Goal: Task Accomplishment & Management: Use online tool/utility

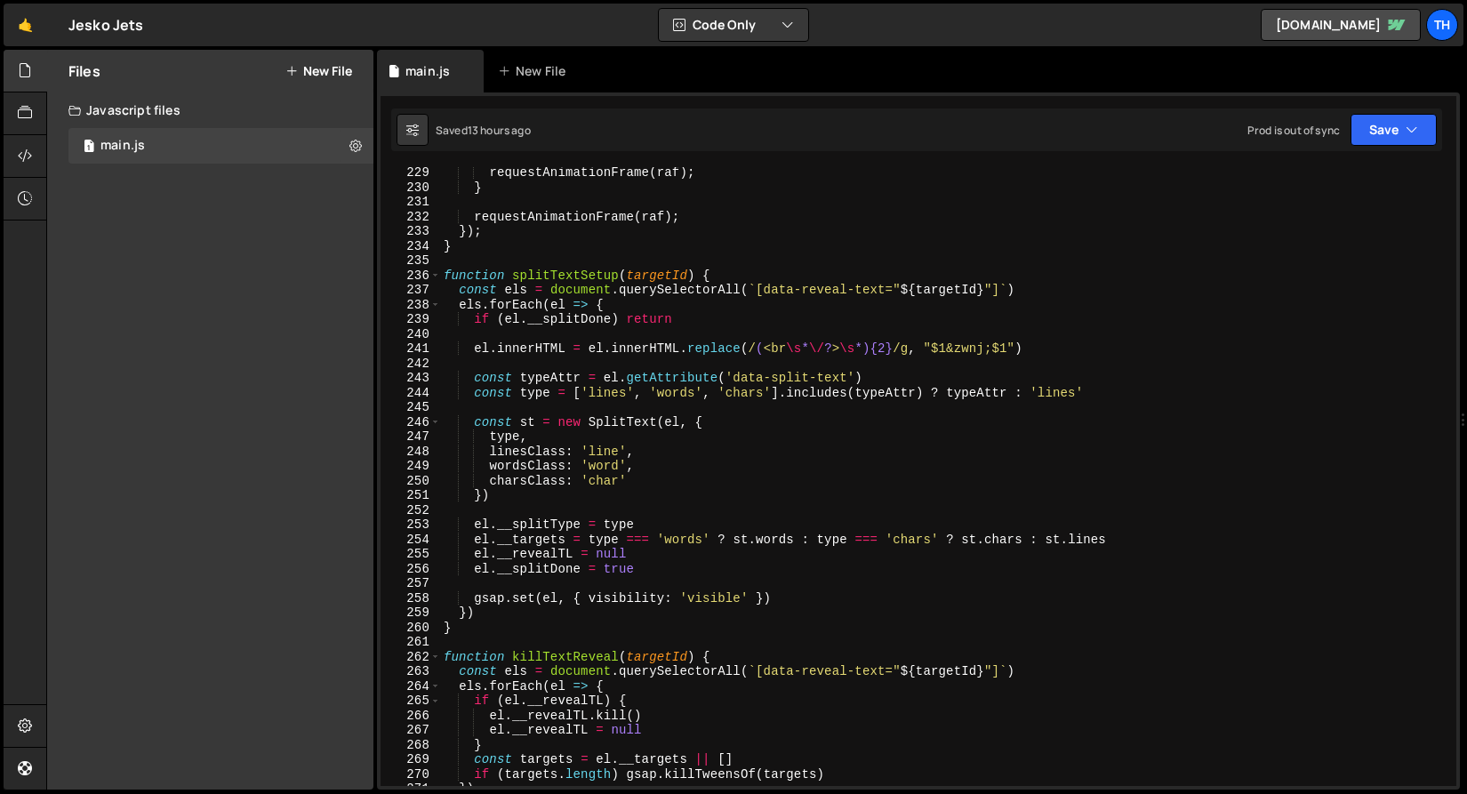
scroll to position [3291, 0]
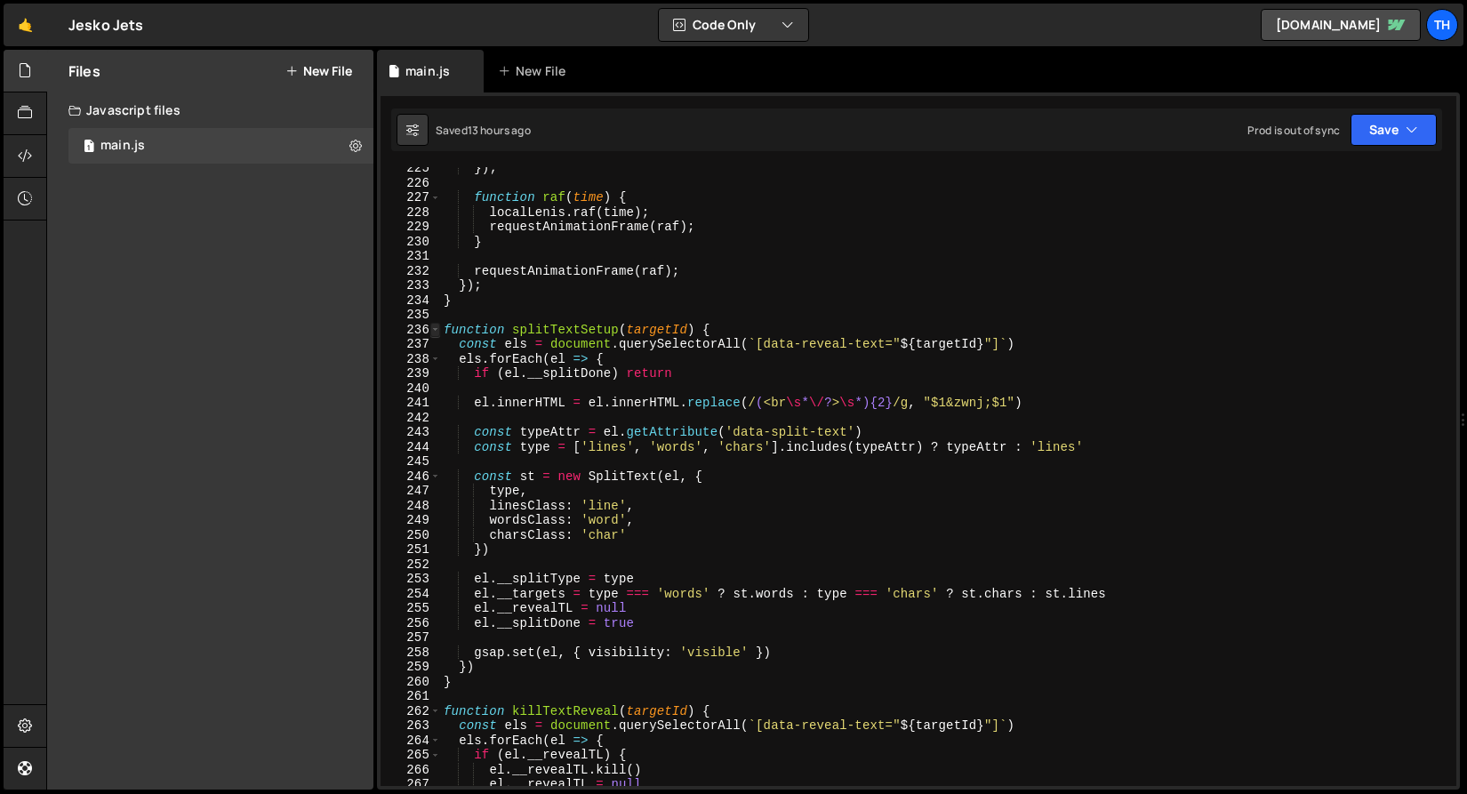
click at [434, 334] on span at bounding box center [435, 330] width 10 height 15
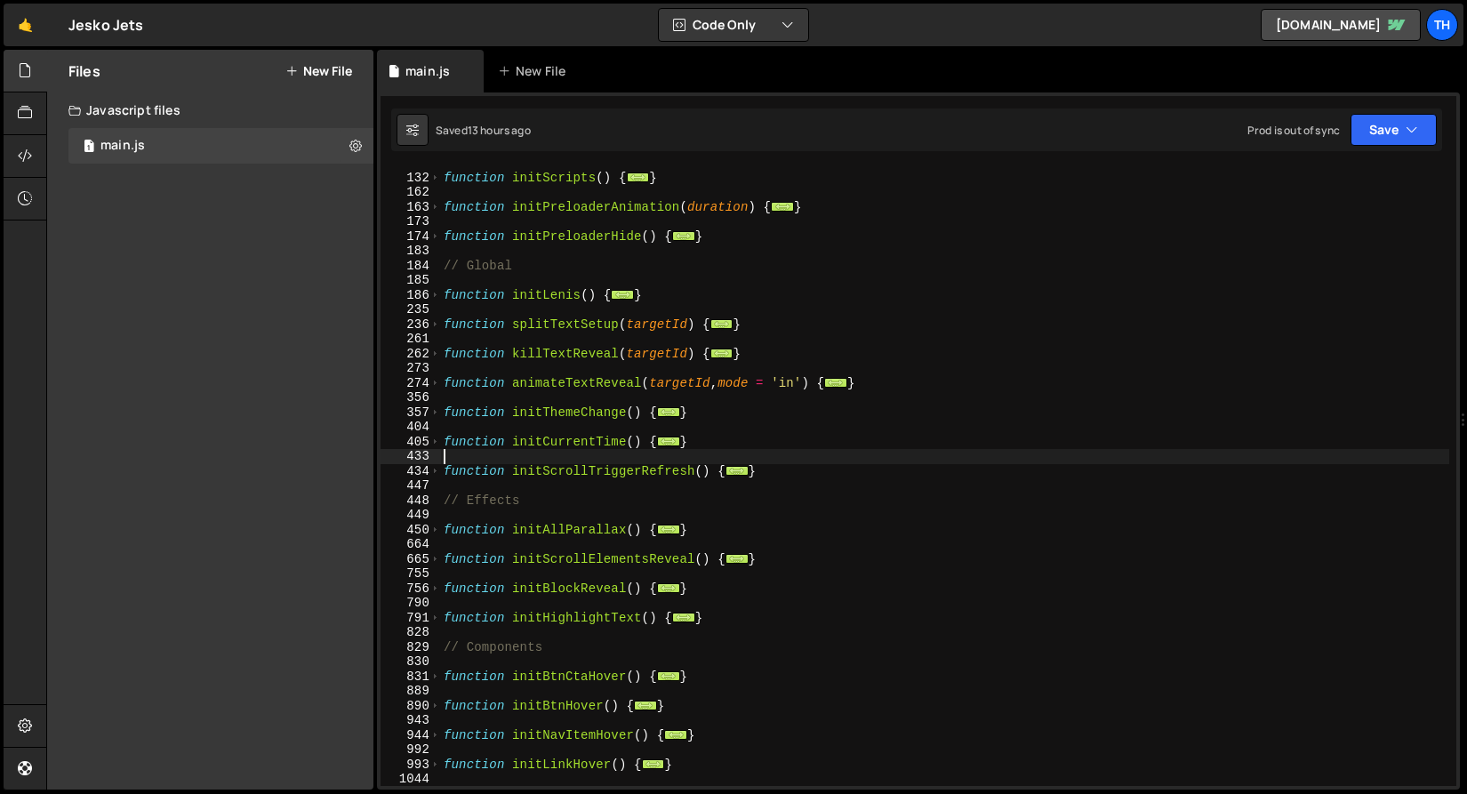
scroll to position [431, 0]
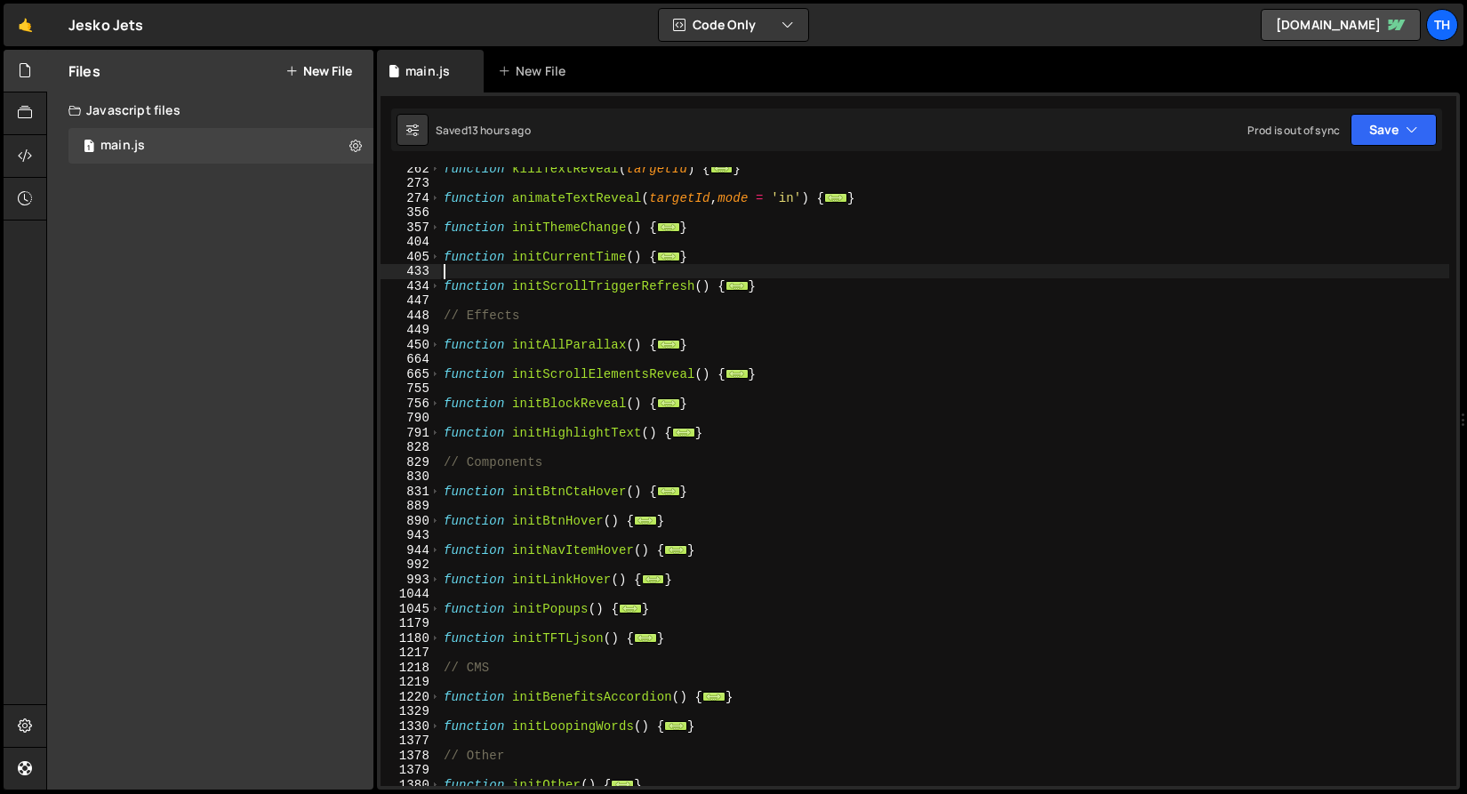
click at [421, 611] on div "1045" at bounding box center [410, 609] width 60 height 15
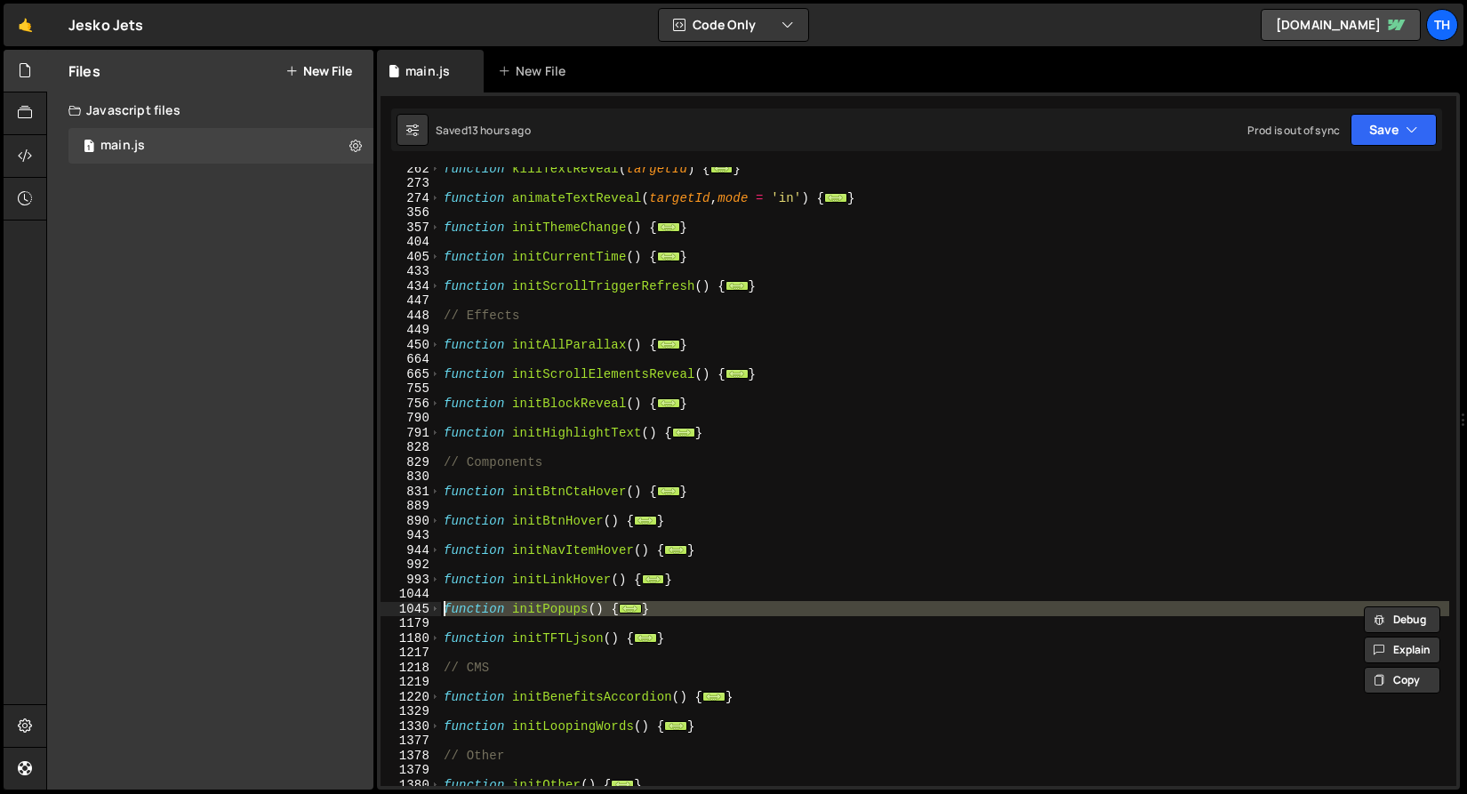
click at [427, 662] on div "1218" at bounding box center [410, 667] width 60 height 15
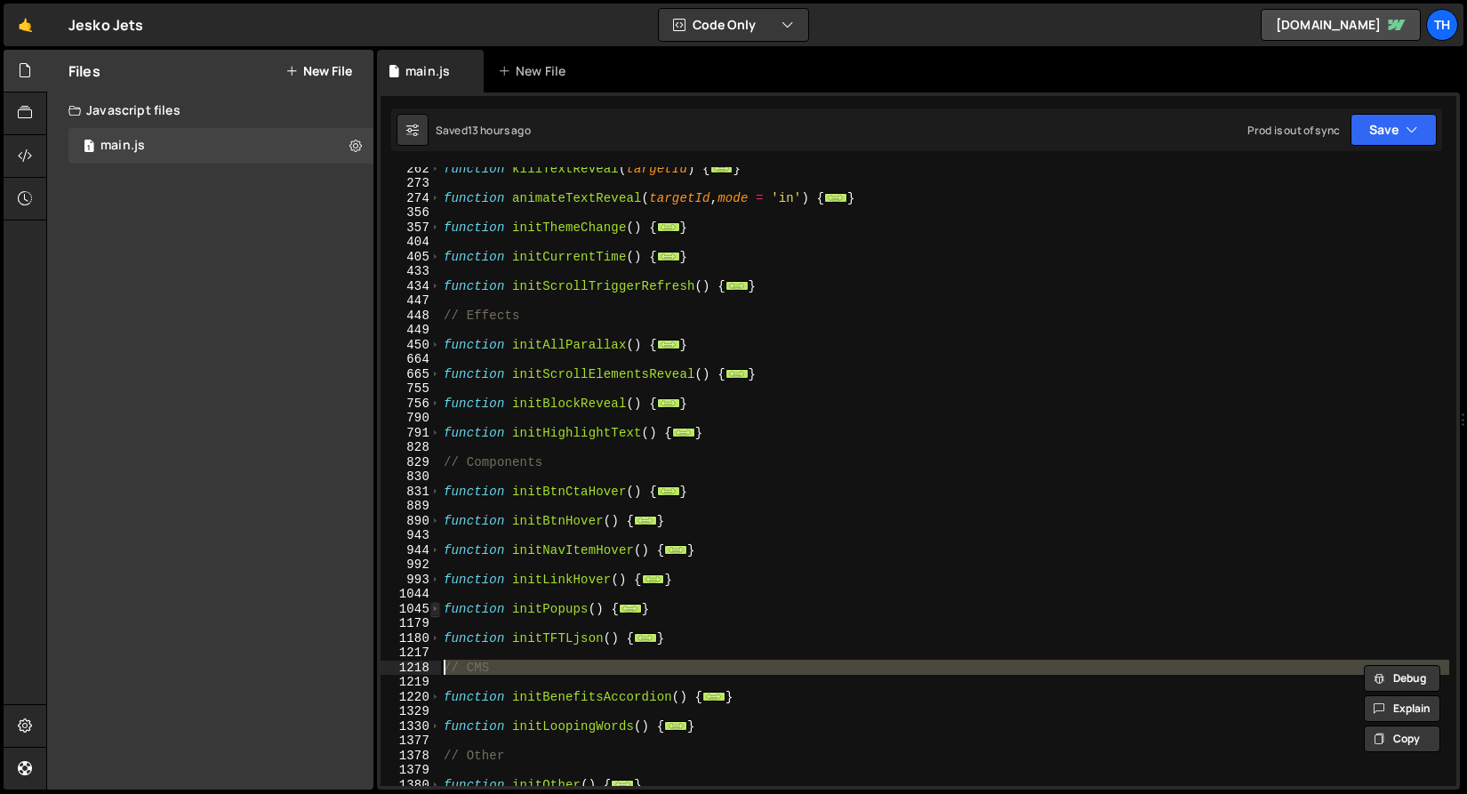
click at [432, 611] on span at bounding box center [435, 609] width 10 height 15
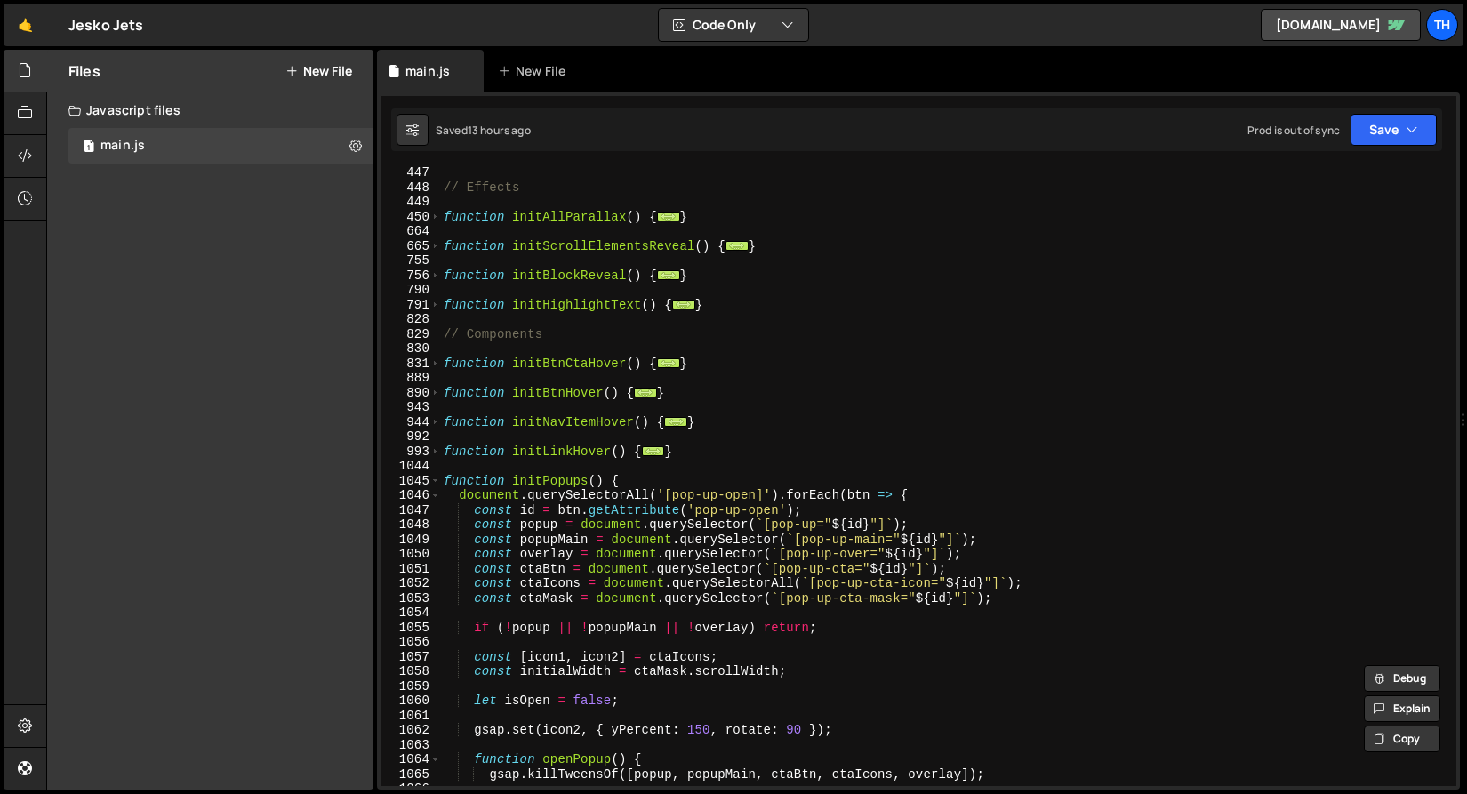
scroll to position [669, 0]
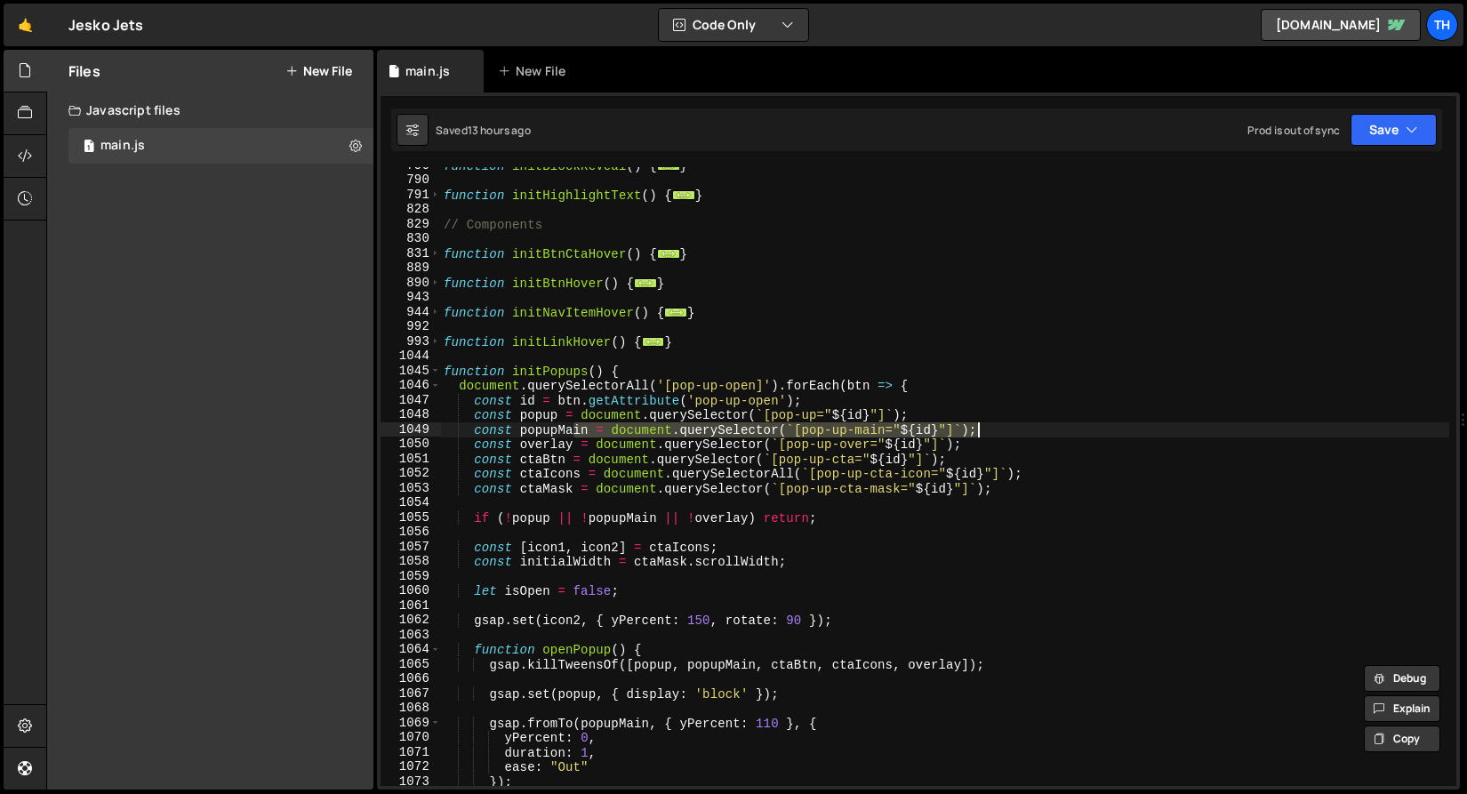
drag, startPoint x: 575, startPoint y: 434, endPoint x: 995, endPoint y: 427, distance: 420.5
click at [995, 427] on div "function initBlockReveal ( ) { ... } function initHighlightText ( ) { ... } // …" at bounding box center [944, 482] width 1009 height 648
click at [994, 432] on div "function initBlockReveal ( ) { ... } function initHighlightText ( ) { ... } // …" at bounding box center [944, 476] width 1009 height 619
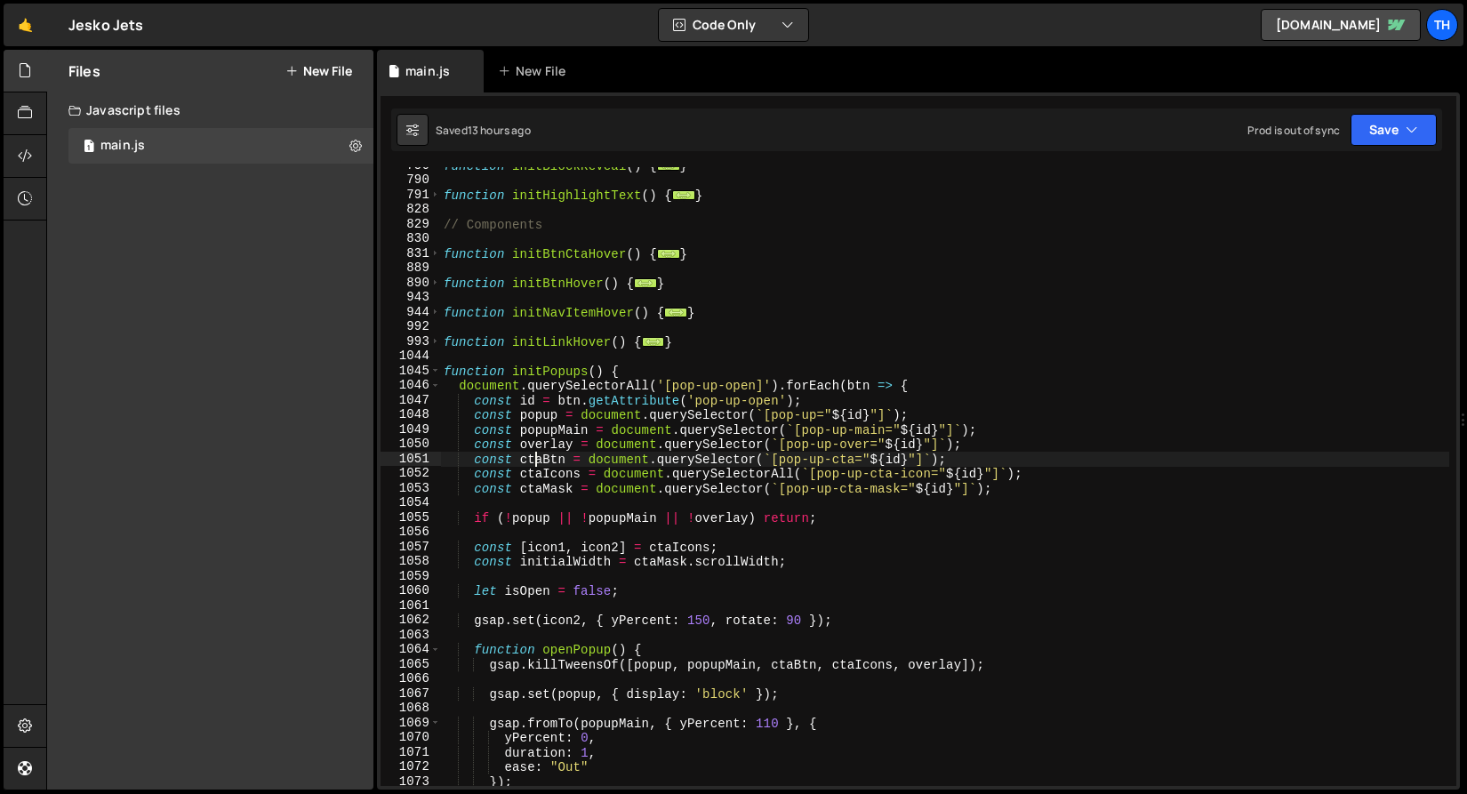
click at [536, 458] on div "function initBlockReveal ( ) { ... } function initHighlightText ( ) { ... } // …" at bounding box center [944, 482] width 1009 height 648
click at [1019, 451] on div "function initBlockReveal ( ) { ... } function initHighlightText ( ) { ... } // …" at bounding box center [944, 482] width 1009 height 648
type textarea "const overlay = document.querySelector(`[pop-up-over="${id}"]`);"
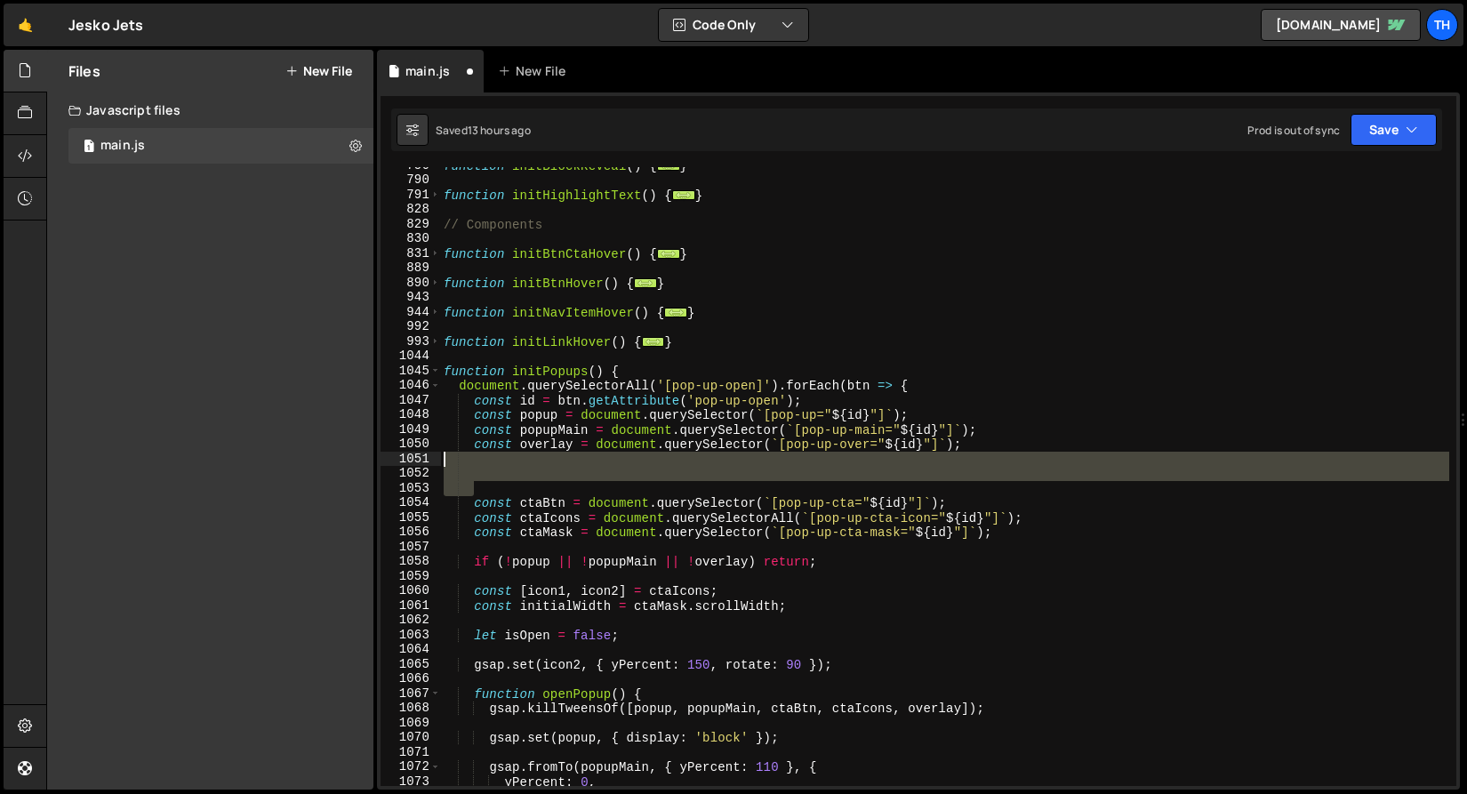
drag, startPoint x: 498, startPoint y: 487, endPoint x: 385, endPoint y: 463, distance: 115.4
click at [385, 463] on div "756 790 791 828 829 830 831 889 890 943 944 992 993 1044 1045 1046 1047 1048 10…" at bounding box center [917, 476] width 1075 height 619
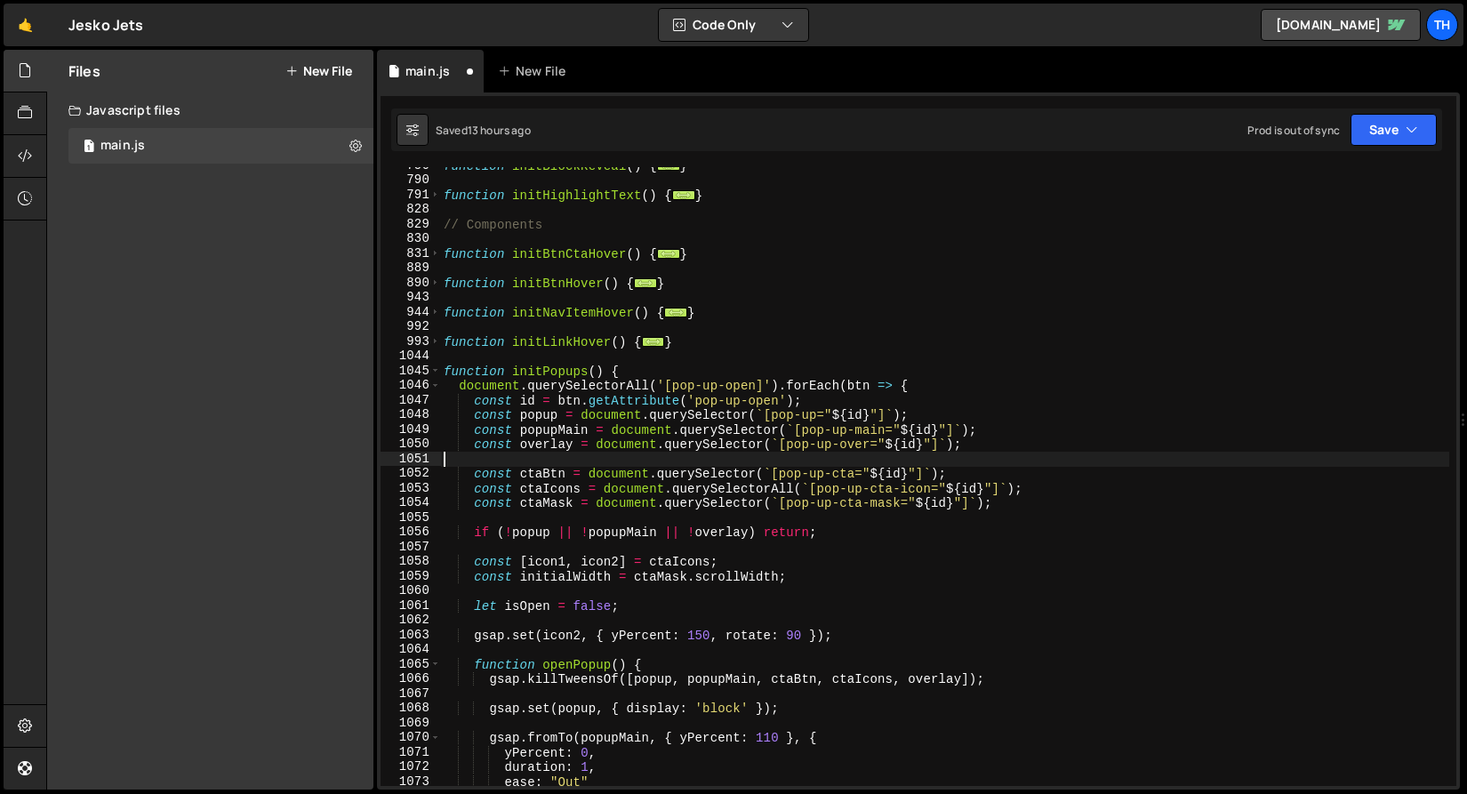
scroll to position [0, 0]
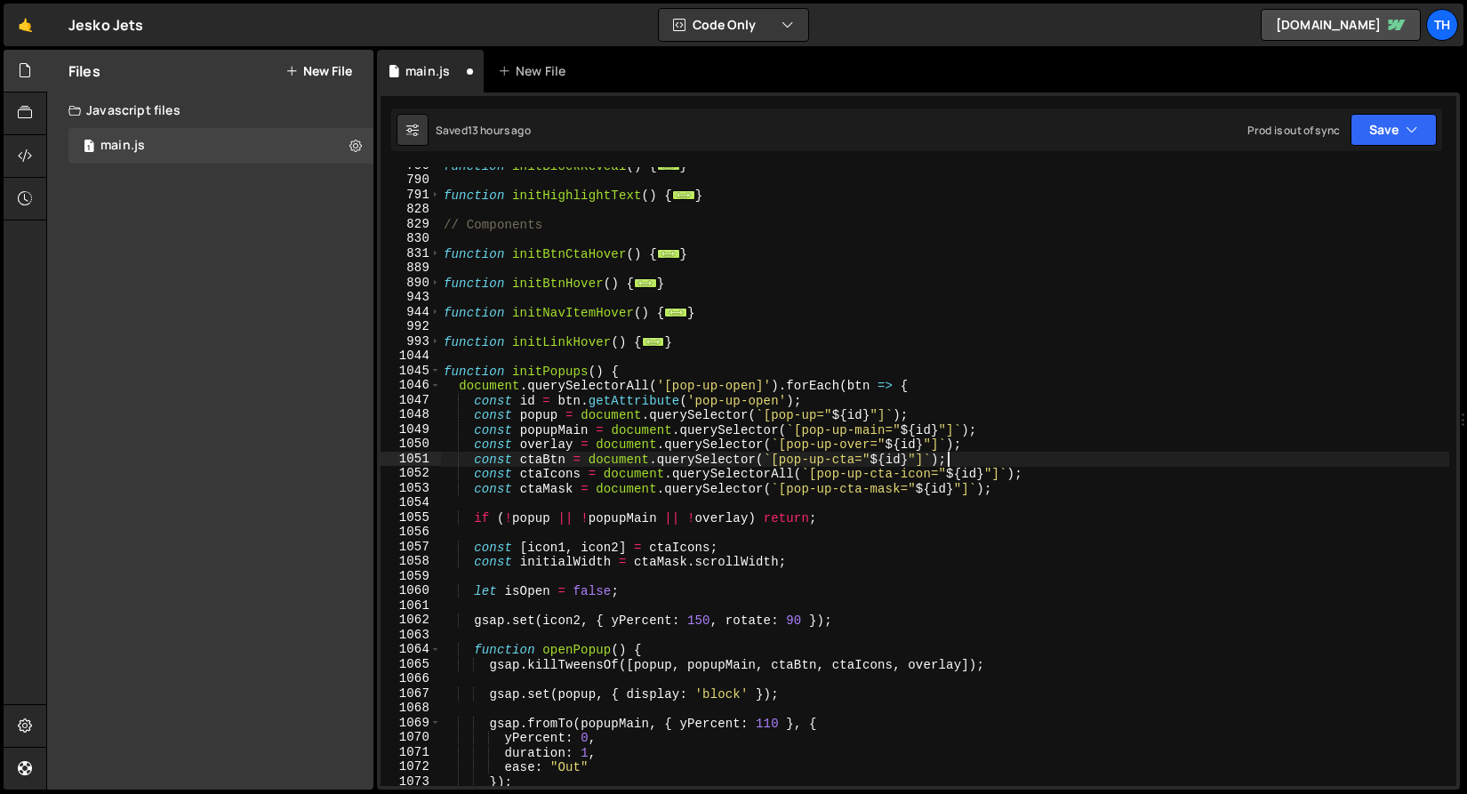
click at [959, 461] on div "function initBlockReveal ( ) { ... } function initHighlightText ( ) { ... } // …" at bounding box center [944, 482] width 1009 height 648
type textarea "const ctaBtn = document.querySelector(`[pop-up-cta="${id}"]`);"
click at [955, 457] on div "function initBlockReveal ( ) { ... } function initHighlightText ( ) { ... } // …" at bounding box center [944, 482] width 1009 height 648
drag, startPoint x: 979, startPoint y: 456, endPoint x: 474, endPoint y: 460, distance: 504.9
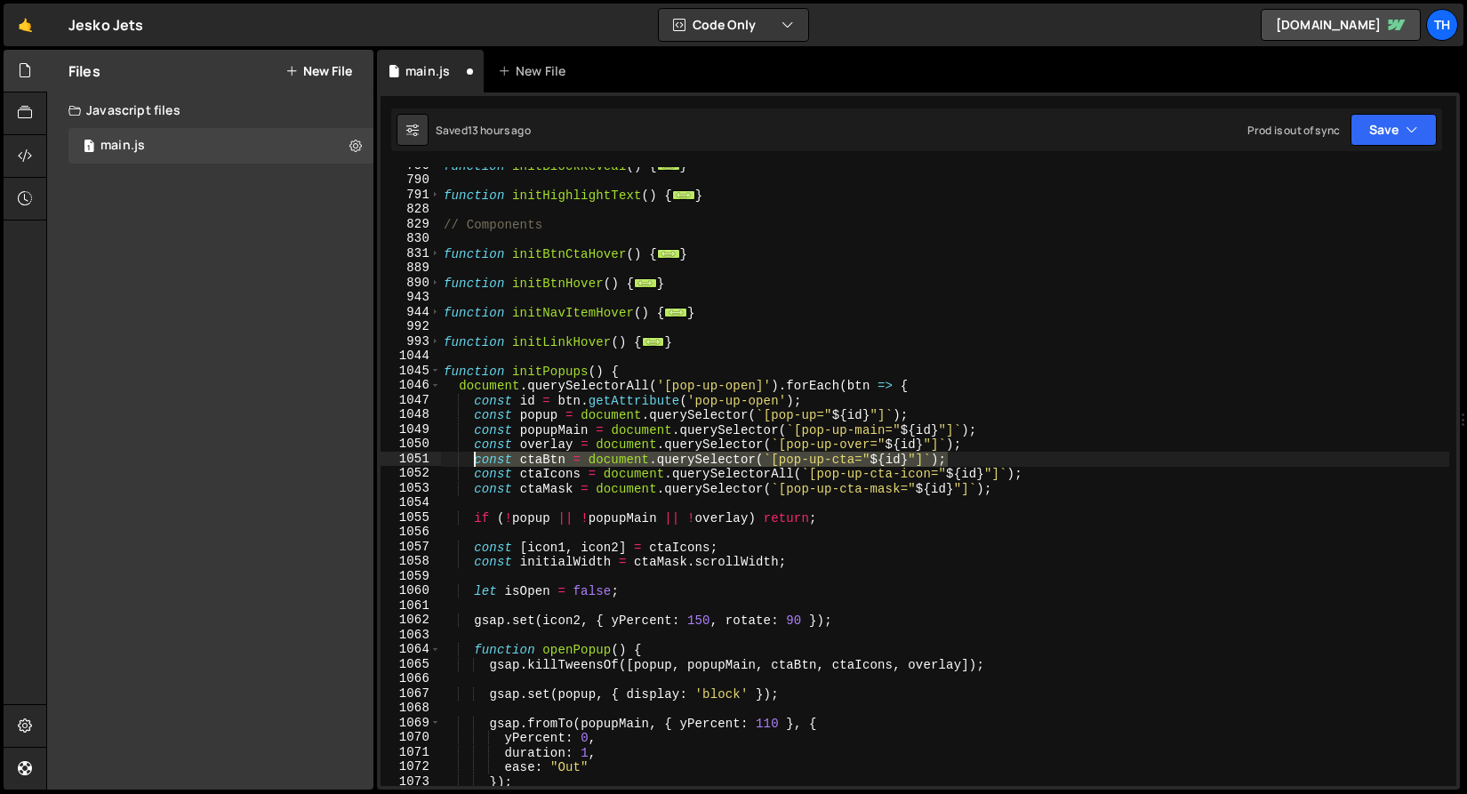
click at [474, 460] on div "function initBlockReveal ( ) { ... } function initHighlightText ( ) { ... } // …" at bounding box center [944, 482] width 1009 height 648
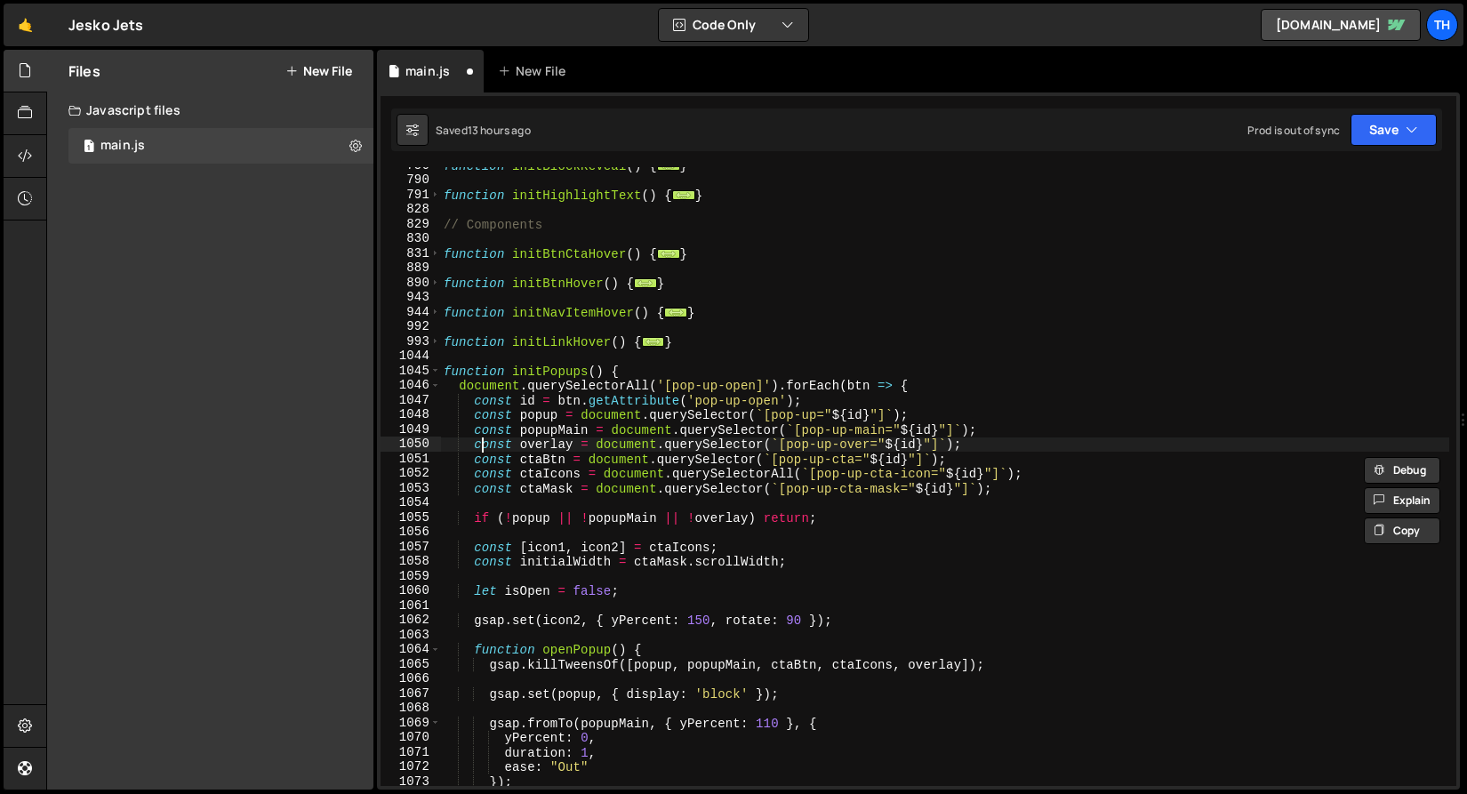
click at [1046, 452] on div "function initBlockReveal ( ) { ... } function initHighlightText ( ) { ... } // …" at bounding box center [944, 482] width 1009 height 648
type textarea "const overlay = document.querySelector(`[pop-up-over="${id}"]`);"
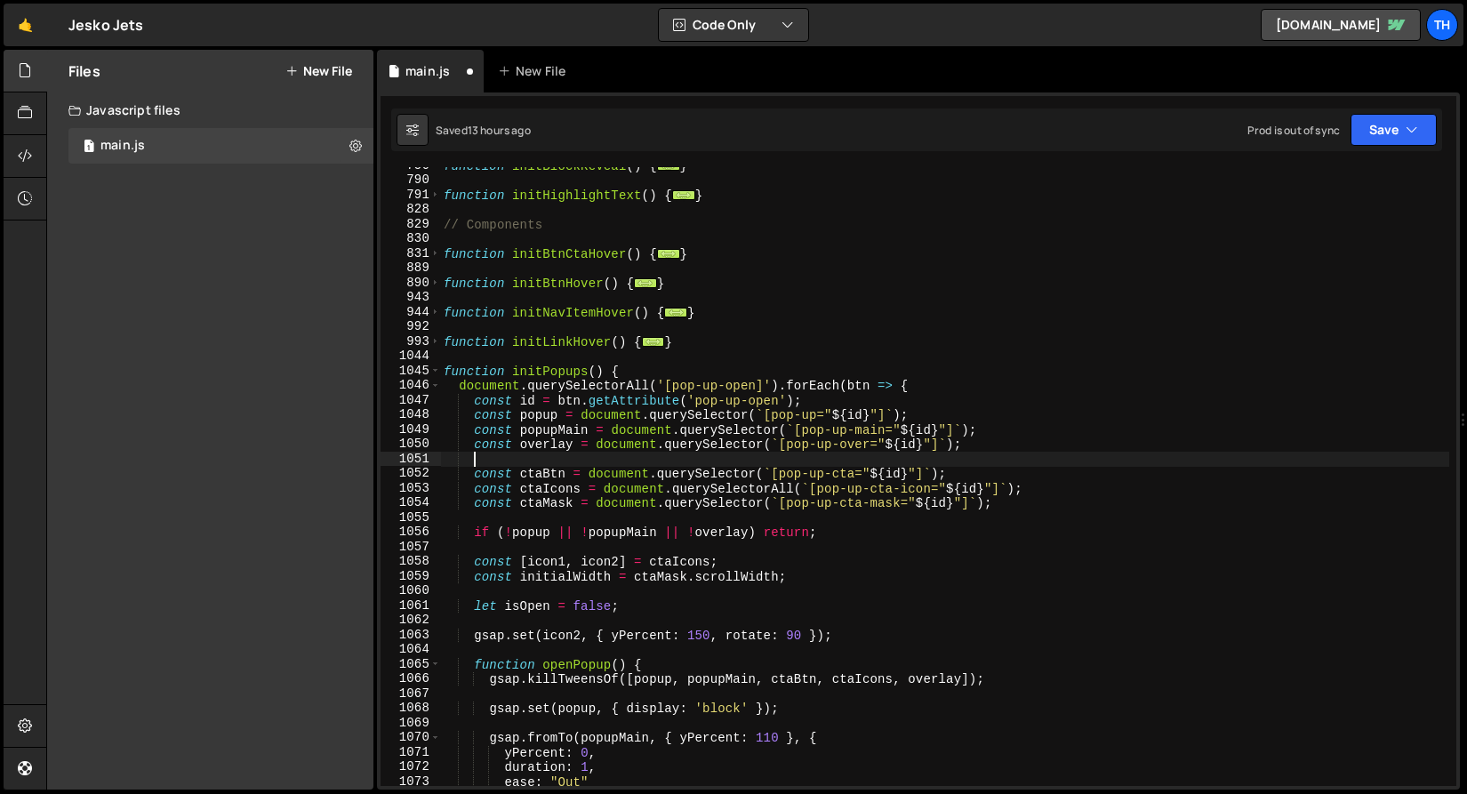
paste textarea "const ctaBtn = document.querySelector(`[pop-up-cta="${id}"]`);"
type textarea "const ctaBtn = document.querySelector(`[pop-up-cta="${id}"]`);"
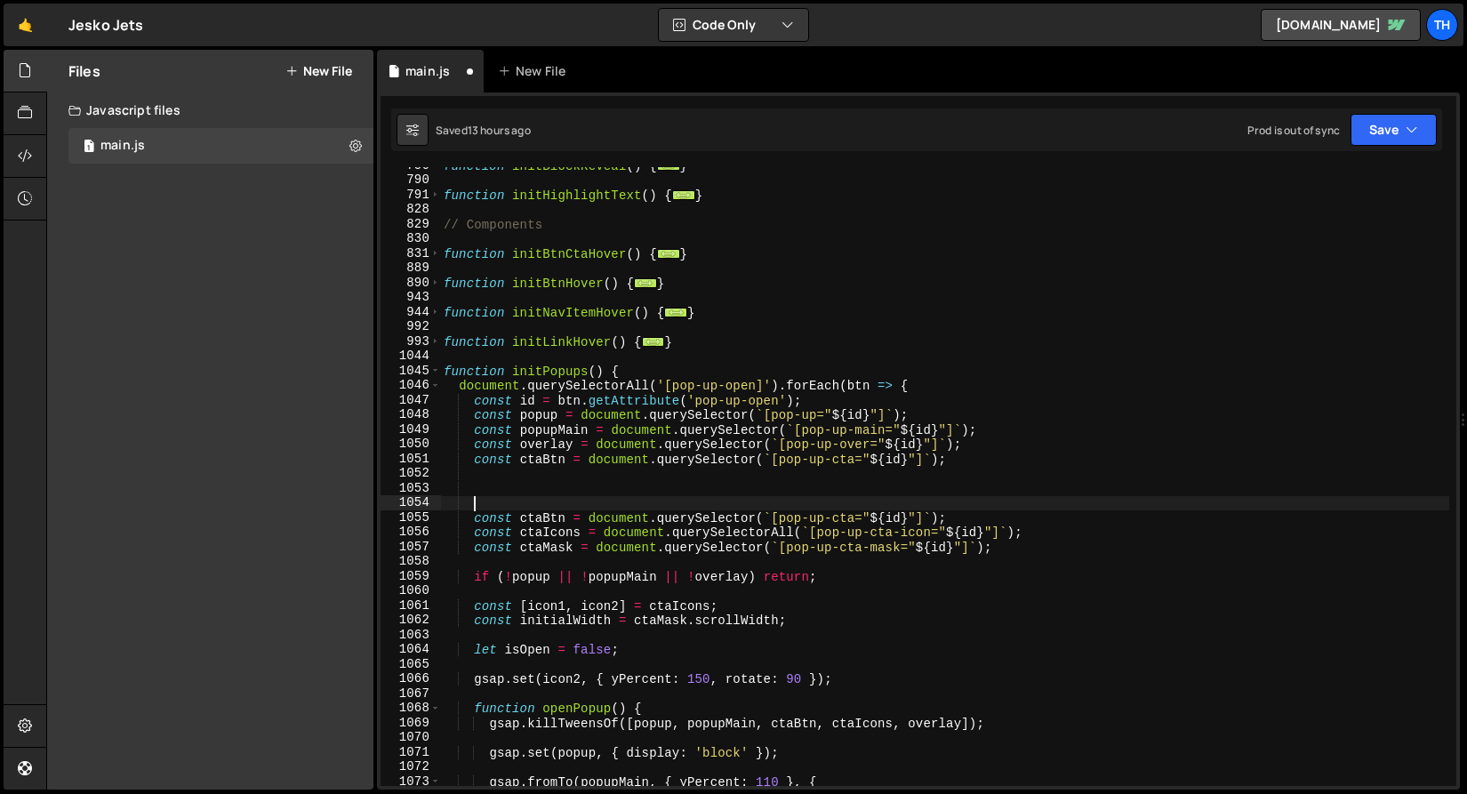
click at [566, 455] on div "function initBlockReveal ( ) { ... } function initHighlightText ( ) { ... } // …" at bounding box center [944, 482] width 1009 height 648
drag, startPoint x: 545, startPoint y: 459, endPoint x: 522, endPoint y: 458, distance: 23.1
click at [522, 458] on div "function initBlockReveal ( ) { ... } function initHighlightText ( ) { ... } // …" at bounding box center [944, 482] width 1009 height 648
click at [520, 458] on div "function initBlockReveal ( ) { ... } function initHighlightText ( ) { ... } // …" at bounding box center [944, 482] width 1009 height 648
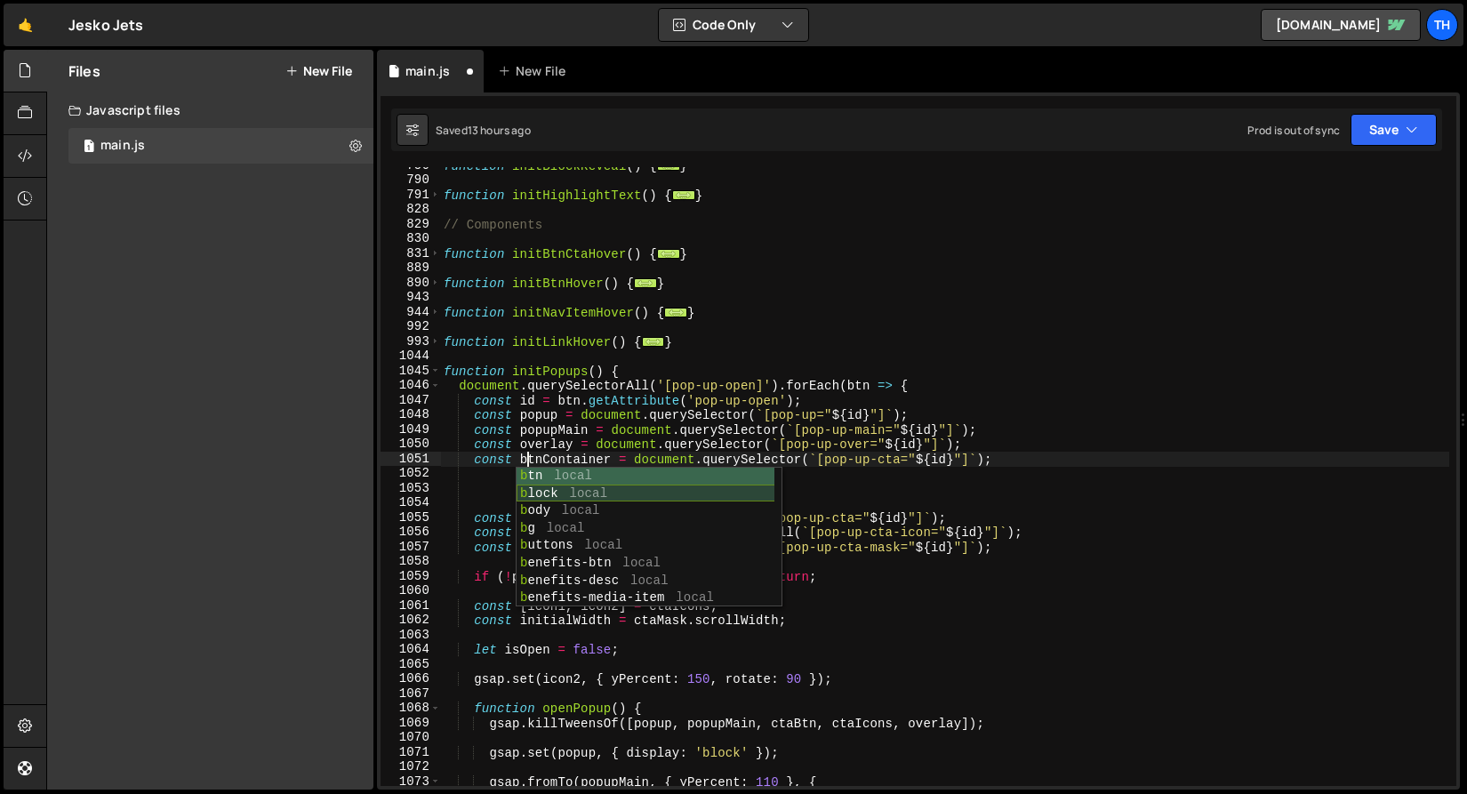
scroll to position [0, 6]
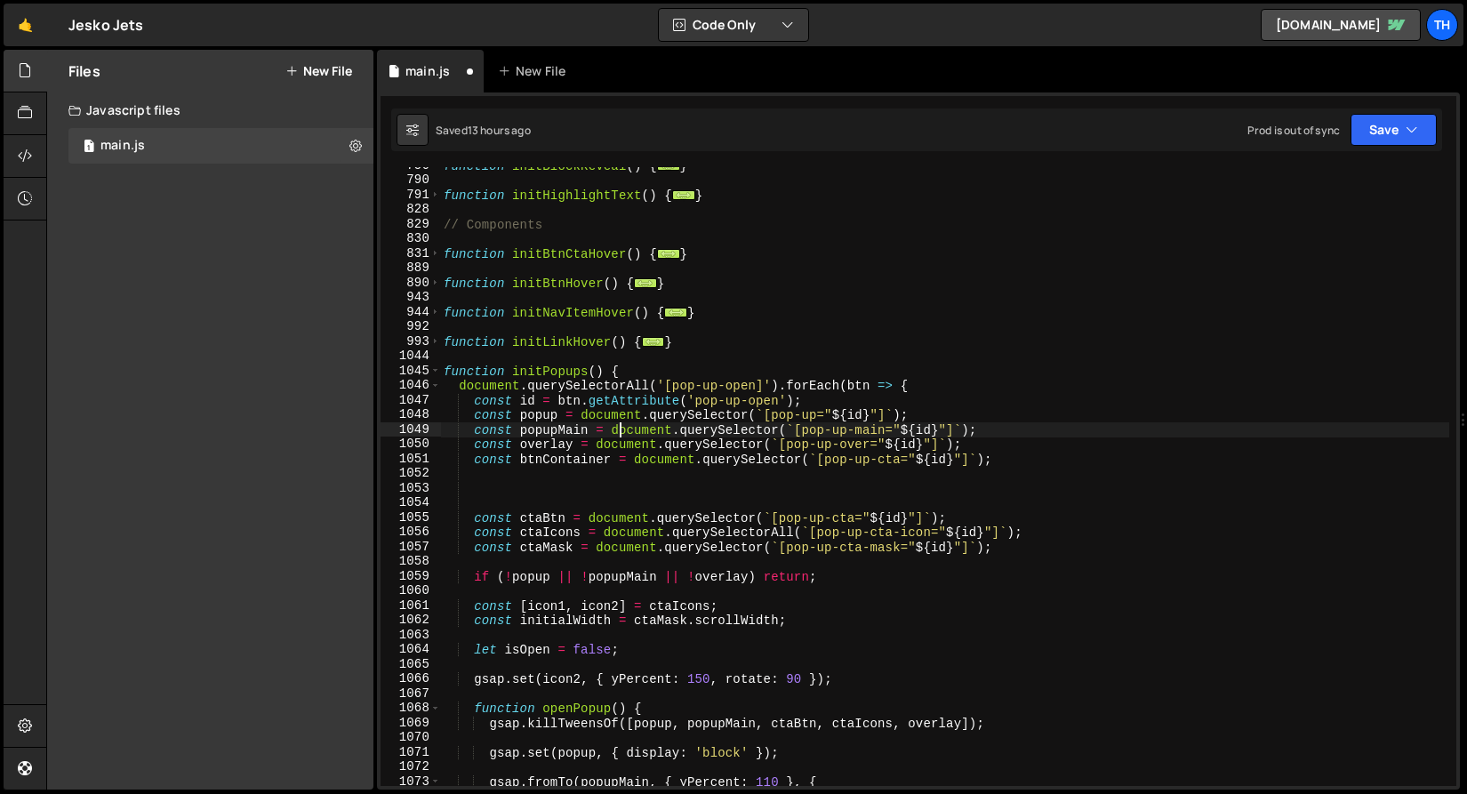
click at [623, 426] on div "function initBlockReveal ( ) { ... } function initHighlightText ( ) { ... } // …" at bounding box center [944, 482] width 1009 height 648
click at [531, 460] on div "function initBlockReveal ( ) { ... } function initHighlightText ( ) { ... } // …" at bounding box center [944, 482] width 1009 height 648
click at [886, 462] on div "function initBlockReveal ( ) { ... } function initHighlightText ( ) { ... } // …" at bounding box center [944, 482] width 1009 height 648
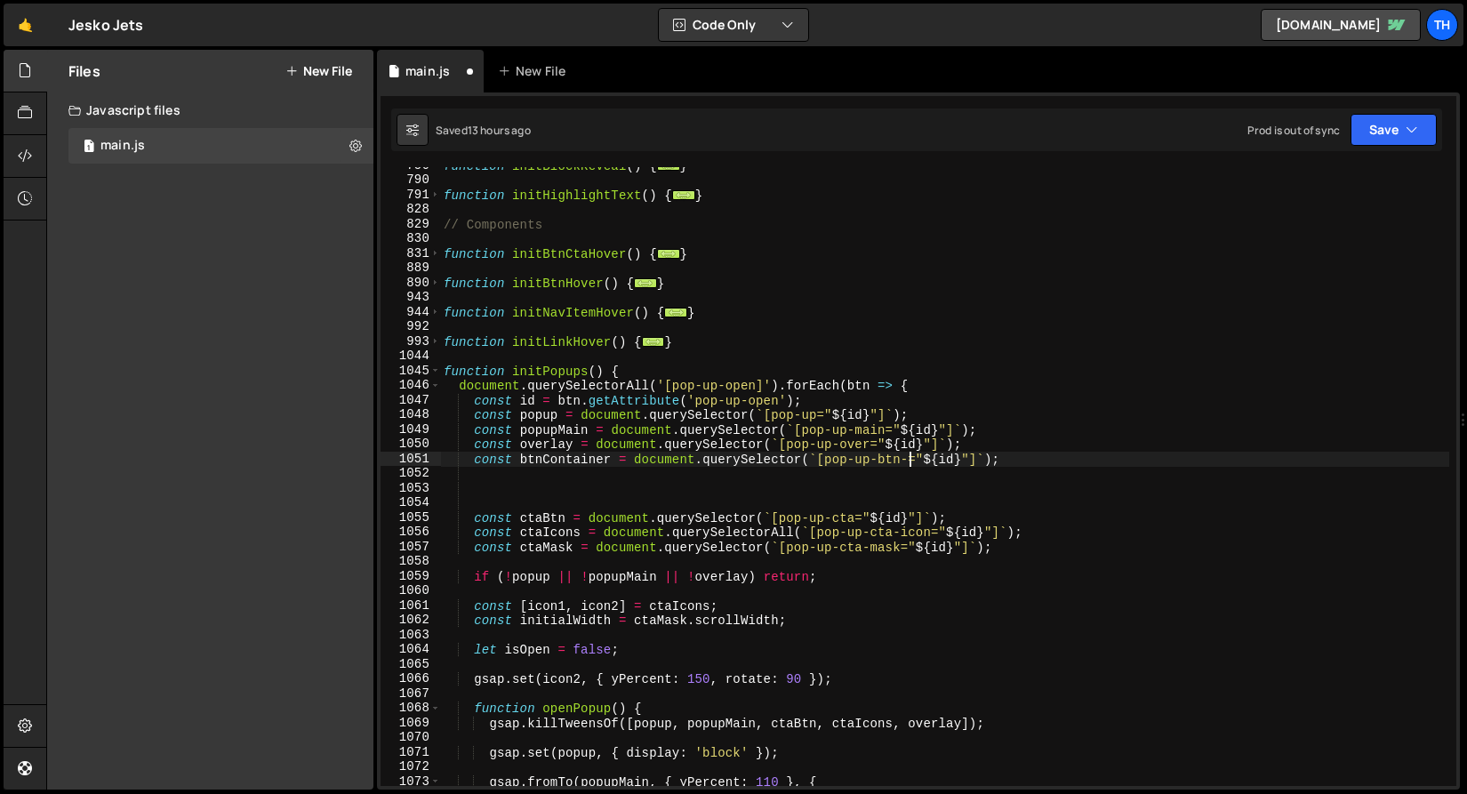
scroll to position [0, 33]
drag, startPoint x: 826, startPoint y: 457, endPoint x: 917, endPoint y: 459, distance: 91.6
click at [917, 459] on div "function initBlockReveal ( ) { ... } function initHighlightText ( ) { ... } // …" at bounding box center [944, 482] width 1009 height 648
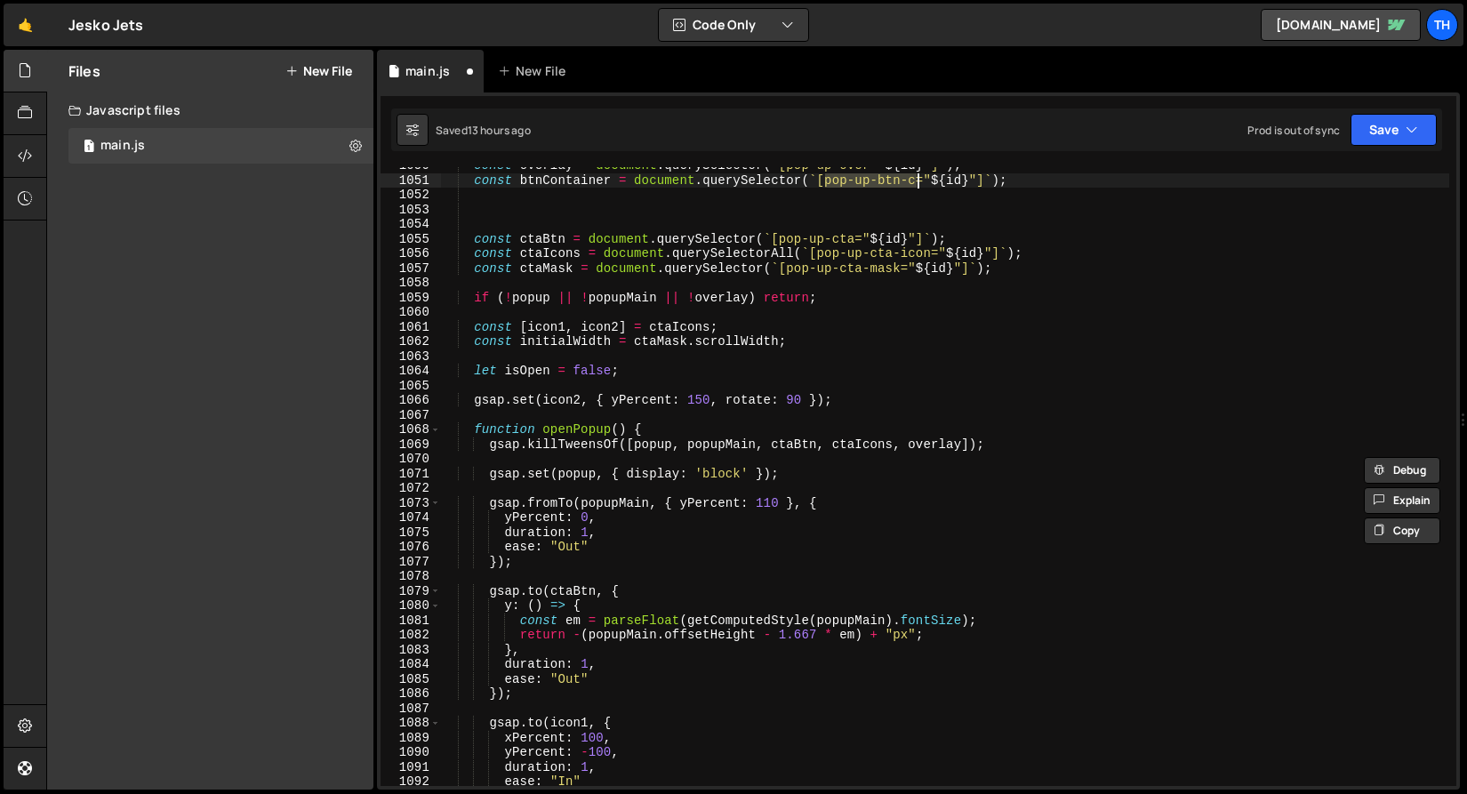
scroll to position [837, 0]
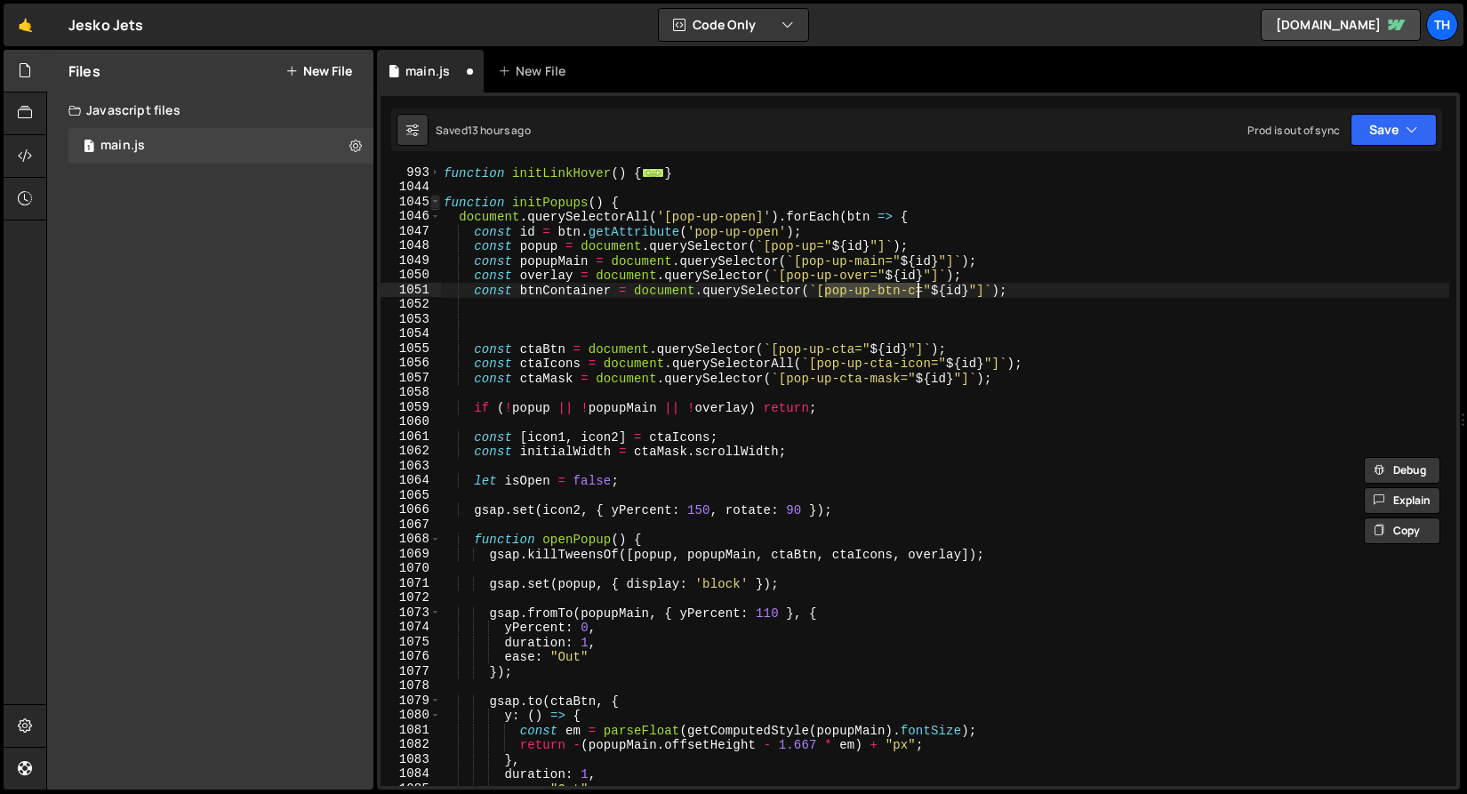
click at [436, 200] on span at bounding box center [435, 202] width 10 height 15
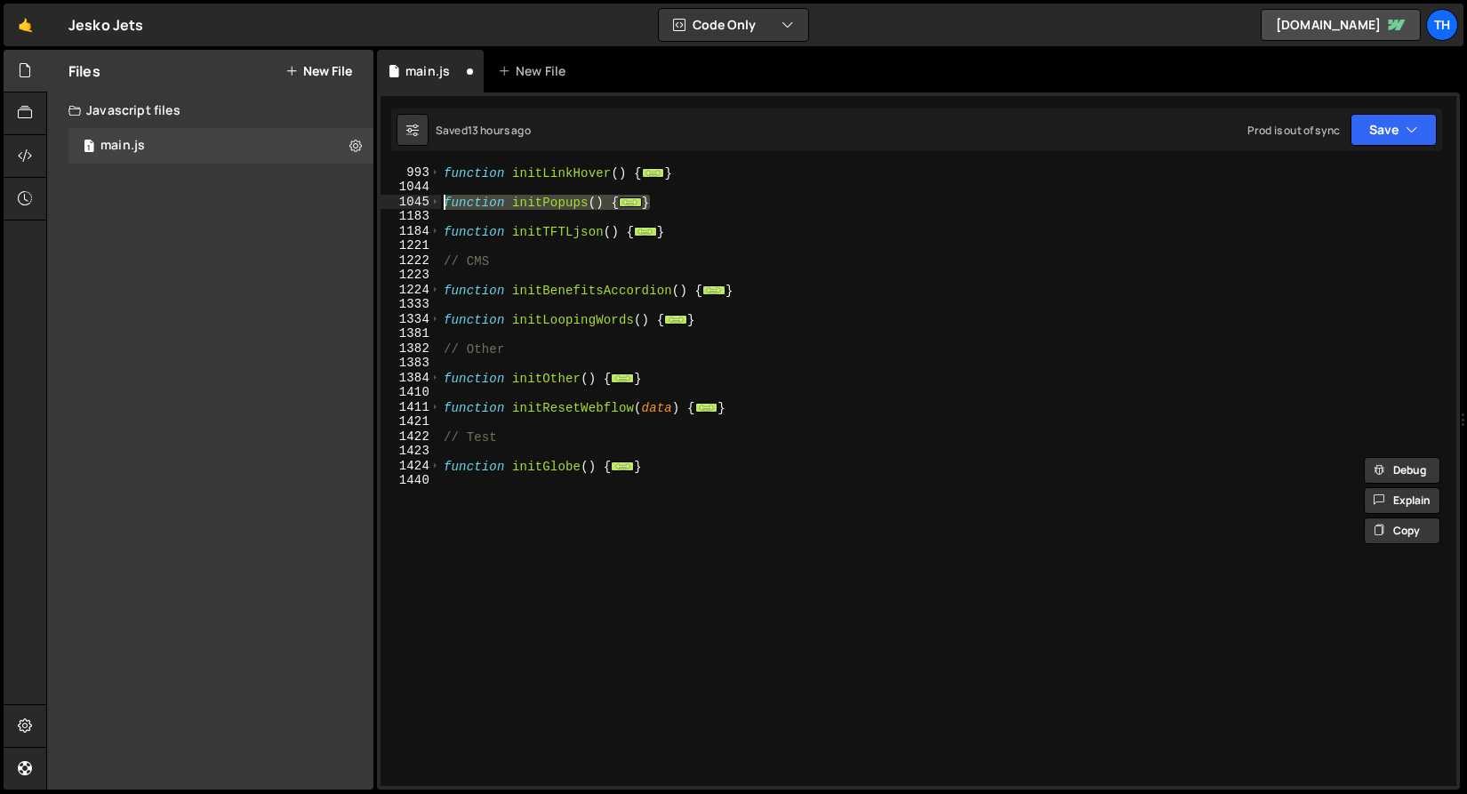
drag, startPoint x: 659, startPoint y: 207, endPoint x: 428, endPoint y: 203, distance: 232.0
click at [428, 203] on div "const btnContainer = document.querySelector(`[pop-up-btn-c="${id}"]`); 993 1044…" at bounding box center [917, 476] width 1075 height 619
paste textarea "}"
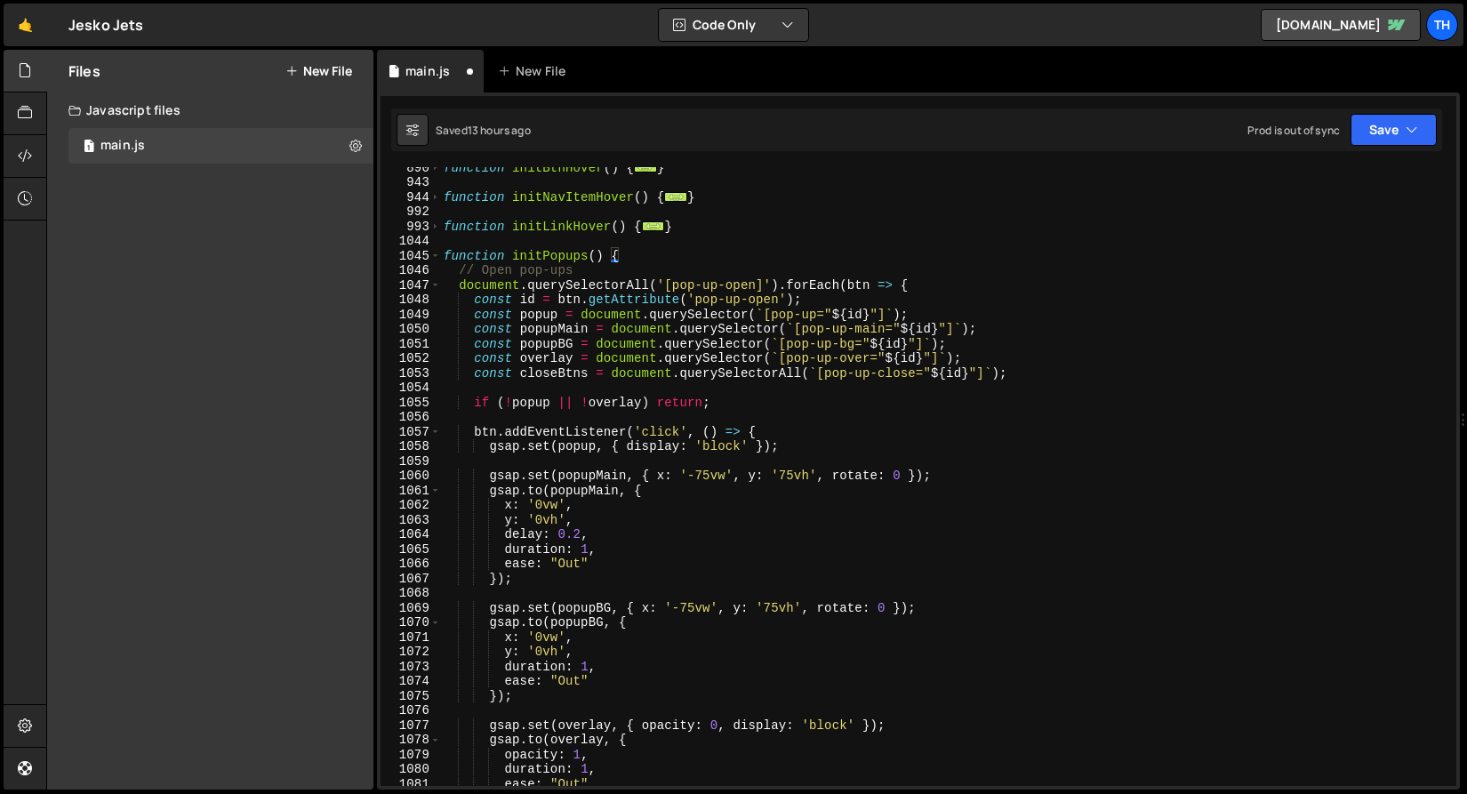
scroll to position [784, 0]
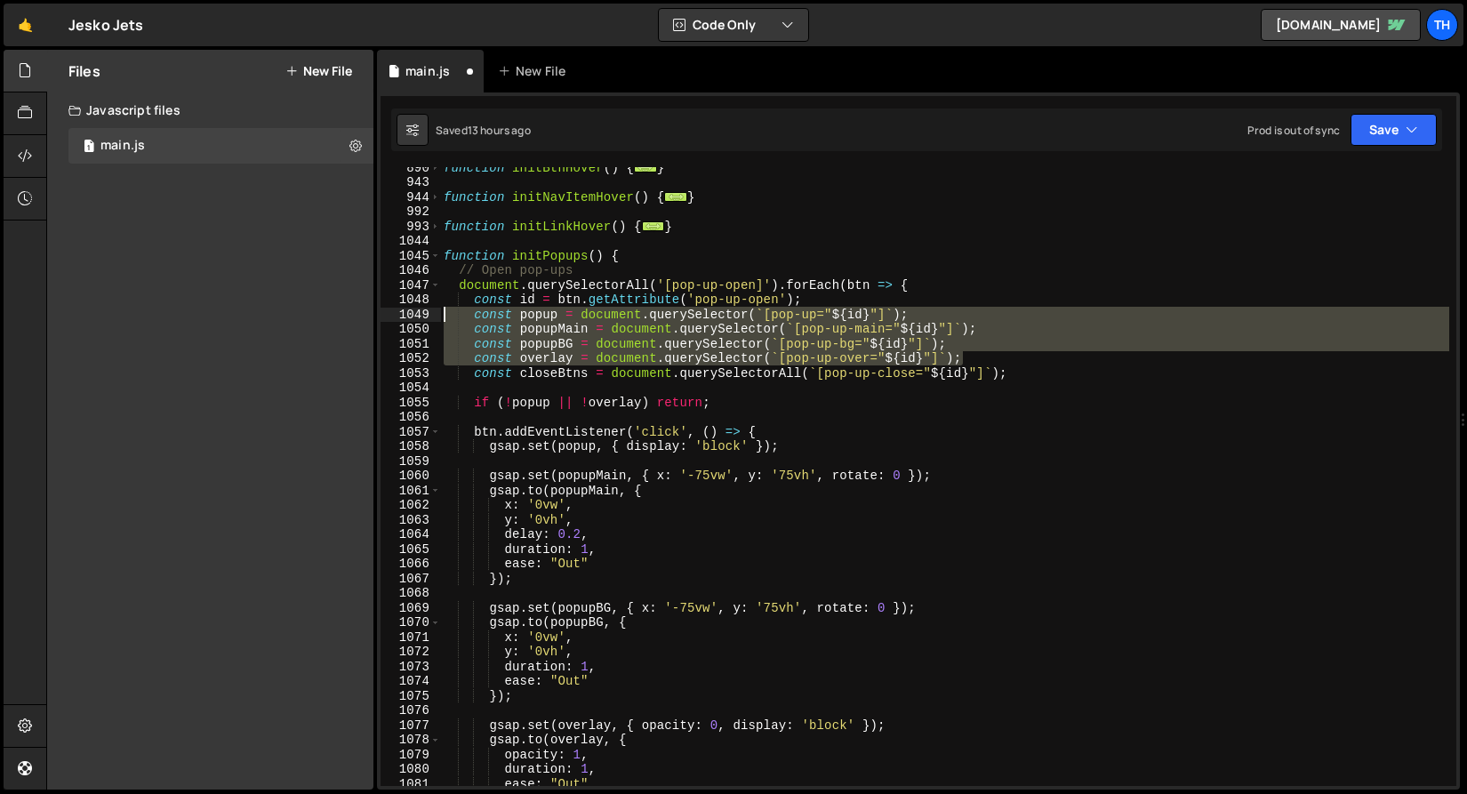
drag, startPoint x: 1012, startPoint y: 364, endPoint x: 340, endPoint y: 317, distance: 673.5
click at [340, 317] on div "Files New File Javascript files 1 main.js 0 CSS files Copy share link Edit File…" at bounding box center [756, 420] width 1420 height 740
paste textarea "btnContainer = document.querySelector(`[pop-up-btn-c"
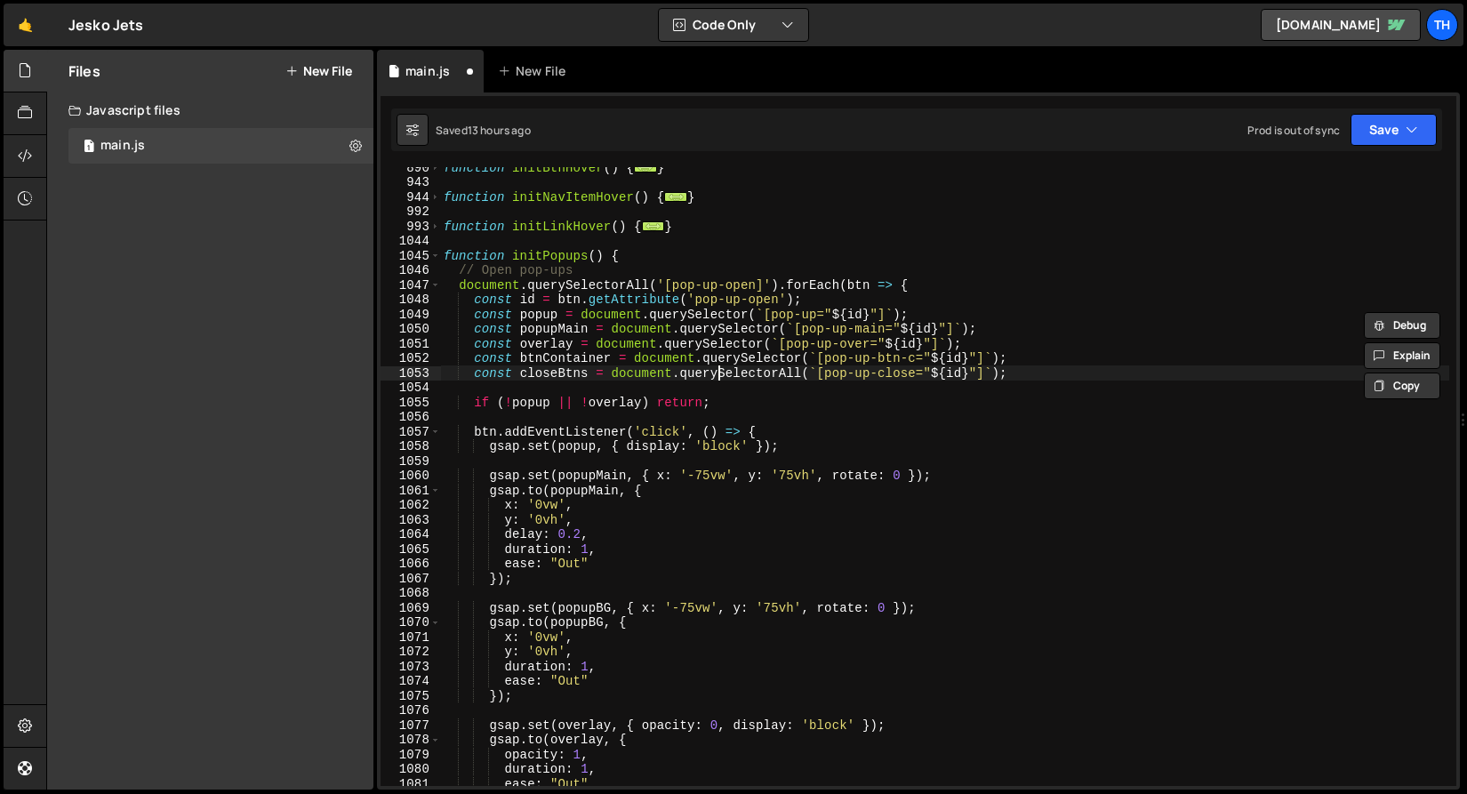
click at [717, 371] on div "function initBtnHover ( ) { ... } function initNavItemHover ( ) { ... } functio…" at bounding box center [944, 484] width 1009 height 648
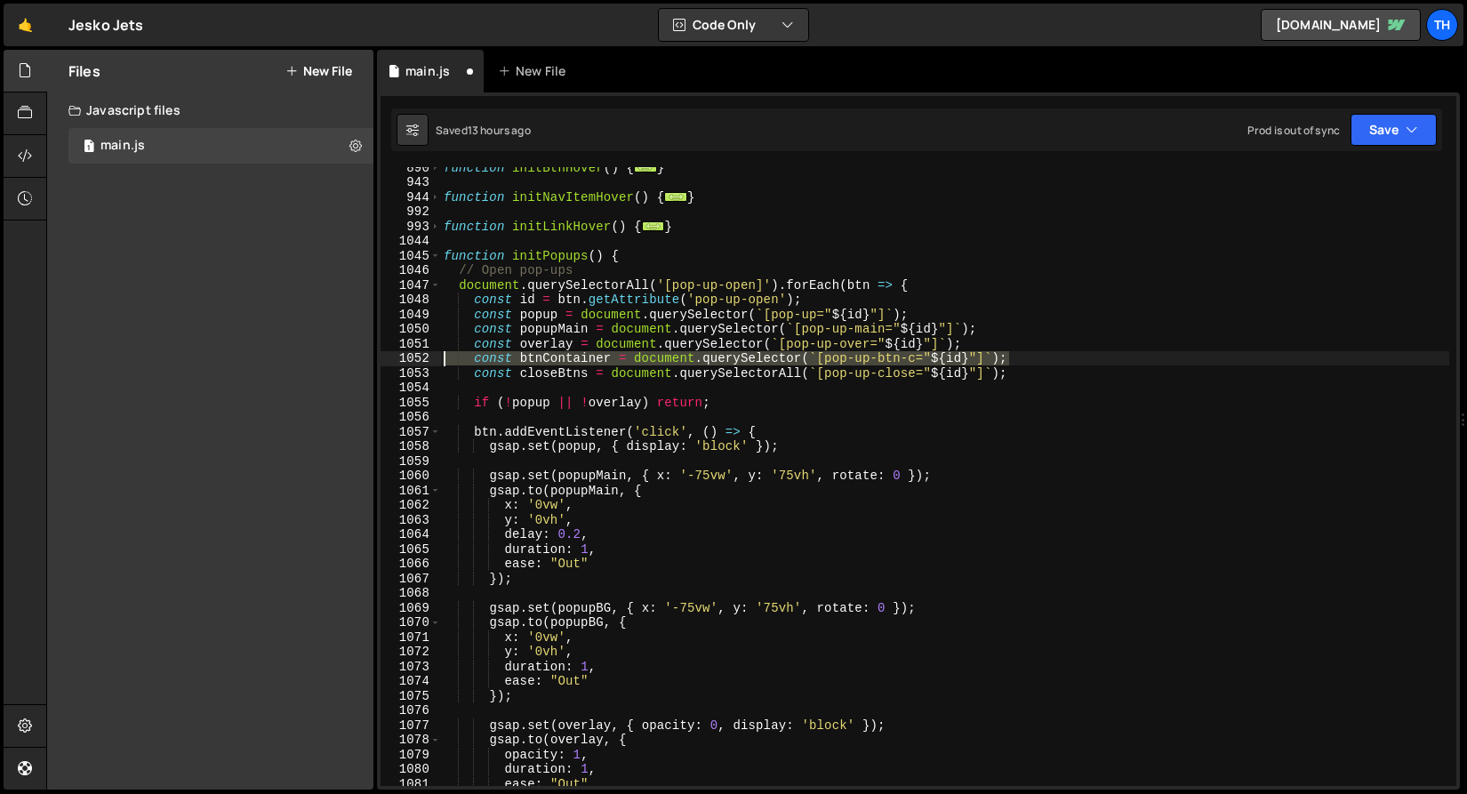
drag, startPoint x: 1086, startPoint y: 356, endPoint x: 401, endPoint y: 359, distance: 685.3
click at [401, 359] on div "const closeBtns = document.querySelectorAll(`[pop-up-close="${id}"]`); 890 943 …" at bounding box center [917, 476] width 1075 height 619
type textarea "const btnContainer = document.querySelector(`[pop-up-btn-c="${id}"]`);"
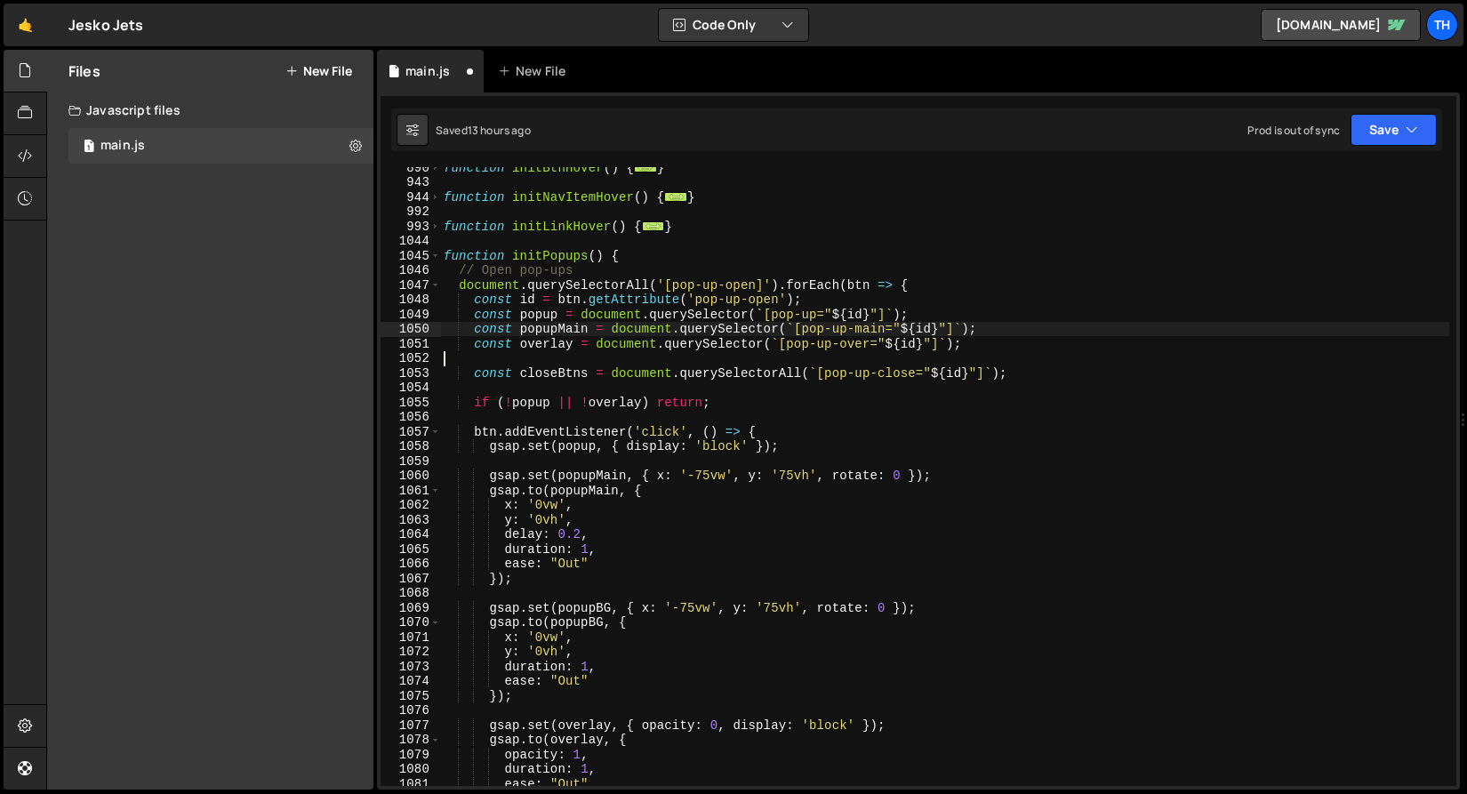
click at [1012, 333] on div "function initBtnHover ( ) { ... } function initNavItemHover ( ) { ... } functio…" at bounding box center [944, 484] width 1009 height 648
type textarea "const popupMain = document.querySelector(`[pop-up-main="${id}"]`);"
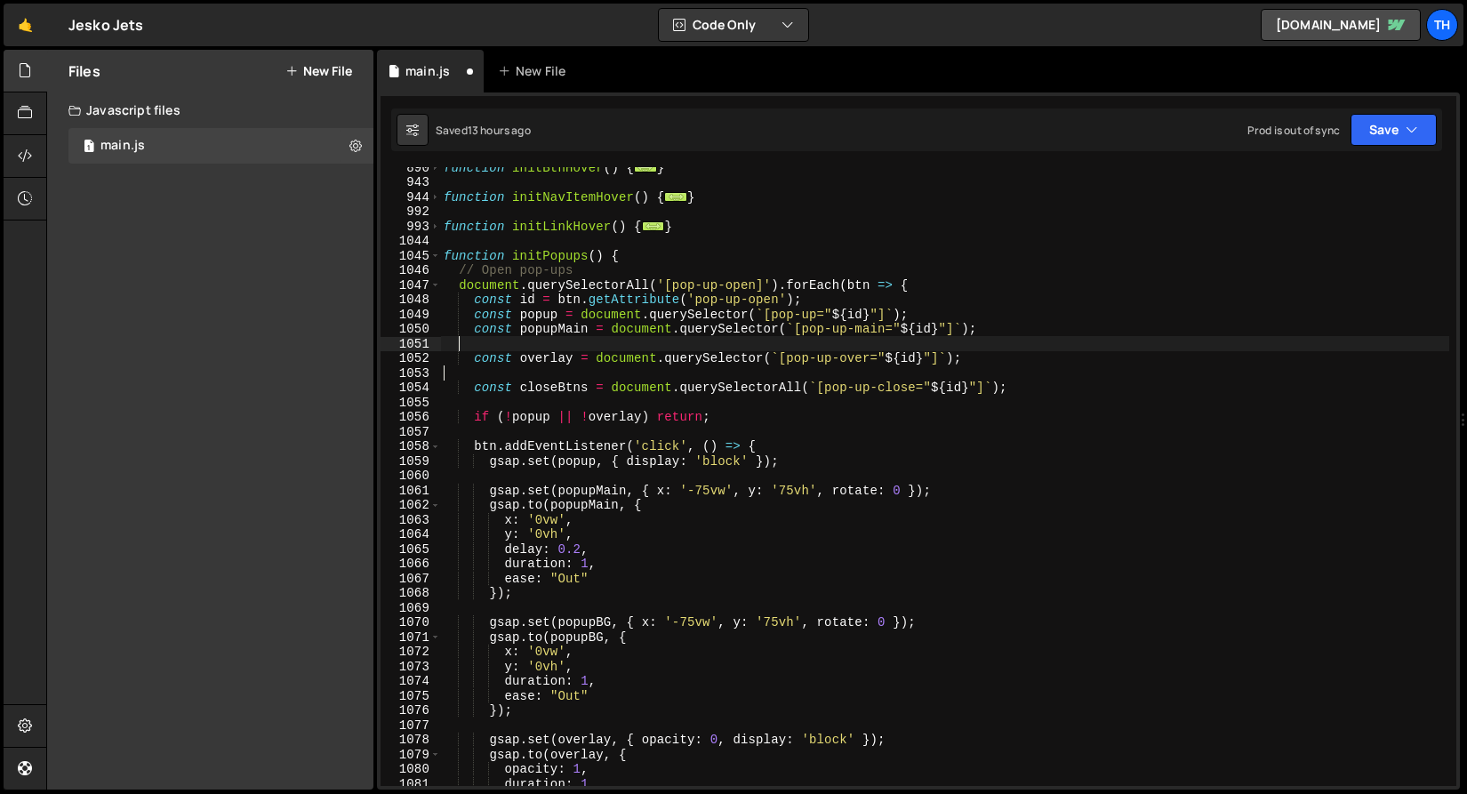
scroll to position [0, 0]
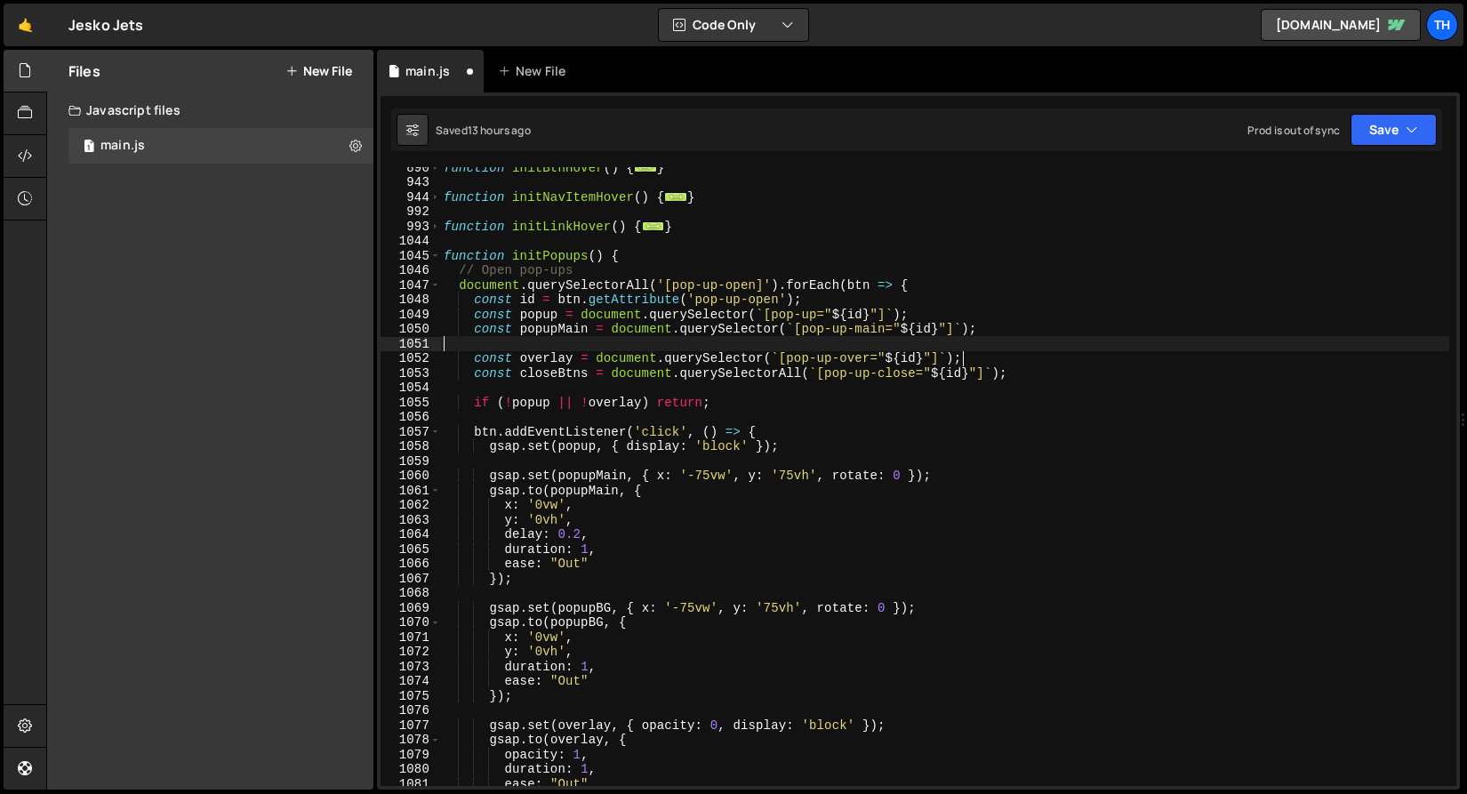
paste textarea "const btnContainer = document.querySelector(`[pop-up-btn-c="${id}"]`);"
type textarea "const btnContainer = document.querySelector(`[pop-up-btn-c="${id}"]`);"
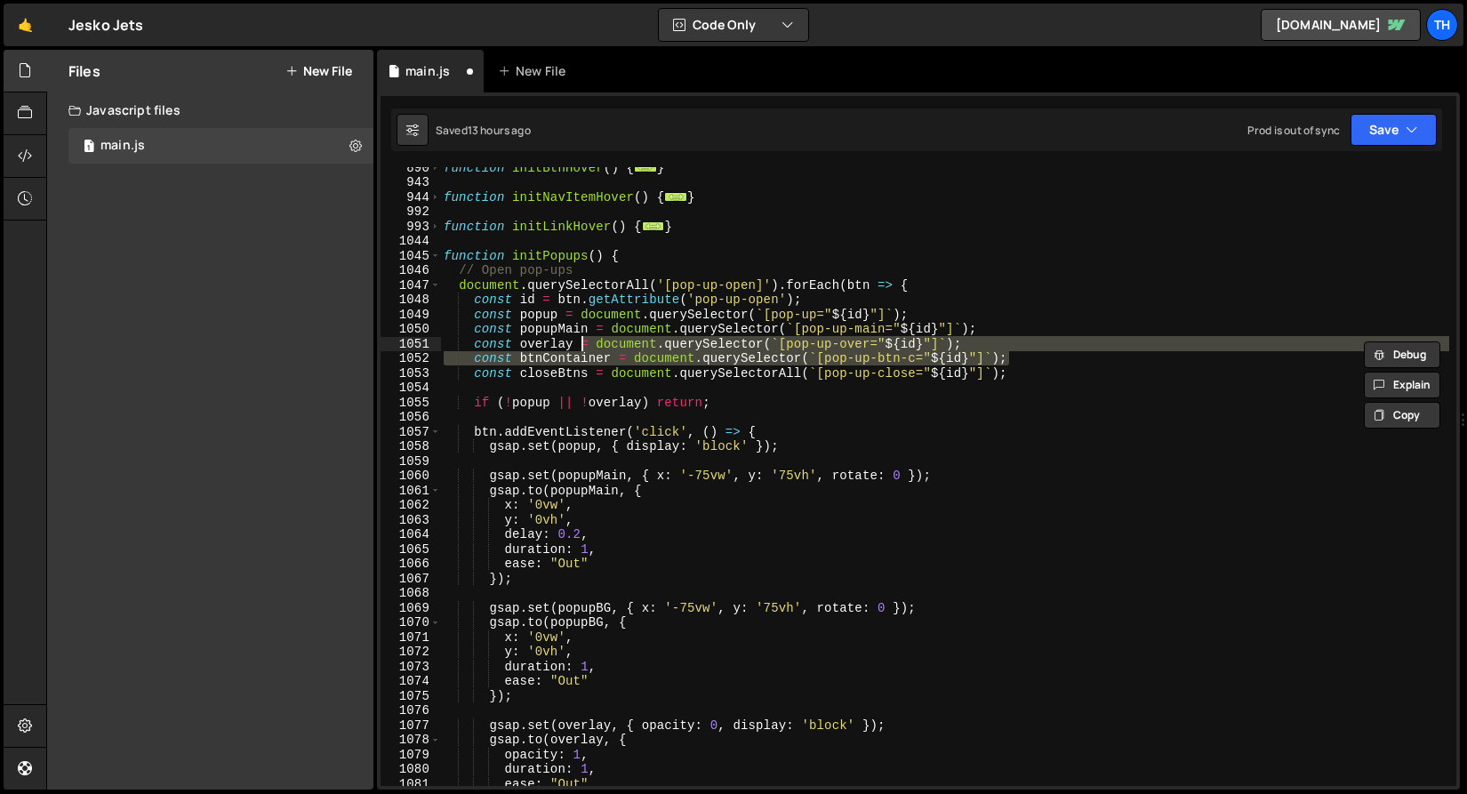
type textarea "const btnContainer = document.querySelector(`[pop-up-btn-c="${id}"]`);"
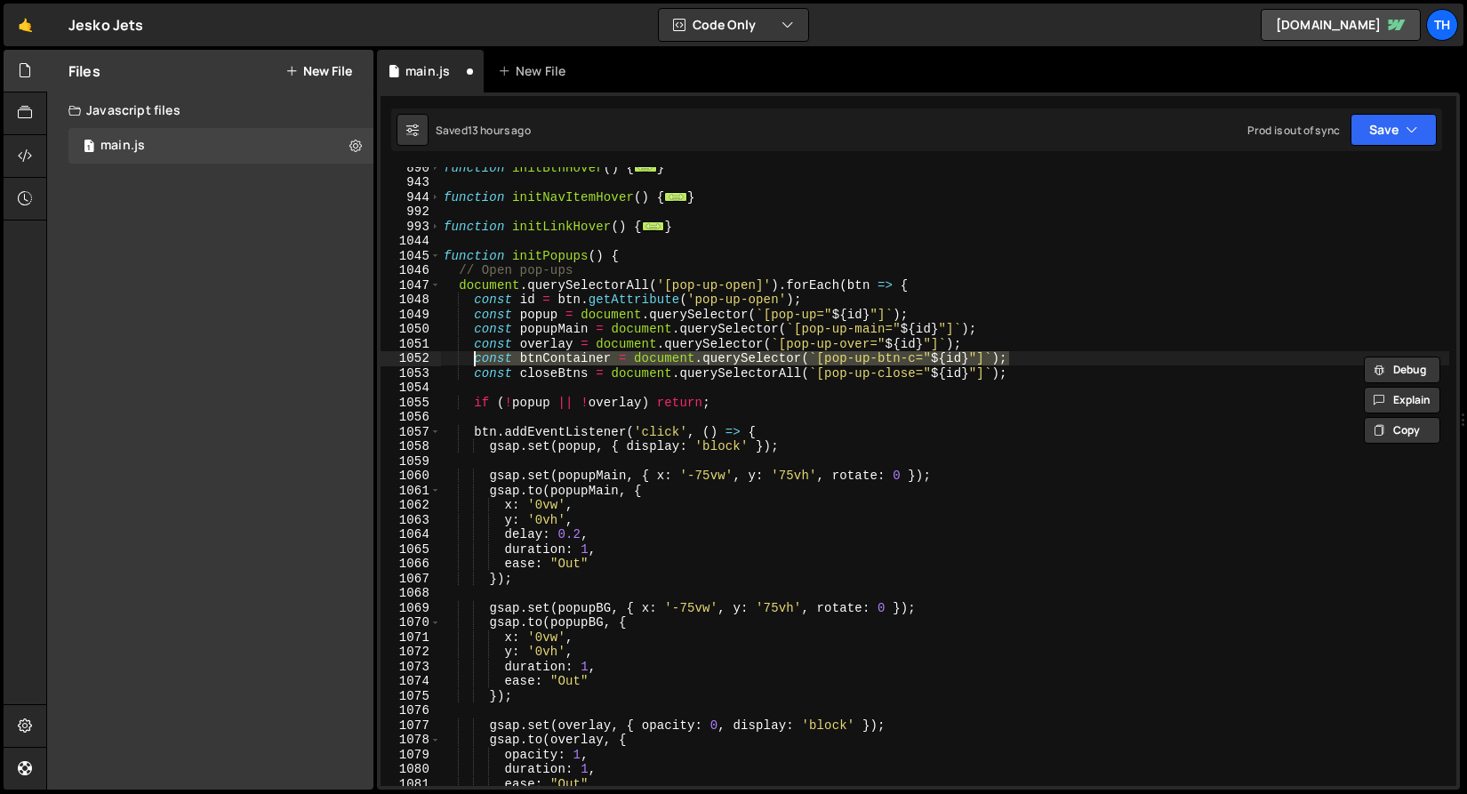
drag, startPoint x: 1069, startPoint y: 360, endPoint x: 476, endPoint y: 364, distance: 592.8
click at [476, 364] on div "function initBtnHover ( ) { ... } function initNavItemHover ( ) { ... } functio…" at bounding box center [944, 484] width 1009 height 648
click at [992, 329] on div "function initBtnHover ( ) { ... } function initNavItemHover ( ) { ... } functio…" at bounding box center [944, 484] width 1009 height 648
type textarea "const popupMain = document.querySelector(`[pop-up-main="${id}"]`);"
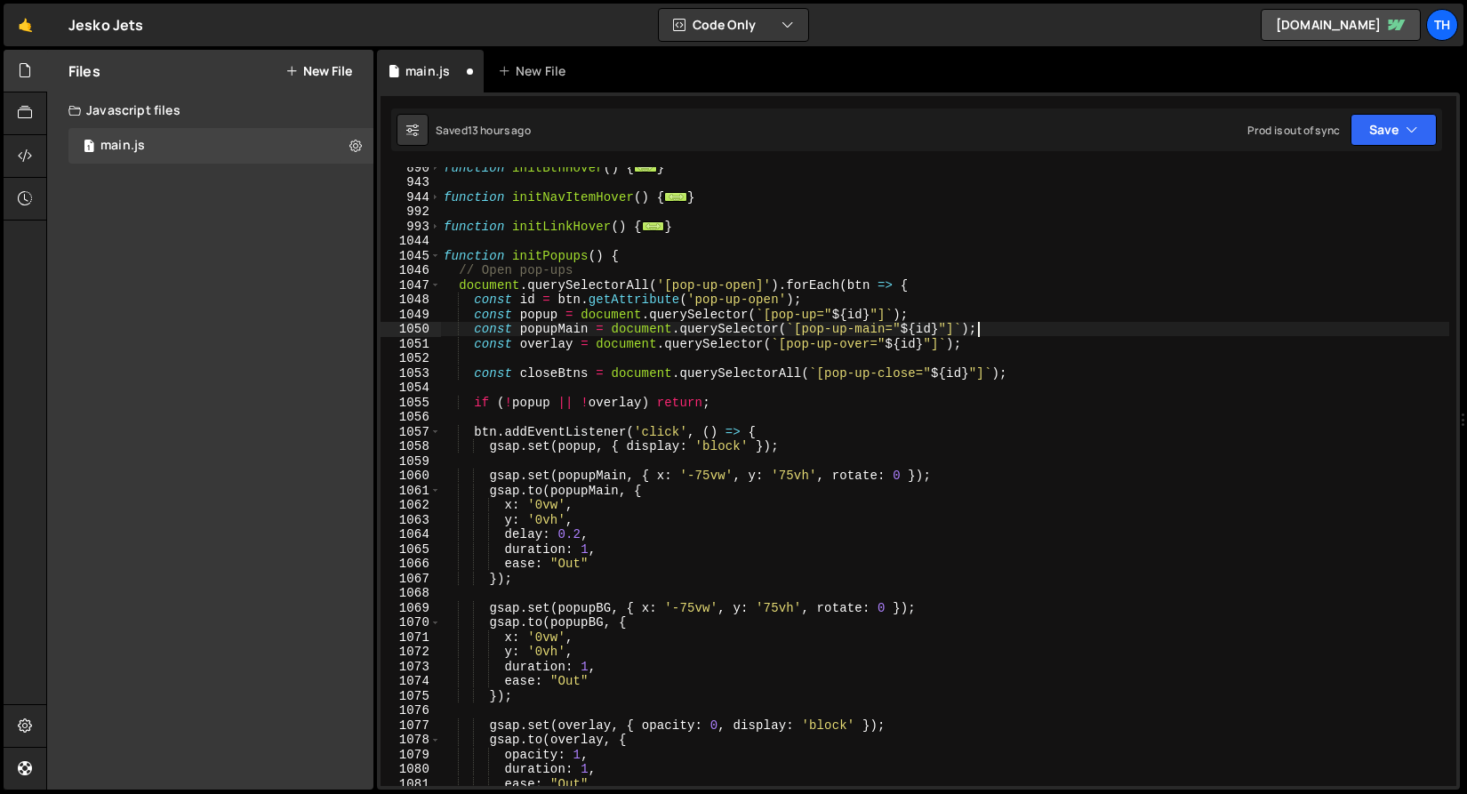
scroll to position [0, 1]
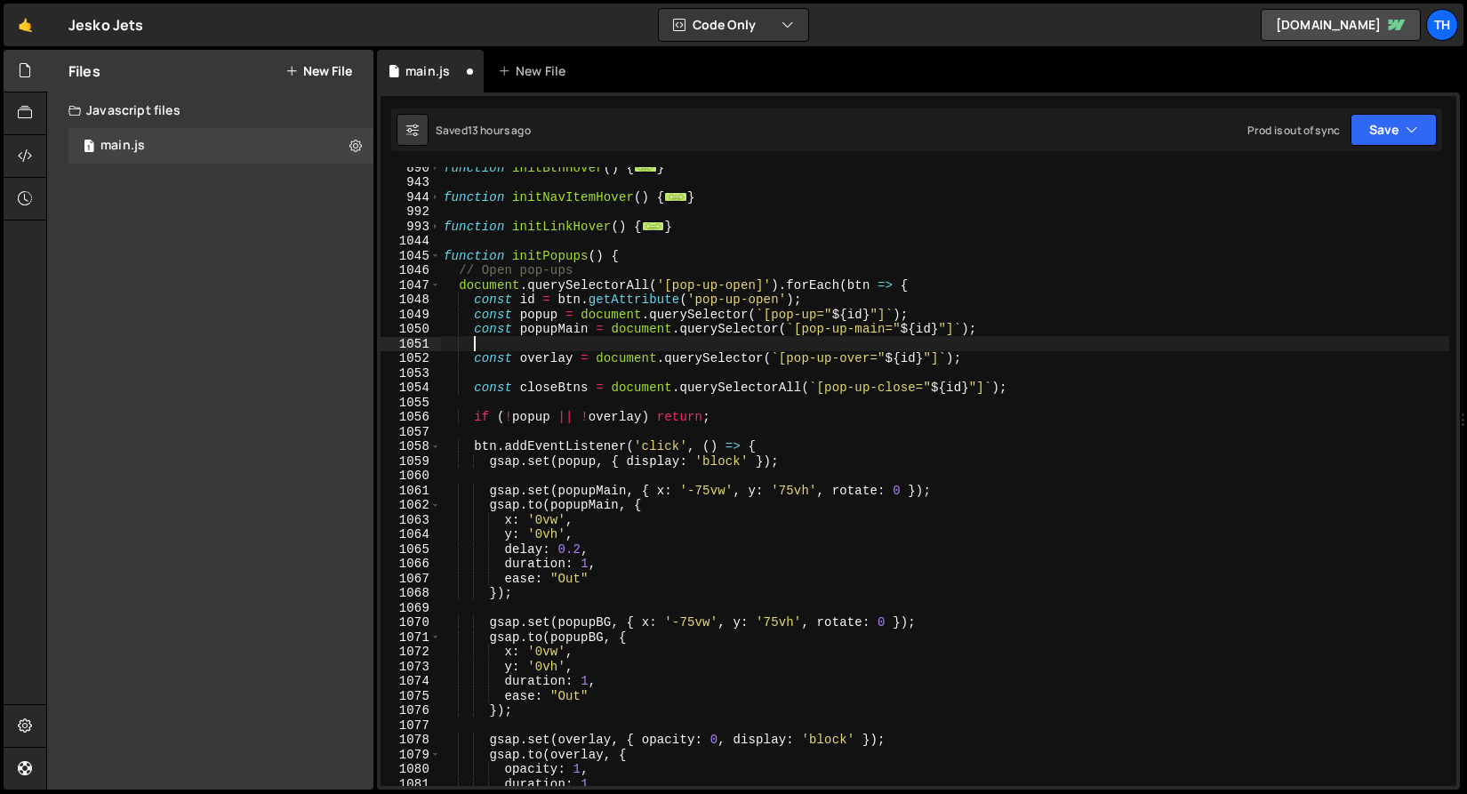
paste textarea "const btnContainer = document.querySelector(`[pop-up-btn-c="${id}"]`);"
type textarea "const btnContainer = document.querySelector(`[pop-up-btn-c="${id}"]`);"
click at [687, 371] on div "function initBtnHover ( ) { ... } function initNavItemHover ( ) { ... } functio…" at bounding box center [944, 484] width 1009 height 648
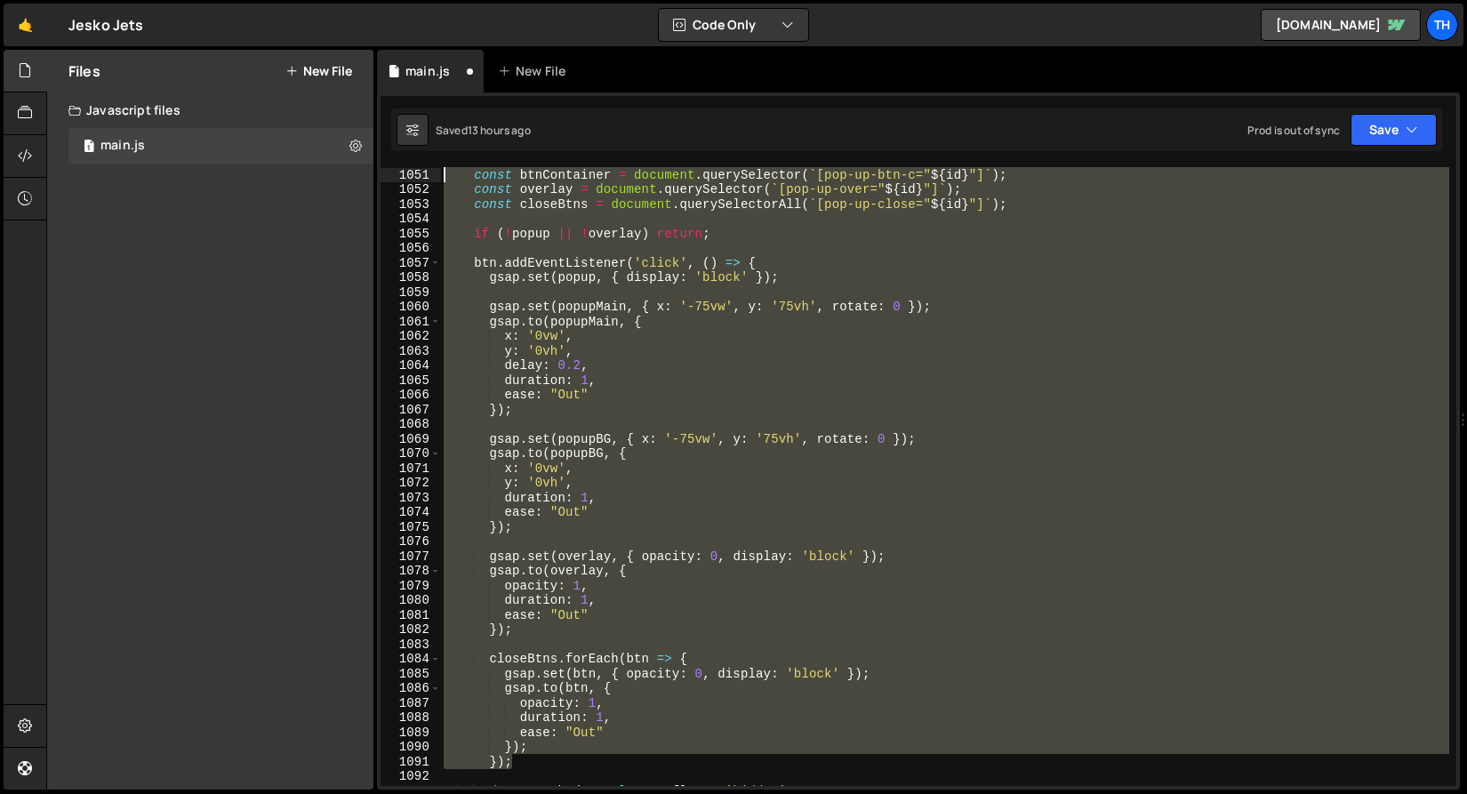
scroll to position [821, 0]
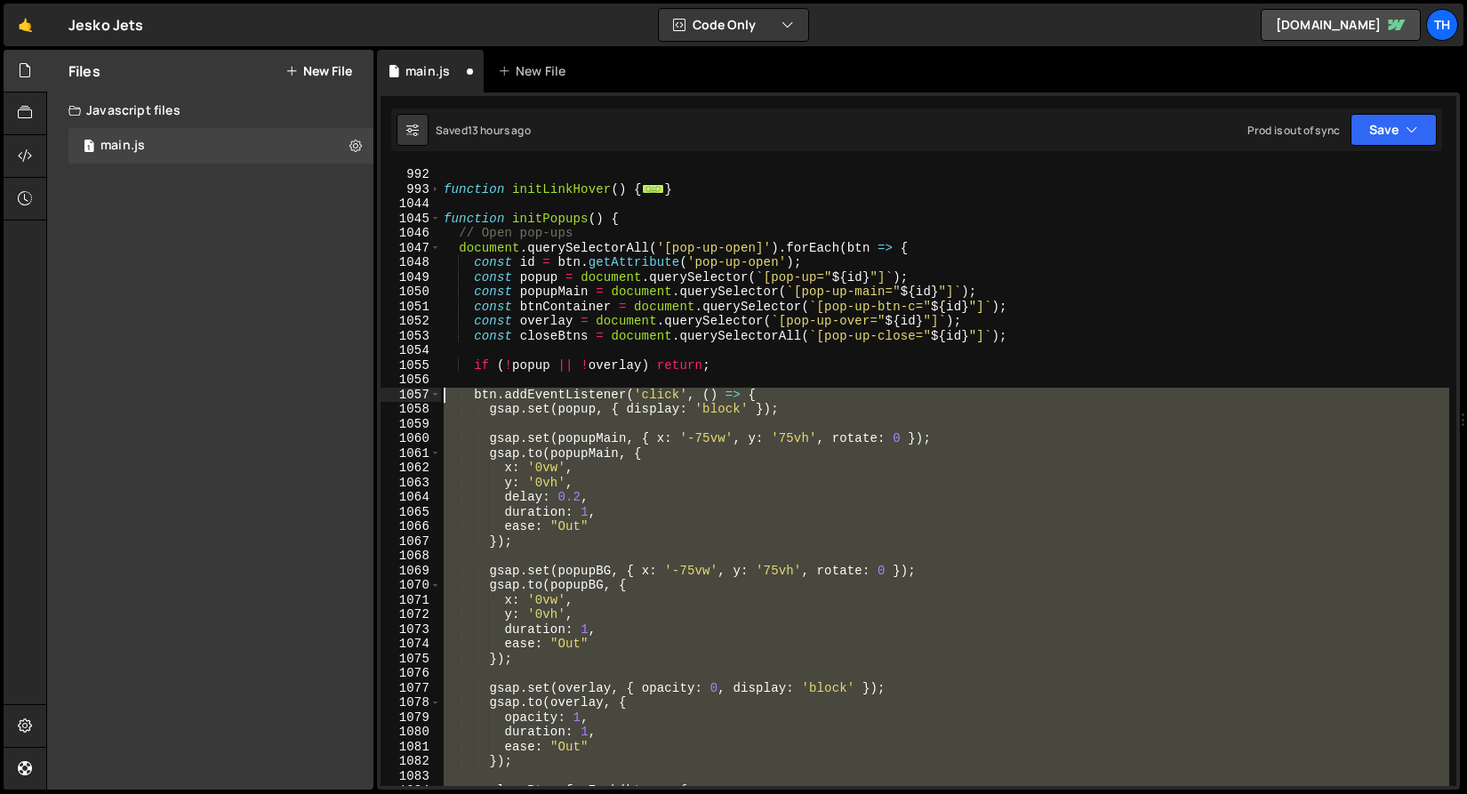
drag, startPoint x: 586, startPoint y: 695, endPoint x: 281, endPoint y: 400, distance: 424.3
click at [281, 400] on div "Files New File Javascript files 1 main.js 0 CSS files Copy share link Edit File…" at bounding box center [756, 420] width 1420 height 740
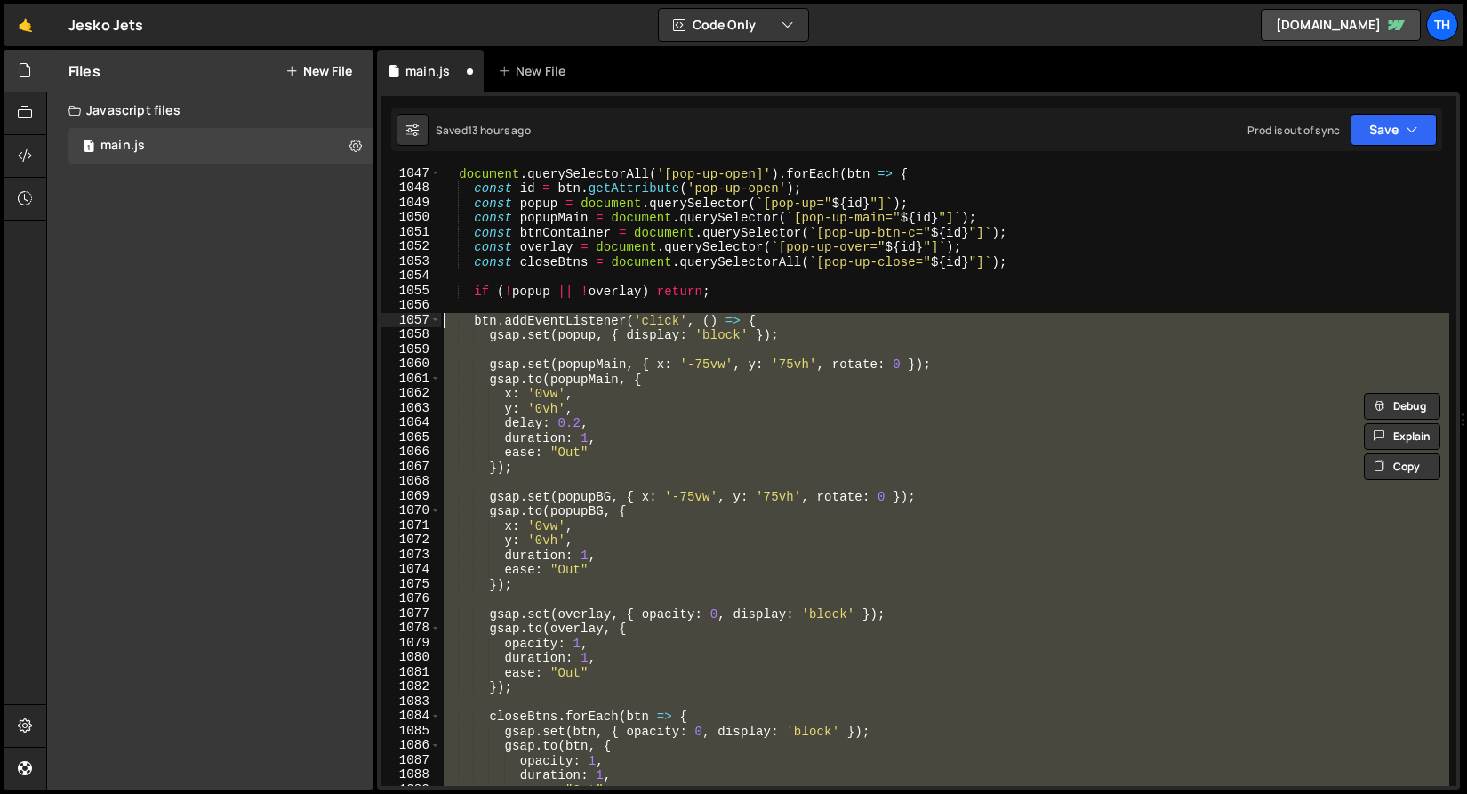
scroll to position [1005, 0]
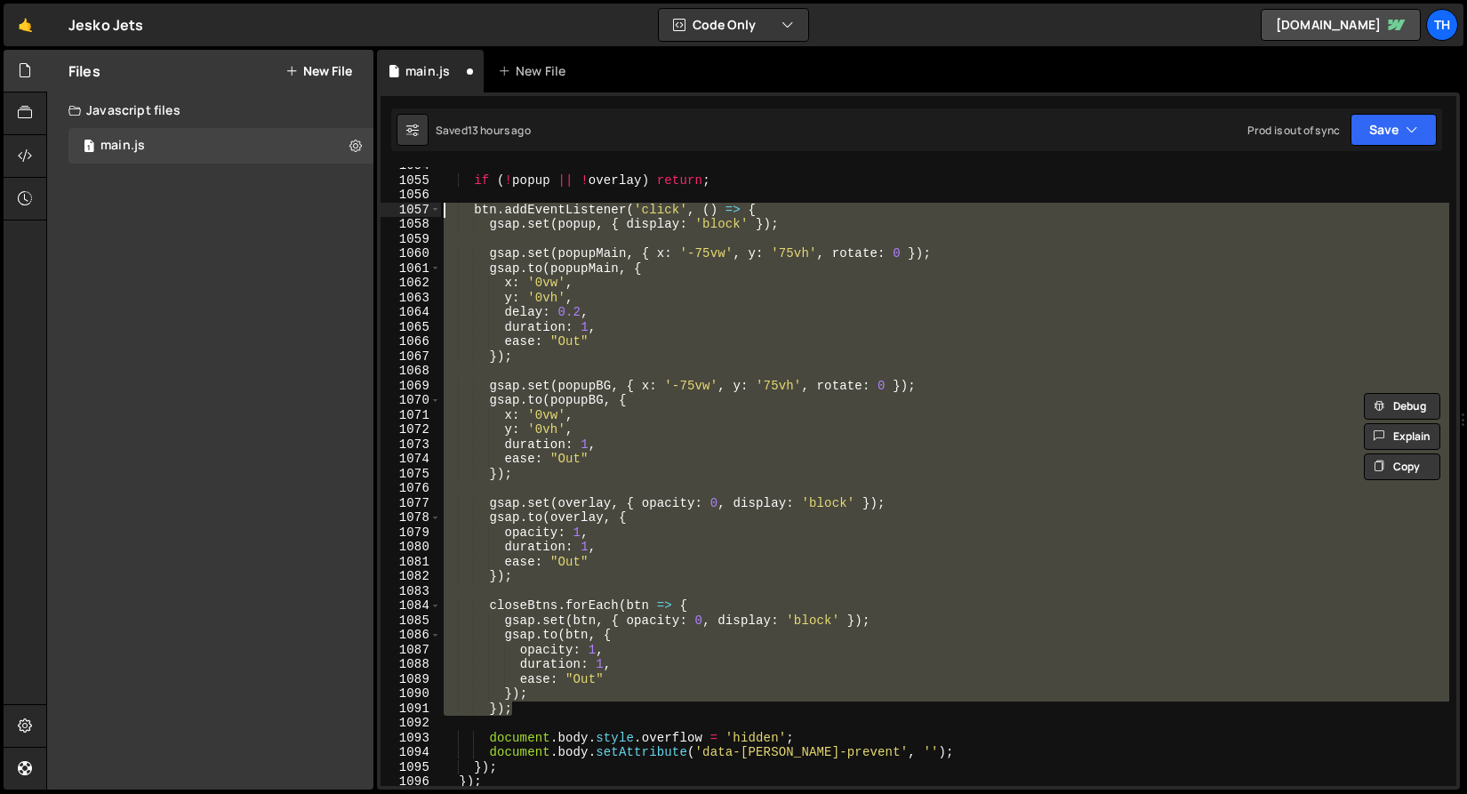
click at [659, 579] on div "if ( ! popup || ! overlay ) return ; btn . addEventListener ( 'click' , ( ) => …" at bounding box center [944, 476] width 1009 height 619
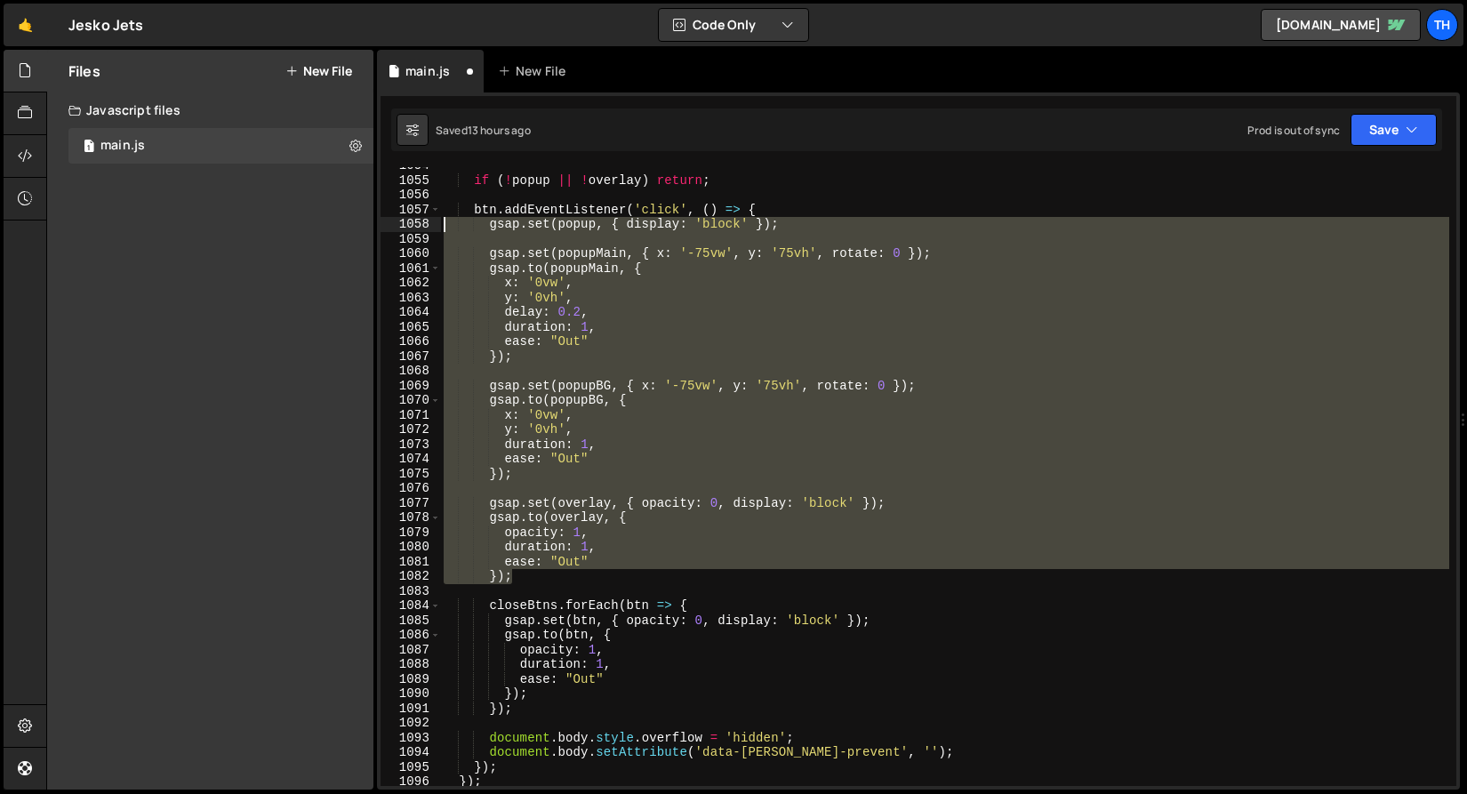
drag, startPoint x: 558, startPoint y: 576, endPoint x: 263, endPoint y: 229, distance: 455.2
click at [263, 229] on div "Files New File Javascript files 1 main.js 0 CSS files Copy share link Edit File…" at bounding box center [756, 420] width 1420 height 740
paste textarea "});"
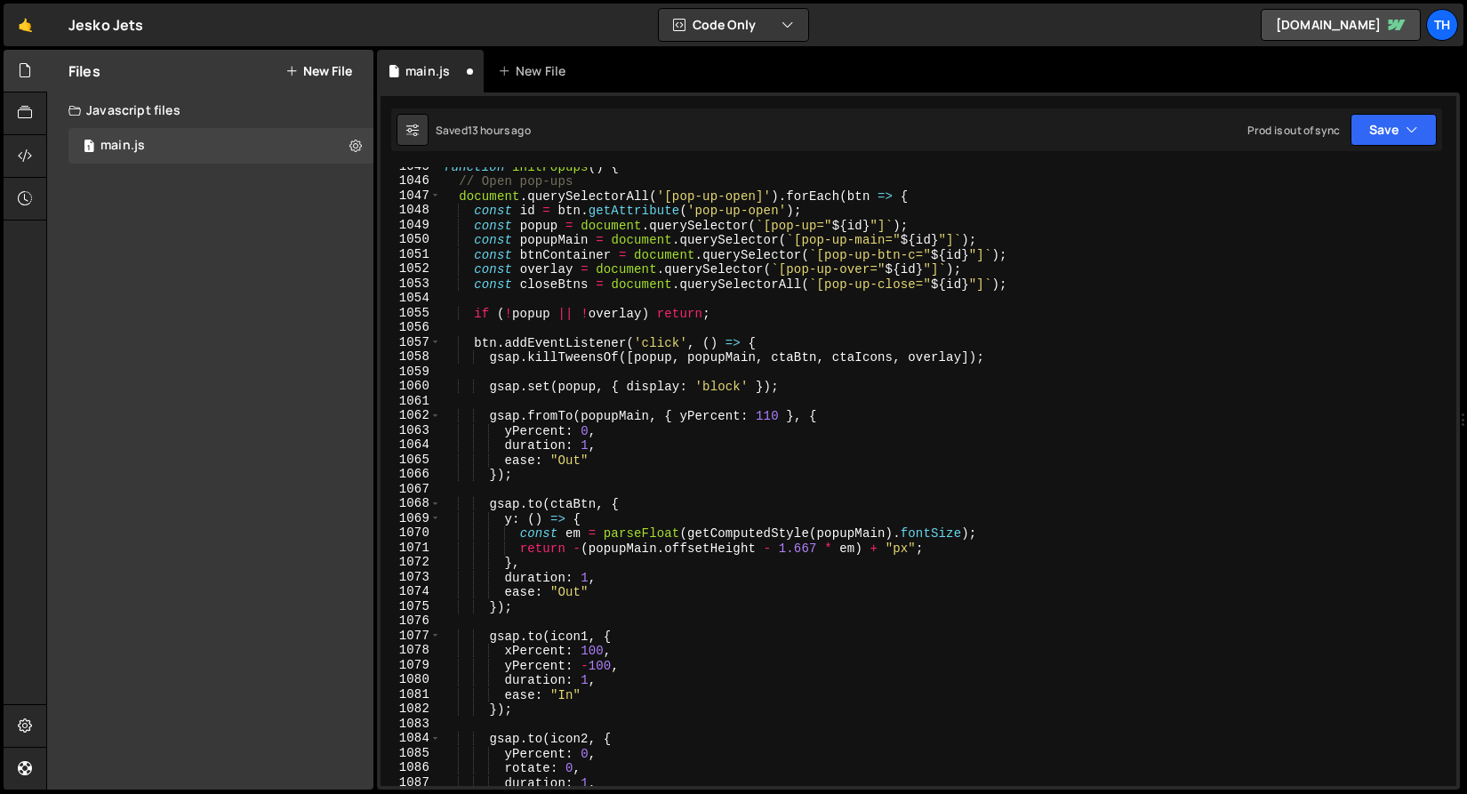
scroll to position [859, 0]
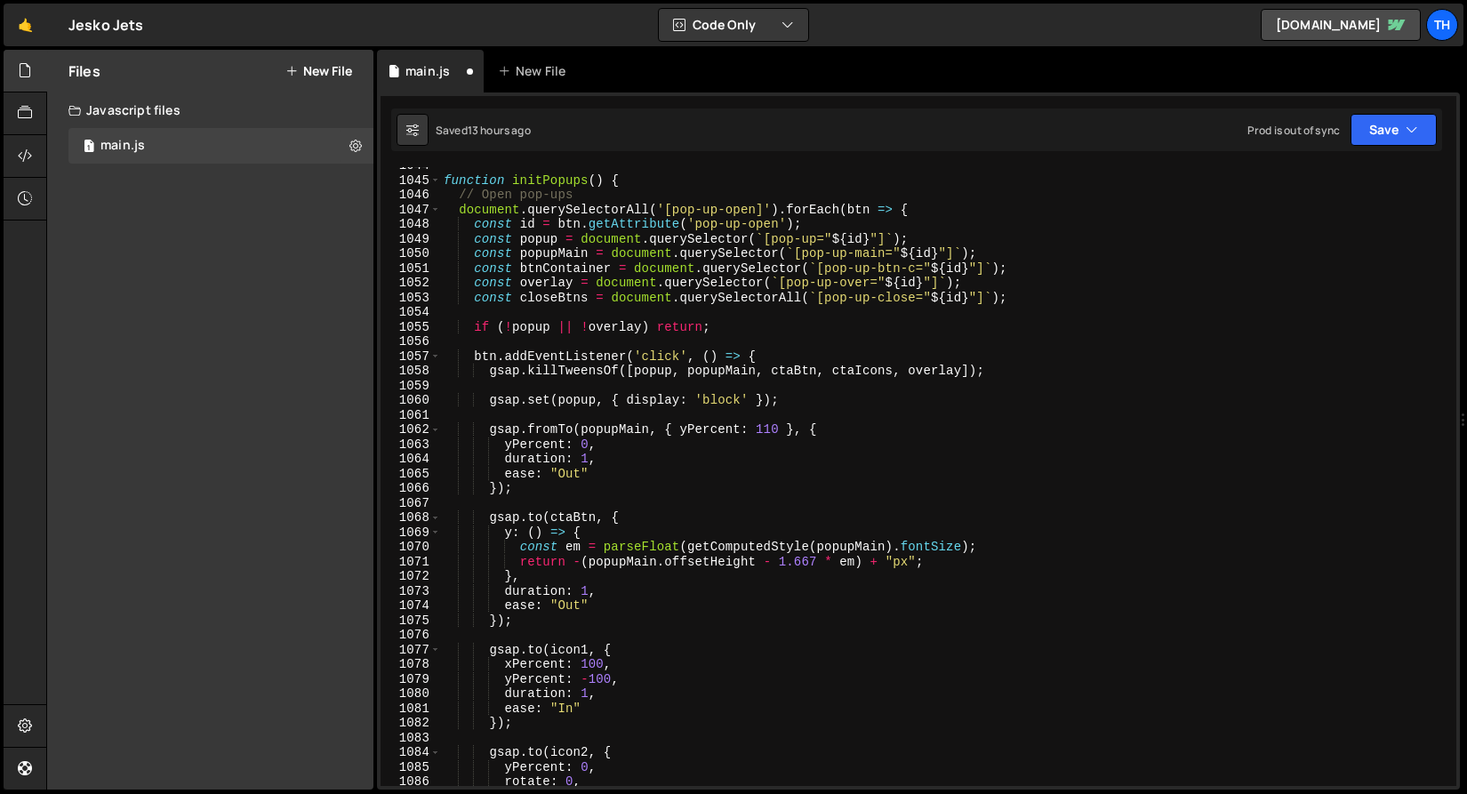
click at [546, 270] on div "function initPopups ( ) { // Open pop-ups document . querySelectorAll ( '[pop-u…" at bounding box center [944, 482] width 1009 height 648
click at [548, 267] on div "function initPopups ( ) { // Open pop-ups document . querySelectorAll ( '[pop-u…" at bounding box center [944, 482] width 1009 height 648
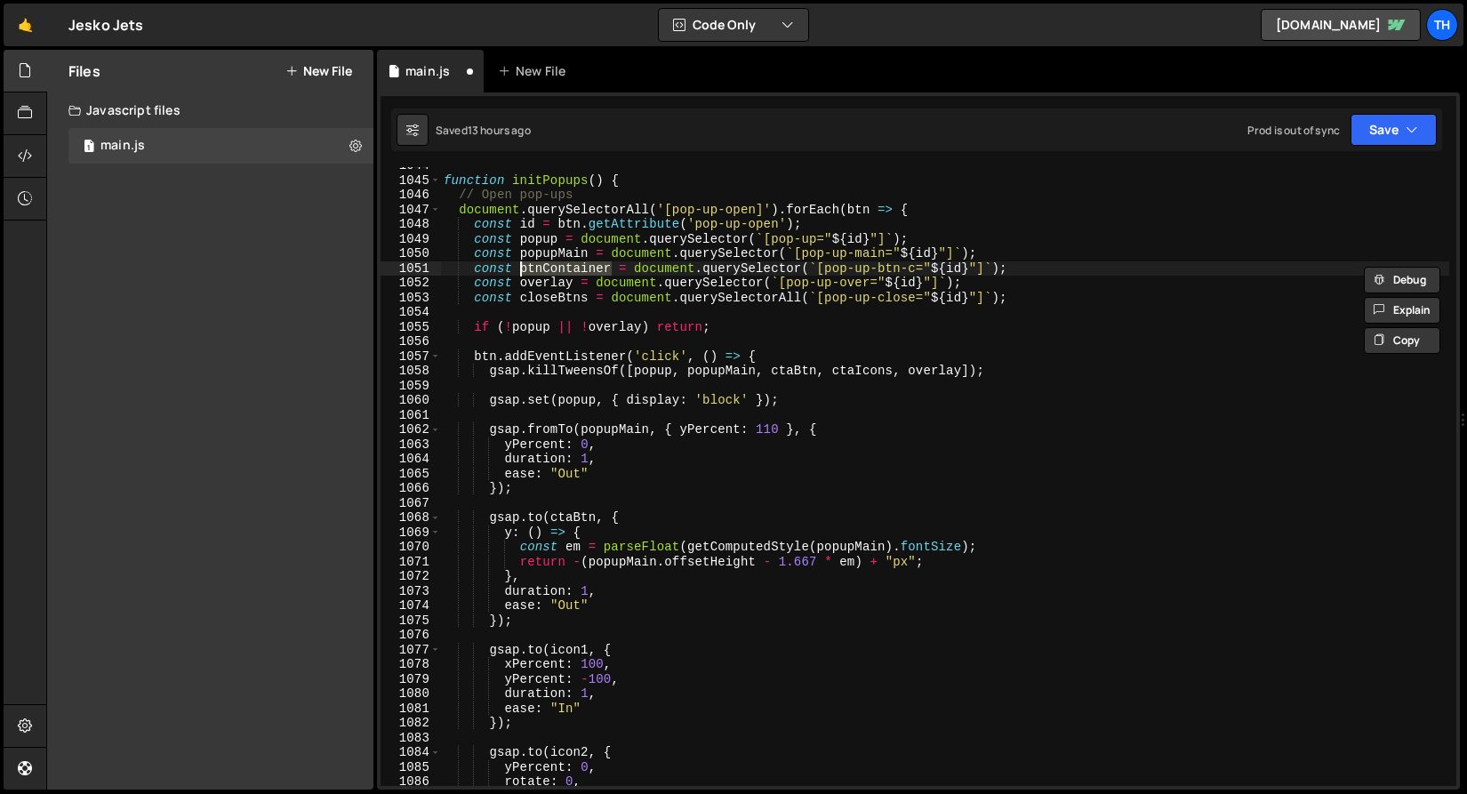
click at [580, 515] on div "function initPopups ( ) { // Open pop-ups document . querySelectorAll ( '[pop-u…" at bounding box center [944, 482] width 1009 height 648
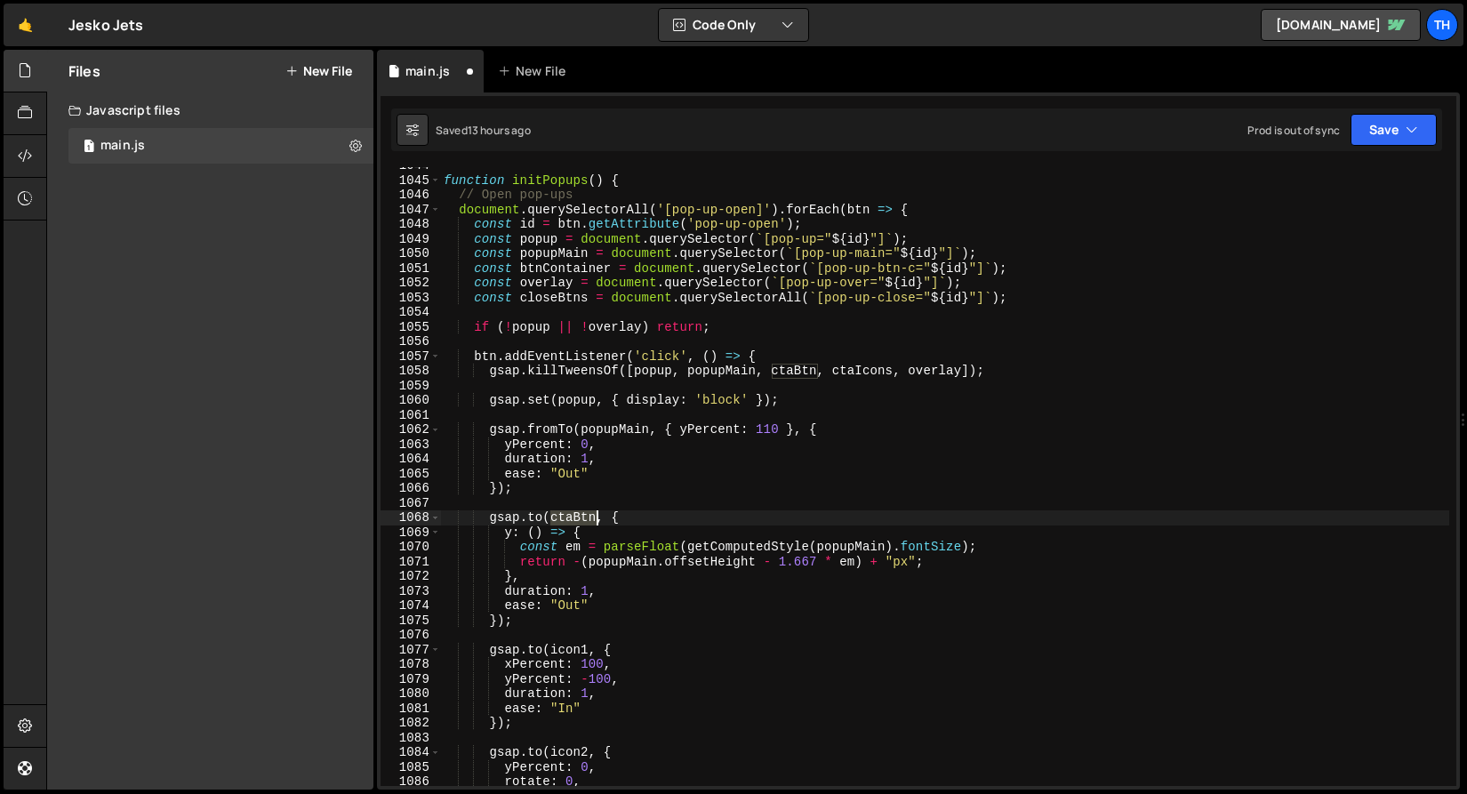
click at [580, 515] on div "function initPopups ( ) { // Open pop-ups document . querySelectorAll ( '[pop-u…" at bounding box center [944, 482] width 1009 height 648
paste textarea "btnContainer"
click at [597, 548] on div "function initPopups ( ) { // Open pop-ups document . querySelectorAll ( '[pop-u…" at bounding box center [944, 482] width 1009 height 648
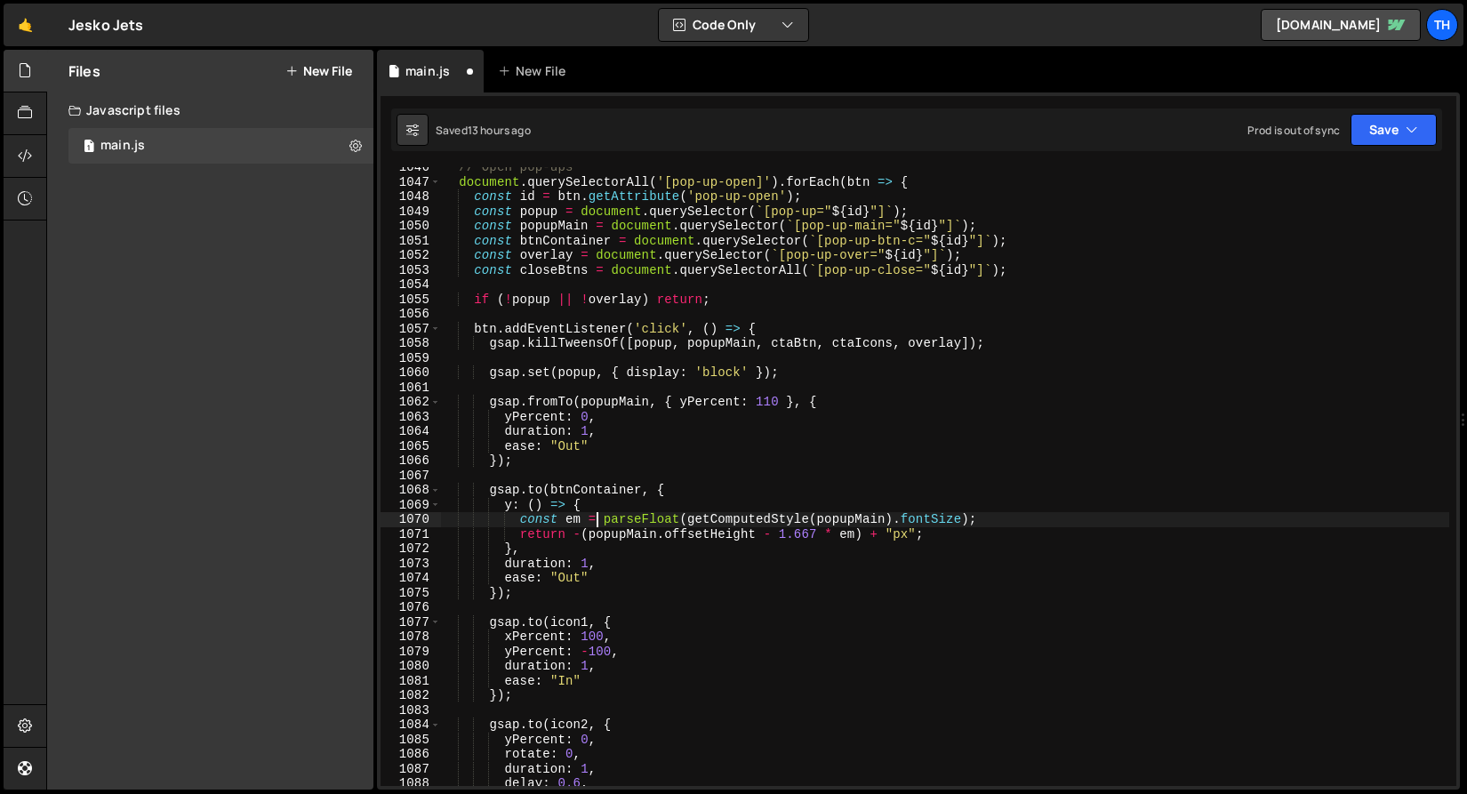
scroll to position [980, 0]
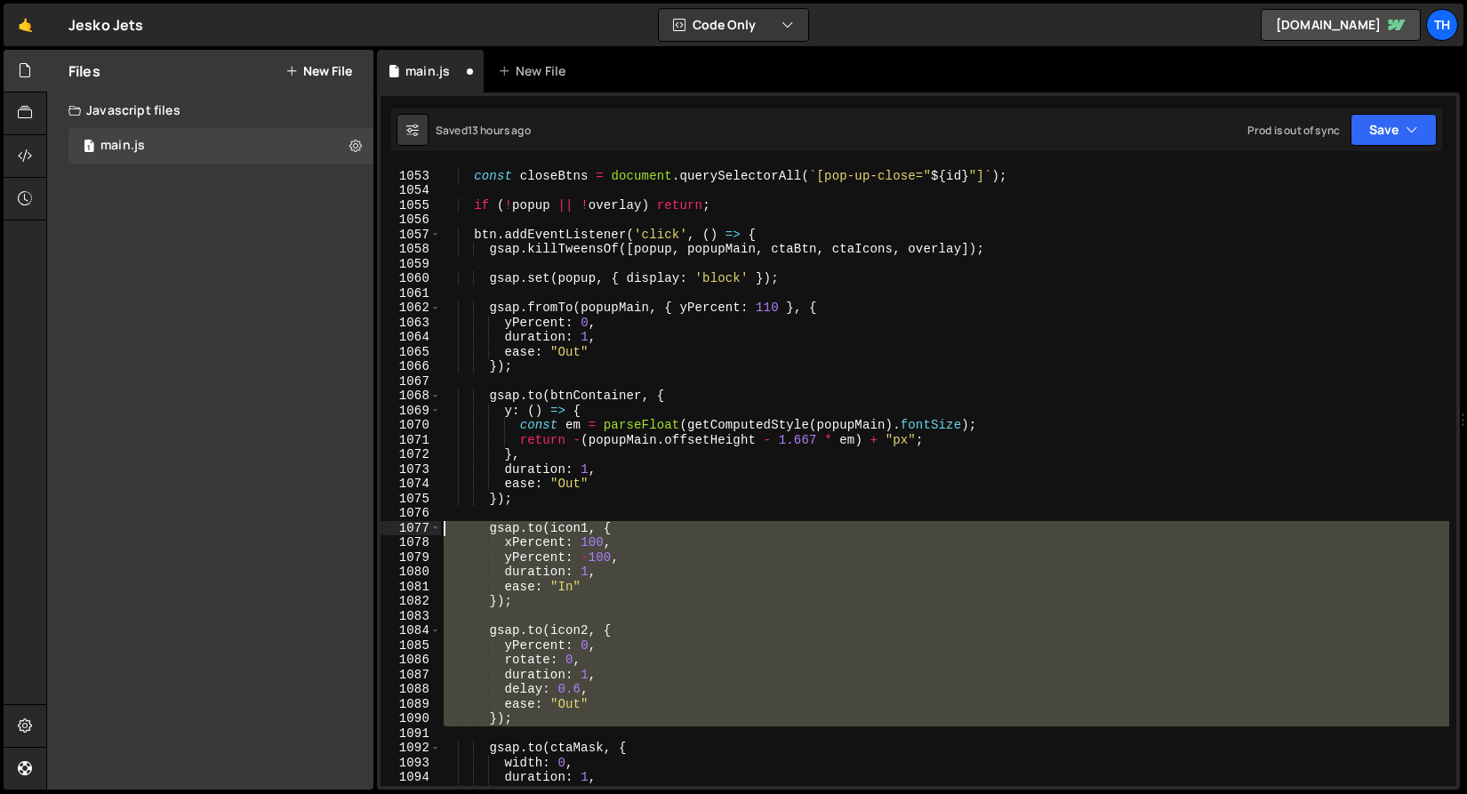
drag, startPoint x: 553, startPoint y: 728, endPoint x: 332, endPoint y: 530, distance: 296.4
click at [332, 530] on div "Files New File Javascript files 1 main.js 0 CSS files Copy share link Edit File…" at bounding box center [756, 420] width 1420 height 740
type textarea "gsap.to(icon1, { xPercent: 100,"
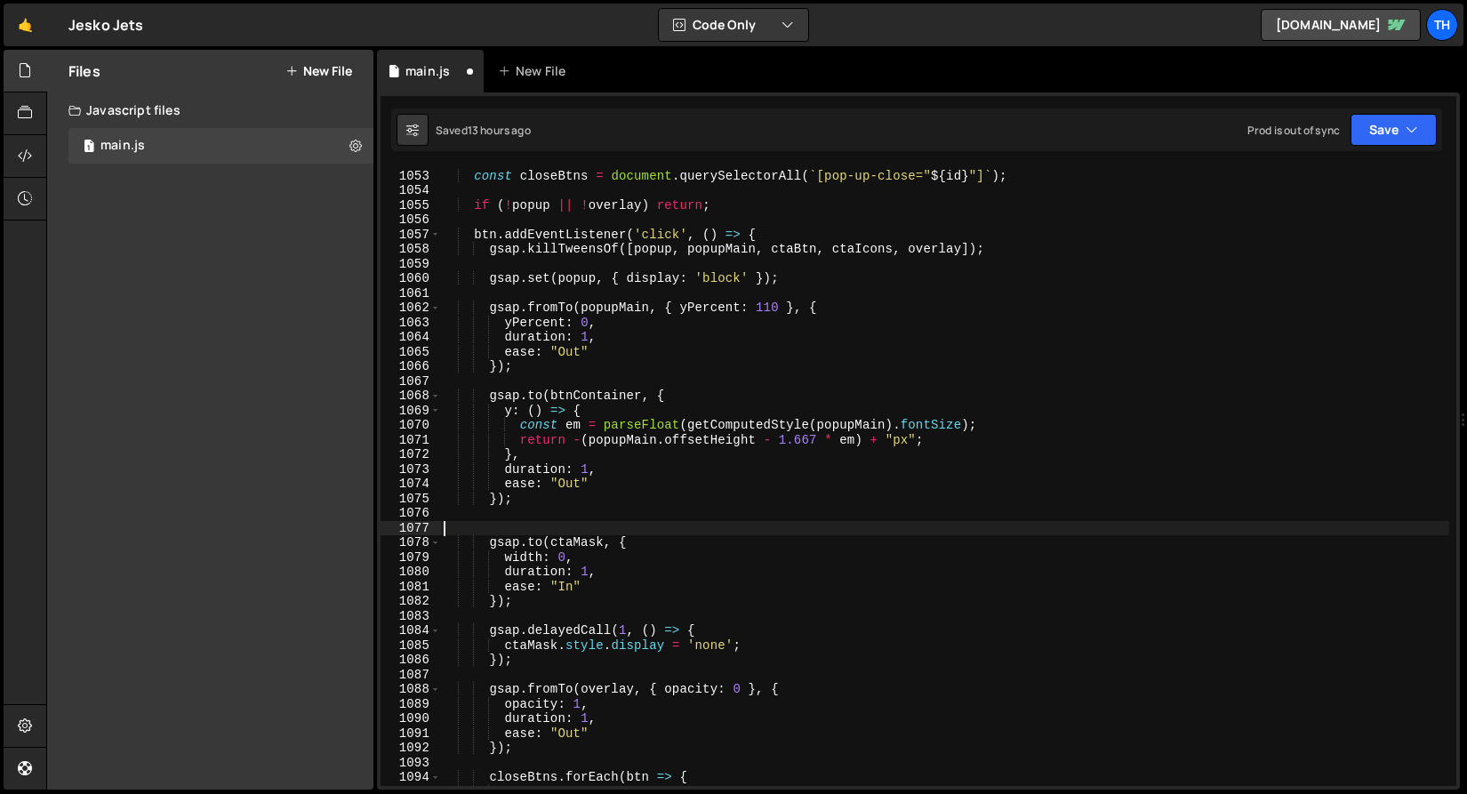
type textarea "\"
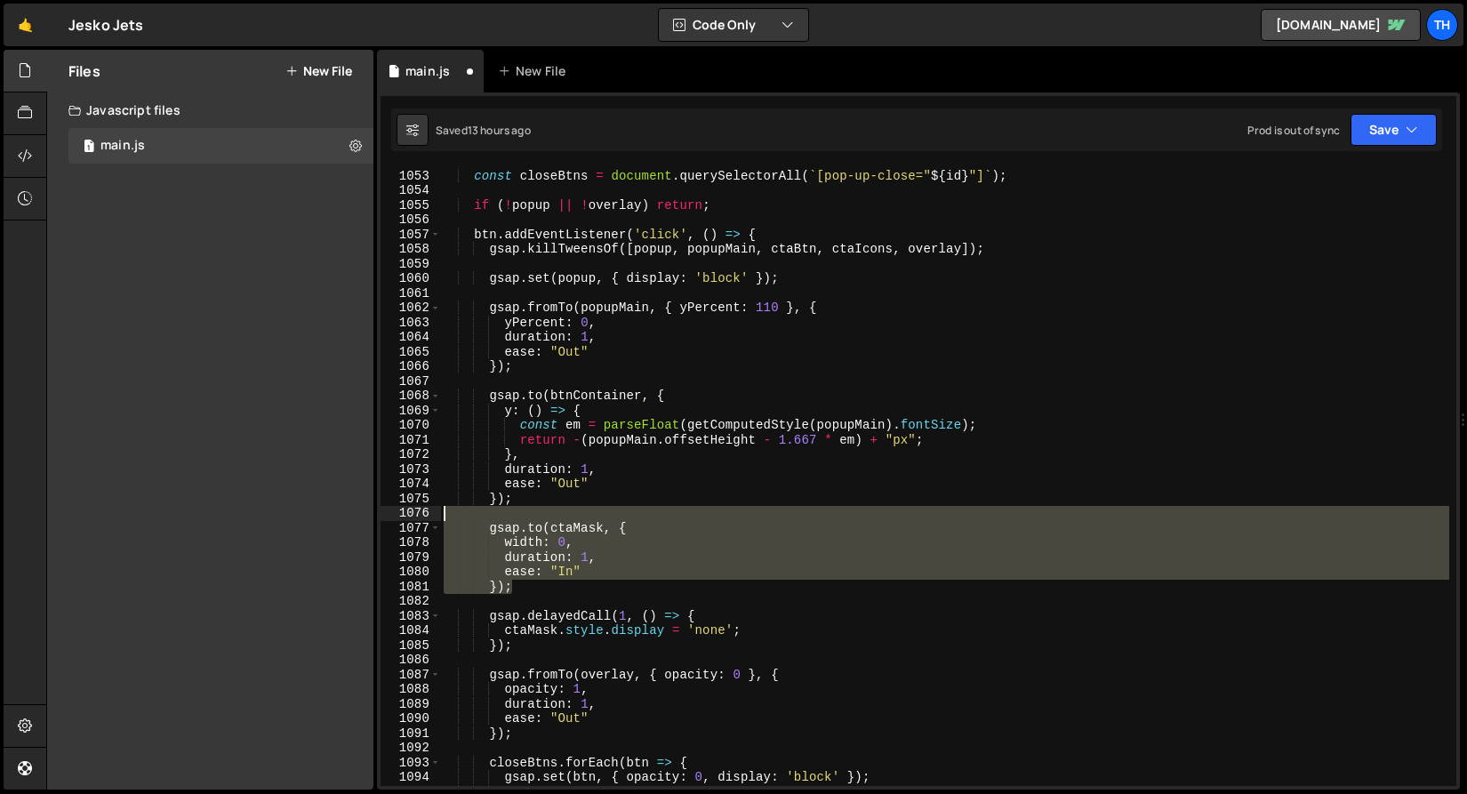
drag, startPoint x: 440, startPoint y: 551, endPoint x: 325, endPoint y: 514, distance: 120.6
click at [325, 514] on div "Files New File Javascript files 1 main.js 0 CSS files Copy share link Edit File…" at bounding box center [756, 420] width 1420 height 740
type textarea "gsap.to(ctaMask, {"
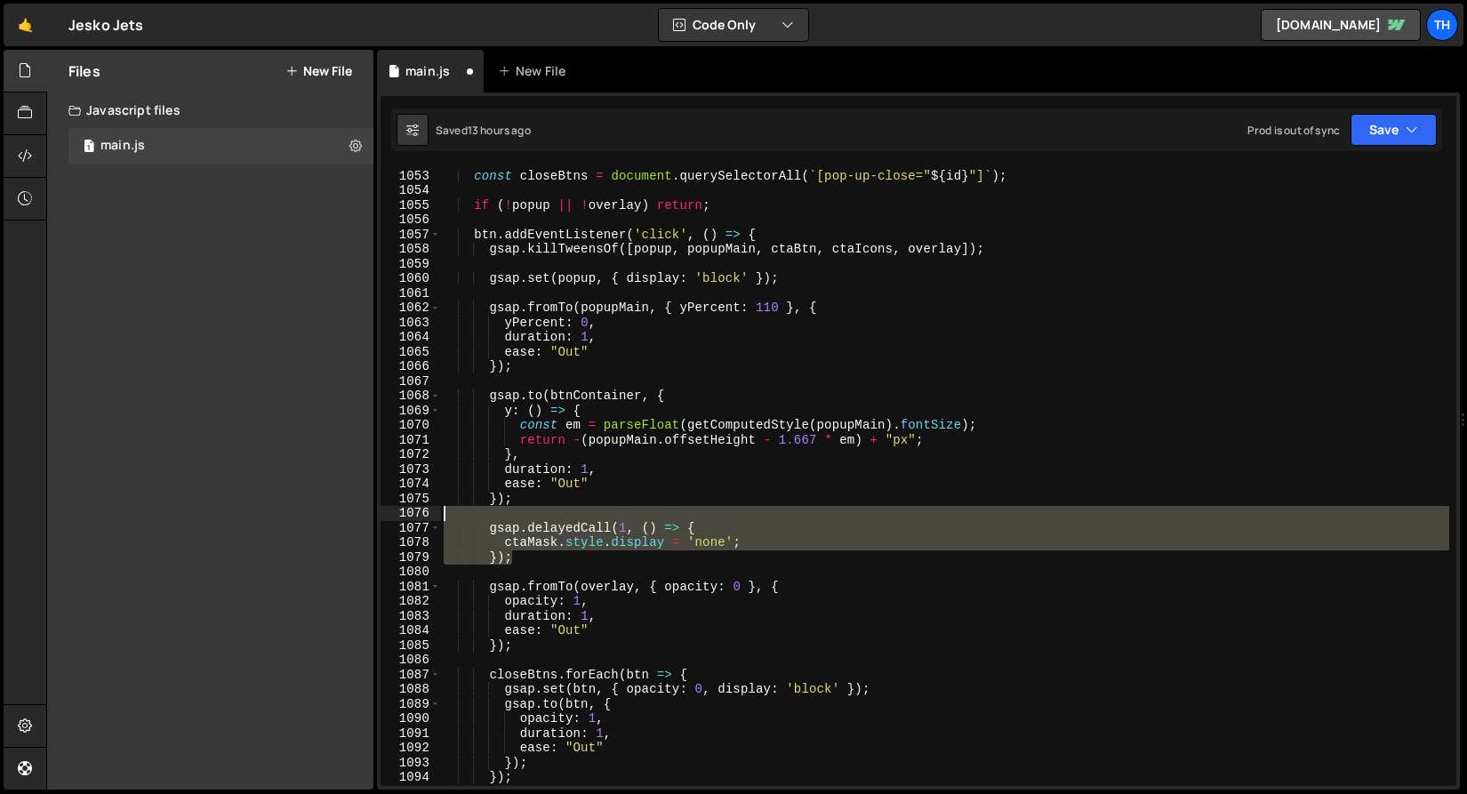
drag, startPoint x: 524, startPoint y: 553, endPoint x: 380, endPoint y: 510, distance: 151.0
click at [380, 510] on div "}); 1052 1053 1054 1055 1056 1057 1058 1059 1060 1061 1062 1063 1064 1065 1066 …" at bounding box center [917, 476] width 1075 height 619
type textarea "gsap.delayedCall(1, () => {"
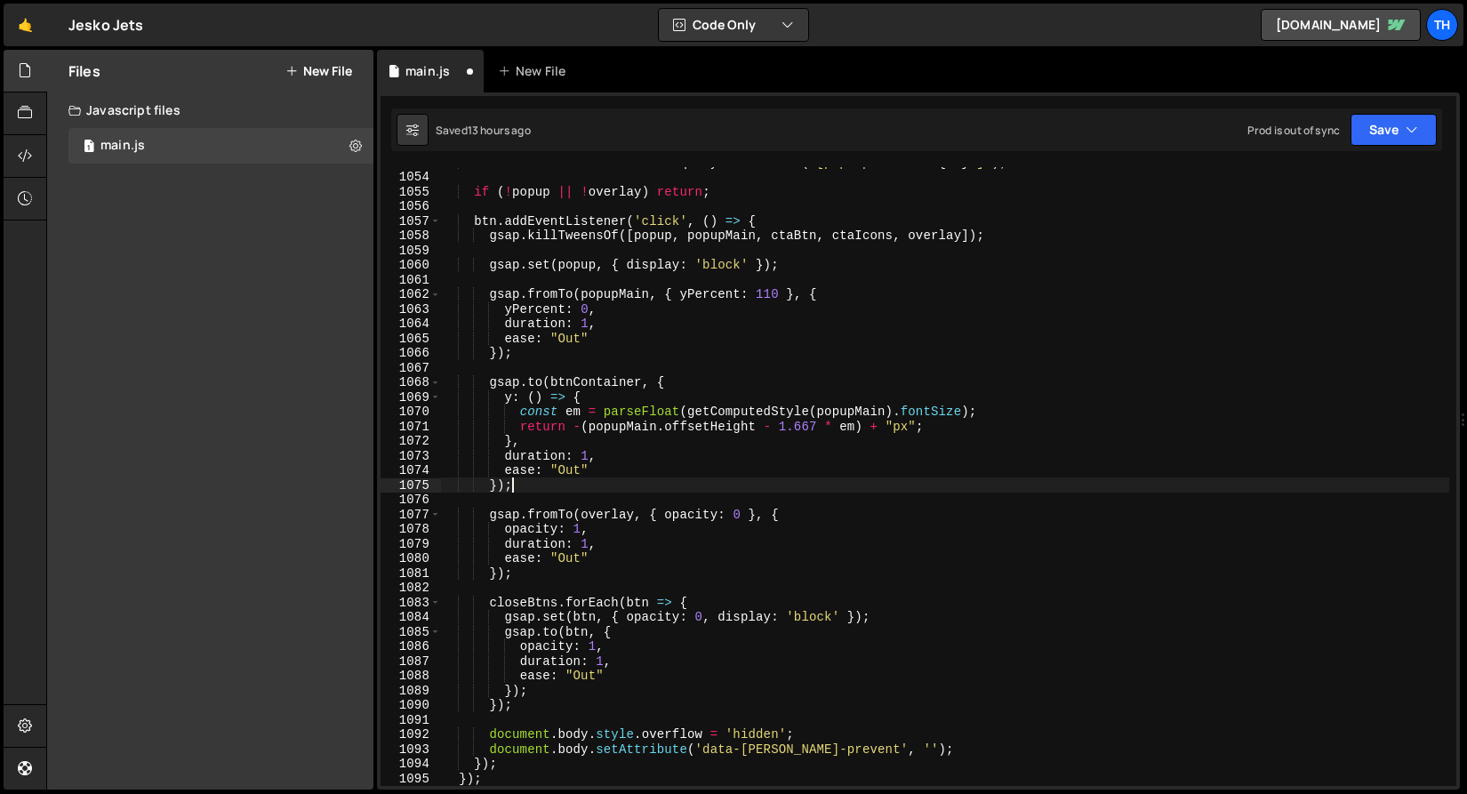
scroll to position [1012, 0]
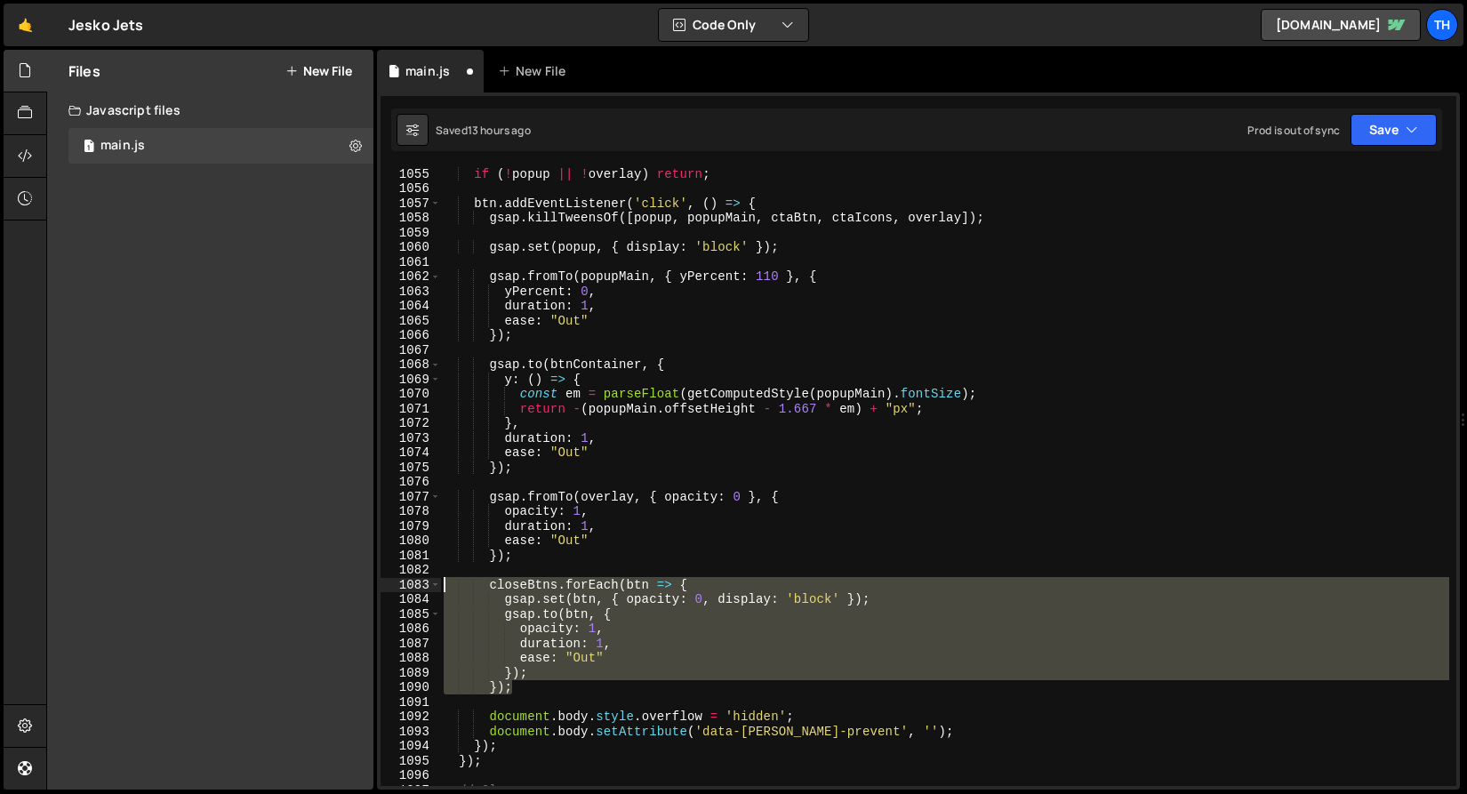
drag, startPoint x: 569, startPoint y: 686, endPoint x: 315, endPoint y: 580, distance: 275.3
click at [315, 580] on div "Files New File Javascript files 1 main.js 0 CSS files Copy share link Edit File…" at bounding box center [756, 420] width 1420 height 740
type textarea "closeBtns.forEach(btn => { gsap.set(btn, { opacity: 0, display: 'block' });"
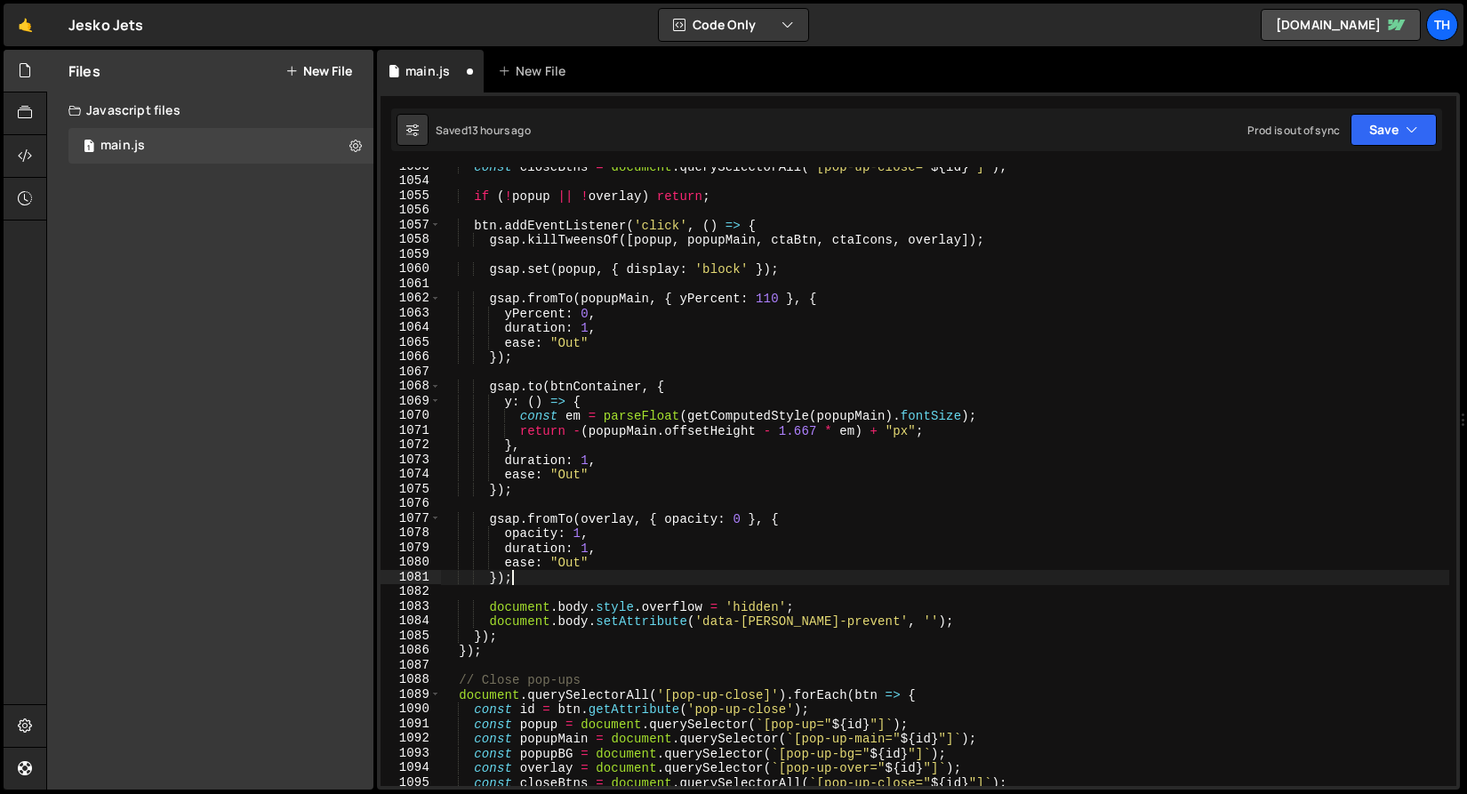
scroll to position [896, 0]
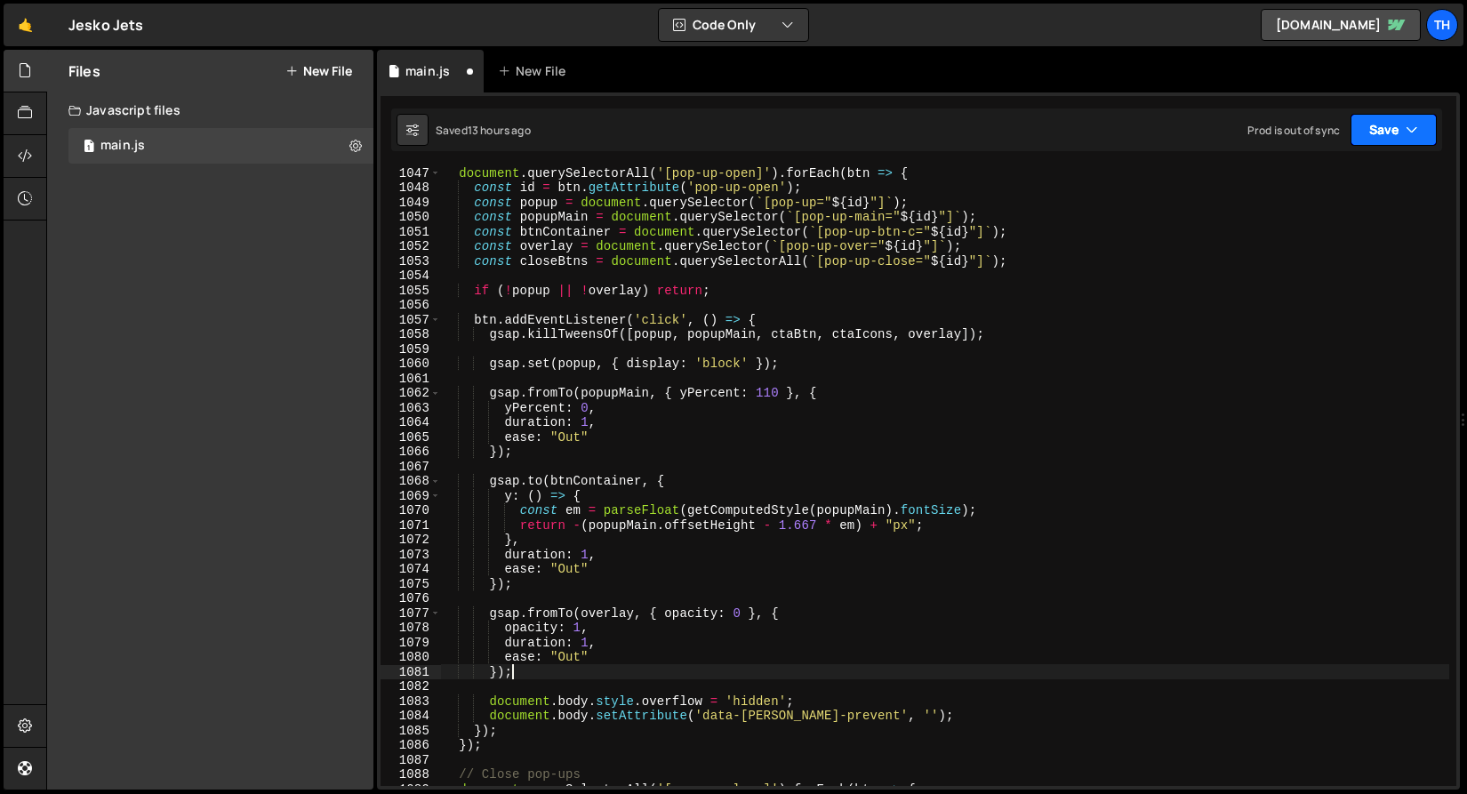
click at [1427, 138] on button "Save" at bounding box center [1393, 130] width 86 height 32
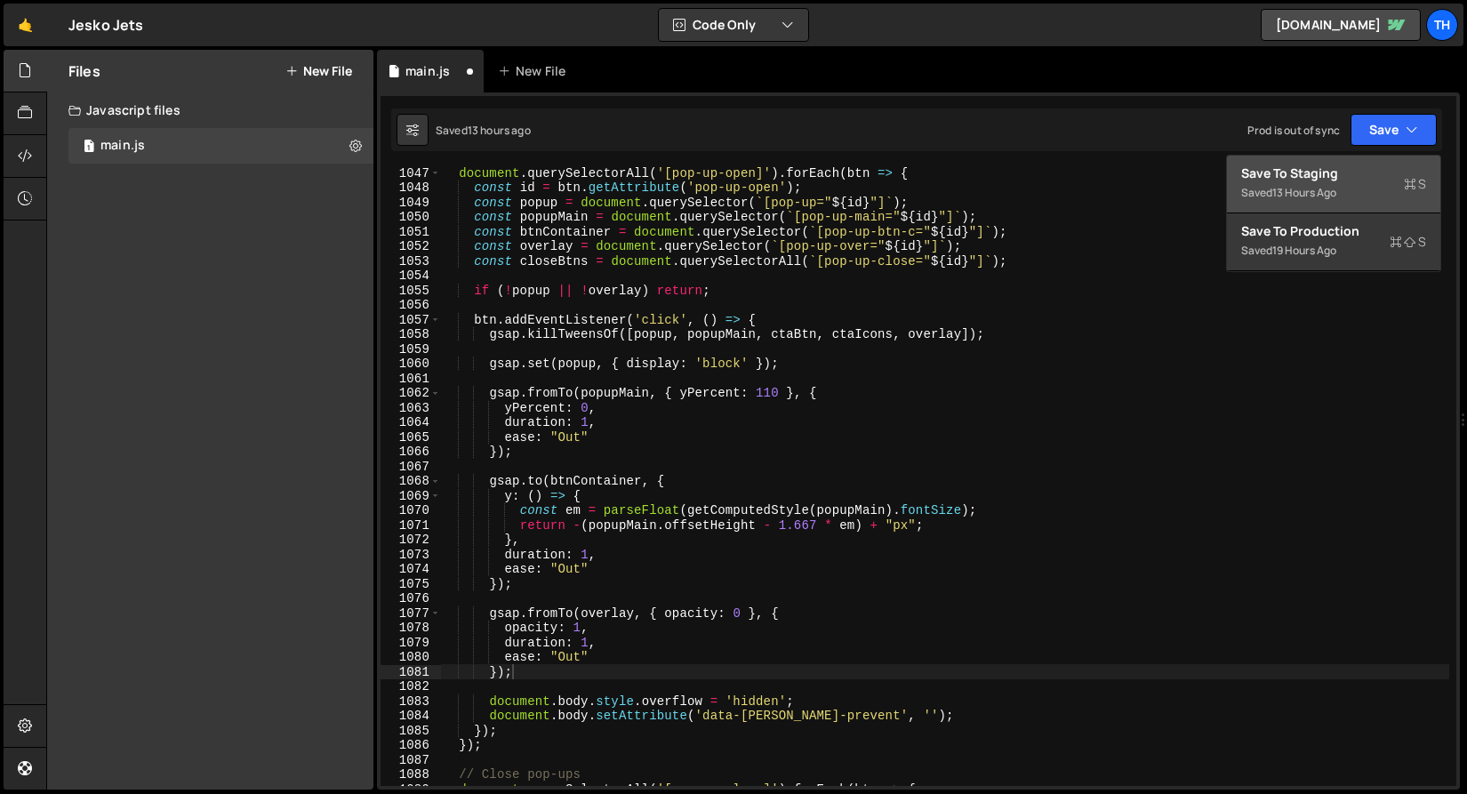
click at [1398, 163] on button "Save to Staging S Saved 13 hours ago" at bounding box center [1333, 185] width 213 height 58
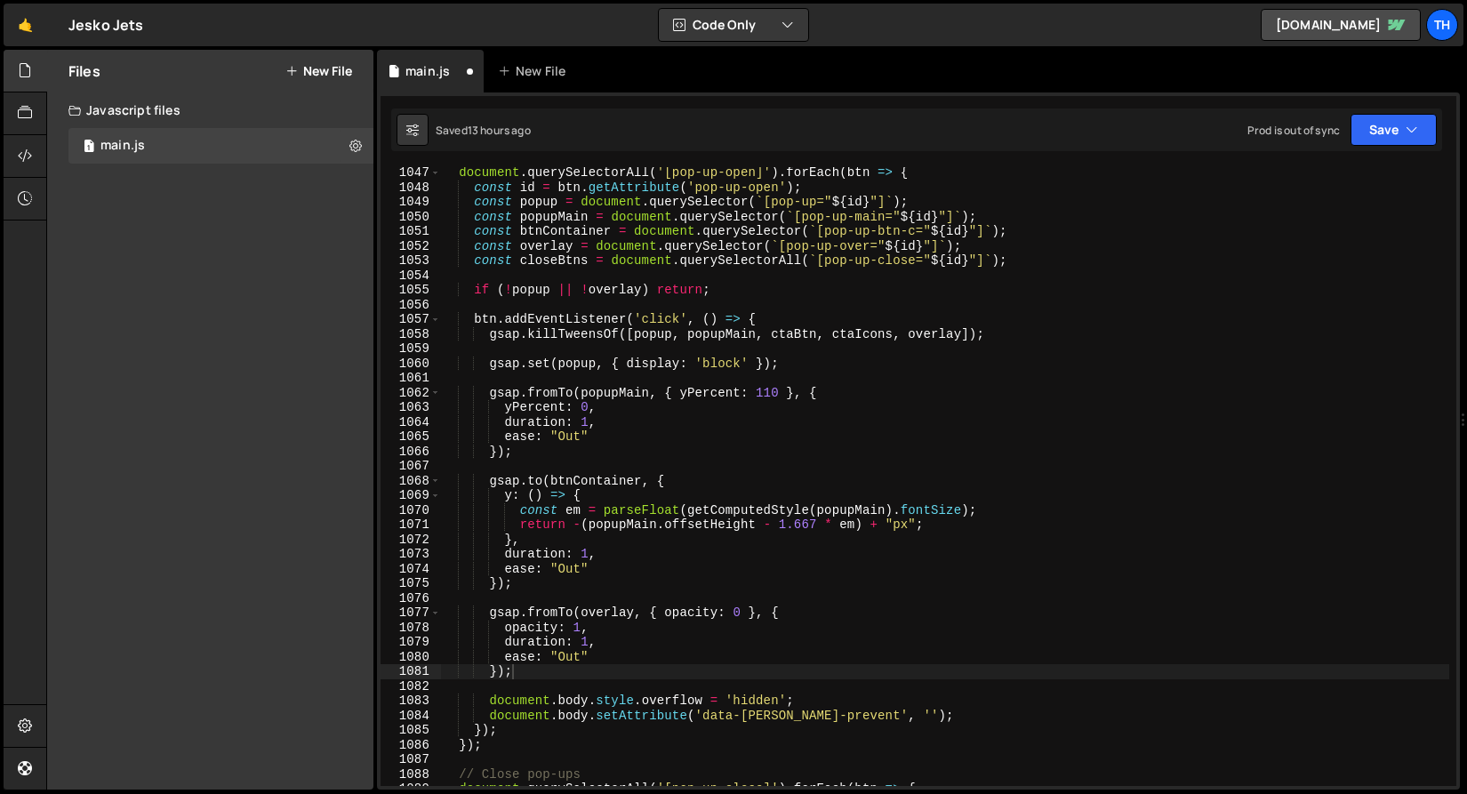
scroll to position [15342, 0]
click at [1400, 132] on button "Save" at bounding box center [1393, 130] width 86 height 32
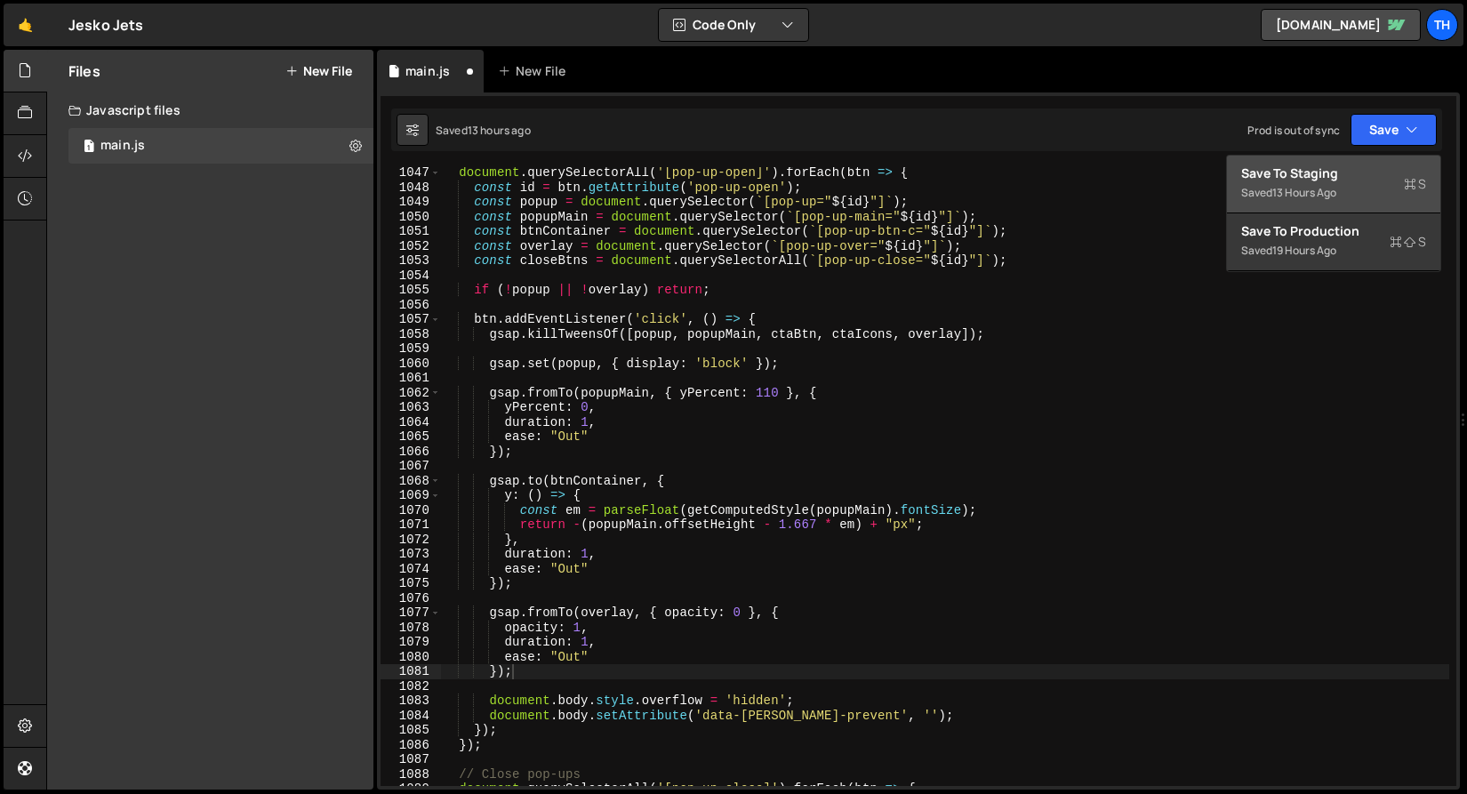
click at [1379, 176] on div "Save to Staging S" at bounding box center [1333, 173] width 185 height 18
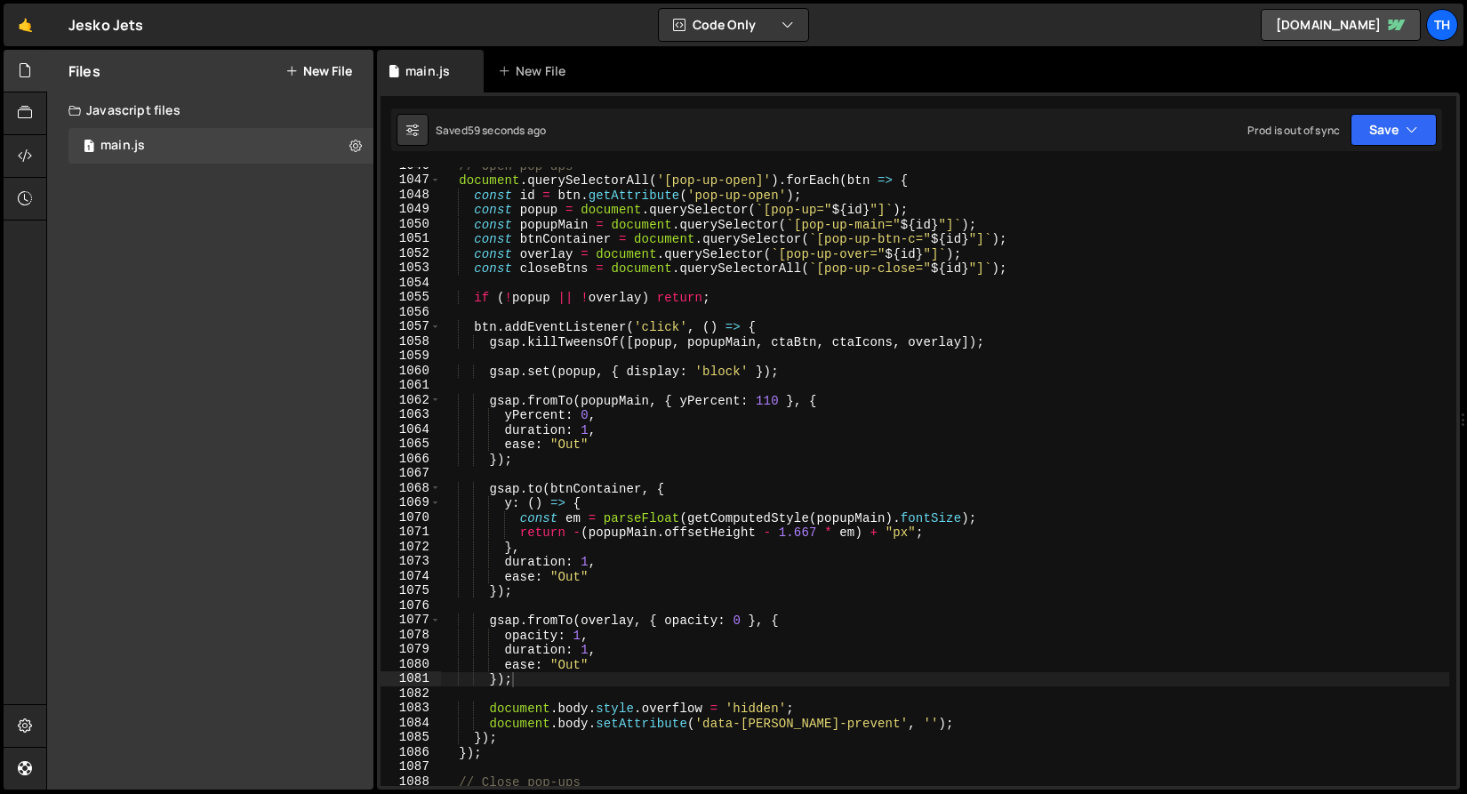
scroll to position [15335, 0]
type textarea "gsap.set(popup, { display: 'block' });"
click at [580, 370] on div "// Open pop-ups document . querySelectorAll ( '[pop-up-open]' ) . forEach ( btn…" at bounding box center [944, 482] width 1009 height 648
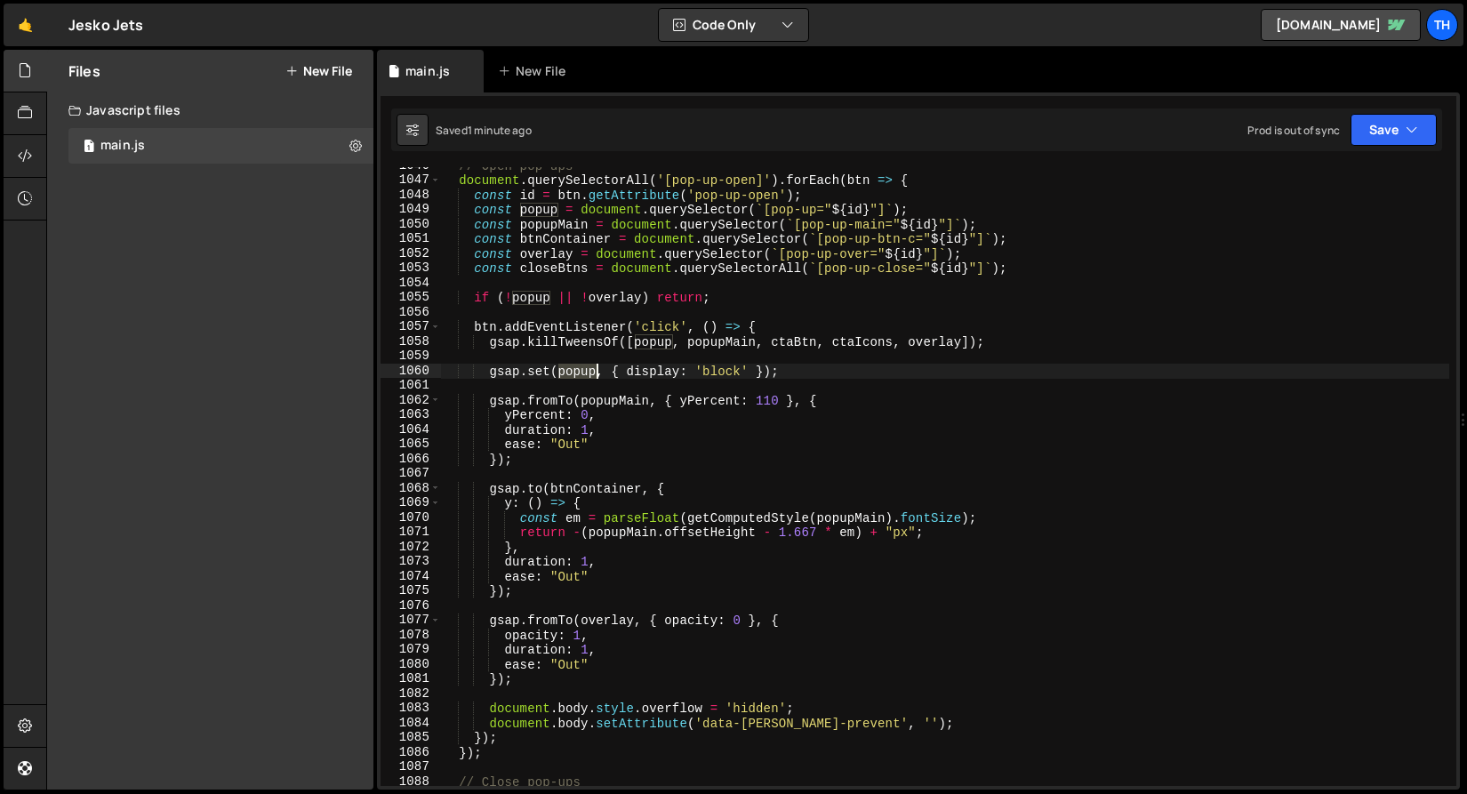
click at [580, 370] on div "// Open pop-ups document . querySelectorAll ( '[pop-up-open]' ) . forEach ( btn…" at bounding box center [944, 482] width 1009 height 648
click at [554, 389] on div "// Open pop-ups document . querySelectorAll ( '[pop-up-open]' ) . forEach ( btn…" at bounding box center [944, 482] width 1009 height 648
click at [599, 400] on div "// Open pop-ups document . querySelectorAll ( '[pop-up-open]' ) . forEach ( btn…" at bounding box center [944, 482] width 1009 height 648
type textarea "gsap.fromTo(popupMain, { yPercent: 110 }, {"
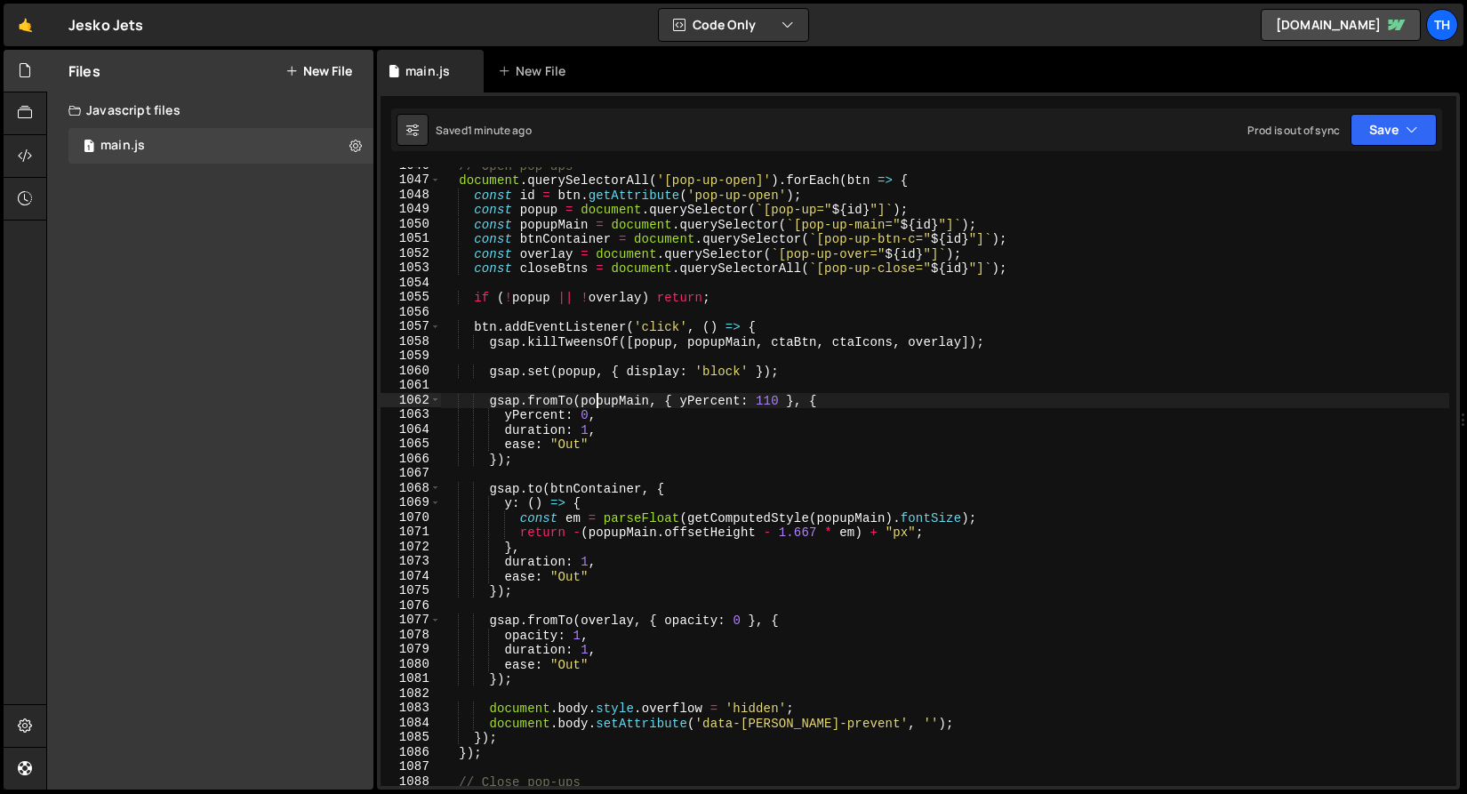
click at [599, 400] on div "// Open pop-ups document . querySelectorAll ( '[pop-up-open]' ) . forEach ( btn…" at bounding box center [944, 482] width 1009 height 648
click at [620, 388] on div "// Open pop-ups document . querySelectorAll ( '[pop-up-open]' ) . forEach ( btn…" at bounding box center [944, 482] width 1009 height 648
click at [620, 412] on div "// Open pop-ups document . querySelectorAll ( '[pop-up-open]' ) . forEach ( btn…" at bounding box center [944, 482] width 1009 height 648
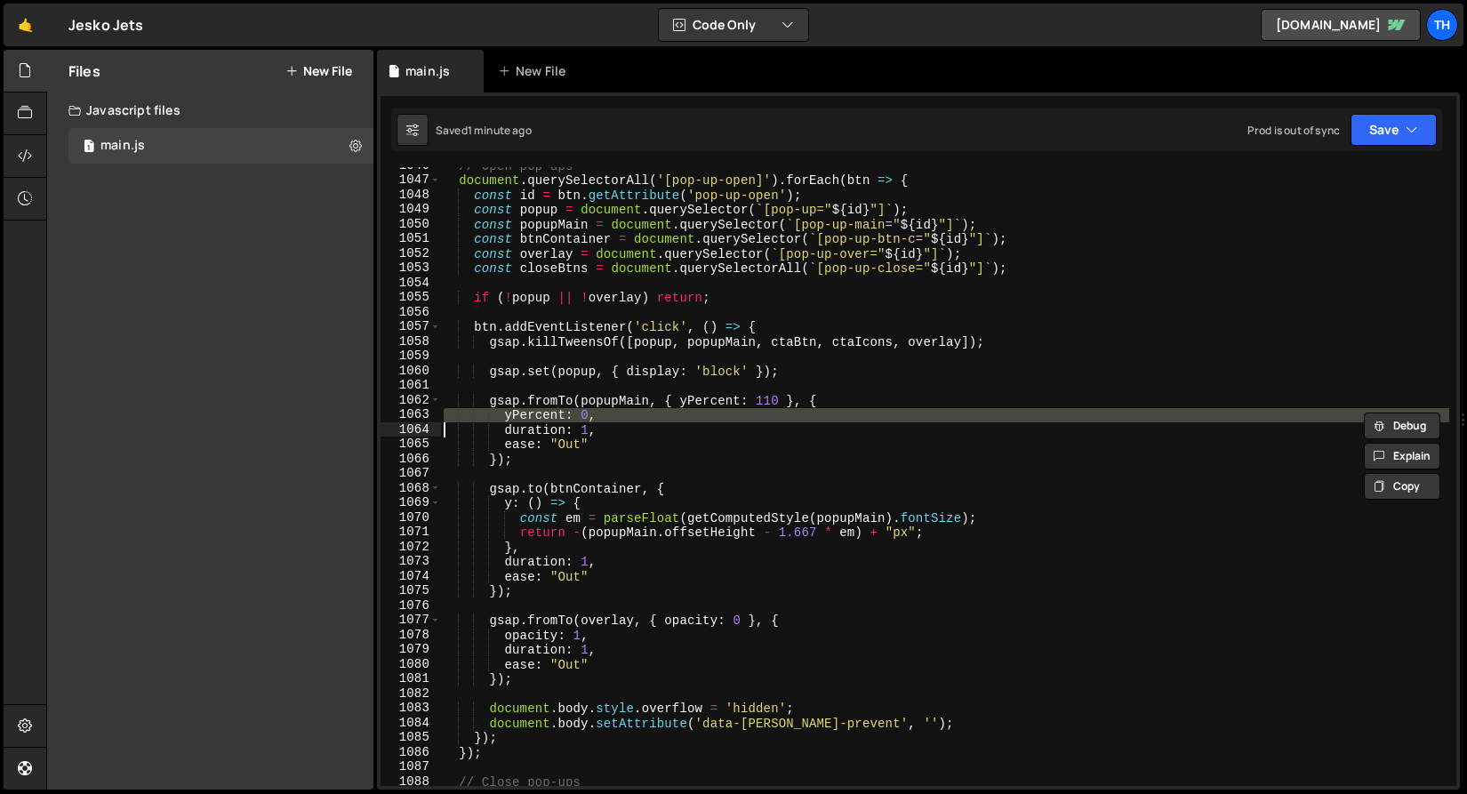
click at [620, 412] on div "// Open pop-ups document . querySelectorAll ( '[pop-up-open]' ) . forEach ( btn…" at bounding box center [944, 482] width 1009 height 648
type textarea "yPercent: 0, duration: 1,"
click at [603, 478] on div "// Open pop-ups document . querySelectorAll ( '[pop-up-open]' ) . forEach ( btn…" at bounding box center [944, 482] width 1009 height 648
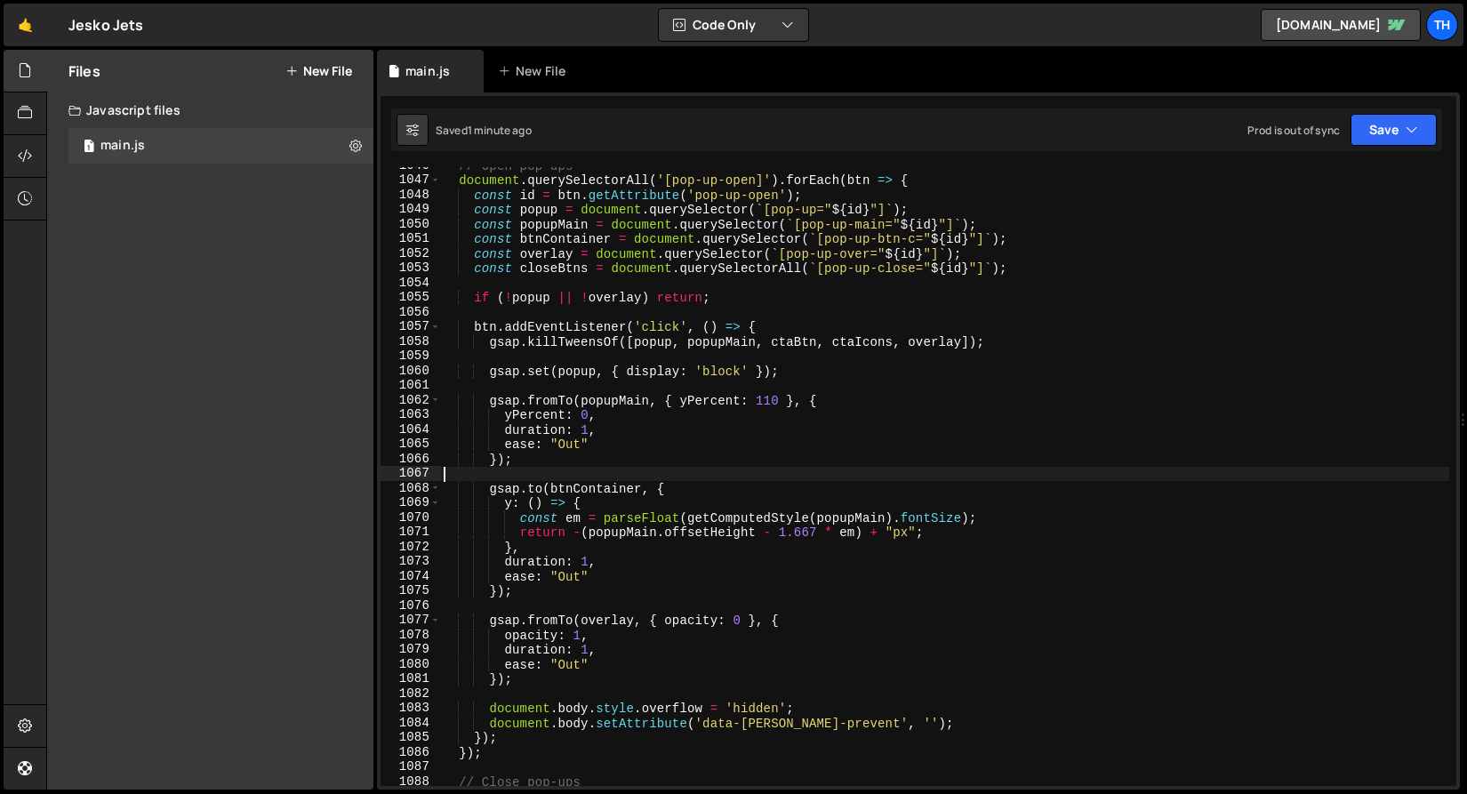
click at [600, 483] on div "// Open pop-ups document . querySelectorAll ( '[pop-up-open]' ) . forEach ( btn…" at bounding box center [944, 482] width 1009 height 648
click at [793, 335] on div "// Open pop-ups document . querySelectorAll ( '[pop-up-open]' ) . forEach ( btn…" at bounding box center [944, 482] width 1009 height 648
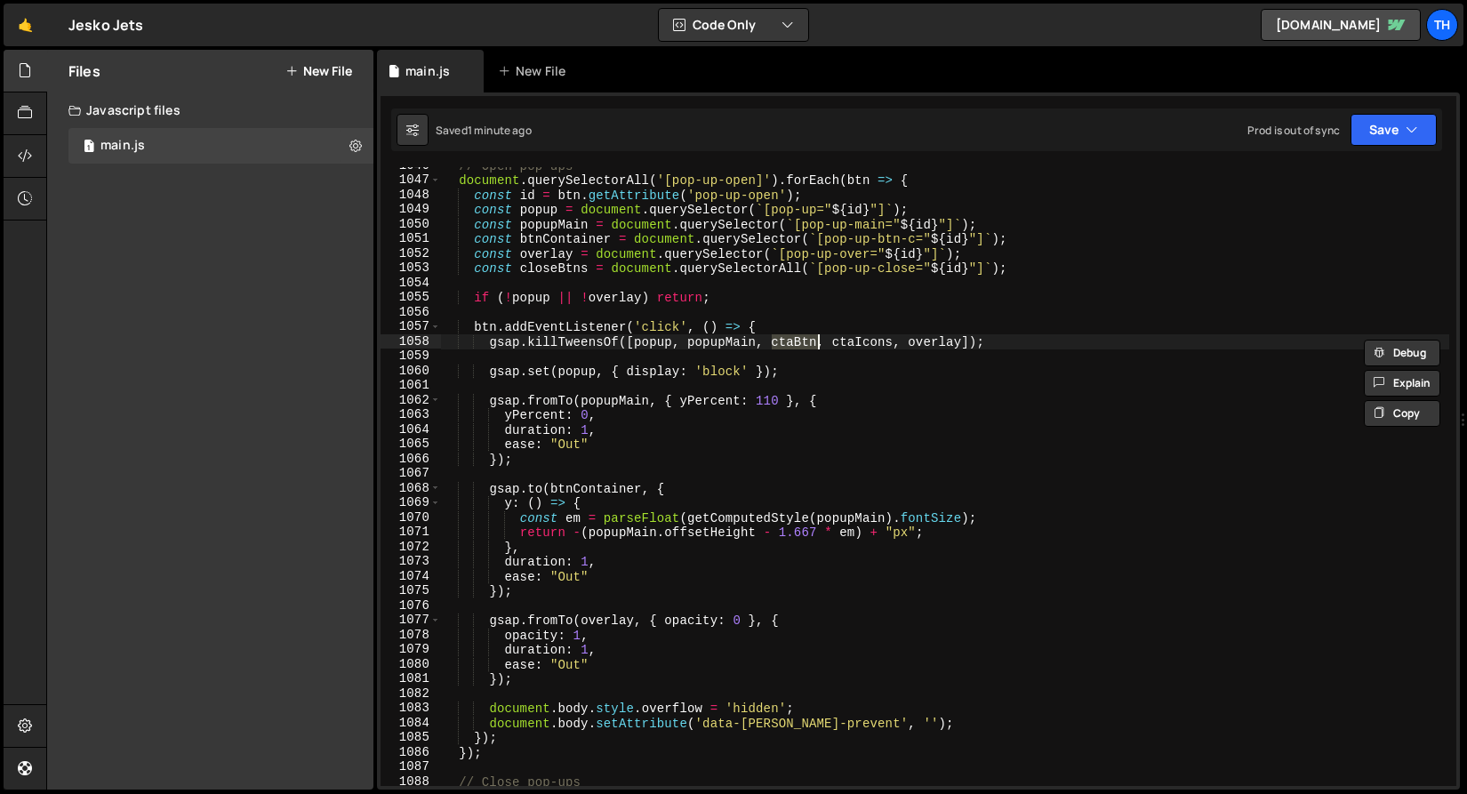
paste textarea "btnContainer"
drag, startPoint x: 953, startPoint y: 345, endPoint x: 880, endPoint y: 345, distance: 72.9
click at [880, 345] on div "// Open pop-ups document . querySelectorAll ( '[pop-up-open]' ) . forEach ( btn…" at bounding box center [944, 482] width 1009 height 648
click at [1386, 115] on button "Save" at bounding box center [1393, 130] width 86 height 32
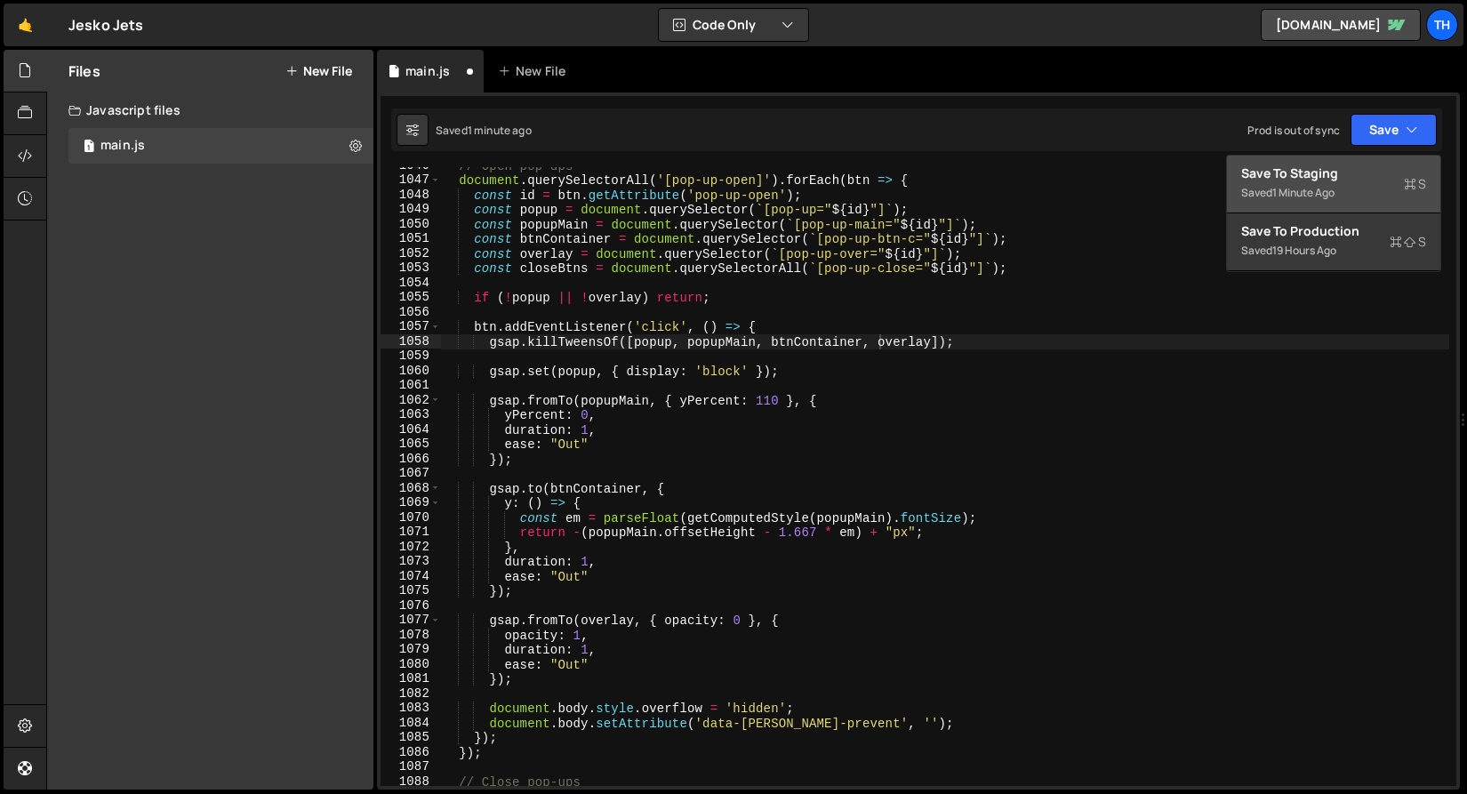
click at [1379, 180] on div "Save to Staging S" at bounding box center [1333, 173] width 185 height 18
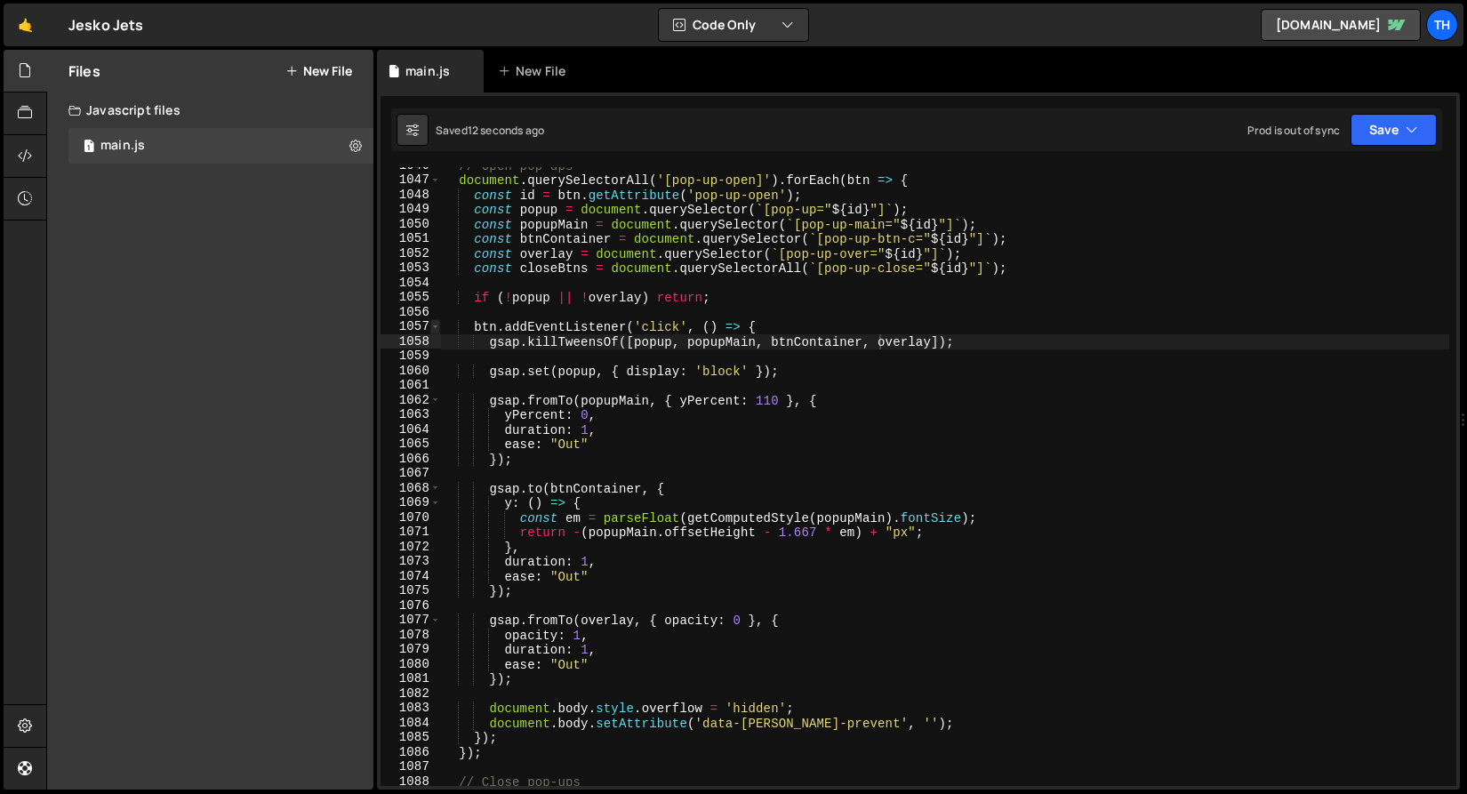
click at [436, 324] on span at bounding box center [435, 326] width 10 height 15
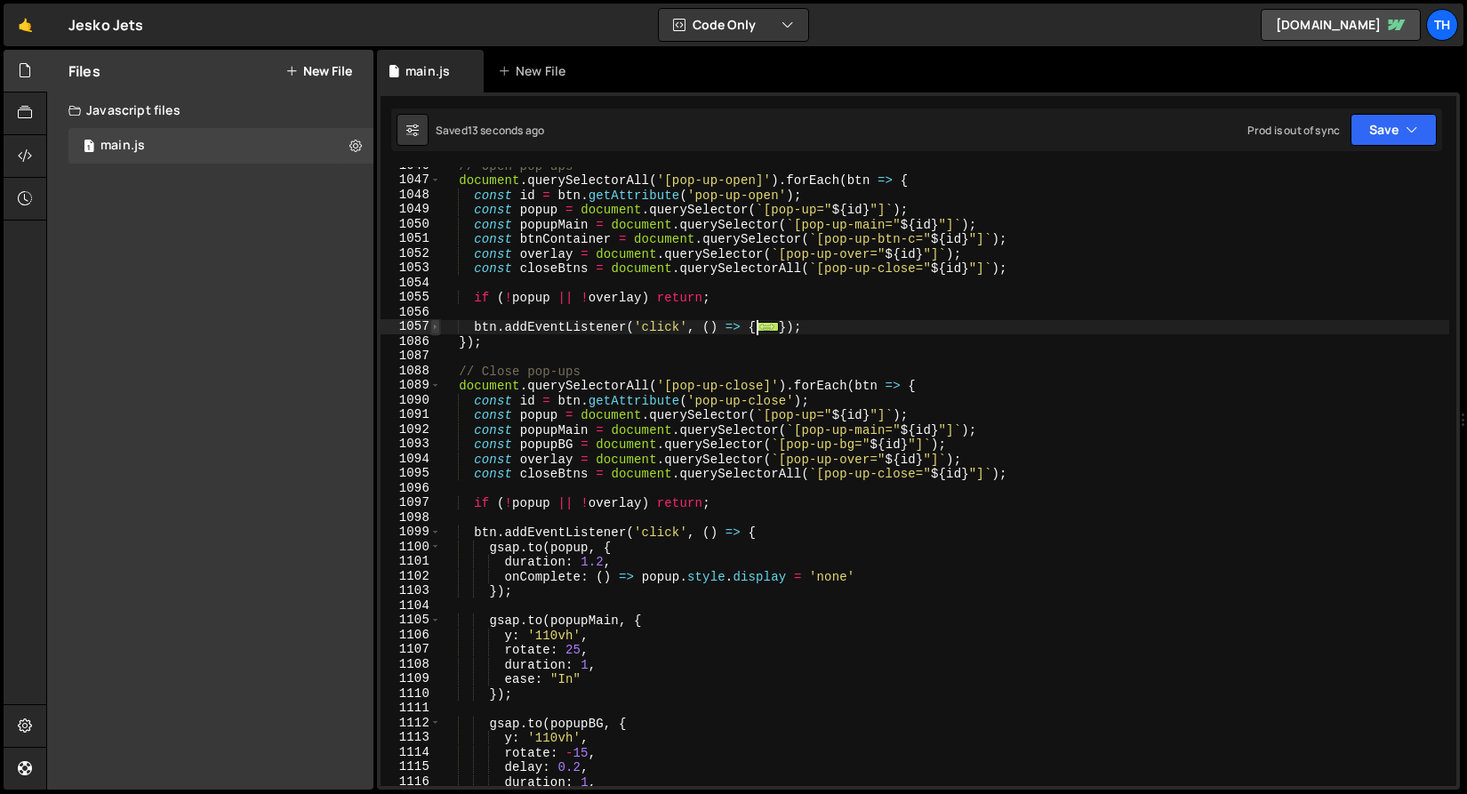
click at [436, 324] on span at bounding box center [435, 326] width 10 height 15
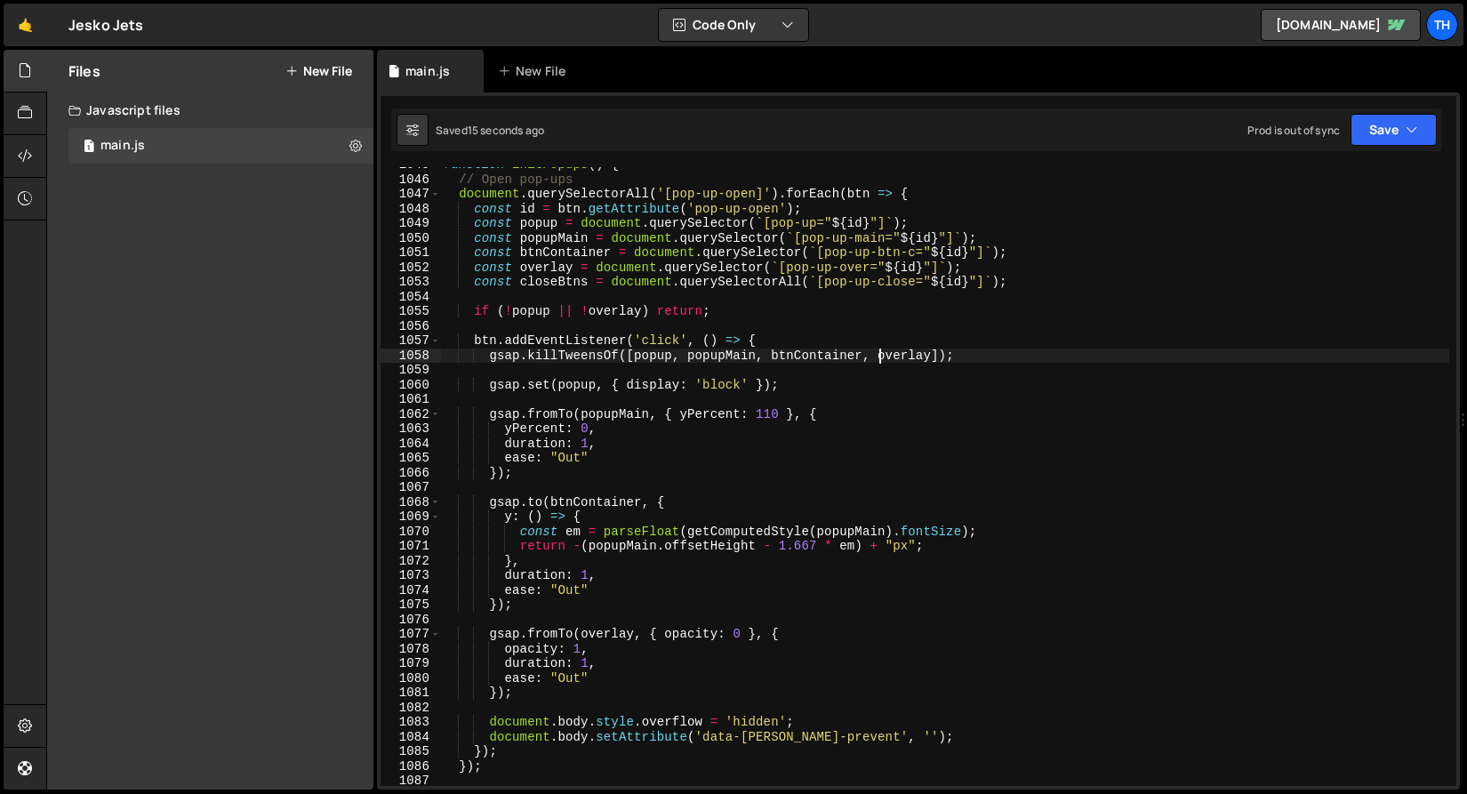
scroll to position [15313, 0]
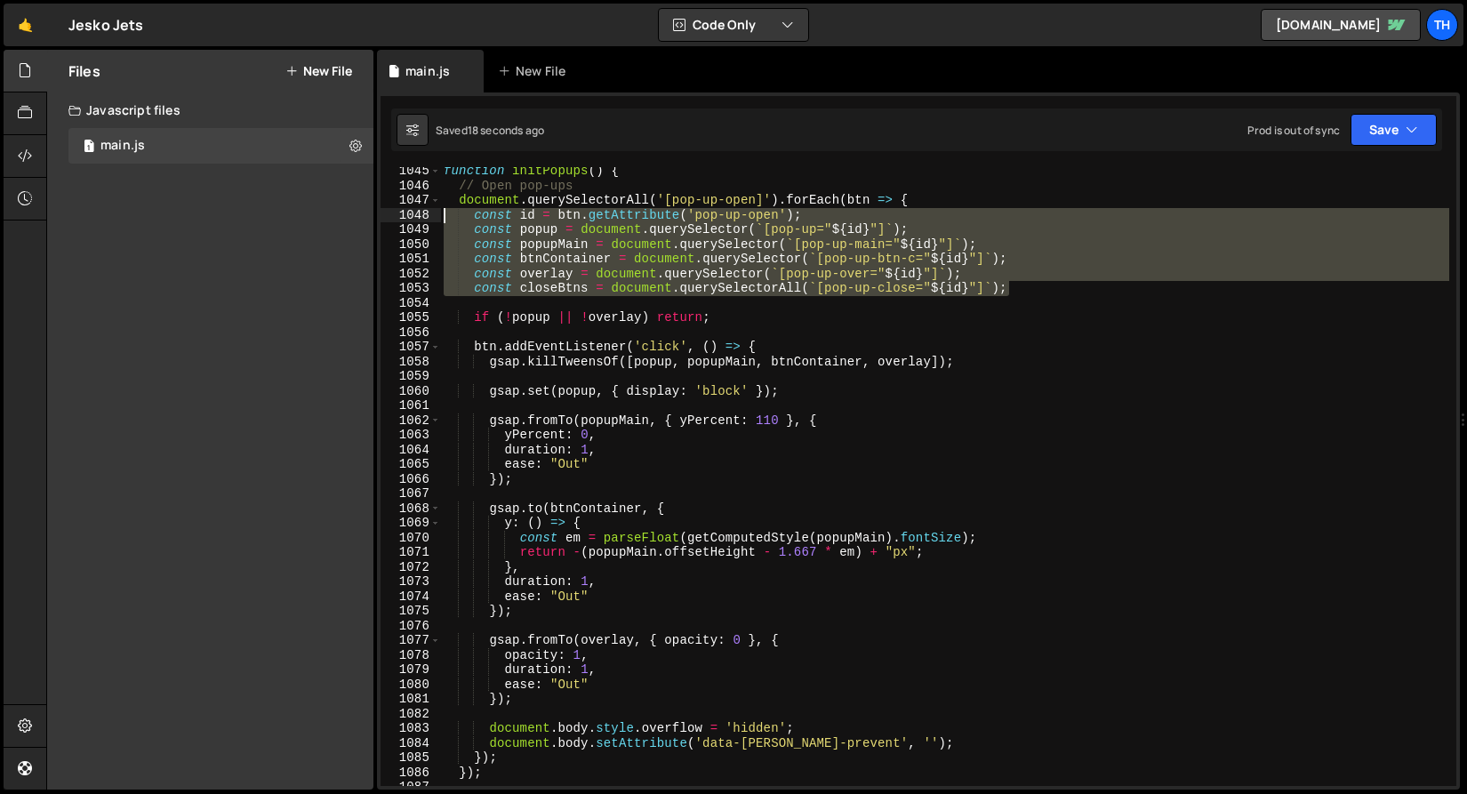
drag, startPoint x: 1062, startPoint y: 293, endPoint x: 372, endPoint y: 220, distance: 694.4
click at [372, 220] on div "Files New File Javascript files 1 main.js 0 CSS files Copy share link Edit File…" at bounding box center [756, 420] width 1420 height 740
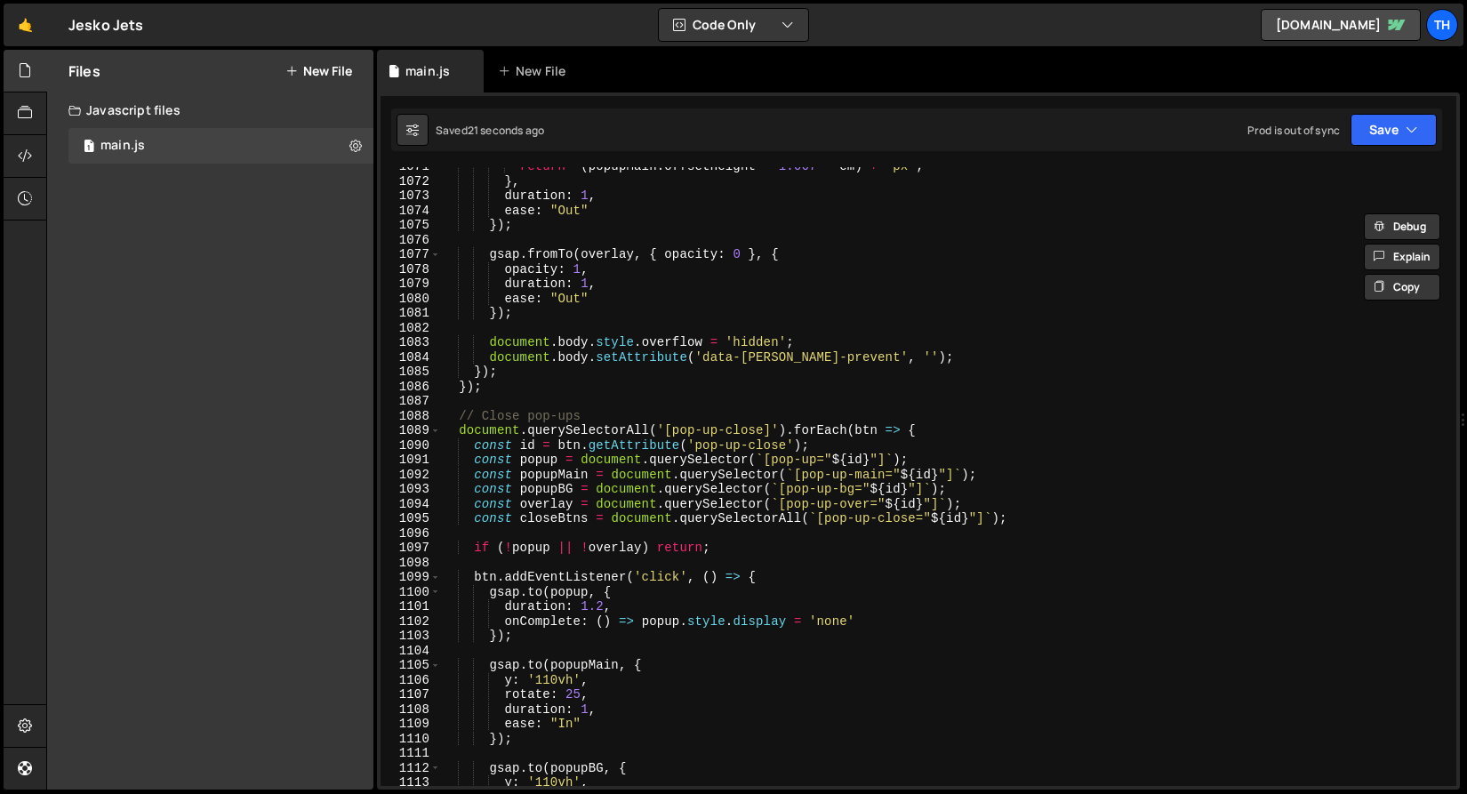
scroll to position [15700, 0]
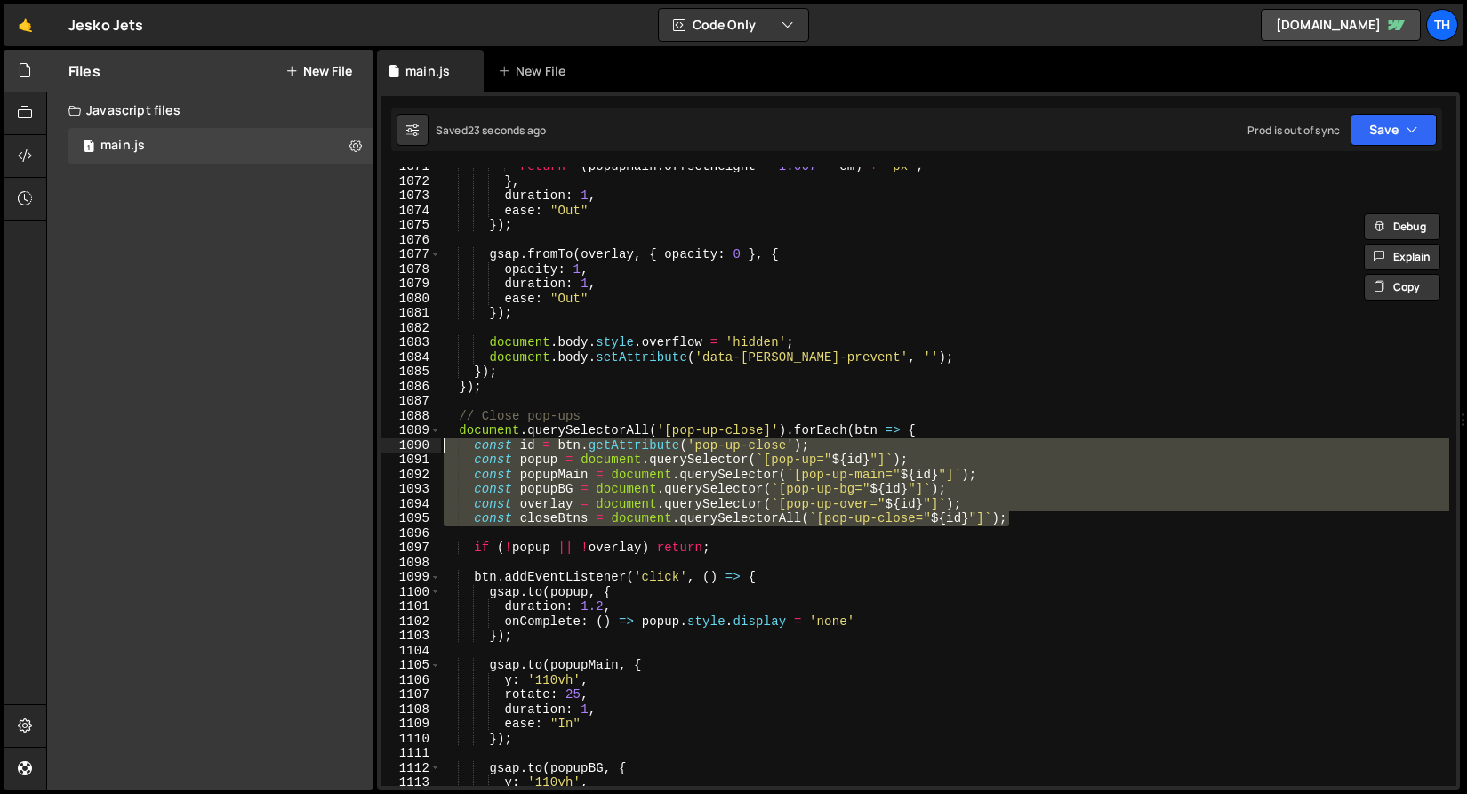
drag, startPoint x: 1041, startPoint y: 521, endPoint x: 356, endPoint y: 448, distance: 689.1
click at [356, 448] on div "Files New File Javascript files 1 main.js 0 CSS files Copy share link Edit File…" at bounding box center [756, 420] width 1420 height 740
paste textarea "closeBtns = document.querySelectorAll(`[pop-up-close"
click at [741, 436] on div "return - ( popupMain . offsetHeight - 1.667 * em ) + "px" ; } , duration : 1 , …" at bounding box center [944, 483] width 1009 height 648
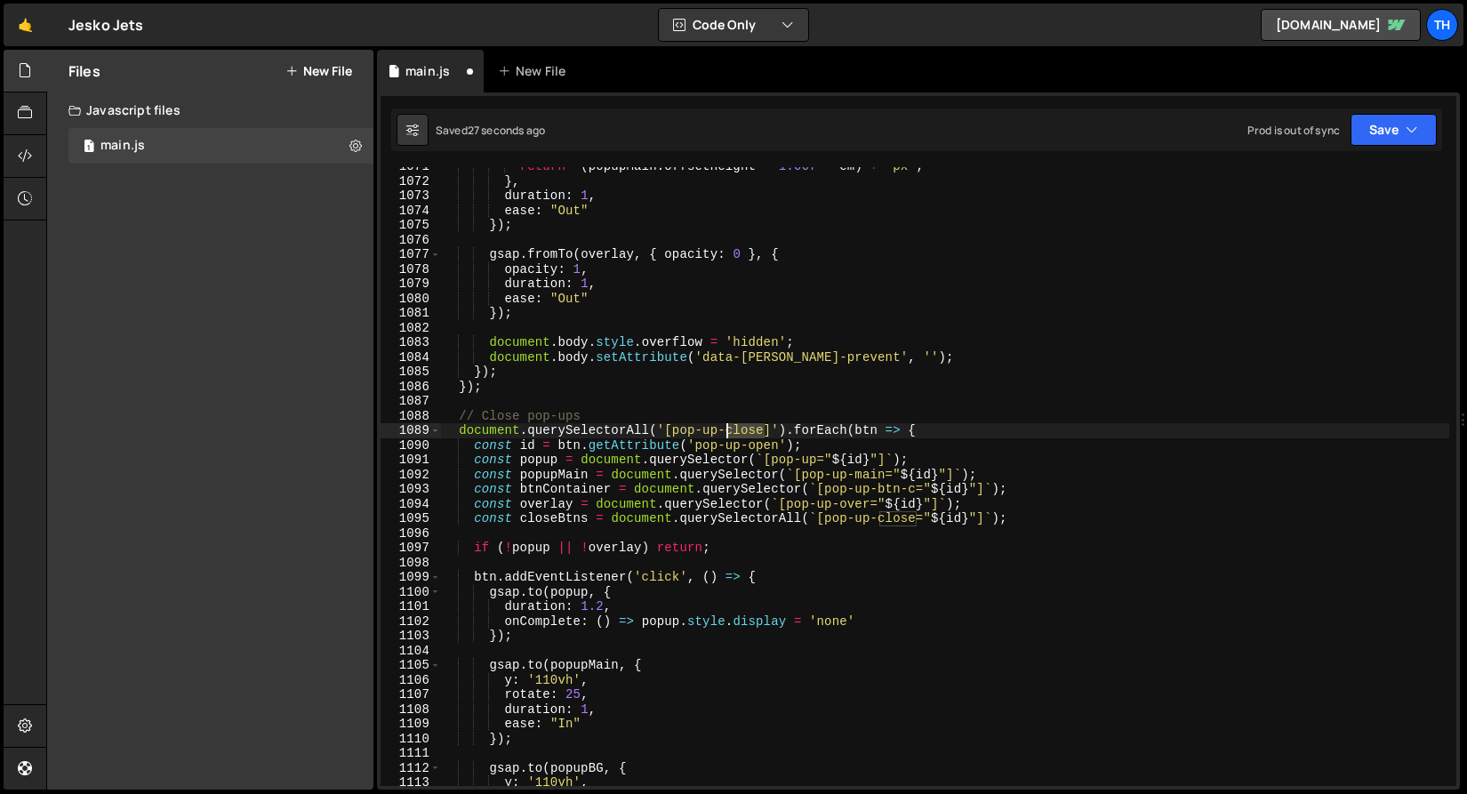
click at [741, 436] on div "return - ( popupMain . offsetHeight - 1.667 * em ) + "px" ; } , duration : 1 , …" at bounding box center [944, 483] width 1009 height 648
click at [769, 448] on div "return - ( popupMain . offsetHeight - 1.667 * em ) + "px" ; } , duration : 1 , …" at bounding box center [944, 483] width 1009 height 648
paste textarea "close"
click at [771, 444] on div "return - ( popupMain . offsetHeight - 1.667 * em ) + "px" ; } , duration : 1 , …" at bounding box center [944, 483] width 1009 height 648
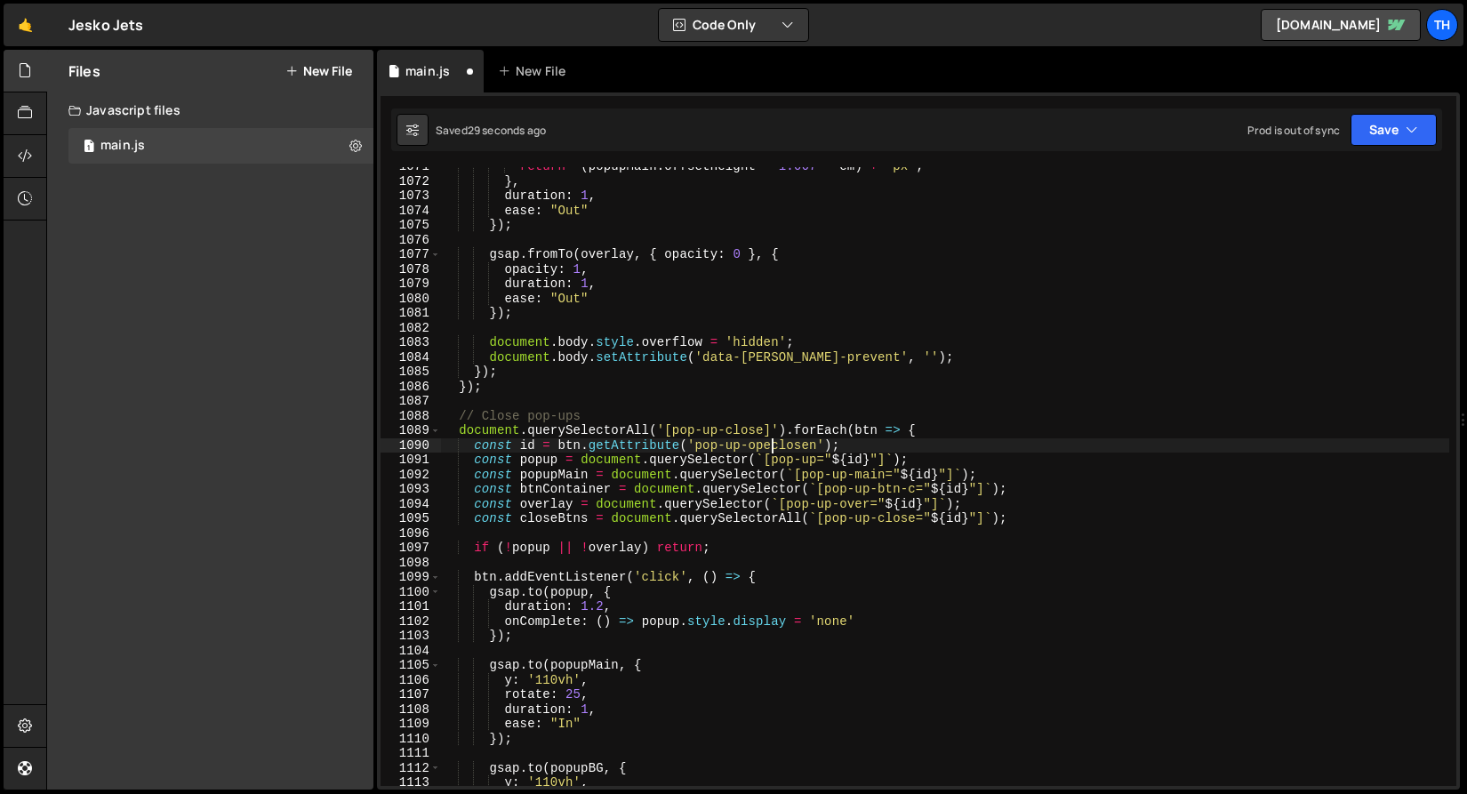
click at [771, 444] on div "return - ( popupMain . offsetHeight - 1.667 * em ) + "px" ; } , duration : 1 , …" at bounding box center [944, 483] width 1009 height 648
paste textarea "close"
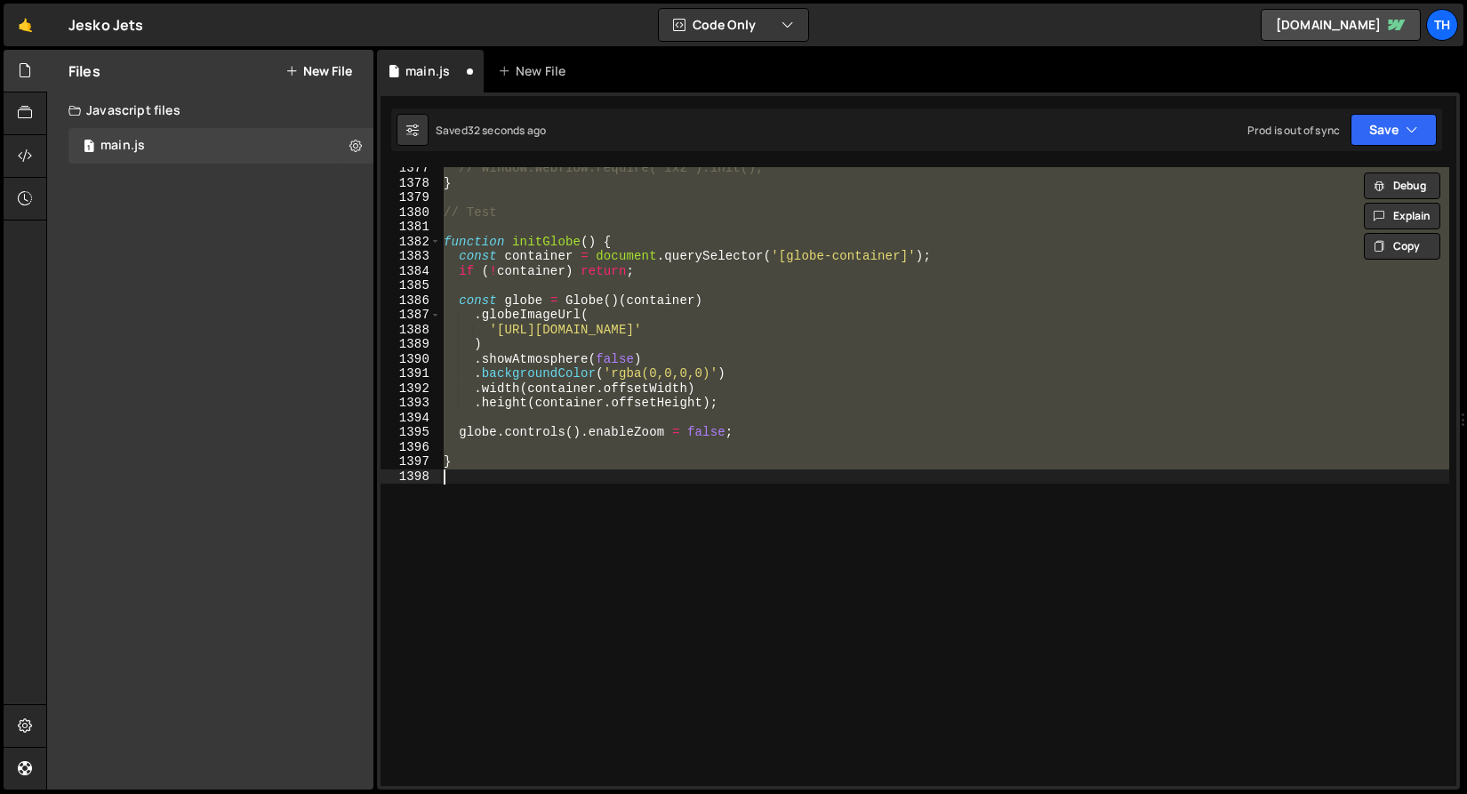
scroll to position [15735, 0]
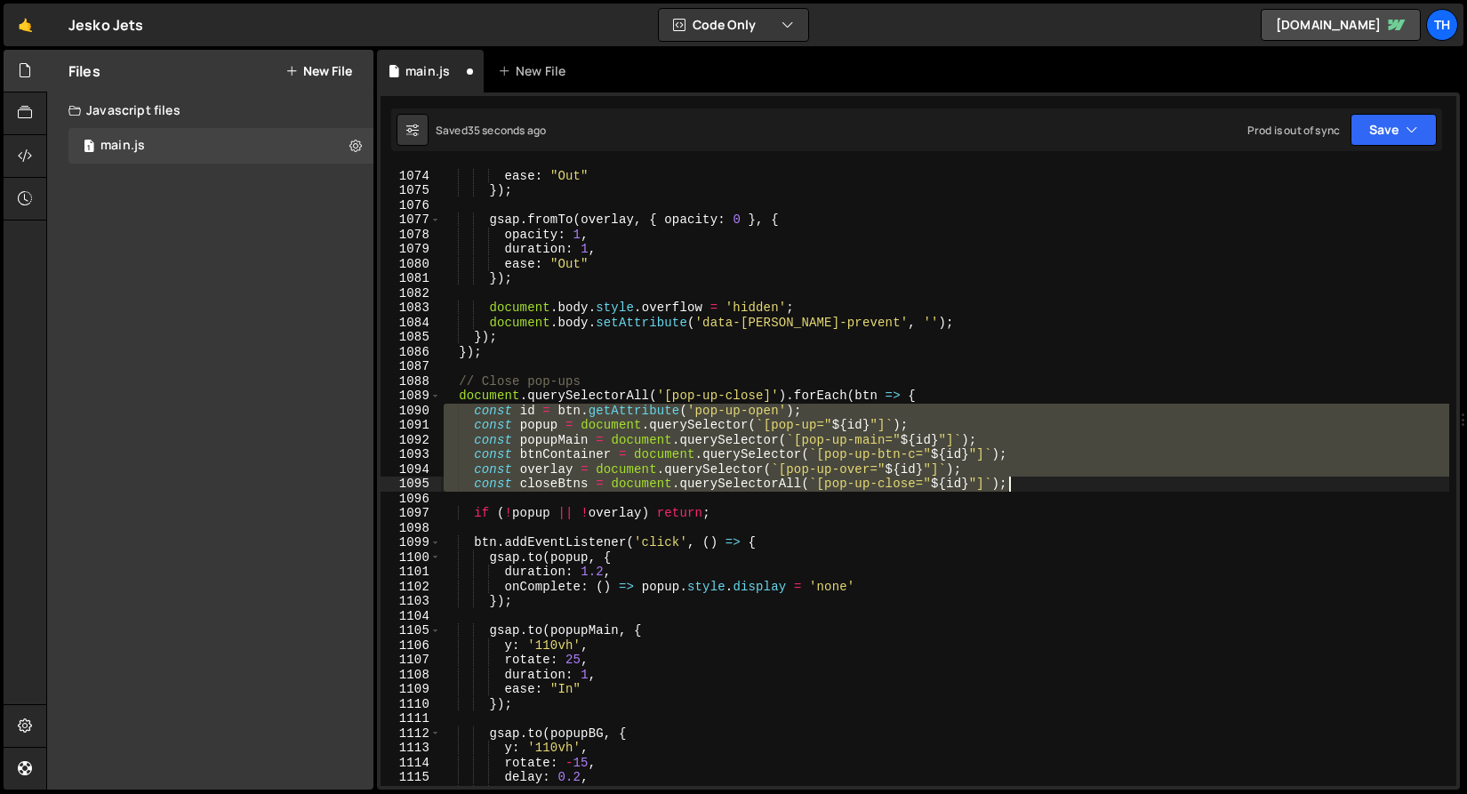
click at [750, 404] on div "duration : 1 , ease : "Out" }) ; gsap . fromTo ( overlay , { opacity : 0 } , { …" at bounding box center [944, 476] width 1009 height 619
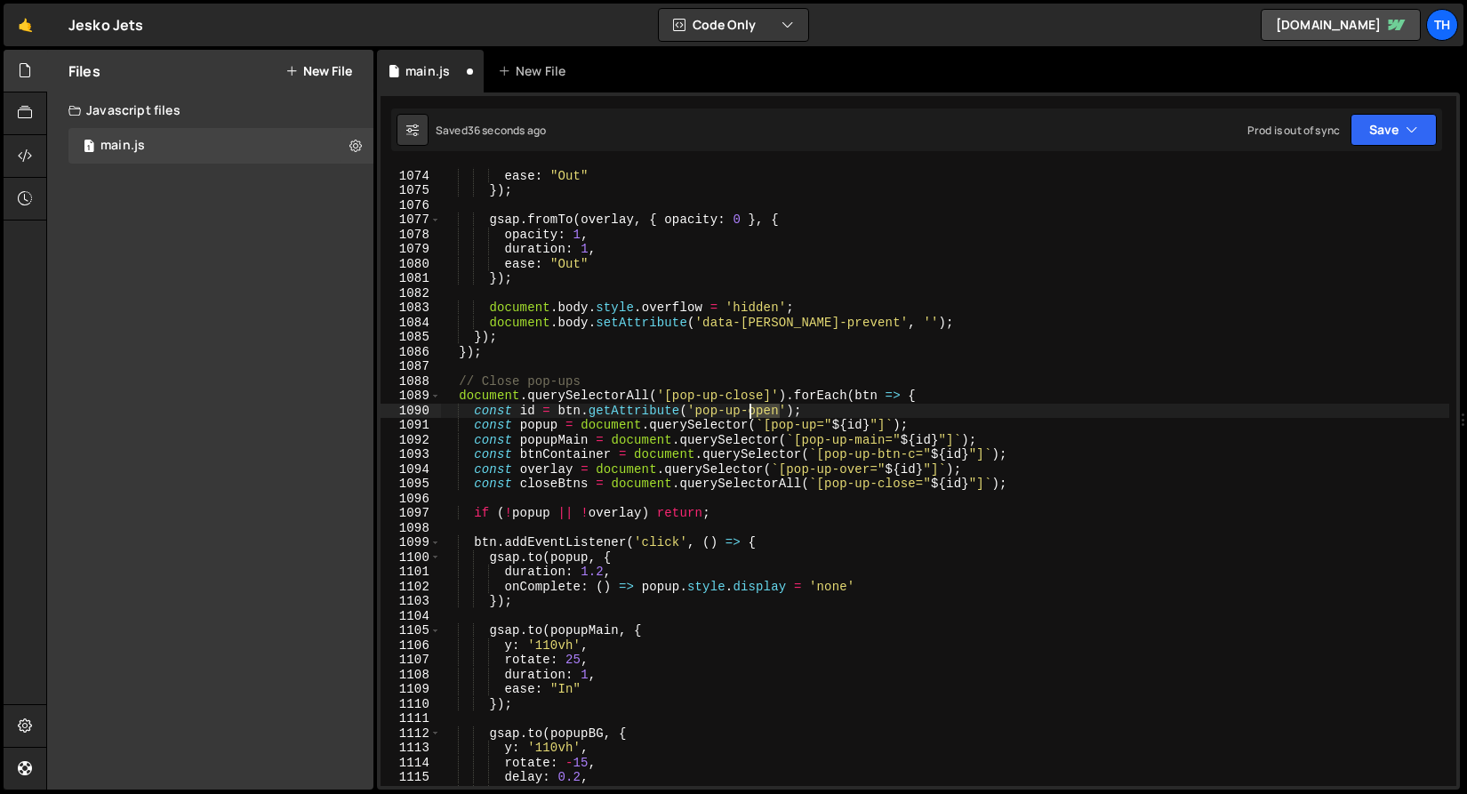
click at [750, 404] on div "duration : 1 , ease : "Out" }) ; gsap . fromTo ( overlay , { opacity : 0 } , { …" at bounding box center [944, 478] width 1009 height 648
click at [749, 394] on div "duration : 1 , ease : "Out" }) ; gsap . fromTo ( overlay , { opacity : 0 } , { …" at bounding box center [944, 478] width 1009 height 648
click at [763, 412] on div "duration : 1 , ease : "Out" }) ; gsap . fromTo ( overlay , { opacity : 0 } , { …" at bounding box center [944, 478] width 1009 height 648
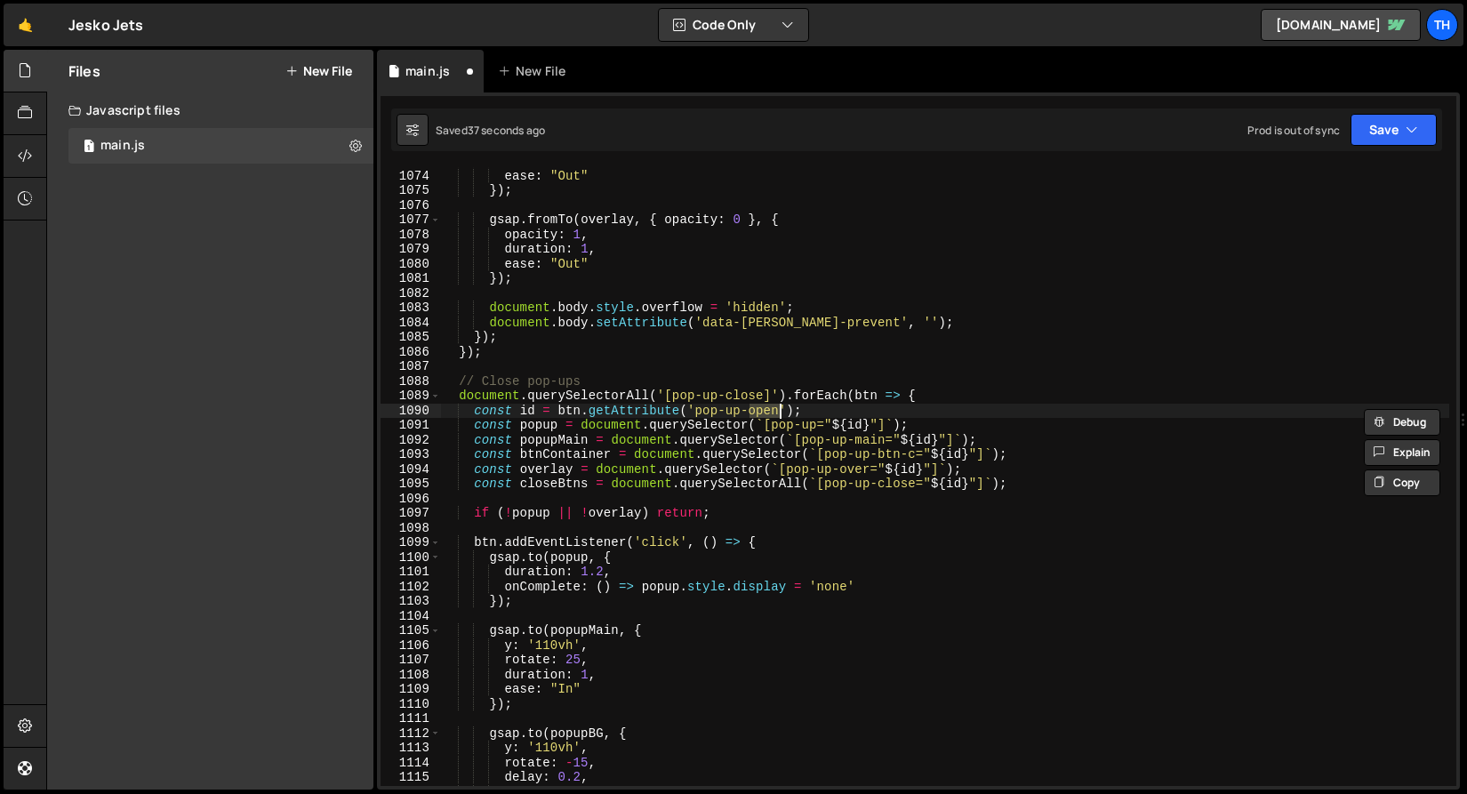
paste textarea "close"
click at [685, 451] on div "duration : 1 , ease : "Out" }) ; gsap . fromTo ( overlay , { opacity : 0 } , { …" at bounding box center [944, 478] width 1009 height 648
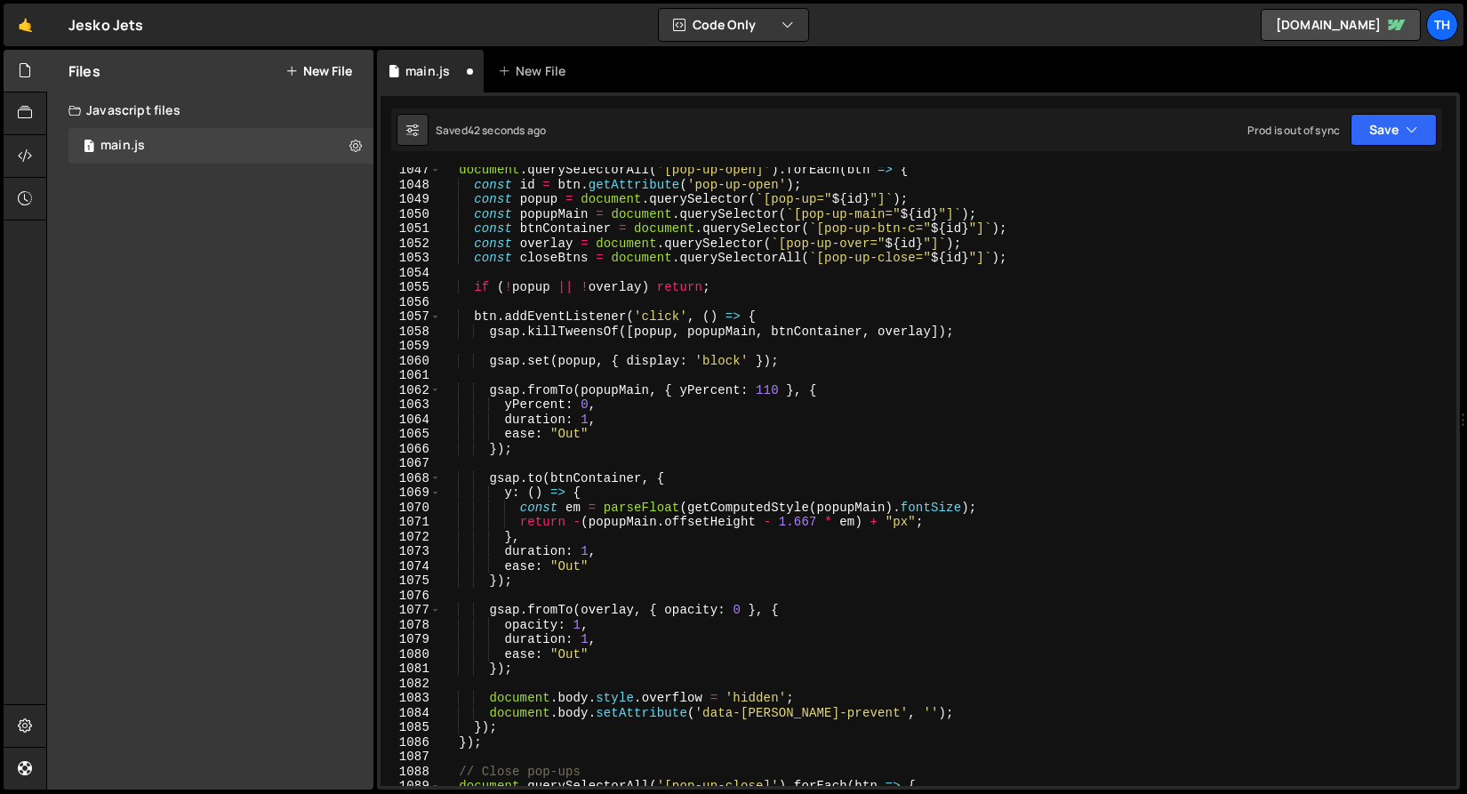
scroll to position [15289, 0]
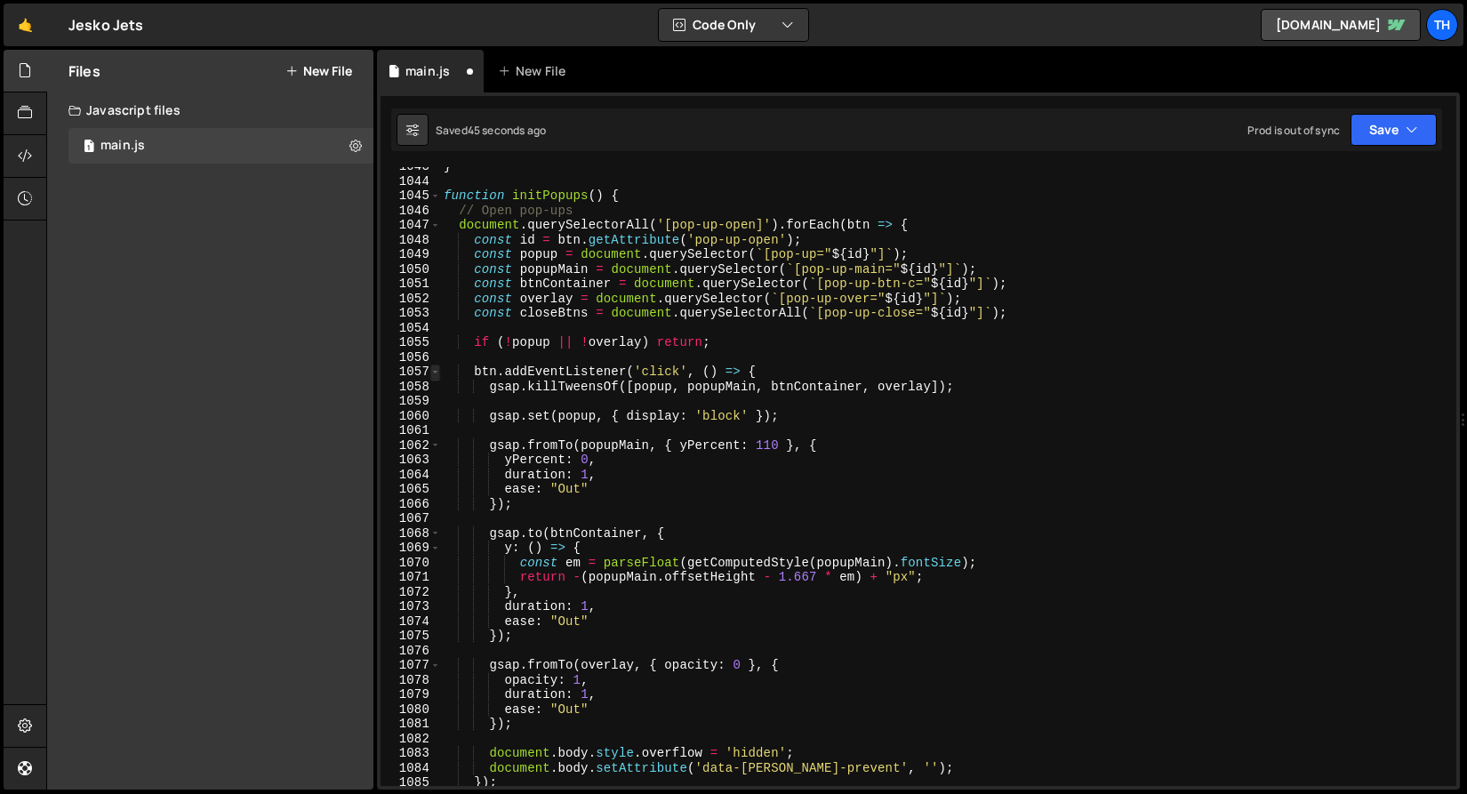
click at [438, 371] on span at bounding box center [435, 371] width 10 height 15
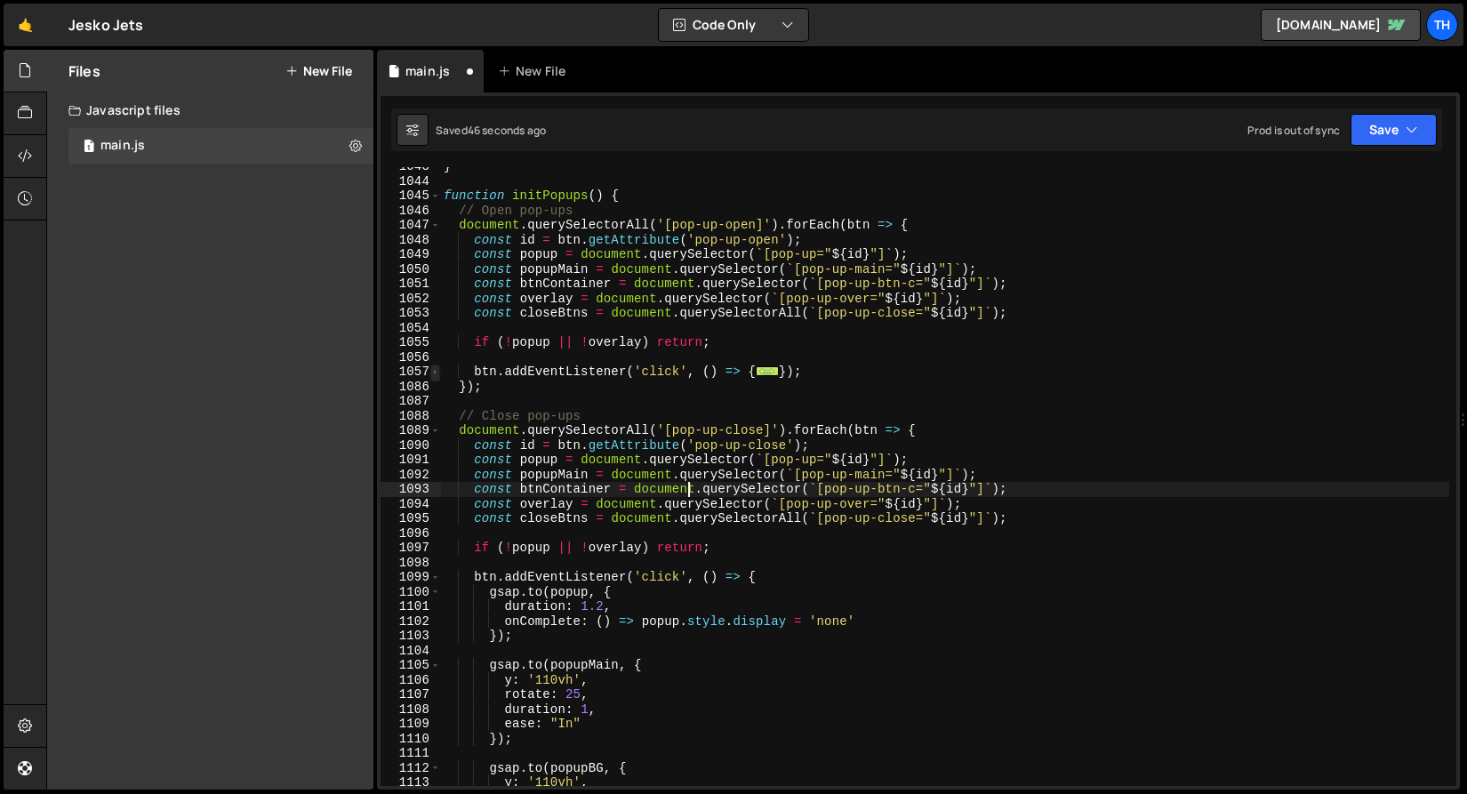
click at [438, 371] on span at bounding box center [435, 371] width 10 height 15
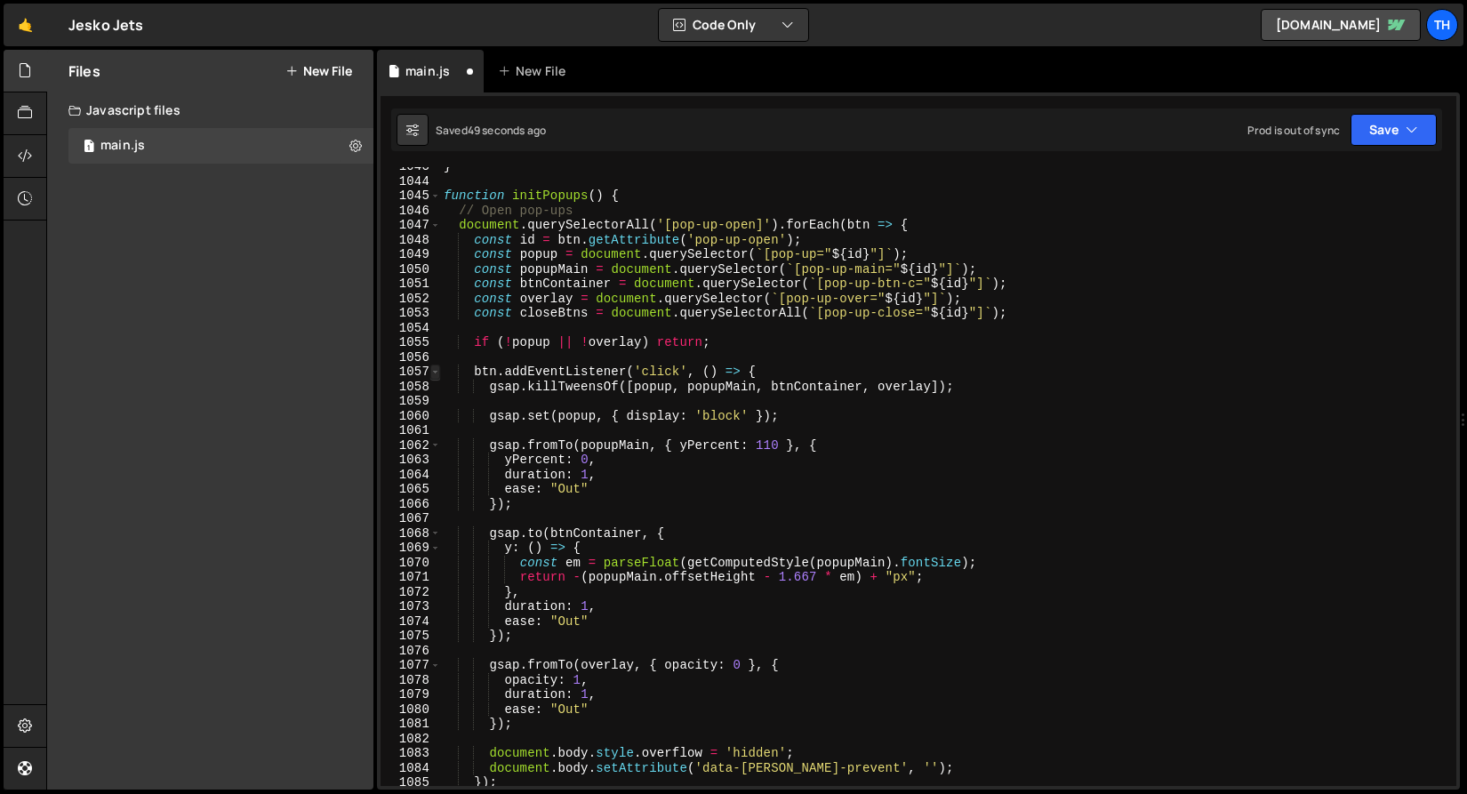
click at [438, 371] on span at bounding box center [435, 371] width 10 height 15
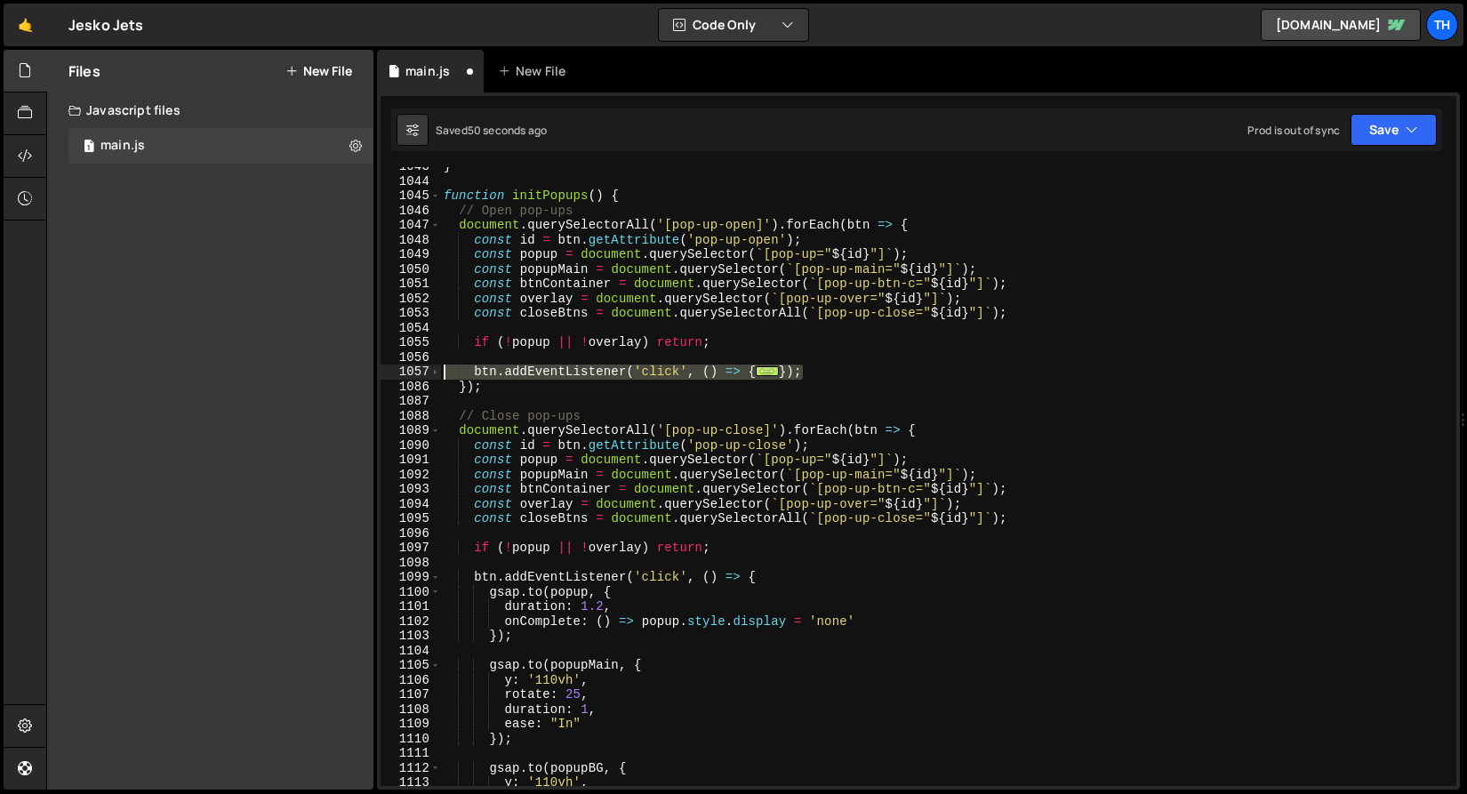
drag, startPoint x: 827, startPoint y: 372, endPoint x: 395, endPoint y: 369, distance: 432.9
click at [395, 369] on div "const btnContainer = document.querySelector(`[pop-up-btn-c="${id}"]`); 1043 104…" at bounding box center [917, 476] width 1075 height 619
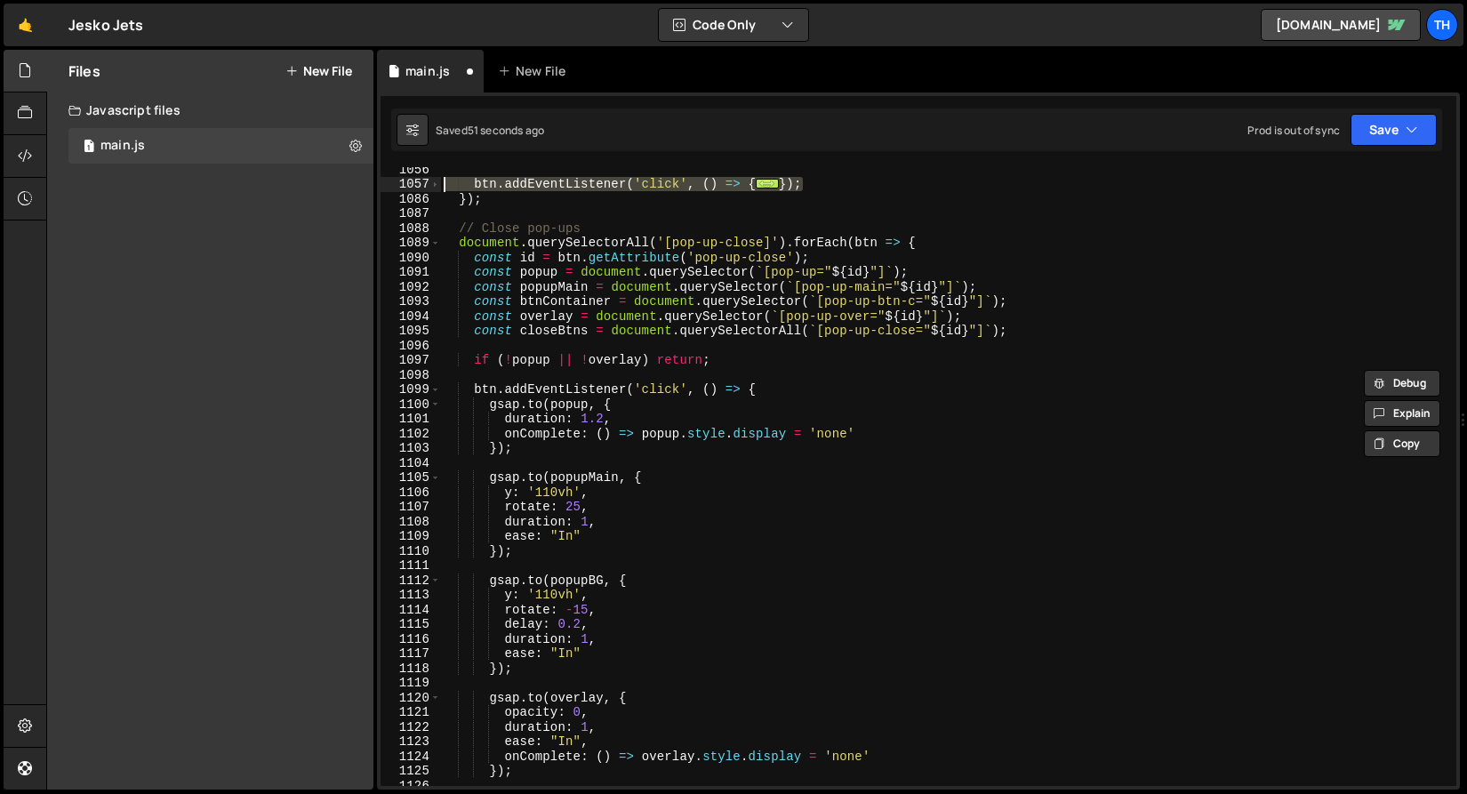
scroll to position [15477, 0]
click at [434, 393] on span at bounding box center [435, 389] width 10 height 15
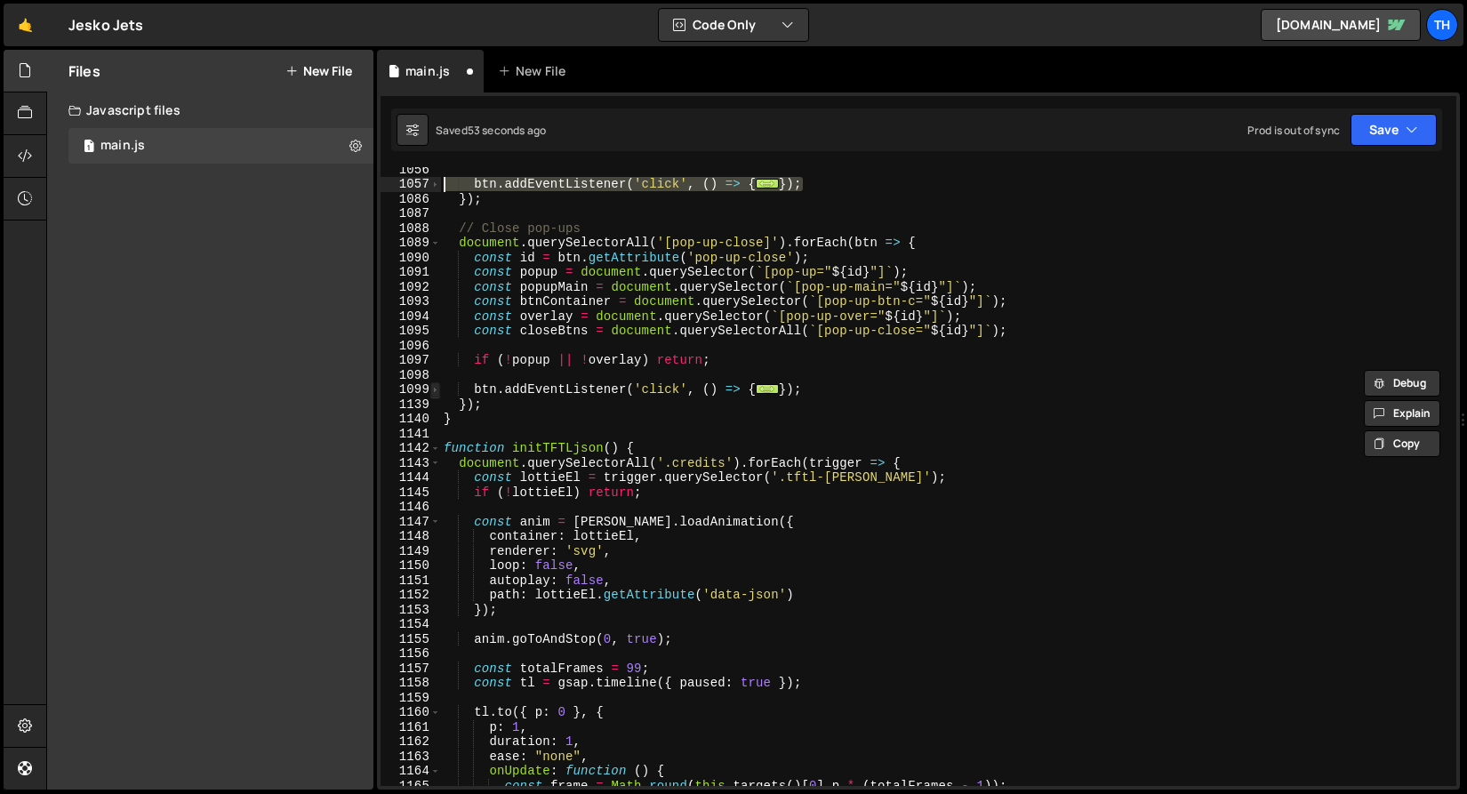
click at [434, 393] on span at bounding box center [435, 389] width 10 height 15
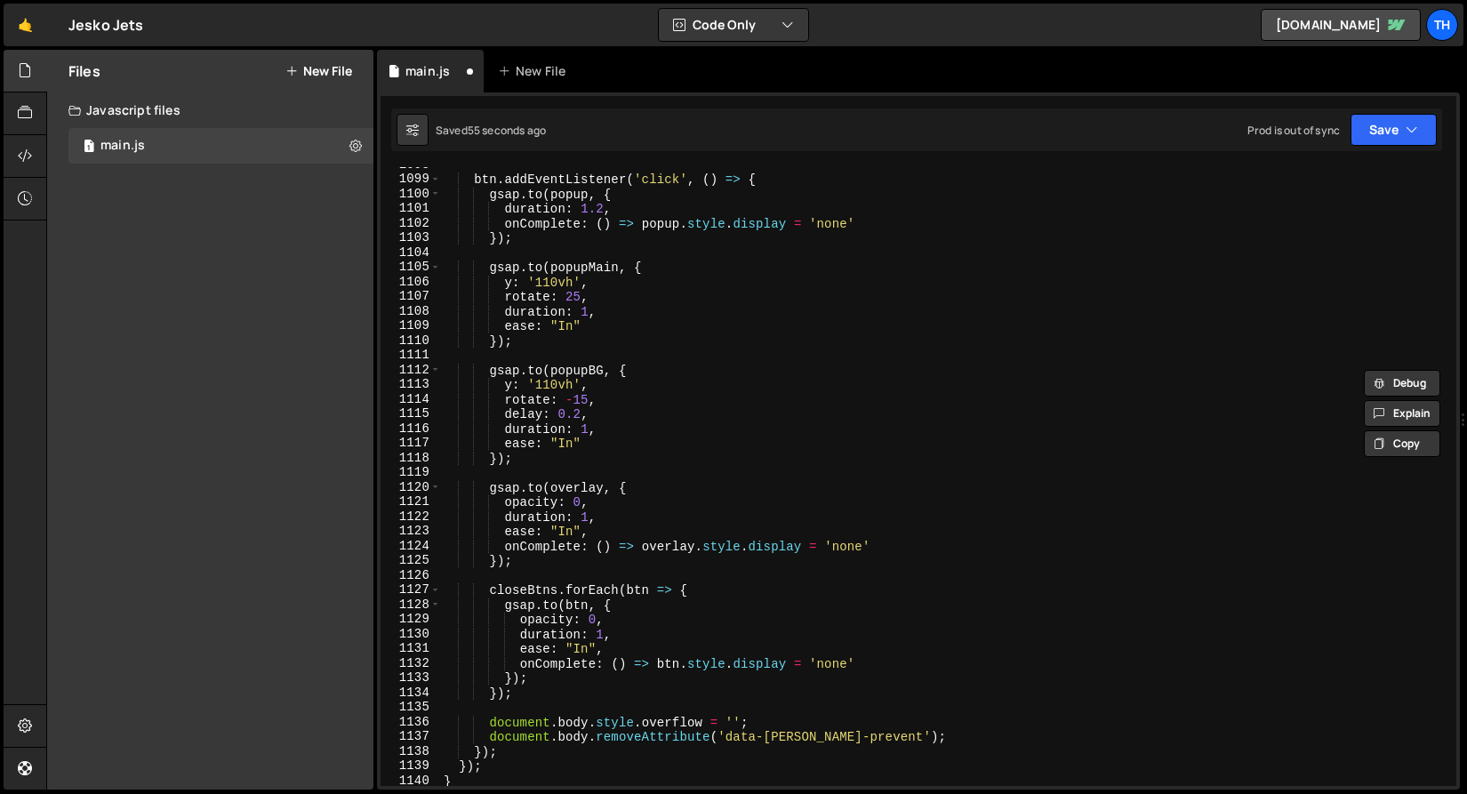
scroll to position [15687, 0]
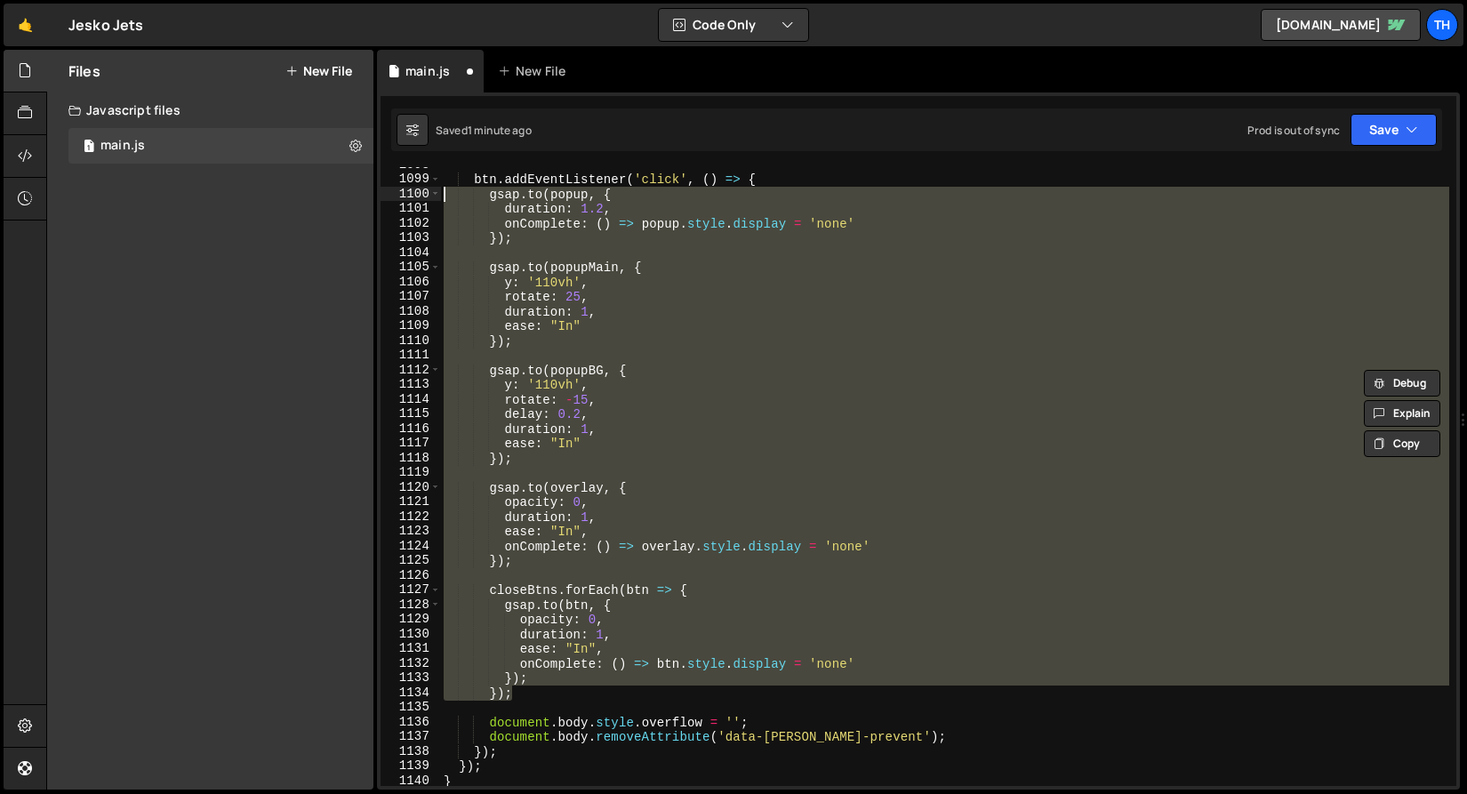
drag, startPoint x: 548, startPoint y: 691, endPoint x: 397, endPoint y: 198, distance: 515.6
click at [397, 198] on div "btn.addEventListener('click', () => { gsap.killTweensOf([popup, popupMain, btnC…" at bounding box center [917, 476] width 1075 height 619
paste textarea "});"
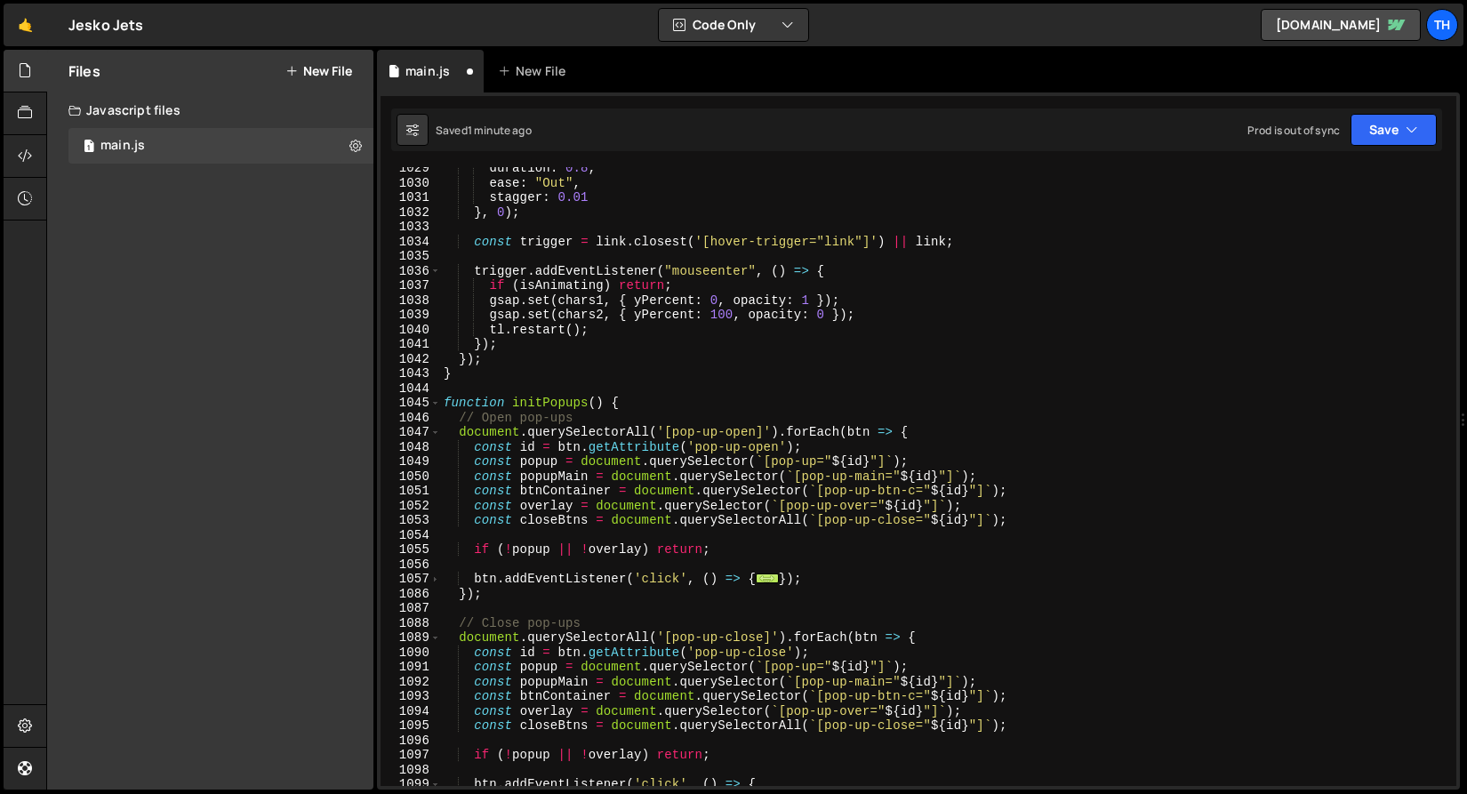
scroll to position [15108, 0]
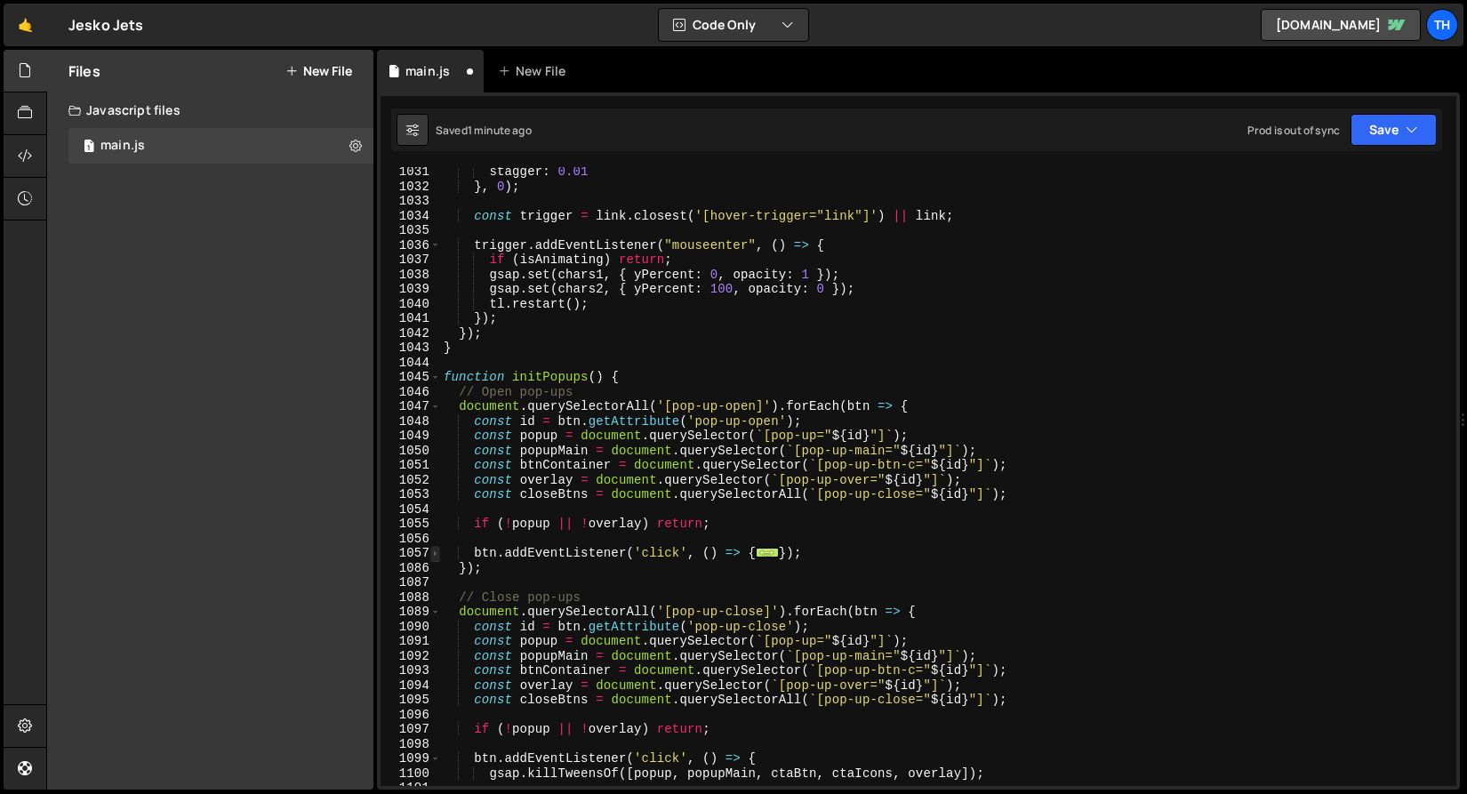
click at [436, 555] on span at bounding box center [435, 553] width 10 height 15
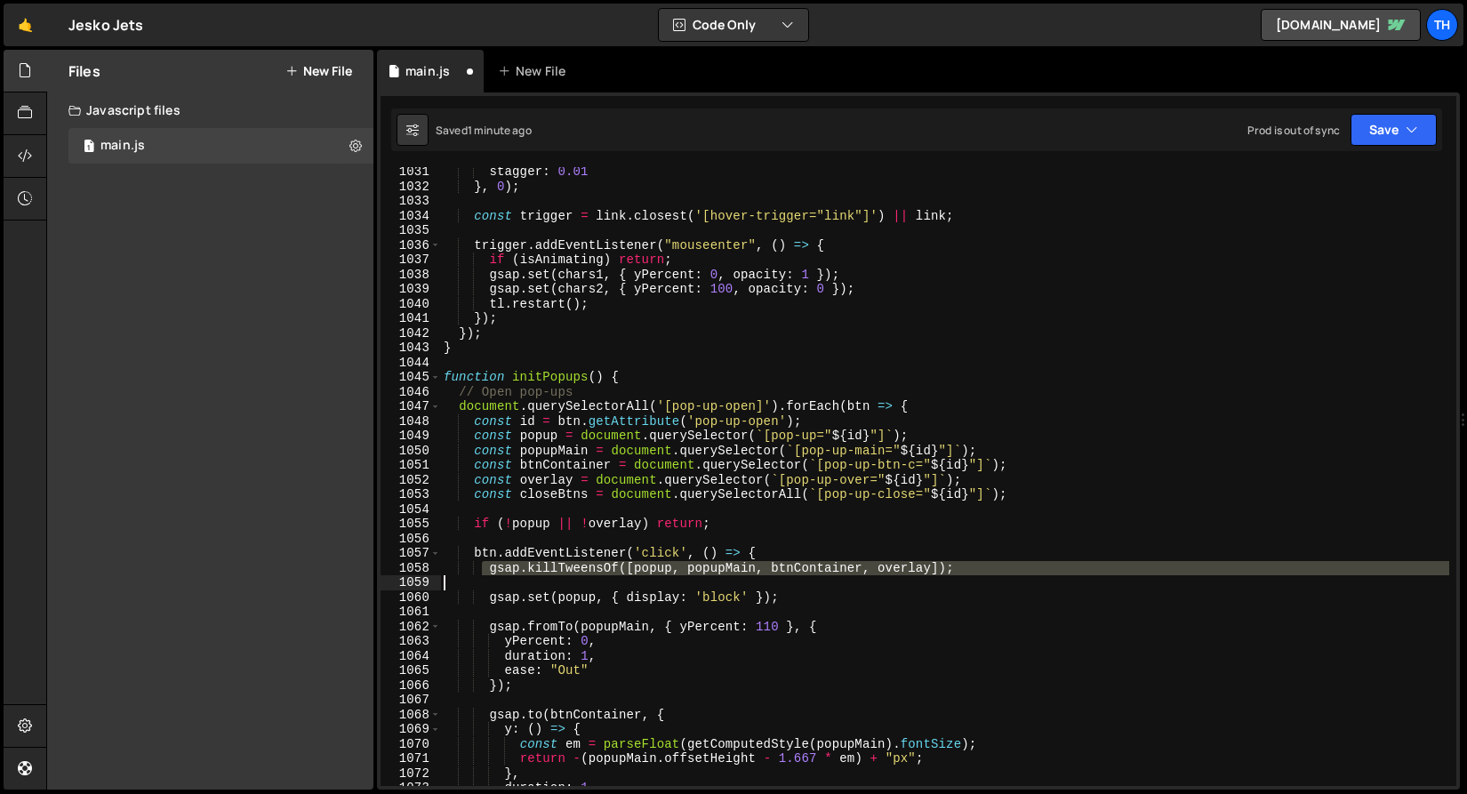
drag, startPoint x: 486, startPoint y: 571, endPoint x: 1054, endPoint y: 579, distance: 568.0
click at [1054, 579] on div "stagger : 0.01 } , 0 ) ; const trigger = link . closest ( '[hover-trigger="link…" at bounding box center [944, 488] width 1009 height 648
click at [920, 556] on div "stagger : 0.01 } , 0 ) ; const trigger = link . closest ( '[hover-trigger="link…" at bounding box center [944, 488] width 1009 height 648
drag, startPoint x: 963, startPoint y: 568, endPoint x: 488, endPoint y: 571, distance: 474.6
click at [488, 571] on div "stagger : 0.01 } , 0 ) ; const trigger = link . closest ( '[hover-trigger="link…" at bounding box center [944, 488] width 1009 height 648
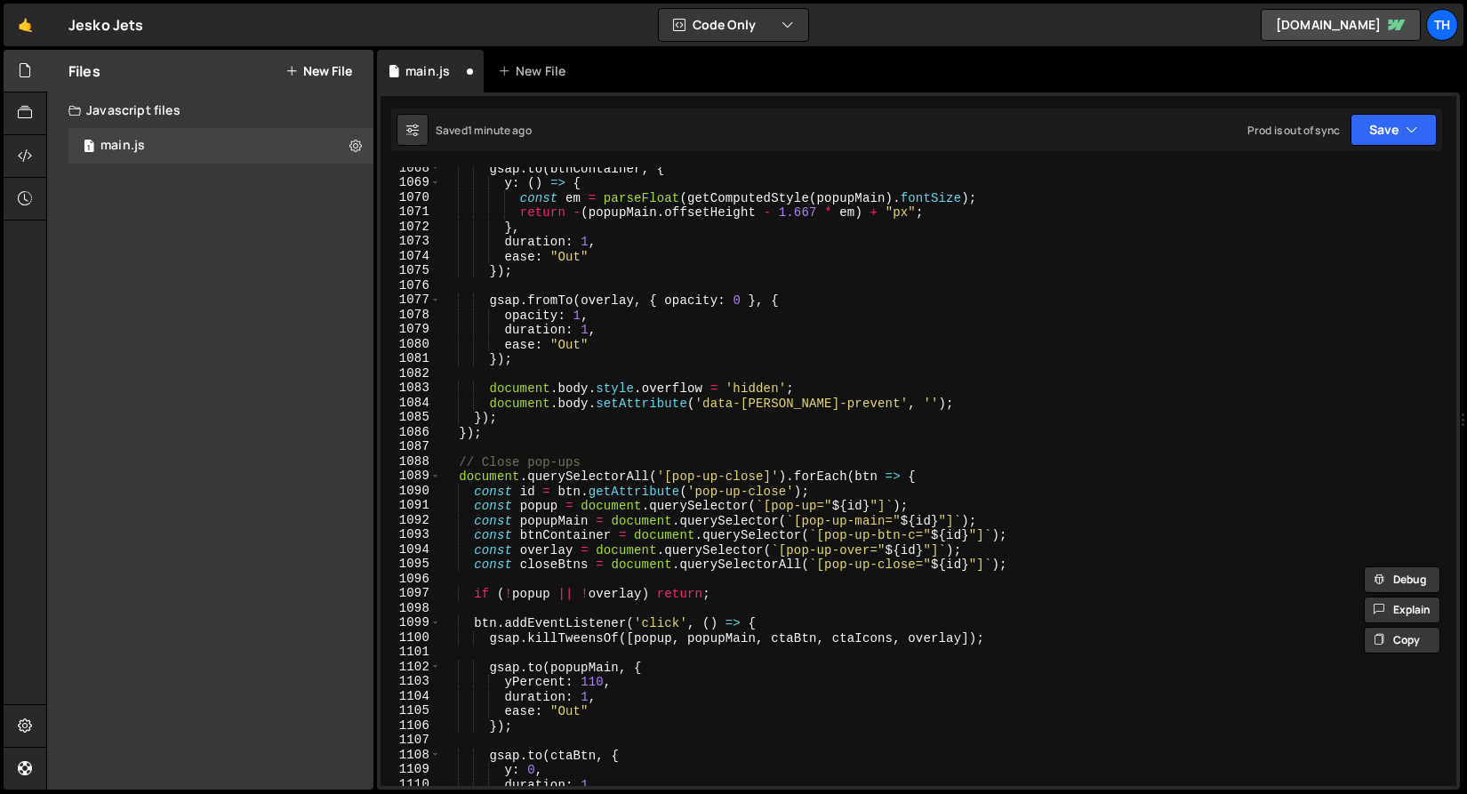
scroll to position [15600, 0]
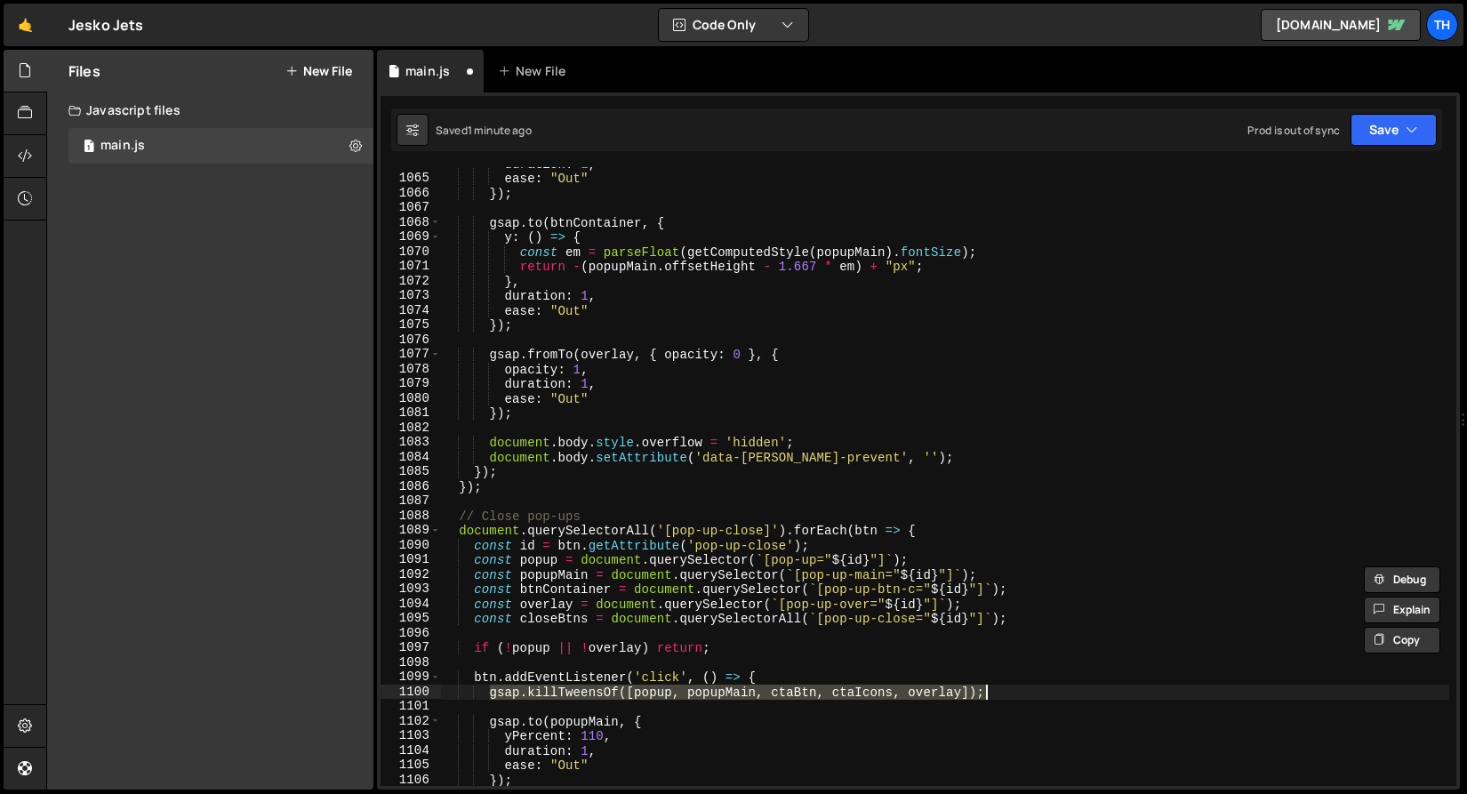
drag, startPoint x: 490, startPoint y: 695, endPoint x: 1019, endPoint y: 694, distance: 528.8
click at [1019, 694] on div "duration : 1 , ease : "Out" }) ; gsap . to ( btnContainer , { y : ( ) => { cons…" at bounding box center [944, 480] width 1009 height 648
paste textarea "btnContainer"
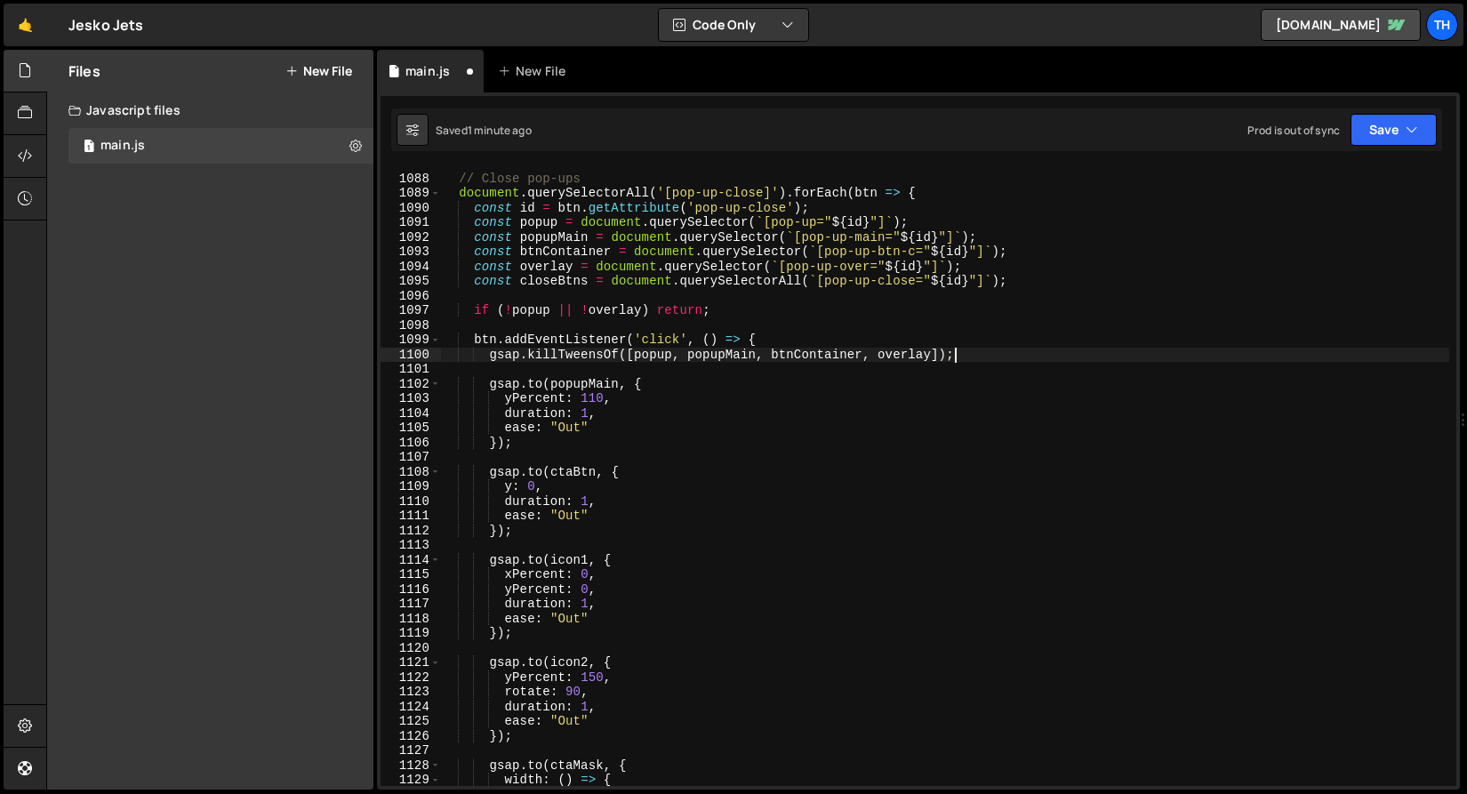
scroll to position [15992, 0]
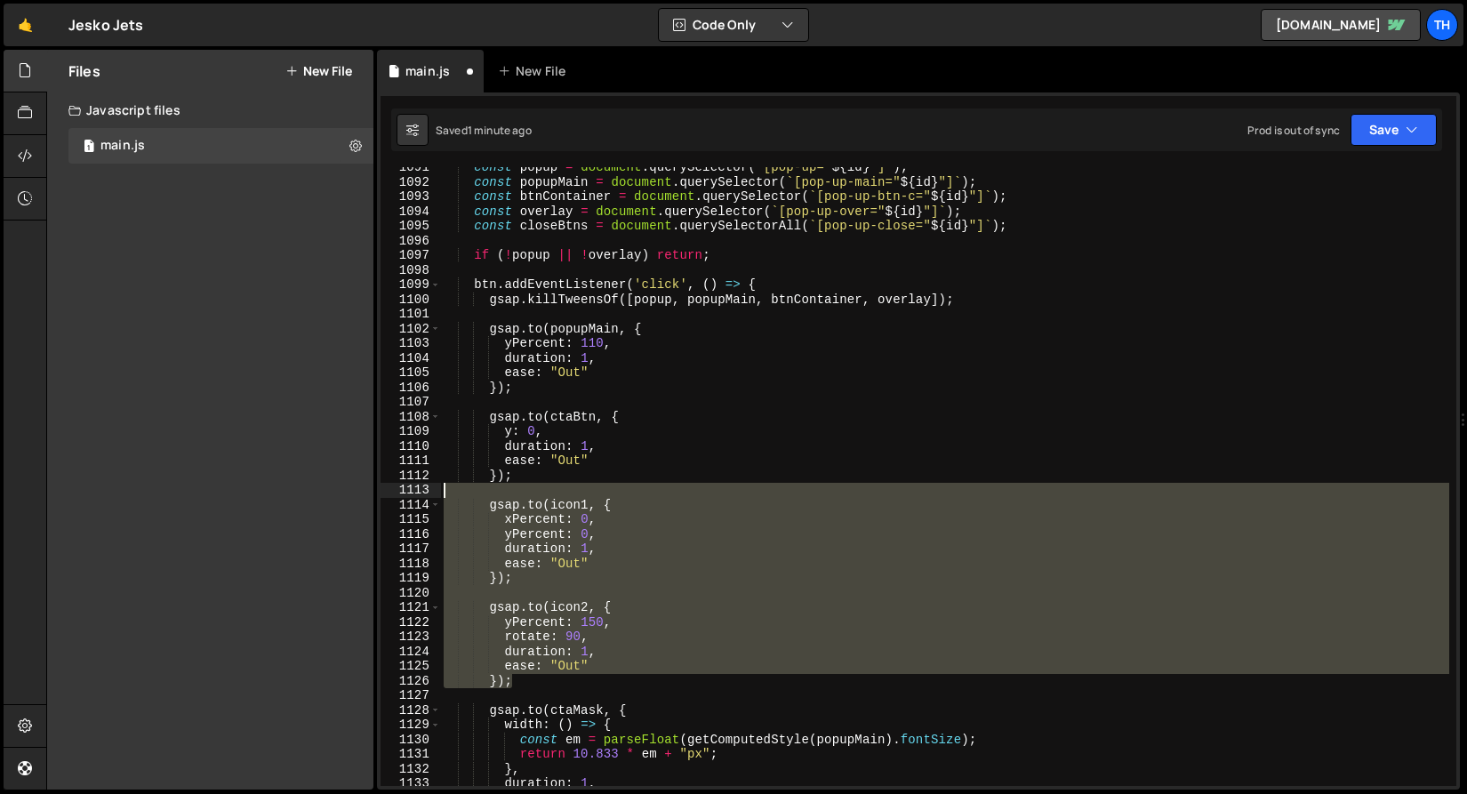
drag, startPoint x: 534, startPoint y: 679, endPoint x: 314, endPoint y: 479, distance: 297.6
click at [314, 479] on div "Files New File Javascript files 1 main.js 0 CSS files Copy share link Edit File…" at bounding box center [756, 420] width 1420 height 740
type textarea "});"
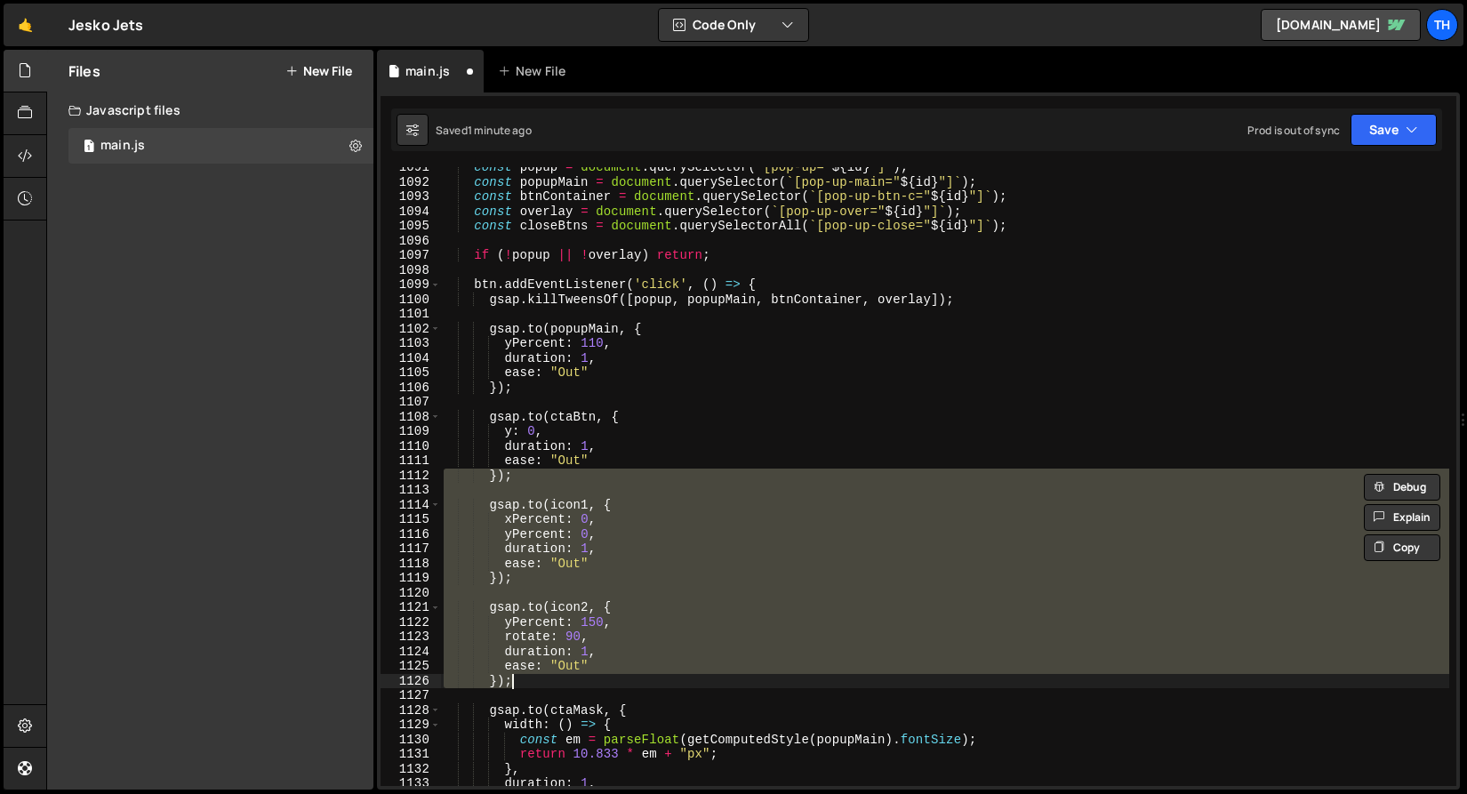
drag, startPoint x: 526, startPoint y: 635, endPoint x: 525, endPoint y: 648, distance: 13.4
click at [526, 635] on div "const popup = document . querySelector ( ` [pop-up=" ${ id } "] ` ) ; const pop…" at bounding box center [944, 484] width 1009 height 648
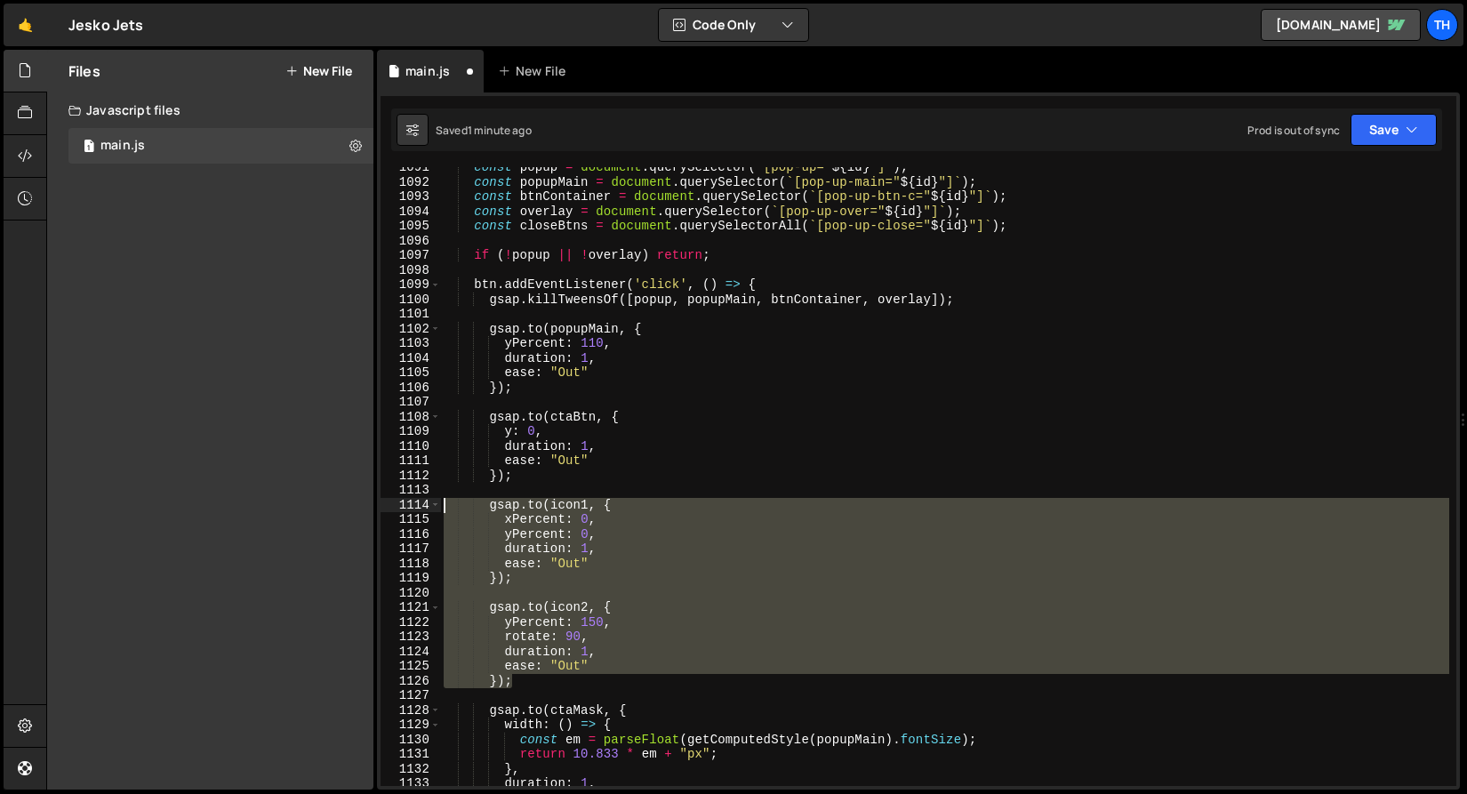
drag, startPoint x: 532, startPoint y: 683, endPoint x: 297, endPoint y: 493, distance: 301.5
click at [297, 493] on div "Files New File Javascript files 1 main.js 0 CSS files Copy share link Edit File…" at bounding box center [756, 420] width 1420 height 740
type textarea "gsap.to(icon1, {"
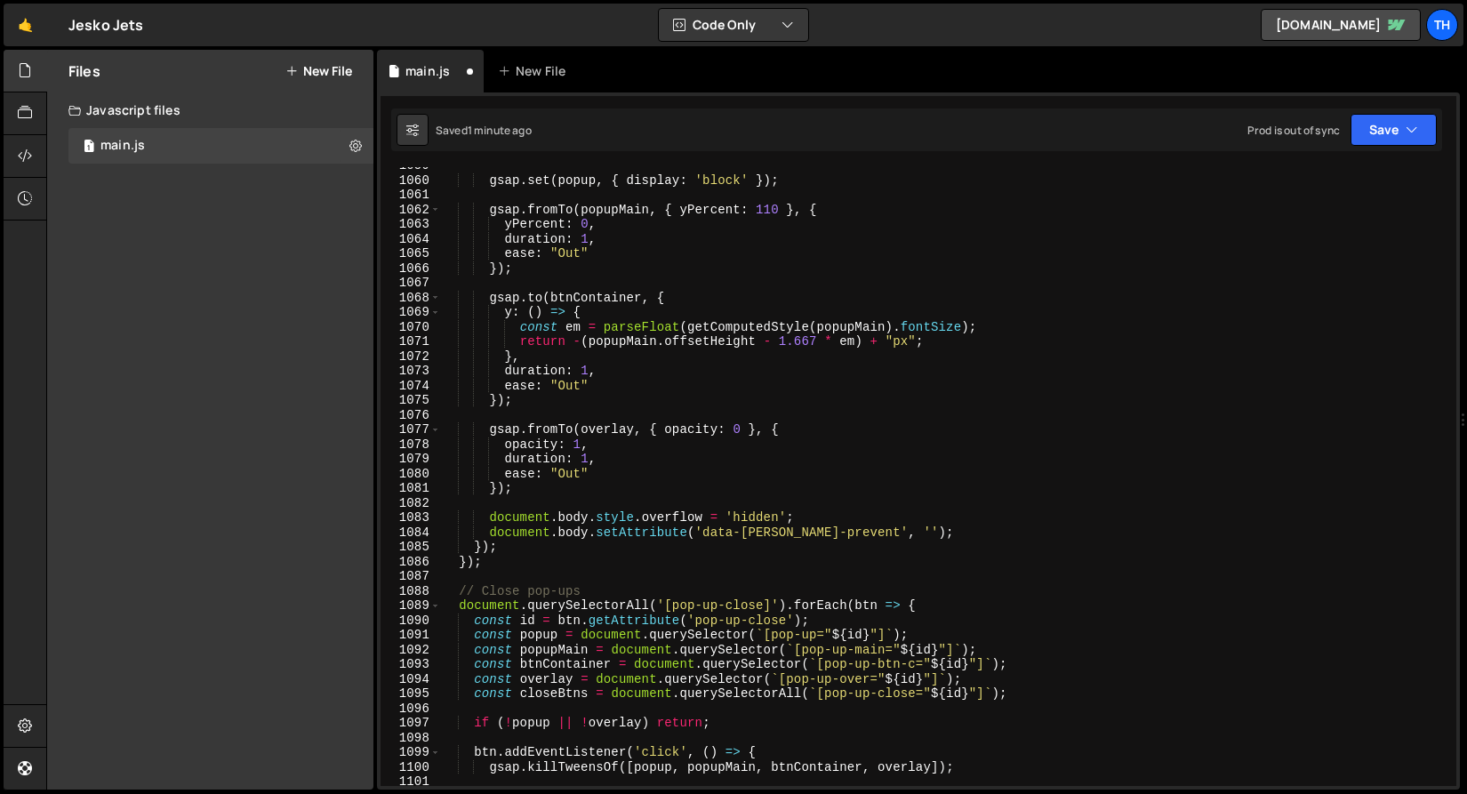
scroll to position [15295, 0]
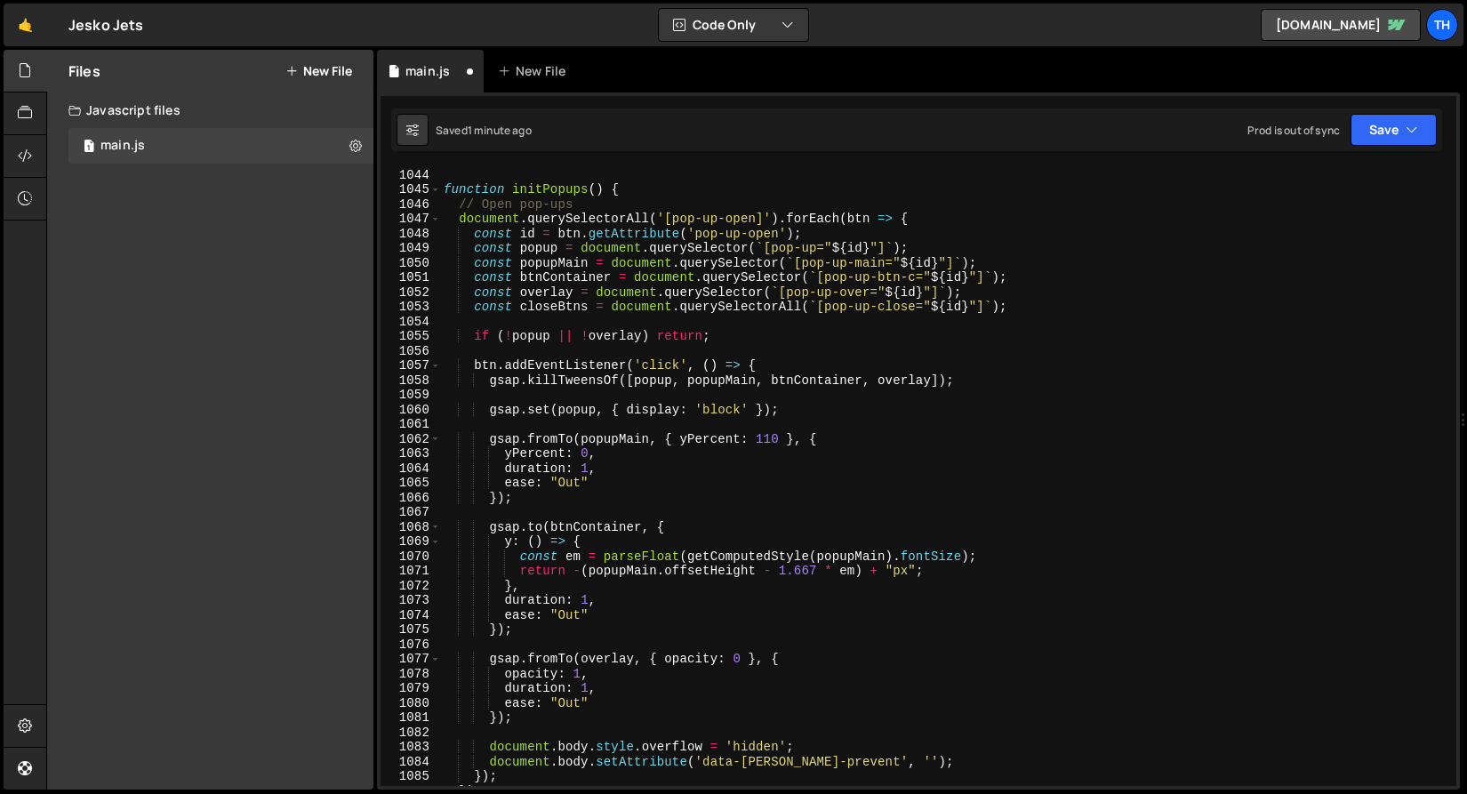
click at [600, 523] on div "} function initPopups ( ) { // Open pop-ups document . querySelectorAll ( '[pop…" at bounding box center [944, 477] width 1009 height 648
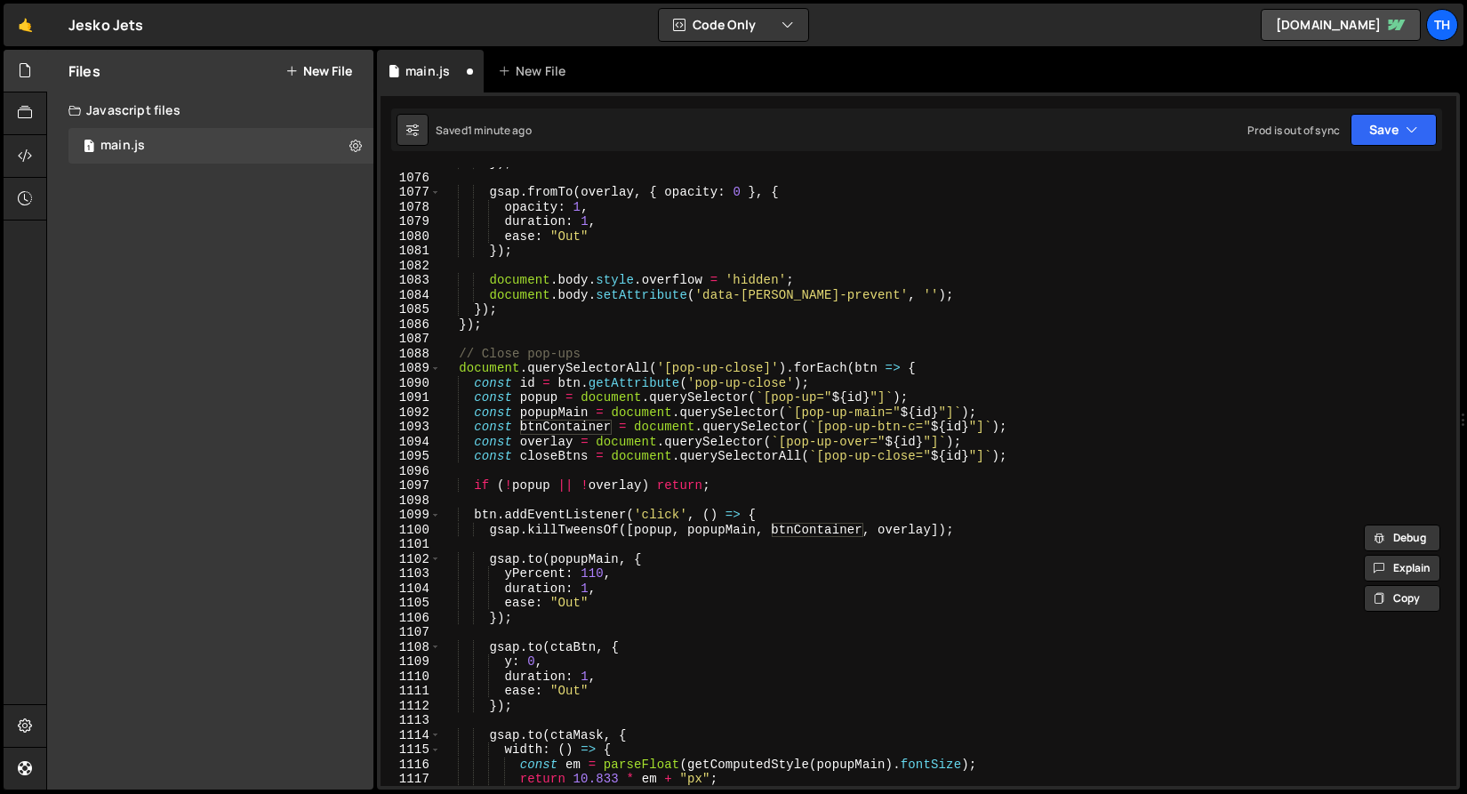
scroll to position [15816, 0]
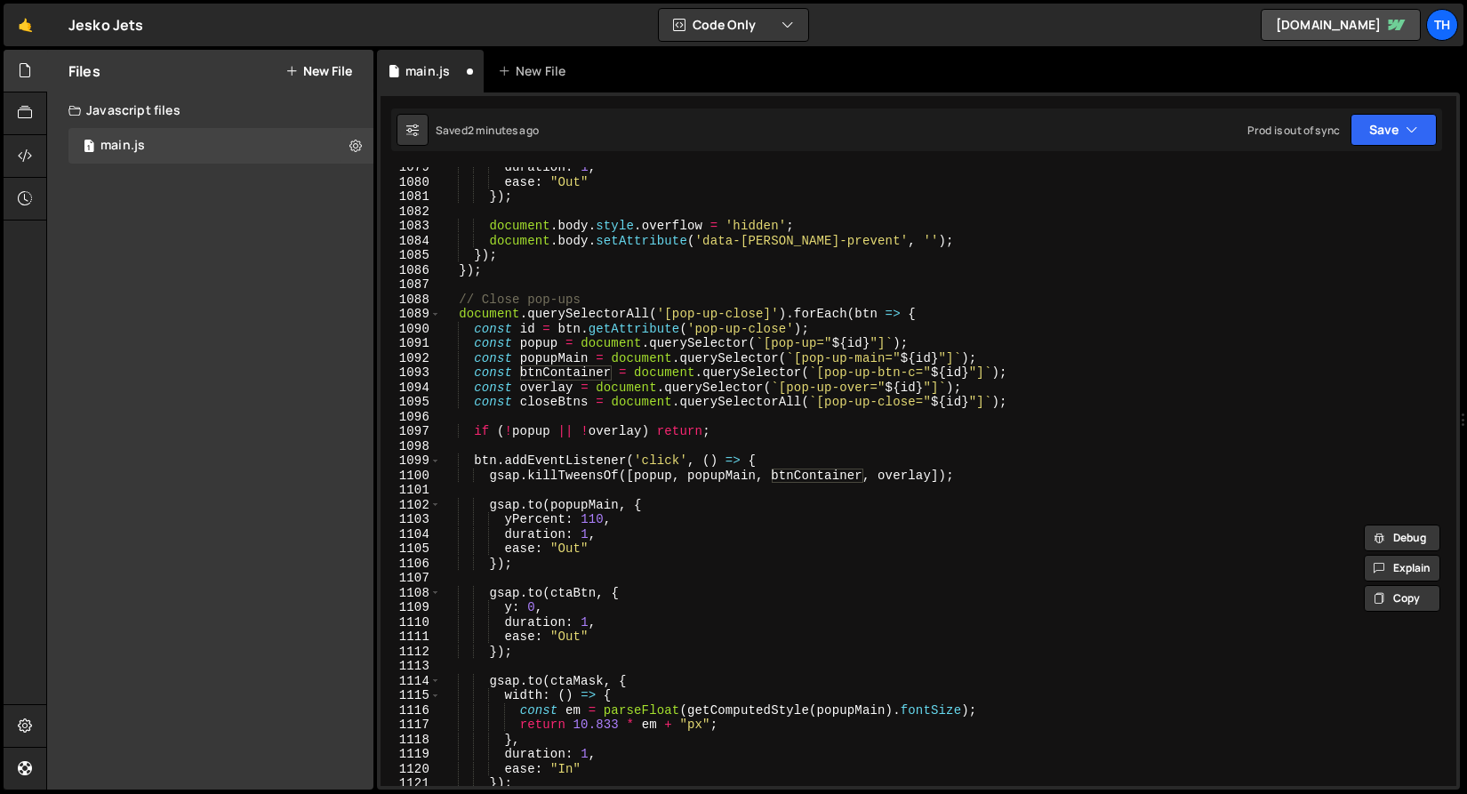
click at [577, 589] on div "duration : 1 , ease : "Out" }) ; document . body . style . overflow = 'hidden' …" at bounding box center [944, 484] width 1009 height 648
paste textarea "btnContainer"
click at [599, 542] on div "duration : 1 , ease : "Out" }) ; document . body . style . overflow = 'hidden' …" at bounding box center [944, 484] width 1009 height 648
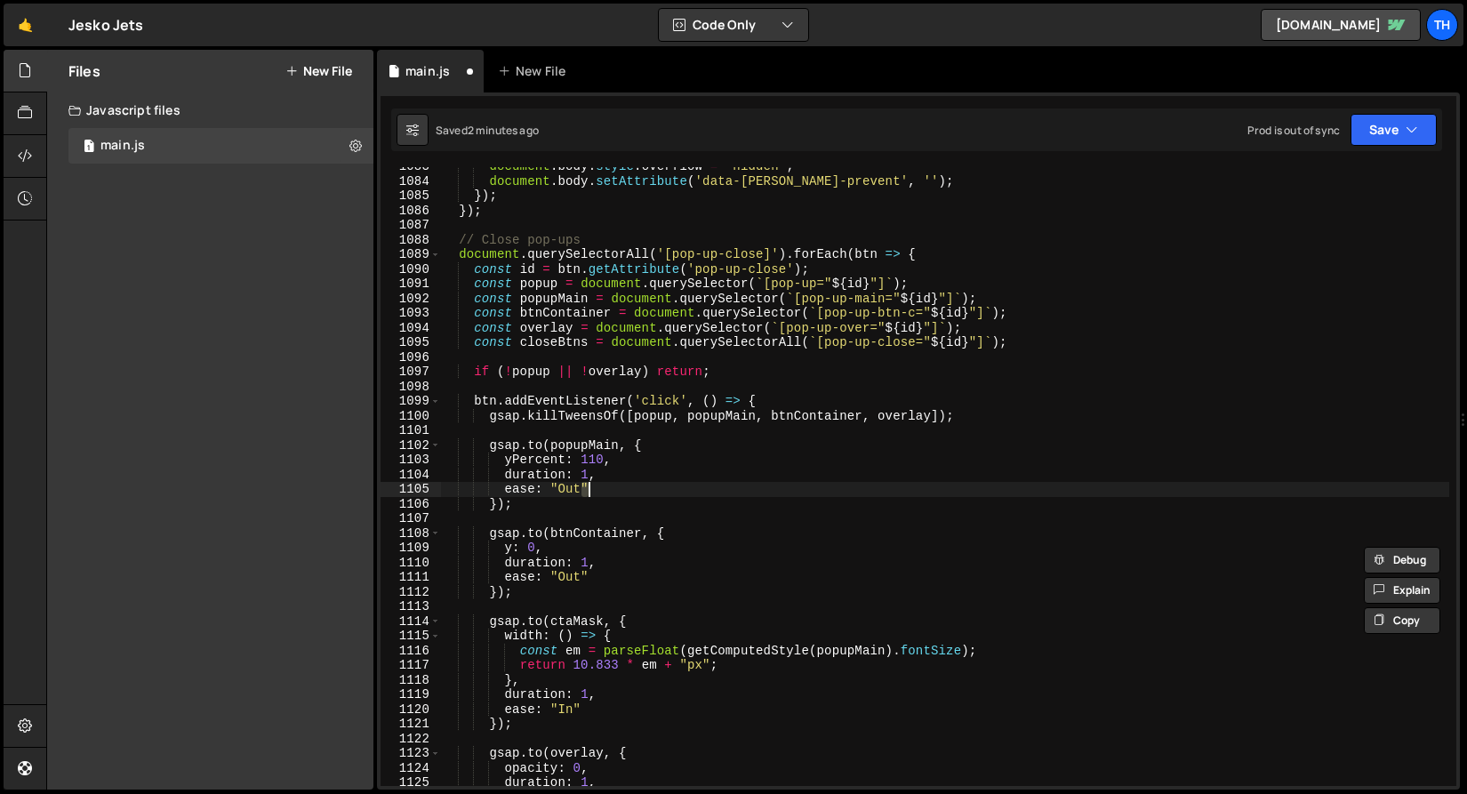
scroll to position [15913, 0]
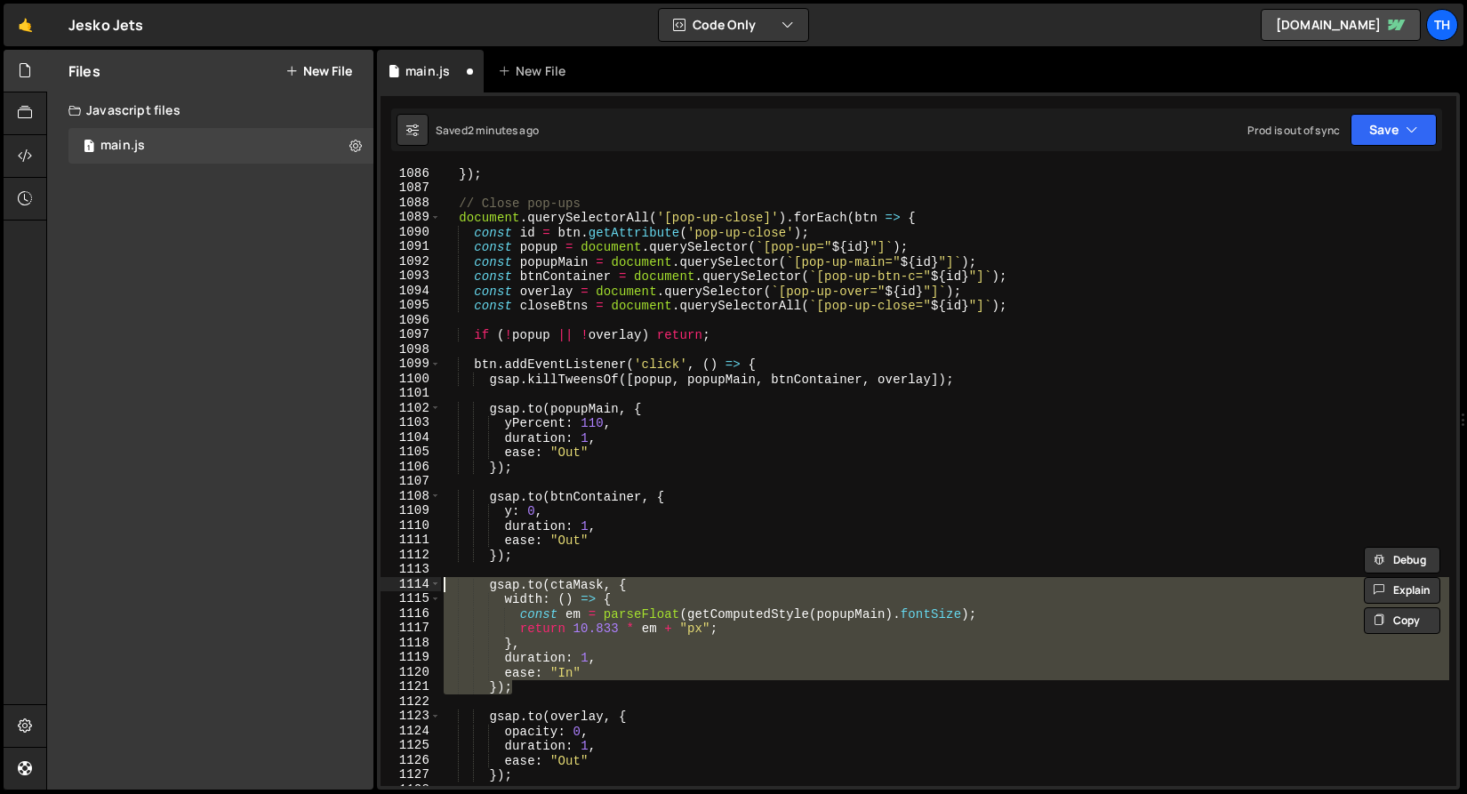
drag, startPoint x: 528, startPoint y: 692, endPoint x: 337, endPoint y: 580, distance: 221.5
click at [337, 580] on div "Files New File Javascript files 1 main.js 0 CSS files Copy share link Edit File…" at bounding box center [756, 420] width 1420 height 740
type textarea "gsap.to(ctaMask, { width: () => {"
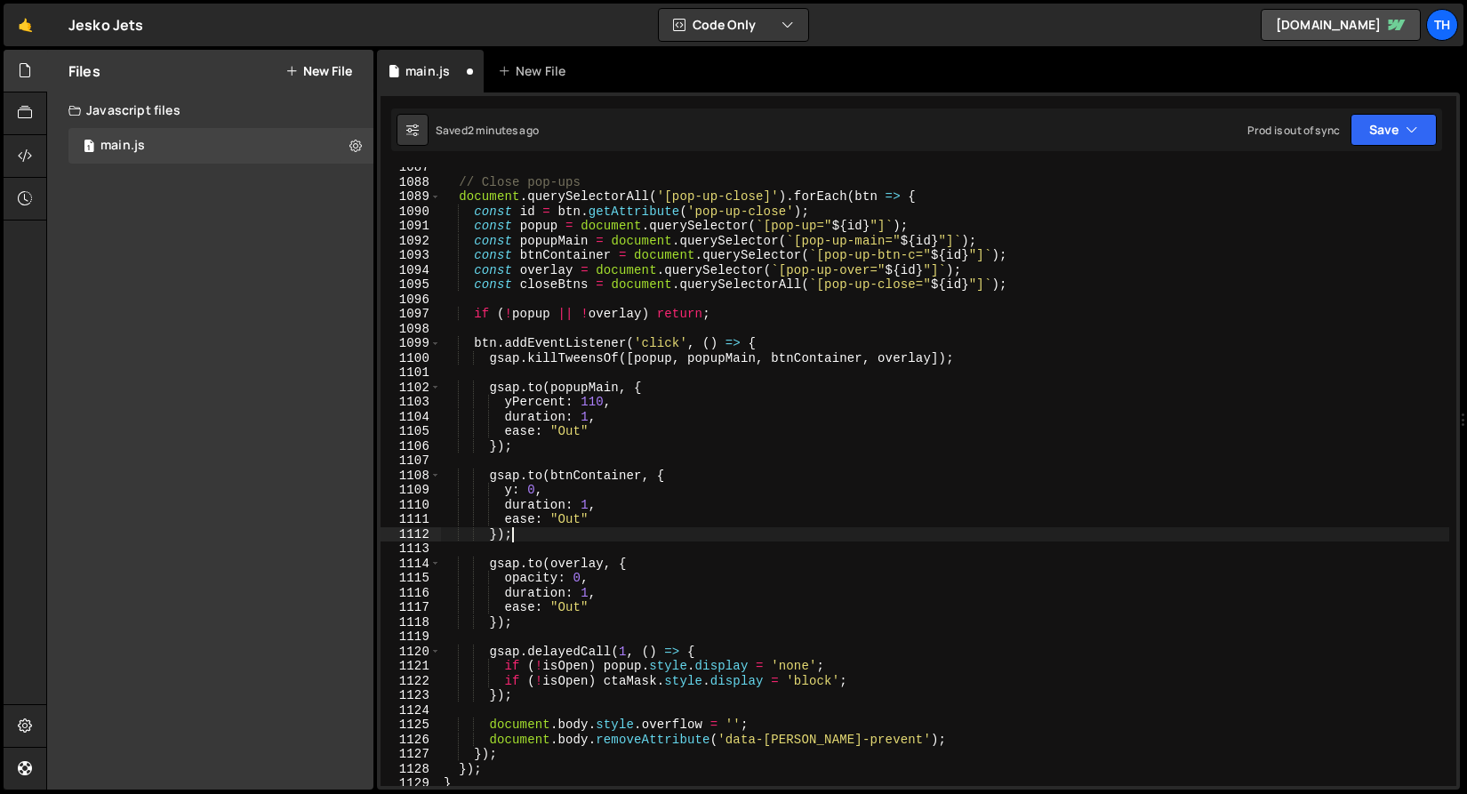
scroll to position [15934, 0]
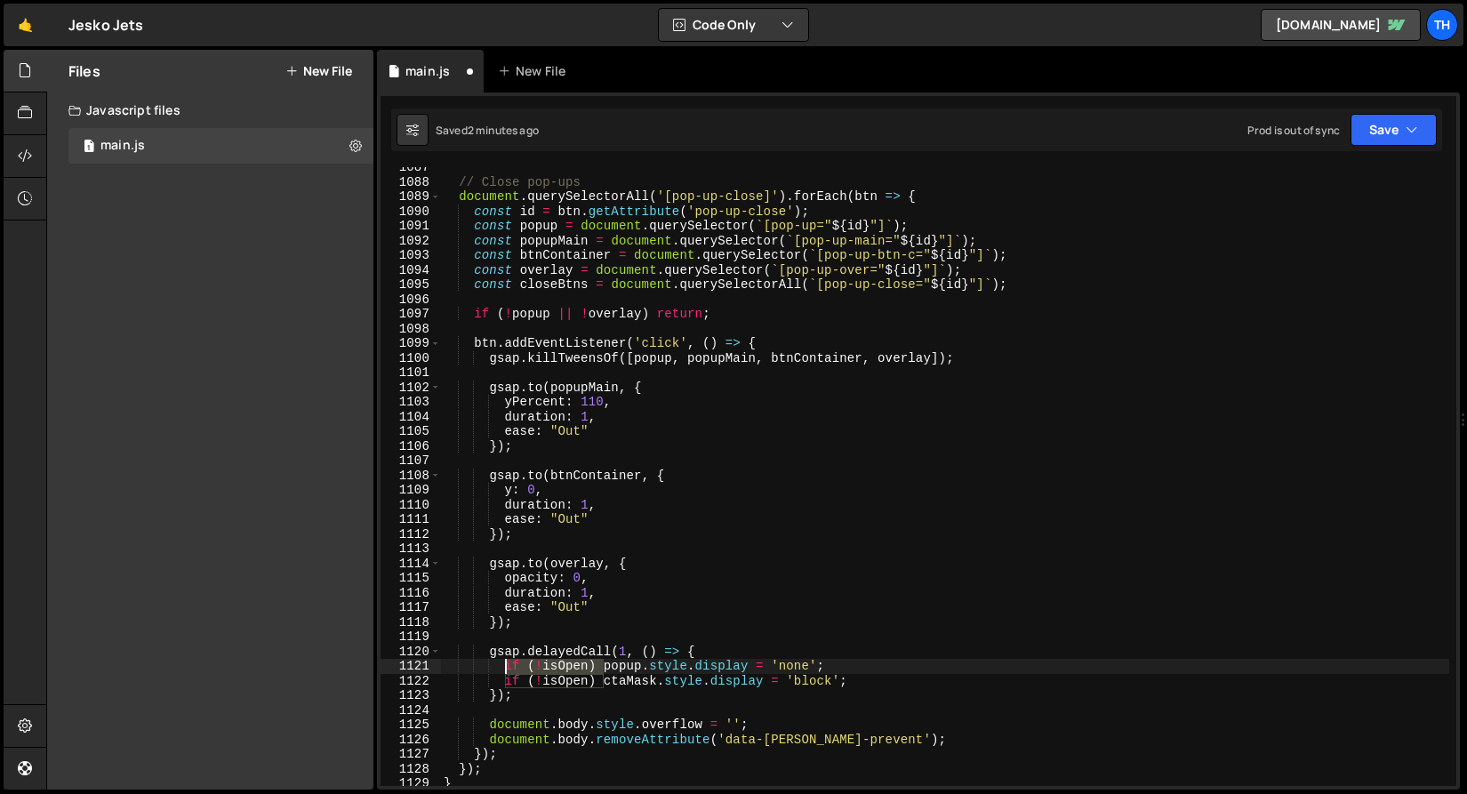
drag, startPoint x: 603, startPoint y: 670, endPoint x: 503, endPoint y: 673, distance: 99.6
click at [503, 673] on div "// Close pop-ups document . querySelectorAll ( '[pop-up-close]' ) . forEach ( b…" at bounding box center [944, 484] width 1009 height 648
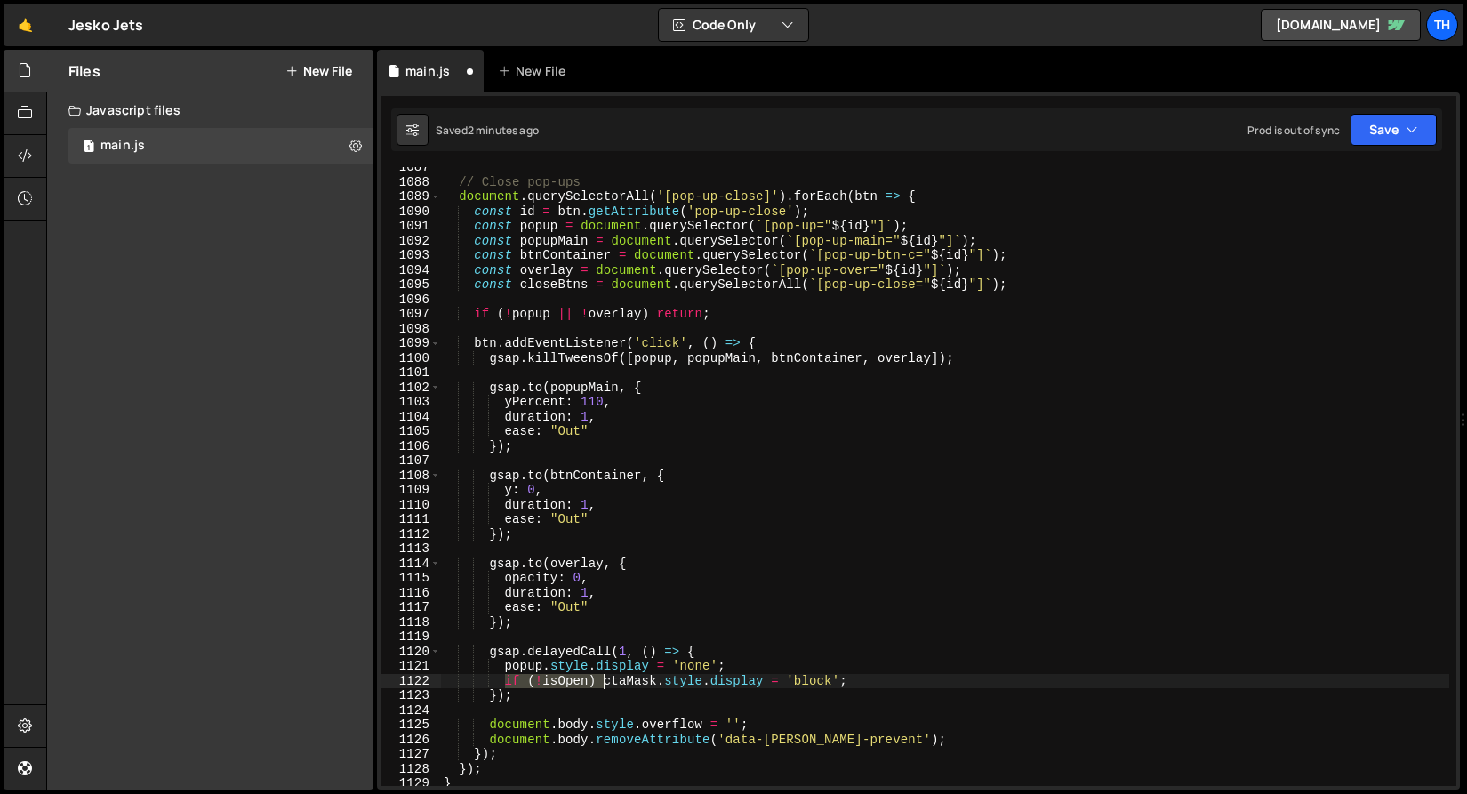
drag, startPoint x: 503, startPoint y: 681, endPoint x: 606, endPoint y: 686, distance: 103.2
click at [606, 686] on div "// Close pop-ups document . querySelectorAll ( '[pop-up-close]' ) . forEach ( b…" at bounding box center [944, 484] width 1009 height 648
type textarea "ctaMask.style.display = 'block';"
drag, startPoint x: 774, startPoint y: 685, endPoint x: 306, endPoint y: 679, distance: 468.4
click at [306, 679] on div "Files New File Javascript files 1 main.js 0 CSS files Copy share link Edit File…" at bounding box center [756, 420] width 1420 height 740
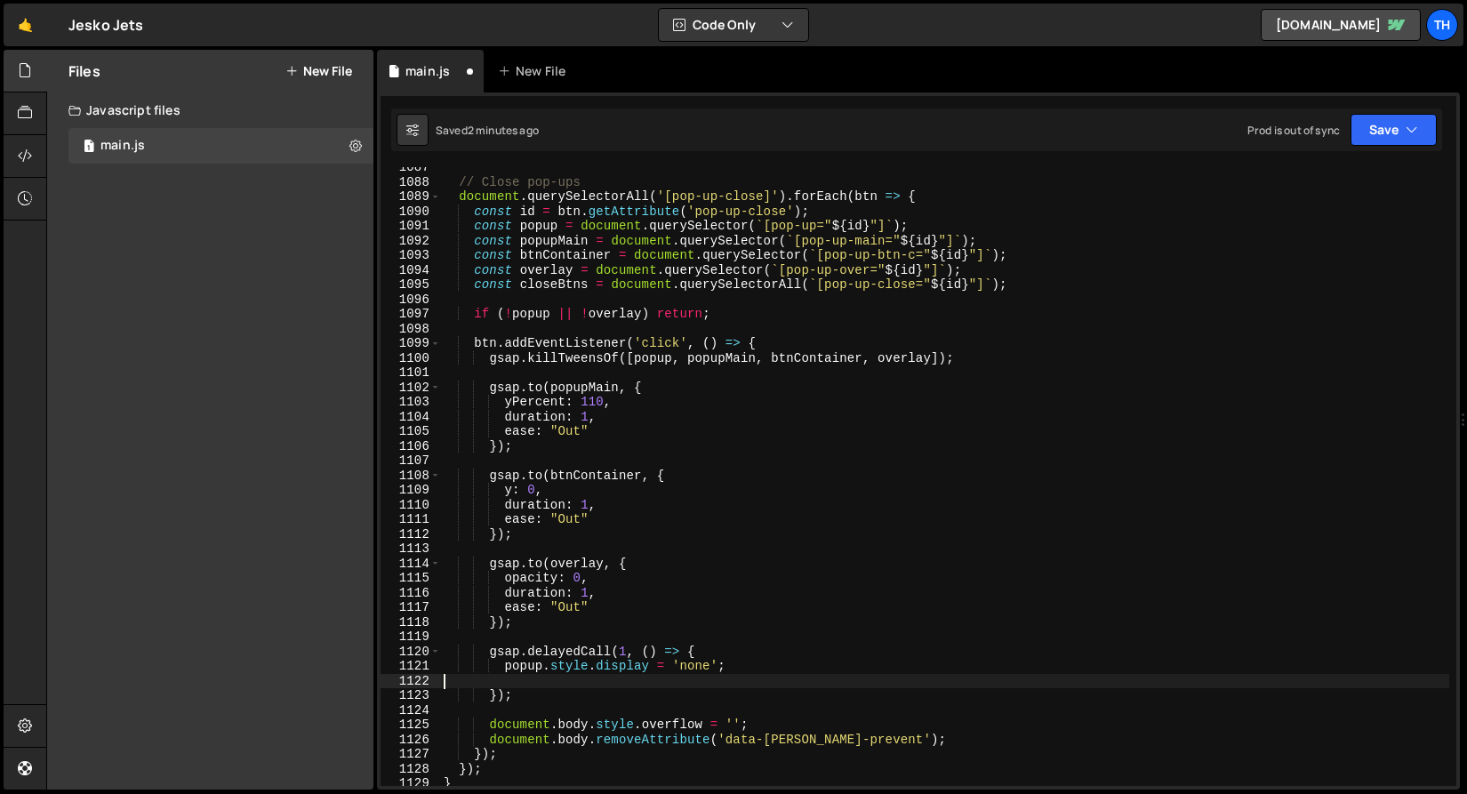
type textarea "popup.style.display = 'none';"
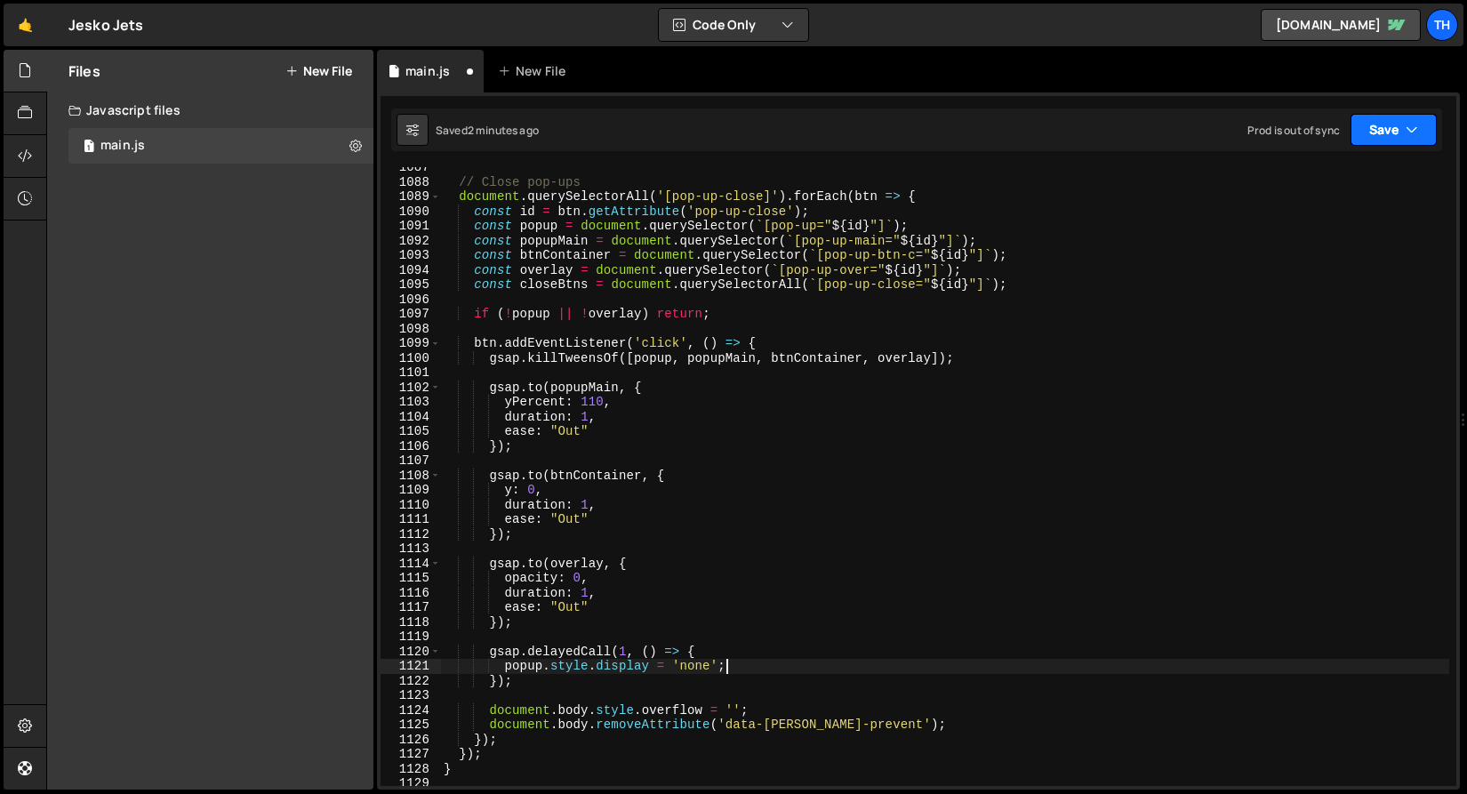
click at [1411, 121] on icon "button" at bounding box center [1411, 130] width 12 height 18
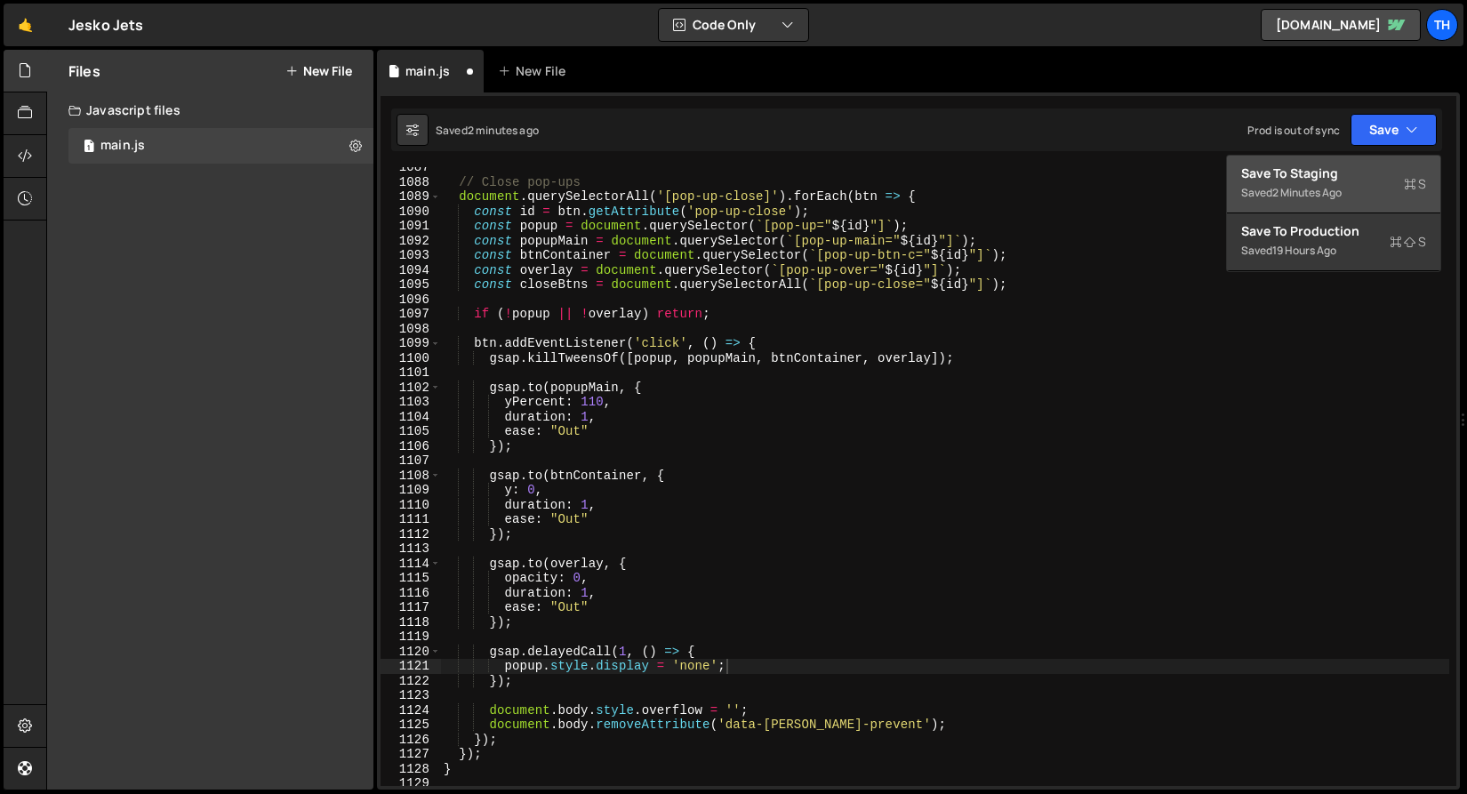
click at [1393, 176] on div "Save to Staging S" at bounding box center [1333, 173] width 185 height 18
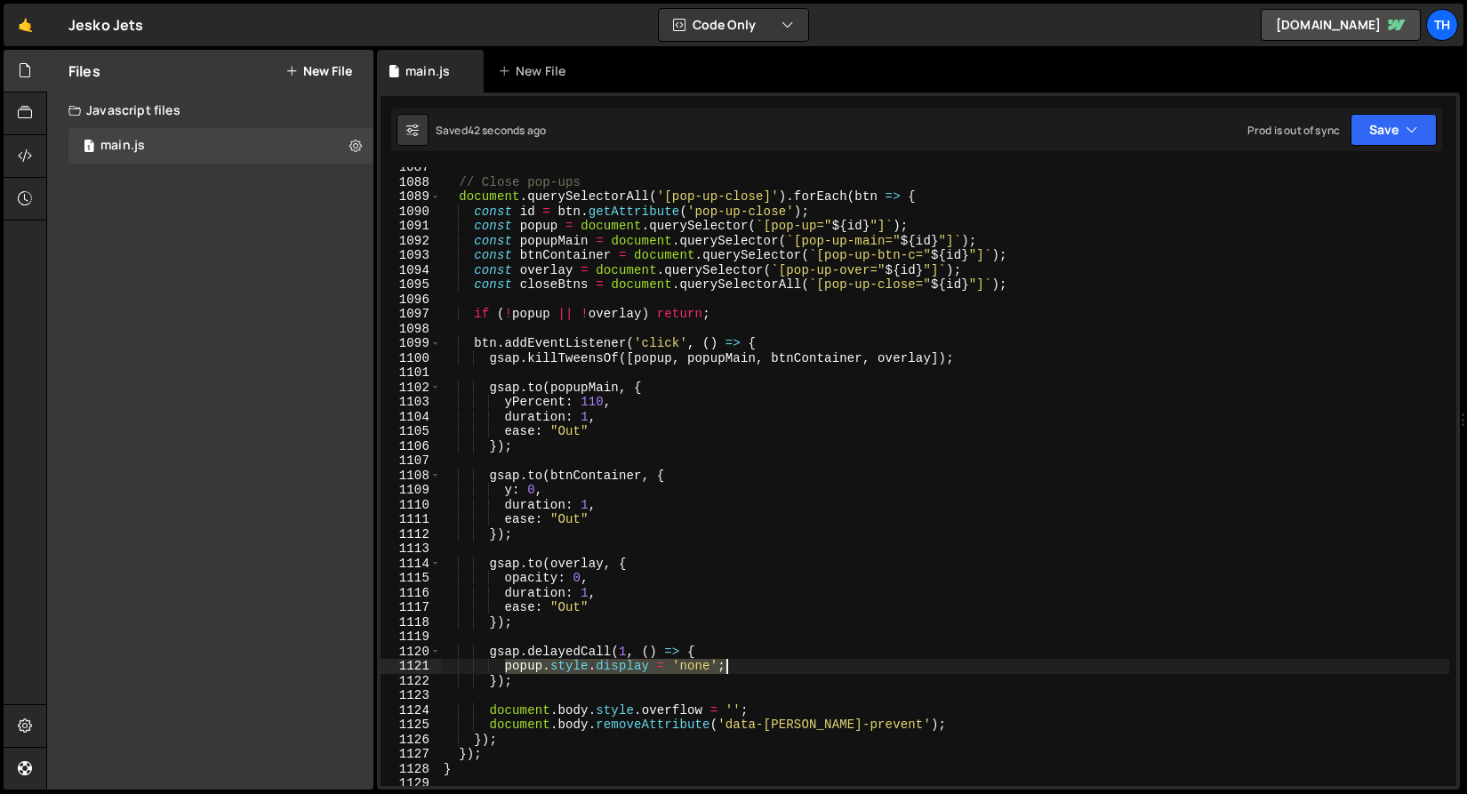
drag, startPoint x: 504, startPoint y: 673, endPoint x: 768, endPoint y: 666, distance: 264.1
click at [768, 666] on div "// Close pop-ups document . querySelectorAll ( '[pop-up-close]' ) . forEach ( b…" at bounding box center [944, 484] width 1009 height 648
click at [638, 428] on div "// Close pop-ups document . querySelectorAll ( '[pop-up-close]' ) . forEach ( b…" at bounding box center [944, 484] width 1009 height 648
type textarea "ease: "Out""
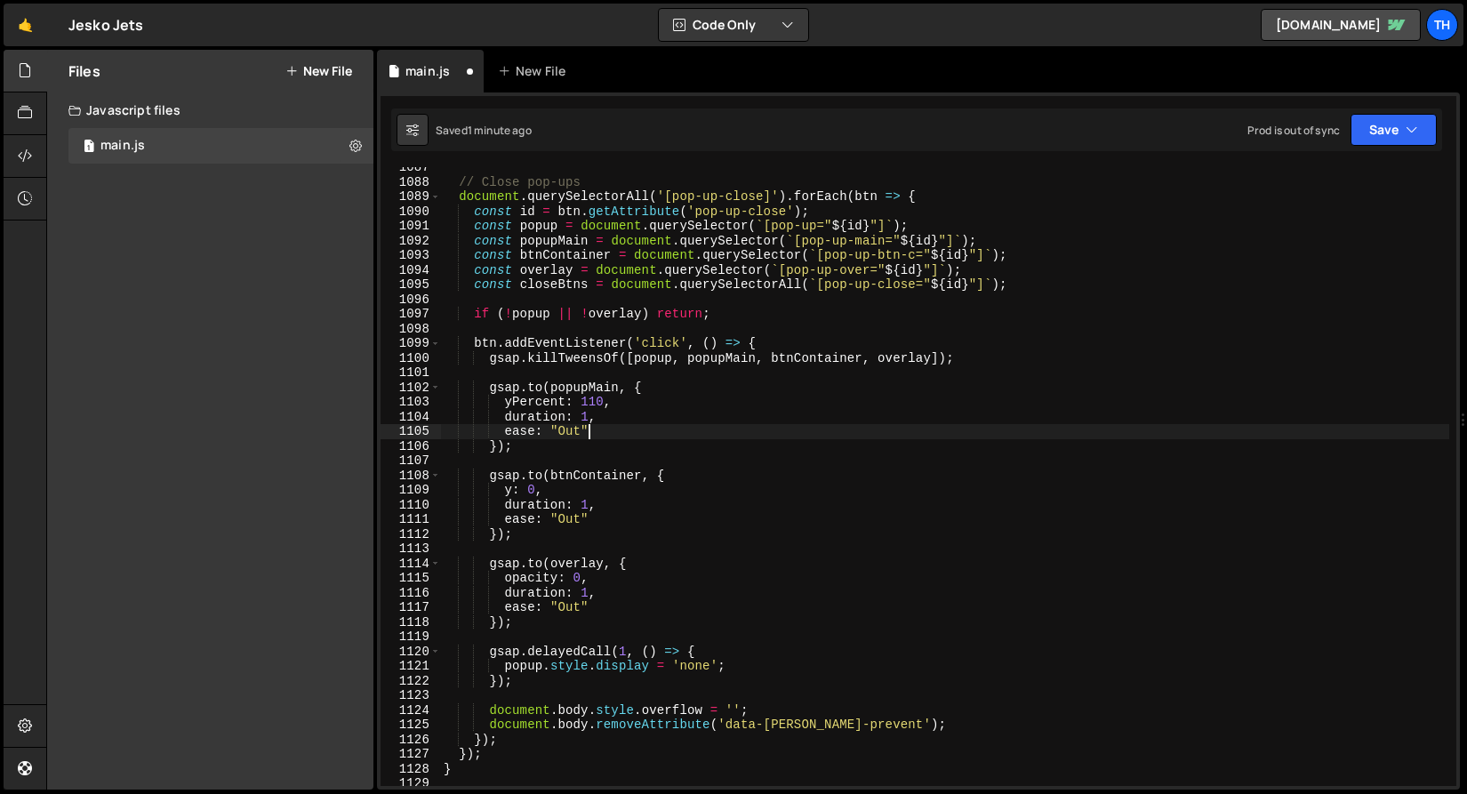
scroll to position [0, 3]
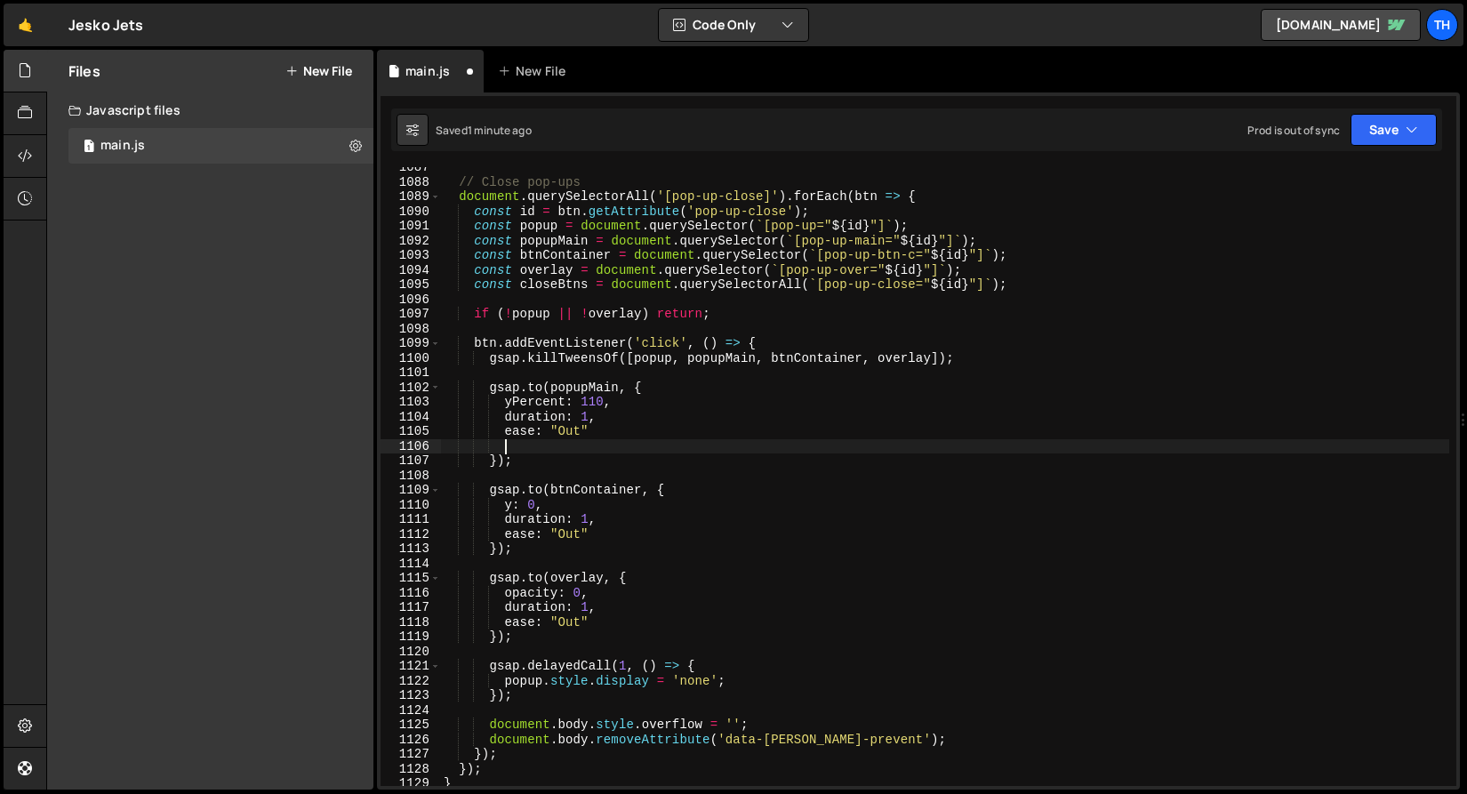
paste textarea "onComplete: () => btn.style.display = 'none'"
click at [529, 680] on div "// Close pop-ups document . querySelectorAll ( '[pop-up-close]' ) . forEach ( b…" at bounding box center [944, 484] width 1009 height 648
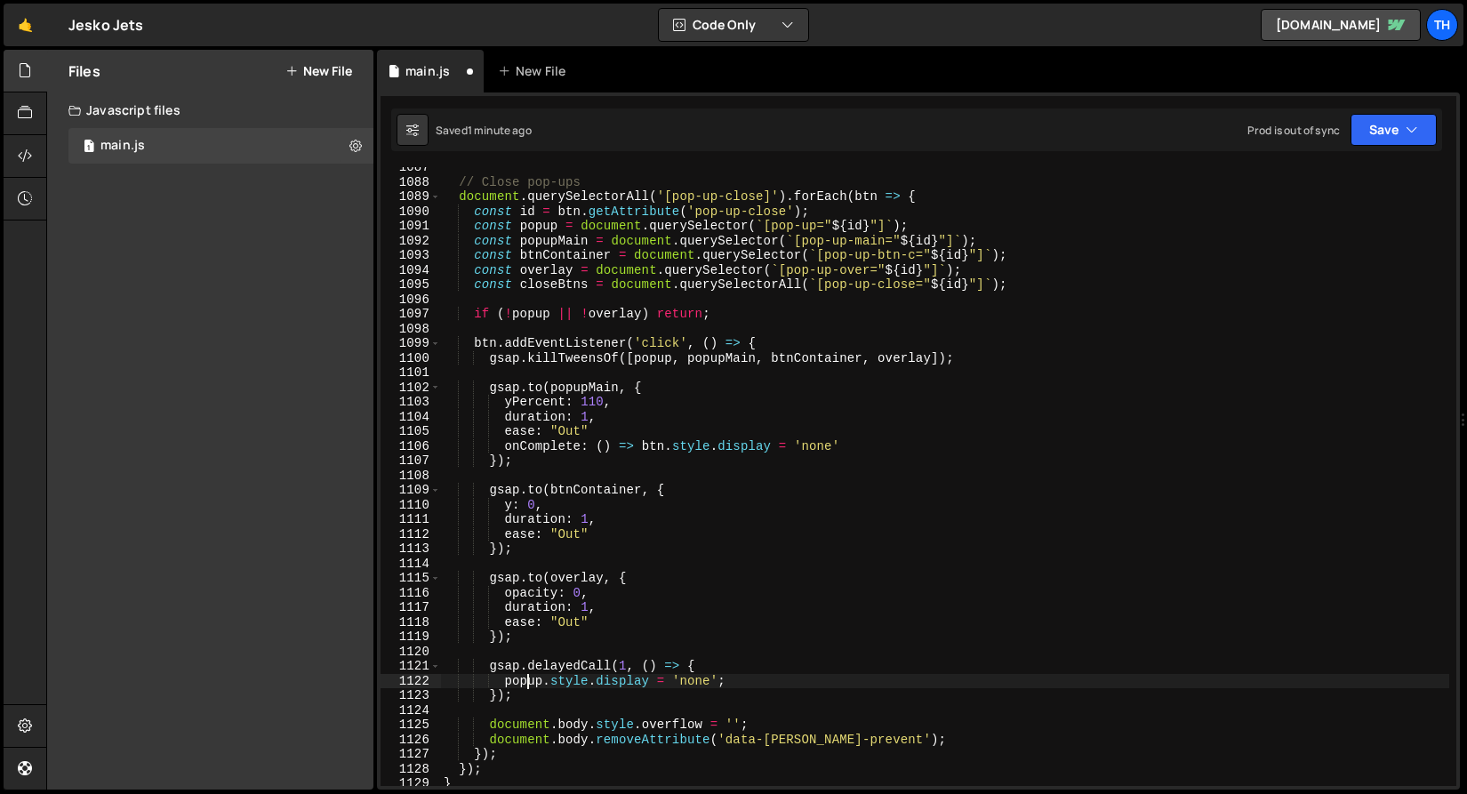
click at [529, 680] on div "// Close pop-ups document . querySelectorAll ( '[pop-up-close]' ) . forEach ( b…" at bounding box center [944, 484] width 1009 height 648
click at [651, 440] on div "// Close pop-ups document . querySelectorAll ( '[pop-up-close]' ) . forEach ( b…" at bounding box center [944, 484] width 1009 height 648
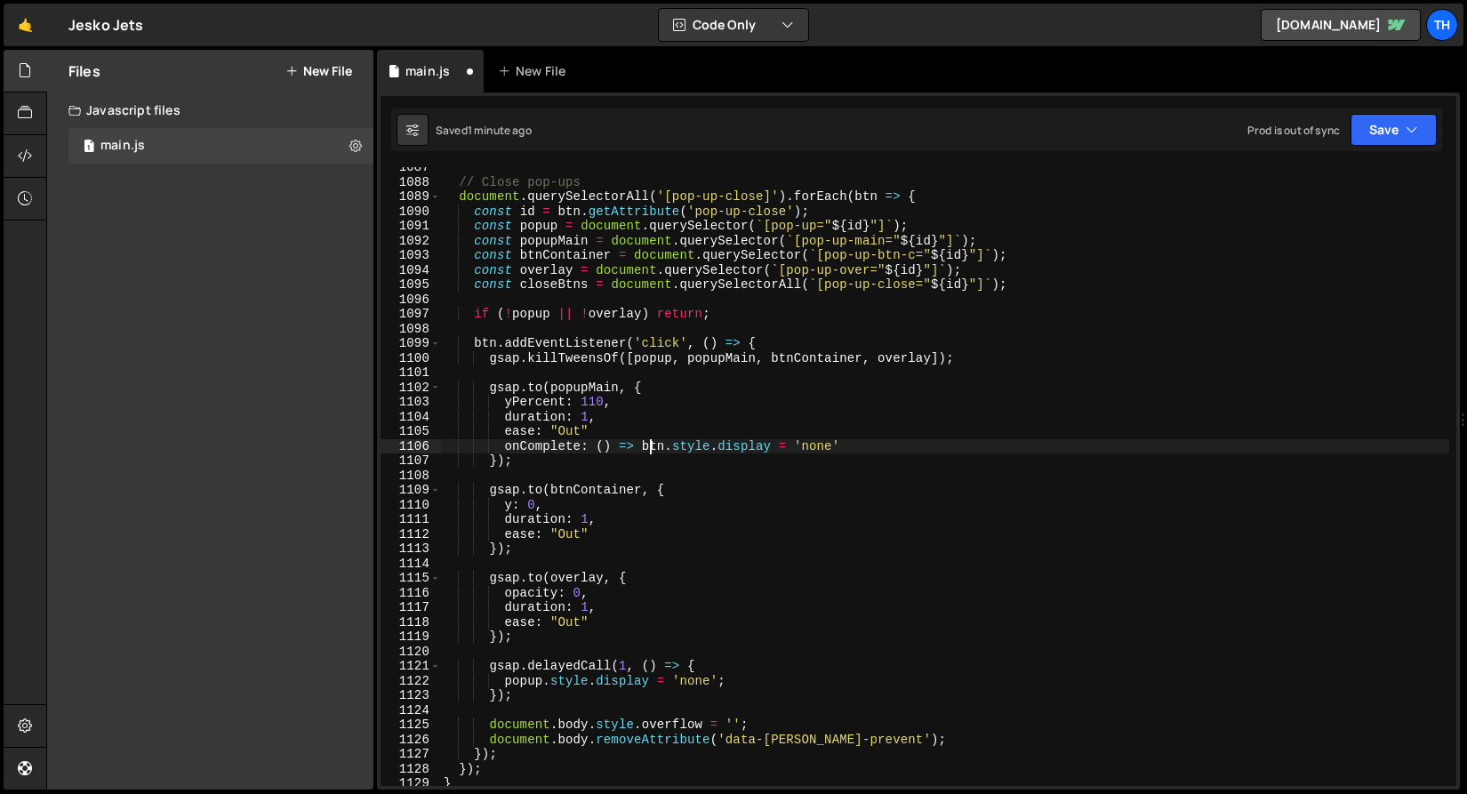
click at [651, 440] on div "// Close pop-ups document . querySelectorAll ( '[pop-up-close]' ) . forEach ( b…" at bounding box center [944, 484] width 1009 height 648
paste textarea "popup"
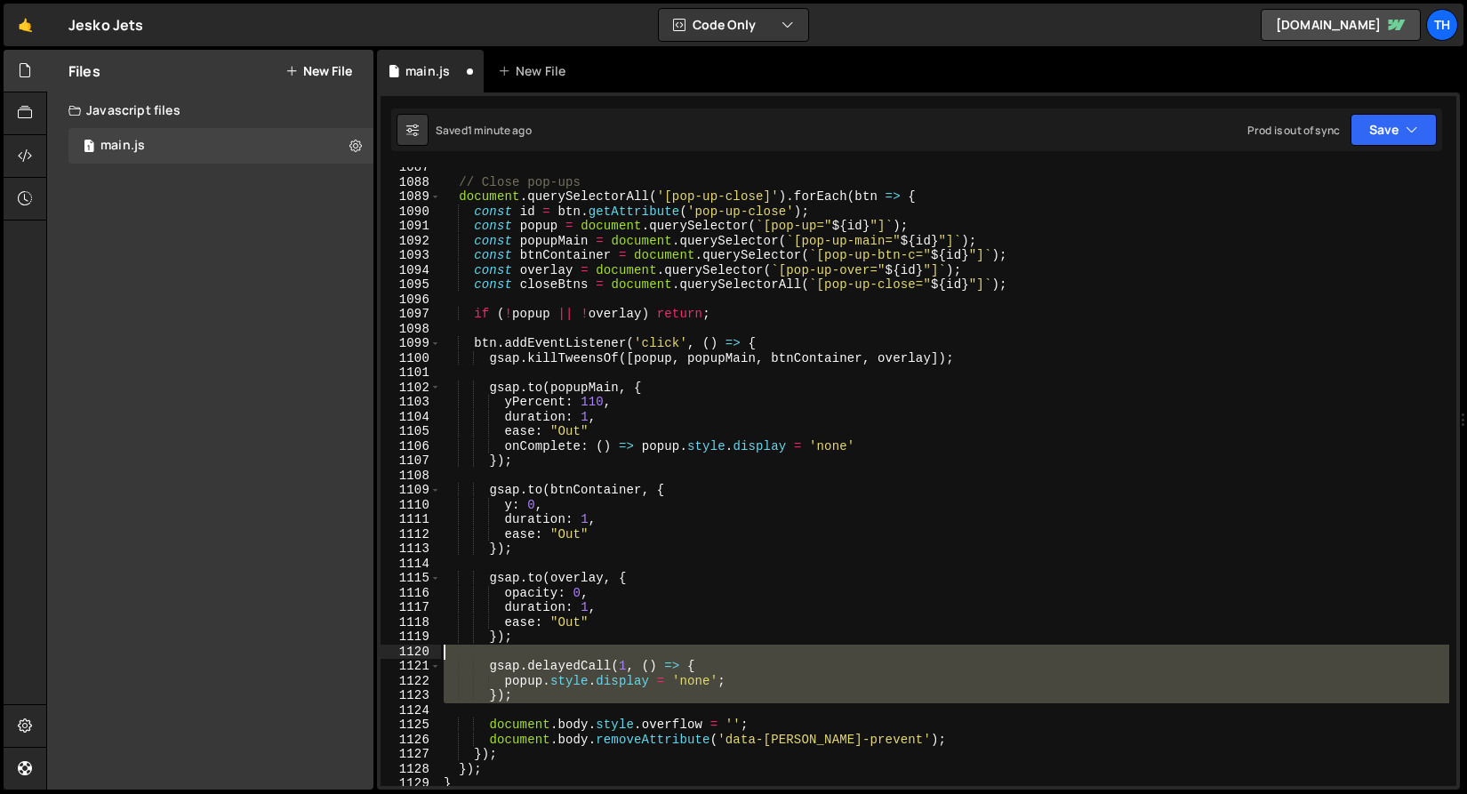
drag, startPoint x: 499, startPoint y: 686, endPoint x: 310, endPoint y: 653, distance: 191.3
click at [310, 653] on div "Files New File Javascript files 1 main.js 0 CSS files Copy share link Edit File…" at bounding box center [756, 420] width 1420 height 740
type textarea "gsap.delayedCall(1, () => {"
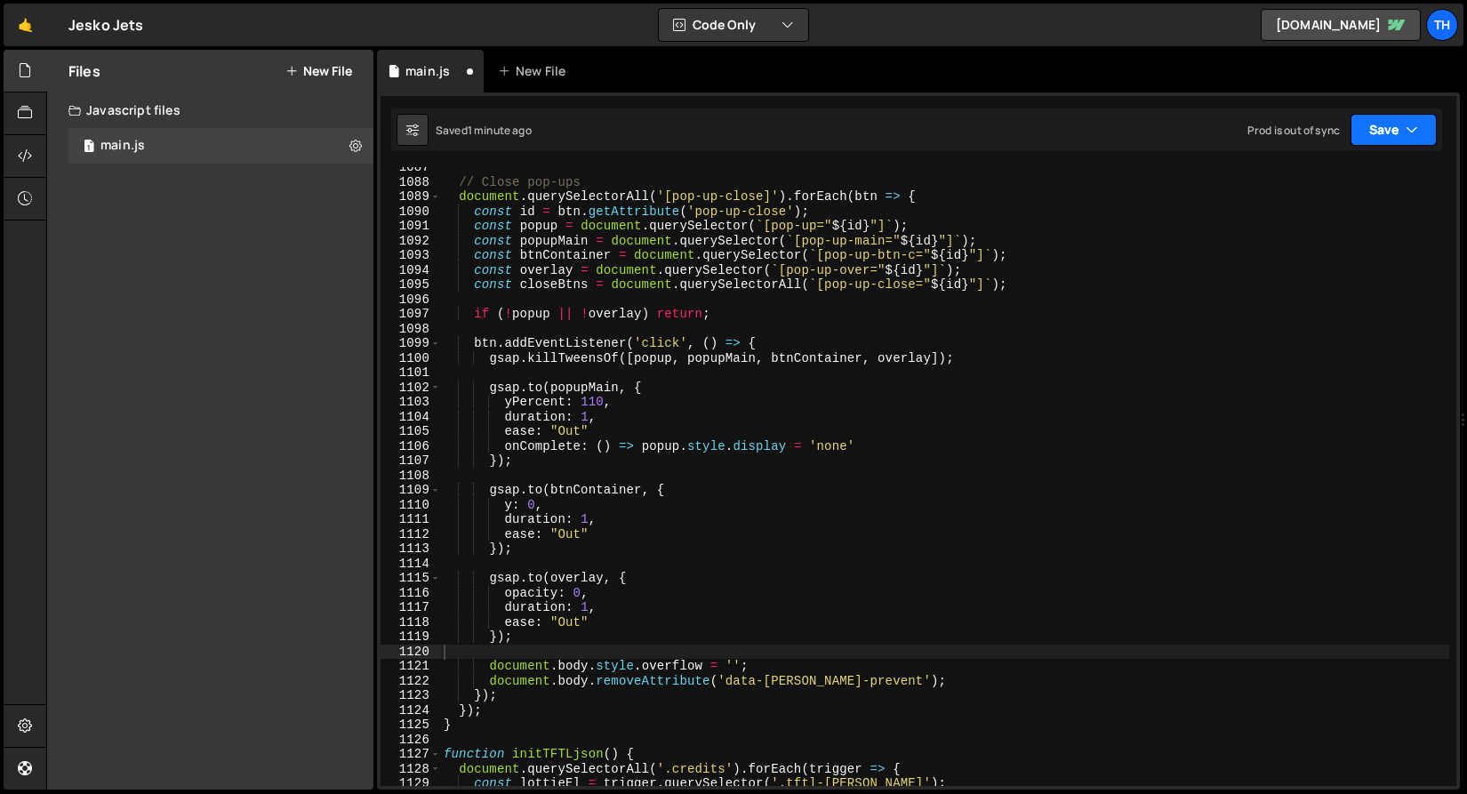
click at [1427, 133] on button "Save" at bounding box center [1393, 130] width 86 height 32
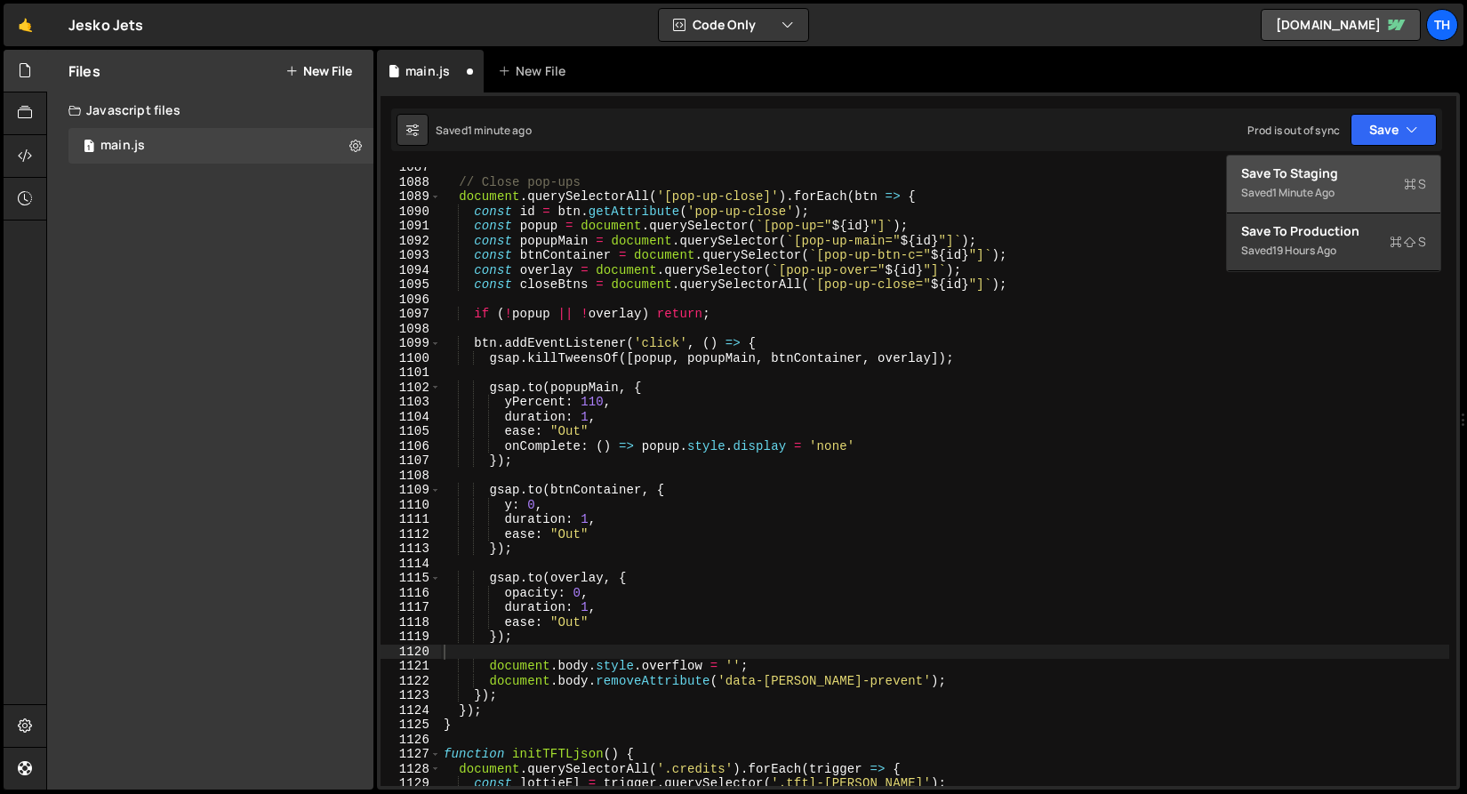
click at [1414, 160] on button "Save to Staging S Saved 1 minute ago" at bounding box center [1333, 185] width 213 height 58
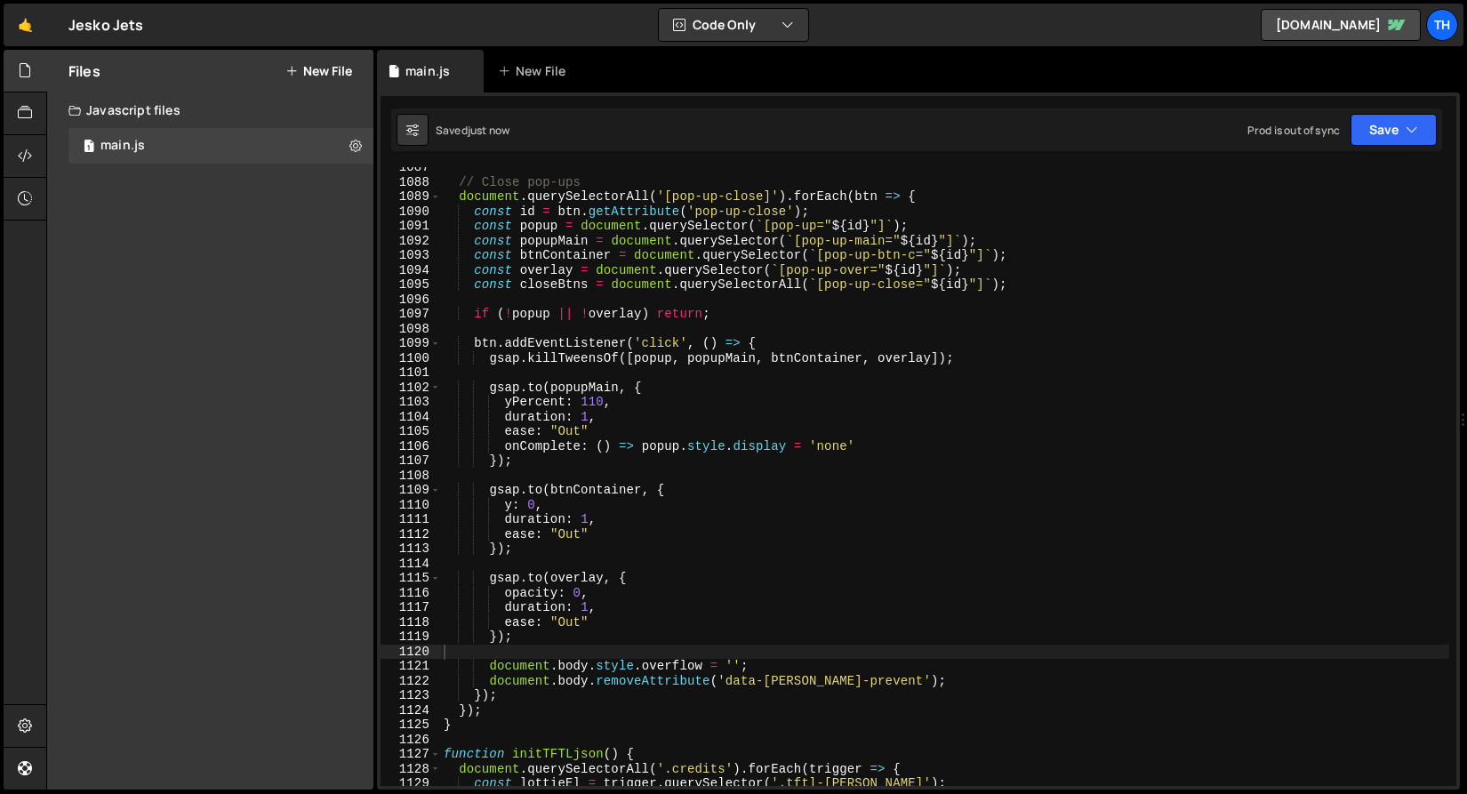
click at [624, 428] on div "// Close pop-ups document . querySelectorAll ( '[pop-up-close]' ) . forEach ( b…" at bounding box center [944, 484] width 1009 height 648
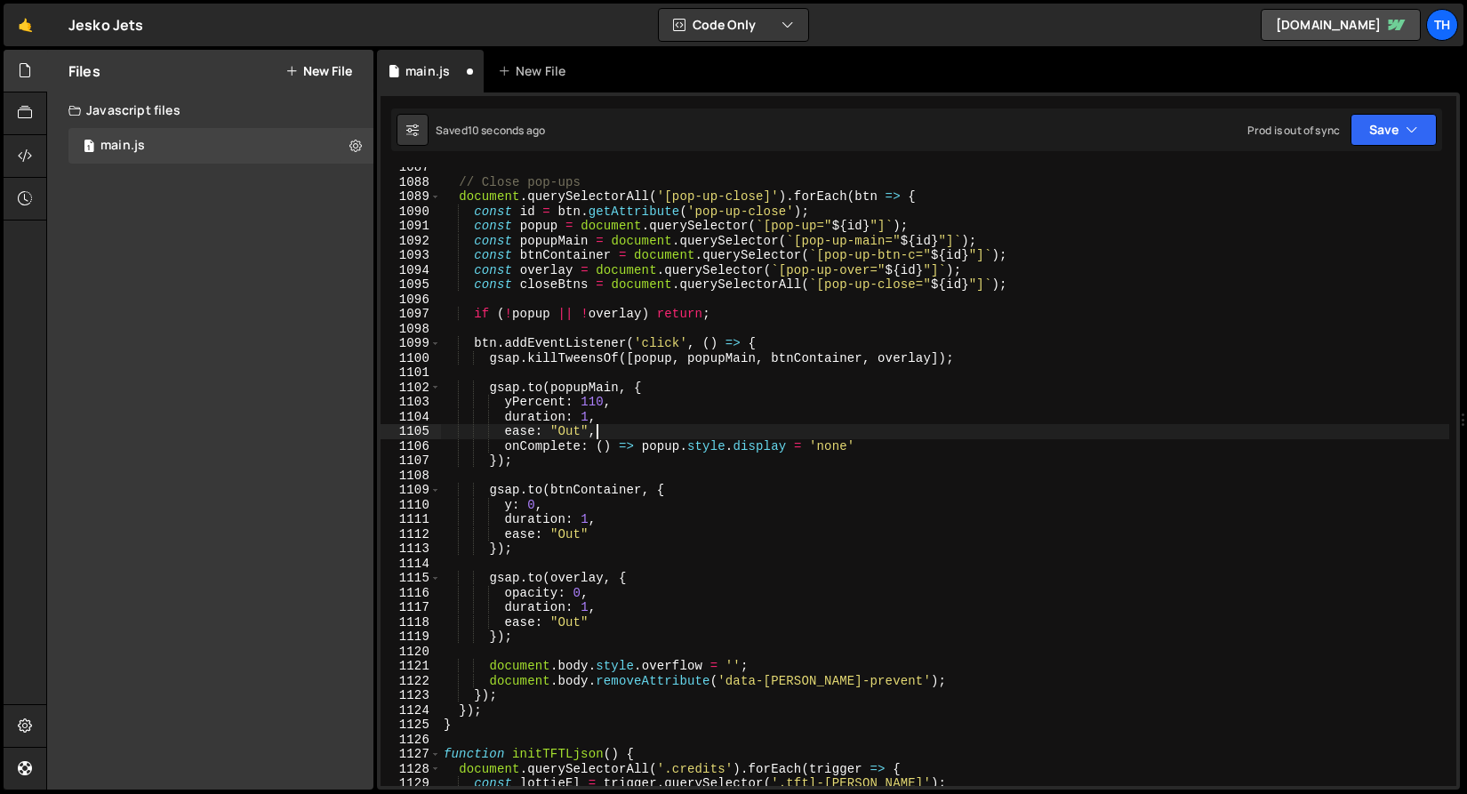
scroll to position [0, 10]
click at [1360, 136] on button "Save" at bounding box center [1393, 130] width 86 height 32
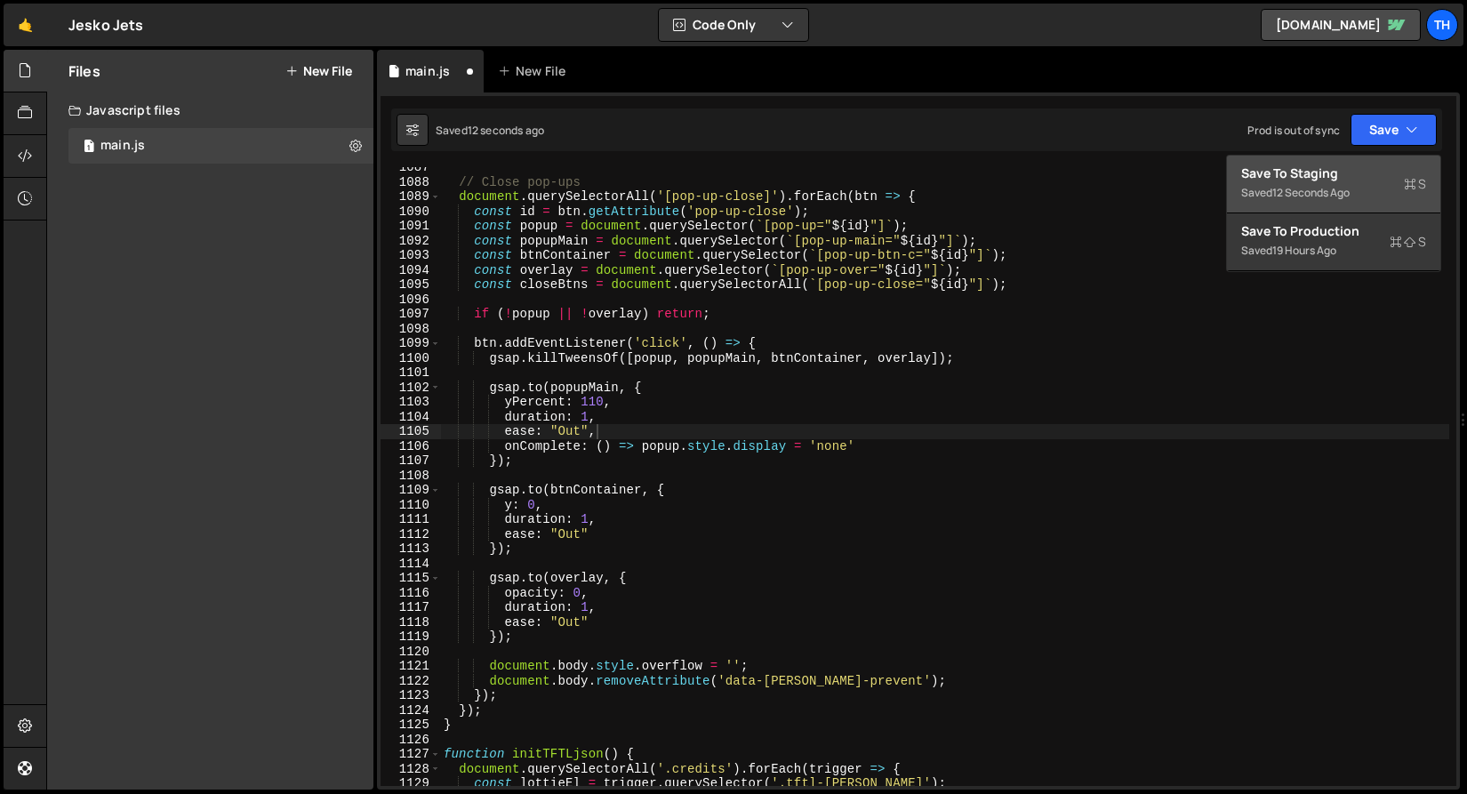
click at [1344, 172] on div "Save to Staging S" at bounding box center [1333, 173] width 185 height 18
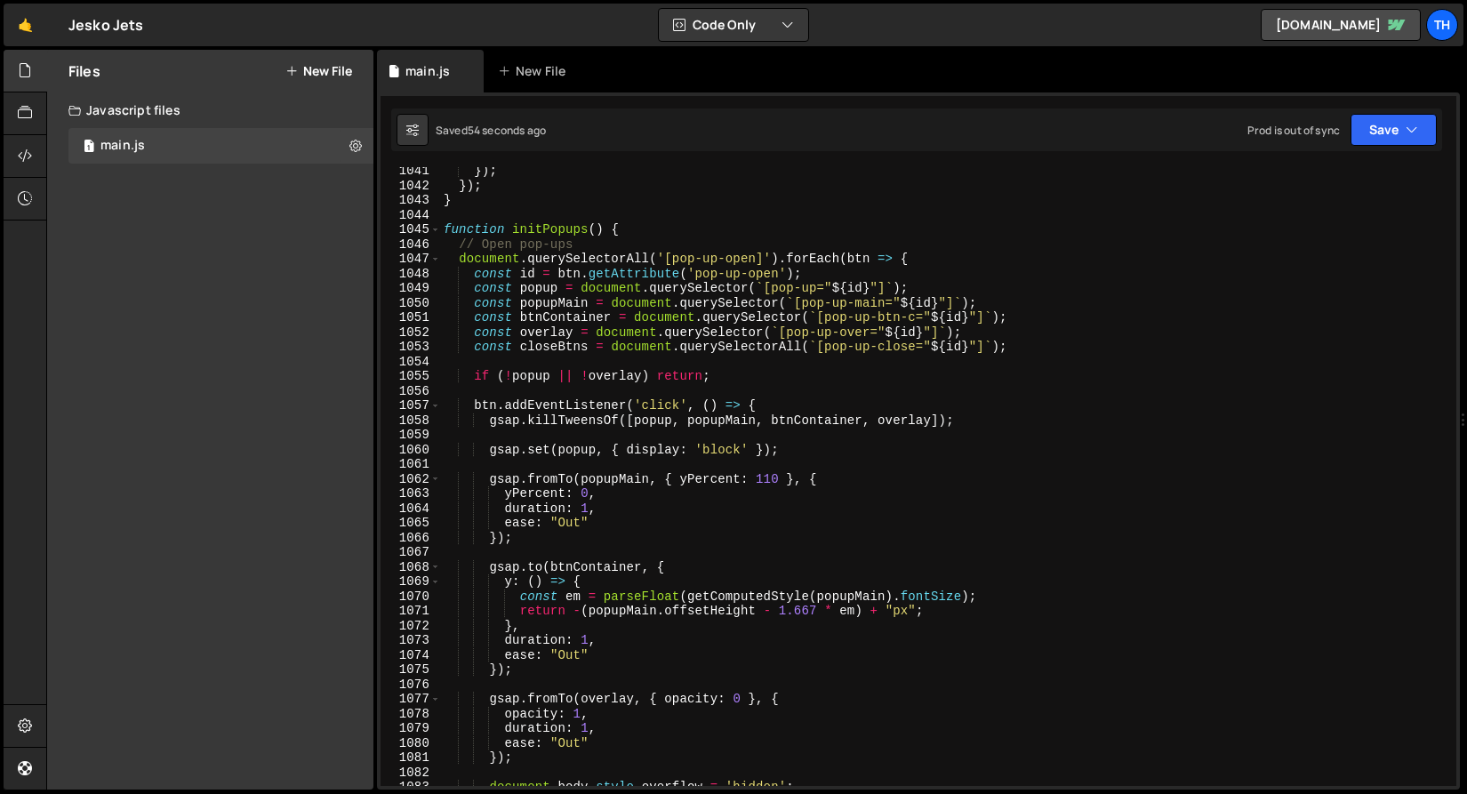
scroll to position [15262, 0]
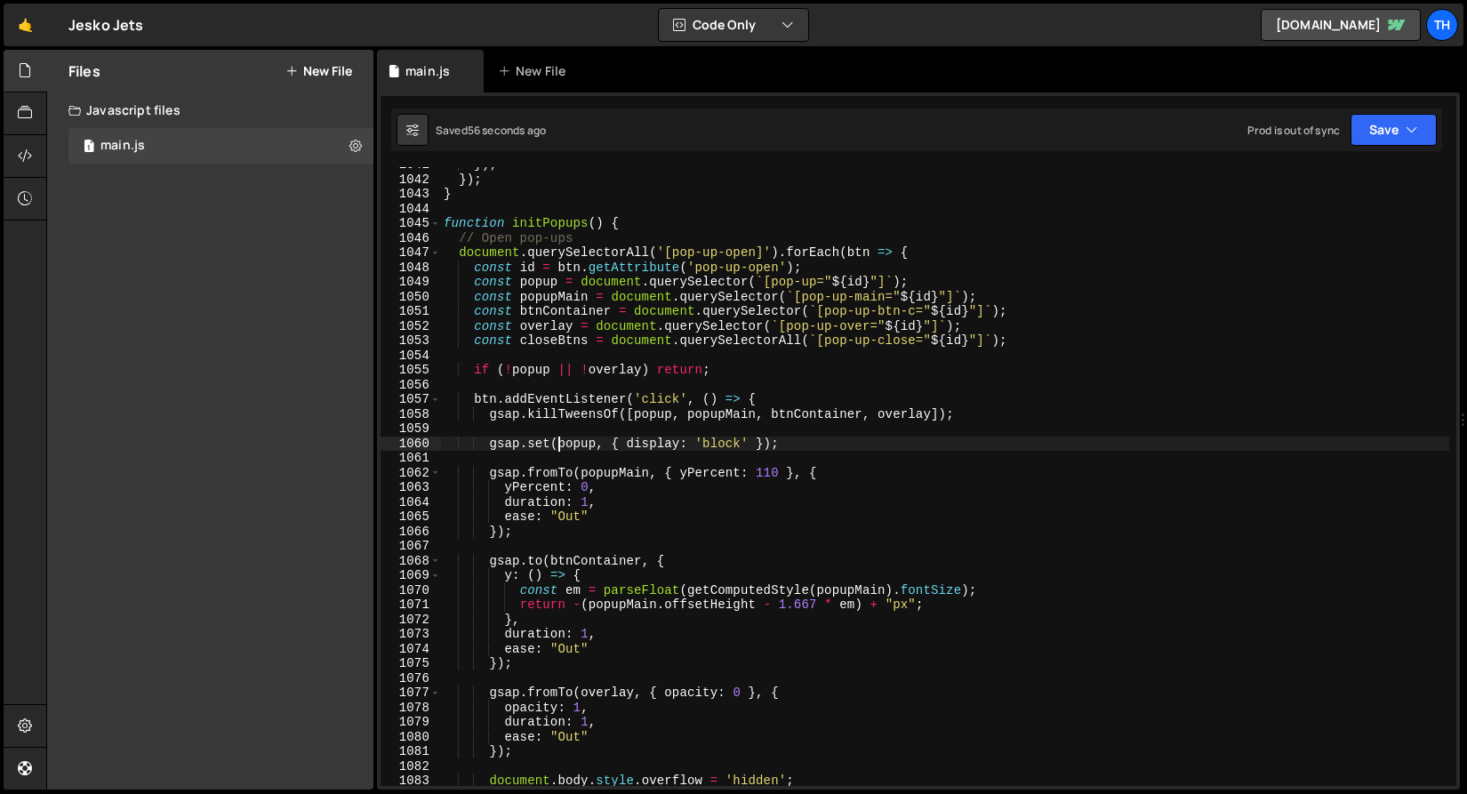
drag, startPoint x: 564, startPoint y: 449, endPoint x: 601, endPoint y: 447, distance: 36.5
click at [601, 447] on div "}) ; }) ; } function initPopups ( ) { // Open pop-ups document . querySelectorA…" at bounding box center [944, 481] width 1009 height 648
click at [550, 476] on div "}) ; }) ; } function initPopups ( ) { // Open pop-ups document . querySelectorA…" at bounding box center [944, 481] width 1009 height 648
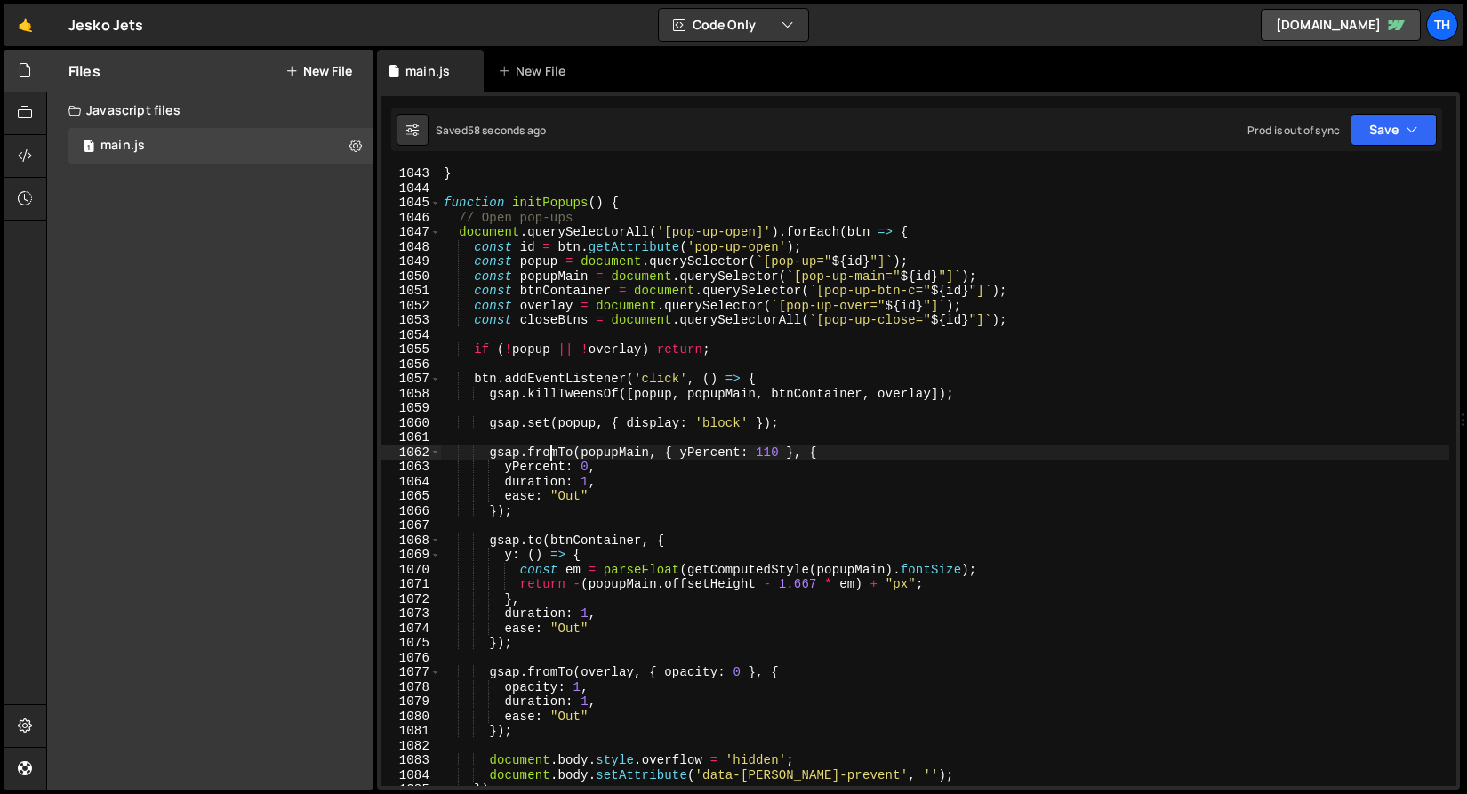
scroll to position [15296, 0]
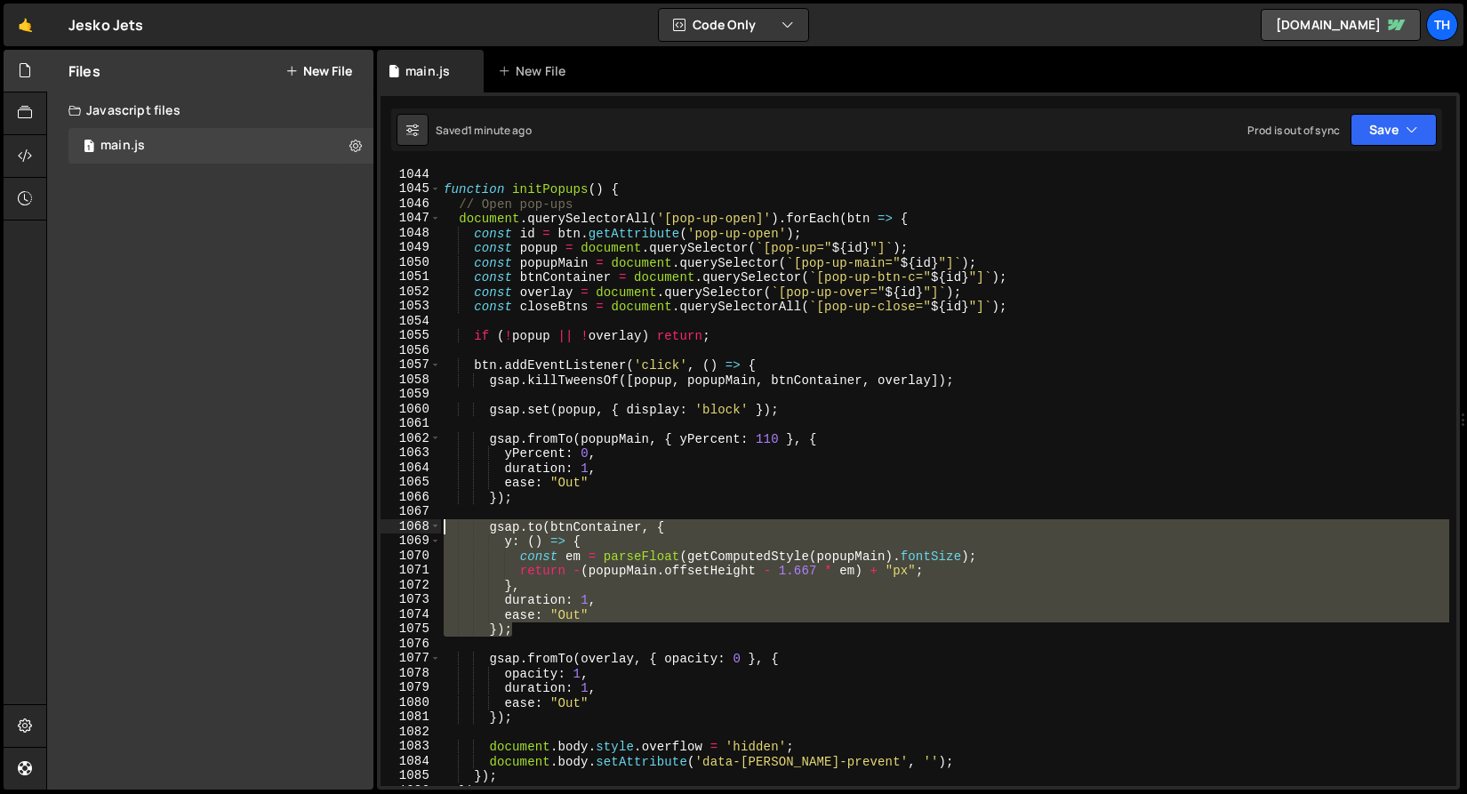
drag, startPoint x: 547, startPoint y: 627, endPoint x: 340, endPoint y: 526, distance: 229.4
click at [340, 526] on div "Files New File Javascript files 1 main.js 0 CSS files Copy share link Edit File…" at bounding box center [756, 420] width 1420 height 740
drag, startPoint x: 510, startPoint y: 489, endPoint x: 520, endPoint y: 502, distance: 16.5
click at [510, 490] on div "function initPopups ( ) { // Open pop-ups document . querySelectorAll ( '[pop-u…" at bounding box center [944, 491] width 1009 height 648
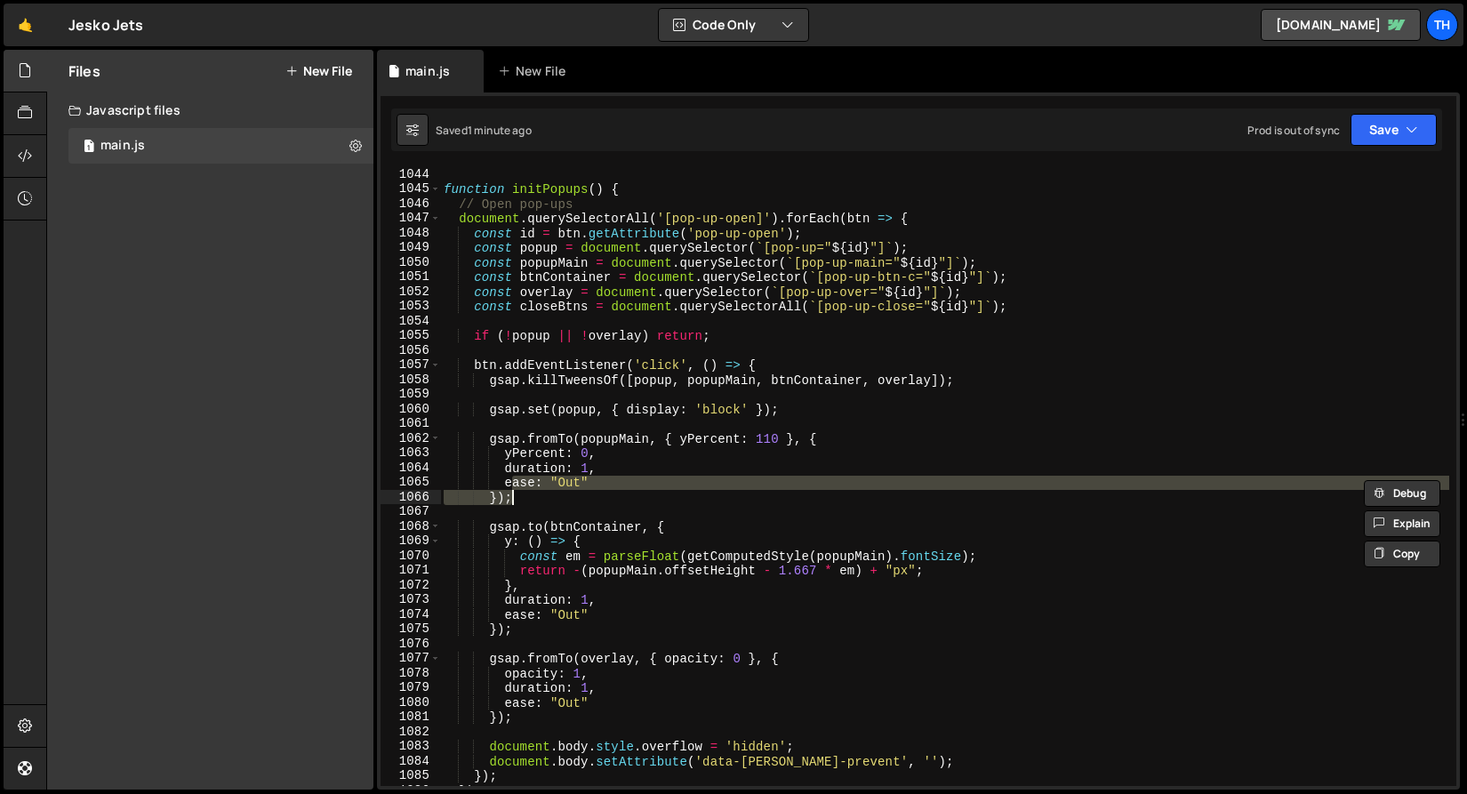
click at [548, 482] on div "function initPopups ( ) { // Open pop-ups document . querySelectorAll ( '[pop-u…" at bounding box center [944, 476] width 1009 height 619
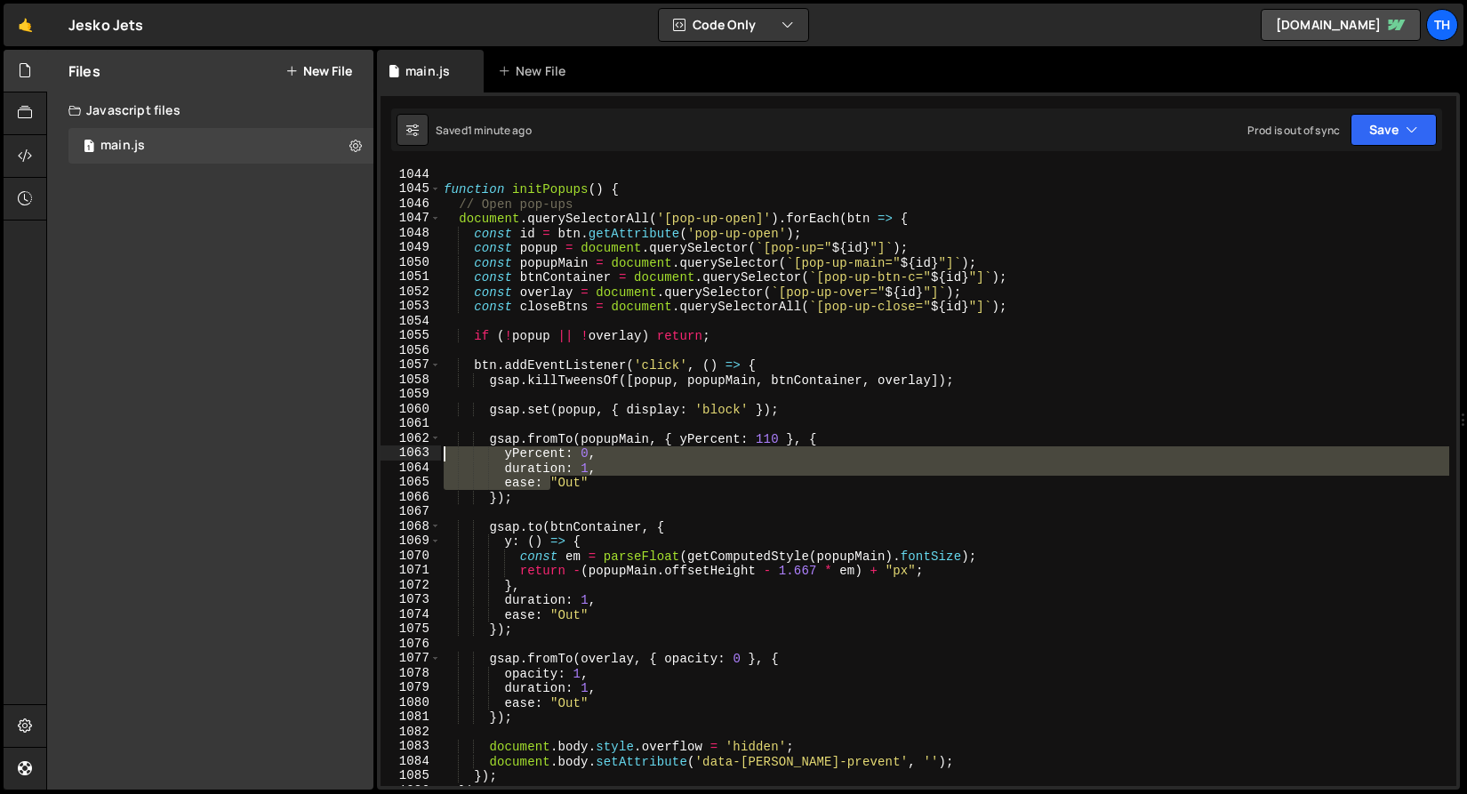
drag, startPoint x: 454, startPoint y: 481, endPoint x: 443, endPoint y: 471, distance: 15.1
click at [375, 446] on div "Files New File Javascript files 1 main.js 0 CSS files Copy share link Edit File…" at bounding box center [756, 420] width 1420 height 740
click at [531, 504] on div "function initPopups ( ) { // Open pop-ups document . querySelectorAll ( '[pop-u…" at bounding box center [944, 491] width 1009 height 648
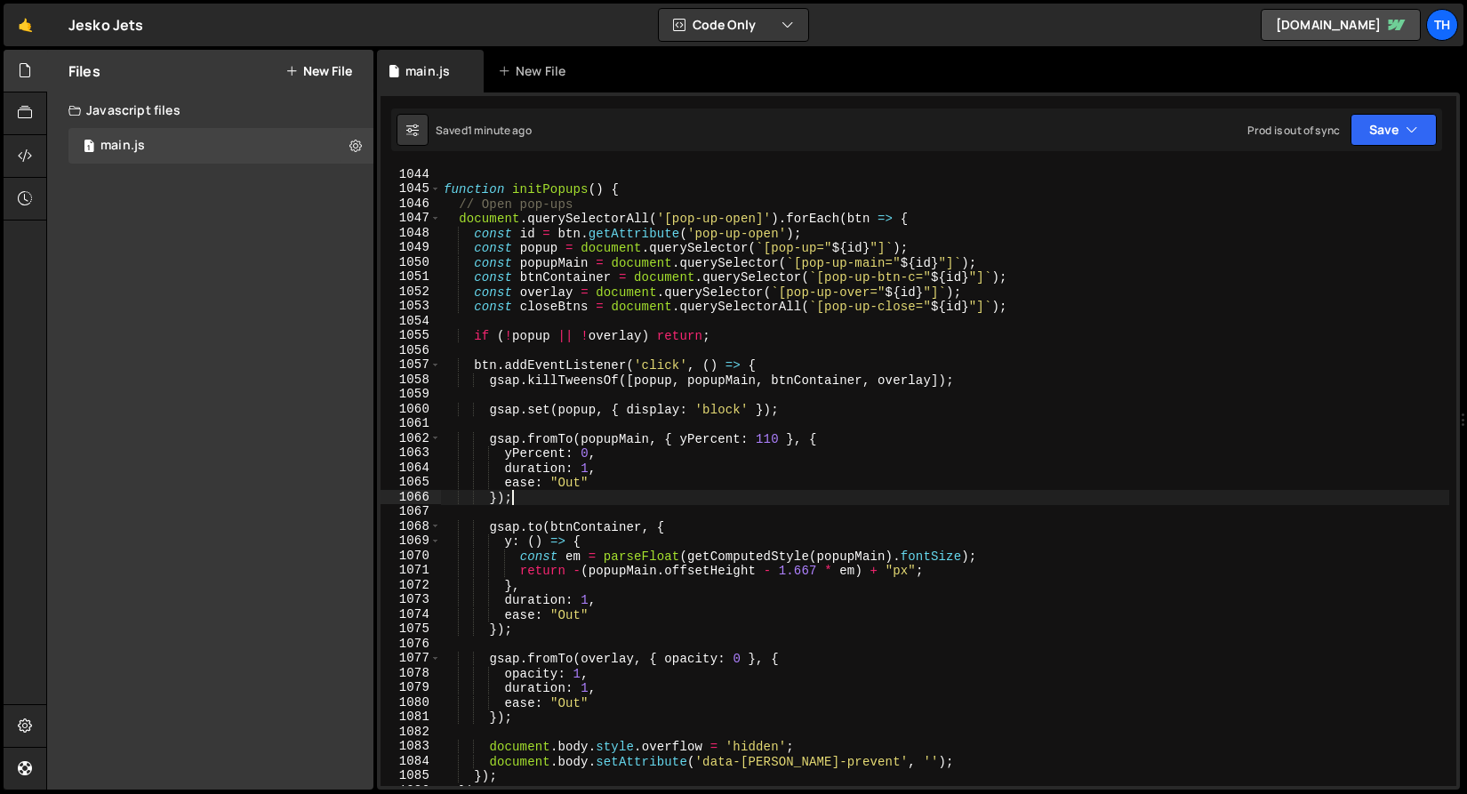
scroll to position [0, 4]
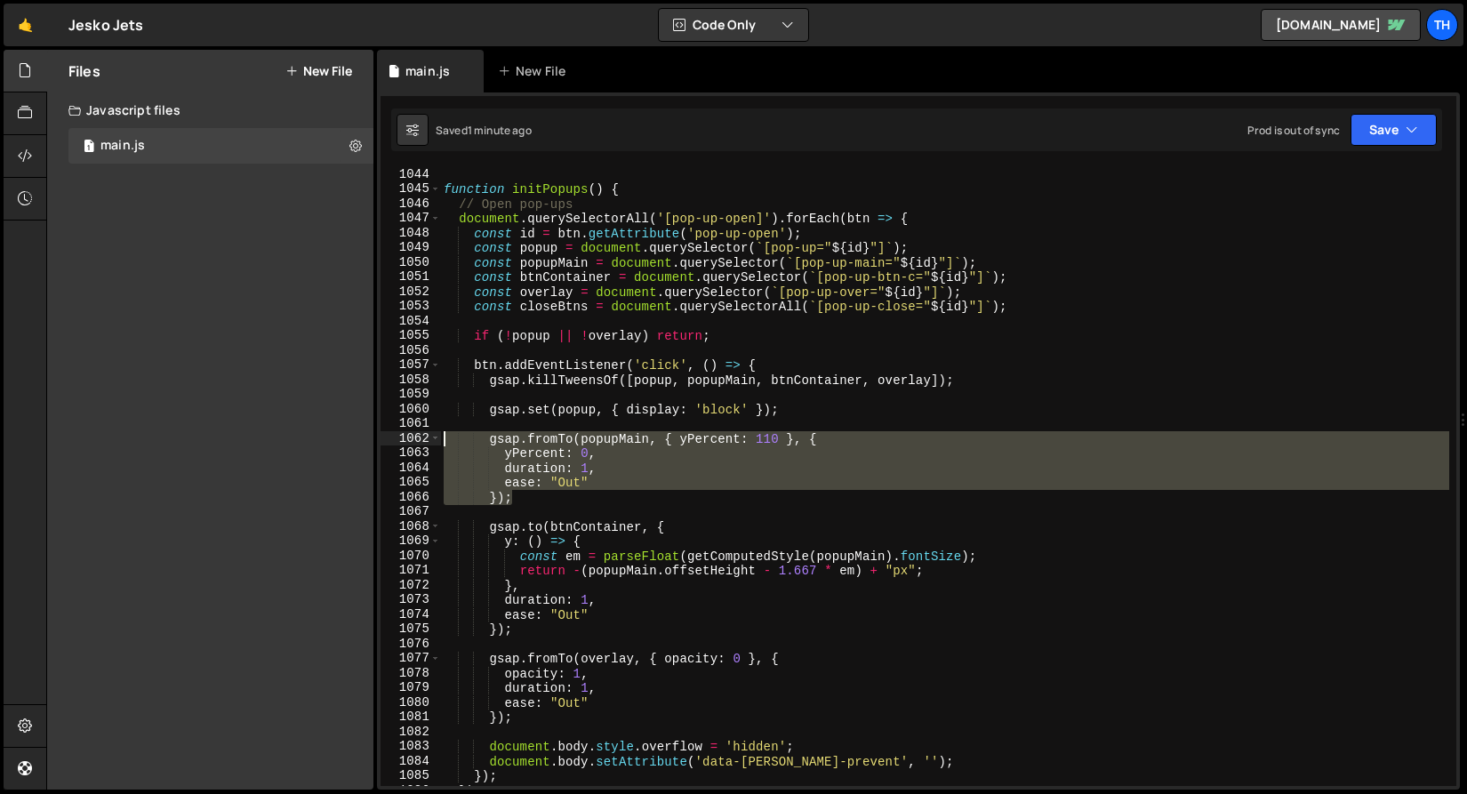
drag, startPoint x: 503, startPoint y: 496, endPoint x: 350, endPoint y: 436, distance: 164.4
click at [350, 436] on div "Files New File Javascript files 1 main.js 0 CSS files Copy share link Edit File…" at bounding box center [756, 420] width 1420 height 740
type textarea "gsap.fromTo(popupMain, { yPercent: 110 }, { yPercent: 0,"
click at [541, 639] on div "function initPopups ( ) { // Open pop-ups document . querySelectorAll ( '[pop-u…" at bounding box center [944, 491] width 1009 height 648
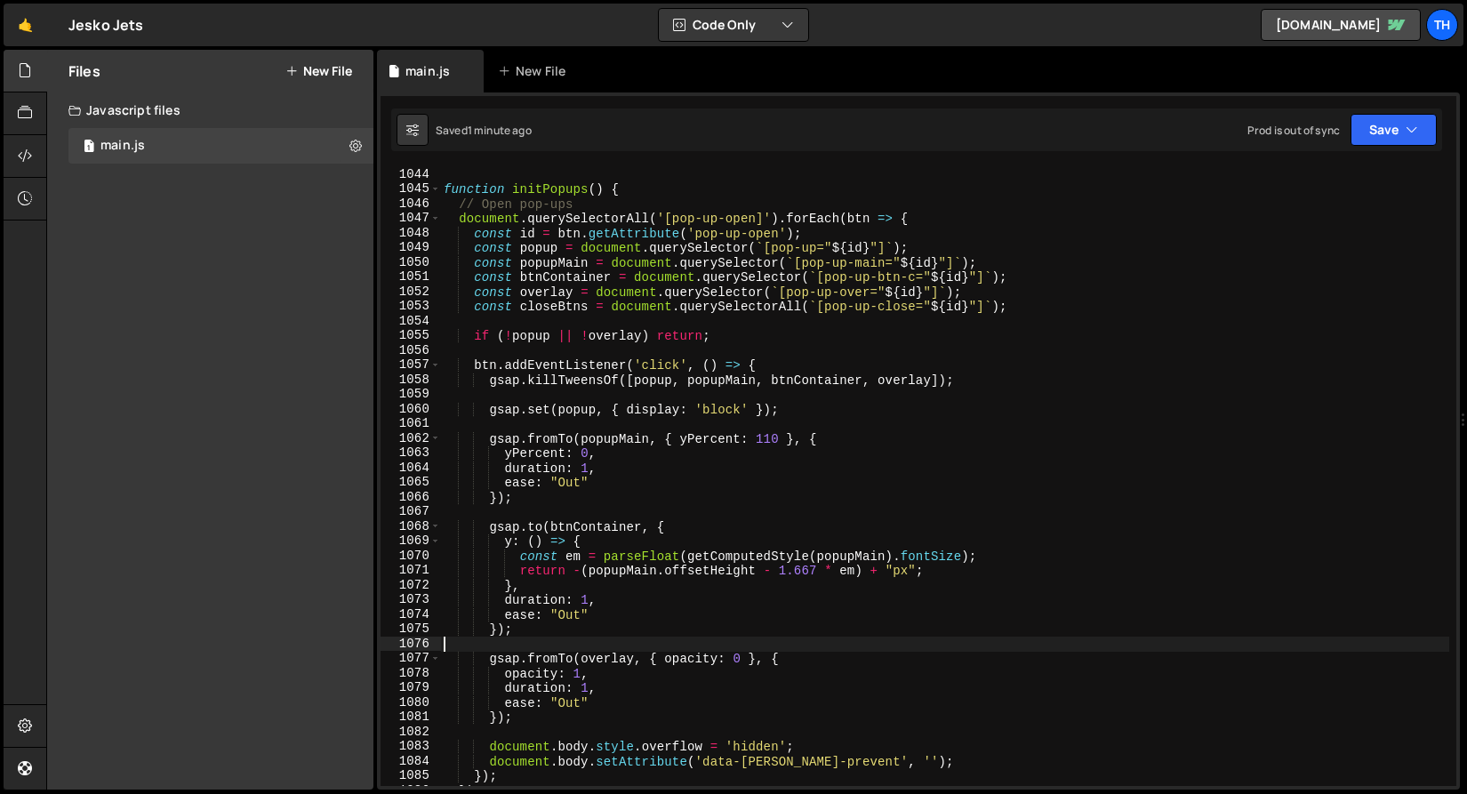
scroll to position [0, 0]
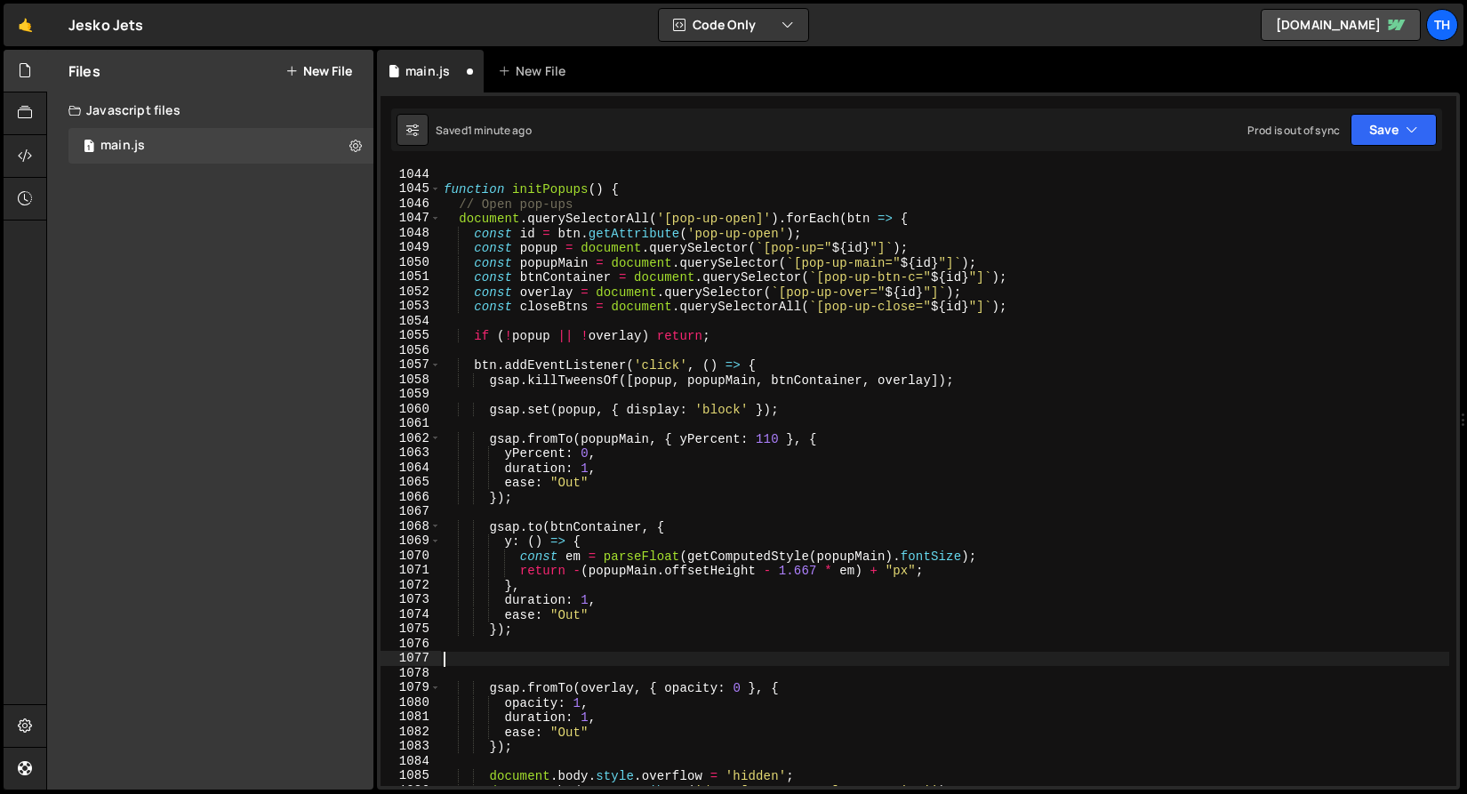
paste textarea "});"
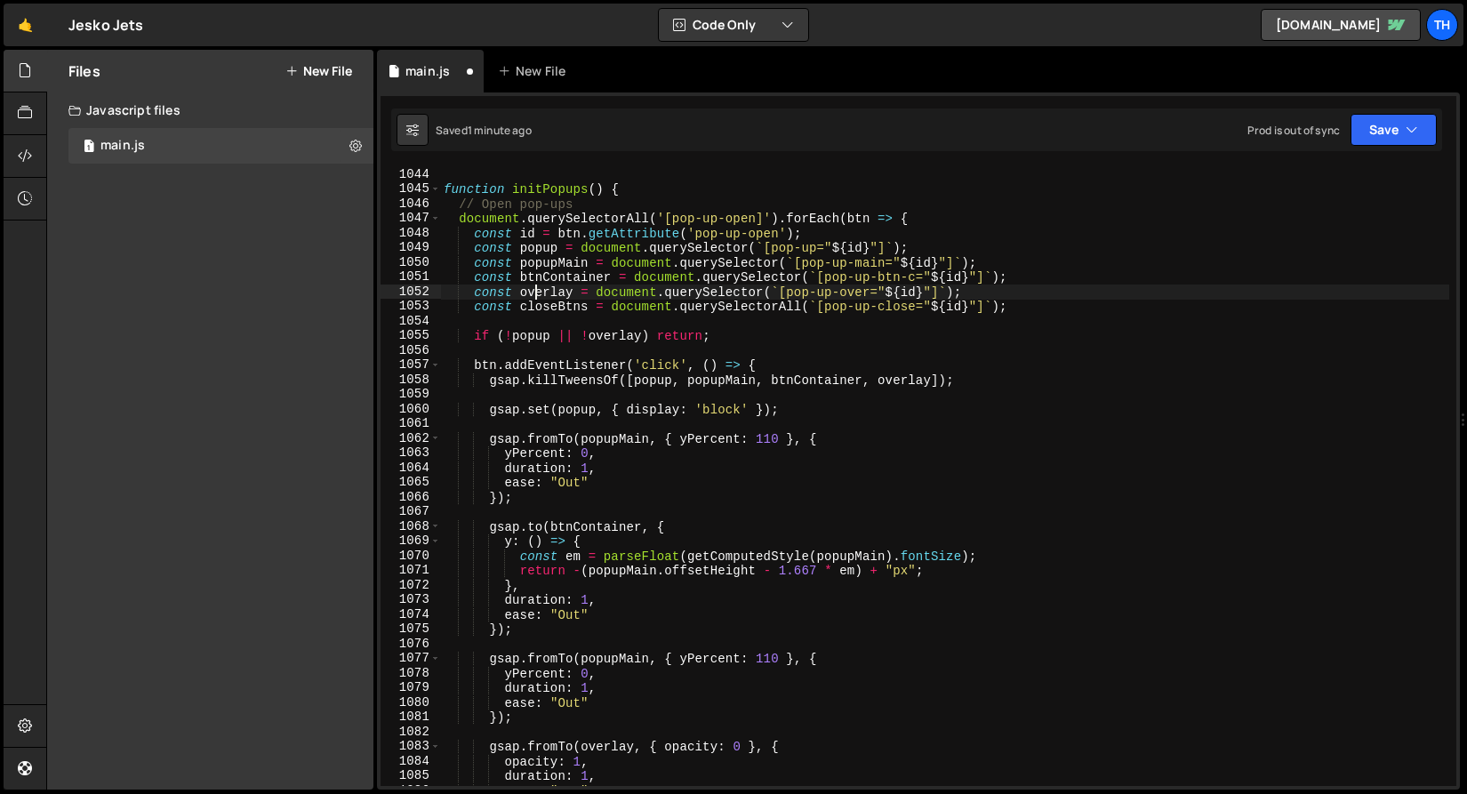
click at [536, 297] on div "function initPopups ( ) { // Open pop-ups document . querySelectorAll ( '[pop-u…" at bounding box center [944, 491] width 1009 height 648
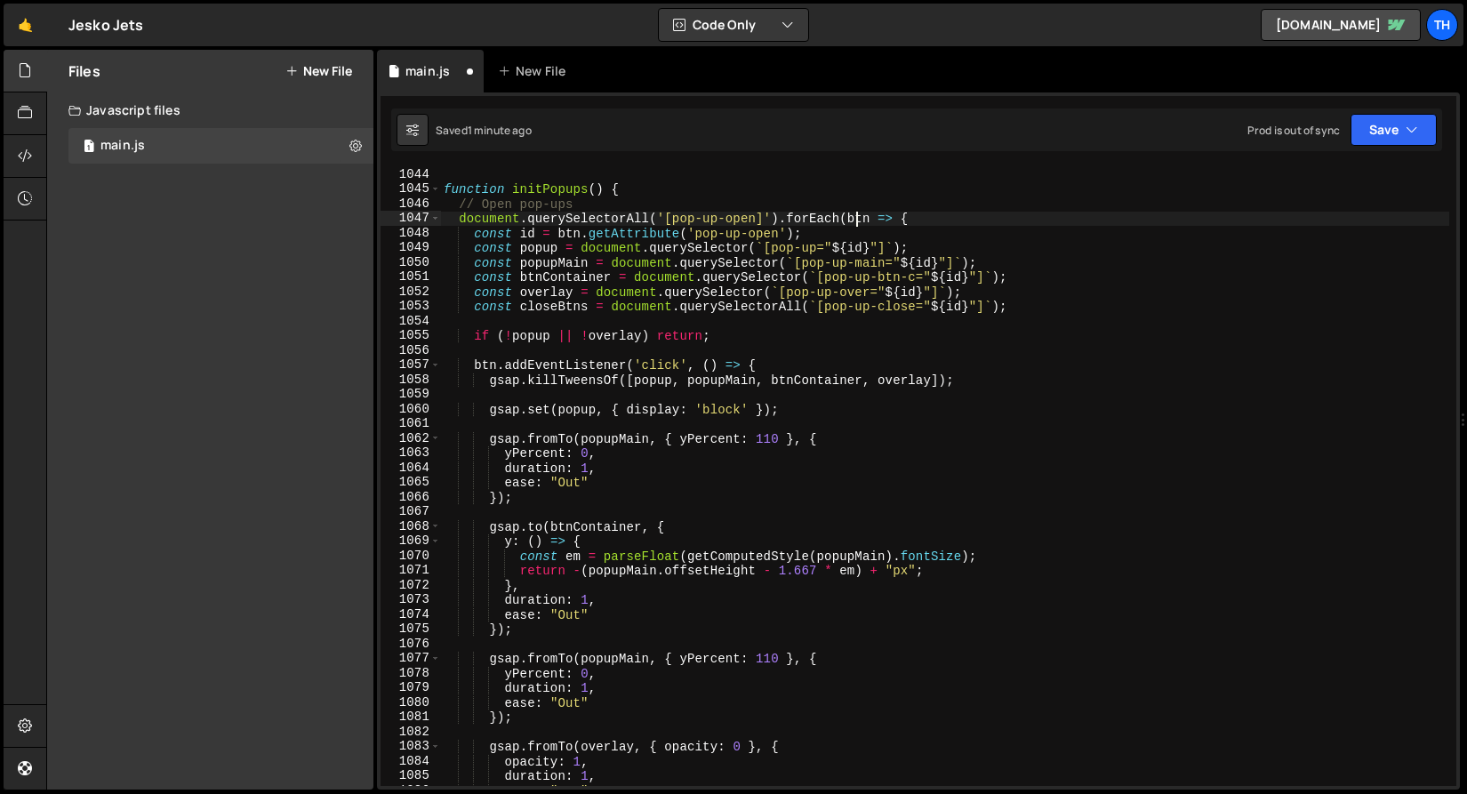
click at [853, 219] on div "function initPopups ( ) { // Open pop-ups document . querySelectorAll ( '[pop-u…" at bounding box center [944, 491] width 1009 height 648
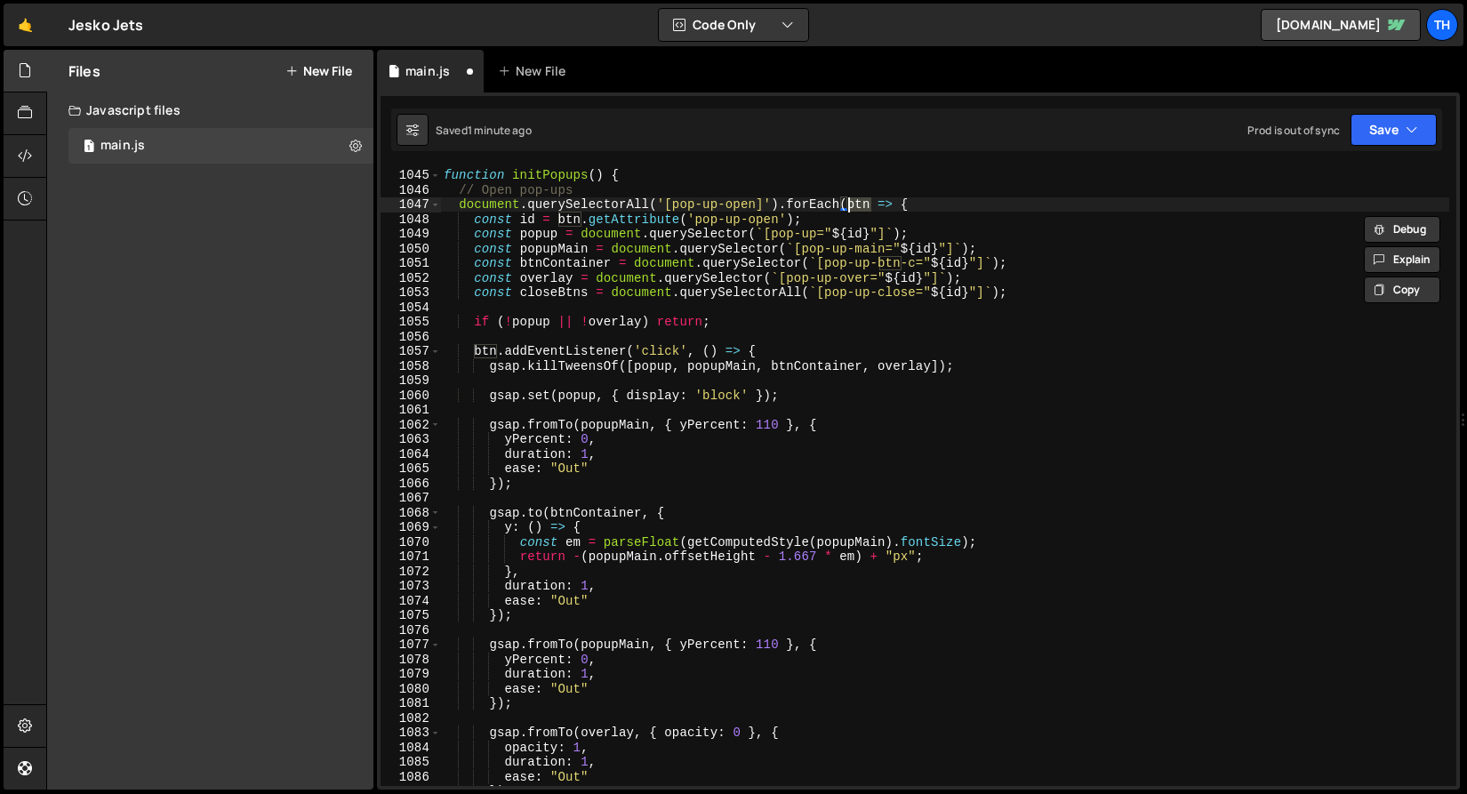
scroll to position [15414, 0]
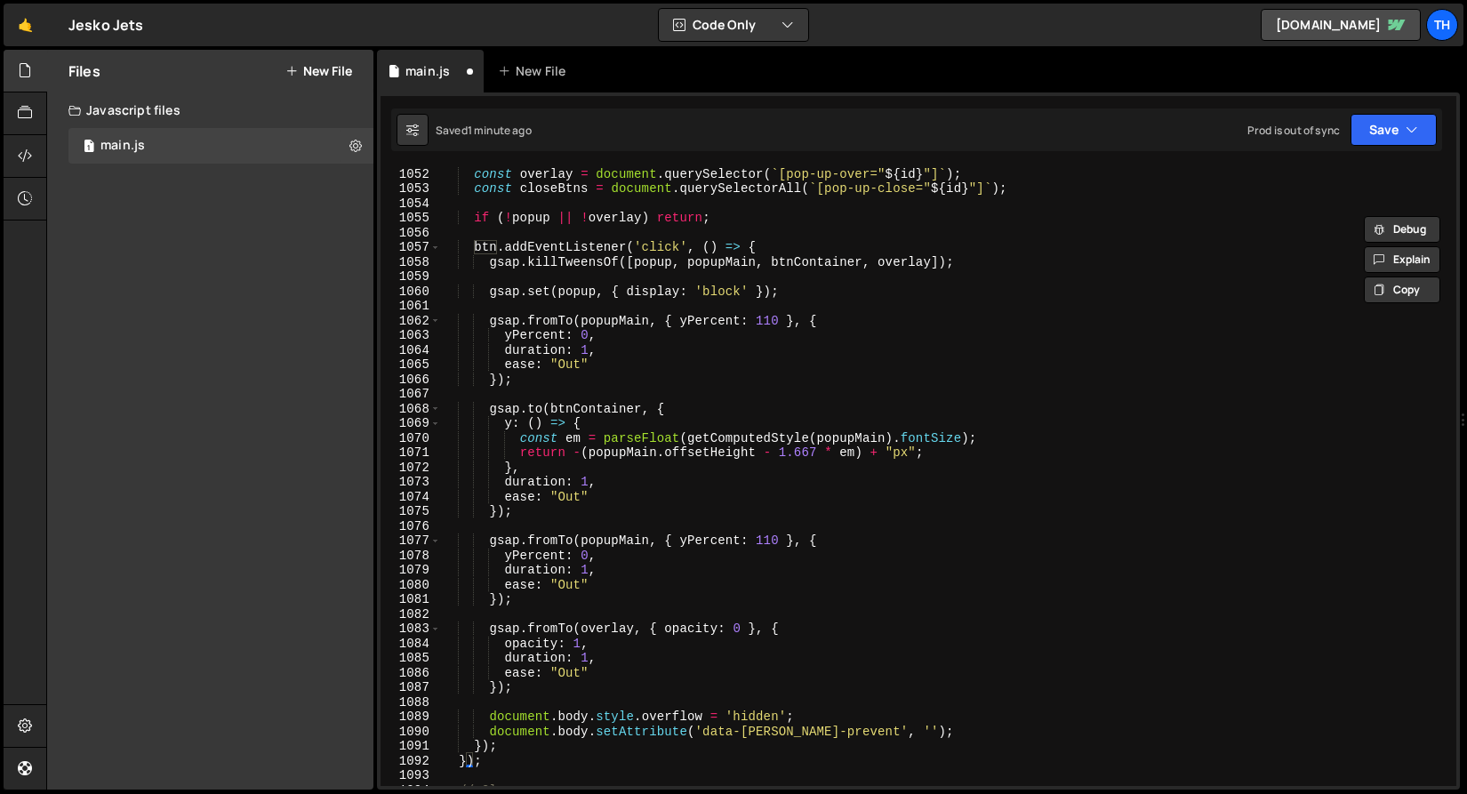
click at [627, 541] on div "const overlay = document . querySelector ( ` [pop-up-over=" ${ id } "] ` ) ; co…" at bounding box center [944, 490] width 1009 height 648
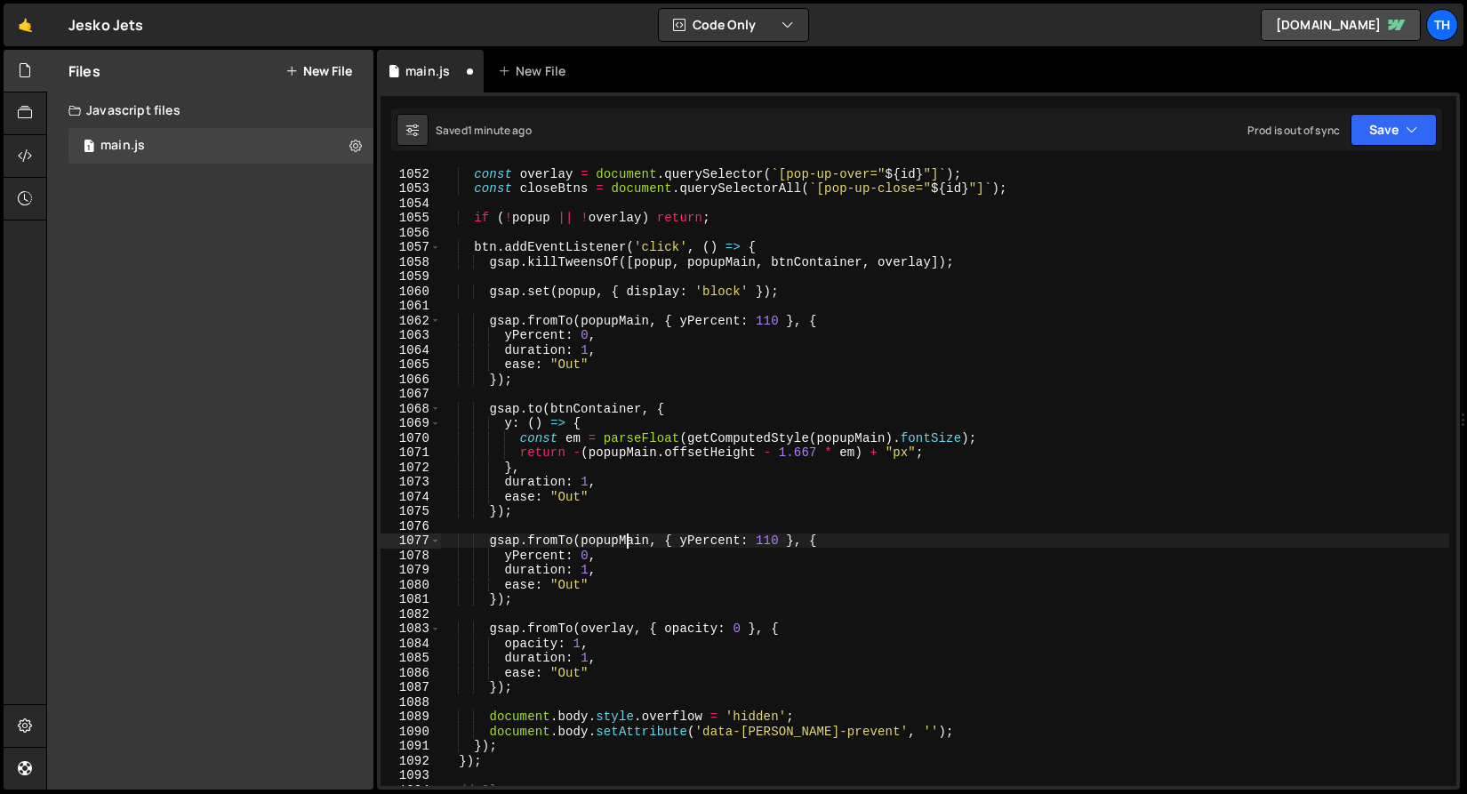
click at [627, 541] on div "const overlay = document . querySelector ( ` [pop-up-over=" ${ id } "] ` ) ; co…" at bounding box center [944, 490] width 1009 height 648
paste textarea "bt"
drag, startPoint x: 715, startPoint y: 541, endPoint x: 734, endPoint y: 545, distance: 19.9
click at [734, 545] on div "const overlay = document . querySelector ( ` [pop-up-over=" ${ id } "] ` ) ; co…" at bounding box center [944, 490] width 1009 height 648
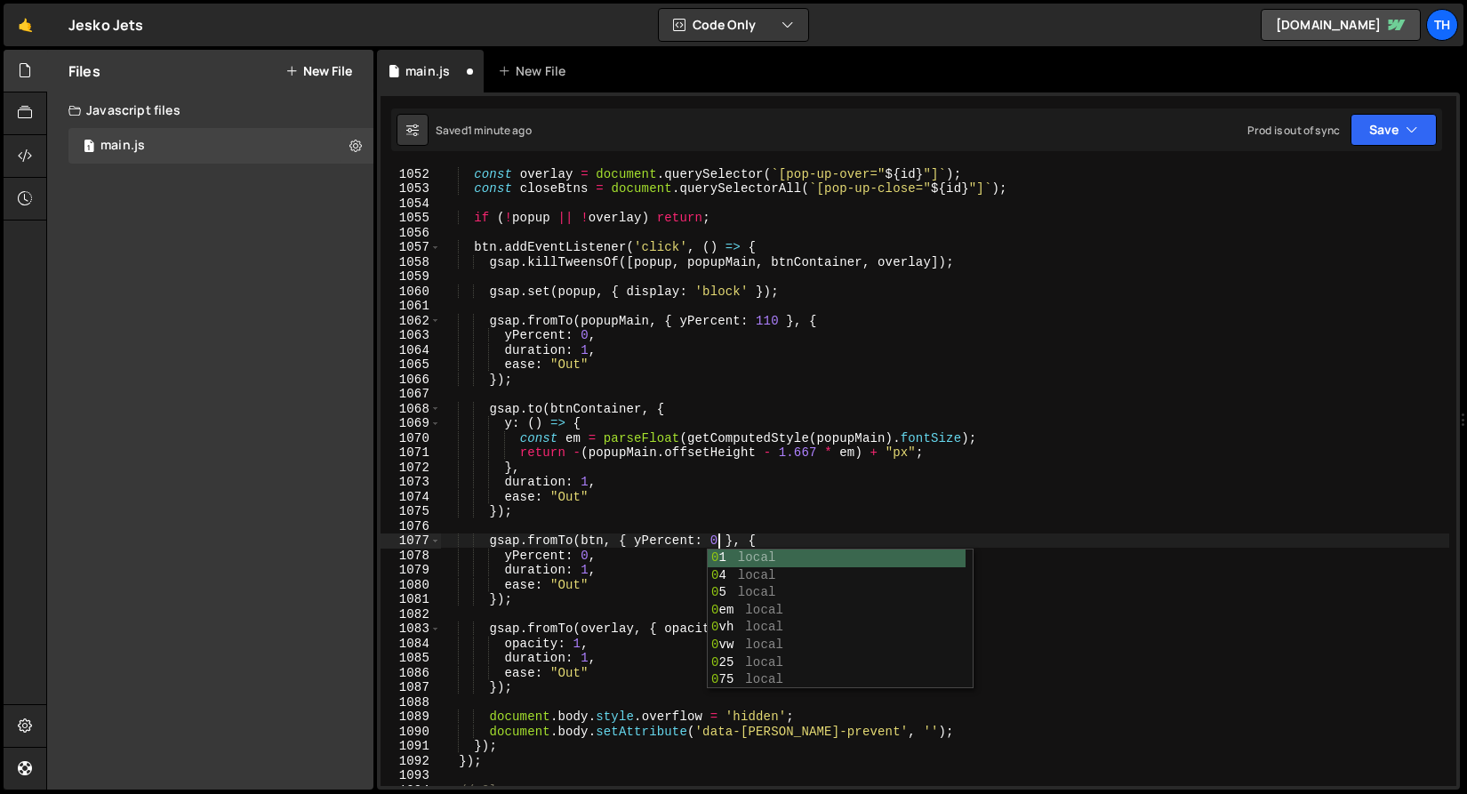
click at [584, 557] on div "const overlay = document . querySelector ( ` [pop-up-over=" ${ id } "] ` ) ; co…" at bounding box center [944, 490] width 1009 height 648
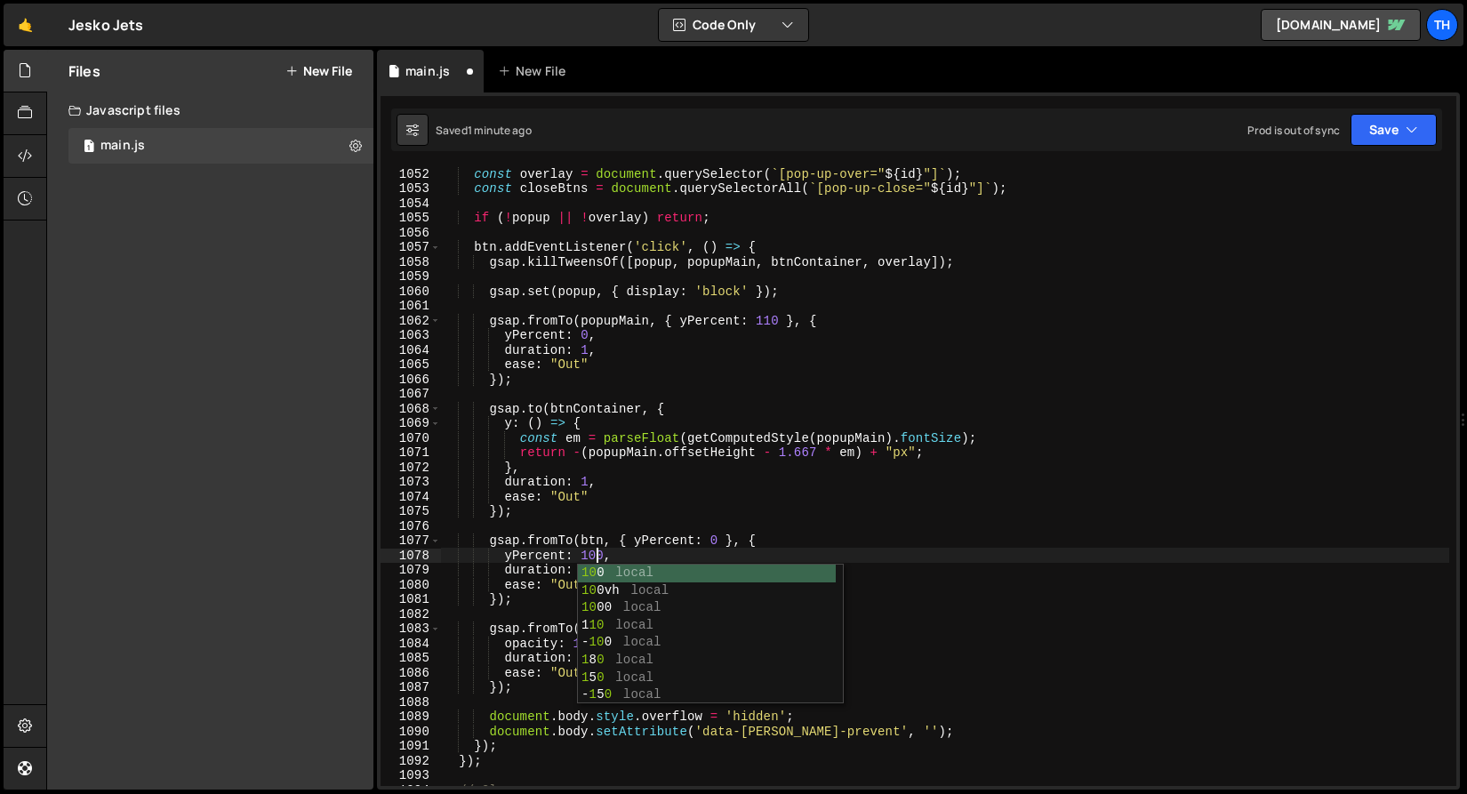
scroll to position [0, 10]
click at [487, 516] on div "const overlay = document . querySelector ( ` [pop-up-over=" ${ id } "] ` ) ; co…" at bounding box center [944, 490] width 1009 height 648
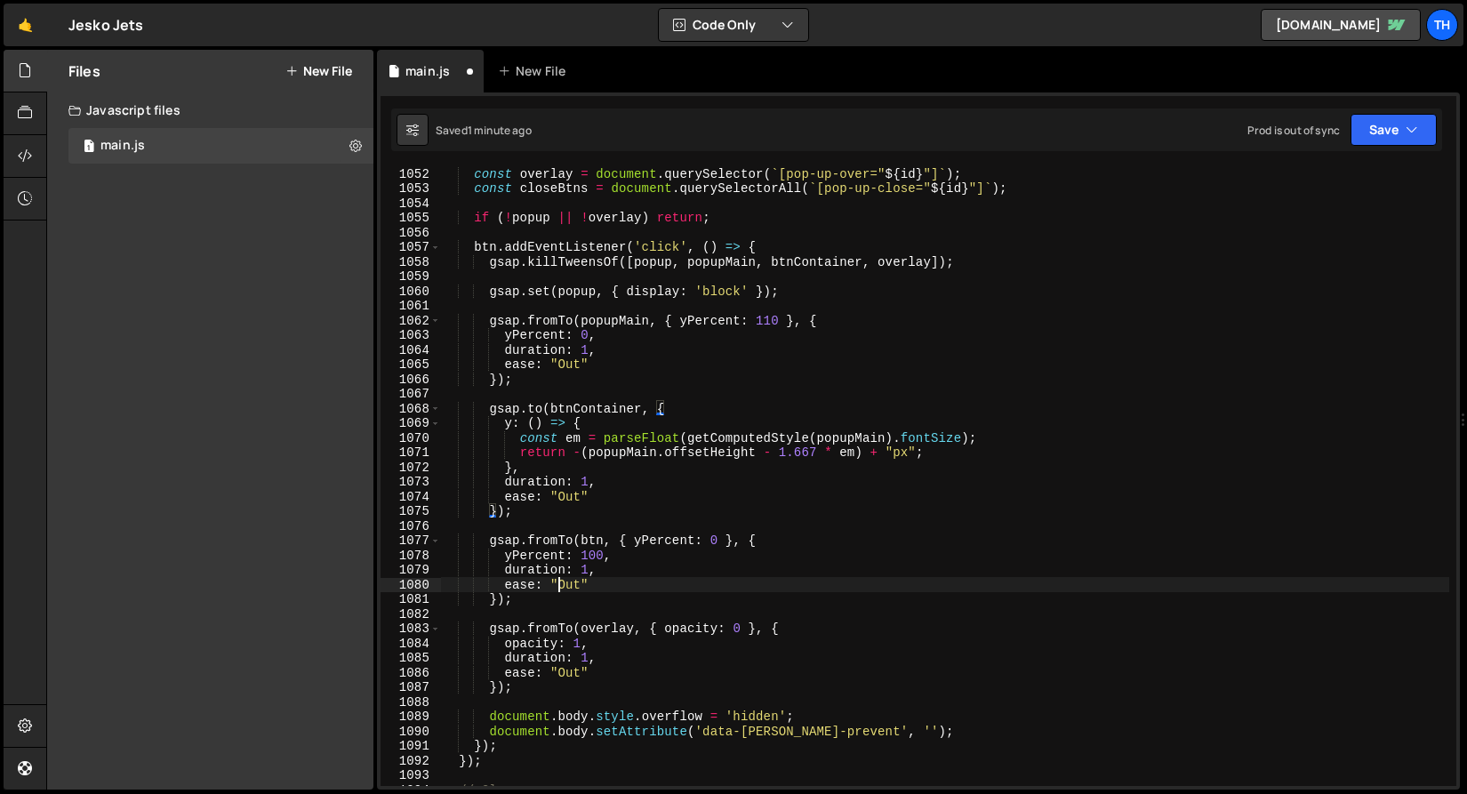
click at [556, 585] on div "const overlay = document . querySelector ( ` [pop-up-over=" ${ id } "] ` ) ; co…" at bounding box center [944, 490] width 1009 height 648
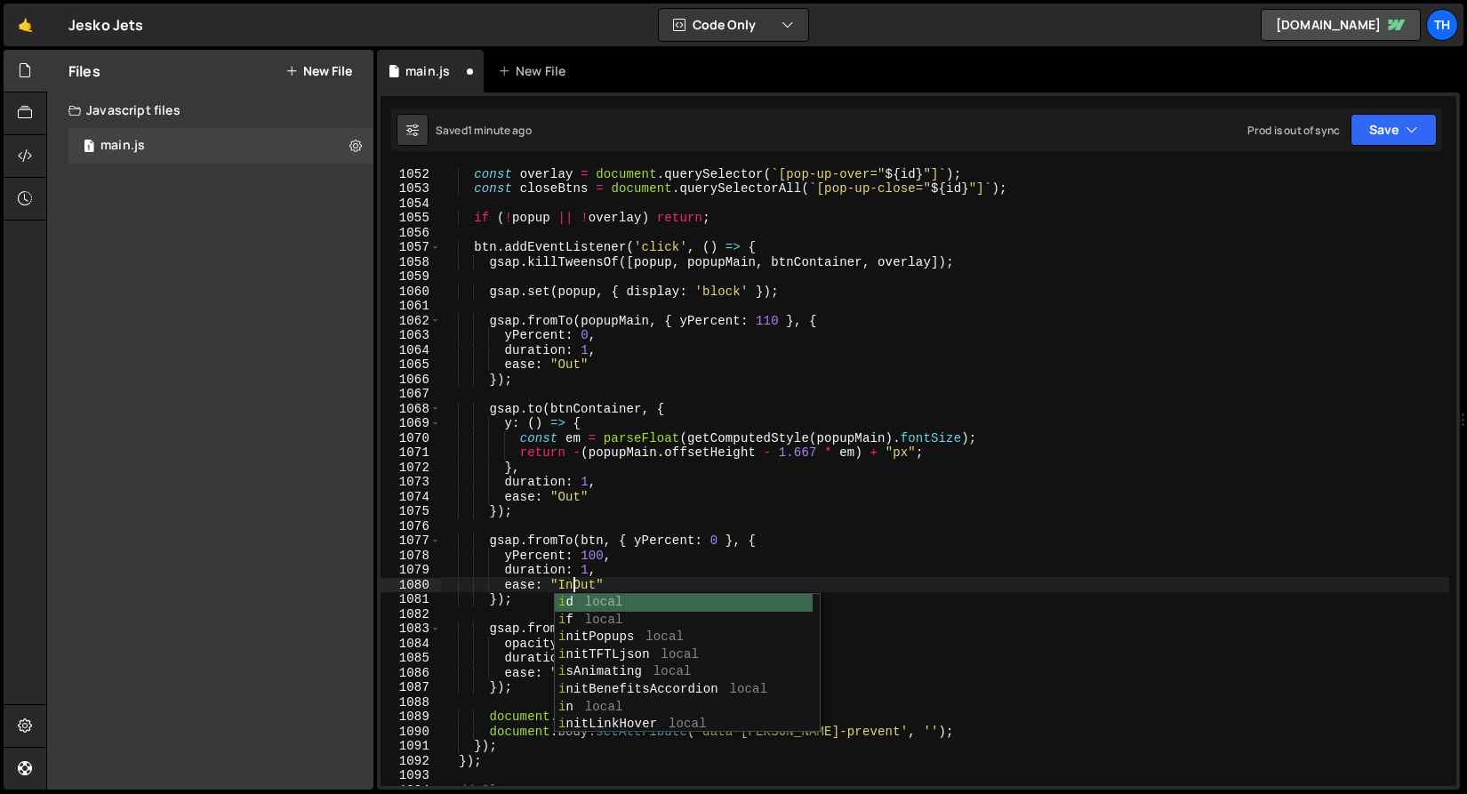
scroll to position [0, 8]
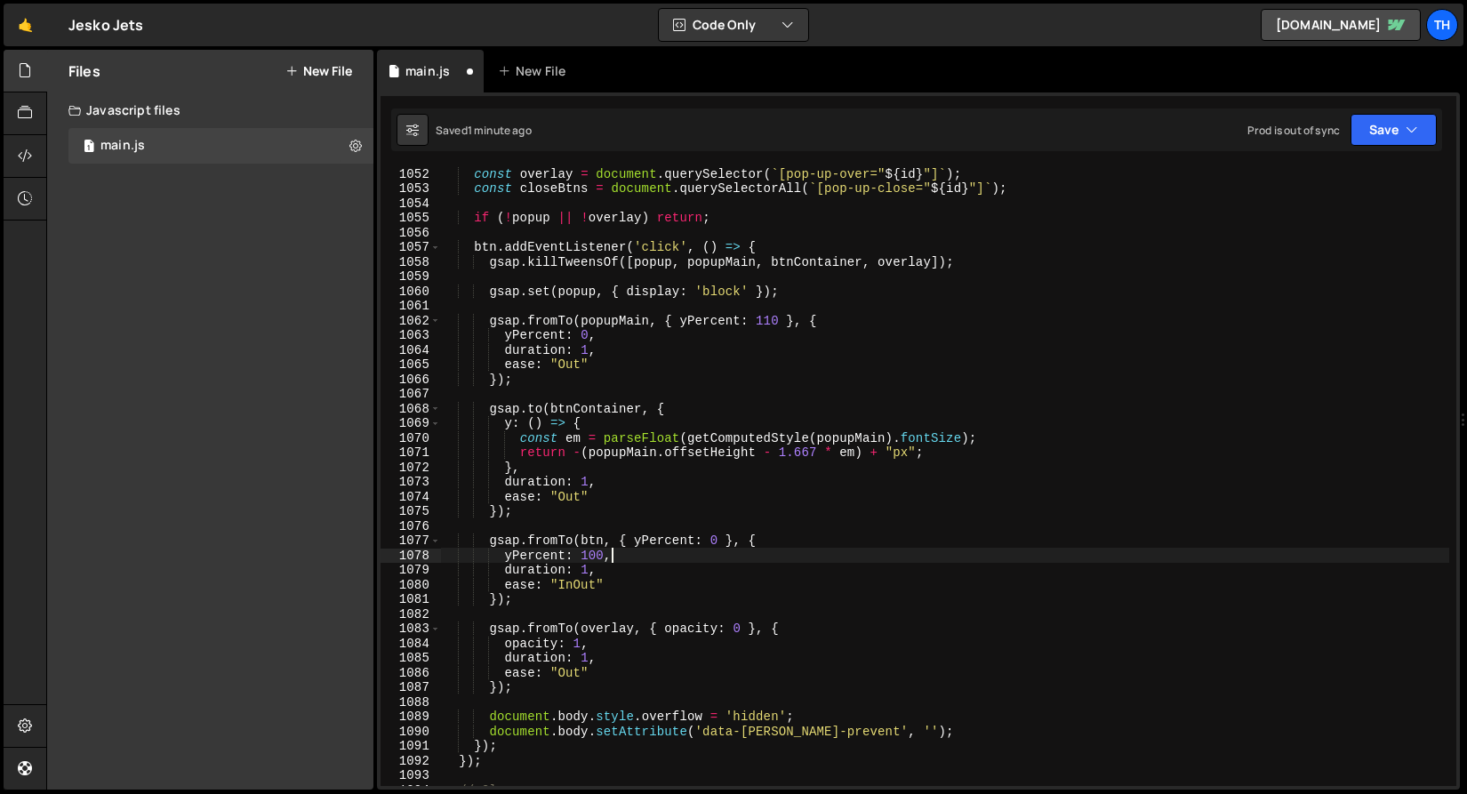
click at [609, 557] on div "const overlay = document . querySelector ( ` [pop-up-over=" ${ id } "] ` ) ; co…" at bounding box center [944, 490] width 1009 height 648
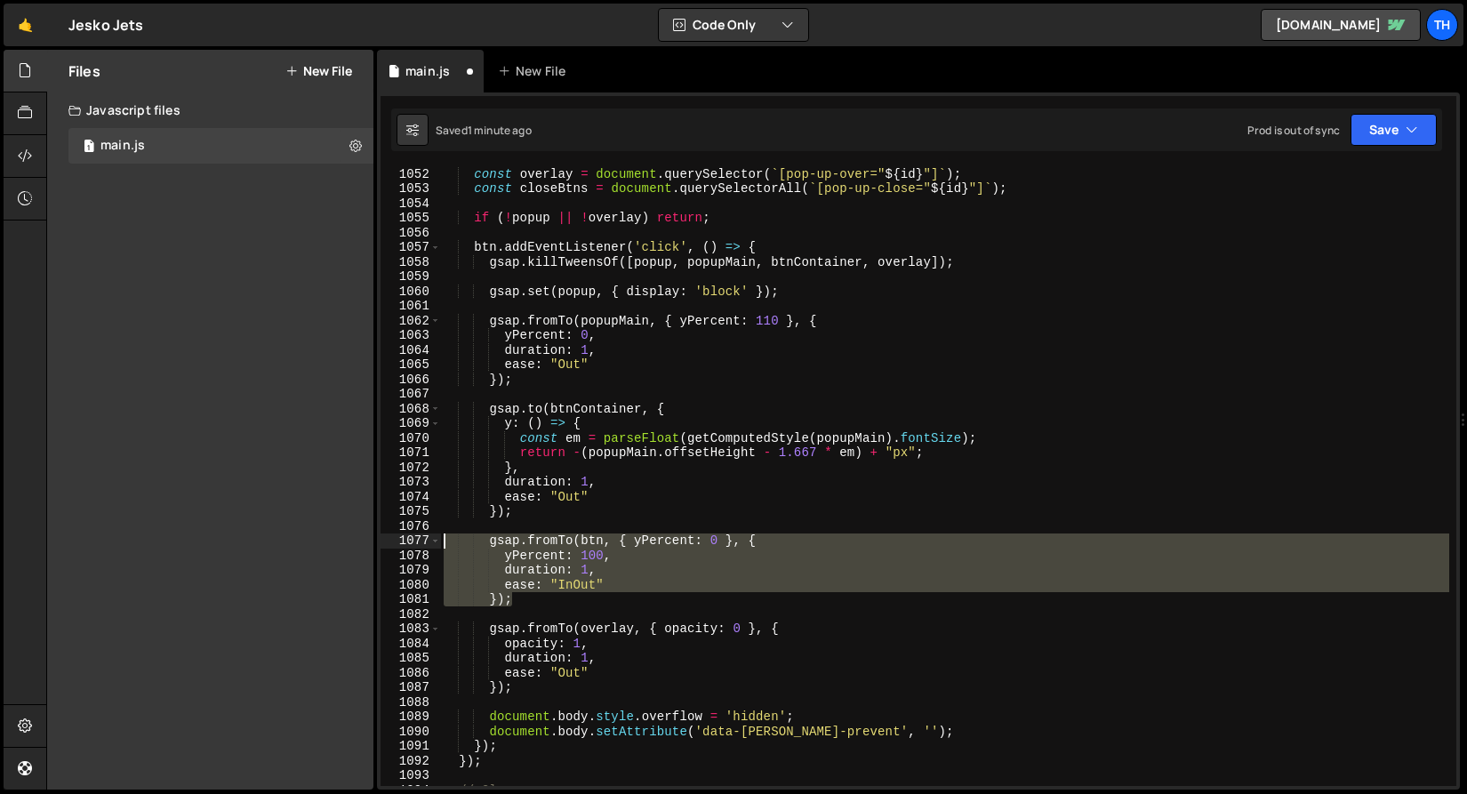
drag, startPoint x: 553, startPoint y: 604, endPoint x: 396, endPoint y: 539, distance: 170.5
click at [396, 539] on div "yPercent: 100, 1052 1053 1054 1055 1056 1057 1058 1059 1060 1061 1062 1063 1064…" at bounding box center [917, 476] width 1075 height 619
type textarea "gsap.fromTo(btn, { yPercent: 0 }, { yPercent: 100,"
click at [527, 618] on div "const overlay = document . querySelector ( ` [pop-up-over=" ${ id } "] ` ) ; co…" at bounding box center [944, 490] width 1009 height 648
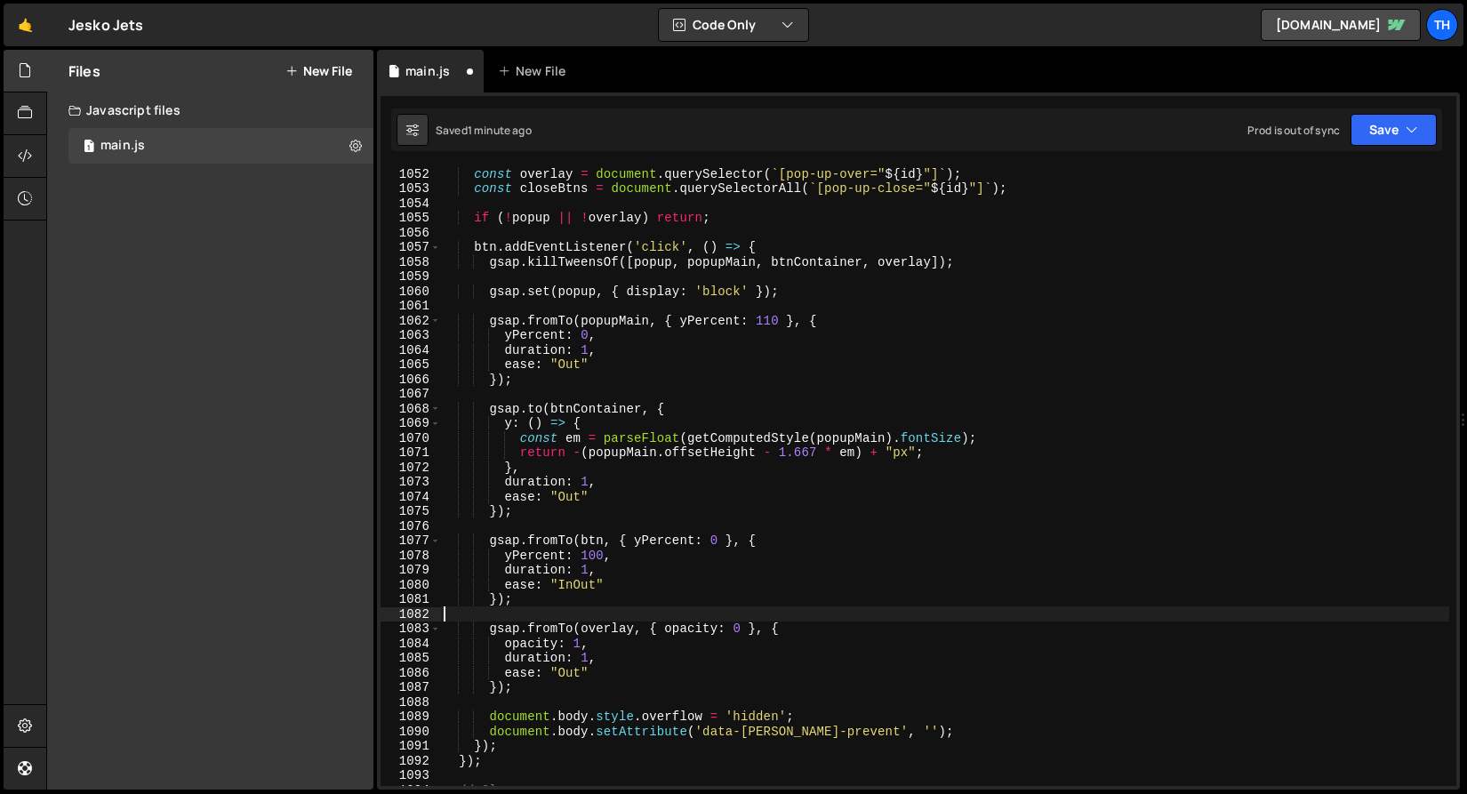
scroll to position [0, 0]
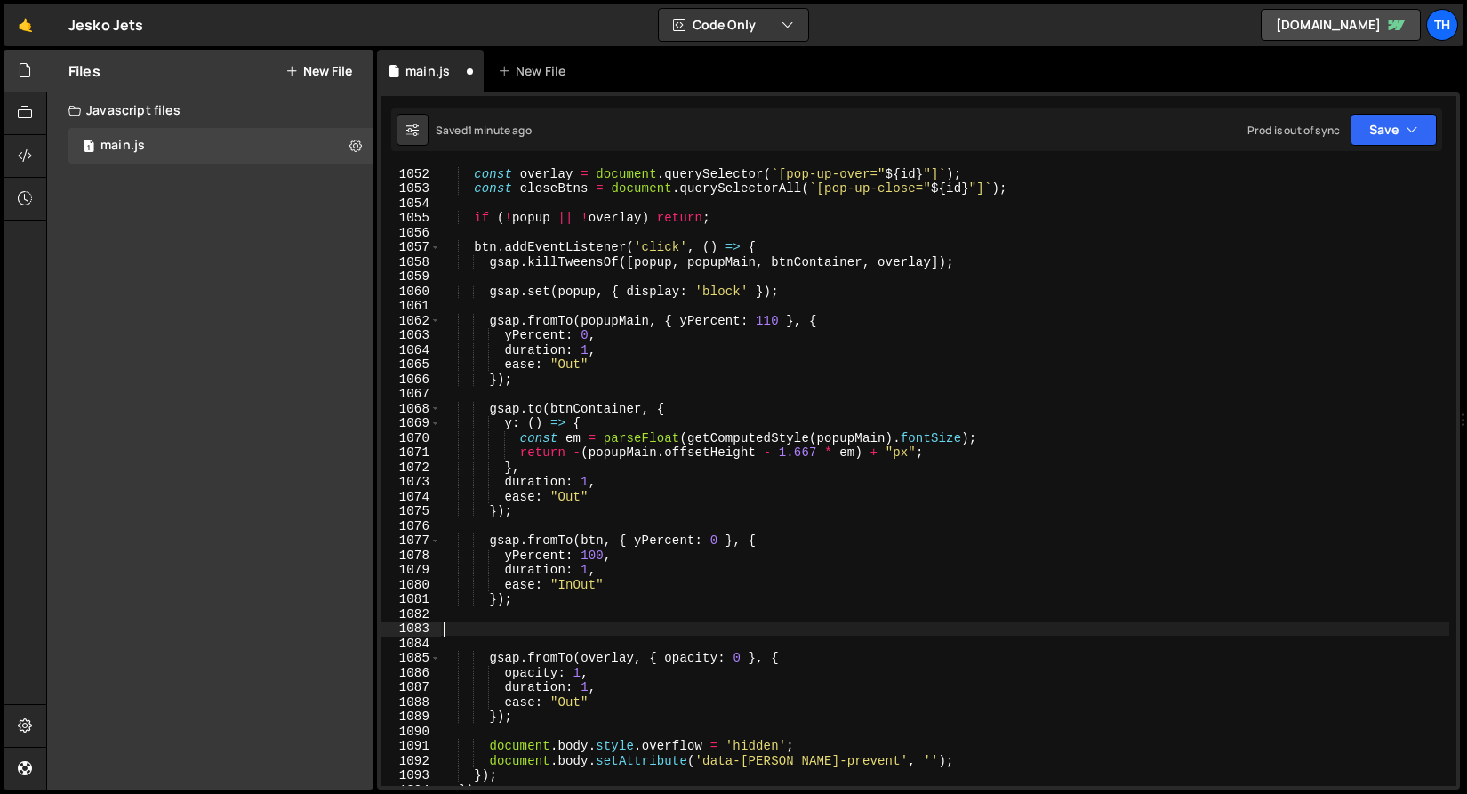
paste textarea "});"
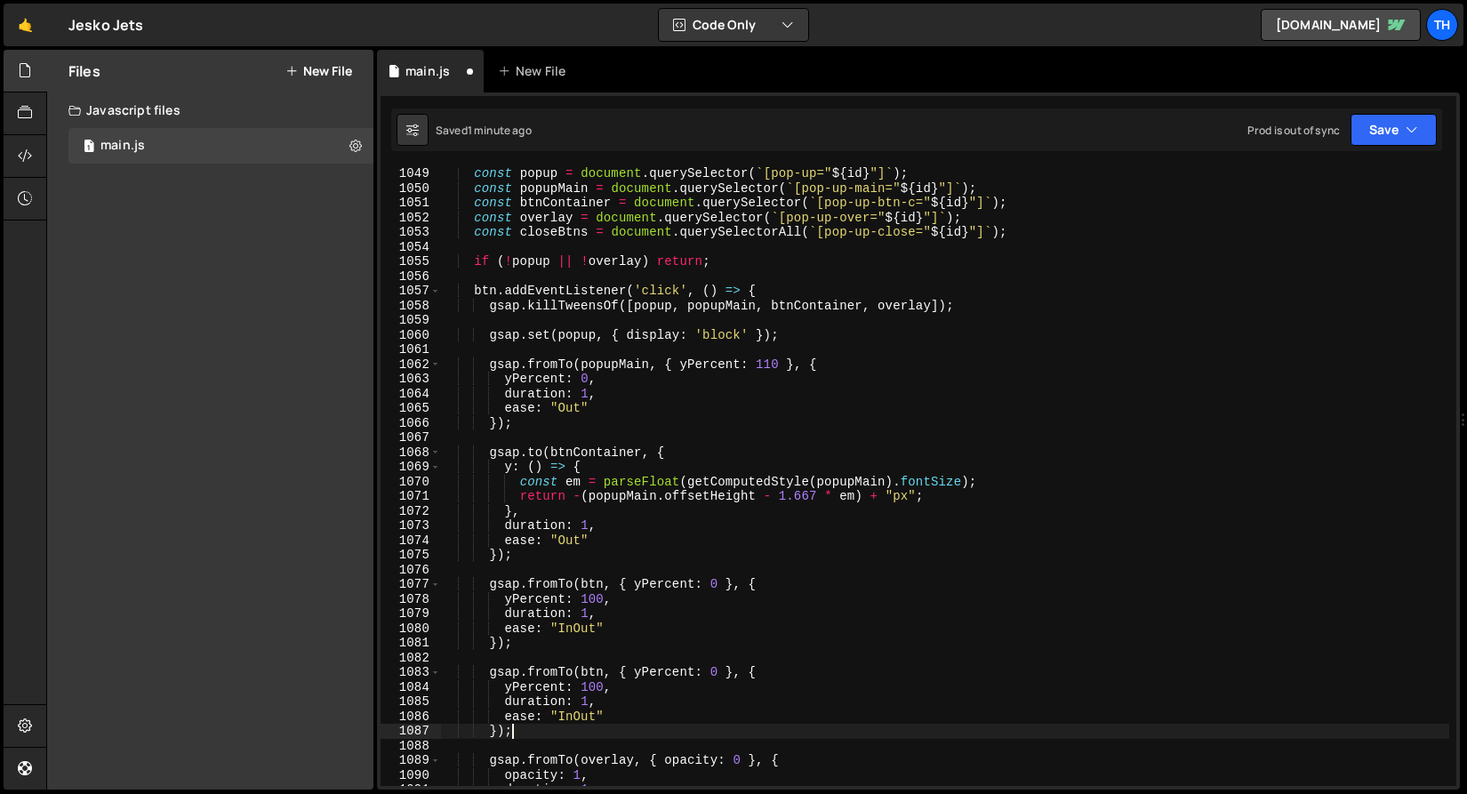
scroll to position [15326, 0]
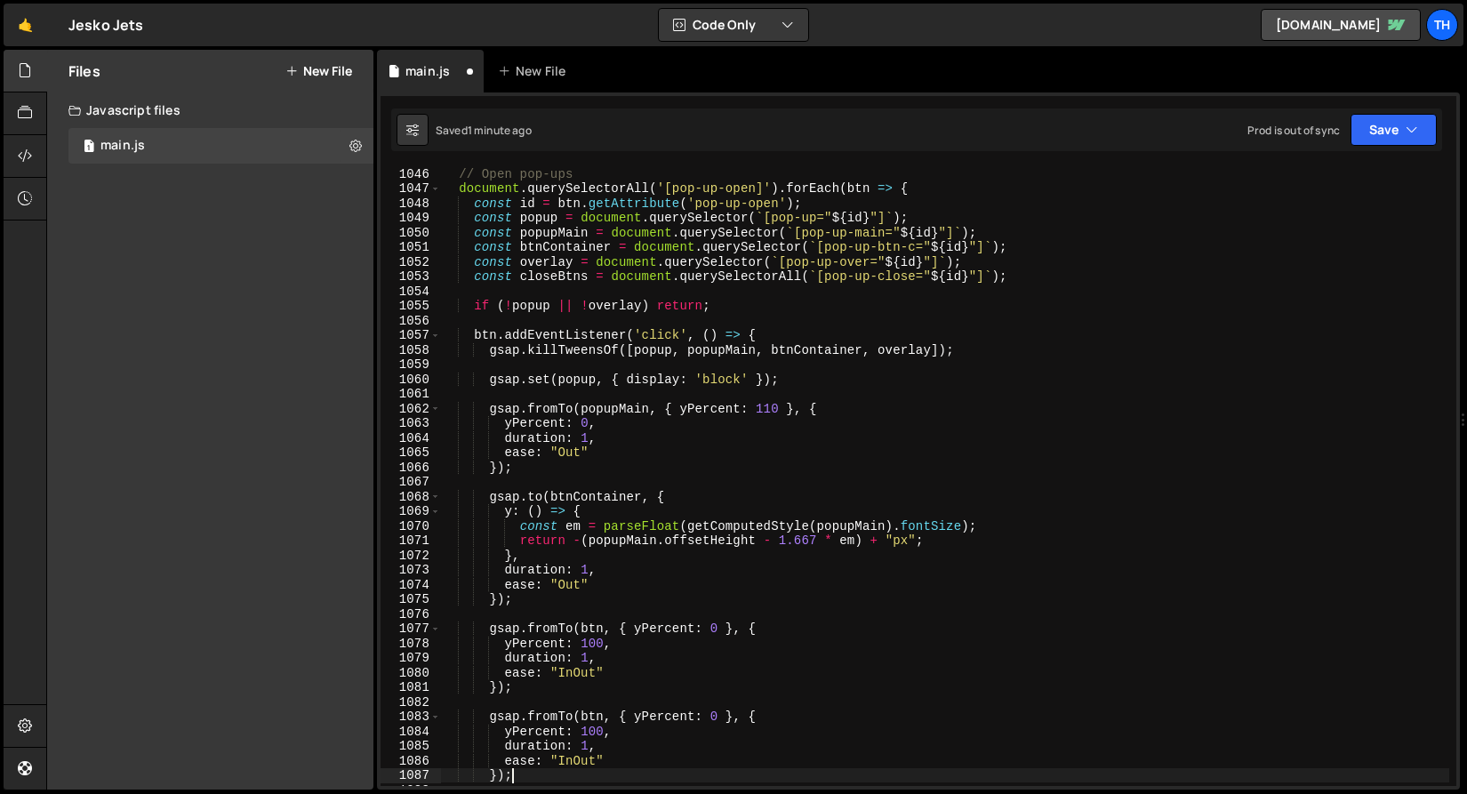
click at [569, 280] on div "// Open pop-ups document . querySelectorAll ( '[pop-up-open]' ) . forEach ( btn…" at bounding box center [944, 490] width 1009 height 648
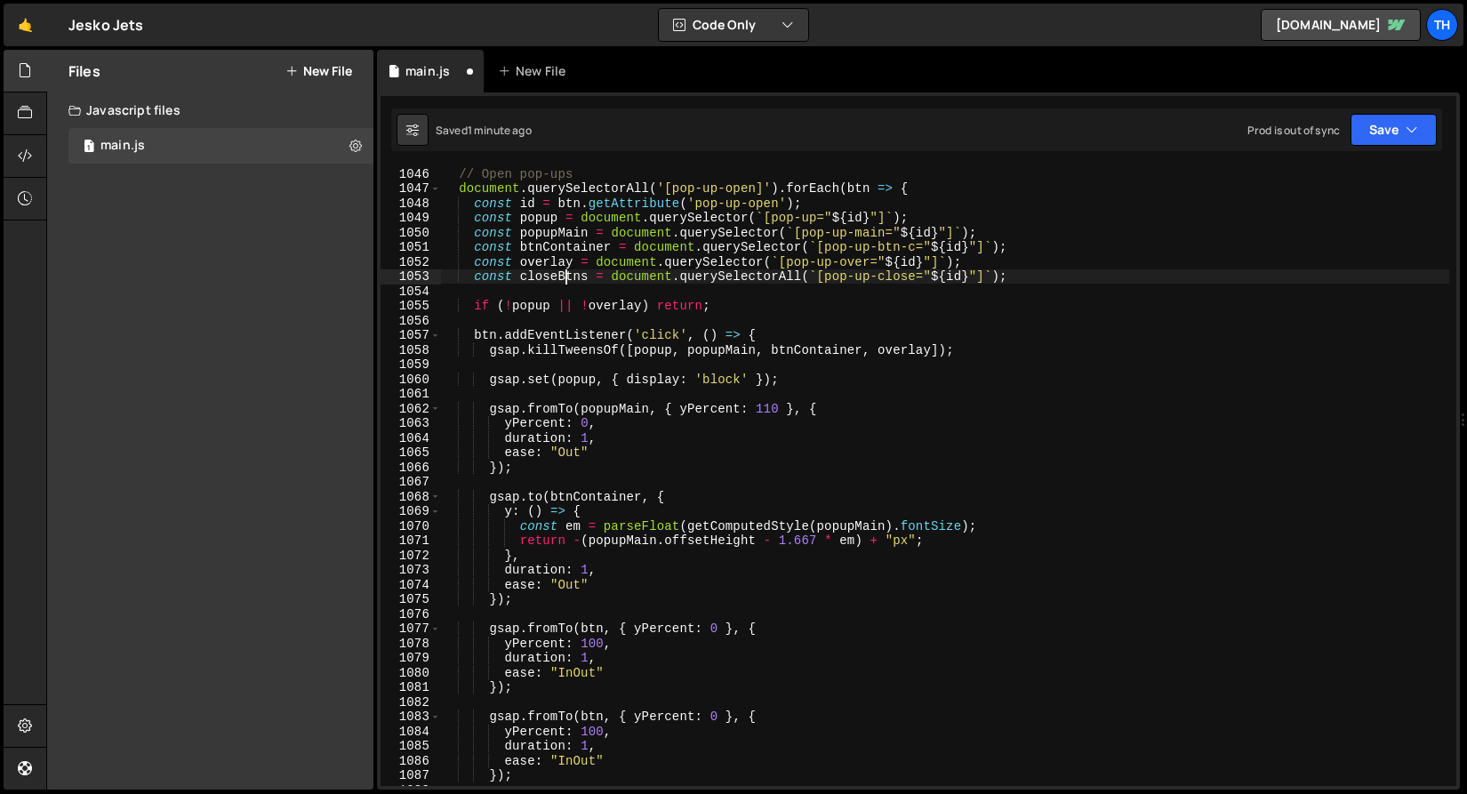
click at [572, 302] on div "// Open pop-ups document . querySelectorAll ( '[pop-up-open]' ) . forEach ( btn…" at bounding box center [944, 490] width 1009 height 648
type textarea "if (!popup || !overlay) return;"
click at [573, 287] on div "// Open pop-ups document . querySelectorAll ( '[pop-up-open]' ) . forEach ( btn…" at bounding box center [944, 490] width 1009 height 648
click at [571, 276] on div "// Open pop-ups document . querySelectorAll ( '[pop-up-open]' ) . forEach ( btn…" at bounding box center [944, 490] width 1009 height 648
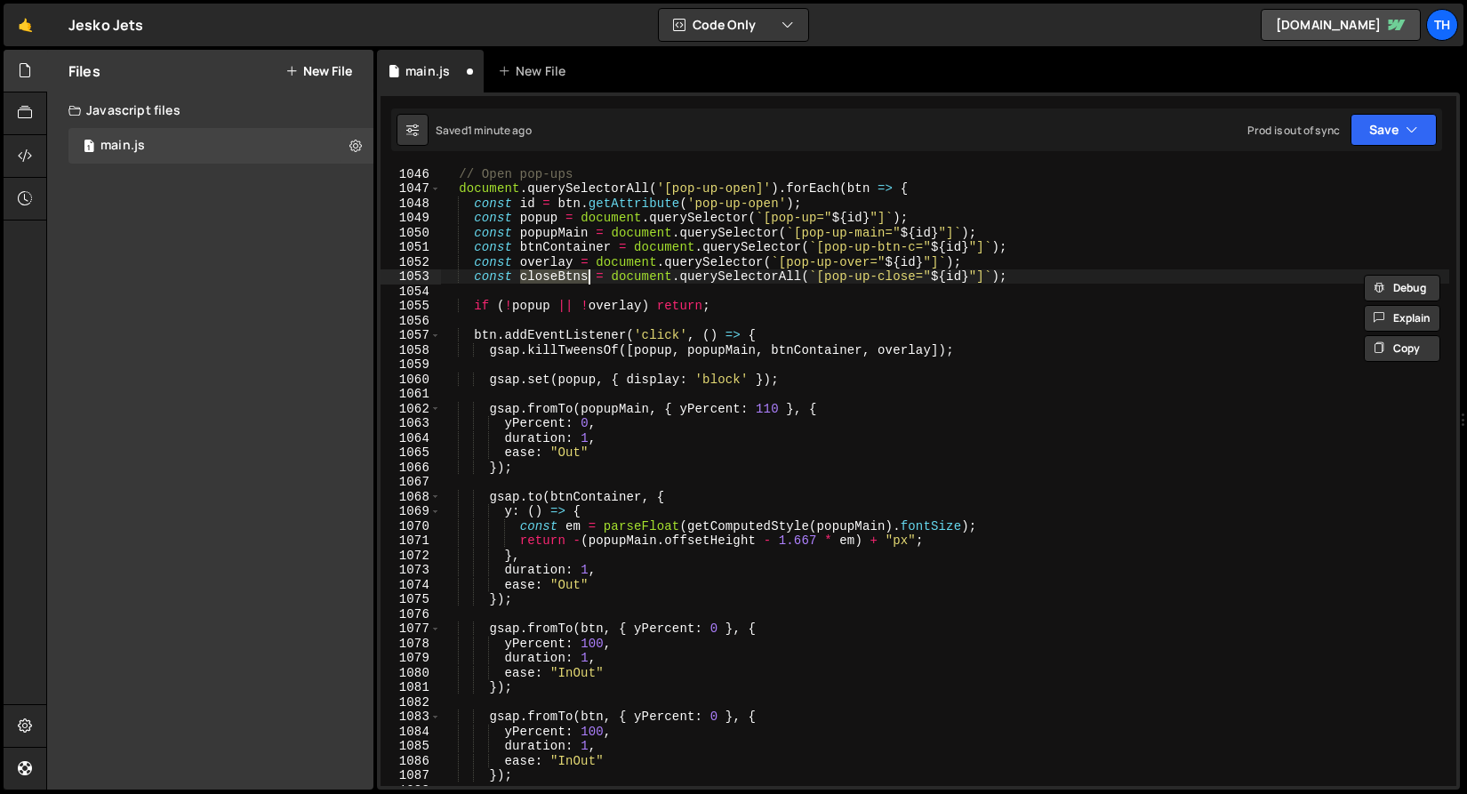
click at [594, 716] on div "// Open pop-ups document . querySelectorAll ( '[pop-up-open]' ) . forEach ( btn…" at bounding box center [944, 490] width 1009 height 648
paste textarea "closeBtns"
click at [754, 715] on div "// Open pop-ups document . querySelectorAll ( '[pop-up-open]' ) . forEach ( btn…" at bounding box center [944, 490] width 1009 height 648
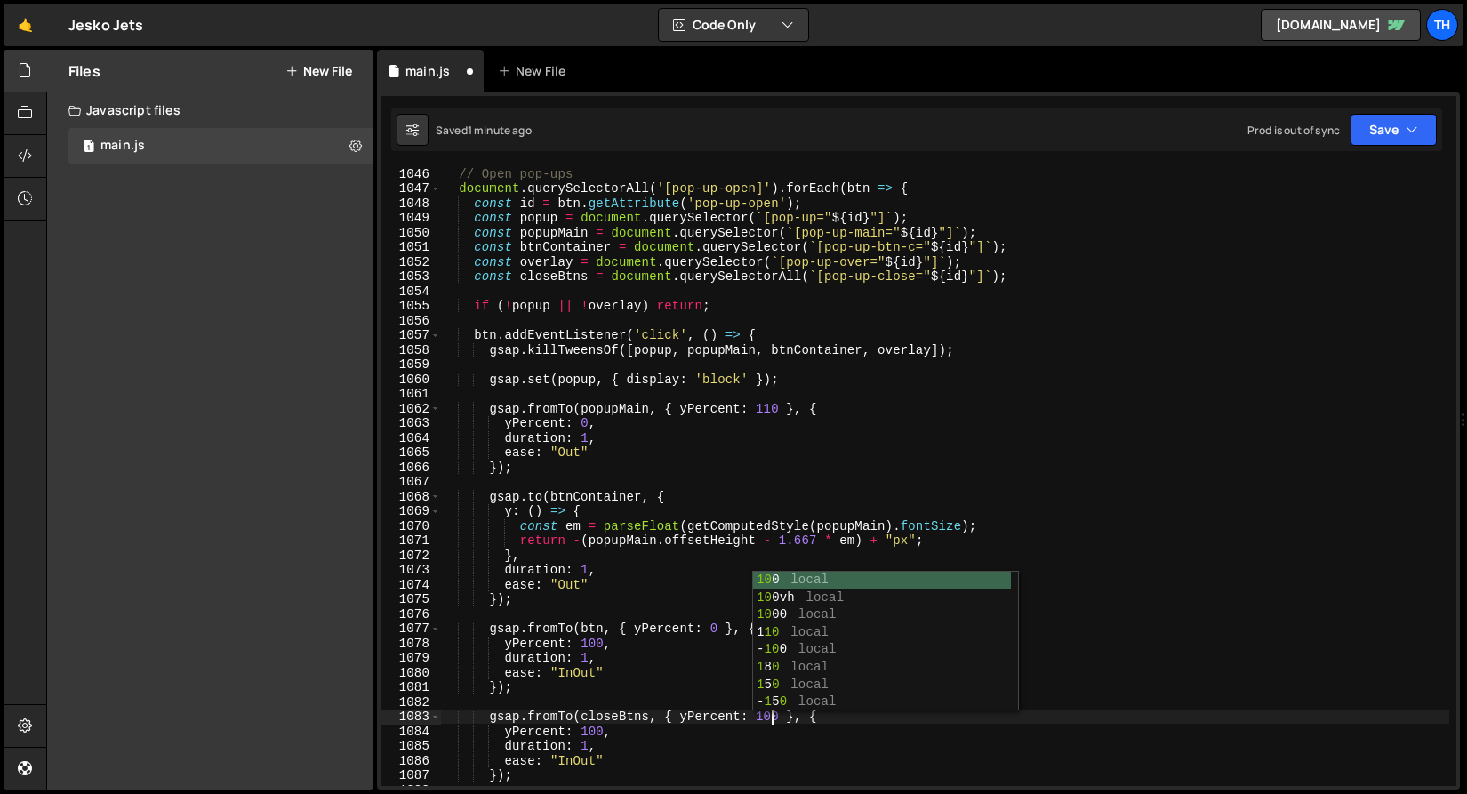
scroll to position [0, 22]
click at [603, 726] on div "// Open pop-ups document . querySelectorAll ( '[pop-up-open]' ) . forEach ( btn…" at bounding box center [944, 490] width 1009 height 648
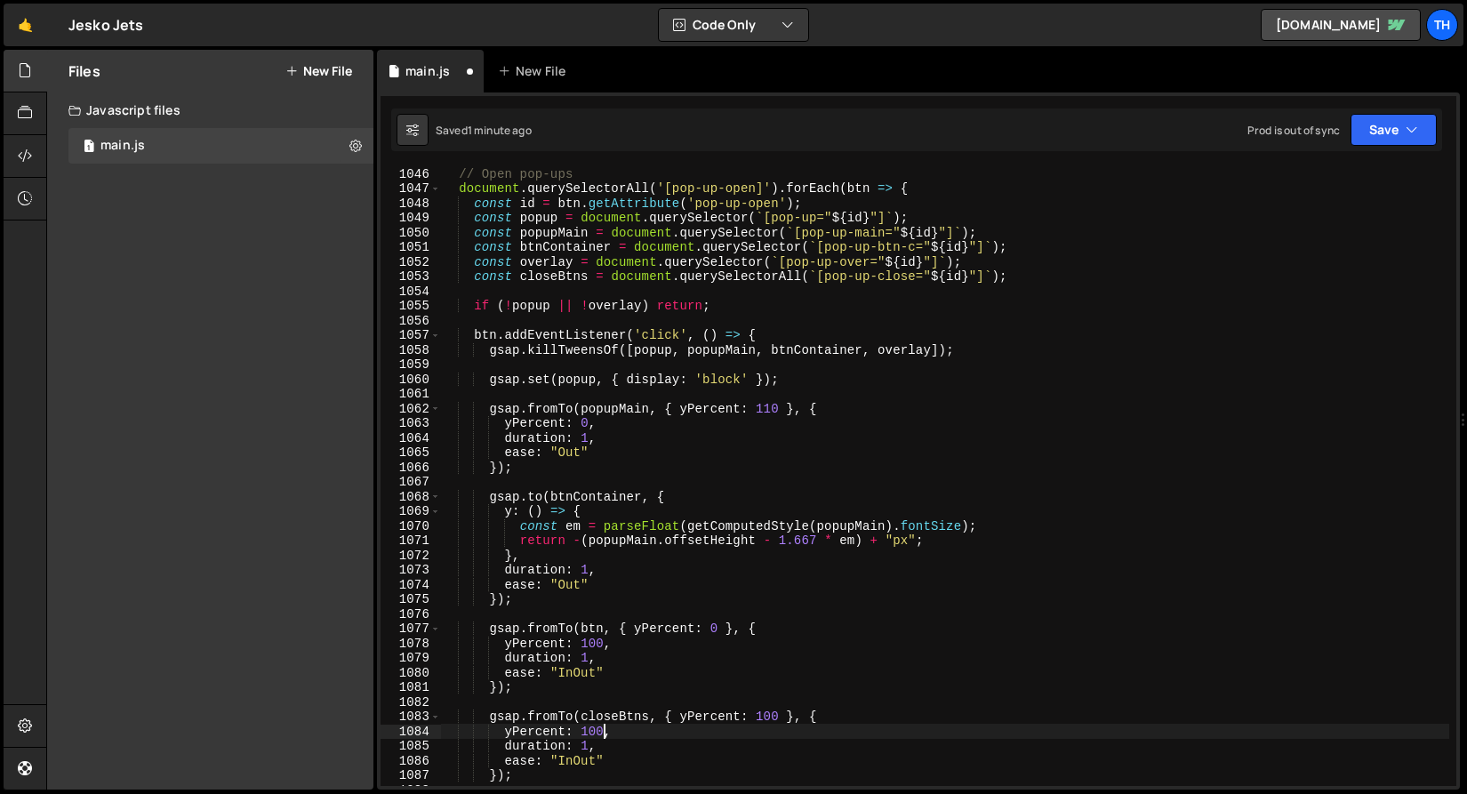
click at [594, 727] on div "// Open pop-ups document . querySelectorAll ( '[pop-up-open]' ) . forEach ( btn…" at bounding box center [944, 490] width 1009 height 648
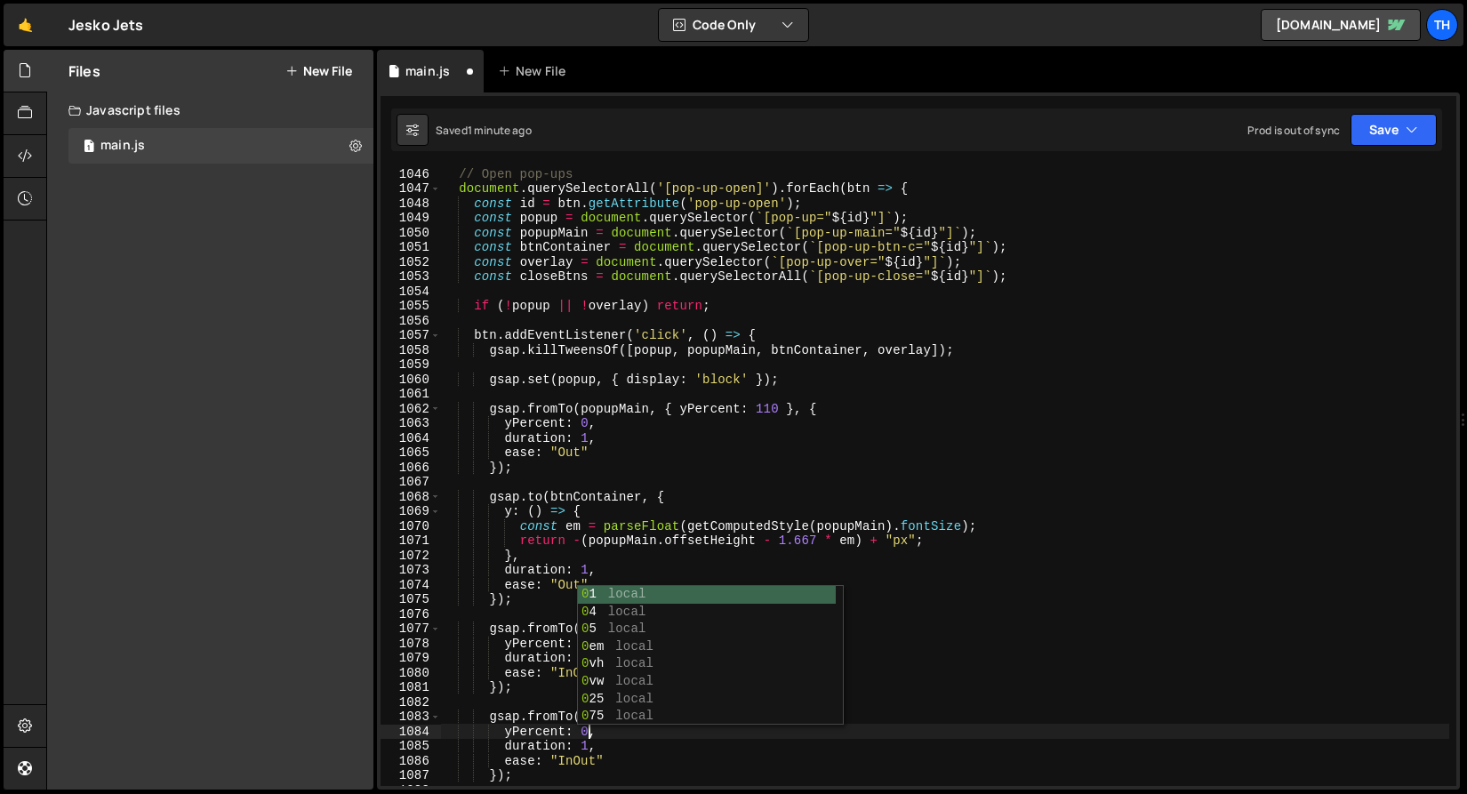
click at [543, 504] on div "// Open pop-ups document . querySelectorAll ( '[pop-up-open]' ) . forEach ( btn…" at bounding box center [944, 490] width 1009 height 648
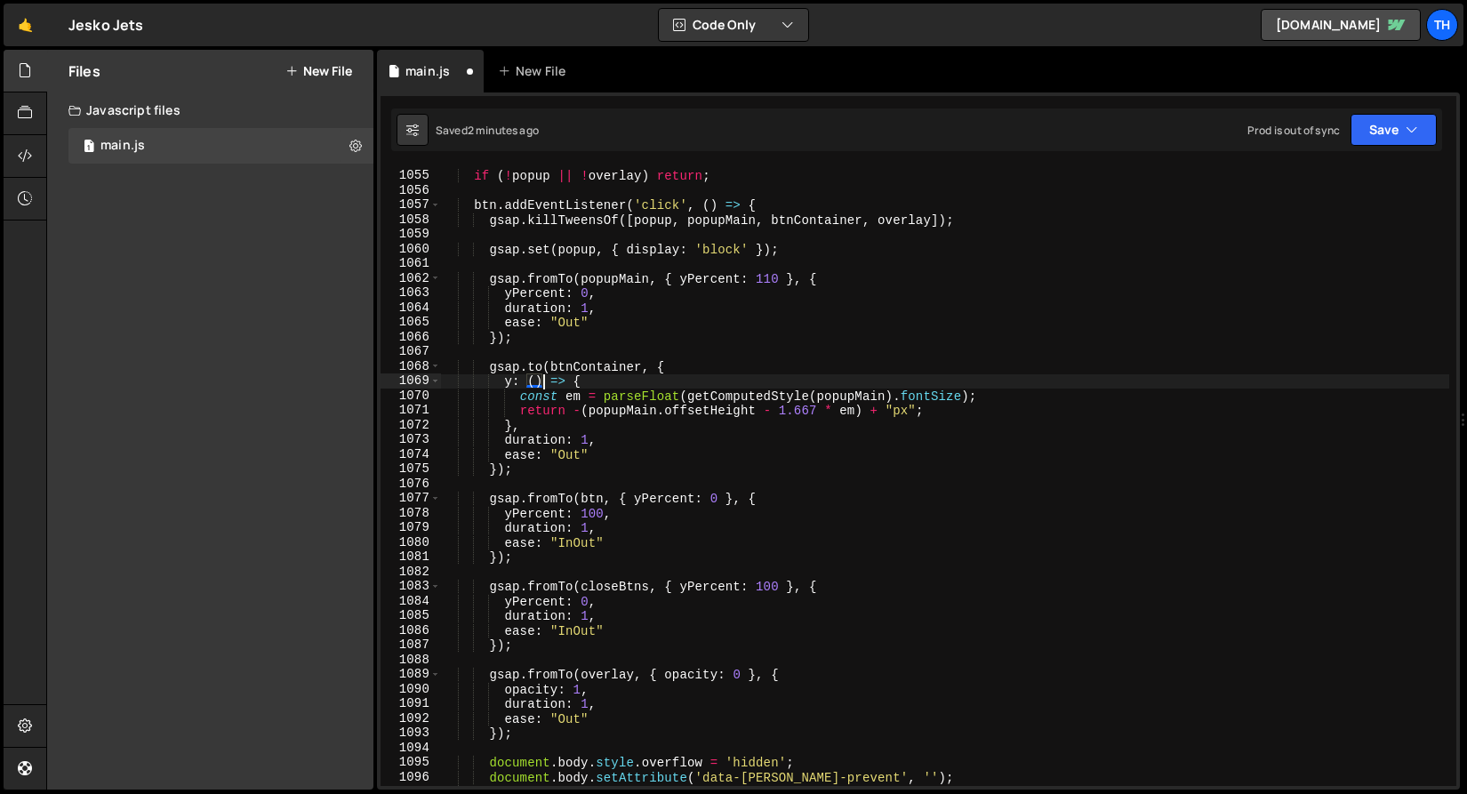
scroll to position [15456, 0]
click at [1379, 120] on button "Save" at bounding box center [1393, 130] width 86 height 32
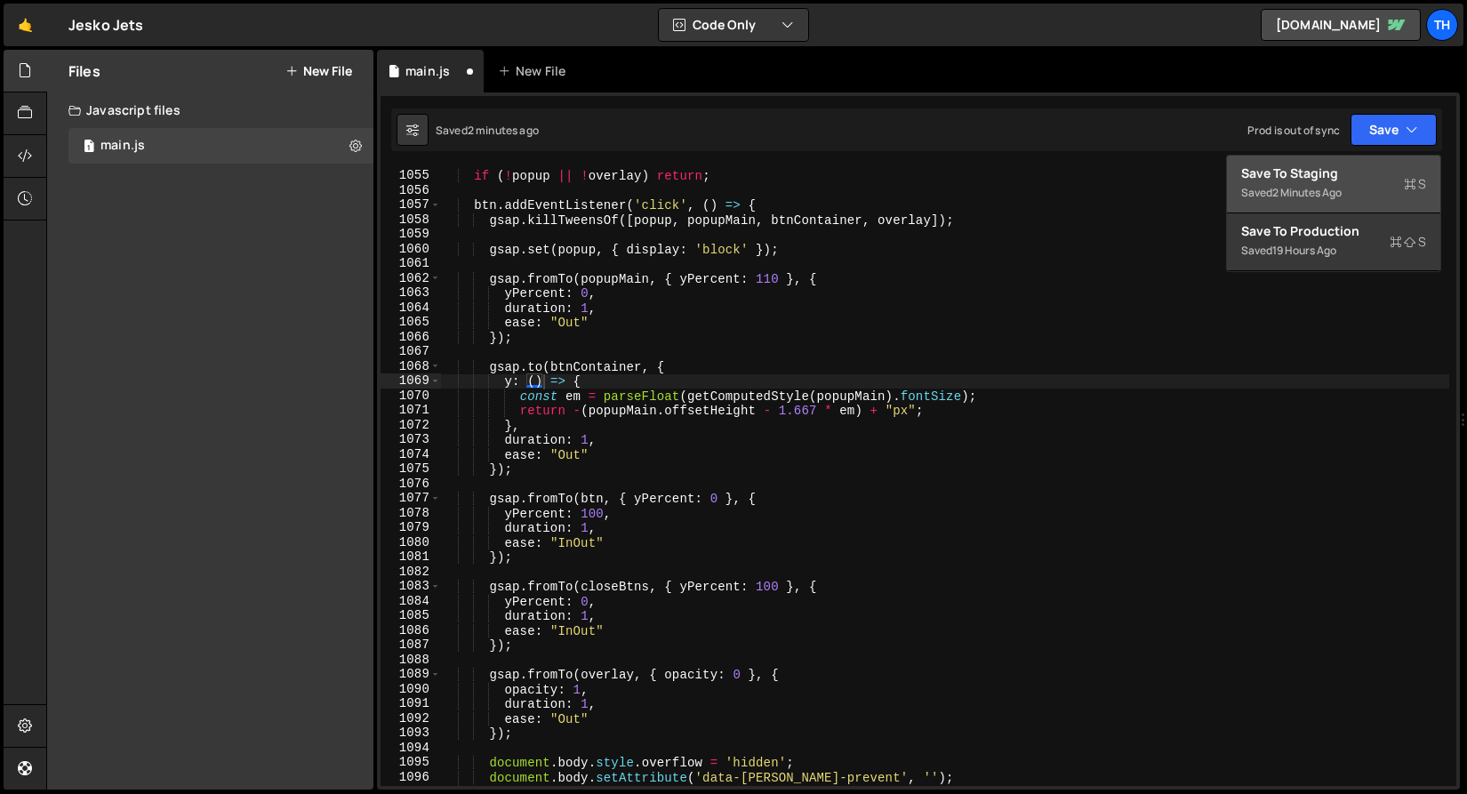
click at [1341, 197] on div "2 minutes ago" at bounding box center [1306, 192] width 69 height 15
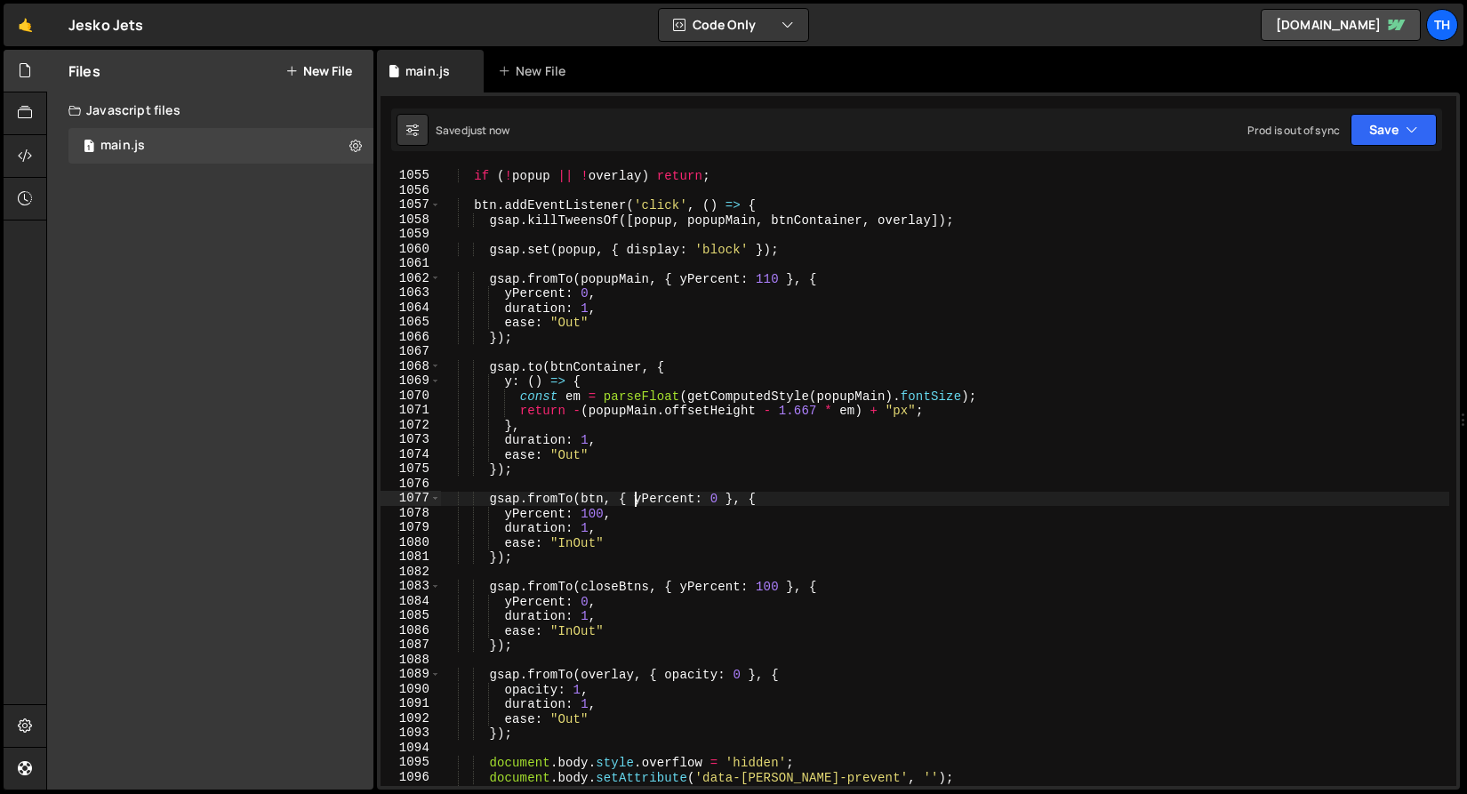
drag, startPoint x: 634, startPoint y: 498, endPoint x: 633, endPoint y: 533, distance: 35.6
click at [636, 500] on div "if ( ! popup || ! overlay ) return ; btn . addEventListener ( 'click' , ( ) => …" at bounding box center [944, 478] width 1009 height 648
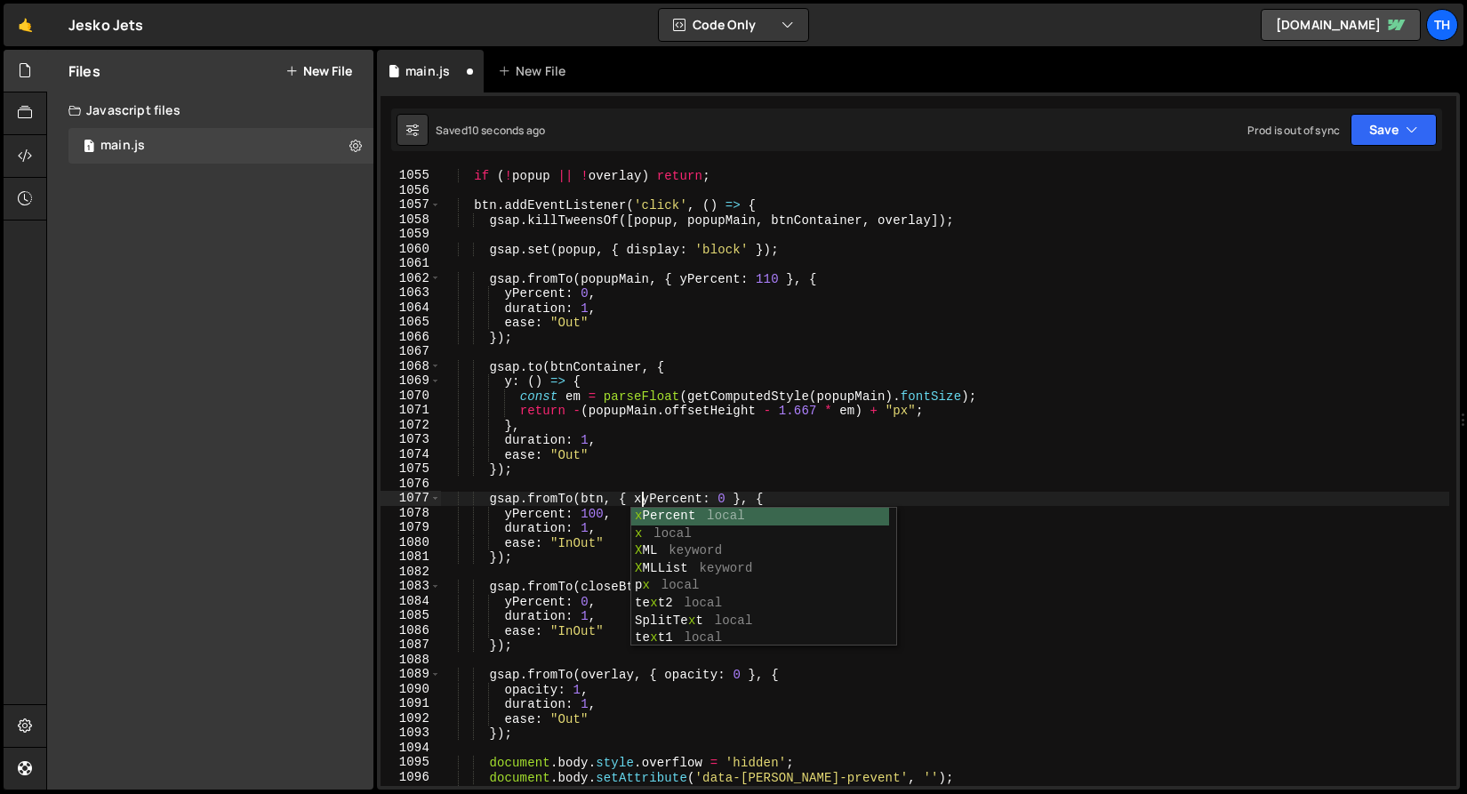
scroll to position [0, 13]
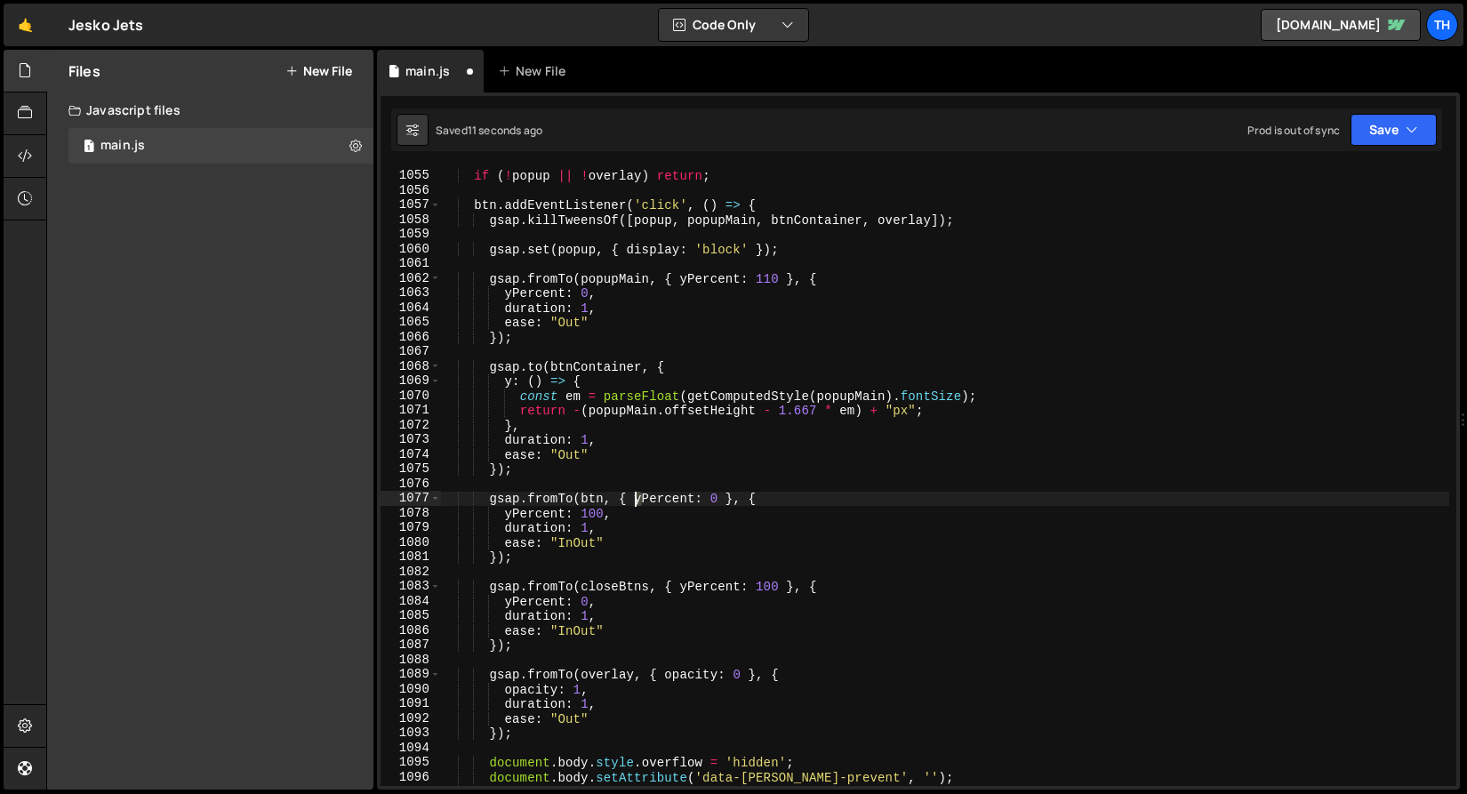
drag, startPoint x: 645, startPoint y: 500, endPoint x: 633, endPoint y: 500, distance: 12.5
click at [633, 500] on div "if ( ! popup || ! overlay ) return ; btn . addEventListener ( 'click' , ( ) => …" at bounding box center [944, 478] width 1009 height 648
drag, startPoint x: 512, startPoint y: 512, endPoint x: 500, endPoint y: 558, distance: 47.6
click at [507, 513] on div "if ( ! popup || ! overlay ) return ; btn . addEventListener ( 'click' , ( ) => …" at bounding box center [944, 478] width 1009 height 648
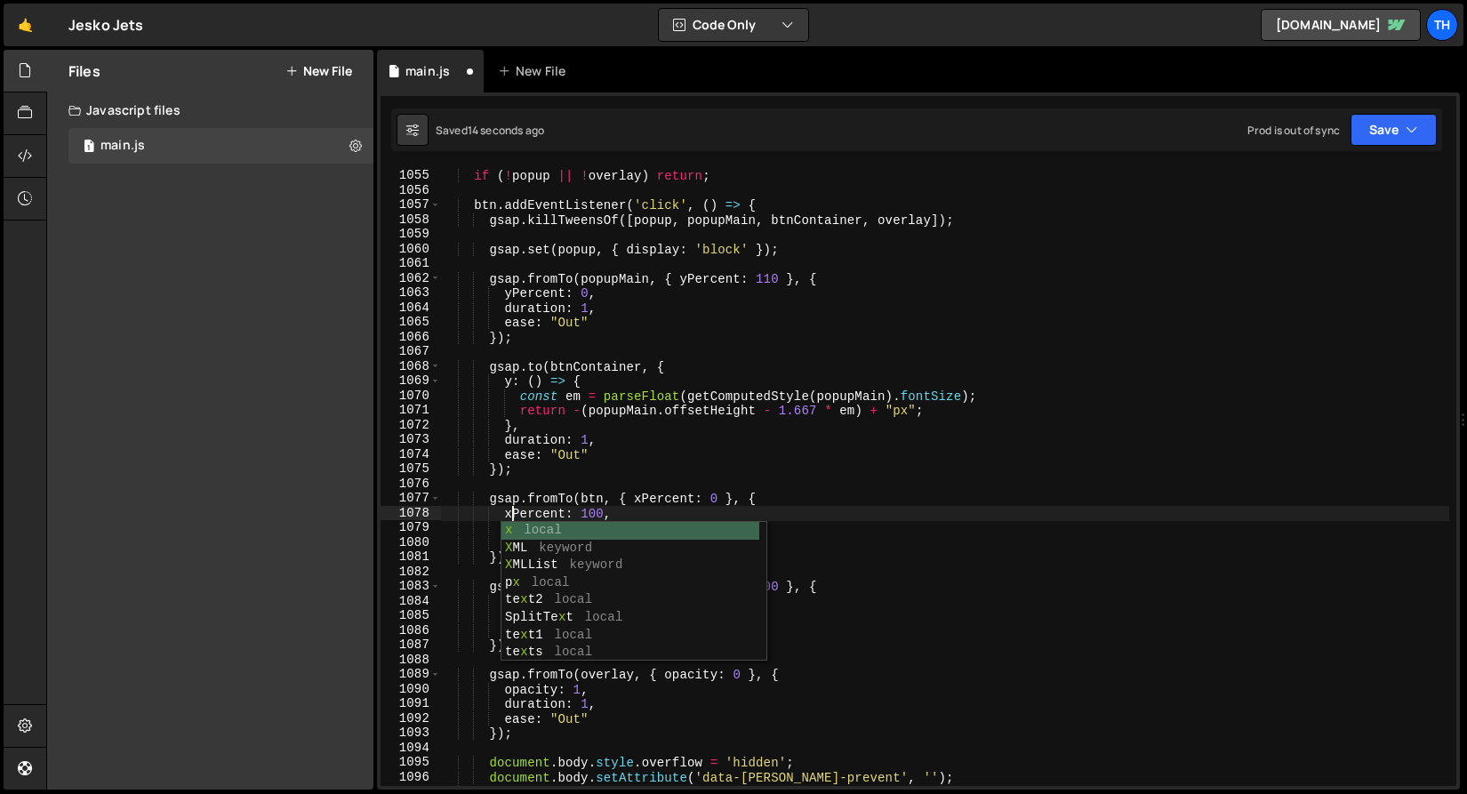
click at [493, 596] on div "if ( ! popup || ! overlay ) return ; btn . addEventListener ( 'click' , ( ) => …" at bounding box center [944, 478] width 1009 height 648
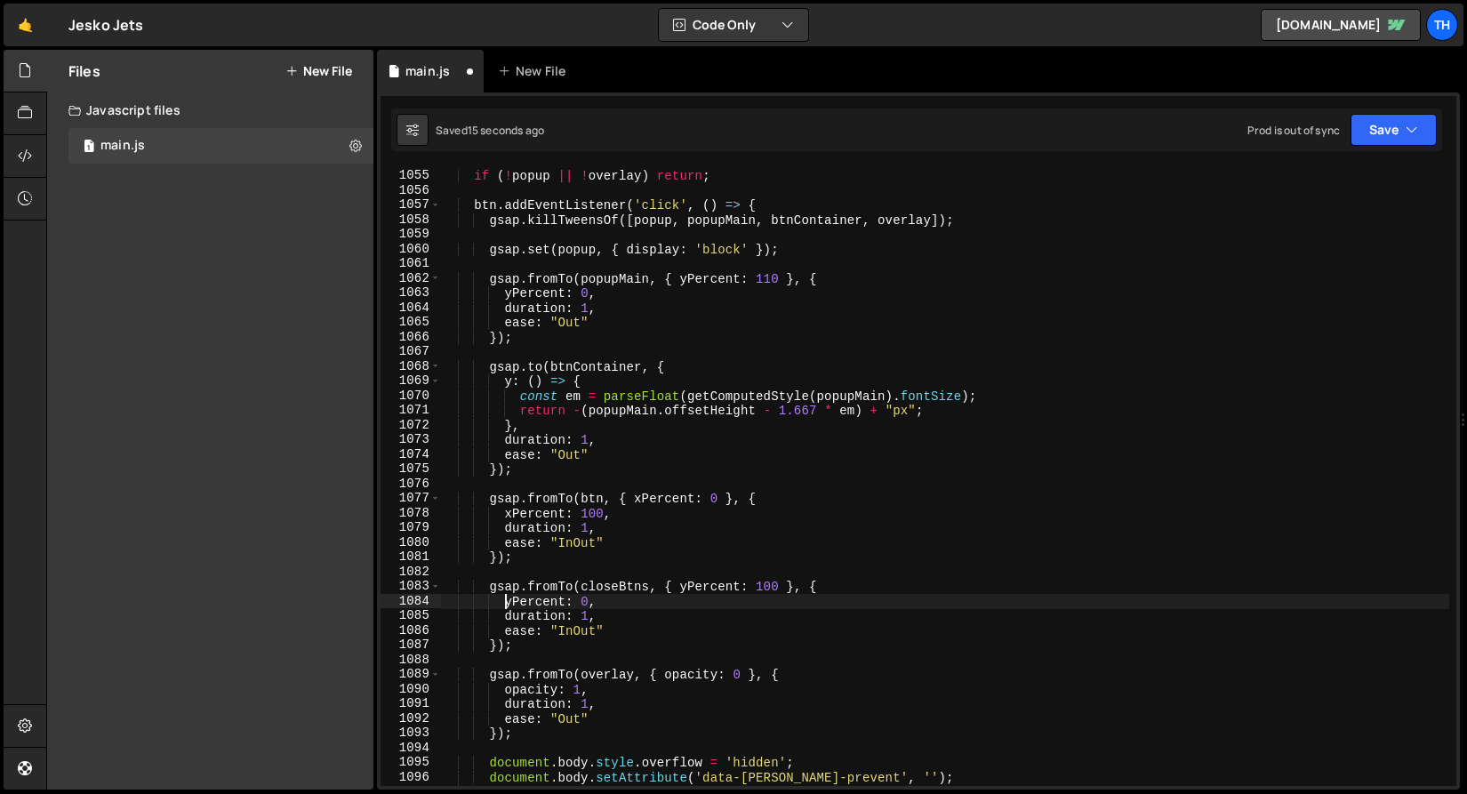
click at [508, 603] on div "if ( ! popup || ! overlay ) return ; btn . addEventListener ( 'click' , ( ) => …" at bounding box center [944, 478] width 1009 height 648
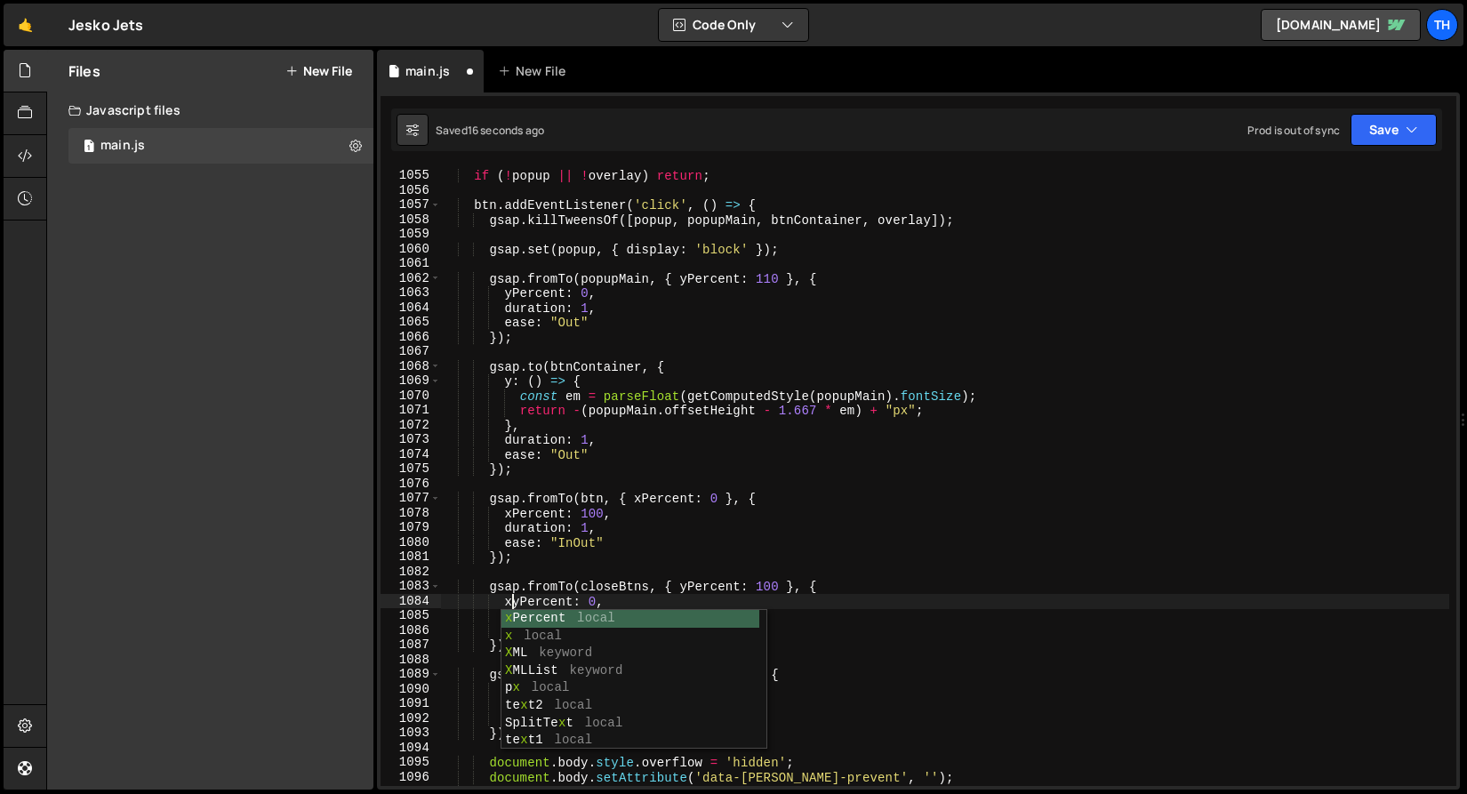
click at [509, 595] on div "if ( ! popup || ! overlay ) return ; btn . addEventListener ( 'click' , ( ) => …" at bounding box center [944, 478] width 1009 height 648
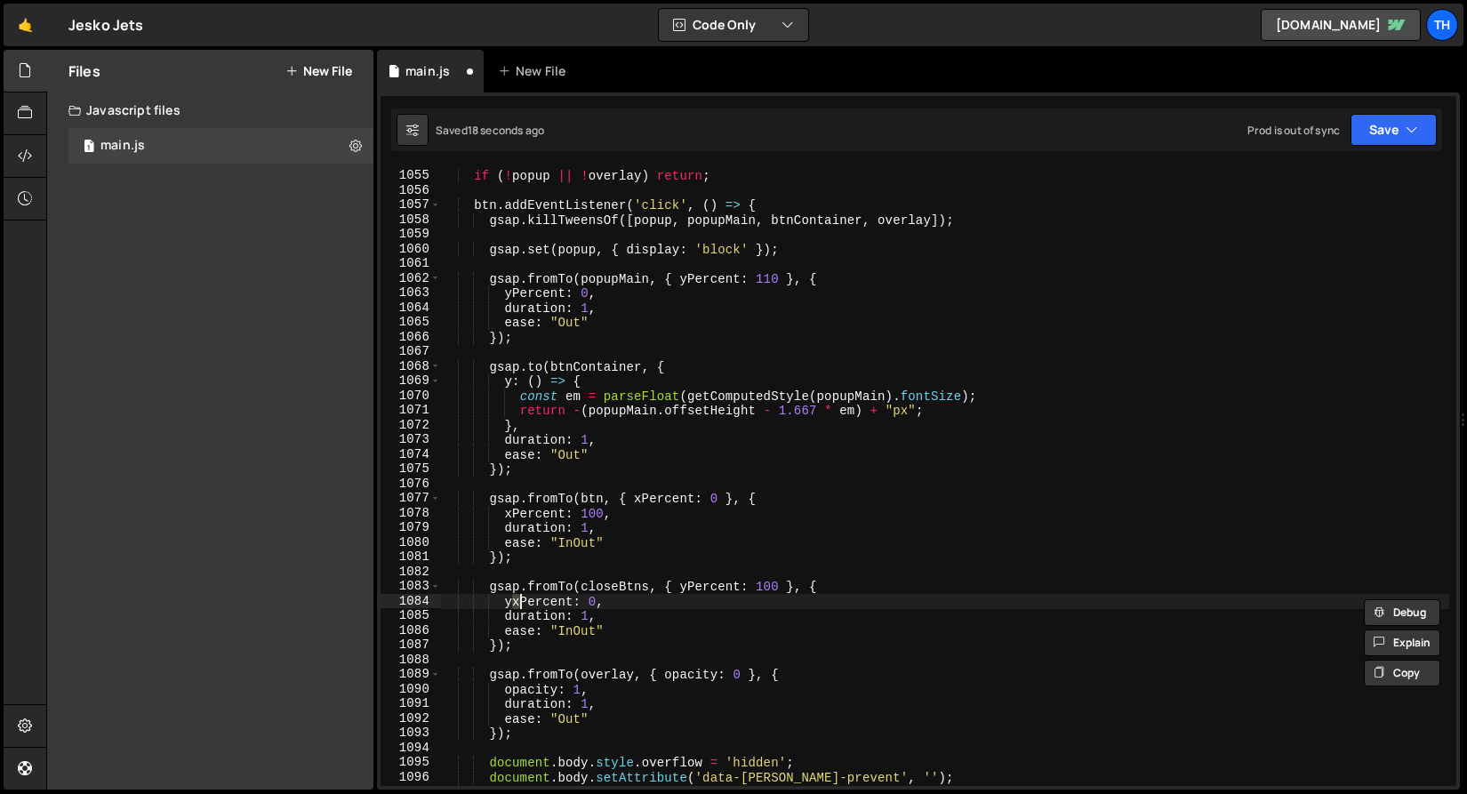
click at [519, 601] on div "if ( ! popup || ! overlay ) return ; btn . addEventListener ( 'click' , ( ) => …" at bounding box center [944, 476] width 1009 height 619
drag, startPoint x: 520, startPoint y: 605, endPoint x: 505, endPoint y: 603, distance: 15.2
click at [505, 603] on div "if ( ! popup || ! overlay ) return ; btn . addEventListener ( 'click' , ( ) => …" at bounding box center [944, 478] width 1009 height 648
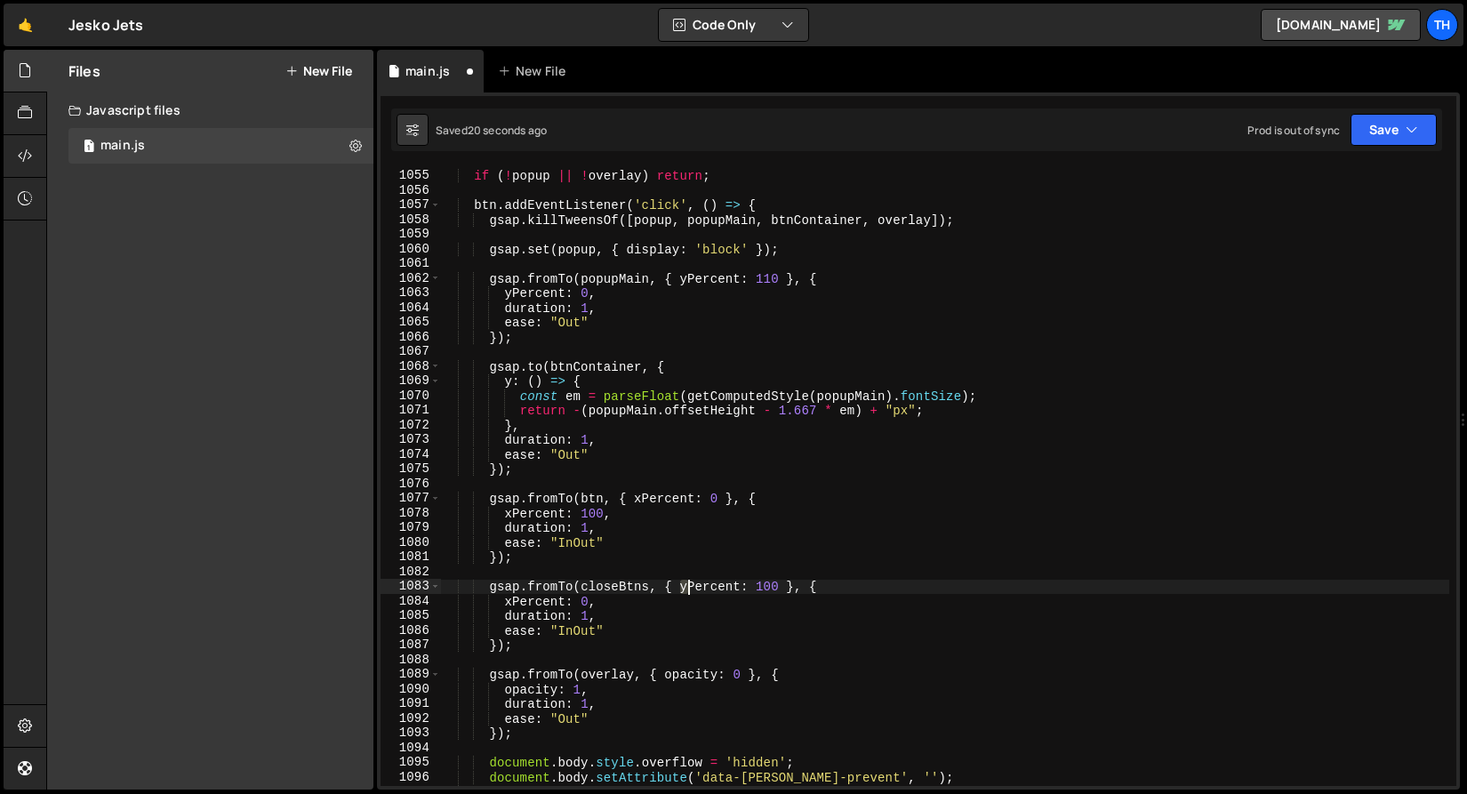
click at [685, 588] on div "if ( ! popup || ! overlay ) return ; btn . addEventListener ( 'click' , ( ) => …" at bounding box center [944, 478] width 1009 height 648
click at [533, 436] on div "if ( ! popup || ! overlay ) return ; btn . addEventListener ( 'click' , ( ) => …" at bounding box center [944, 478] width 1009 height 648
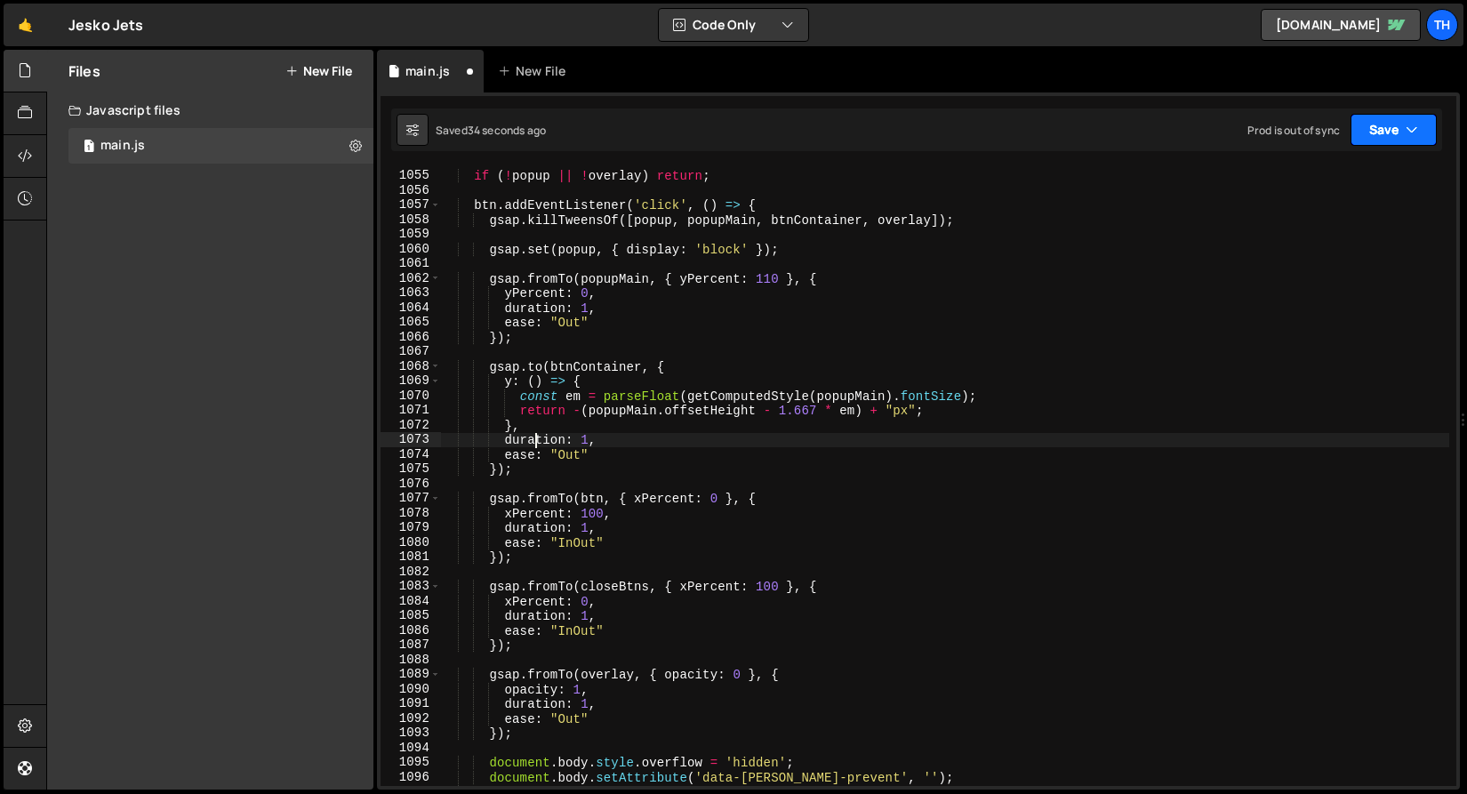
click at [1373, 145] on button "Save" at bounding box center [1393, 130] width 86 height 32
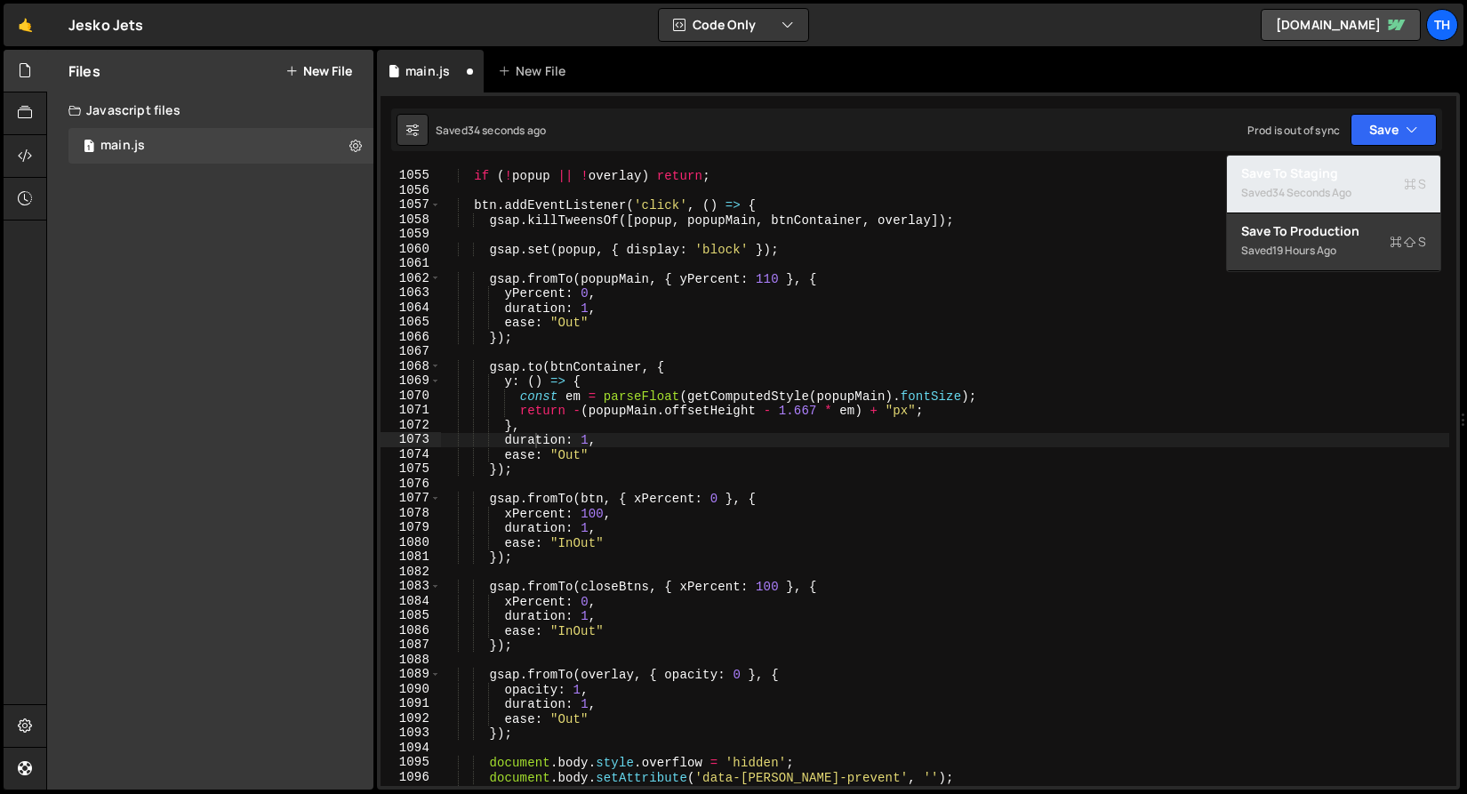
click at [1354, 180] on div "Save to Staging S" at bounding box center [1333, 173] width 185 height 18
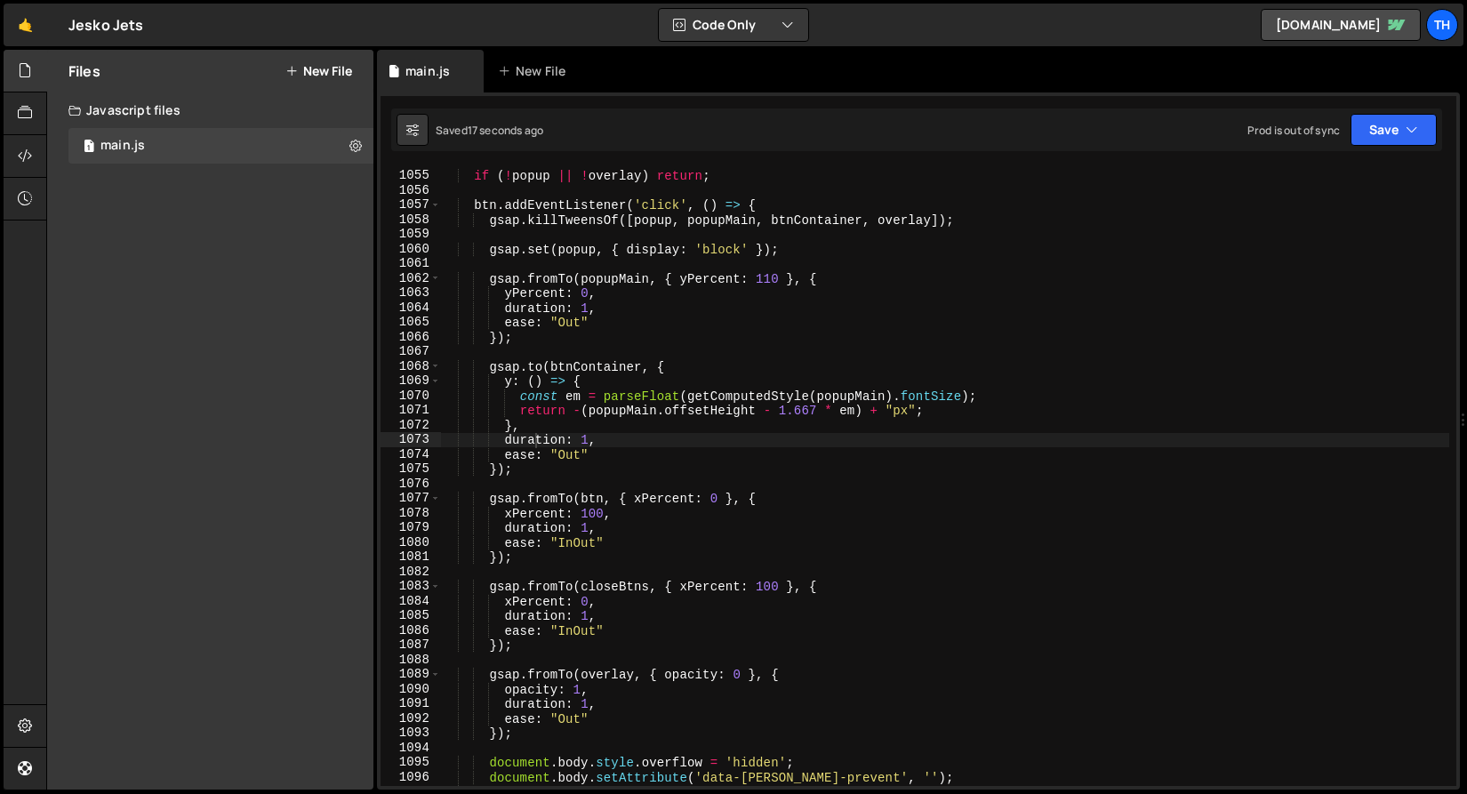
click at [727, 493] on div "if ( ! popup || ! overlay ) return ; btn . addEventListener ( 'click' , ( ) => …" at bounding box center [944, 478] width 1009 height 648
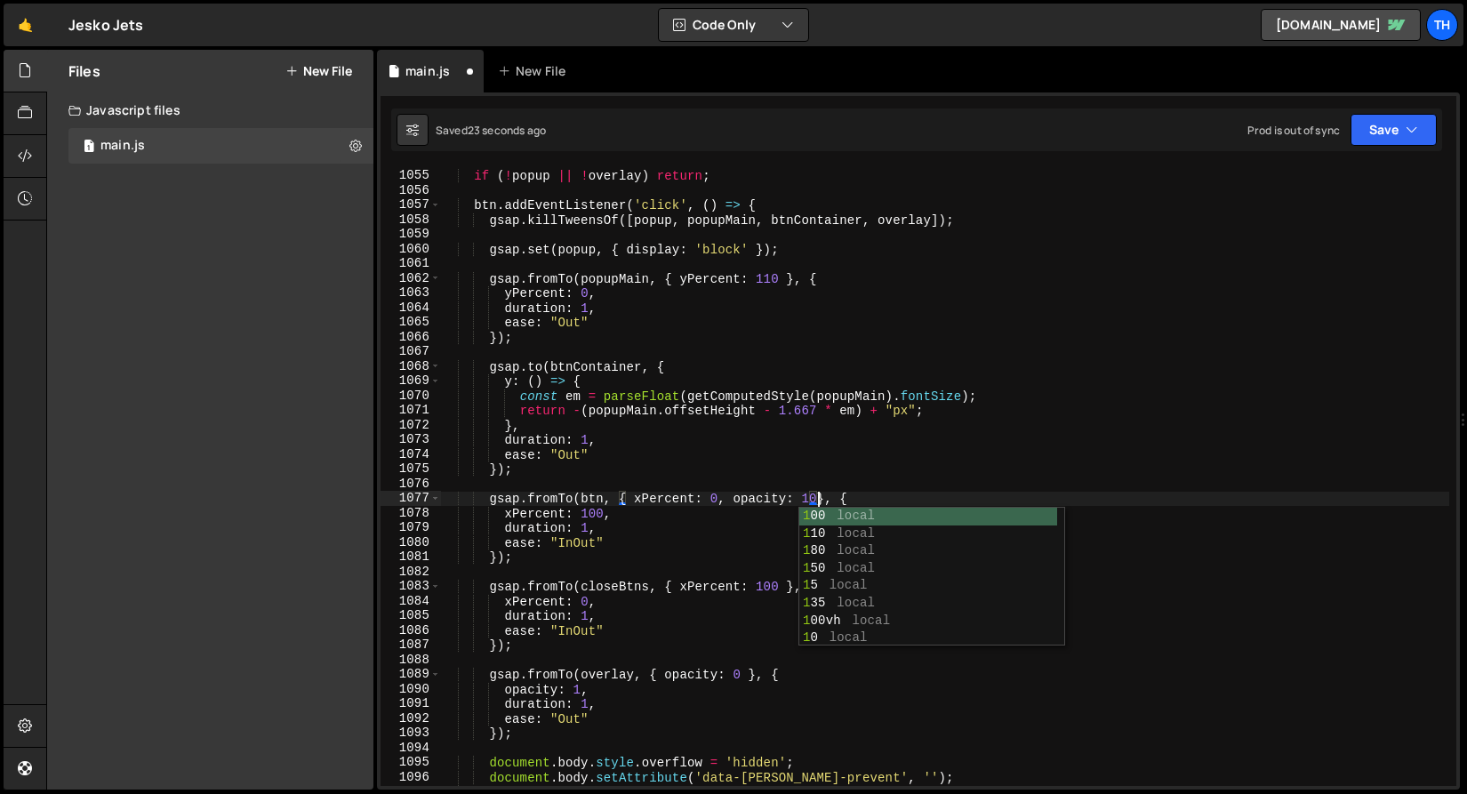
scroll to position [0, 26]
click at [661, 509] on div "if ( ! popup || ! overlay ) return ; btn . addEventListener ( 'click' , ( ) => …" at bounding box center [944, 478] width 1009 height 648
type textarea "xPercent: 100,"
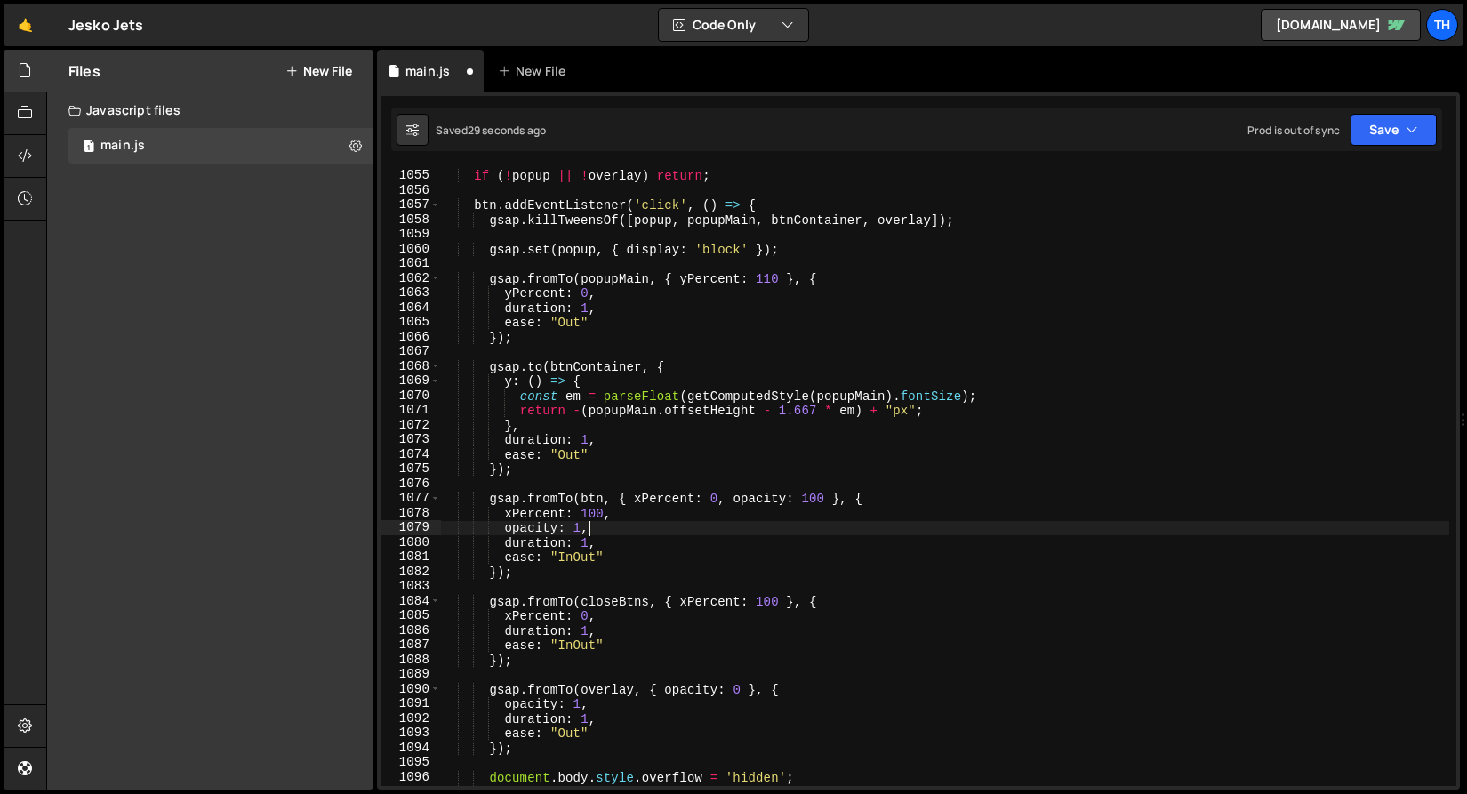
scroll to position [0, 9]
click at [808, 501] on div "if ( ! popup || ! overlay ) return ; btn . addEventListener ( 'click' , ( ) => …" at bounding box center [944, 478] width 1009 height 648
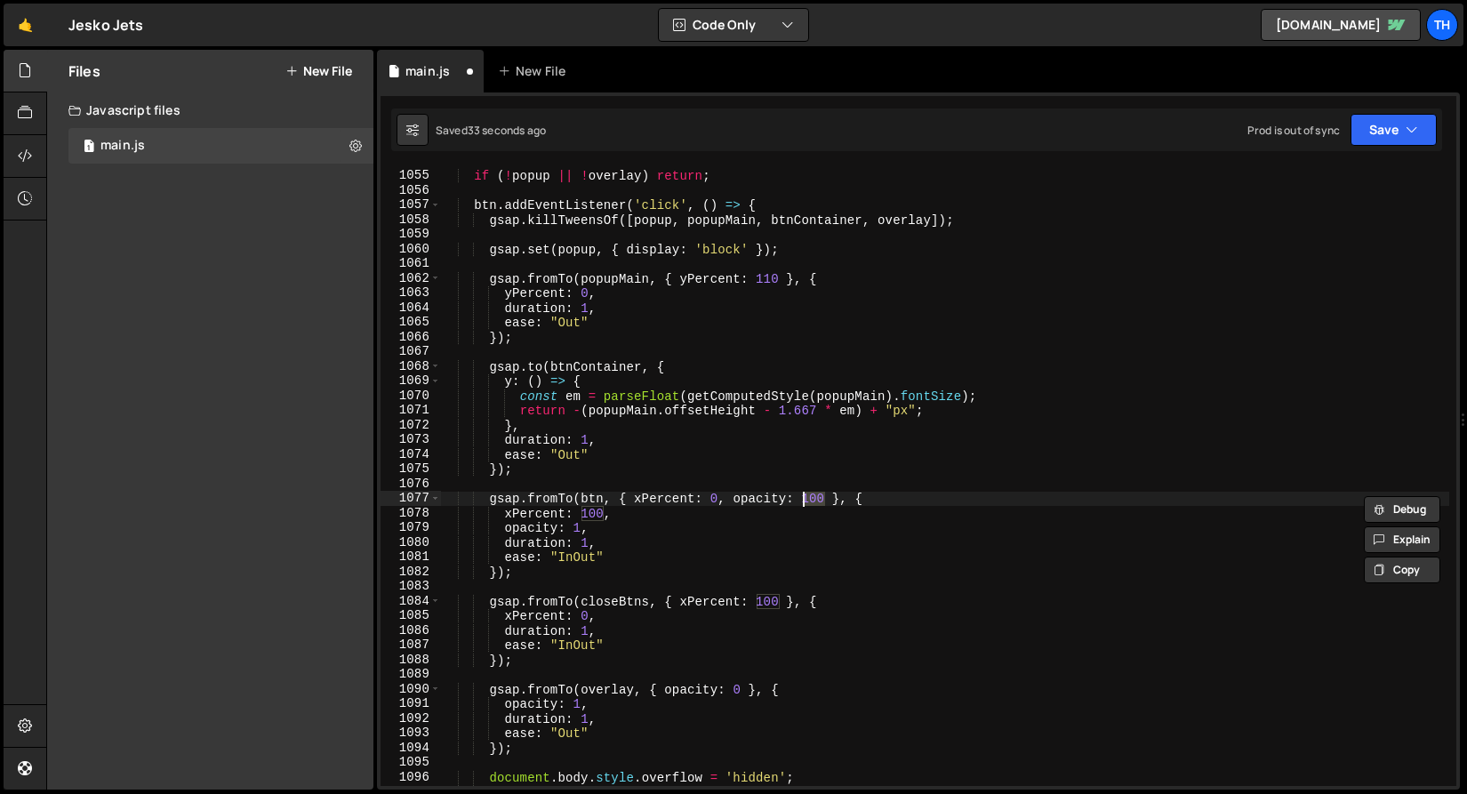
scroll to position [0, 25]
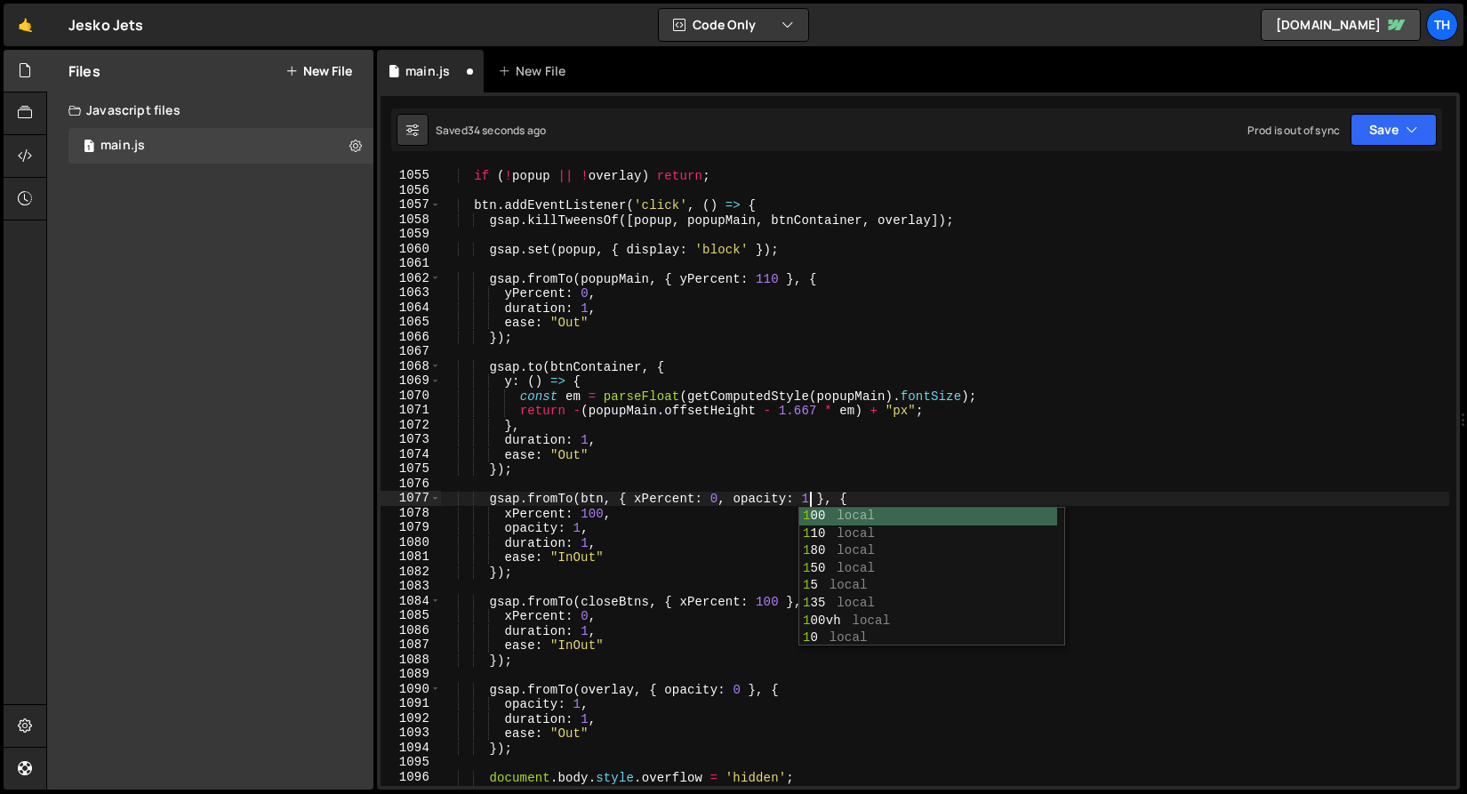
click at [580, 528] on div "if ( ! popup || ! overlay ) return ; btn . addEventListener ( 'click' , ( ) => …" at bounding box center [944, 478] width 1009 height 648
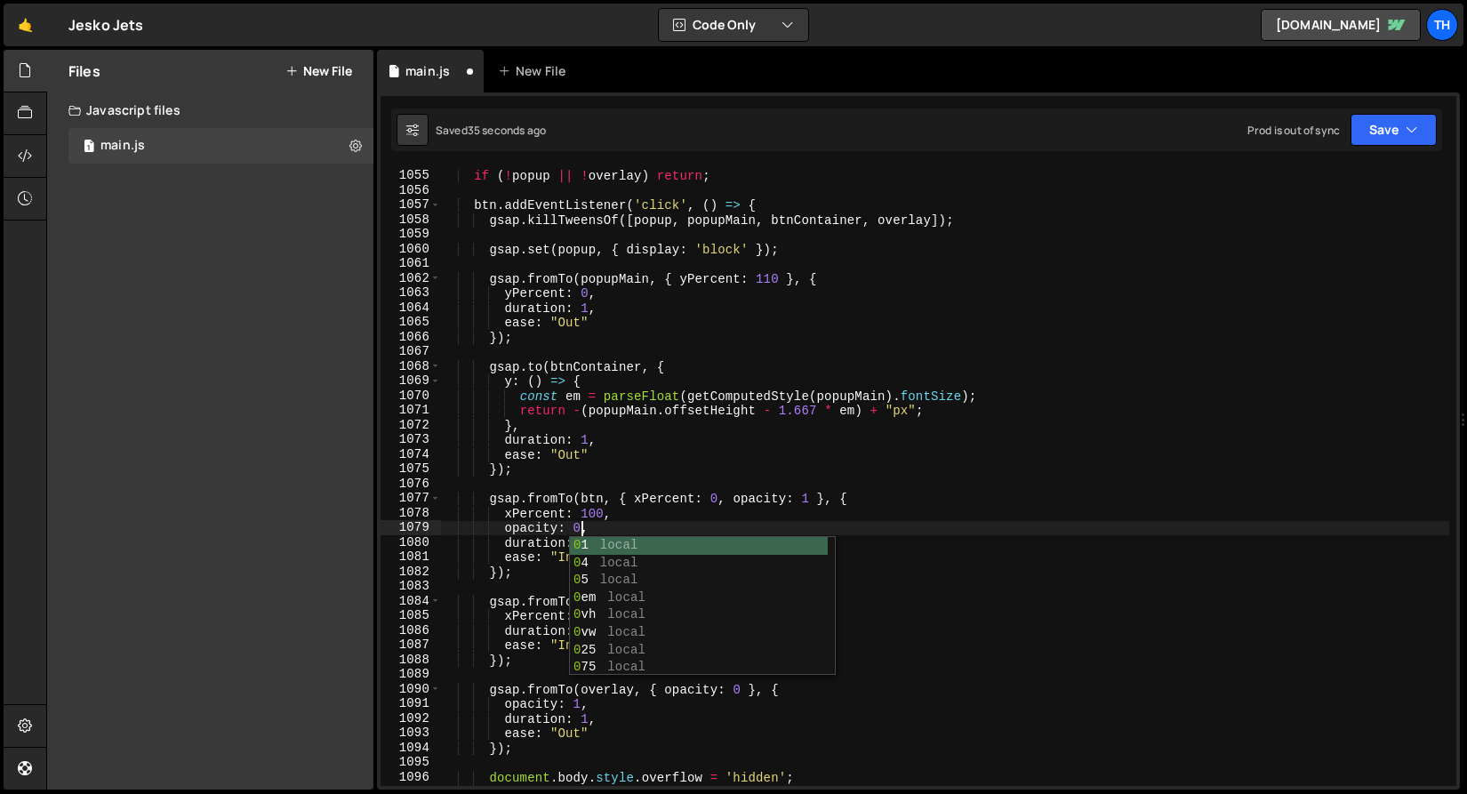
click at [463, 467] on div "if ( ! popup || ! overlay ) return ; btn . addEventListener ( 'click' , ( ) => …" at bounding box center [944, 478] width 1009 height 648
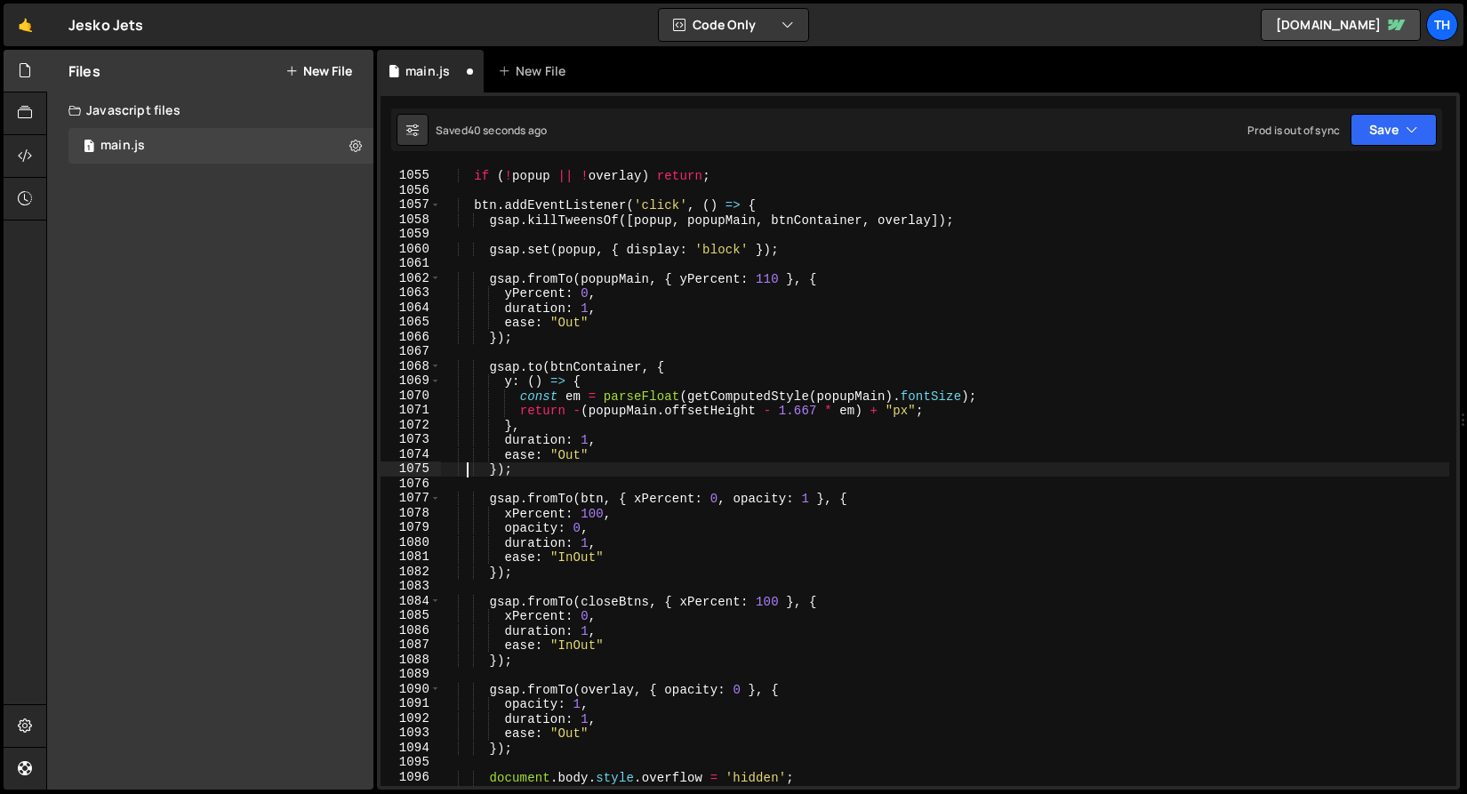
click at [785, 598] on div "if ( ! popup || ! overlay ) return ; btn . addEventListener ( 'click' , ( ) => …" at bounding box center [944, 478] width 1009 height 648
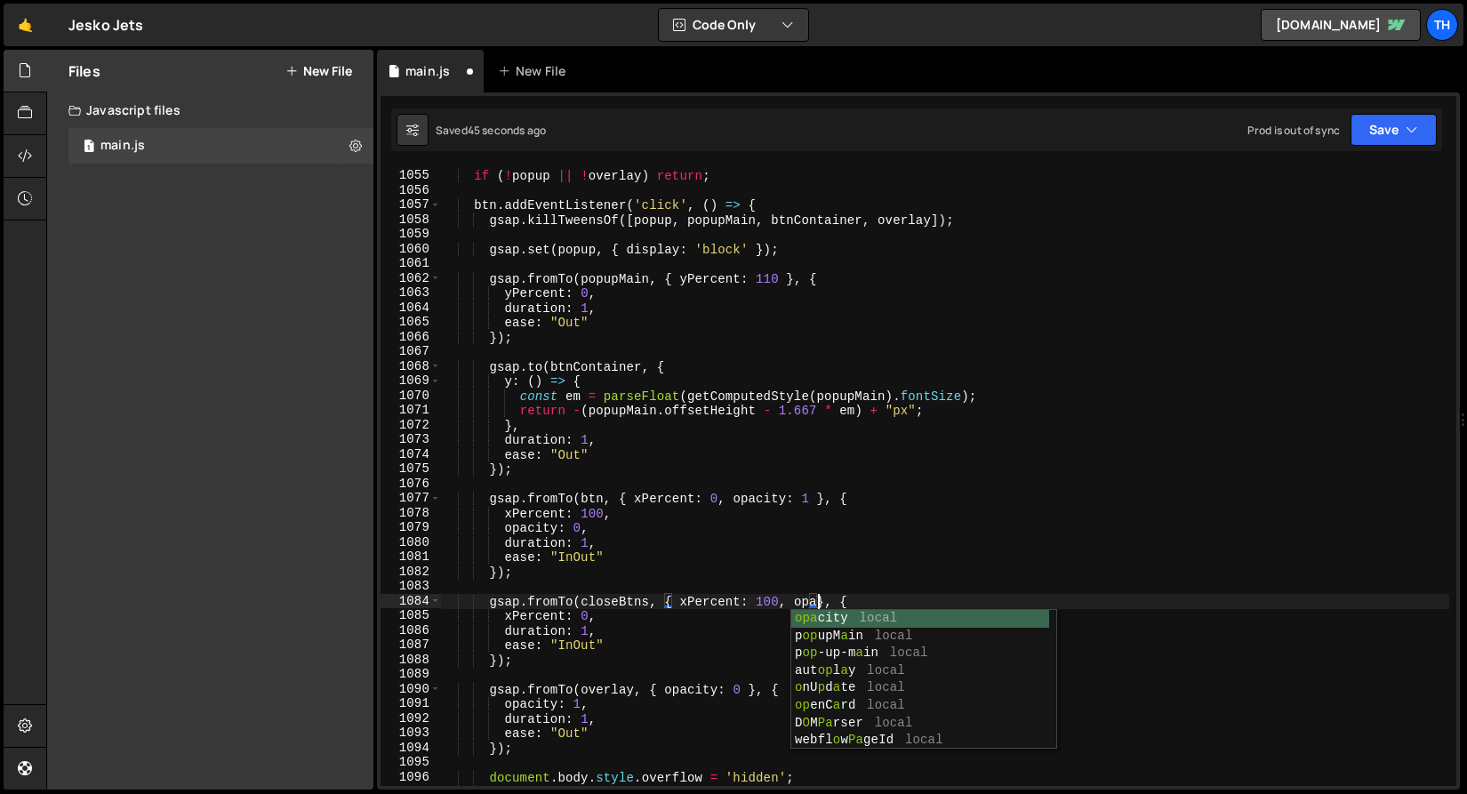
scroll to position [0, 26]
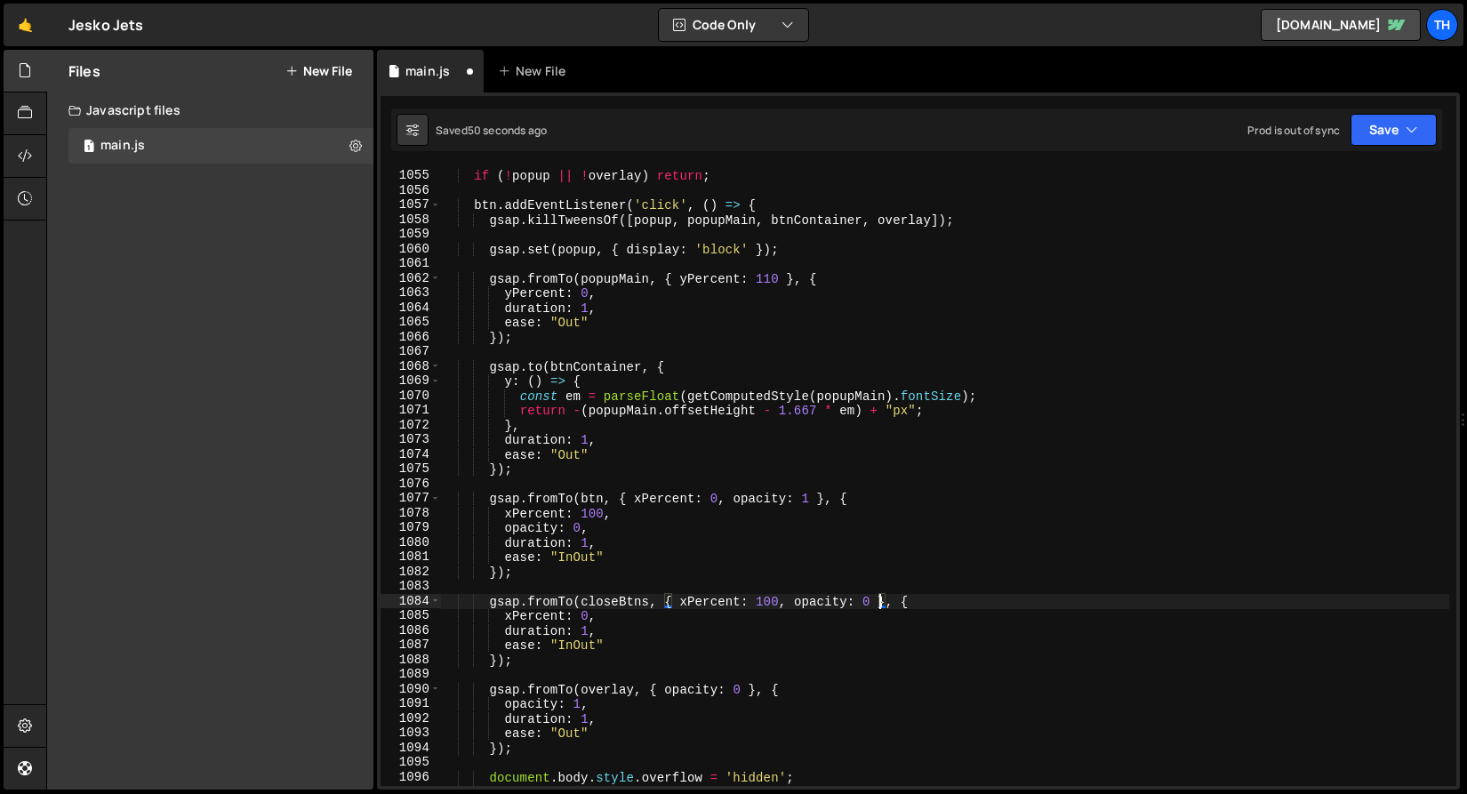
click at [640, 612] on div "if ( ! popup || ! overlay ) return ; btn . addEventListener ( 'click' , ( ) => …" at bounding box center [944, 478] width 1009 height 648
type textarea "xPercent: 0,"
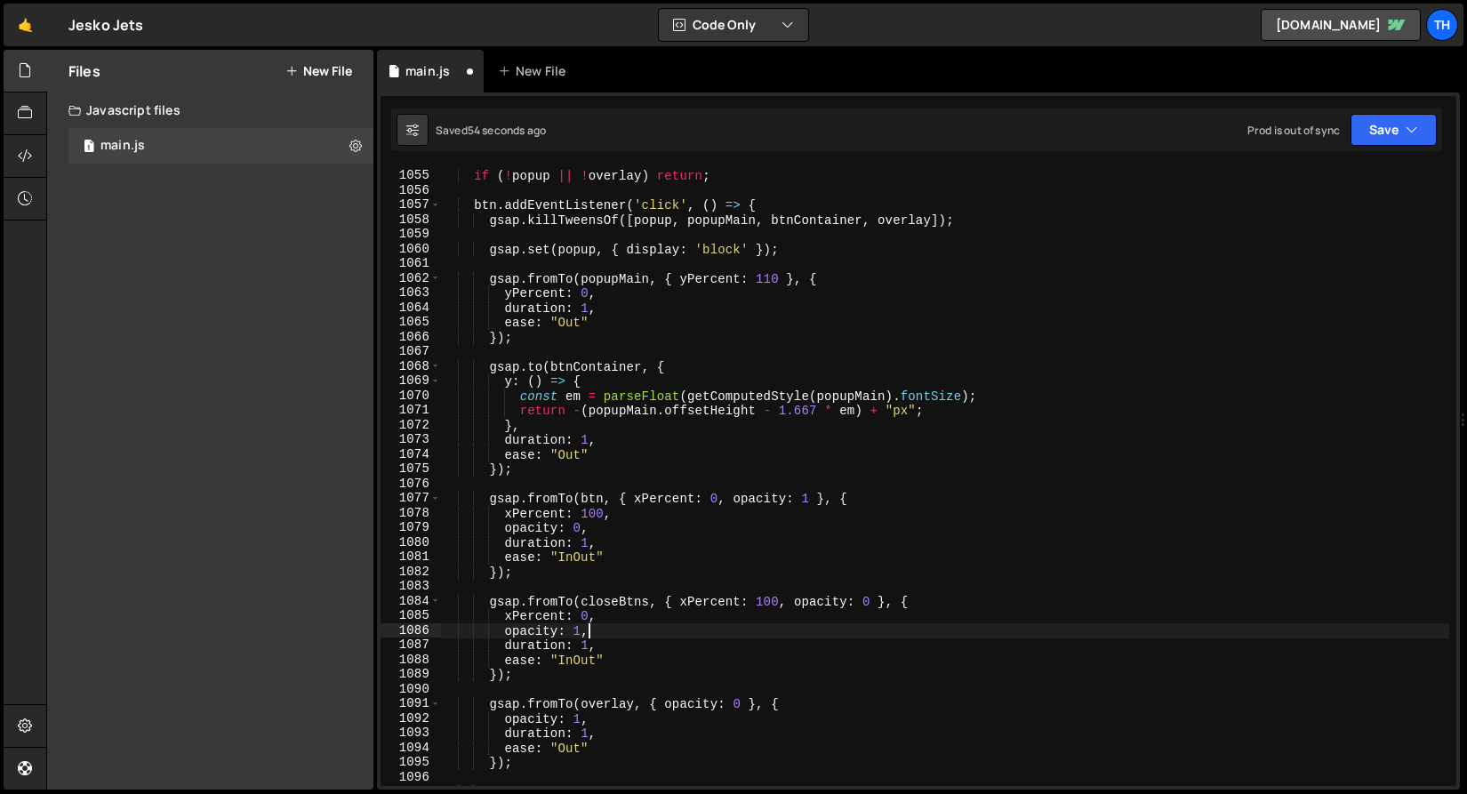
scroll to position [0, 9]
drag, startPoint x: 1373, startPoint y: 124, endPoint x: 1346, endPoint y: 148, distance: 36.5
click at [1373, 124] on button "Save" at bounding box center [1393, 130] width 86 height 32
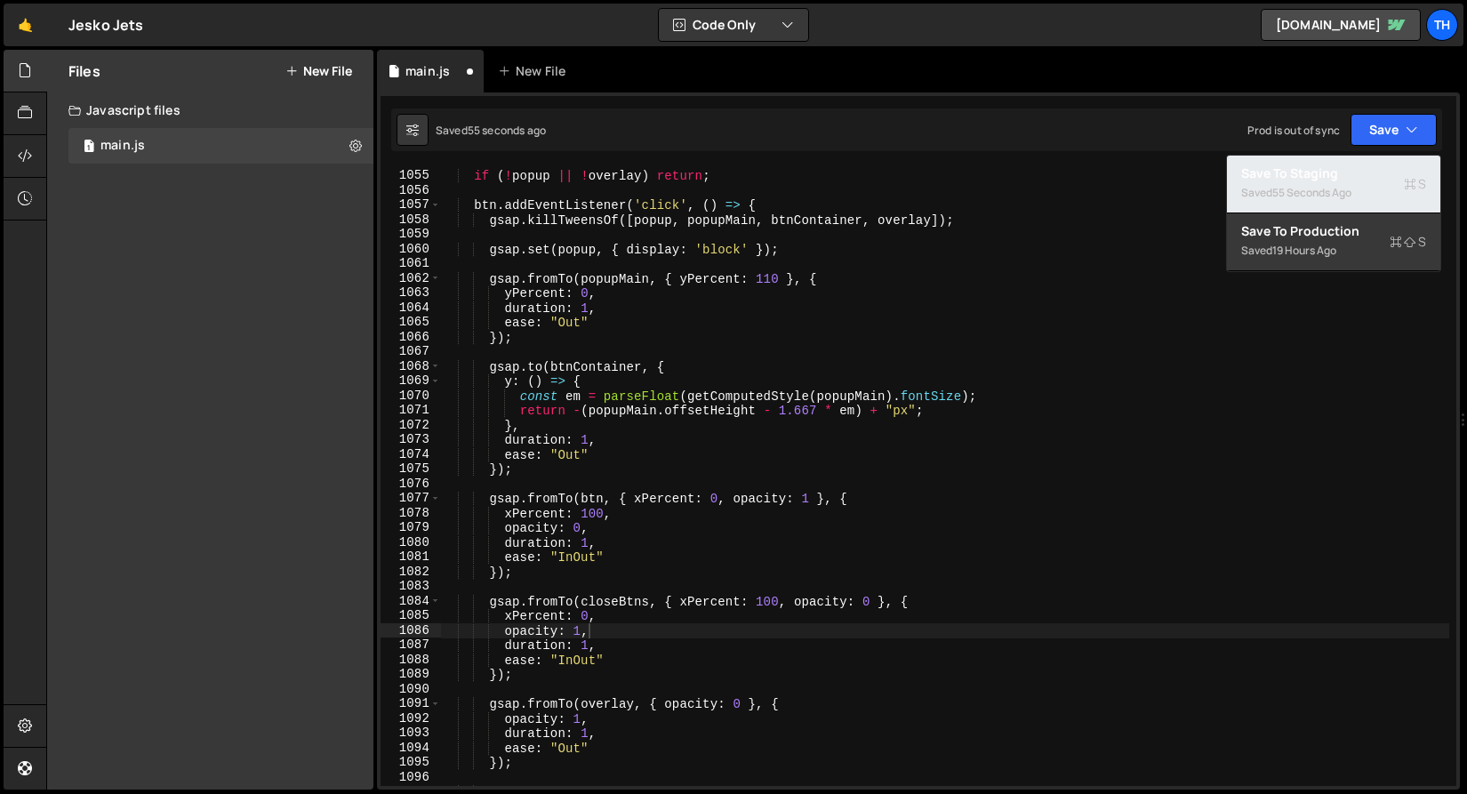
click at [1313, 182] on div "Saved 55 seconds ago" at bounding box center [1333, 192] width 185 height 21
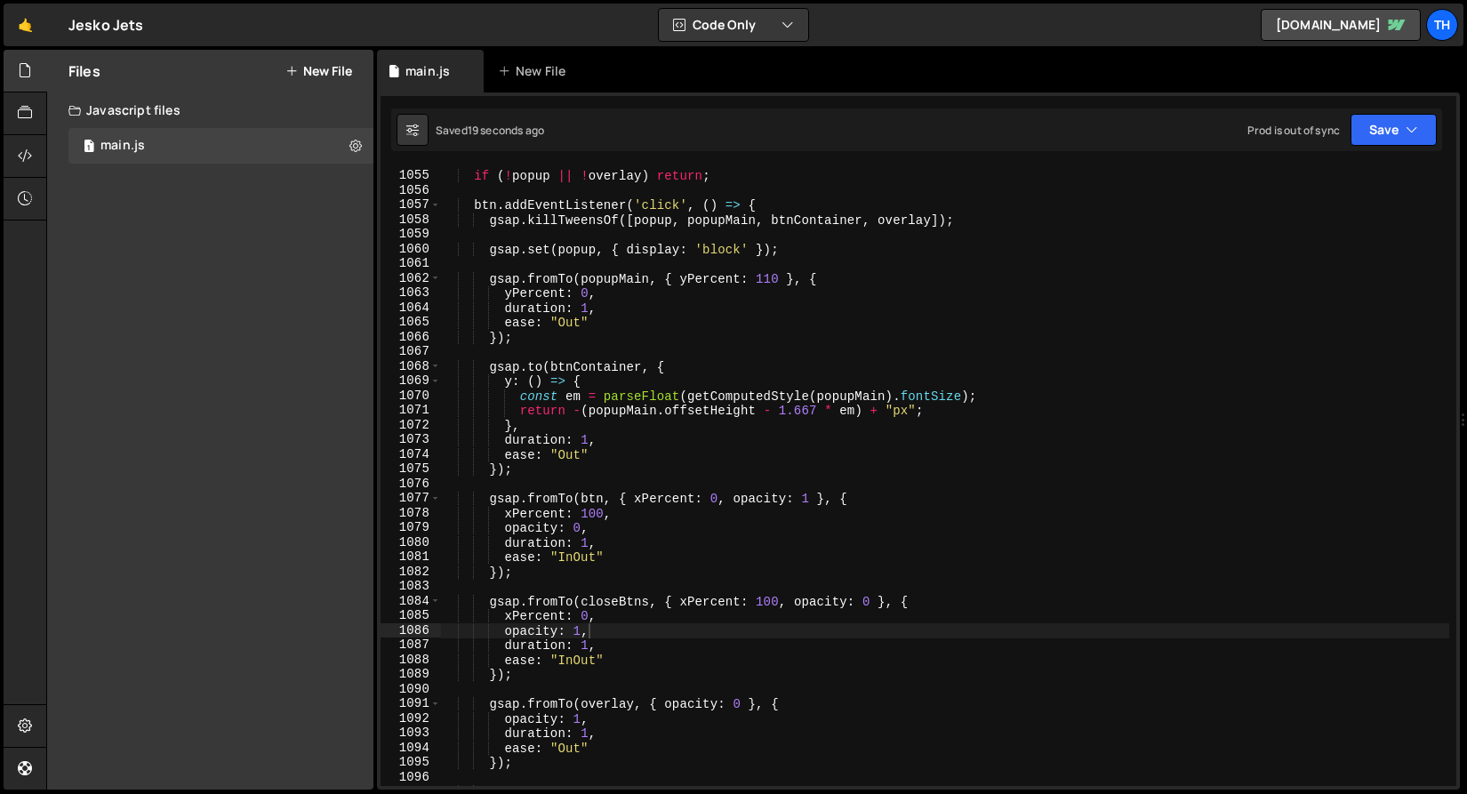
click at [754, 603] on div "if ( ! popup || ! overlay ) return ; btn . addEventListener ( 'click' , ( ) => …" at bounding box center [944, 478] width 1009 height 648
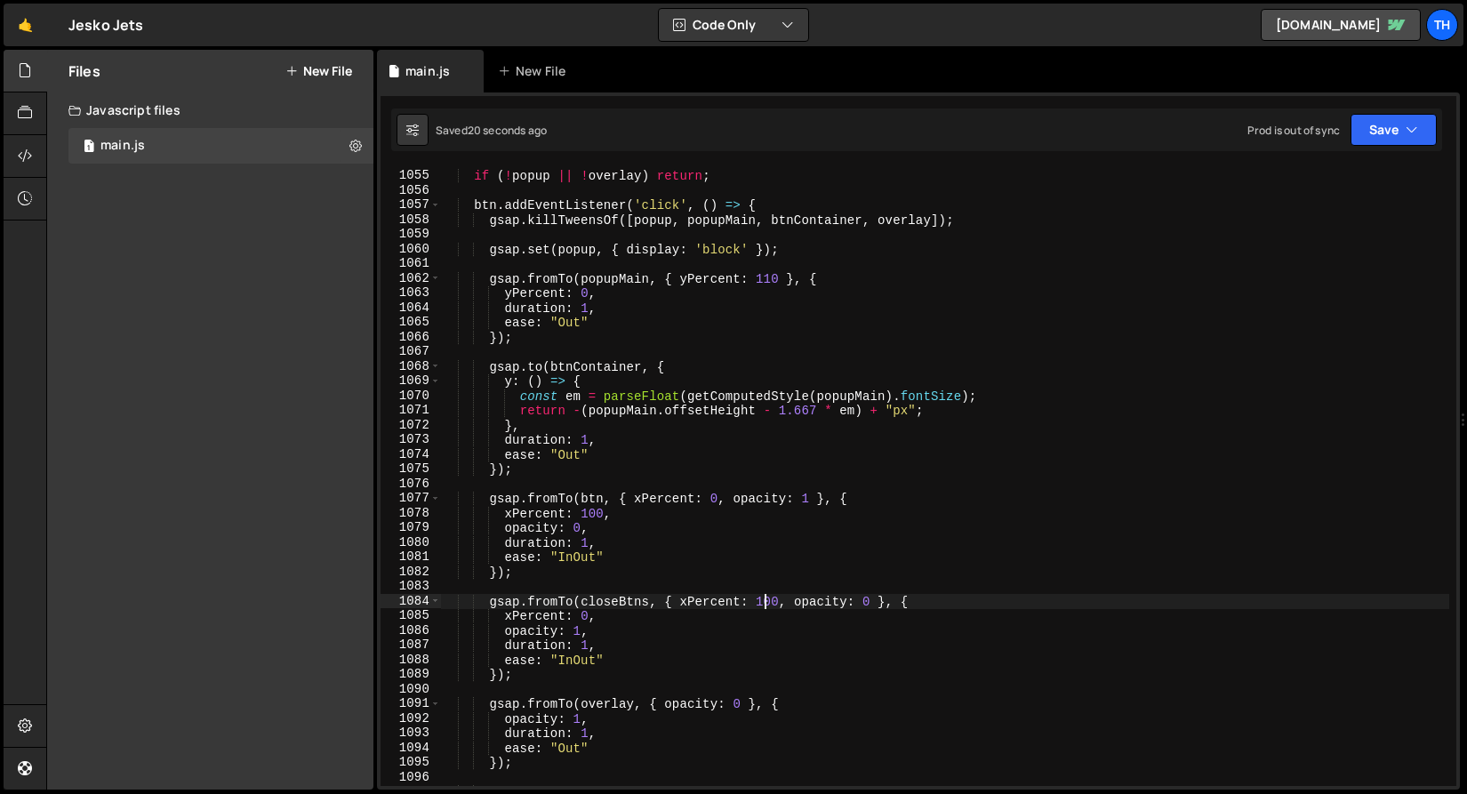
click at [762, 601] on div "if ( ! popup || ! overlay ) return ; btn . addEventListener ( 'click' , ( ) => …" at bounding box center [944, 478] width 1009 height 648
click at [1389, 146] on div "Saved 24 seconds ago Prod is out of sync Upgrade to Edit Save Save to Staging S…" at bounding box center [916, 129] width 1051 height 43
click at [1375, 134] on button "Save" at bounding box center [1393, 130] width 86 height 32
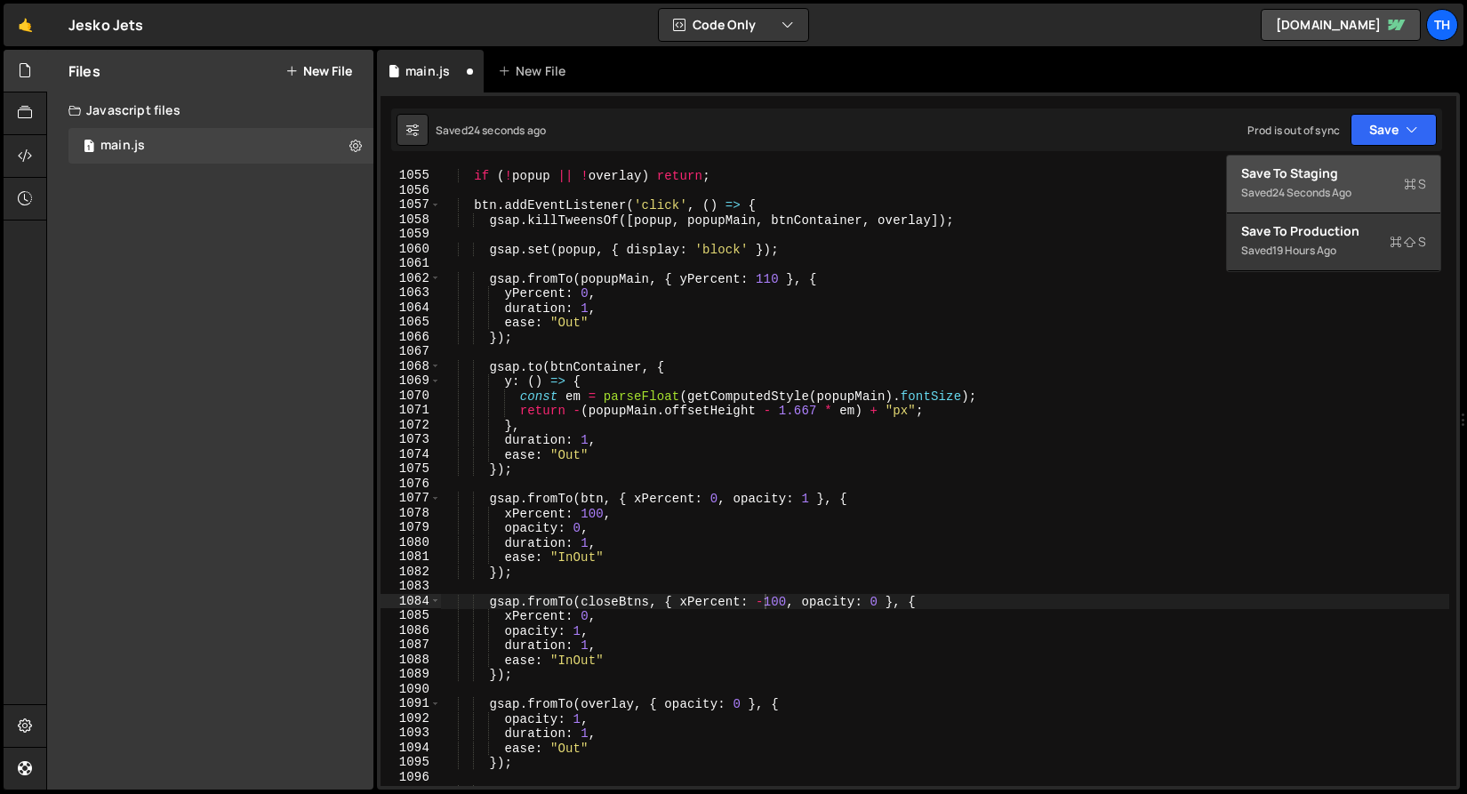
click at [1354, 179] on div "Save to Staging S" at bounding box center [1333, 173] width 185 height 18
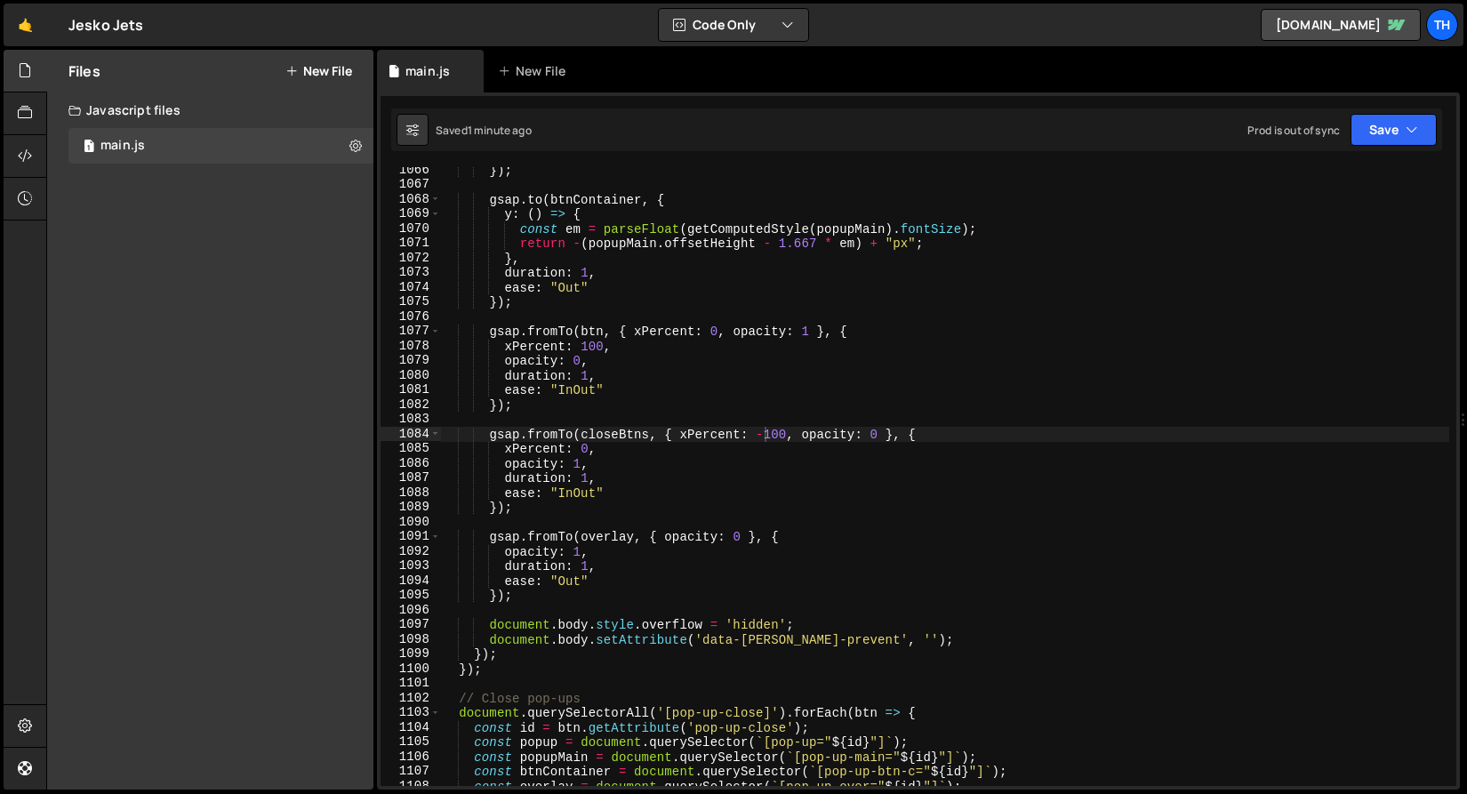
scroll to position [0, 4]
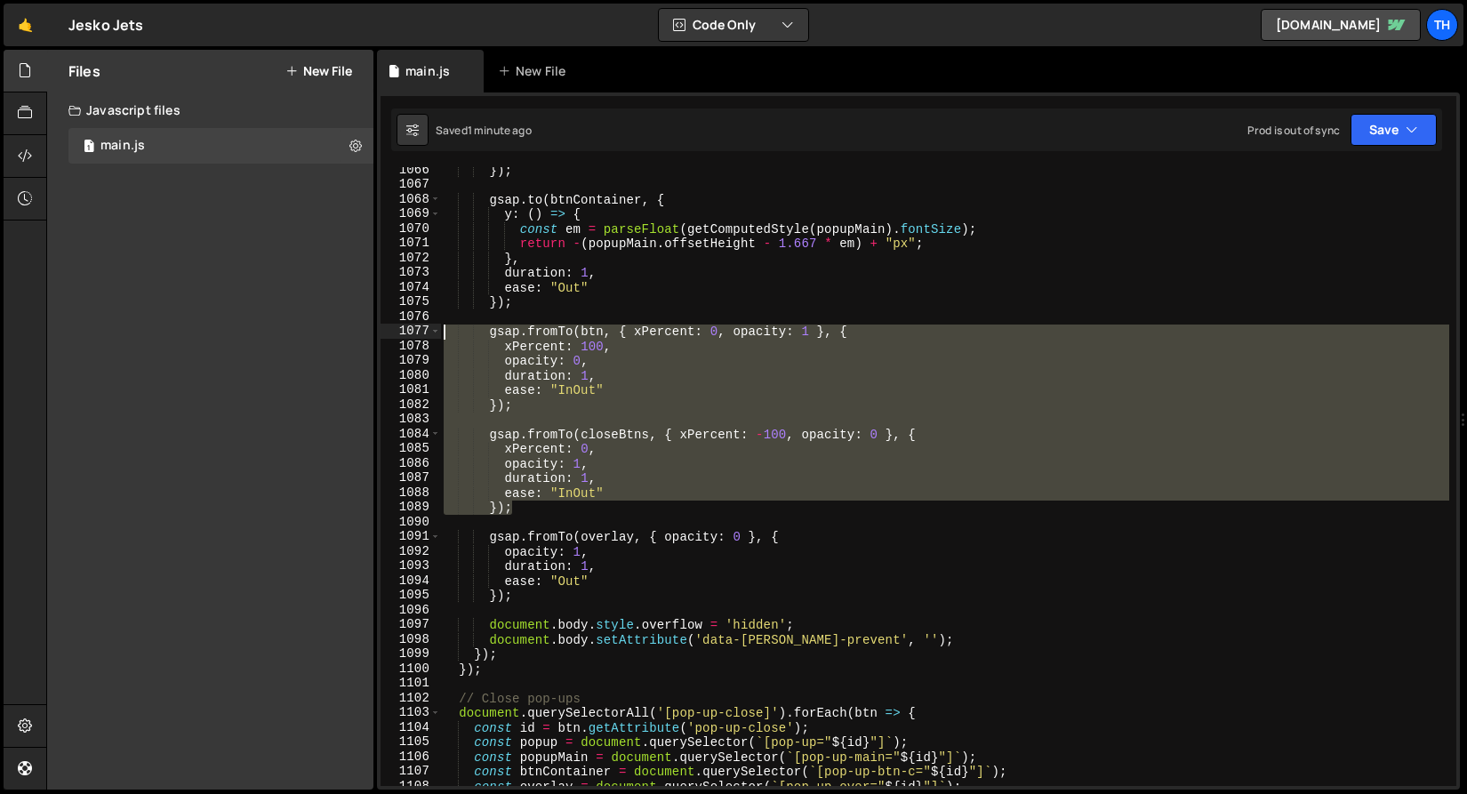
drag, startPoint x: 515, startPoint y: 503, endPoint x: 387, endPoint y: 334, distance: 211.9
click at [387, 334] on div "}); 1066 1067 1068 1069 1070 1071 1072 1073 1074 1075 1076 1077 1078 1079 1080 …" at bounding box center [917, 476] width 1075 height 619
type textarea "gsap.fromTo(btn, { xPercent: 0, opacity: 1 }, { xPercent: 100,"
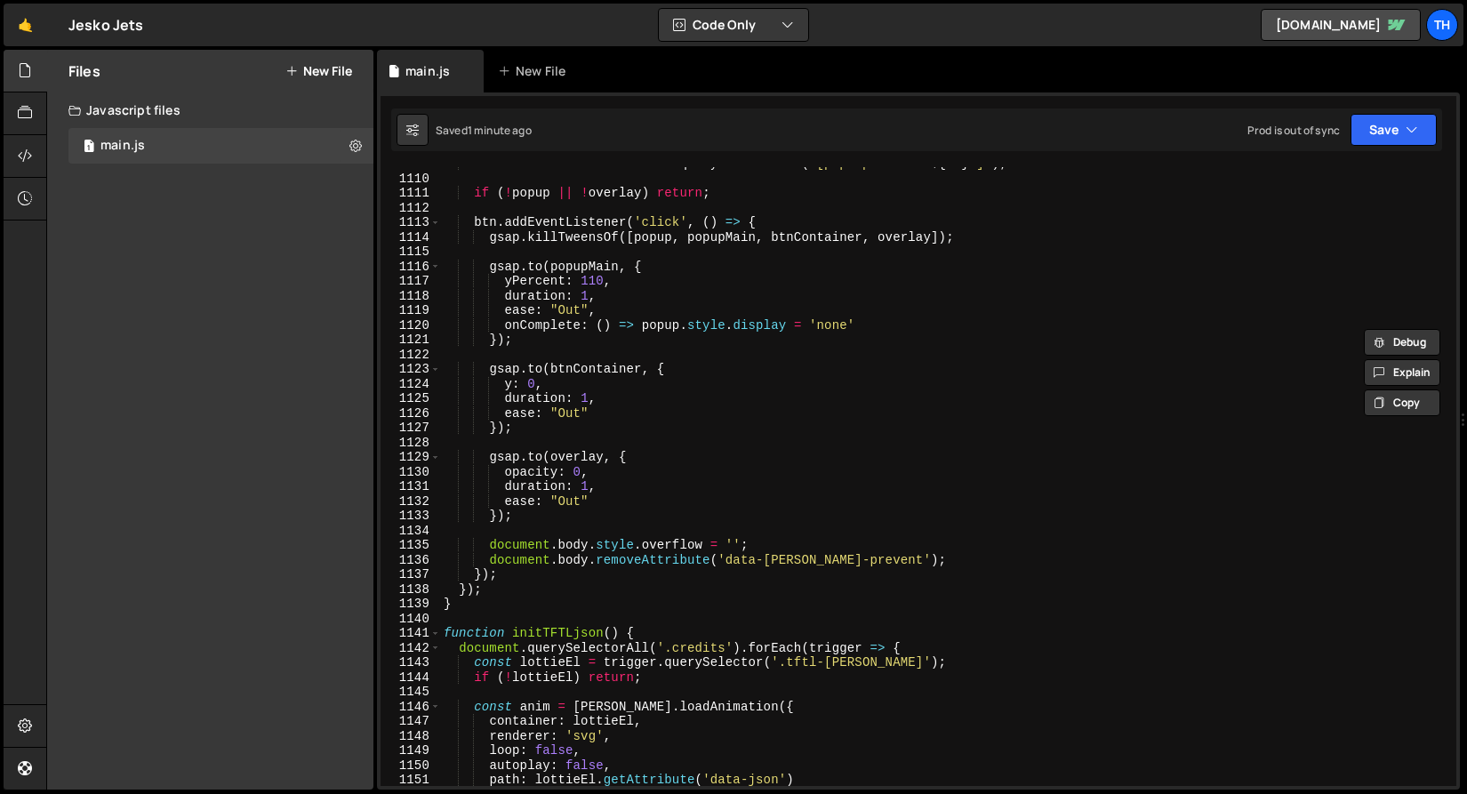
scroll to position [16260, 0]
click at [569, 437] on div "const closeBtns = document . querySelectorAll ( ` [pop-up-close=" ${ id } "] ` …" at bounding box center [944, 480] width 1009 height 648
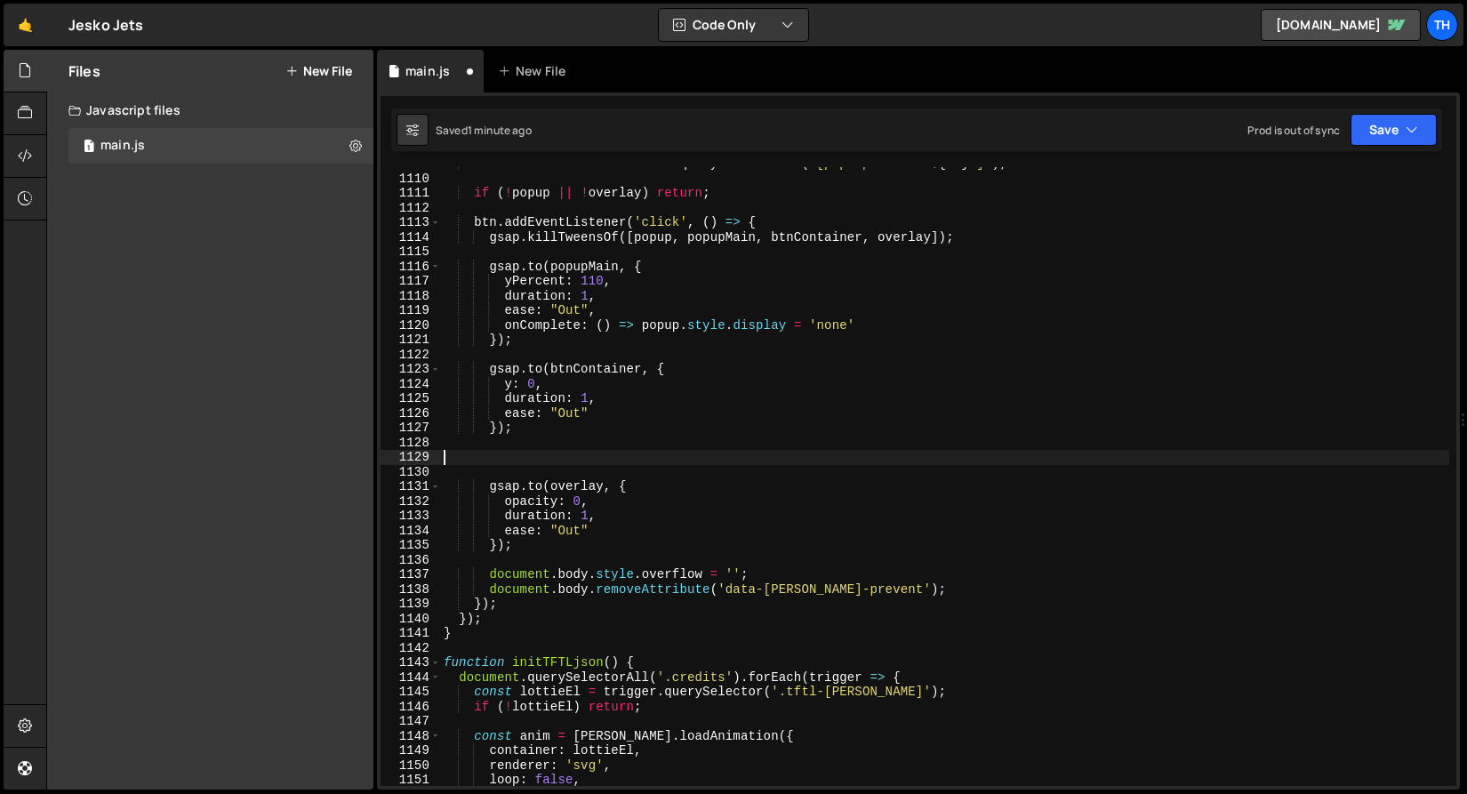
paste textarea "});"
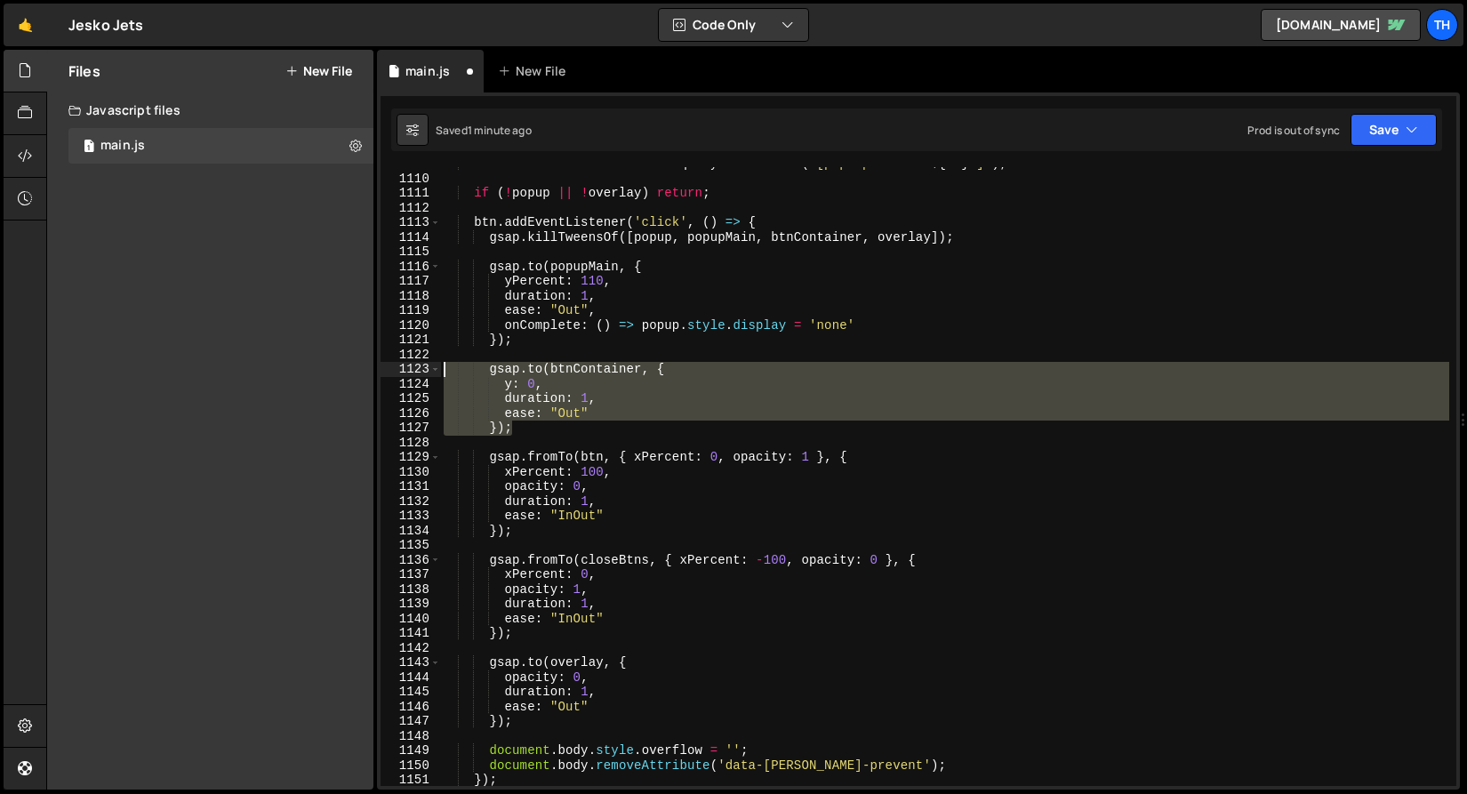
drag, startPoint x: 544, startPoint y: 427, endPoint x: 400, endPoint y: 369, distance: 155.1
click at [400, 369] on div "}); 1109 1110 1111 1112 1113 1114 1115 1116 1117 1118 1119 1120 1121 1122 1123 …" at bounding box center [917, 476] width 1075 height 619
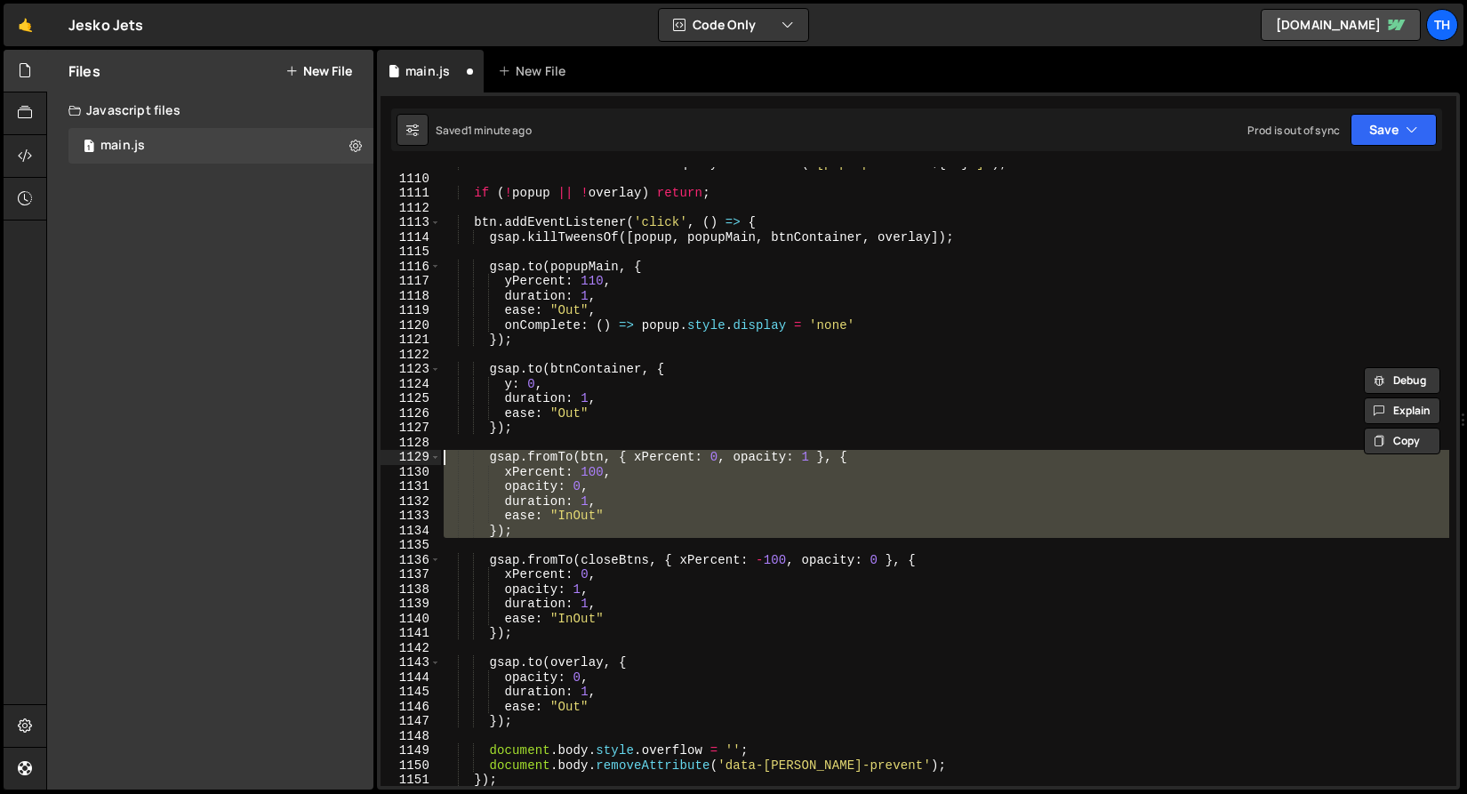
drag, startPoint x: 491, startPoint y: 520, endPoint x: 329, endPoint y: 456, distance: 174.0
click at [329, 456] on div "Files New File Javascript files 1 main.js 0 CSS files Copy share link Edit File…" at bounding box center [756, 420] width 1420 height 740
paste textarea "});"
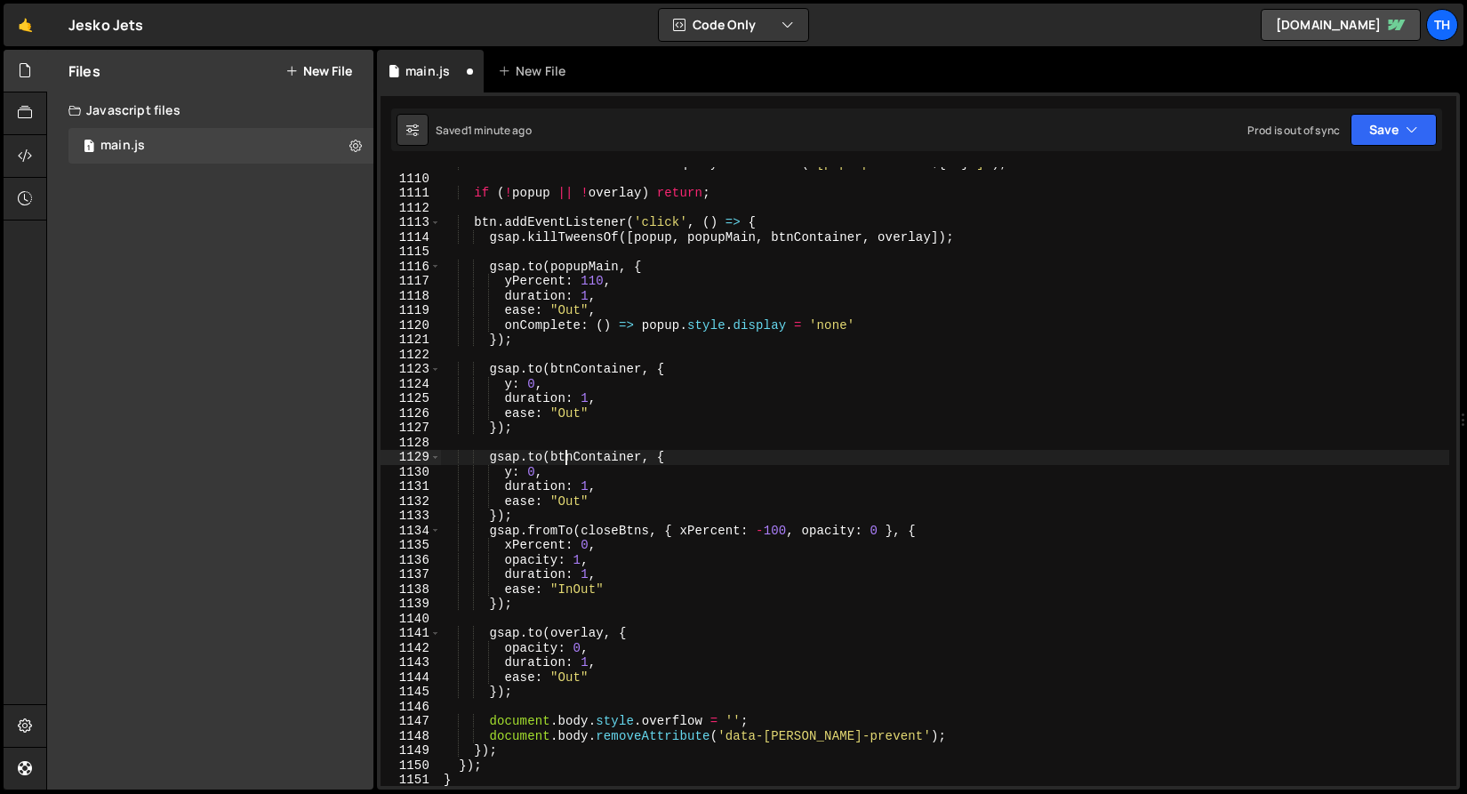
click at [565, 458] on div "const closeBtns = document . querySelectorAll ( ` [pop-up-close=" ${ id } "] ` …" at bounding box center [944, 480] width 1009 height 648
click at [574, 466] on div "const closeBtns = document . querySelectorAll ( ` [pop-up-close=" ${ id } "] ` …" at bounding box center [944, 480] width 1009 height 648
drag, startPoint x: 571, startPoint y: 456, endPoint x: 640, endPoint y: 452, distance: 69.4
click at [640, 452] on div "const closeBtns = document . querySelectorAll ( ` [pop-up-close=" ${ id } "] ` …" at bounding box center [944, 480] width 1009 height 648
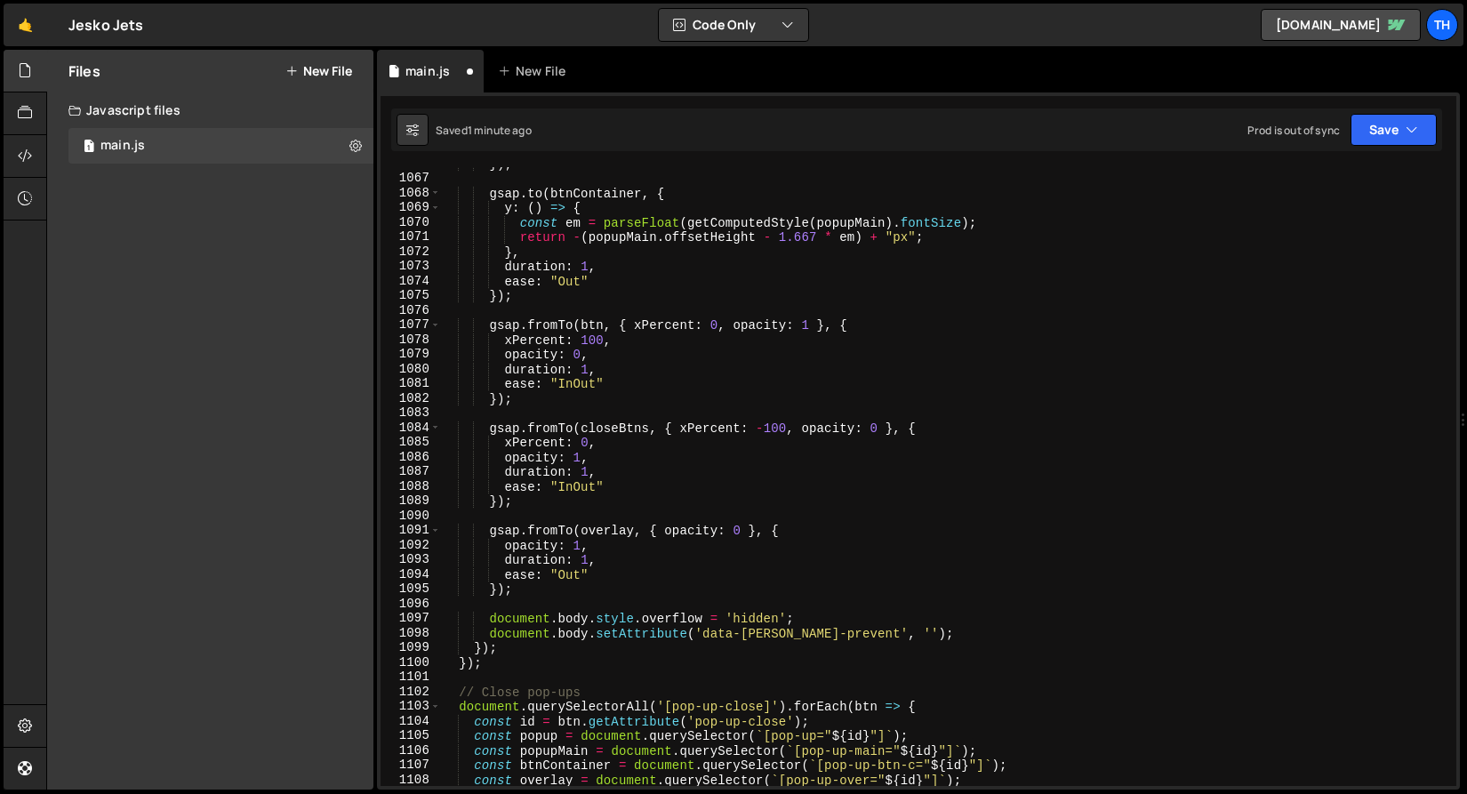
scroll to position [15630, 0]
click at [534, 444] on div "}) ; gsap . to ( btnContainer , { y : ( ) => { const em = parseFloat ( getCompu…" at bounding box center [944, 480] width 1009 height 648
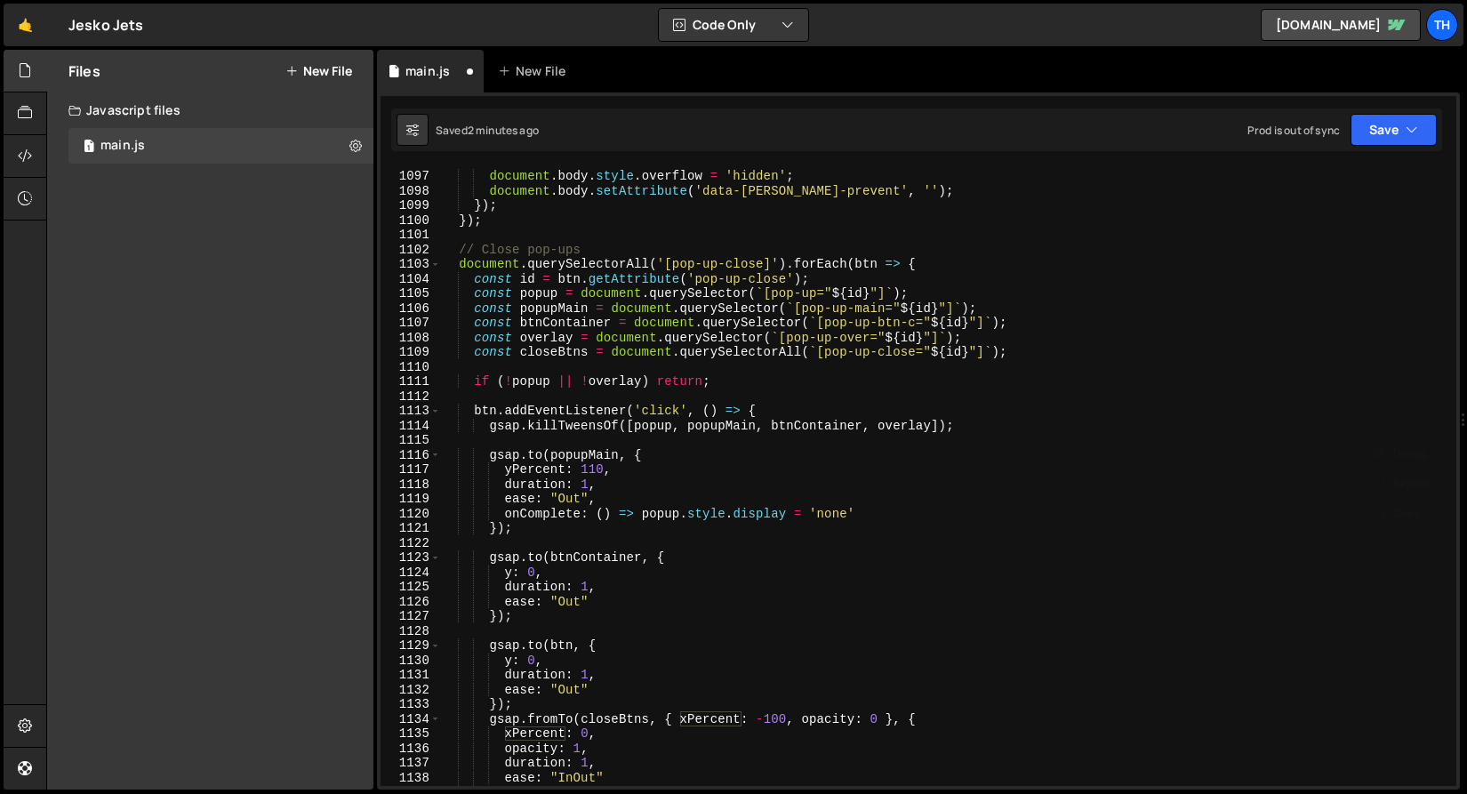
scroll to position [16126, 0]
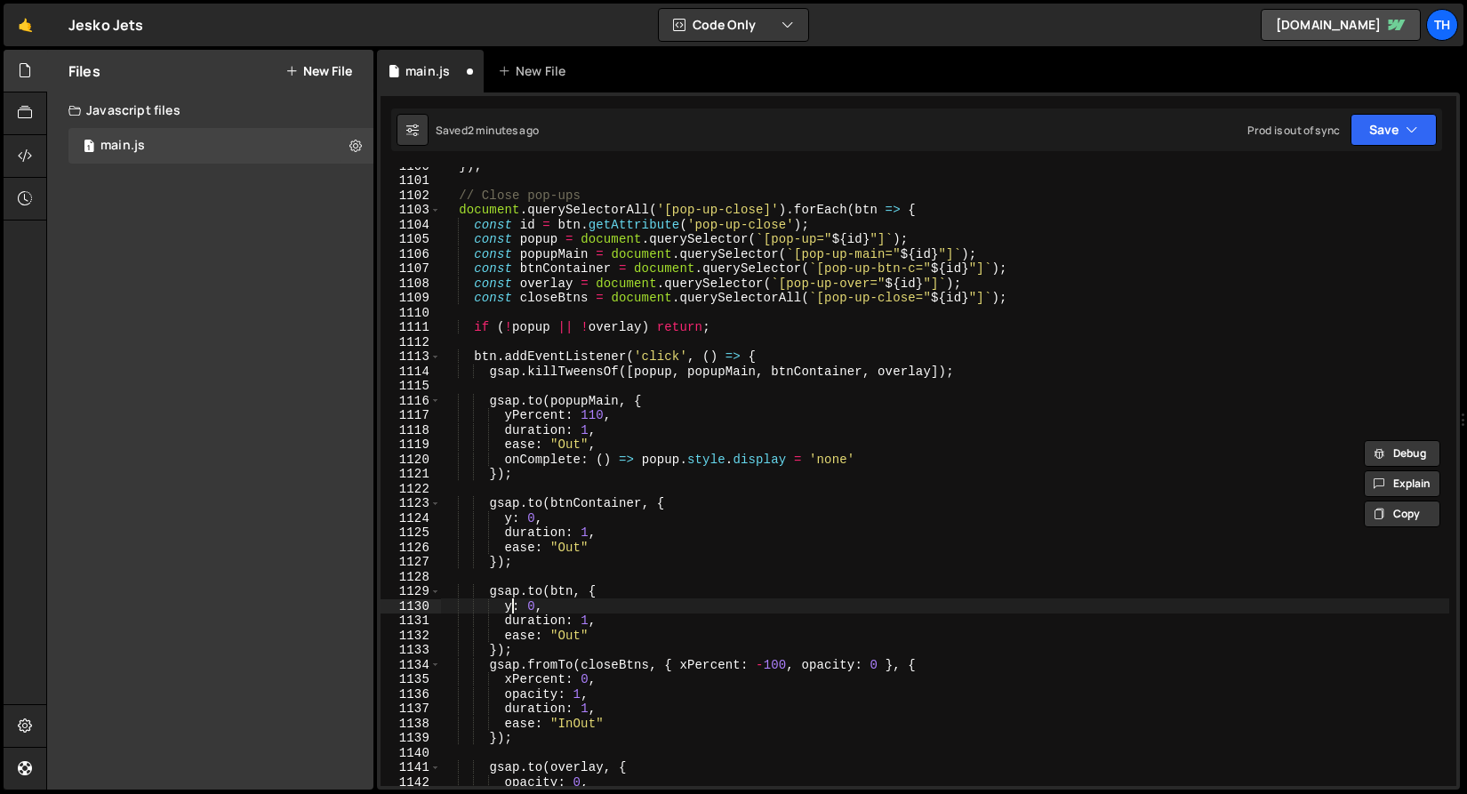
click at [509, 607] on div "}) ; // Close pop-ups document . querySelectorAll ( '[pop-up-close]' ) . forEac…" at bounding box center [944, 482] width 1009 height 648
paste textarea "xPercent"
click at [583, 610] on div "}) ; // Close pop-ups document . querySelectorAll ( '[pop-up-close]' ) . forEac…" at bounding box center [944, 482] width 1009 height 648
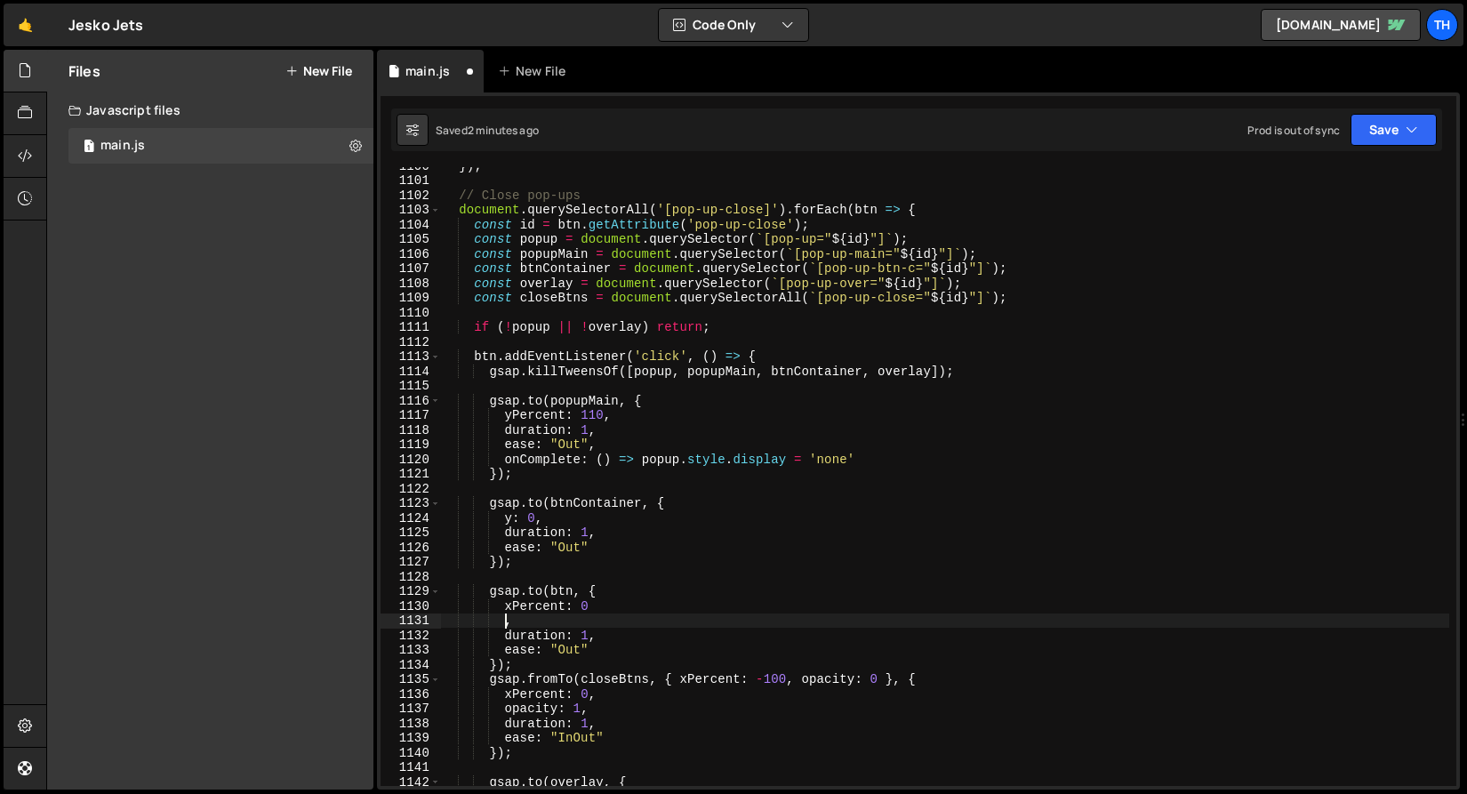
type textarea "xPercent: 0,"
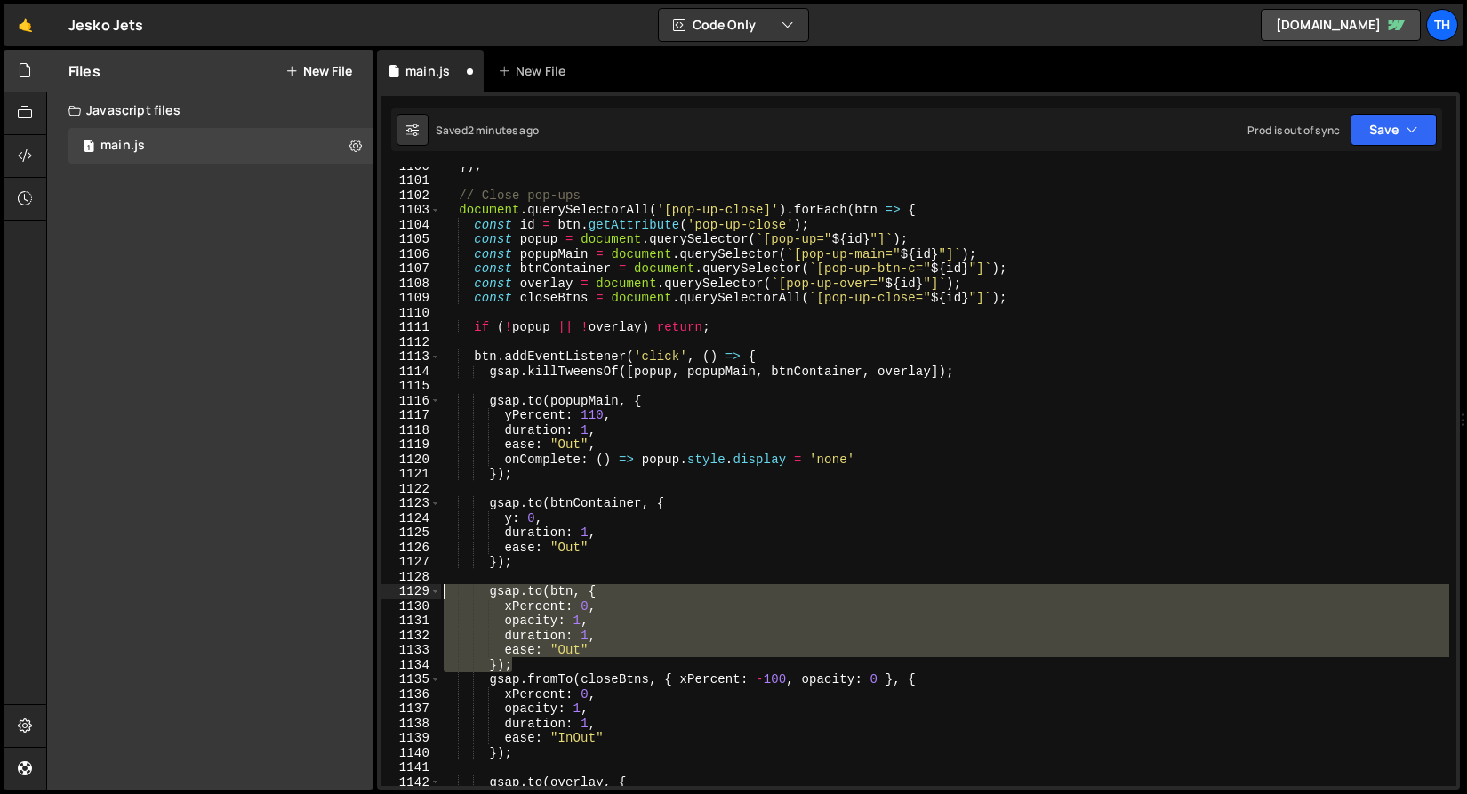
drag, startPoint x: 523, startPoint y: 671, endPoint x: 366, endPoint y: 588, distance: 177.3
click at [366, 588] on div "Files New File Javascript files 1 main.js 0 CSS files Copy share link Edit File…" at bounding box center [756, 420] width 1420 height 740
type textarea "gsap.to(btn, { xPercent: 0,"
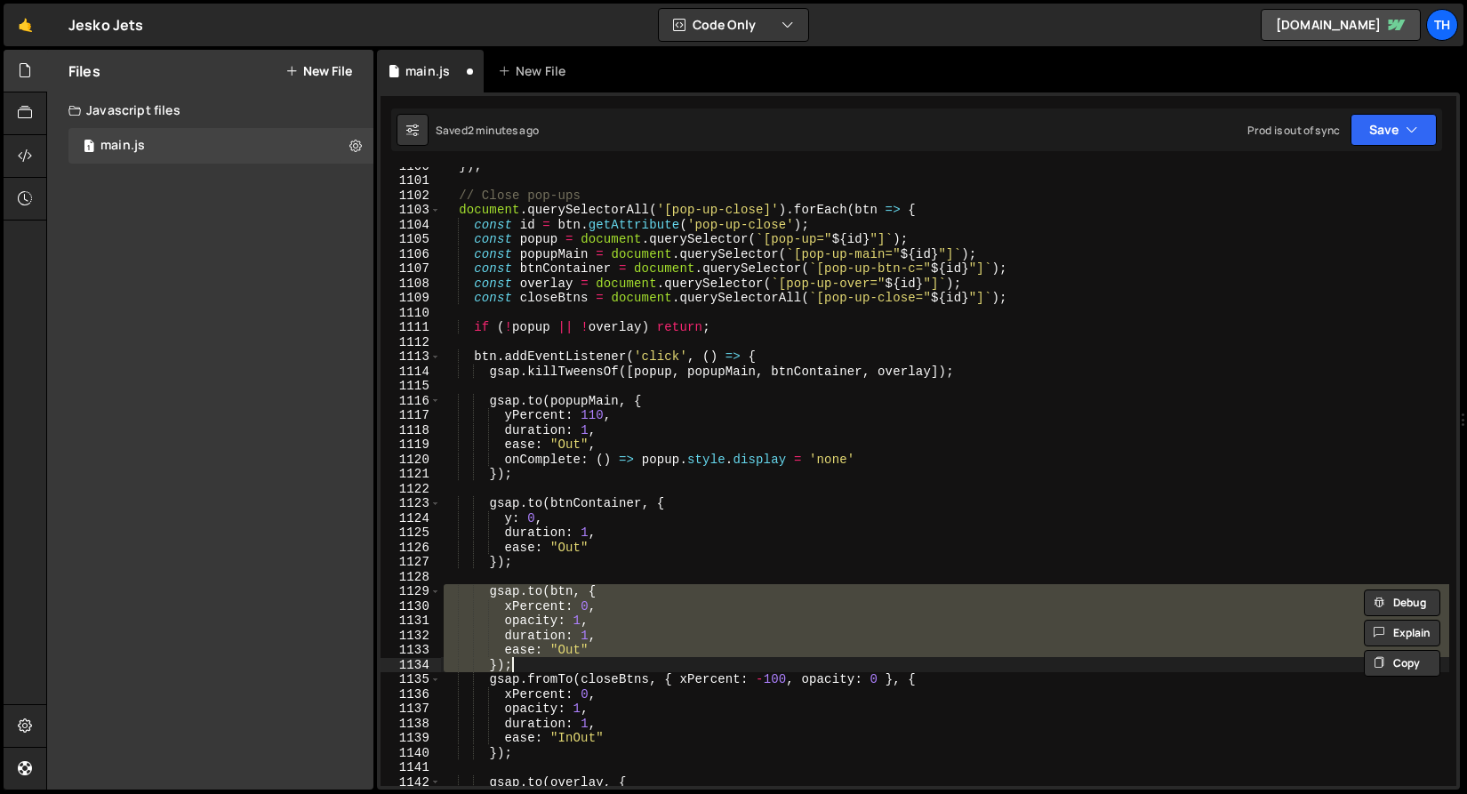
type textarea "});"
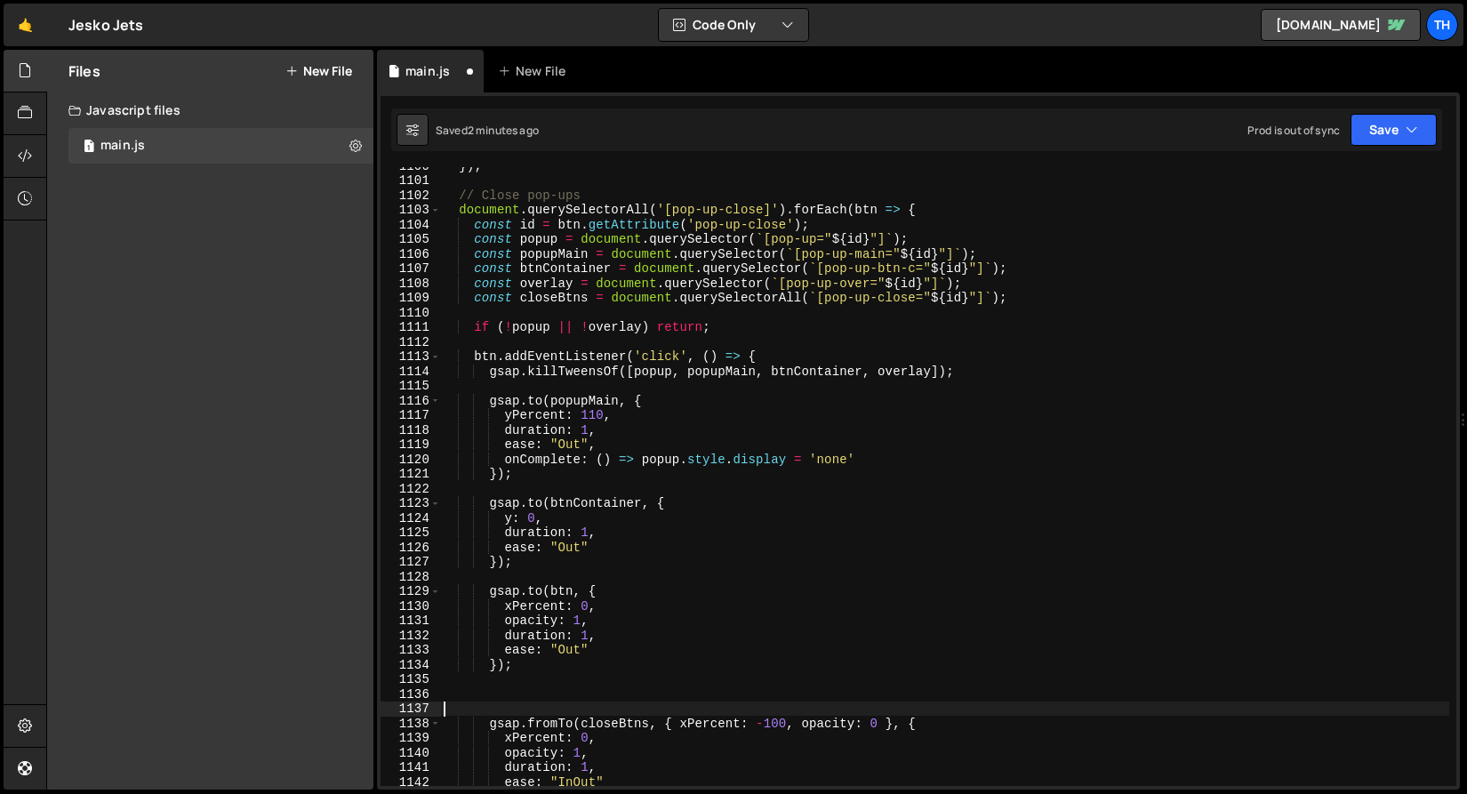
type textarea "gsap.fromTo(closeBtns, { xPercent: -100, opacity: 0 }, {"
paste textarea "});"
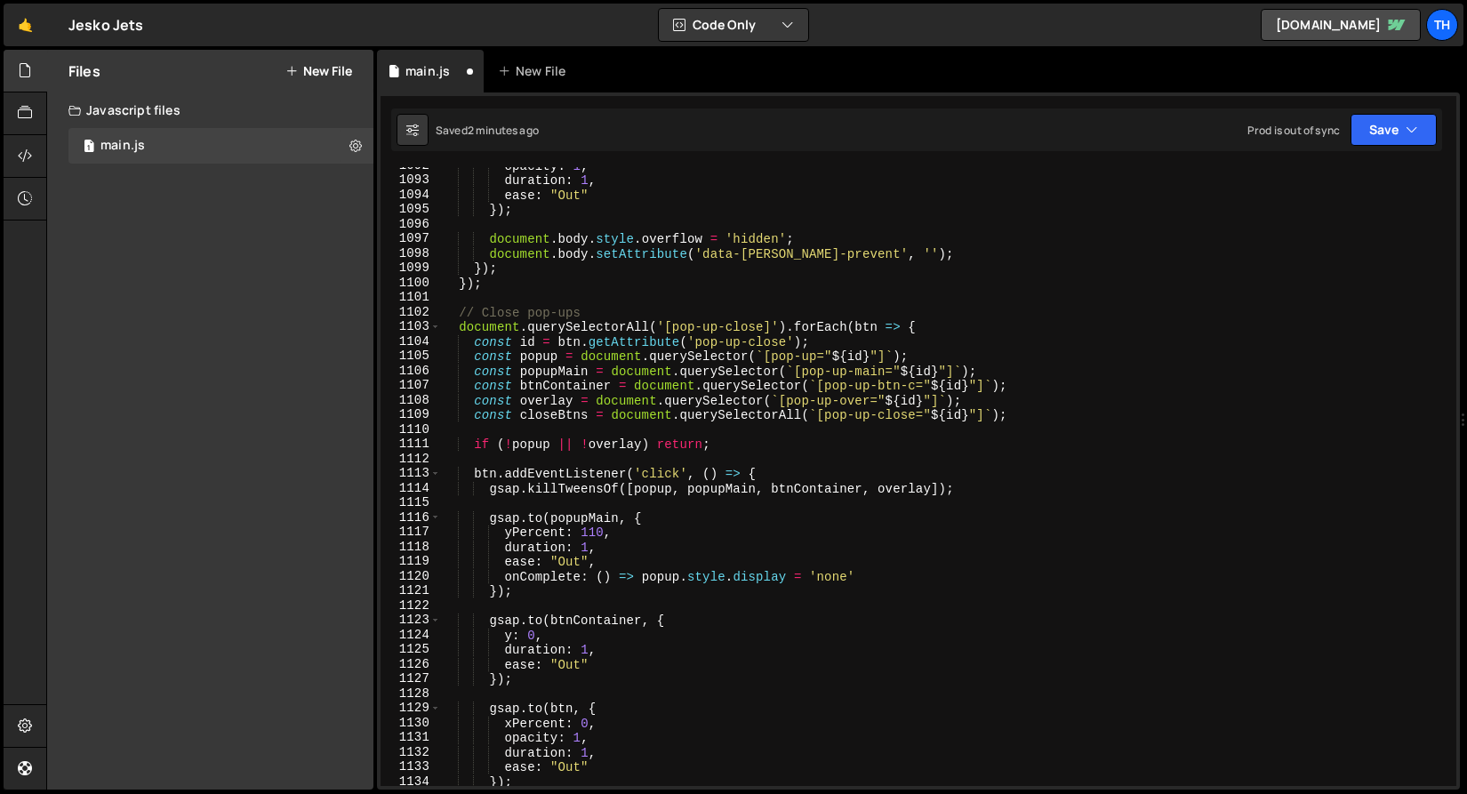
scroll to position [16008, 0]
click at [565, 404] on div "opacity : 1 , duration : 1 , ease : "Out" }) ; document . body . style . overfl…" at bounding box center [944, 482] width 1009 height 648
click at [561, 411] on div "opacity : 1 , duration : 1 , ease : "Out" }) ; document . body . style . overfl…" at bounding box center [944, 482] width 1009 height 648
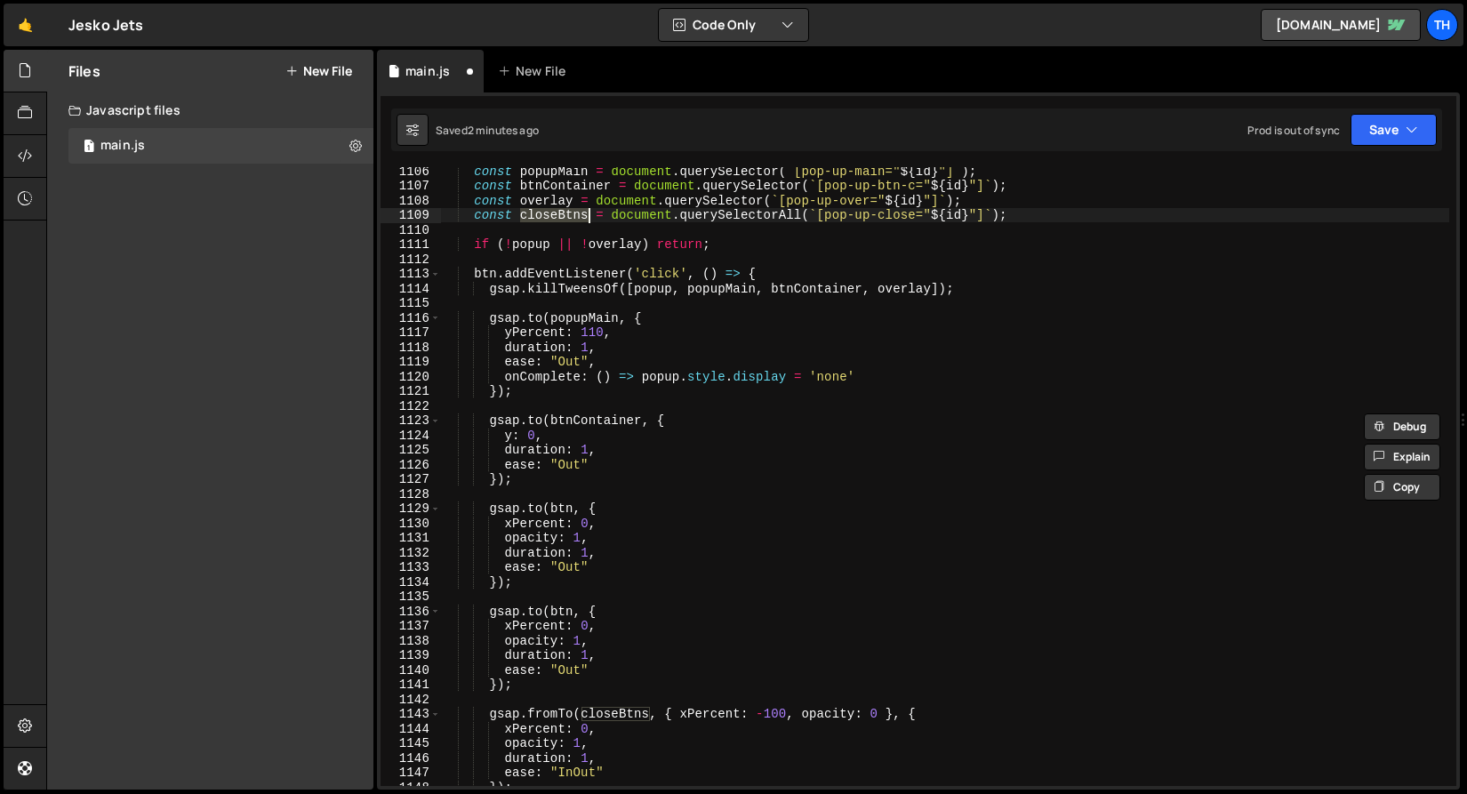
scroll to position [16208, 0]
click at [562, 612] on div "const popupMain = document . querySelector ( ` [pop-up-main=" ${ id } "] ` ) ; …" at bounding box center [944, 488] width 1009 height 648
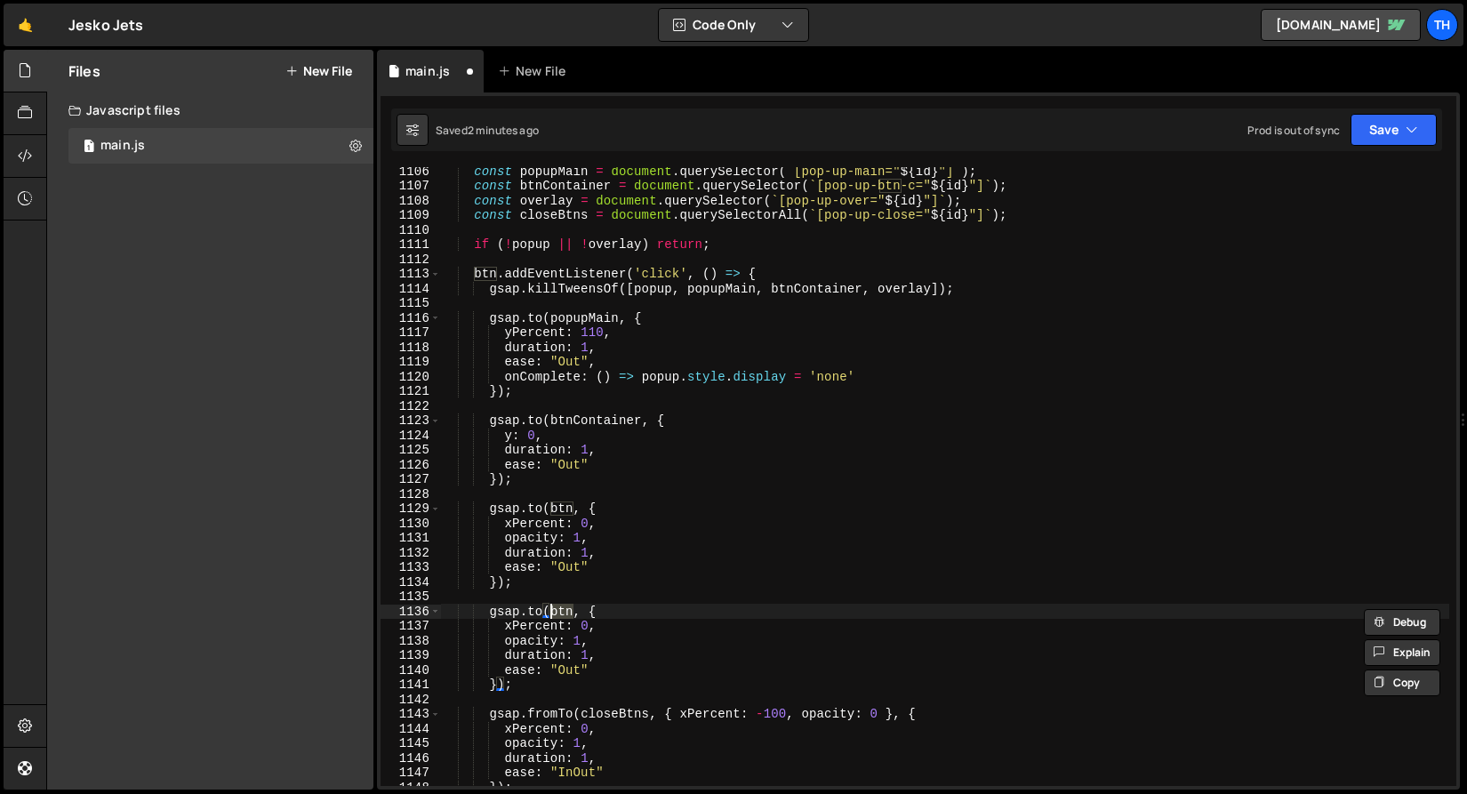
paste textarea "closeBtns"
click at [645, 582] on div "const popupMain = document . querySelector ( ` [pop-up-main=" ${ id } "] ` ) ; …" at bounding box center [944, 488] width 1009 height 648
click at [584, 626] on div "const popupMain = document . querySelector ( ` [pop-up-main=" ${ id } "] ` ) ; …" at bounding box center [944, 488] width 1009 height 648
click at [578, 643] on div "const popupMain = document . querySelector ( ` [pop-up-main=" ${ id } "] ` ) ; …" at bounding box center [944, 488] width 1009 height 648
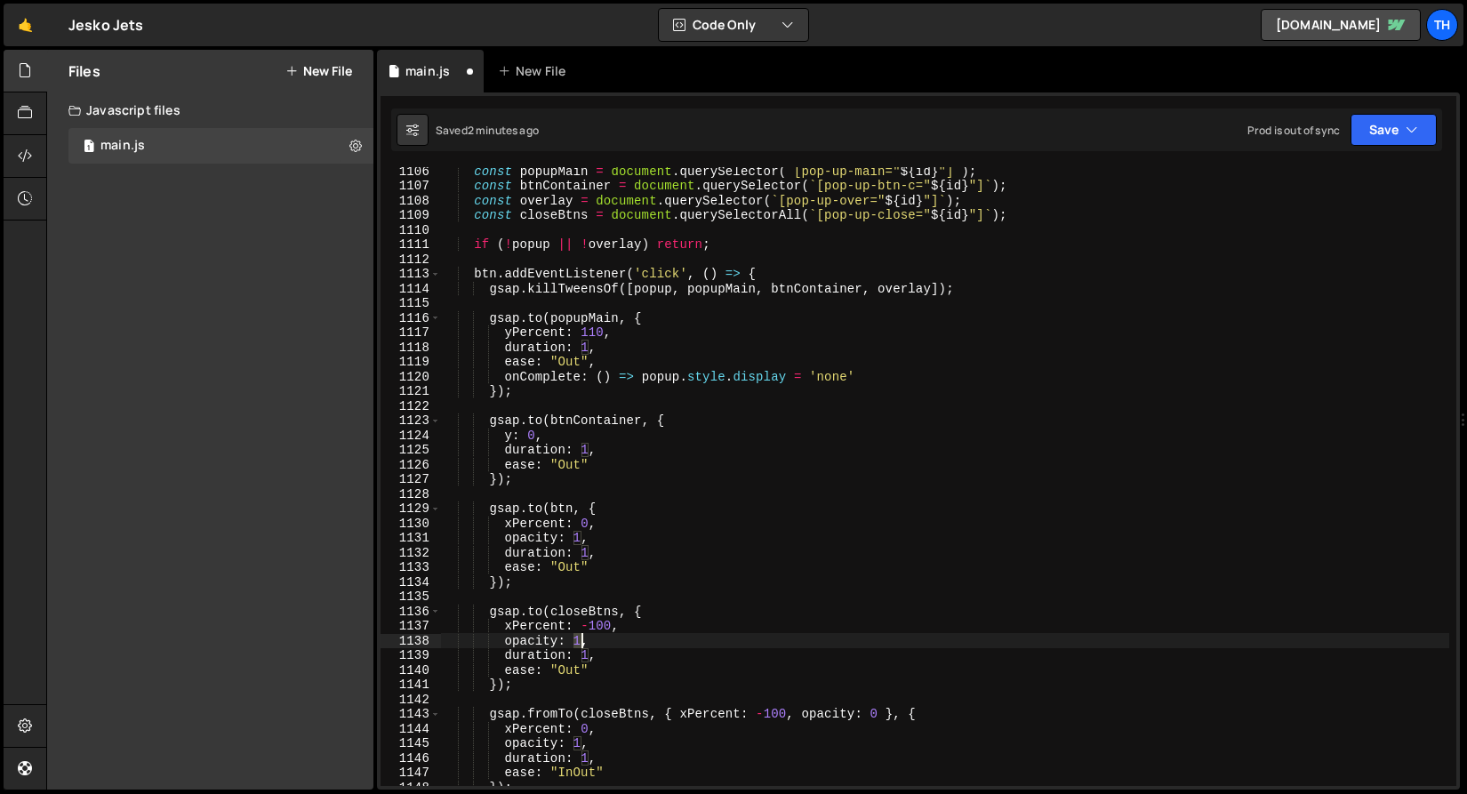
scroll to position [0, 9]
click at [460, 715] on div "const popupMain = document . querySelector ( ` [pop-up-main=" ${ id } "] ` ) ; …" at bounding box center [944, 488] width 1009 height 648
click at [559, 564] on div "const popupMain = document . querySelector ( ` [pop-up-main=" ${ id } "] ` ) ; …" at bounding box center [944, 488] width 1009 height 648
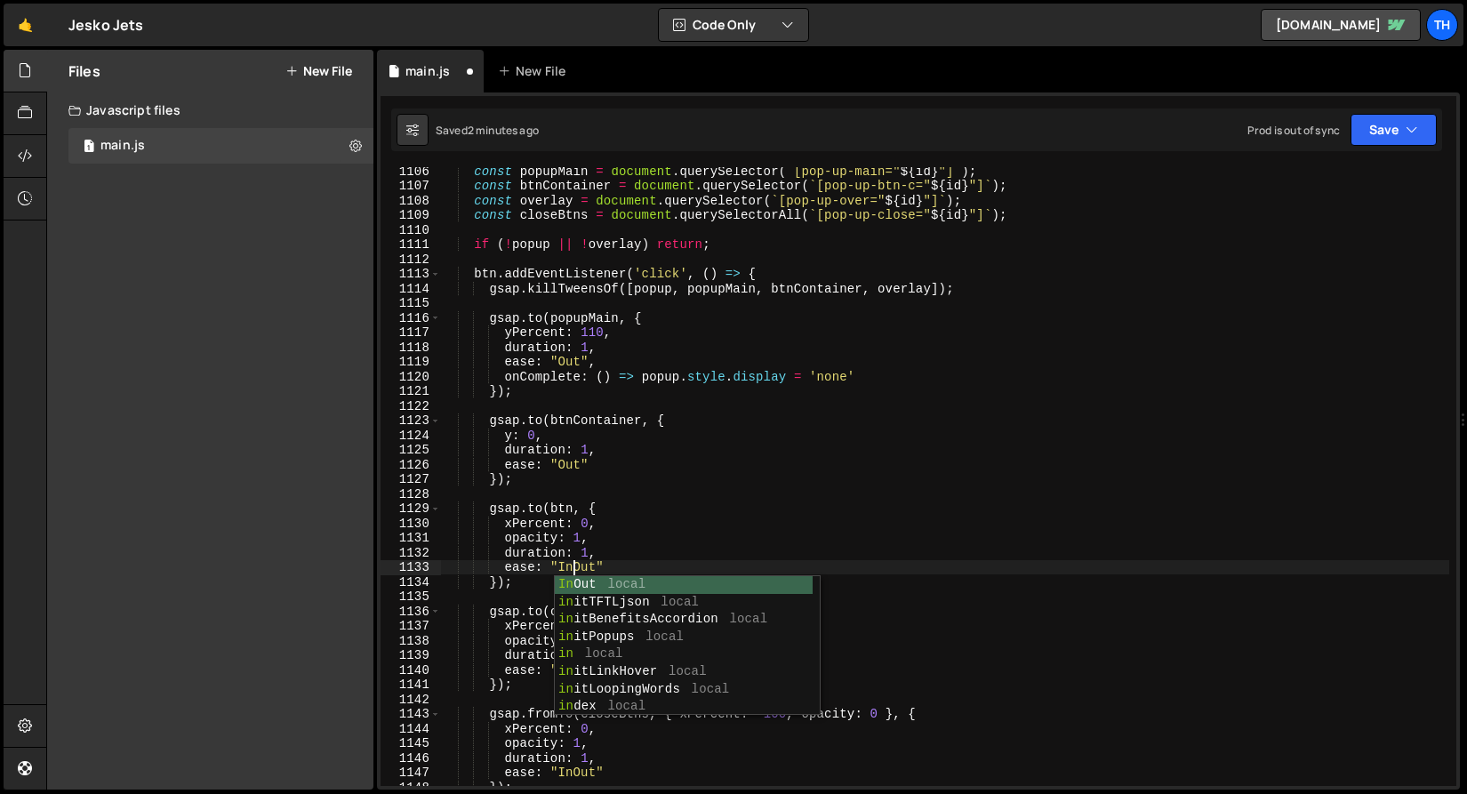
click at [578, 571] on div "const popupMain = document . querySelector ( ` [pop-up-main=" ${ id } "] ` ) ; …" at bounding box center [944, 488] width 1009 height 648
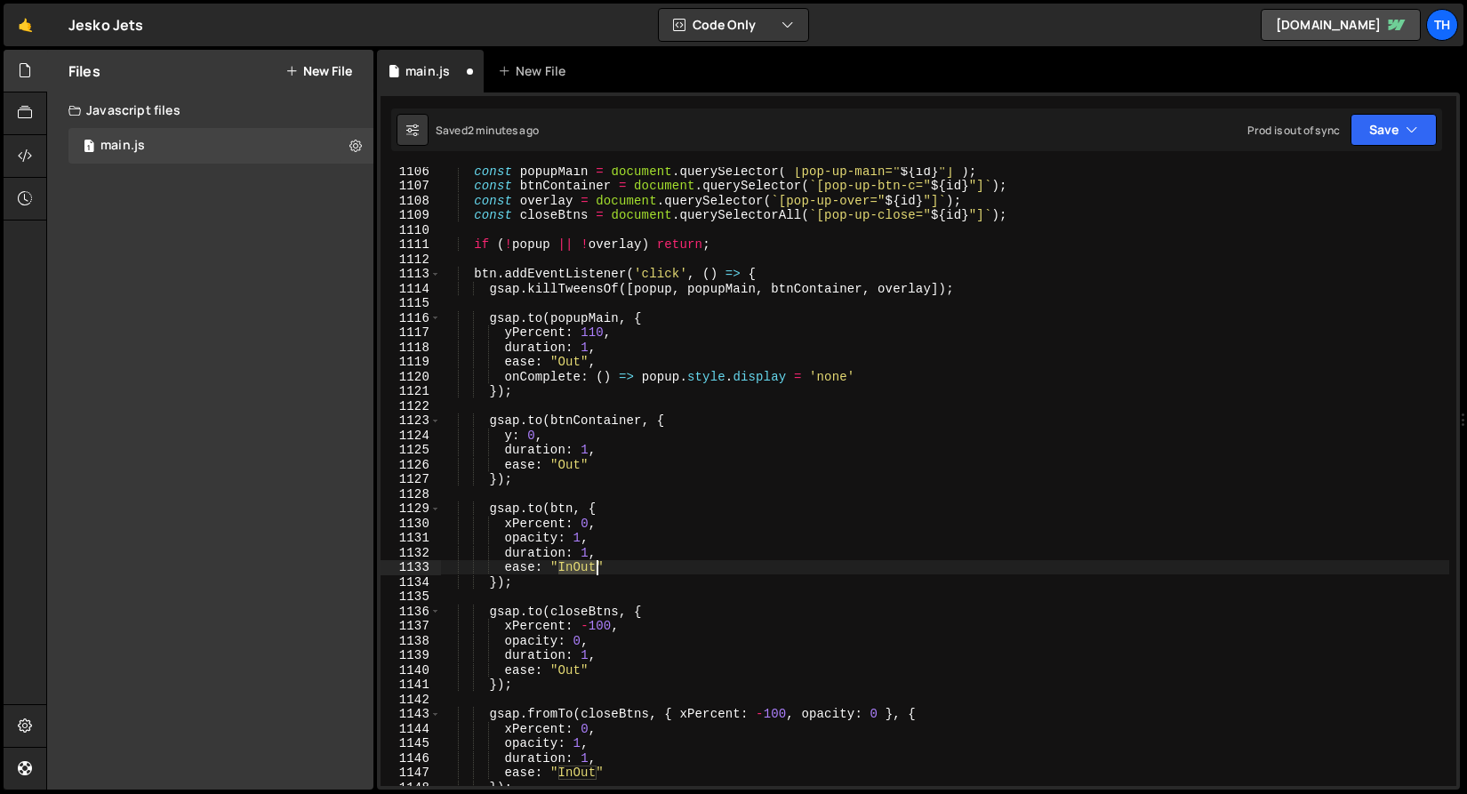
click at [578, 571] on div "const popupMain = document . querySelector ( ` [pop-up-main=" ${ id } "] ` ) ; …" at bounding box center [944, 488] width 1009 height 648
click at [574, 671] on div "const popupMain = document . querySelector ( ` [pop-up-main=" ${ id } "] ` ) ; …" at bounding box center [944, 488] width 1009 height 648
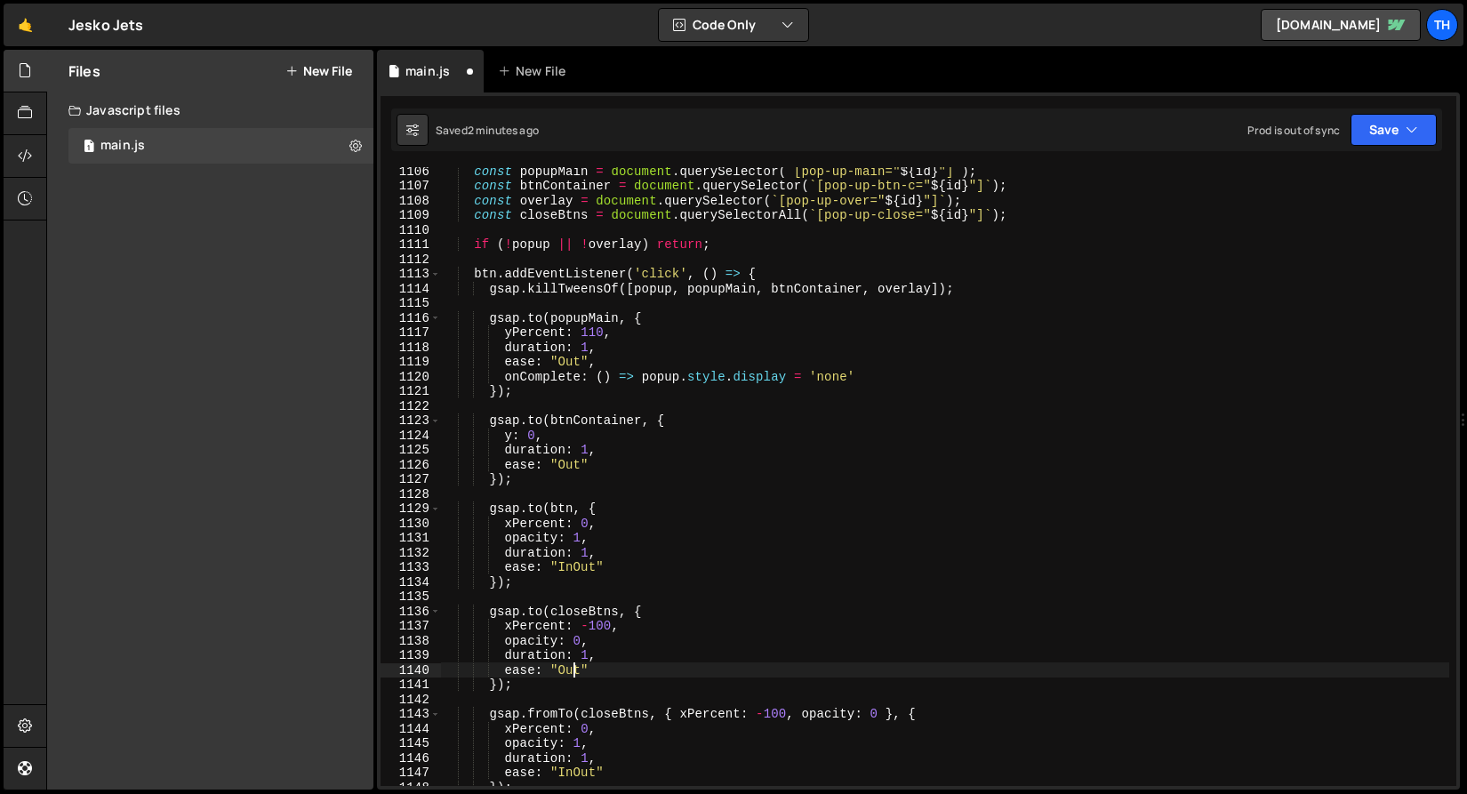
click at [574, 671] on div "const popupMain = document . querySelector ( ` [pop-up-main=" ${ id } "] ` ) ; …" at bounding box center [944, 488] width 1009 height 648
paste textarea "In"
click at [1411, 128] on icon "button" at bounding box center [1411, 130] width 12 height 18
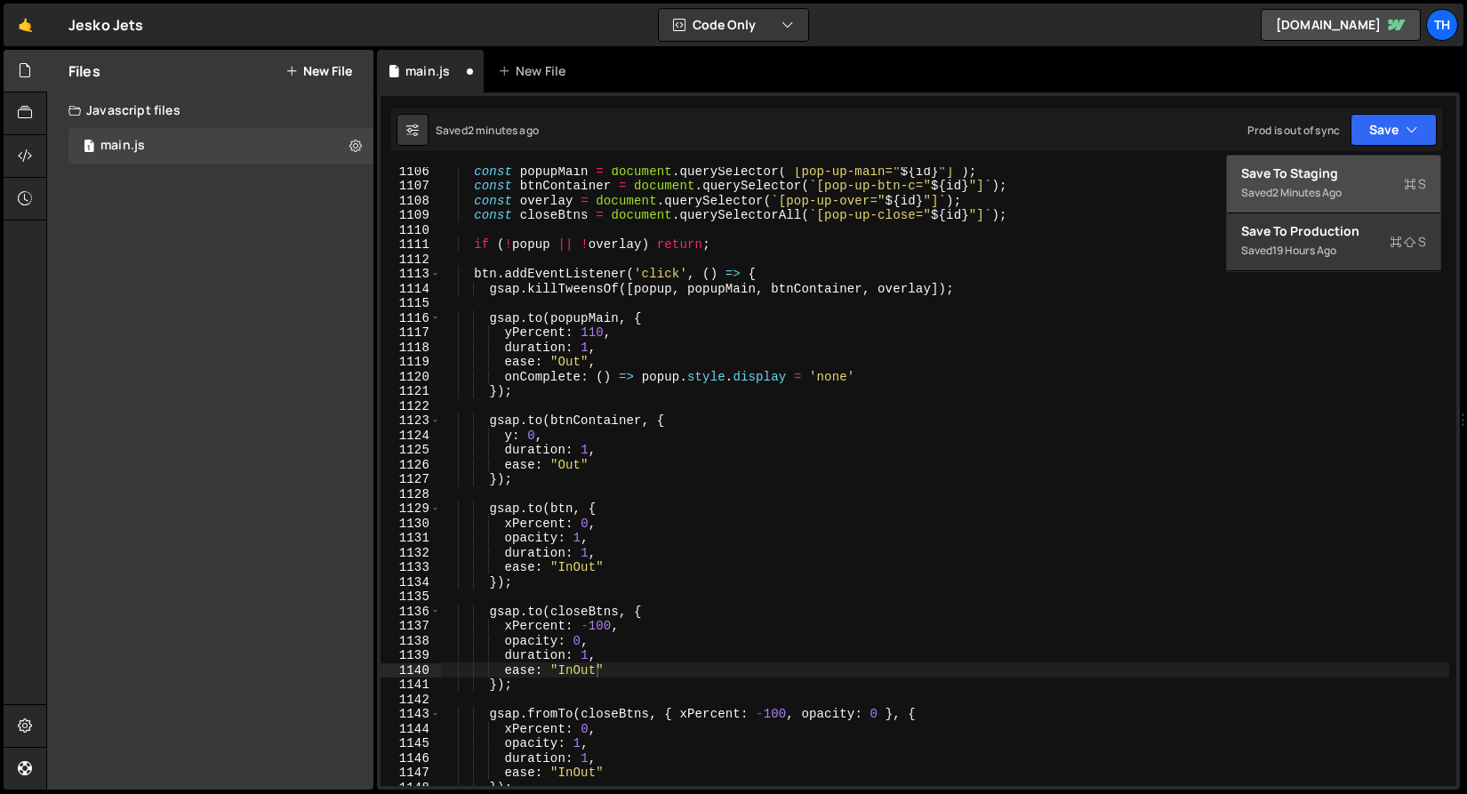
click at [1366, 196] on div "Saved 2 minutes ago" at bounding box center [1333, 192] width 185 height 21
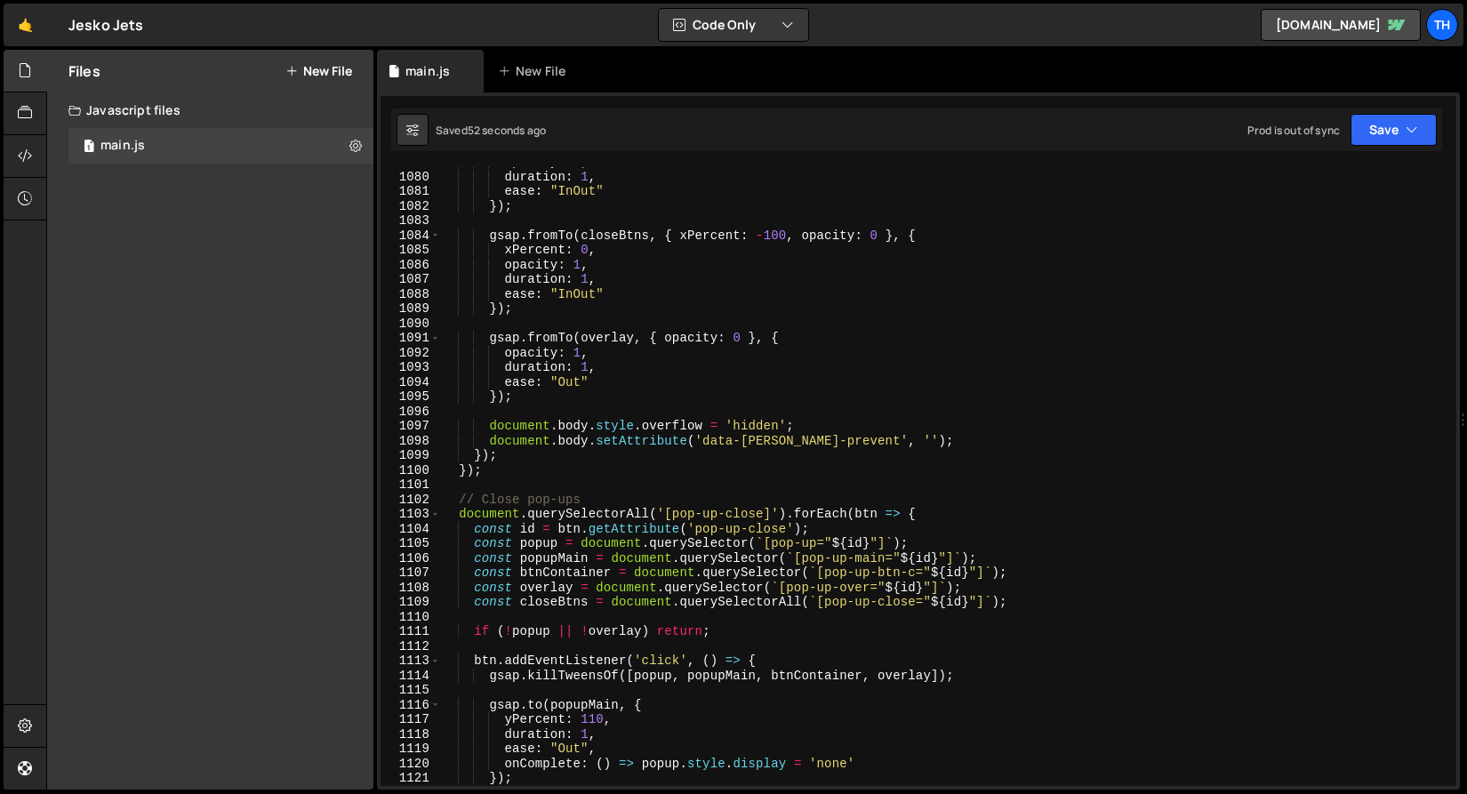
scroll to position [15822, 0]
type textarea "const closeBtns = document.querySelectorAll(`[pop-up-close="${id}"]`);"
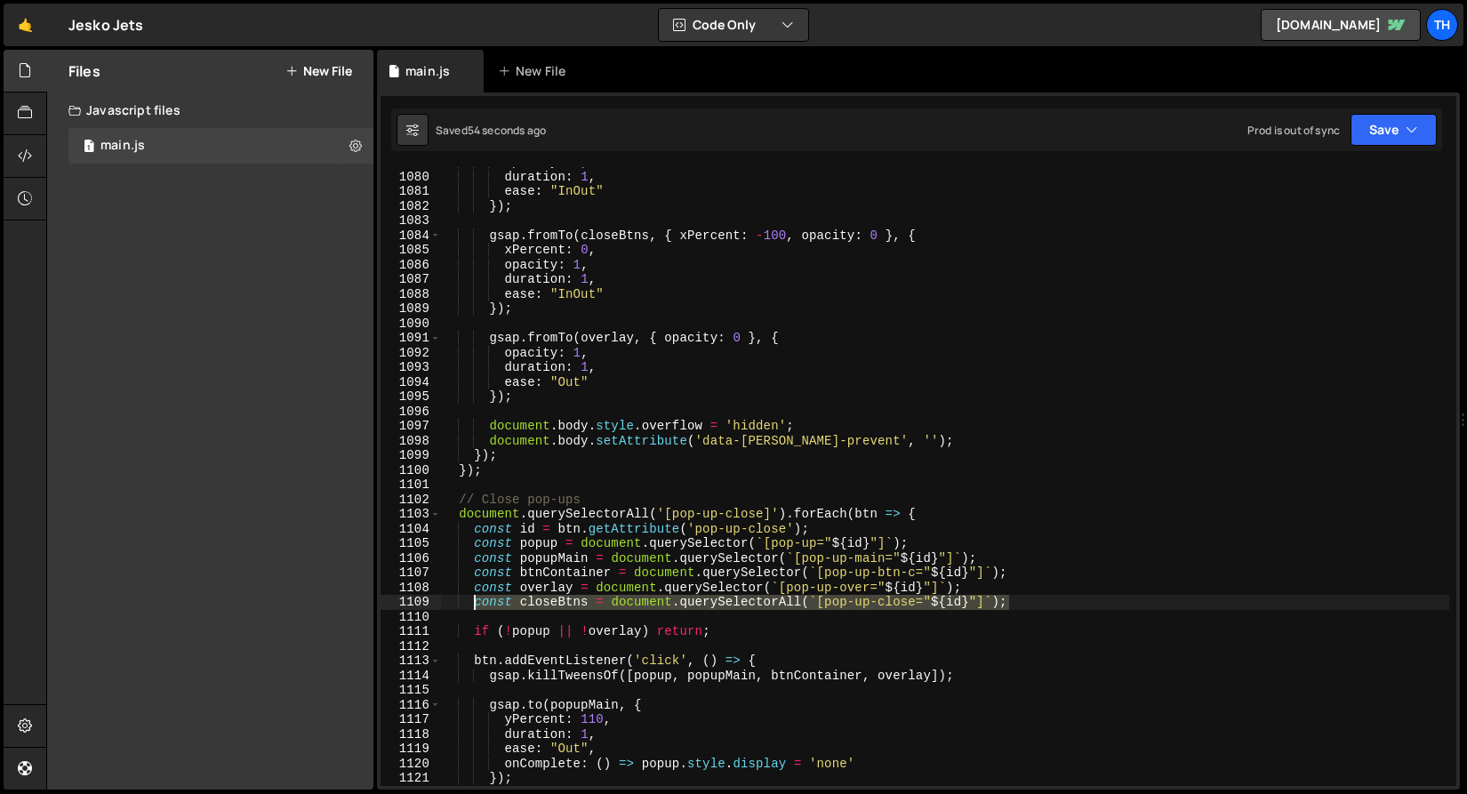
drag, startPoint x: 1059, startPoint y: 600, endPoint x: 471, endPoint y: 608, distance: 587.6
click at [471, 608] on div "opacity : 0 , duration : 1 , ease : "InOut" }) ; gsap . fromTo ( closeBtns , { …" at bounding box center [944, 479] width 1009 height 648
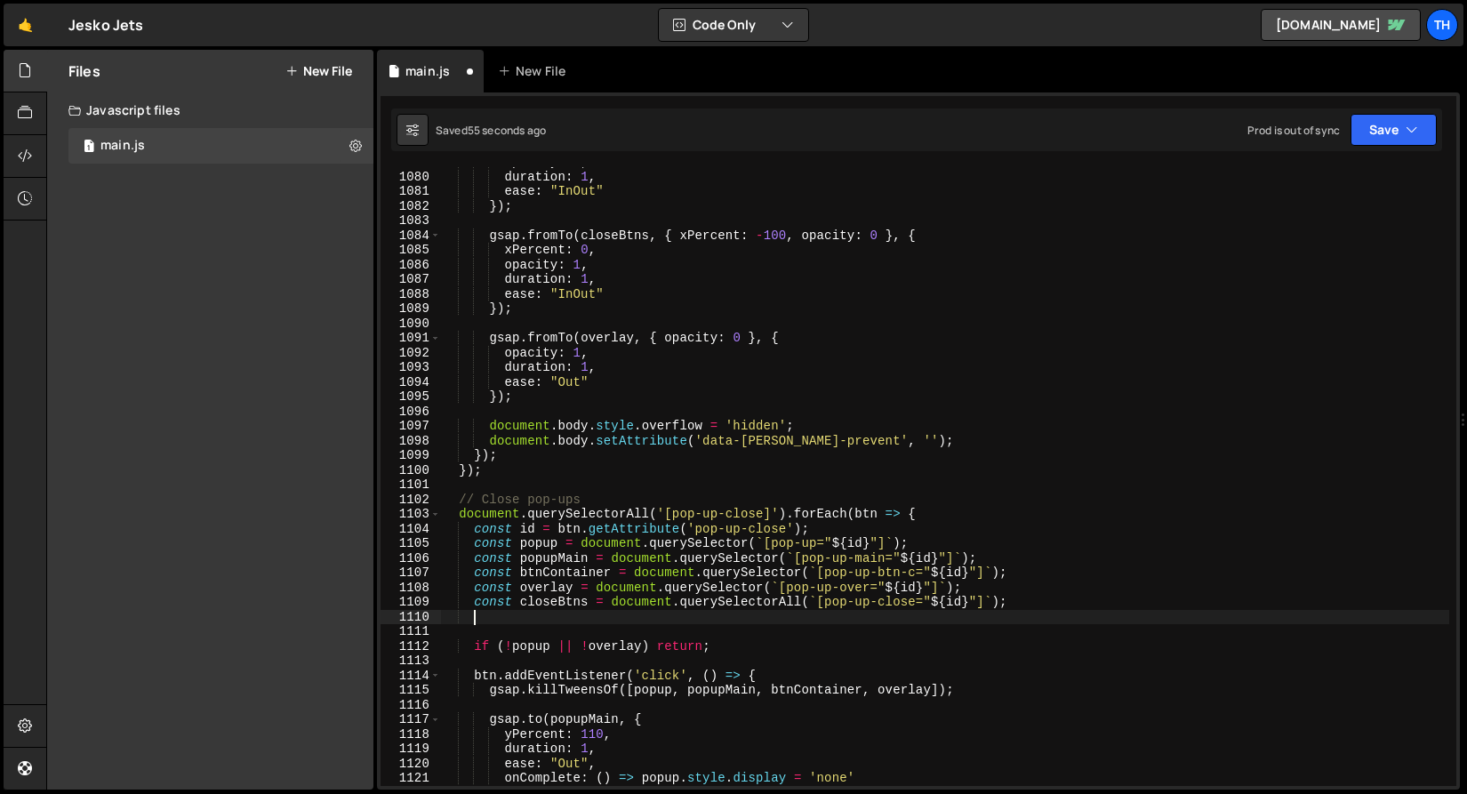
paste textarea "const closeBtns = document.querySelectorAll(`[pop-up-close="${id}"]`);"
click at [914, 607] on div "opacity : 0 , duration : 1 , ease : "InOut" }) ; gsap . fromTo ( closeBtns , { …" at bounding box center [944, 479] width 1009 height 648
click at [901, 603] on div "opacity : 0 , duration : 1 , ease : "InOut" }) ; gsap . fromTo ( closeBtns , { …" at bounding box center [944, 479] width 1009 height 648
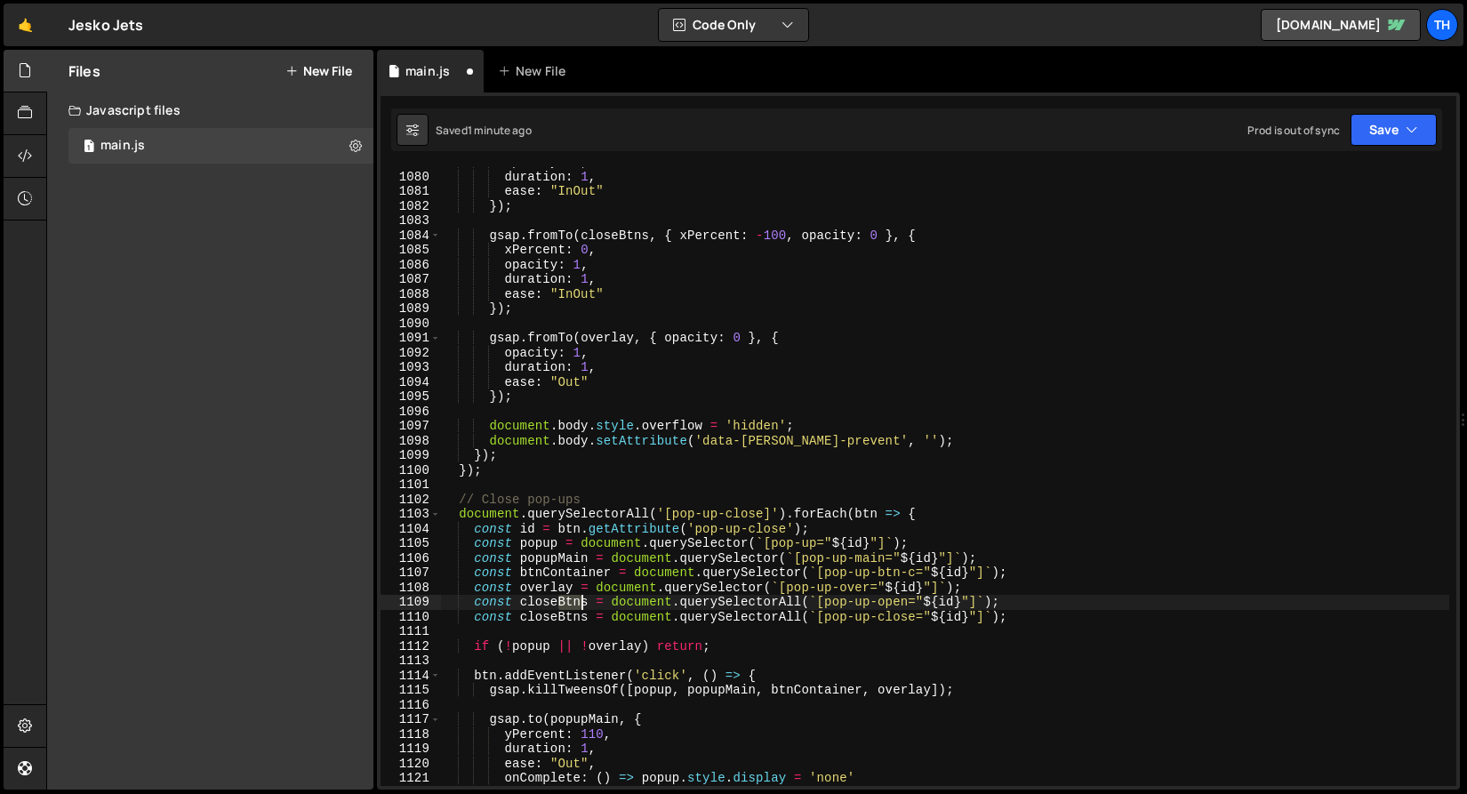
drag, startPoint x: 558, startPoint y: 602, endPoint x: 582, endPoint y: 603, distance: 24.0
click at [582, 603] on div "opacity : 0 , duration : 1 , ease : "InOut" }) ; gsap . fromTo ( closeBtns , { …" at bounding box center [944, 479] width 1009 height 648
click at [545, 610] on div "opacity : 0 , duration : 1 , ease : "InOut" }) ; gsap . fromTo ( closeBtns , { …" at bounding box center [944, 479] width 1009 height 648
drag, startPoint x: 556, startPoint y: 603, endPoint x: 524, endPoint y: 603, distance: 32.9
click at [524, 603] on div "opacity : 0 , duration : 1 , ease : "InOut" }) ; gsap . fromTo ( closeBtns , { …" at bounding box center [944, 479] width 1009 height 648
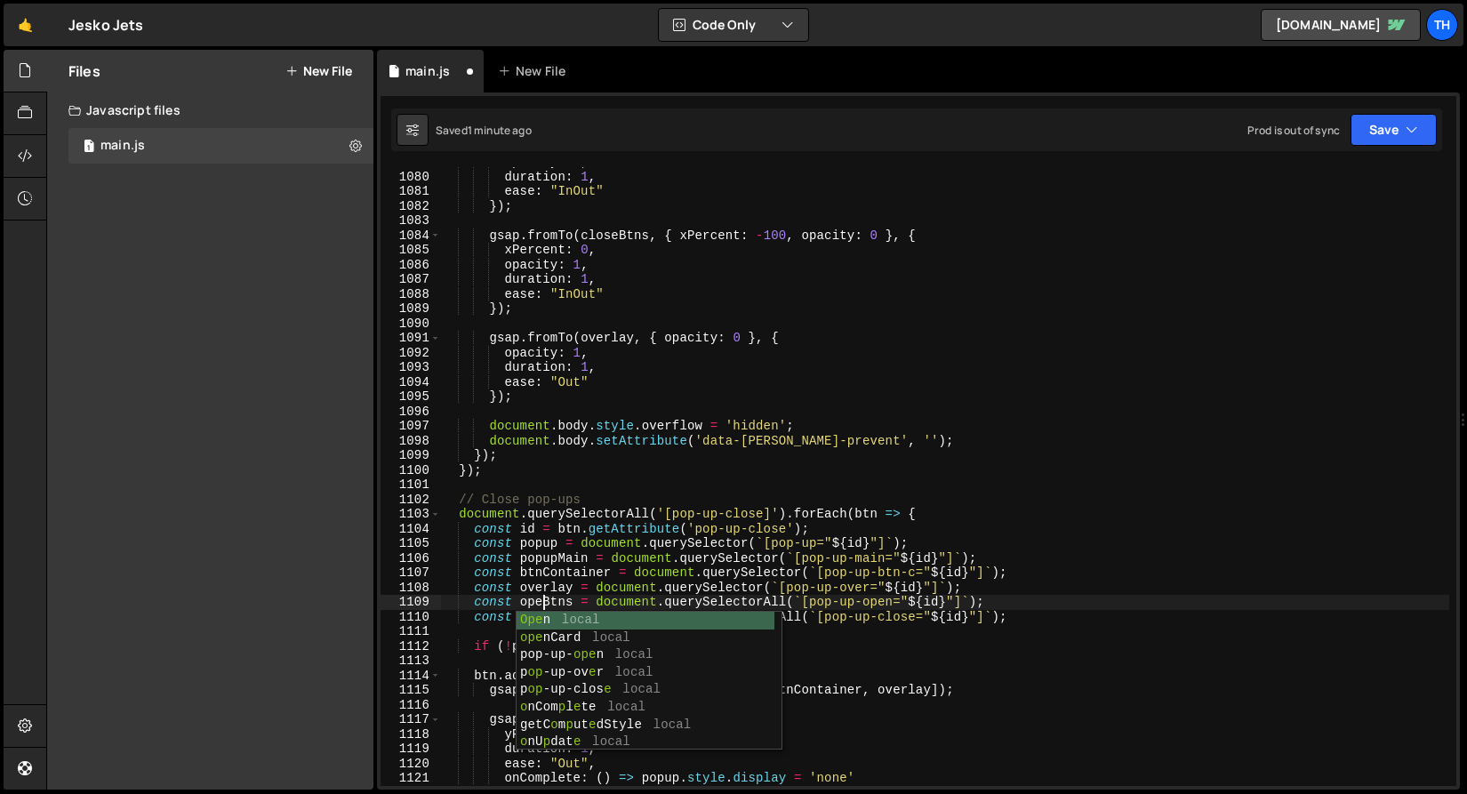
type textarea "const openBtns = document.querySelectorAll(`[pop-up-open="${id}"]`);"
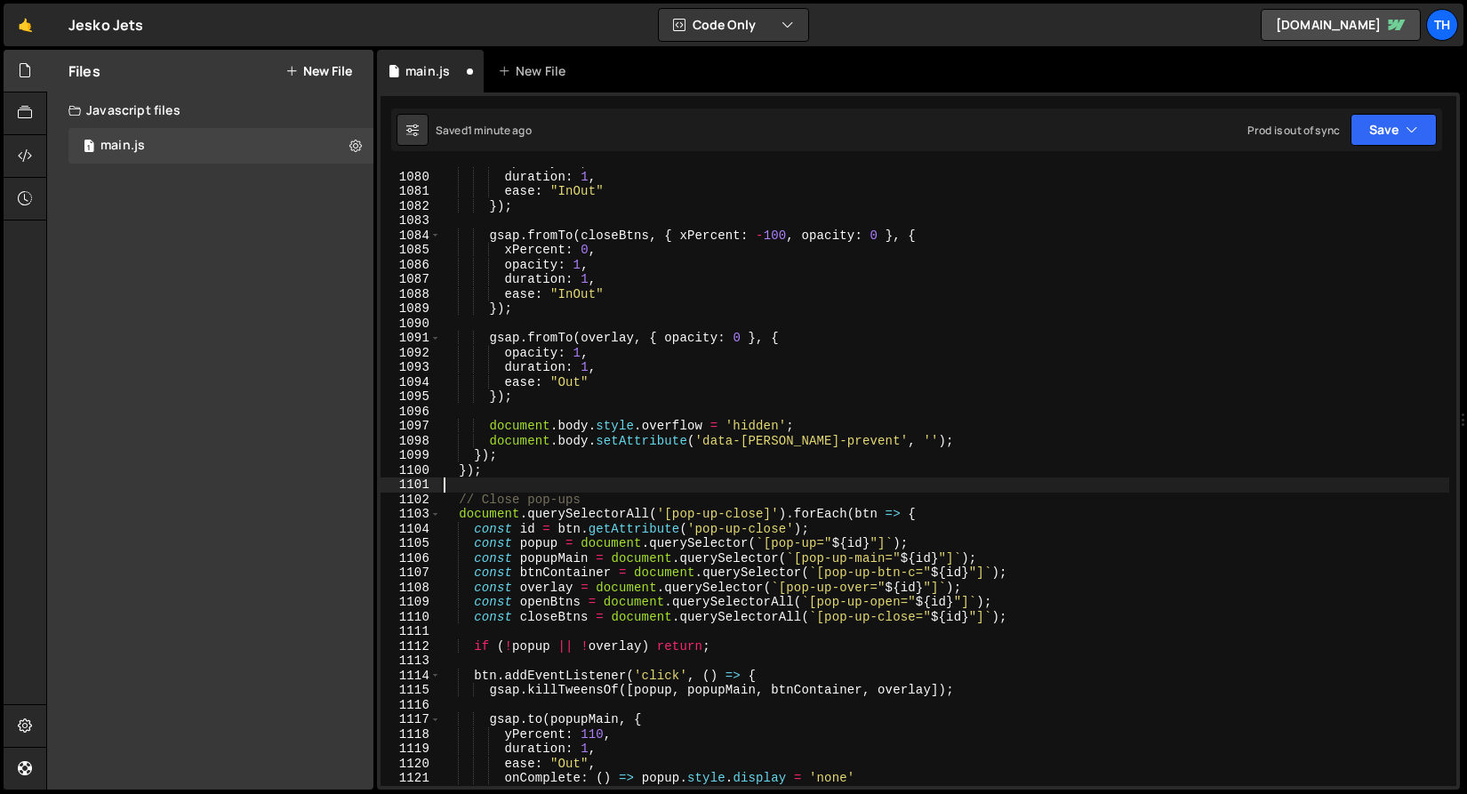
click at [605, 491] on div "opacity : 0 , duration : 1 , ease : "InOut" }) ; gsap . fromTo ( closeBtns , { …" at bounding box center [944, 479] width 1009 height 648
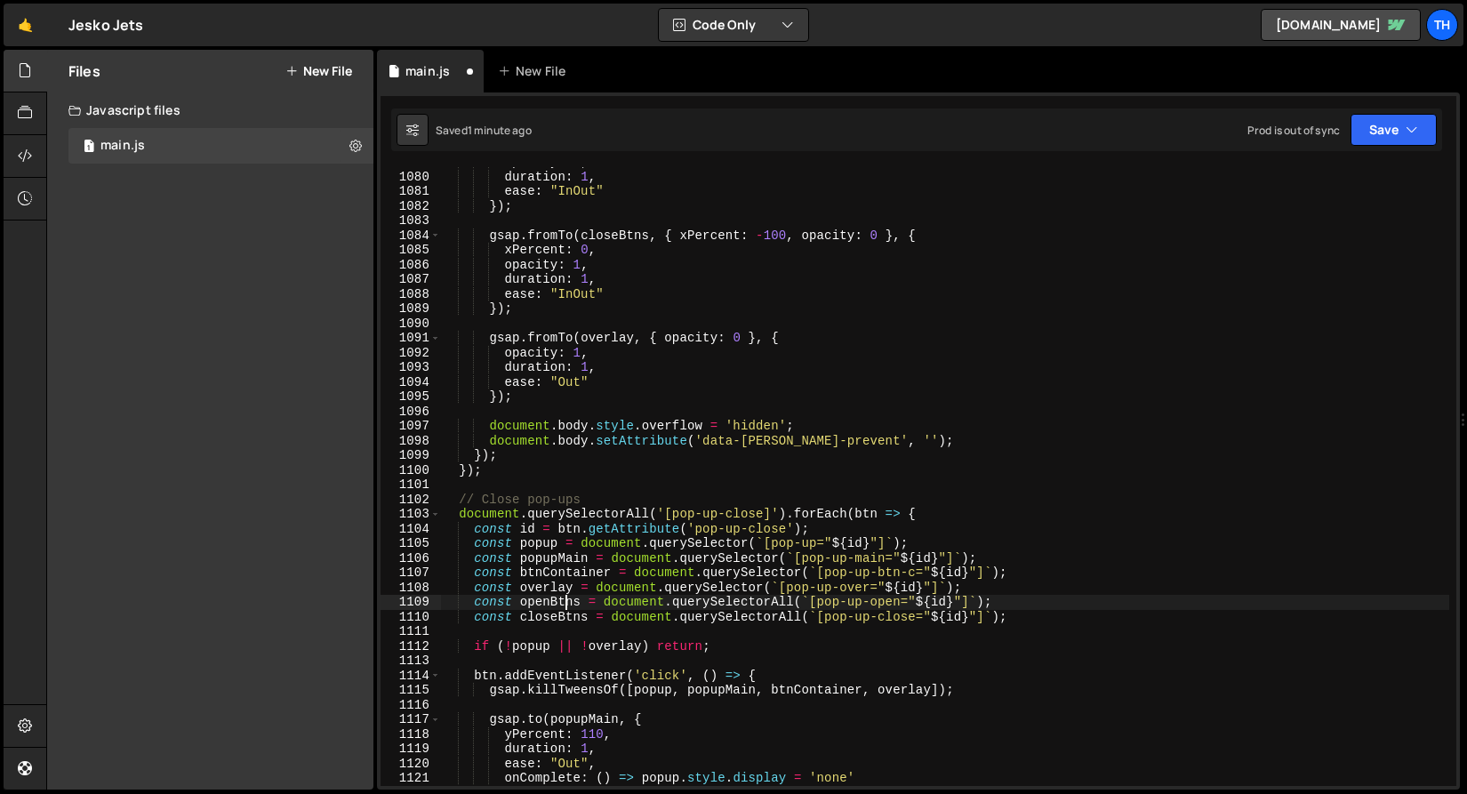
click at [569, 602] on div "opacity : 0 , duration : 1 , ease : "InOut" }) ; gsap . fromTo ( closeBtns , { …" at bounding box center [944, 479] width 1009 height 648
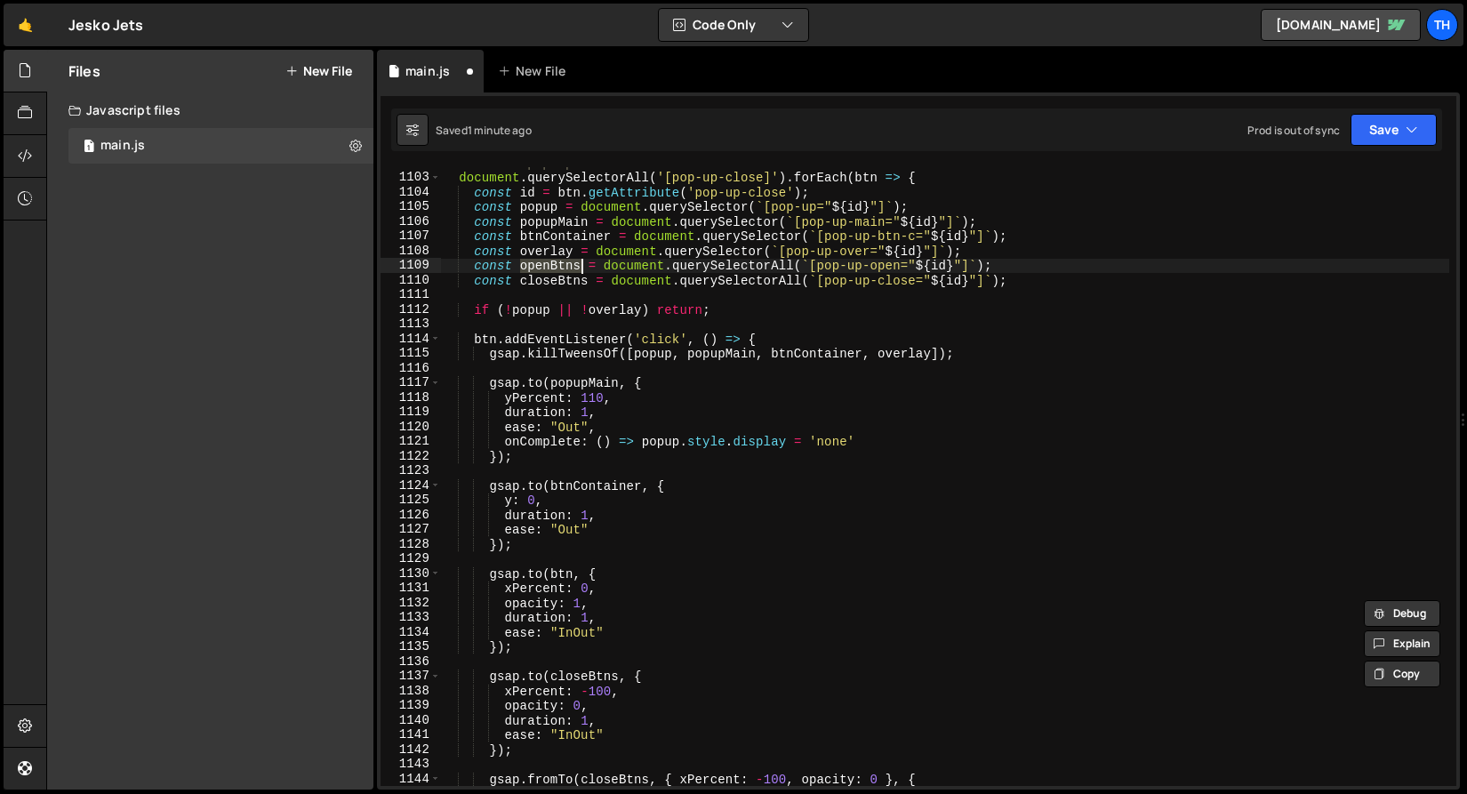
scroll to position [16214, 0]
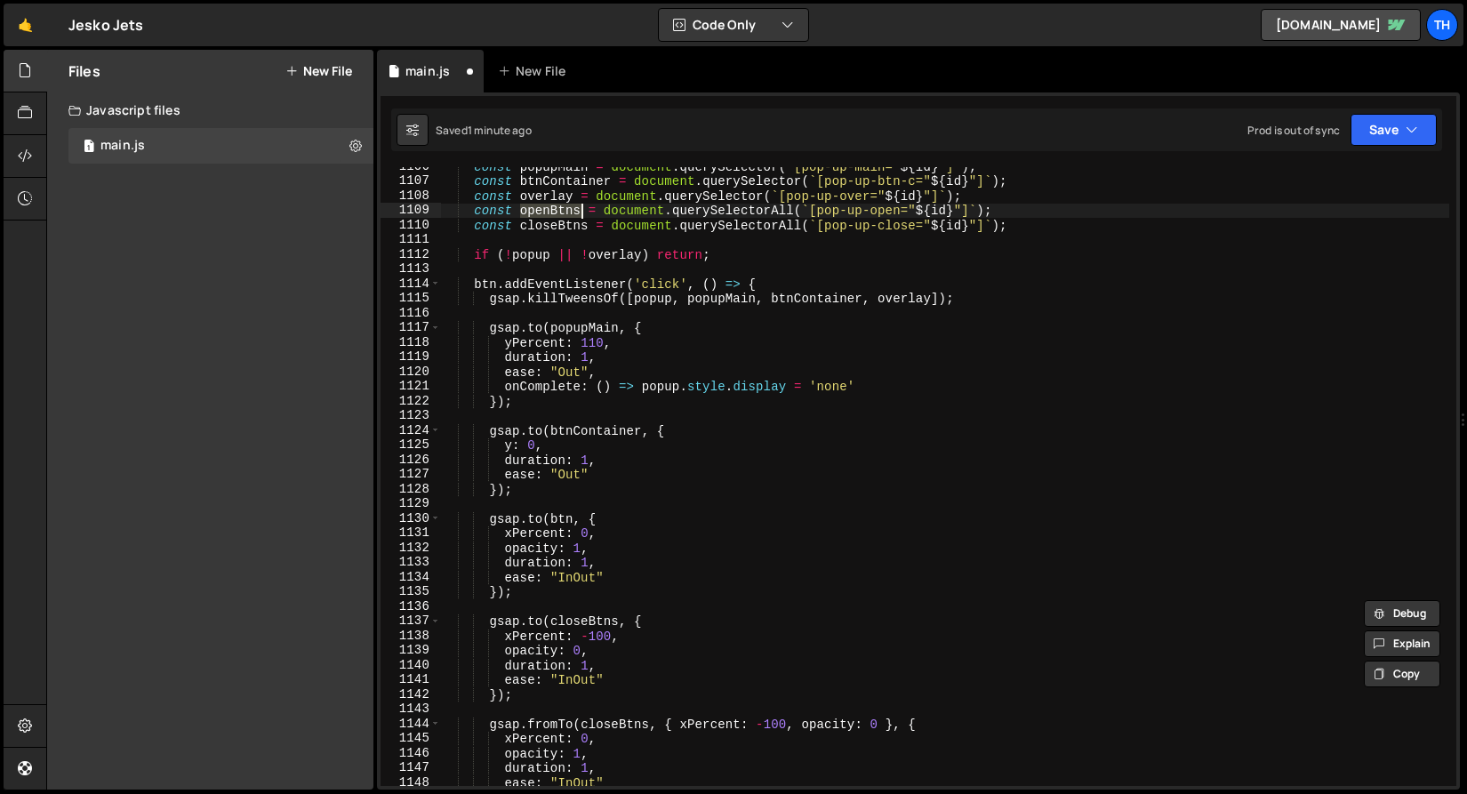
click at [556, 518] on div "const popupMain = document . querySelector ( ` [pop-up-main=" ${ id } "] ` ) ; …" at bounding box center [944, 483] width 1009 height 648
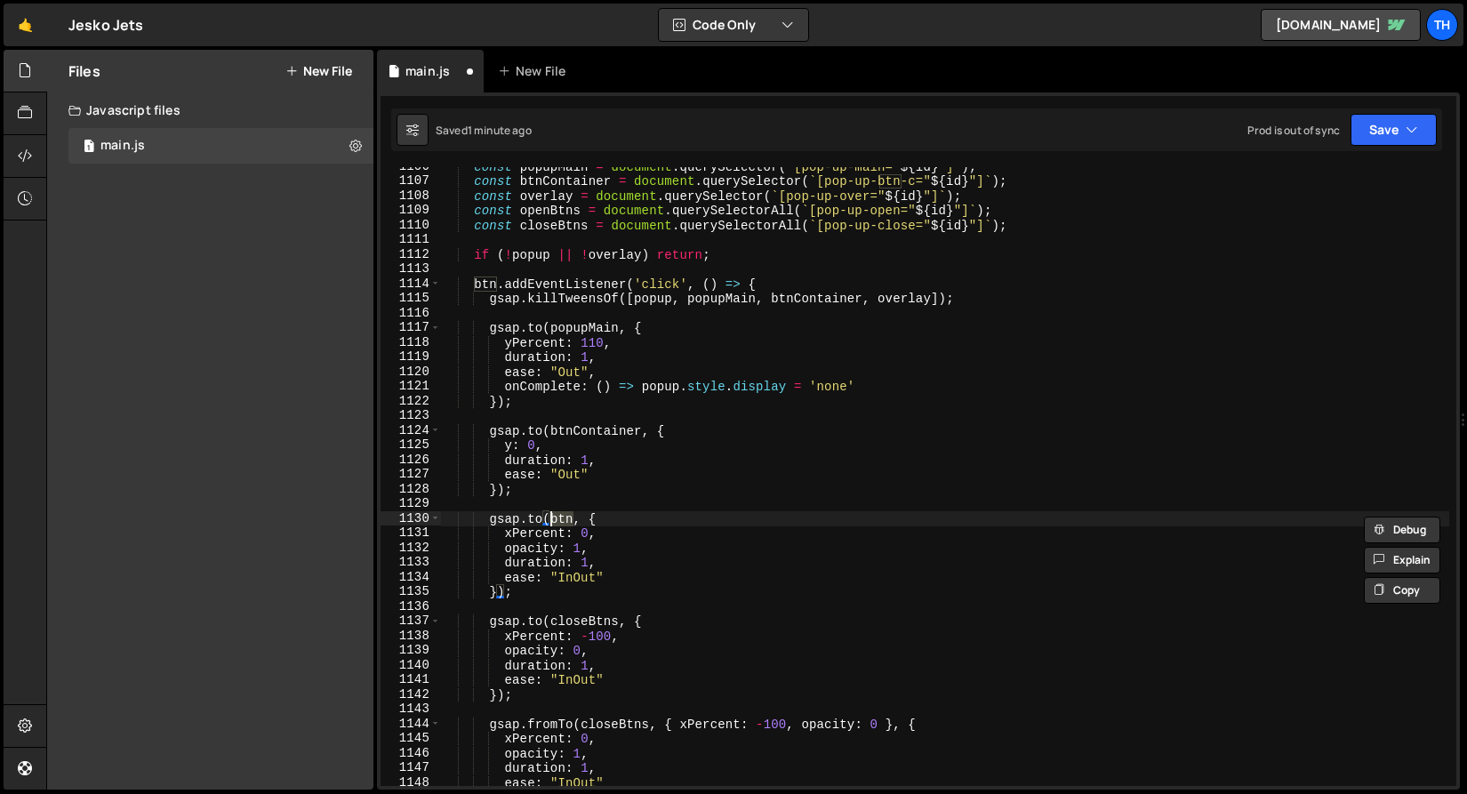
paste textarea "openBtns"
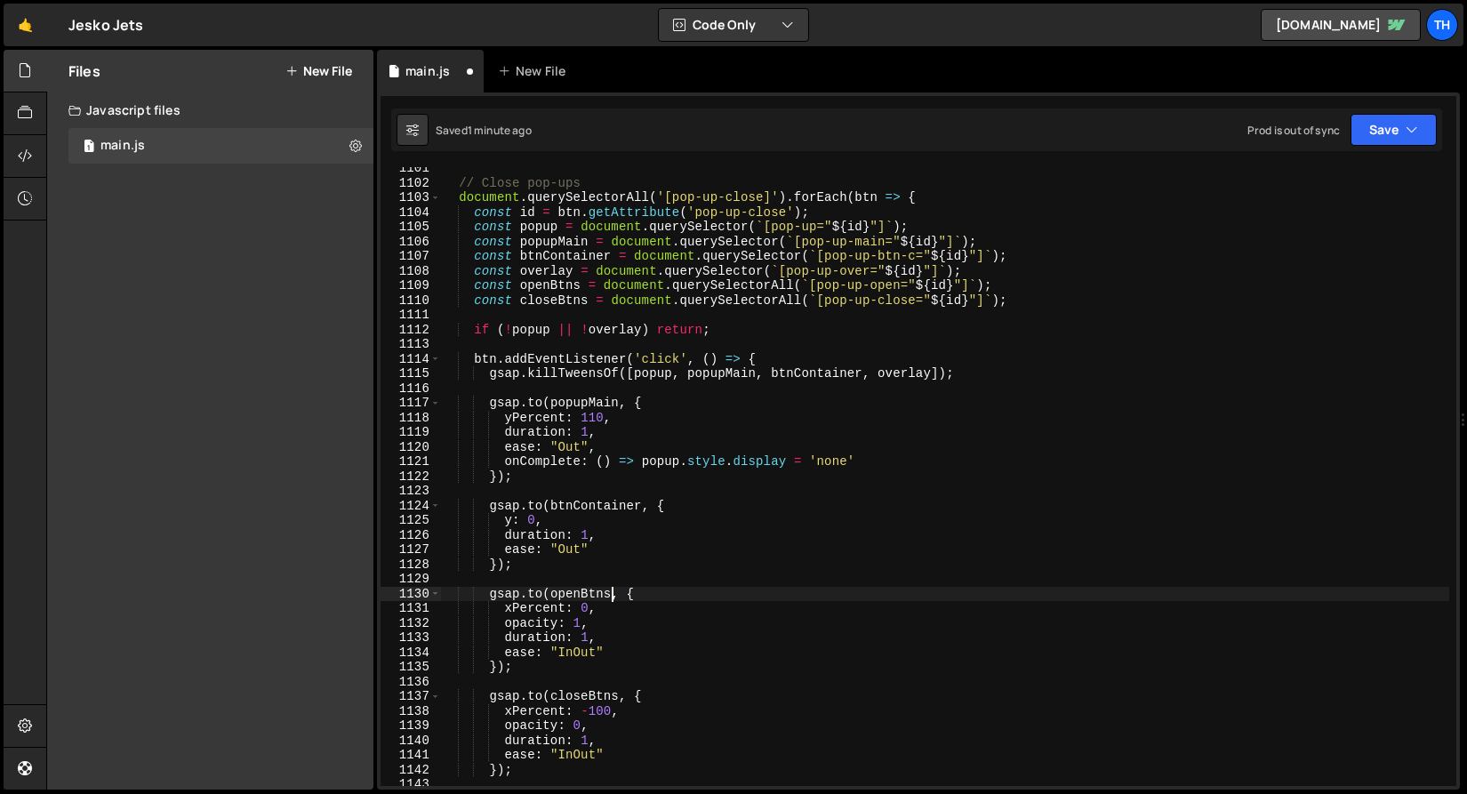
scroll to position [16083, 0]
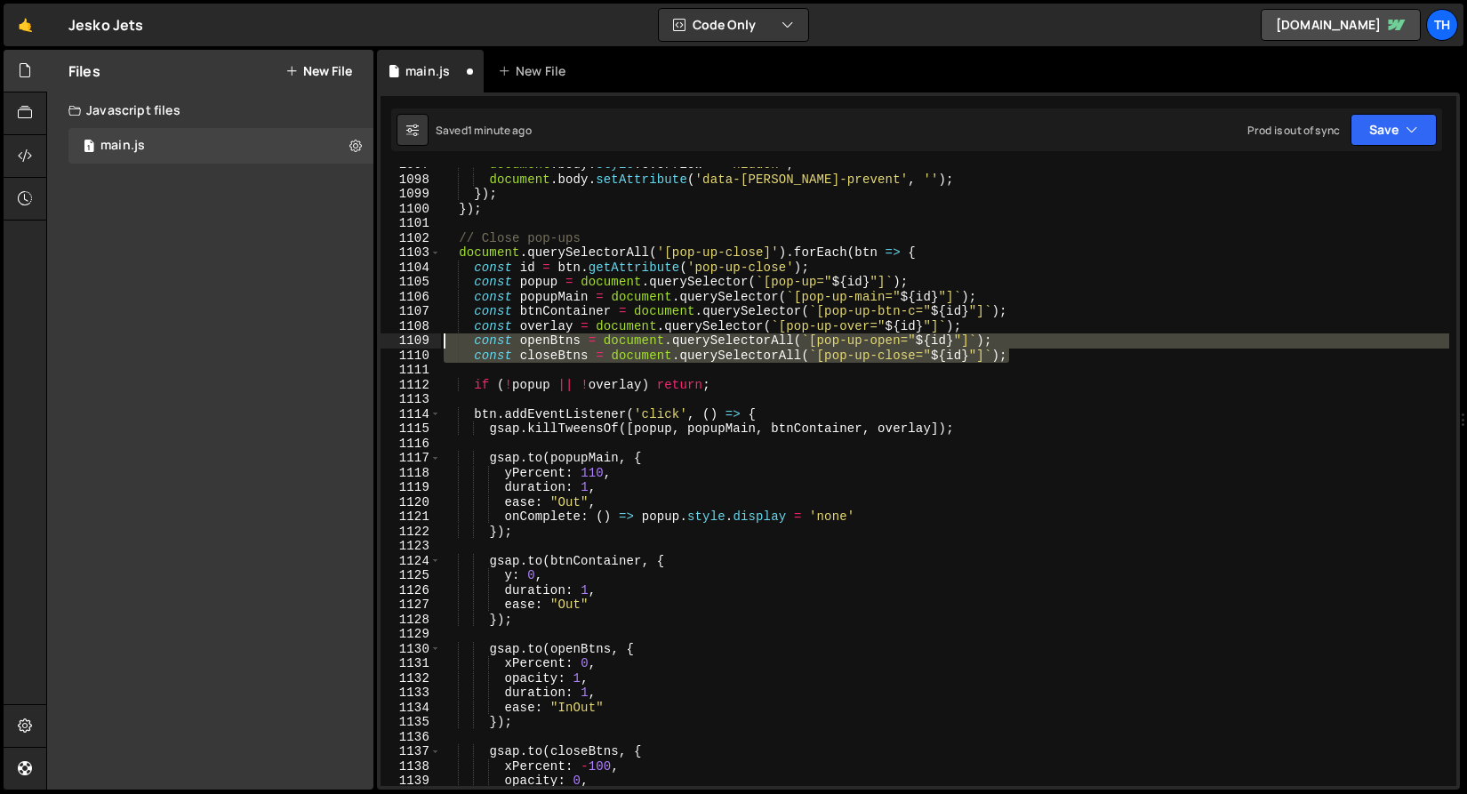
drag, startPoint x: 935, startPoint y: 357, endPoint x: 364, endPoint y: 337, distance: 571.0
click at [364, 337] on div "Files New File Javascript files 1 main.js 0 CSS files Copy share link Edit File…" at bounding box center [756, 420] width 1420 height 740
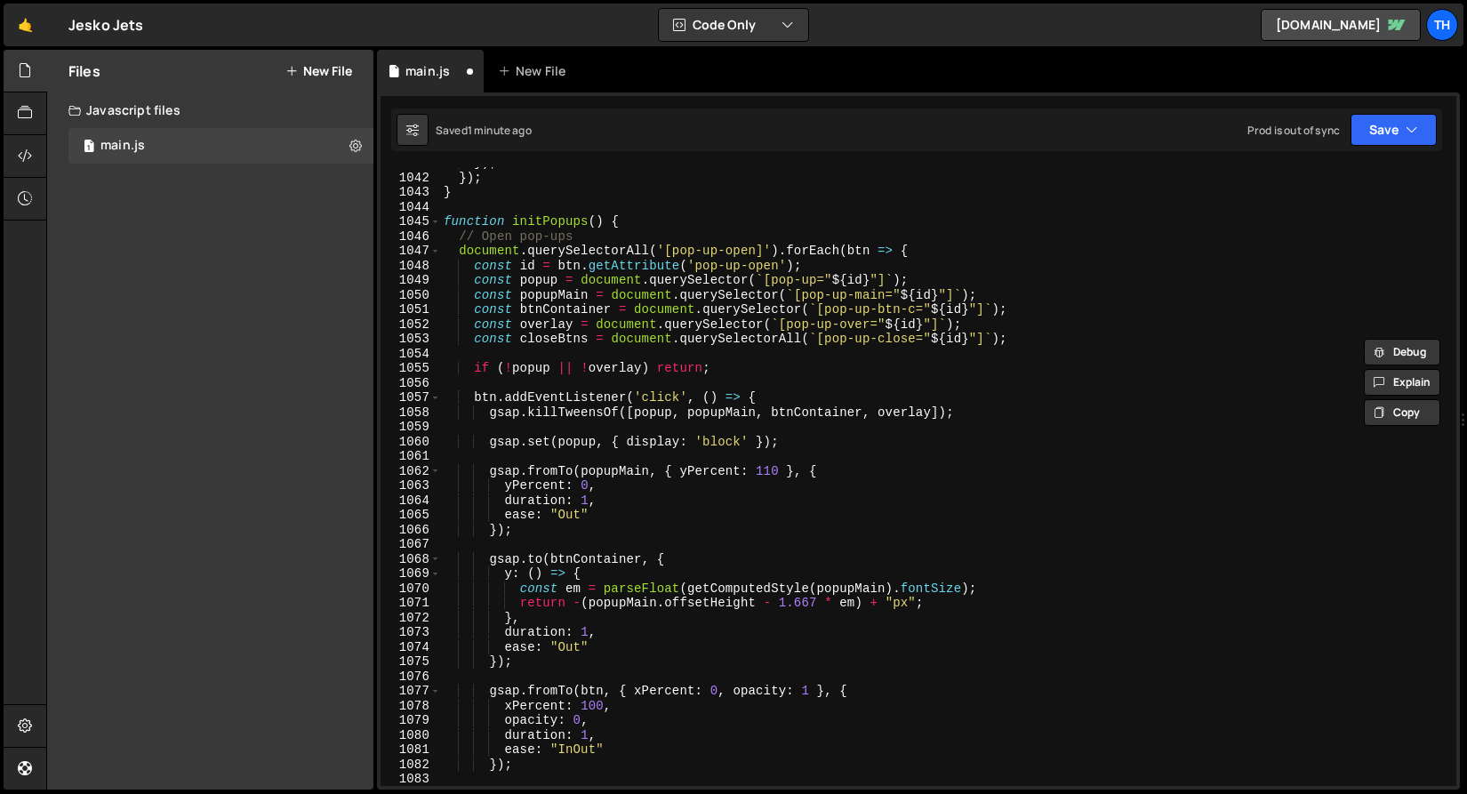
scroll to position [15263, 0]
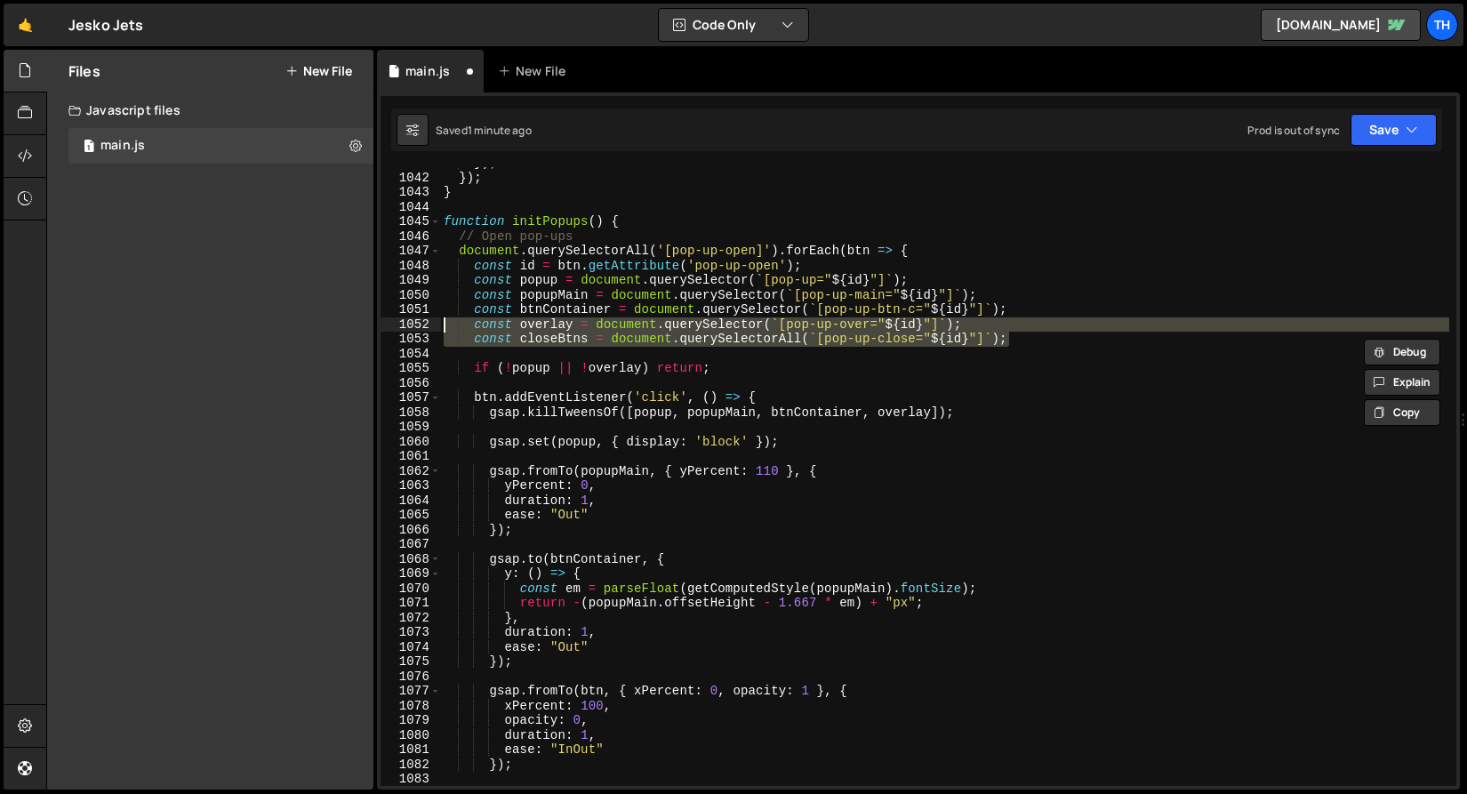
drag, startPoint x: 1031, startPoint y: 339, endPoint x: 397, endPoint y: 328, distance: 633.8
click at [397, 328] on html "Projects Community Library Blog Th Projects Your Teams Invite team member Accou…" at bounding box center [733, 397] width 1467 height 794
click at [903, 316] on div "}) ; }) ; } function initPopups ( ) { // Open pop-ups document . querySelectorA…" at bounding box center [944, 480] width 1009 height 648
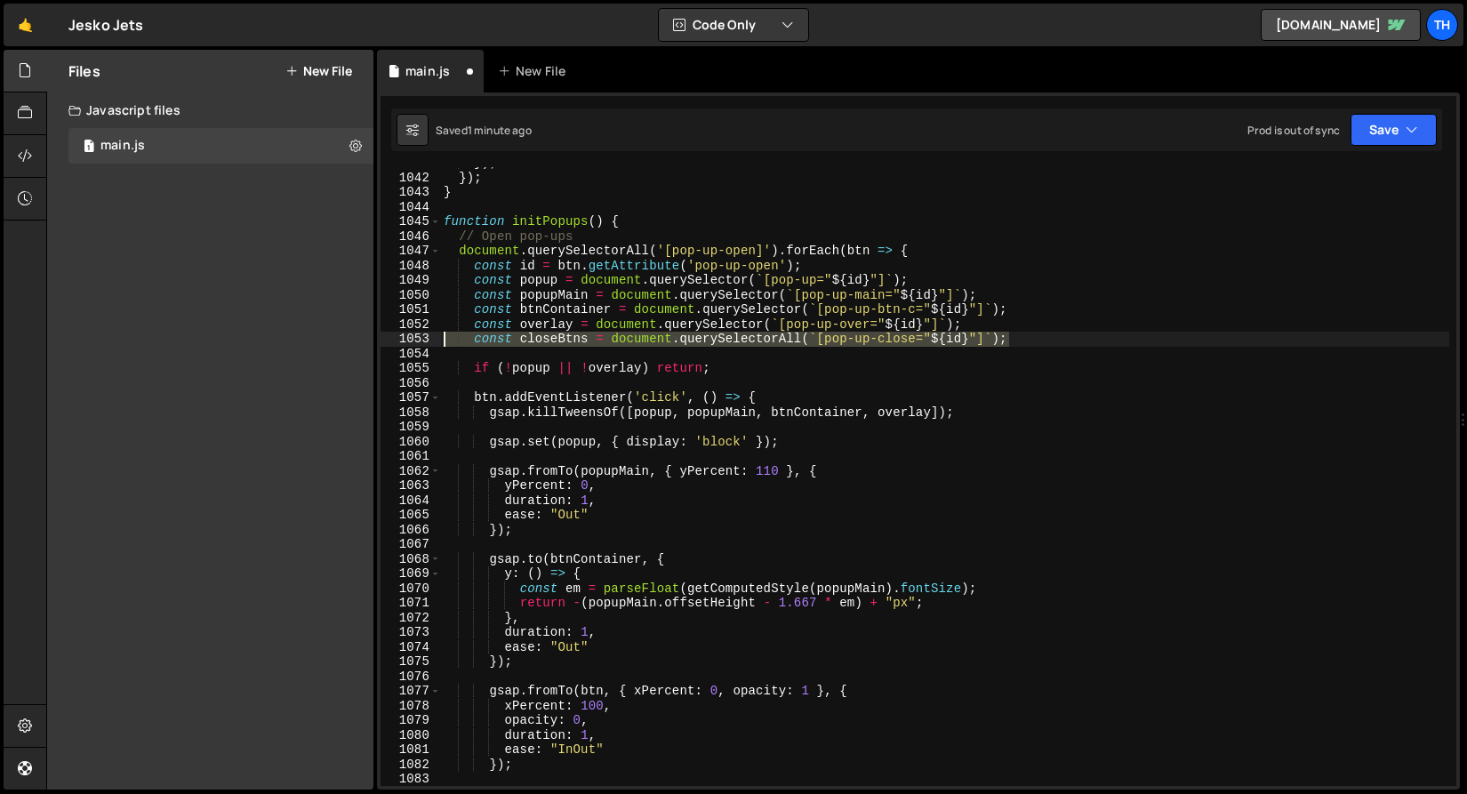
drag, startPoint x: 1028, startPoint y: 340, endPoint x: 302, endPoint y: 337, distance: 726.2
click at [302, 337] on div "Files New File Javascript files 1 main.js 0 CSS files Copy share link Edit File…" at bounding box center [756, 420] width 1420 height 740
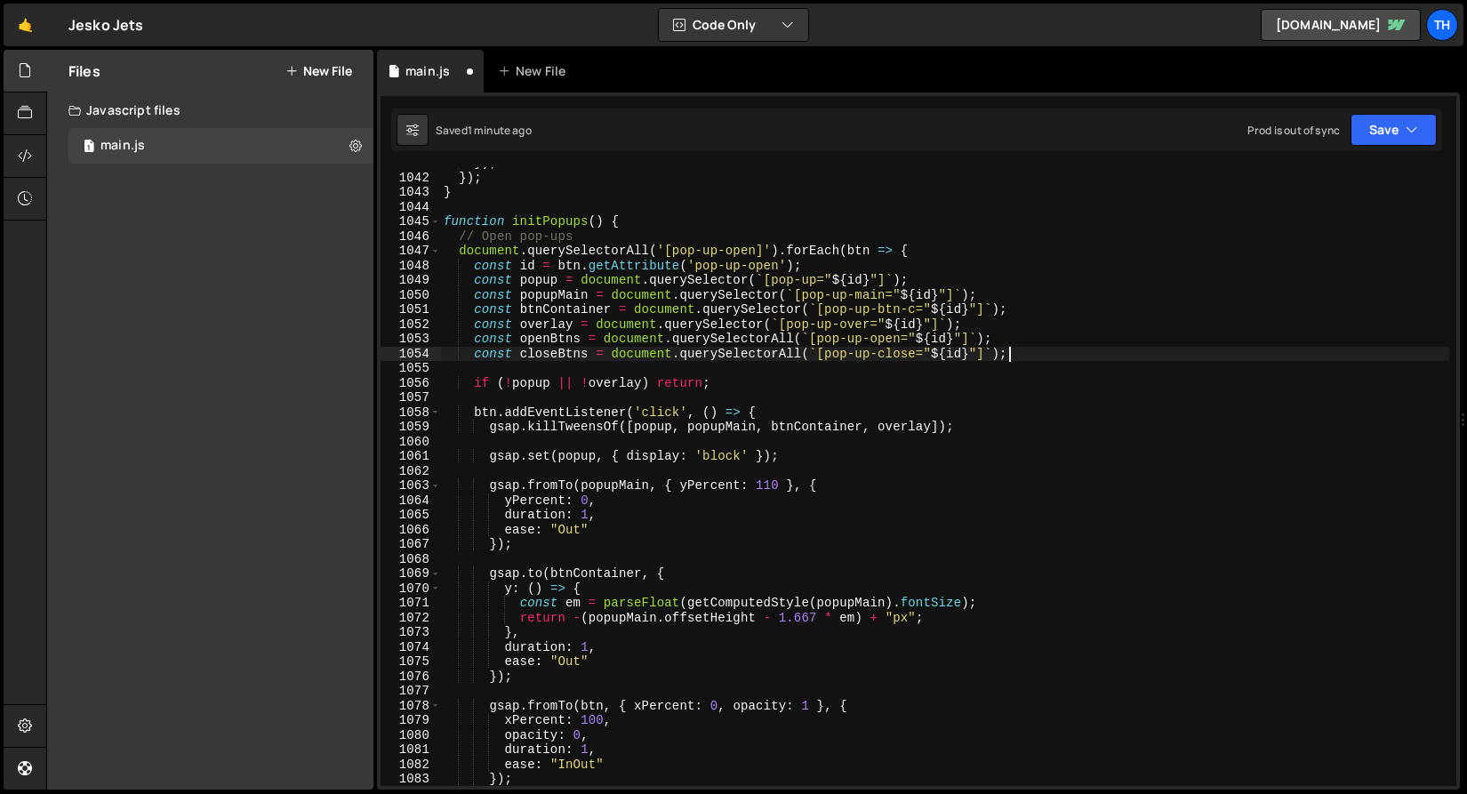
click at [540, 341] on div "}) ; }) ; } function initPopups ( ) { // Open pop-ups document . querySelectorA…" at bounding box center [944, 480] width 1009 height 648
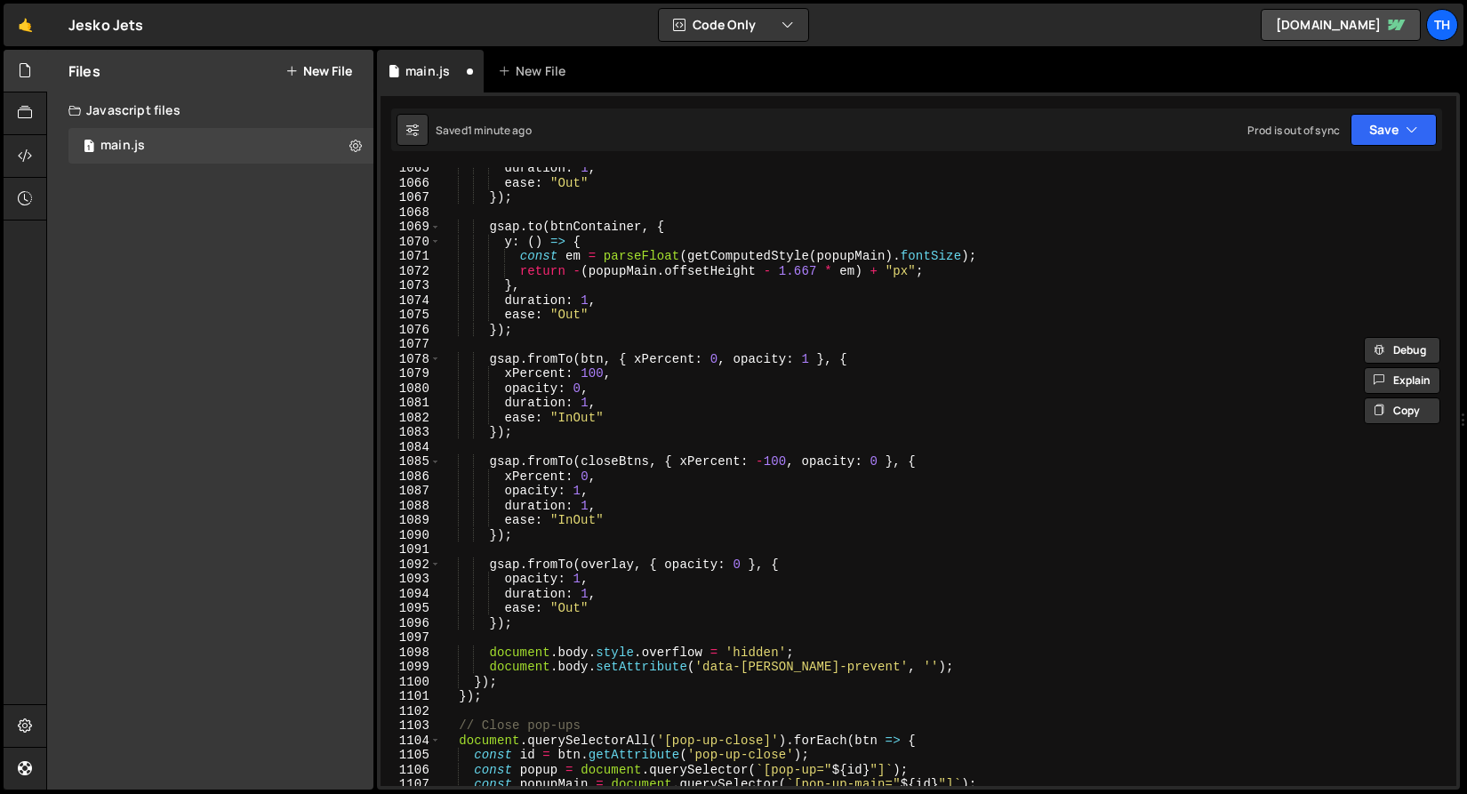
scroll to position [15610, 0]
click at [603, 364] on div "duration : 1 , ease : "Out" }) ; gsap . to ( btnContainer , { y : ( ) => { cons…" at bounding box center [944, 485] width 1009 height 648
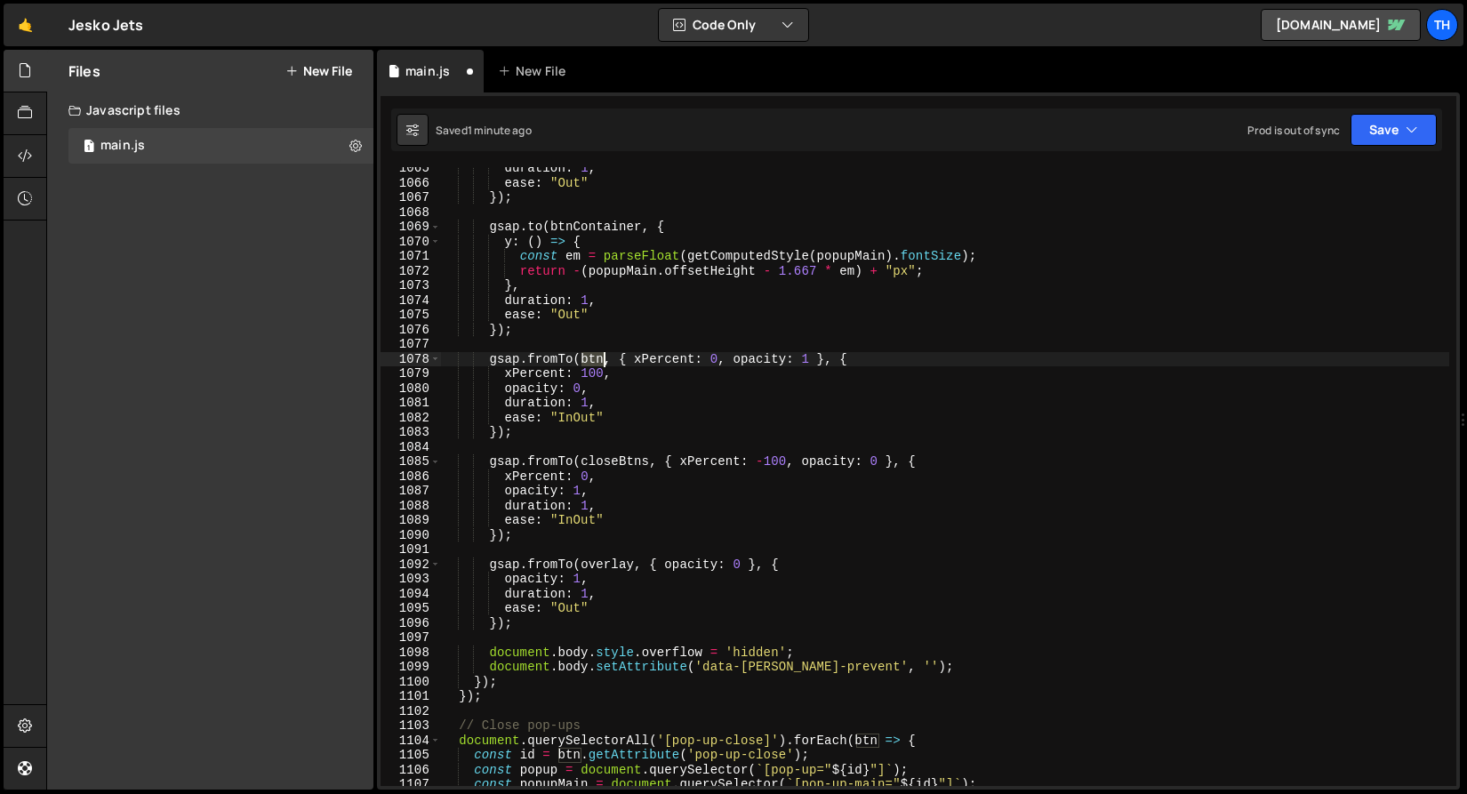
click at [603, 364] on div "duration : 1 , ease : "Out" }) ; gsap . to ( btnContainer , { y : ( ) => { cons…" at bounding box center [944, 485] width 1009 height 648
paste textarea "openBtns"
click at [1372, 131] on button "Save" at bounding box center [1393, 130] width 86 height 32
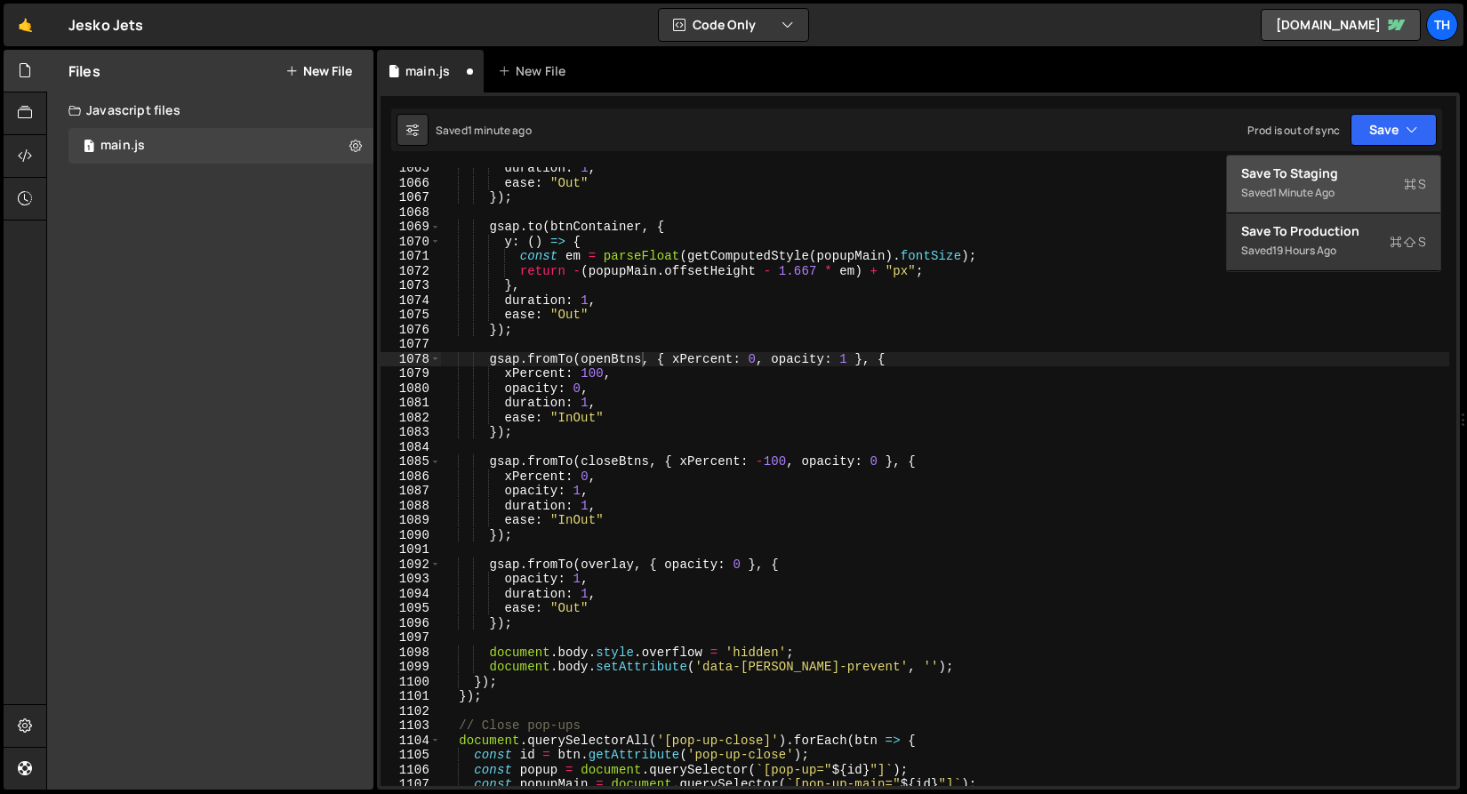
click at [1348, 172] on div "Save to Staging S" at bounding box center [1333, 173] width 185 height 18
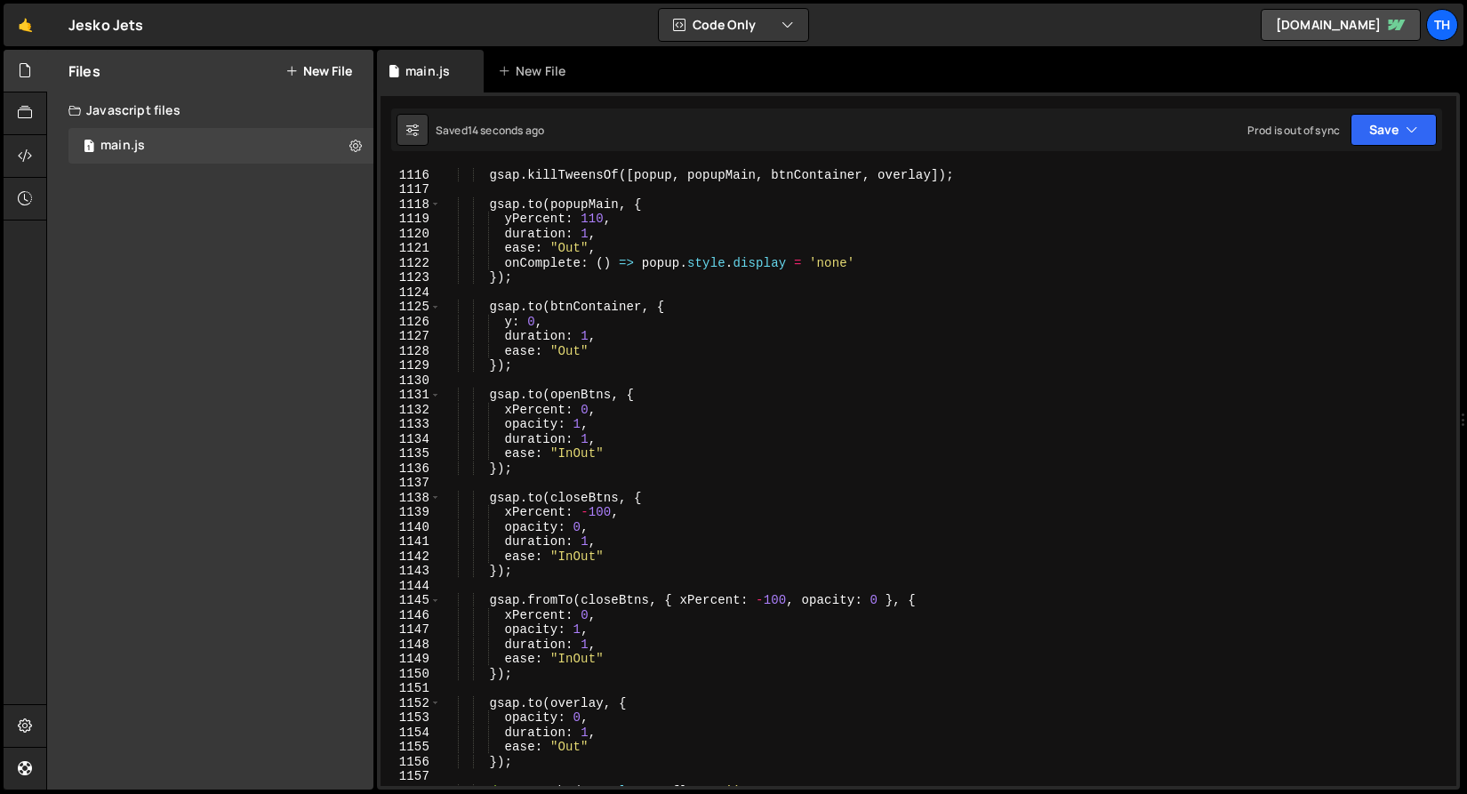
scroll to position [16351, 0]
click at [584, 406] on div "btn . addEventListener ( 'click' , ( ) => { gsap . killTweensOf ([ popup , popu…" at bounding box center [944, 477] width 1009 height 648
click at [1371, 148] on div "Saved 38 seconds ago Prod is out of sync Upgrade to Edit Save Save to Staging S…" at bounding box center [916, 129] width 1051 height 43
click at [1373, 139] on button "Save" at bounding box center [1393, 130] width 86 height 32
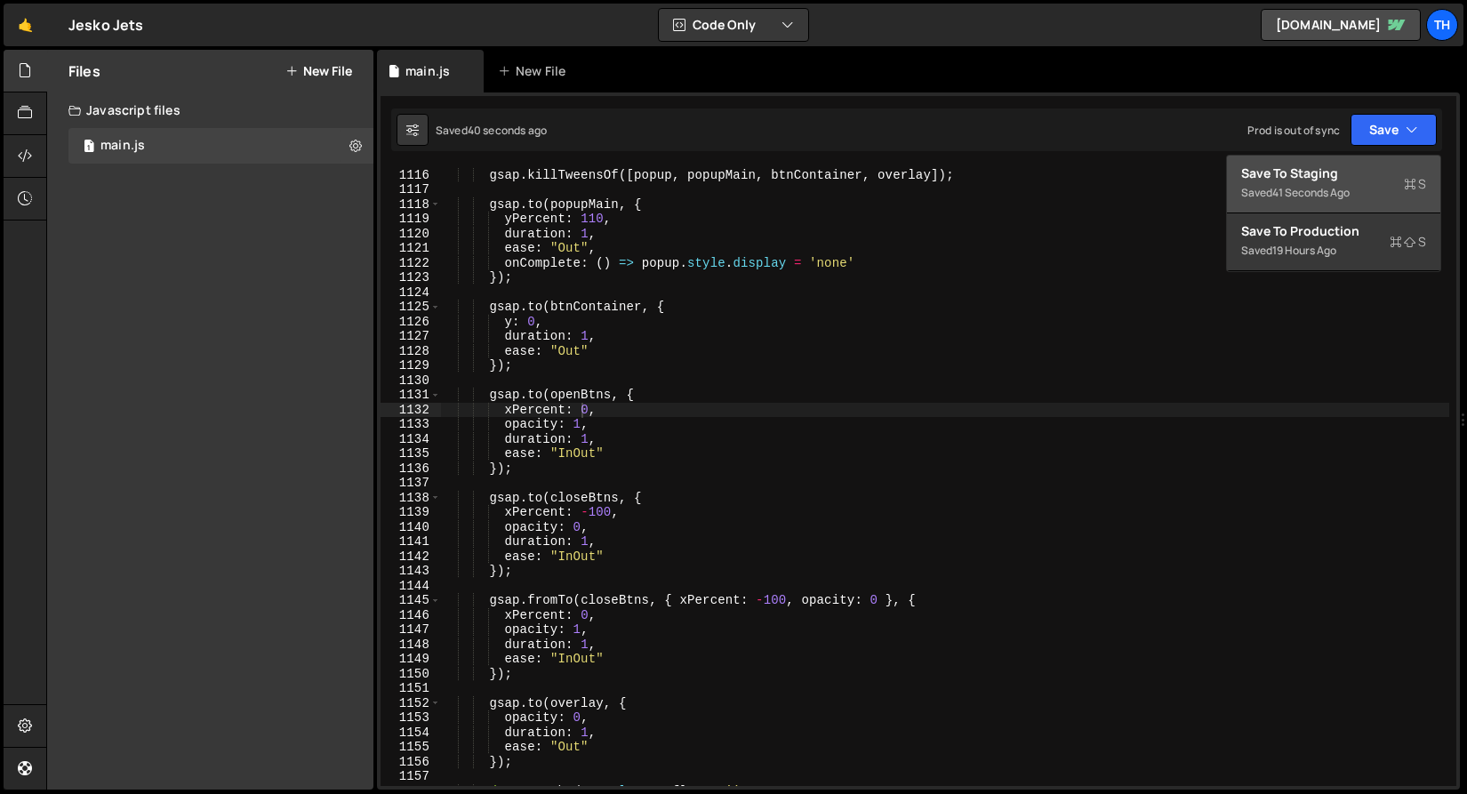
click at [1353, 177] on div "Save to Staging S" at bounding box center [1333, 173] width 185 height 18
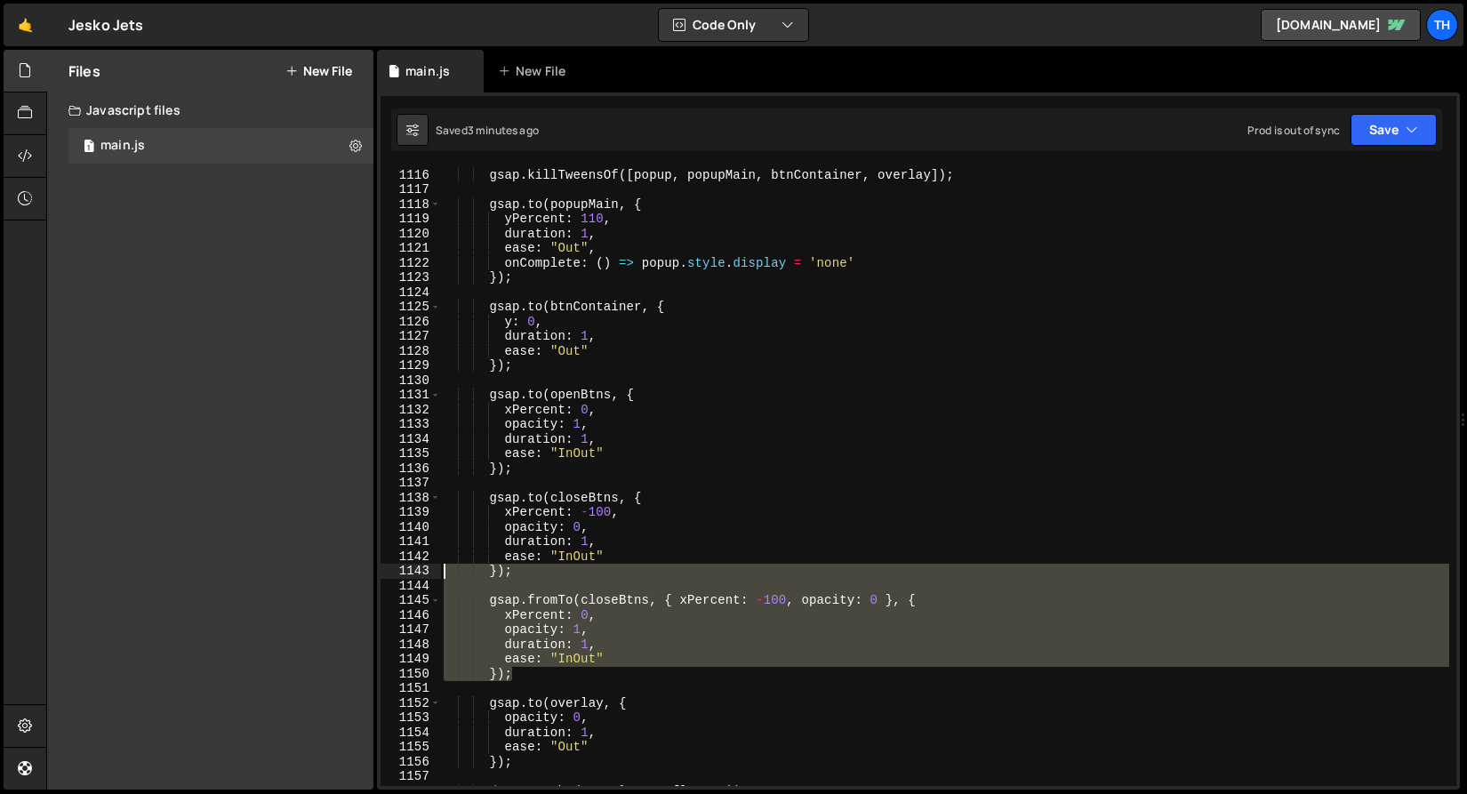
drag, startPoint x: 532, startPoint y: 673, endPoint x: 399, endPoint y: 578, distance: 163.0
click at [399, 578] on div "}); 1115 1116 1117 1118 1119 1120 1121 1122 1123 1124 1125 1126 1127 1128 1129 …" at bounding box center [917, 476] width 1075 height 619
type textarea "});"
click at [660, 588] on div "btn . addEventListener ( 'click' , ( ) => { gsap . killTweensOf ([ popup , popu…" at bounding box center [944, 476] width 1009 height 619
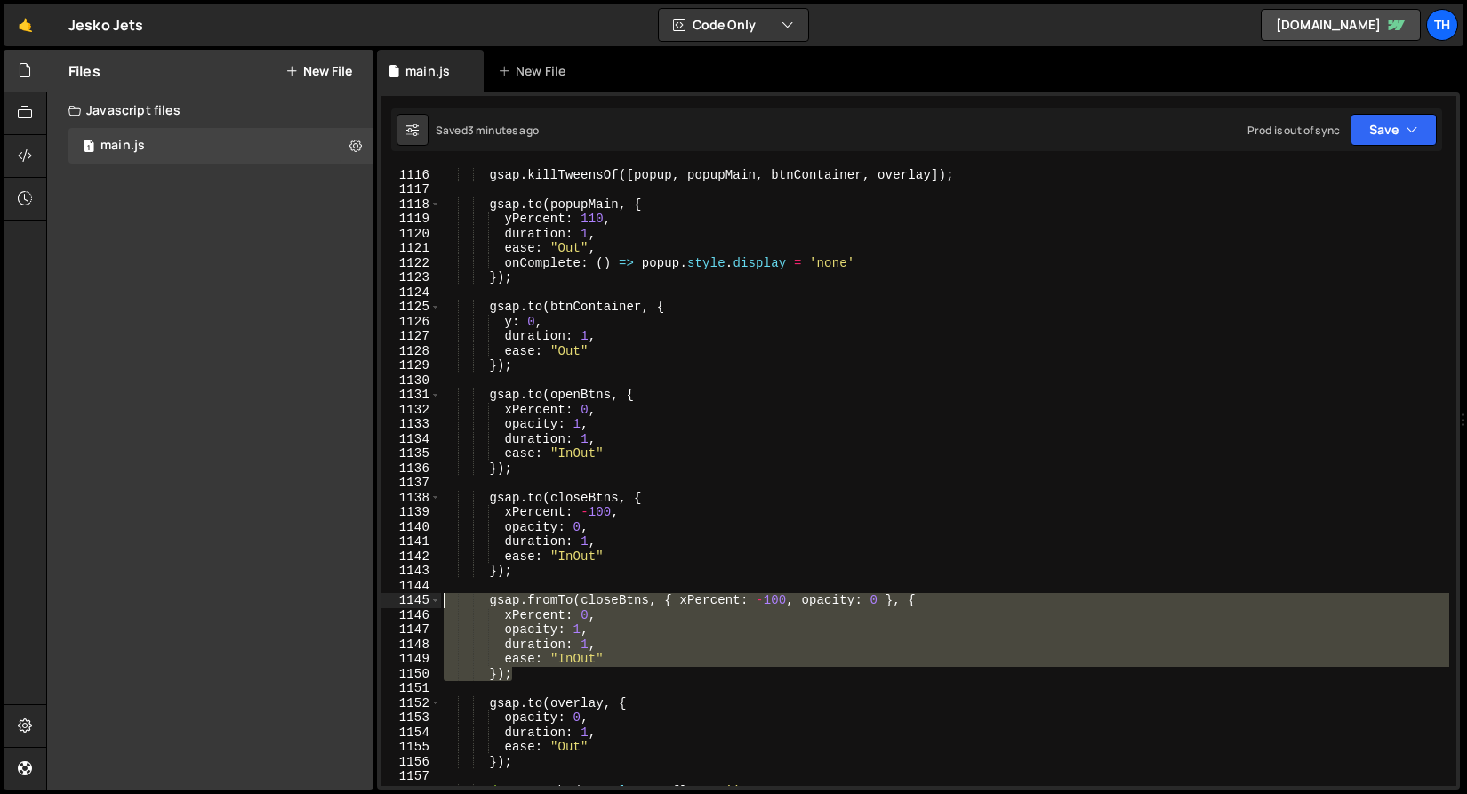
drag, startPoint x: 522, startPoint y: 665, endPoint x: 415, endPoint y: 603, distance: 123.0
click at [415, 603] on div "1115 1116 1117 1118 1119 1120 1121 1122 1123 1124 1125 1126 1127 1128 1129 1130…" at bounding box center [917, 476] width 1075 height 619
type textarea "gsap.fromTo(closeBtns, { xPercent: -100, opacity: 0 }, { xPercent: 0,"
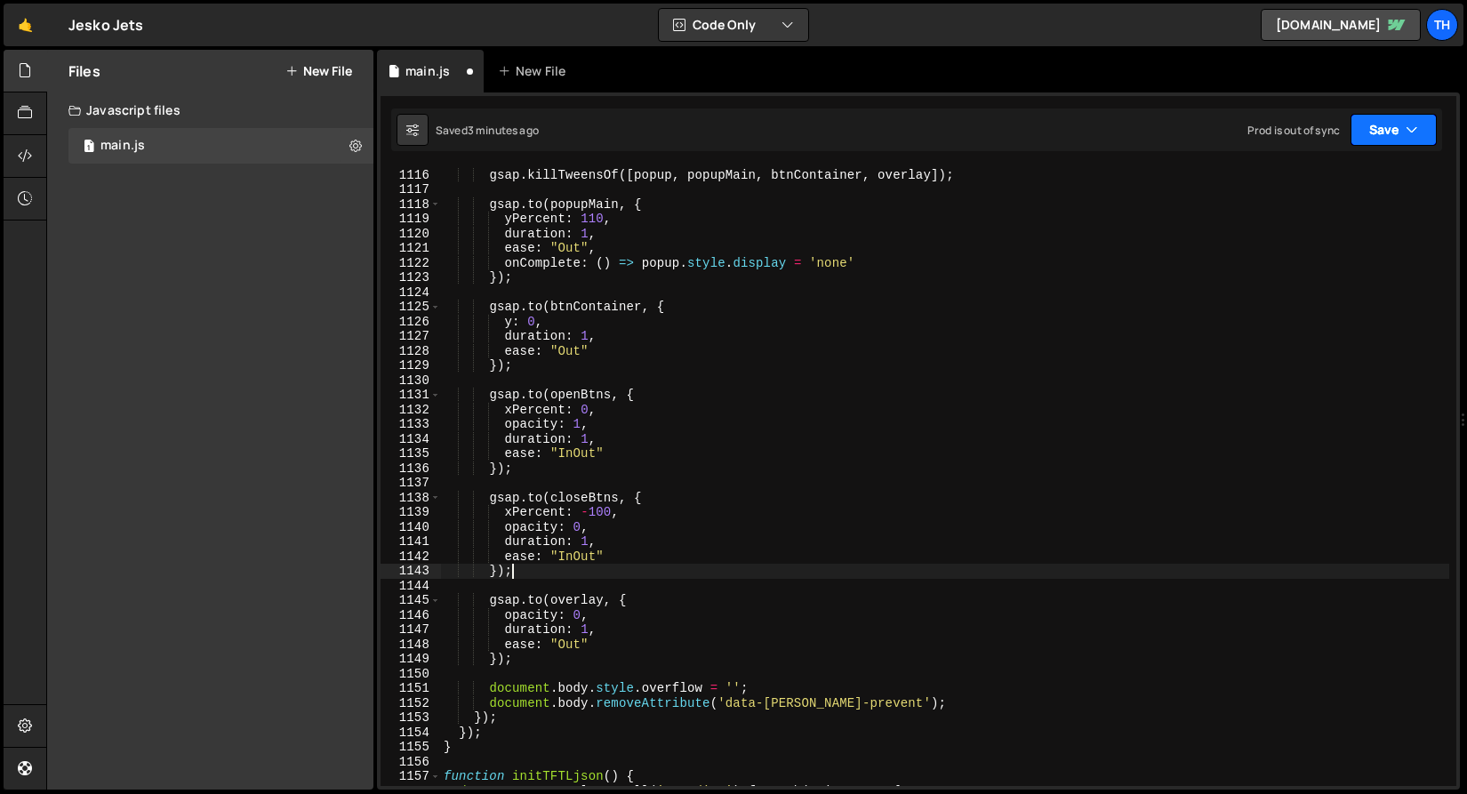
click at [1397, 145] on button "Save" at bounding box center [1393, 130] width 86 height 32
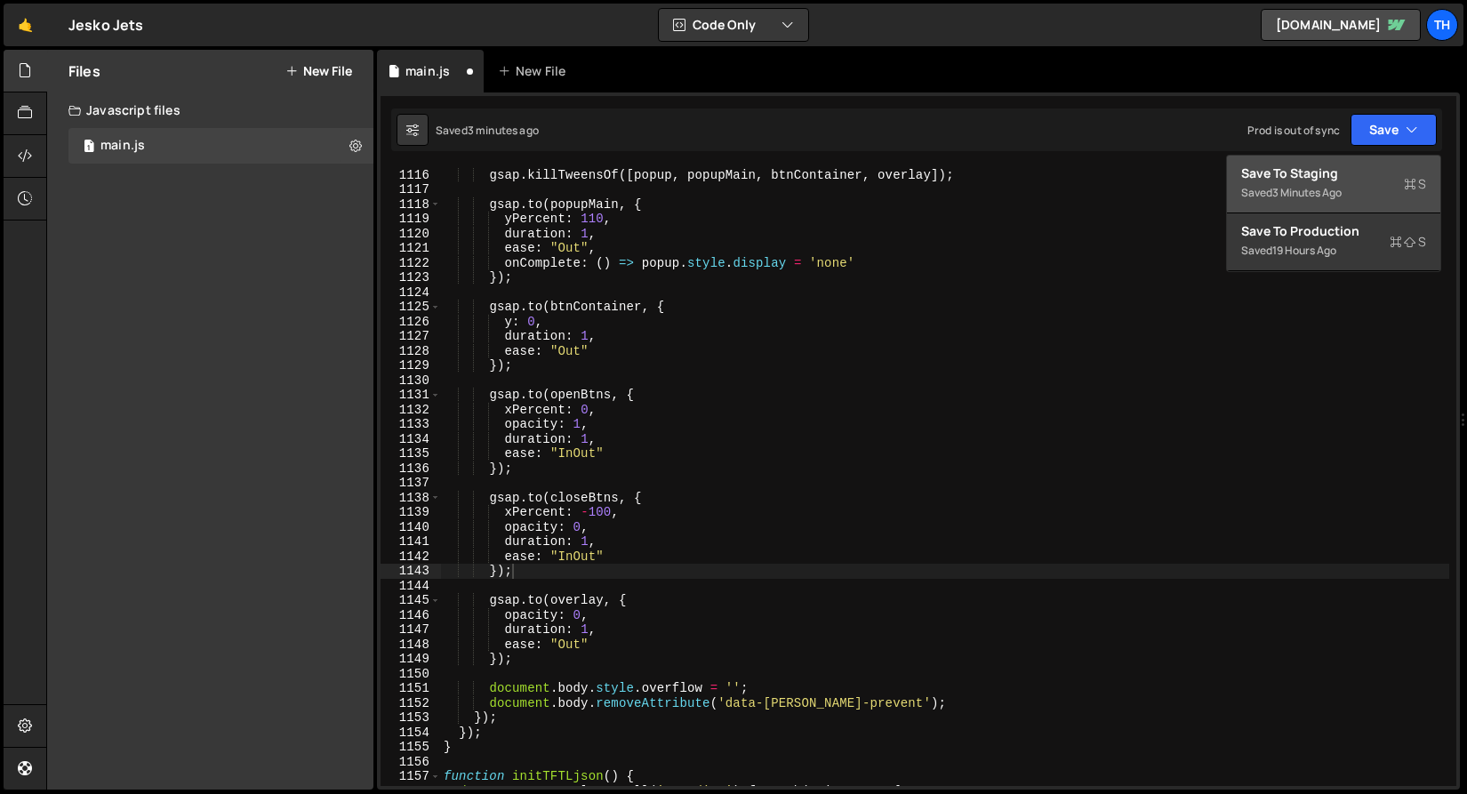
click at [1387, 184] on div "Saved 3 minutes ago" at bounding box center [1333, 192] width 185 height 21
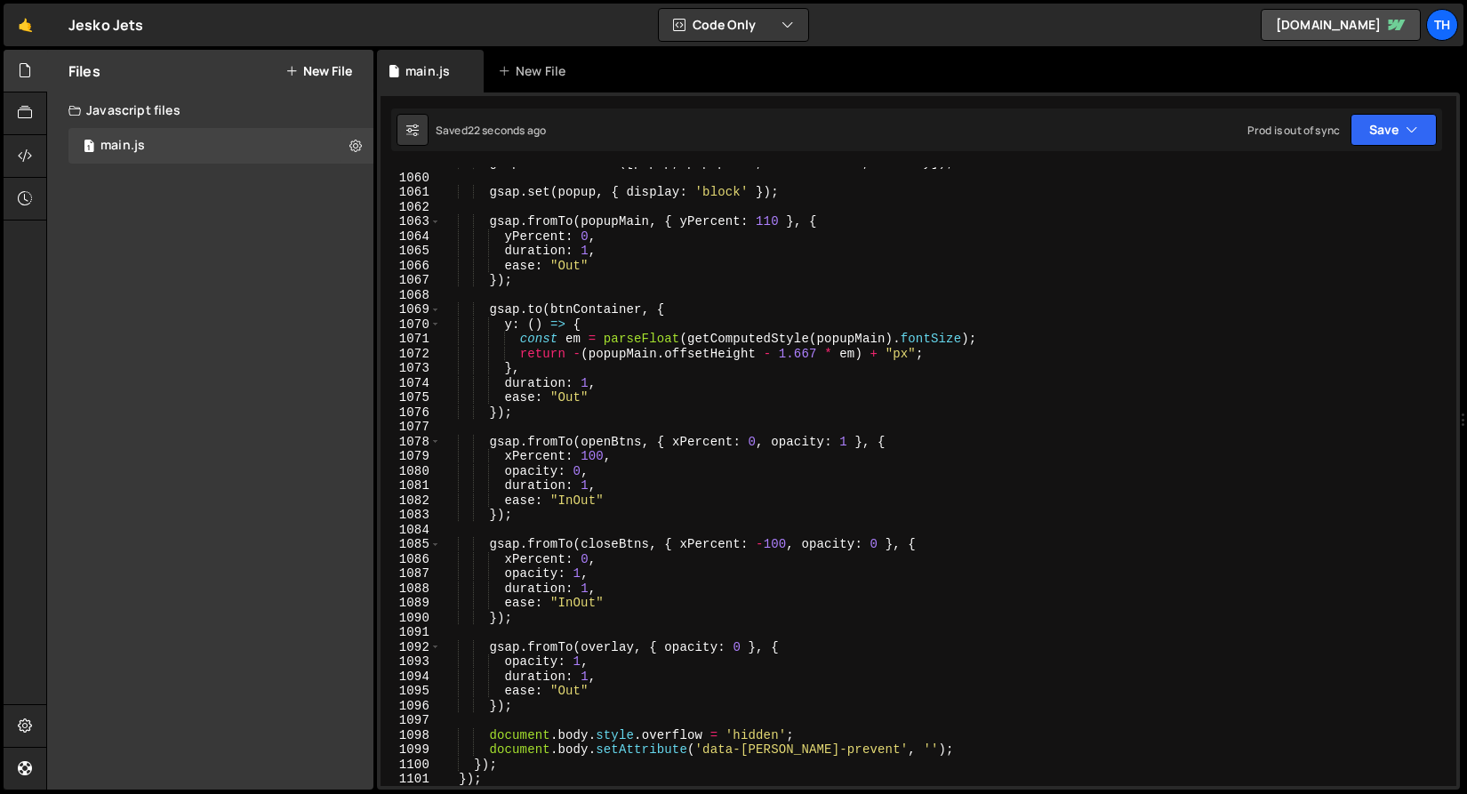
scroll to position [15286, 0]
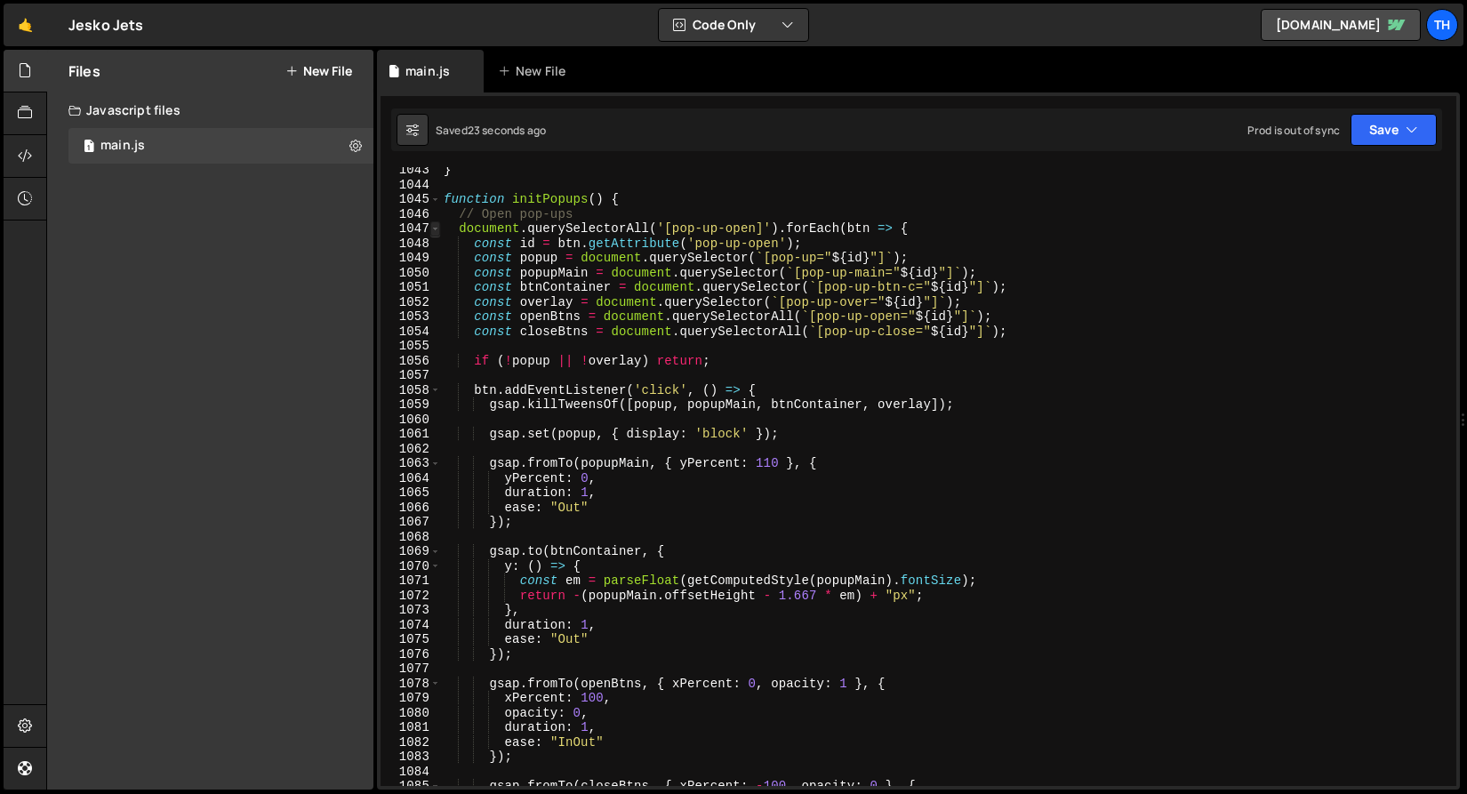
click at [436, 232] on span at bounding box center [435, 228] width 10 height 15
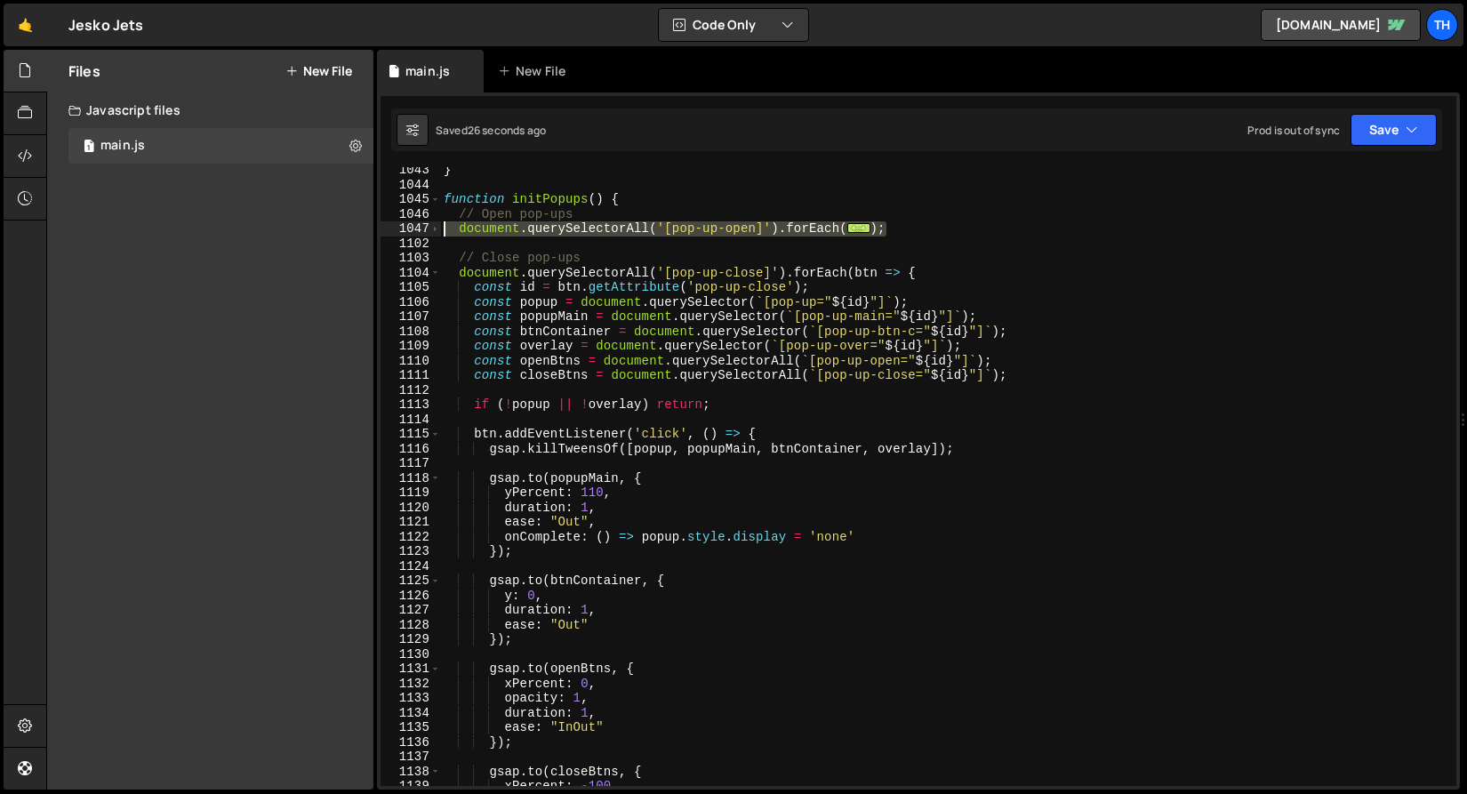
drag, startPoint x: 924, startPoint y: 231, endPoint x: 344, endPoint y: 224, distance: 580.4
click at [344, 224] on div "Files New File Javascript files 1 main.js 0 CSS files Copy share link Edit File…" at bounding box center [756, 420] width 1420 height 740
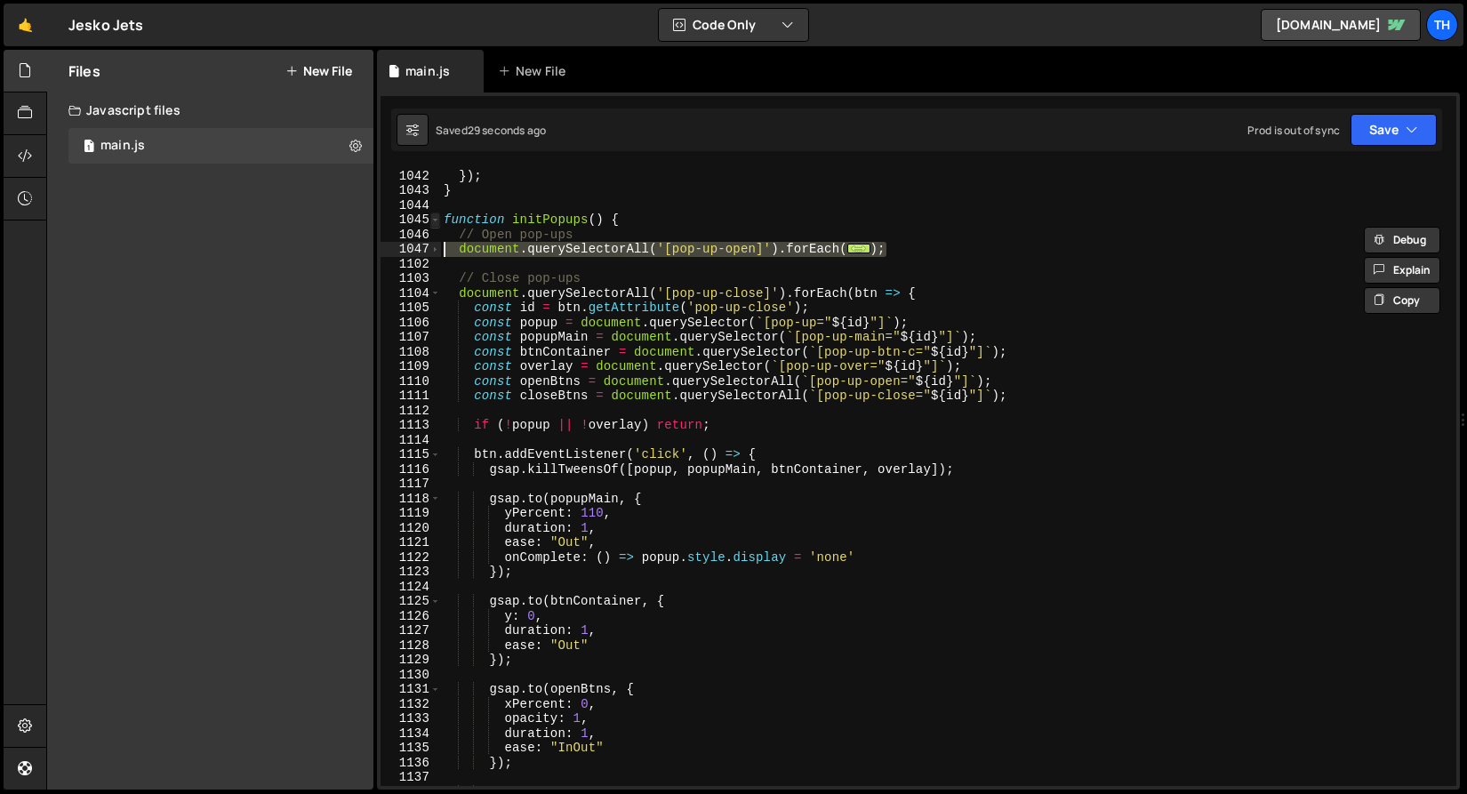
scroll to position [15265, 0]
click at [431, 291] on span at bounding box center [435, 293] width 10 height 15
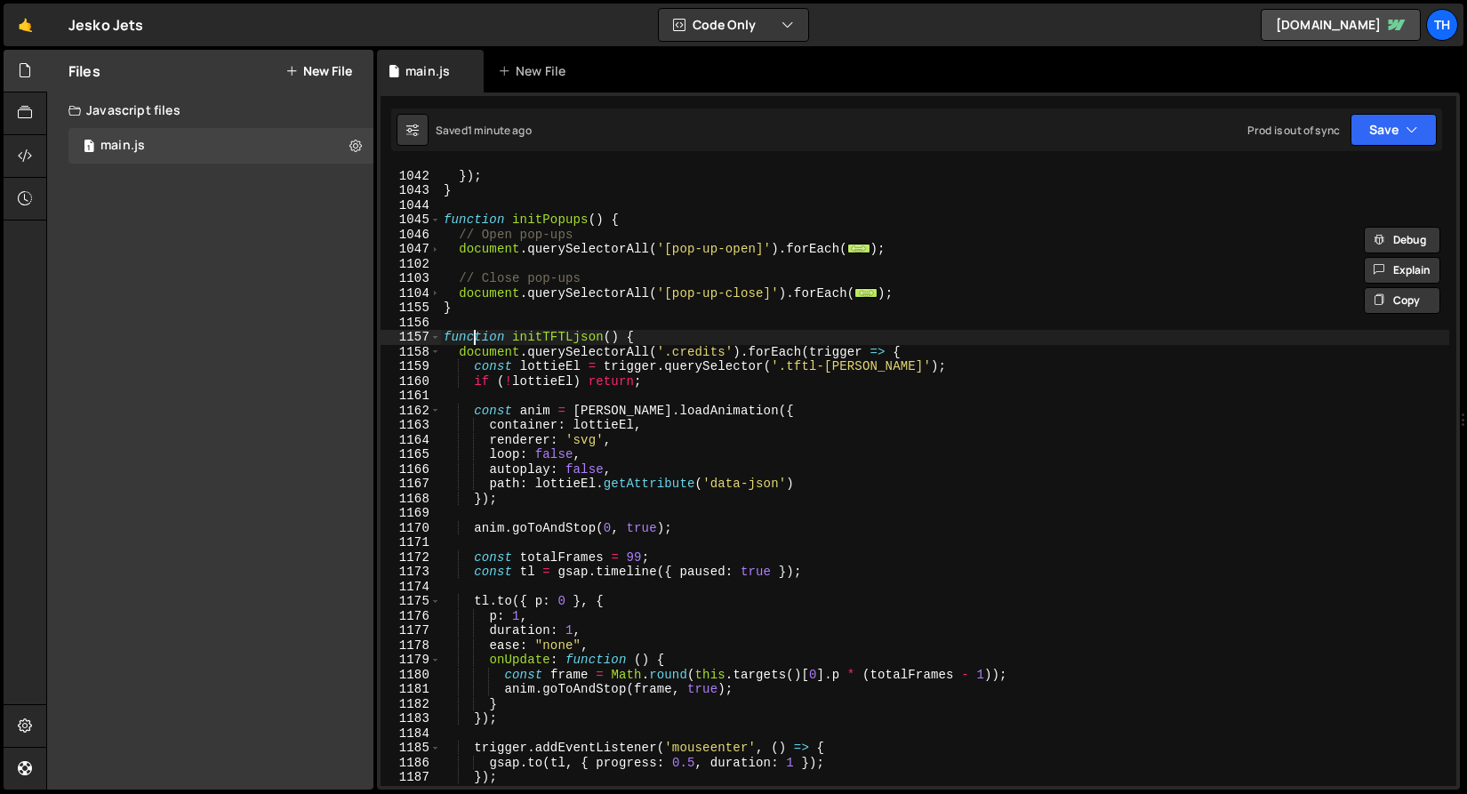
click at [473, 344] on div "}) ; }) ; } function initPopups ( ) { // Open pop-ups document . querySelectorA…" at bounding box center [944, 478] width 1009 height 648
click at [436, 246] on span at bounding box center [435, 249] width 10 height 15
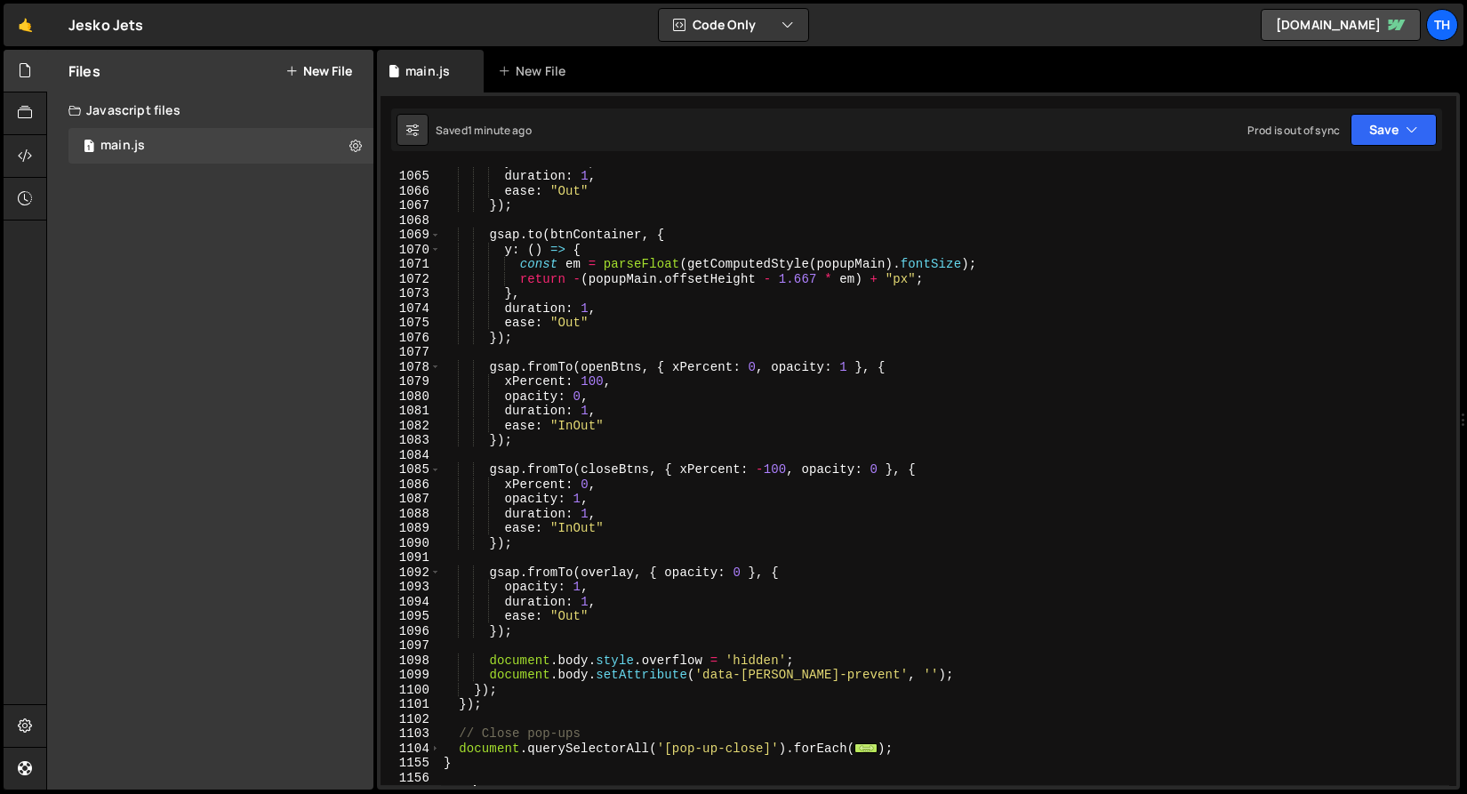
scroll to position [15602, 0]
drag, startPoint x: 680, startPoint y: 362, endPoint x: 756, endPoint y: 361, distance: 76.4
click at [756, 361] on div "yPercent : 0 , duration : 1 , ease : "Out" }) ; gsap . to ( btnContainer , { y …" at bounding box center [944, 478] width 1009 height 648
paste textarea ": "0em""
drag, startPoint x: 506, startPoint y: 379, endPoint x: 604, endPoint y: 378, distance: 98.7
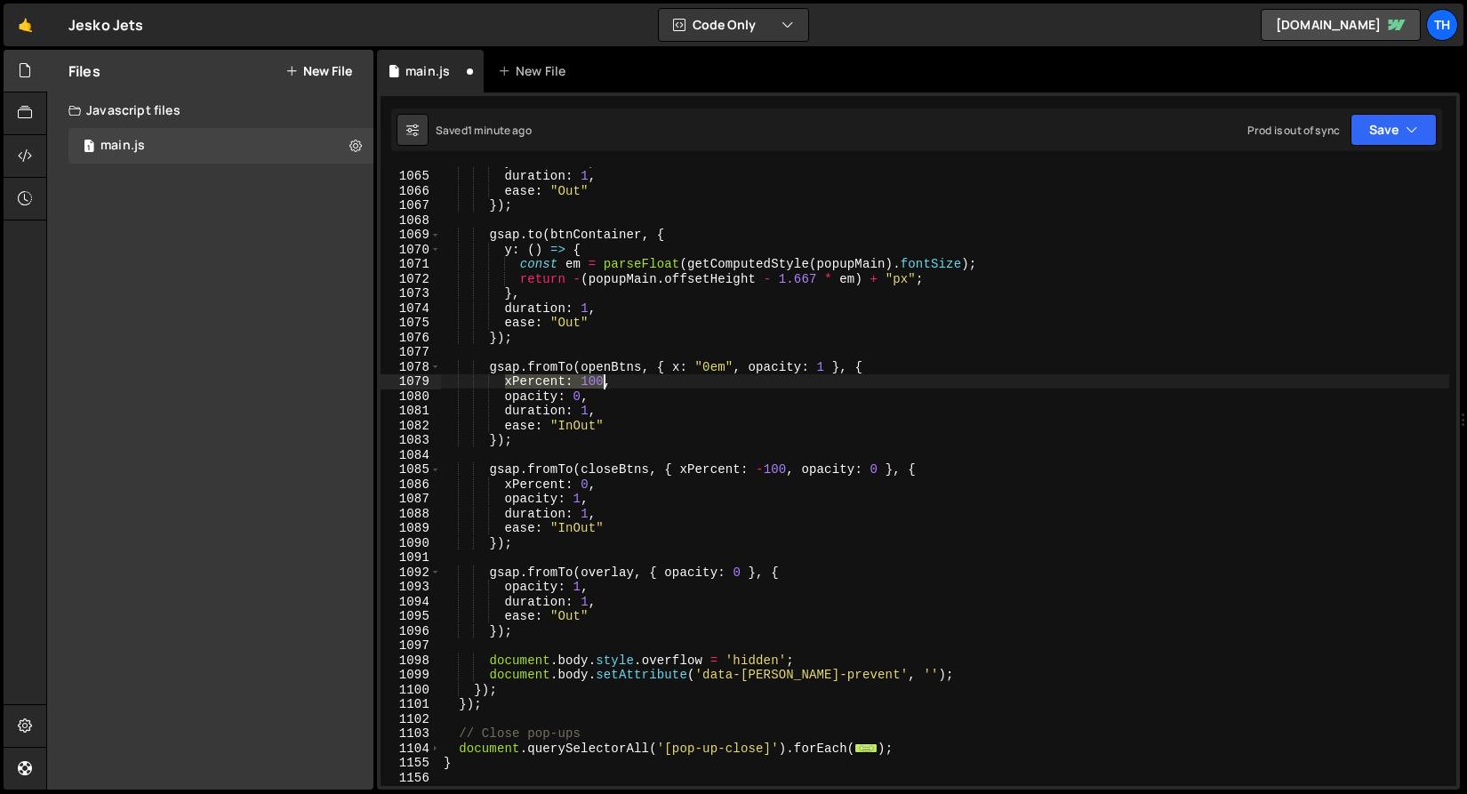
click at [604, 378] on div "yPercent : 0 , duration : 1 , ease : "Out" }) ; gsap . to ( btnContainer , { y …" at bounding box center [944, 478] width 1009 height 648
paste textarea ": "0em""
click at [537, 383] on div "yPercent : 0 , duration : 1 , ease : "Out" }) ; gsap . to ( btnContainer , { y …" at bounding box center [944, 478] width 1009 height 648
click at [846, 382] on div "yPercent : 0 , duration : 1 , ease : "Out" }) ; gsap . to ( btnContainer , { y …" at bounding box center [944, 478] width 1009 height 648
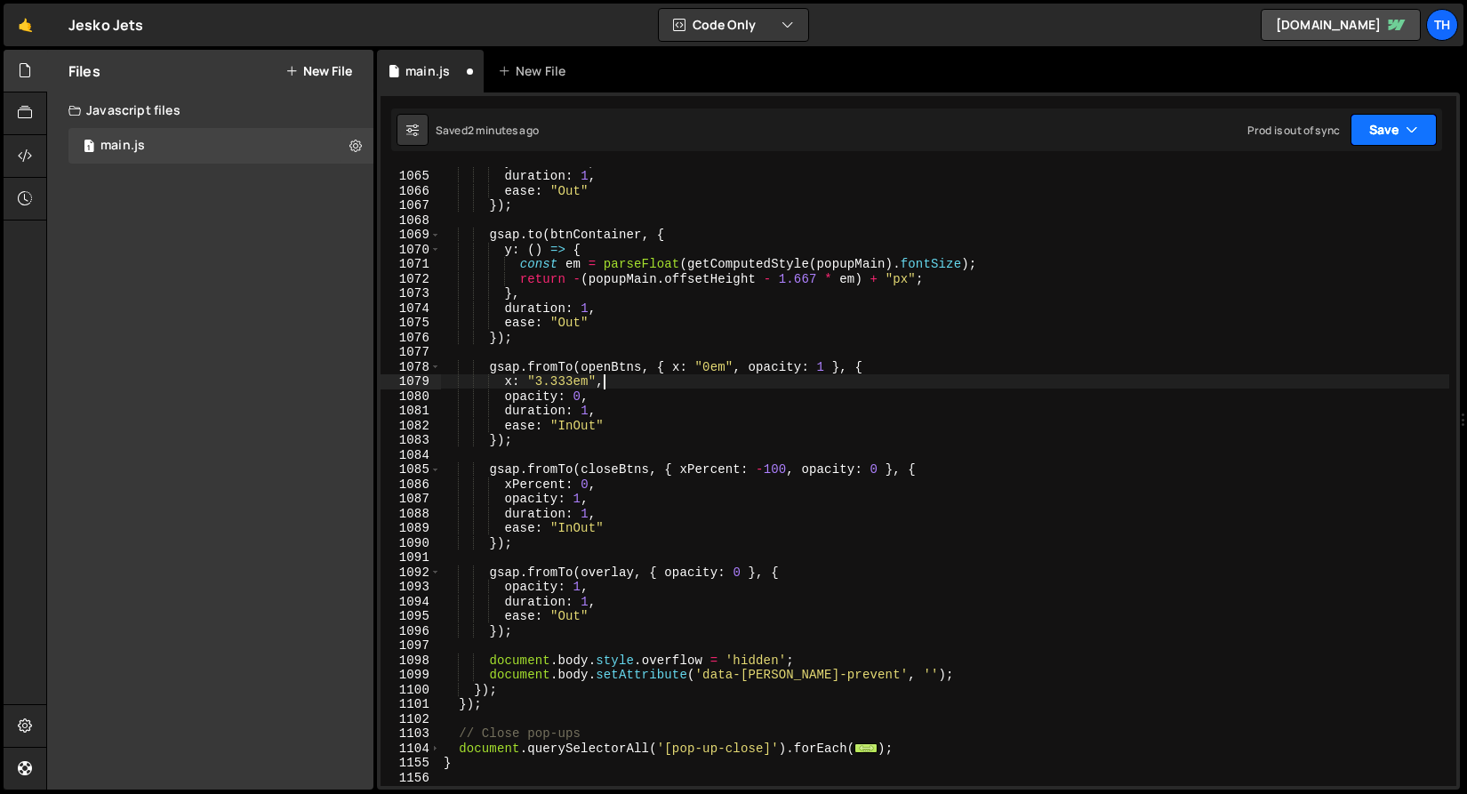
click at [1368, 123] on button "Save" at bounding box center [1393, 130] width 86 height 32
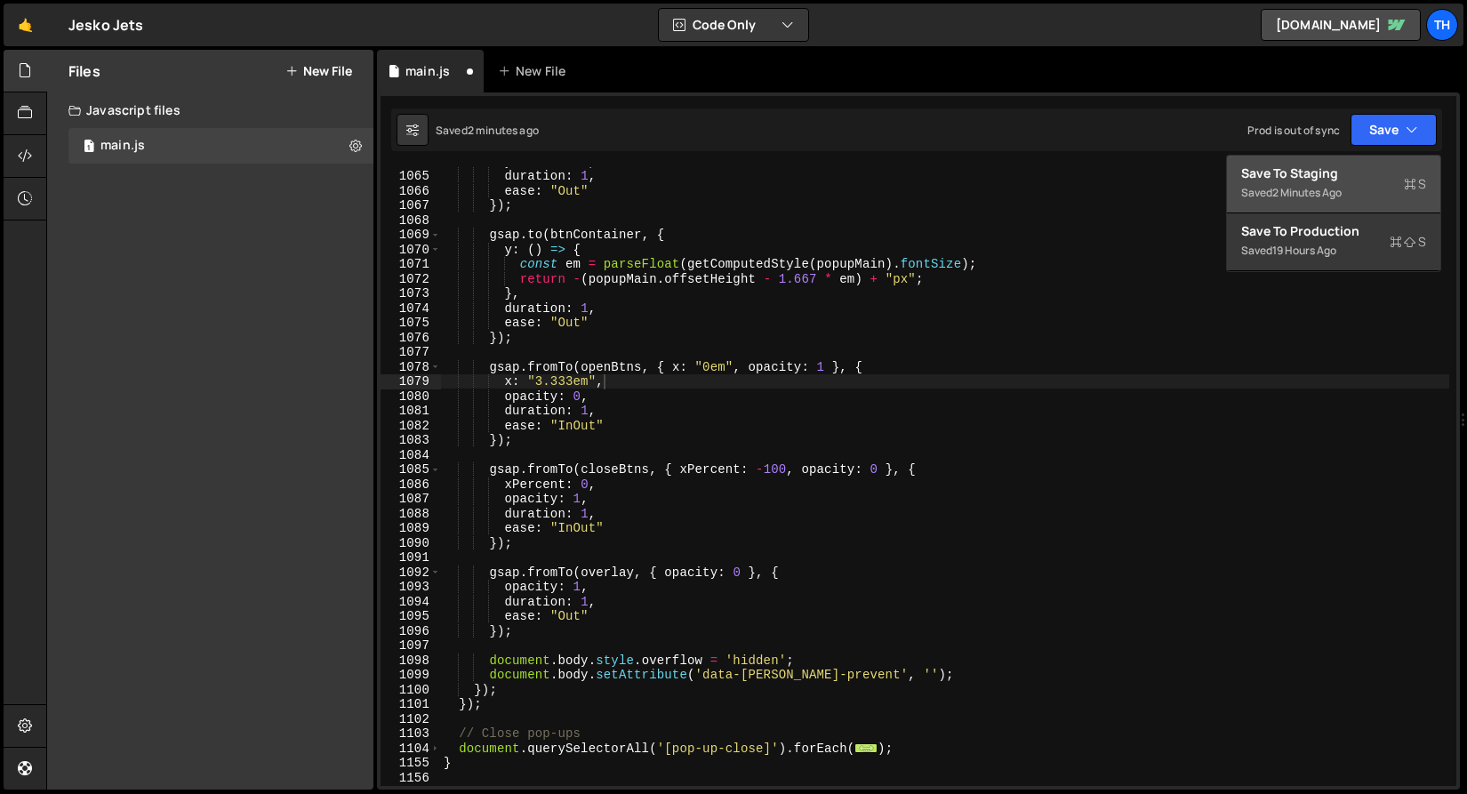
click at [1352, 164] on div "Save to Staging S" at bounding box center [1333, 173] width 185 height 18
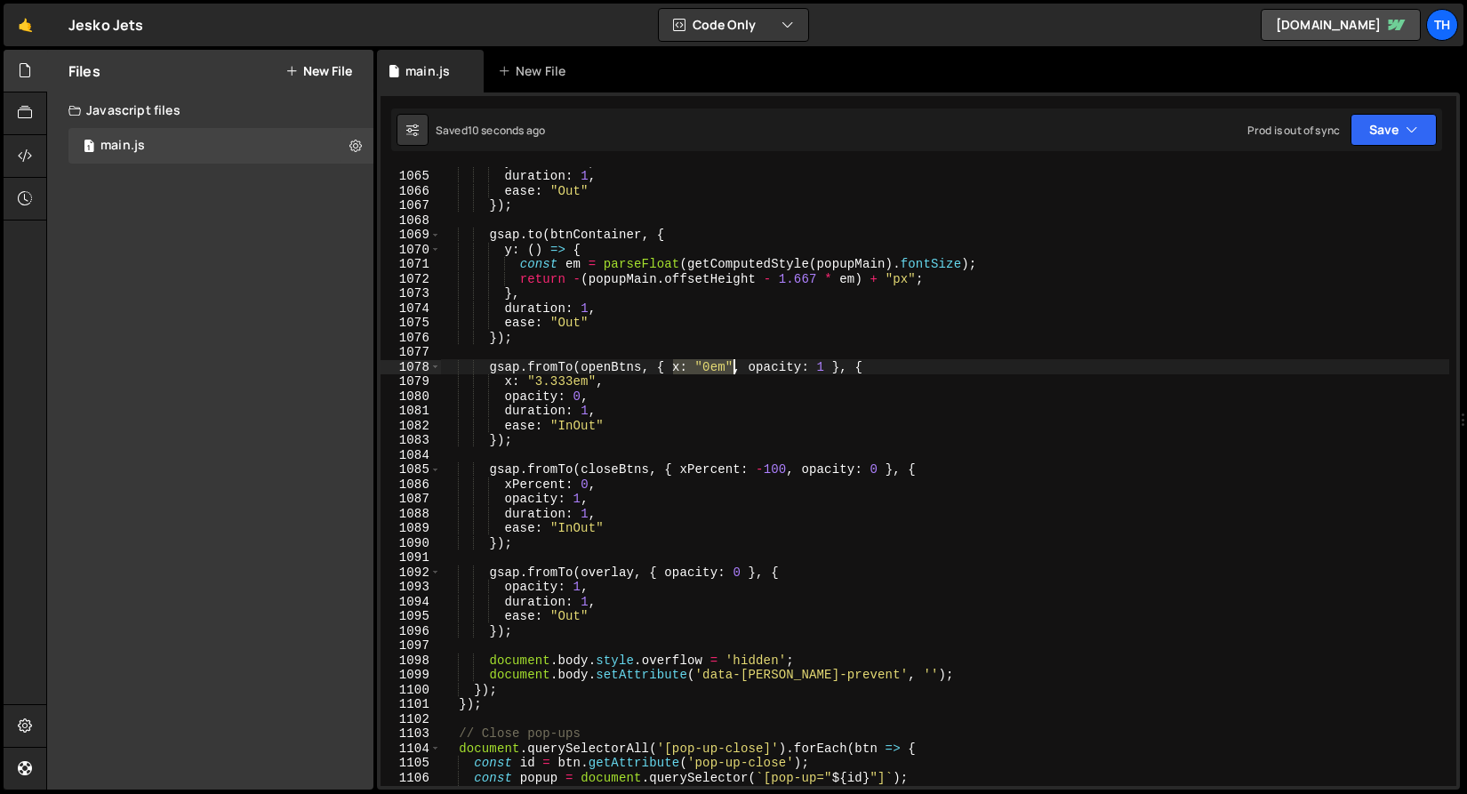
drag, startPoint x: 675, startPoint y: 364, endPoint x: 733, endPoint y: 361, distance: 58.7
click at [733, 361] on div "yPercent : 0 , duration : 1 , ease : "Out" }) ; gsap . to ( btnContainer , { y …" at bounding box center [944, 478] width 1009 height 648
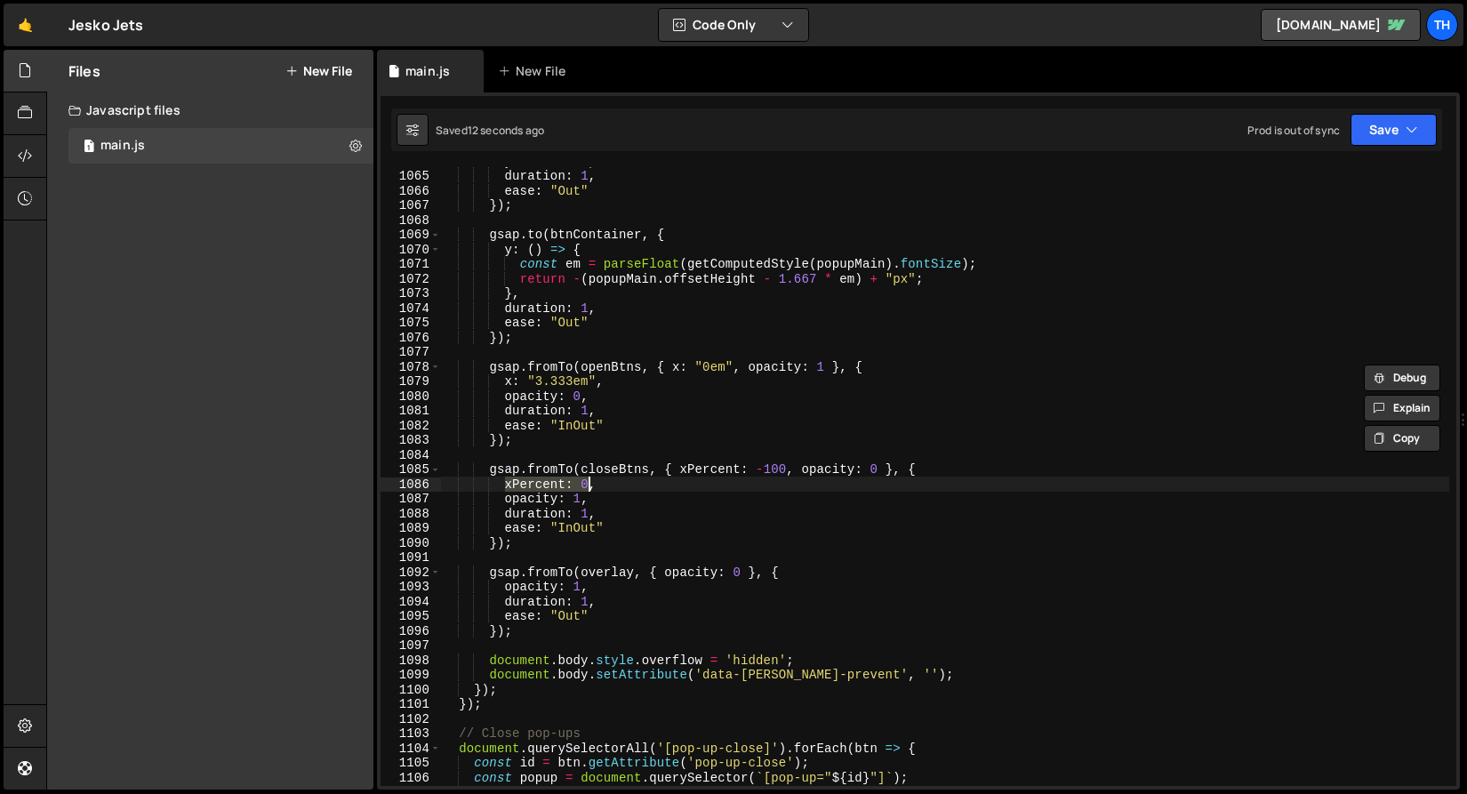
drag, startPoint x: 507, startPoint y: 488, endPoint x: 588, endPoint y: 483, distance: 81.9
click at [588, 483] on div "yPercent : 0 , duration : 1 , ease : "Out" }) ; gsap . to ( btnContainer , { y …" at bounding box center [944, 478] width 1009 height 648
paste textarea ": "0em""
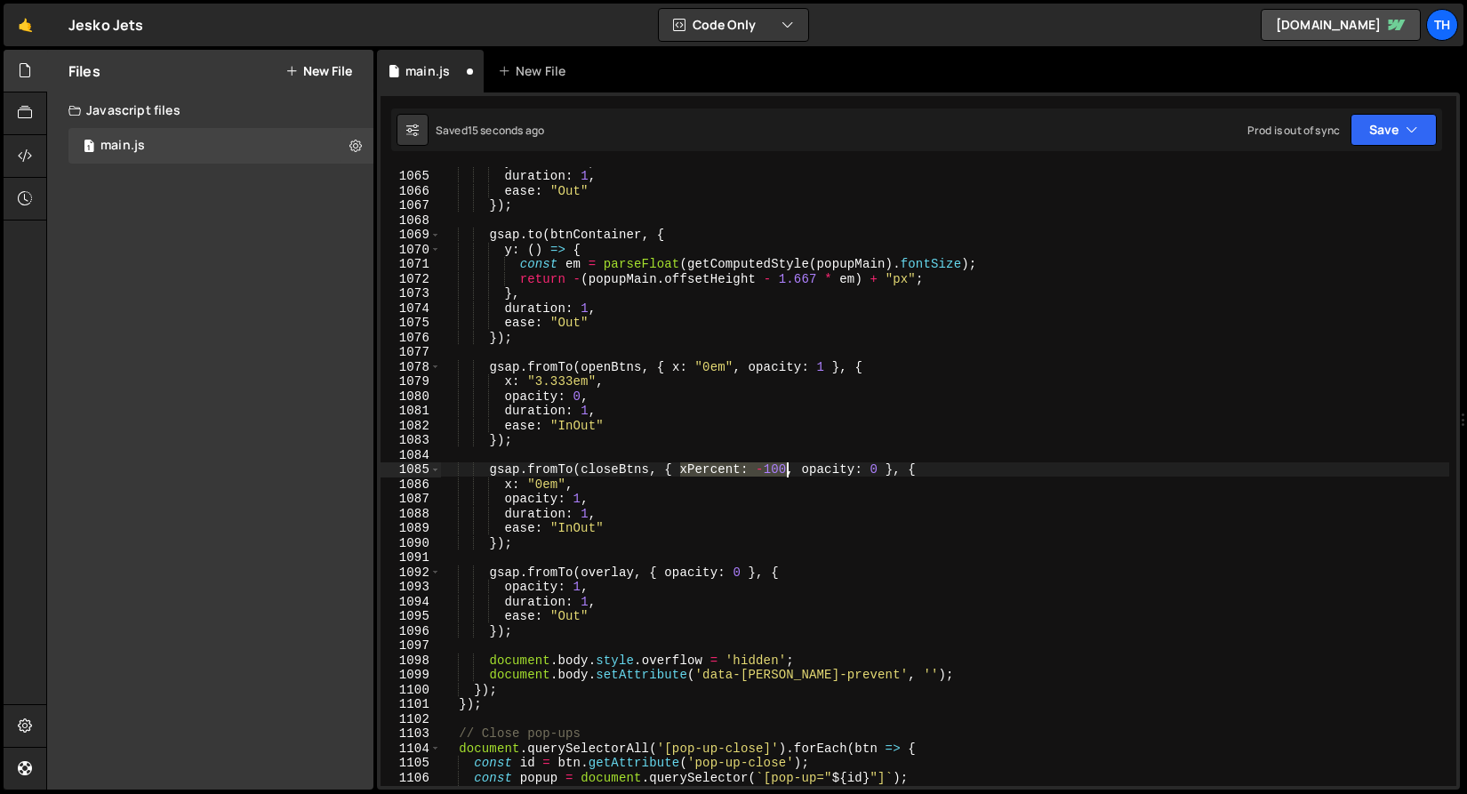
drag, startPoint x: 681, startPoint y: 468, endPoint x: 787, endPoint y: 465, distance: 106.7
click at [787, 465] on div "yPercent : 0 , duration : 1 , ease : "Out" }) ; gsap . to ( btnContainer , { y …" at bounding box center [944, 478] width 1009 height 648
paste textarea ": "0em""
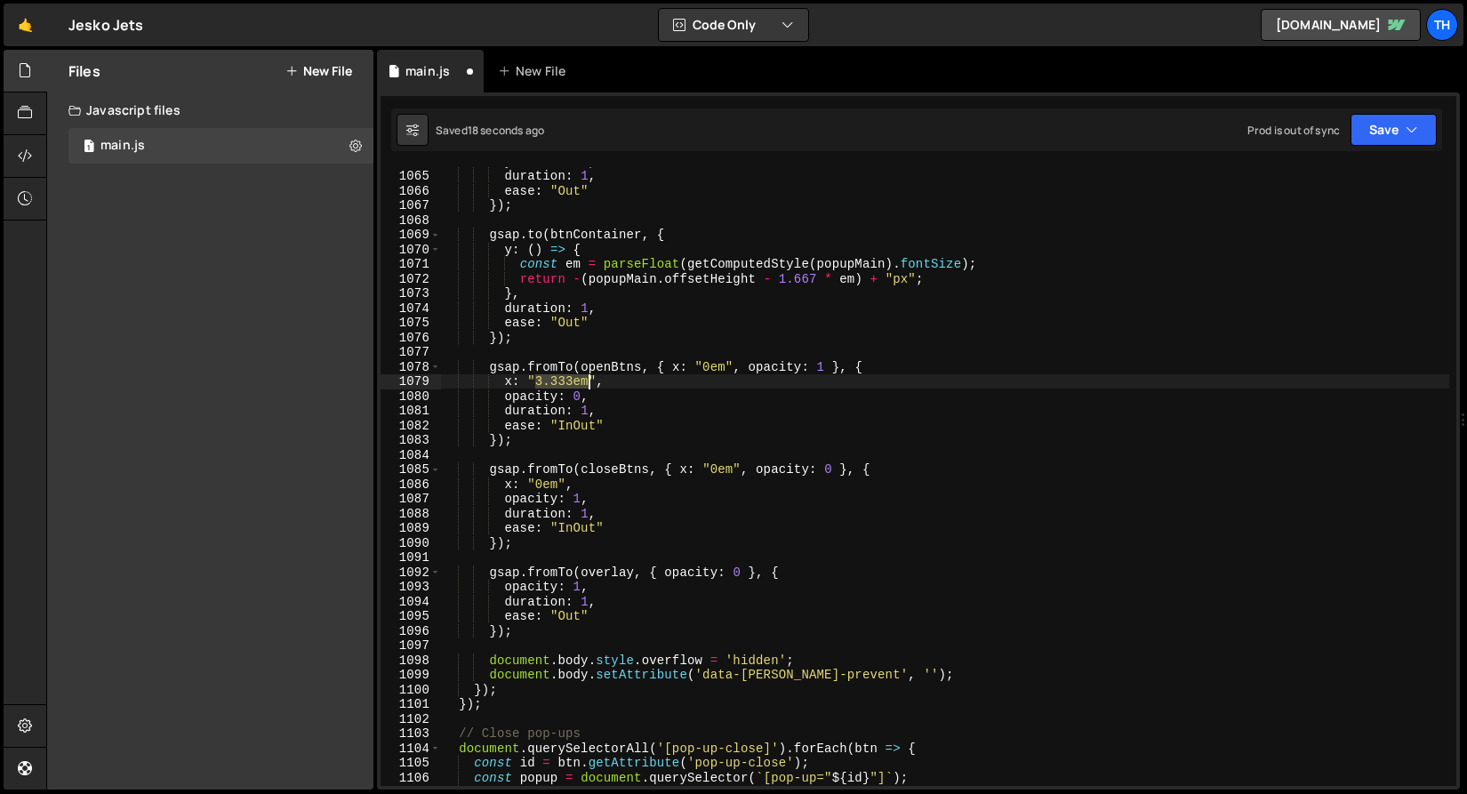
drag, startPoint x: 534, startPoint y: 385, endPoint x: 589, endPoint y: 382, distance: 55.2
click at [589, 382] on div "yPercent : 0 , duration : 1 , ease : "Out" }) ; gsap . to ( btnContainer , { y …" at bounding box center [944, 478] width 1009 height 648
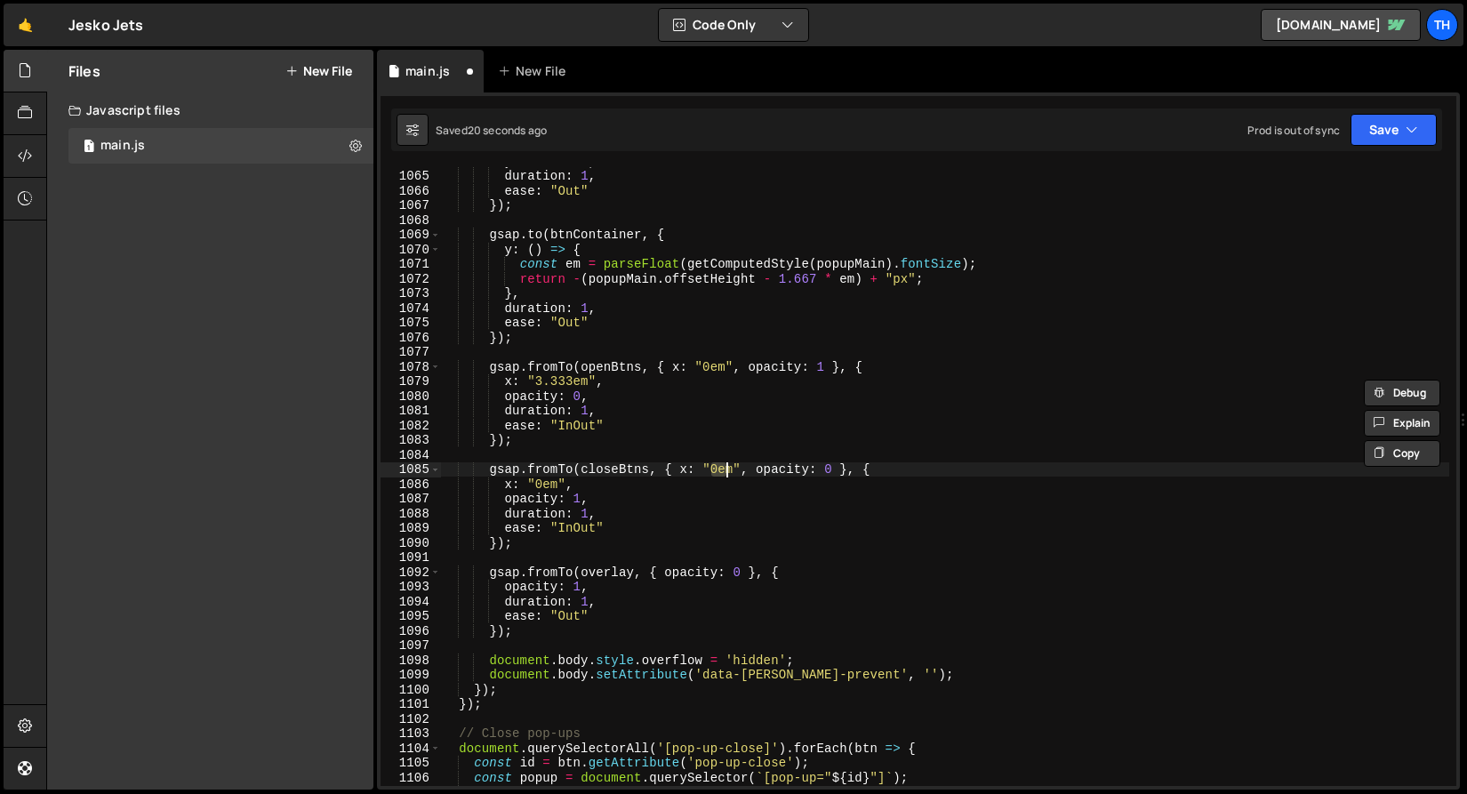
drag, startPoint x: 711, startPoint y: 467, endPoint x: 733, endPoint y: 468, distance: 22.3
click at [733, 468] on div "yPercent : 0 , duration : 1 , ease : "Out" }) ; gsap . to ( btnContainer , { y …" at bounding box center [944, 478] width 1009 height 648
paste textarea "3.333"
click at [715, 471] on div "yPercent : 0 , duration : 1 , ease : "Out" }) ; gsap . to ( btnContainer , { y …" at bounding box center [944, 478] width 1009 height 648
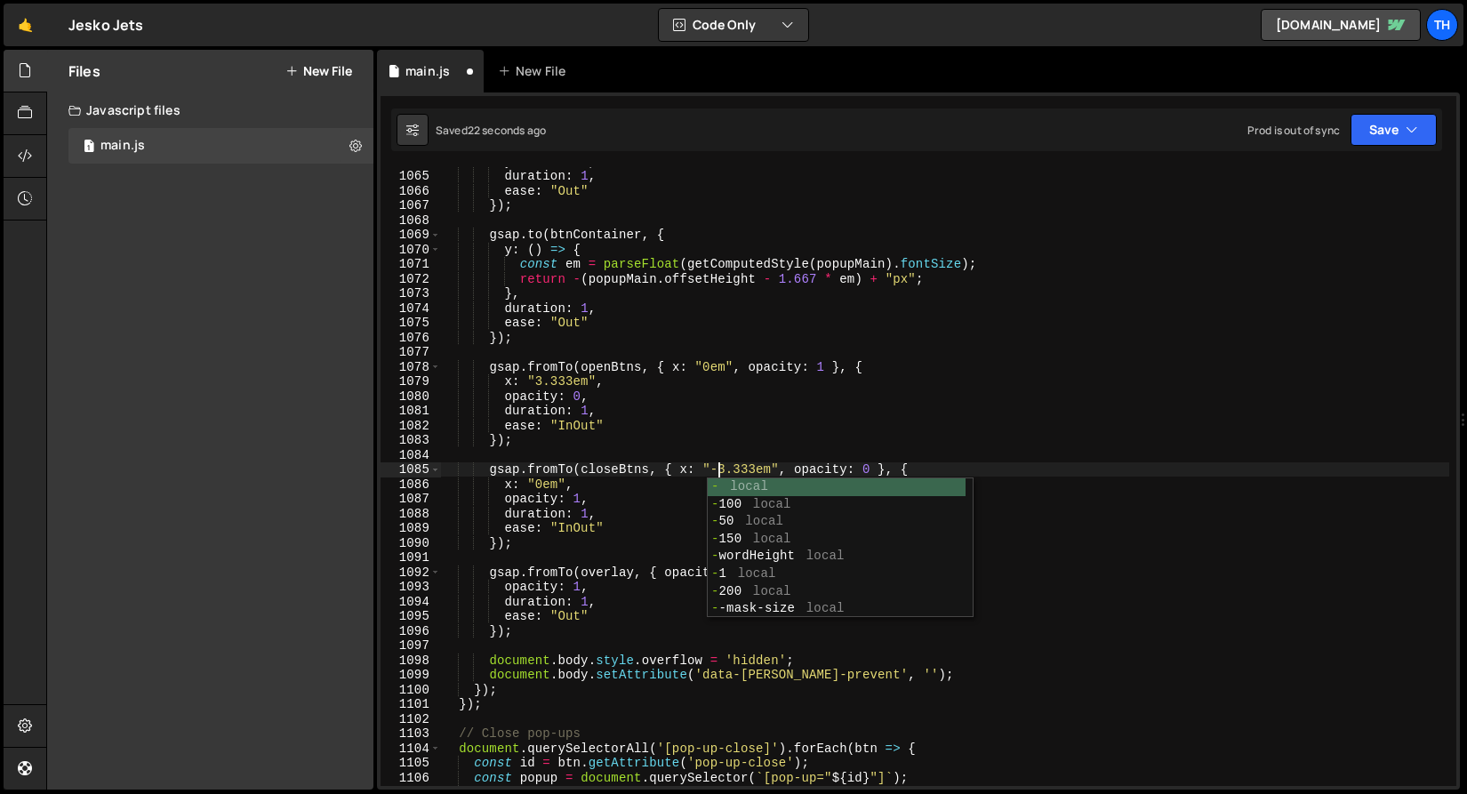
click at [811, 416] on div "yPercent : 0 , duration : 1 , ease : "Out" }) ; gsap . to ( btnContainer , { y …" at bounding box center [944, 478] width 1009 height 648
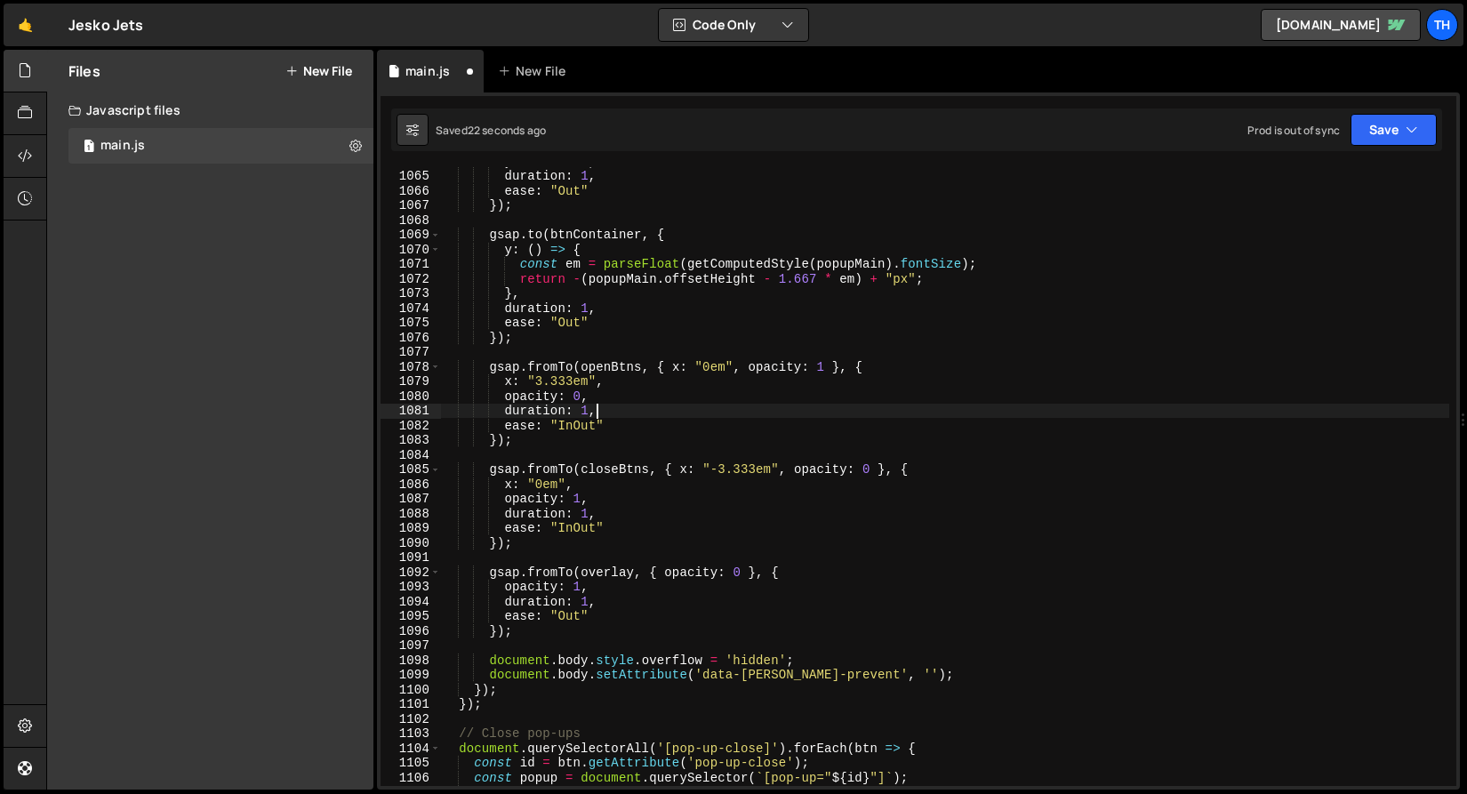
scroll to position [0, 10]
click at [1432, 130] on button "Save" at bounding box center [1393, 130] width 86 height 32
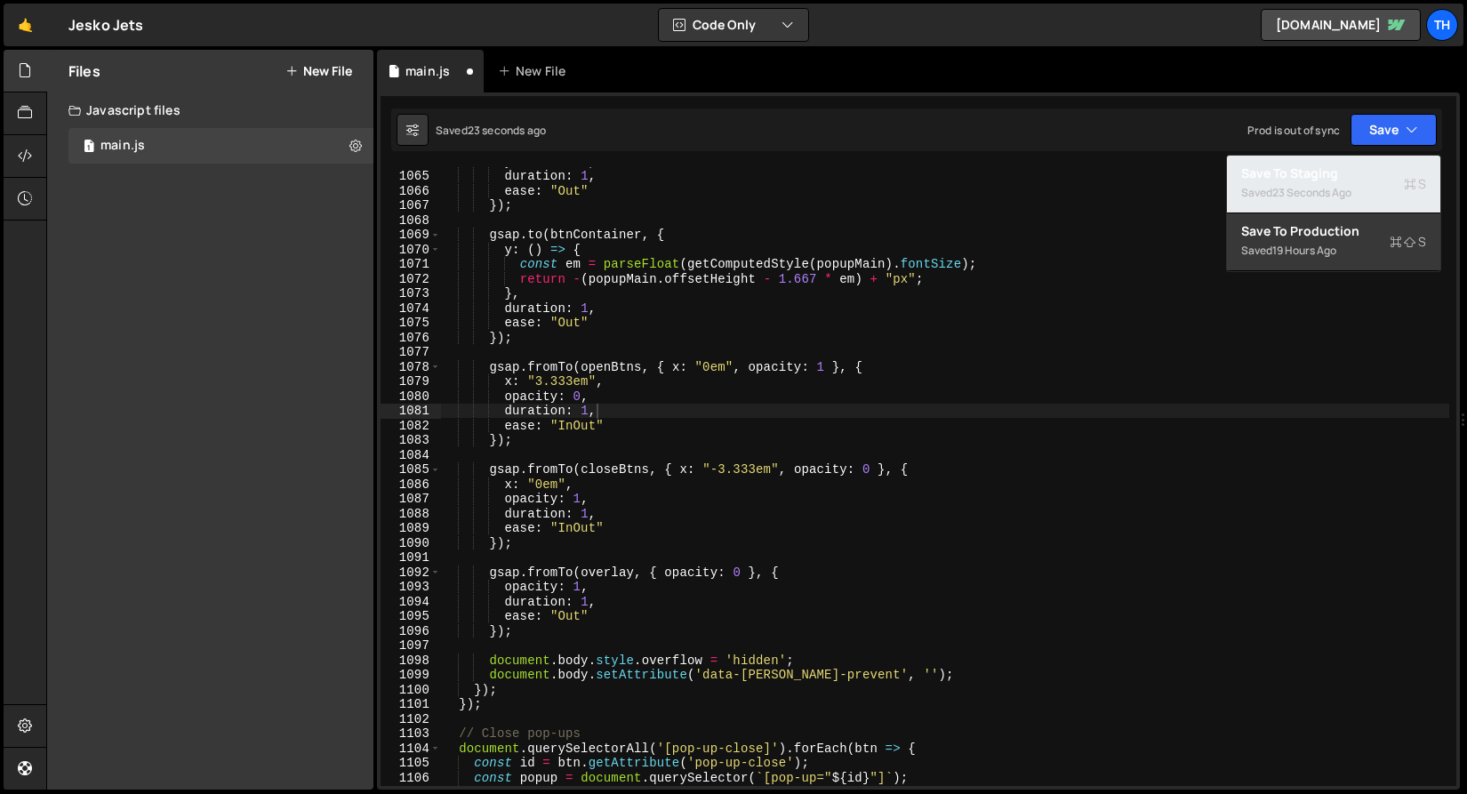
click at [1399, 176] on div "Save to Staging S" at bounding box center [1333, 173] width 185 height 18
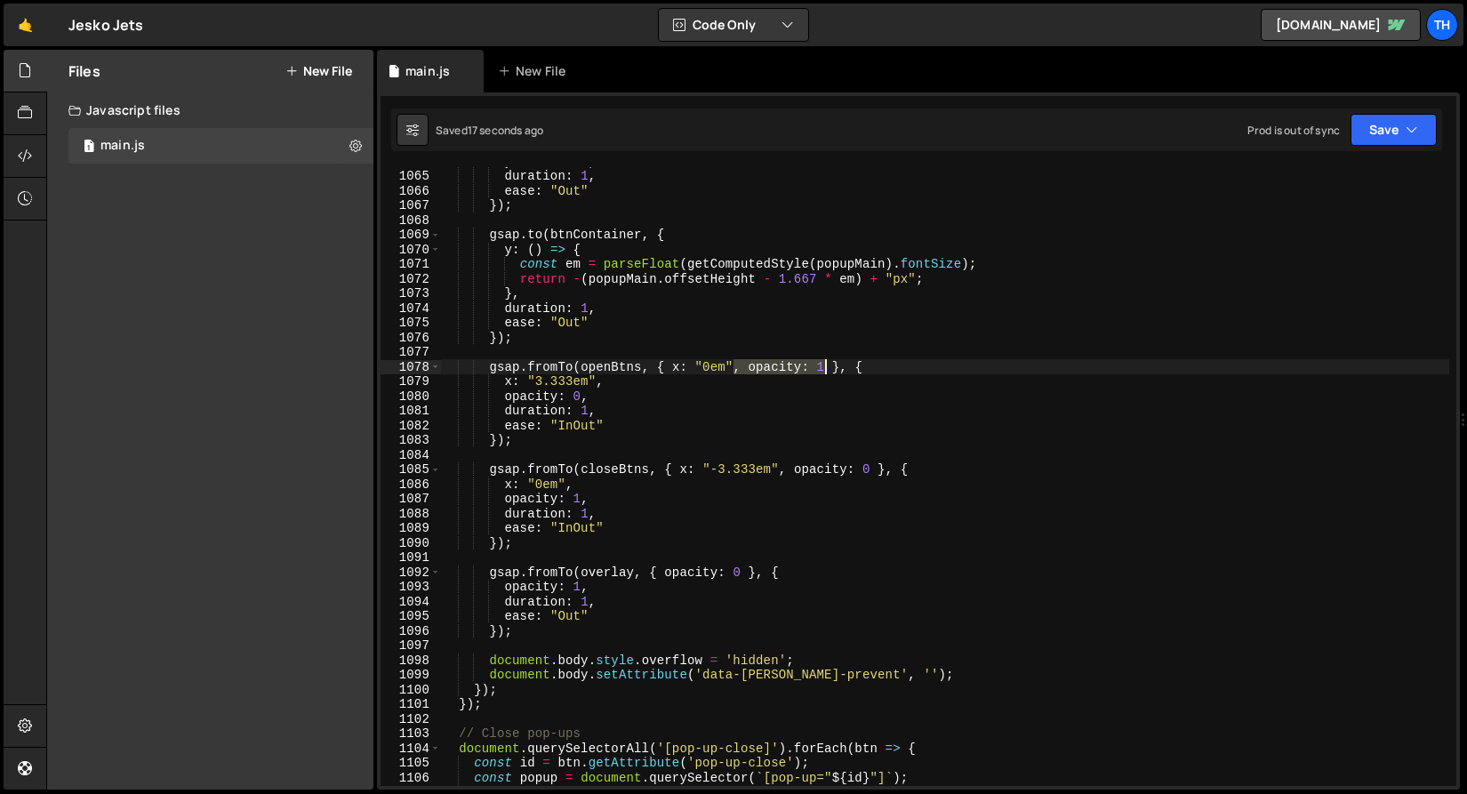
drag, startPoint x: 735, startPoint y: 367, endPoint x: 825, endPoint y: 371, distance: 89.8
click at [825, 371] on div "yPercent : 0 , duration : 1 , ease : "Out" }) ; gsap . to ( btnContainer , { y …" at bounding box center [944, 478] width 1009 height 648
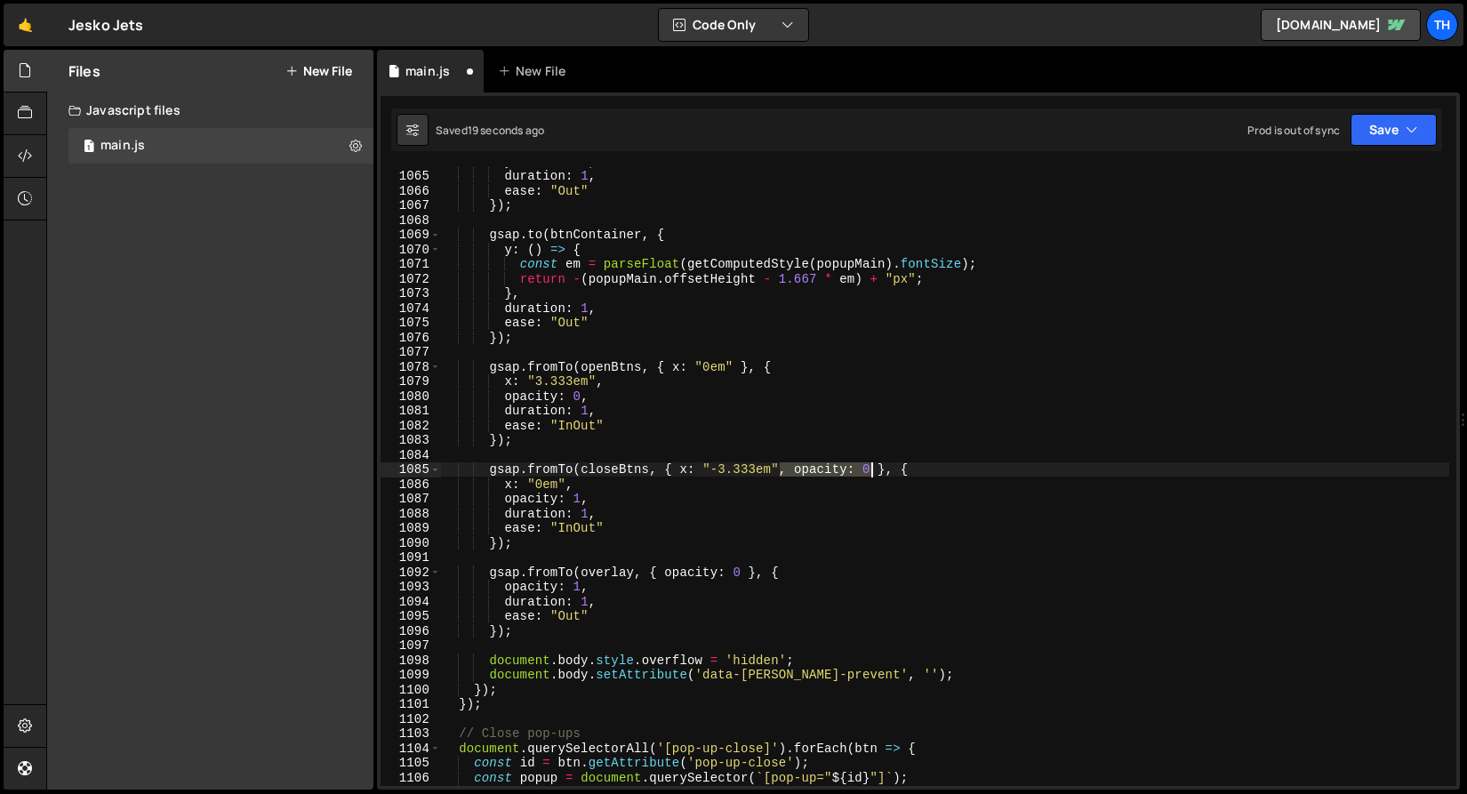
drag, startPoint x: 779, startPoint y: 472, endPoint x: 874, endPoint y: 474, distance: 95.1
click at [874, 474] on div "yPercent : 0 , duration : 1 , ease : "Out" }) ; gsap . to ( btnContainer , { y …" at bounding box center [944, 478] width 1009 height 648
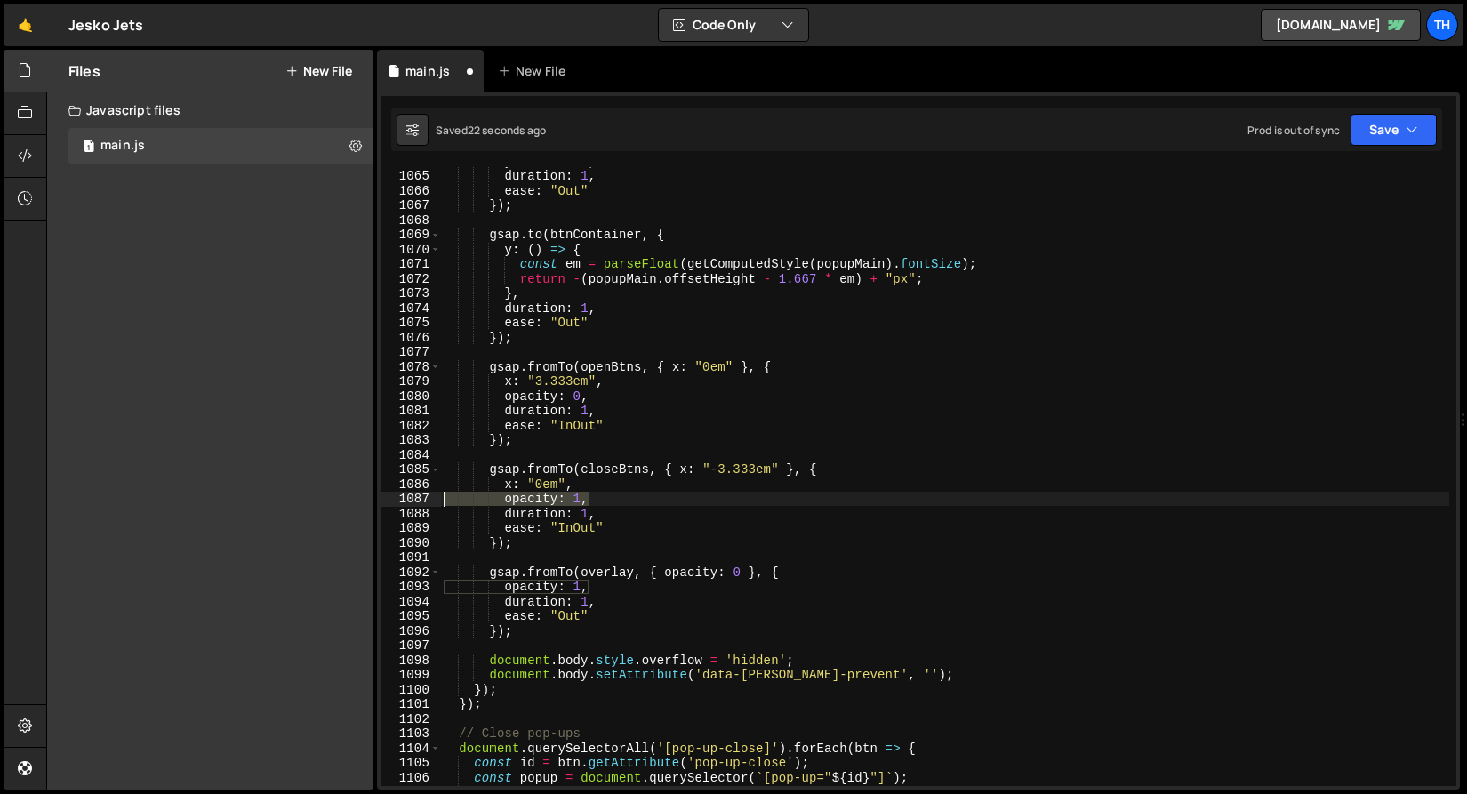
drag, startPoint x: 603, startPoint y: 497, endPoint x: 372, endPoint y: 496, distance: 231.1
click at [372, 496] on div "Files New File Javascript files 1 main.js 0 CSS files Copy share link Edit File…" at bounding box center [756, 420] width 1420 height 740
type textarea "opacity: 1,"
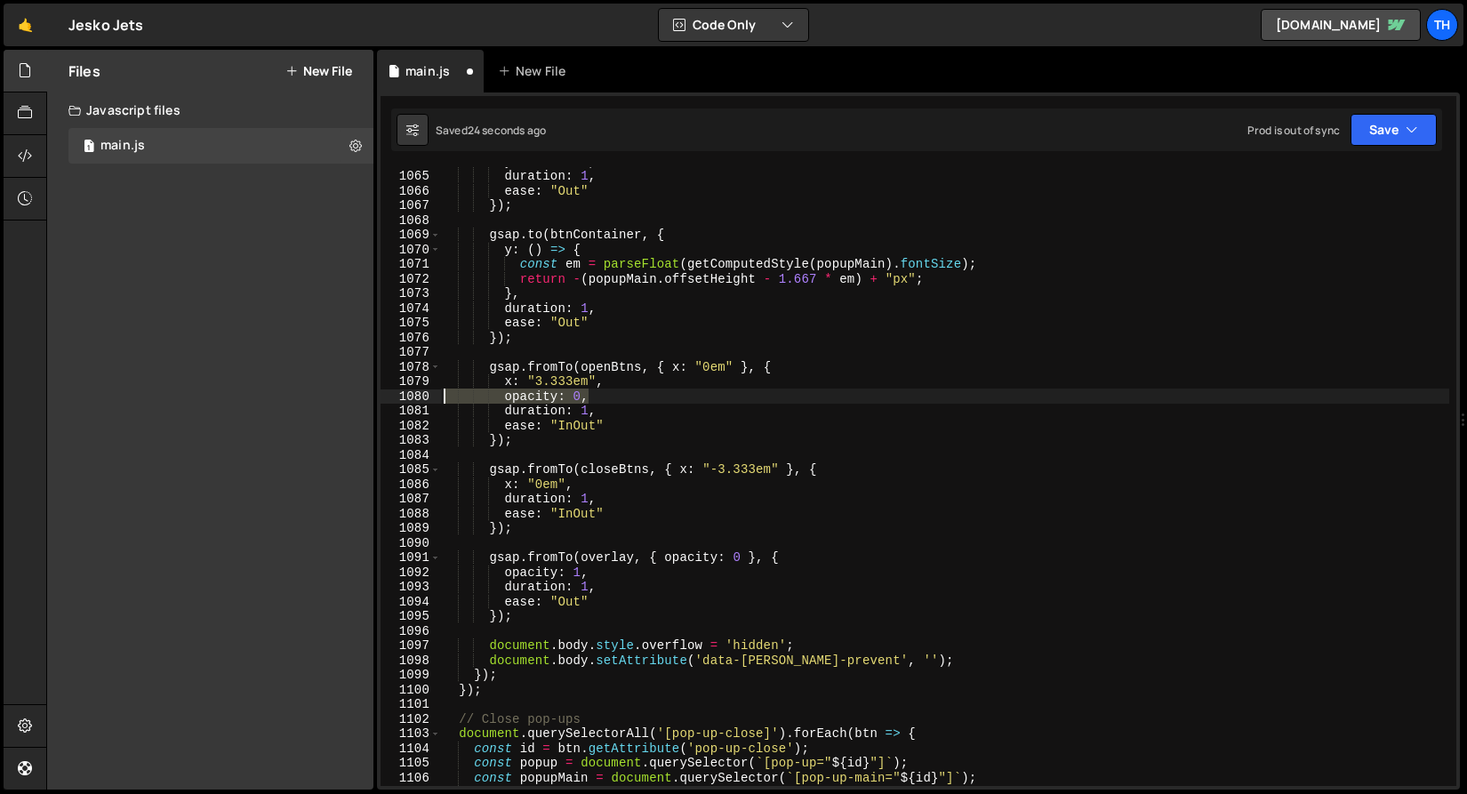
drag, startPoint x: 604, startPoint y: 397, endPoint x: 340, endPoint y: 398, distance: 264.9
click at [340, 398] on div "Files New File Javascript files 1 main.js 0 CSS files Copy share link Edit File…" at bounding box center [756, 420] width 1420 height 740
type textarea "opacity: 0,"
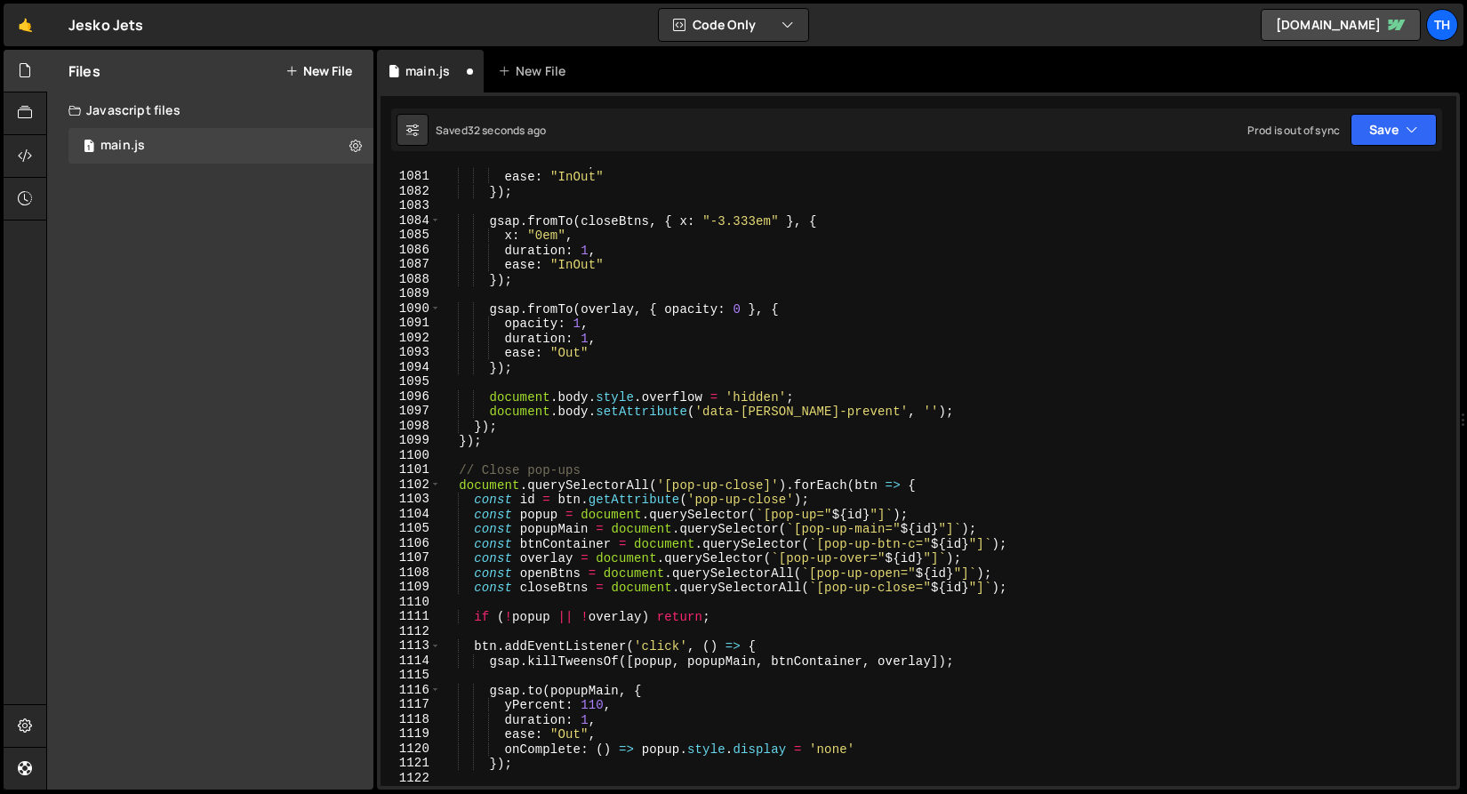
scroll to position [15860, 0]
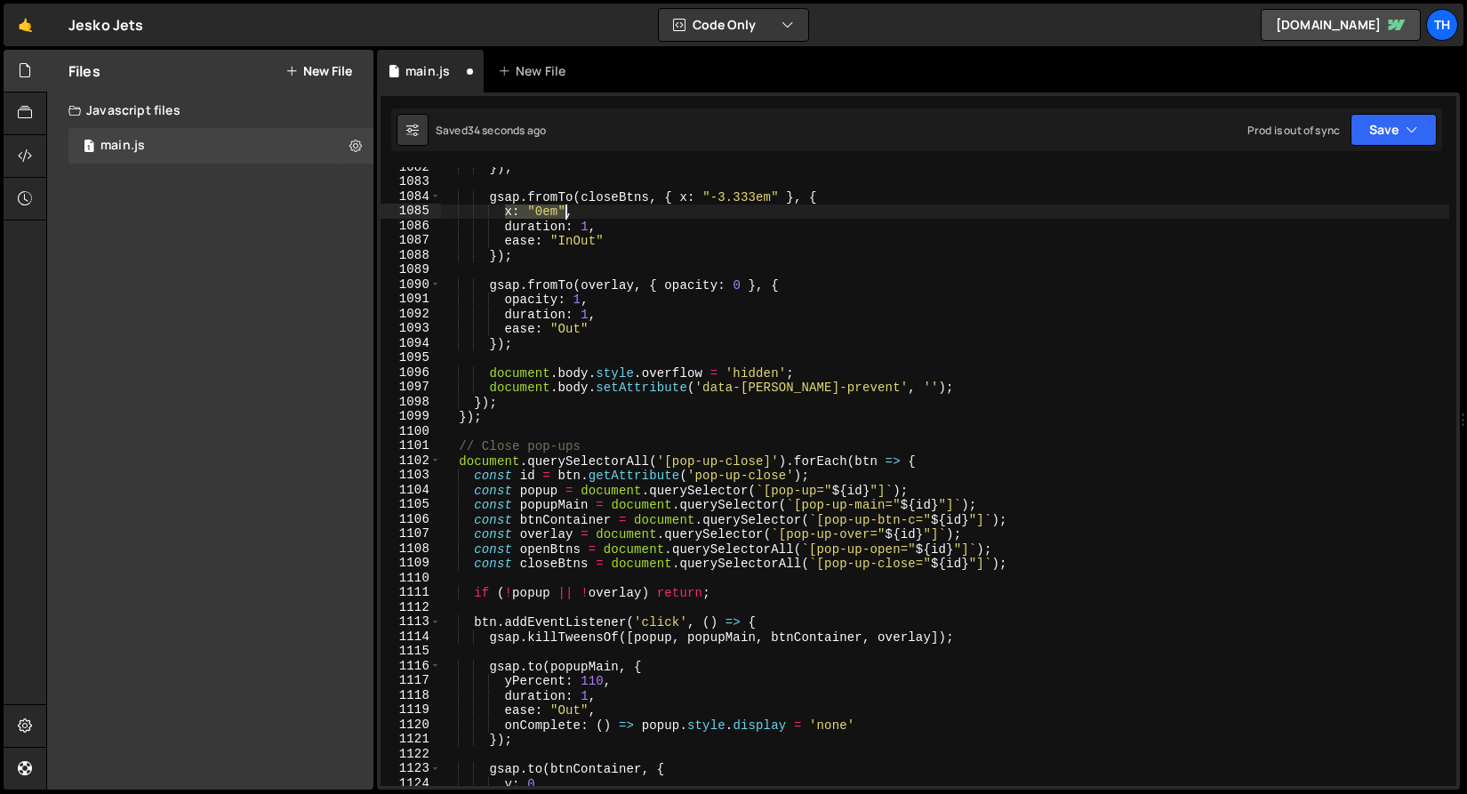
drag, startPoint x: 503, startPoint y: 212, endPoint x: 567, endPoint y: 212, distance: 64.0
click at [567, 212] on div "}) ; gsap . fromTo ( closeBtns , { x : "-3.333em" } , { x : "0em" , duration : …" at bounding box center [944, 484] width 1009 height 648
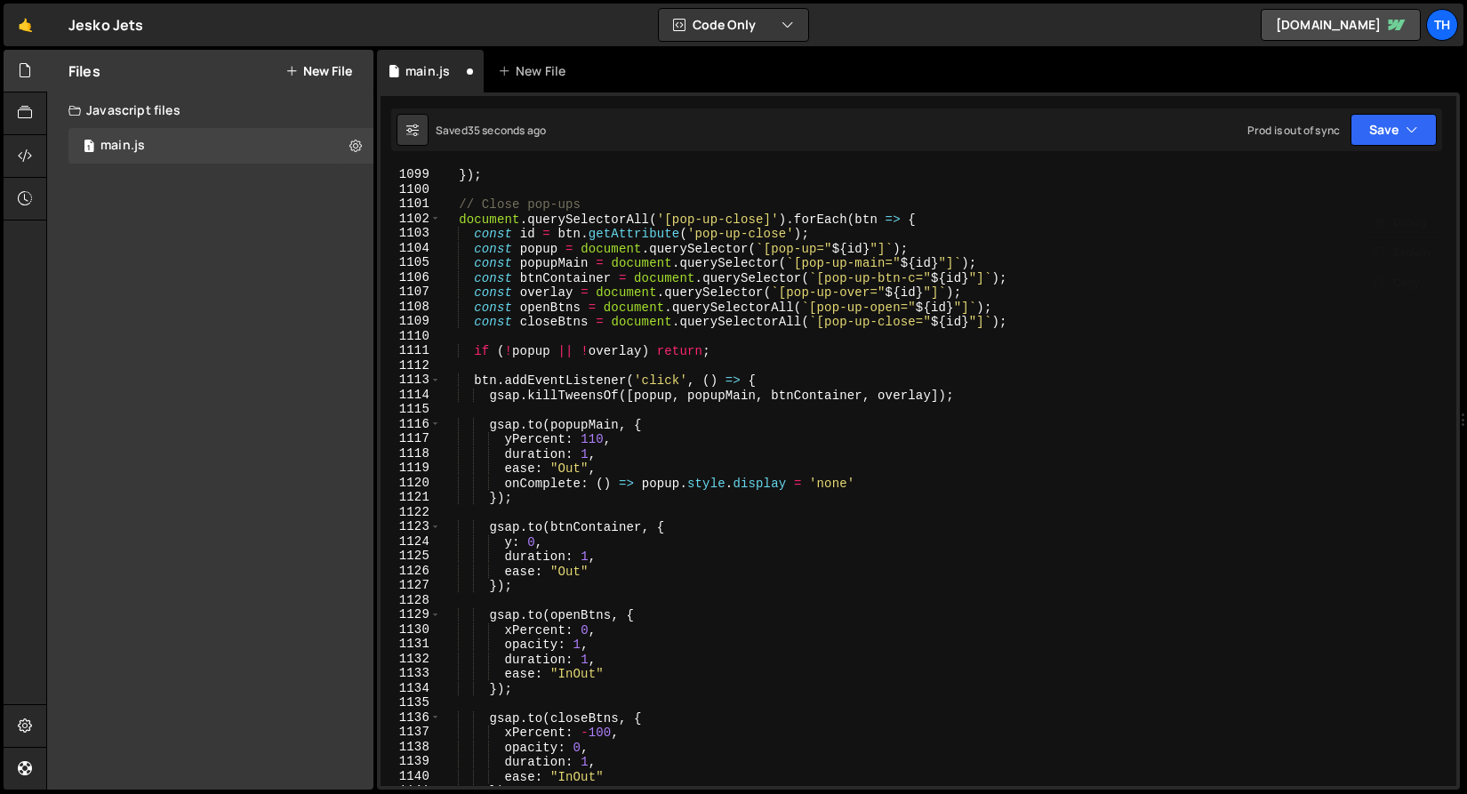
scroll to position [16286, 0]
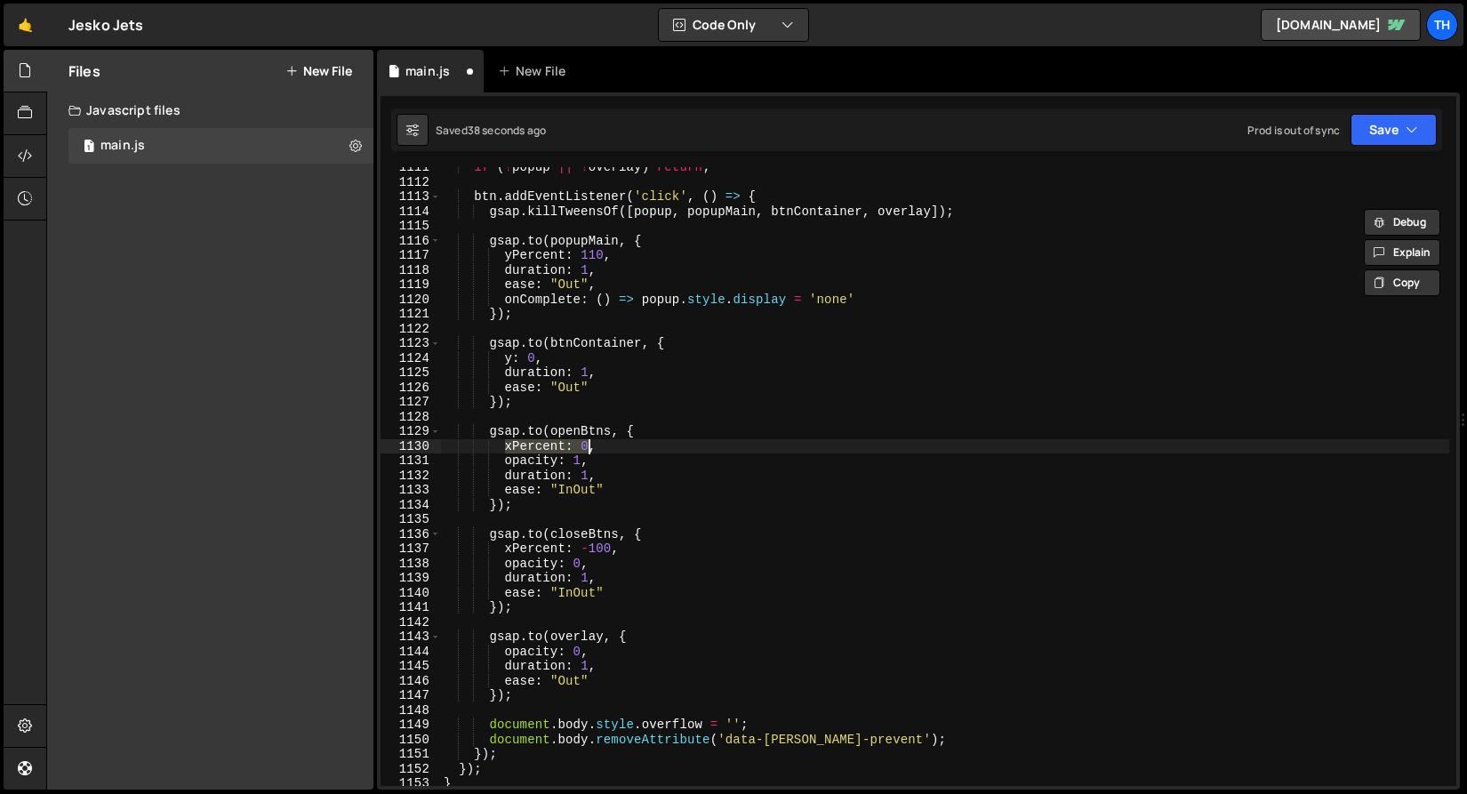
drag, startPoint x: 502, startPoint y: 446, endPoint x: 589, endPoint y: 443, distance: 87.2
click at [589, 443] on div "if ( ! popup || ! overlay ) return ; btn . addEventListener ( 'click' , ( ) => …" at bounding box center [944, 484] width 1009 height 648
paste textarea ": "0em""
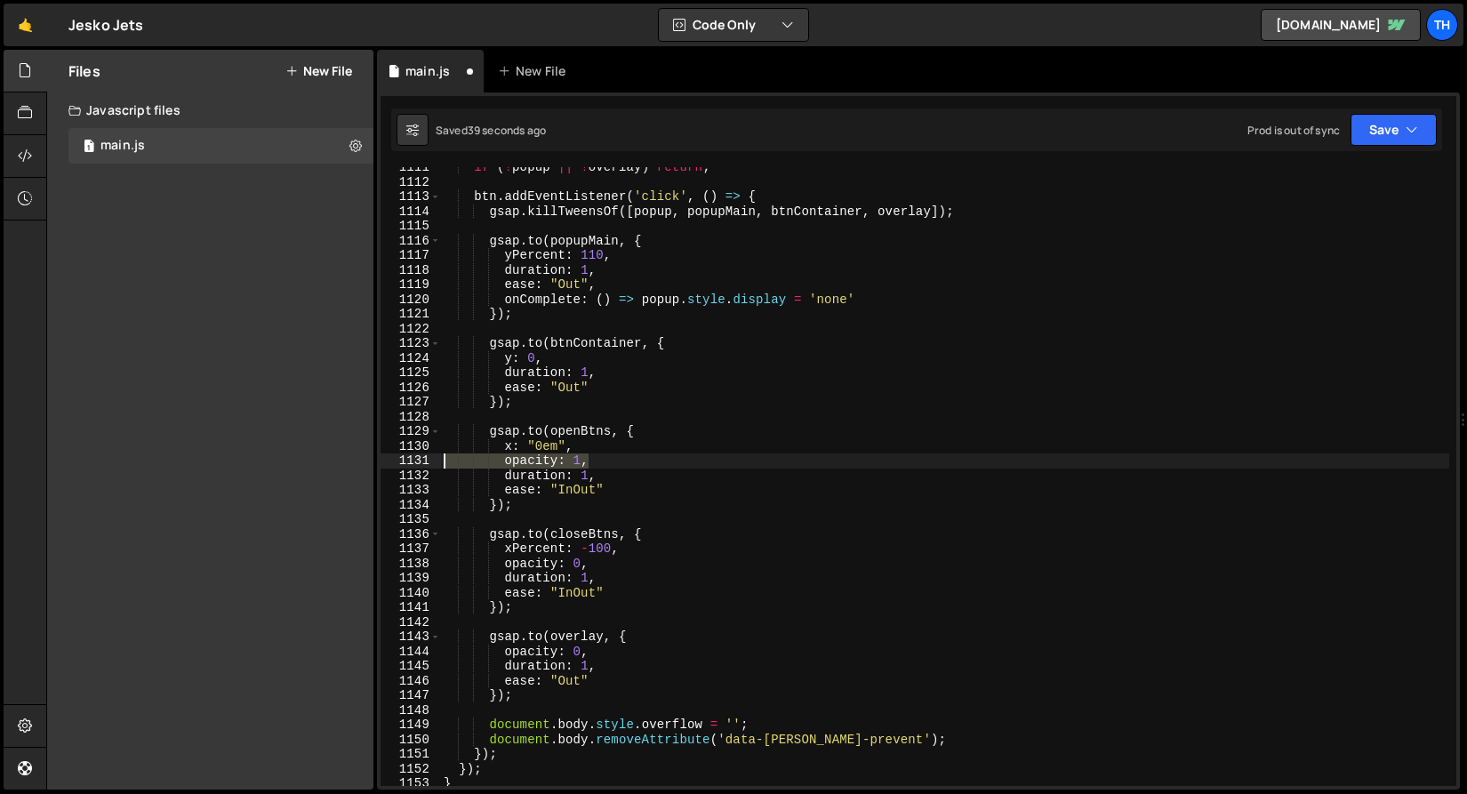
drag, startPoint x: 616, startPoint y: 465, endPoint x: 416, endPoint y: 457, distance: 200.1
click at [416, 457] on div "x: "0em", 1111 1112 1113 1114 1115 1116 1117 1118 1119 1120 1121 1122 1123 1124…" at bounding box center [917, 476] width 1075 height 619
type textarea "opacity: 1,"
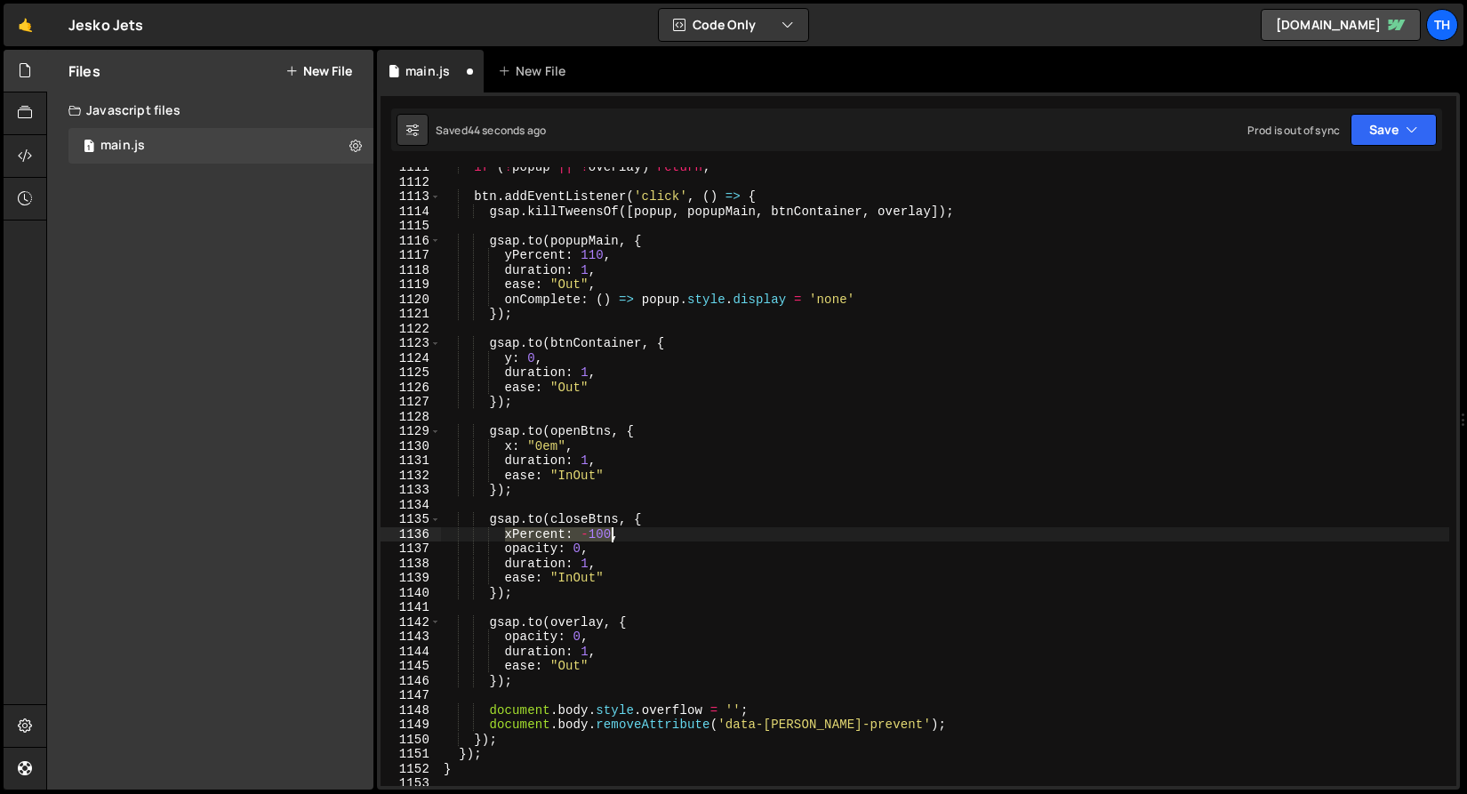
drag, startPoint x: 501, startPoint y: 538, endPoint x: 616, endPoint y: 534, distance: 114.7
click at [616, 534] on div "if ( ! popup || ! overlay ) return ; btn . addEventListener ( 'click' , ( ) => …" at bounding box center [944, 484] width 1009 height 648
click at [571, 532] on div "if ( ! popup || ! overlay ) return ; btn . addEventListener ( 'click' , ( ) => …" at bounding box center [944, 484] width 1009 height 648
drag, startPoint x: 613, startPoint y: 534, endPoint x: 505, endPoint y: 535, distance: 108.4
click at [505, 535] on div "if ( ! popup || ! overlay ) return ; btn . addEventListener ( 'click' , ( ) => …" at bounding box center [944, 484] width 1009 height 648
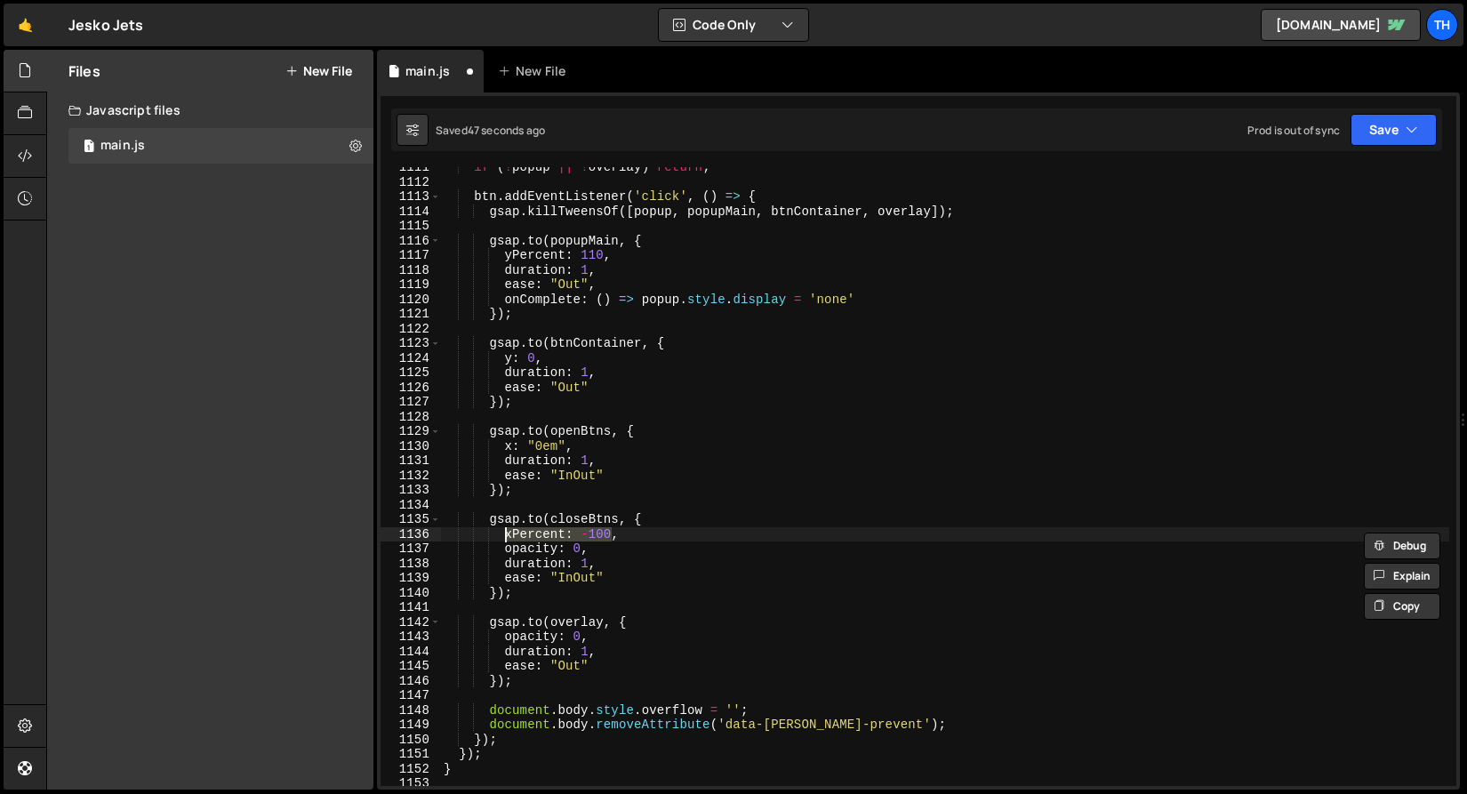
paste textarea ": "0em""
click at [533, 536] on div "if ( ! popup || ! overlay ) return ; btn . addEventListener ( 'click' , ( ) => …" at bounding box center [944, 484] width 1009 height 648
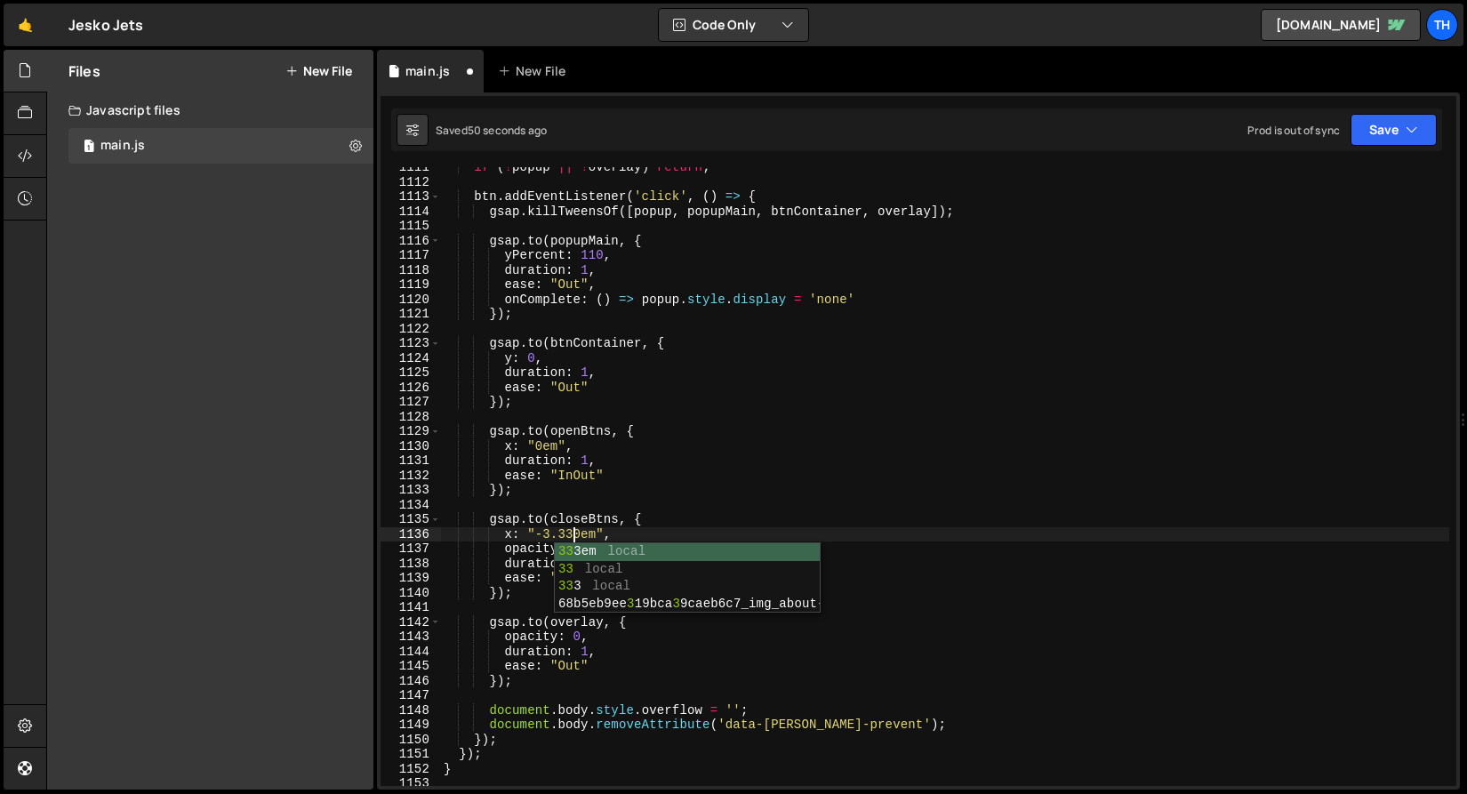
scroll to position [0, 9]
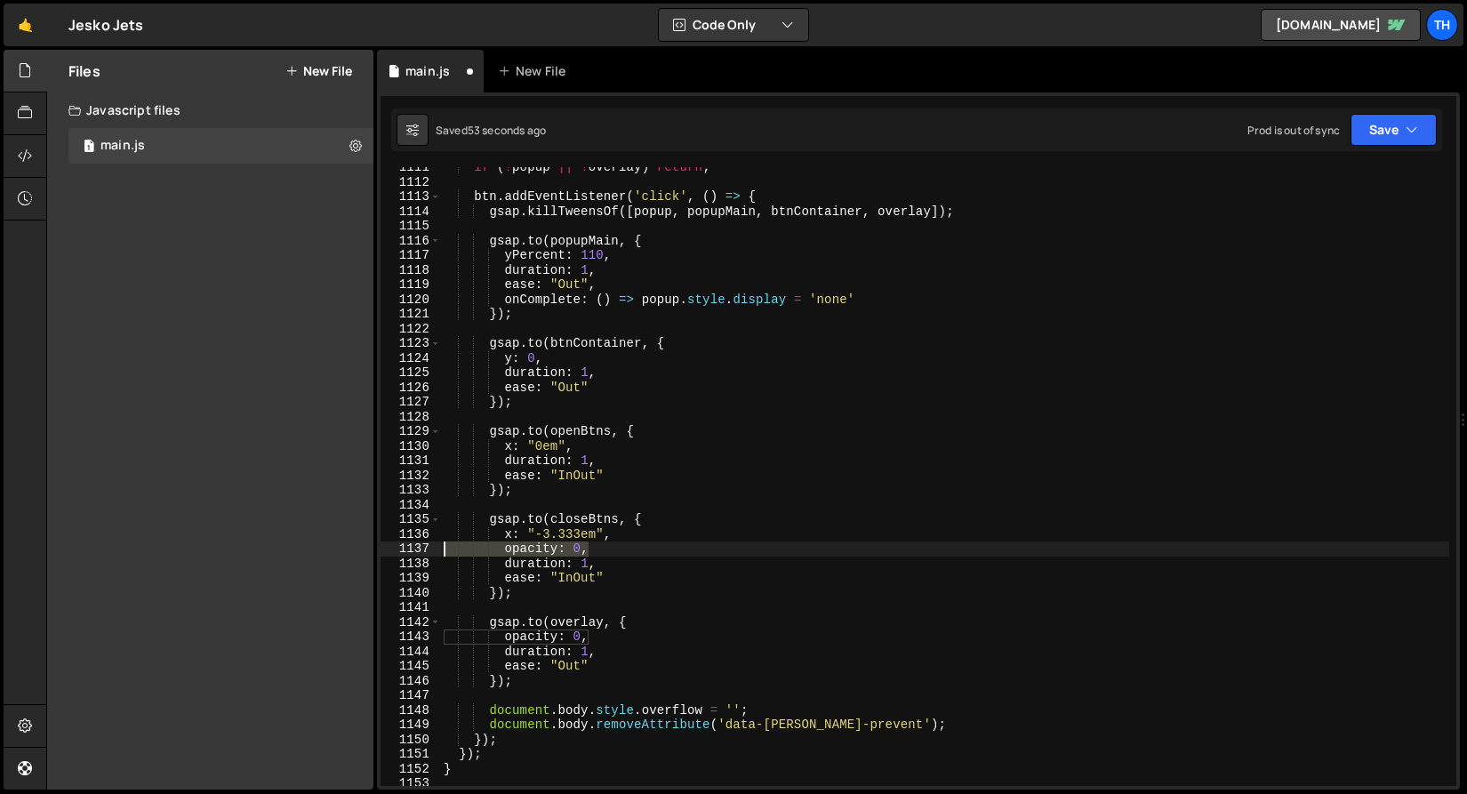
drag, startPoint x: 614, startPoint y: 546, endPoint x: 393, endPoint y: 547, distance: 221.3
click at [393, 547] on div "x: "-3.333em", 1111 1112 1113 1114 1115 1116 1117 1118 1119 1120 1121 1122 1123…" at bounding box center [917, 476] width 1075 height 619
type textarea "opacity: 0,"
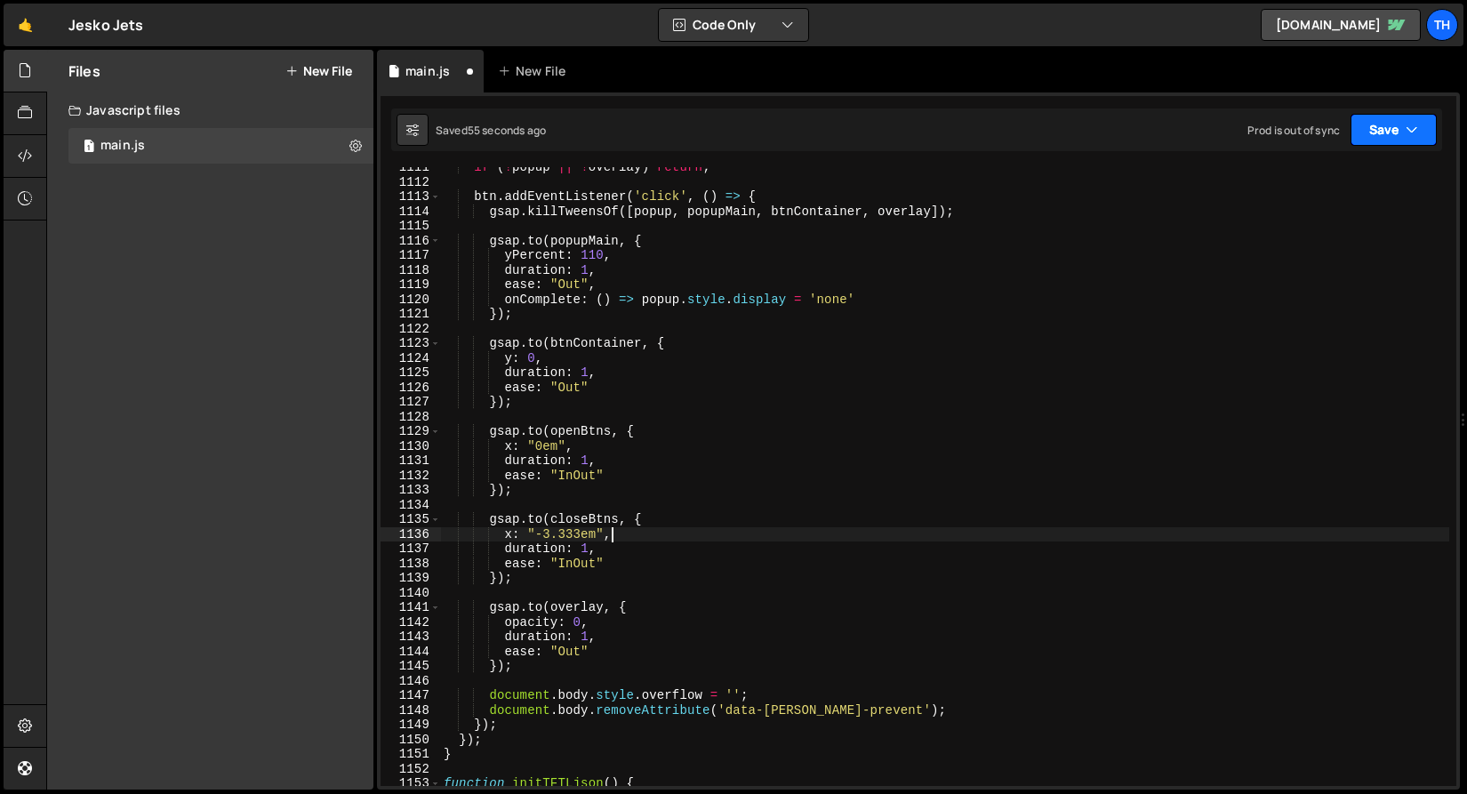
drag, startPoint x: 1354, startPoint y: 125, endPoint x: 1352, endPoint y: 141, distance: 16.1
click at [1355, 125] on button "Save" at bounding box center [1393, 130] width 86 height 32
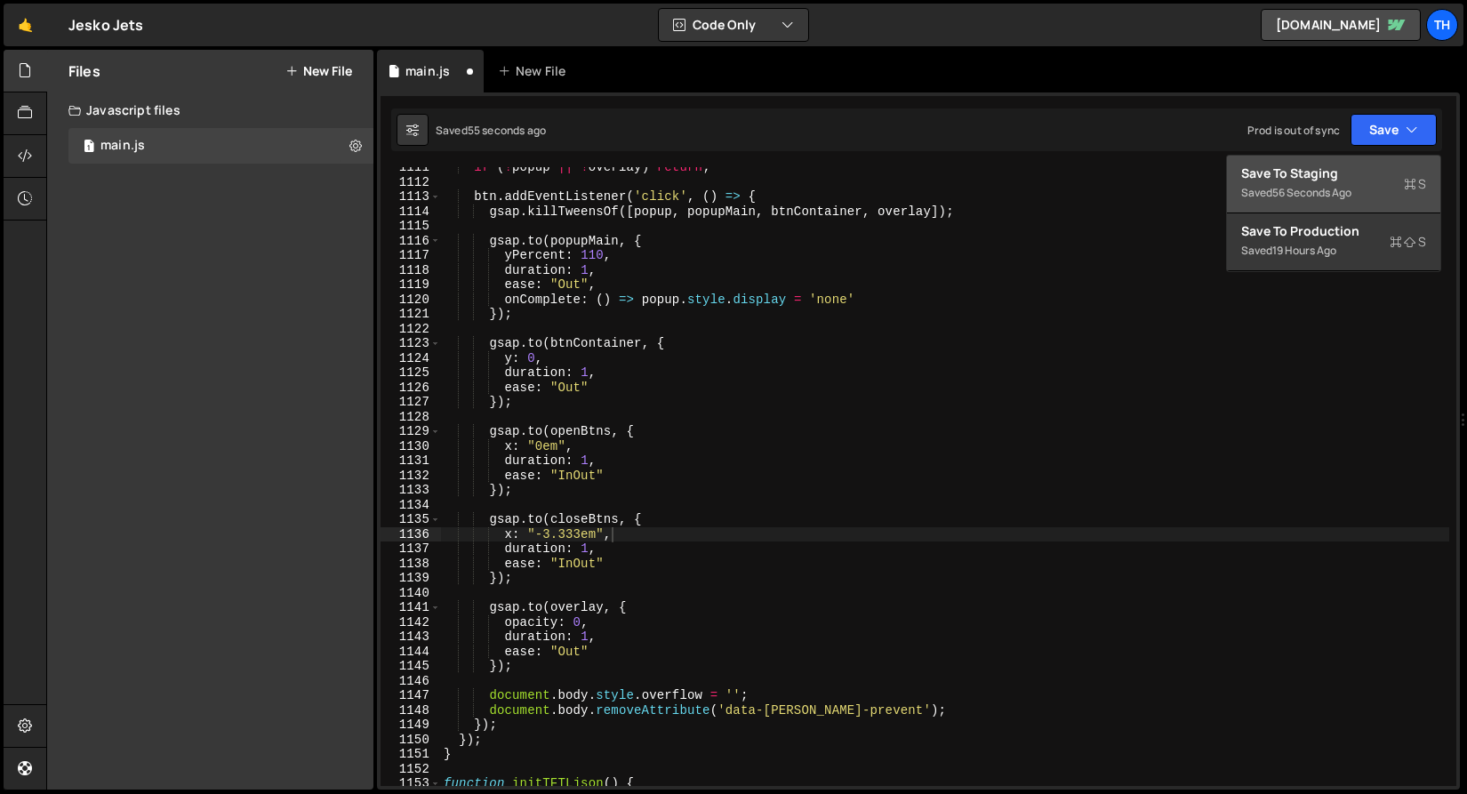
click at [1339, 182] on div "Saved 56 seconds ago" at bounding box center [1333, 192] width 185 height 21
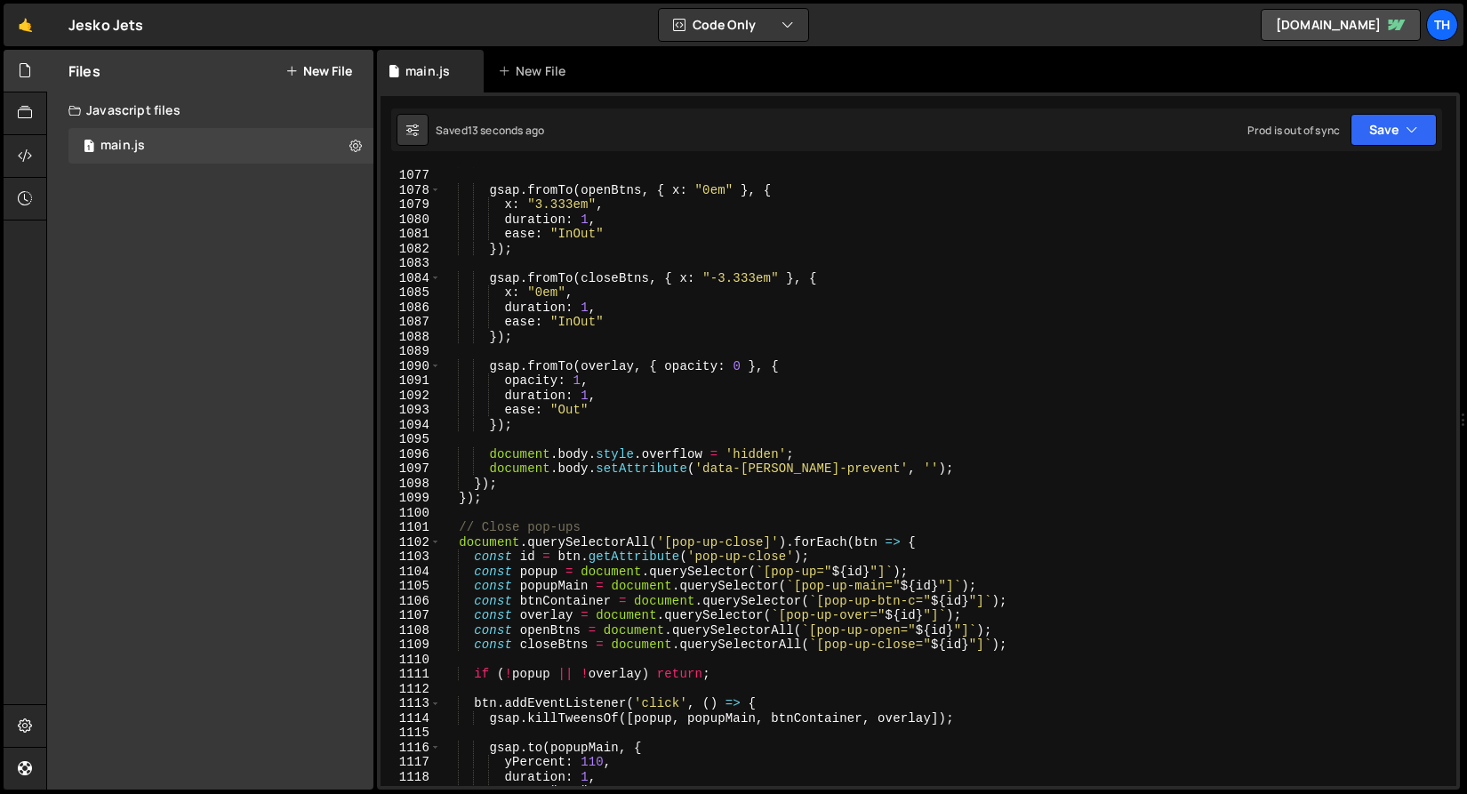
scroll to position [15608, 0]
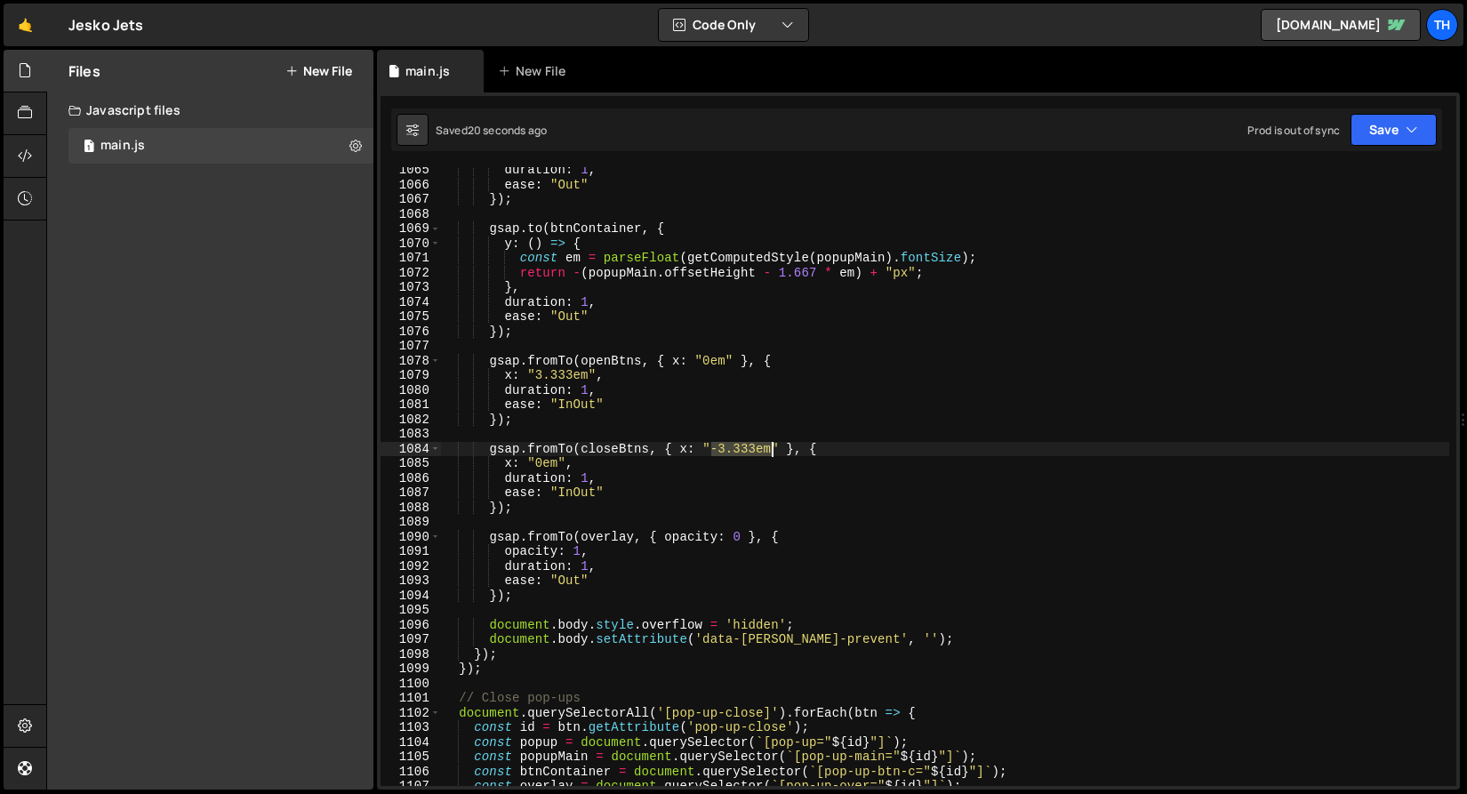
drag, startPoint x: 712, startPoint y: 445, endPoint x: 772, endPoint y: 447, distance: 60.5
click at [772, 447] on div "duration : 1 , ease : "Out" }) ; gsap . to ( btnContainer , { y : ( ) => { cons…" at bounding box center [944, 487] width 1009 height 648
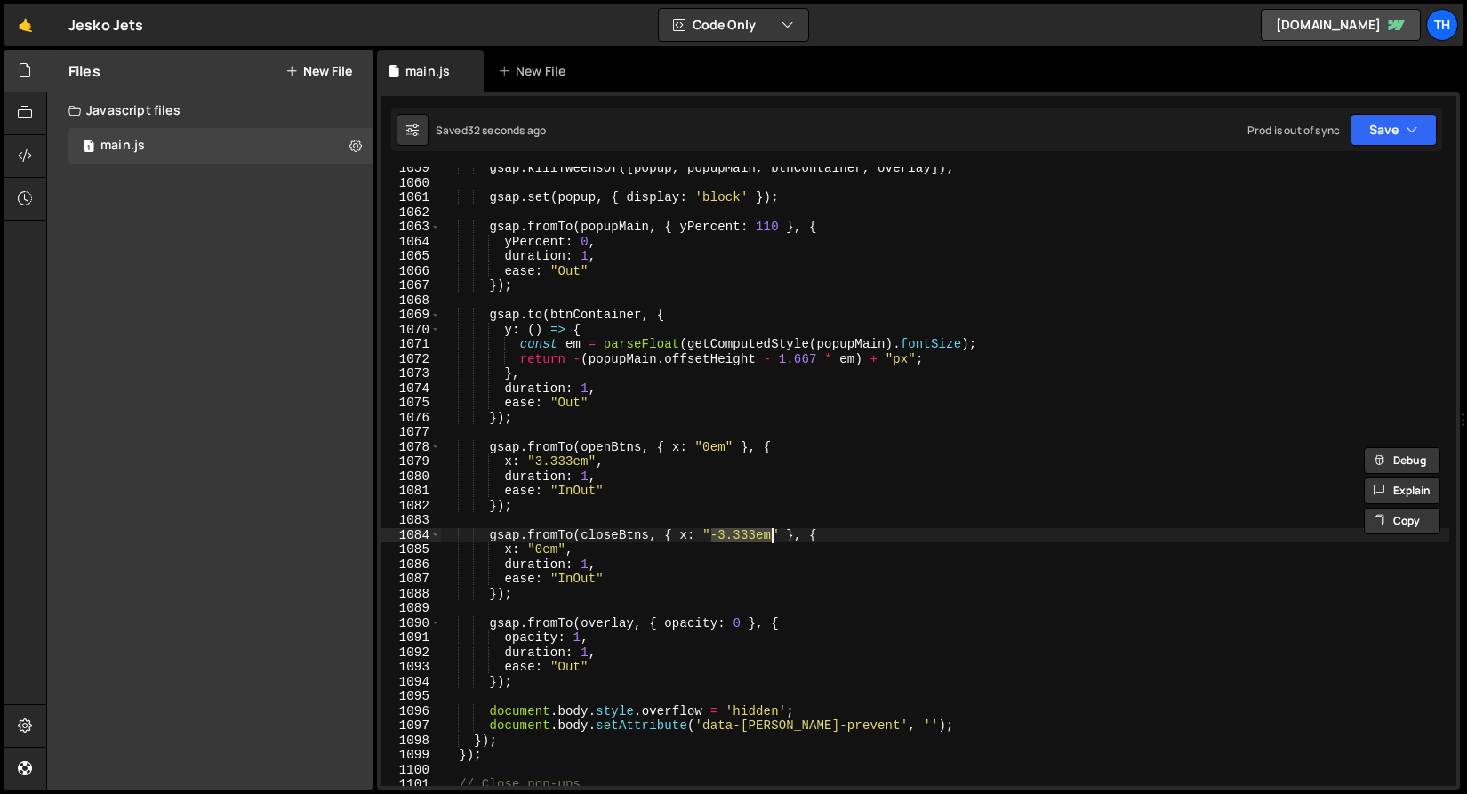
scroll to position [15522, 0]
click at [532, 586] on div "gsap . killTweensOf ([ popup , popupMain , btnContainer , overlay ]) ; gsap . s…" at bounding box center [944, 485] width 1009 height 648
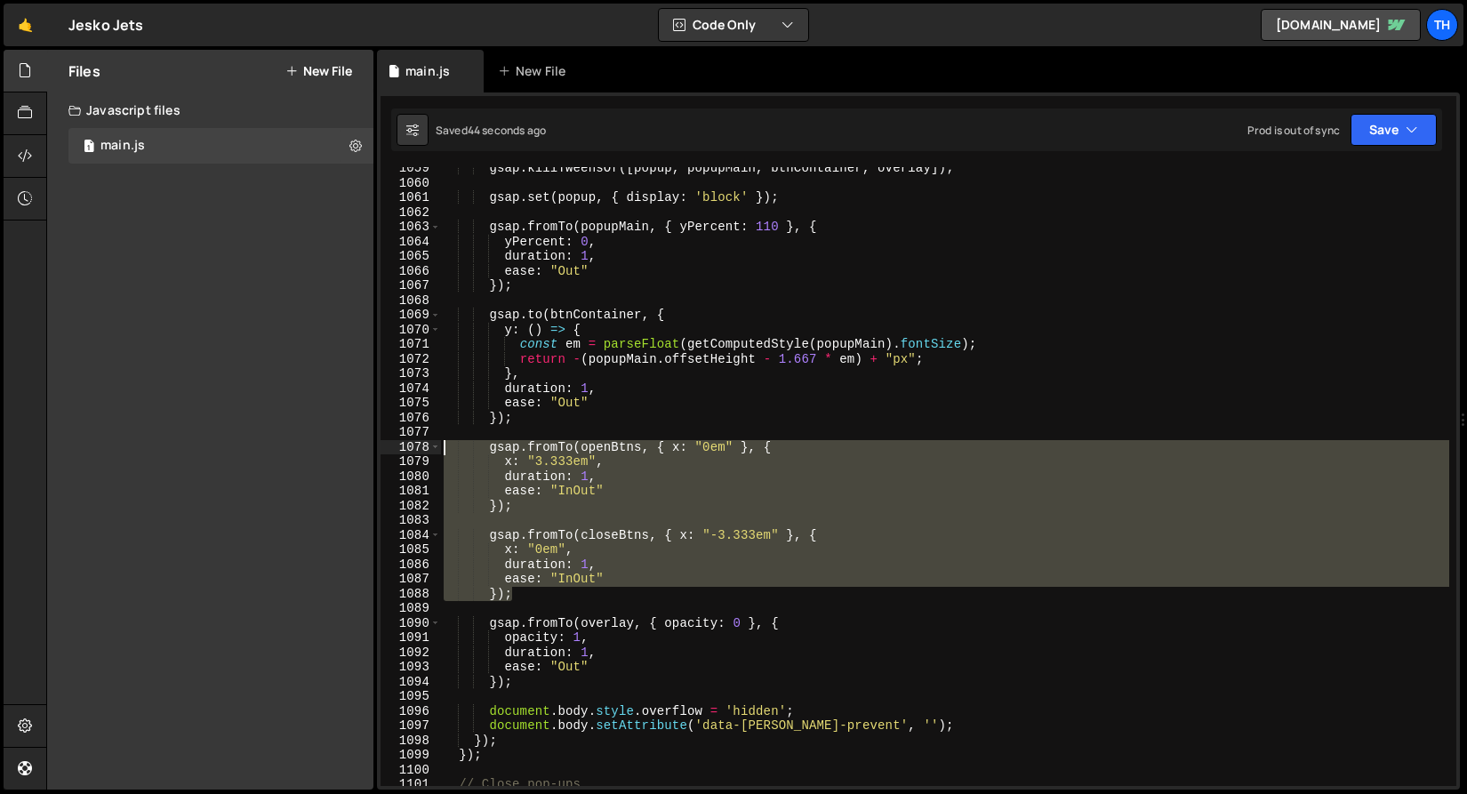
drag, startPoint x: 534, startPoint y: 595, endPoint x: 367, endPoint y: 445, distance: 224.7
click at [367, 445] on div "Files New File Javascript files 1 main.js 0 CSS files Copy share link Edit File…" at bounding box center [756, 420] width 1420 height 740
click at [546, 343] on div "gsap . killTweensOf ([ popup , popupMain , btnContainer , overlay ]) ; gsap . s…" at bounding box center [944, 485] width 1009 height 648
drag, startPoint x: 539, startPoint y: 593, endPoint x: 367, endPoint y: 444, distance: 226.8
click at [367, 444] on div "Files New File Javascript files 1 main.js 0 CSS files Copy share link Edit File…" at bounding box center [756, 420] width 1420 height 740
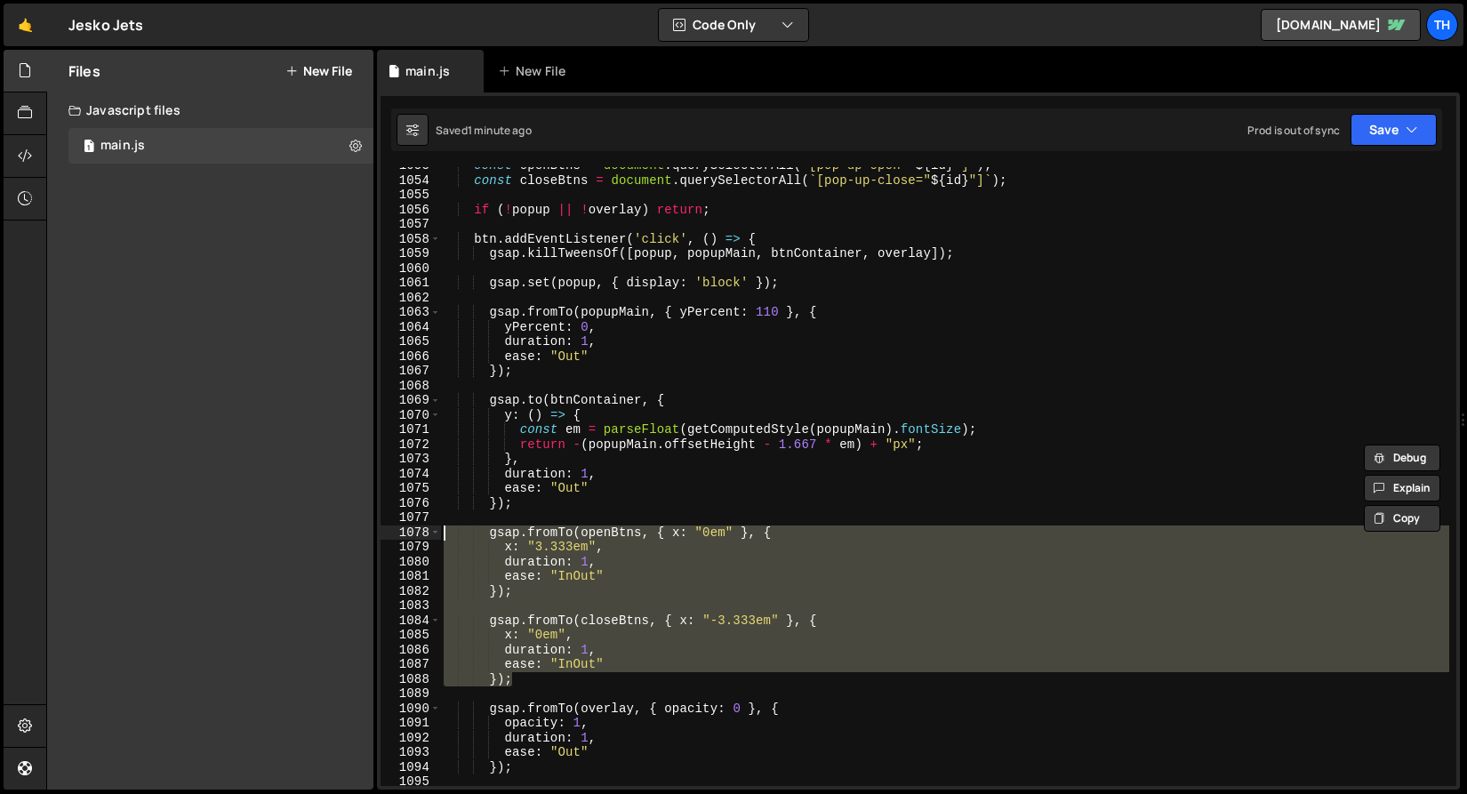
scroll to position [15437, 0]
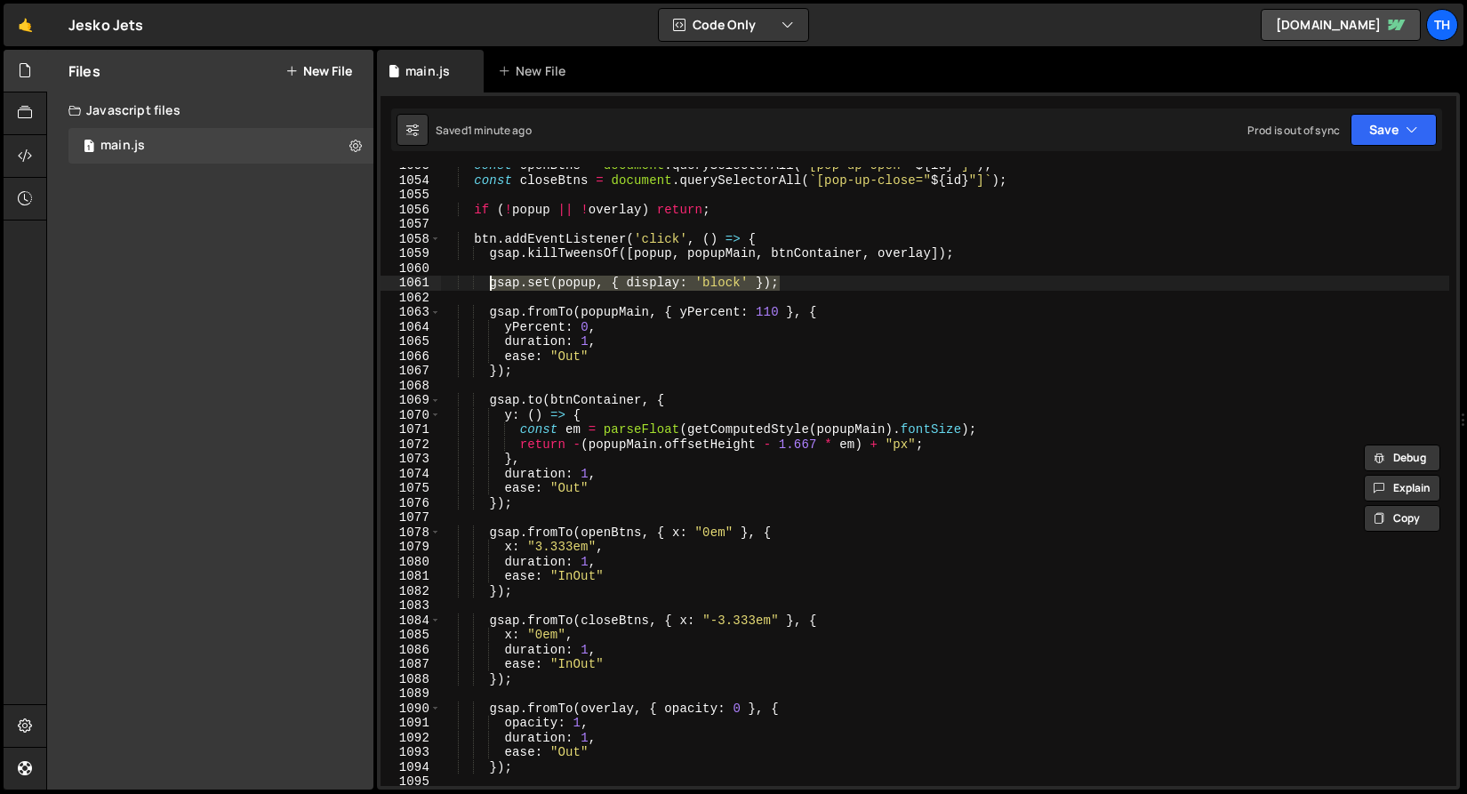
drag, startPoint x: 801, startPoint y: 282, endPoint x: 489, endPoint y: 285, distance: 312.0
click at [489, 285] on div "const openBtns = document . querySelectorAll ( ` [pop-up-open=" ${ id } "] ` ) …" at bounding box center [944, 482] width 1009 height 648
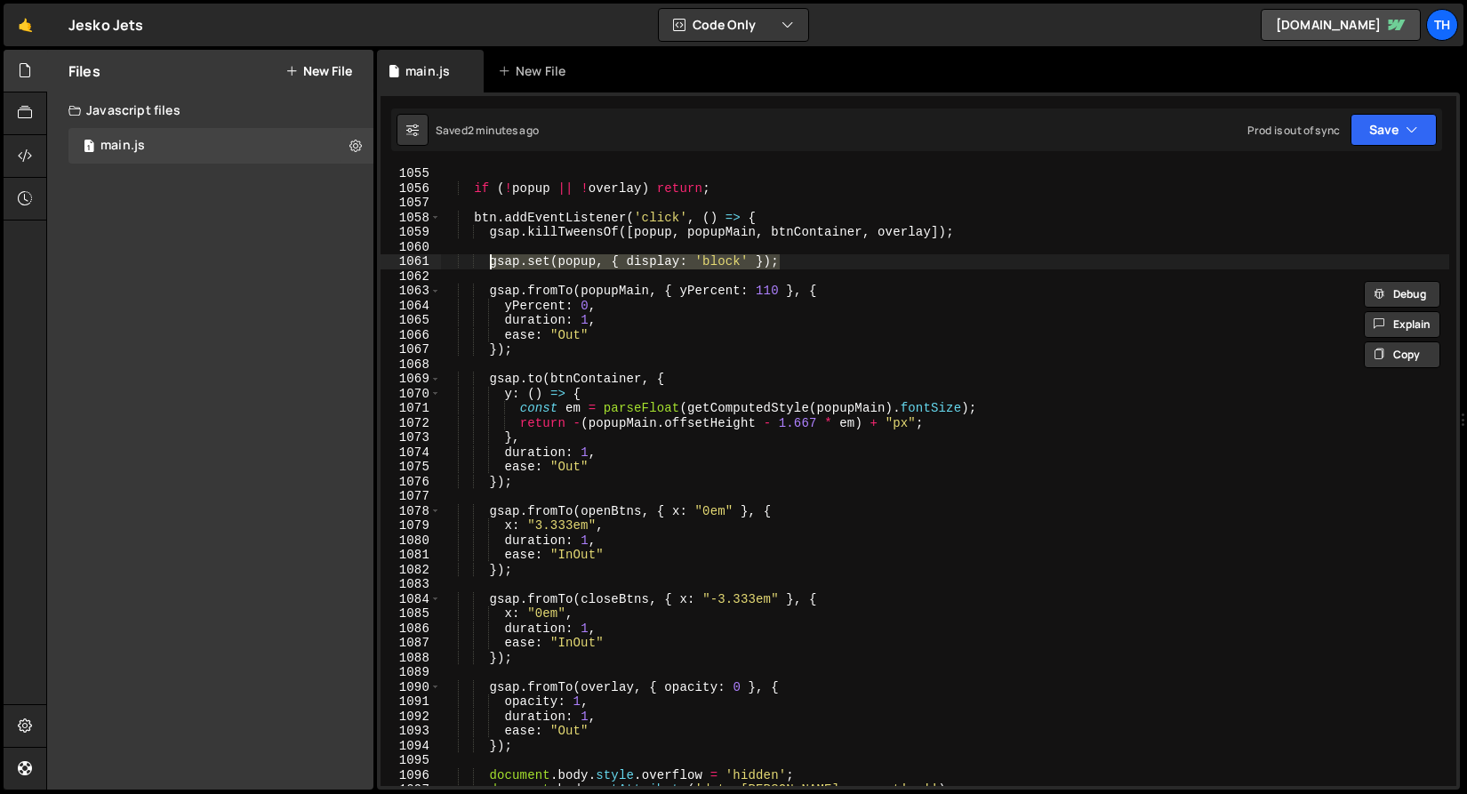
scroll to position [15465, 0]
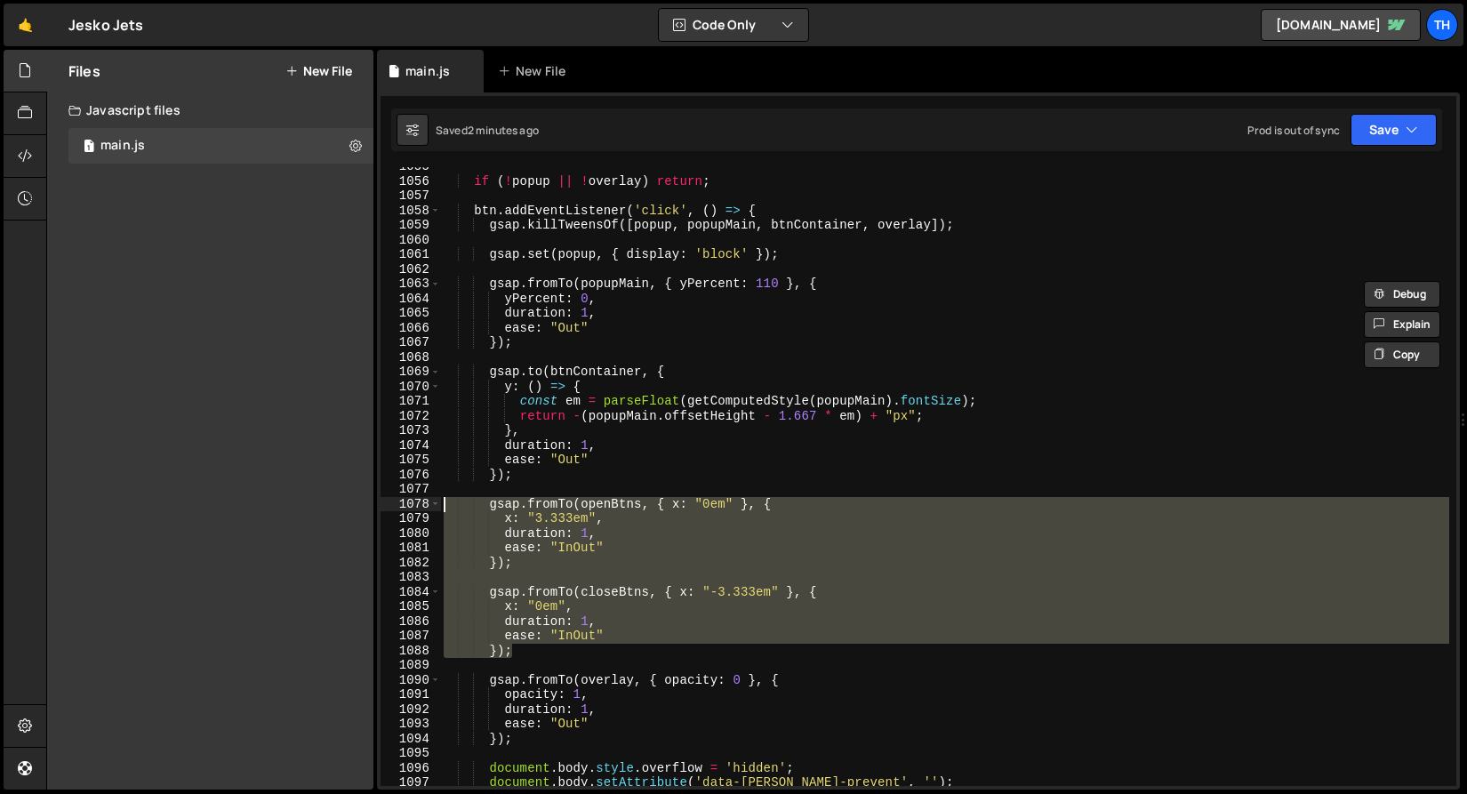
drag, startPoint x: 532, startPoint y: 655, endPoint x: 365, endPoint y: 500, distance: 227.6
click at [365, 500] on div "Files New File Javascript files 1 main.js 0 CSS files Copy share link Edit File…" at bounding box center [756, 420] width 1420 height 740
paste textarea "});"
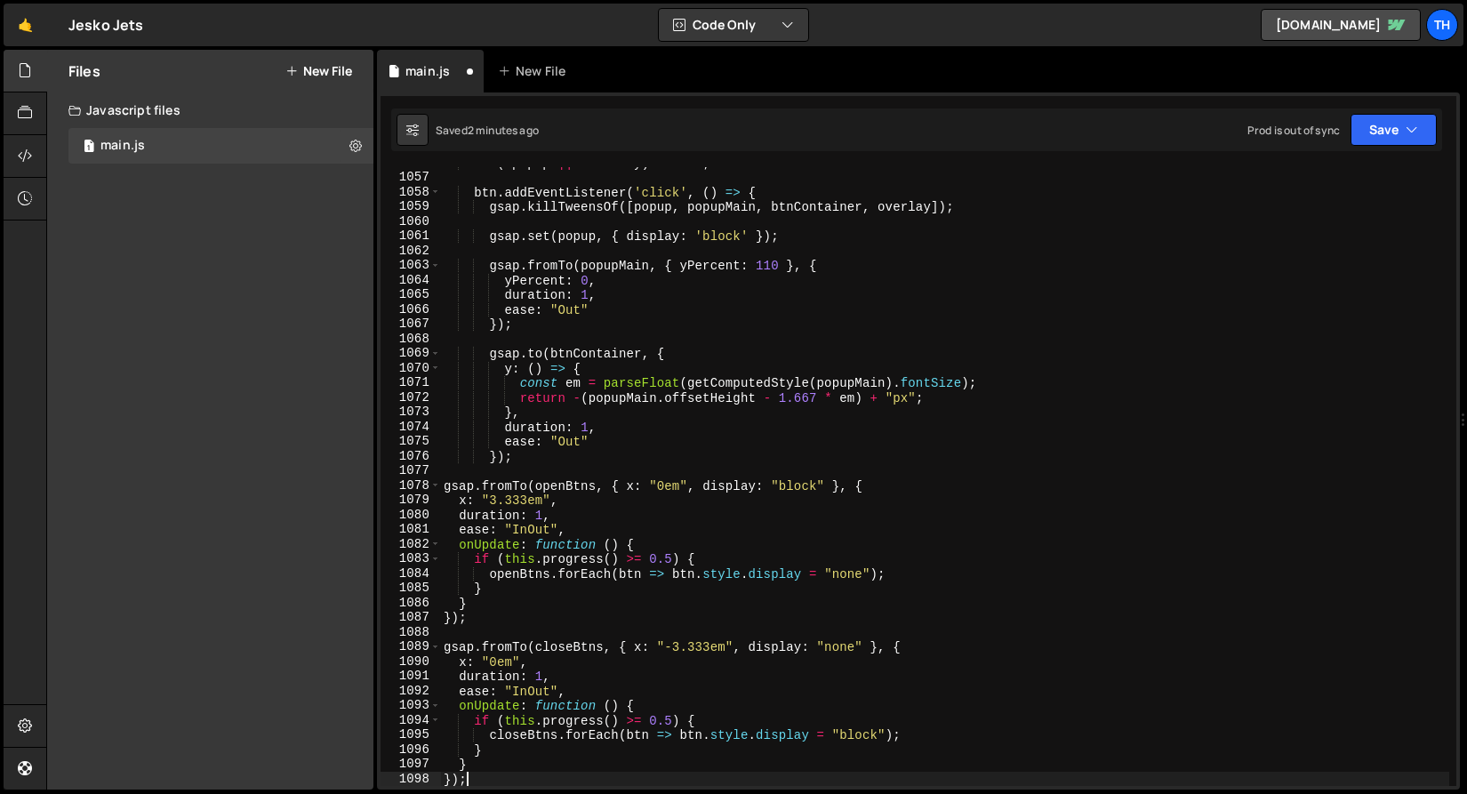
scroll to position [15484, 0]
click at [1363, 139] on button "Save" at bounding box center [1393, 130] width 86 height 32
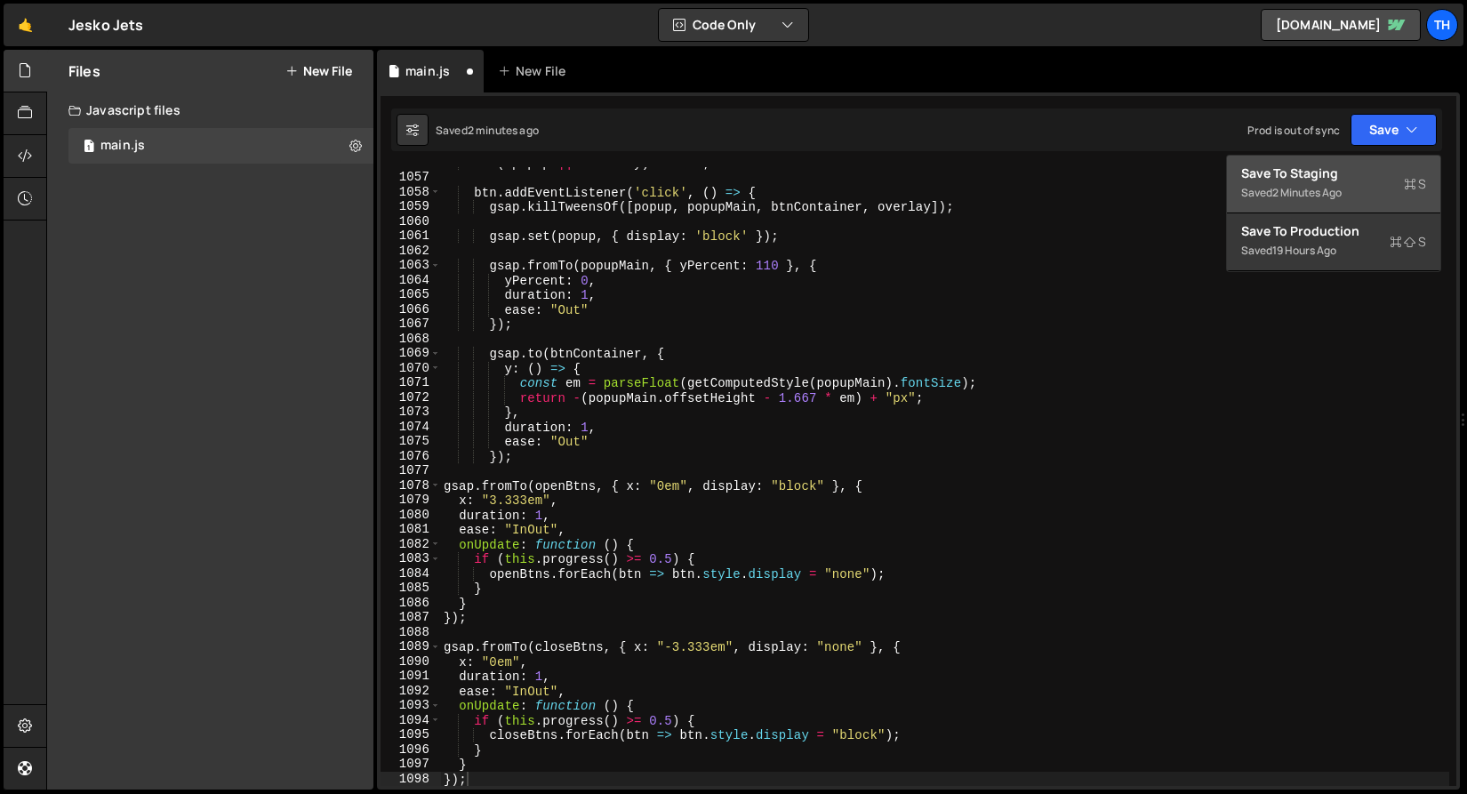
click at [1358, 189] on div "Saved 2 minutes ago" at bounding box center [1333, 192] width 185 height 21
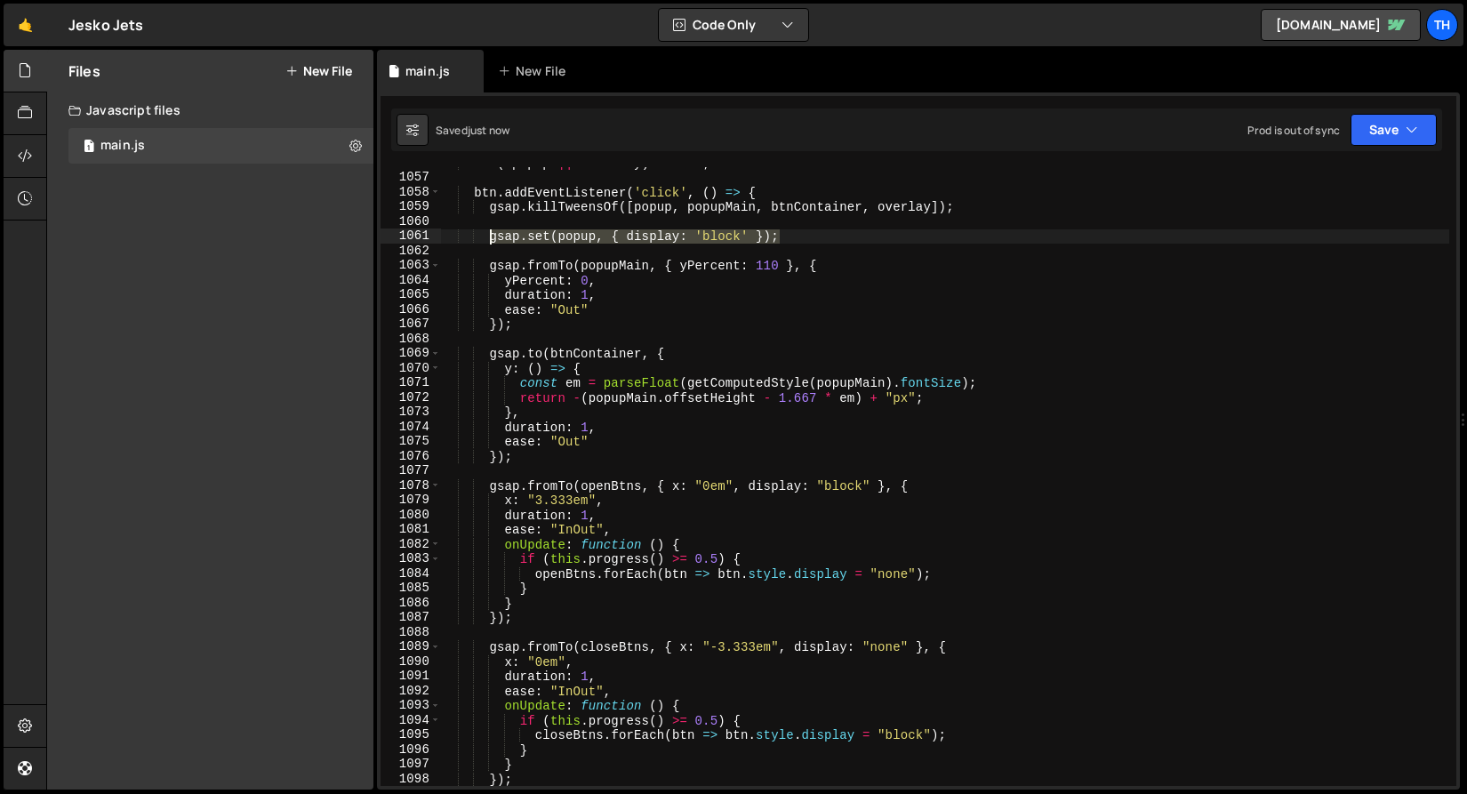
drag, startPoint x: 769, startPoint y: 238, endPoint x: 490, endPoint y: 236, distance: 279.1
click at [490, 236] on div "if ( ! popup || ! overlay ) return ; btn . addEventListener ( 'click' , ( ) => …" at bounding box center [944, 480] width 1009 height 648
click at [892, 739] on div "if ( ! popup || ! overlay ) return ; btn . addEventListener ( 'click' , ( ) => …" at bounding box center [944, 480] width 1009 height 648
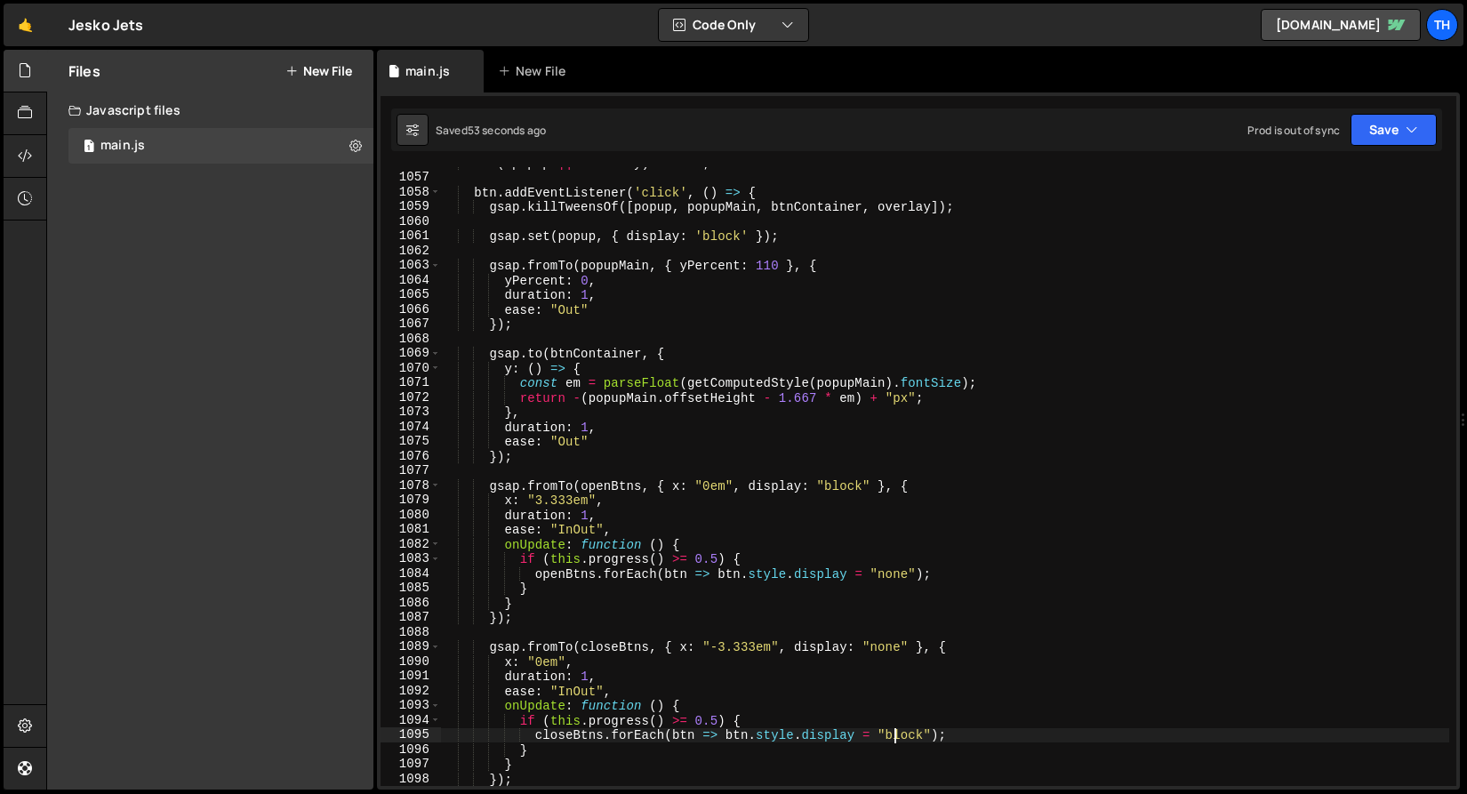
click at [892, 739] on div "if ( ! popup || ! overlay ) return ; btn . addEventListener ( 'click' , ( ) => …" at bounding box center [944, 480] width 1009 height 648
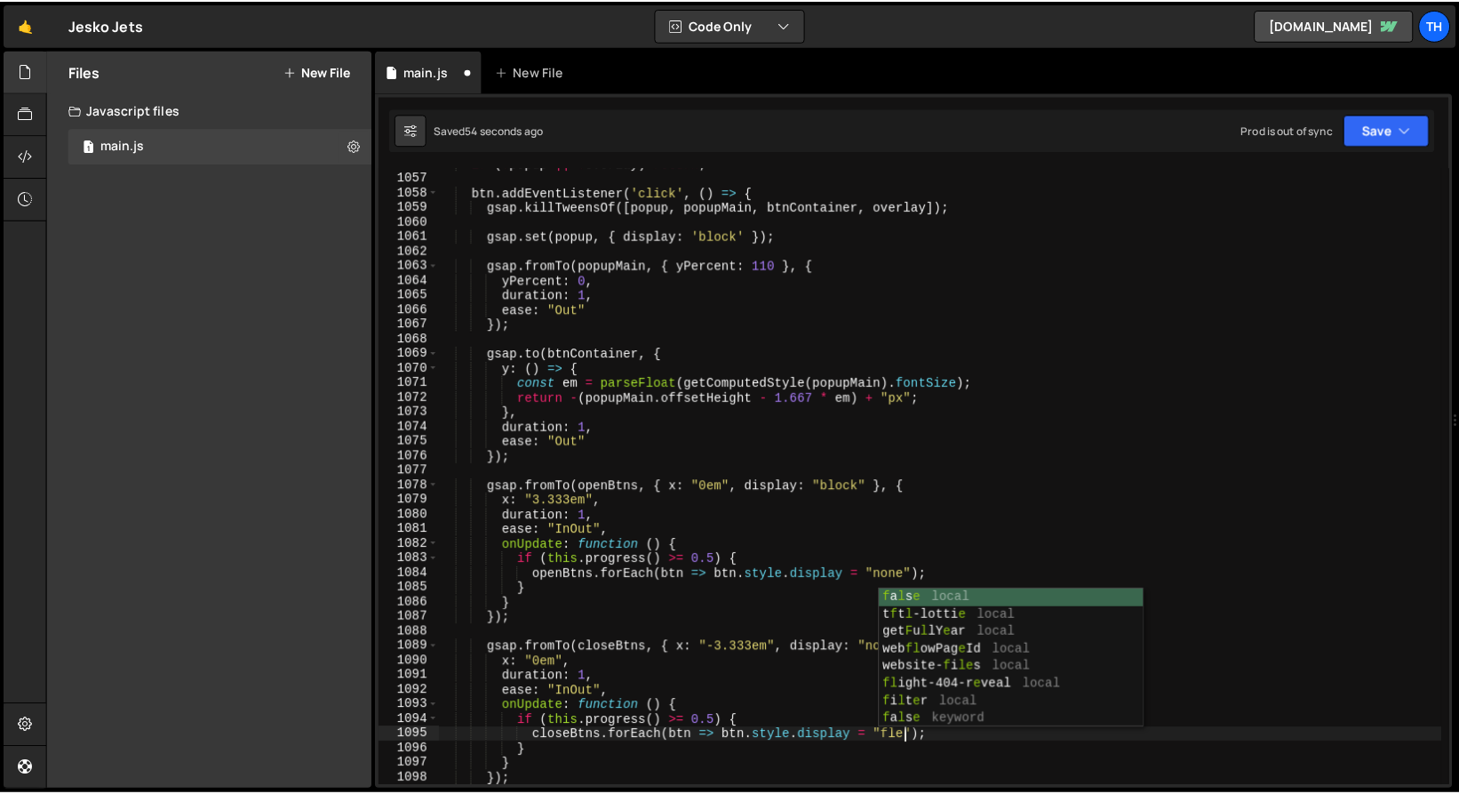
scroll to position [0, 33]
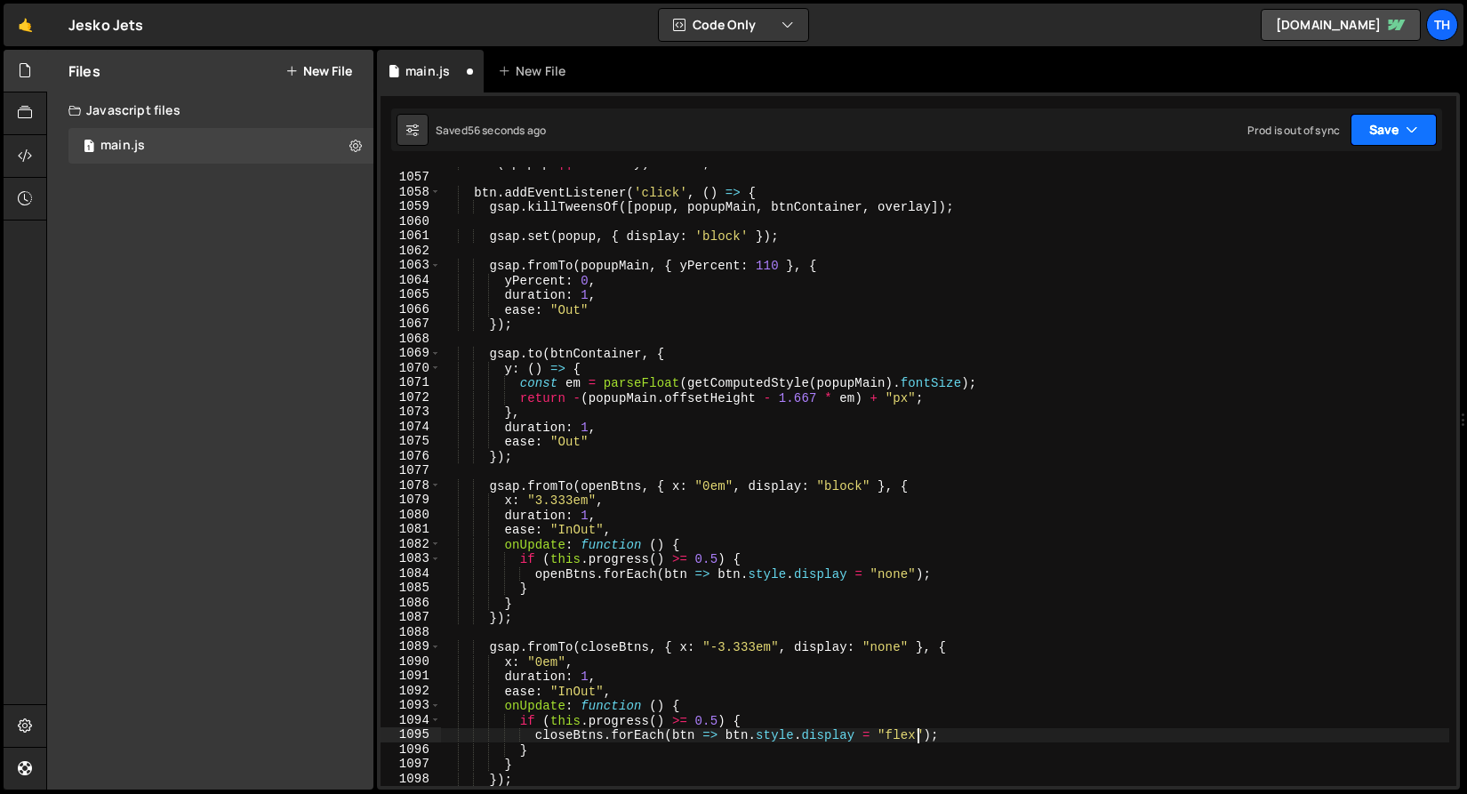
click at [1401, 128] on button "Save" at bounding box center [1393, 130] width 86 height 32
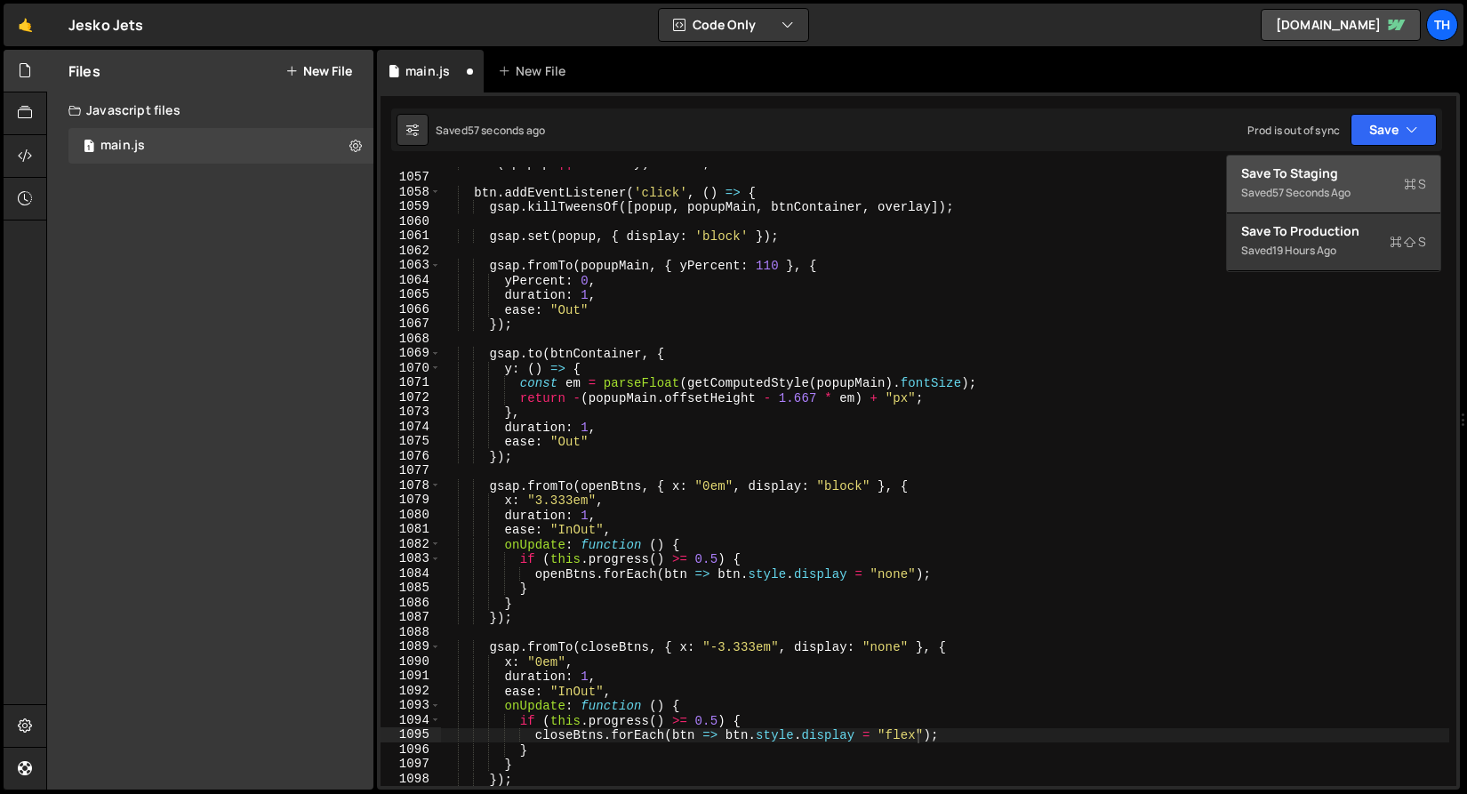
click at [1365, 191] on div "Saved 57 seconds ago" at bounding box center [1333, 192] width 185 height 21
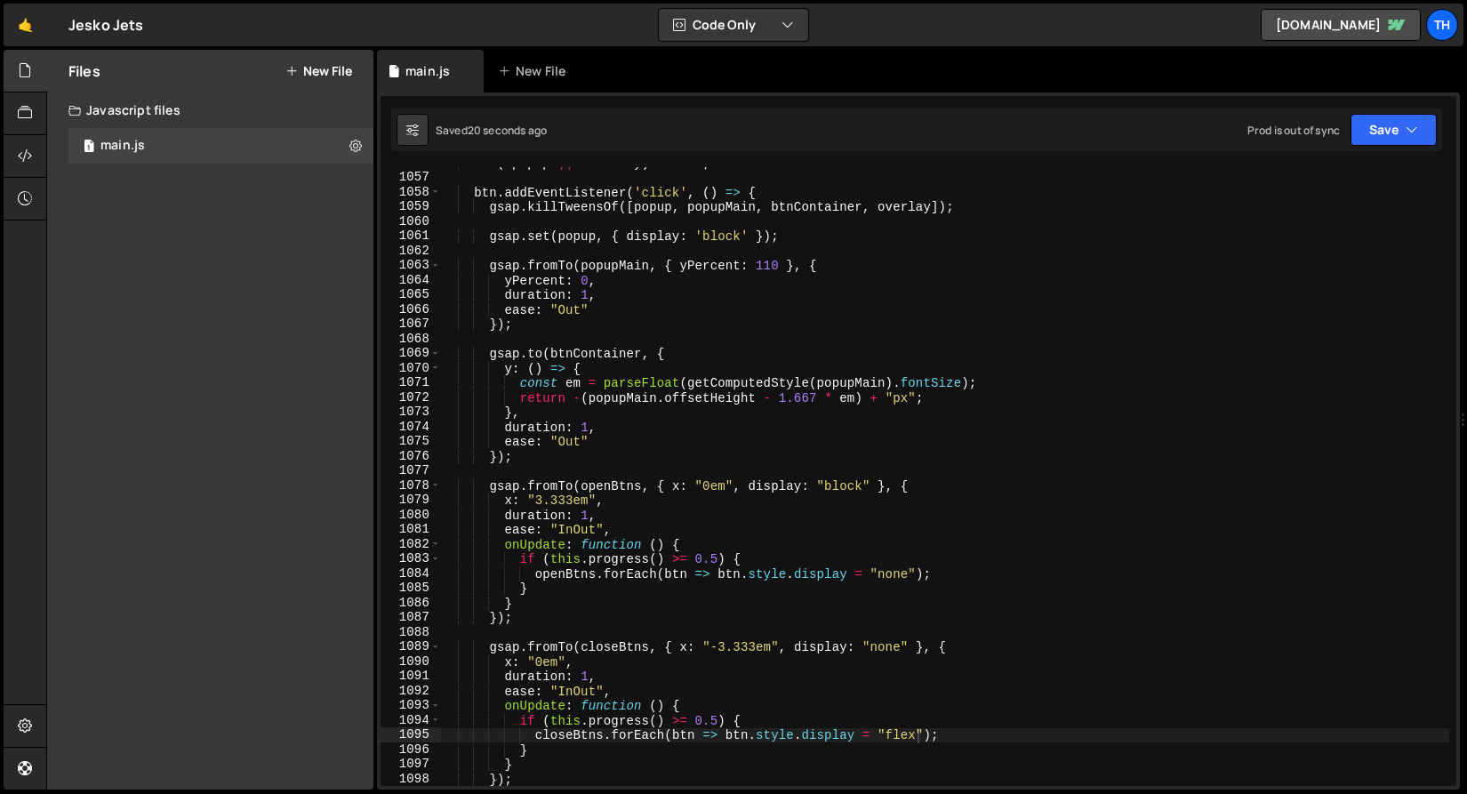
click at [904, 730] on div "if ( ! popup || ! overlay ) return ; btn . addEventListener ( 'click' , ( ) => …" at bounding box center [944, 480] width 1009 height 648
click at [905, 733] on div "if ( ! popup || ! overlay ) return ; btn . addEventListener ( 'click' , ( ) => …" at bounding box center [944, 480] width 1009 height 648
click at [849, 486] on div "if ( ! popup || ! overlay ) return ; btn . addEventListener ( 'click' , ( ) => …" at bounding box center [944, 480] width 1009 height 648
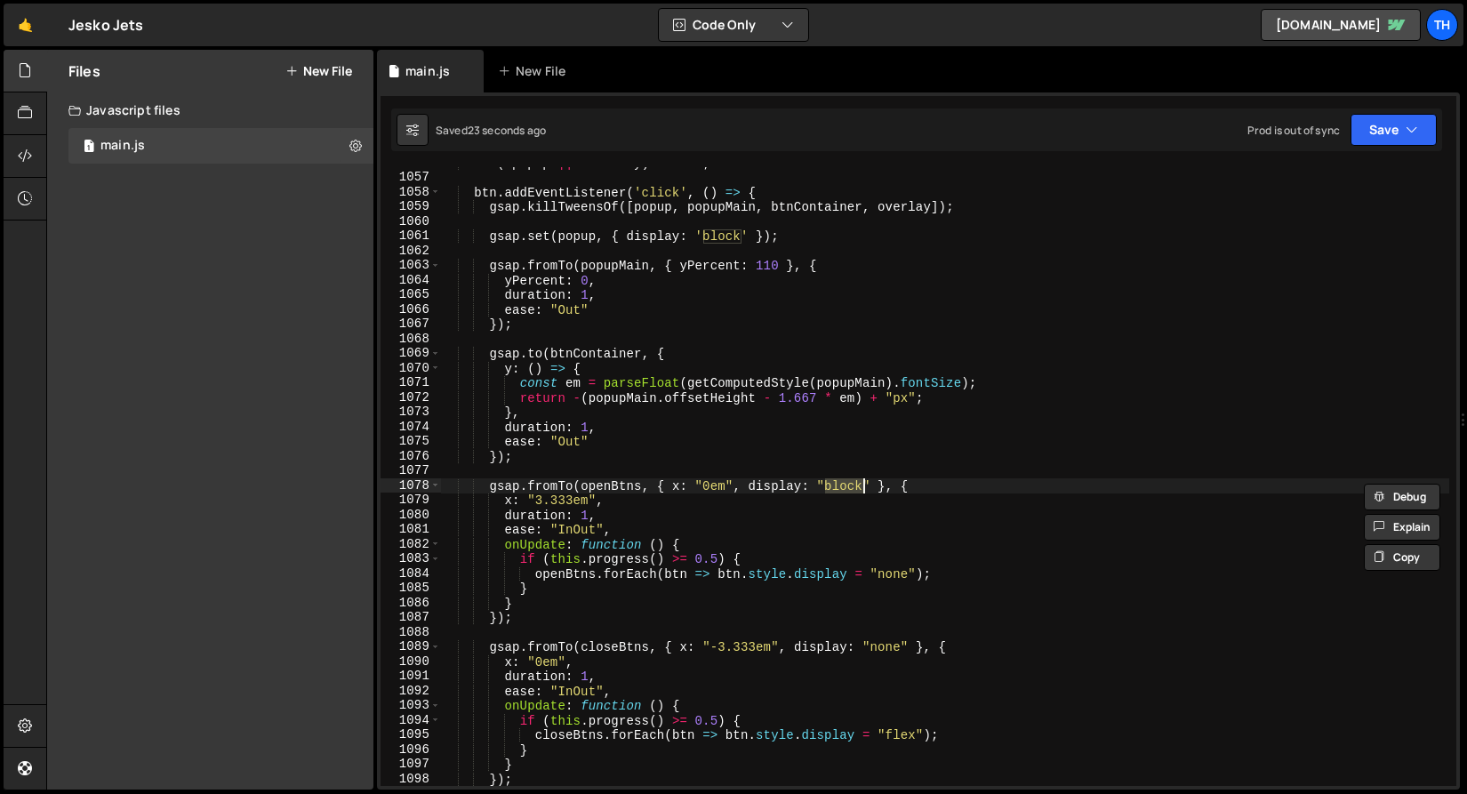
paste textarea "flex"
click at [1379, 134] on button "Save" at bounding box center [1393, 130] width 86 height 32
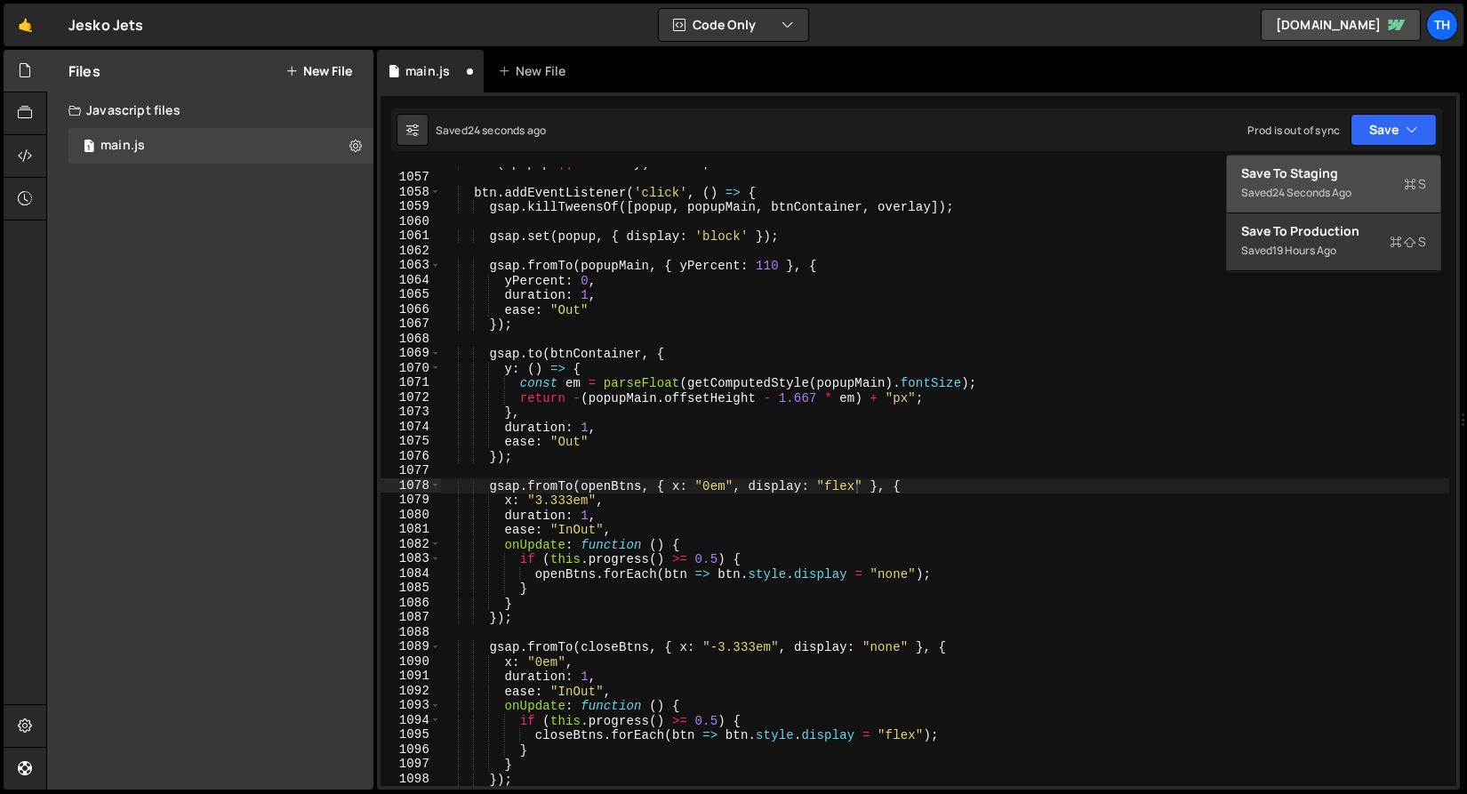
click at [1369, 168] on div "Save to Staging S" at bounding box center [1333, 173] width 185 height 18
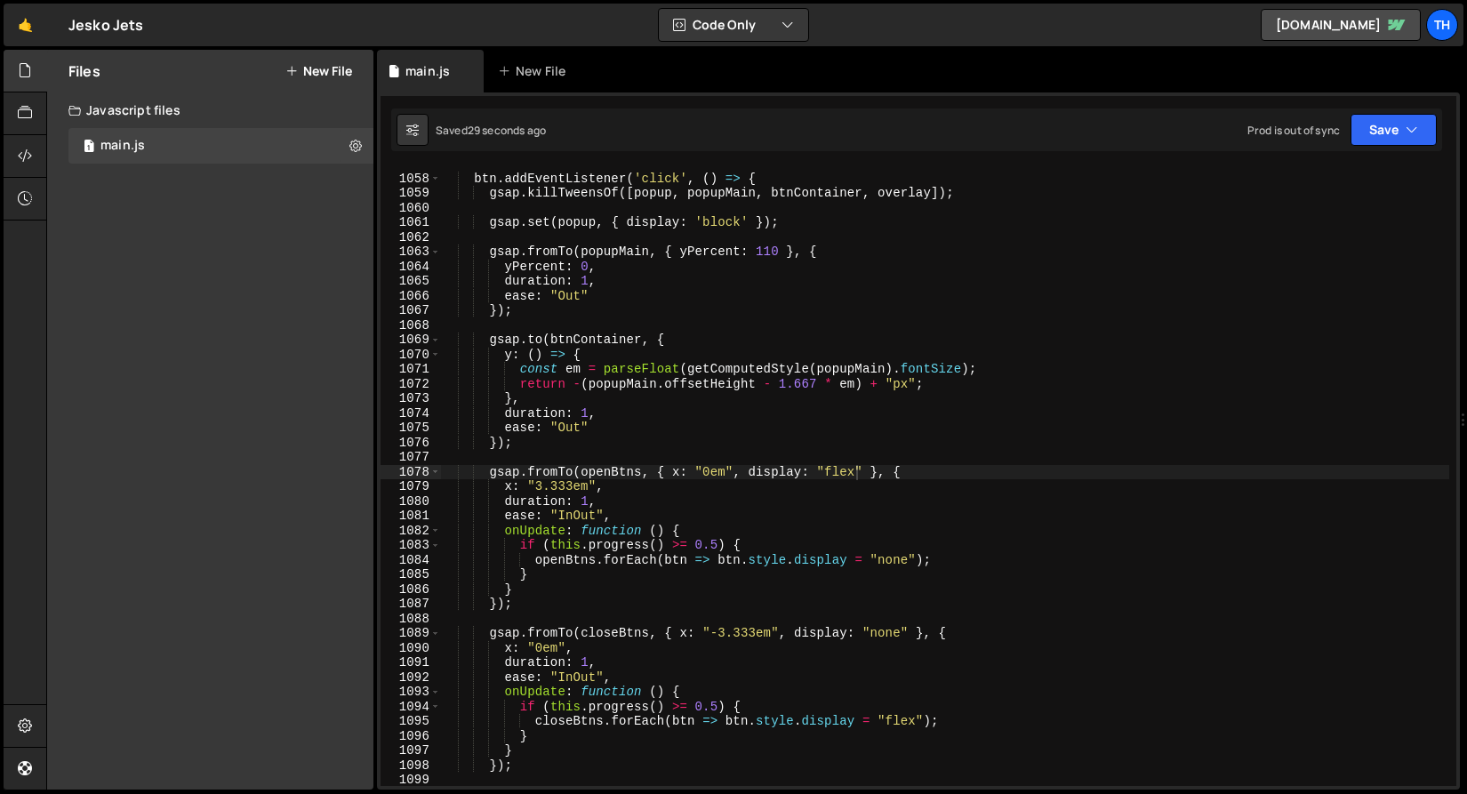
scroll to position [0, 4]
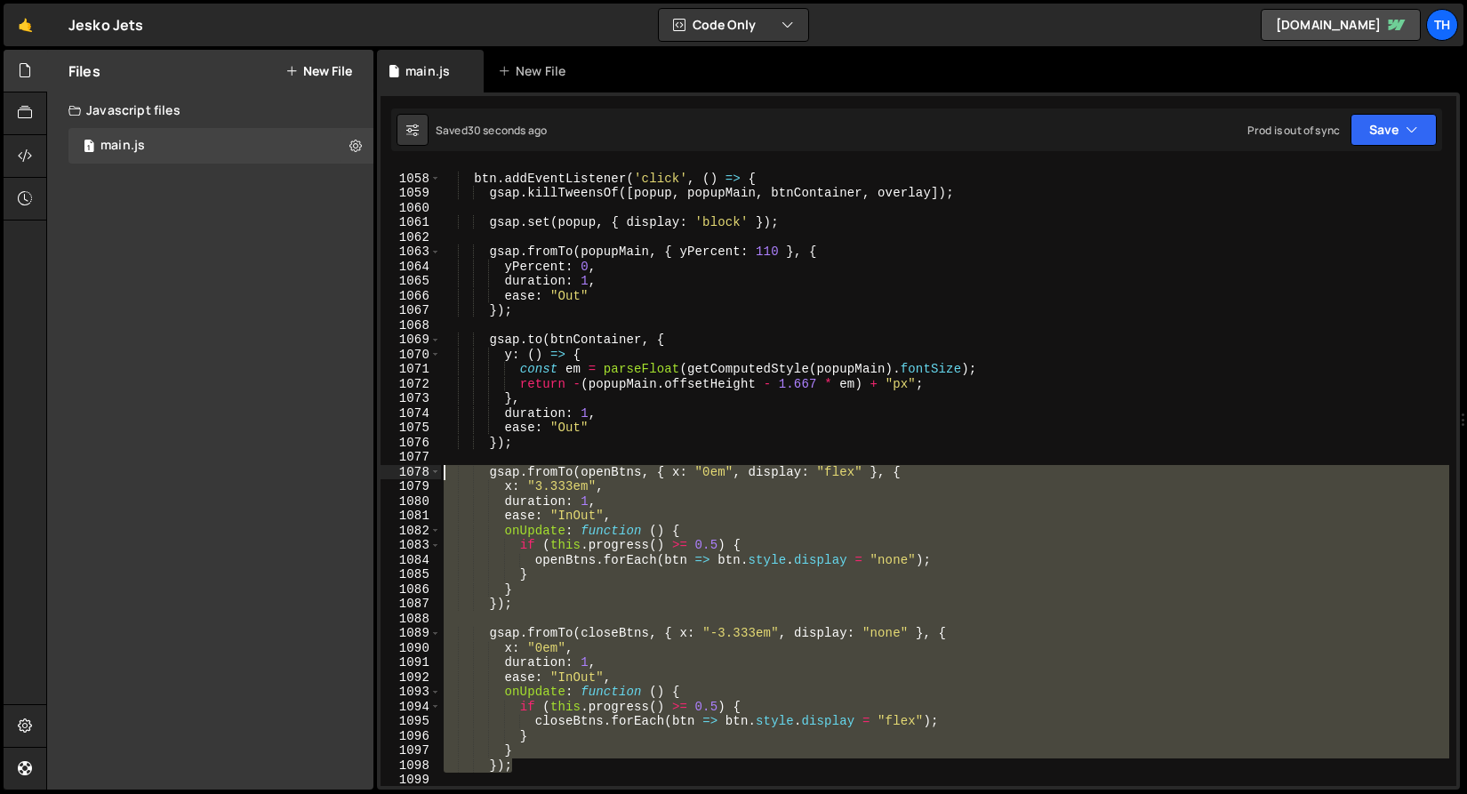
drag, startPoint x: 551, startPoint y: 768, endPoint x: 372, endPoint y: 476, distance: 343.1
click at [372, 476] on div "Files New File Javascript files 1 main.js 0 CSS files Copy share link Edit File…" at bounding box center [756, 420] width 1420 height 740
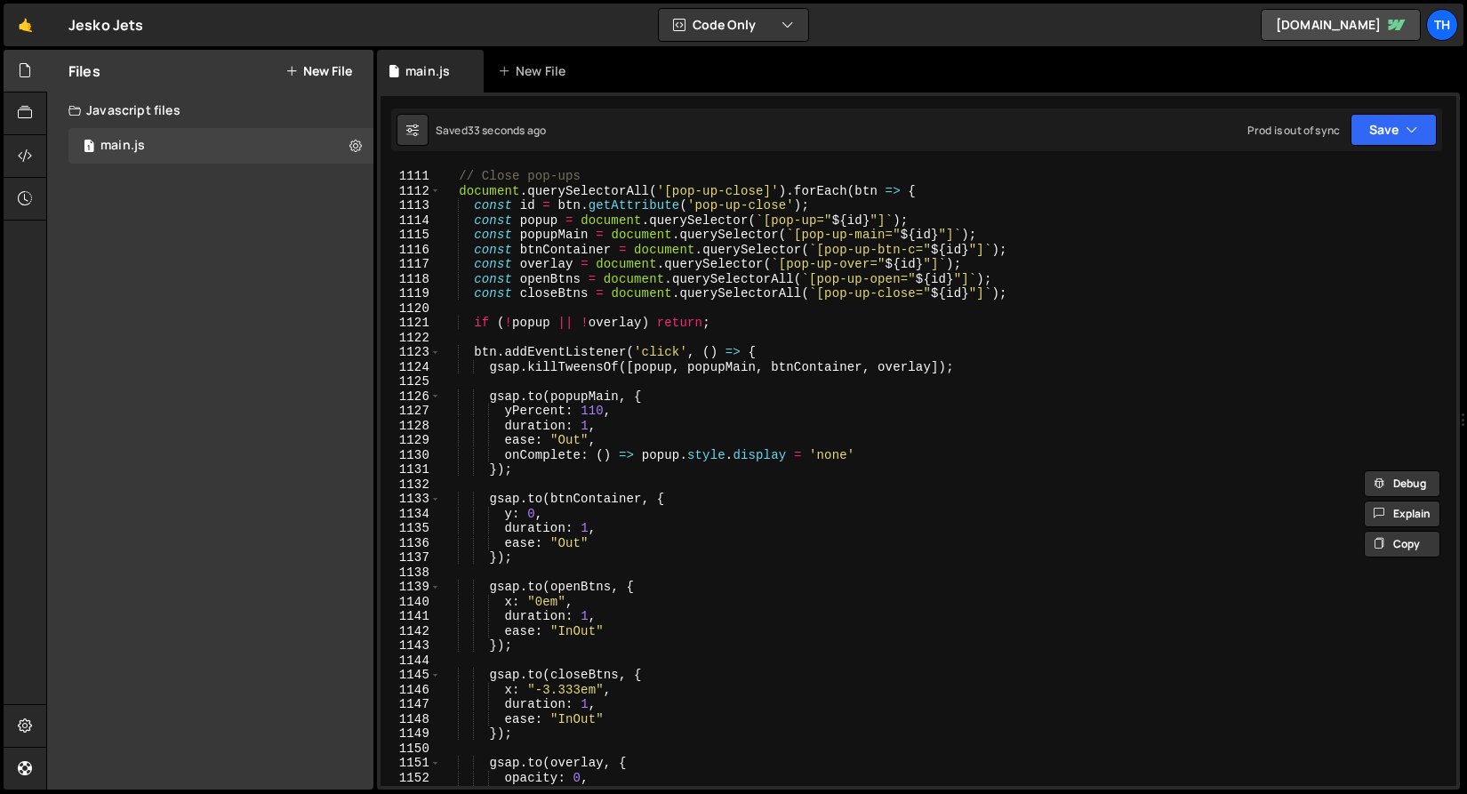
scroll to position [16390, 0]
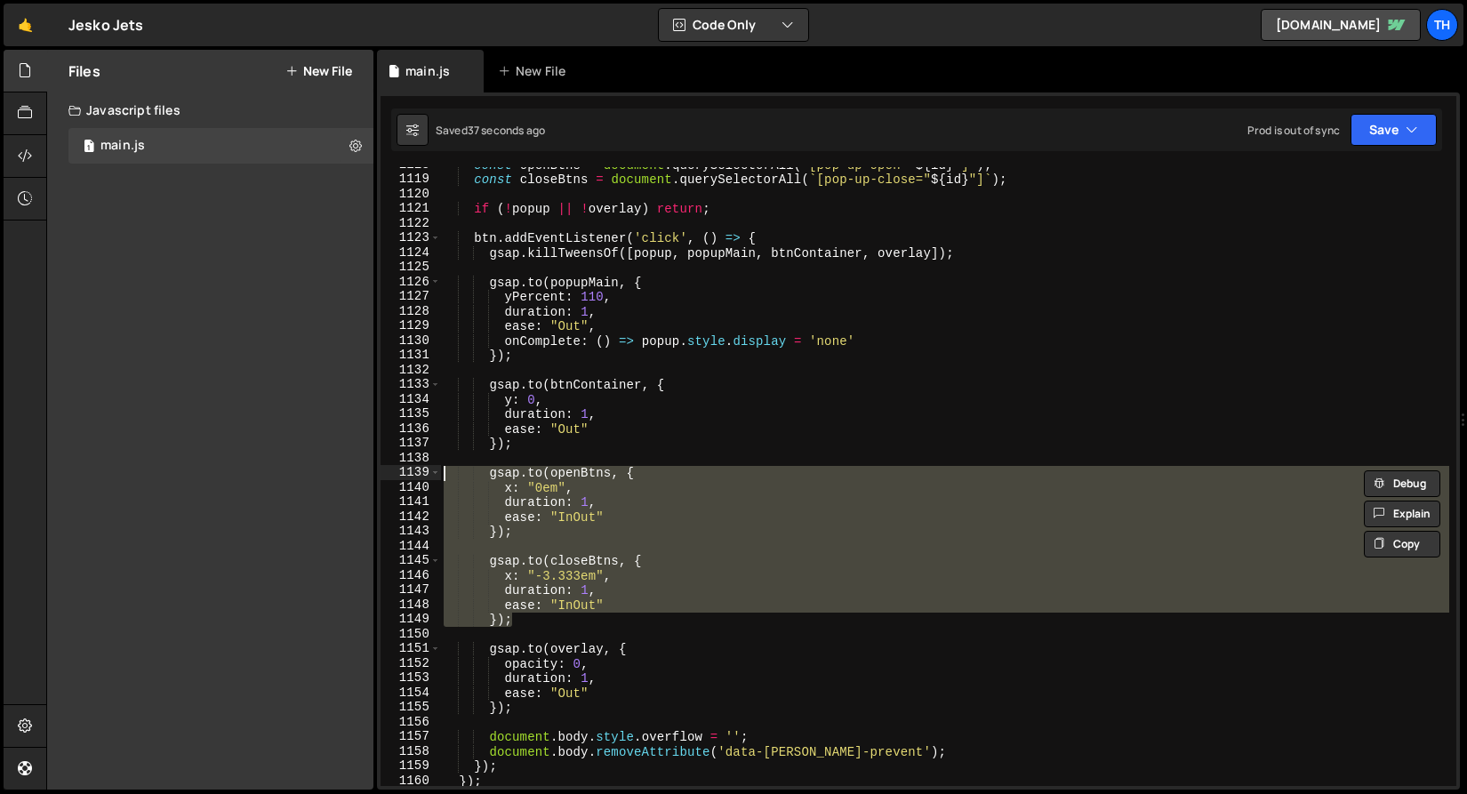
drag, startPoint x: 551, startPoint y: 622, endPoint x: 396, endPoint y: 475, distance: 213.7
click at [396, 475] on html "Projects Community Library Blog Th Projects Your Teams Invite team member Accou…" at bounding box center [733, 397] width 1467 height 794
paste textarea "});"
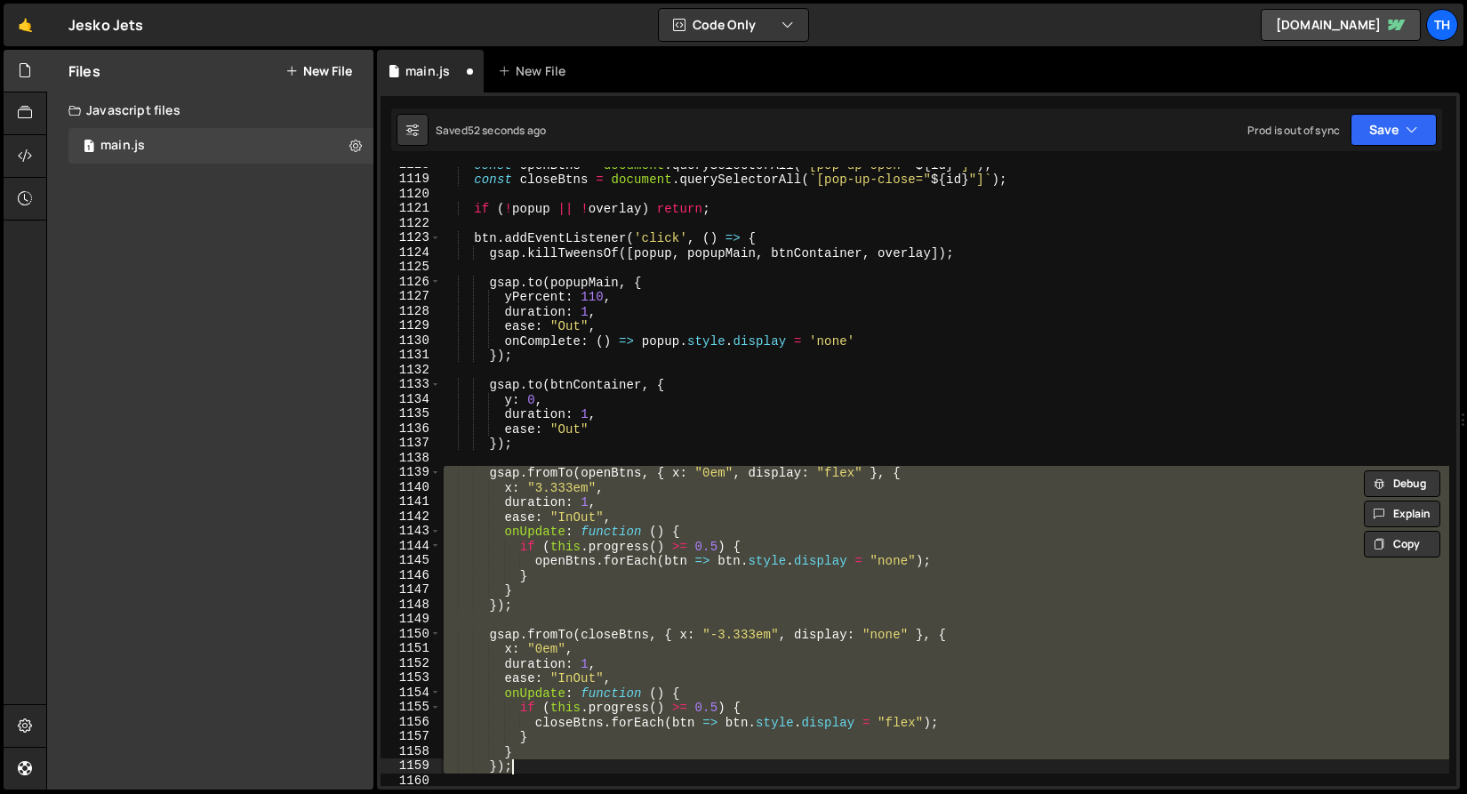
click at [557, 477] on div "const openBtns = document . querySelectorAll ( ` [pop-up-open=" ${ id } "] ` ) …" at bounding box center [944, 476] width 1009 height 619
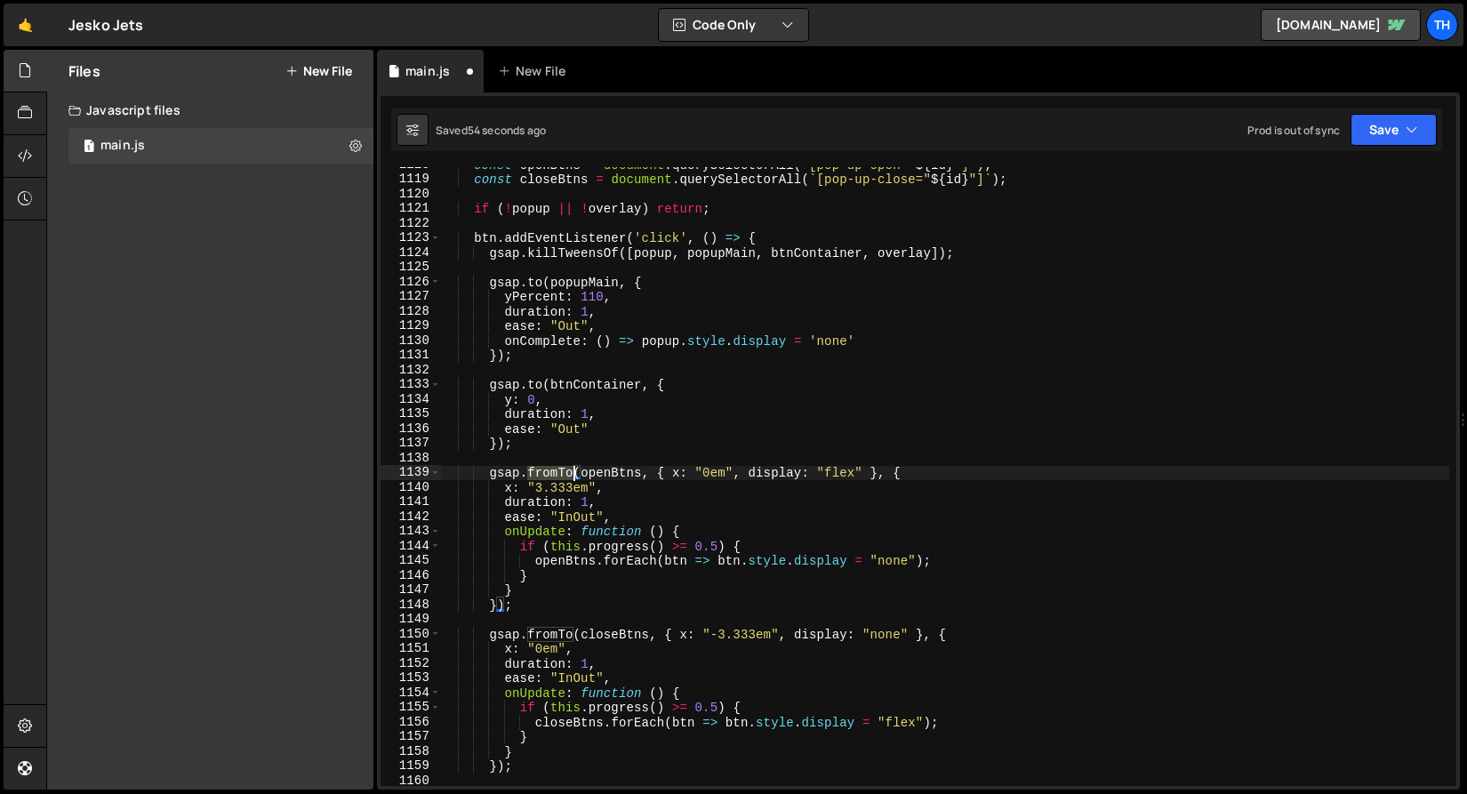
drag, startPoint x: 527, startPoint y: 472, endPoint x: 574, endPoint y: 476, distance: 47.3
click at [574, 476] on div "const openBtns = document . querySelectorAll ( ` [pop-up-open=" ${ id } "] ` ) …" at bounding box center [944, 481] width 1009 height 648
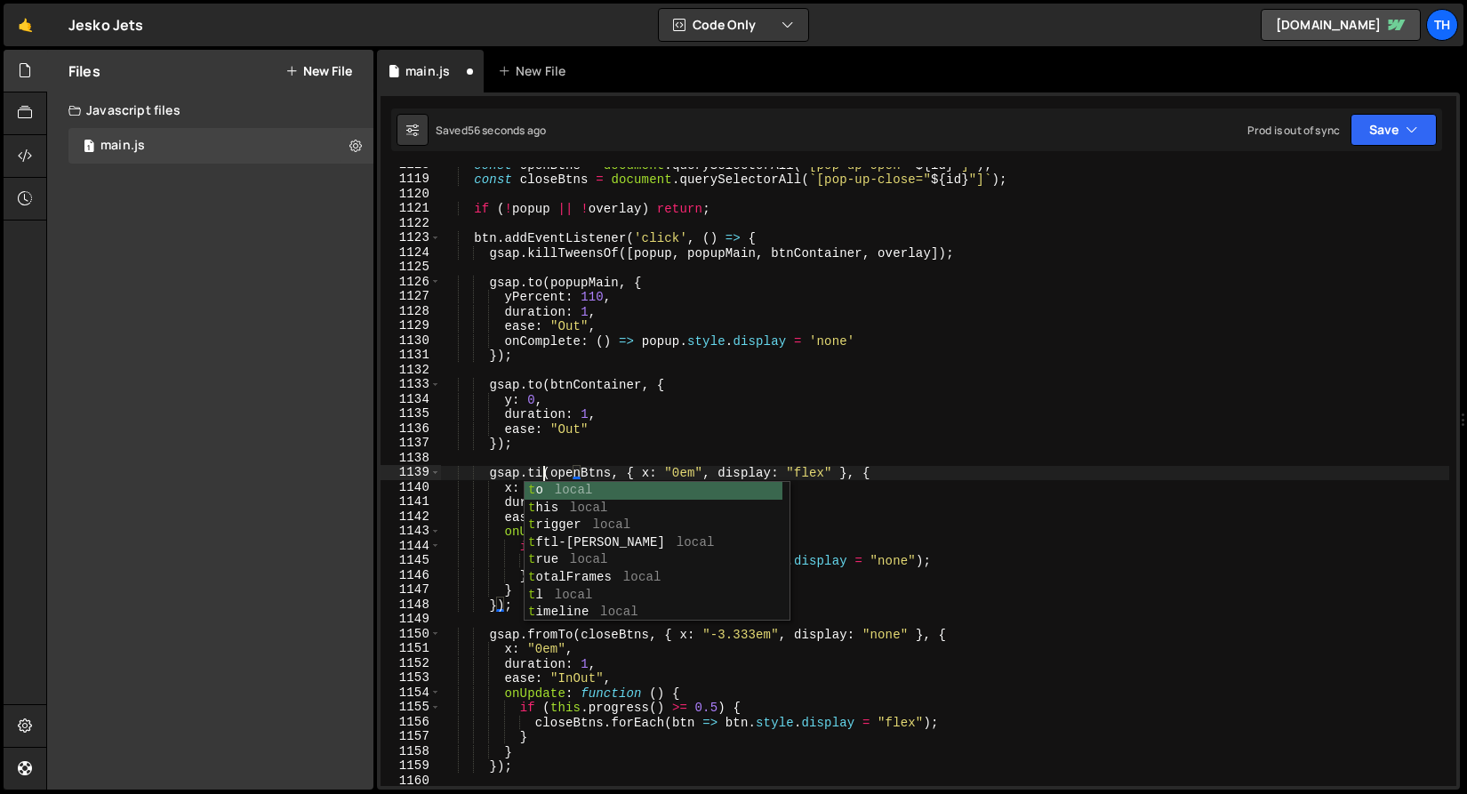
scroll to position [0, 7]
type textarea "gsap.to(openBtns, { x: "0em", display: "flex" }, {"
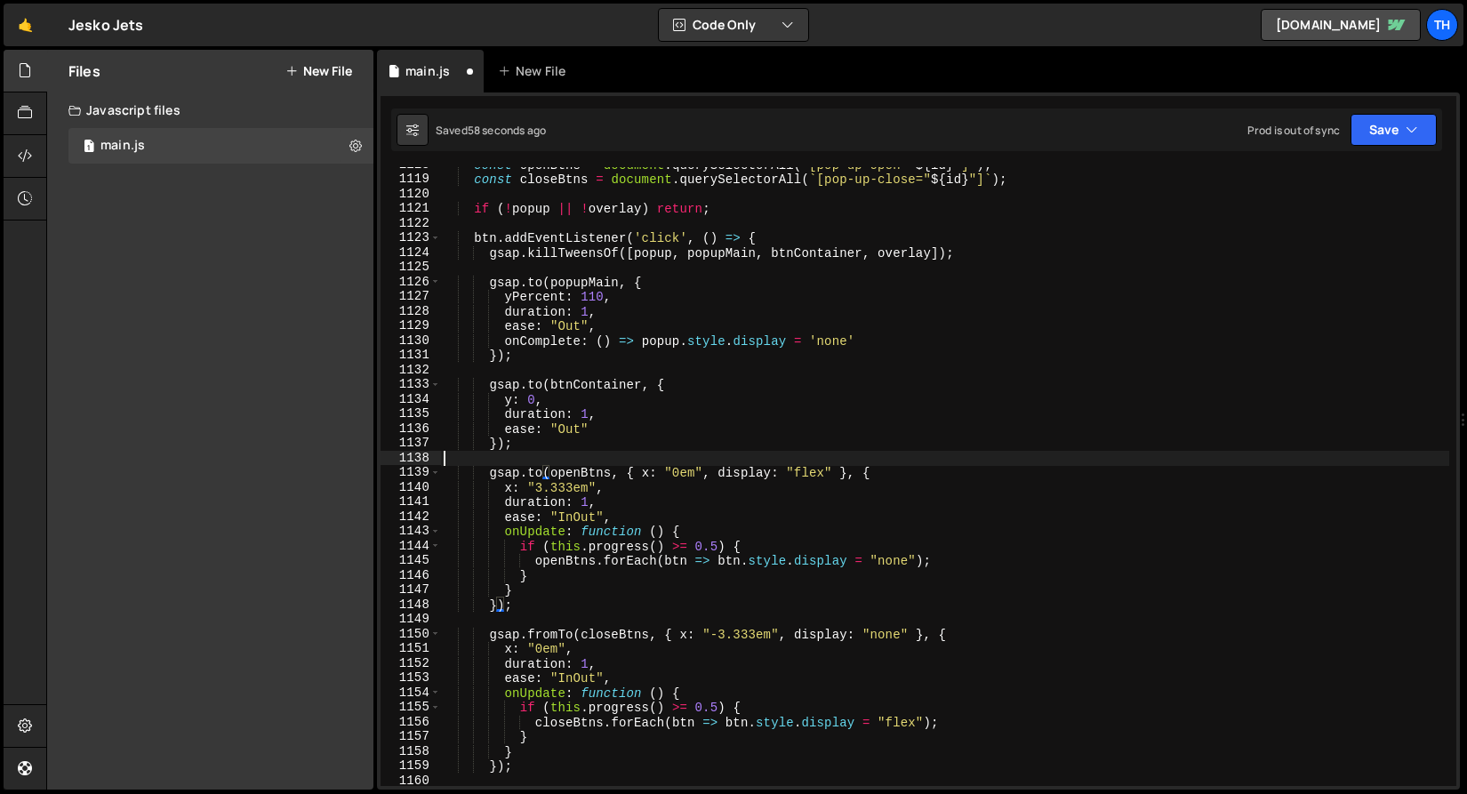
click at [592, 452] on div "const openBtns = document . querySelectorAll ( ` [pop-up-open=" ${ id } "] ` ) …" at bounding box center [944, 481] width 1009 height 648
drag, startPoint x: 635, startPoint y: 468, endPoint x: 914, endPoint y: 476, distance: 279.2
click at [914, 476] on div "const openBtns = document . querySelectorAll ( ` [pop-up-open=" ${ id } "] ` ) …" at bounding box center [944, 481] width 1009 height 648
click at [496, 607] on div "const openBtns = document . querySelectorAll ( ` [pop-up-open=" ${ id } "] ` ) …" at bounding box center [944, 481] width 1009 height 648
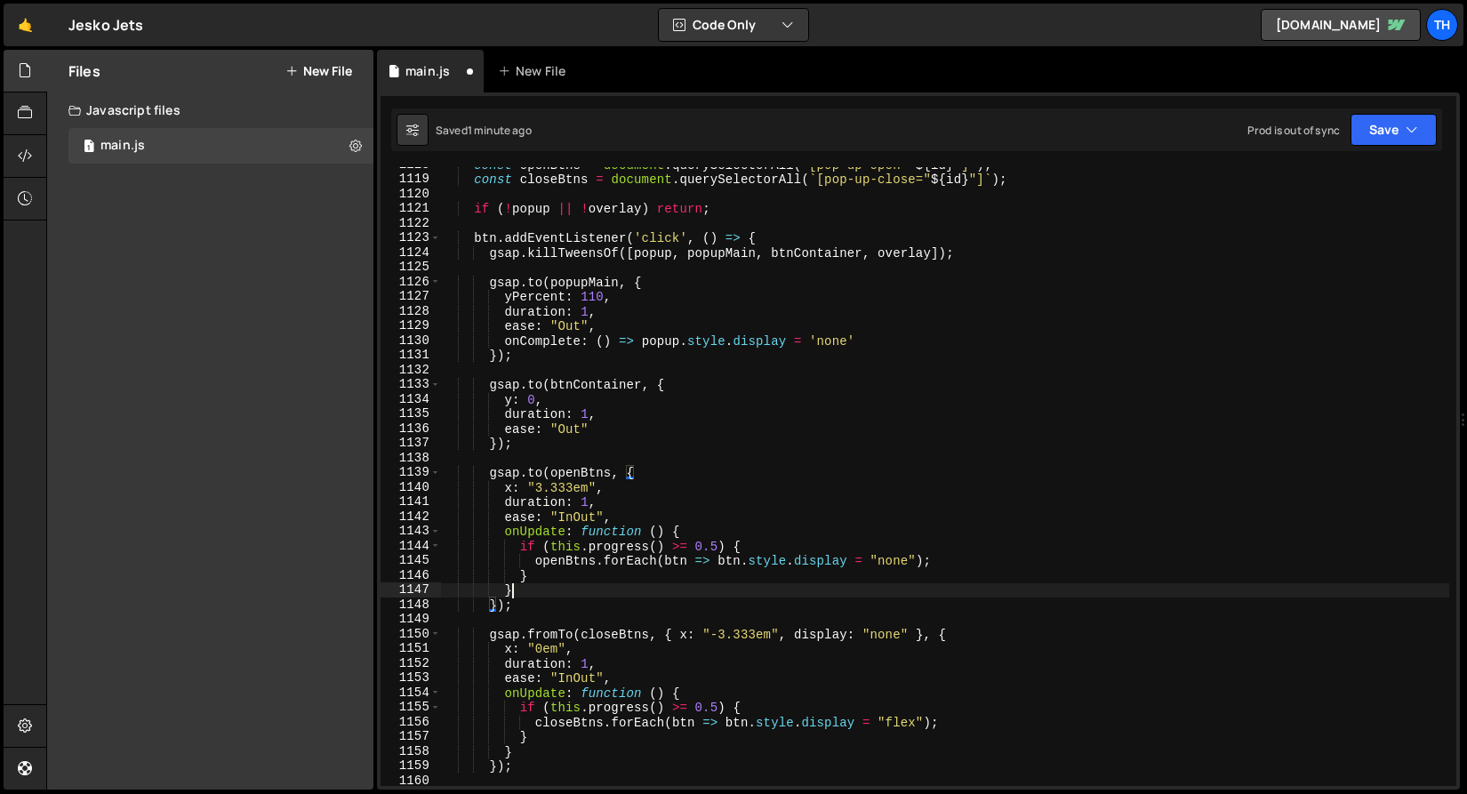
click at [519, 595] on div "const openBtns = document . querySelectorAll ( ` [pop-up-open=" ${ id } "] ` ) …" at bounding box center [944, 481] width 1009 height 648
click at [498, 605] on div "const openBtns = document . querySelectorAll ( ` [pop-up-open=" ${ id } "] ` ) …" at bounding box center [944, 481] width 1009 height 648
drag, startPoint x: 532, startPoint y: 595, endPoint x: 304, endPoint y: 595, distance: 228.4
click at [304, 595] on div "Files New File Javascript files 1 main.js 0 CSS files Copy share link Edit File…" at bounding box center [756, 420] width 1420 height 740
type textarea "}"
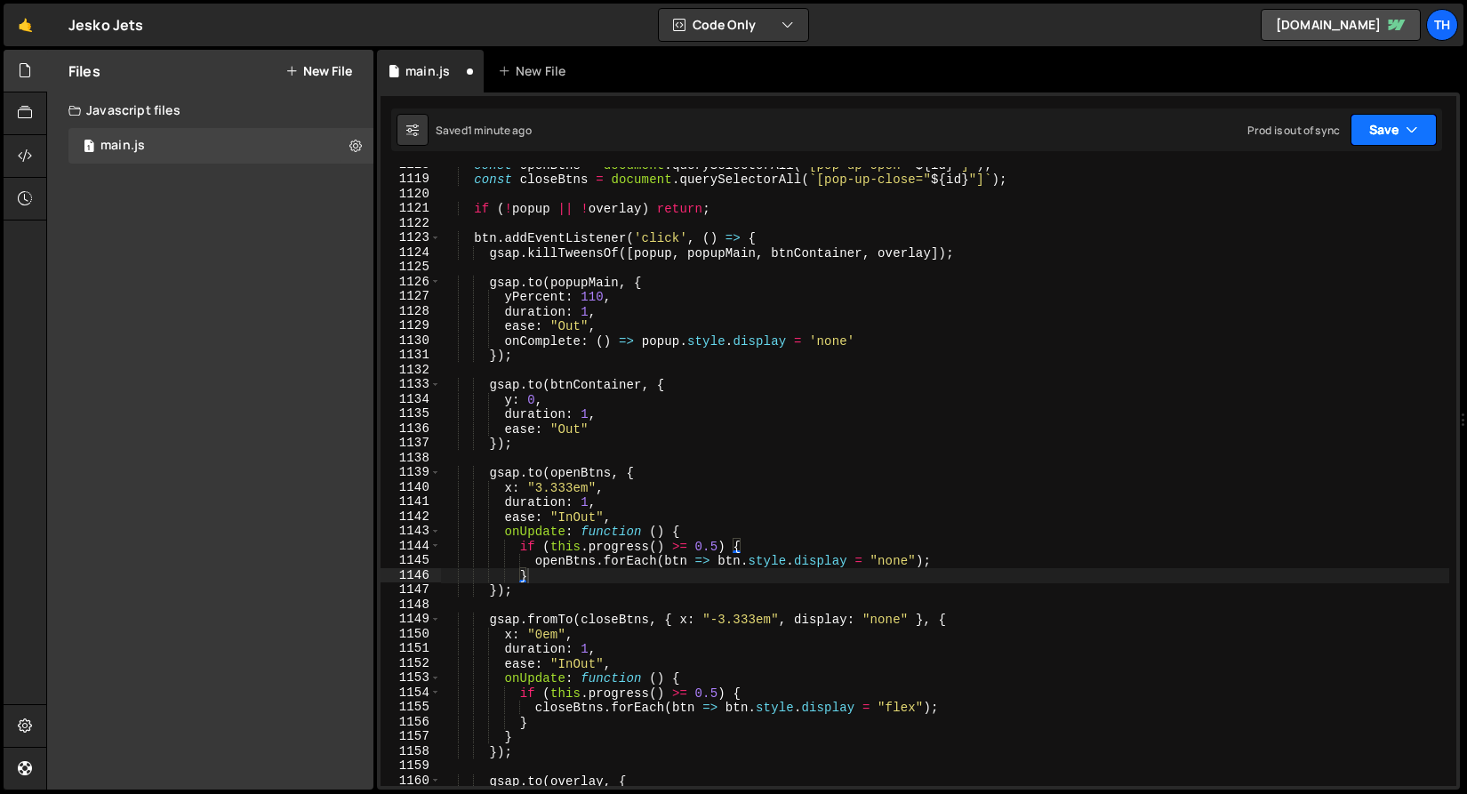
click at [1403, 145] on button "Save" at bounding box center [1393, 130] width 86 height 32
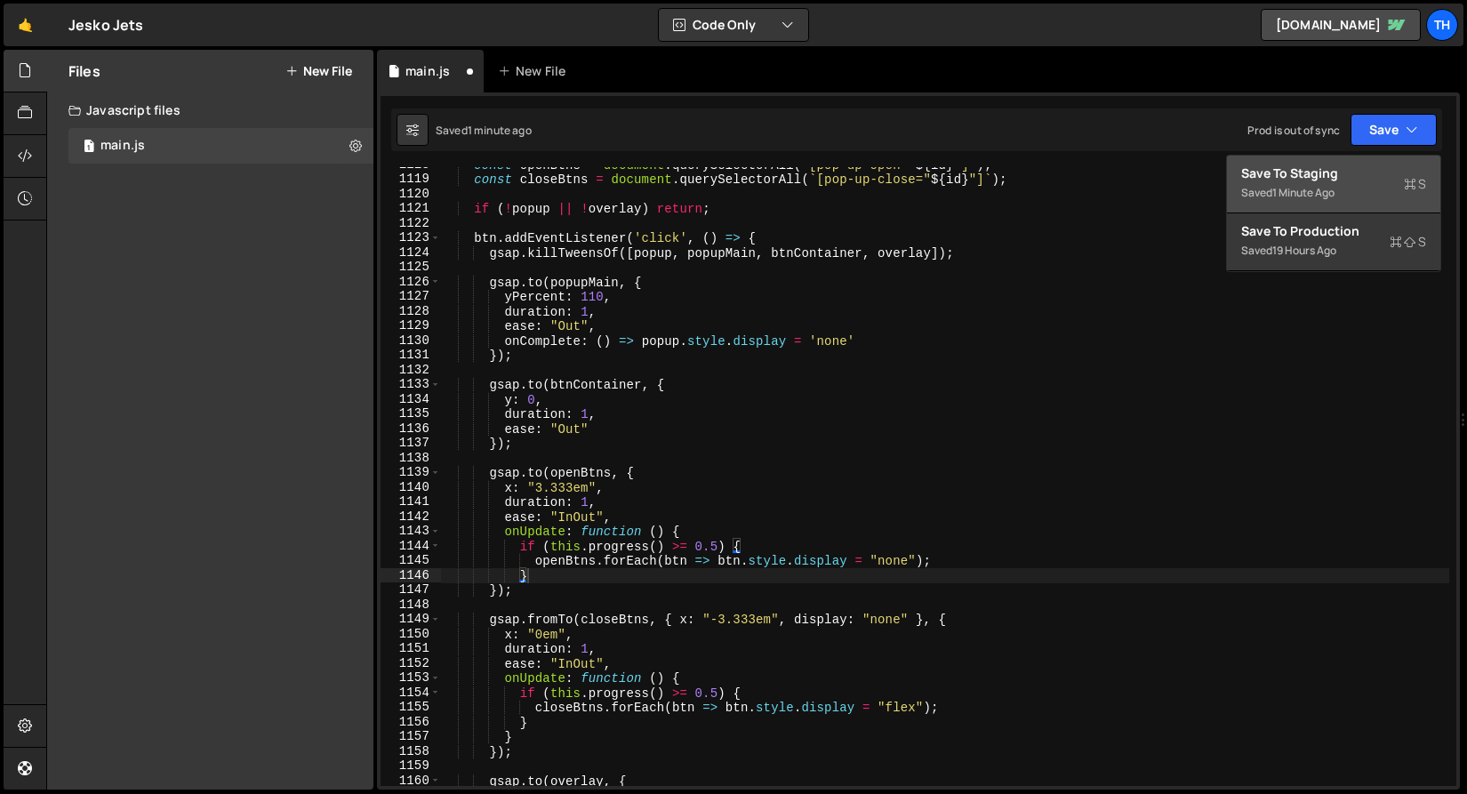
click at [1371, 184] on div "Saved 1 minute ago" at bounding box center [1333, 192] width 185 height 21
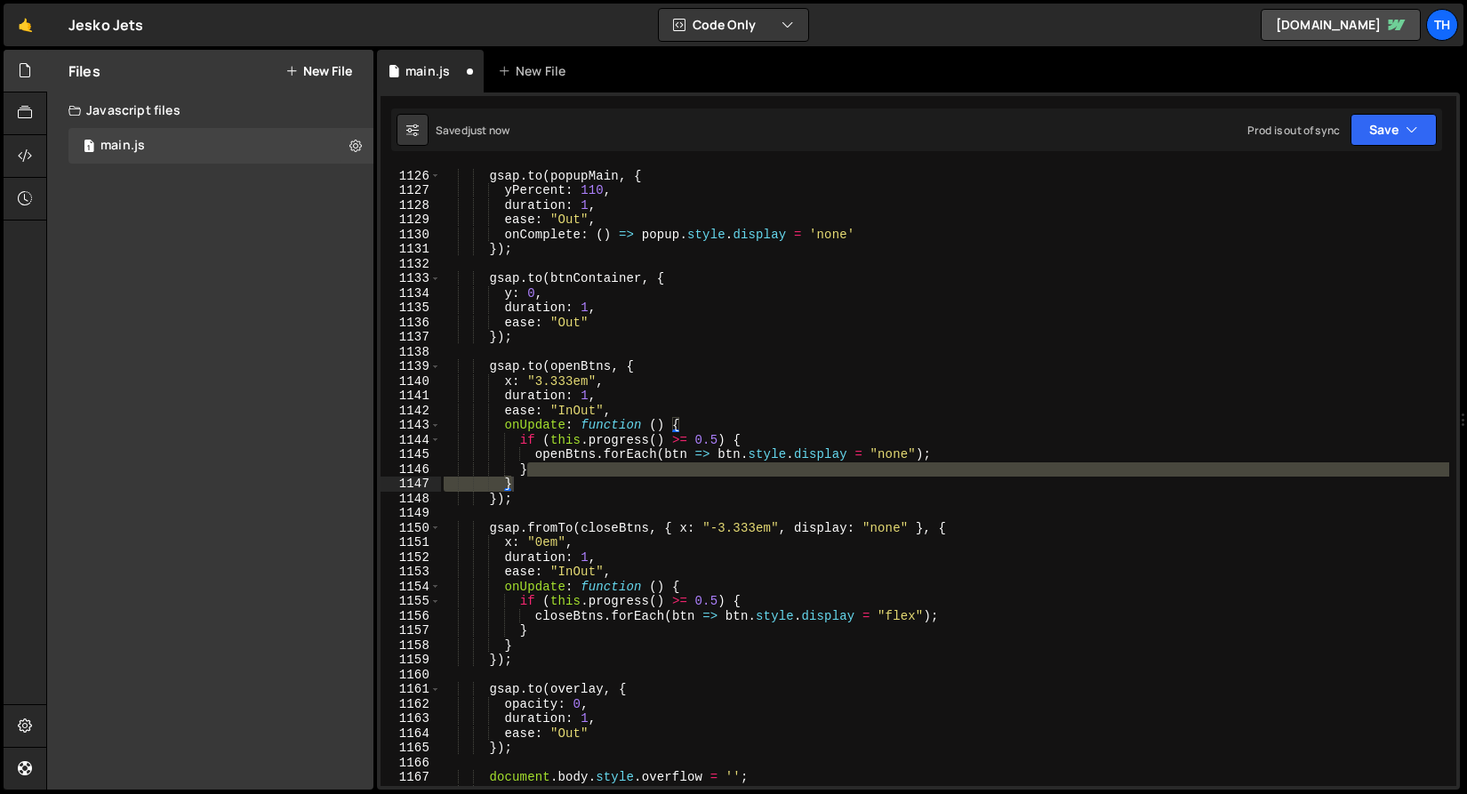
scroll to position [16497, 0]
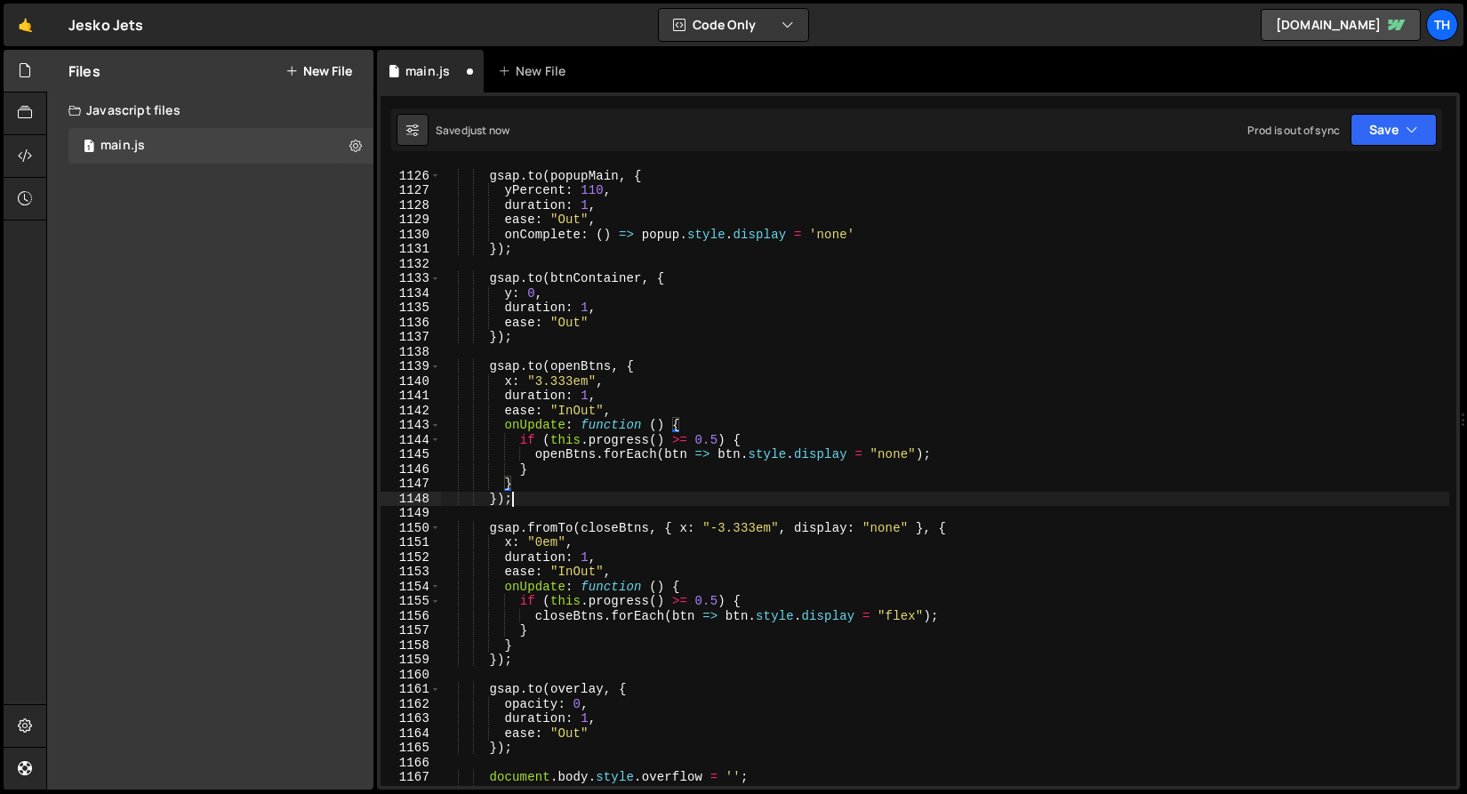
click at [527, 502] on div "gsap . to ( popupMain , { yPercent : 110 , duration : 1 , ease : "Out" , onComp…" at bounding box center [944, 478] width 1009 height 648
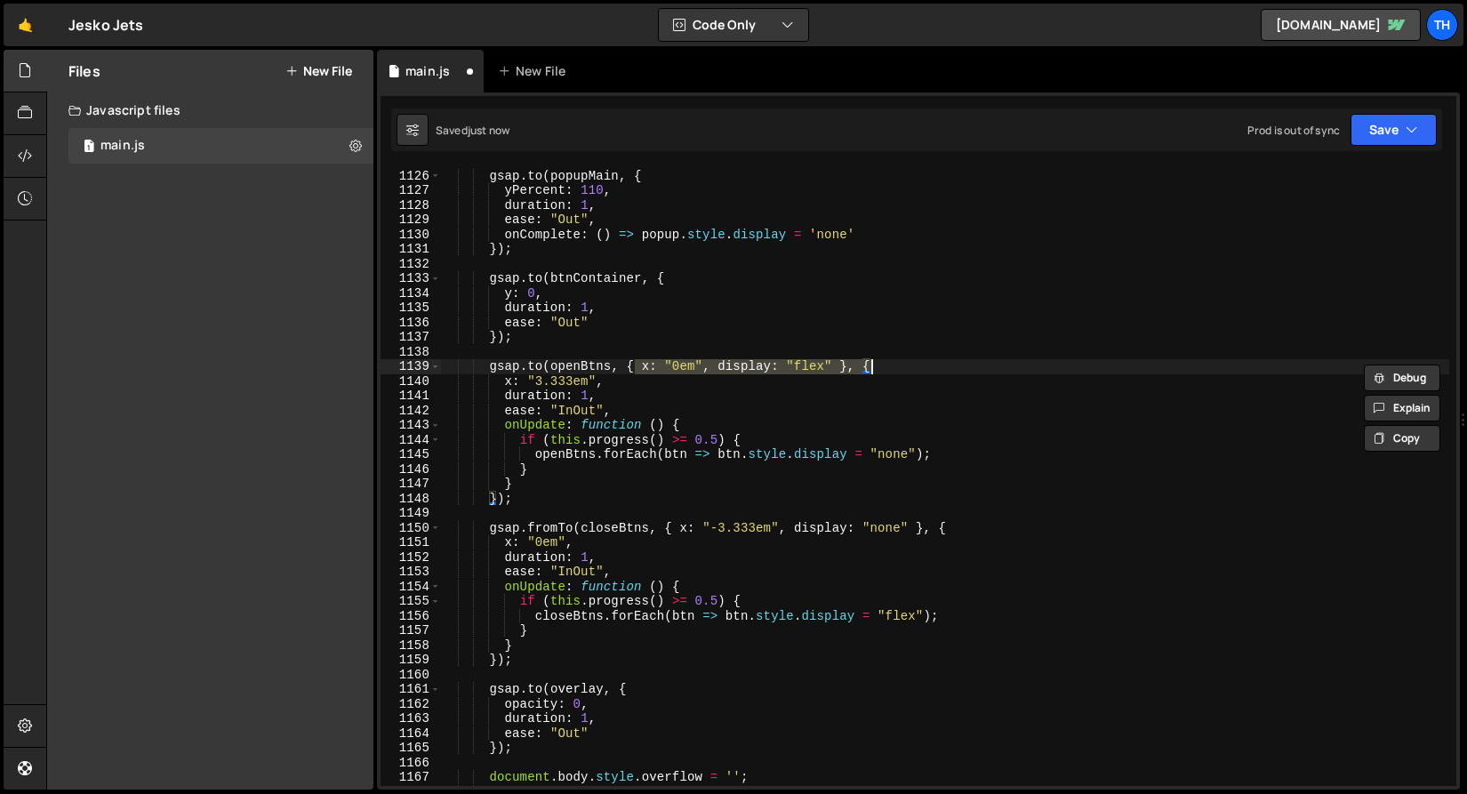
type textarea "gsap.to(openBtns, {"
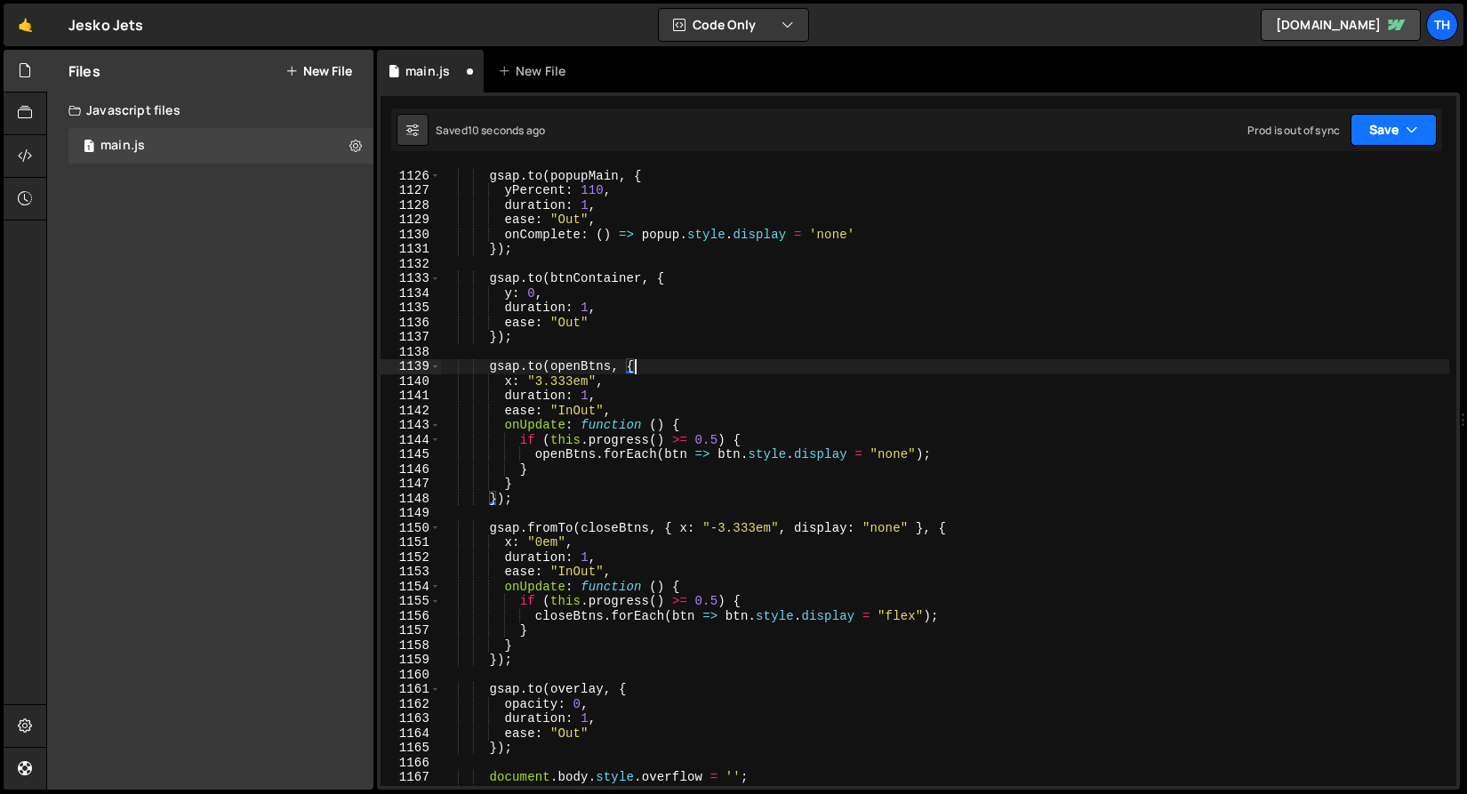
click at [1376, 139] on button "Save" at bounding box center [1393, 130] width 86 height 32
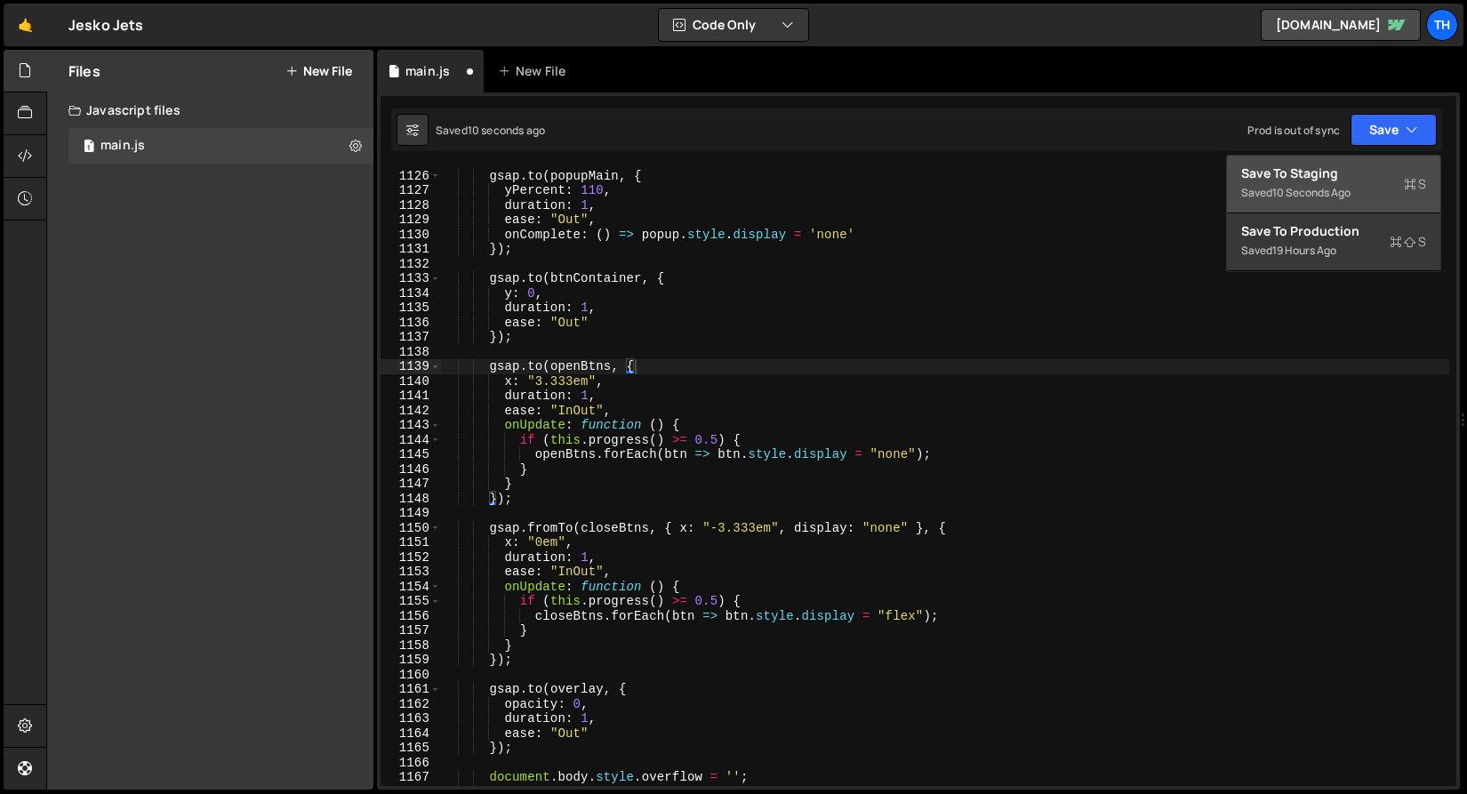
click at [1360, 177] on div "Save to Staging S" at bounding box center [1333, 173] width 185 height 18
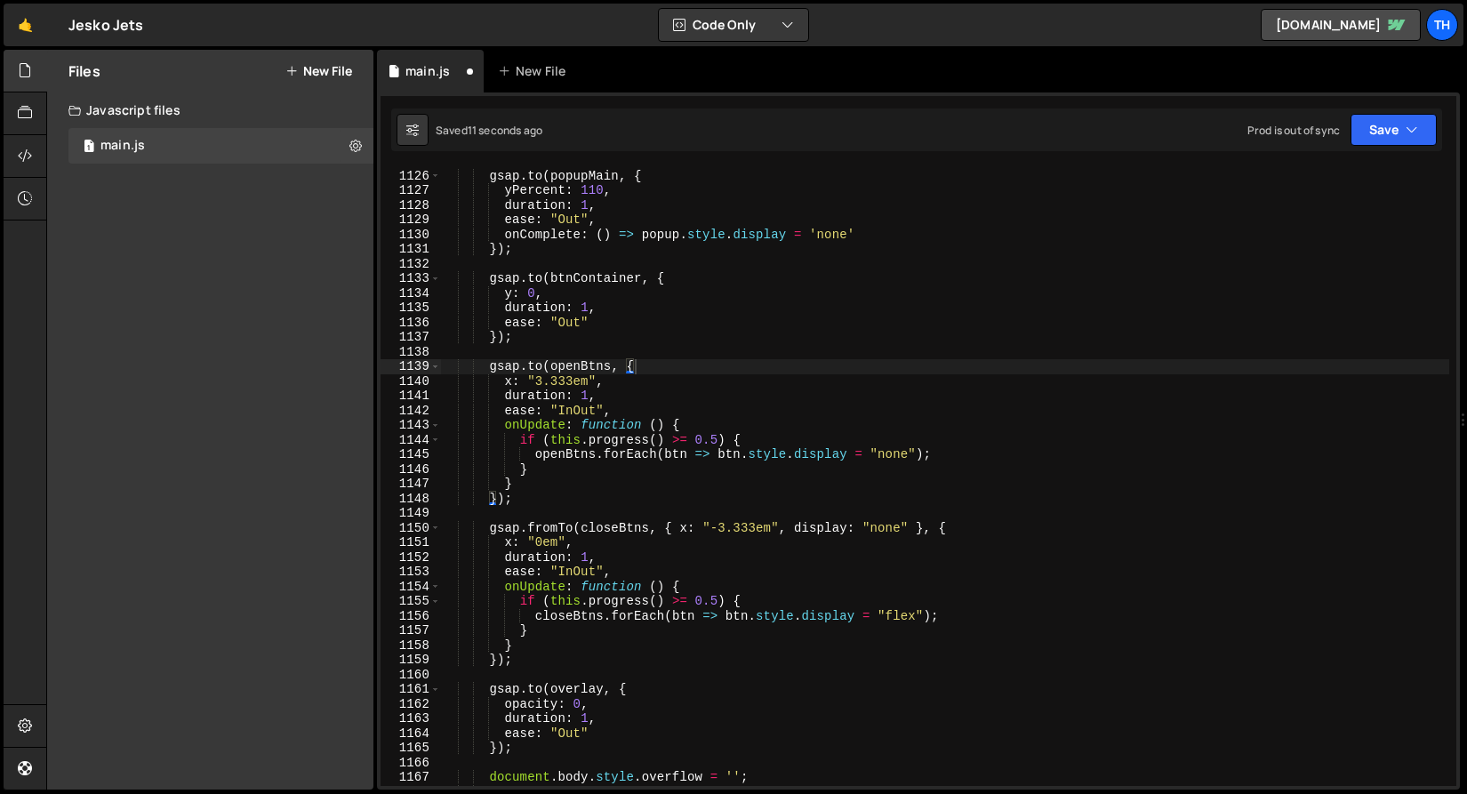
click at [582, 358] on div "gsap . to ( popupMain , { yPercent : 110 , duration : 1 , ease : "Out" , onComp…" at bounding box center [944, 478] width 1009 height 648
click at [537, 380] on div "gsap . to ( popupMain , { yPercent : 110 , duration : 1 , ease : "Out" , onComp…" at bounding box center [944, 478] width 1009 height 648
drag, startPoint x: 575, startPoint y: 380, endPoint x: 536, endPoint y: 380, distance: 39.1
click at [536, 380] on div "gsap . to ( popupMain , { yPercent : 110 , duration : 1 , ease : "Out" , onComp…" at bounding box center [944, 478] width 1009 height 648
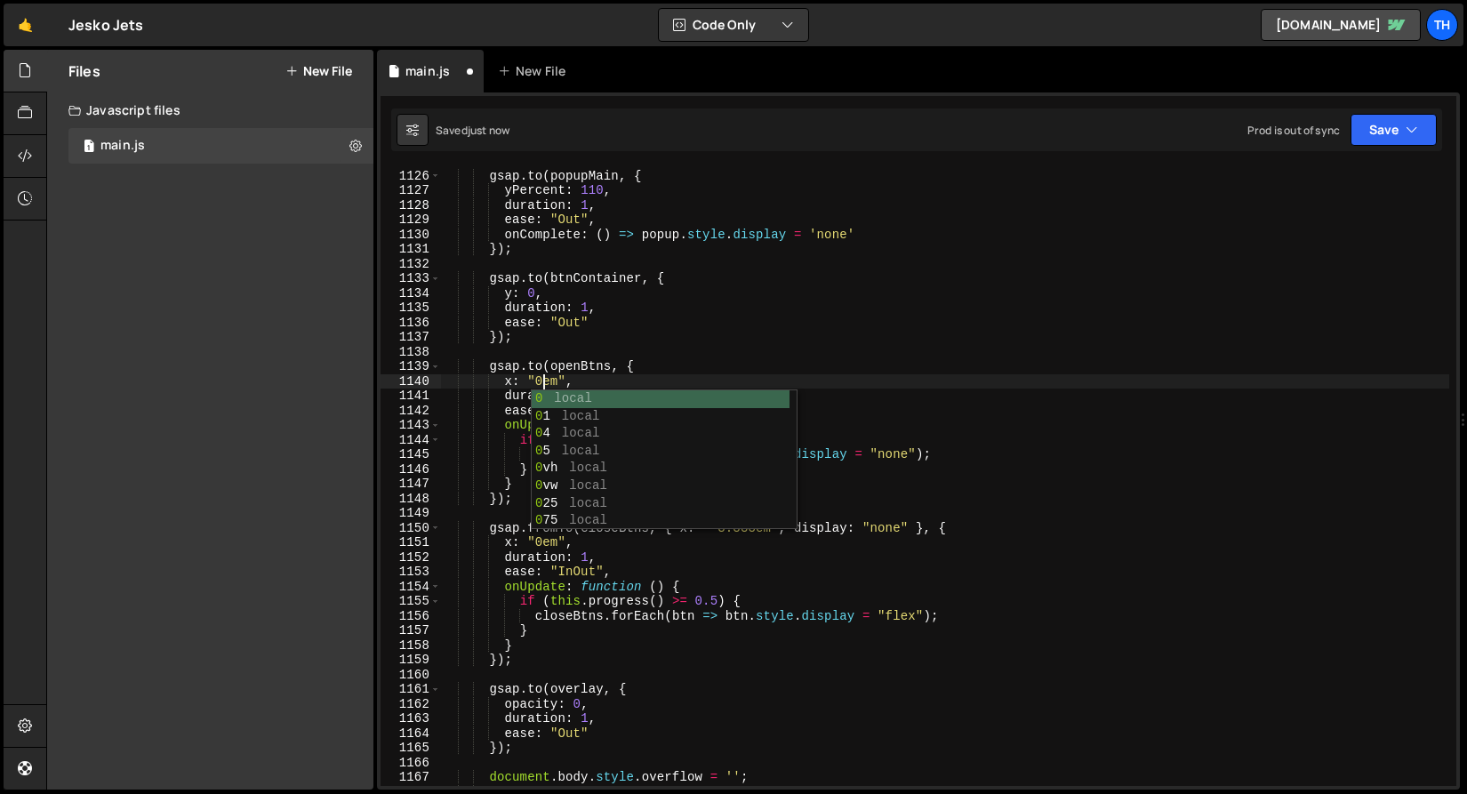
click at [706, 330] on div "gsap . to ( popupMain , { yPercent : 110 , duration : 1 , ease : "Out" , onComp…" at bounding box center [944, 478] width 1009 height 648
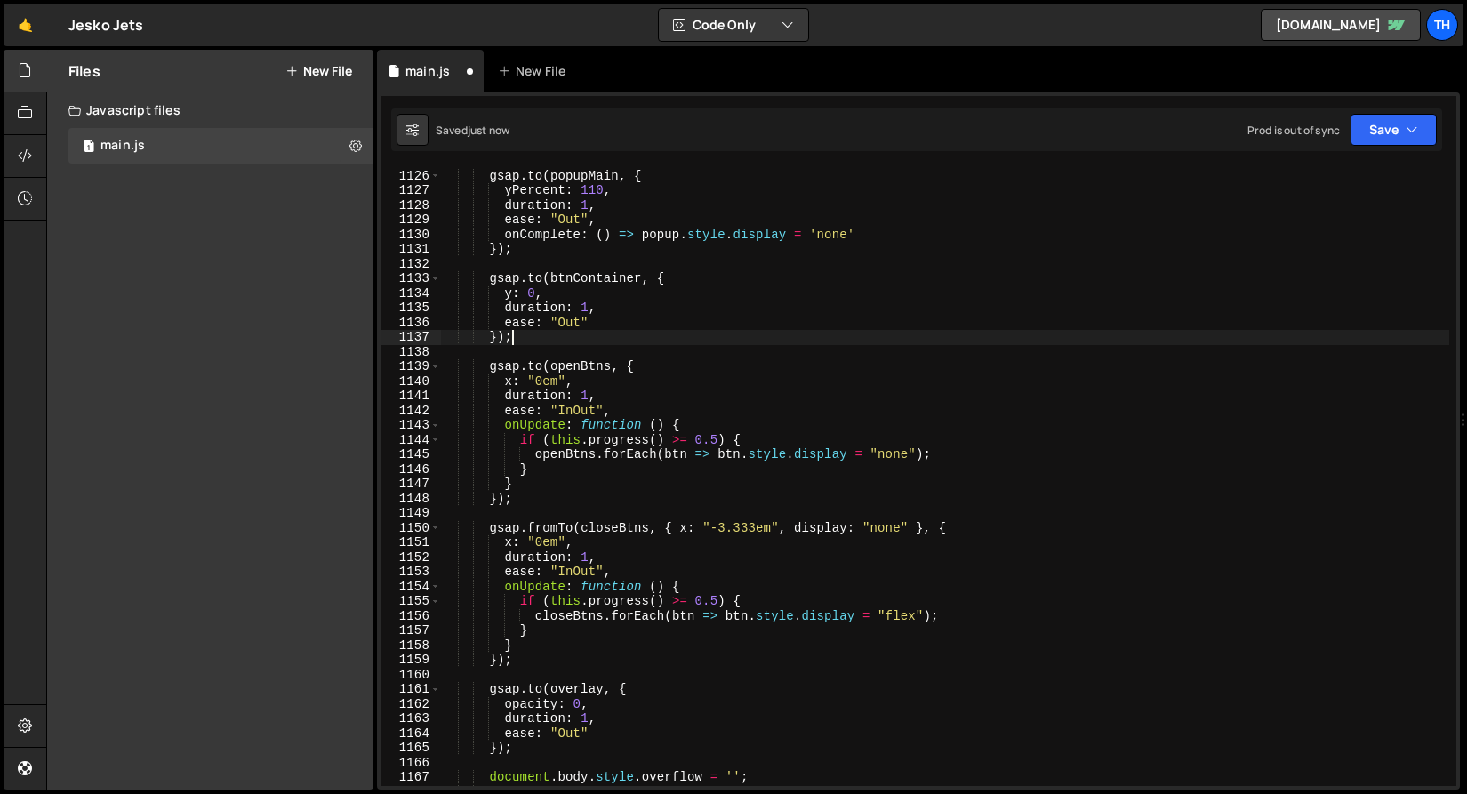
scroll to position [0, 4]
click at [899, 457] on div "gsap . to ( popupMain , { yPercent : 110 , duration : 1 , ease : "Out" , onComp…" at bounding box center [944, 478] width 1009 height 648
click at [556, 530] on div "gsap . to ( popupMain , { yPercent : 110 , duration : 1 , ease : "Out" , onComp…" at bounding box center [944, 478] width 1009 height 648
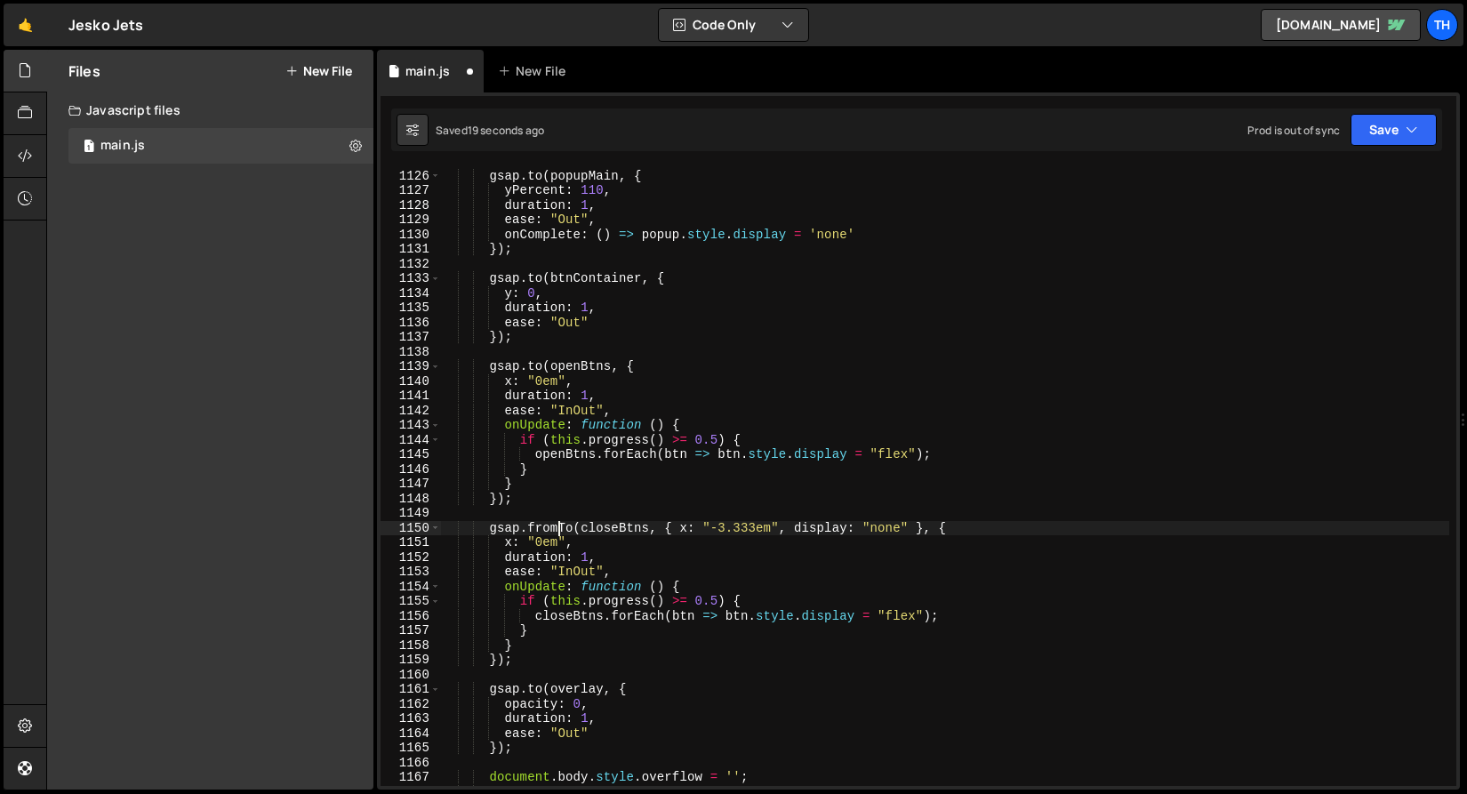
click at [556, 530] on div "gsap . to ( popupMain , { yPercent : 110 , duration : 1 , ease : "Out" , onComp…" at bounding box center [944, 478] width 1009 height 648
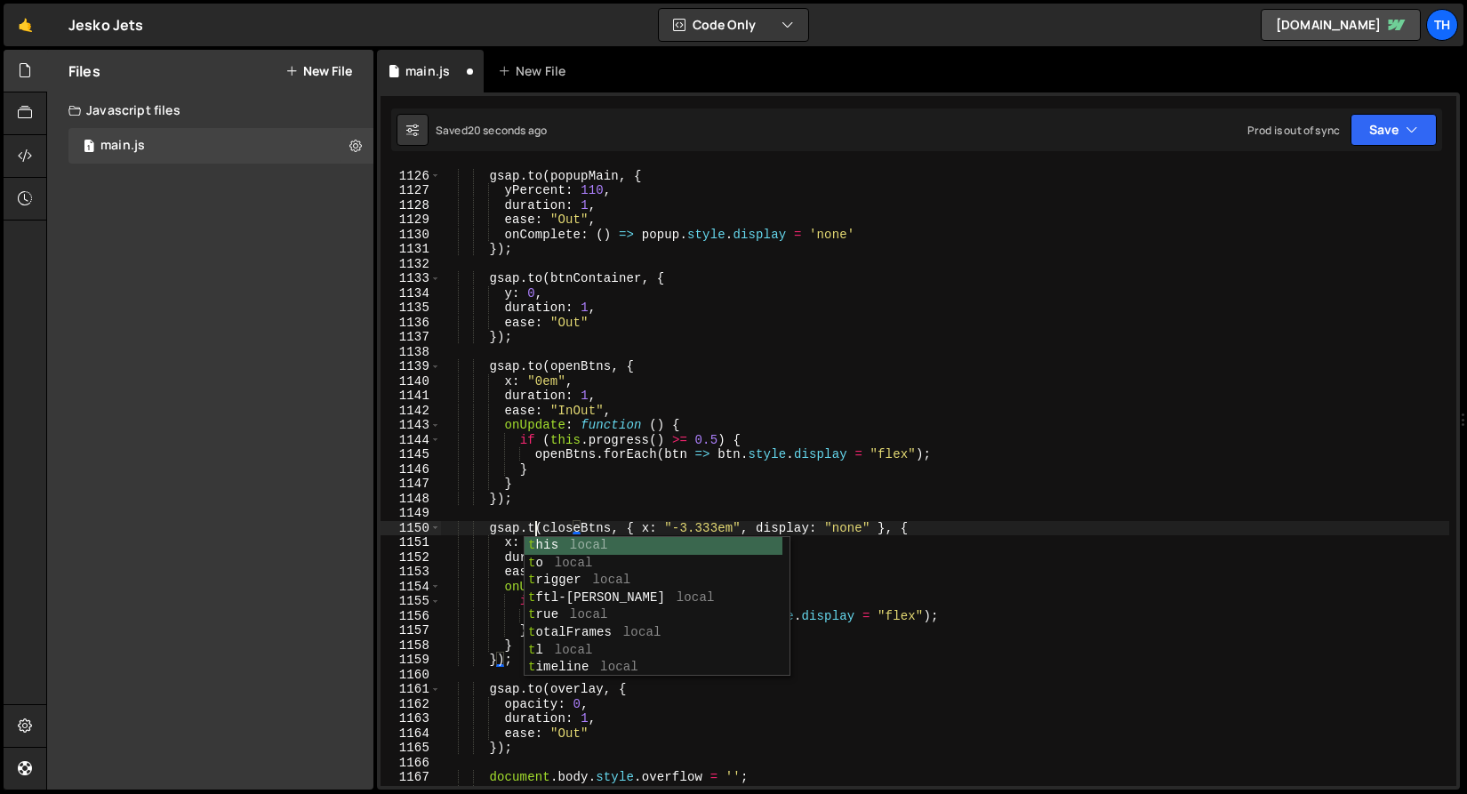
scroll to position [0, 6]
drag, startPoint x: 667, startPoint y: 495, endPoint x: 636, endPoint y: 508, distance: 33.0
click at [667, 495] on div "gsap . to ( popupMain , { yPercent : 110 , duration : 1 , ease : "Out" , onComp…" at bounding box center [944, 478] width 1009 height 648
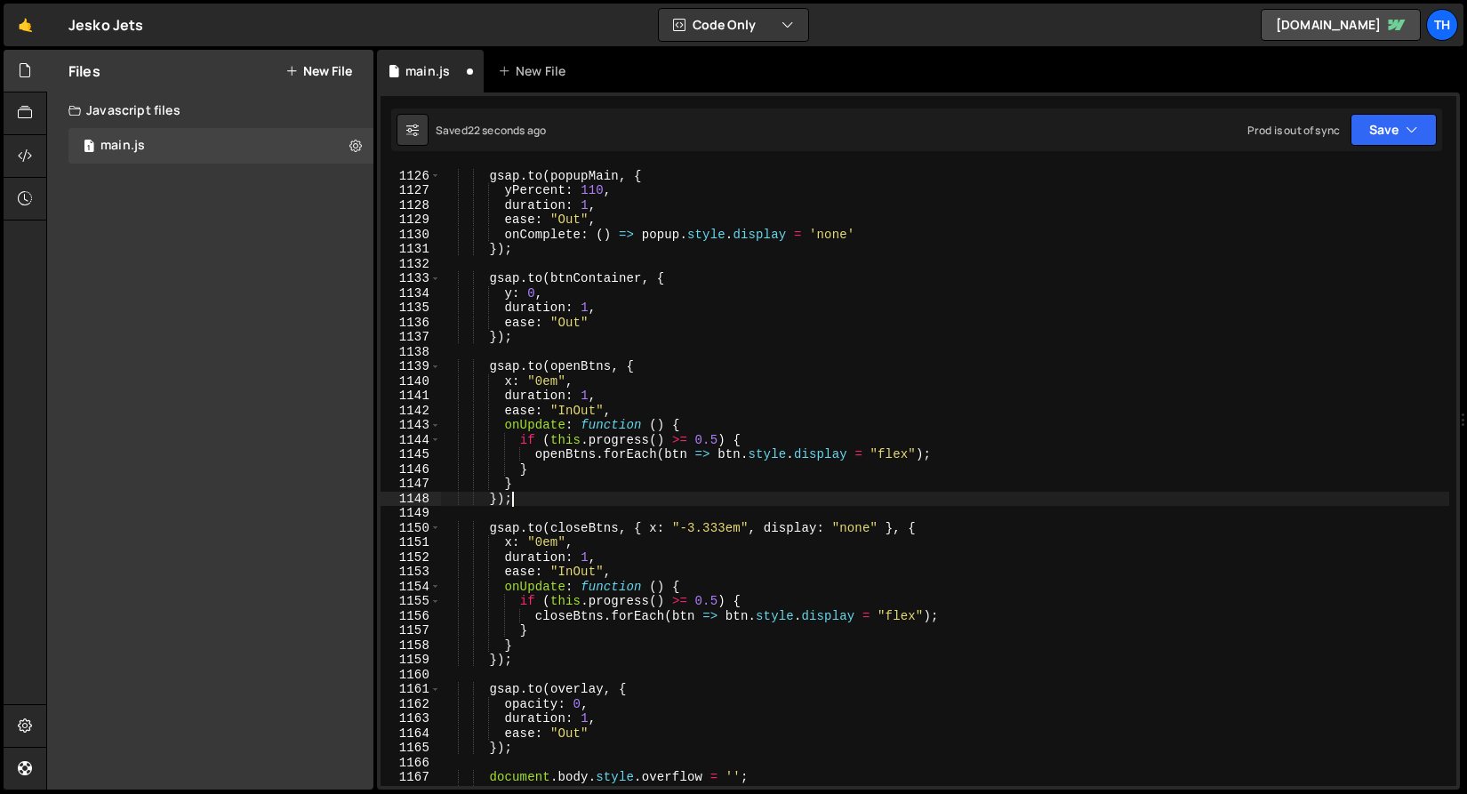
scroll to position [0, 4]
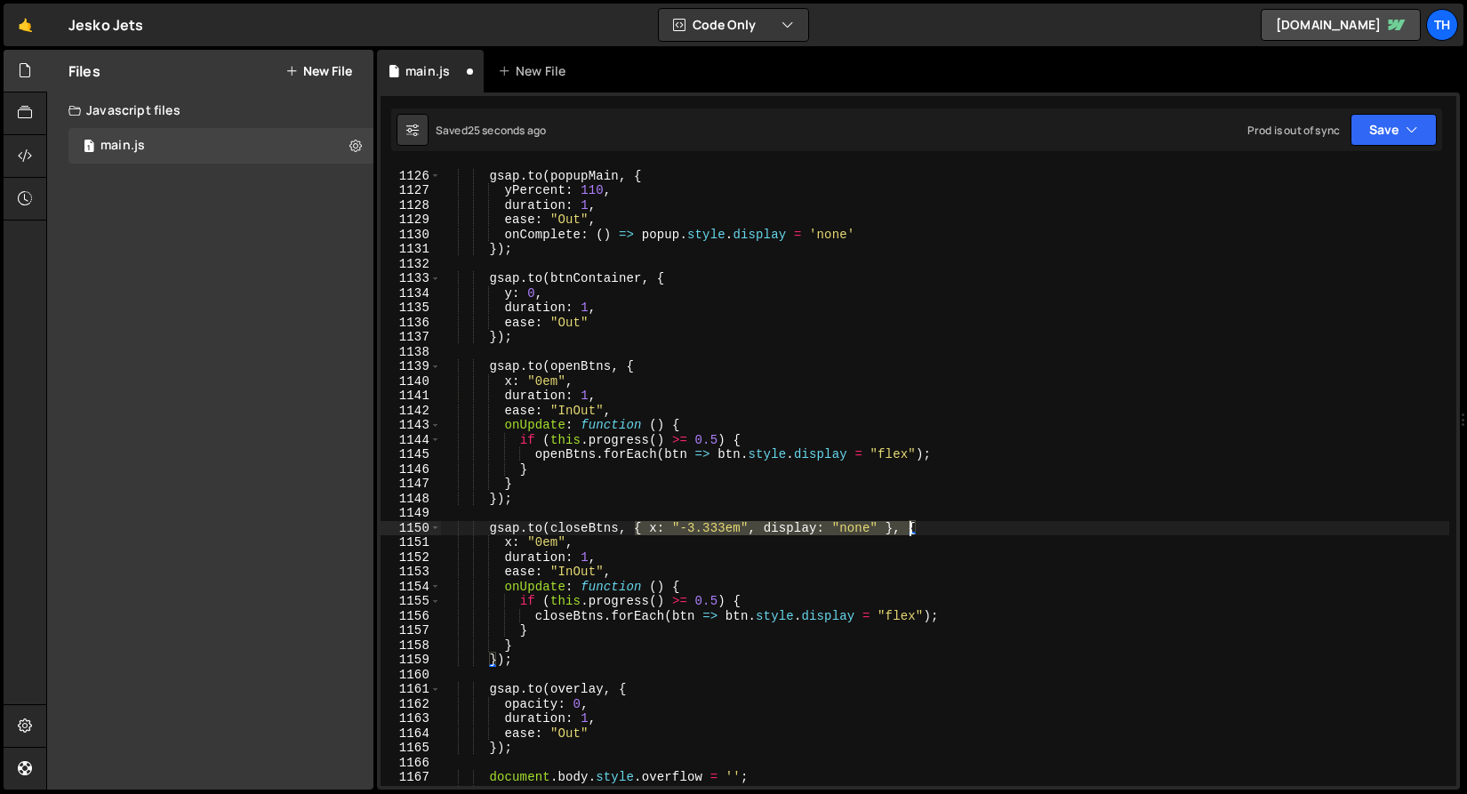
drag, startPoint x: 635, startPoint y: 527, endPoint x: 909, endPoint y: 532, distance: 274.7
click at [909, 532] on div "gsap . to ( popupMain , { yPercent : 110 , duration : 1 , ease : "Out" , onComp…" at bounding box center [944, 478] width 1009 height 648
click at [533, 544] on div "gsap . to ( popupMain , { yPercent : 110 , duration : 1 , ease : "Out" , onComp…" at bounding box center [944, 478] width 1009 height 648
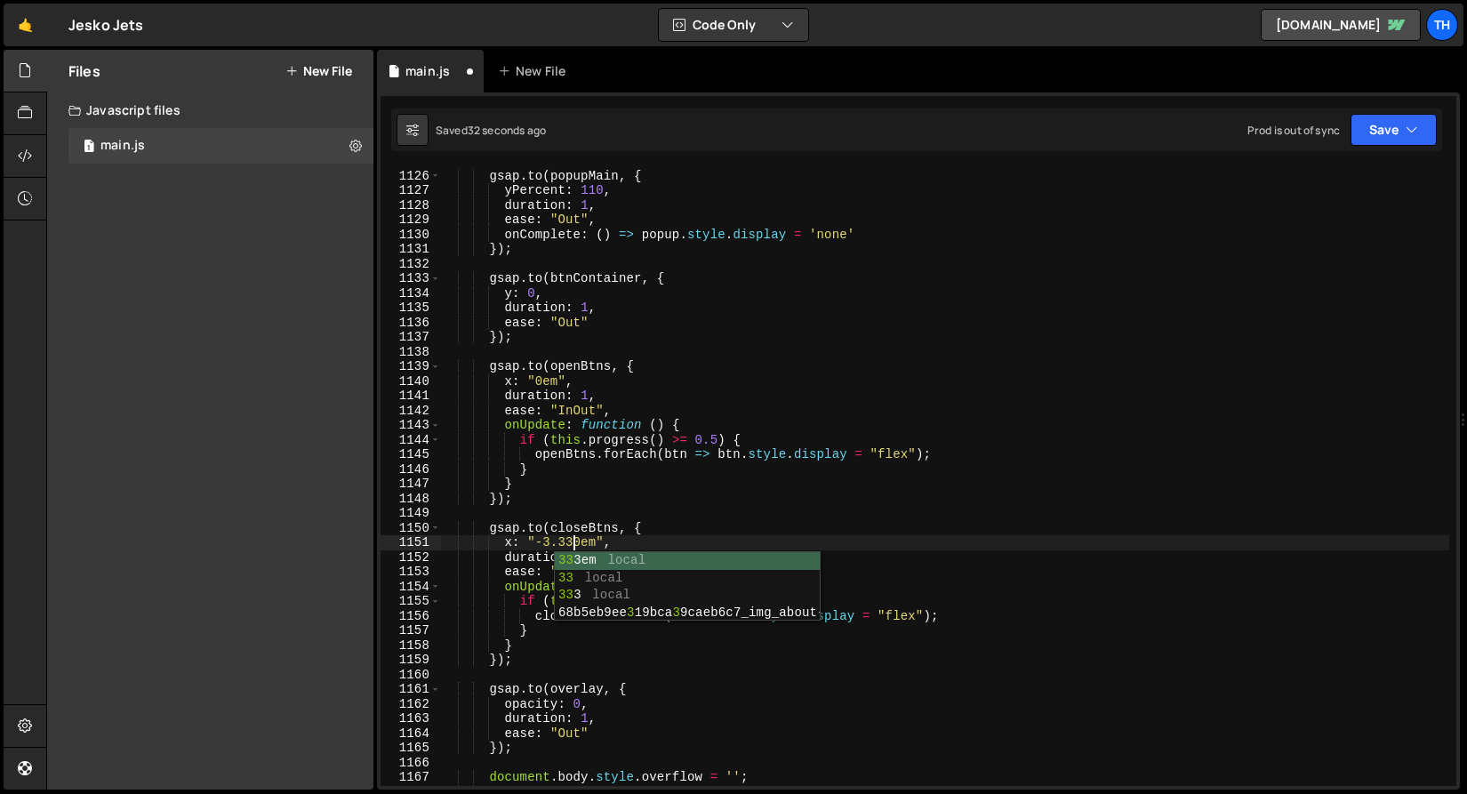
scroll to position [0, 9]
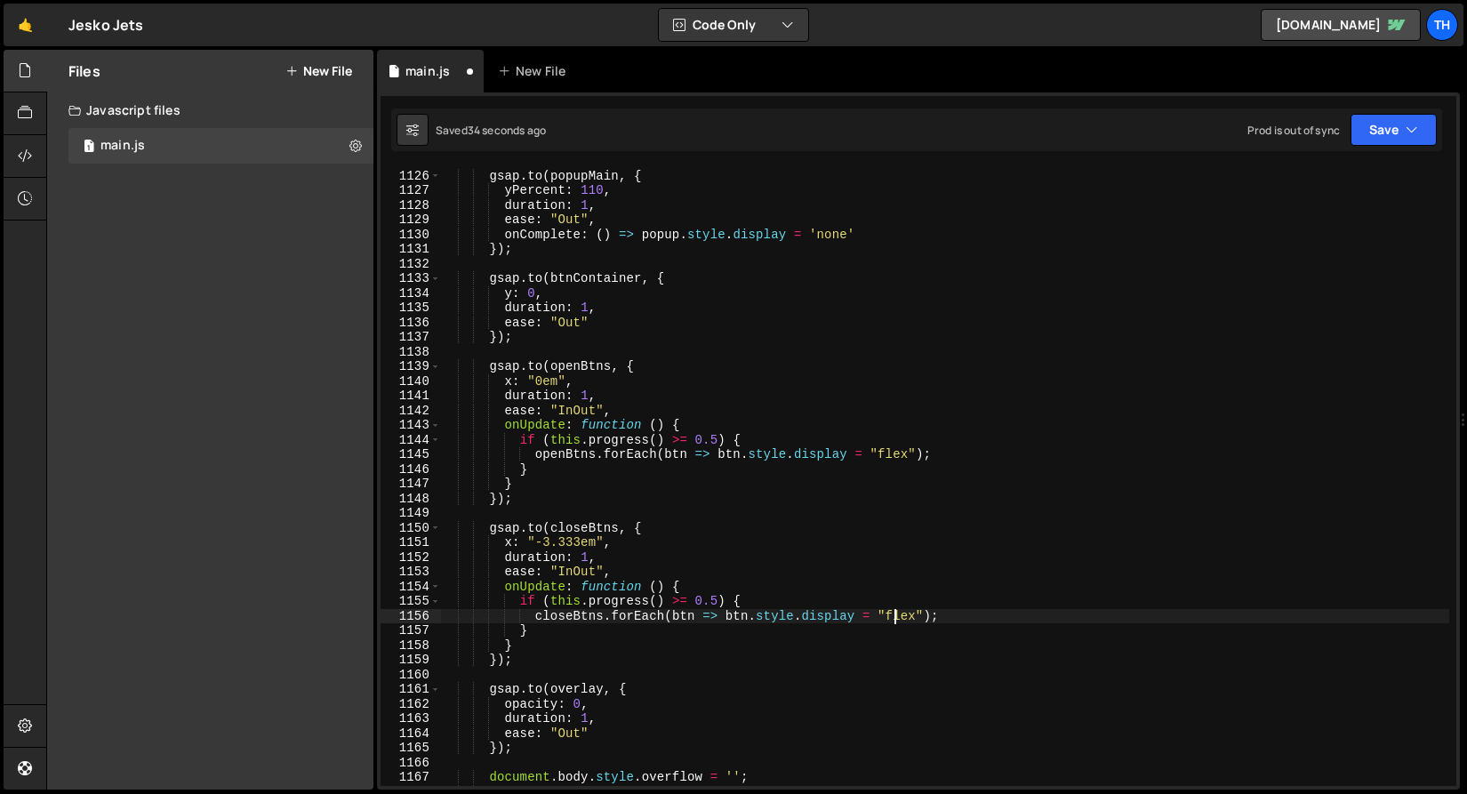
click at [894, 618] on div "gsap . to ( popupMain , { yPercent : 110 , duration : 1 , ease : "Out" , onComp…" at bounding box center [944, 478] width 1009 height 648
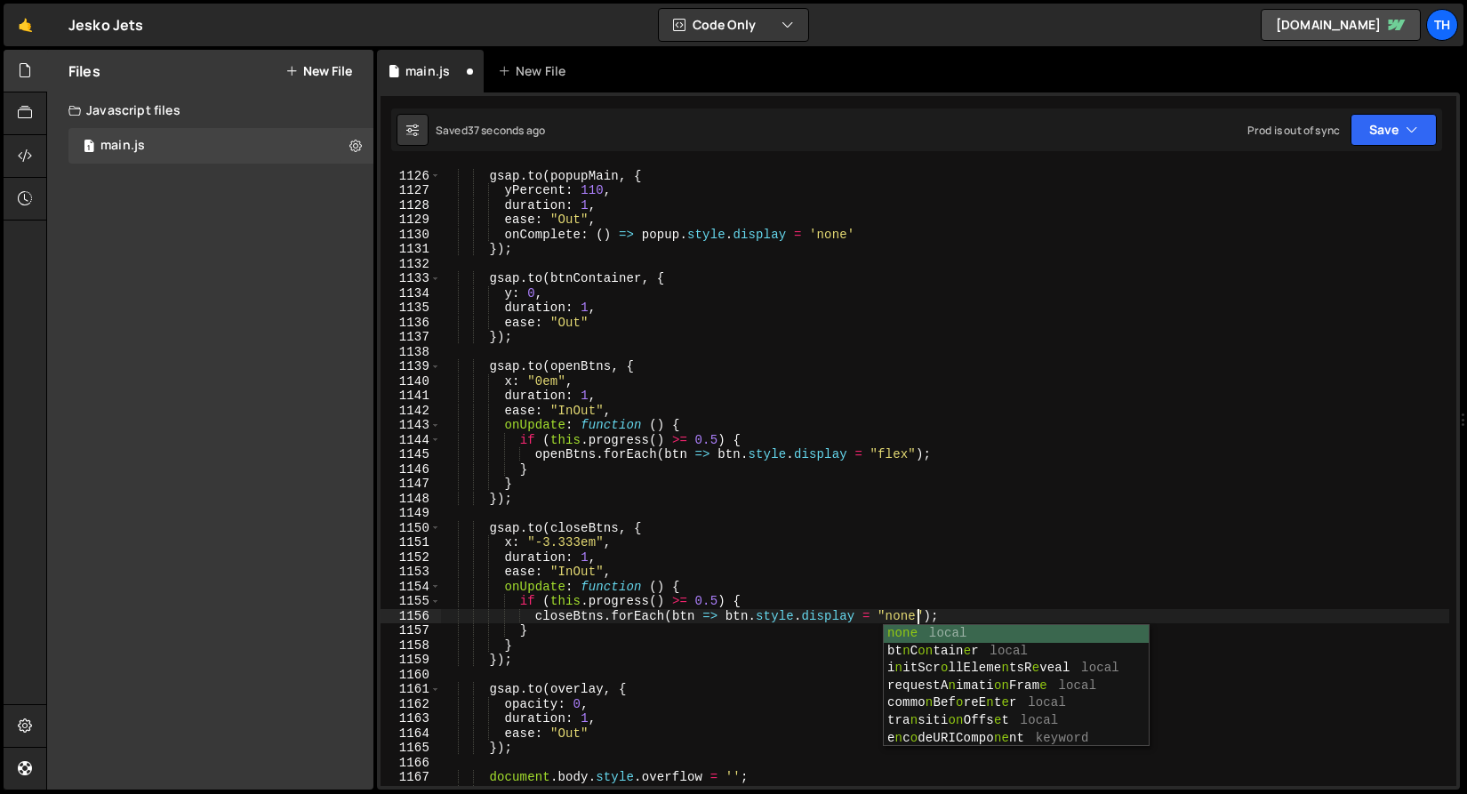
click at [941, 528] on div "gsap . to ( popupMain , { yPercent : 110 , duration : 1 , ease : "Out" , onComp…" at bounding box center [944, 478] width 1009 height 648
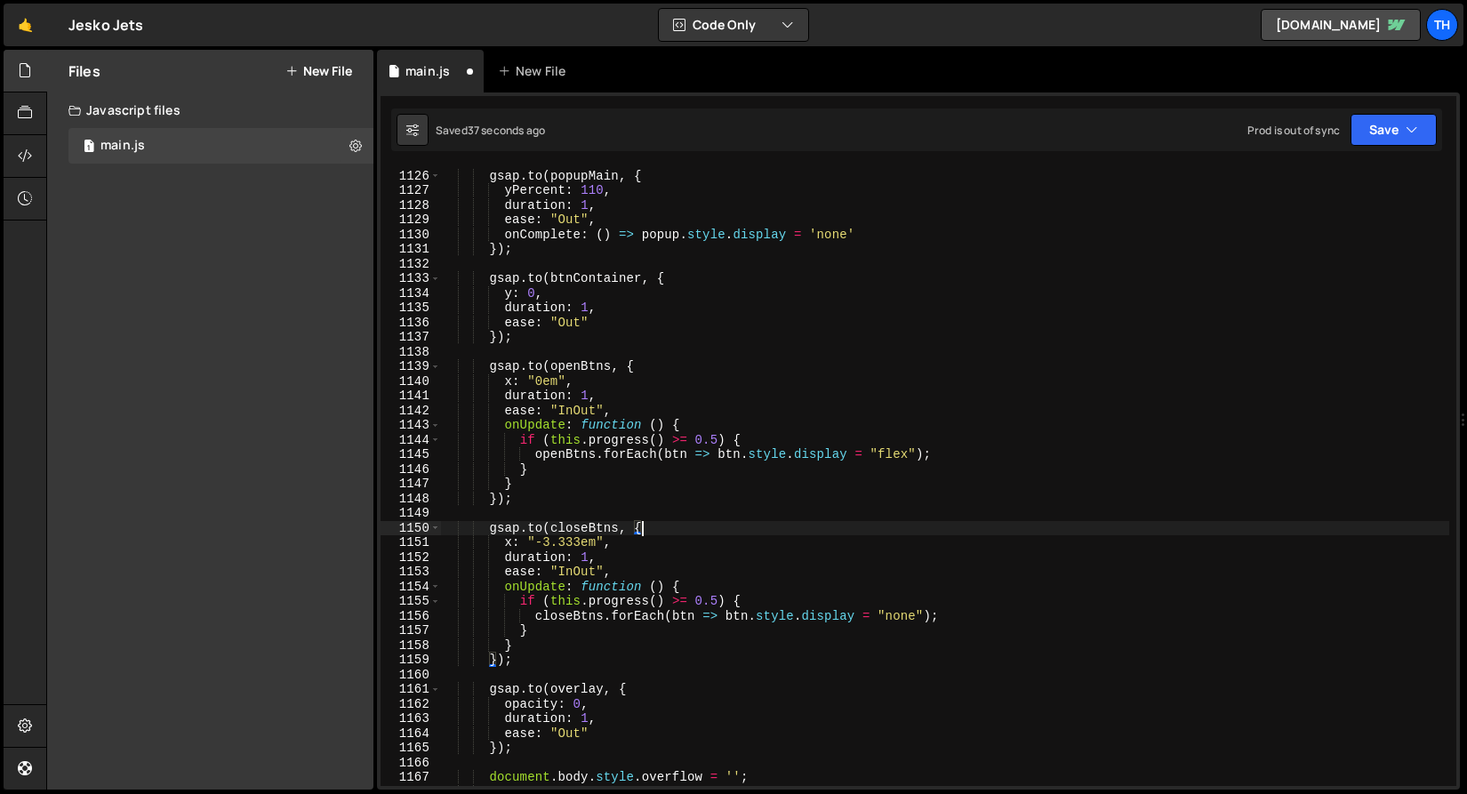
scroll to position [0, 12]
click at [1404, 140] on button "Save" at bounding box center [1393, 130] width 86 height 32
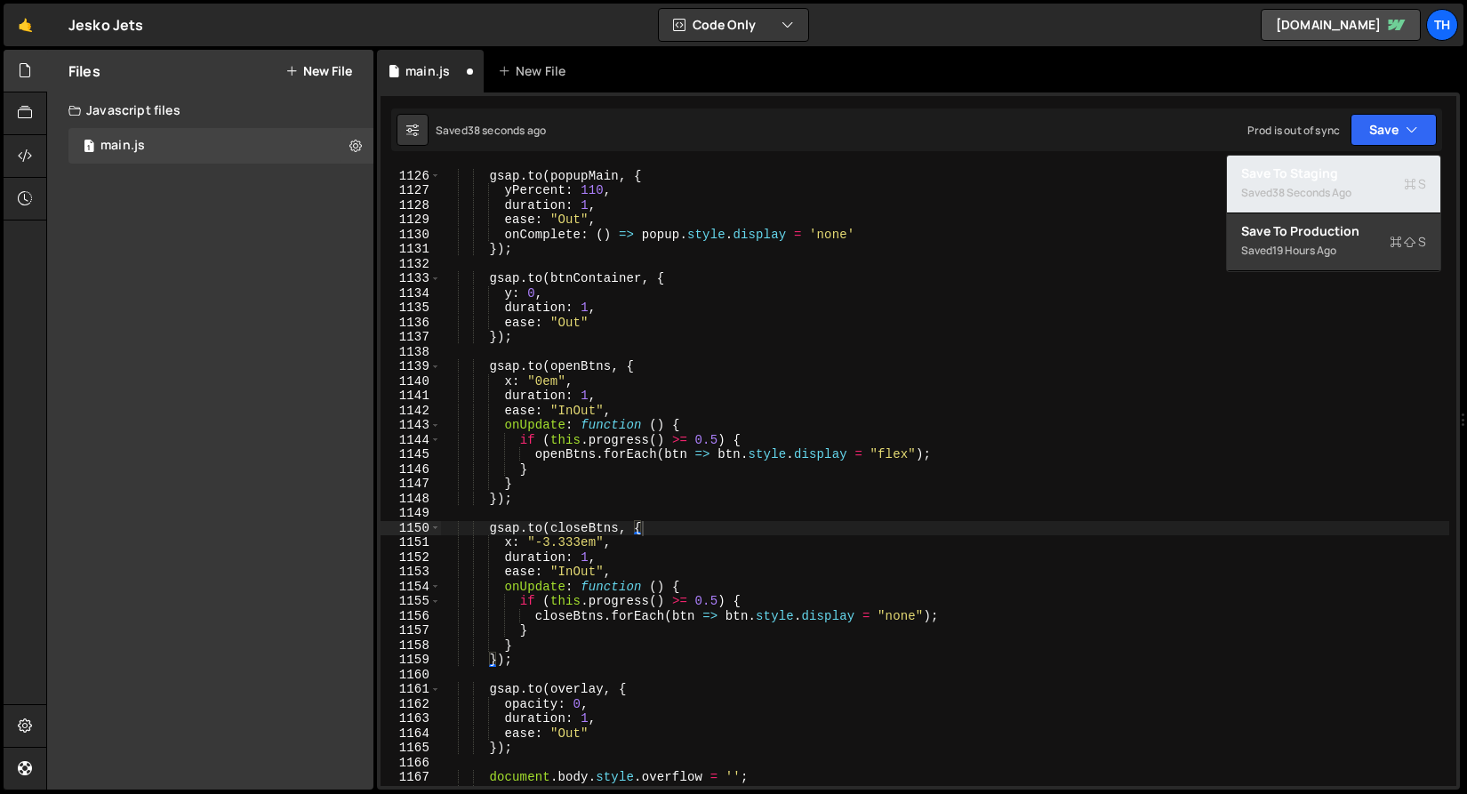
click at [1392, 161] on button "Save to Staging S Saved 38 seconds ago" at bounding box center [1333, 185] width 213 height 58
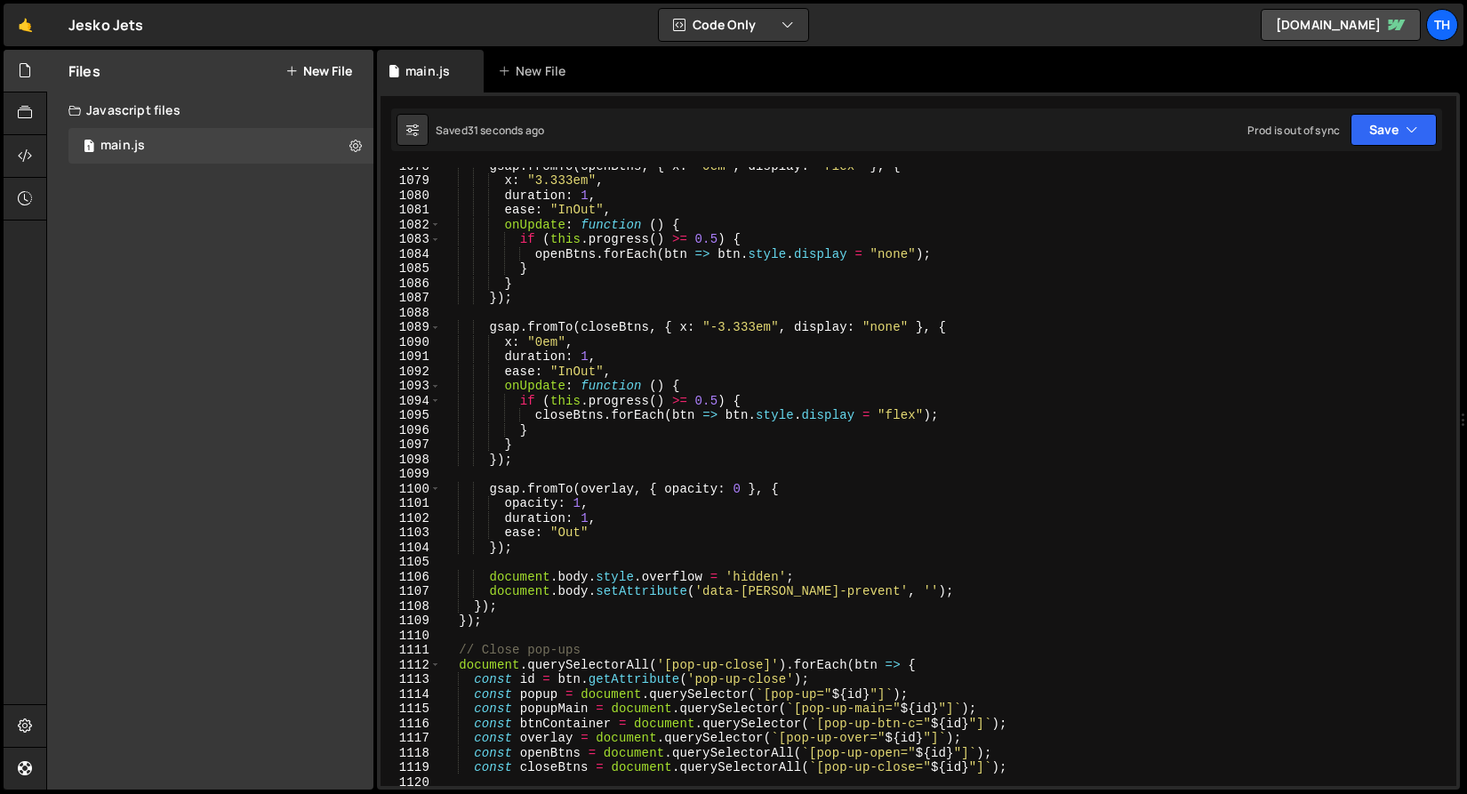
scroll to position [15697, 0]
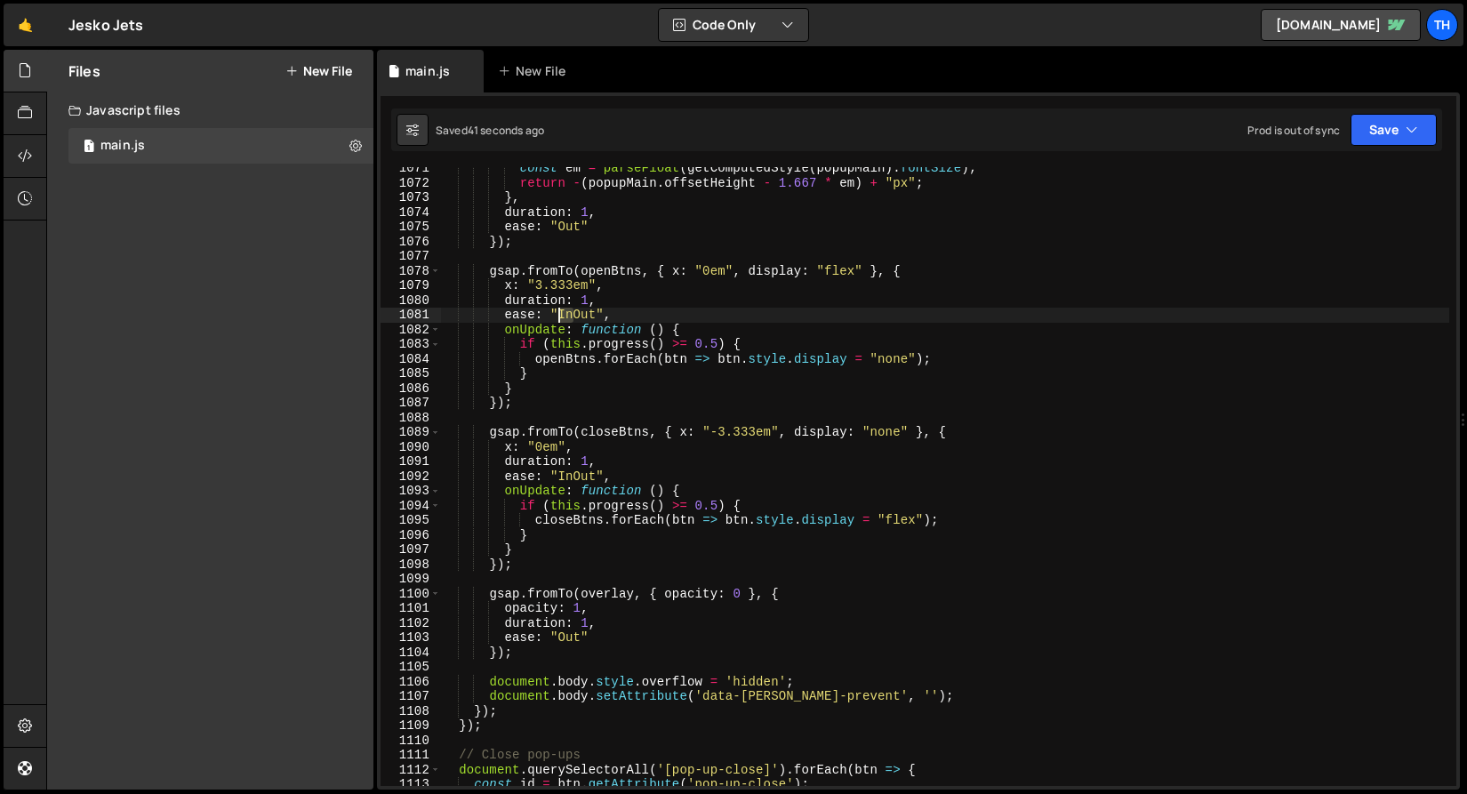
drag, startPoint x: 572, startPoint y: 318, endPoint x: 559, endPoint y: 336, distance: 21.7
click at [560, 315] on div "const em = parseFloat ( getComputedStyle ( popupMain ) . fontSize ) ; return - …" at bounding box center [944, 485] width 1009 height 648
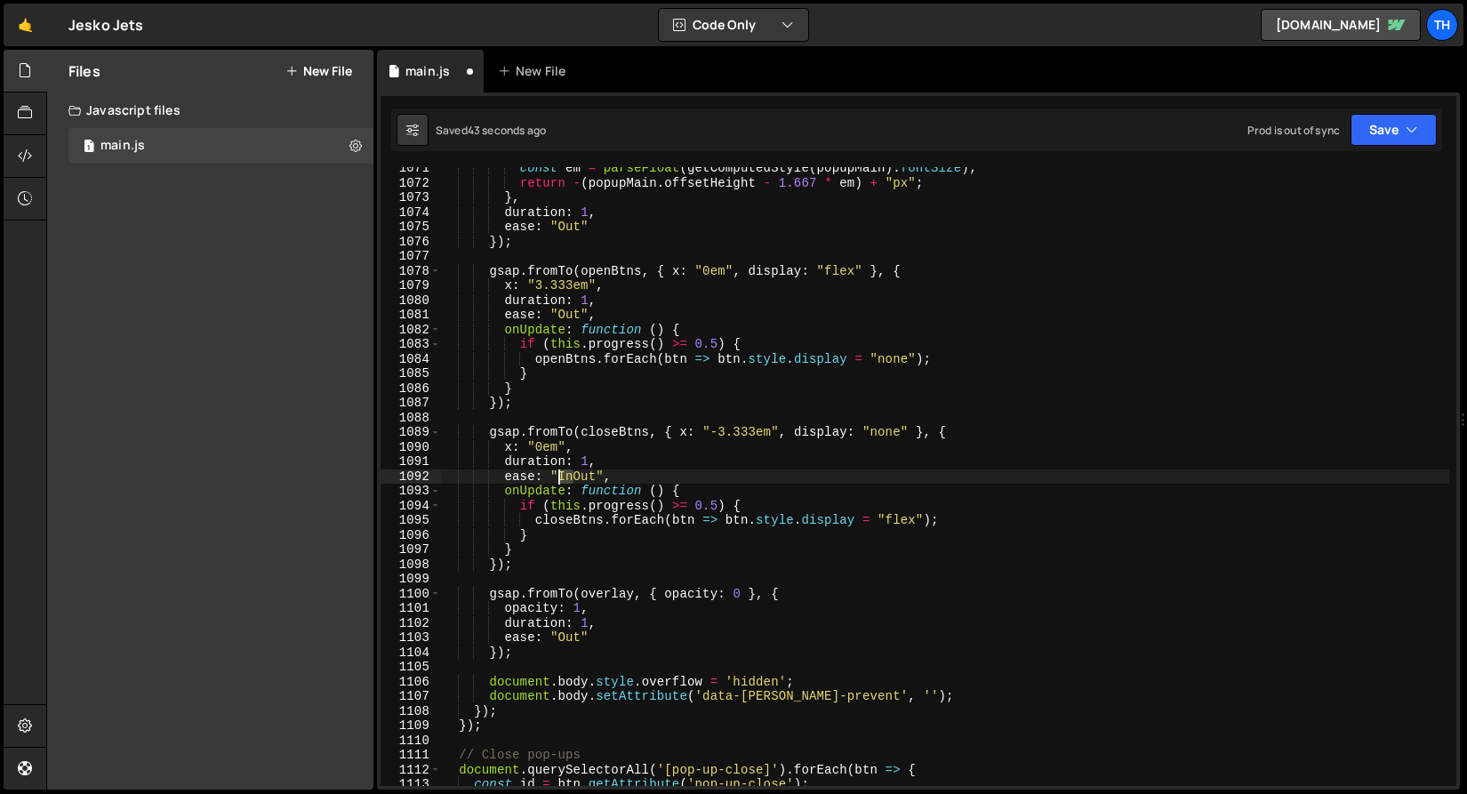
drag, startPoint x: 573, startPoint y: 478, endPoint x: 560, endPoint y: 476, distance: 13.5
click at [560, 476] on div "const em = parseFloat ( getComputedStyle ( popupMain ) . fontSize ) ; return - …" at bounding box center [944, 485] width 1009 height 648
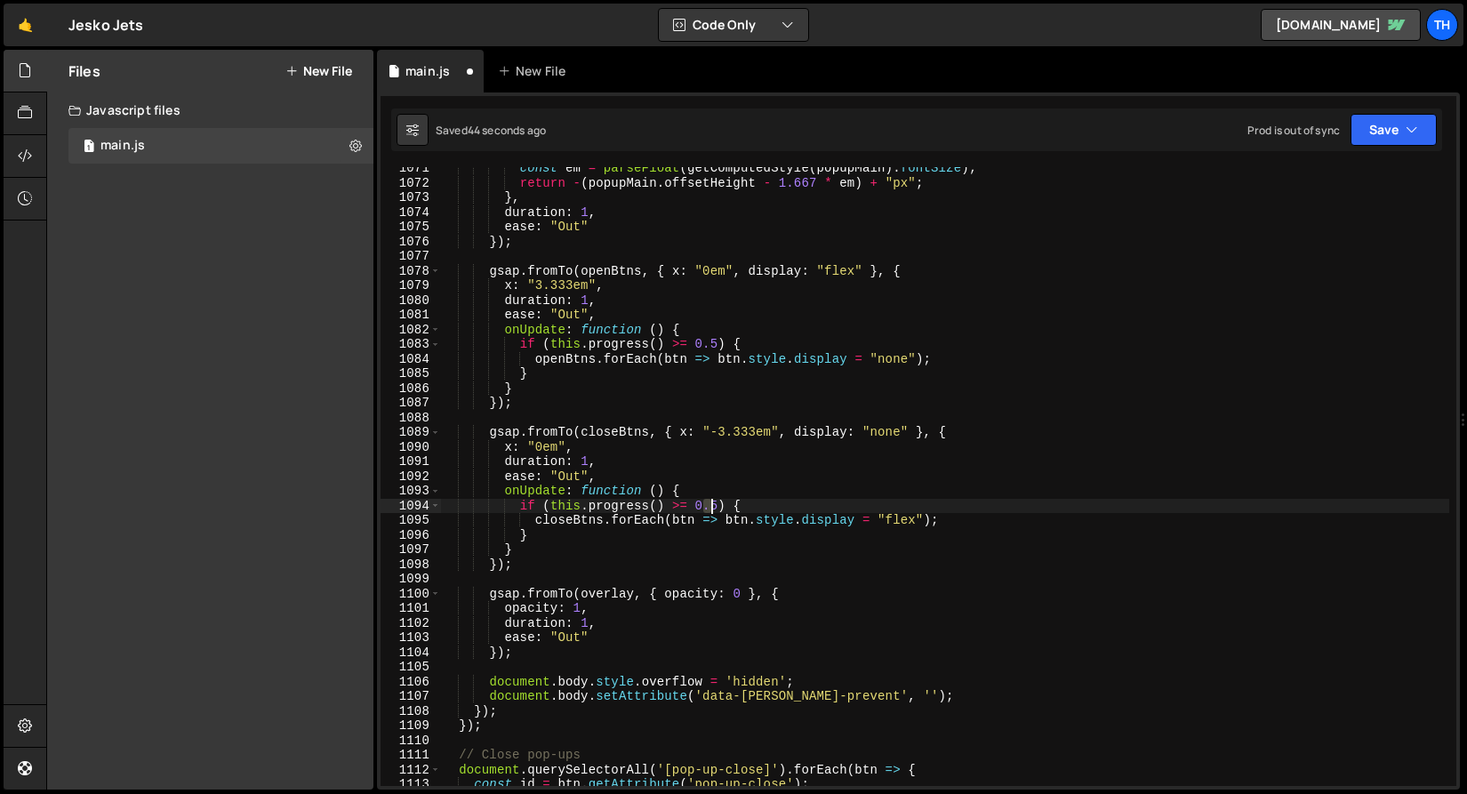
drag, startPoint x: 704, startPoint y: 507, endPoint x: 716, endPoint y: 506, distance: 12.5
click at [716, 506] on div "const em = parseFloat ( getComputedStyle ( popupMain ) . fontSize ) ; return - …" at bounding box center [944, 485] width 1009 height 648
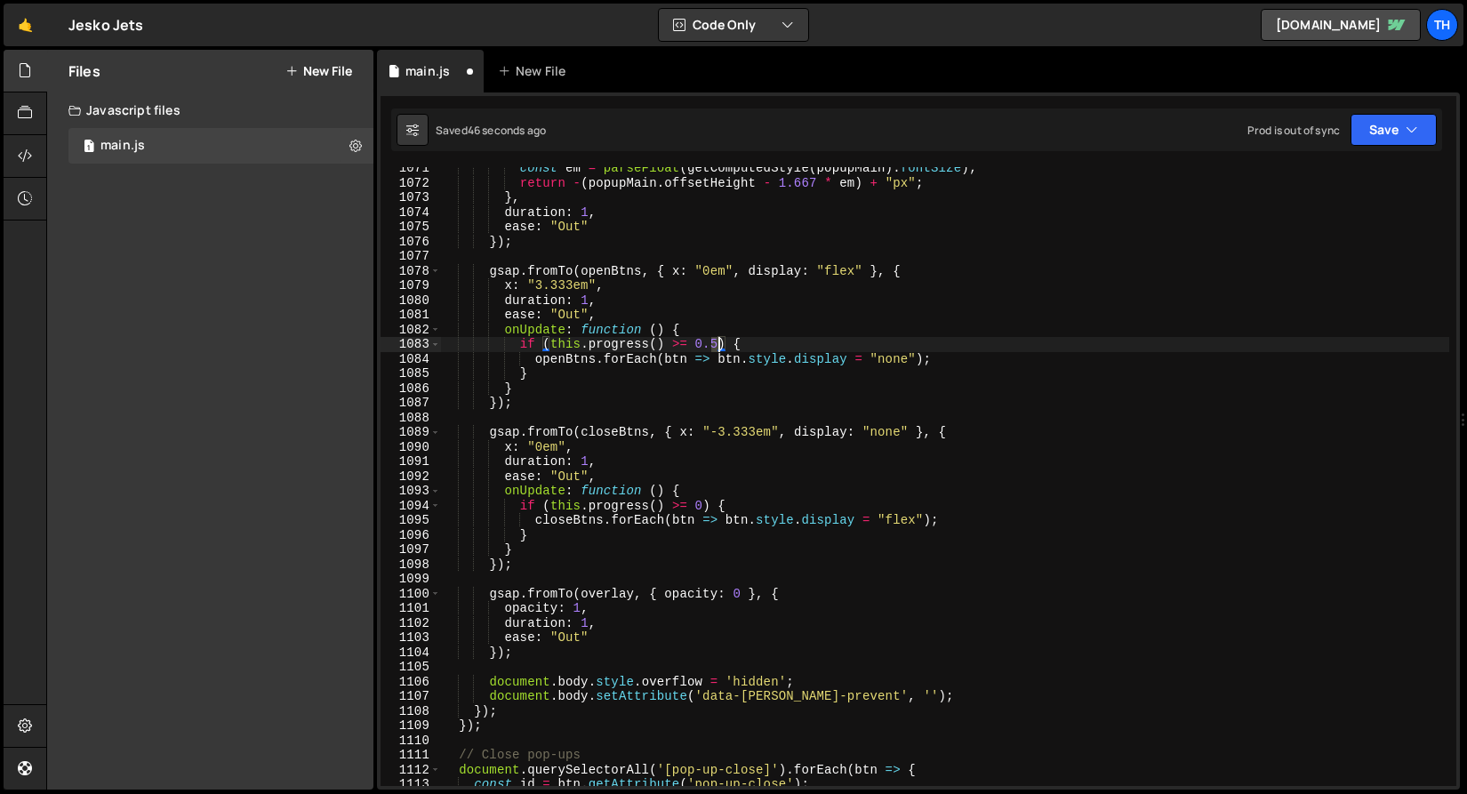
click at [715, 348] on div "const em = parseFloat ( getComputedStyle ( popupMain ) . fontSize ) ; return - …" at bounding box center [944, 485] width 1009 height 648
click at [713, 346] on div "const em = parseFloat ( getComputedStyle ( popupMain ) . fontSize ) ; return - …" at bounding box center [944, 485] width 1009 height 648
click at [705, 345] on div "const em = parseFloat ( getComputedStyle ( popupMain ) . fontSize ) ; return - …" at bounding box center [944, 485] width 1009 height 648
click at [1390, 140] on button "Save" at bounding box center [1393, 130] width 86 height 32
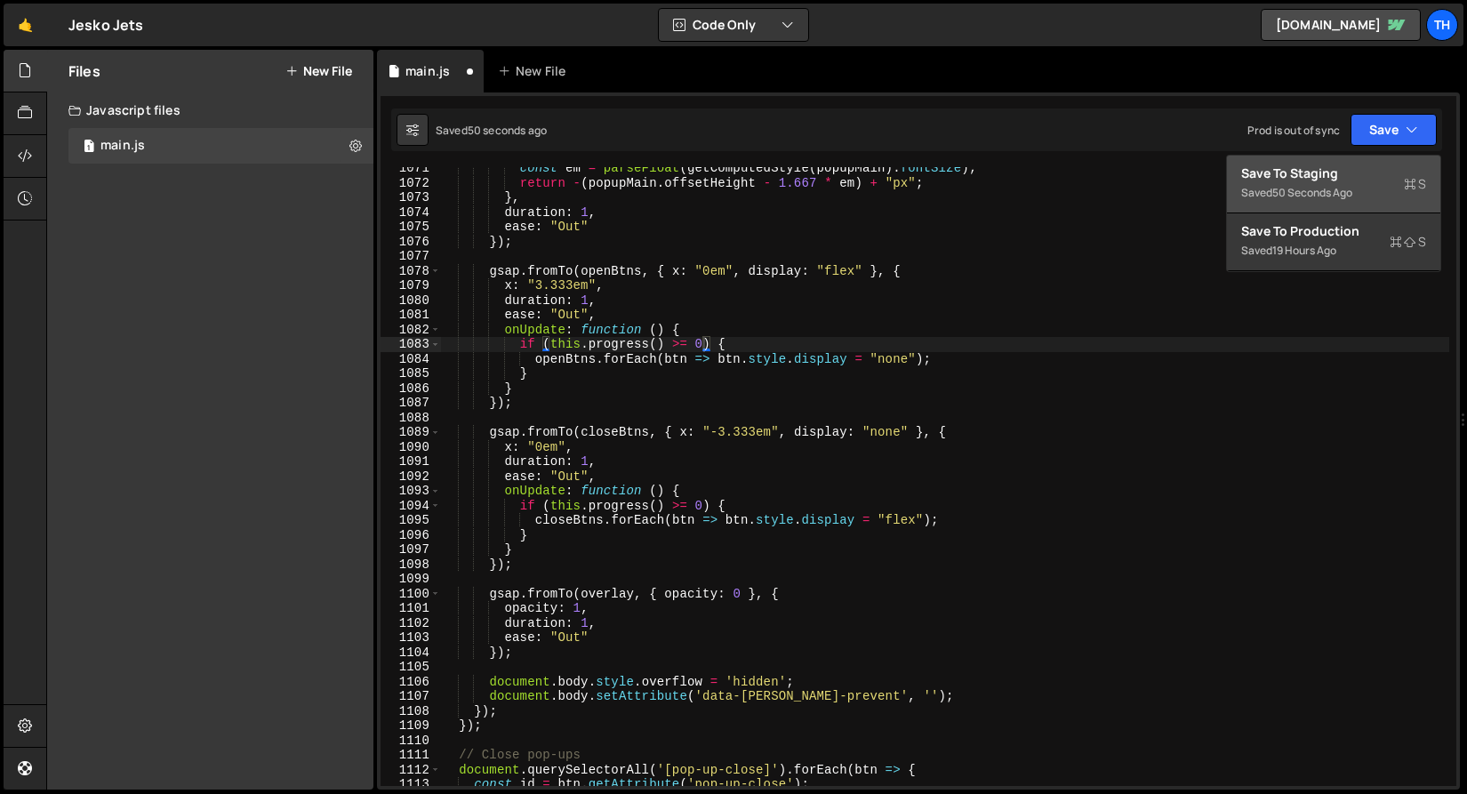
click at [1366, 178] on div "Save to Staging S" at bounding box center [1333, 173] width 185 height 18
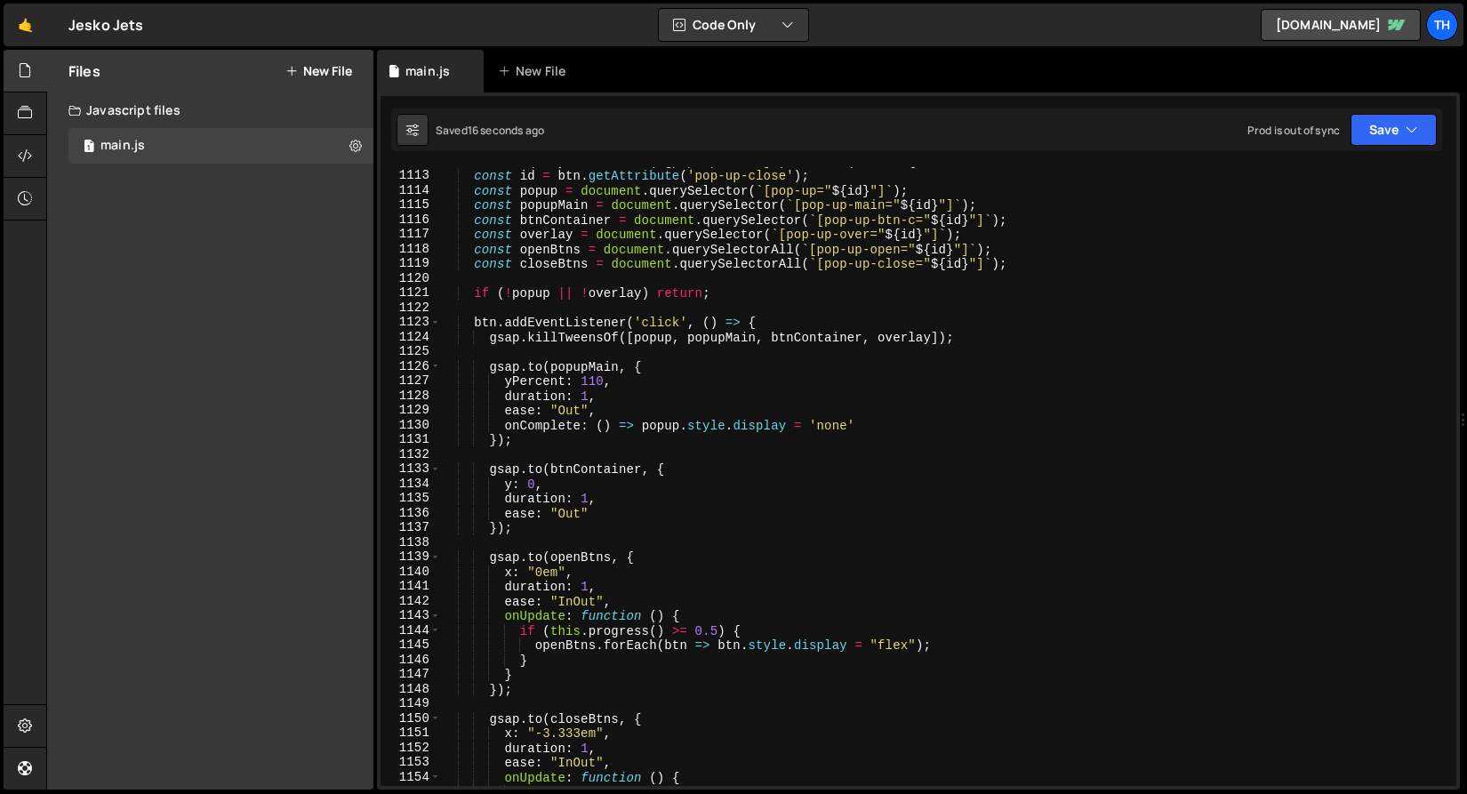
scroll to position [16313, 0]
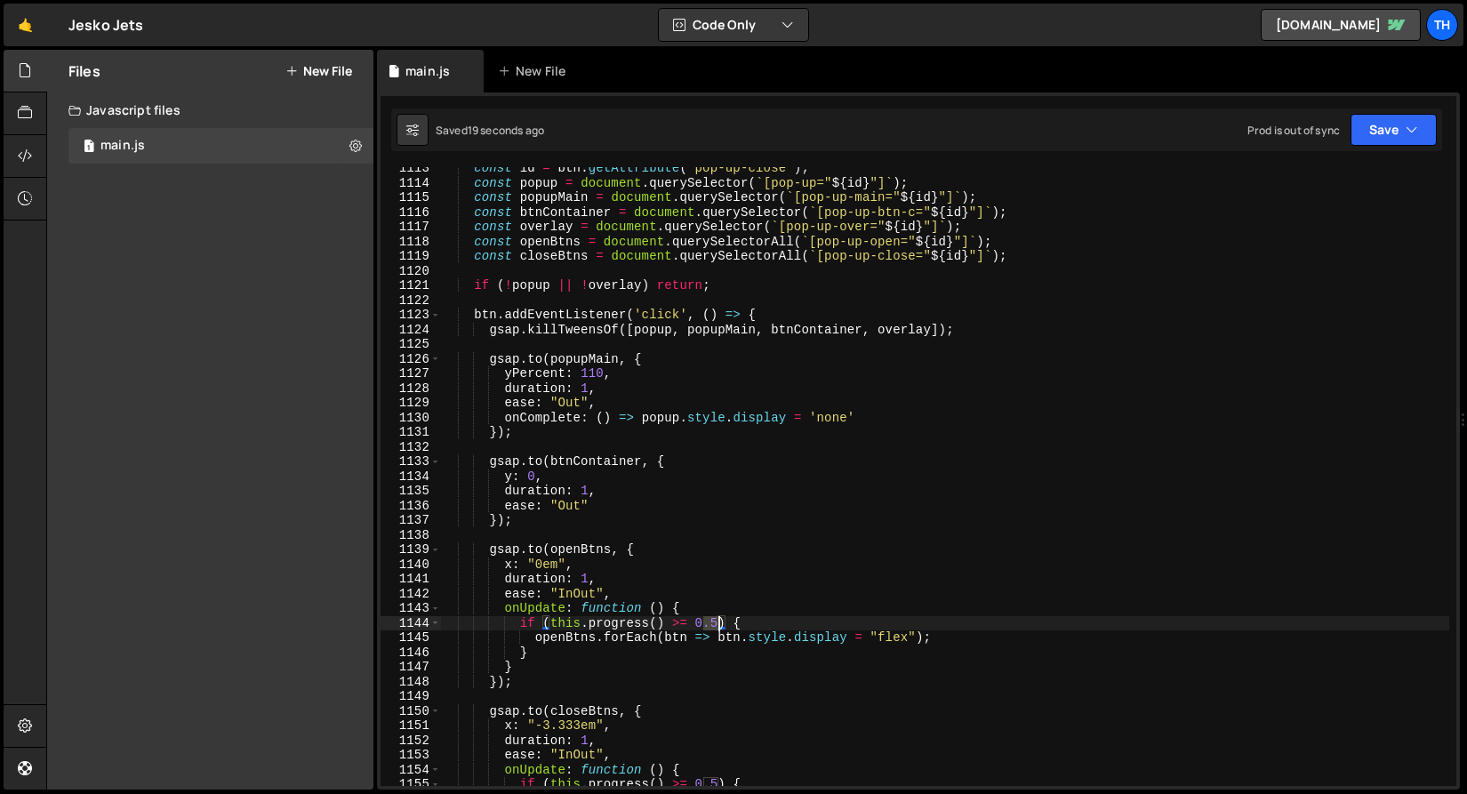
drag, startPoint x: 704, startPoint y: 624, endPoint x: 717, endPoint y: 624, distance: 13.3
click at [717, 624] on div "const id = btn . getAttribute ( 'pop-up-close' ) ; const popup = document . que…" at bounding box center [944, 485] width 1009 height 648
drag, startPoint x: 572, startPoint y: 594, endPoint x: 563, endPoint y: 592, distance: 9.1
click at [563, 592] on div "const id = btn . getAttribute ( 'pop-up-close' ) ; const popup = document . que…" at bounding box center [944, 485] width 1009 height 648
drag, startPoint x: 558, startPoint y: 591, endPoint x: 573, endPoint y: 593, distance: 15.2
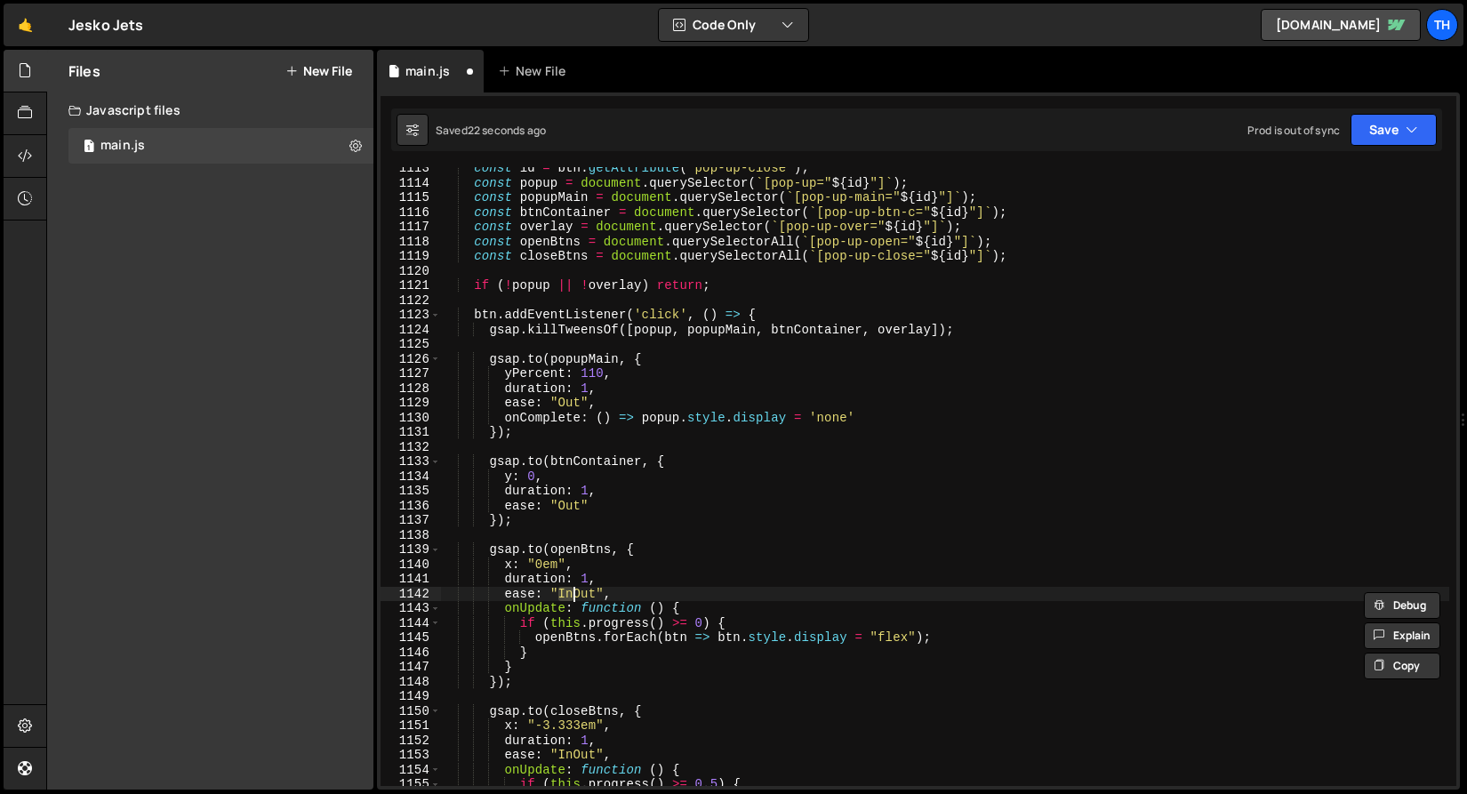
click at [573, 593] on div "const id = btn . getAttribute ( 'pop-up-close' ) ; const popup = document . que…" at bounding box center [944, 485] width 1009 height 648
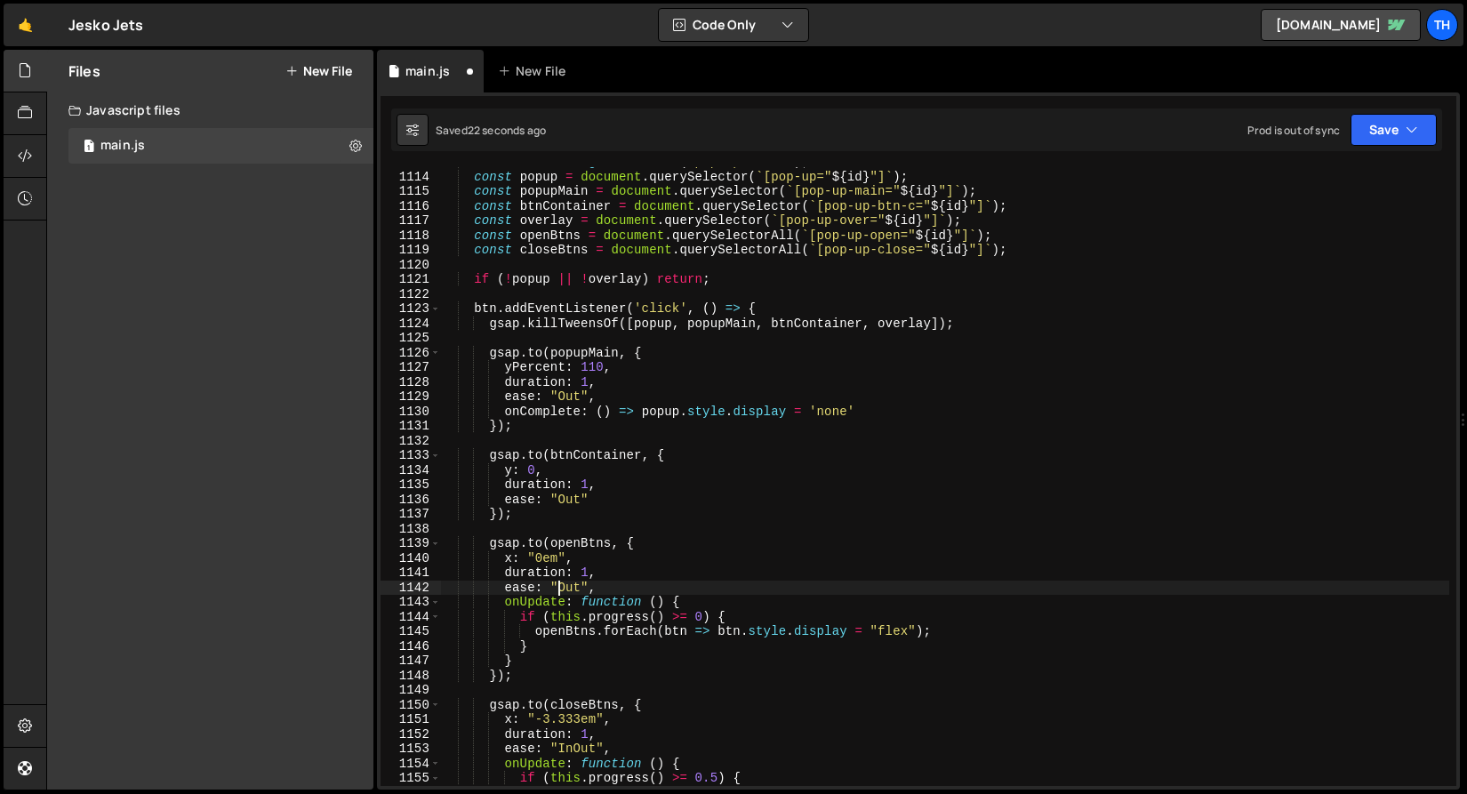
scroll to position [16474, 0]
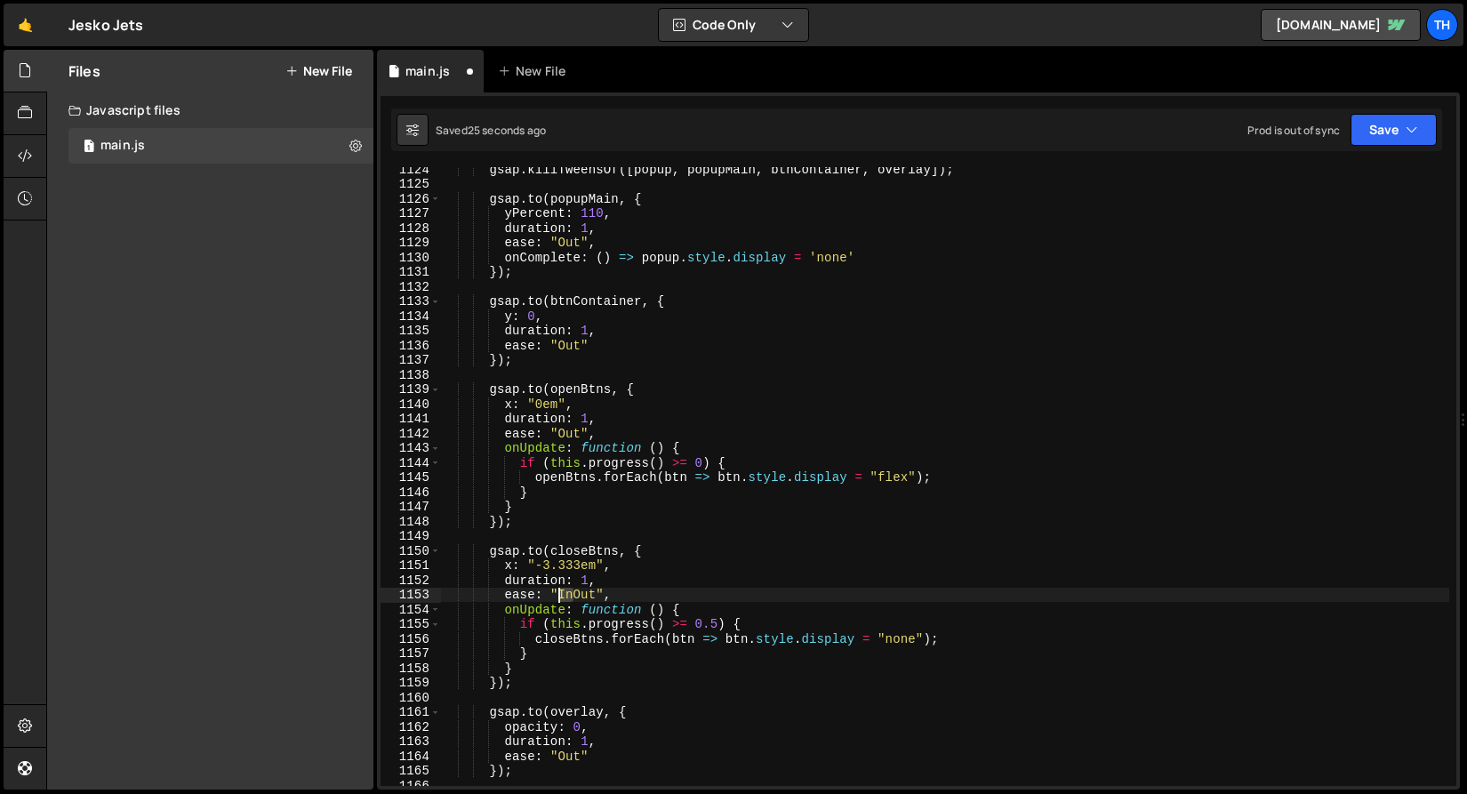
drag, startPoint x: 573, startPoint y: 593, endPoint x: 559, endPoint y: 591, distance: 14.3
click at [559, 591] on div "gsap . killTweensOf ([ popup , popupMain , btnContainer , overlay ]) ; gsap . t…" at bounding box center [944, 486] width 1009 height 648
drag, startPoint x: 704, startPoint y: 627, endPoint x: 716, endPoint y: 627, distance: 12.4
click at [716, 627] on div "gsap . killTweensOf ([ popup , popupMain , btnContainer , overlay ]) ; gsap . t…" at bounding box center [944, 486] width 1009 height 648
click at [1386, 142] on button "Save" at bounding box center [1393, 130] width 86 height 32
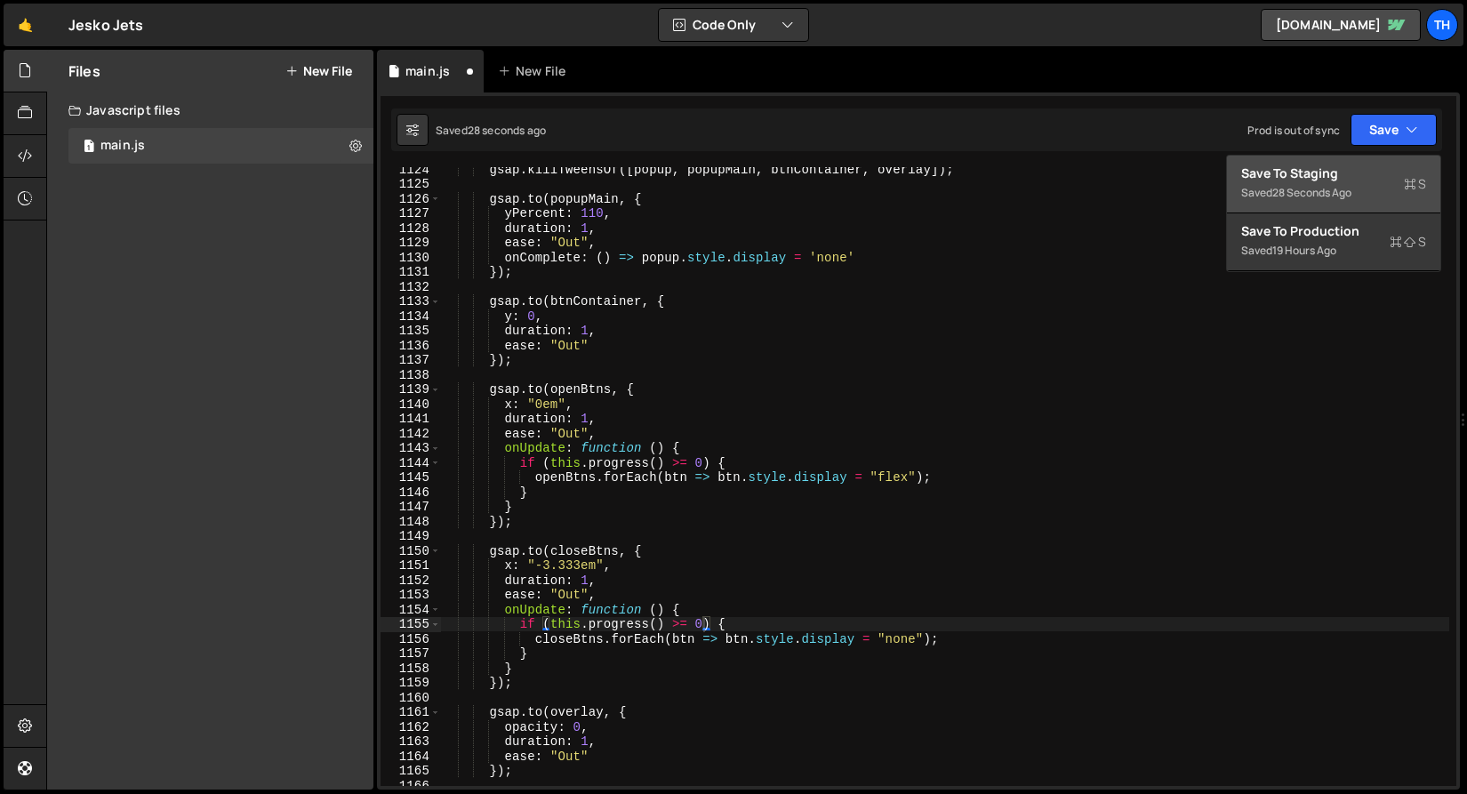
click at [1370, 164] on div "Save to Staging S" at bounding box center [1333, 173] width 185 height 18
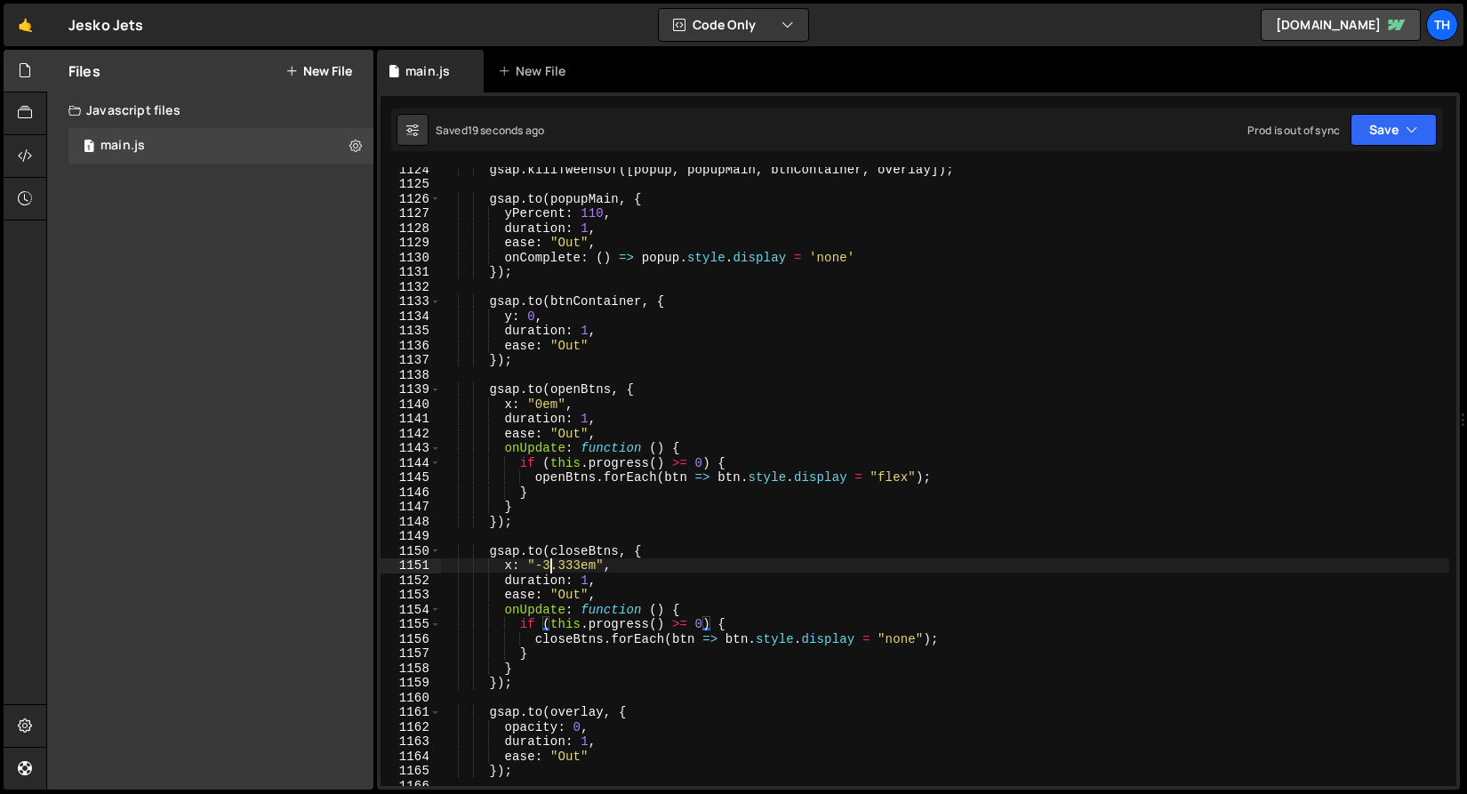
click at [554, 566] on div "gsap . killTweensOf ([ popup , popupMain , btnContainer , overlay ]) ; gsap . t…" at bounding box center [944, 486] width 1009 height 648
click at [579, 510] on div "gsap . killTweensOf ([ popup , popupMain , btnContainer , overlay ]) ; gsap . t…" at bounding box center [944, 486] width 1009 height 648
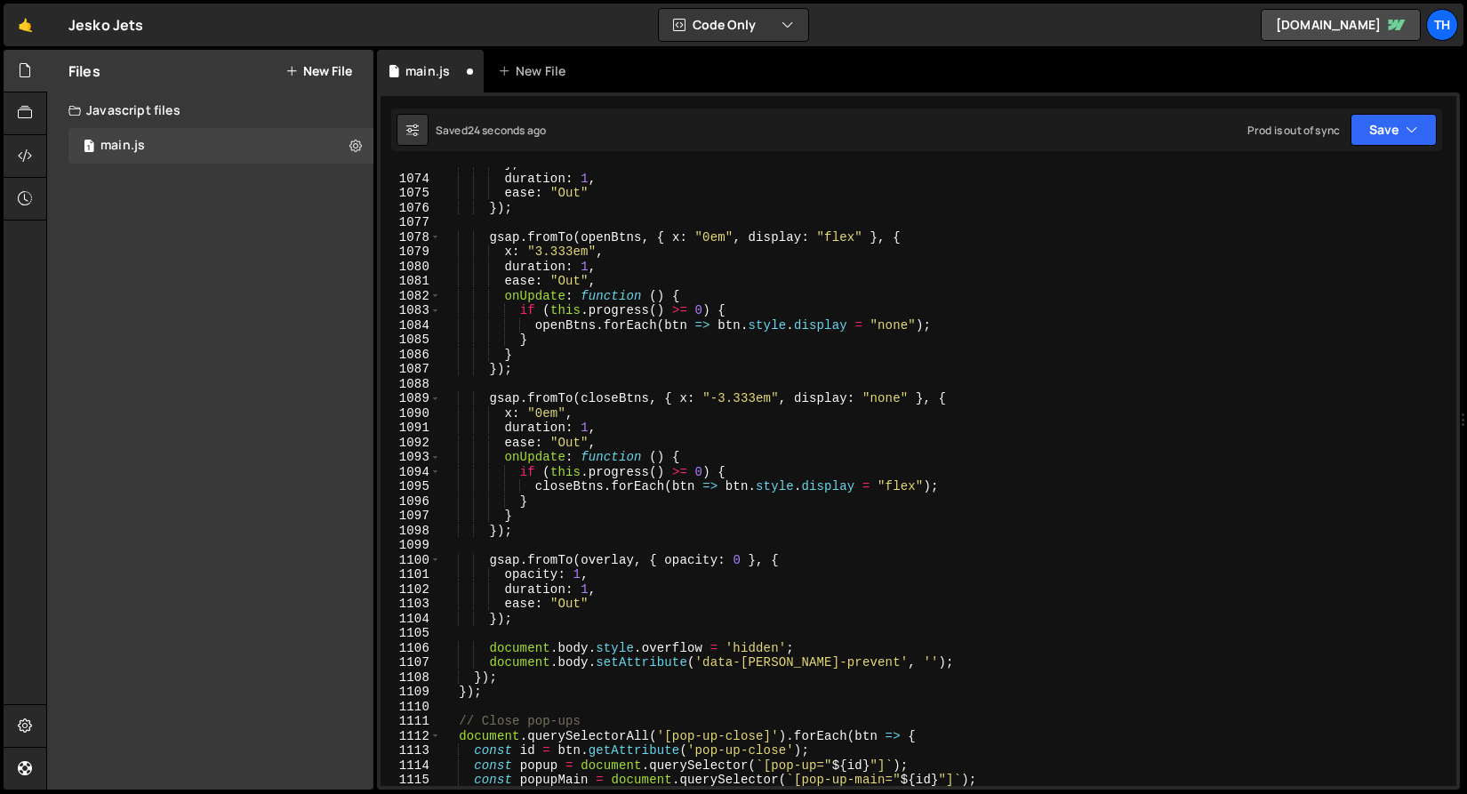
scroll to position [15725, 0]
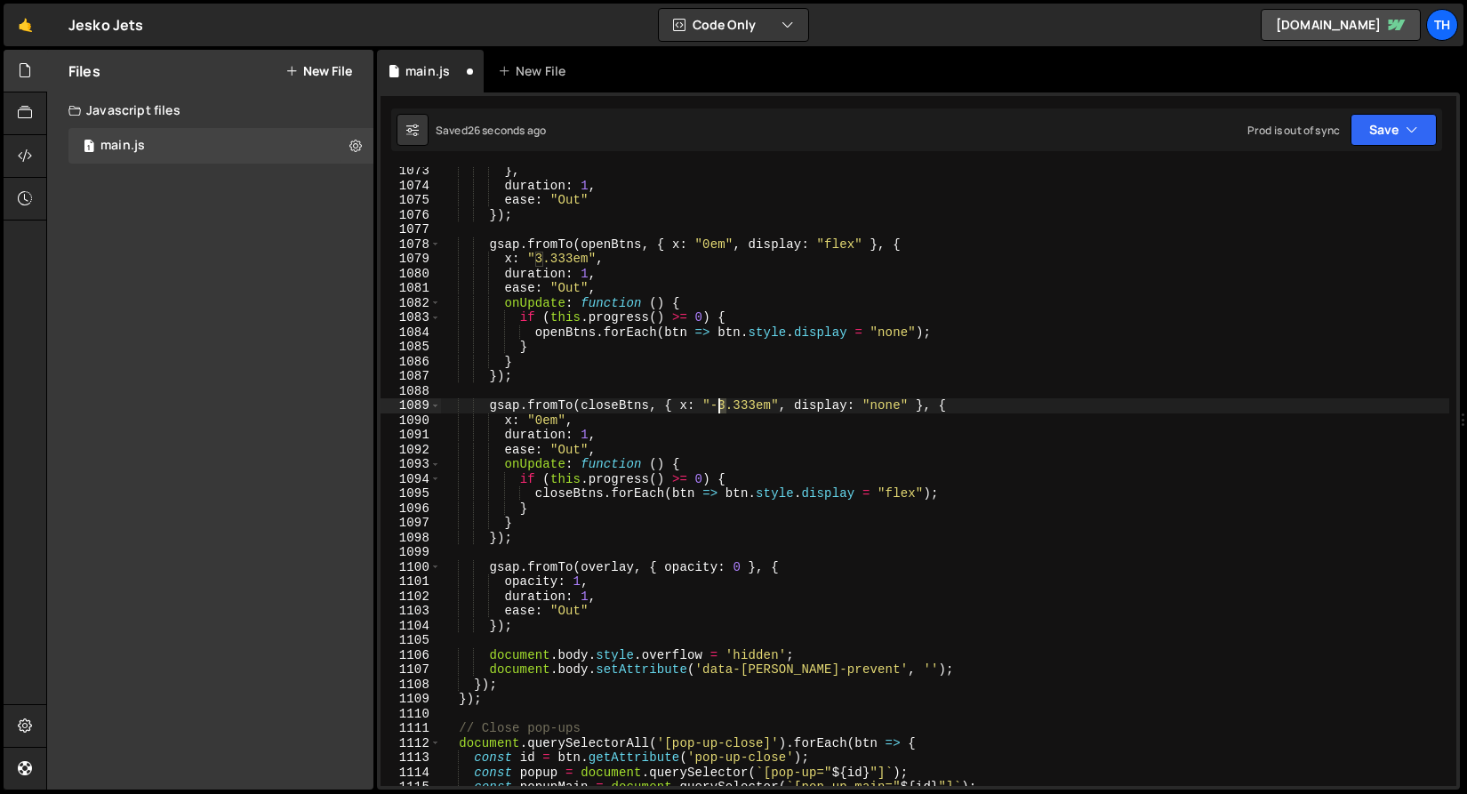
click at [718, 410] on div "} , duration : 1 , ease : "Out" }) ; gsap . fromTo ( openBtns , { x : "0em" , d…" at bounding box center [944, 488] width 1009 height 648
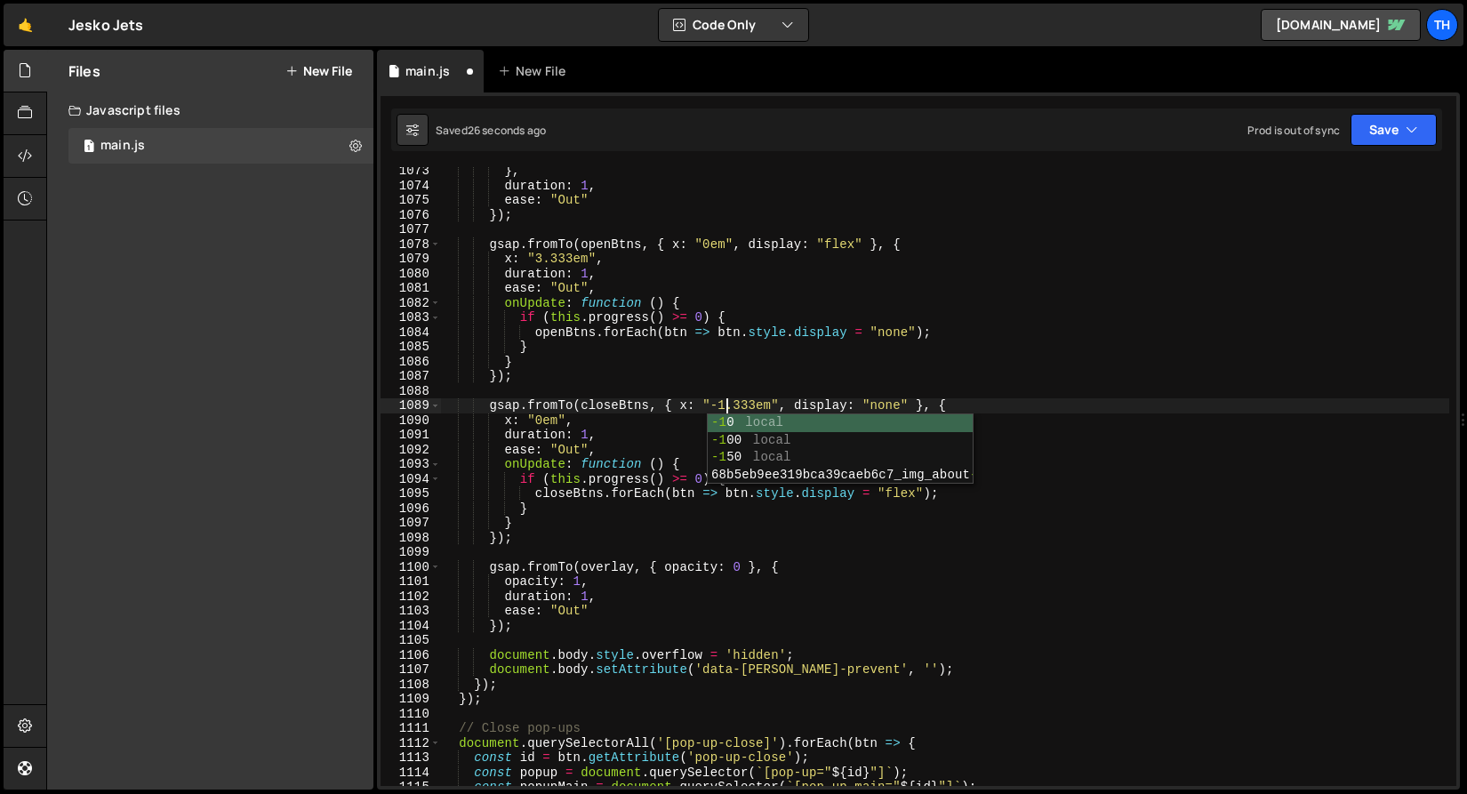
scroll to position [0, 20]
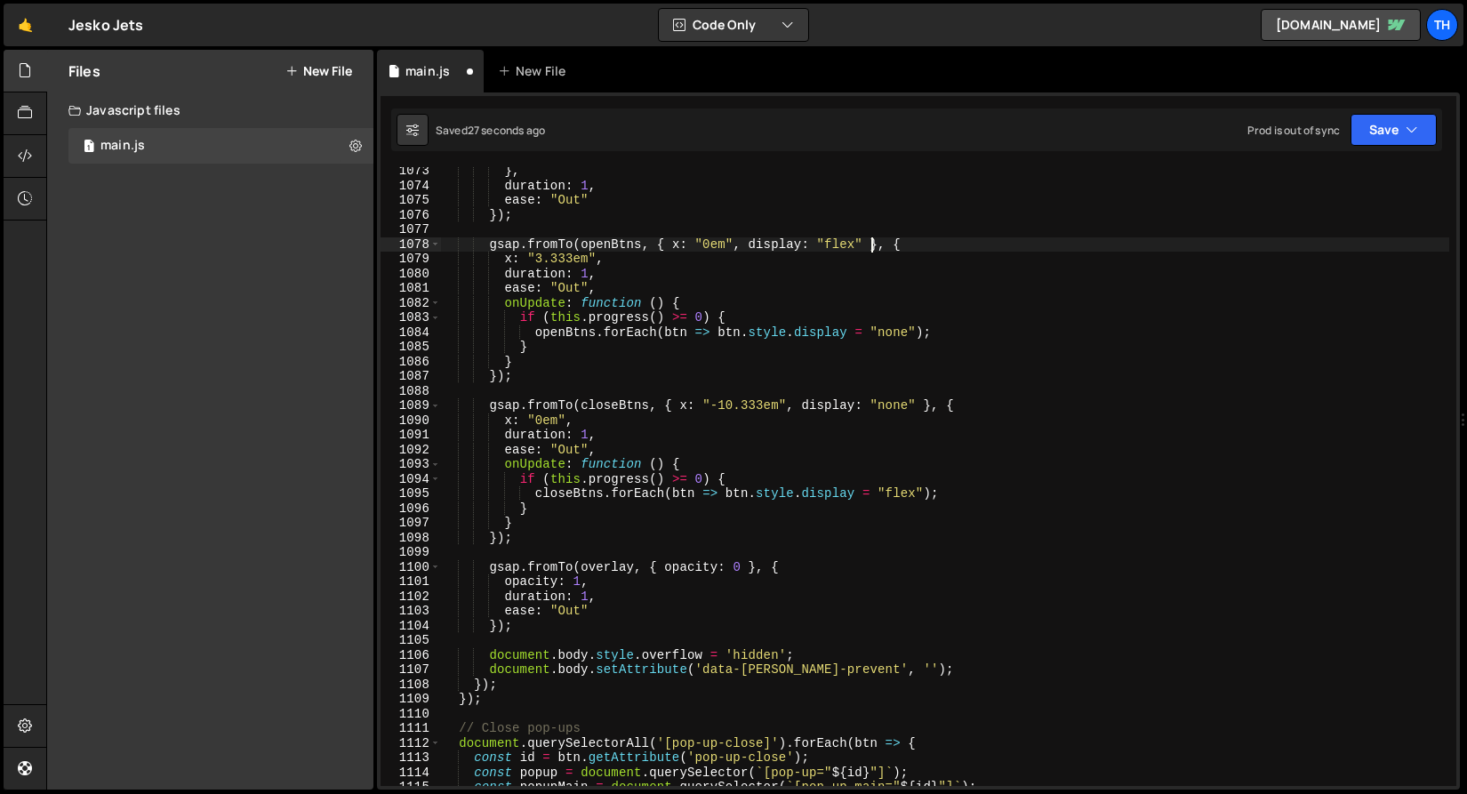
click at [868, 244] on div "} , duration : 1 , ease : "Out" }) ; gsap . fromTo ( openBtns , { x : "0em" , d…" at bounding box center [944, 488] width 1009 height 648
click at [532, 254] on div "} , duration : 1 , ease : "Out" }) ; gsap . fromTo ( openBtns , { x : "0em" , d…" at bounding box center [944, 488] width 1009 height 648
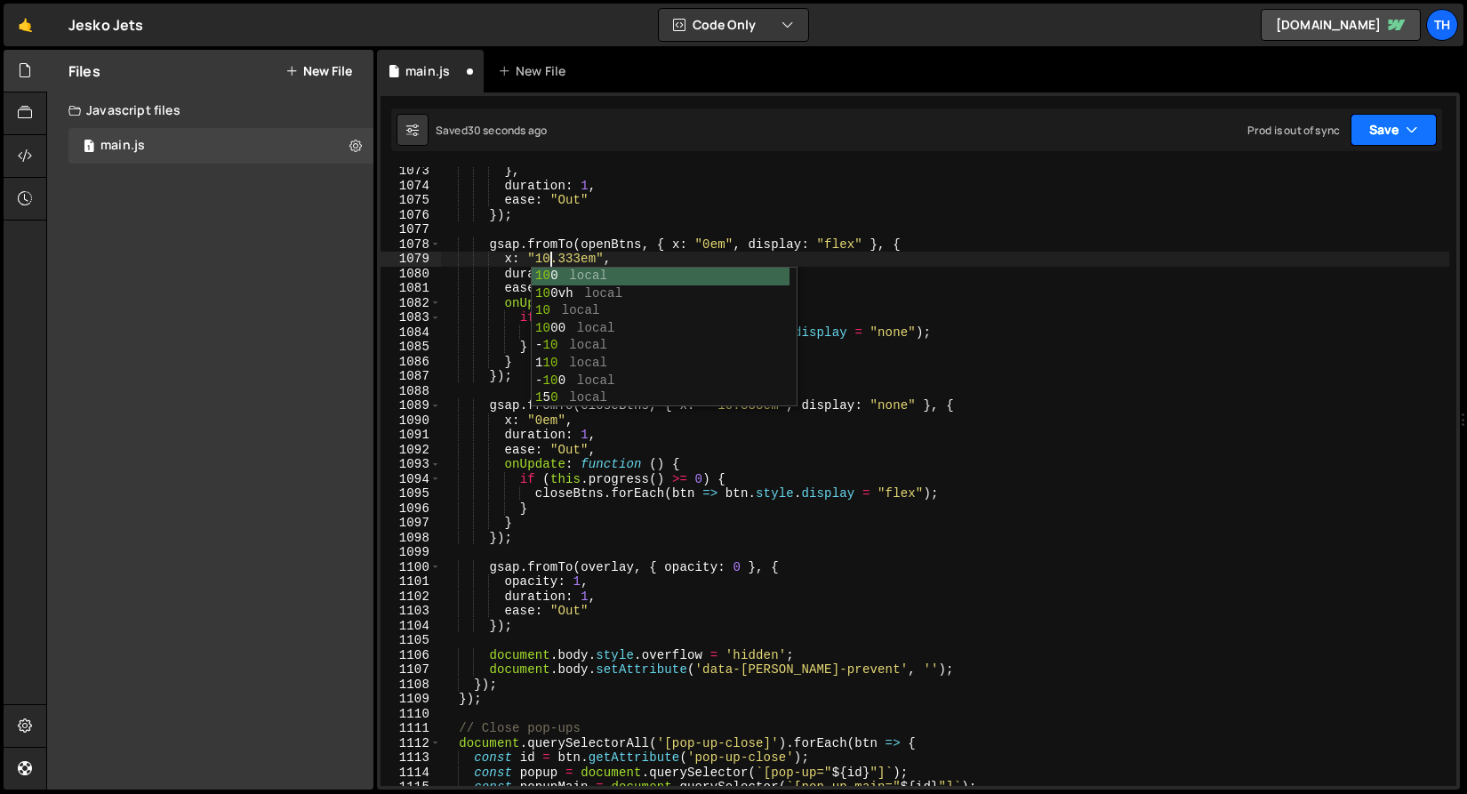
click at [1402, 139] on button "Save" at bounding box center [1393, 130] width 86 height 32
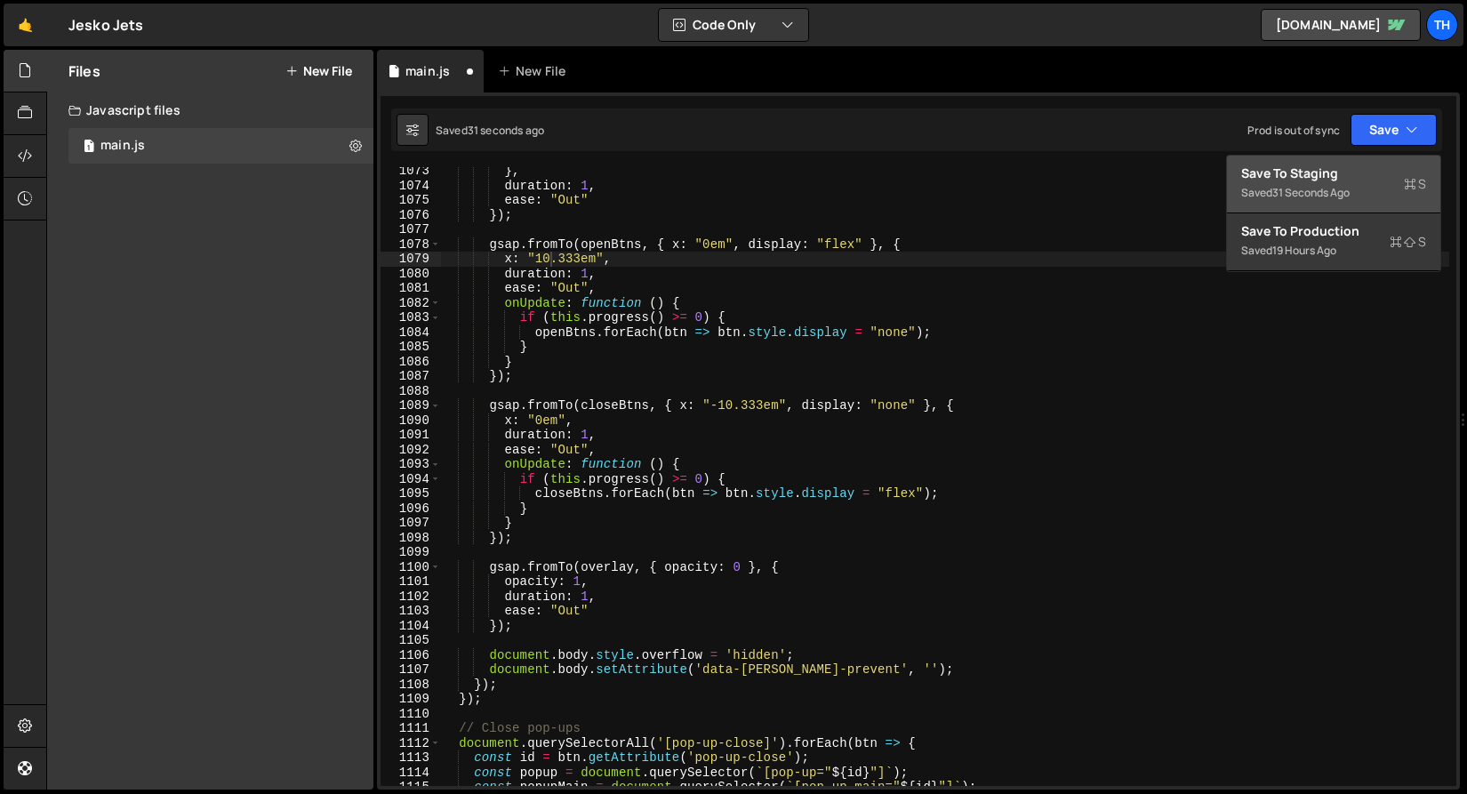
click at [1366, 180] on div "Save to Staging S" at bounding box center [1333, 173] width 185 height 18
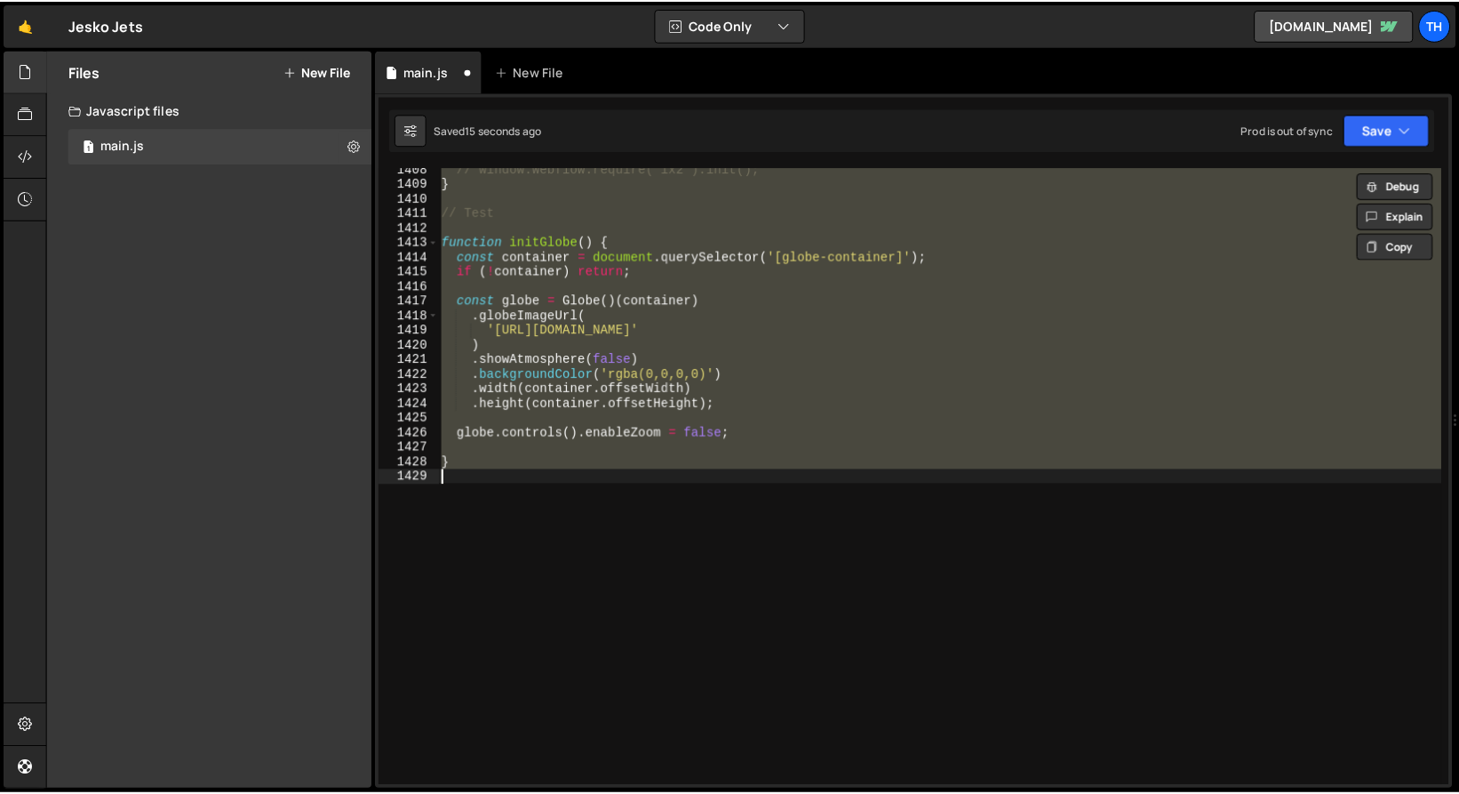
scroll to position [16556, 0]
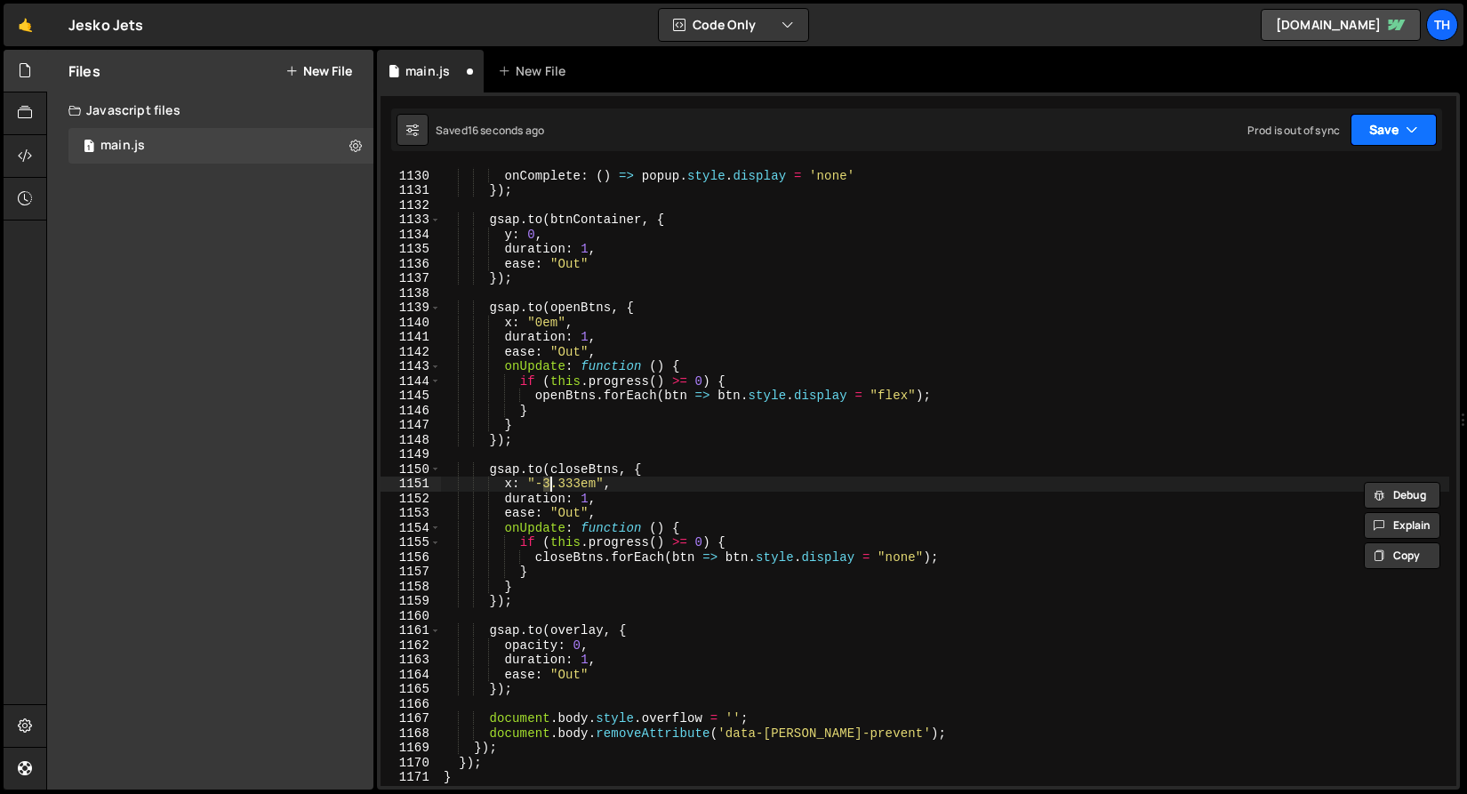
click at [1405, 129] on icon "button" at bounding box center [1411, 130] width 12 height 18
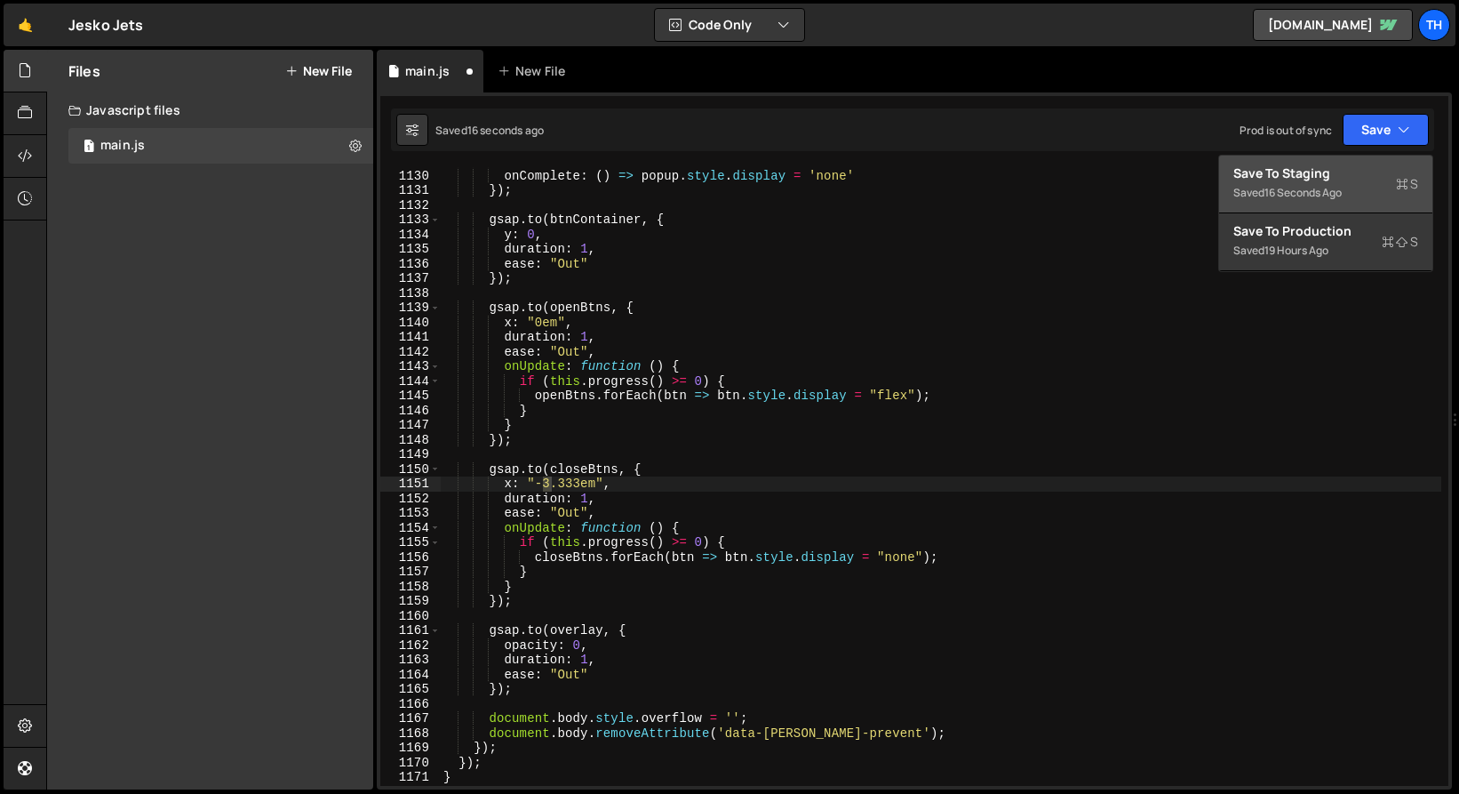
click at [1367, 173] on div "Save to Staging S" at bounding box center [1326, 173] width 185 height 18
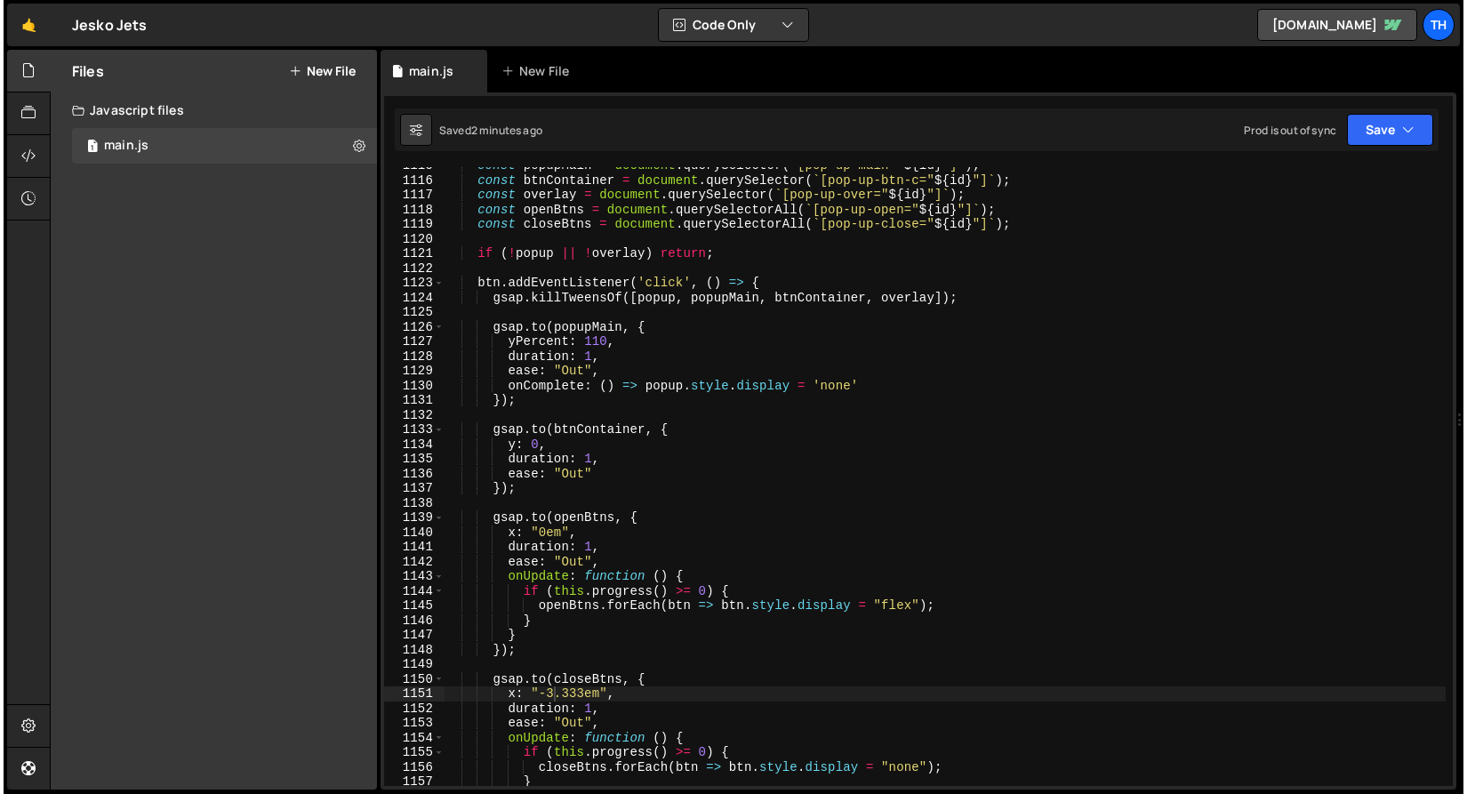
scroll to position [16387, 0]
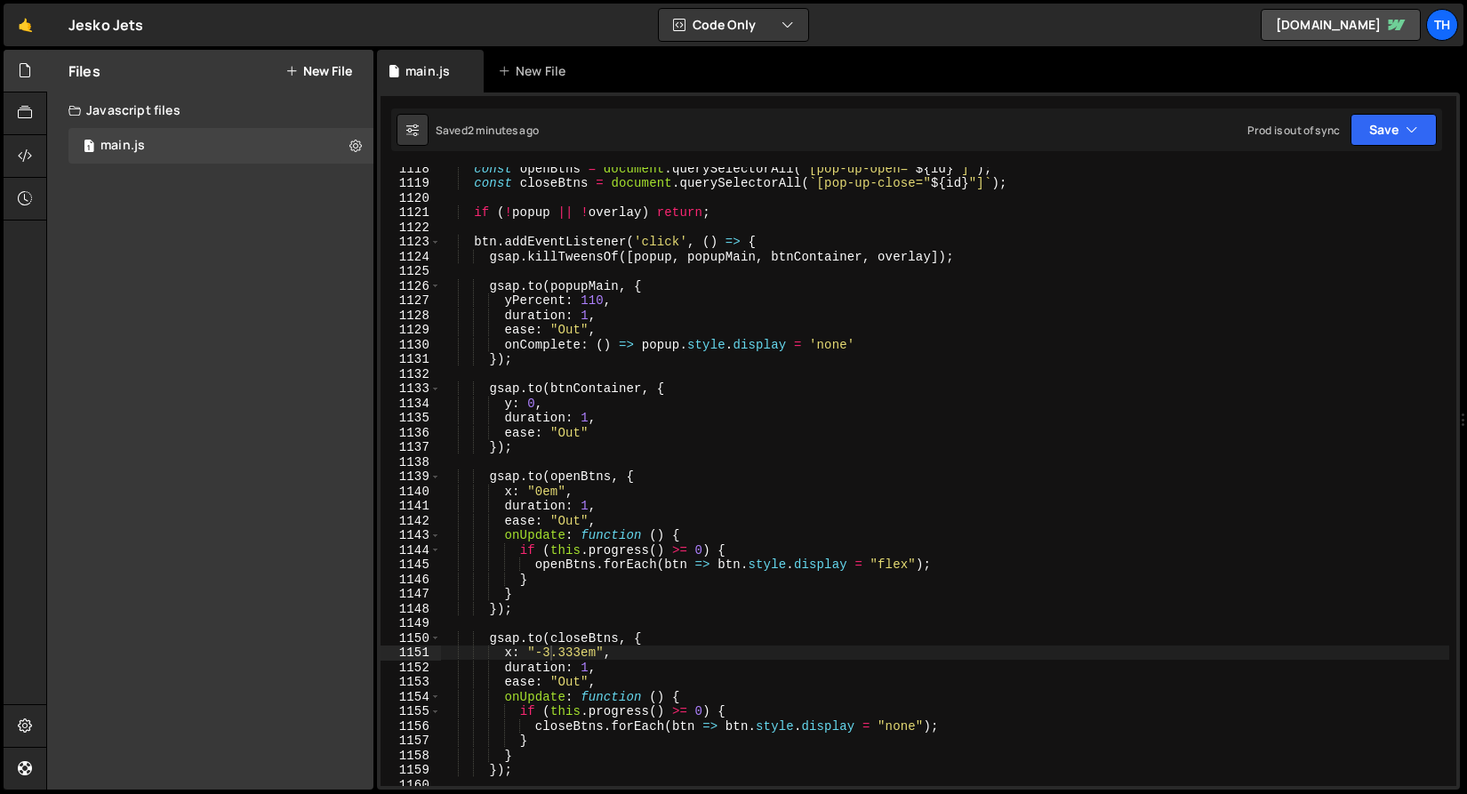
click at [608, 493] on div "const openBtns = document . querySelectorAll ( ` [pop-up-open=" ${ id } "] ` ) …" at bounding box center [944, 485] width 1009 height 648
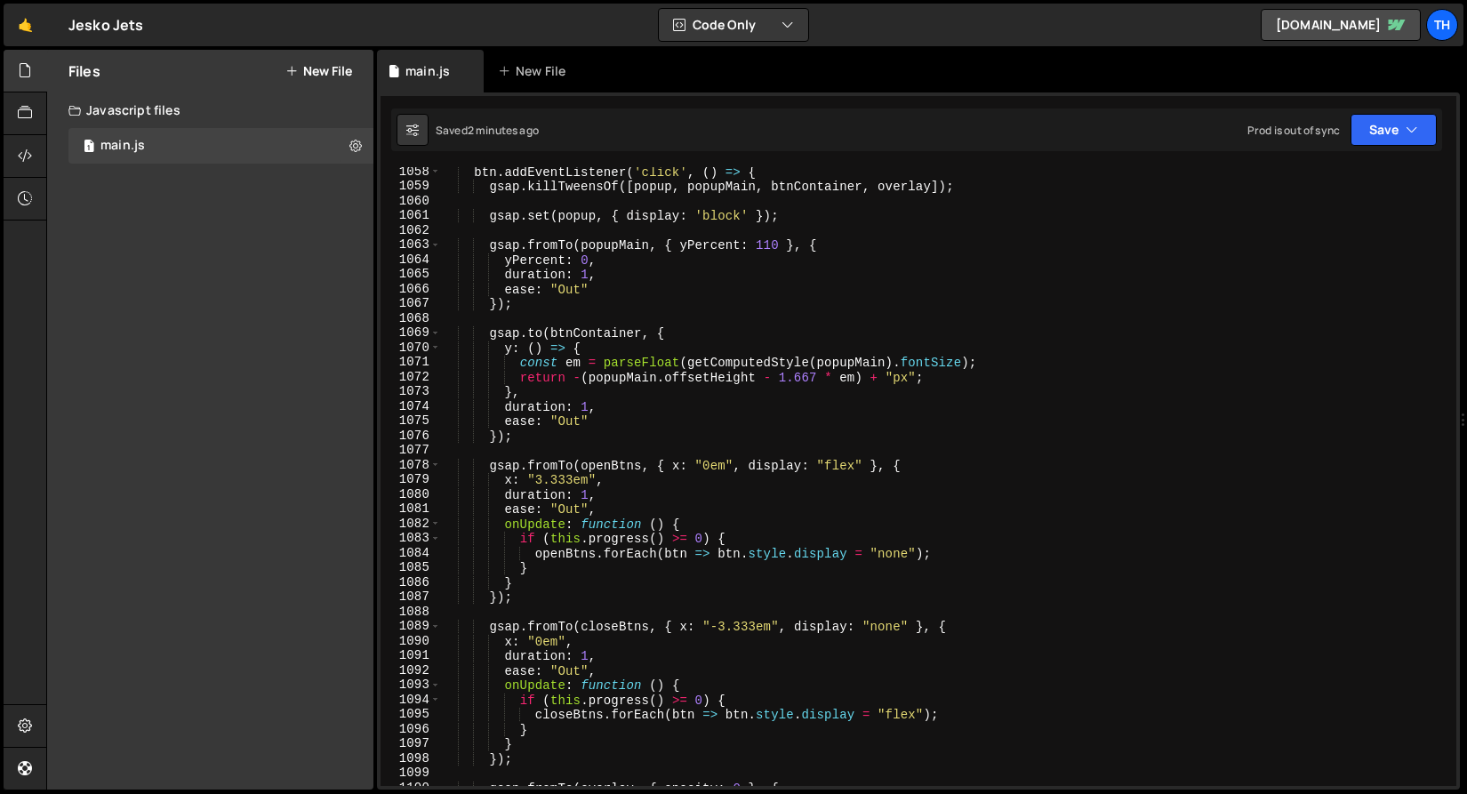
scroll to position [15504, 0]
click at [620, 483] on div "btn . addEventListener ( 'click' , ( ) => { gsap . killTweensOf ([ popup , popu…" at bounding box center [944, 488] width 1009 height 648
type textarea "x: "3.333em","
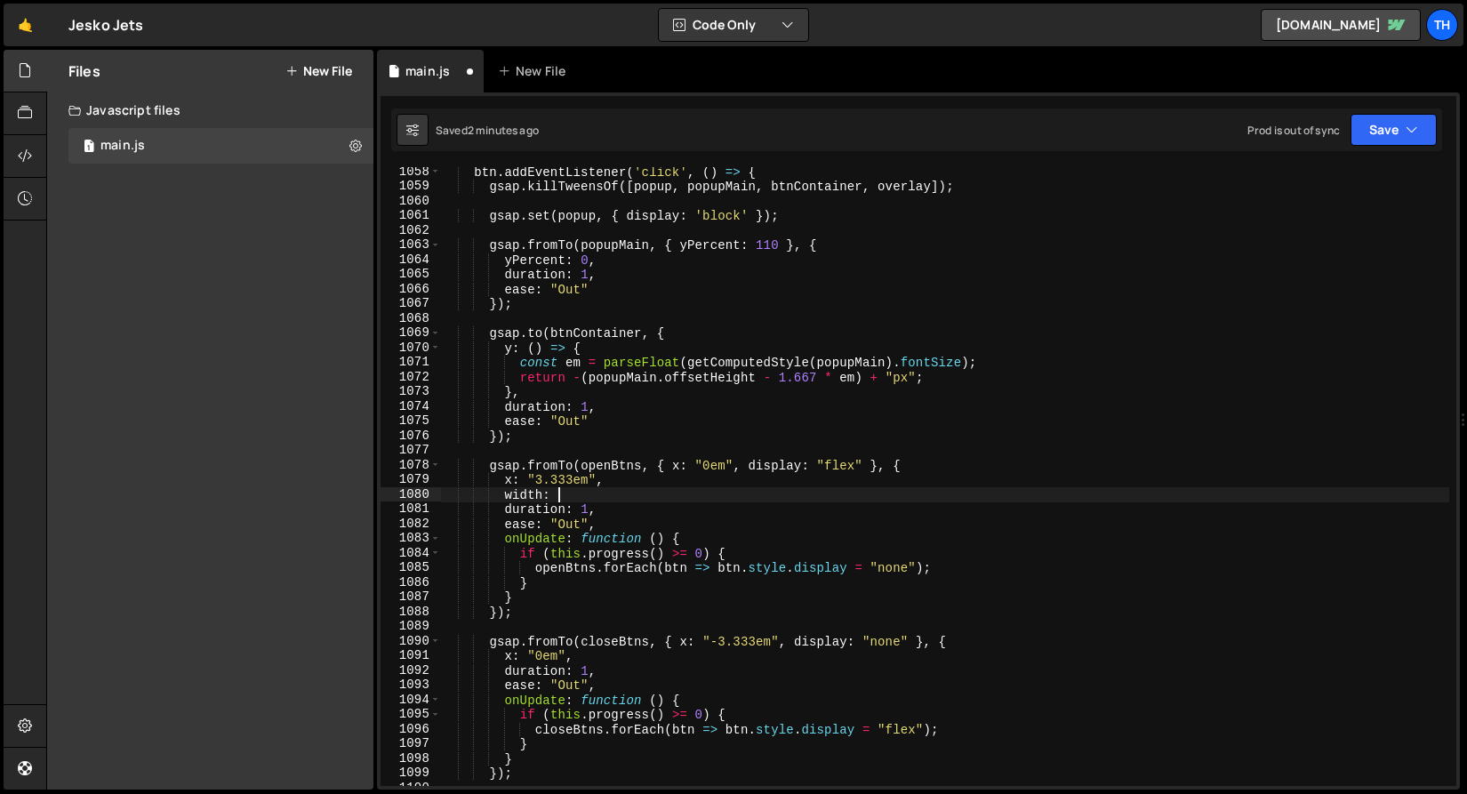
scroll to position [0, 7]
drag, startPoint x: 533, startPoint y: 483, endPoint x: 595, endPoint y: 482, distance: 61.3
click at [595, 482] on div "btn . addEventListener ( 'click' , ( ) => { gsap . killTweensOf ([ popup , popu…" at bounding box center [944, 488] width 1009 height 648
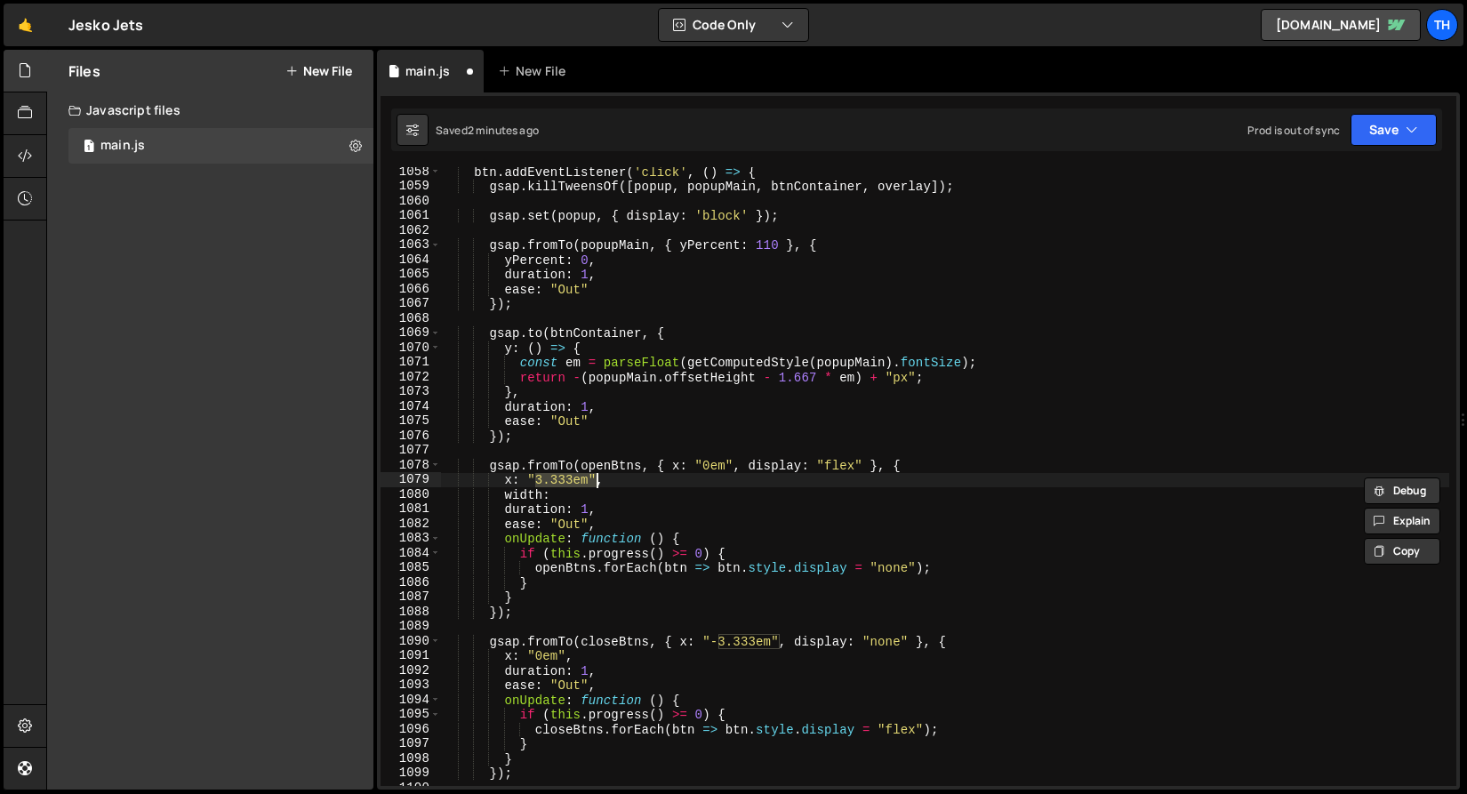
click at [583, 490] on div "btn . addEventListener ( 'click' , ( ) => { gsap . killTweensOf ([ popup , popu…" at bounding box center [944, 488] width 1009 height 648
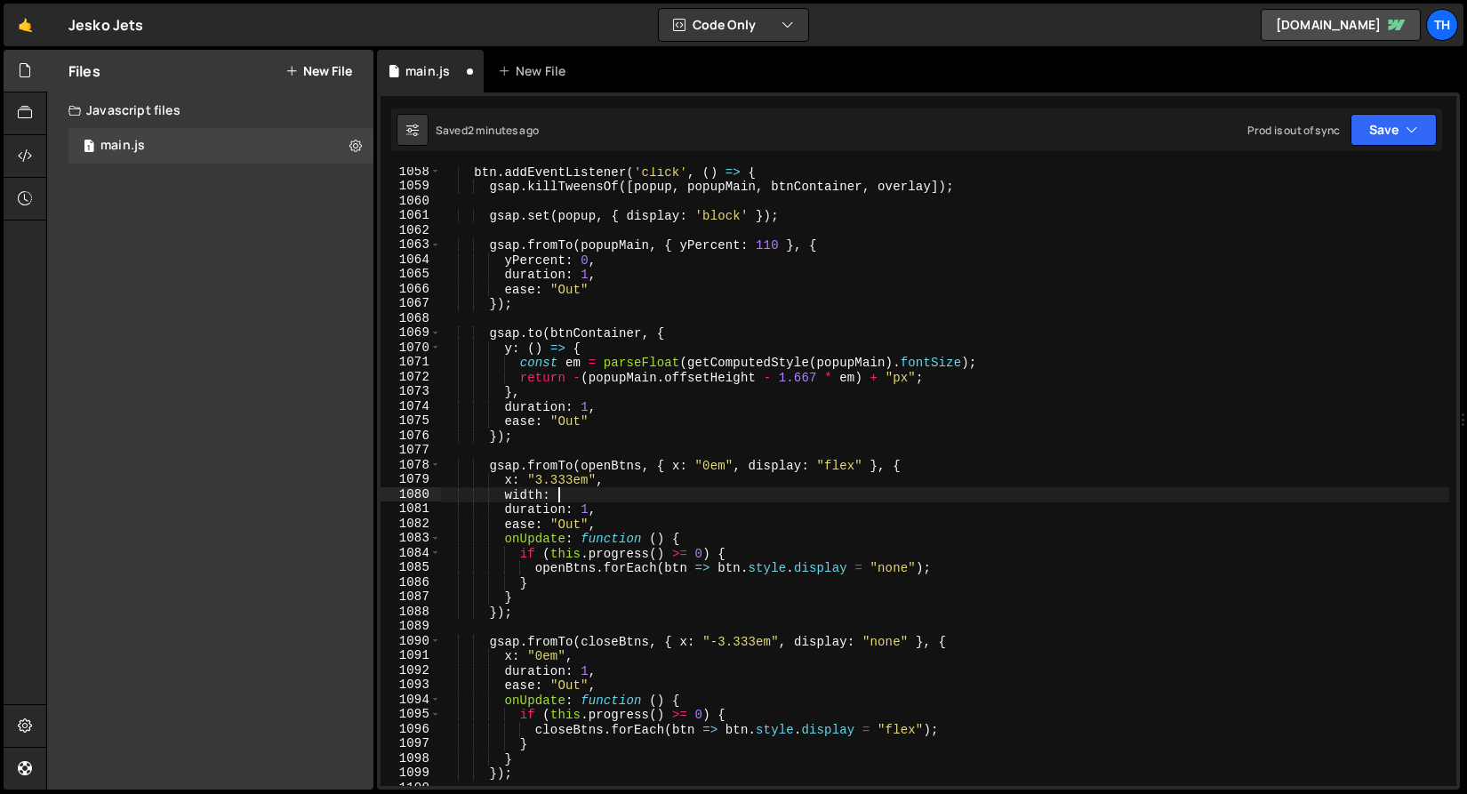
paste textarea "3.333em""
click at [530, 481] on div "btn . addEventListener ( 'click' , ( ) => { gsap . killTweensOf ([ popup , popu…" at bounding box center [944, 488] width 1009 height 648
click at [564, 489] on div "btn . addEventListener ( 'click' , ( ) => { gsap . killTweensOf ([ popup , popu…" at bounding box center [944, 488] width 1009 height 648
drag, startPoint x: 559, startPoint y: 493, endPoint x: 604, endPoint y: 535, distance: 61.6
click at [561, 493] on div "btn . addEventListener ( 'click' , ( ) => { gsap . killTweensOf ([ popup , popu…" at bounding box center [944, 488] width 1009 height 648
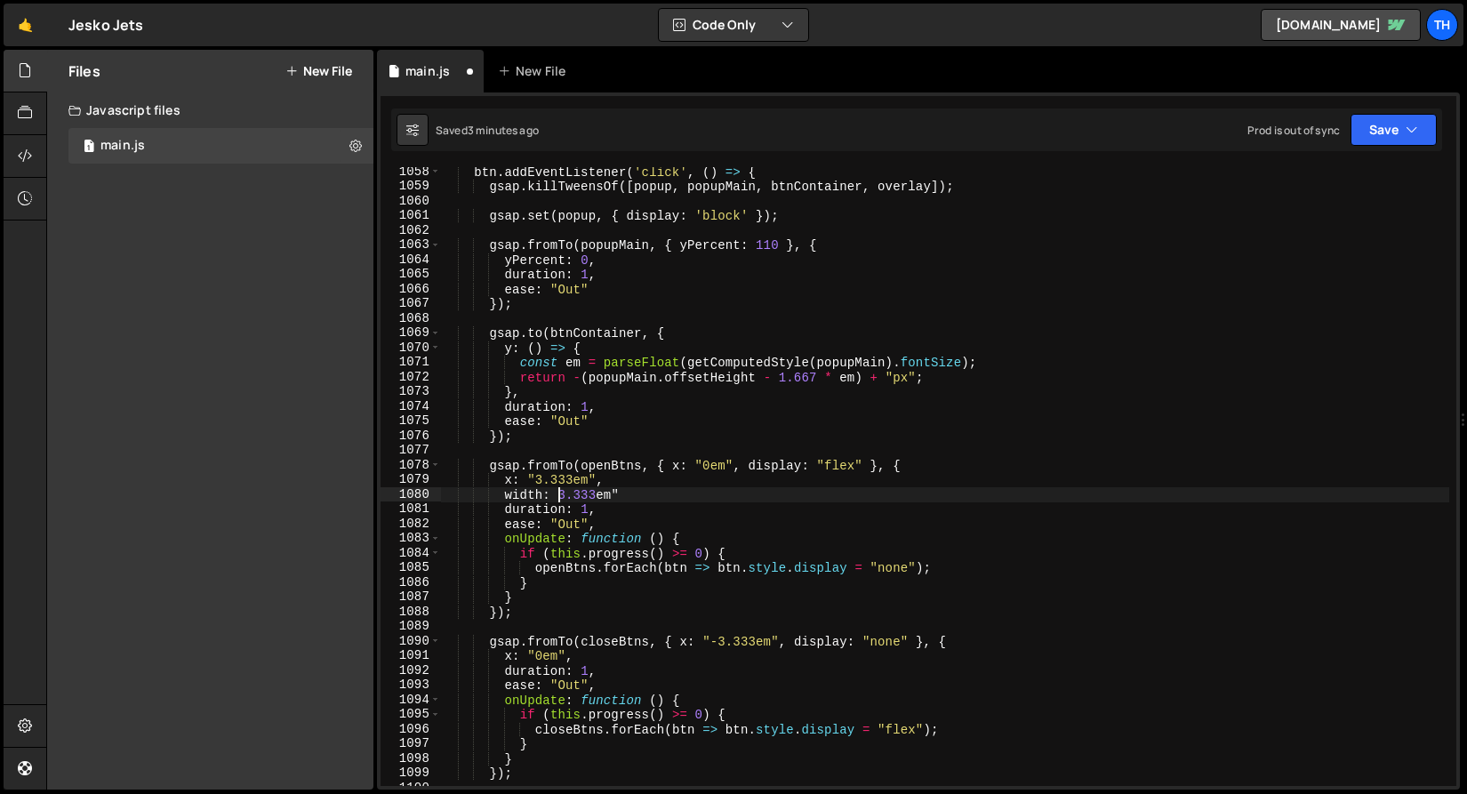
paste textarea """
drag, startPoint x: 566, startPoint y: 495, endPoint x: 603, endPoint y: 494, distance: 36.5
click at [603, 494] on div "btn . addEventListener ( 'click' , ( ) => { gsap . killTweensOf ([ popup , popu…" at bounding box center [944, 488] width 1009 height 648
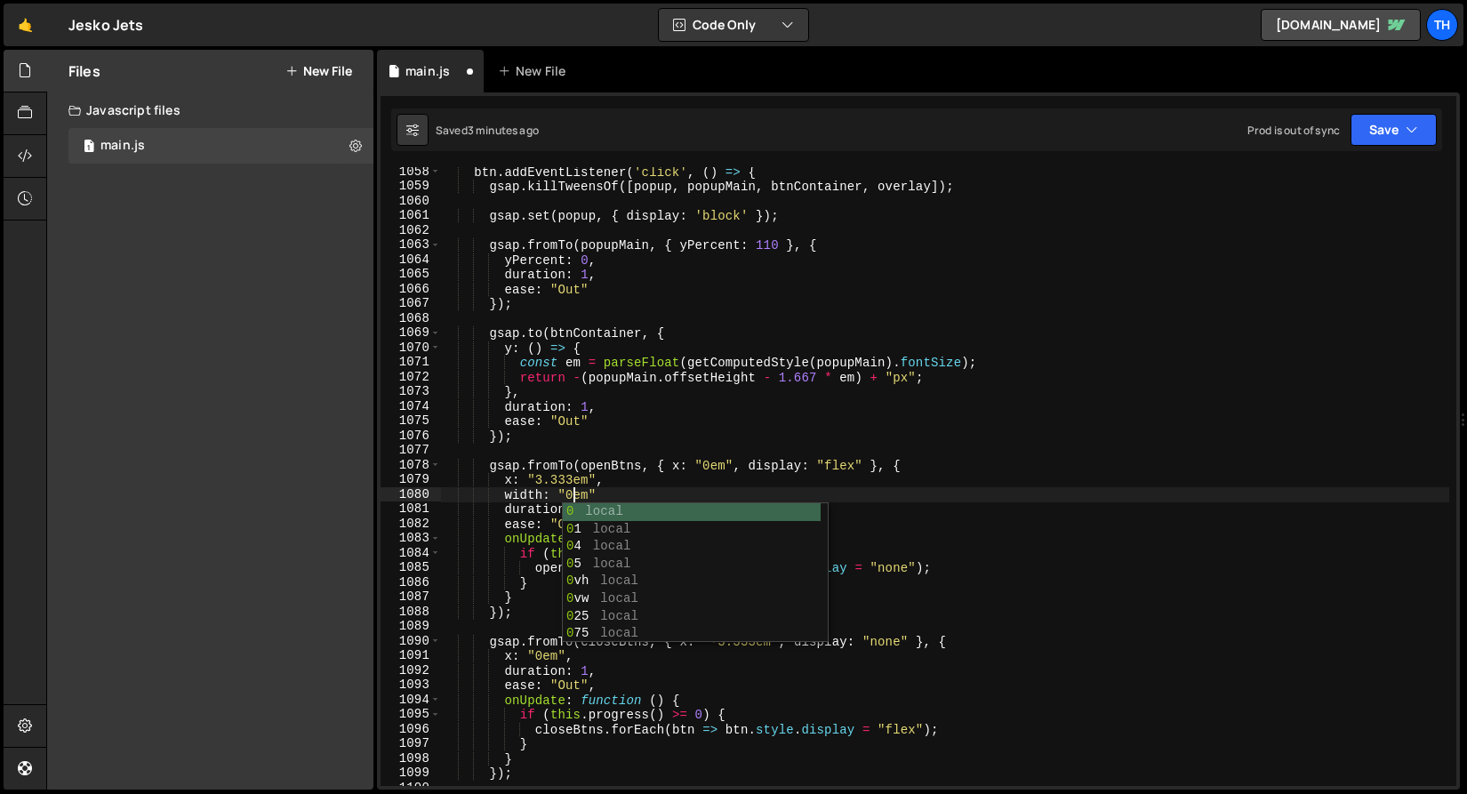
scroll to position [0, 8]
click at [675, 421] on div "btn . addEventListener ( 'click' , ( ) => { gsap . killTweensOf ([ popup , popu…" at bounding box center [944, 488] width 1009 height 648
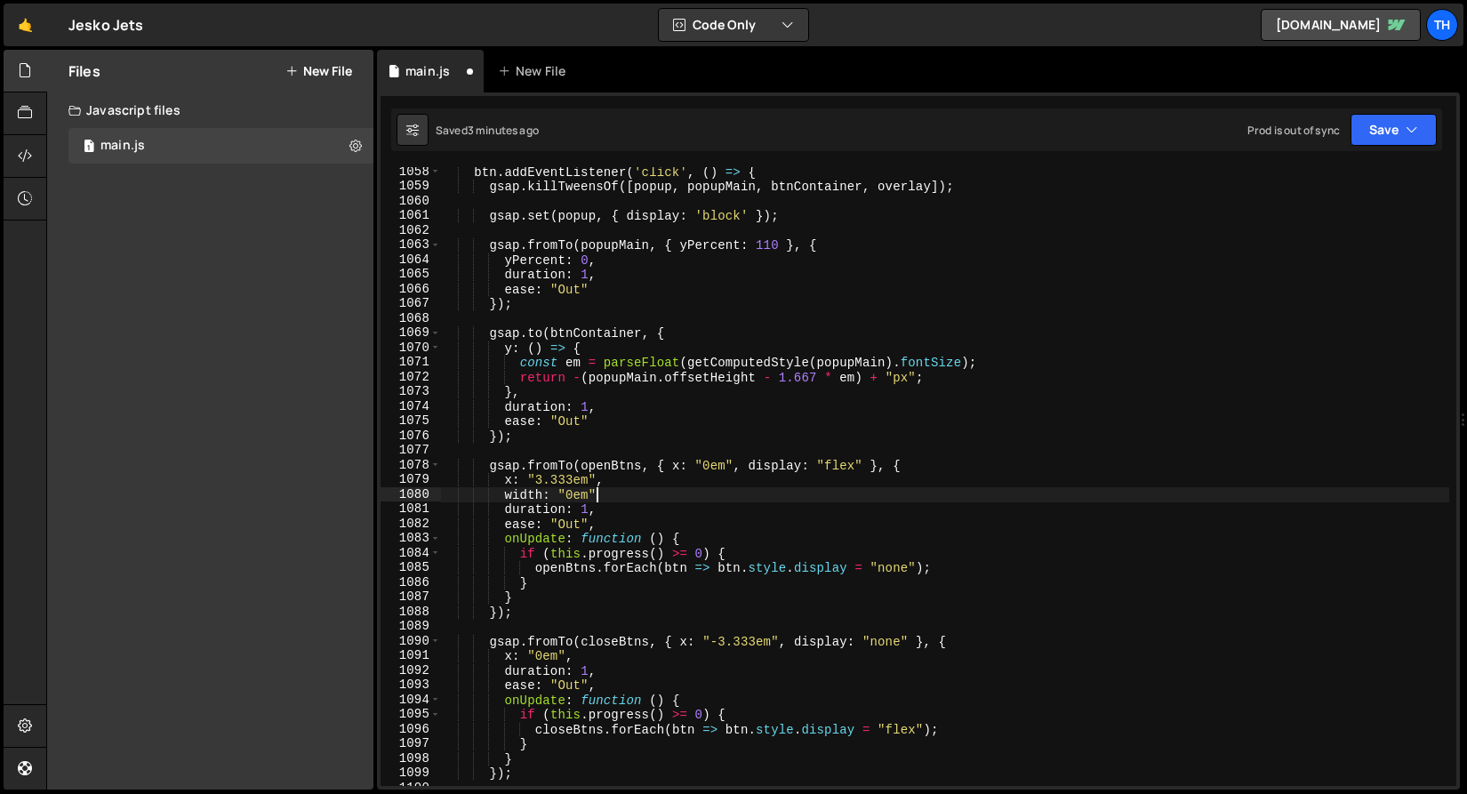
click at [614, 497] on div "btn . addEventListener ( 'click' , ( ) => { gsap . killTweensOf ([ popup , popu…" at bounding box center [944, 488] width 1009 height 648
drag, startPoint x: 616, startPoint y: 487, endPoint x: 577, endPoint y: 491, distance: 39.3
click at [577, 491] on div "btn . addEventListener ( 'click' , ( ) => { gsap . killTweensOf ([ popup , popu…" at bounding box center [944, 488] width 1009 height 648
type textarea "width: "0em","
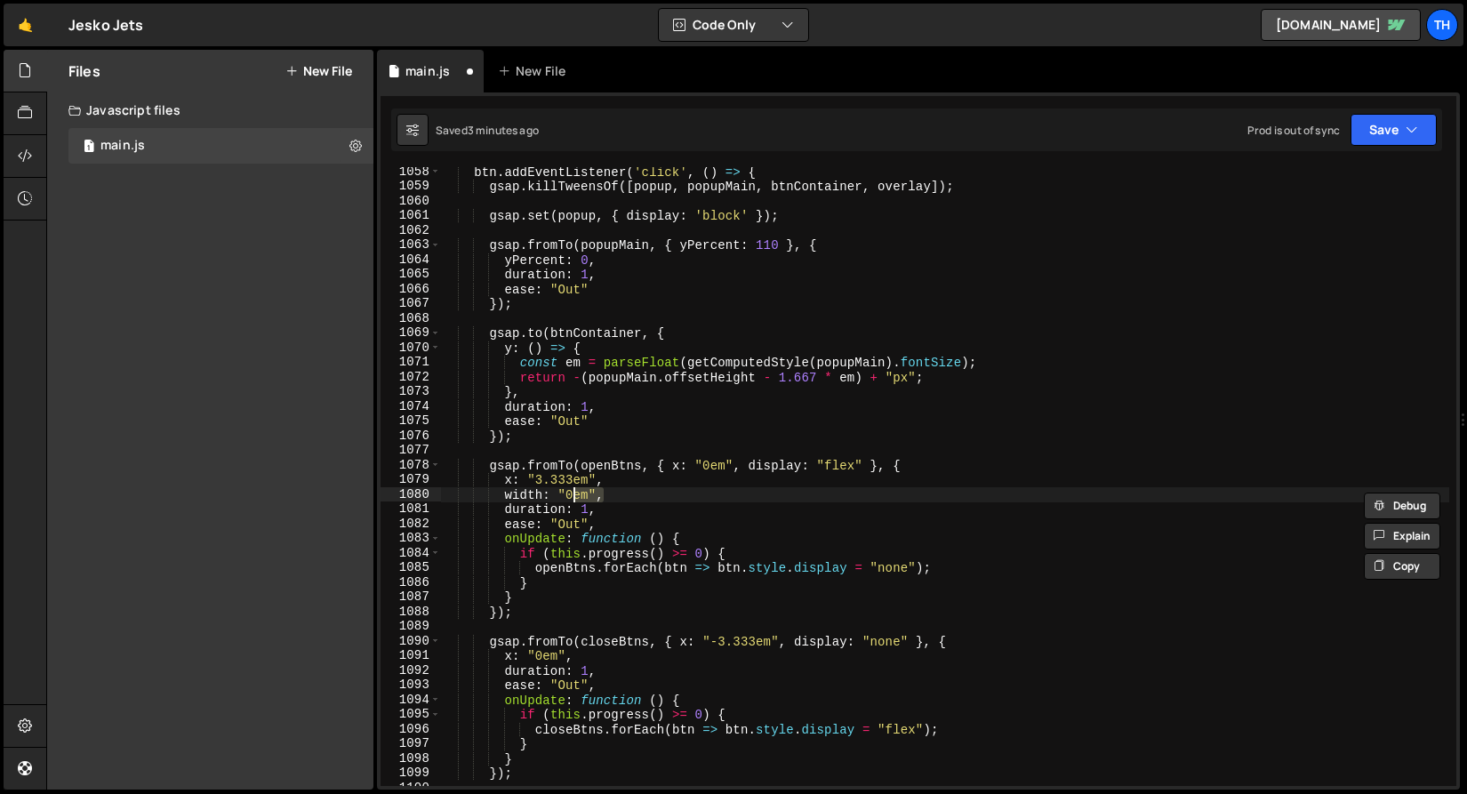
click at [617, 493] on div "btn . addEventListener ( 'click' , ( ) => { gsap . killTweensOf ([ popup , popu…" at bounding box center [944, 476] width 1009 height 619
drag, startPoint x: 641, startPoint y: 494, endPoint x: 507, endPoint y: 498, distance: 134.3
click at [507, 498] on div "btn . addEventListener ( 'click' , ( ) => { gsap . killTweensOf ([ popup , popu…" at bounding box center [944, 488] width 1009 height 648
click at [1376, 121] on button "Save" at bounding box center [1393, 130] width 86 height 32
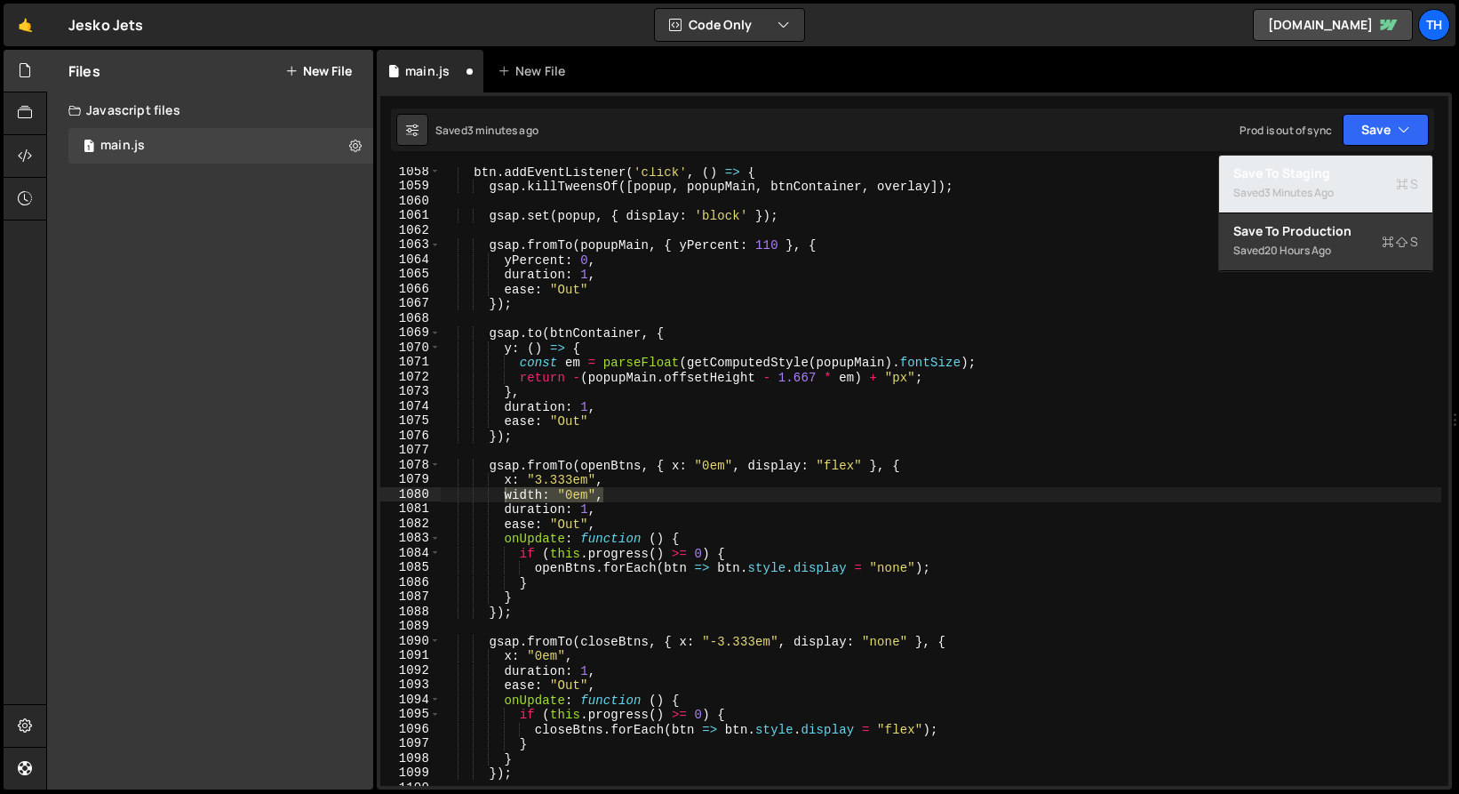
click at [1389, 198] on div "Saved 3 minutes ago" at bounding box center [1326, 192] width 185 height 21
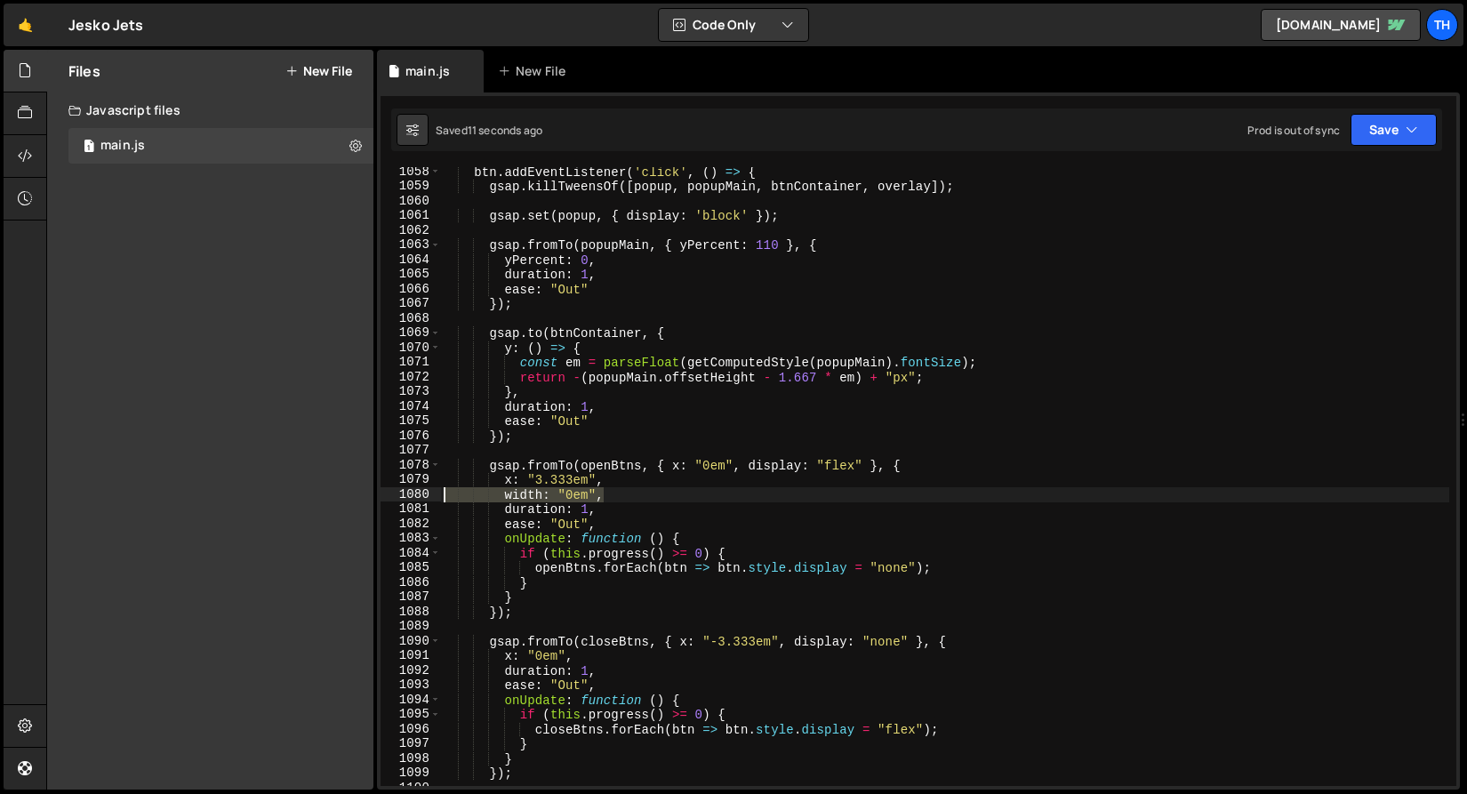
drag, startPoint x: 627, startPoint y: 499, endPoint x: 344, endPoint y: 497, distance: 282.6
click at [344, 497] on div "Files New File Javascript files 1 main.js 0 CSS files Copy share link Edit File…" at bounding box center [756, 420] width 1420 height 740
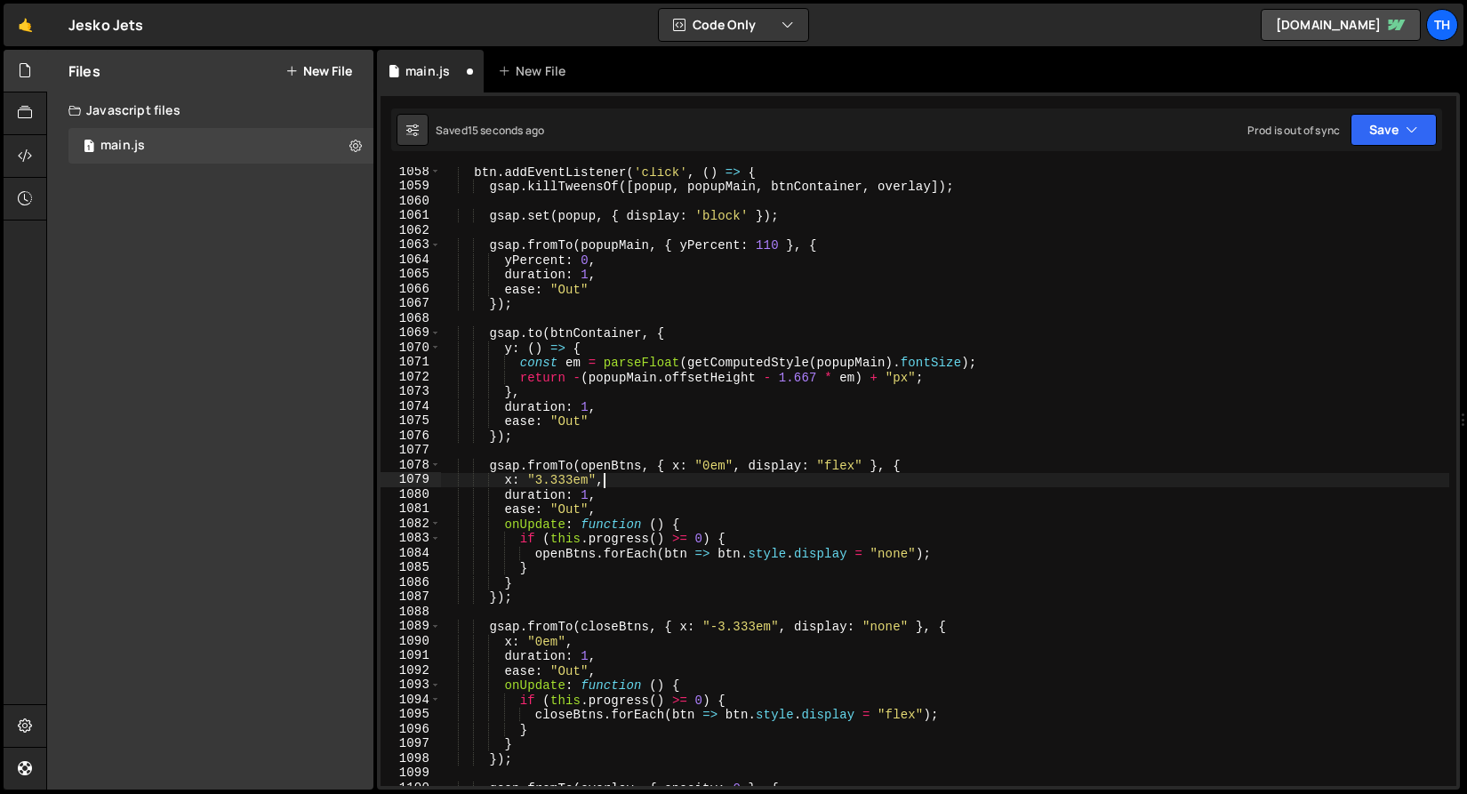
click at [704, 536] on div "btn . addEventListener ( 'click' , ( ) => { gsap . killTweensOf ([ popup , popu…" at bounding box center [944, 488] width 1009 height 648
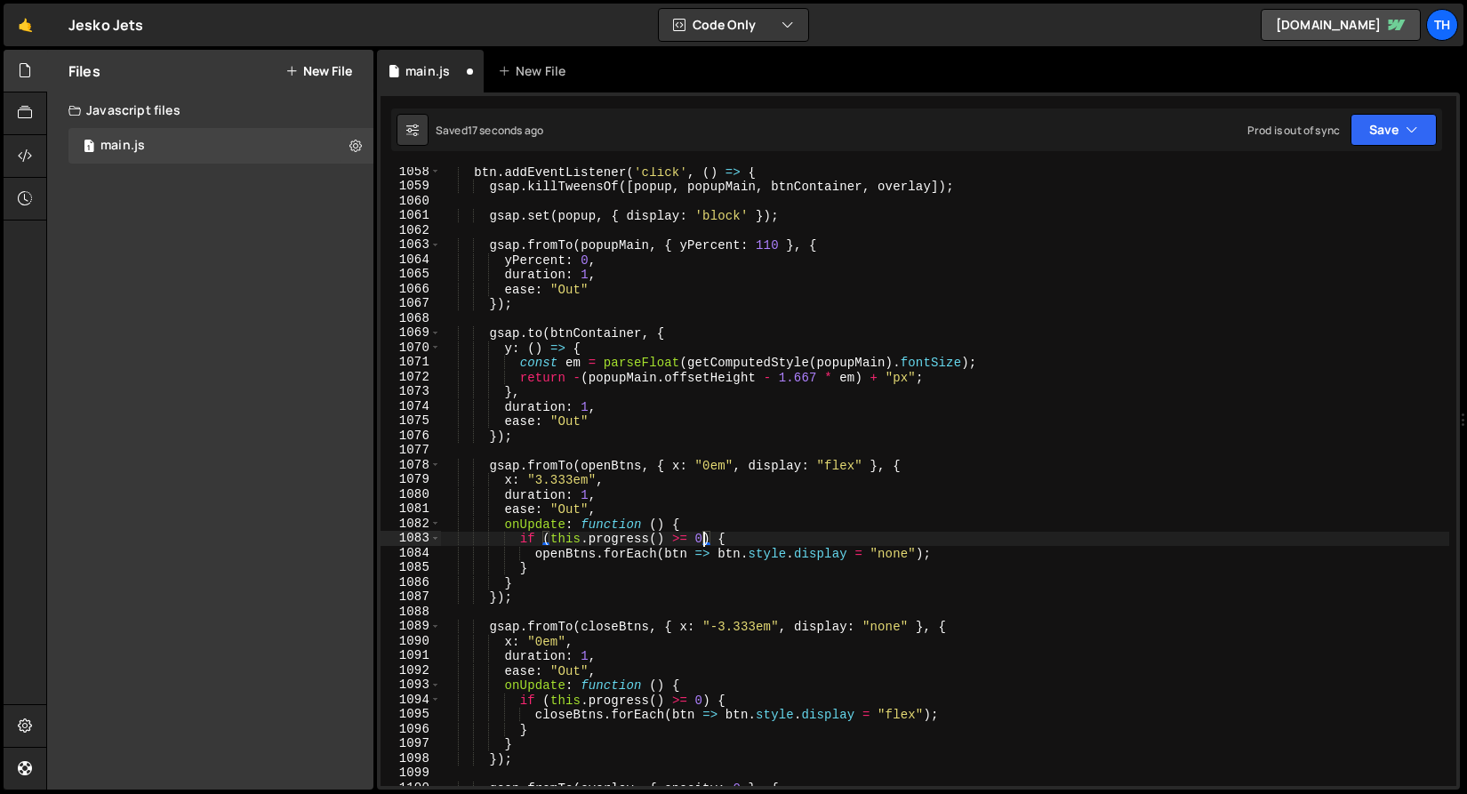
scroll to position [0, 19]
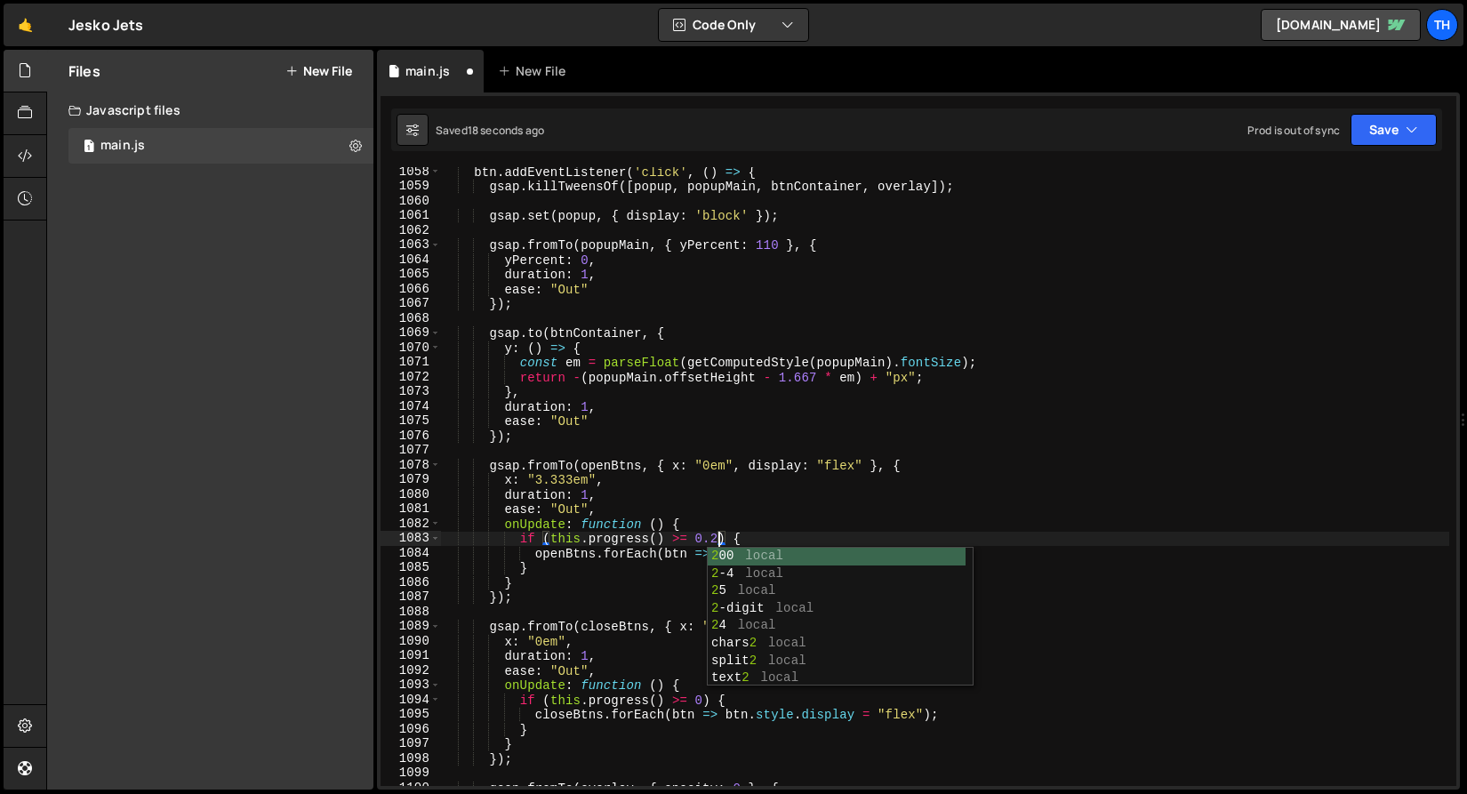
click at [716, 505] on div "btn . addEventListener ( 'click' , ( ) => { gsap . killTweensOf ([ popup , popu…" at bounding box center [944, 488] width 1009 height 648
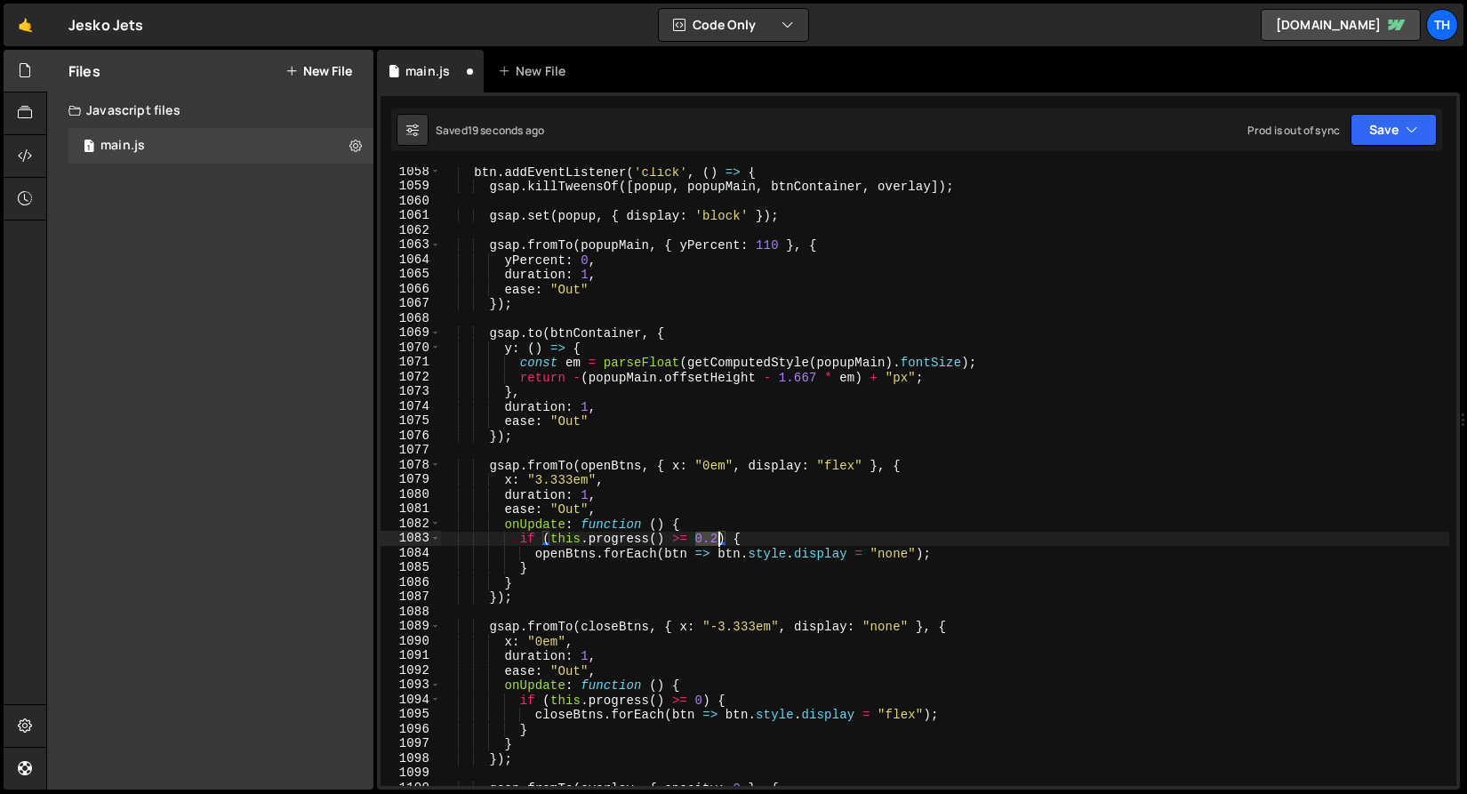
drag, startPoint x: 699, startPoint y: 535, endPoint x: 716, endPoint y: 537, distance: 17.0
click at [716, 537] on div "btn . addEventListener ( 'click' , ( ) => { gsap . killTweensOf ([ popup , popu…" at bounding box center [944, 488] width 1009 height 648
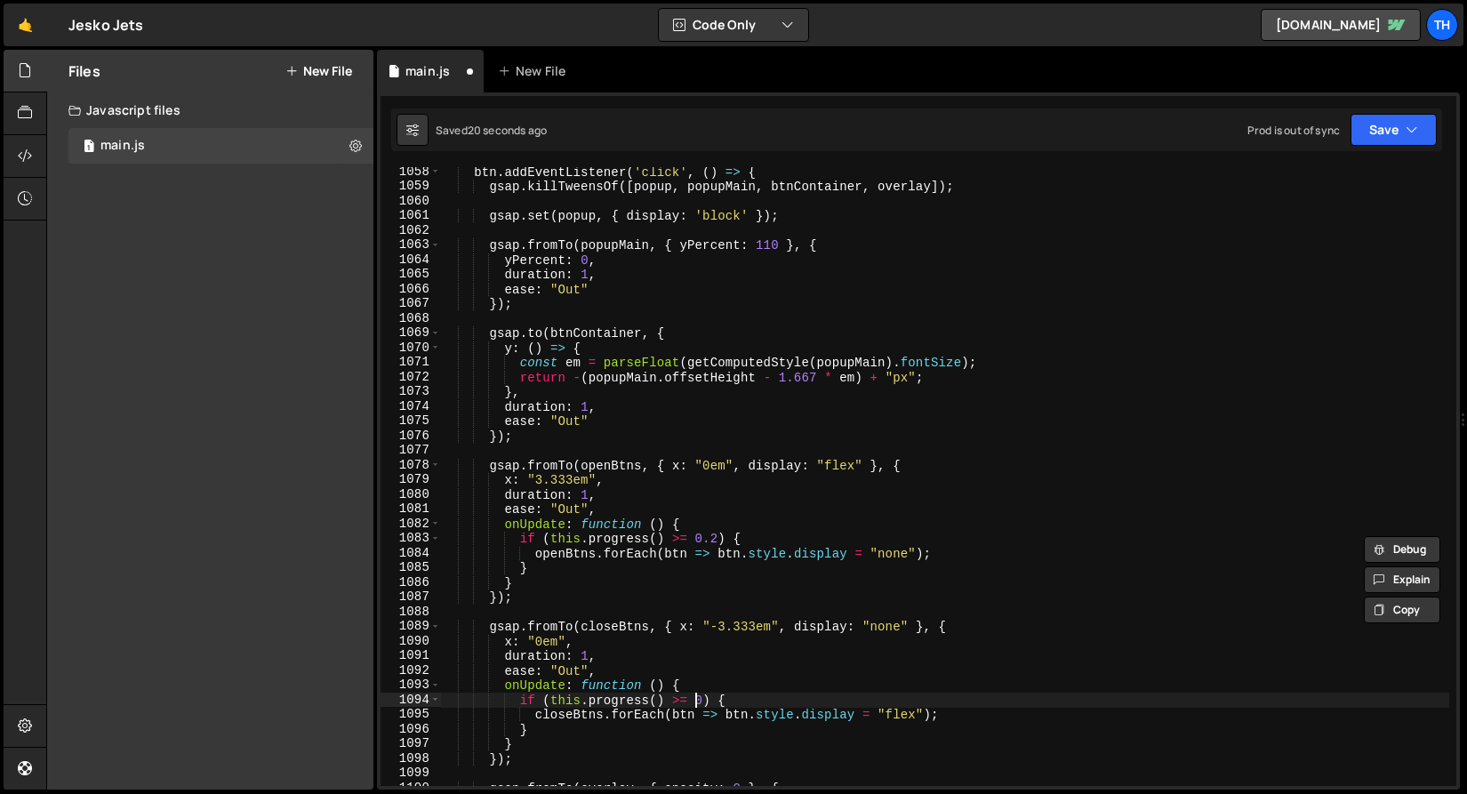
click at [701, 699] on div "btn . addEventListener ( 'click' , ( ) => { gsap . killTweensOf ([ popup , popu…" at bounding box center [944, 488] width 1009 height 648
paste textarea ".2"
click at [1355, 128] on button "Save" at bounding box center [1393, 130] width 86 height 32
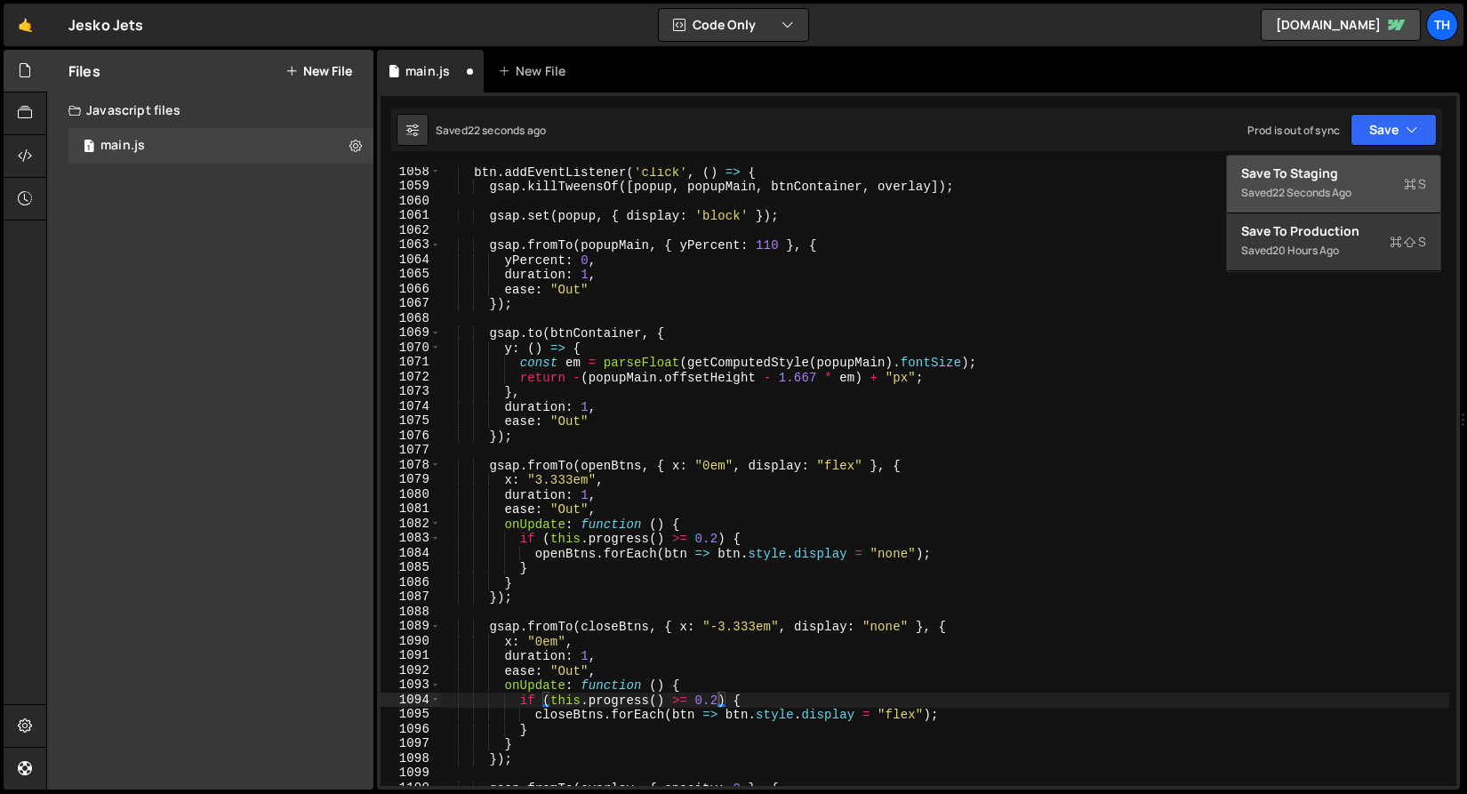
click at [1350, 195] on div "22 seconds ago" at bounding box center [1311, 192] width 79 height 15
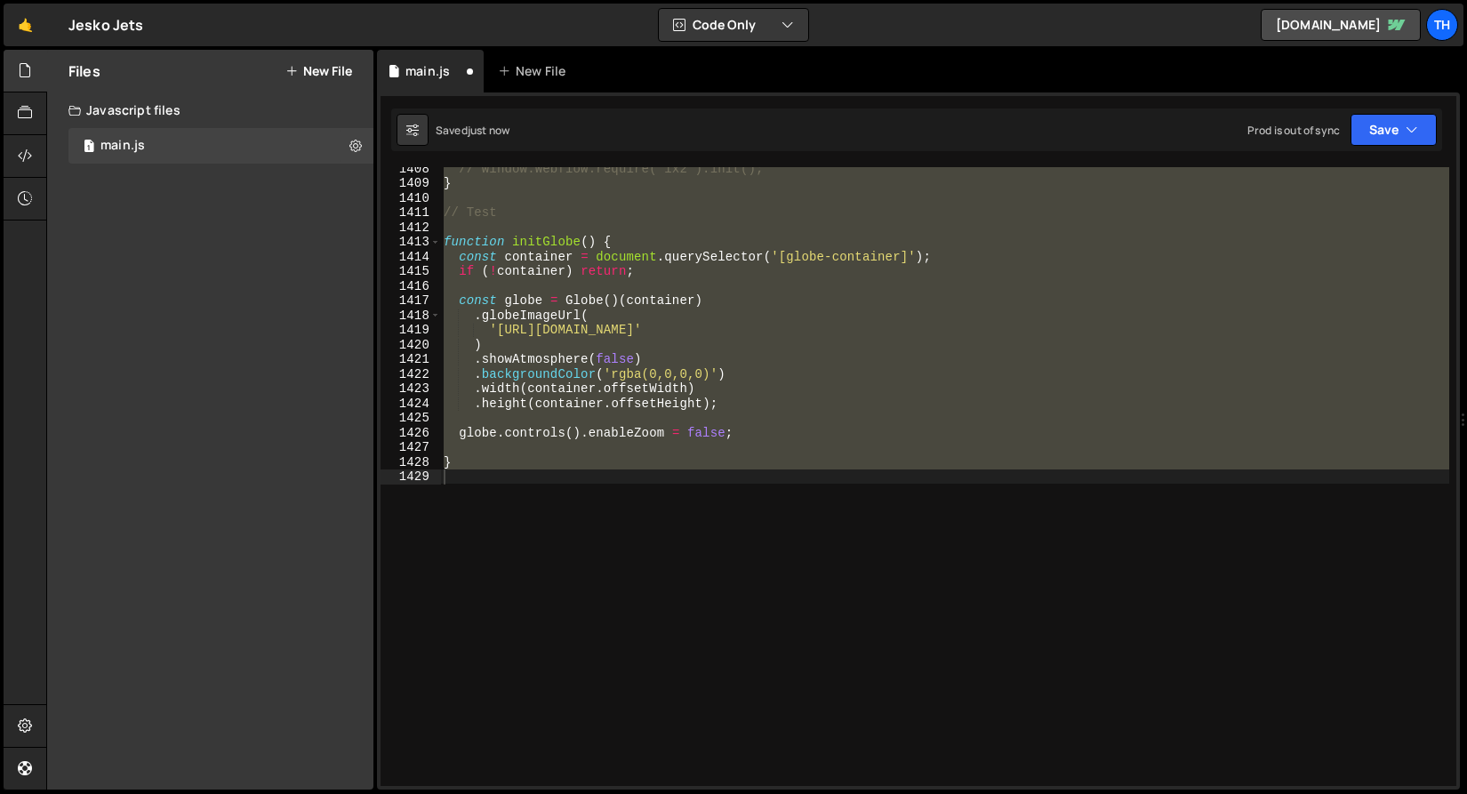
scroll to position [15719, 0]
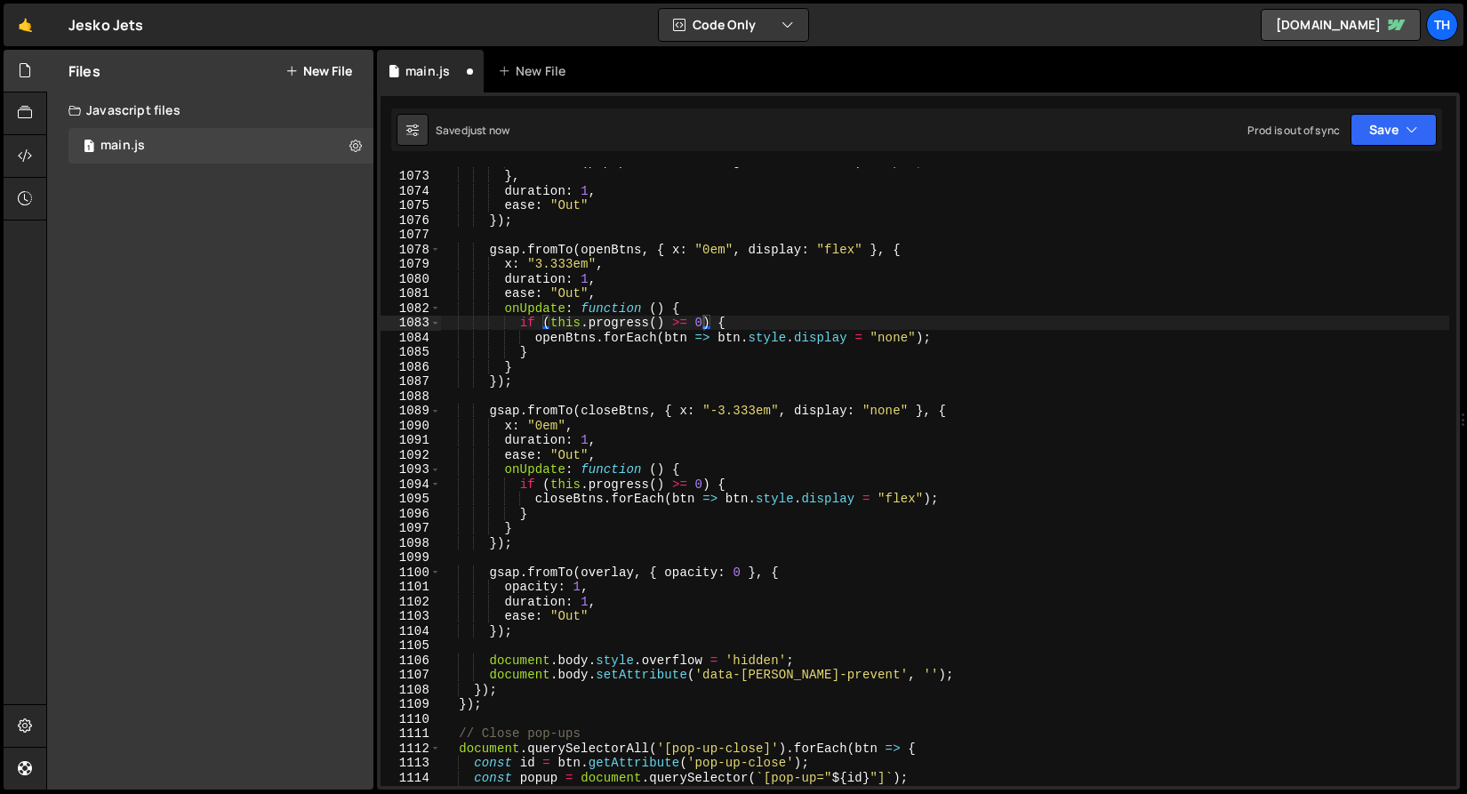
click at [1439, 125] on div "Saved just now Prod is out of sync Upgrade to Edit Save Save to Staging S Saved…" at bounding box center [916, 129] width 1051 height 43
click at [1409, 133] on icon "button" at bounding box center [1411, 130] width 12 height 18
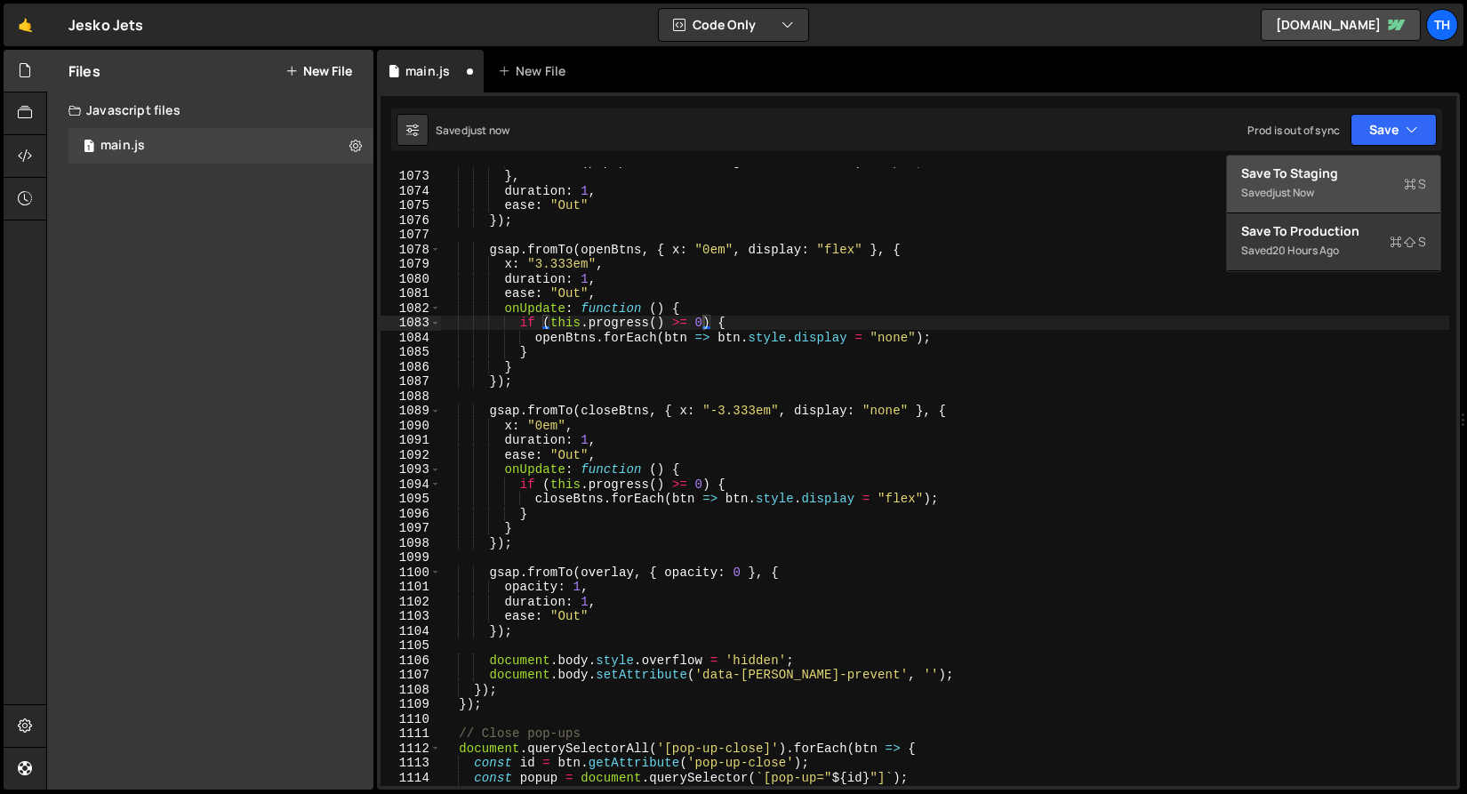
click at [1335, 193] on div "Saved just now" at bounding box center [1333, 192] width 185 height 21
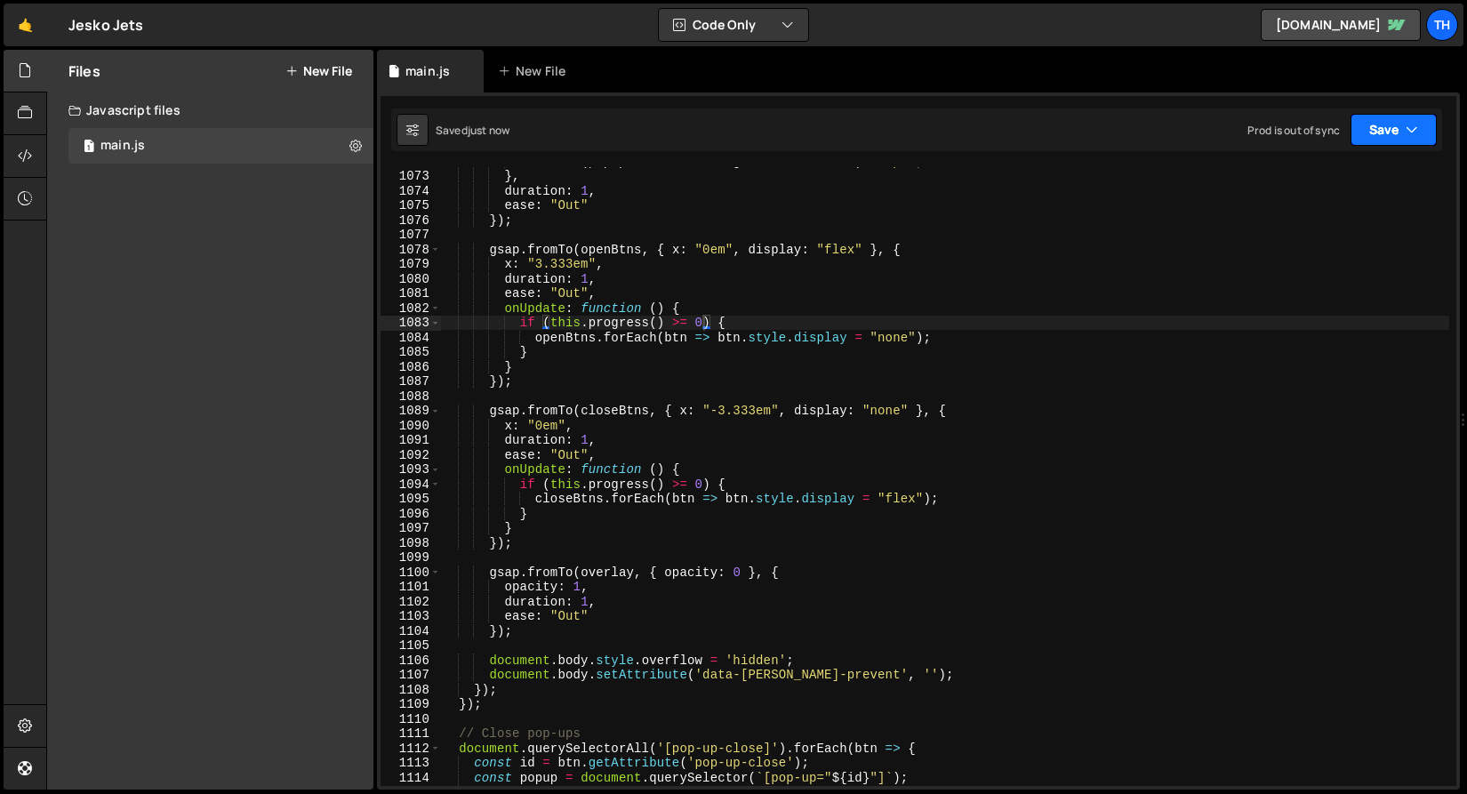
click at [1400, 133] on button "Save" at bounding box center [1393, 130] width 86 height 32
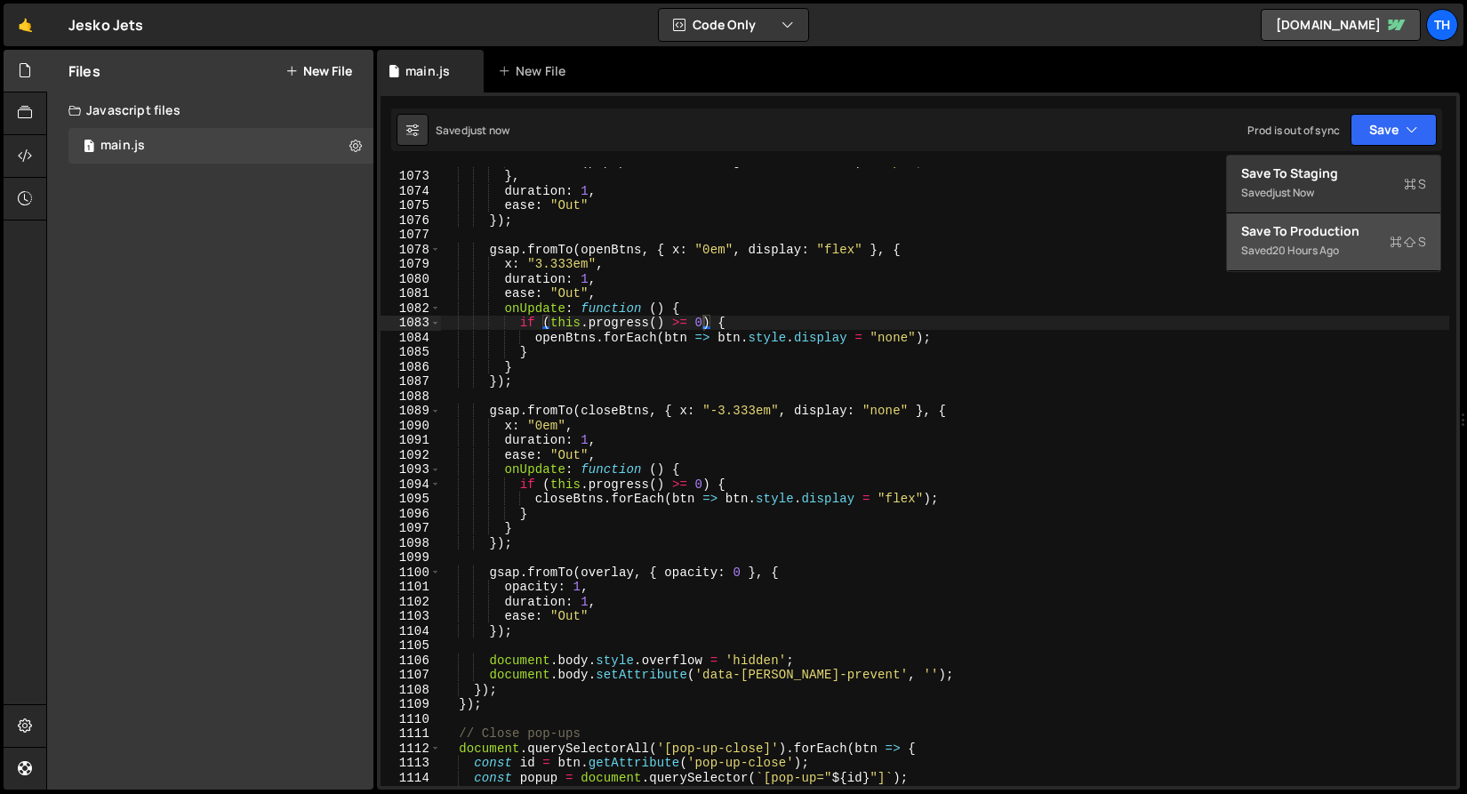
click at [1347, 236] on div "Save to Production S" at bounding box center [1333, 231] width 185 height 18
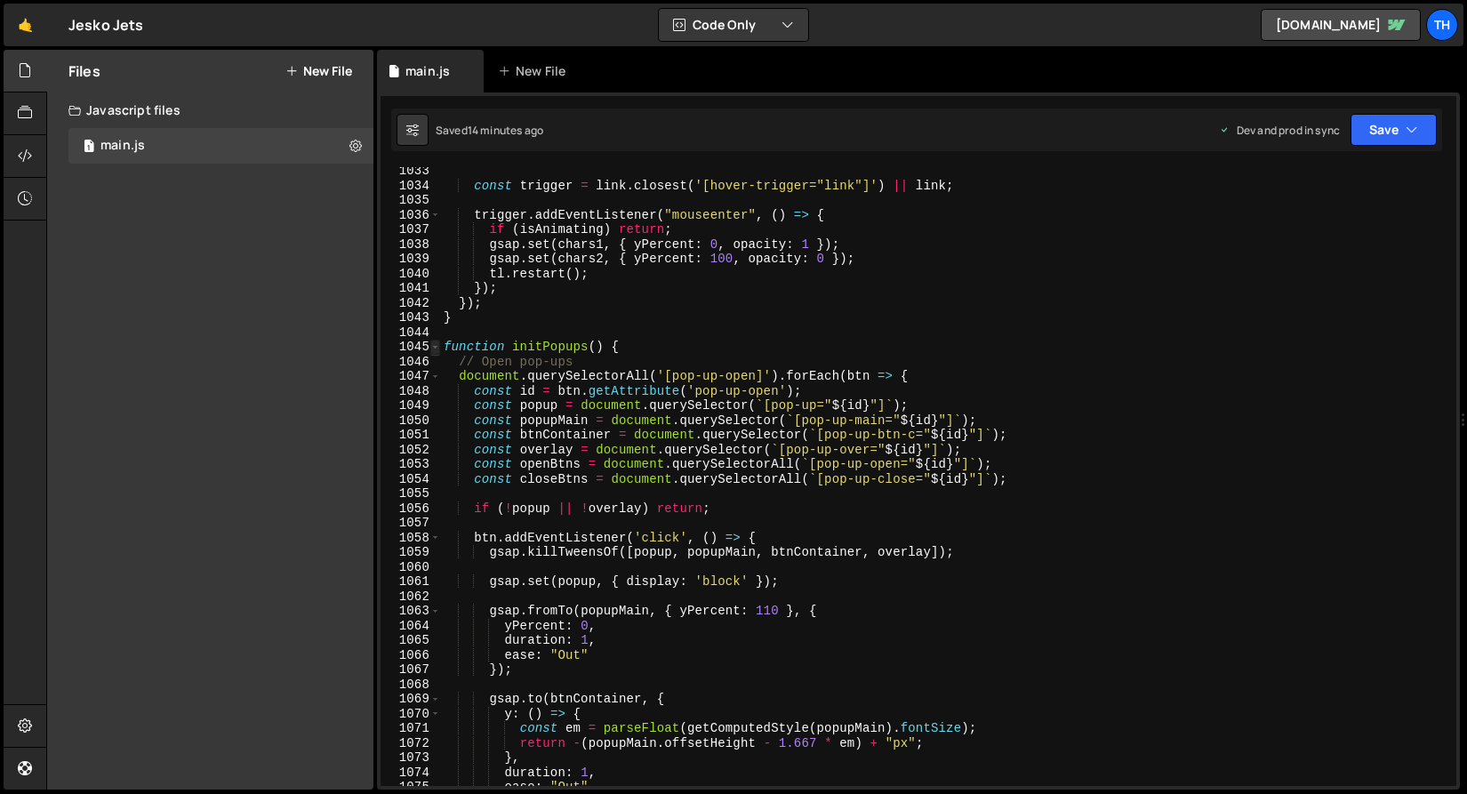
type textarea "if (this.progress() >= 0) {"
click at [437, 352] on span at bounding box center [435, 347] width 10 height 15
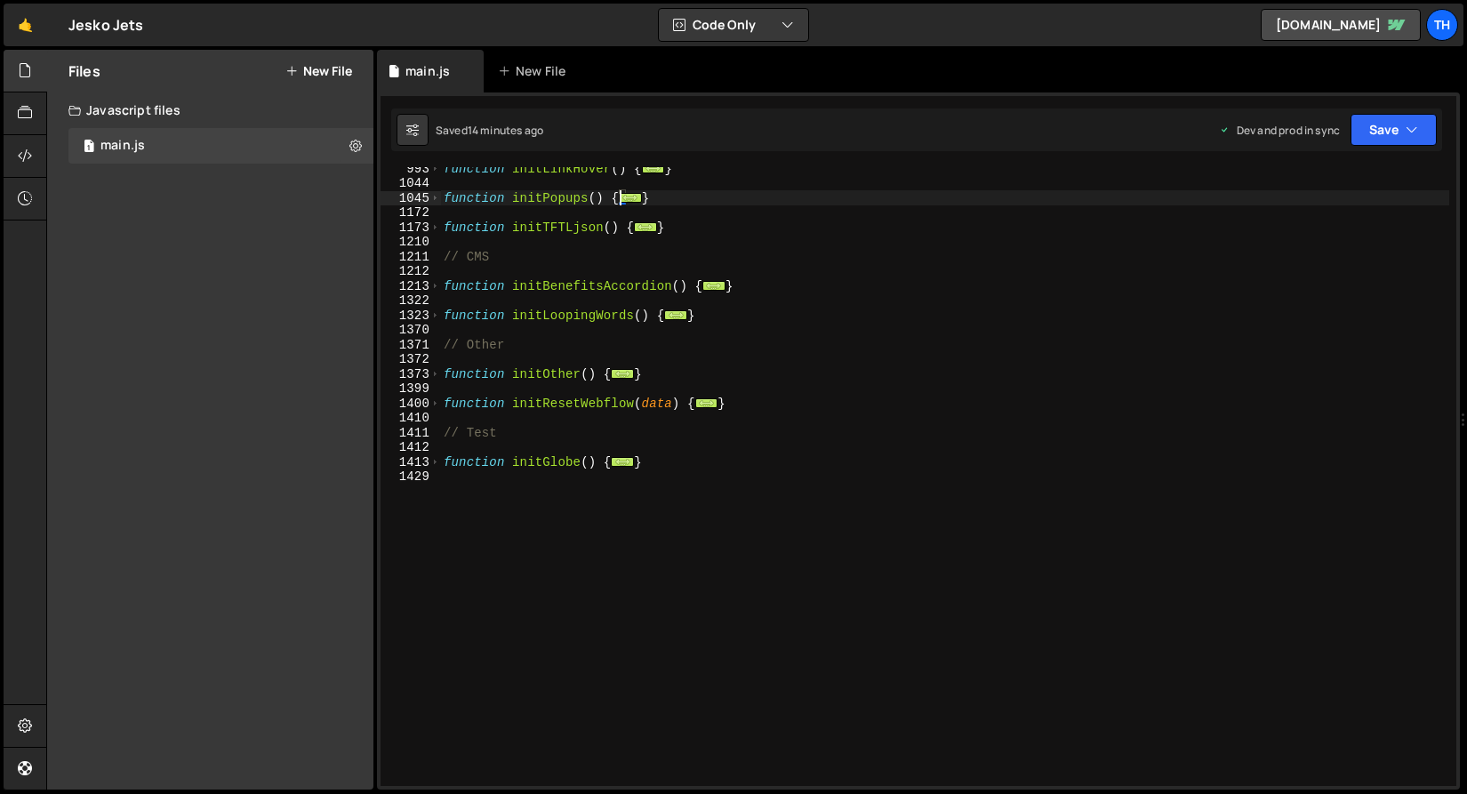
scroll to position [842, 0]
click at [502, 508] on div "function initLinkHover ( ) { ... } function initPopups ( ) { ... } function ini…" at bounding box center [944, 485] width 1009 height 648
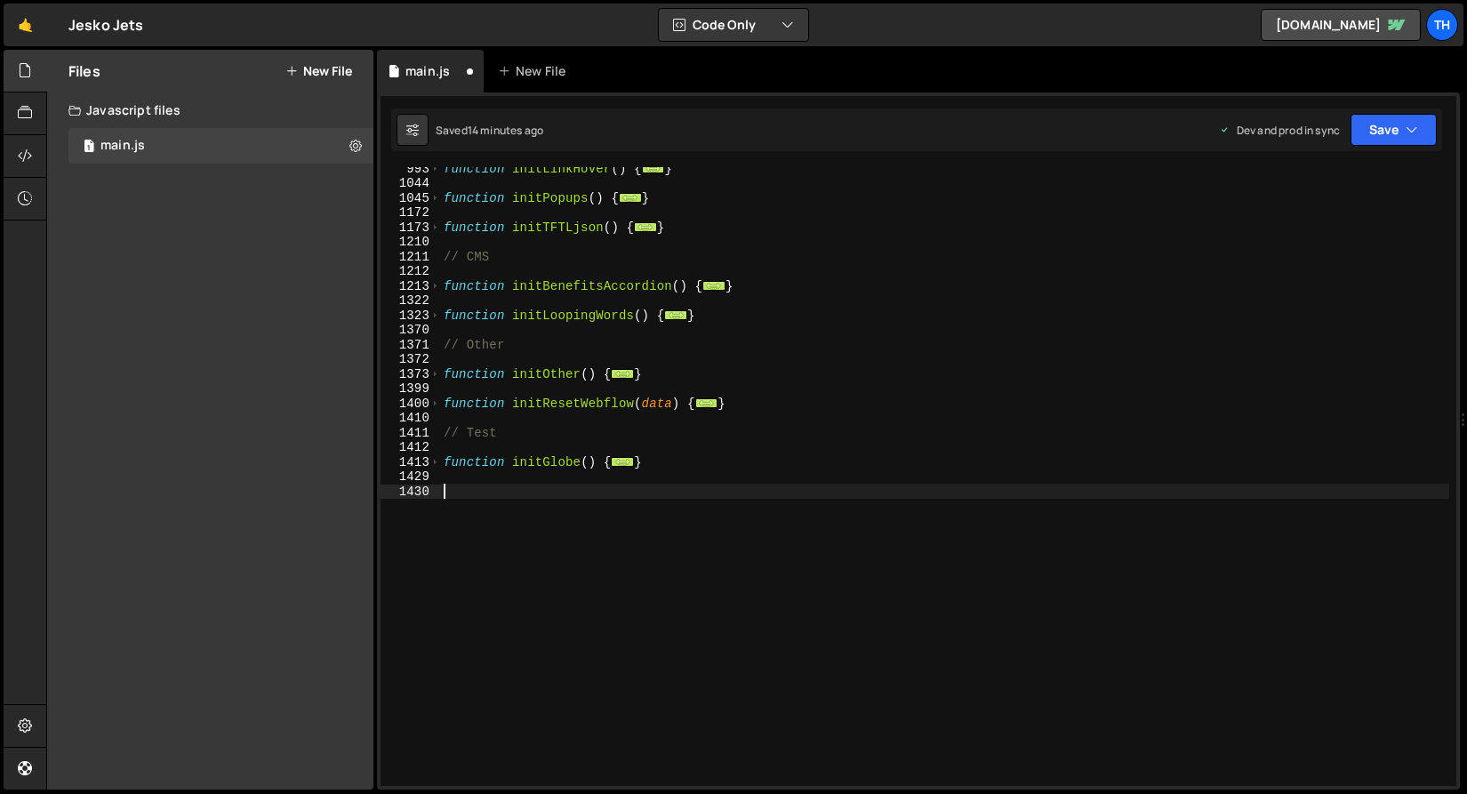
paste textarea "});"
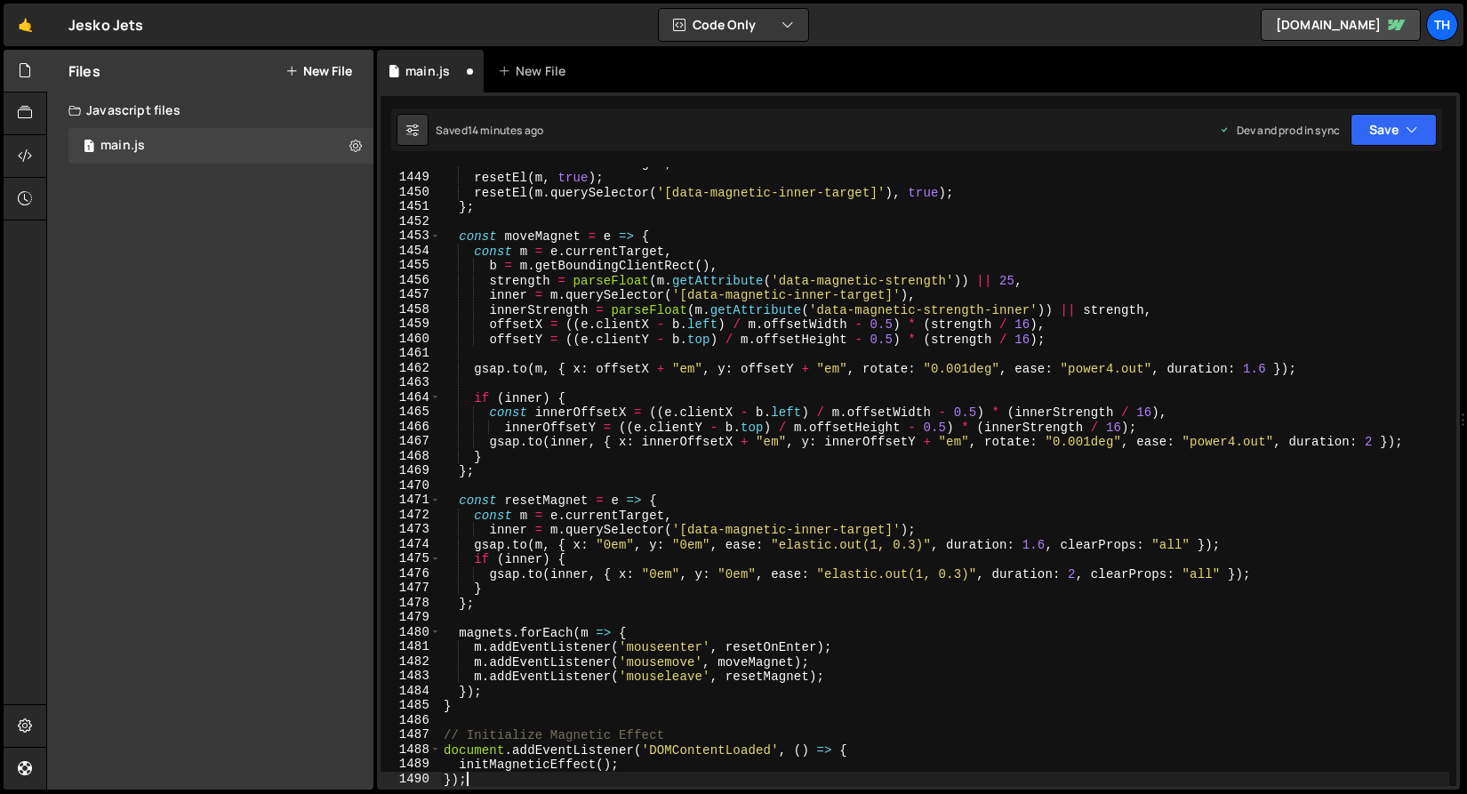
scroll to position [1435, 0]
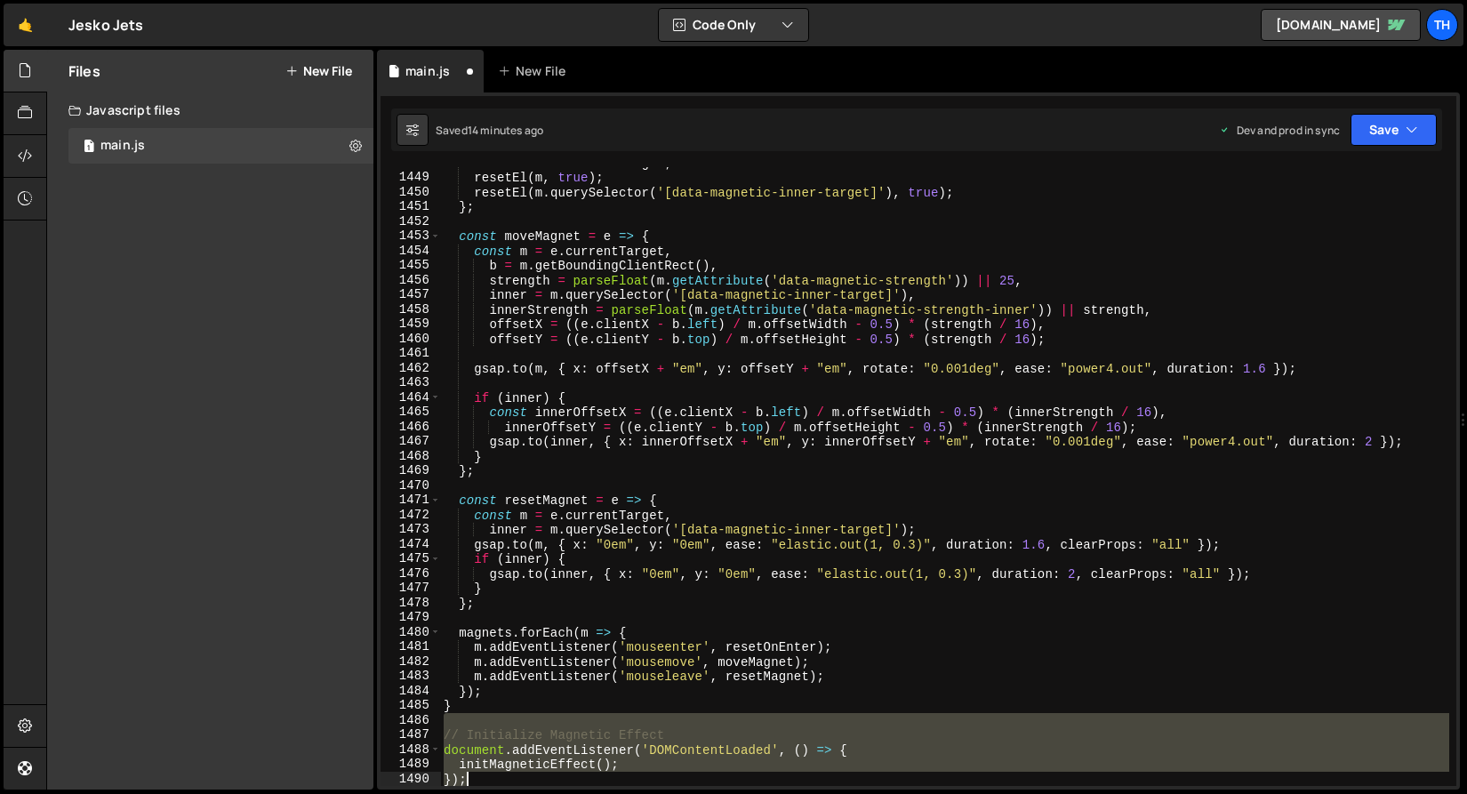
drag, startPoint x: 514, startPoint y: 720, endPoint x: 586, endPoint y: 858, distance: 155.4
click at [586, 793] on html "Projects Community Library Blog Th Projects Your Teams Invite team member Accou…" at bounding box center [733, 397] width 1467 height 794
type textarea "initMagneticEffect(); });"
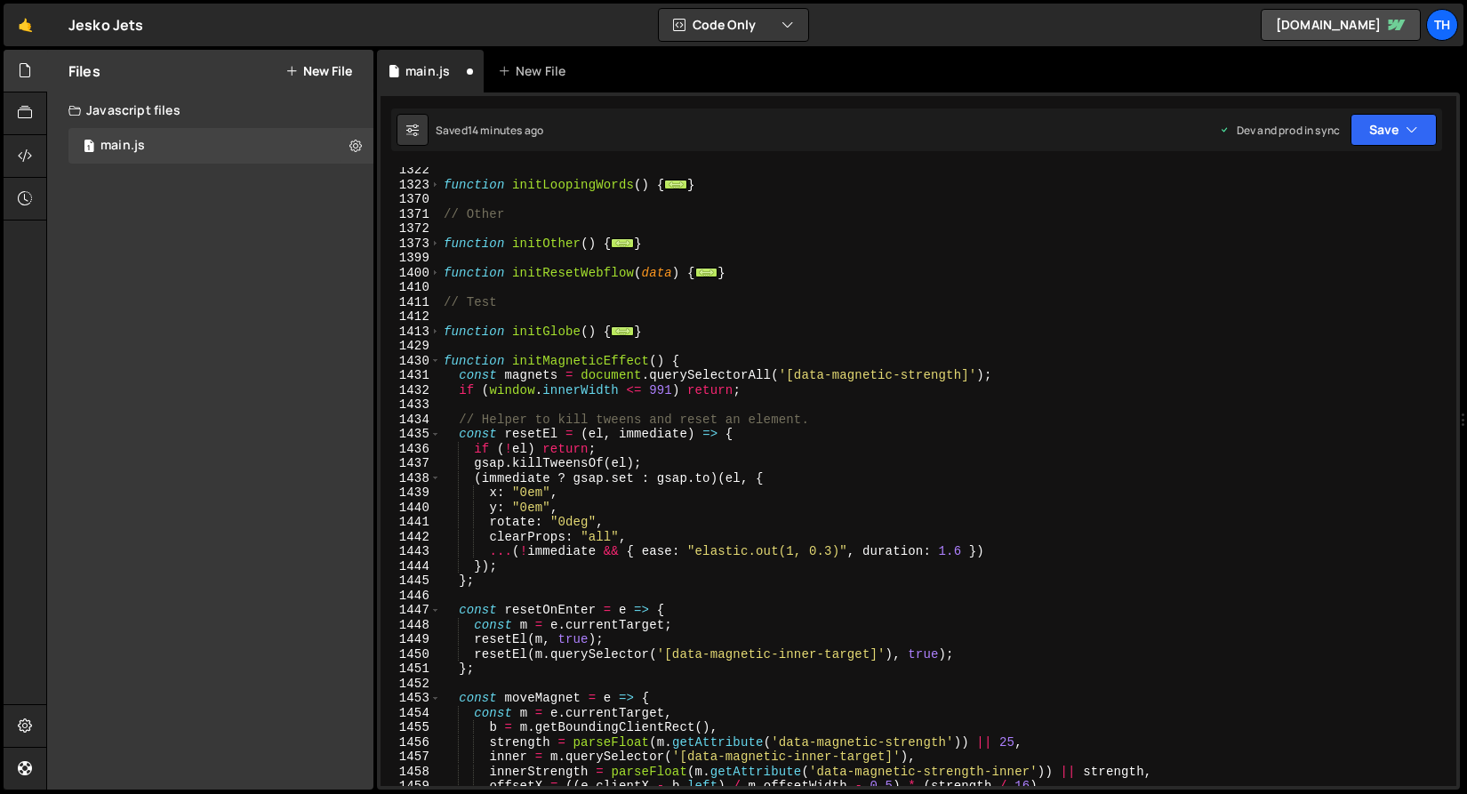
scroll to position [862, 0]
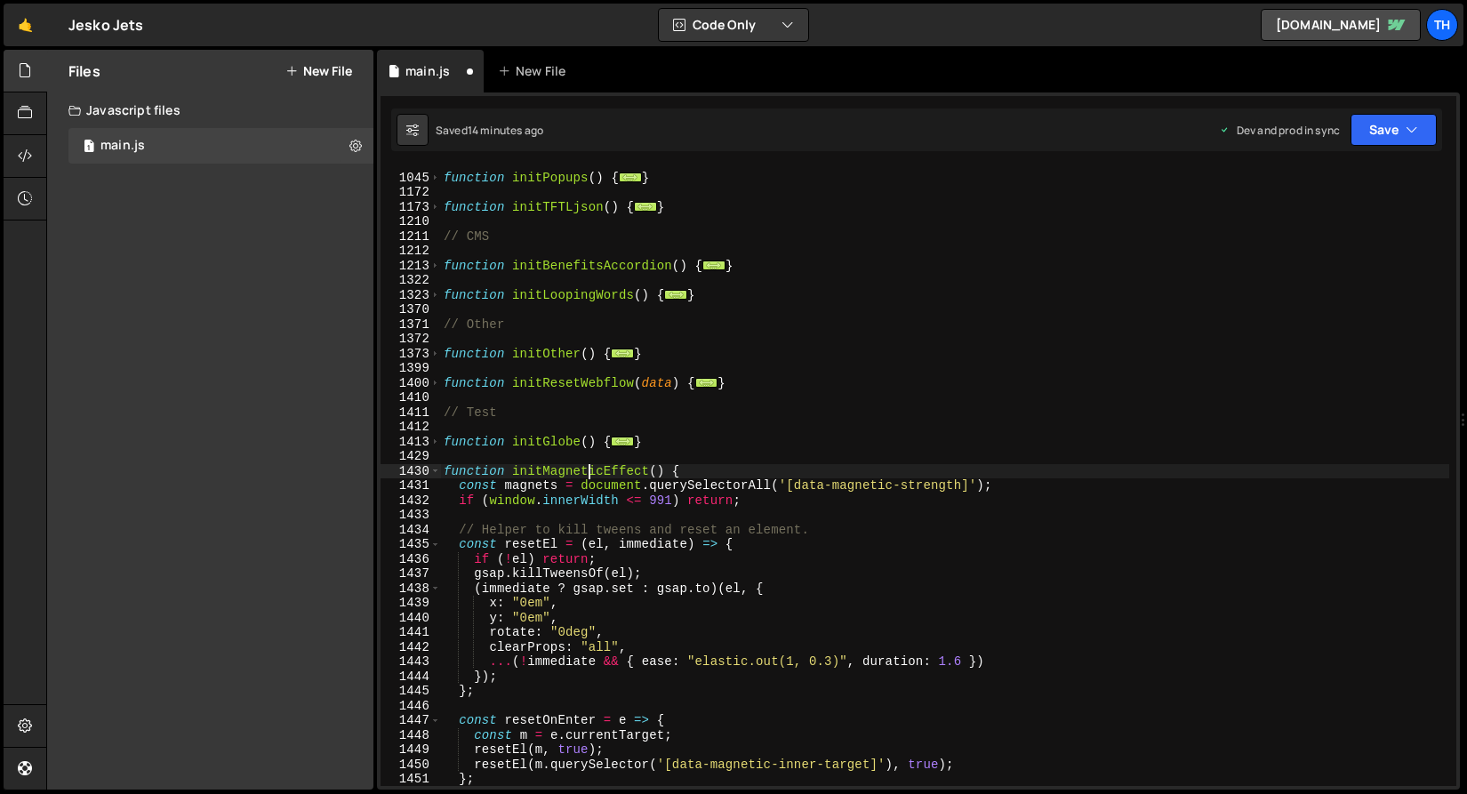
click at [588, 475] on div "function initPopups ( ) { ... } function initTFTLjson ( ) { ... } // CMS functi…" at bounding box center [944, 480] width 1009 height 648
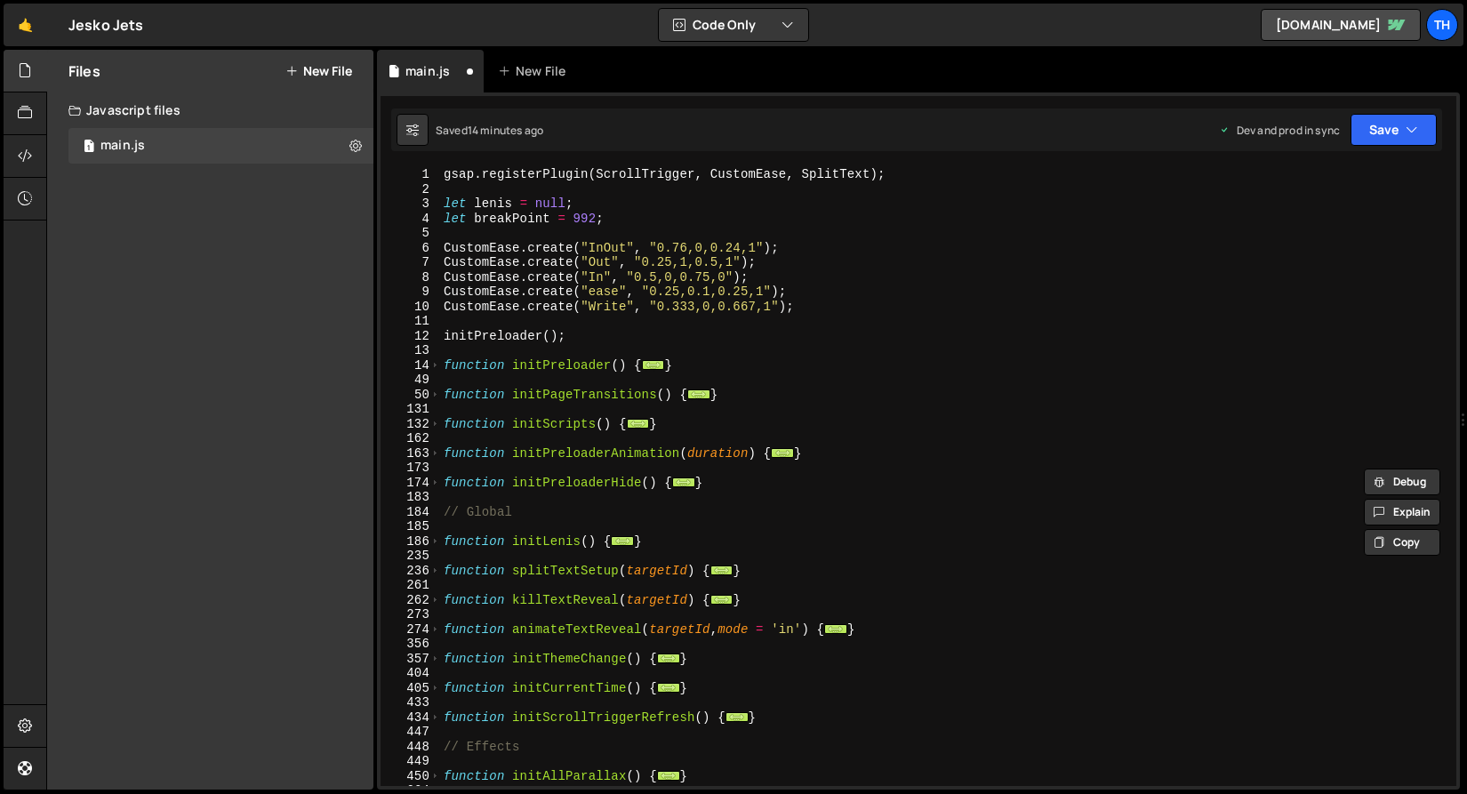
scroll to position [0, 0]
click at [434, 428] on span at bounding box center [435, 424] width 10 height 15
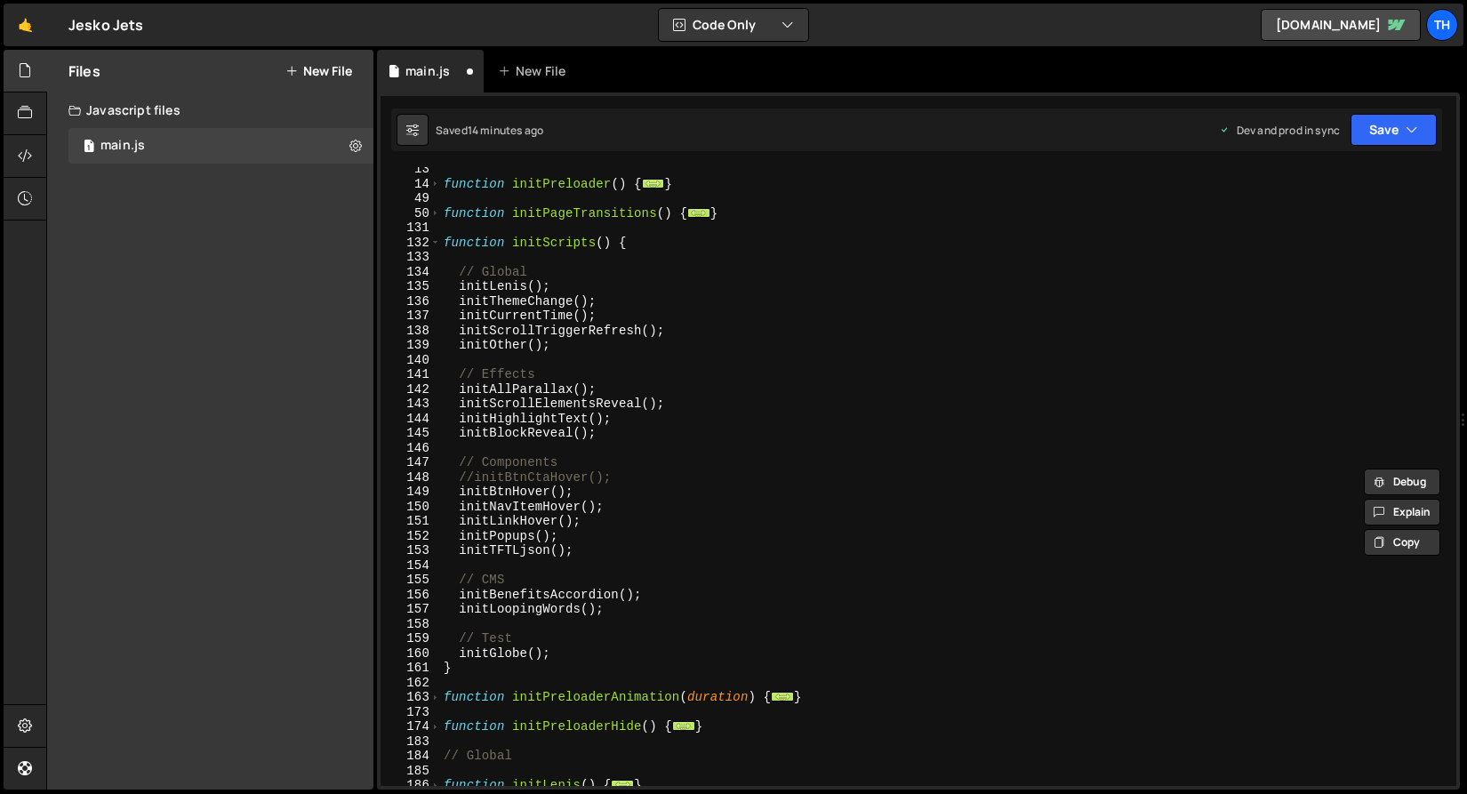
scroll to position [181, 0]
click at [593, 657] on div "function initPreloader ( ) { ... } function initPageTransitions ( ) { ... } fun…" at bounding box center [944, 486] width 1009 height 648
type textarea "initGlobe();"
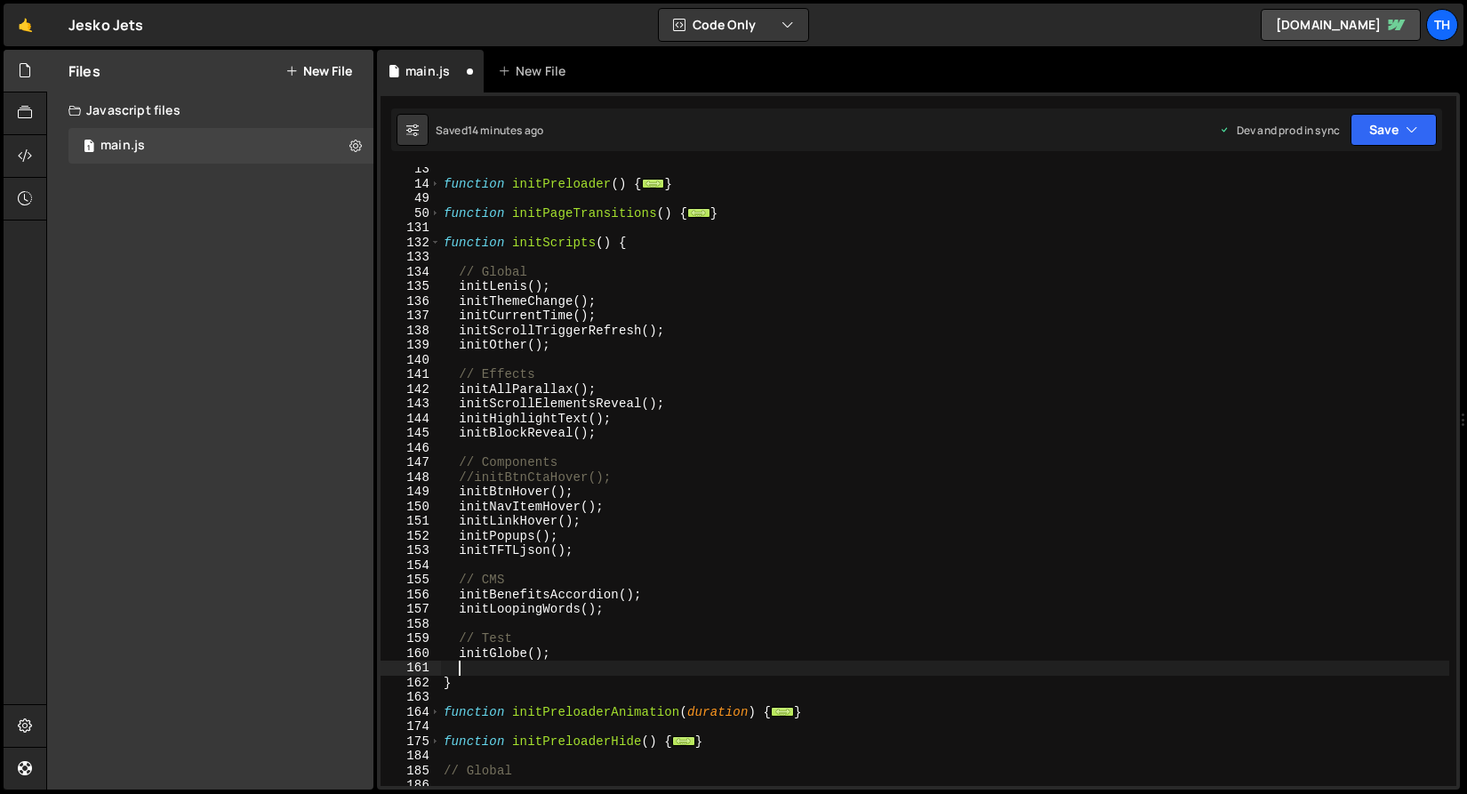
paste textarea "initMagneticEffect"
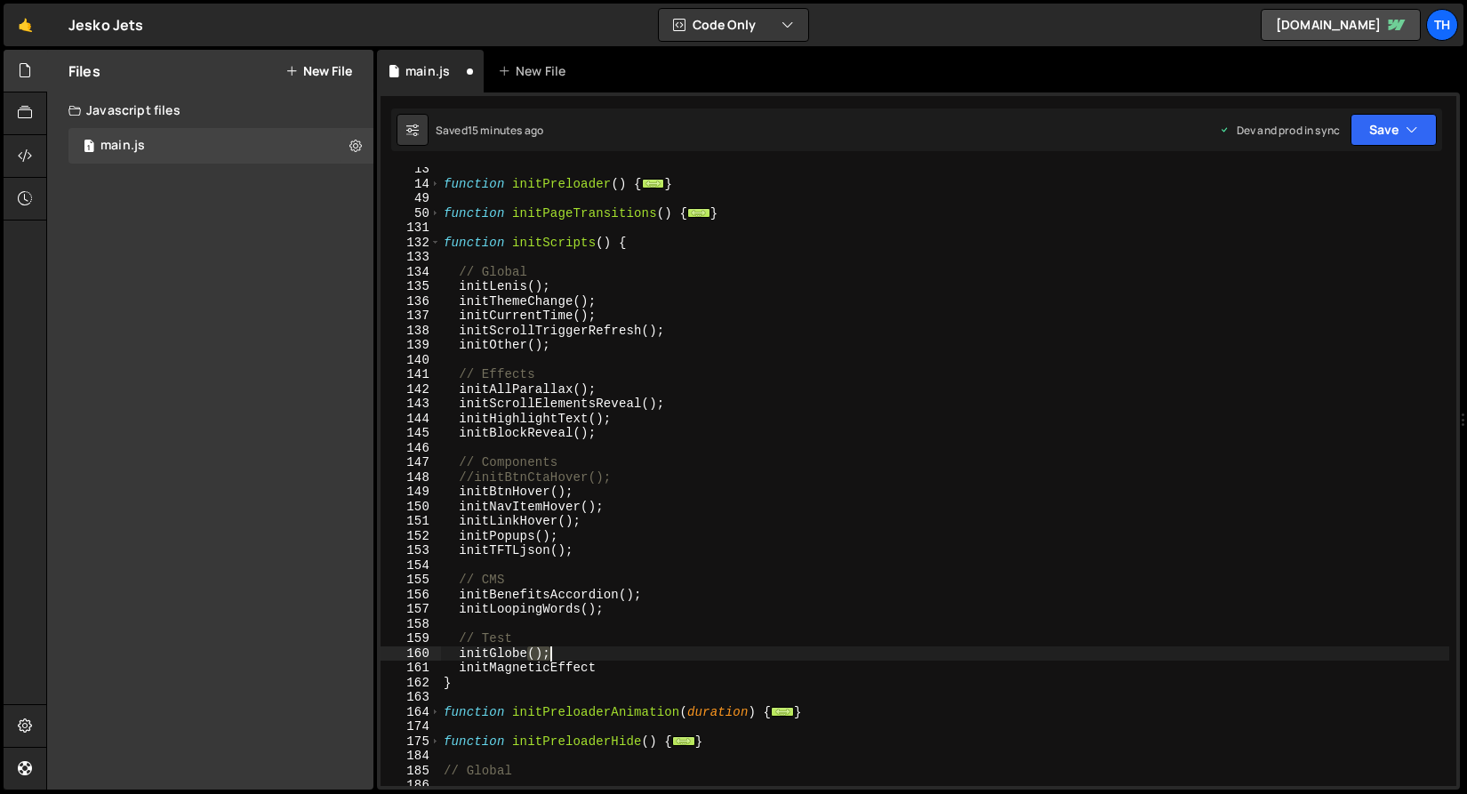
drag, startPoint x: 530, startPoint y: 653, endPoint x: 570, endPoint y: 652, distance: 40.0
click at [570, 652] on div "function initPreloader ( ) { ... } function initPageTransitions ( ) { ... } fun…" at bounding box center [944, 486] width 1009 height 648
click at [643, 671] on div "function initPreloader ( ) { ... } function initPageTransitions ( ) { ... } fun…" at bounding box center [944, 486] width 1009 height 648
paste textarea "();"
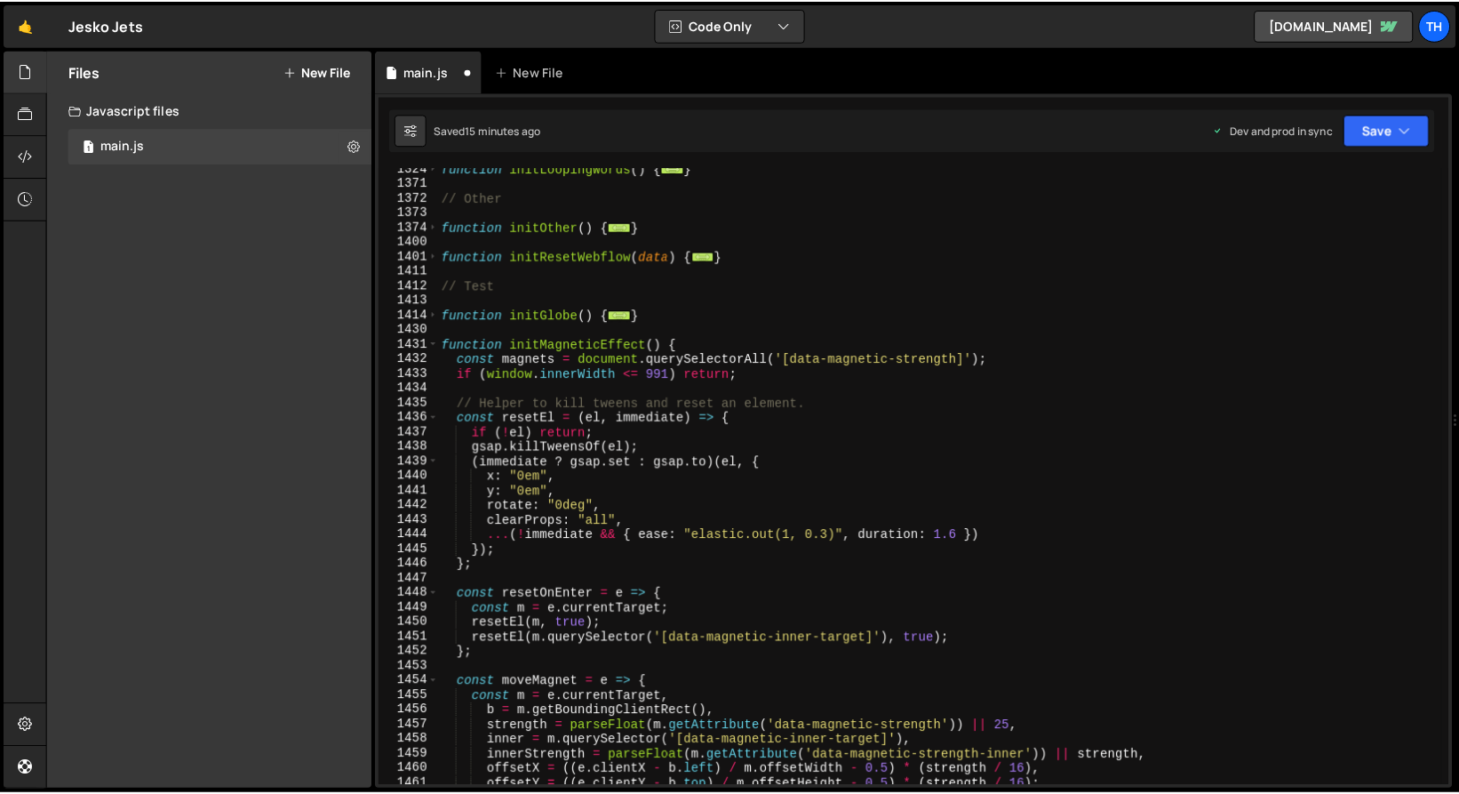
scroll to position [1428, 0]
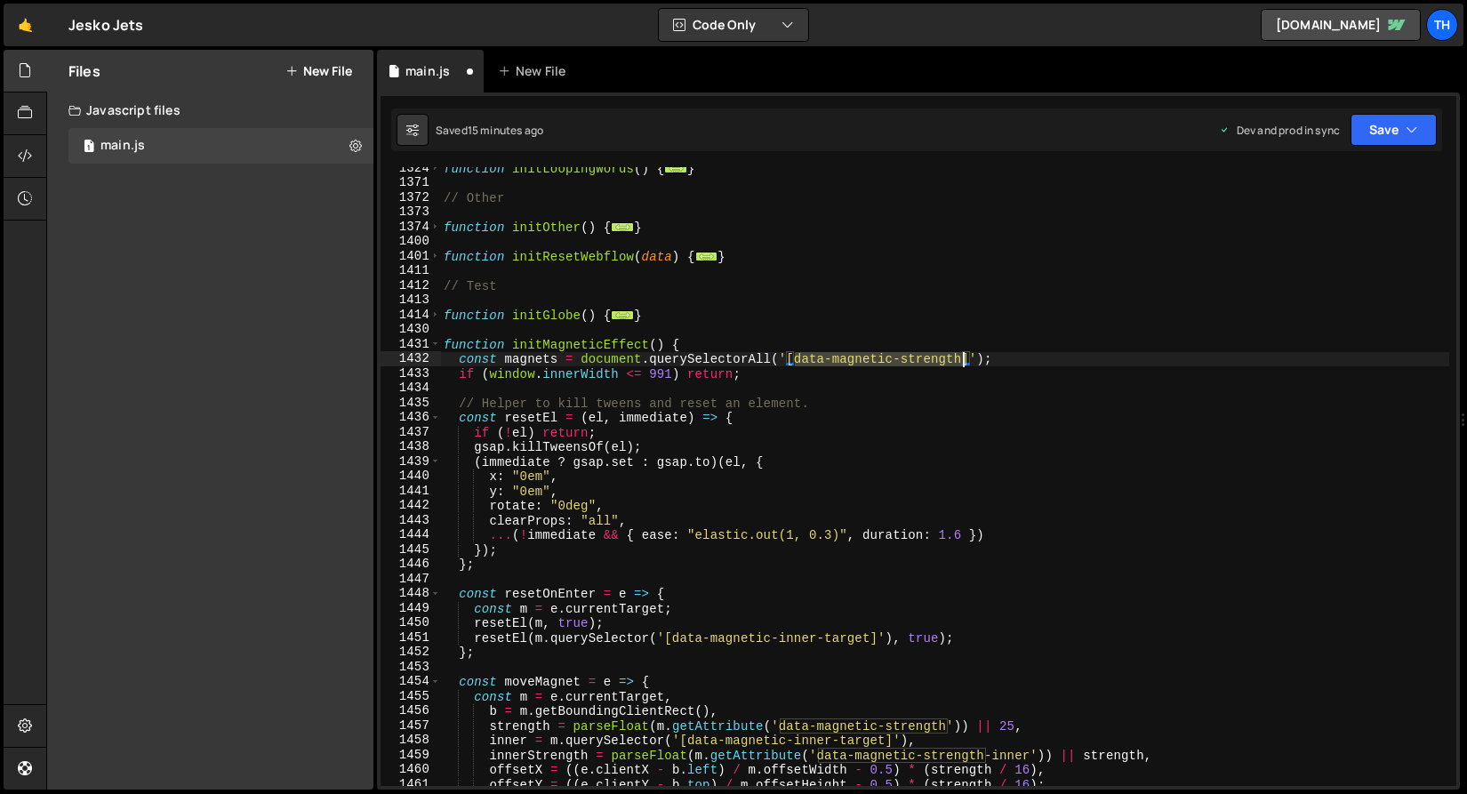
drag, startPoint x: 794, startPoint y: 363, endPoint x: 965, endPoint y: 358, distance: 171.6
click at [965, 358] on div "function initLoopingWords ( ) { ... } // Other function initOther ( ) { ... } f…" at bounding box center [944, 485] width 1009 height 648
click at [1412, 135] on icon "button" at bounding box center [1411, 130] width 12 height 18
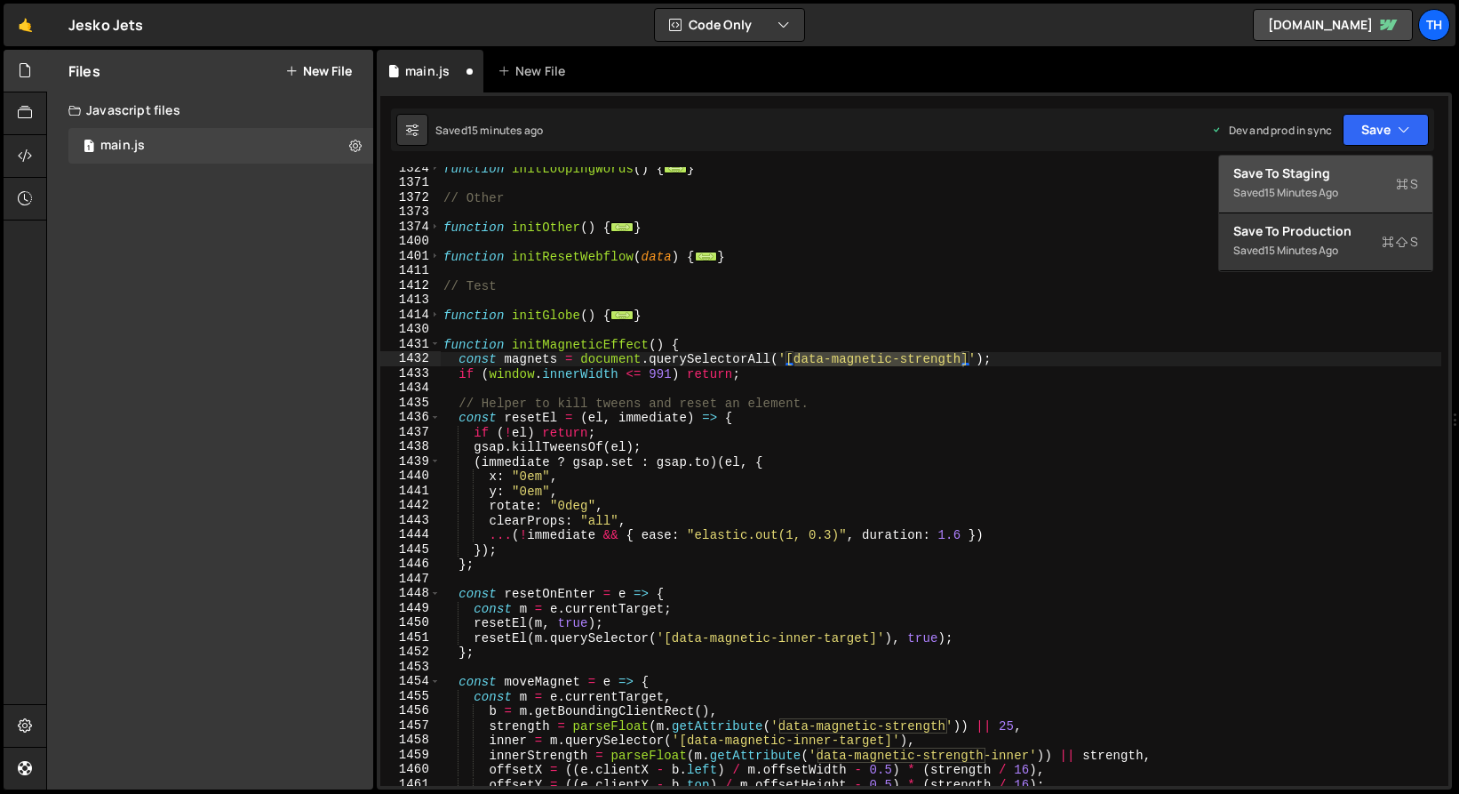
click at [1401, 158] on button "Save to Staging S Saved 15 minutes ago" at bounding box center [1325, 185] width 213 height 58
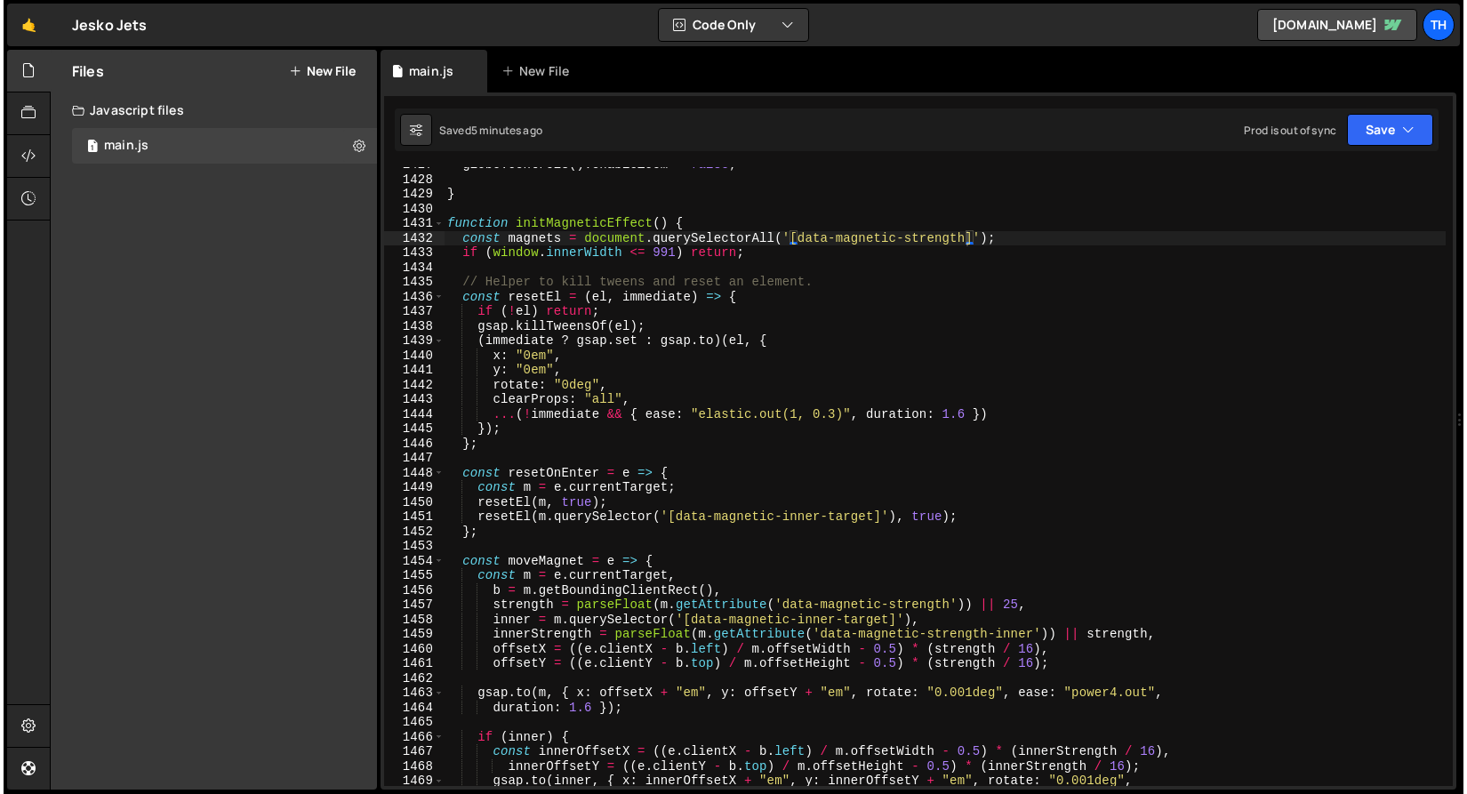
scroll to position [20930, 0]
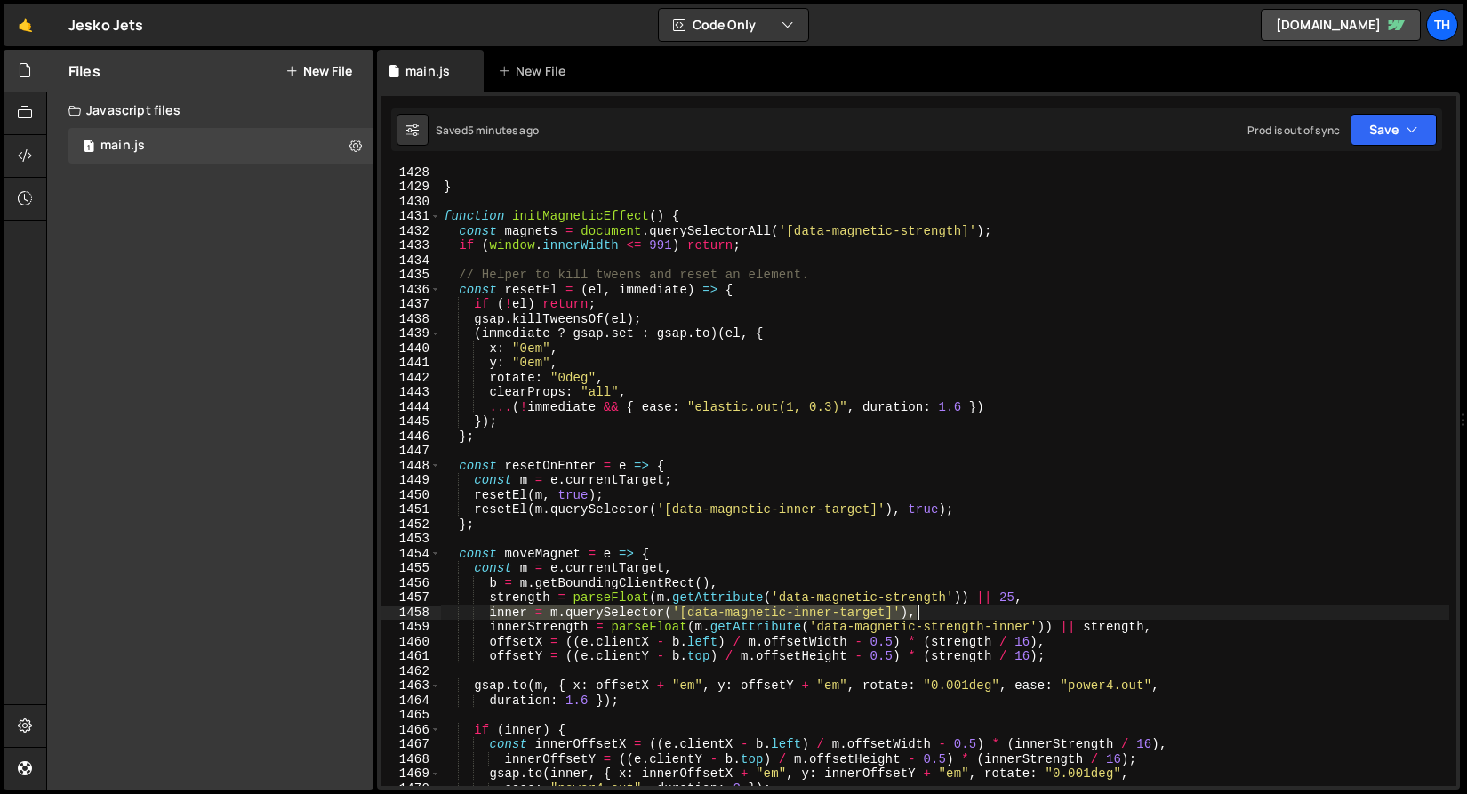
drag, startPoint x: 488, startPoint y: 609, endPoint x: 976, endPoint y: 611, distance: 488.0
click at [976, 611] on div "} function initMagneticEffect ( ) { const magnets = document . querySelectorAll…" at bounding box center [944, 488] width 1009 height 648
paste textarea "const inners = m.querySelectorAll('[data-magnetic-inner-target]');"
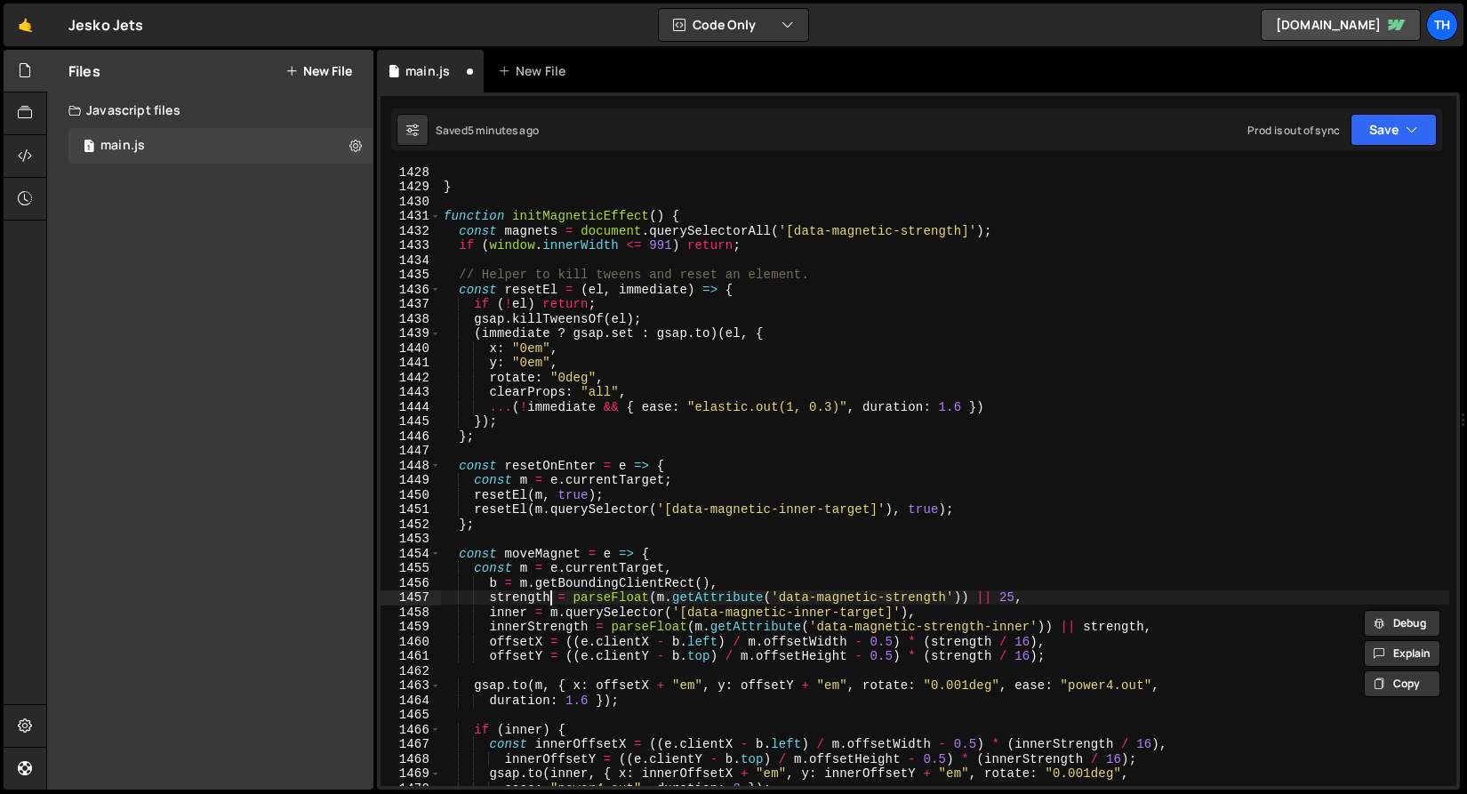
click at [551, 591] on div "} function initMagneticEffect ( ) { const magnets = document . querySelectorAll…" at bounding box center [944, 488] width 1009 height 648
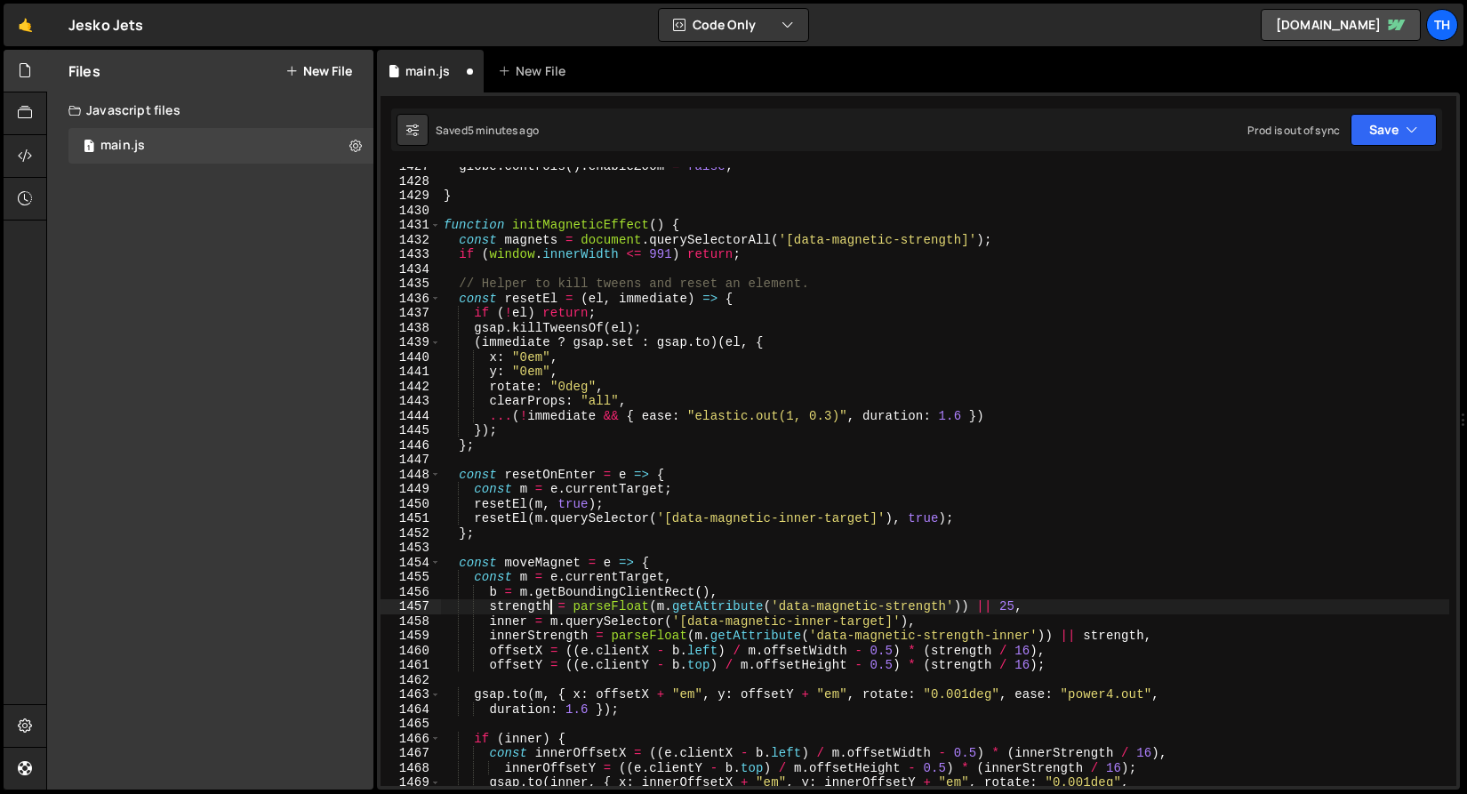
scroll to position [20921, 0]
click at [515, 611] on div "globe . controls ( ) . enableZoom = false ; } function initMagneticEffect ( ) {…" at bounding box center [944, 483] width 1009 height 648
drag, startPoint x: 490, startPoint y: 622, endPoint x: 993, endPoint y: 619, distance: 503.1
click at [993, 619] on div "globe . controls ( ) . enableZoom = false ; } function initMagneticEffect ( ) {…" at bounding box center [944, 483] width 1009 height 648
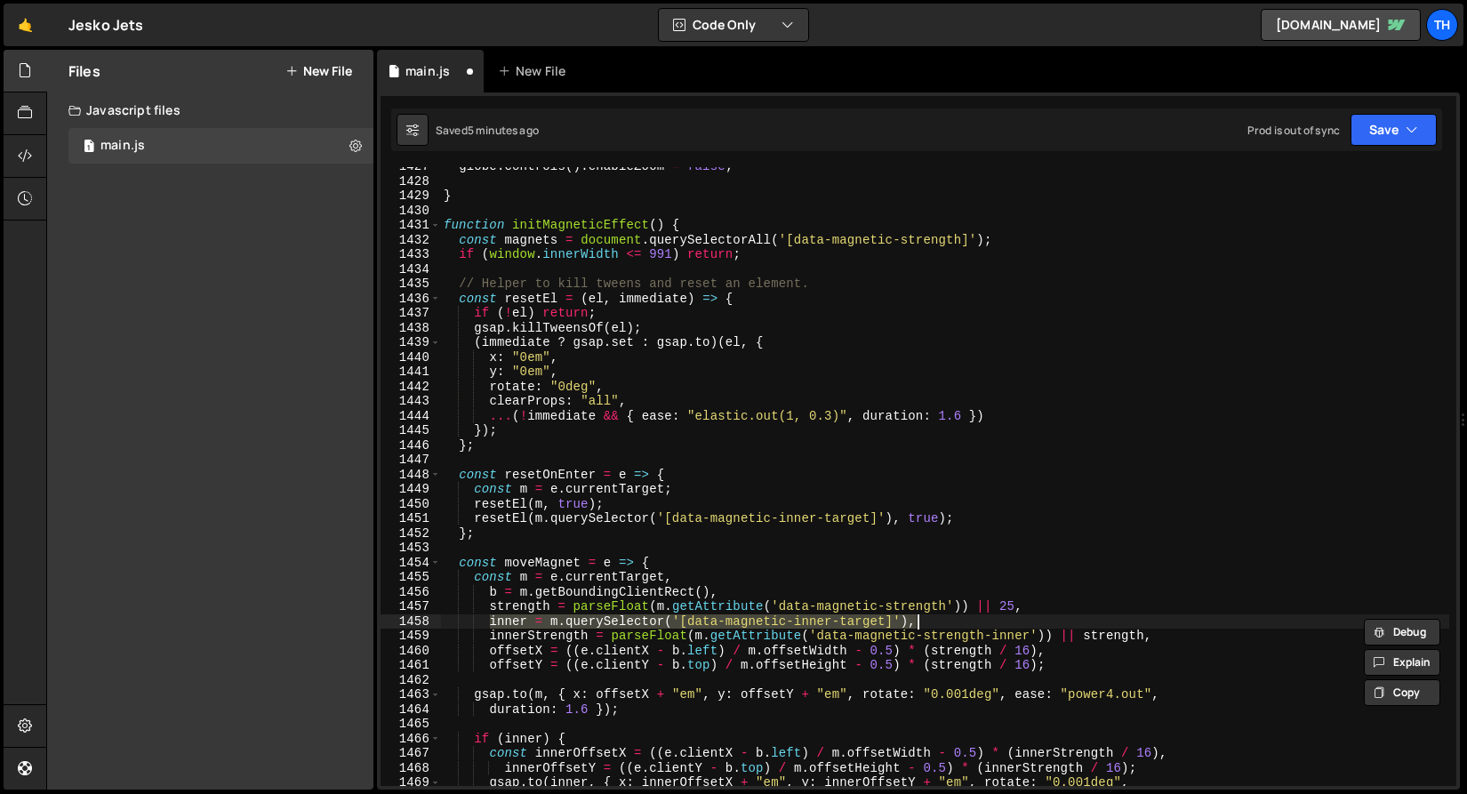
paste textarea "const inners = m.querySelectorAll('[data-magnetic-inner-target]');"
click at [539, 623] on div "globe . controls ( ) . enableZoom = false ; } function initMagneticEffect ( ) {…" at bounding box center [944, 476] width 1009 height 619
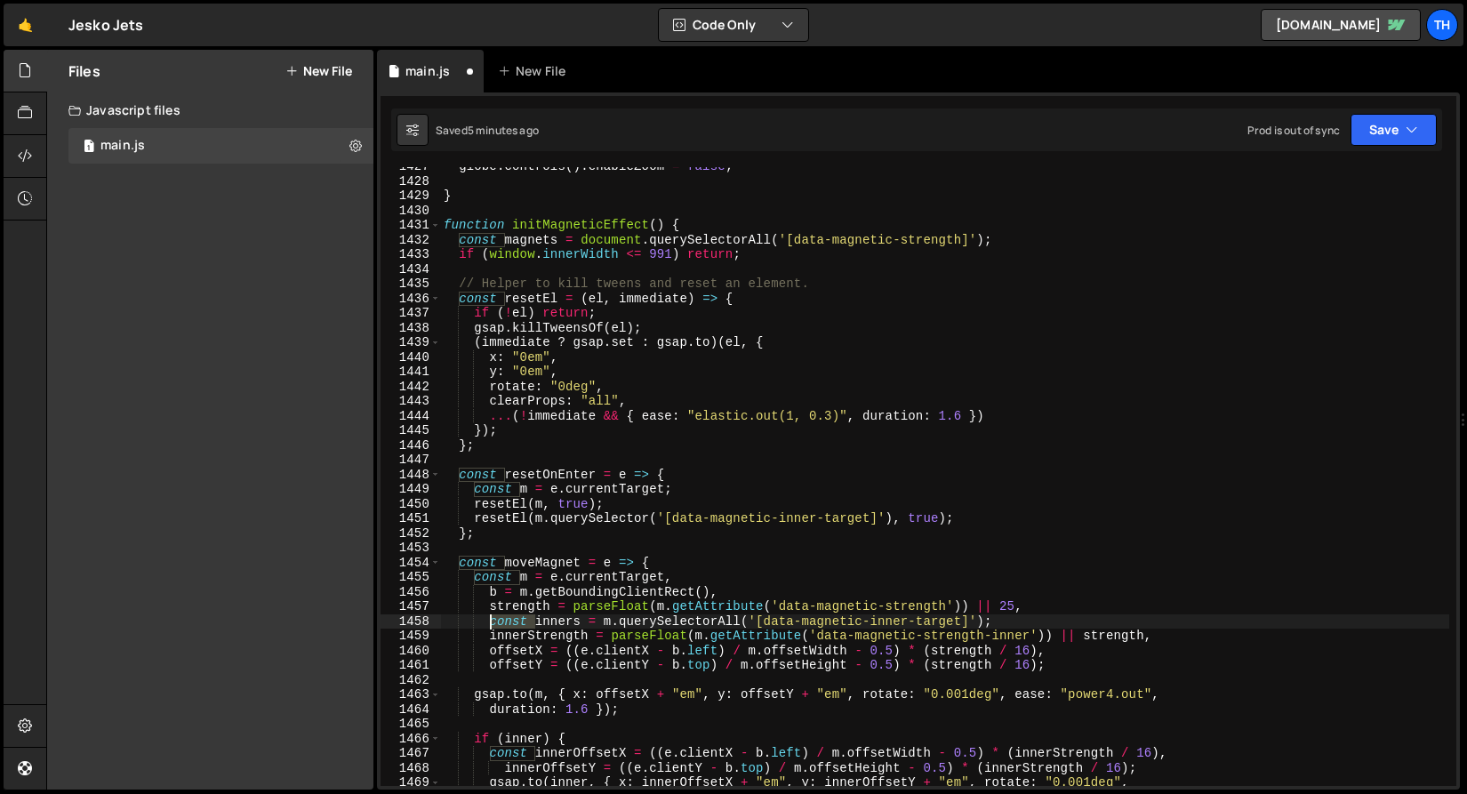
drag, startPoint x: 538, startPoint y: 620, endPoint x: 489, endPoint y: 619, distance: 48.9
click at [489, 619] on div "globe . controls ( ) . enableZoom = false ; } function initMagneticEffect ( ) {…" at bounding box center [944, 483] width 1009 height 648
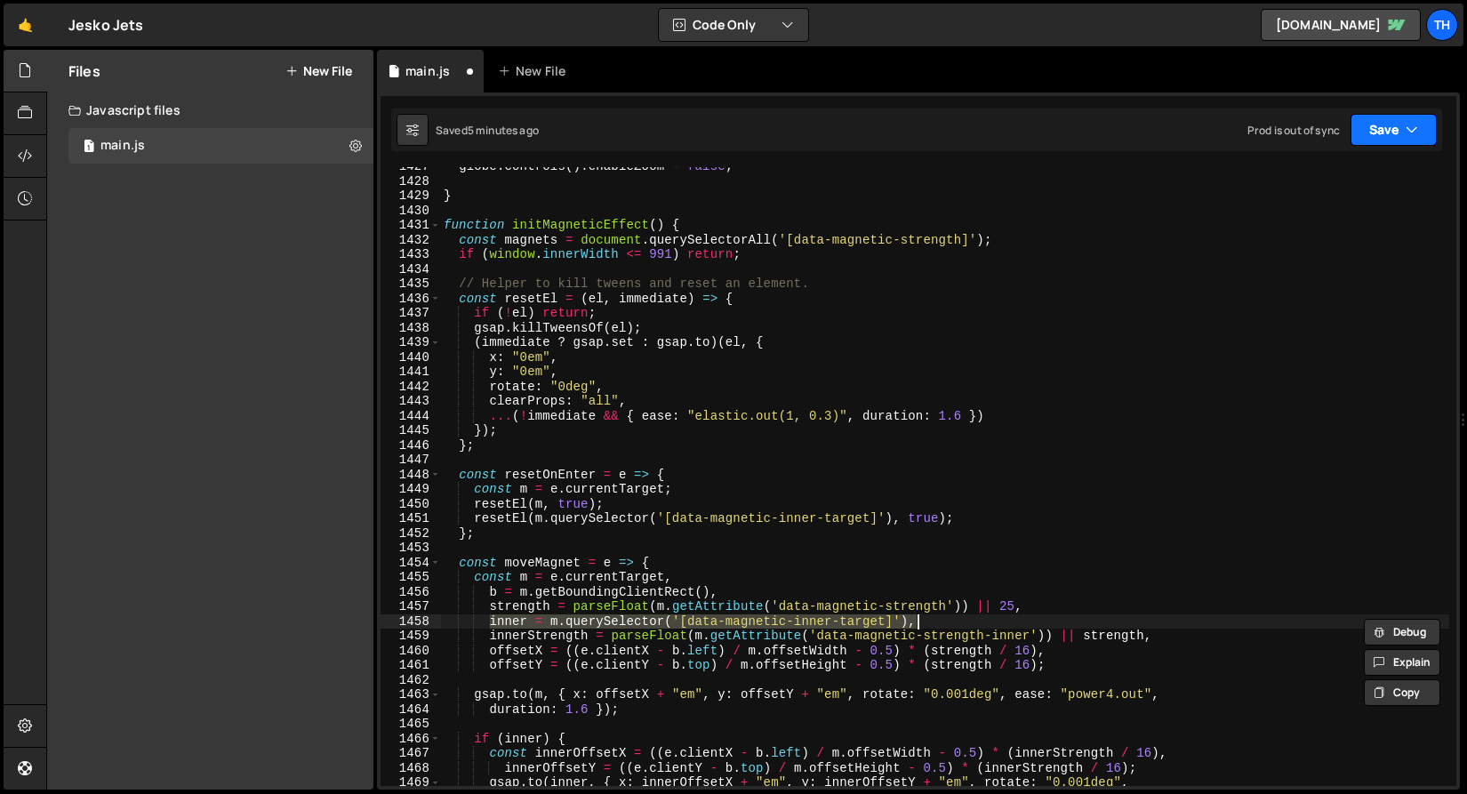
click at [1369, 138] on button "Save" at bounding box center [1393, 130] width 86 height 32
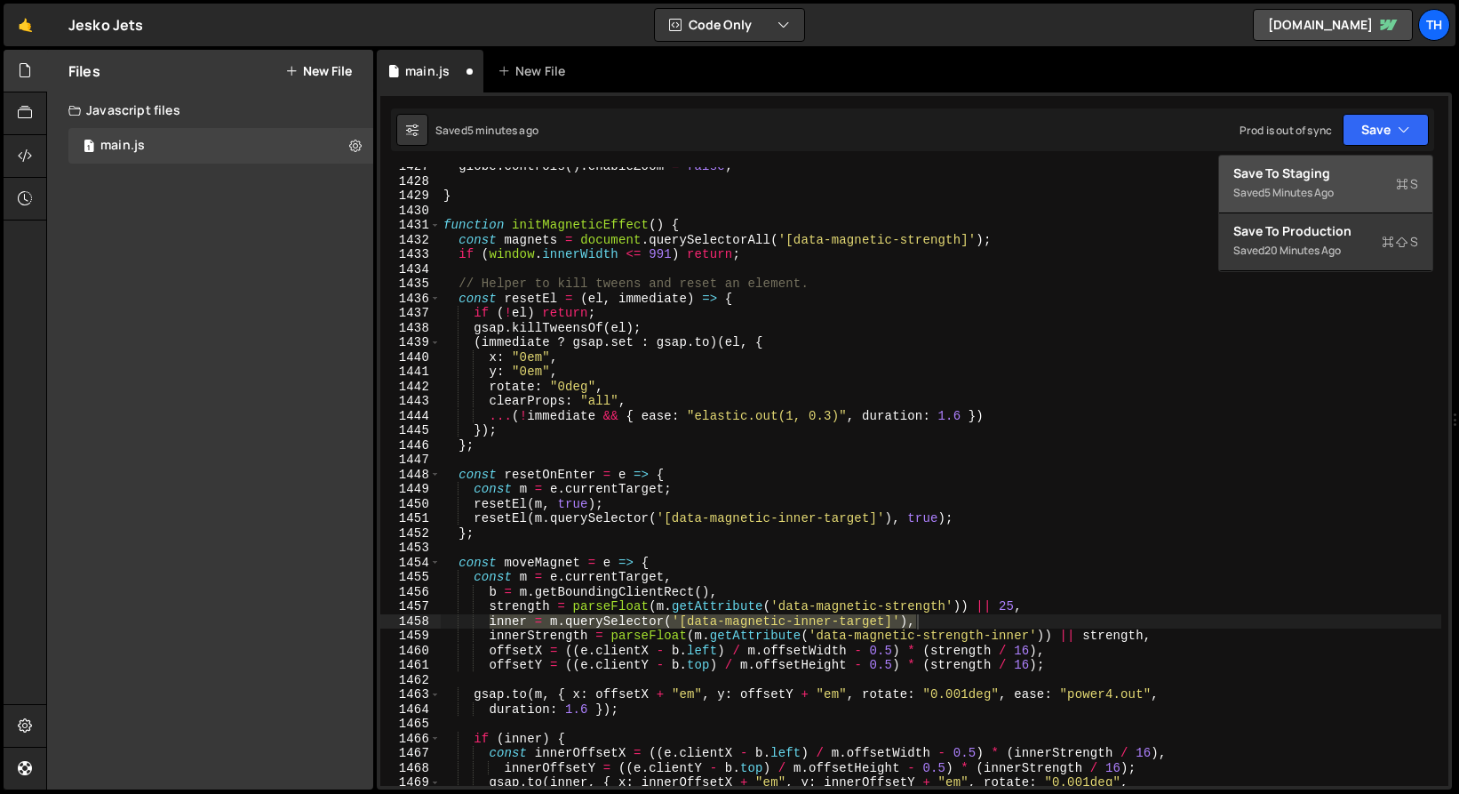
click at [1358, 168] on div "Save to Staging S" at bounding box center [1326, 173] width 185 height 18
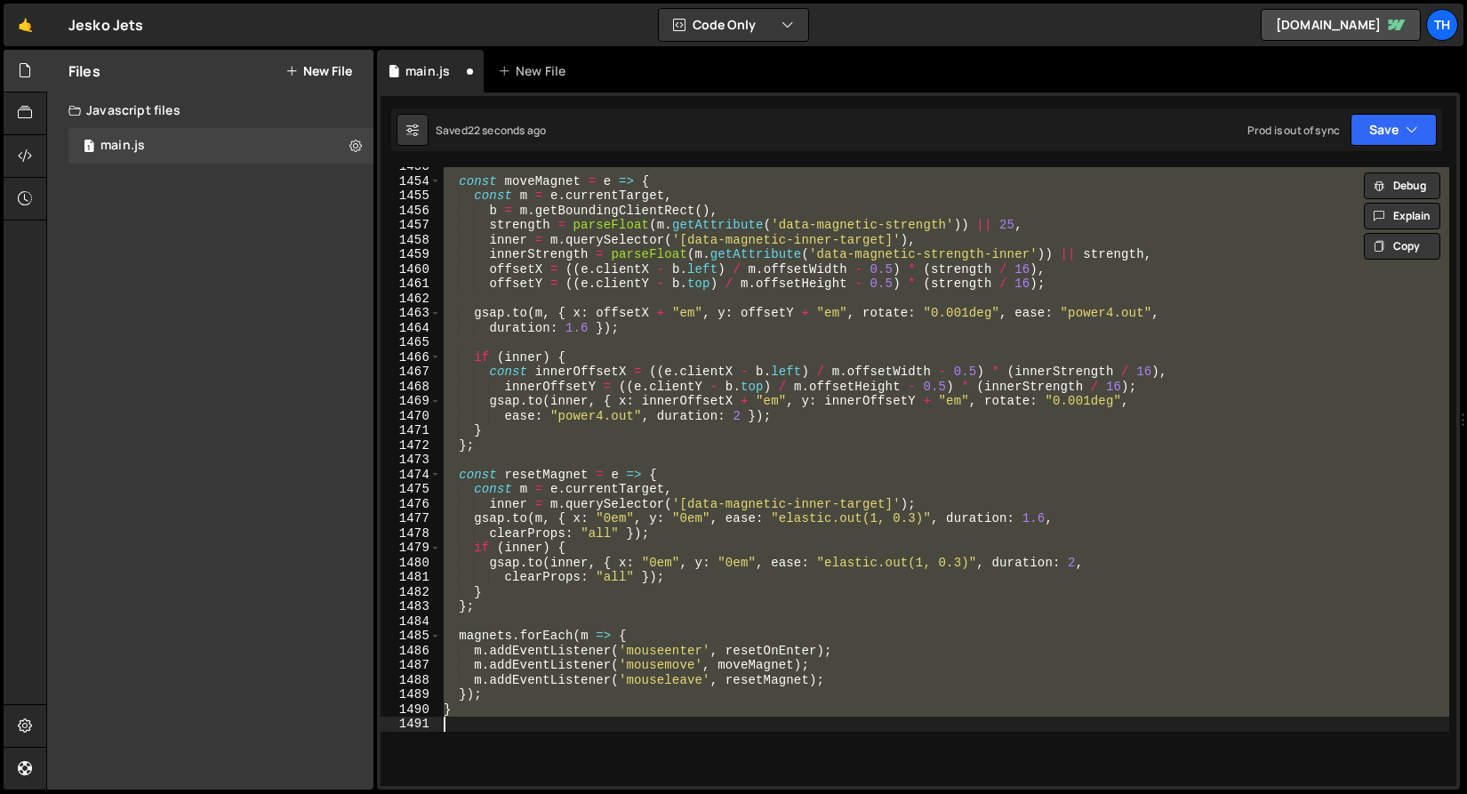
scroll to position [21302, 0]
click at [595, 543] on div "const moveMagnet = e => { const m = e . currentTarget , b = m . getBoundingClie…" at bounding box center [944, 476] width 1009 height 619
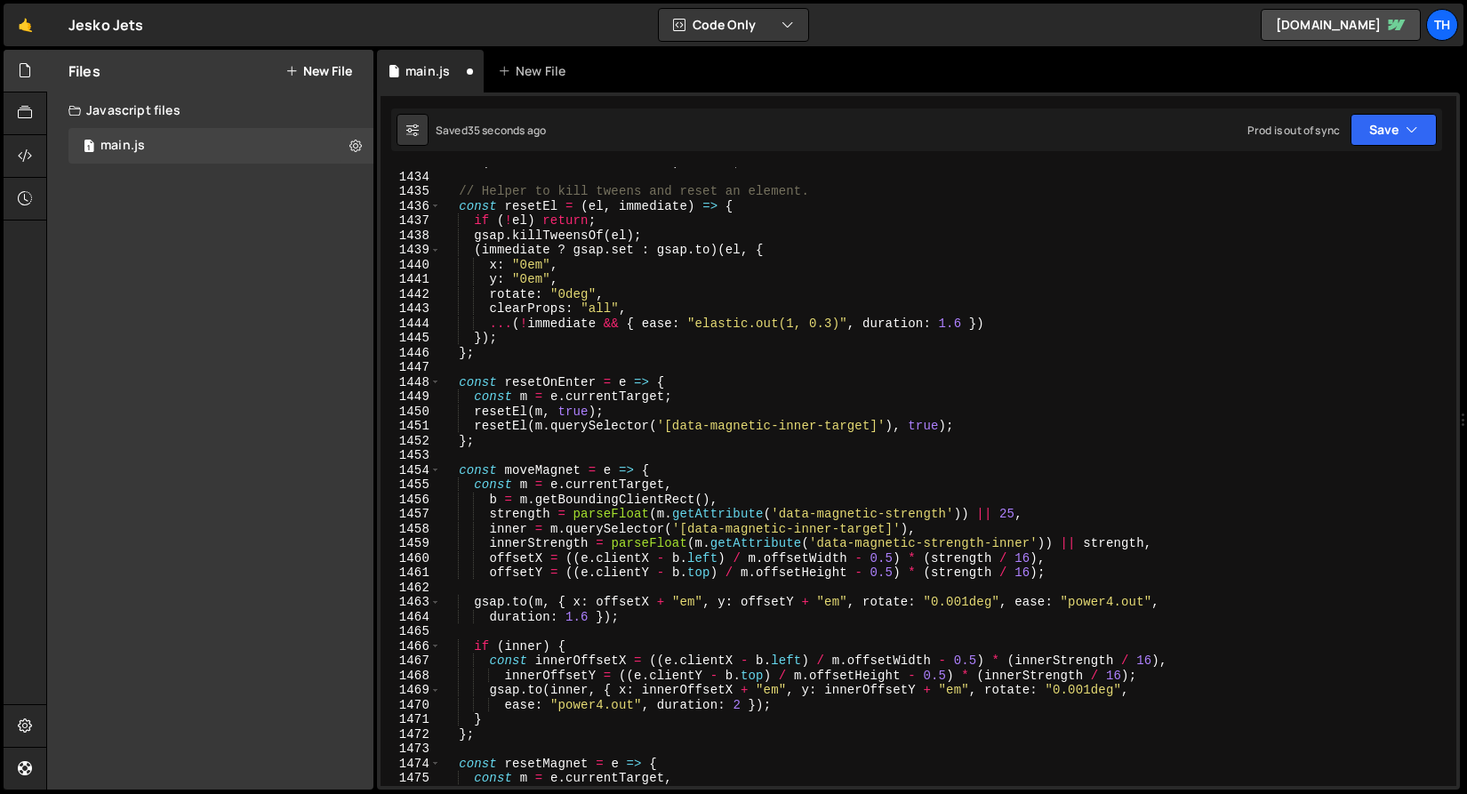
scroll to position [21013, 0]
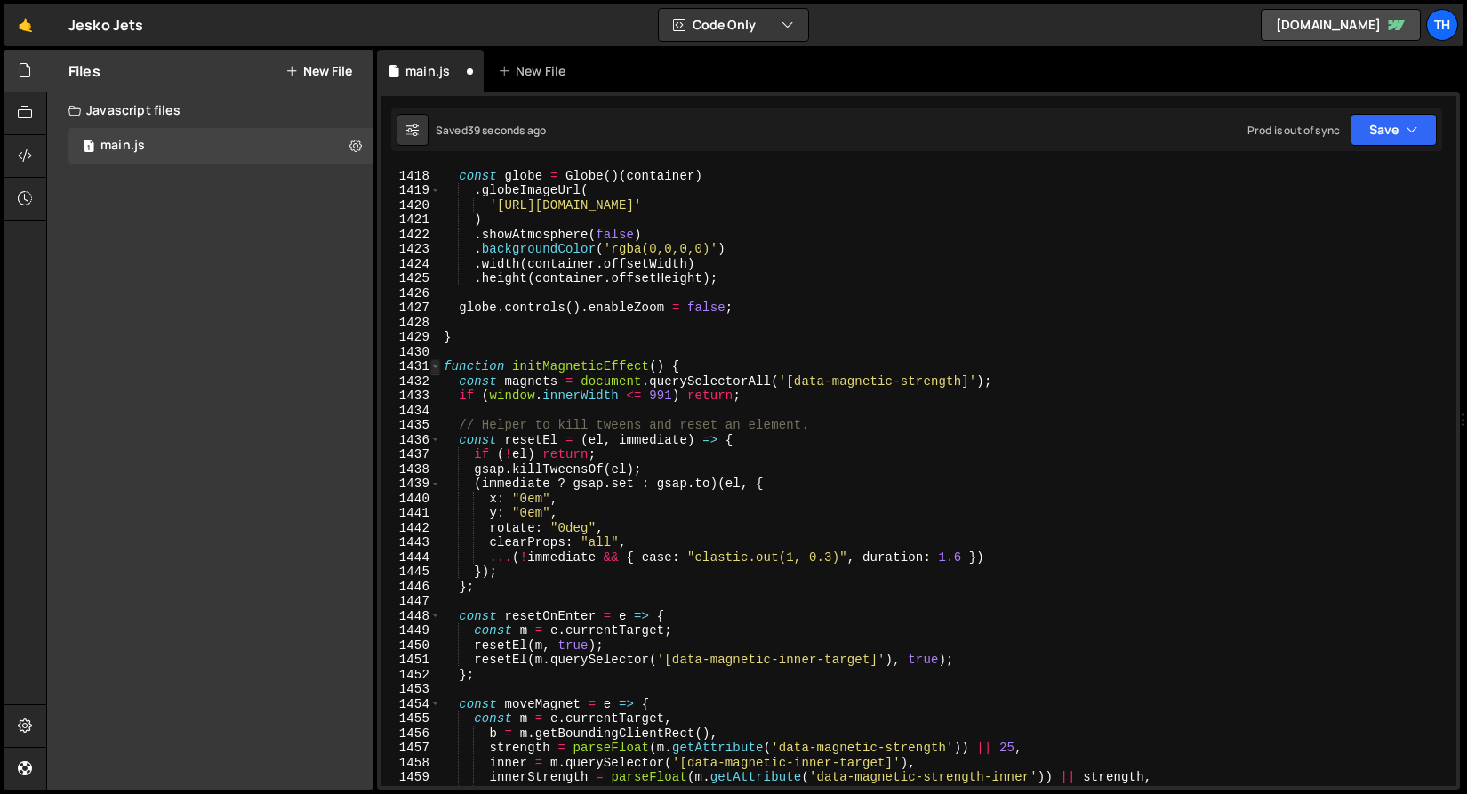
click at [430, 371] on span at bounding box center [435, 366] width 10 height 15
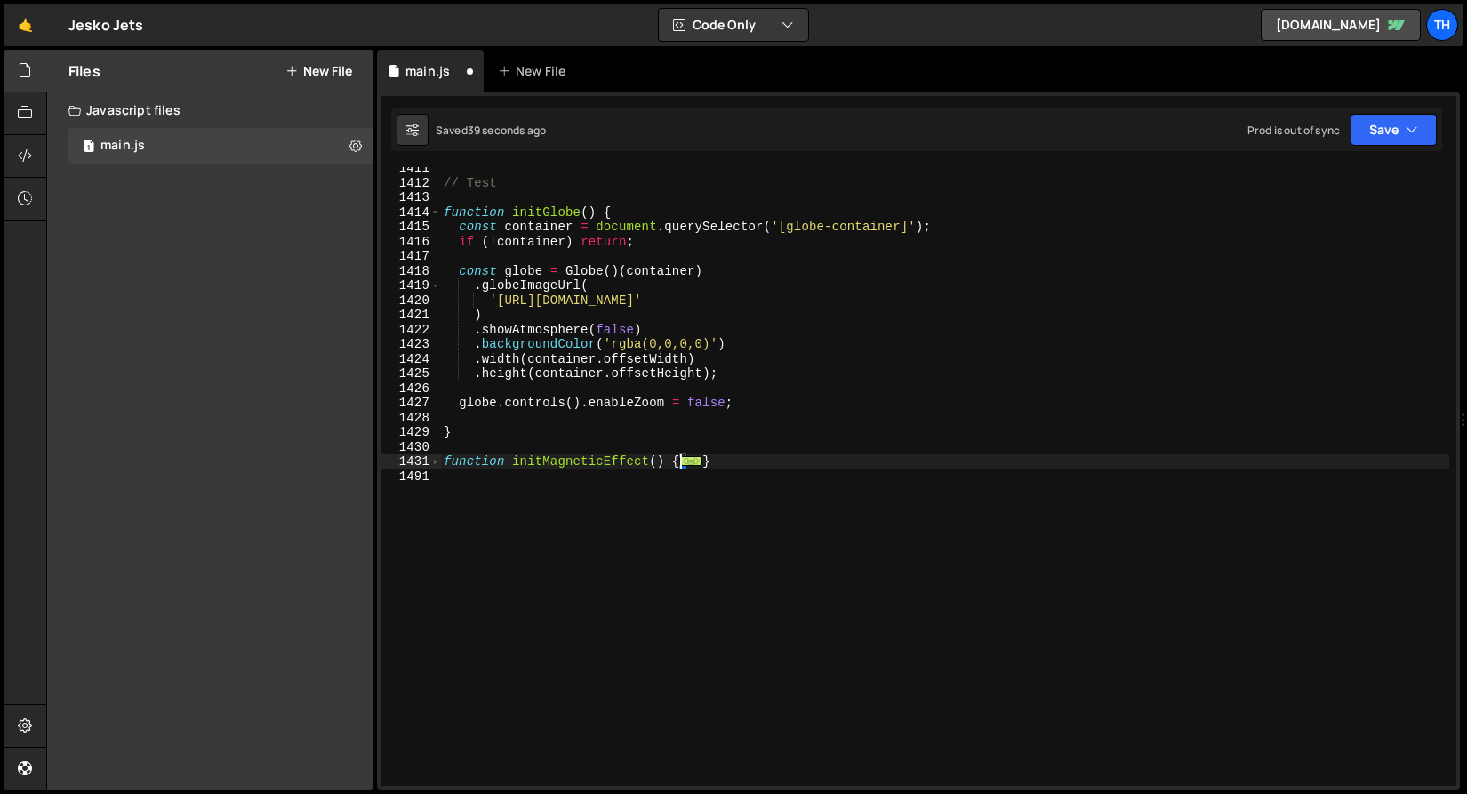
scroll to position [20684, 0]
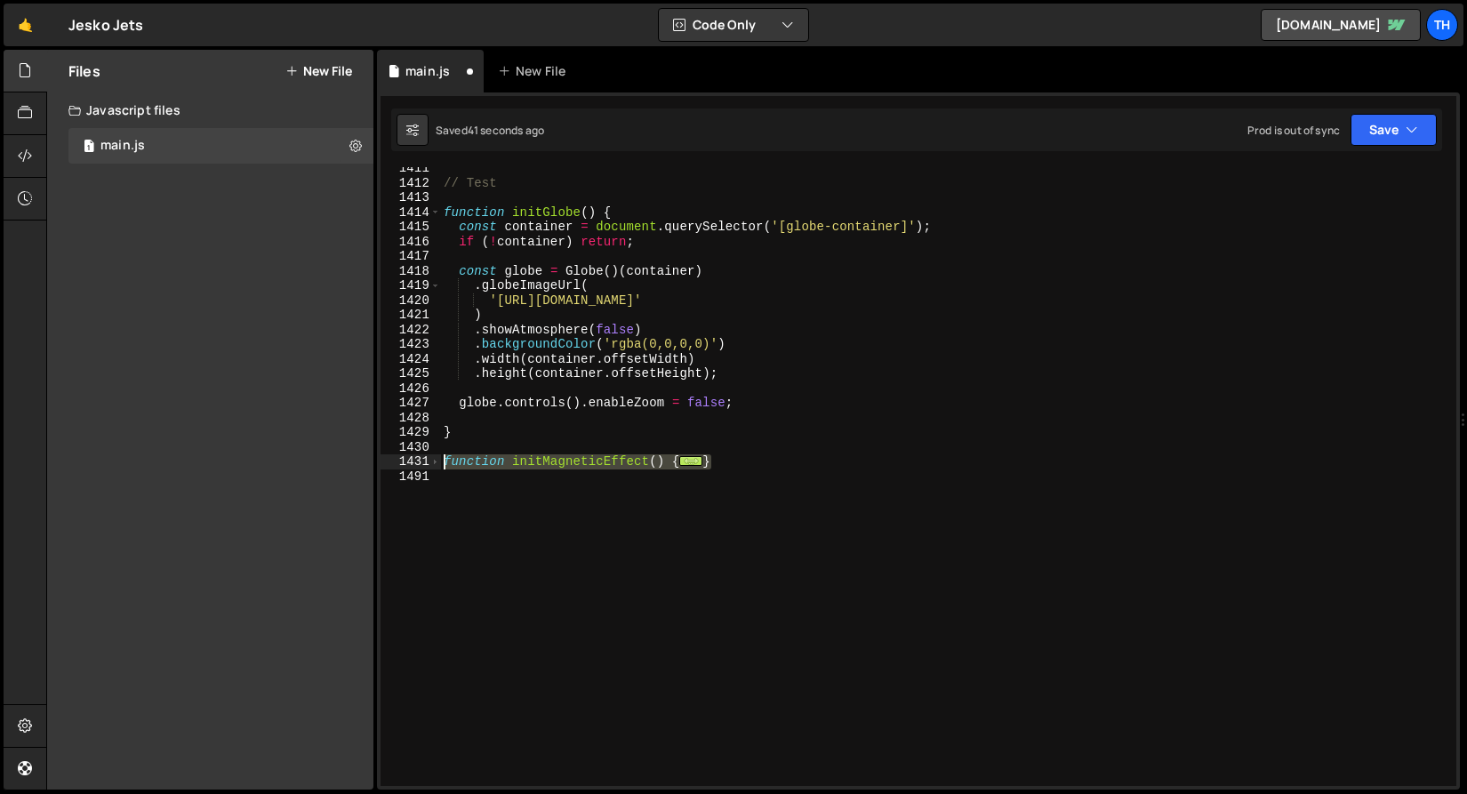
drag, startPoint x: 732, startPoint y: 462, endPoint x: 367, endPoint y: 460, distance: 365.3
click at [367, 460] on div "Files New File Javascript files 1 main.js 0 CSS files Copy share link Edit File…" at bounding box center [756, 420] width 1420 height 740
paste textarea "}"
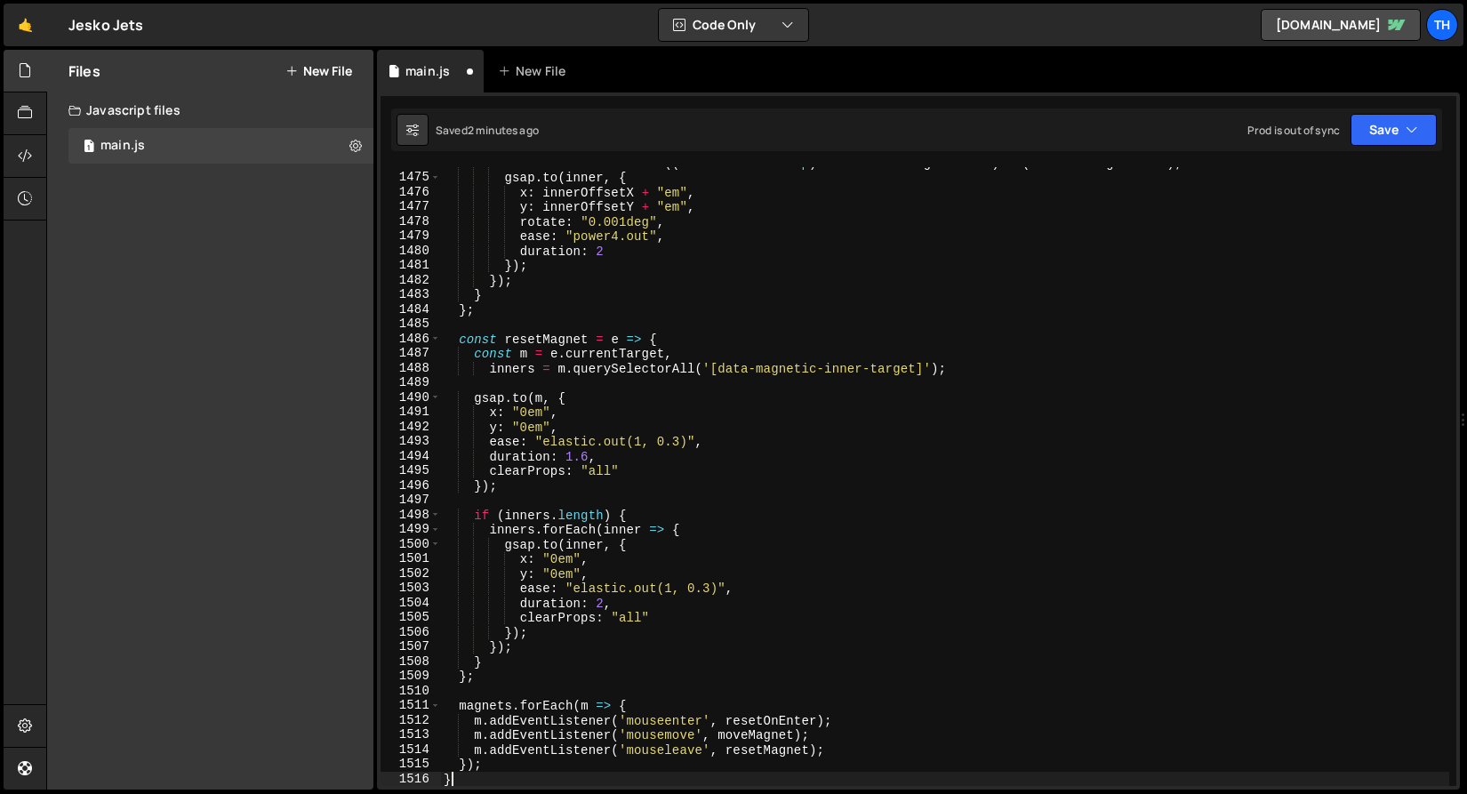
scroll to position [21614, 0]
click at [1419, 123] on button "Save" at bounding box center [1393, 130] width 86 height 32
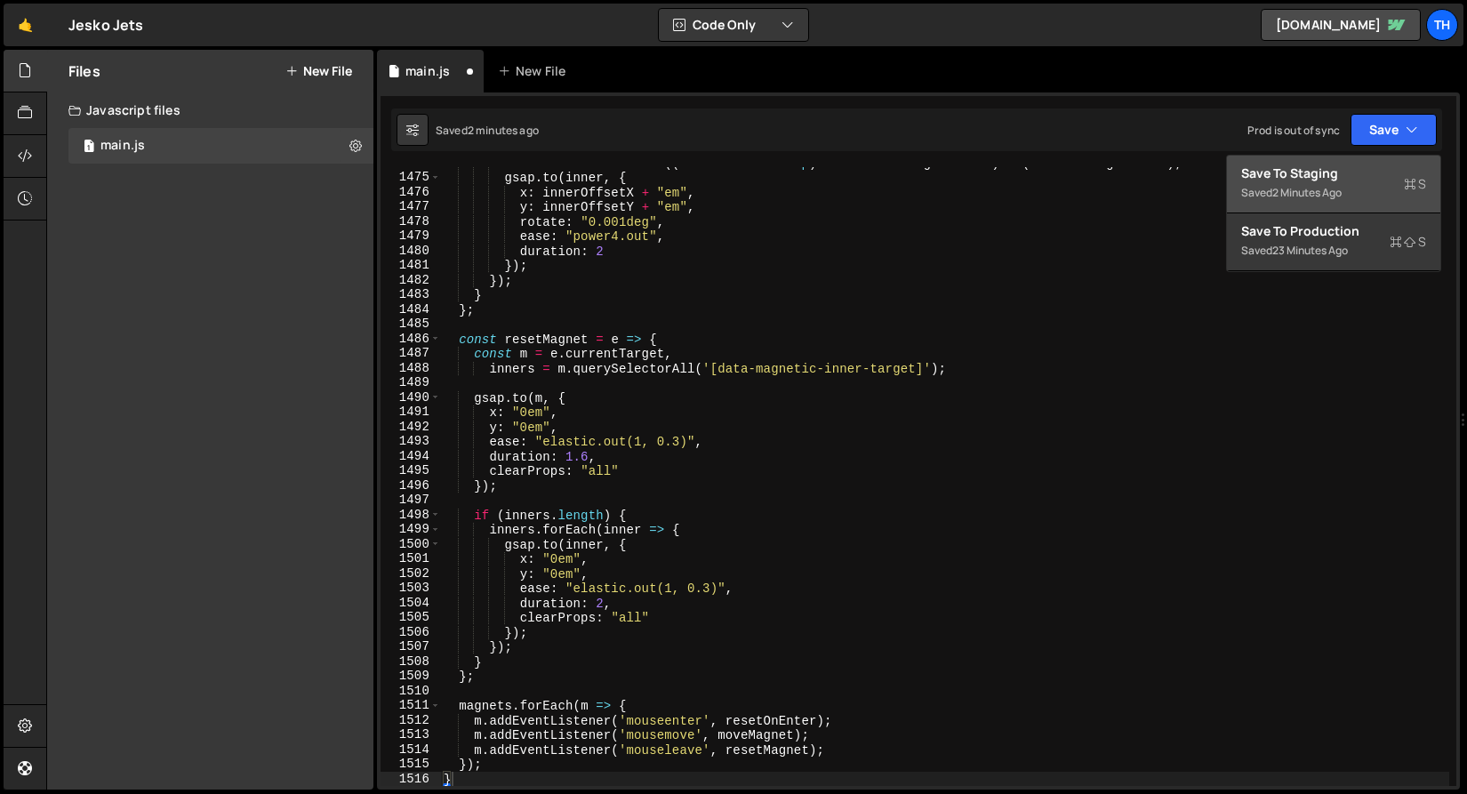
click at [1276, 198] on div "2 minutes ago" at bounding box center [1306, 192] width 69 height 15
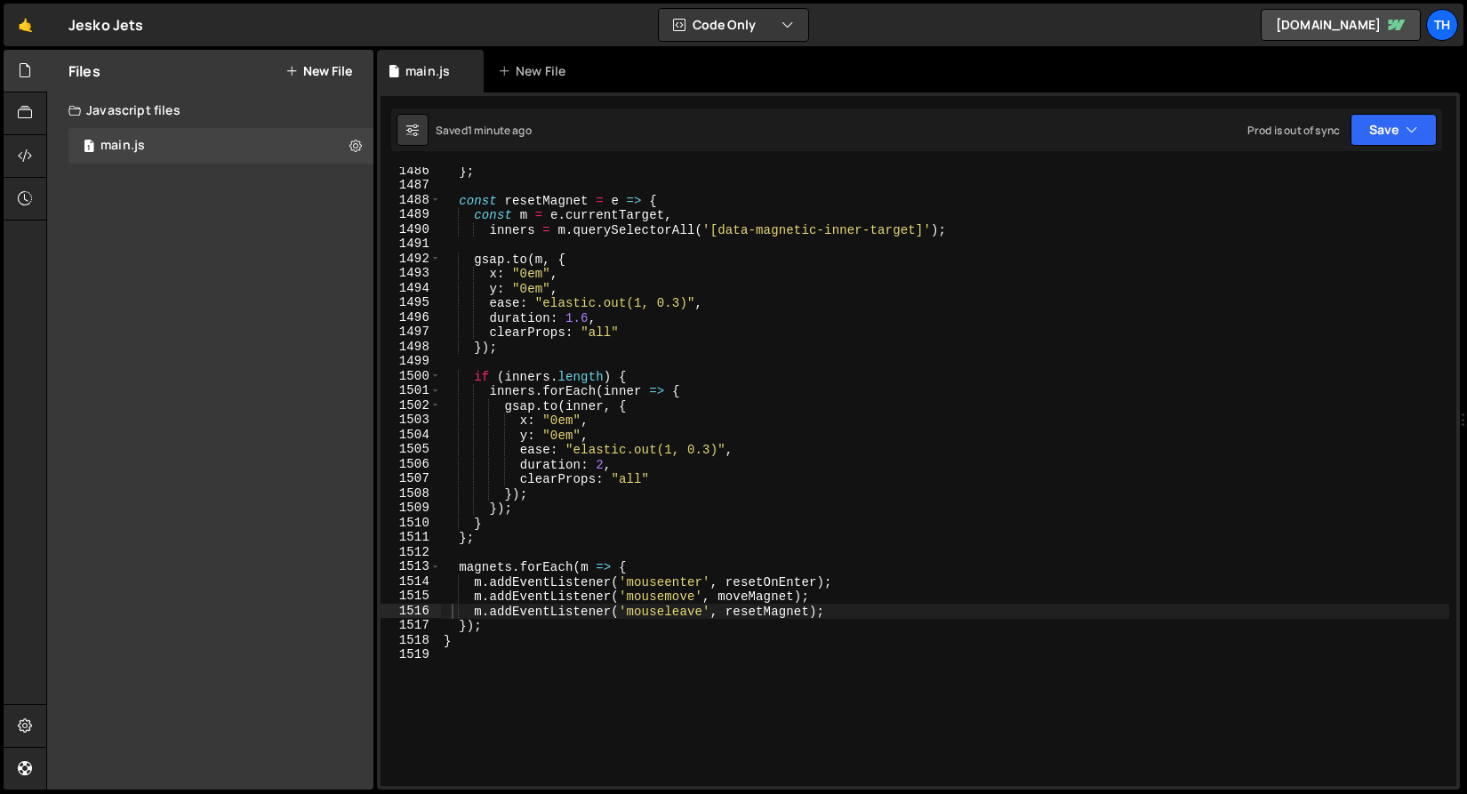
scroll to position [21773, 0]
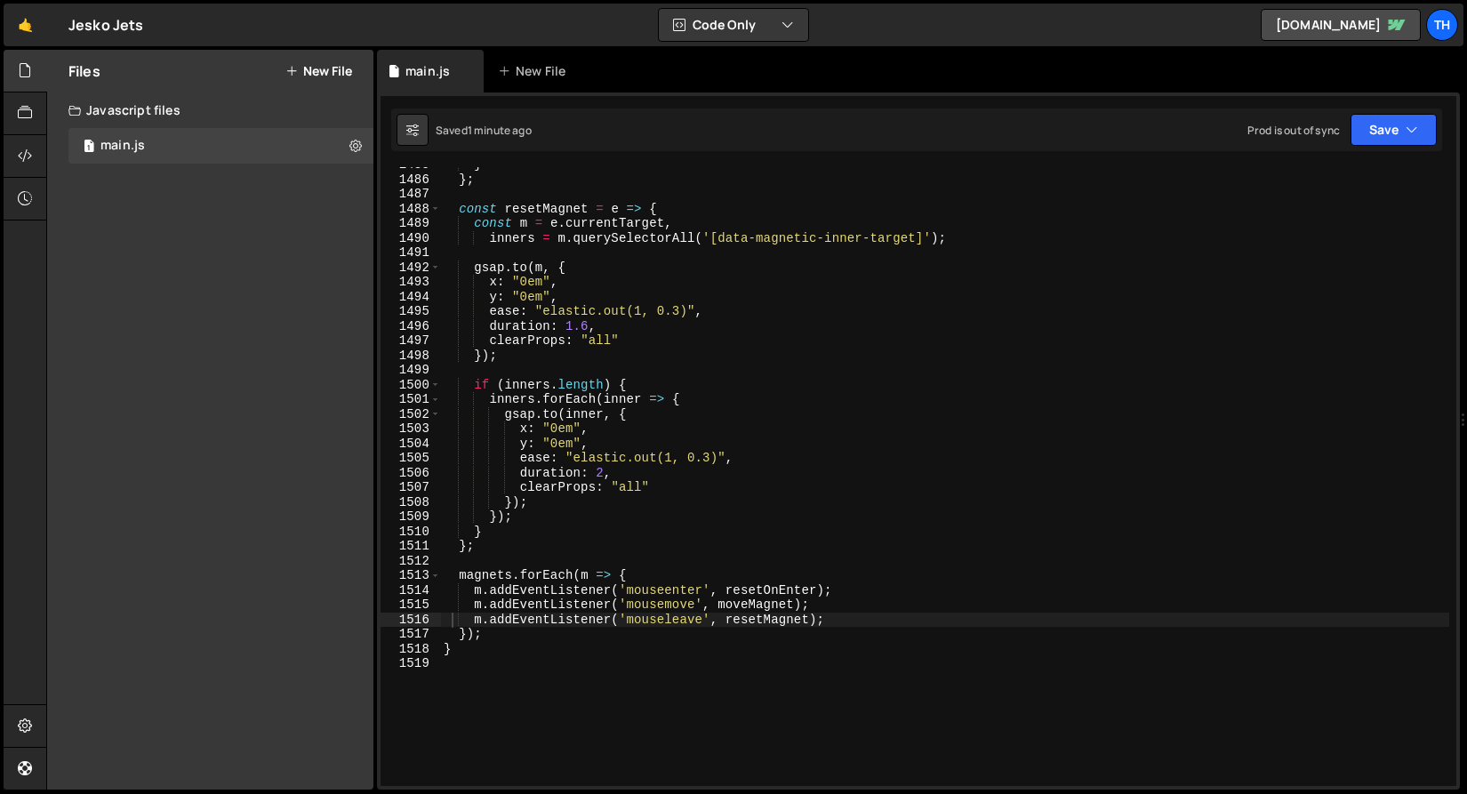
click at [790, 588] on div "} } ; const resetMagnet = e => { const m = e . currentTarget , inners = m . que…" at bounding box center [944, 481] width 1009 height 648
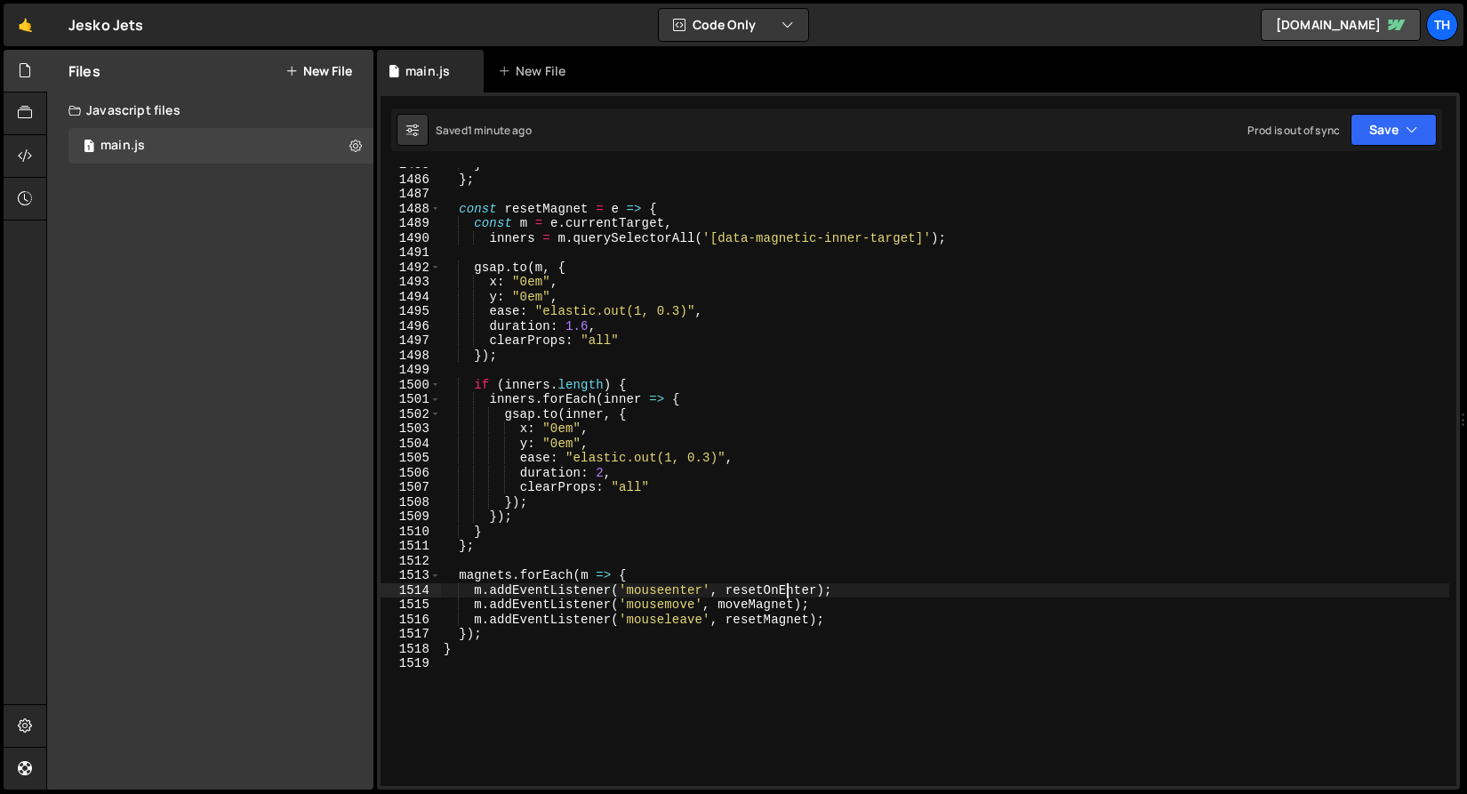
click at [790, 588] on div "} } ; const resetMagnet = e => { const m = e . currentTarget , inners = m . que…" at bounding box center [944, 481] width 1009 height 648
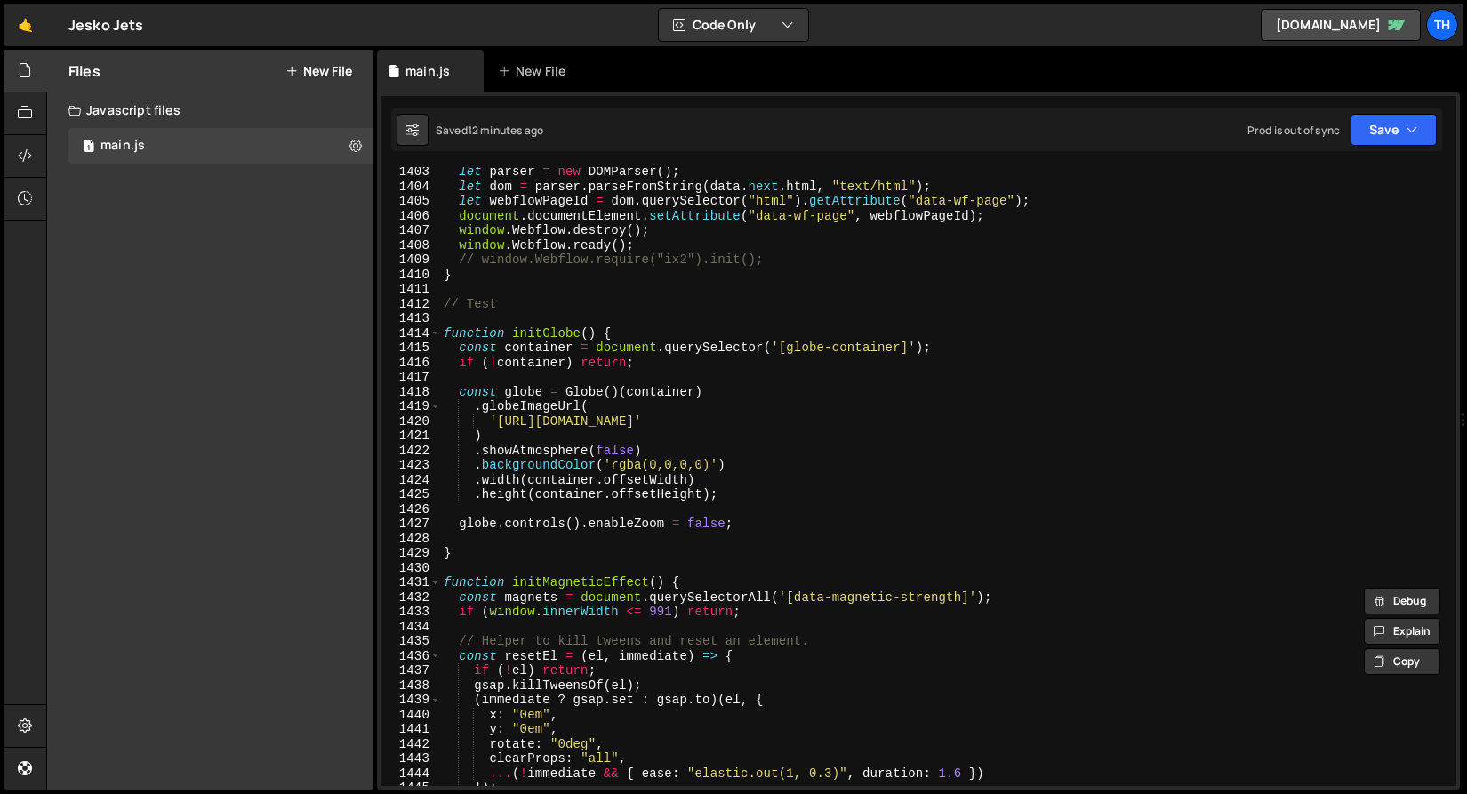
scroll to position [20564, 0]
click at [436, 335] on span at bounding box center [435, 331] width 10 height 15
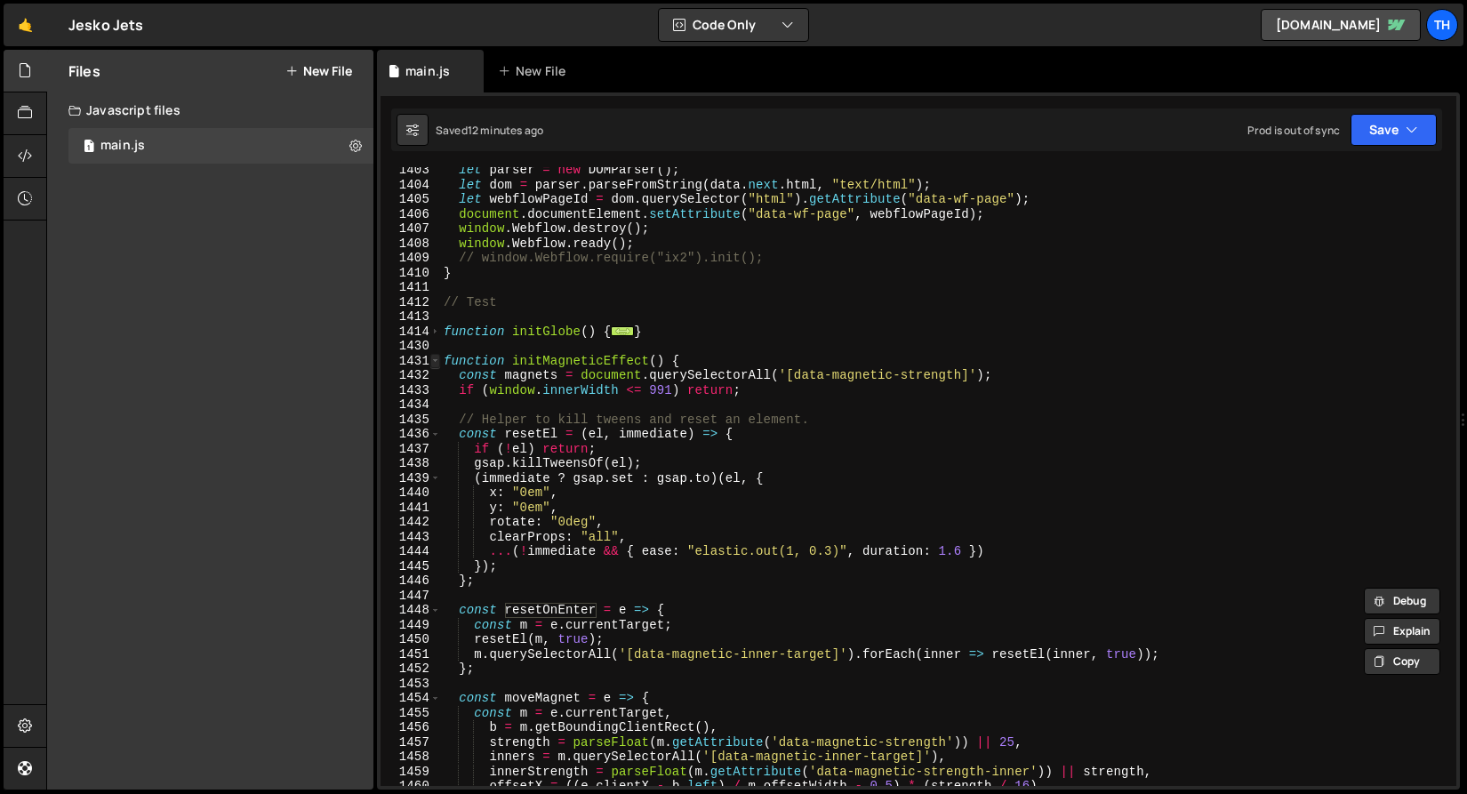
click at [437, 364] on span at bounding box center [435, 361] width 10 height 15
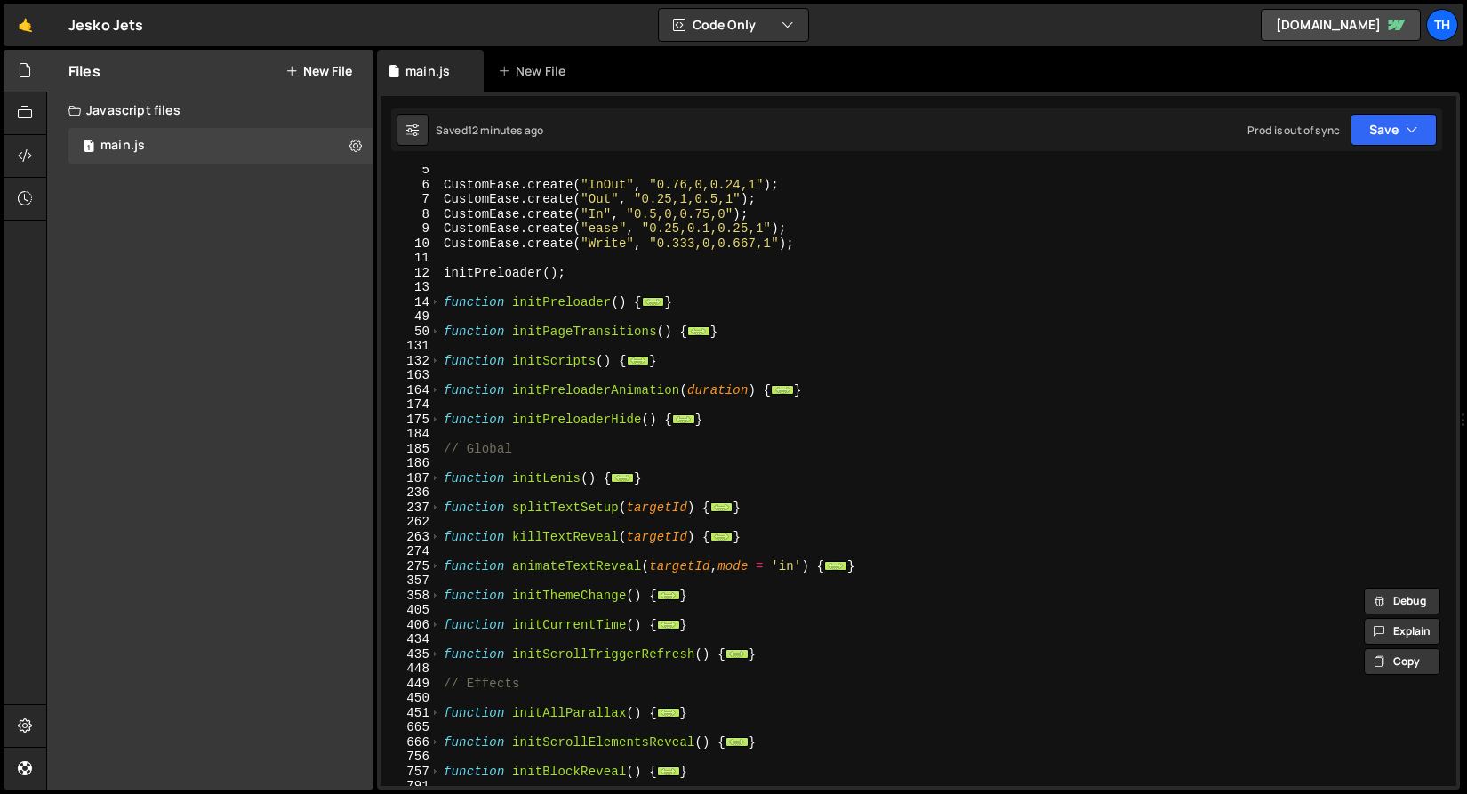
scroll to position [0, 0]
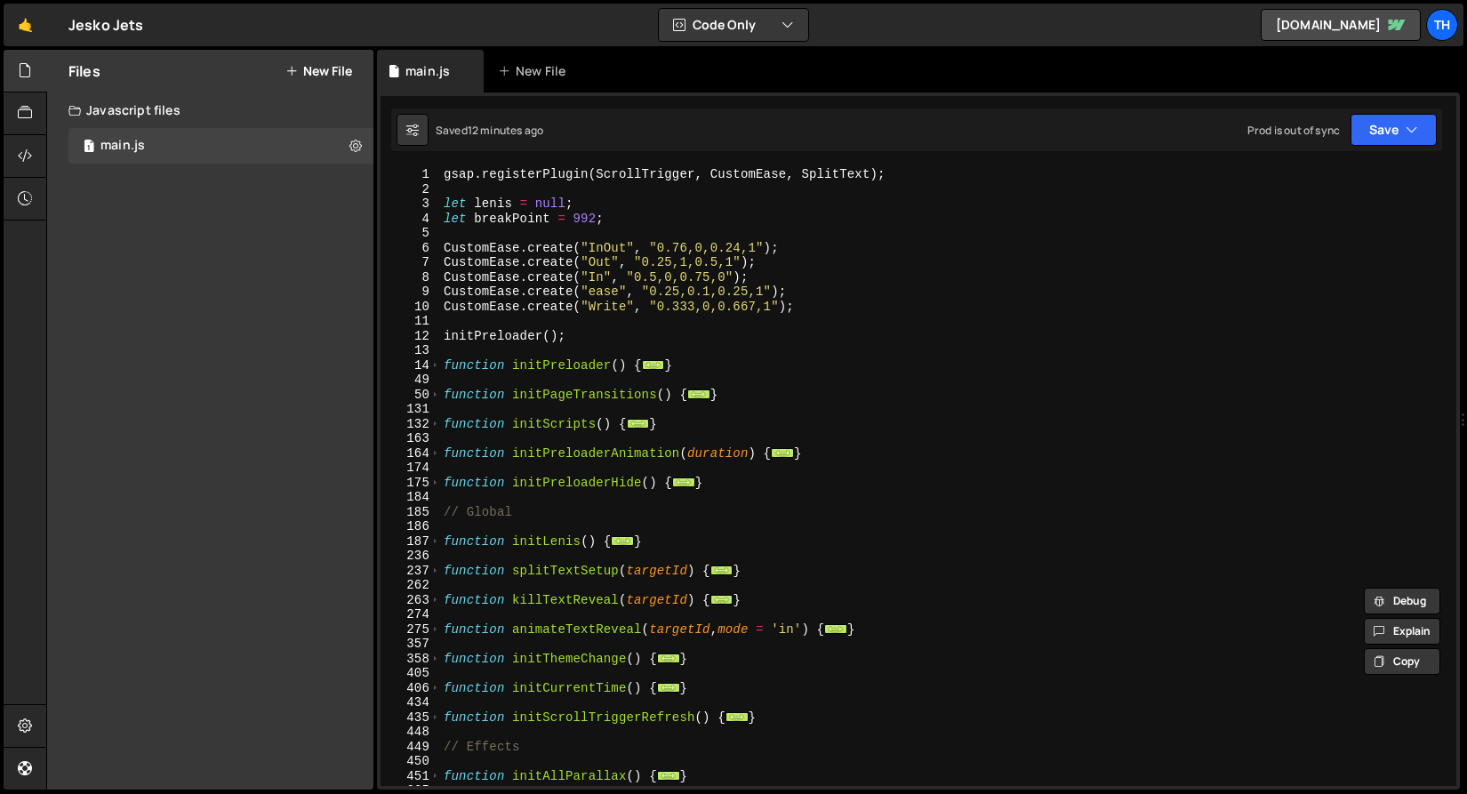
click at [434, 410] on div "131" at bounding box center [410, 409] width 60 height 15
click at [435, 424] on span at bounding box center [435, 424] width 10 height 15
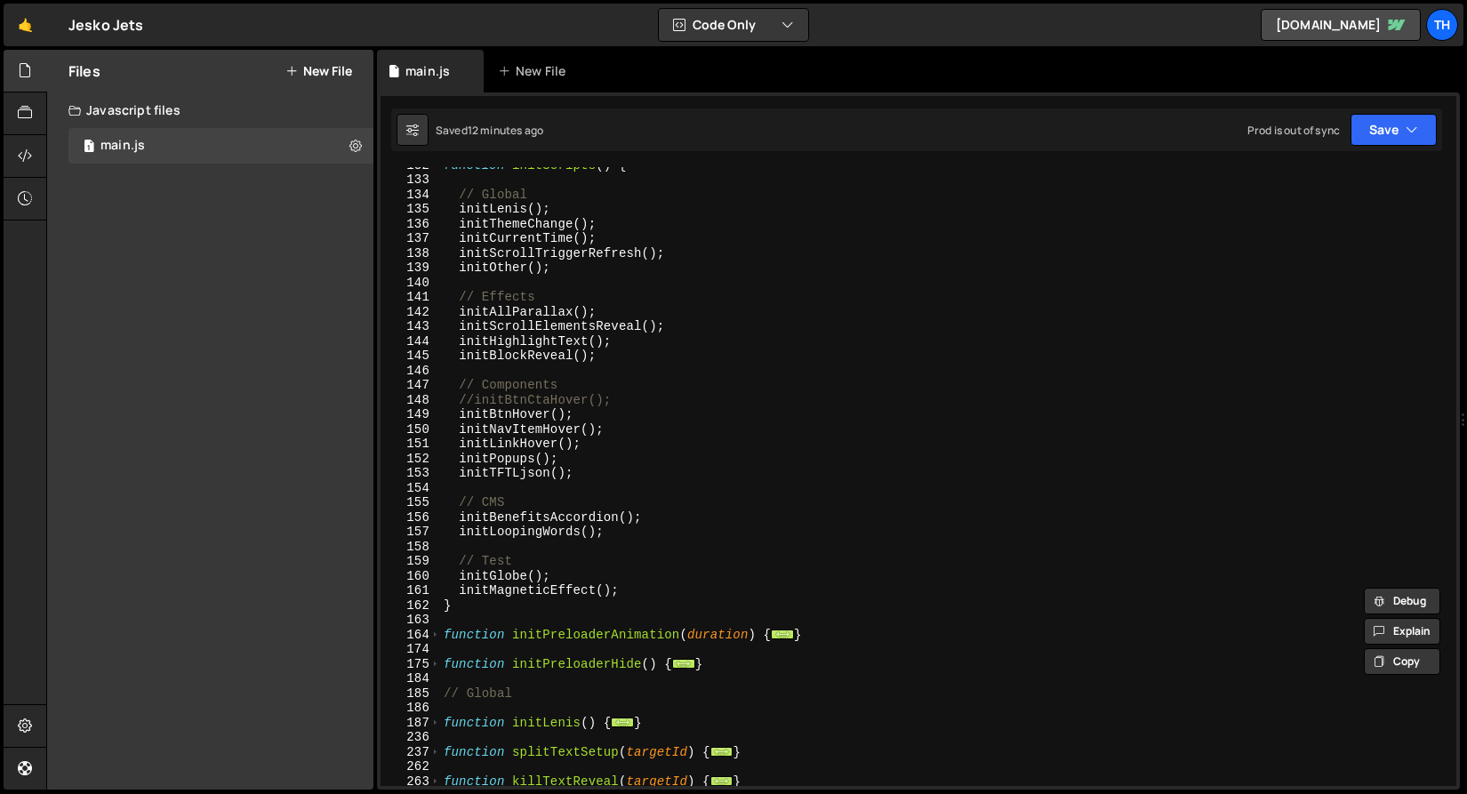
scroll to position [259, 0]
click at [473, 400] on div "function initScripts ( ) { // Global initLenis ( ) ; initThemeChange ( ) ; init…" at bounding box center [944, 481] width 1009 height 648
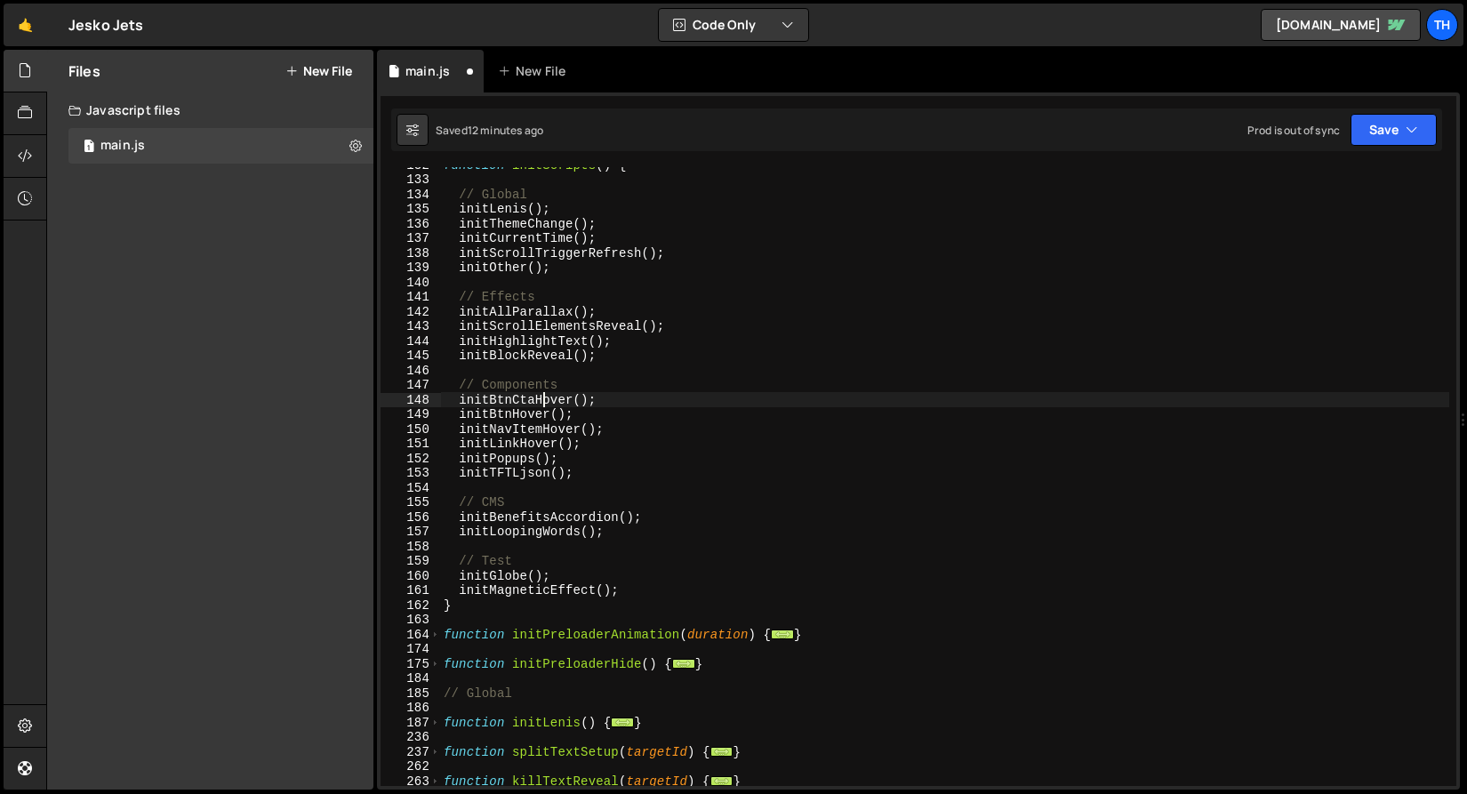
click at [540, 396] on div "function initScripts ( ) { // Global initLenis ( ) ; initThemeChange ( ) ; init…" at bounding box center [944, 481] width 1009 height 648
click at [550, 396] on div "function initScripts ( ) { // Global initLenis ( ) ; initThemeChange ( ) ; init…" at bounding box center [944, 481] width 1009 height 648
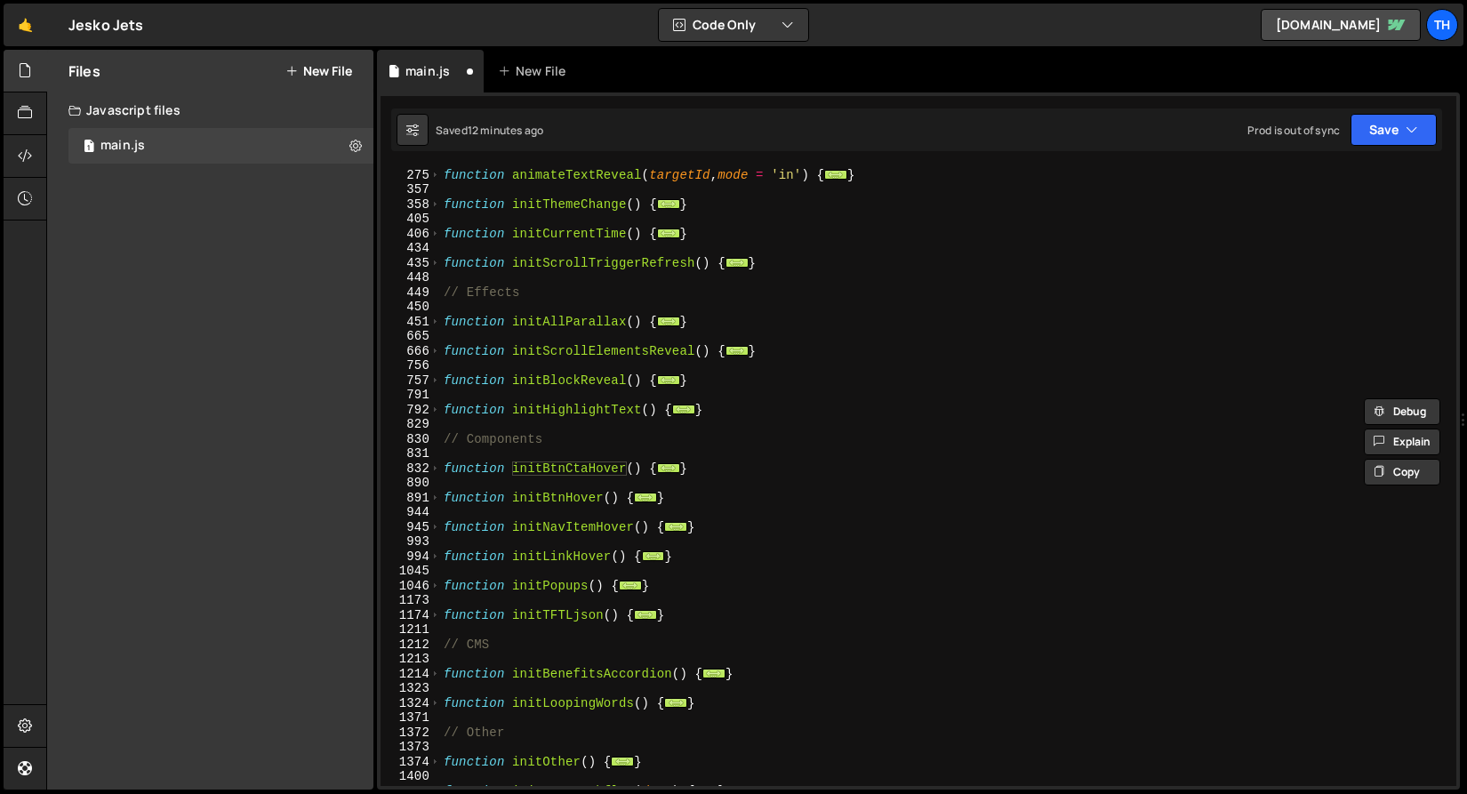
scroll to position [893, 0]
click at [439, 551] on span at bounding box center [435, 556] width 10 height 15
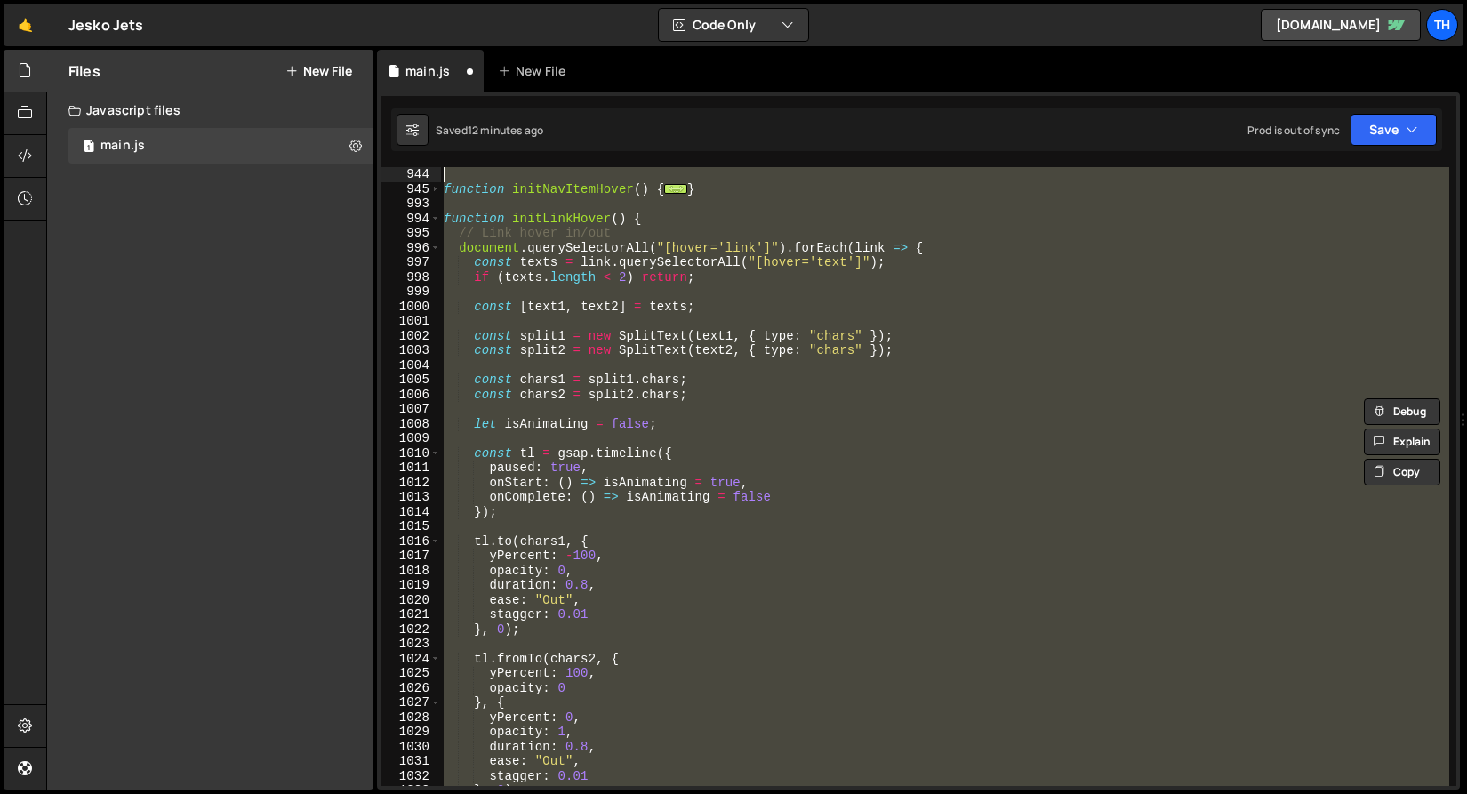
scroll to position [1085, 0]
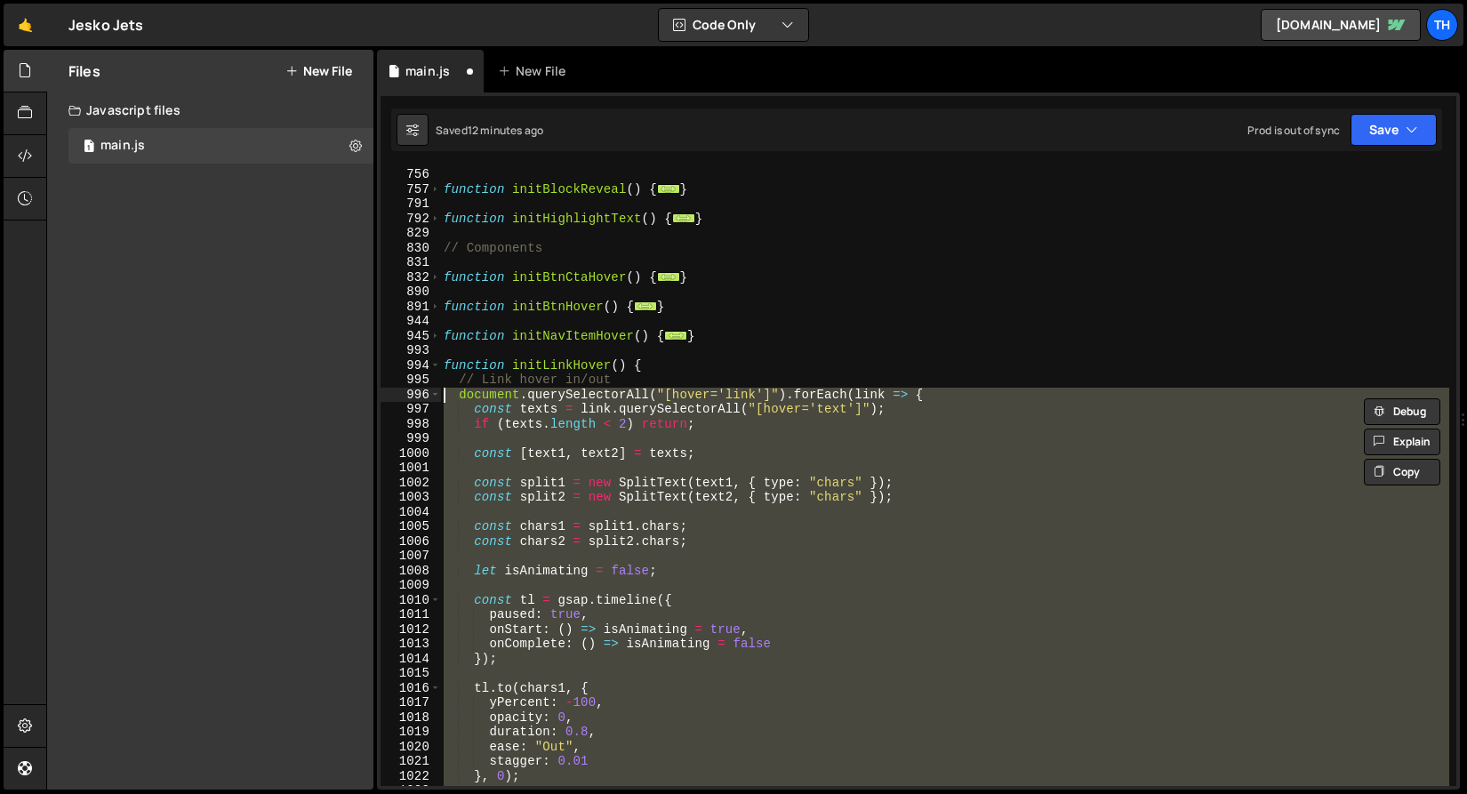
drag, startPoint x: 507, startPoint y: 611, endPoint x: 419, endPoint y: 389, distance: 239.0
click at [419, 389] on div "initBtnCtaHover(); 756 757 791 792 829 830 831 832 890 891 944 945 993 994 995 …" at bounding box center [917, 476] width 1075 height 619
click at [436, 280] on span at bounding box center [435, 277] width 10 height 15
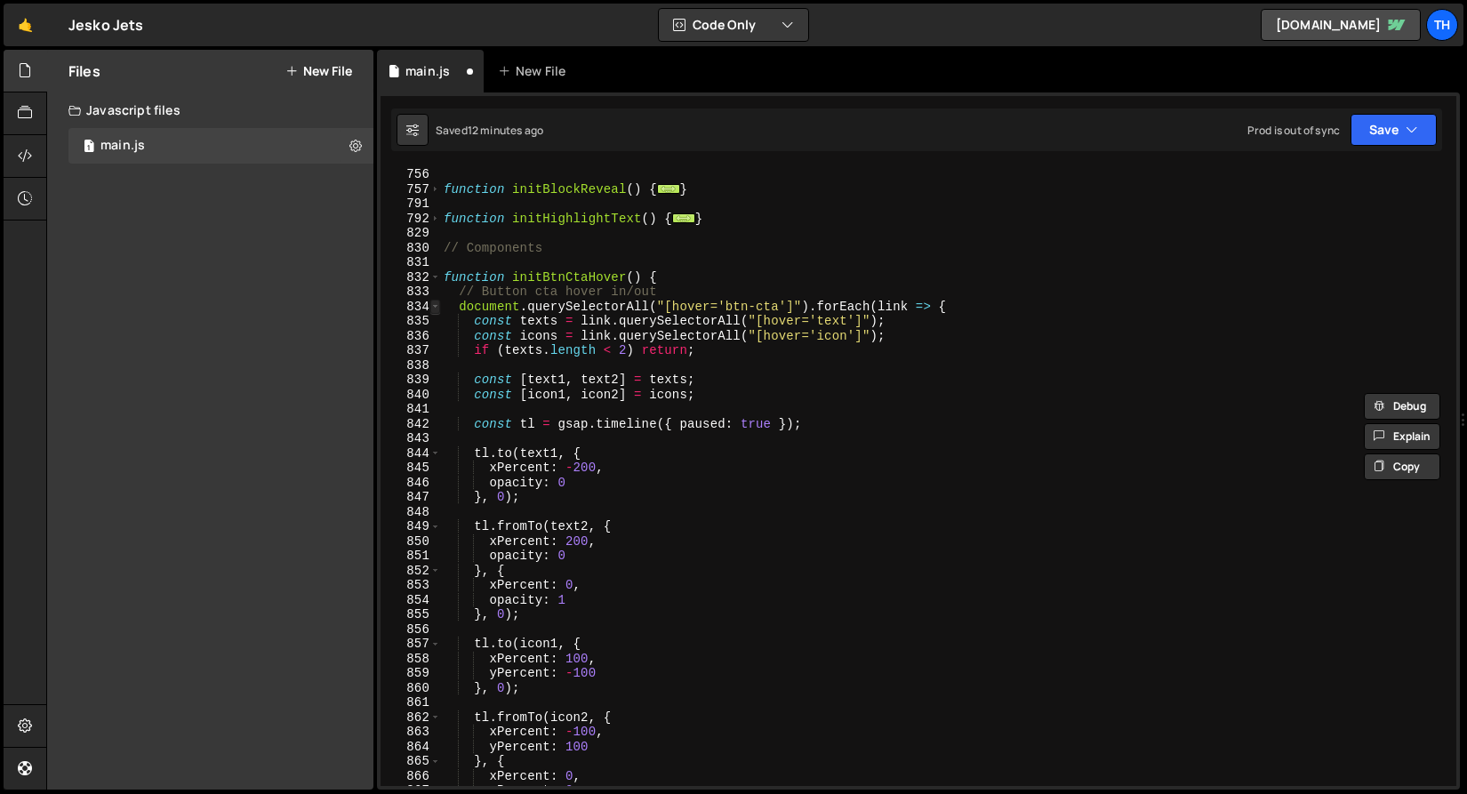
click at [436, 306] on span at bounding box center [435, 307] width 10 height 15
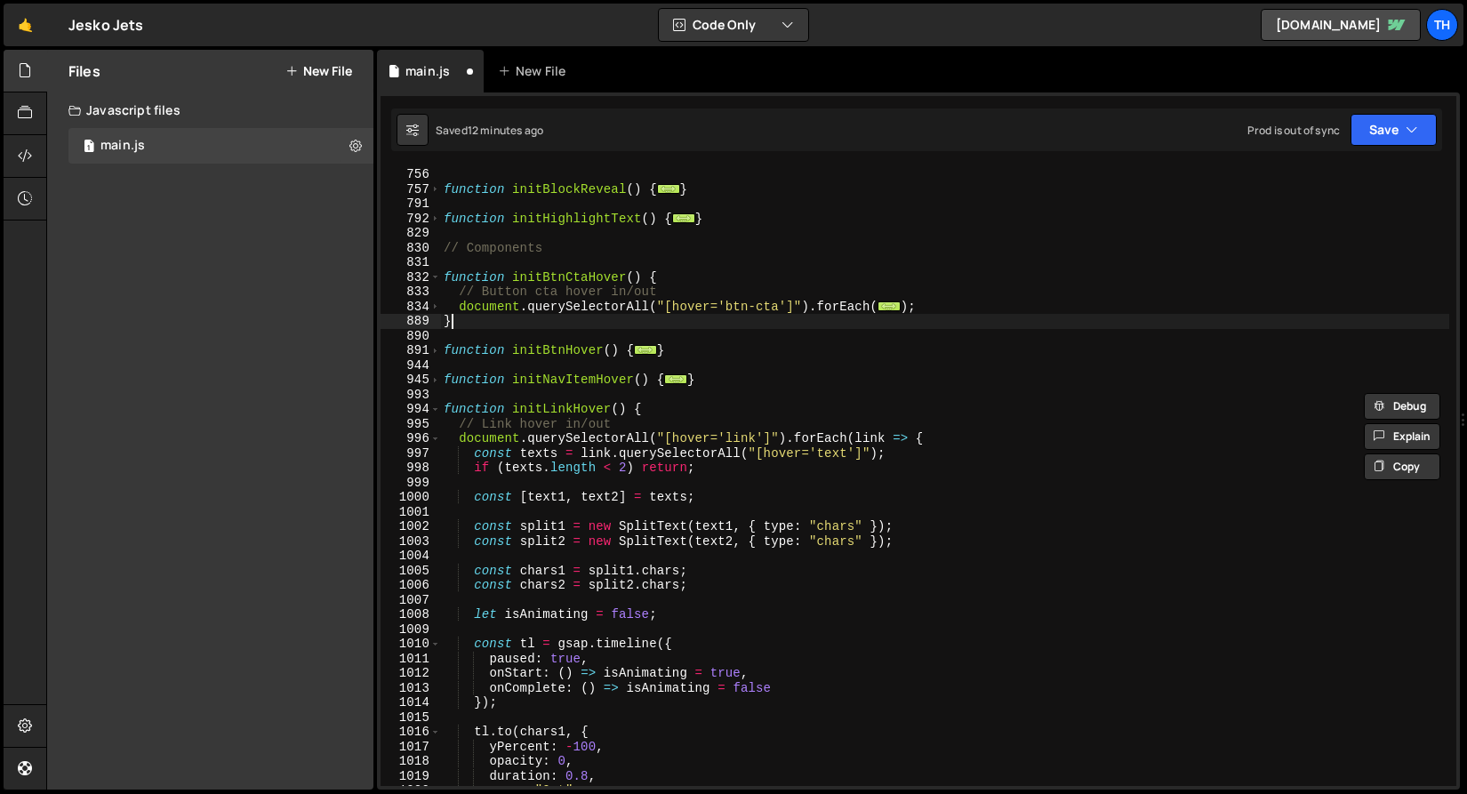
click at [805, 317] on div "function initBlockReveal ( ) { ... } function initHighlightText ( ) { ... } // …" at bounding box center [944, 491] width 1009 height 648
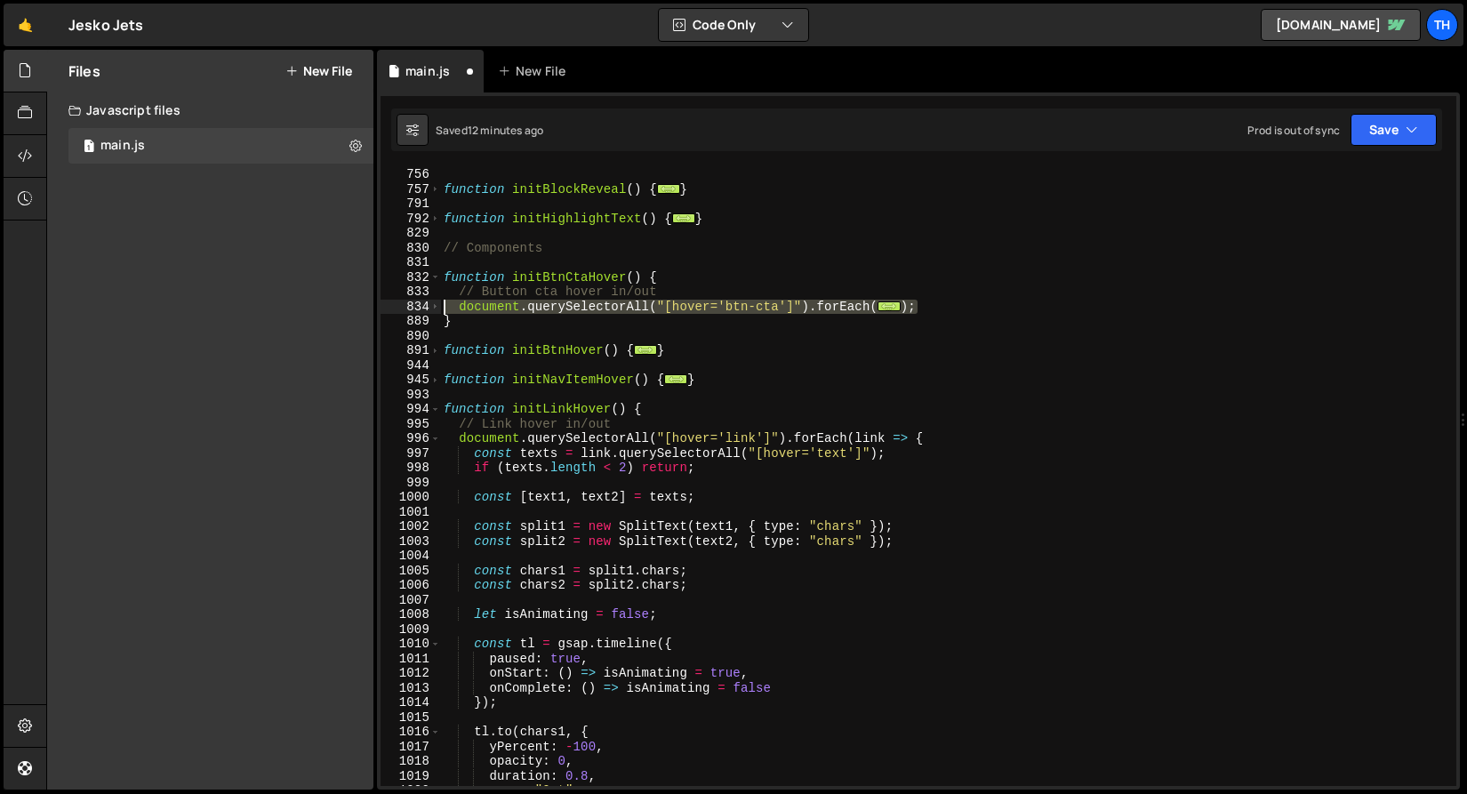
drag, startPoint x: 932, startPoint y: 308, endPoint x: 376, endPoint y: 305, distance: 556.4
click at [377, 305] on div "} 756 757 791 792 829 830 831 832 833 834 889 890 891 944 945 993 994 995 996 9…" at bounding box center [918, 440] width 1083 height 697
paste textarea "}"
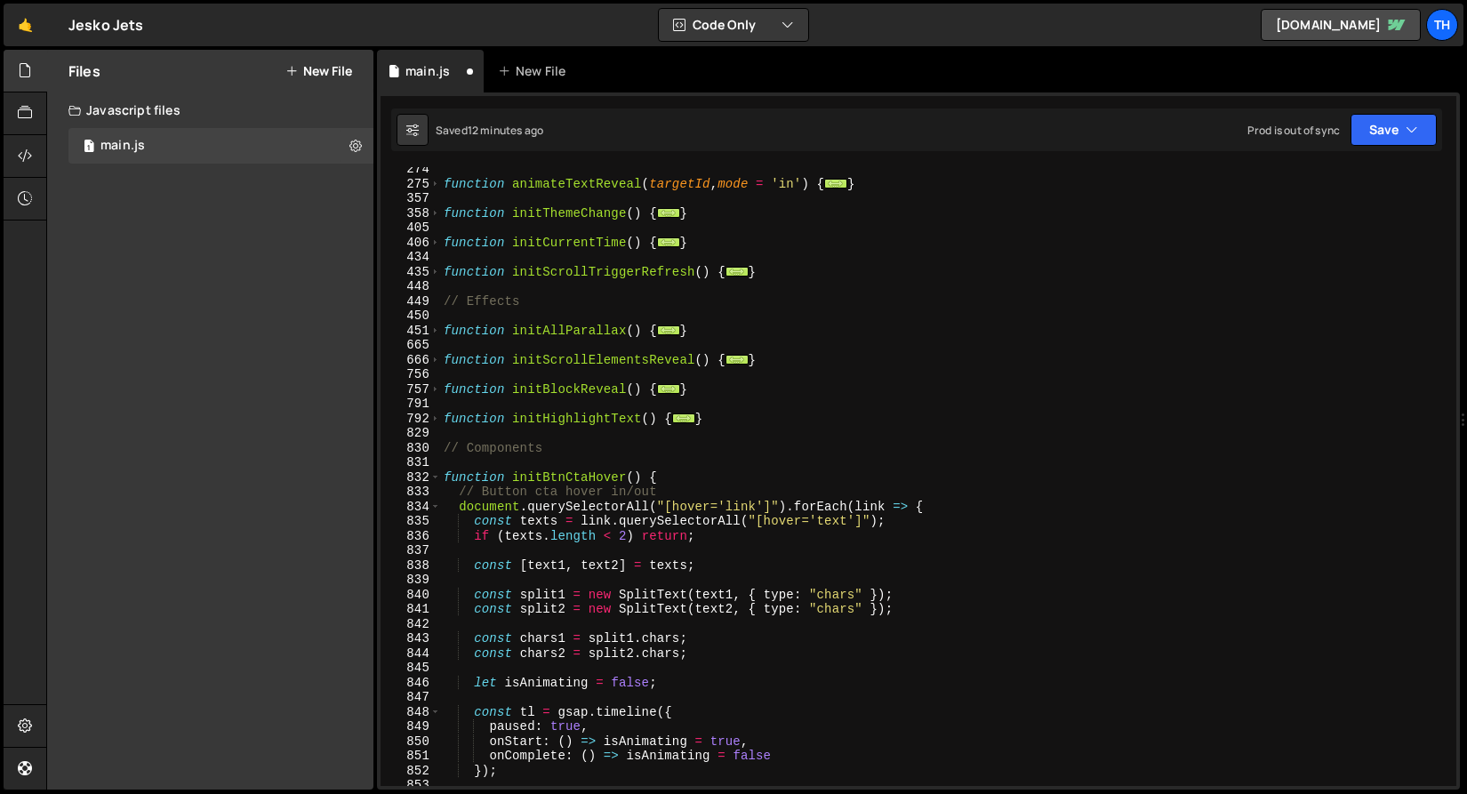
scroll to position [900, 0]
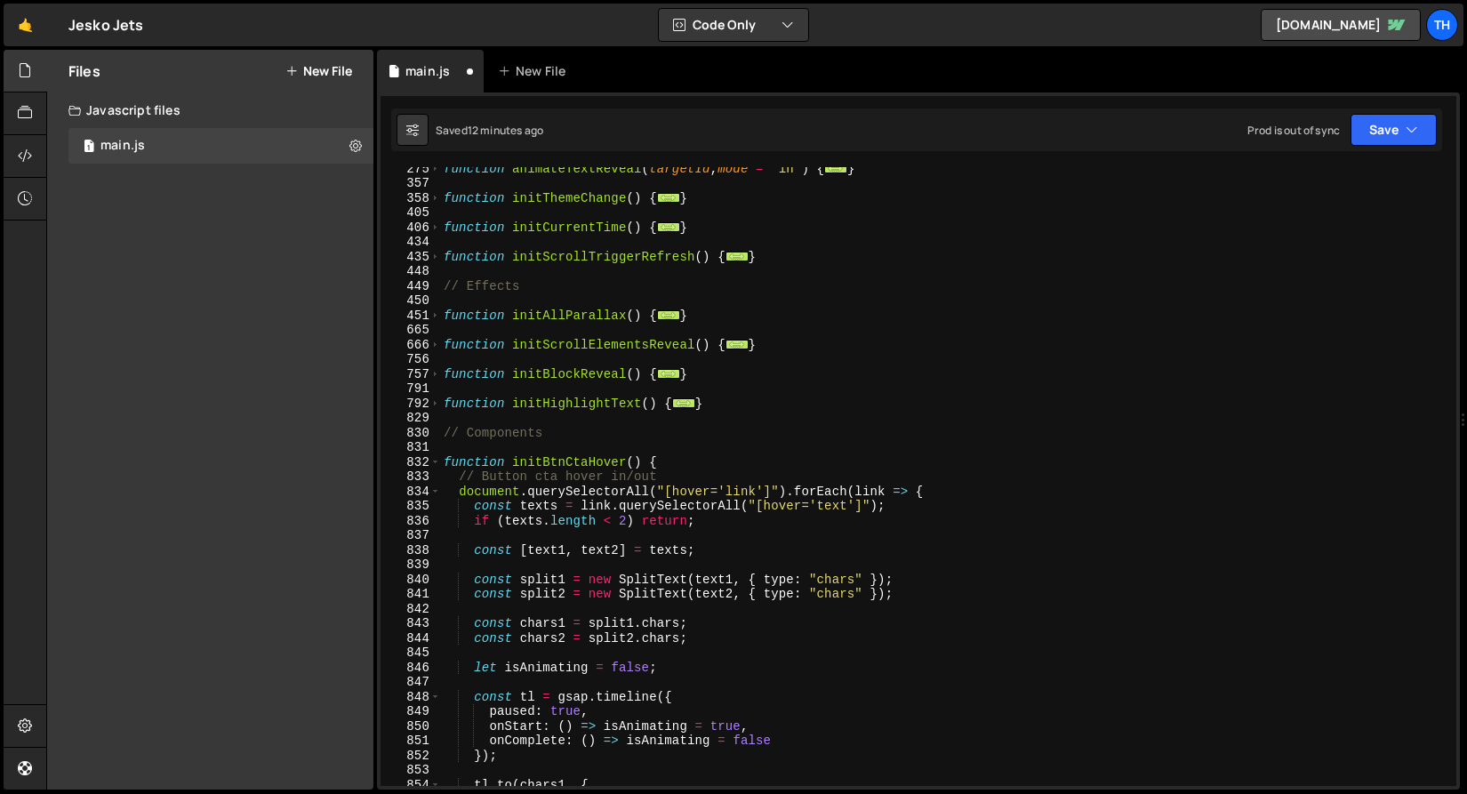
click at [742, 492] on div "function animateTextReveal ( targetId , mode = 'in' ) { ... } function initThem…" at bounding box center [944, 485] width 1009 height 648
click at [659, 471] on div "function animateTextReveal ( targetId , mode = 'in' ) { ... } function initThem…" at bounding box center [944, 485] width 1009 height 648
type textarea "// Button cta hover in/out"
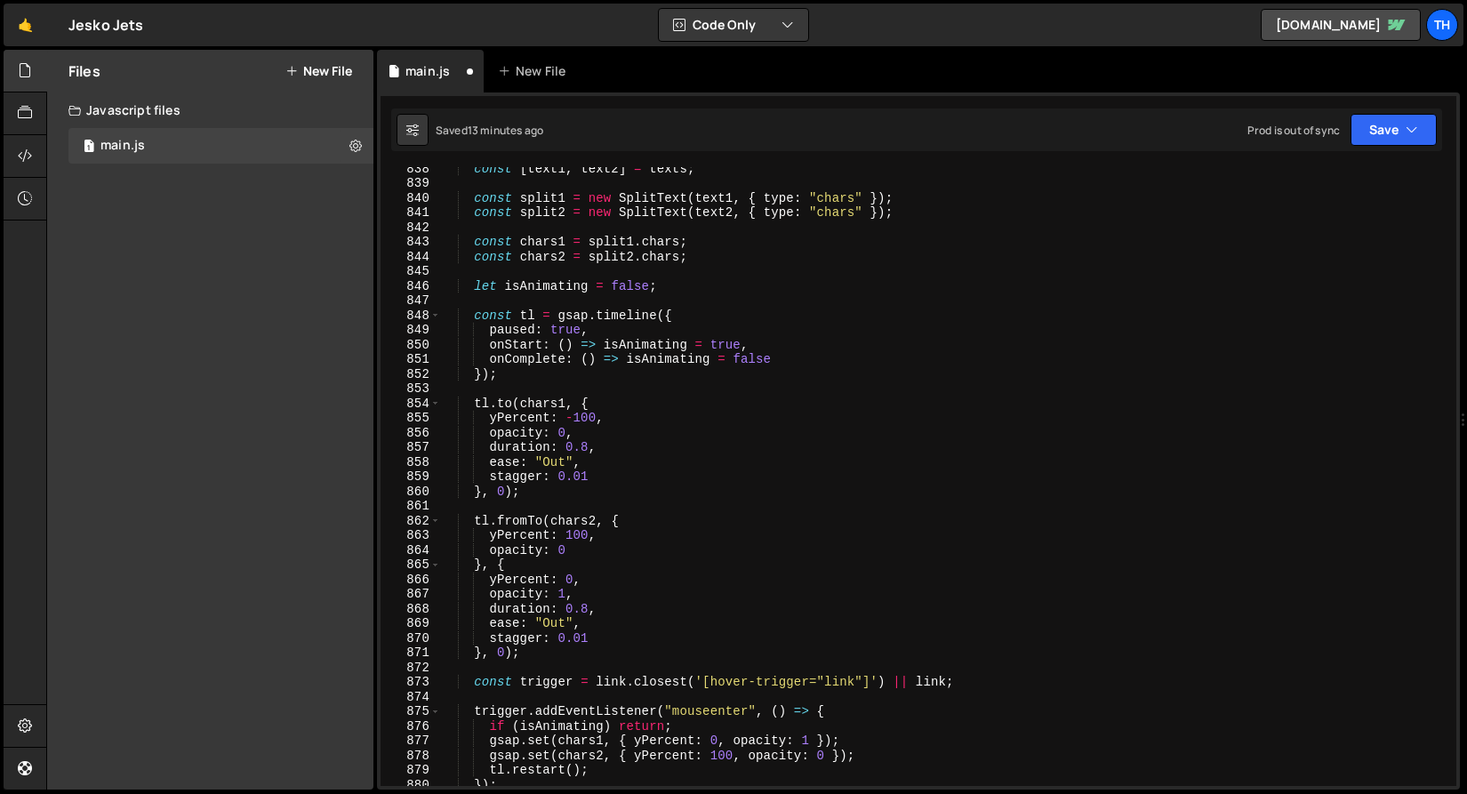
scroll to position [1314, 0]
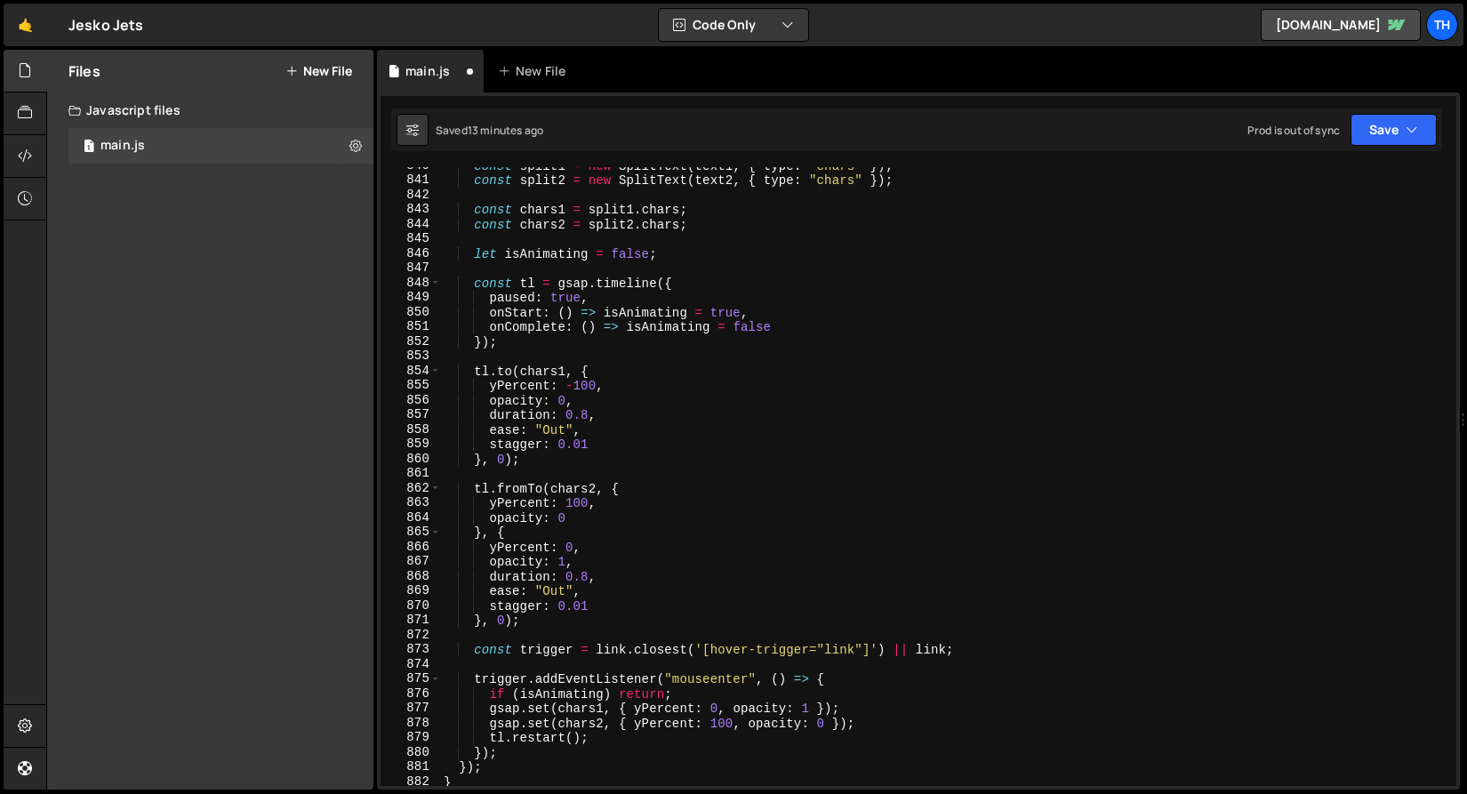
click at [843, 657] on div "const split1 = new SplitText ( text1 , { type : "chars" }) ; const split2 = new…" at bounding box center [944, 482] width 1009 height 648
click at [843, 652] on div "const split1 = new SplitText ( text1 , { type : "chars" }) ; const split2 = new…" at bounding box center [944, 482] width 1009 height 648
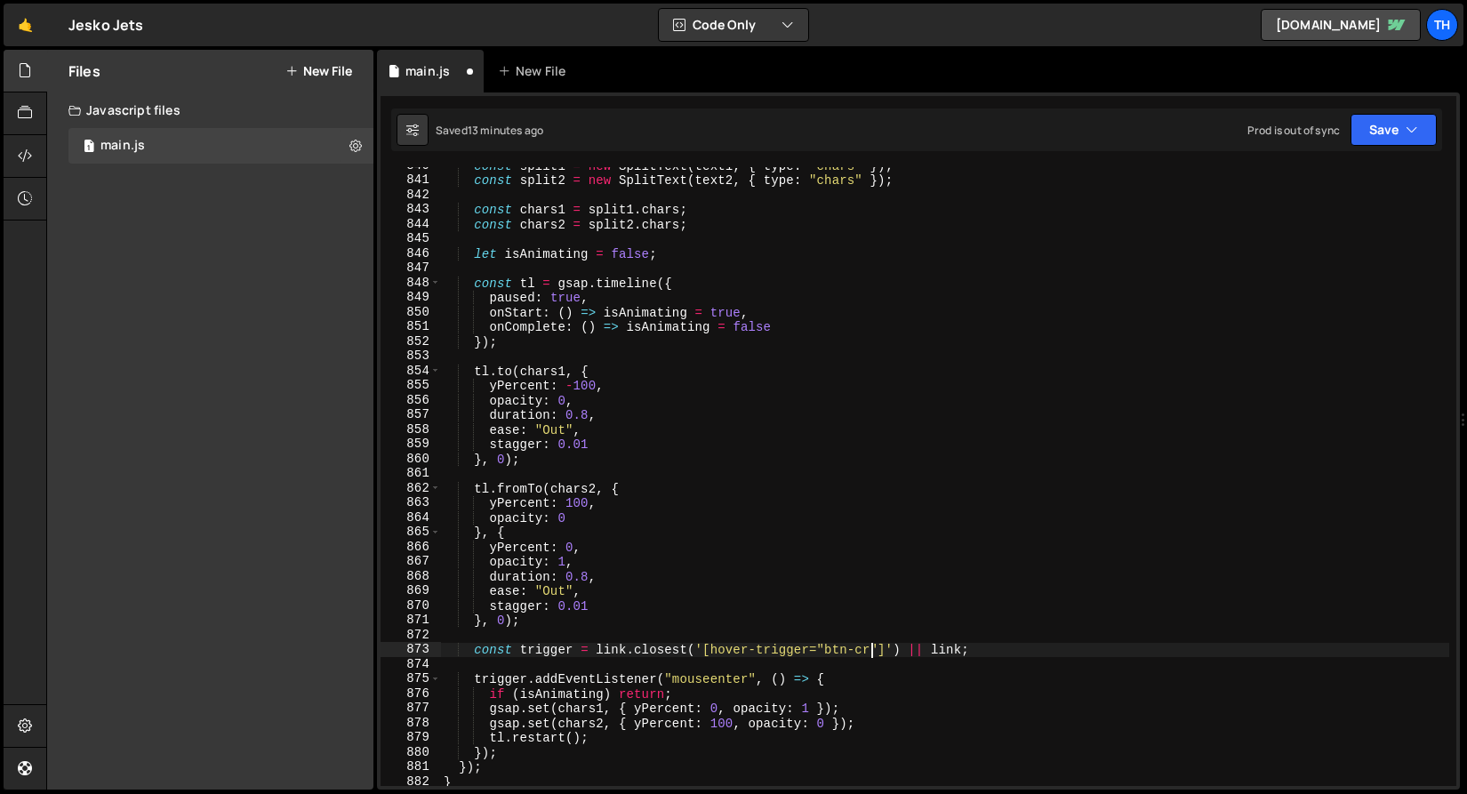
scroll to position [0, 30]
click at [807, 535] on div "const split1 = new SplitText ( text1 , { type : "chars" }) ; const split2 = new…" at bounding box center [944, 482] width 1009 height 648
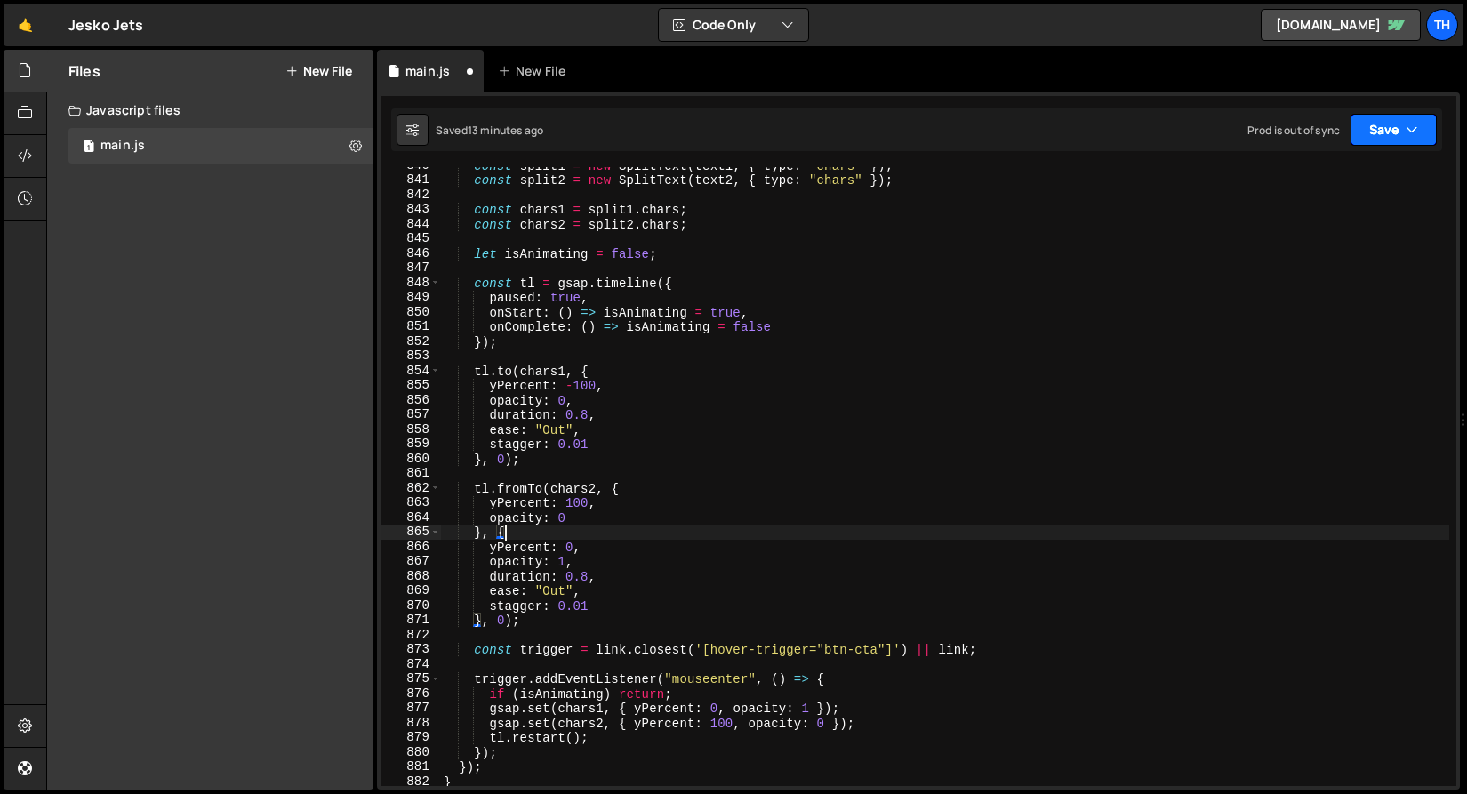
click at [1385, 128] on button "Save" at bounding box center [1393, 130] width 86 height 32
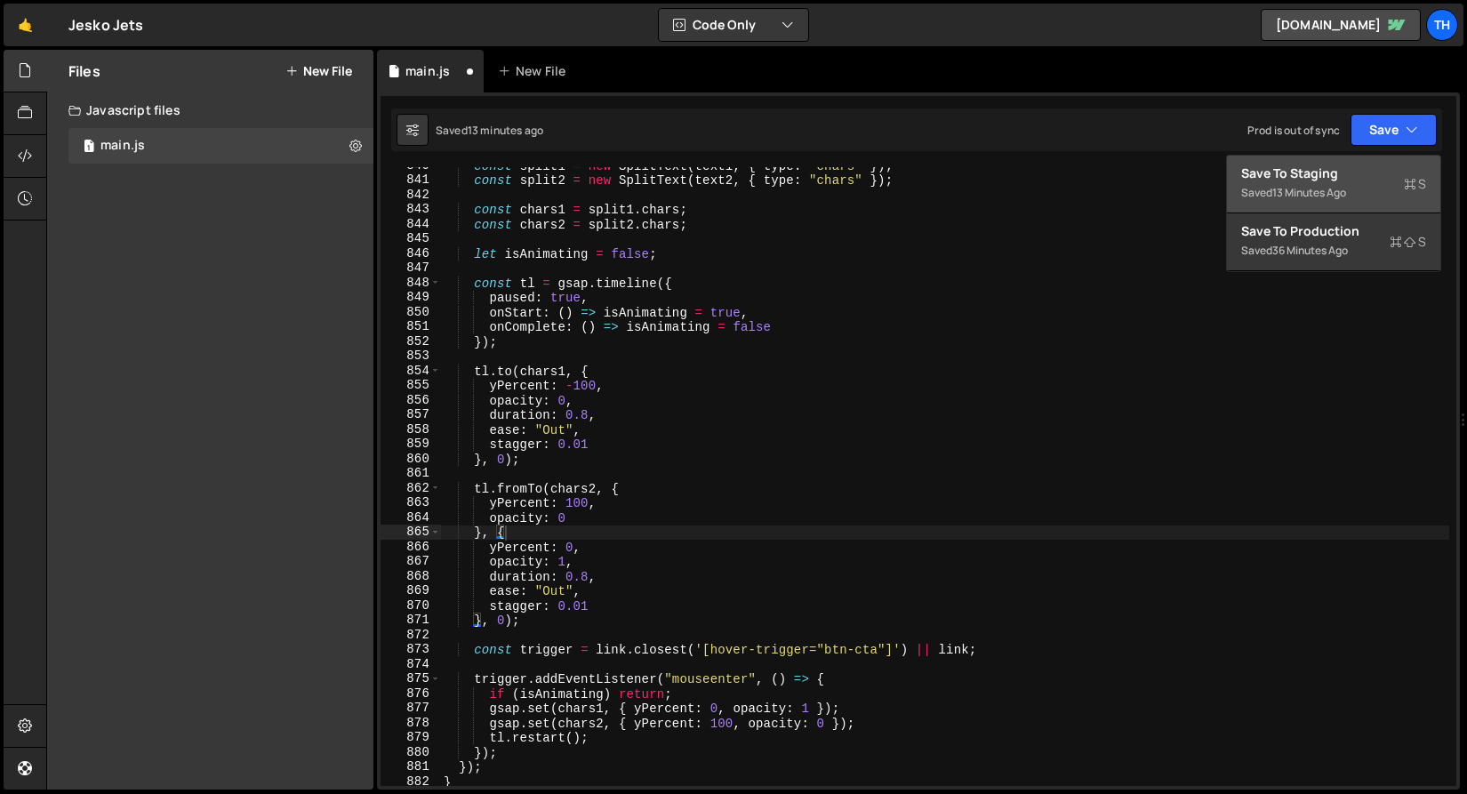
click at [1371, 174] on div "Save to Staging S" at bounding box center [1333, 173] width 185 height 18
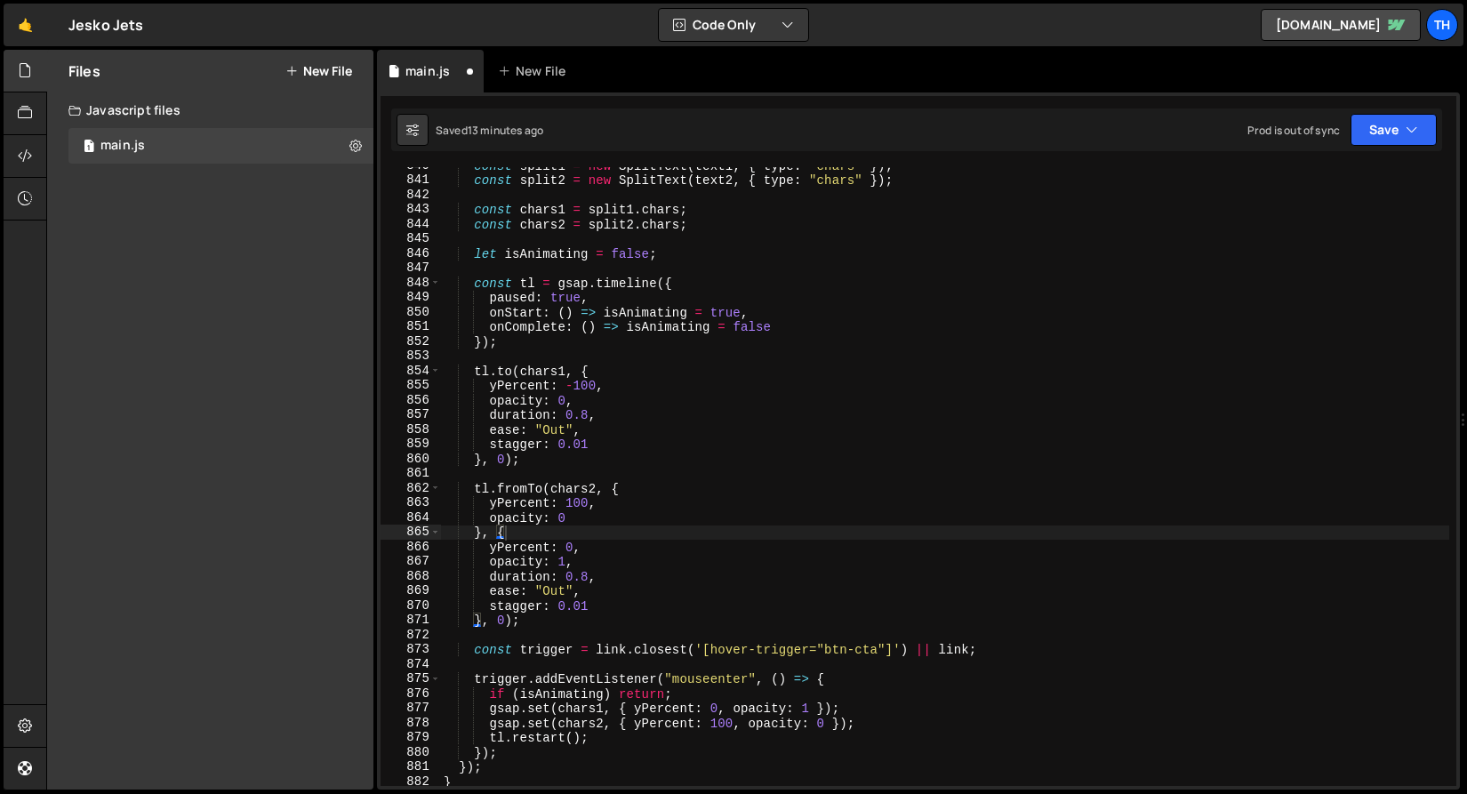
scroll to position [12313, 0]
click at [1374, 124] on button "Save" at bounding box center [1393, 130] width 86 height 32
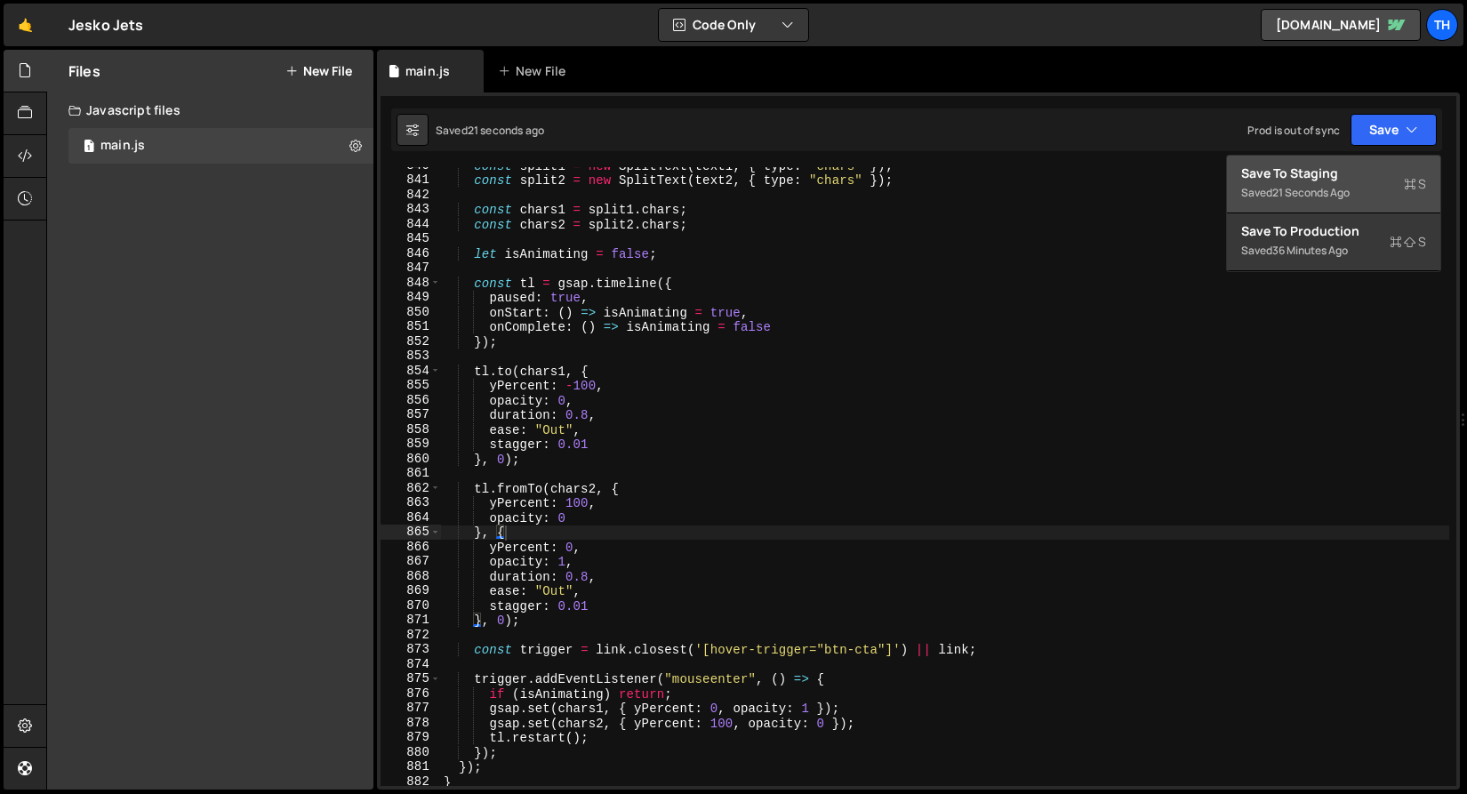
click at [1324, 172] on div "Save to Staging S" at bounding box center [1333, 173] width 185 height 18
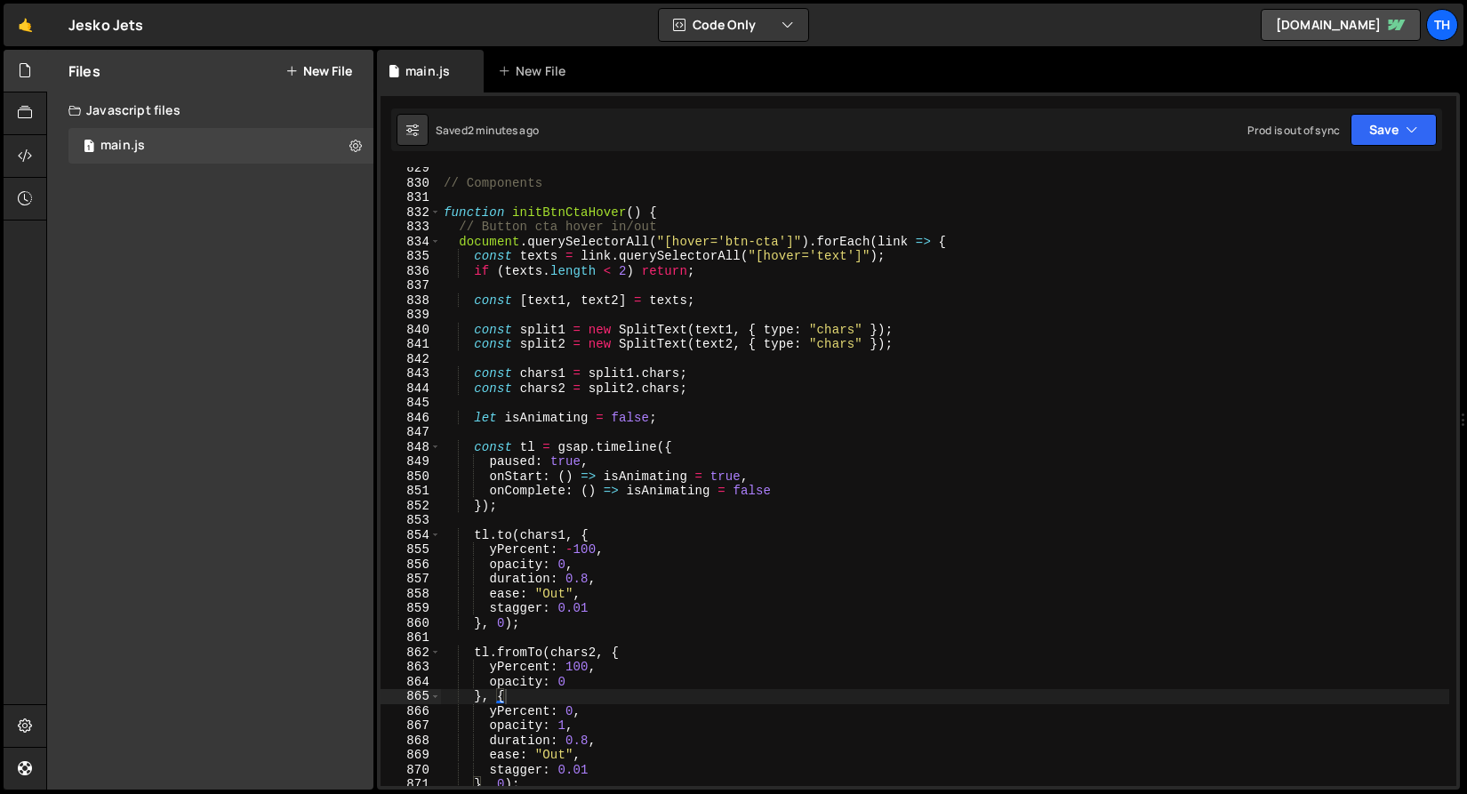
scroll to position [12122, 0]
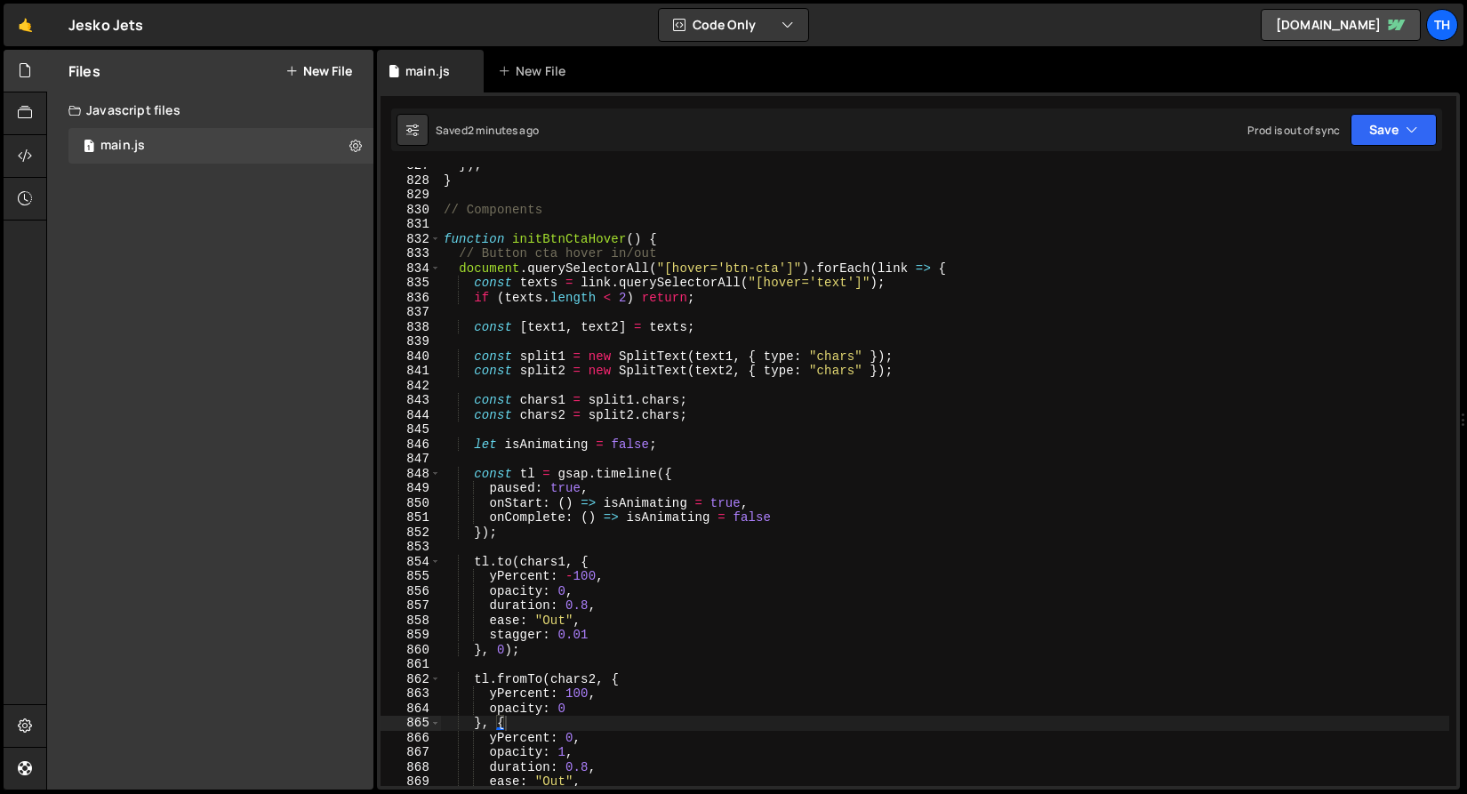
type textarea "const texts = link.querySelectorAll("[hover='text']");"
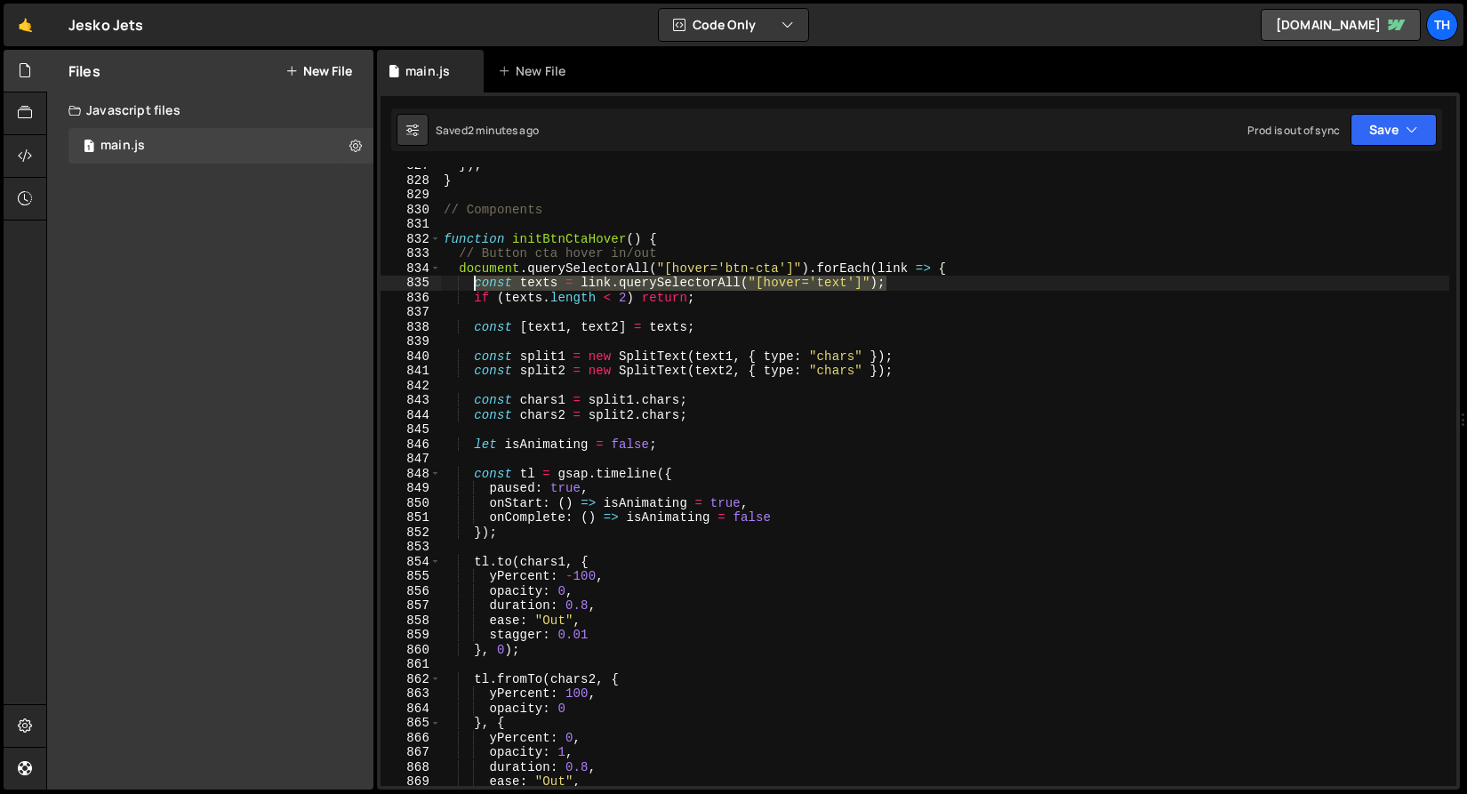
drag, startPoint x: 891, startPoint y: 280, endPoint x: 476, endPoint y: 281, distance: 415.1
click at [476, 281] on div "}) ; } // Components function initBtnCtaHover ( ) { // Button cta hover in/out …" at bounding box center [944, 482] width 1009 height 648
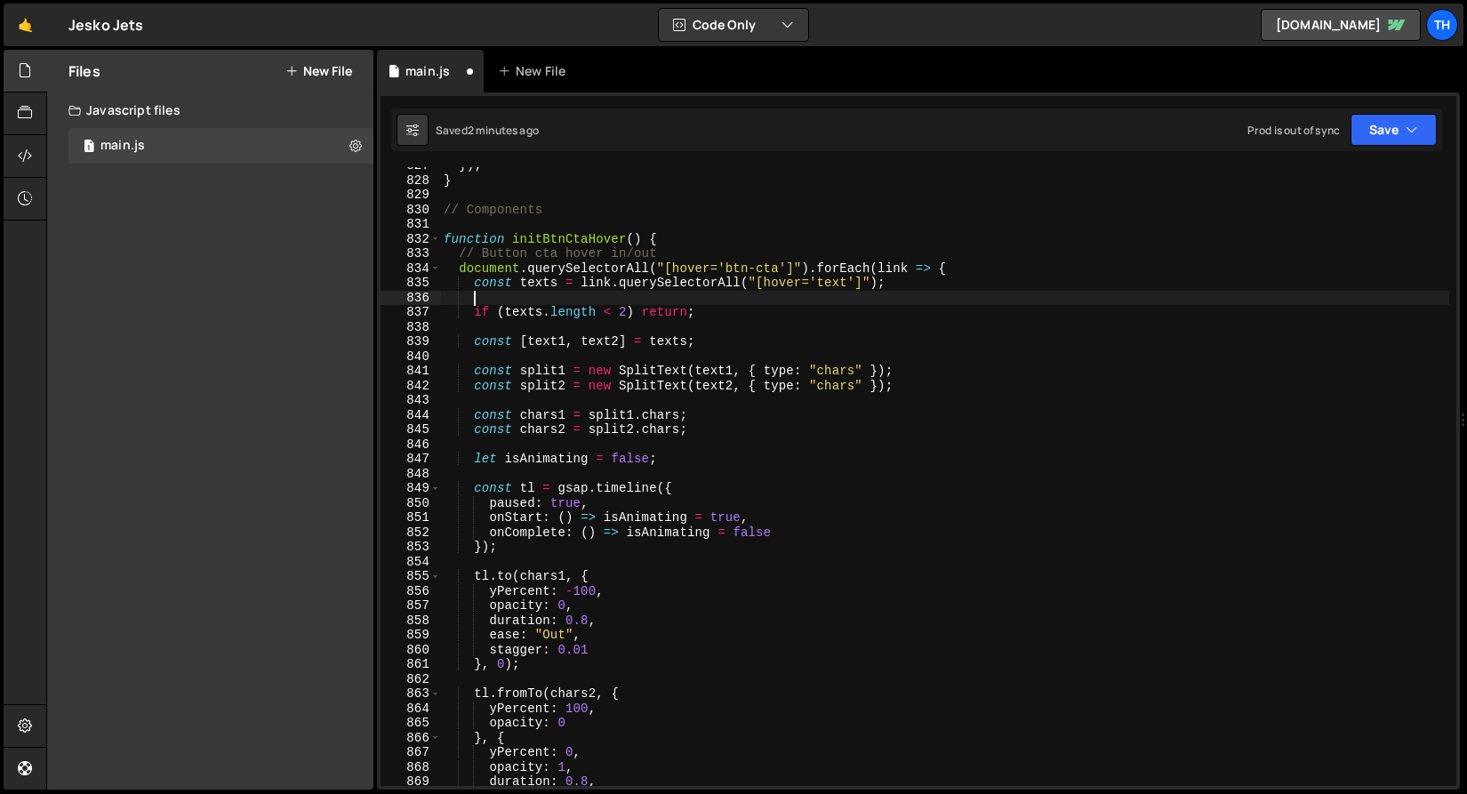
paste textarea "const texts = link.querySelectorAll("[hover='text']");"
click at [549, 294] on div "}) ; } // Components function initBtnCtaHover ( ) { // Button cta hover in/out …" at bounding box center [944, 482] width 1009 height 648
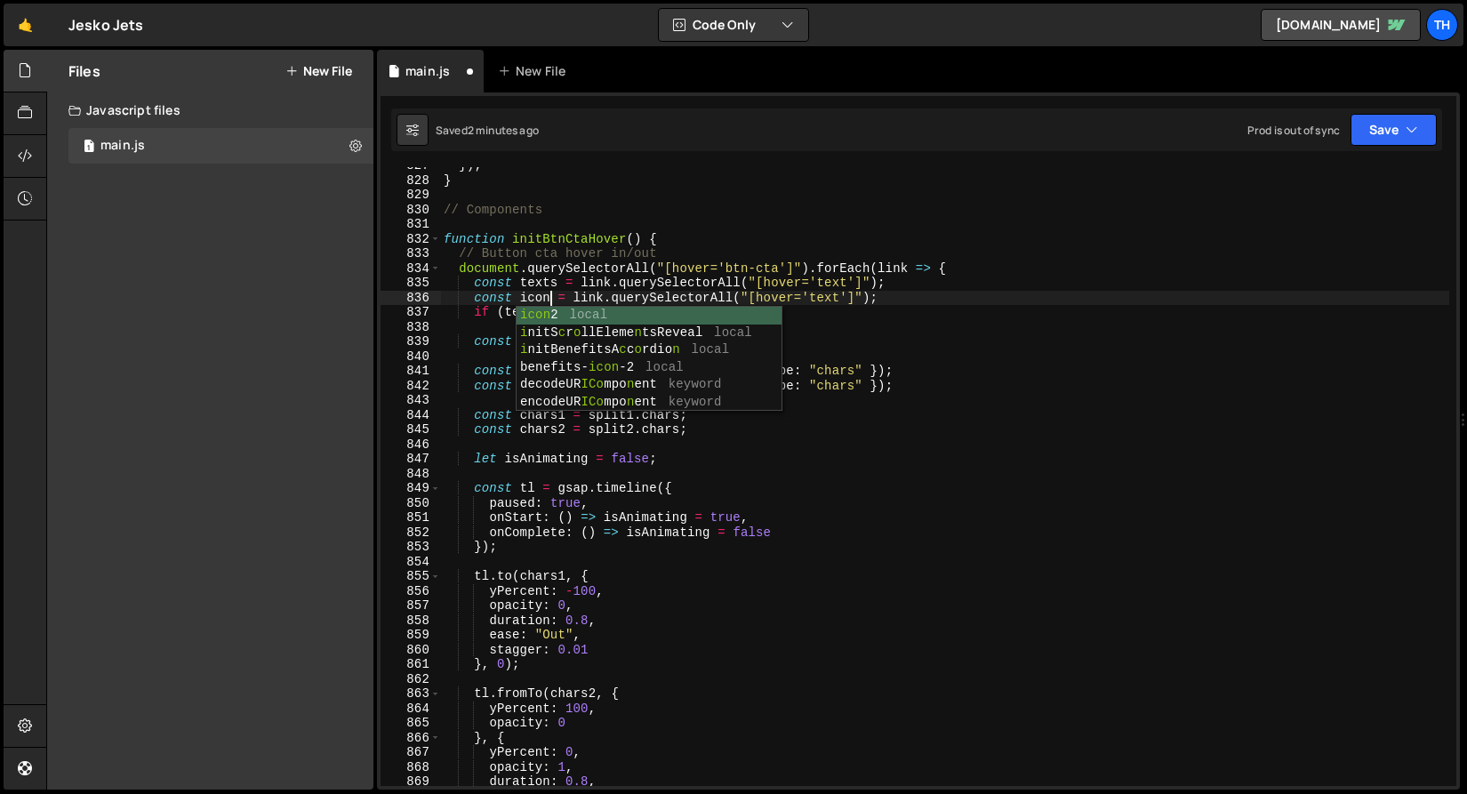
scroll to position [0, 7]
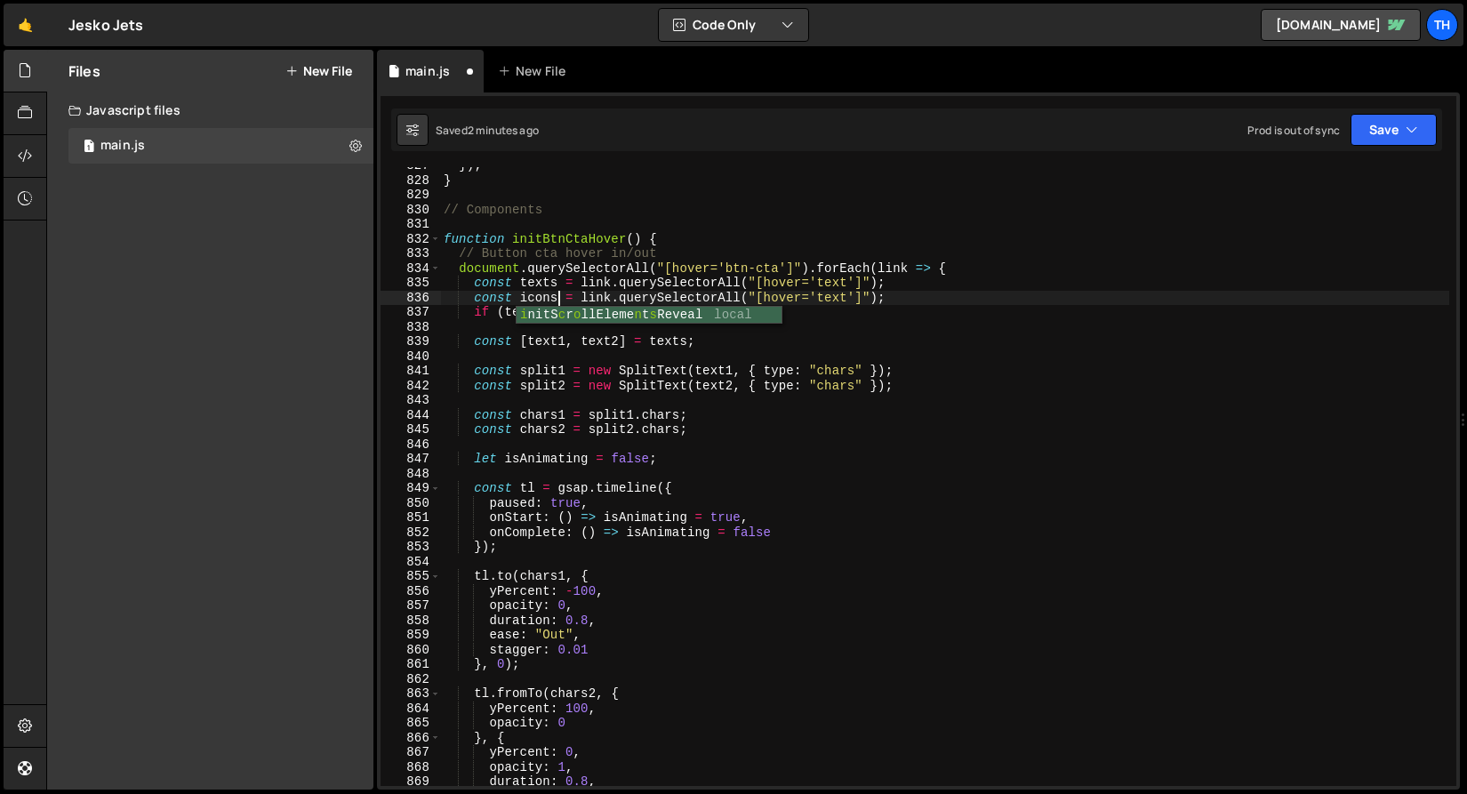
click at [831, 287] on div "}) ; } // Components function initBtnCtaHover ( ) { // Button cta hover in/out …" at bounding box center [944, 482] width 1009 height 648
click at [831, 290] on div "}) ; } // Components function initBtnCtaHover ( ) { // Button cta hover in/out …" at bounding box center [944, 482] width 1009 height 648
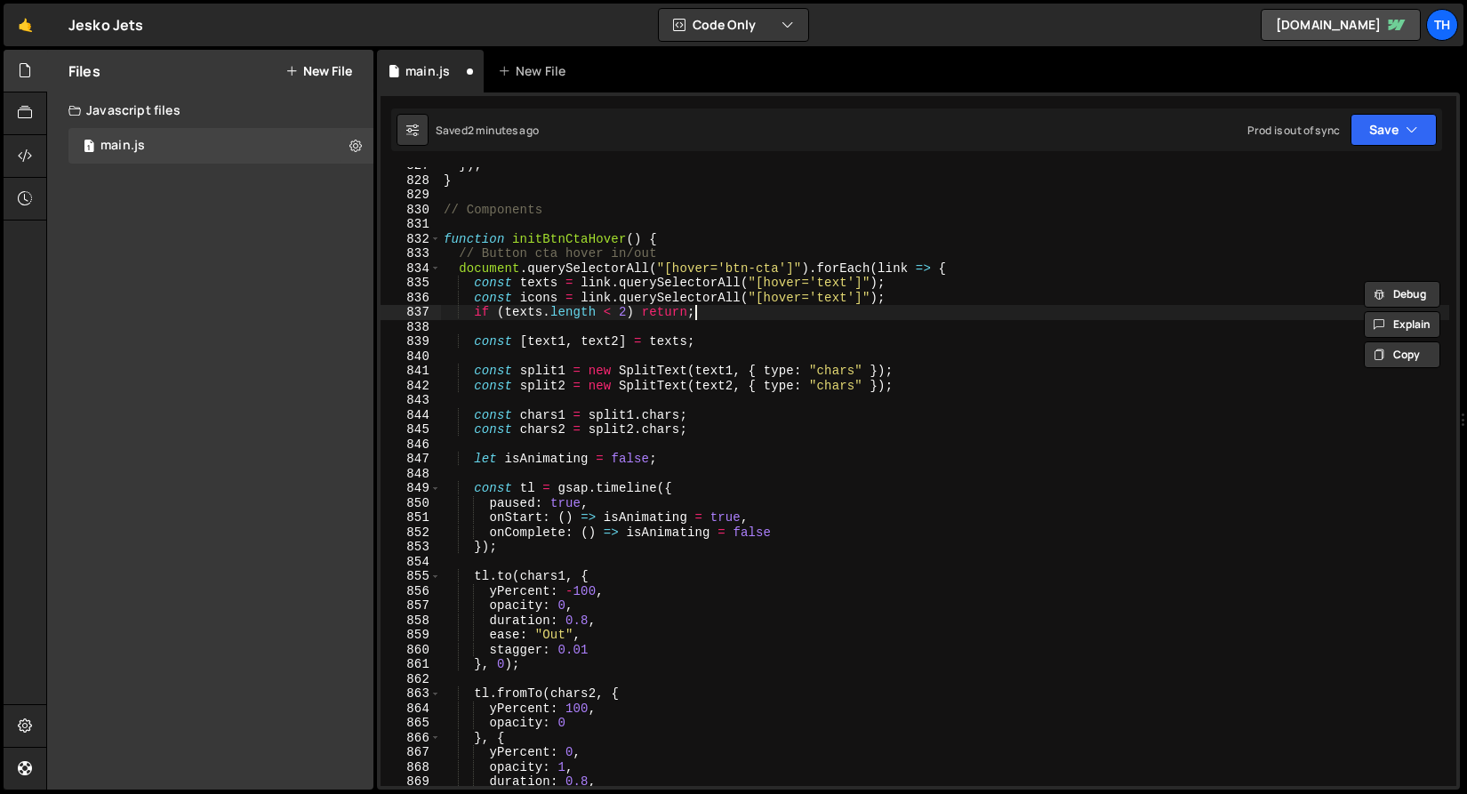
click at [831, 306] on div "}) ; } // Components function initBtnCtaHover ( ) { // Button cta hover in/out …" at bounding box center [944, 482] width 1009 height 648
click at [834, 296] on div "}) ; } // Components function initBtnCtaHover ( ) { // Button cta hover in/out …" at bounding box center [944, 482] width 1009 height 648
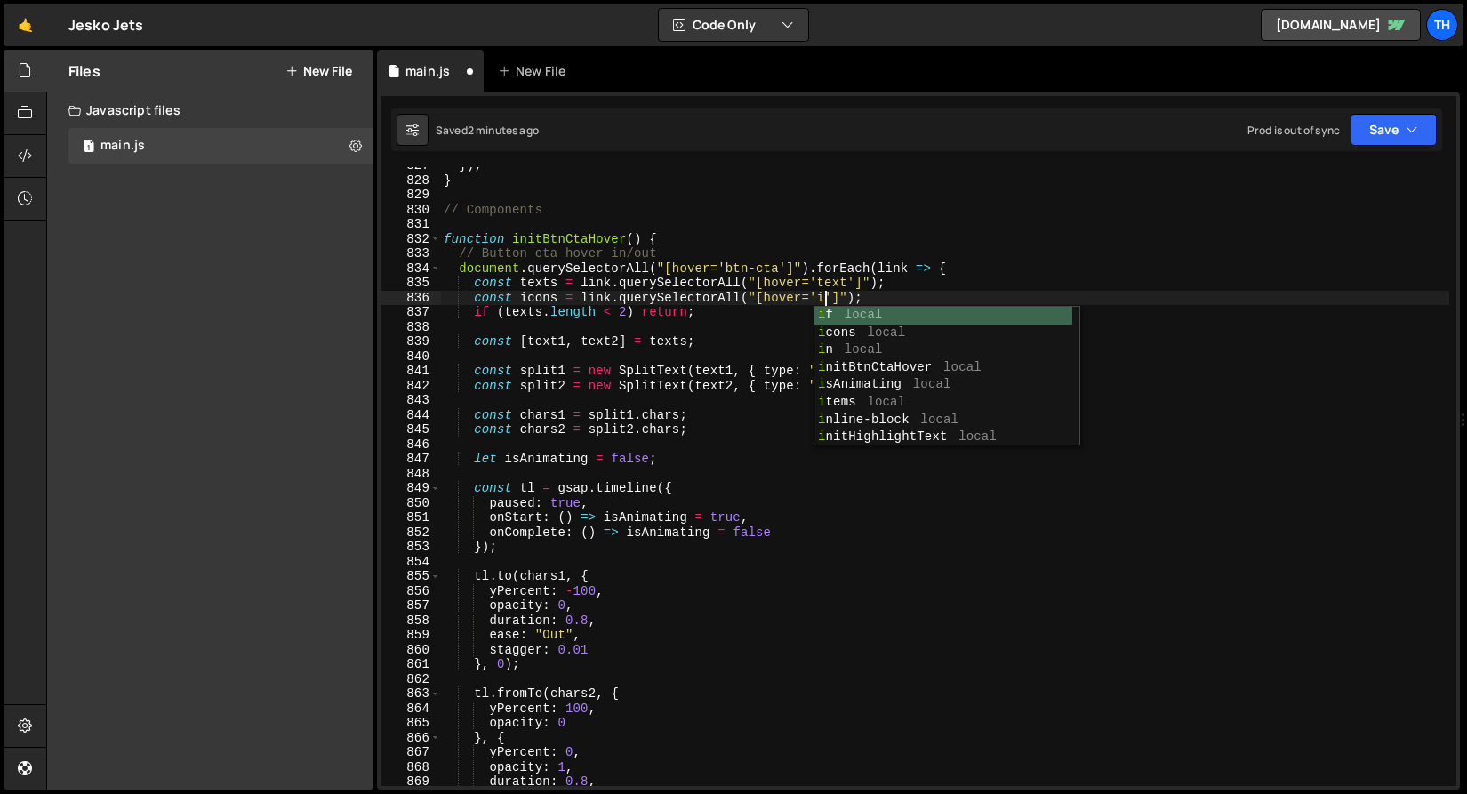
type textarea "const icons = link.querySelectorAll("[hover='icon']");"
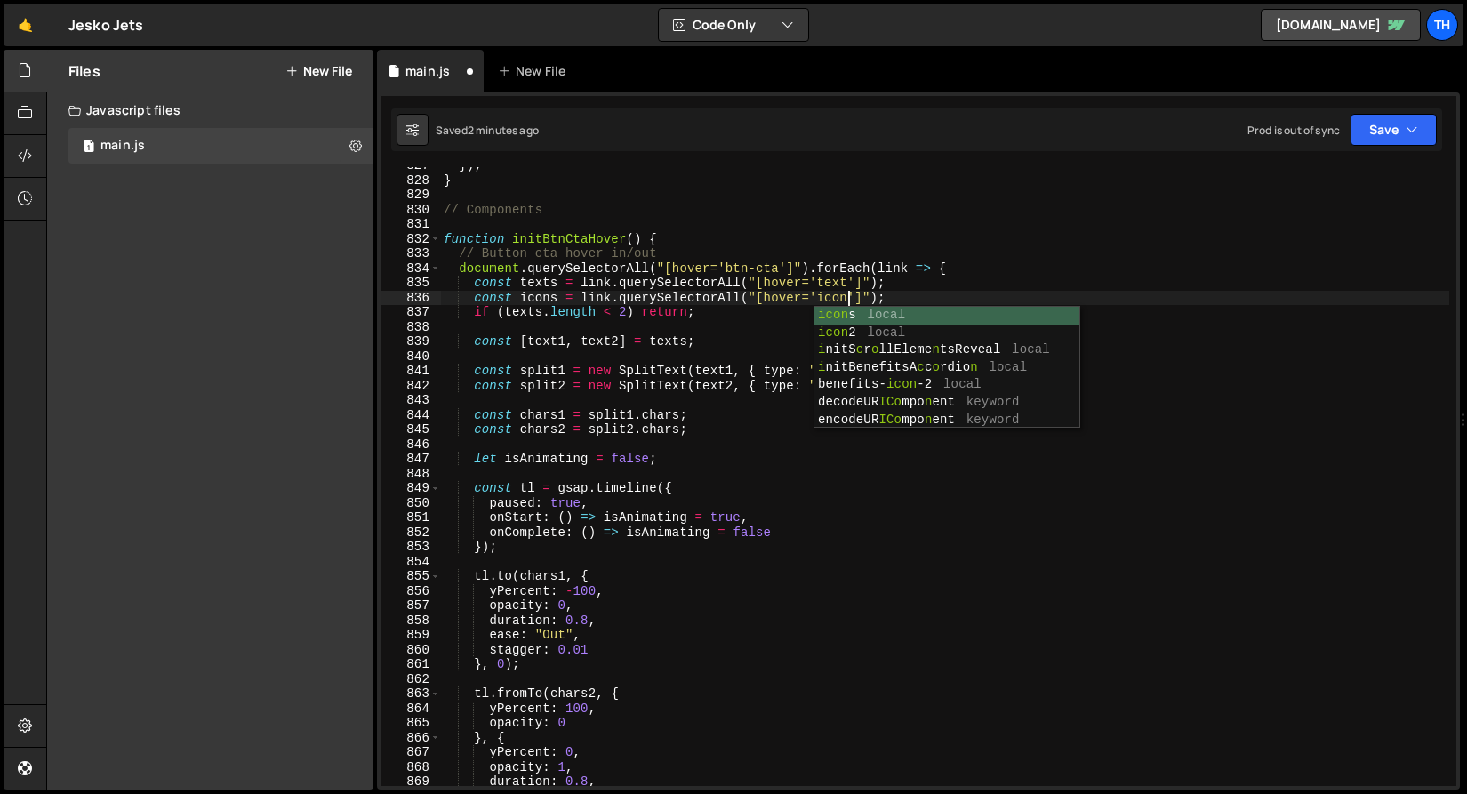
scroll to position [0, 28]
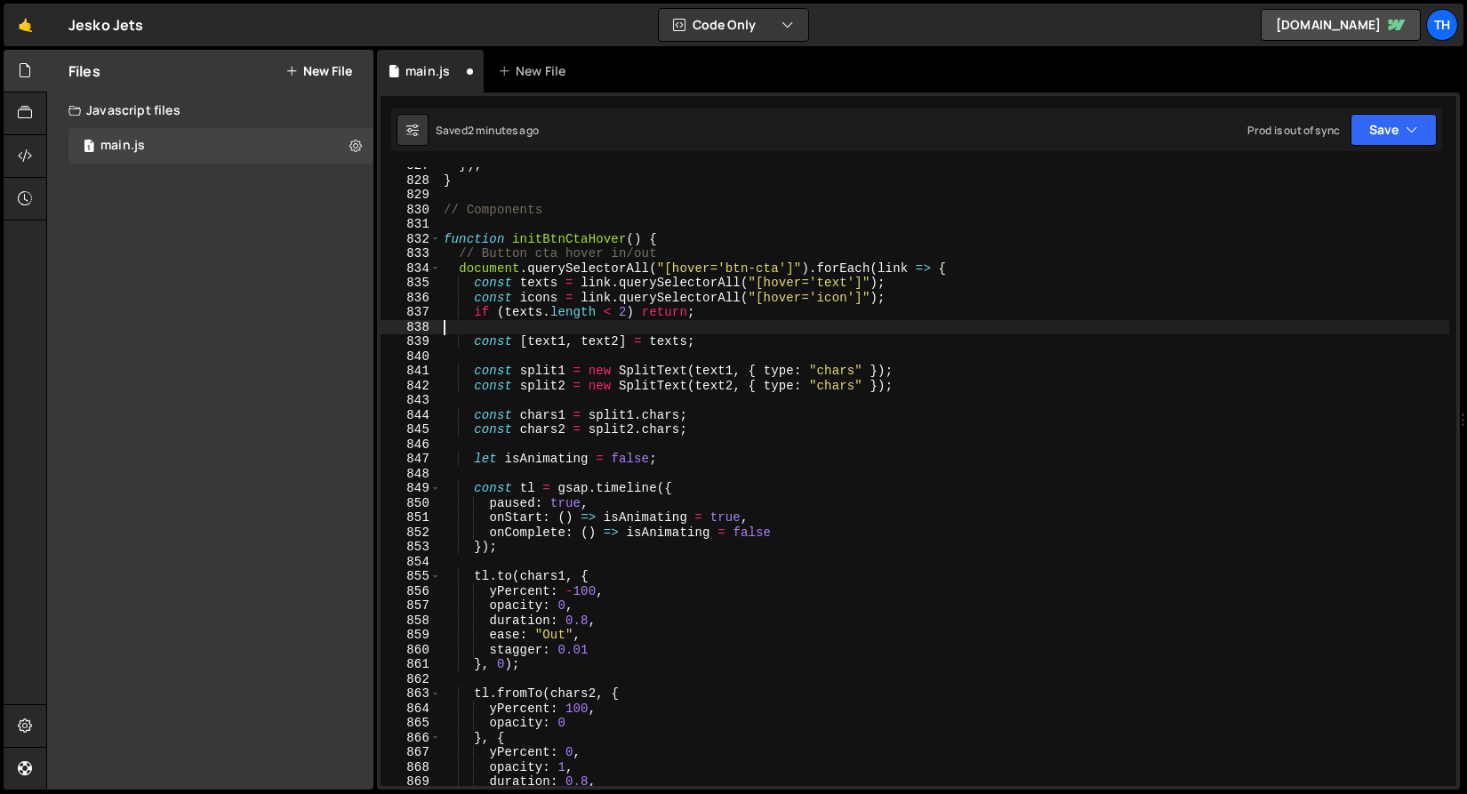
click at [593, 331] on div "}) ; } // Components function initBtnCtaHover ( ) { // Button cta hover in/out …" at bounding box center [944, 482] width 1009 height 648
drag, startPoint x: 475, startPoint y: 345, endPoint x: 703, endPoint y: 344, distance: 228.4
click at [703, 344] on div "}) ; } // Components function initBtnCtaHover ( ) { // Button cta hover in/out …" at bounding box center [944, 482] width 1009 height 648
type textarea "const [text1, text2] = texts;"
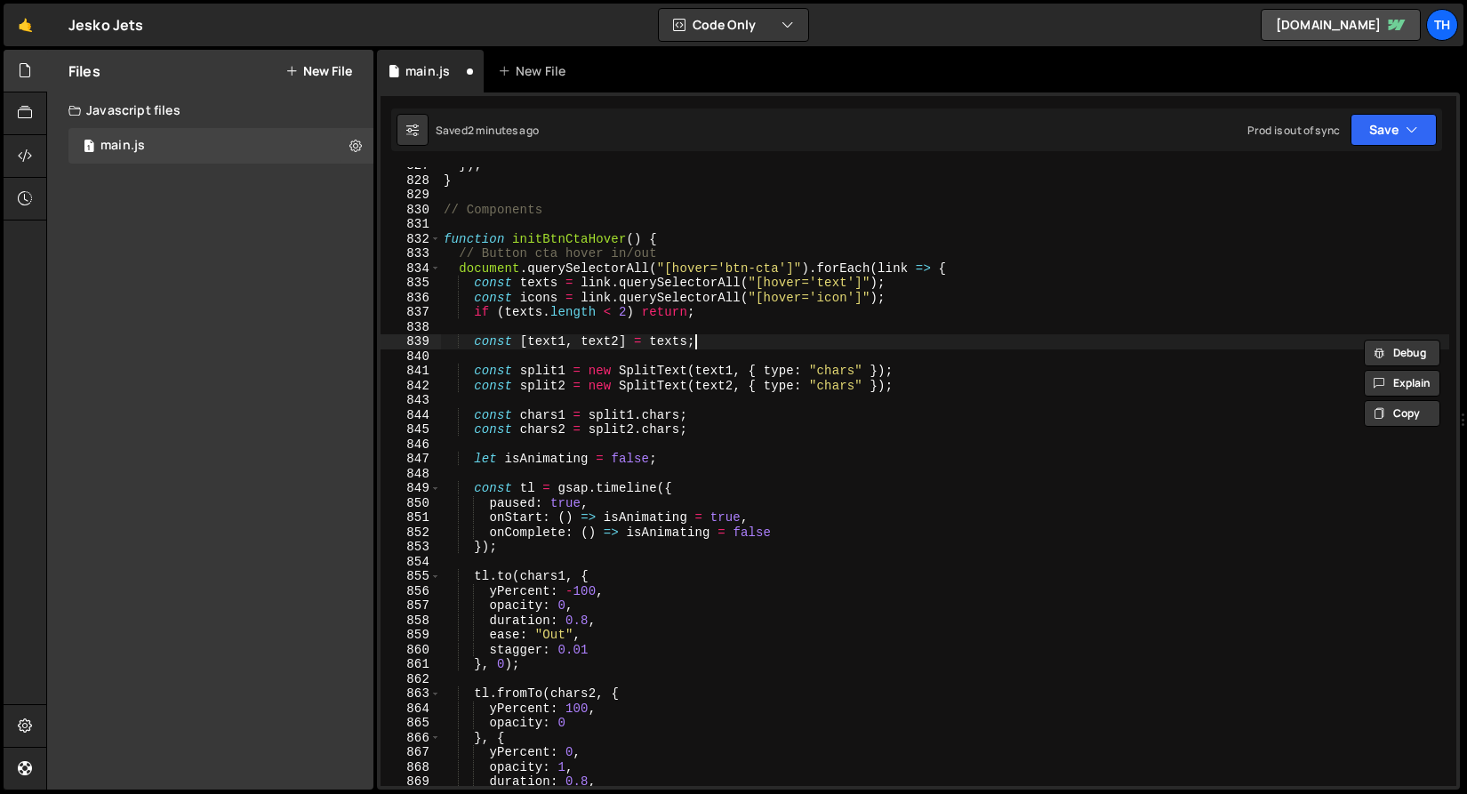
scroll to position [0, 1]
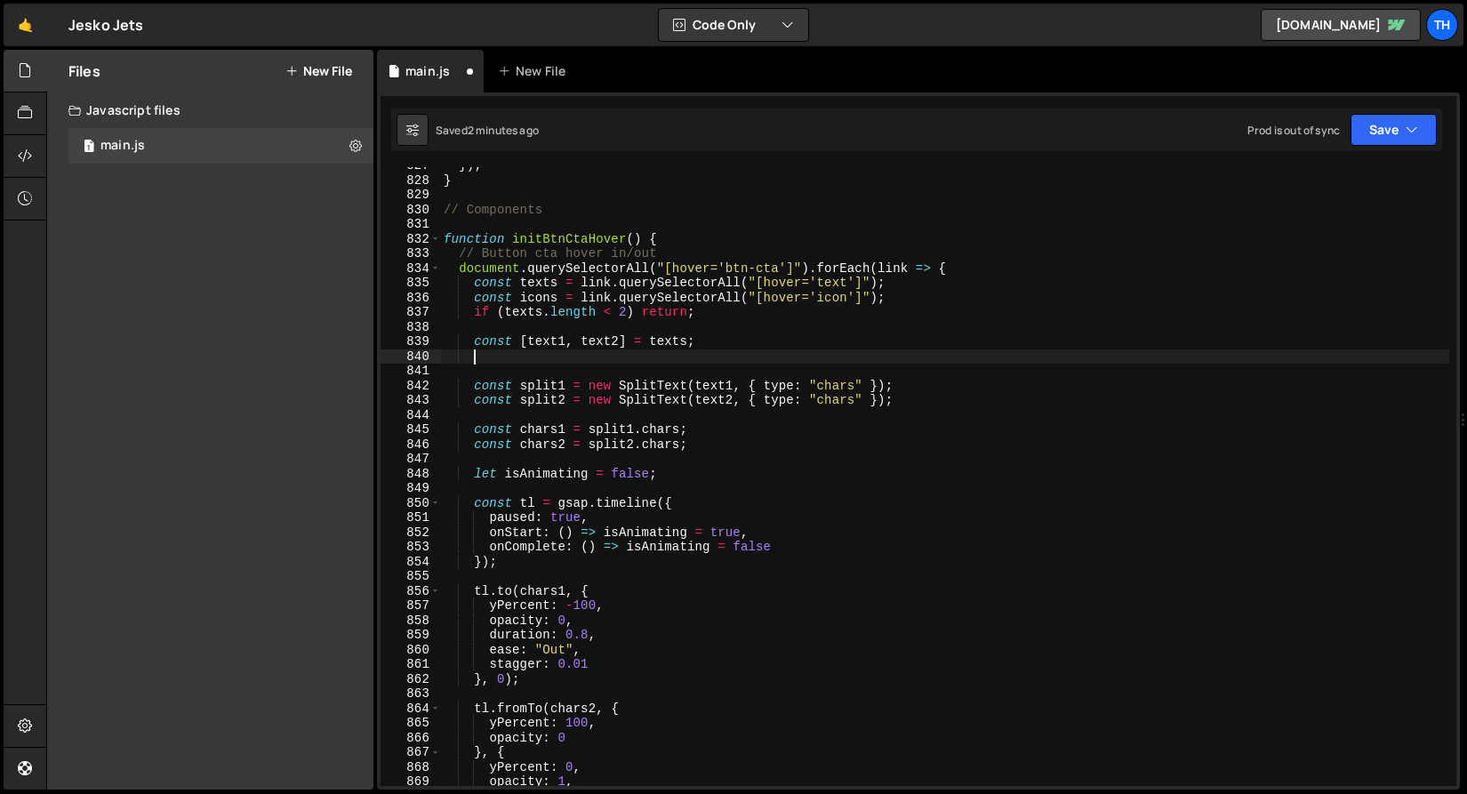
paste textarea "const [text1, text2] = texts;"
click at [546, 358] on div "}) ; } // Components function initBtnCtaHover ( ) { // Button cta hover in/out …" at bounding box center [944, 482] width 1009 height 648
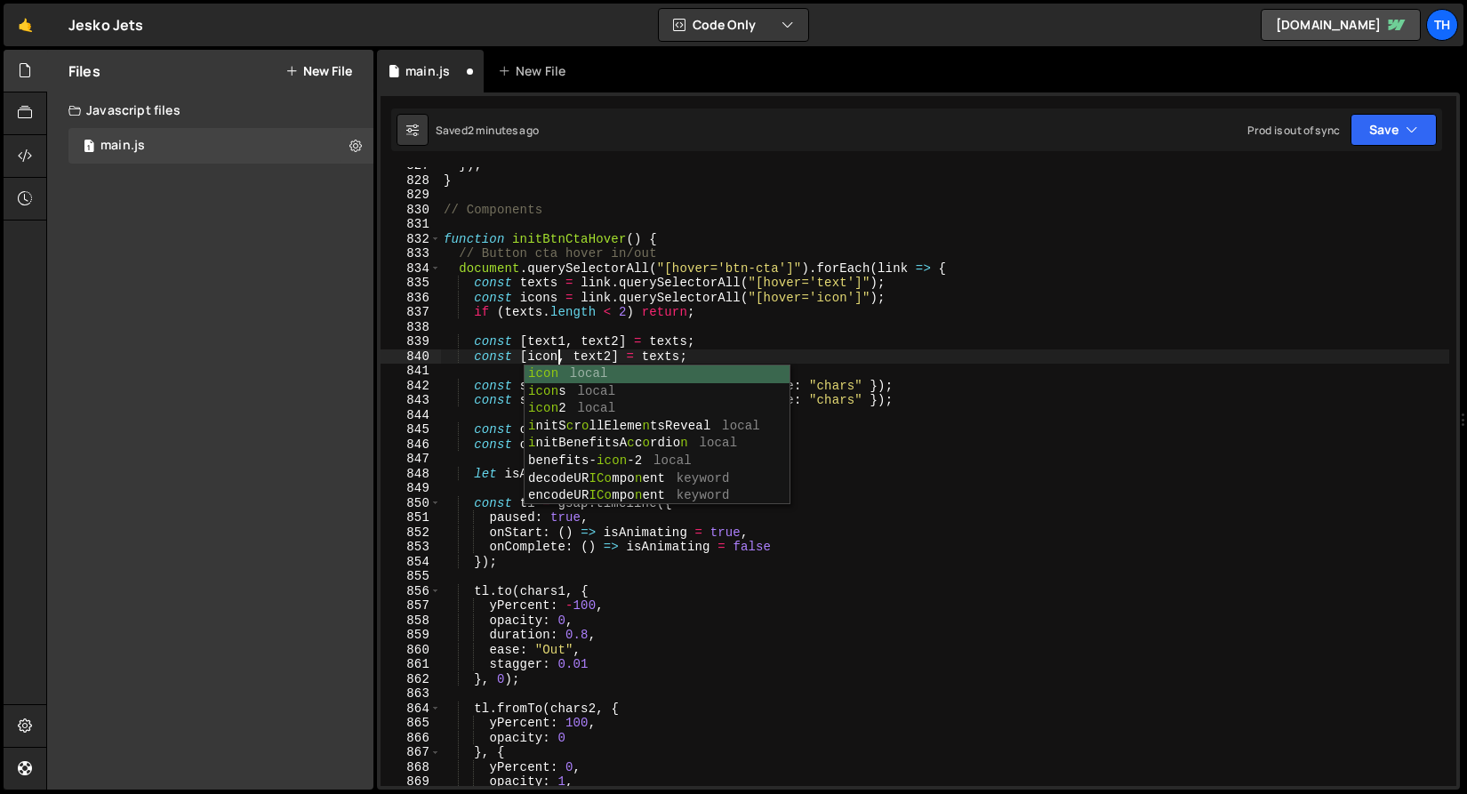
scroll to position [0, 8]
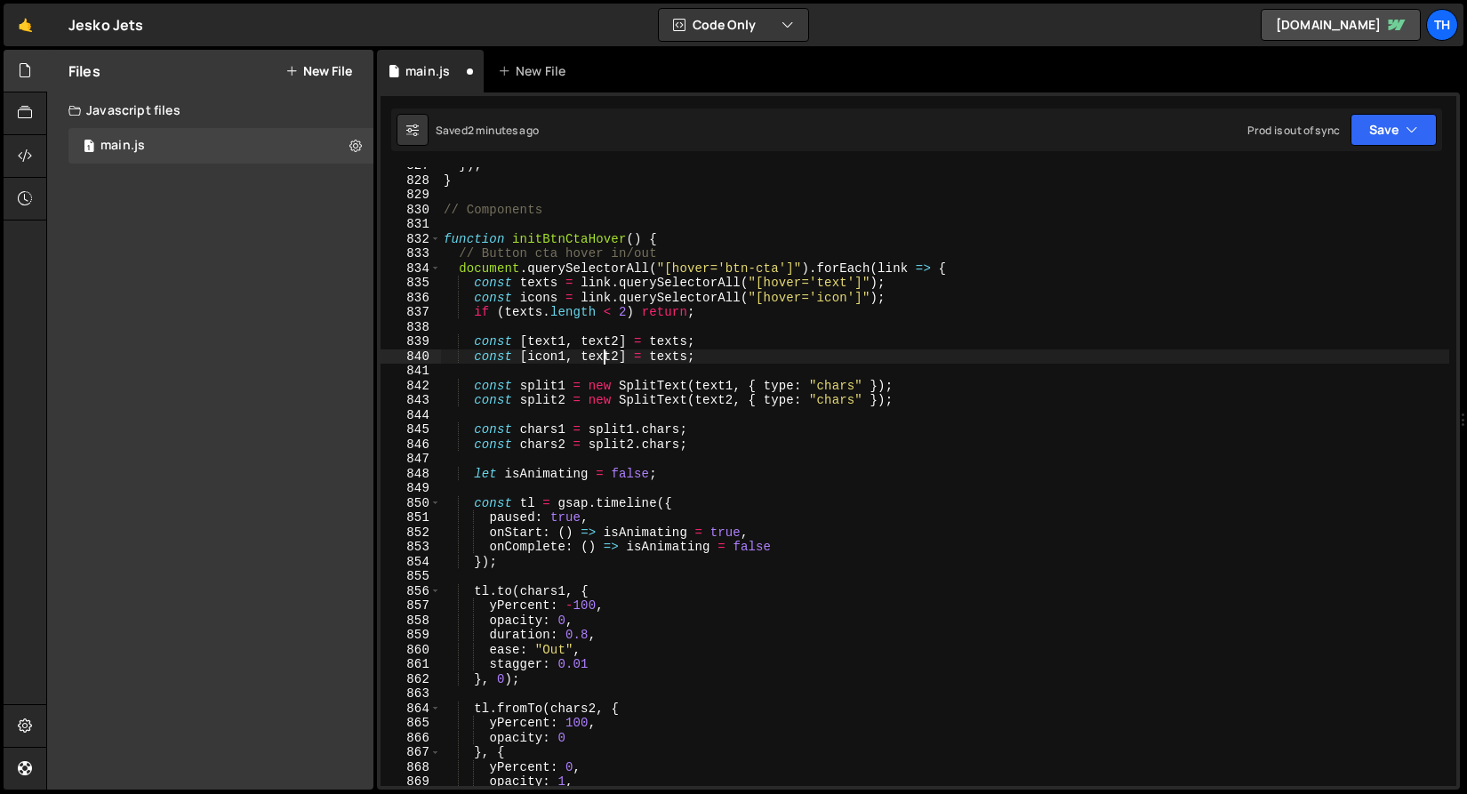
click at [607, 355] on div "}) ; } // Components function initBtnCtaHover ( ) { // Button cta hover in/out …" at bounding box center [944, 482] width 1009 height 648
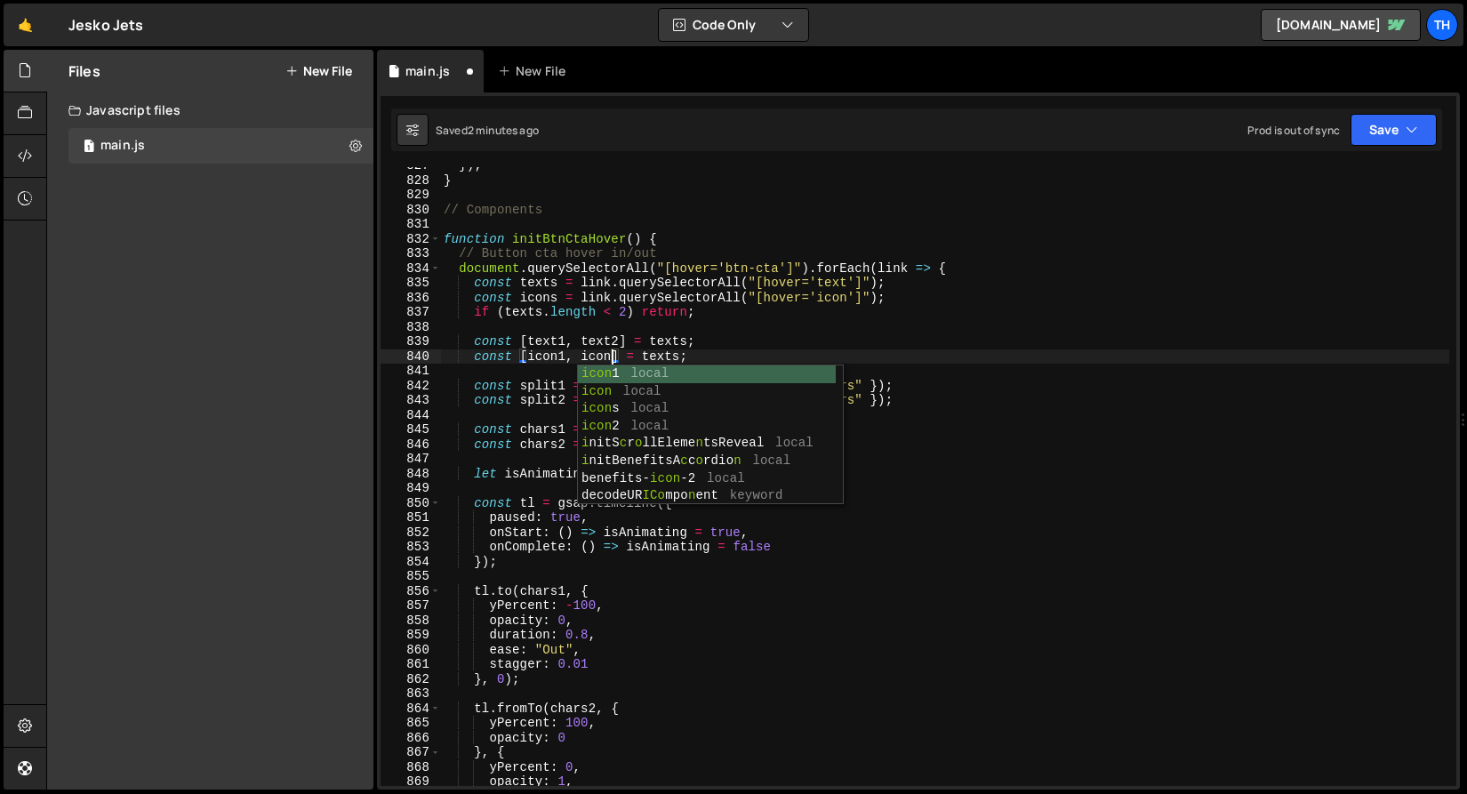
scroll to position [0, 12]
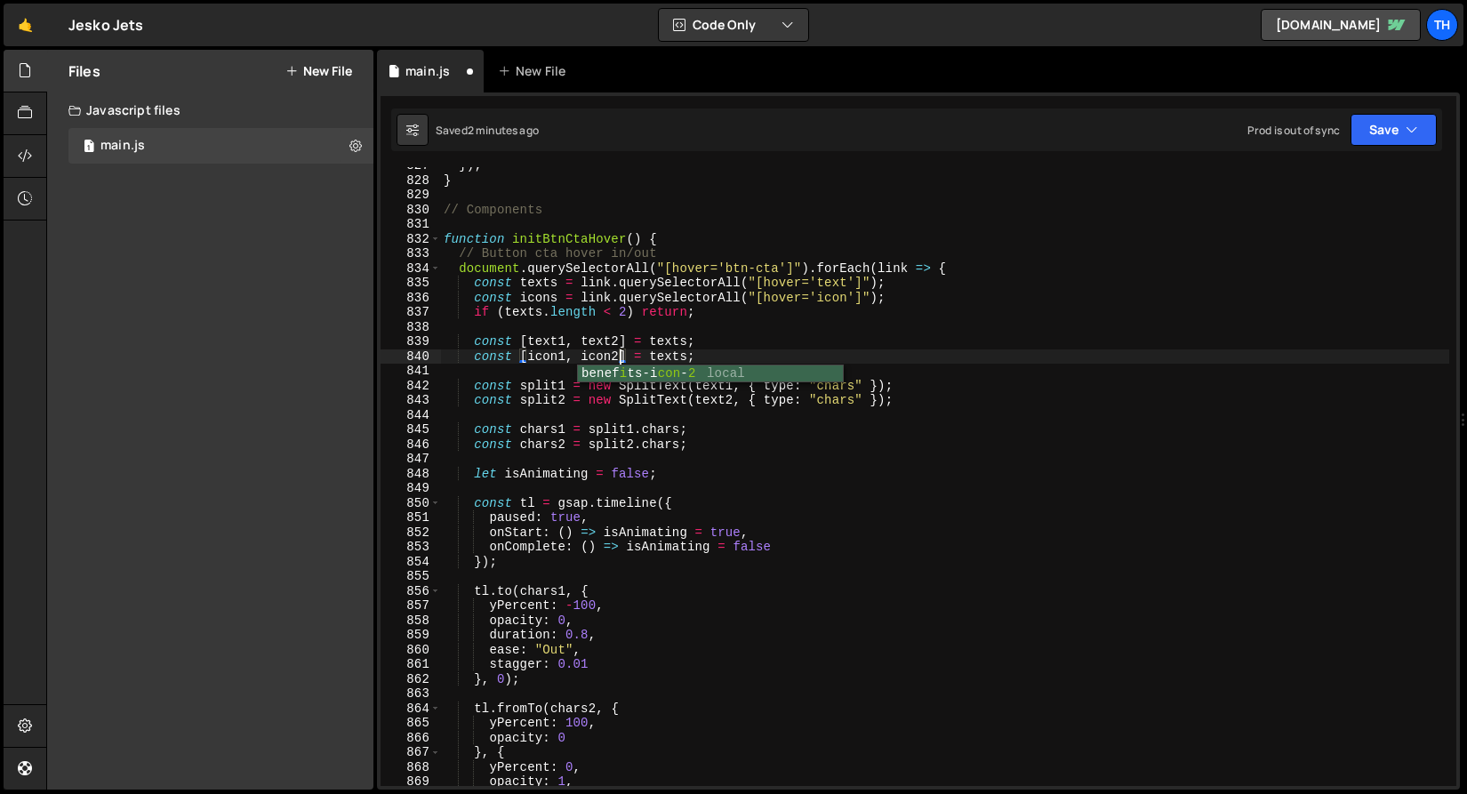
click at [668, 355] on div "}) ; } // Components function initBtnCtaHover ( ) { // Button cta hover in/out …" at bounding box center [944, 482] width 1009 height 648
click at [570, 356] on div "}) ; } // Components function initBtnCtaHover ( ) { // Button cta hover in/out …" at bounding box center [944, 482] width 1009 height 648
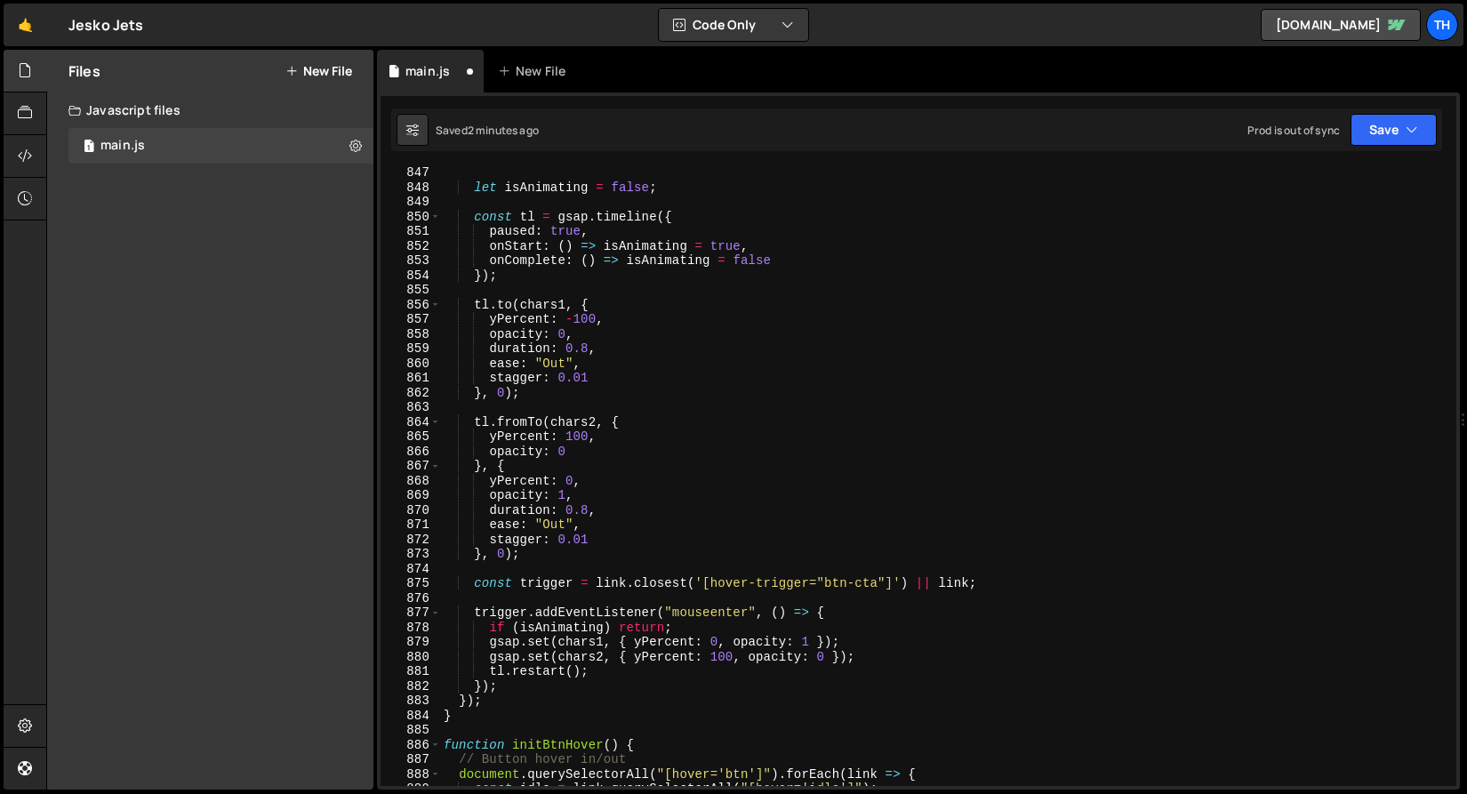
scroll to position [12408, 0]
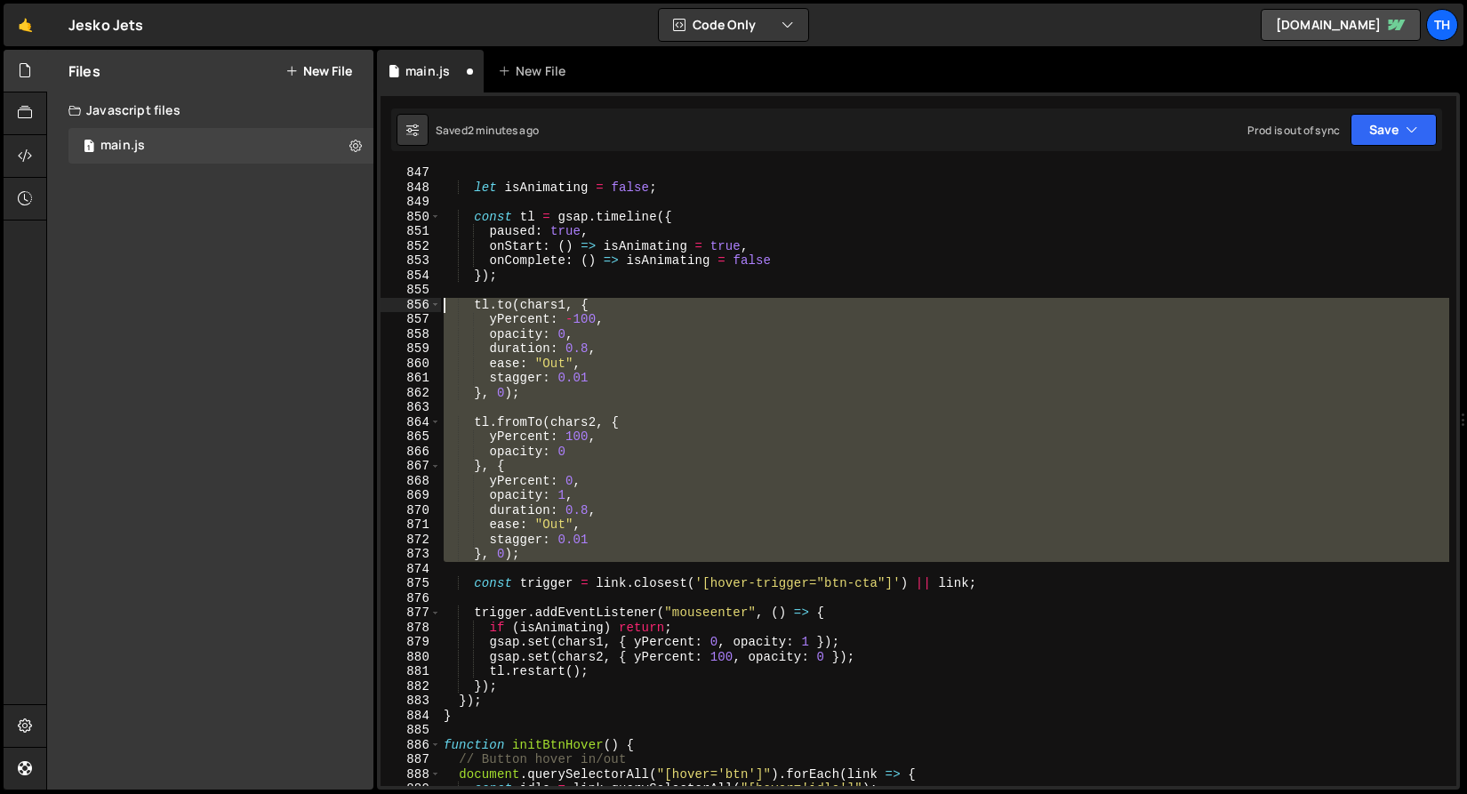
drag, startPoint x: 550, startPoint y: 562, endPoint x: 382, endPoint y: 299, distance: 312.1
click at [383, 298] on div "const [icon1, icon2] = icons; 847 848 849 850 851 852 853 854 855 856 857 858 8…" at bounding box center [917, 476] width 1075 height 619
type textarea "tl.to(chars1, { yPercent: -100,"
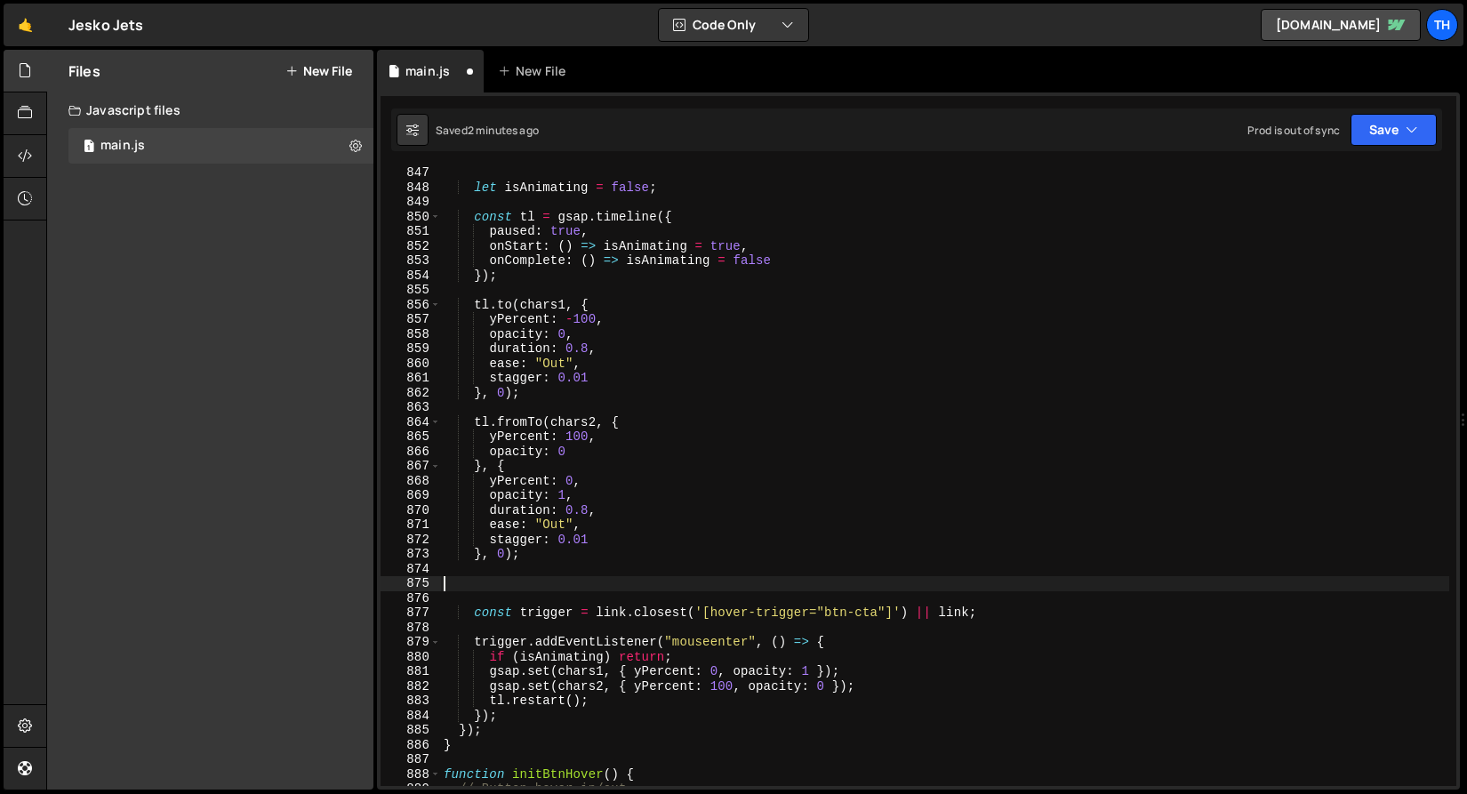
paste textarea "tl.to(chars1, {"
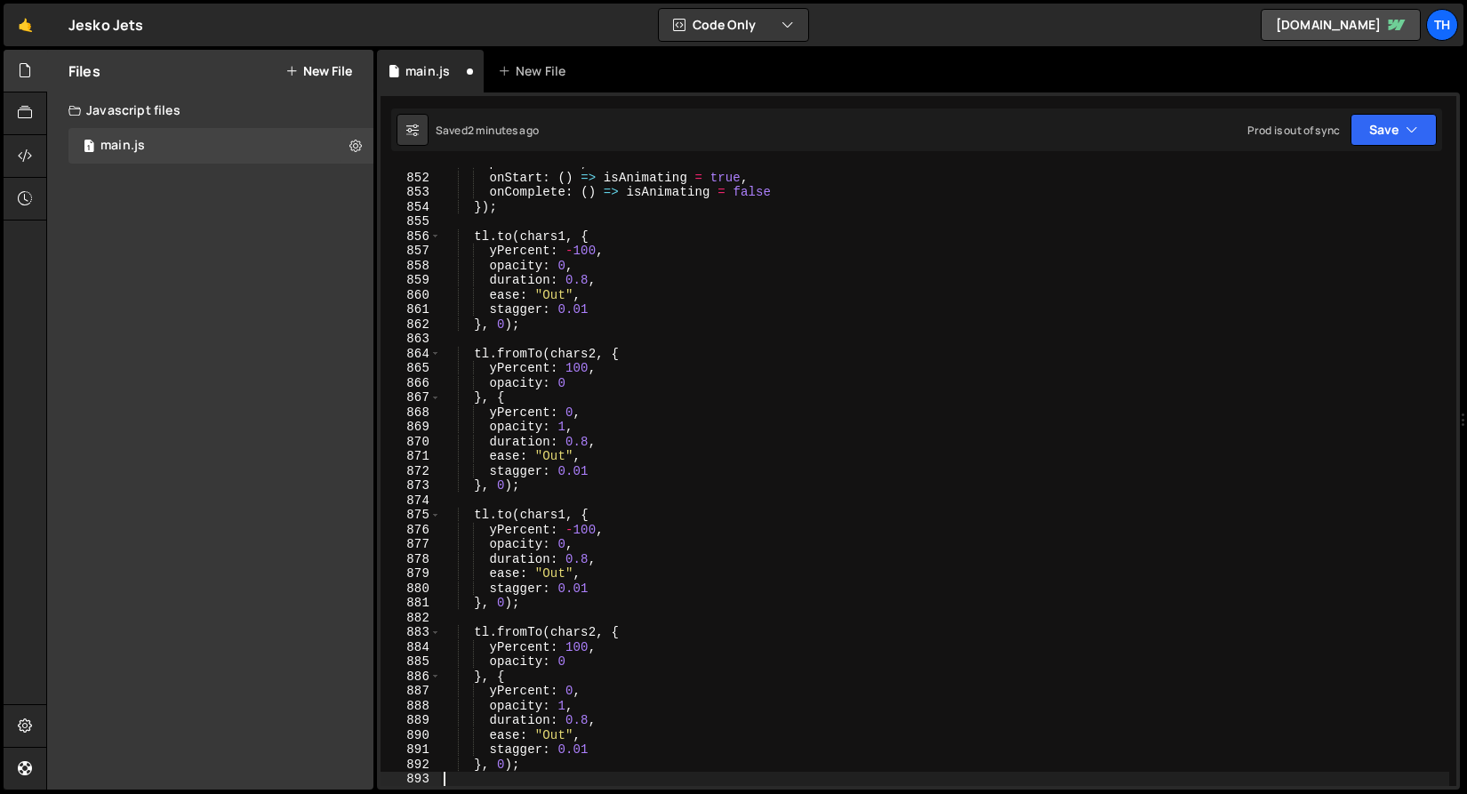
click at [534, 508] on div "paused : true , onStart : ( ) => isAnimating = true , onComplete : ( ) => isAni…" at bounding box center [944, 480] width 1009 height 648
click at [549, 470] on div "paused : true , onStart : ( ) => isAnimating = true , onComplete : ( ) => isAni…" at bounding box center [944, 480] width 1009 height 648
click at [522, 537] on div "paused : true , onStart : ( ) => isAnimating = true , onComplete : ( ) => isAni…" at bounding box center [944, 480] width 1009 height 648
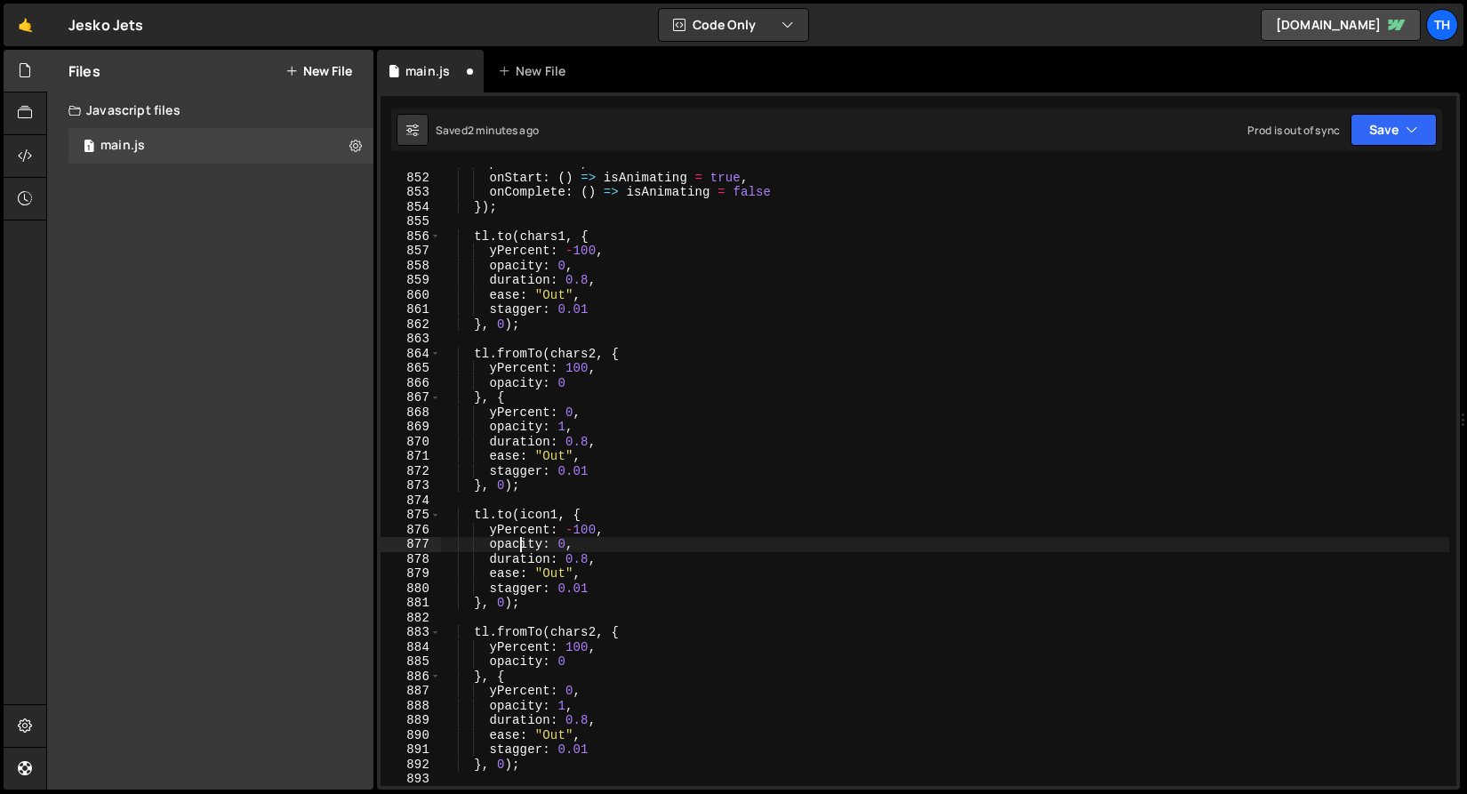
click at [522, 537] on div "paused : true , onStart : ( ) => isAnimating = true , onComplete : ( ) => isAni…" at bounding box center [944, 480] width 1009 height 648
click at [519, 535] on div "paused : true , onStart : ( ) => isAnimating = true , onComplete : ( ) => isAni…" at bounding box center [944, 480] width 1009 height 648
click at [489, 526] on div "paused : true , onStart : ( ) => isAnimating = true , onComplete : ( ) => isAni…" at bounding box center [944, 476] width 1009 height 619
type textarea "yPercent: -100,"
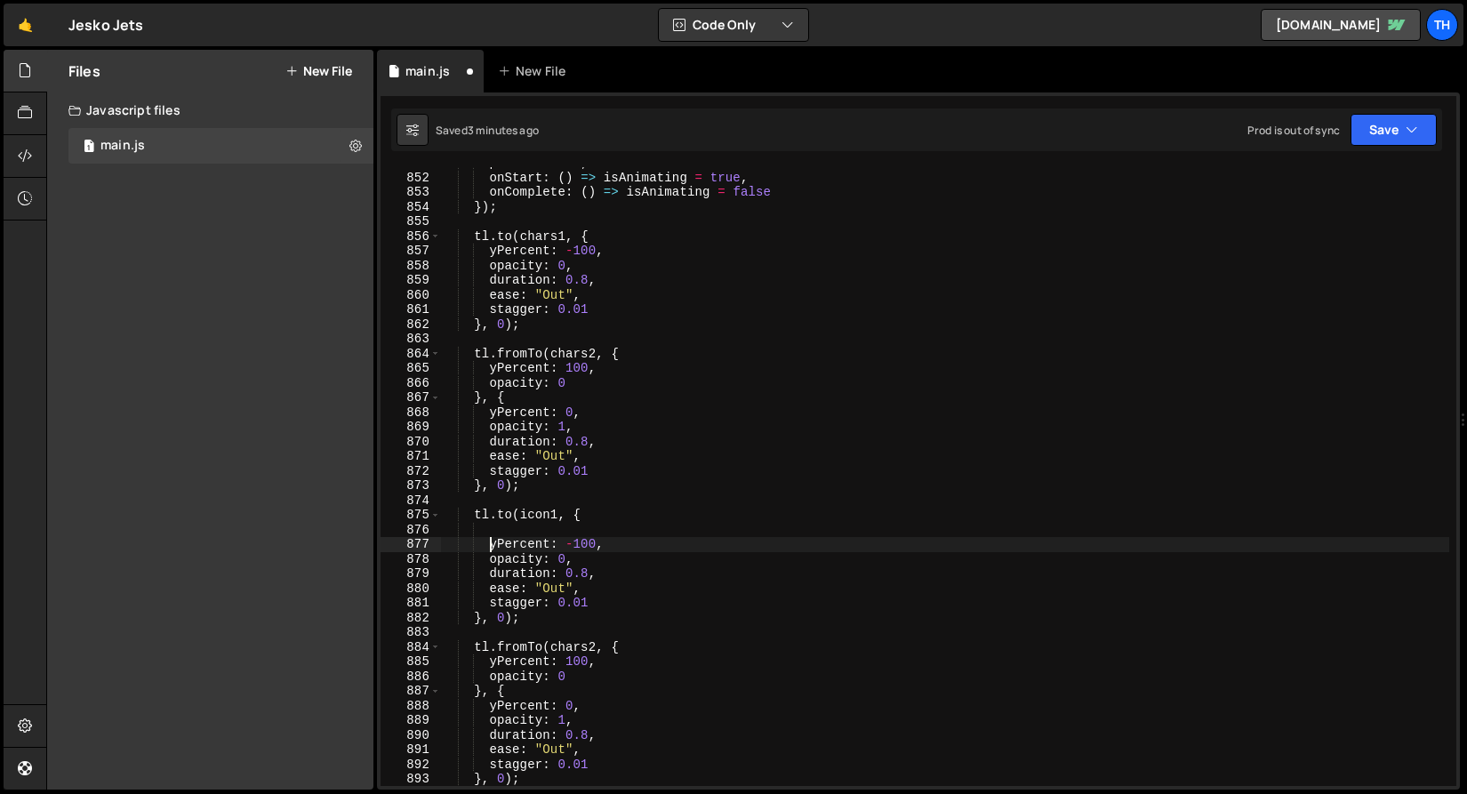
scroll to position [0, 2]
paste textarea "yPercent"
click at [495, 534] on div "paused : true , onStart : ( ) => isAnimating = true , onComplete : ( ) => isAni…" at bounding box center [944, 480] width 1009 height 648
type textarea "xPercent: 100,"
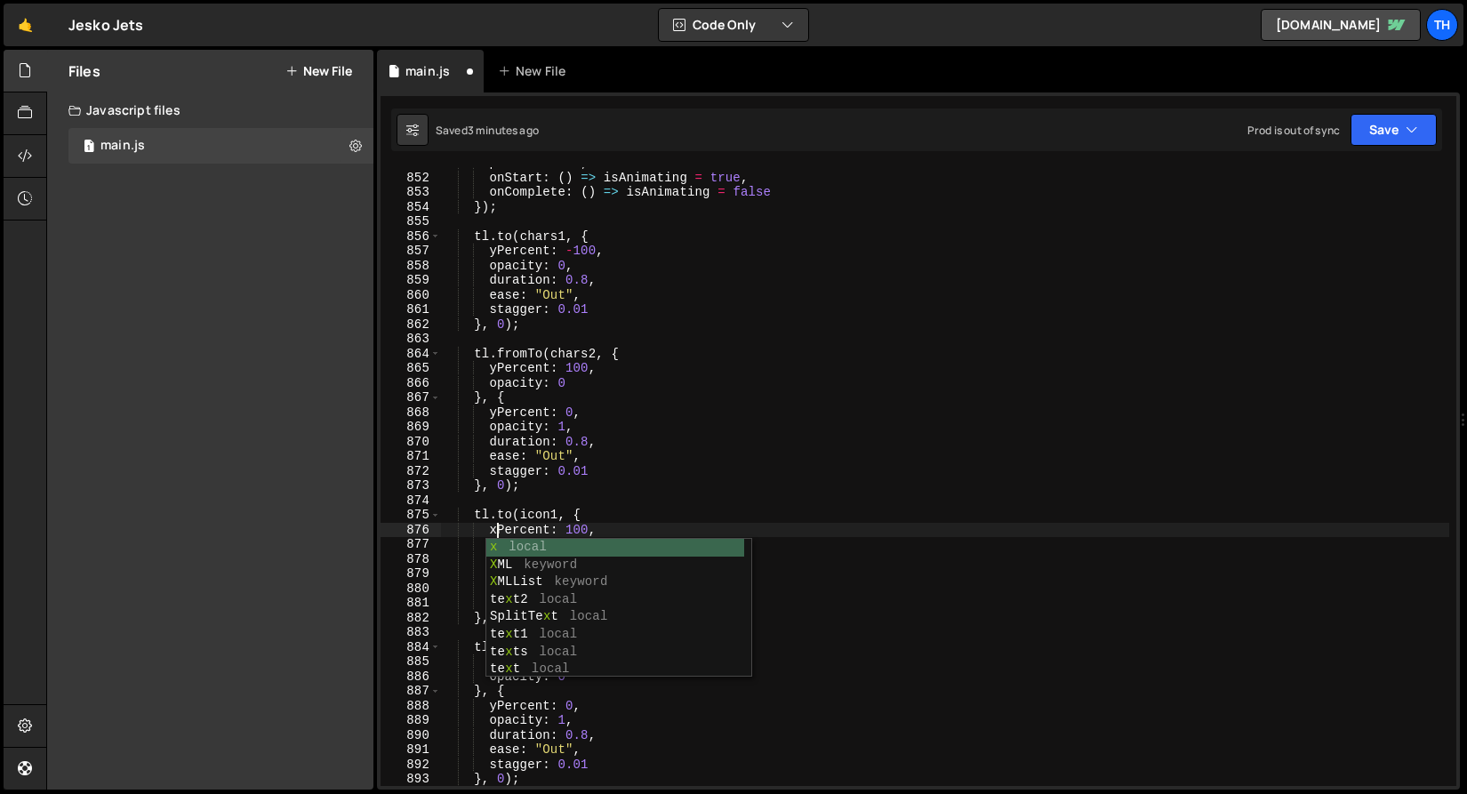
scroll to position [0, 4]
click at [516, 503] on div "paused : true , onStart : ( ) => isAnimating = true , onComplete : ( ) => isAni…" at bounding box center [944, 480] width 1009 height 648
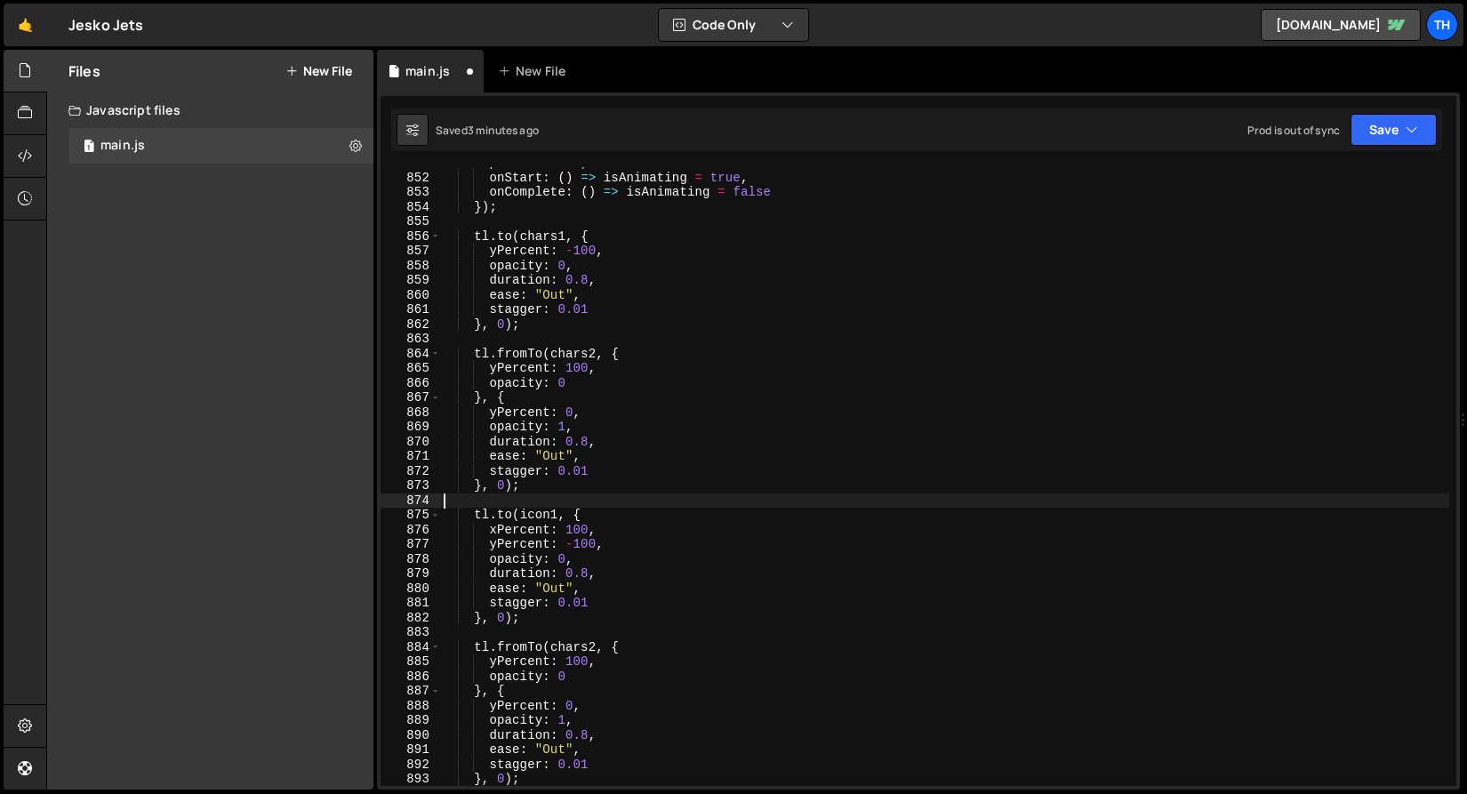
scroll to position [0, 0]
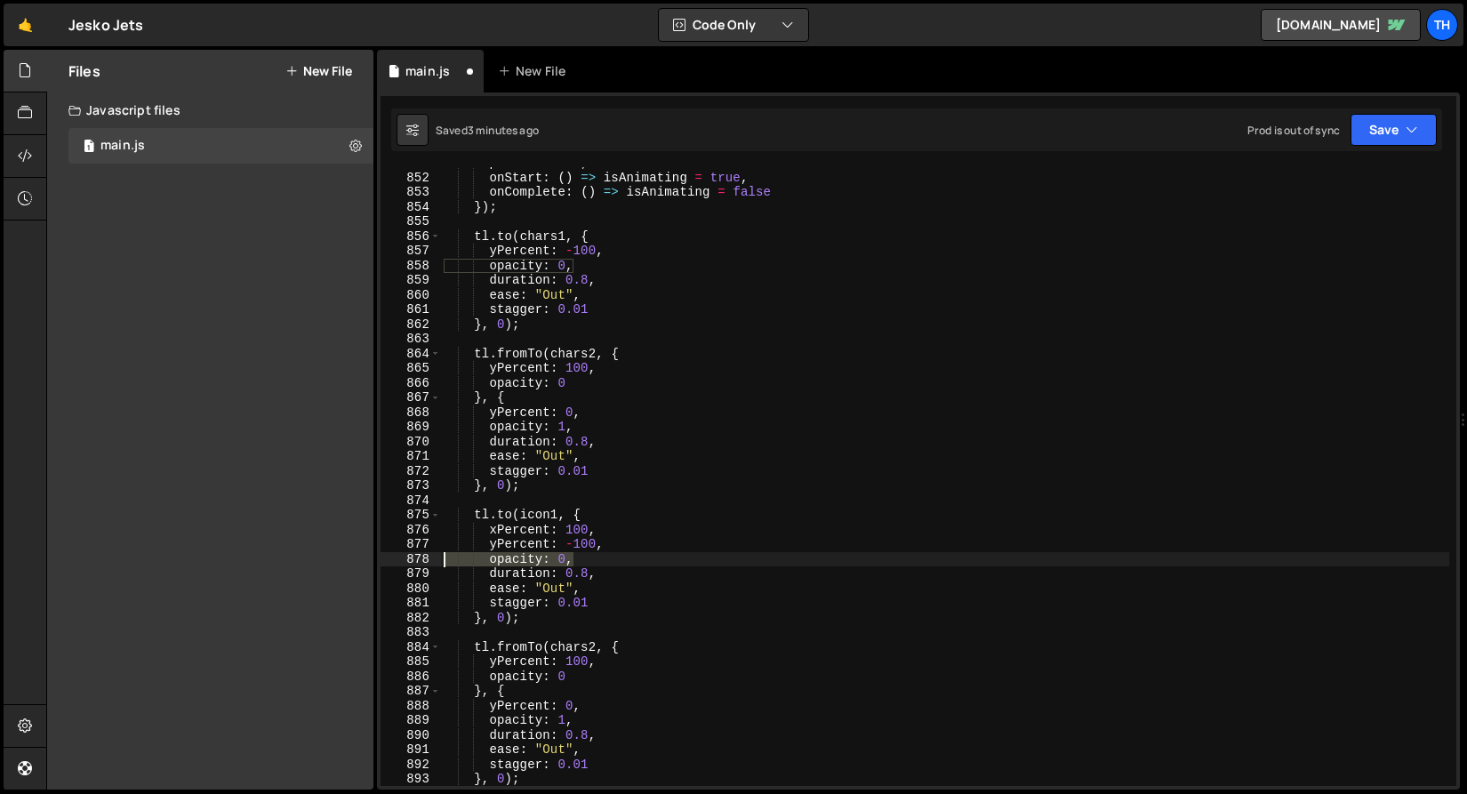
drag, startPoint x: 612, startPoint y: 562, endPoint x: 409, endPoint y: 562, distance: 203.5
click at [409, 562] on div "851 852 853 854 855 856 857 858 859 860 861 862 863 864 865 866 867 868 869 870…" at bounding box center [917, 476] width 1075 height 619
type textarea "opacity: 0,"
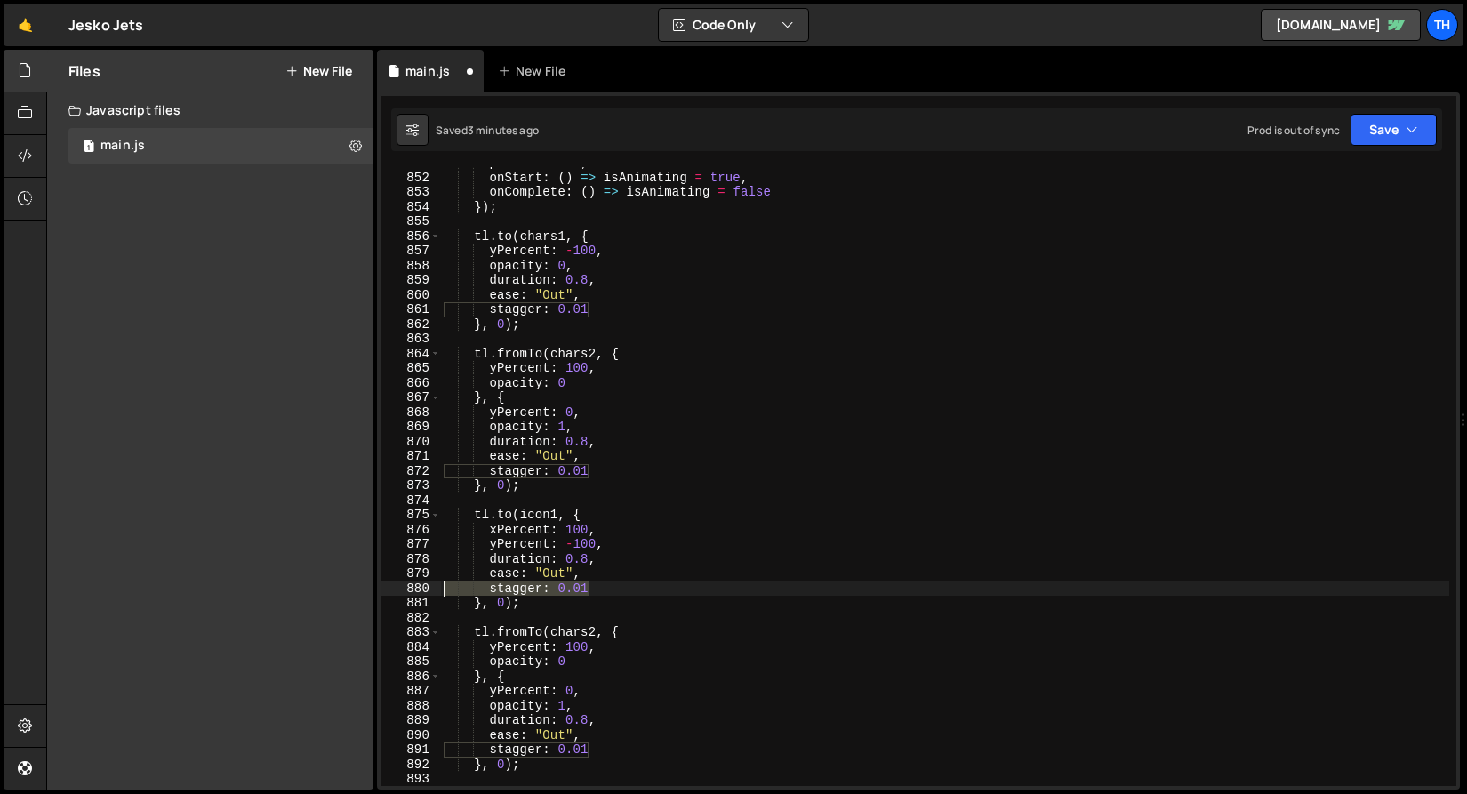
drag, startPoint x: 555, startPoint y: 589, endPoint x: 395, endPoint y: 589, distance: 160.0
click at [395, 589] on div "yPercent: -100, 851 852 853 854 855 856 857 858 859 860 861 862 863 864 865 866…" at bounding box center [917, 476] width 1075 height 619
type textarea "stagger: 0.01"
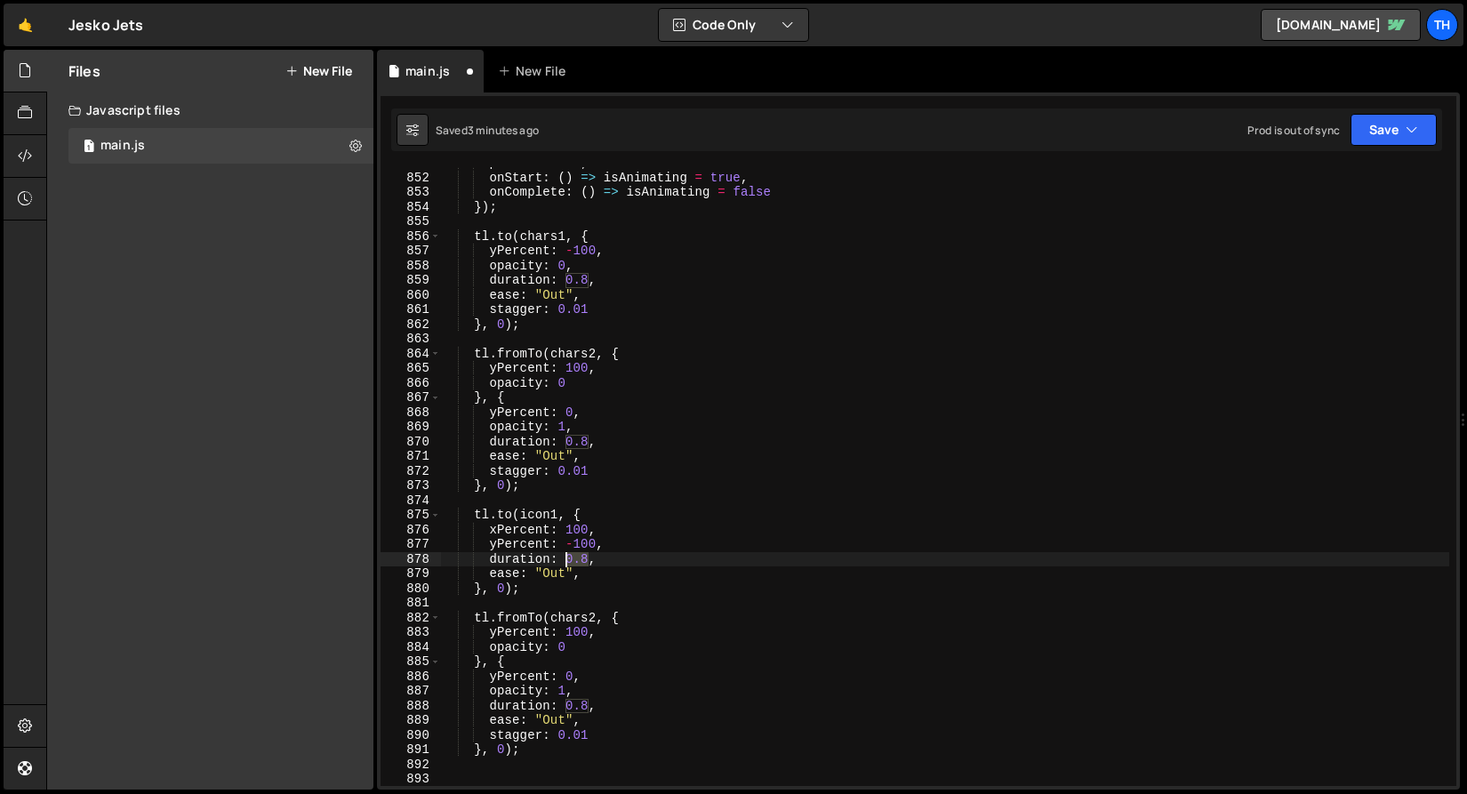
drag, startPoint x: 590, startPoint y: 560, endPoint x: 565, endPoint y: 560, distance: 24.9
click at [565, 560] on div "paused : true , onStart : ( ) => isAnimating = true , onComplete : ( ) => isAni…" at bounding box center [944, 480] width 1009 height 648
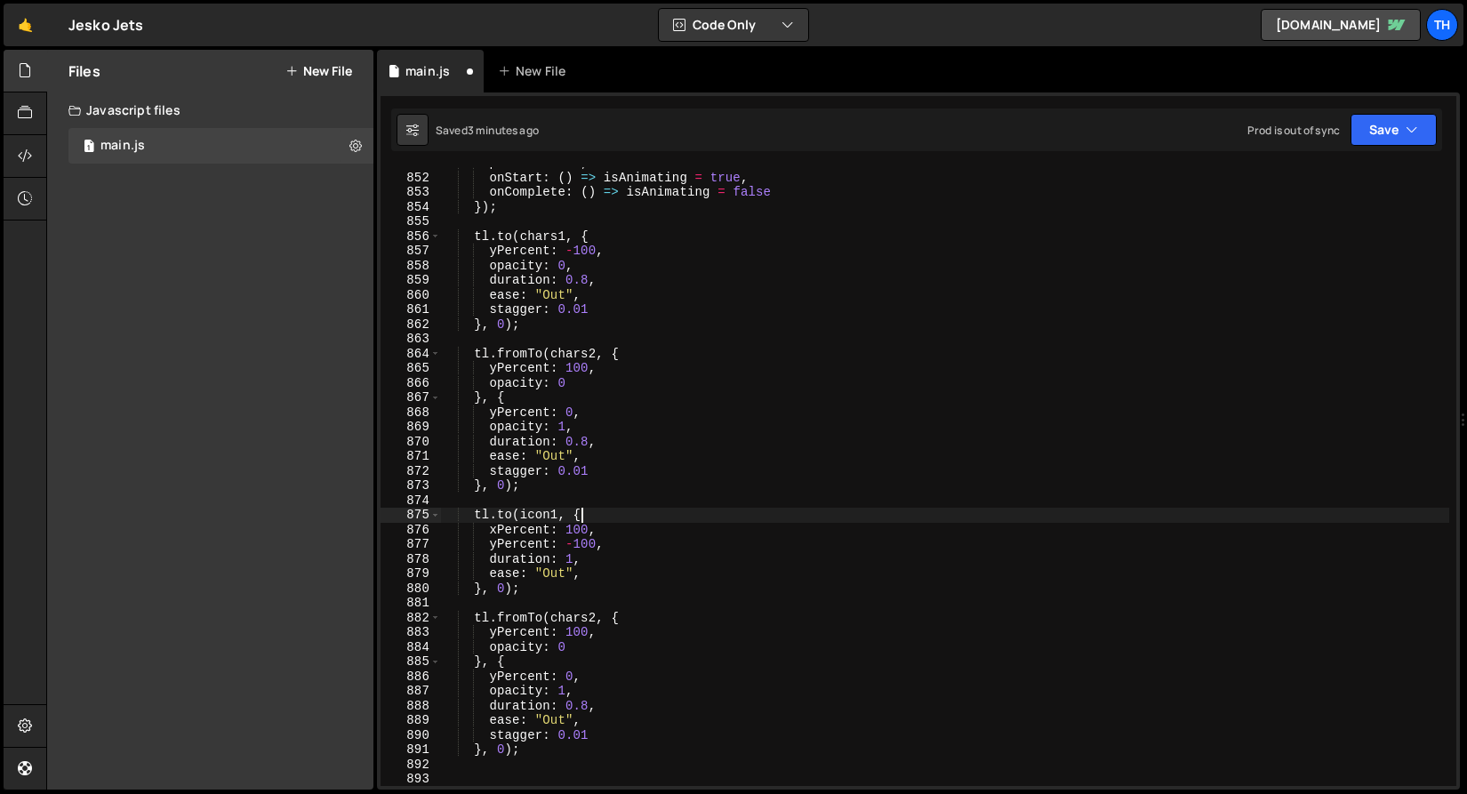
click at [645, 514] on div "paused : true , onStart : ( ) => isAnimating = true , onComplete : ( ) => isAni…" at bounding box center [944, 480] width 1009 height 648
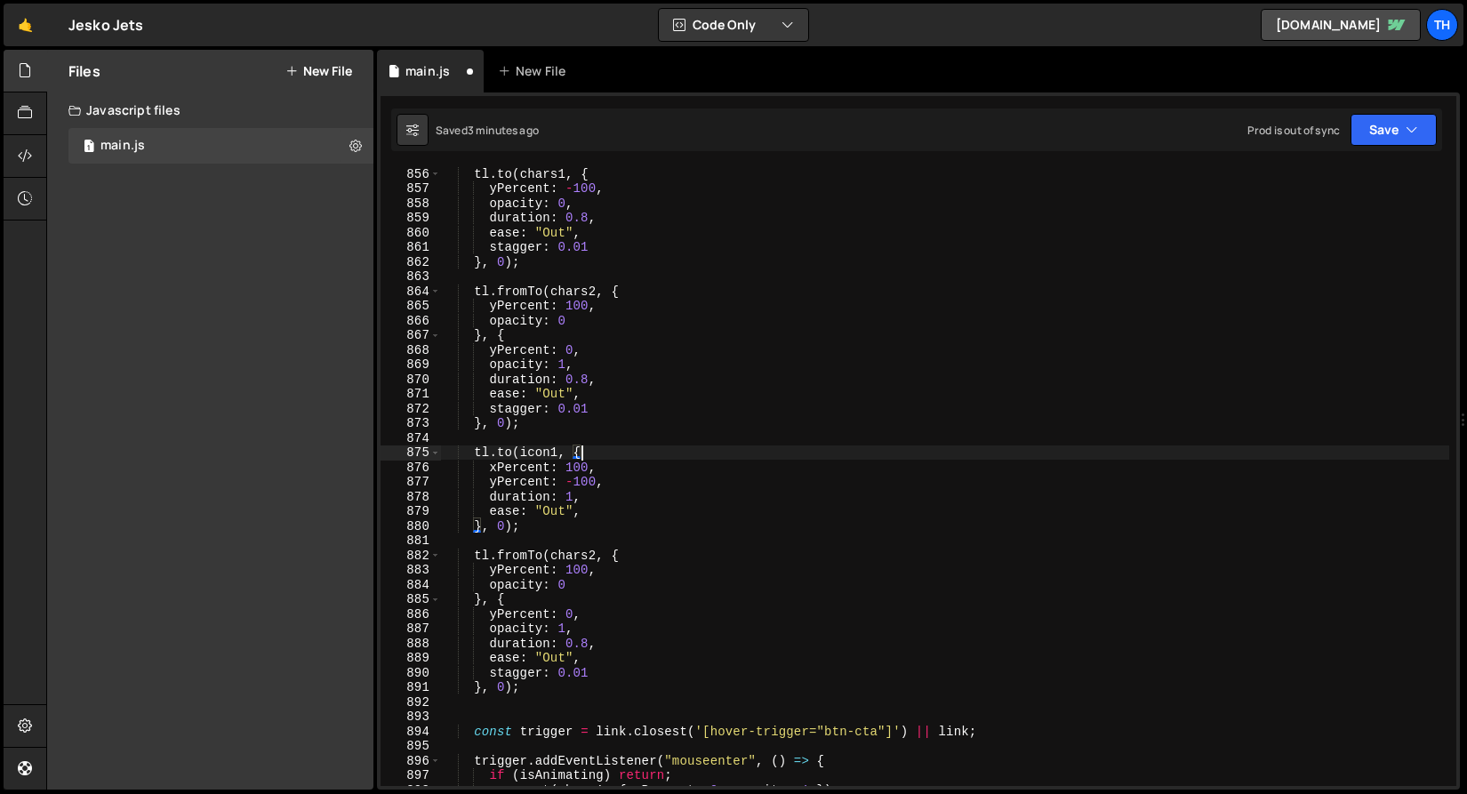
scroll to position [12539, 0]
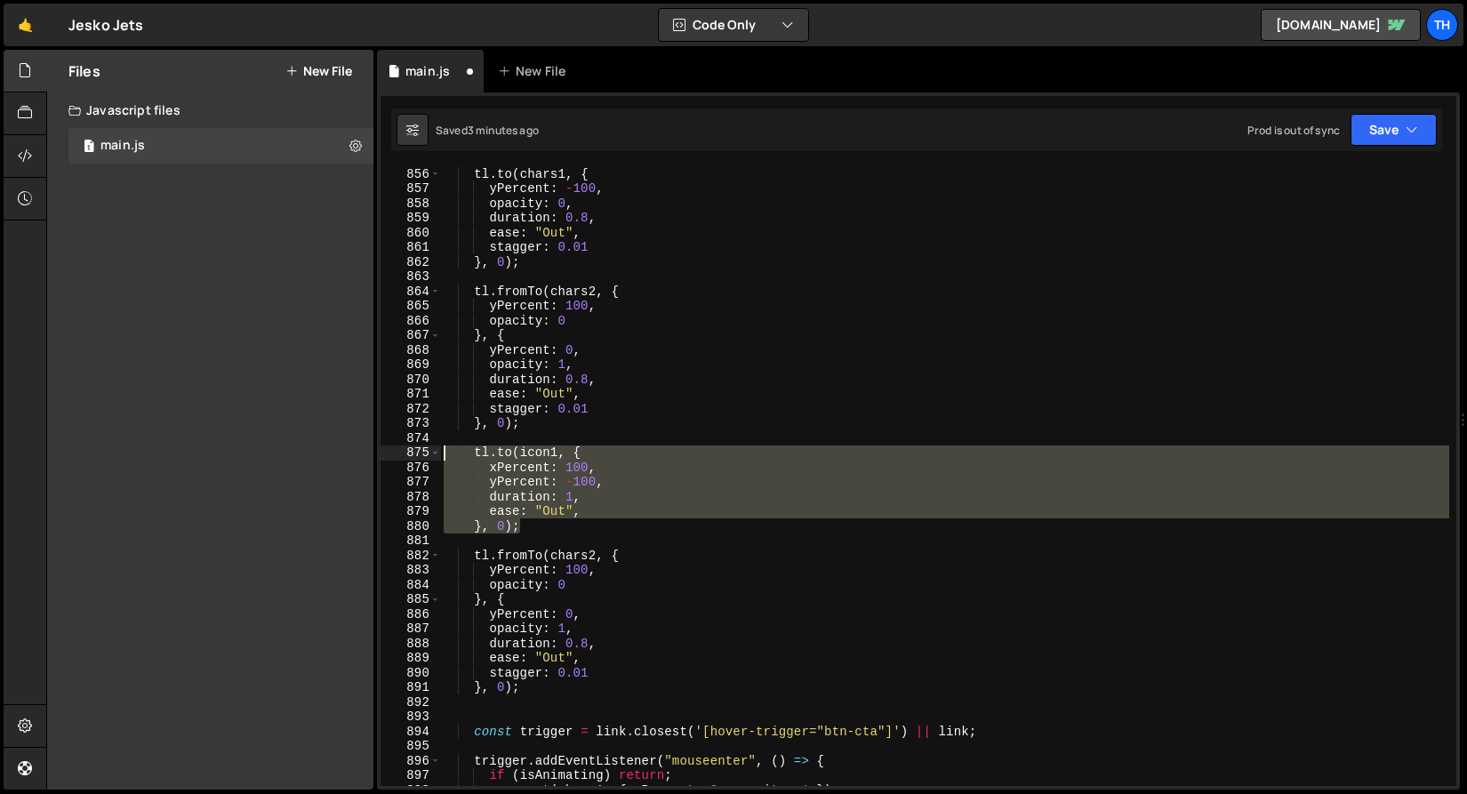
drag, startPoint x: 576, startPoint y: 528, endPoint x: 384, endPoint y: 450, distance: 207.3
click at [384, 450] on div "tl.to(icon1, { 856 857 858 859 860 861 862 863 864 865 866 867 868 869 870 871 …" at bounding box center [917, 476] width 1075 height 619
click at [571, 556] on div "tl . to ( chars1 , { yPercent : - 100 , opacity : 0 , duration : 0.8 , ease : "…" at bounding box center [944, 490] width 1009 height 648
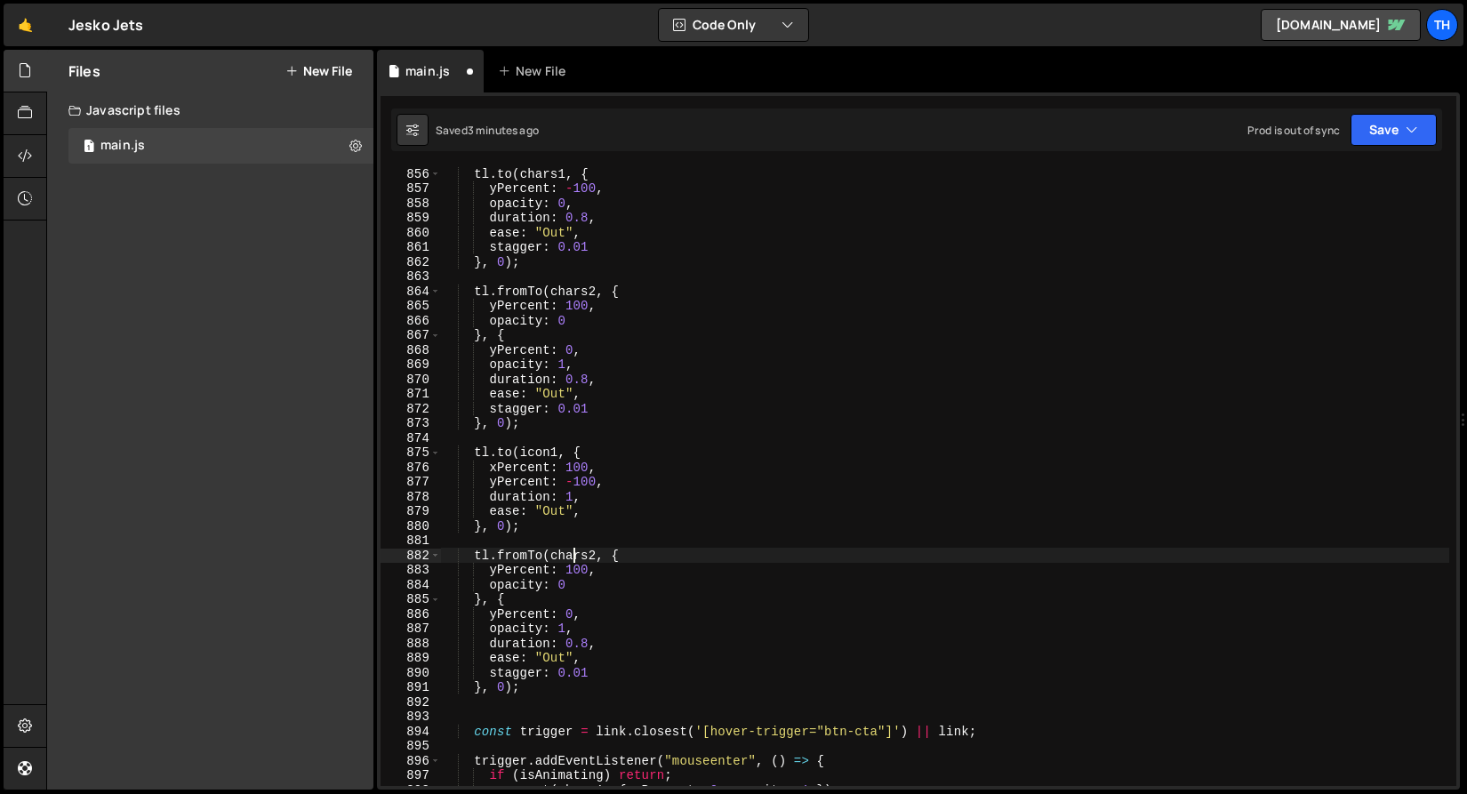
click at [571, 556] on div "tl . to ( chars1 , { yPercent : - 100 , opacity : 0 , duration : 0.8 , ease : "…" at bounding box center [944, 490] width 1009 height 648
type textarea "tl.fromTo(icon2, {"
click at [518, 545] on div "tl . to ( chars1 , { yPercent : - 100 , opacity : 0 , duration : 0.8 , ease : "…" at bounding box center [944, 490] width 1009 height 648
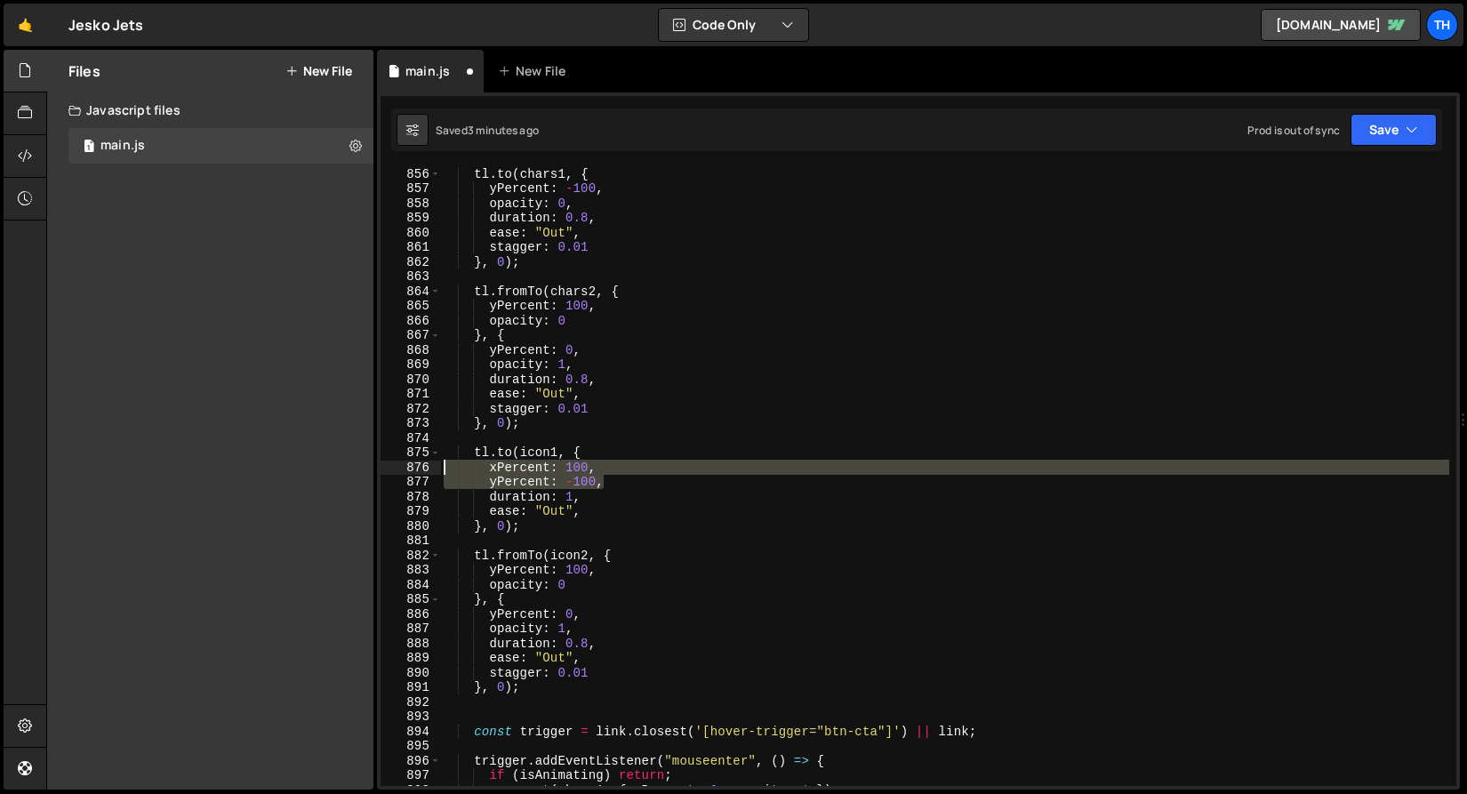
drag, startPoint x: 608, startPoint y: 483, endPoint x: 334, endPoint y: 472, distance: 274.0
click at [334, 472] on div "Files New File Javascript files 1 main.js 0 CSS files Copy share link Edit File…" at bounding box center [756, 420] width 1420 height 740
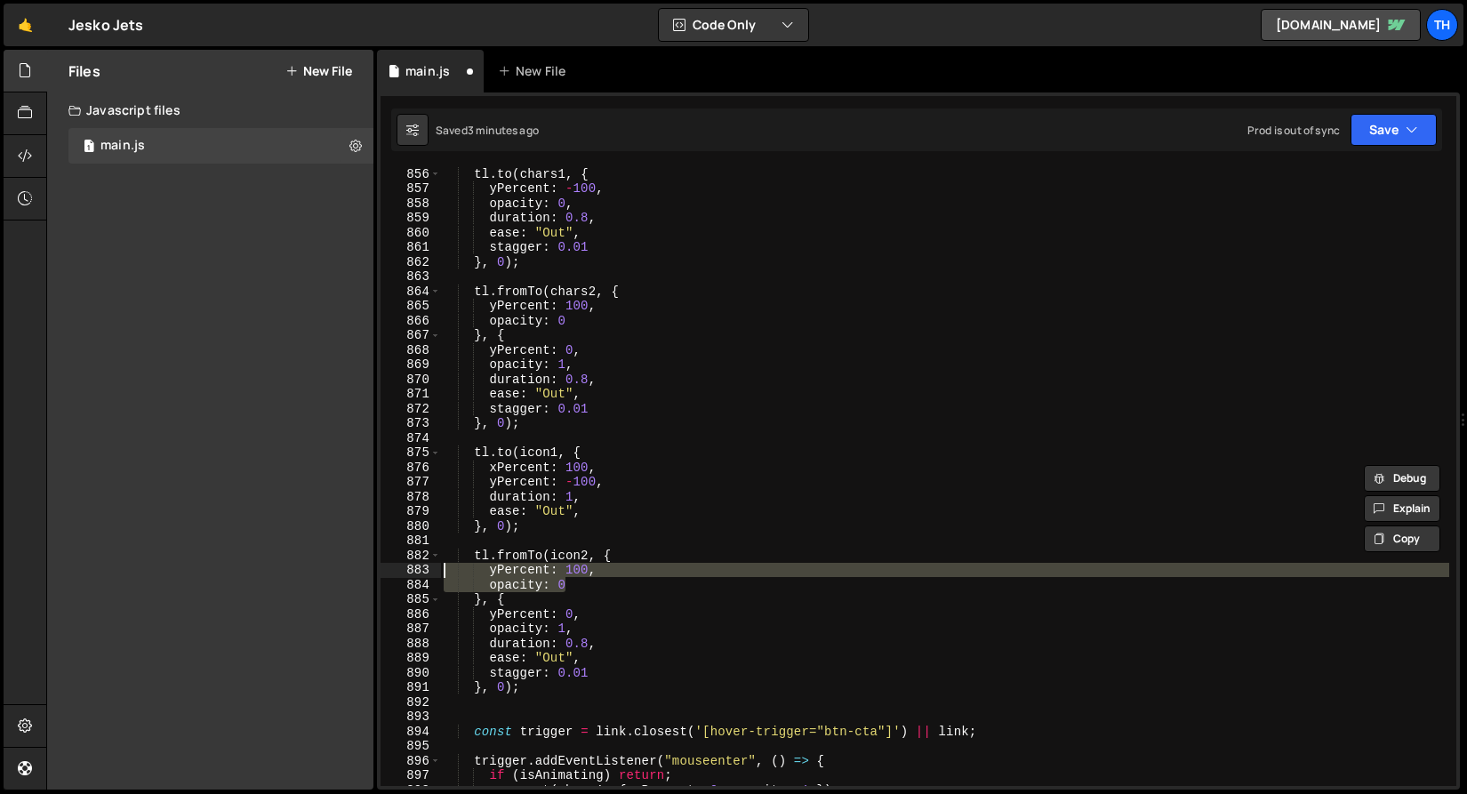
drag, startPoint x: 603, startPoint y: 585, endPoint x: 388, endPoint y: 576, distance: 214.4
click at [388, 576] on div "xPercent: 100, yPercent: -100, 856 857 858 859 860 861 862 863 864 865 866 867 …" at bounding box center [917, 476] width 1075 height 619
paste textarea "-100,"
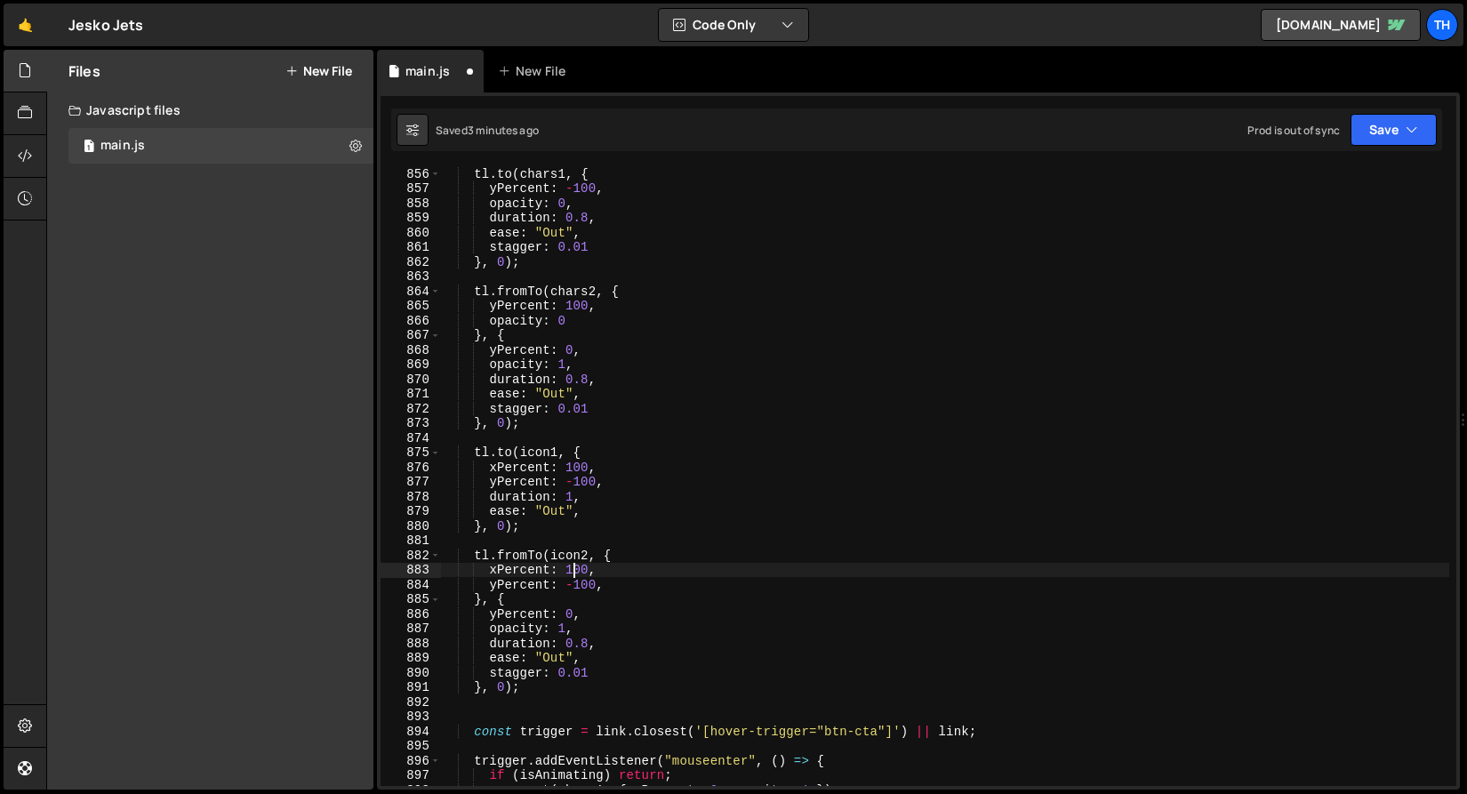
click at [577, 567] on div "tl . to ( chars1 , { yPercent : - 100 , opacity : 0 , duration : 0.8 , ease : "…" at bounding box center [944, 490] width 1009 height 648
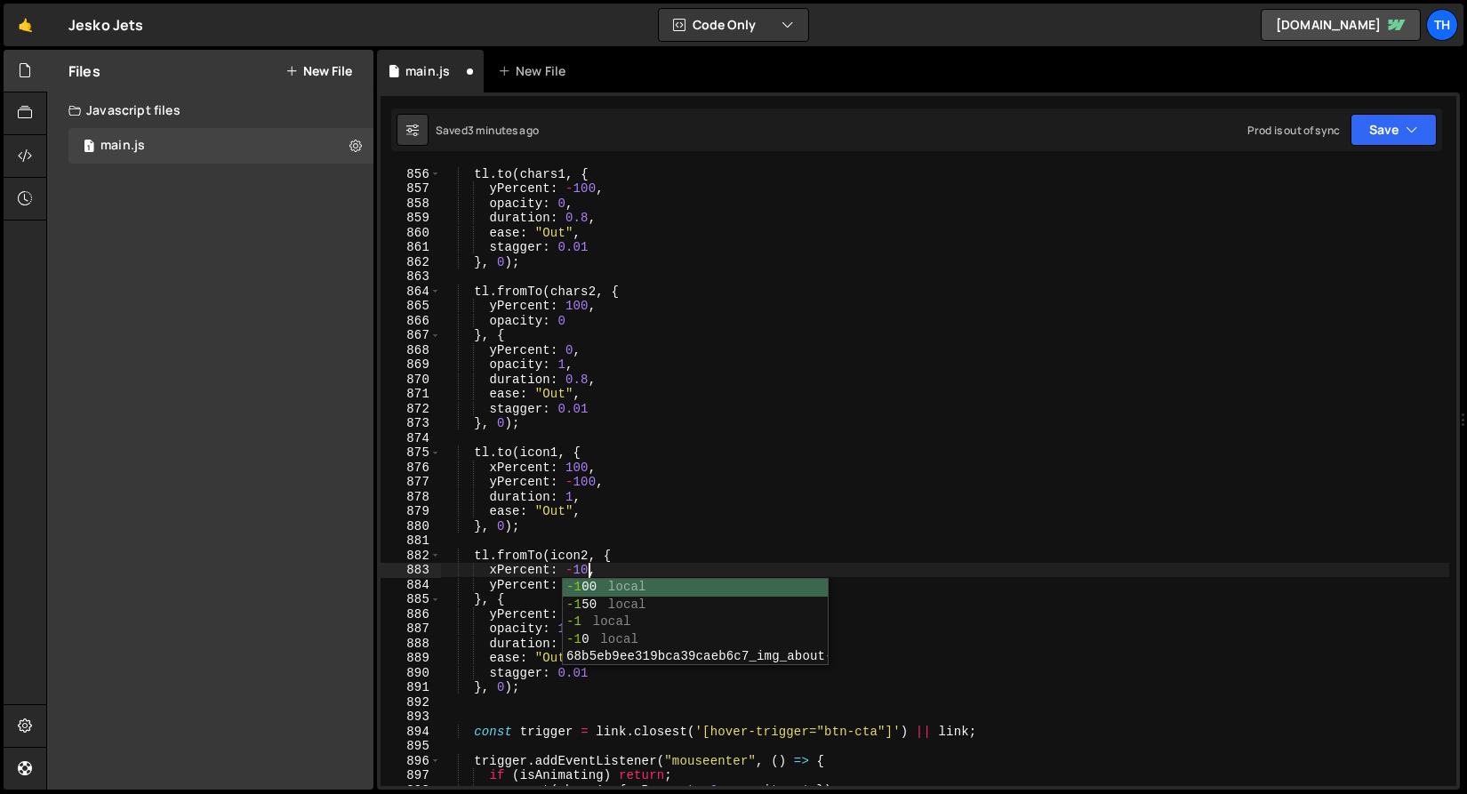
scroll to position [0, 10]
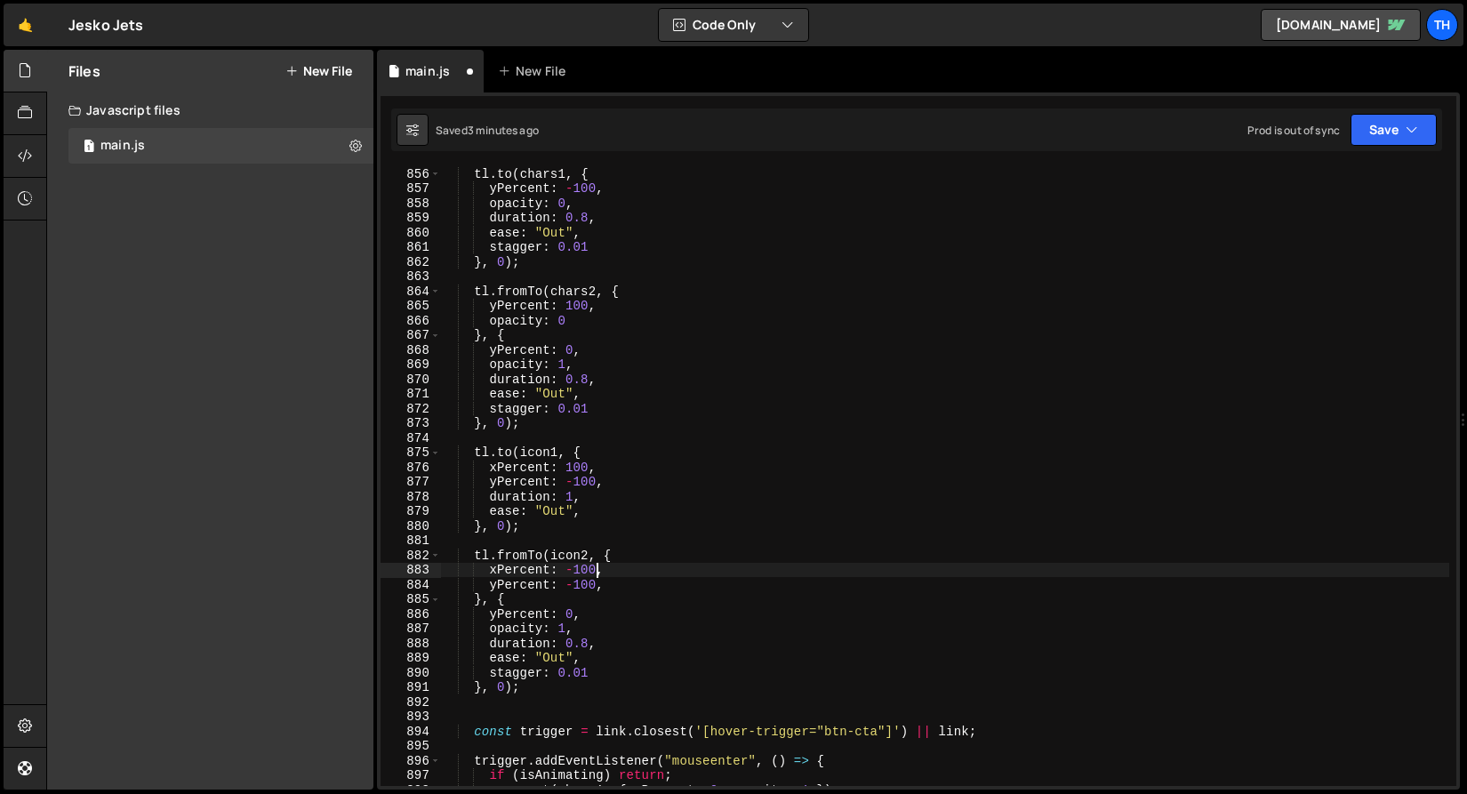
click at [572, 583] on div "tl . to ( chars1 , { yPercent : - 100 , opacity : 0 , duration : 0.8 , ease : "…" at bounding box center [944, 490] width 1009 height 648
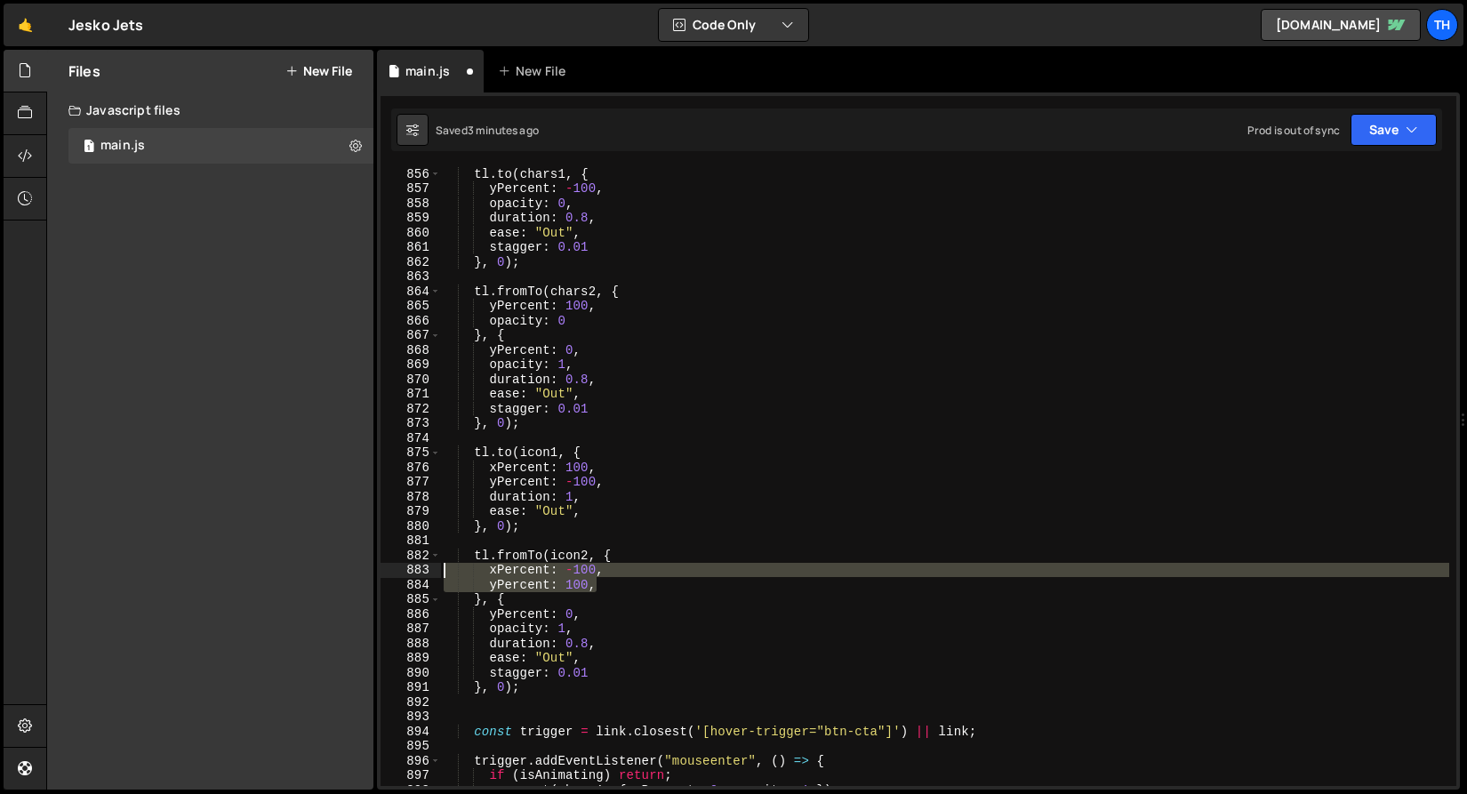
drag, startPoint x: 606, startPoint y: 589, endPoint x: 401, endPoint y: 576, distance: 205.7
click at [402, 576] on div "yPercent: 100, 856 857 858 859 860 861 862 863 864 865 866 867 868 869 870 871 …" at bounding box center [917, 476] width 1075 height 619
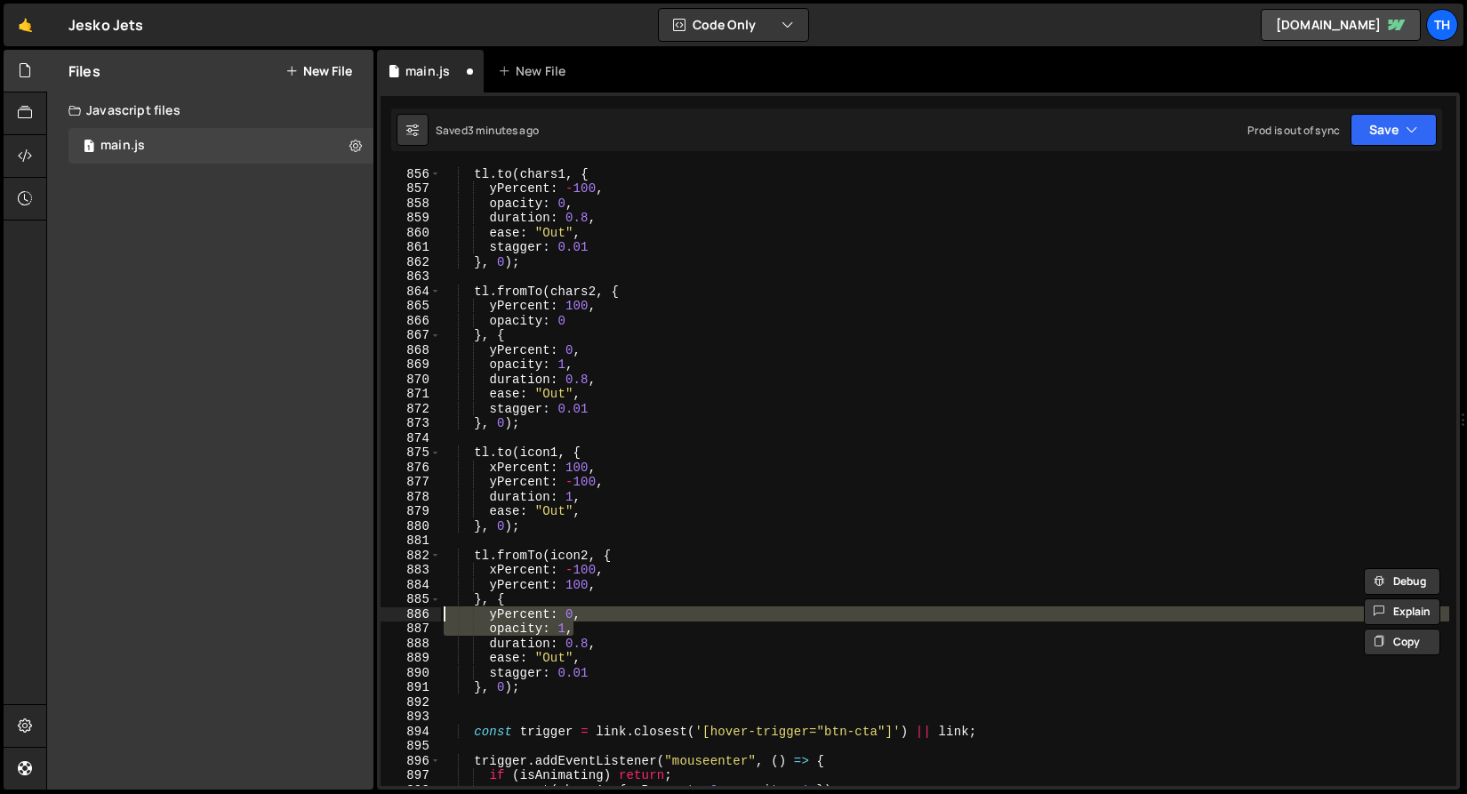
drag, startPoint x: 589, startPoint y: 630, endPoint x: 373, endPoint y: 619, distance: 216.3
click at [373, 619] on div "Files New File Javascript files 1 main.js 0 CSS files Copy share link Edit File…" at bounding box center [756, 420] width 1420 height 740
paste textarea "100"
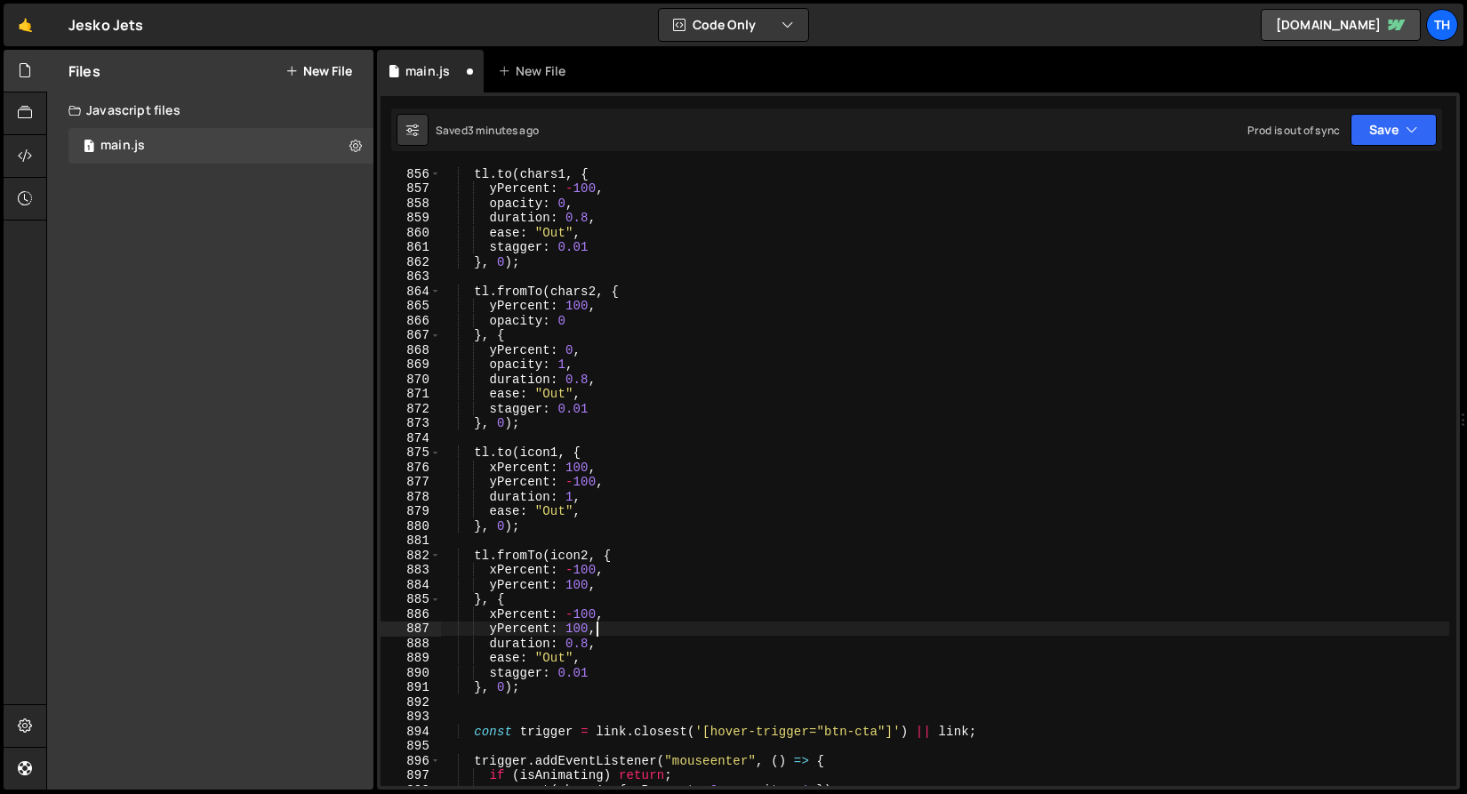
click at [595, 614] on div "tl . to ( chars1 , { yPercent : - 100 , opacity : 0 , duration : 0.8 , ease : "…" at bounding box center [944, 490] width 1009 height 648
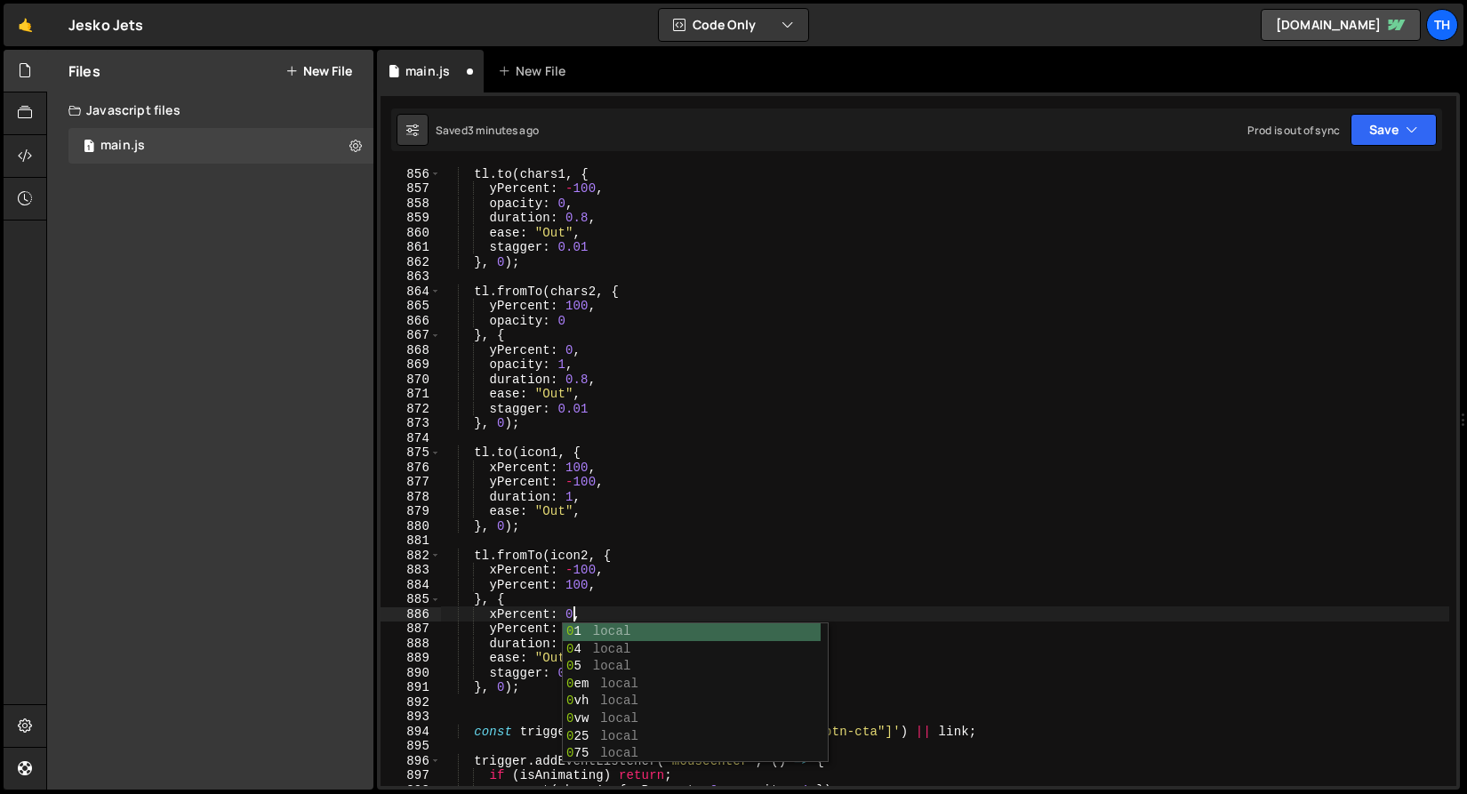
scroll to position [0, 8]
click at [583, 556] on div "tl . to ( chars1 , { yPercent : - 100 , opacity : 0 , duration : 0.8 , ease : "…" at bounding box center [944, 490] width 1009 height 648
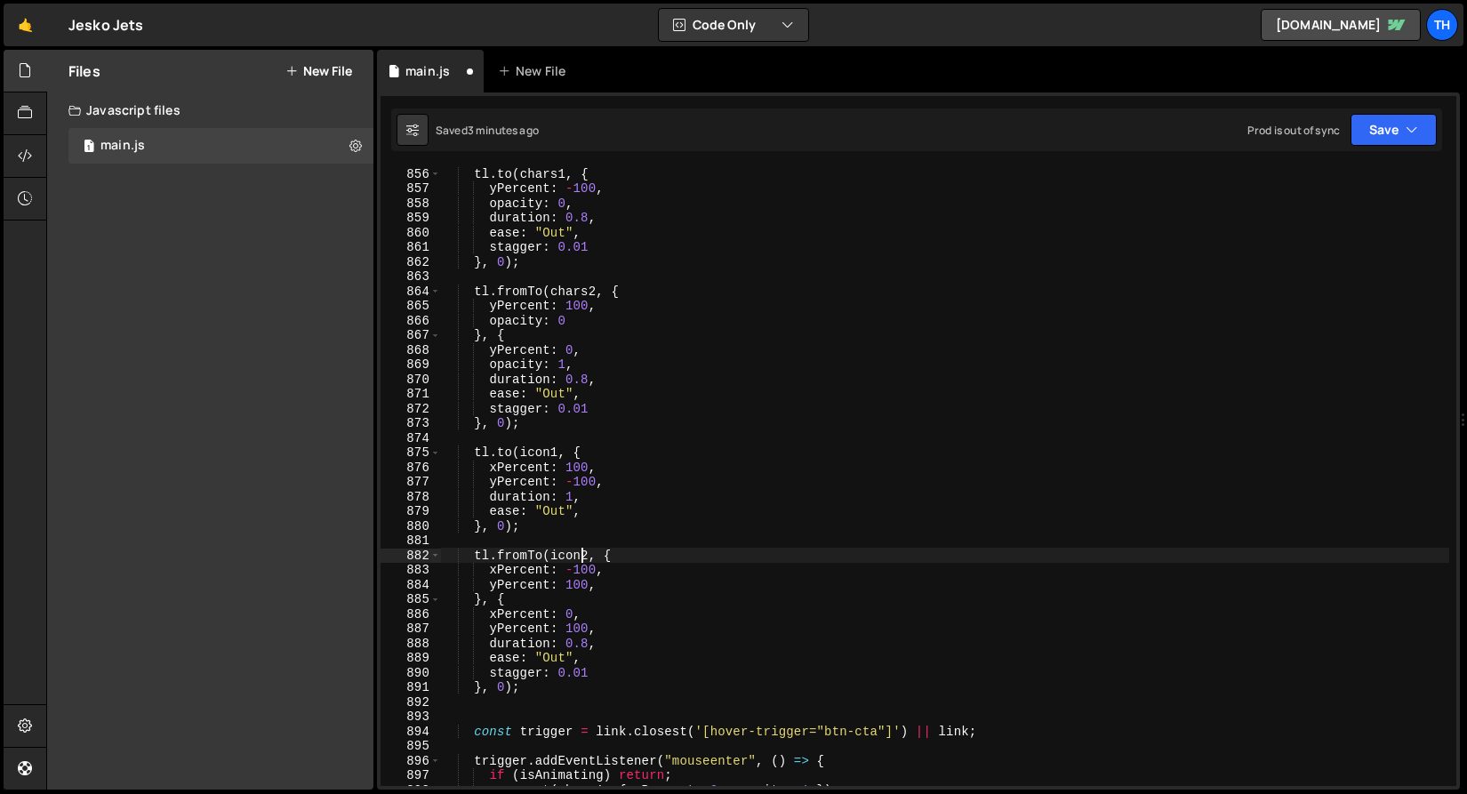
click at [582, 627] on div "tl . to ( chars1 , { yPercent : - 100 , opacity : 0 , duration : 0.8 , ease : "…" at bounding box center [944, 490] width 1009 height 648
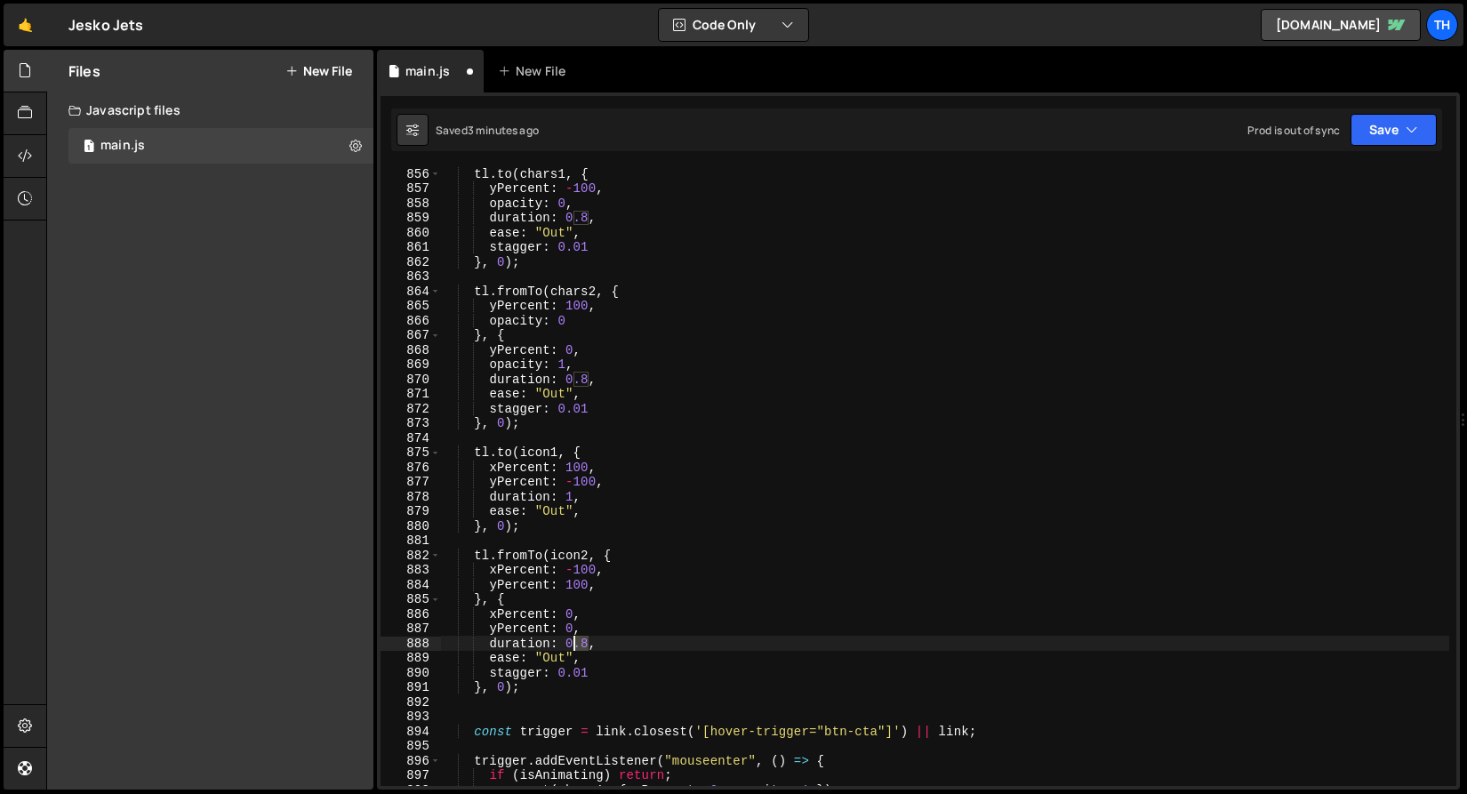
drag, startPoint x: 588, startPoint y: 643, endPoint x: 572, endPoint y: 643, distance: 15.1
click at [572, 643] on div "tl . to ( chars1 , { yPercent : - 100 , opacity : 0 , duration : 0.8 , ease : "…" at bounding box center [944, 490] width 1009 height 648
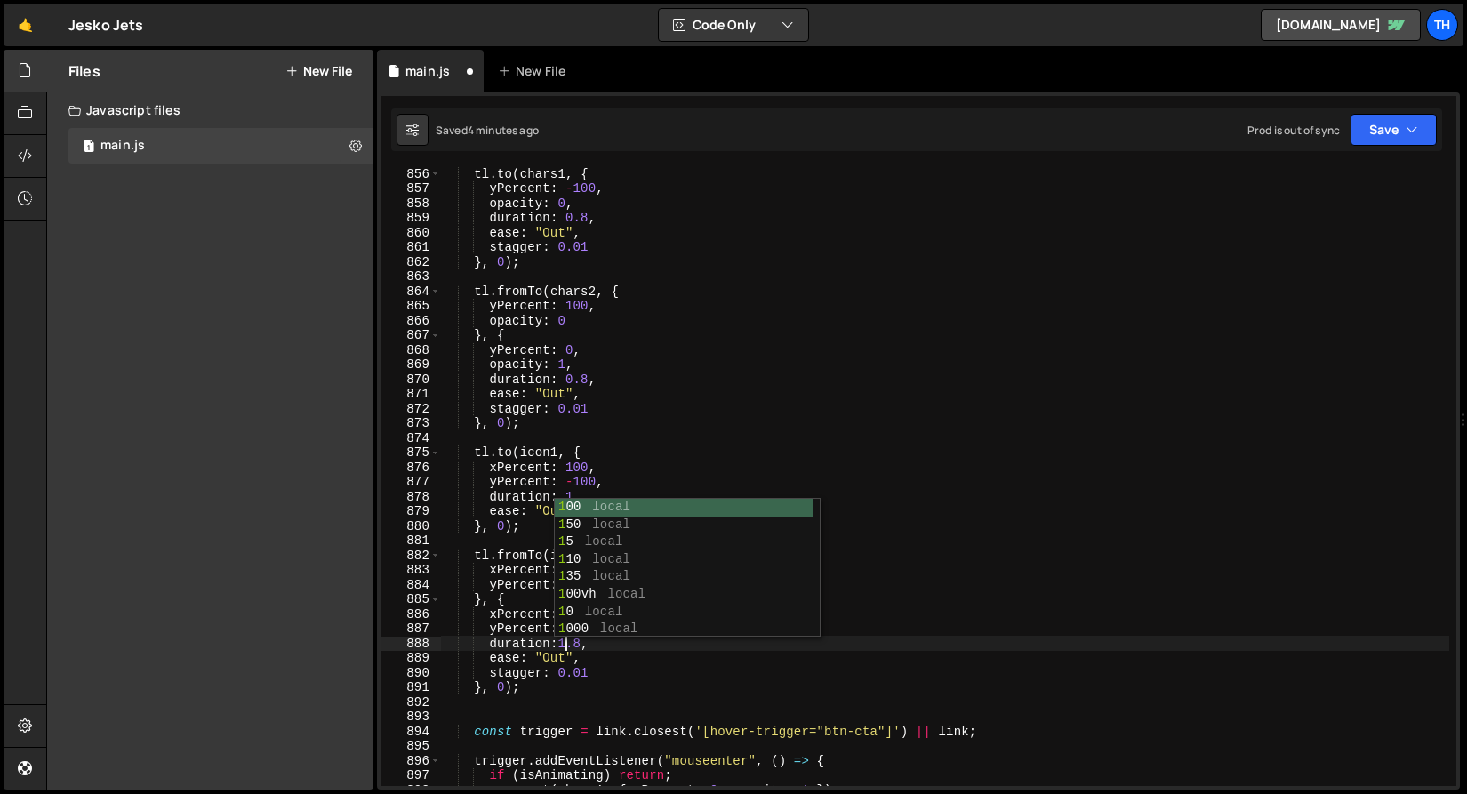
click at [589, 653] on div "tl . to ( chars1 , { yPercent : - 100 , opacity : 0 , duration : 0.8 , ease : "…" at bounding box center [944, 490] width 1009 height 648
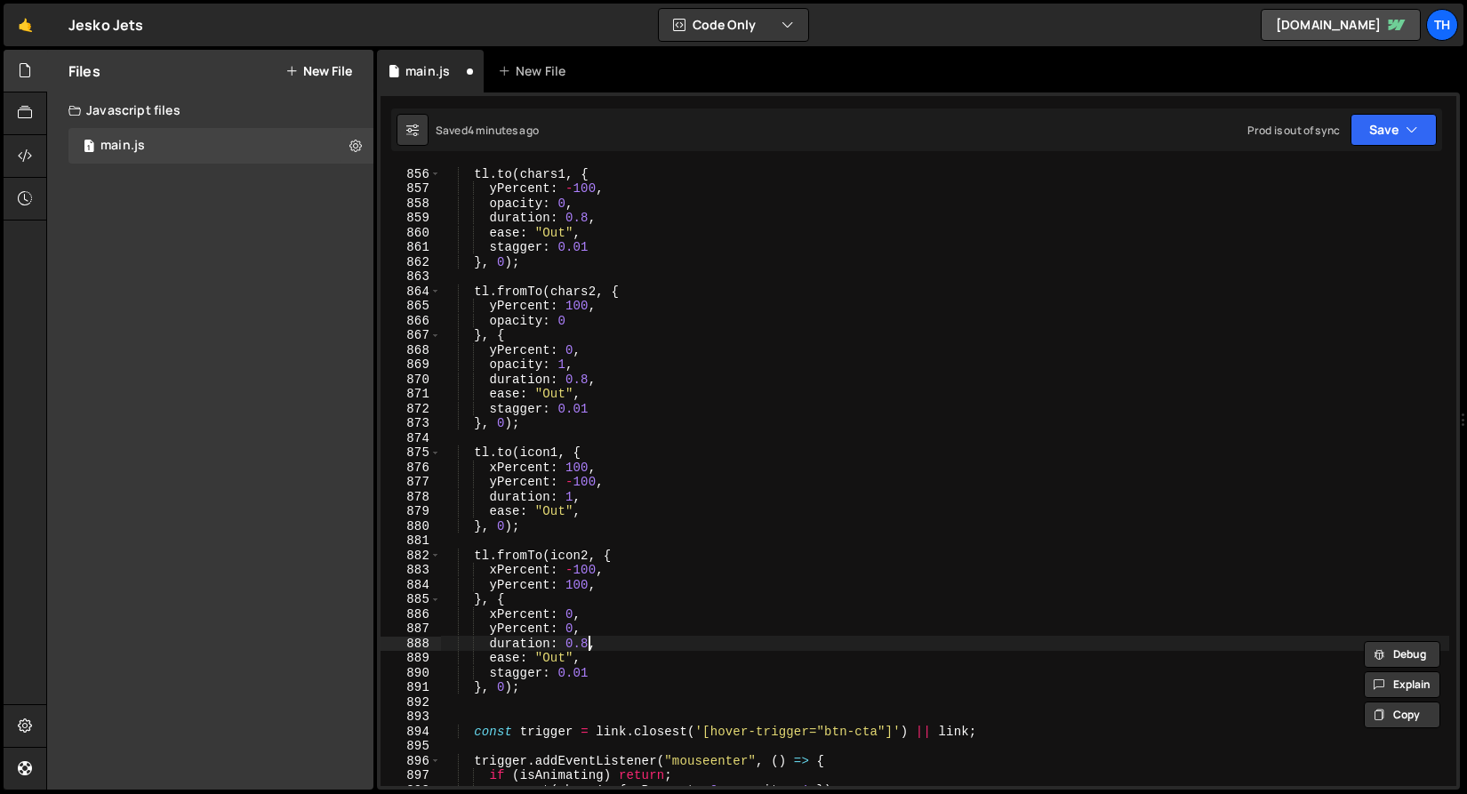
click at [589, 643] on div "tl . to ( chars1 , { yPercent : - 100 , opacity : 0 , duration : 0.8 , ease : "…" at bounding box center [944, 490] width 1009 height 648
drag, startPoint x: 602, startPoint y: 670, endPoint x: 407, endPoint y: 670, distance: 194.6
click at [407, 670] on div "duration: 1, 856 857 858 859 860 861 862 863 864 865 866 867 868 869 870 871 87…" at bounding box center [917, 476] width 1075 height 619
type textarea "stagger: 0.01"
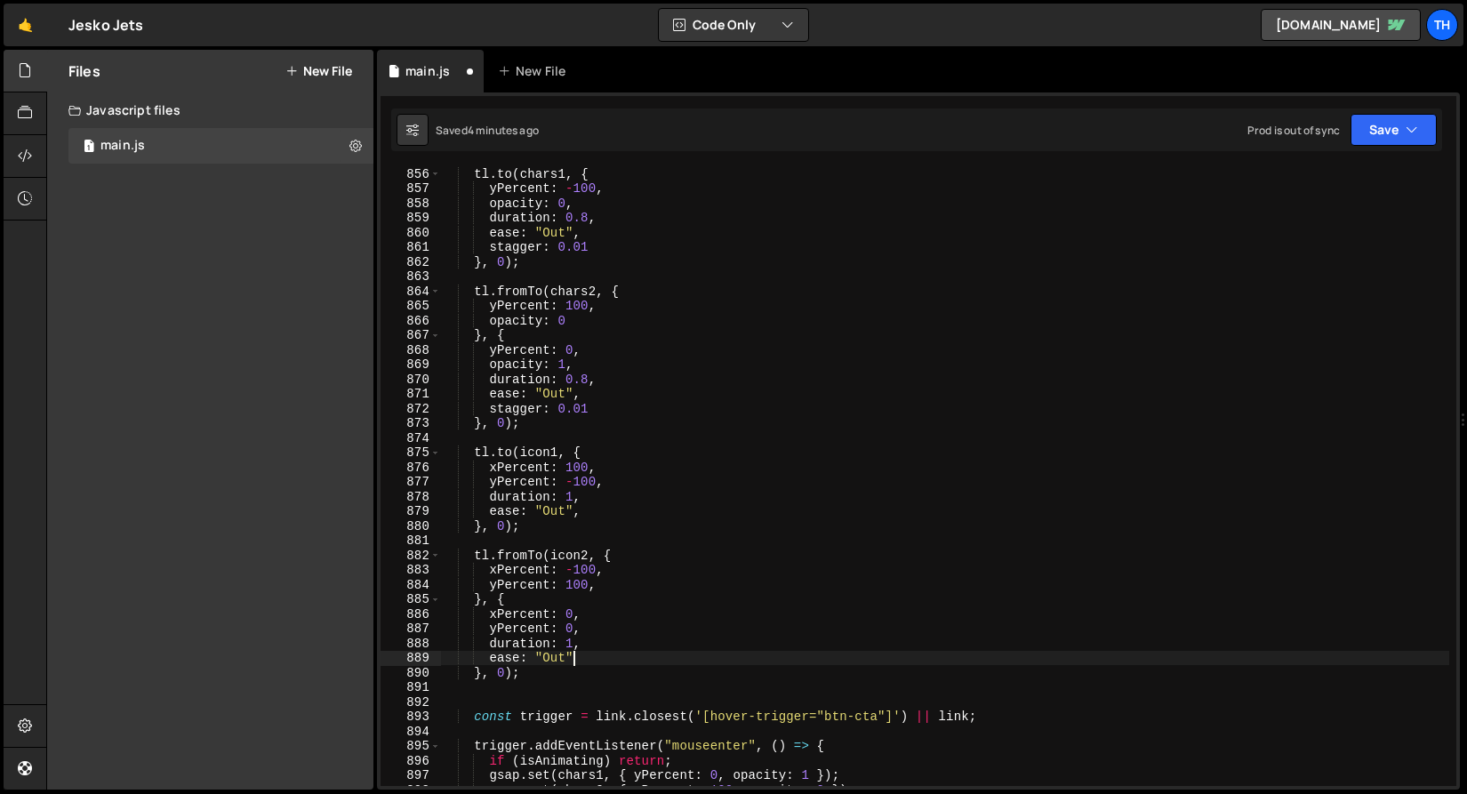
click at [620, 502] on div "tl . to ( chars1 , { yPercent : - 100 , opacity : 0 , duration : 0.8 , ease : "…" at bounding box center [944, 490] width 1009 height 648
click at [620, 508] on div "tl . to ( chars1 , { yPercent : - 100 , opacity : 0 , duration : 0.8 , ease : "…" at bounding box center [944, 490] width 1009 height 648
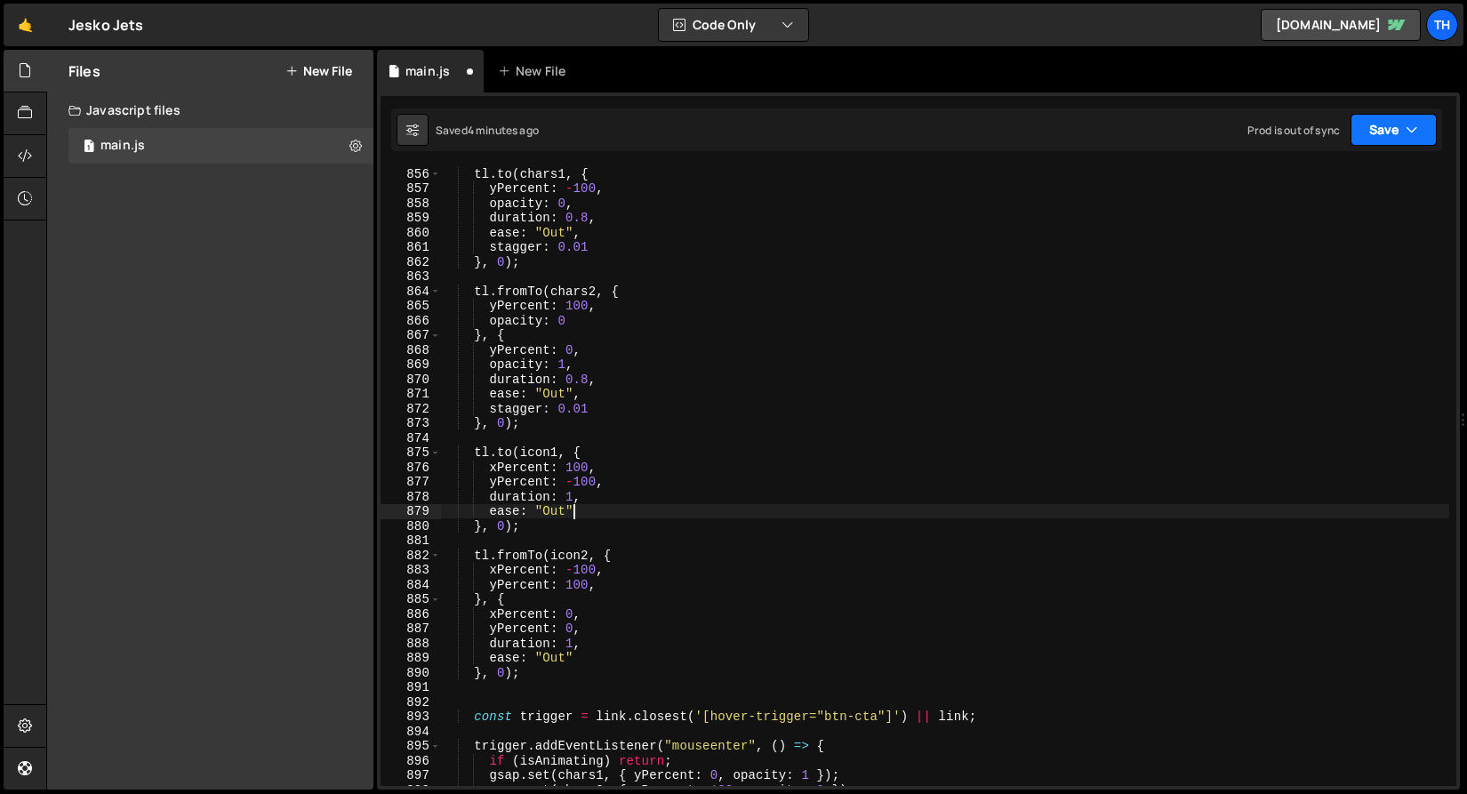
click at [1397, 145] on button "Save" at bounding box center [1393, 130] width 86 height 32
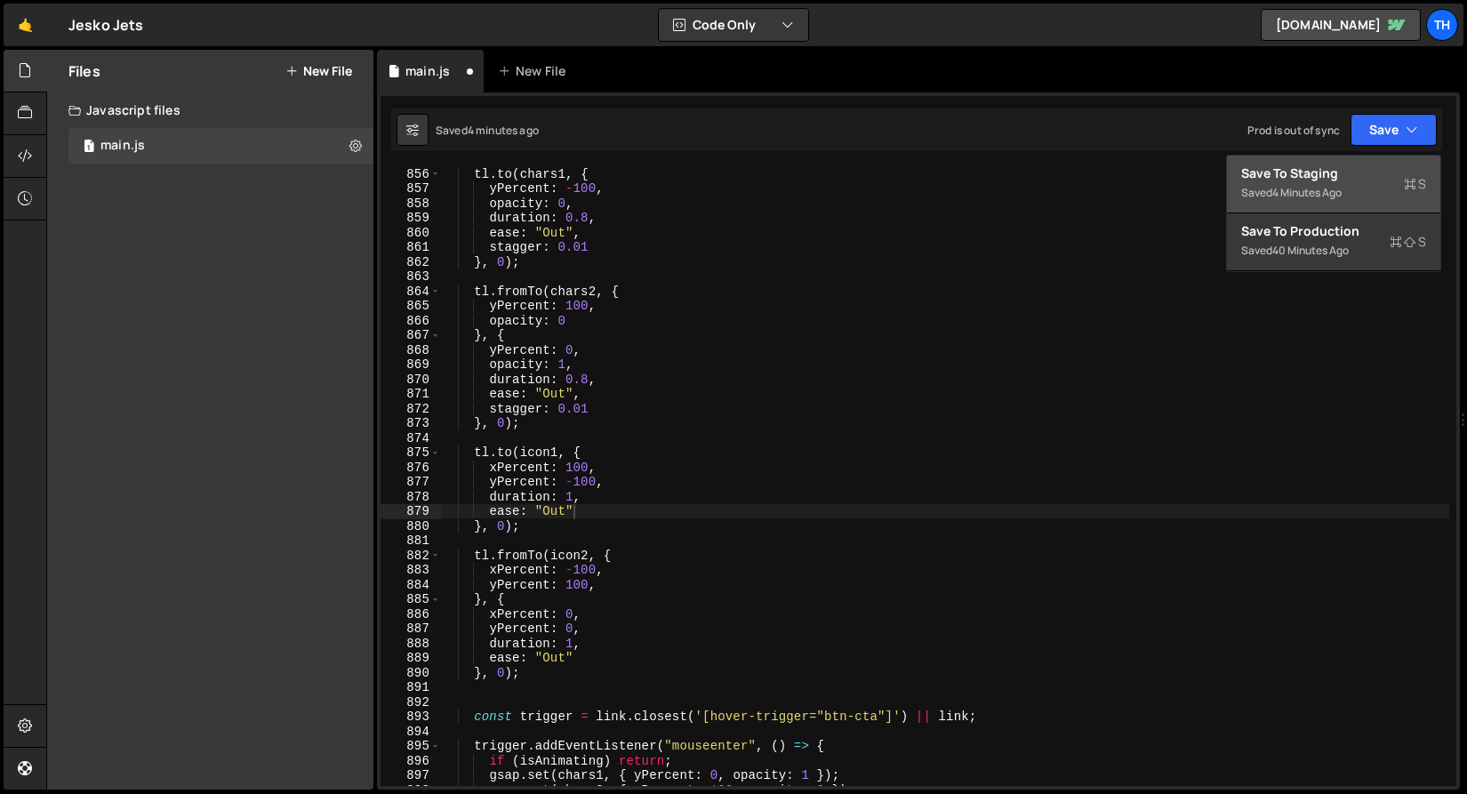
click at [1362, 177] on div "Save to Staging S" at bounding box center [1333, 173] width 185 height 18
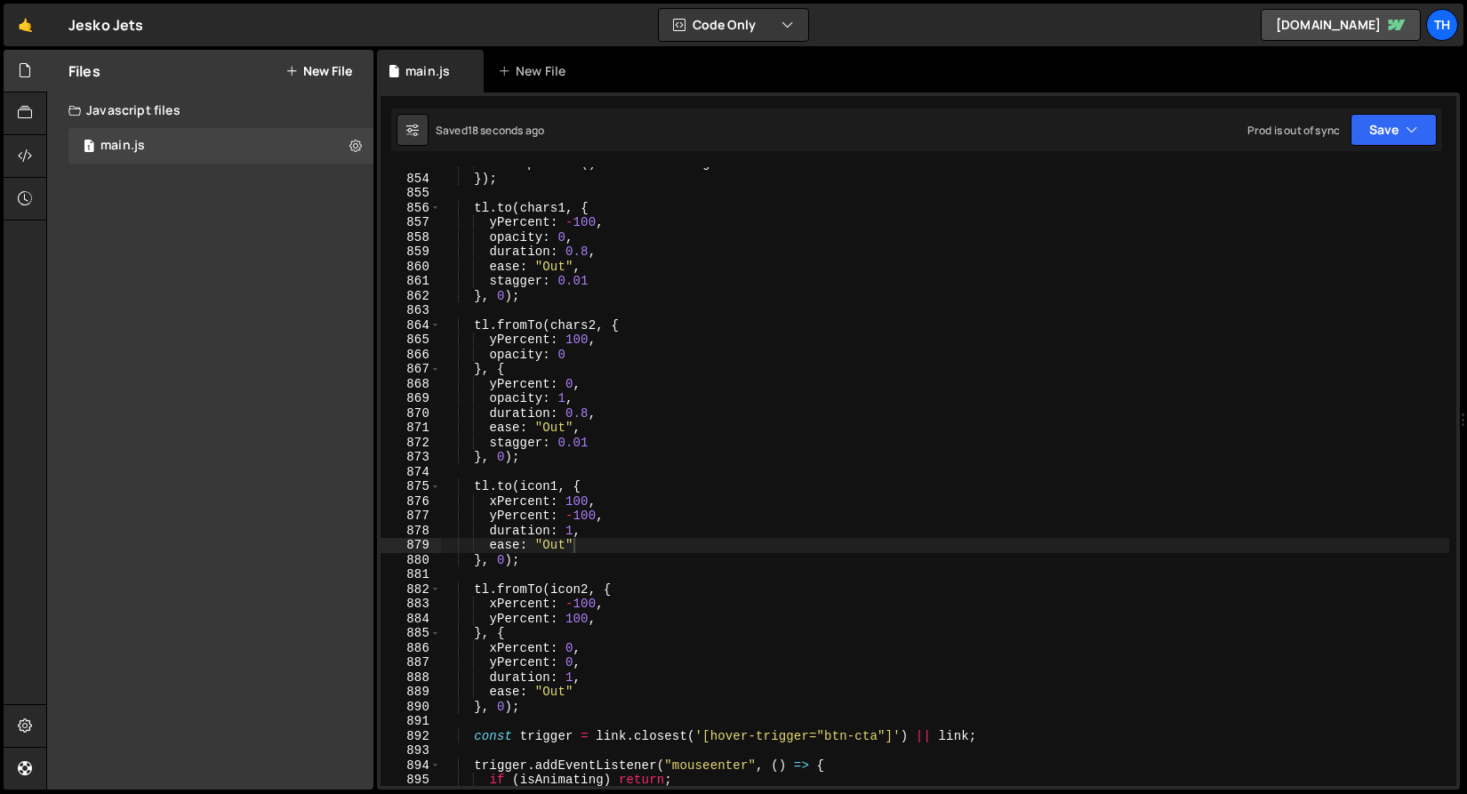
scroll to position [12505, 0]
click at [582, 502] on div "onComplete : ( ) => isAnimating = false }) ; tl . to ( chars1 , { yPercent : - …" at bounding box center [944, 481] width 1009 height 648
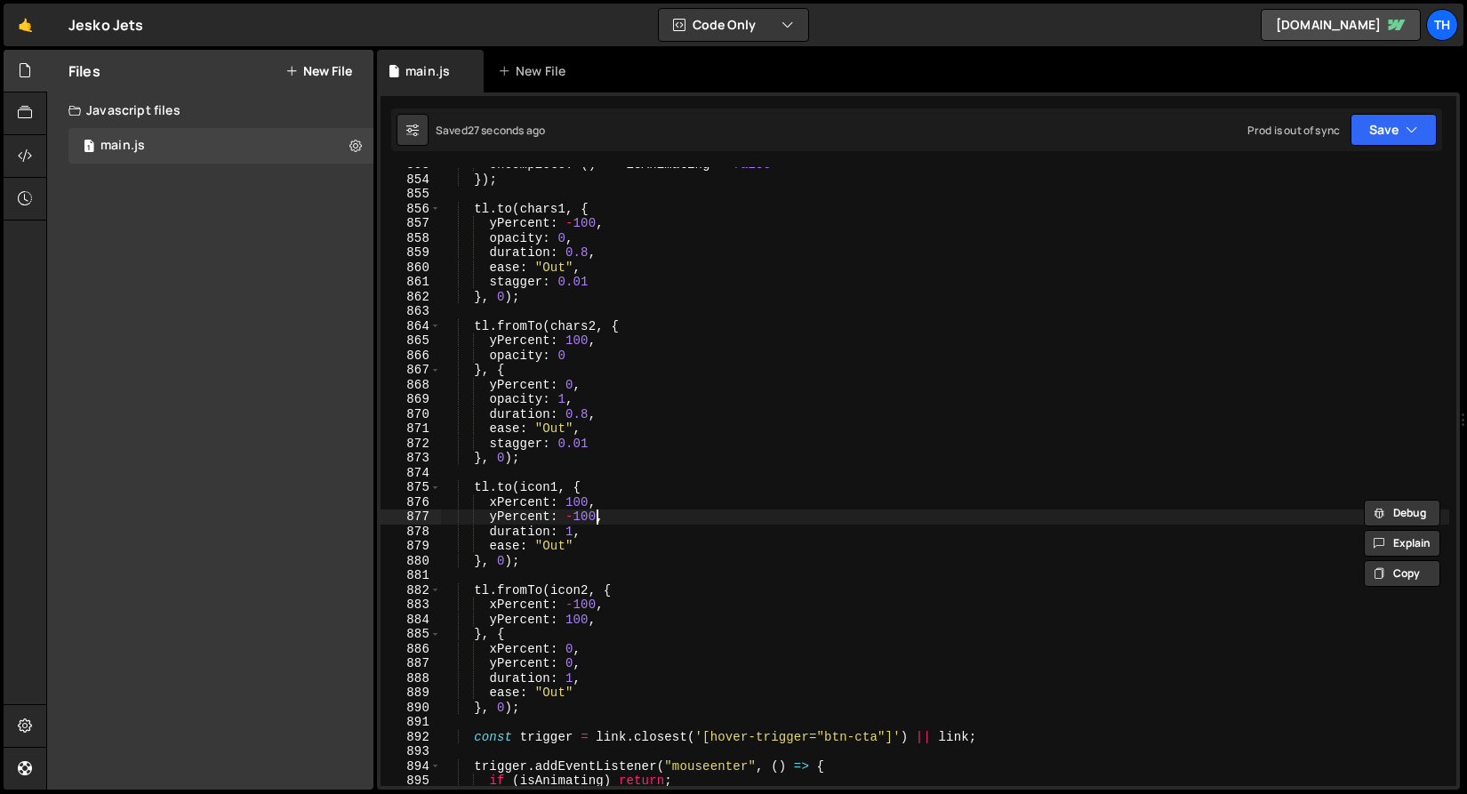
click at [594, 511] on div "onComplete : ( ) => isAnimating = false }) ; tl . to ( chars1 , { yPercent : - …" at bounding box center [944, 481] width 1009 height 648
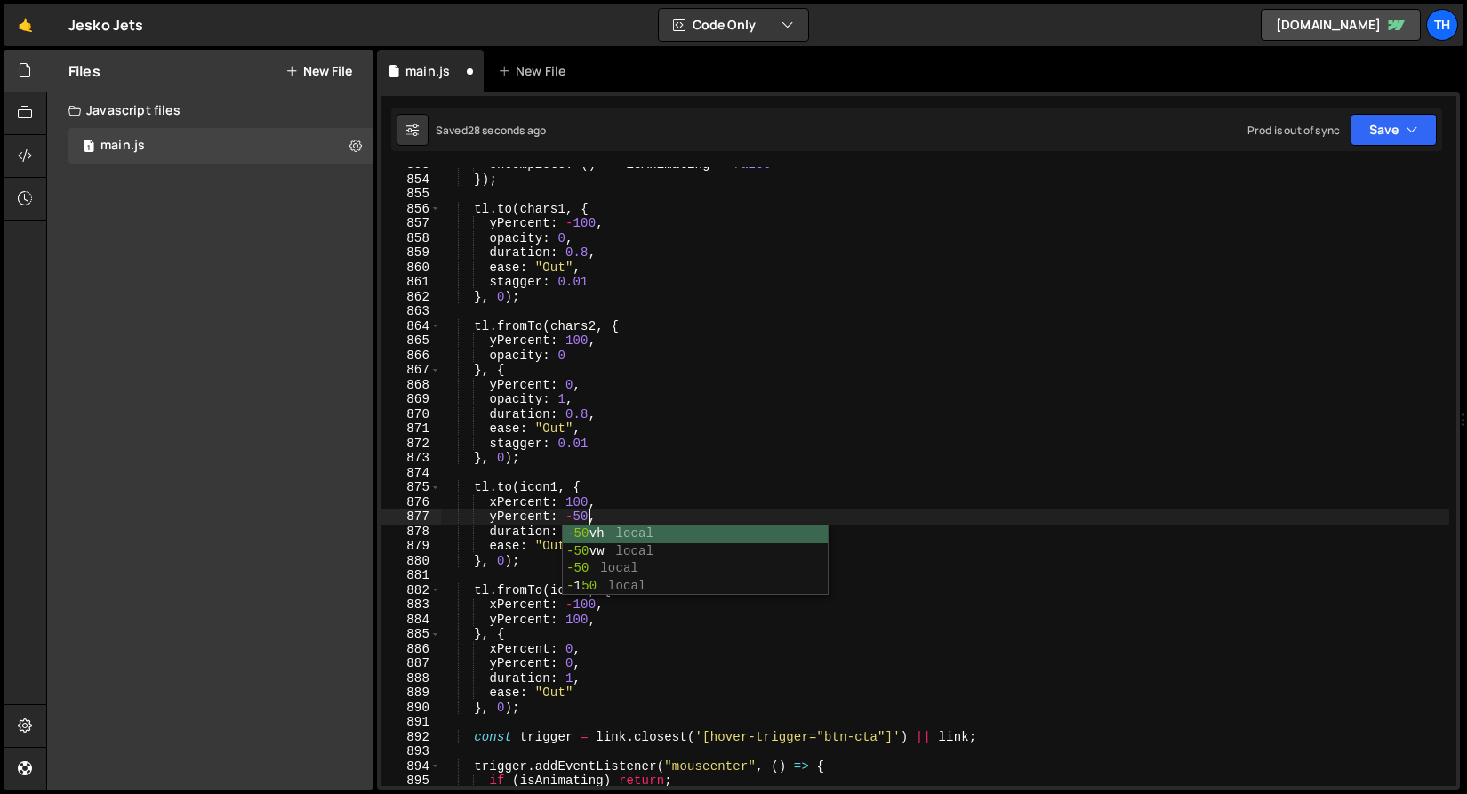
click at [607, 465] on div "onComplete : ( ) => isAnimating = false }) ; tl . to ( chars1 , { yPercent : - …" at bounding box center [944, 481] width 1009 height 648
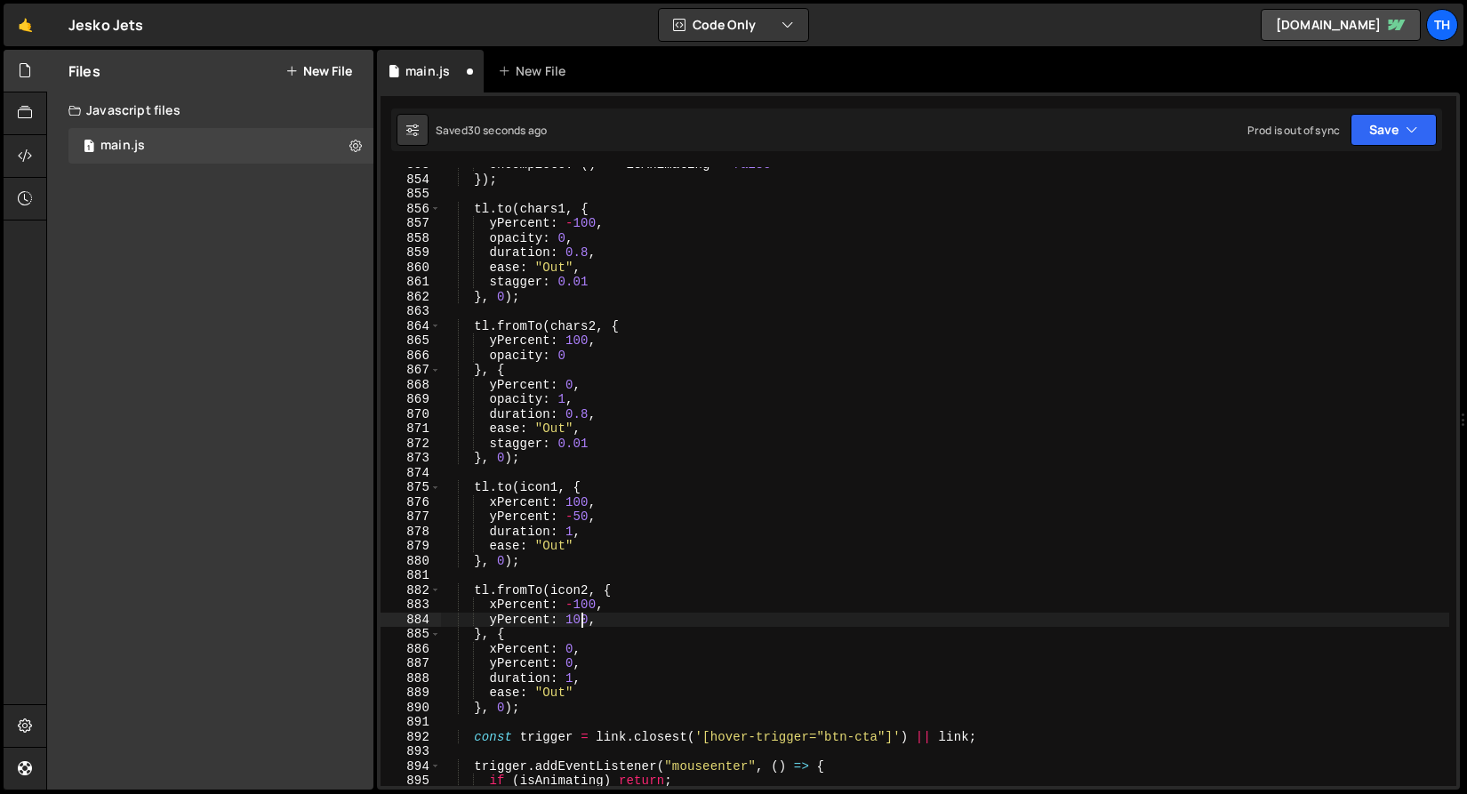
click at [583, 619] on div "onComplete : ( ) => isAnimating = false }) ; tl . to ( chars1 , { yPercent : - …" at bounding box center [944, 481] width 1009 height 648
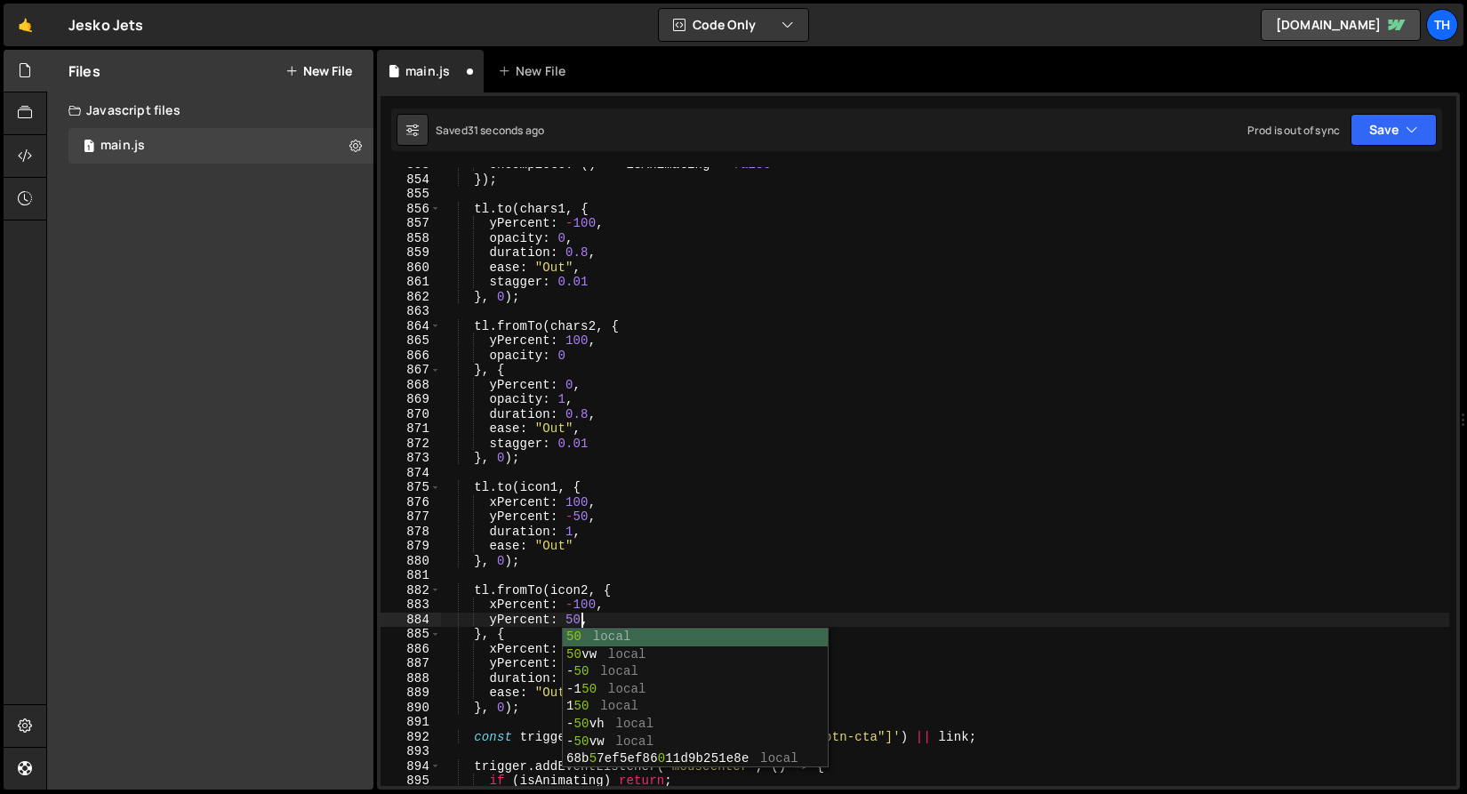
scroll to position [0, 9]
click at [590, 538] on div "onComplete : ( ) => isAnimating = false }) ; tl . to ( chars1 , { yPercent : - …" at bounding box center [944, 481] width 1009 height 648
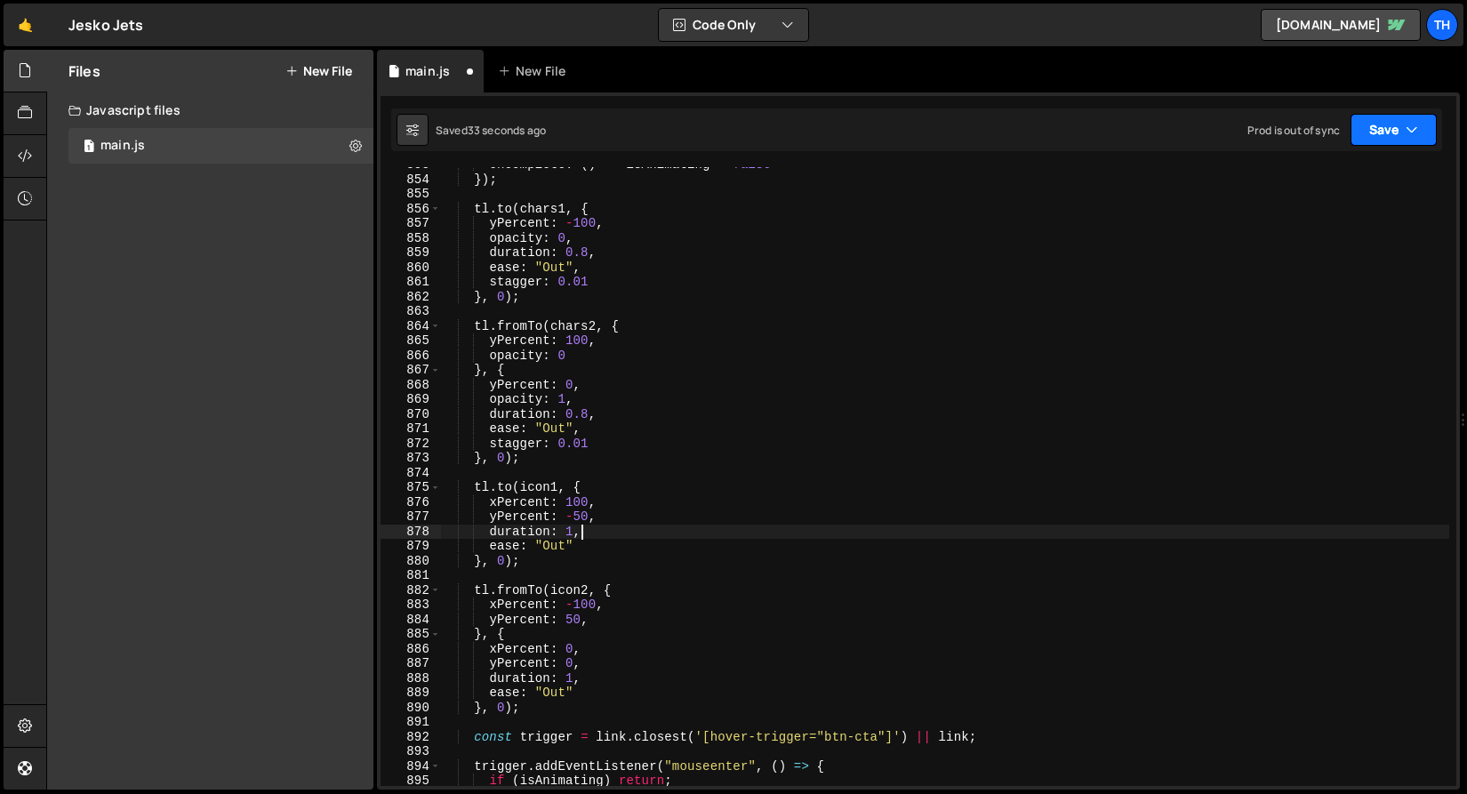
click at [1386, 137] on button "Save" at bounding box center [1393, 130] width 86 height 32
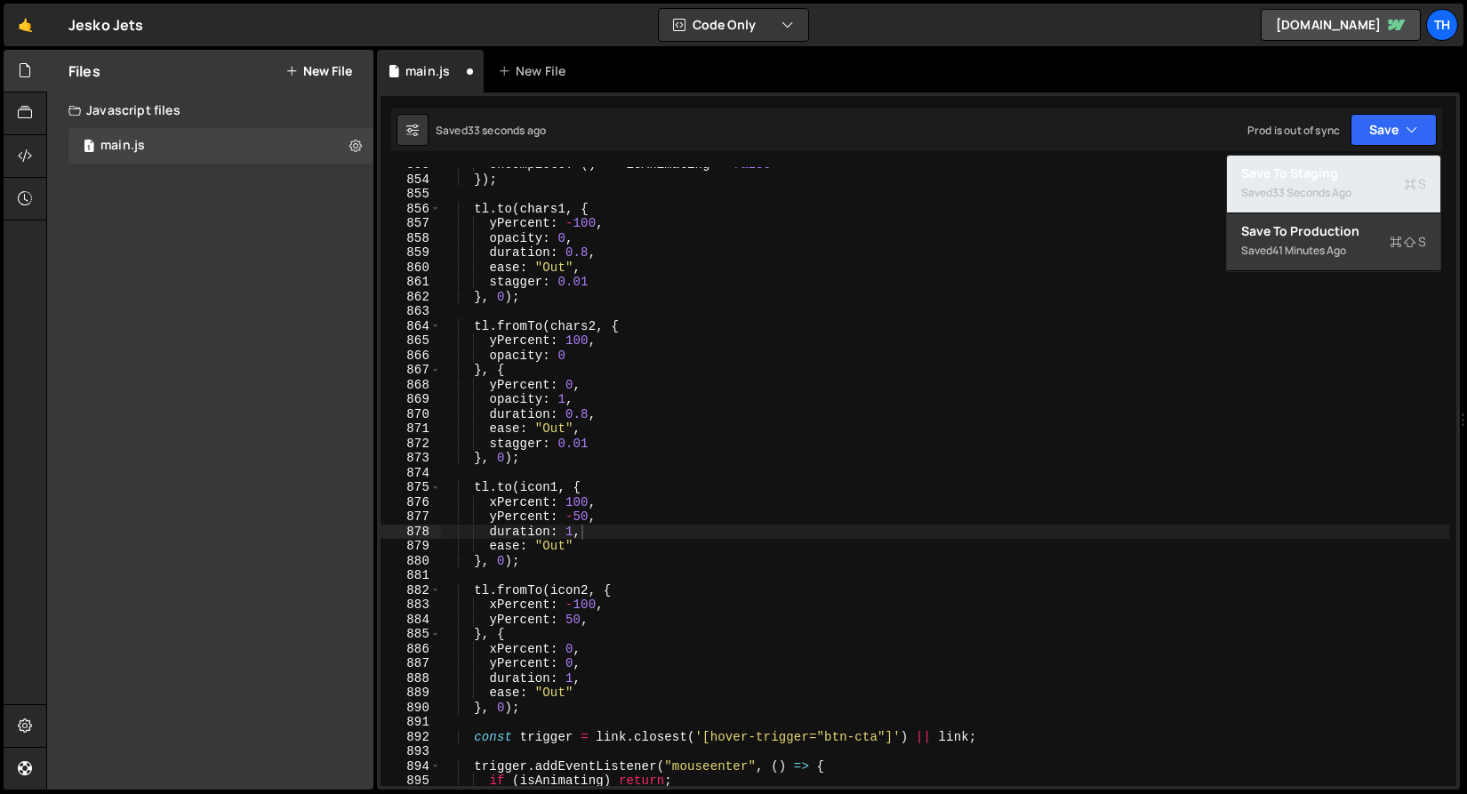
click at [1341, 182] on div "Saved 33 seconds ago" at bounding box center [1333, 192] width 185 height 21
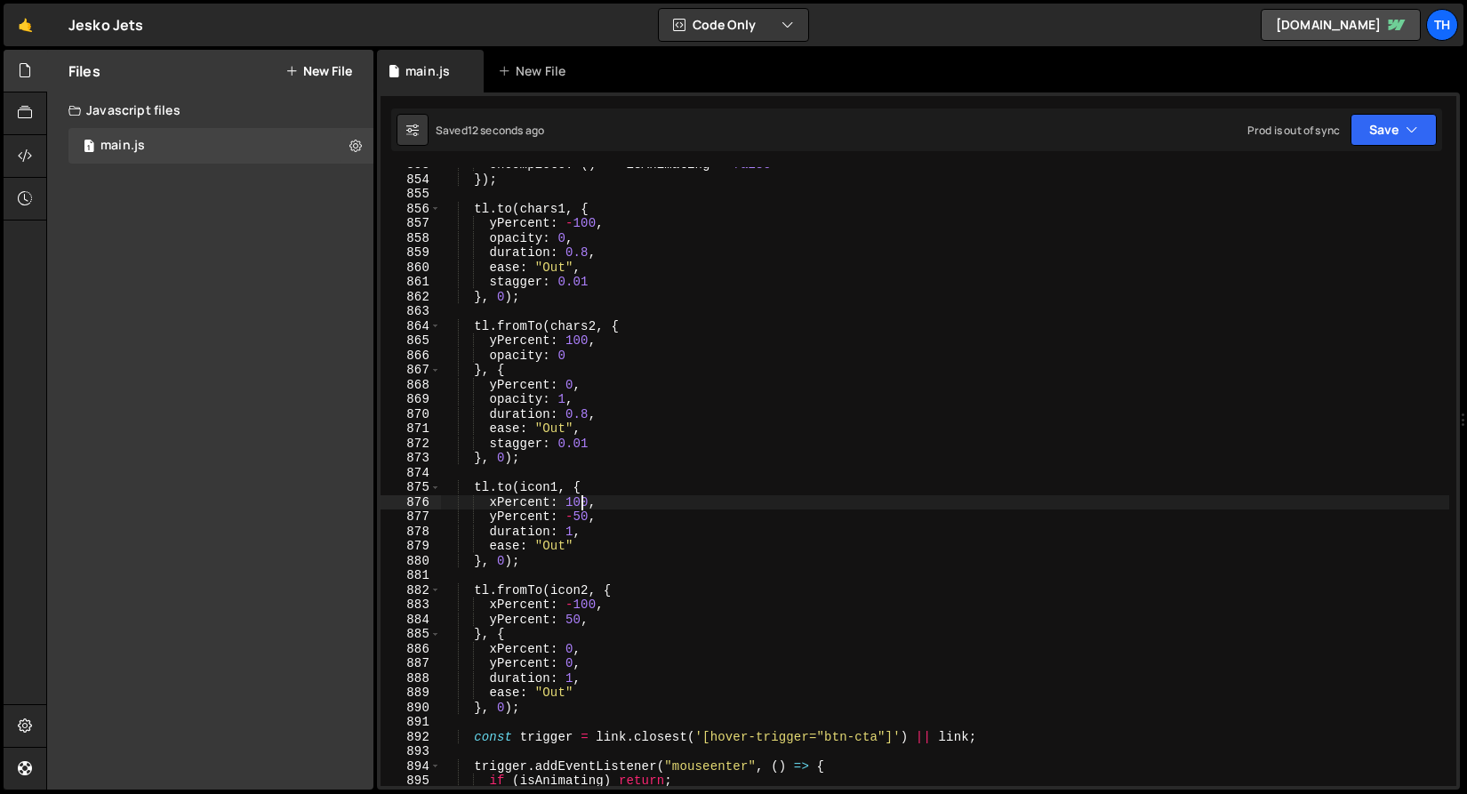
click at [583, 498] on div "onComplete : ( ) => isAnimating = false }) ; tl . to ( chars1 , { yPercent : - …" at bounding box center [944, 481] width 1009 height 648
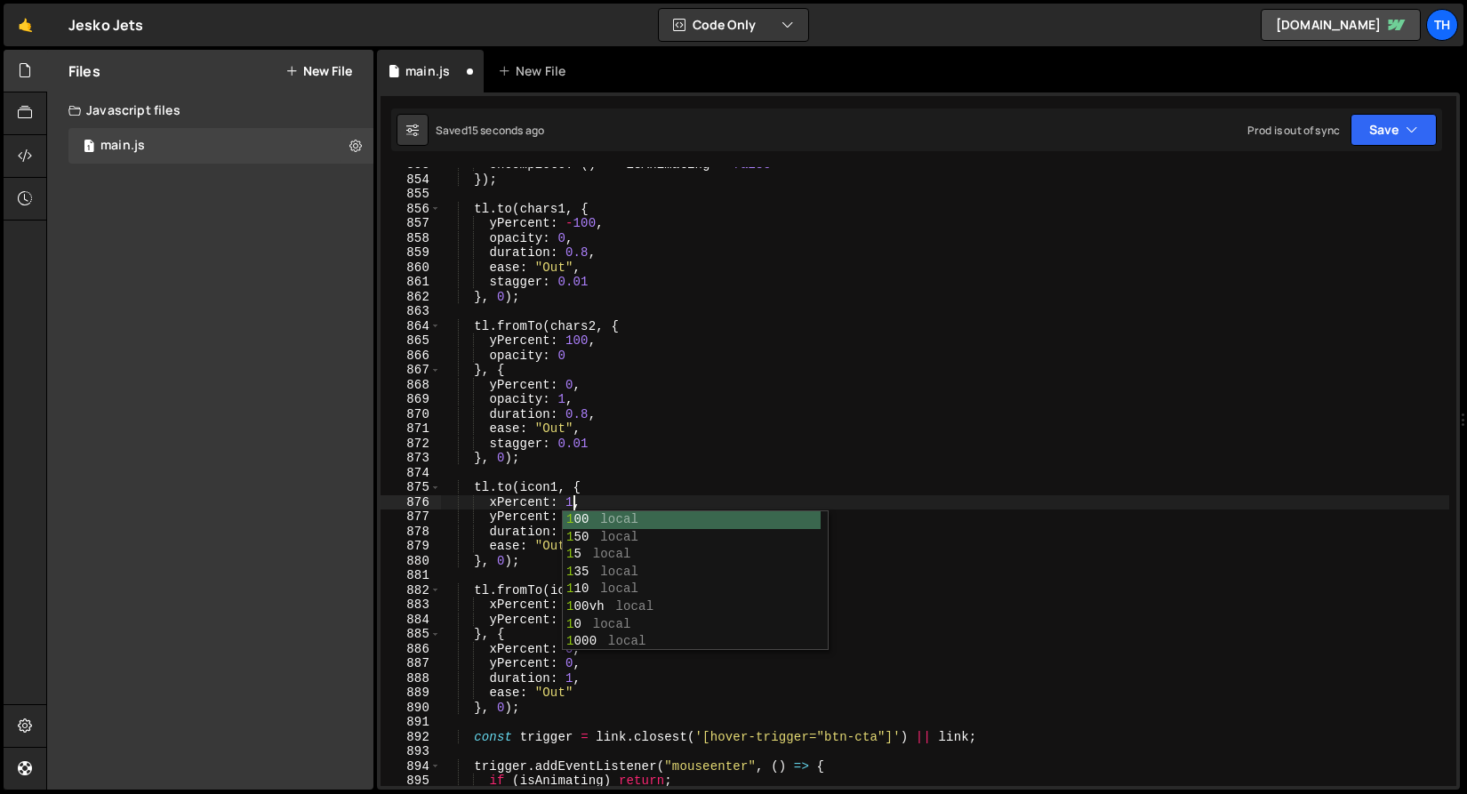
scroll to position [0, 8]
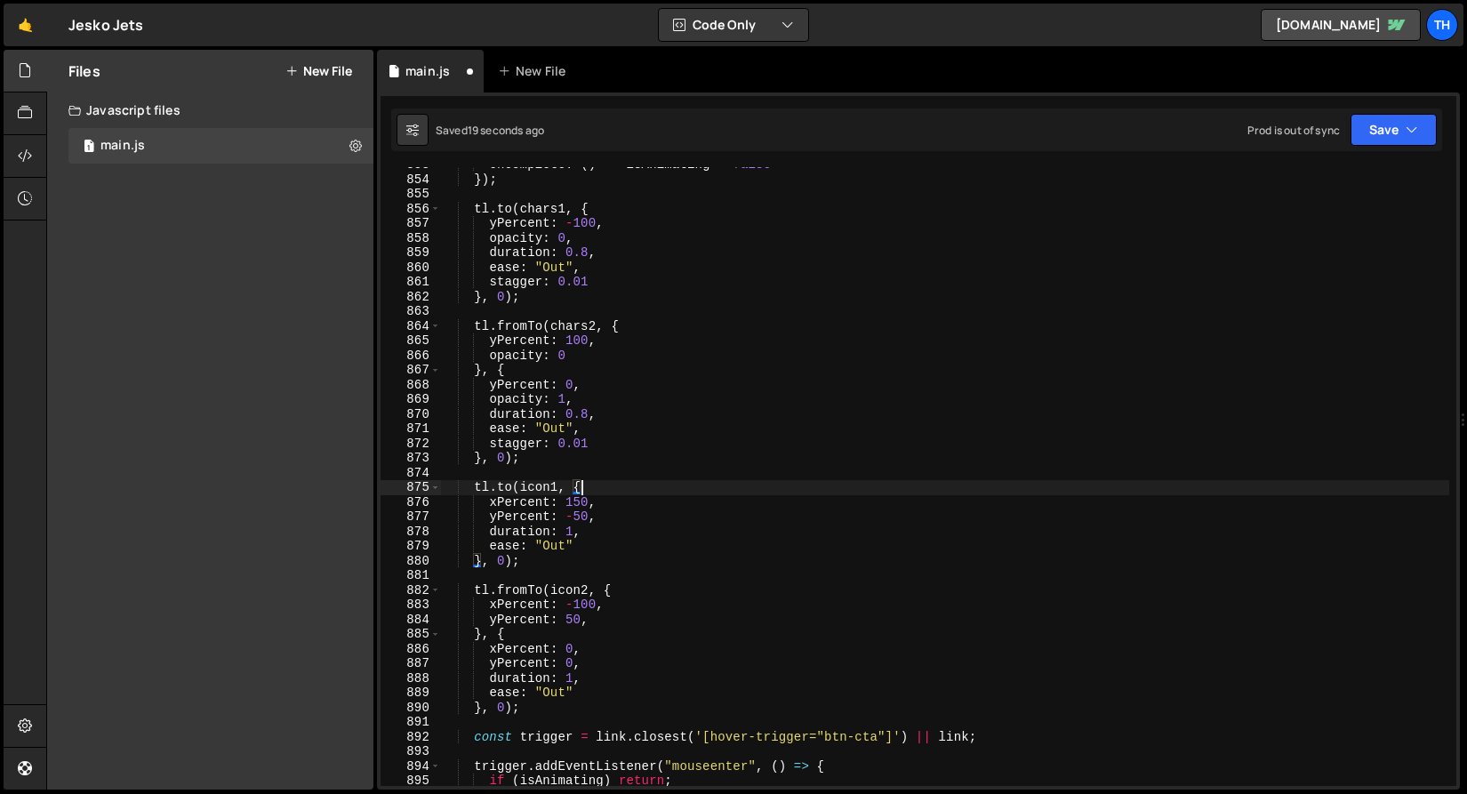
click at [614, 488] on div "onComplete : ( ) => isAnimating = false }) ; tl . to ( chars1 , { yPercent : - …" at bounding box center [944, 481] width 1009 height 648
click at [586, 516] on div "onComplete : ( ) => isAnimating = false }) ; tl . to ( chars1 , { yPercent : - …" at bounding box center [944, 481] width 1009 height 648
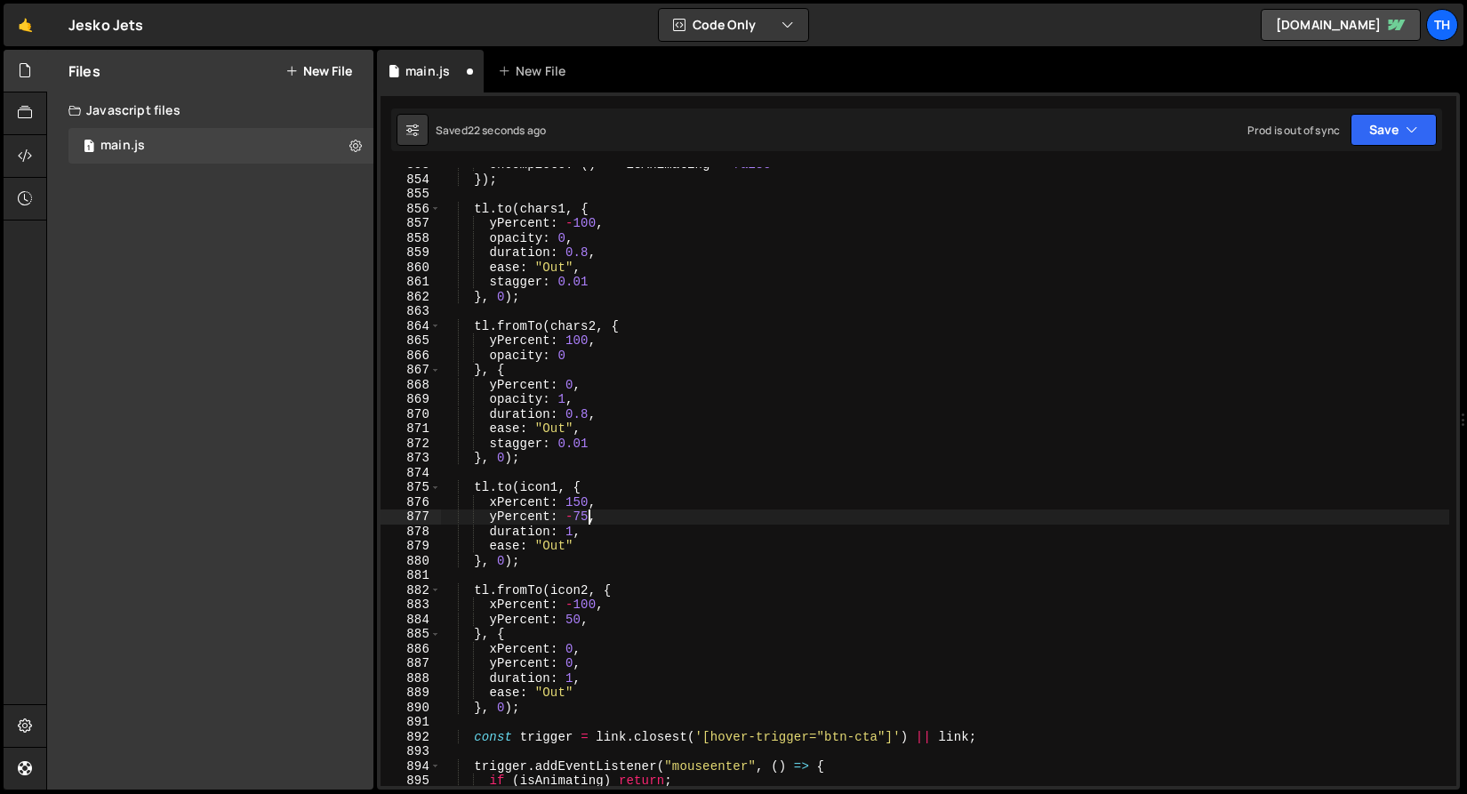
click at [588, 600] on div "onComplete : ( ) => isAnimating = false }) ; tl . to ( chars1 , { yPercent : - …" at bounding box center [944, 481] width 1009 height 648
click at [573, 612] on div "onComplete : ( ) => isAnimating = false }) ; tl . to ( chars1 , { yPercent : - …" at bounding box center [944, 481] width 1009 height 648
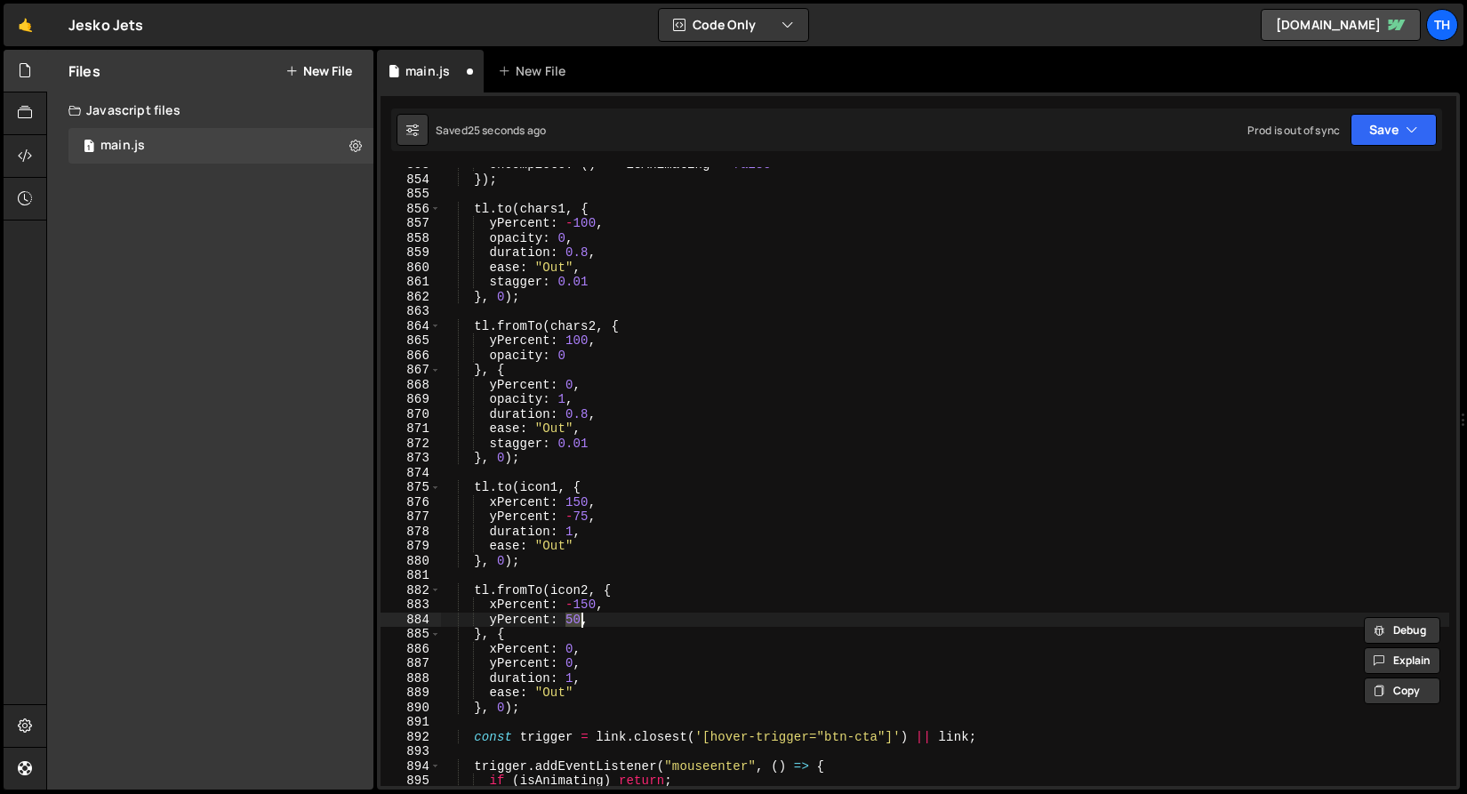
scroll to position [0, 9]
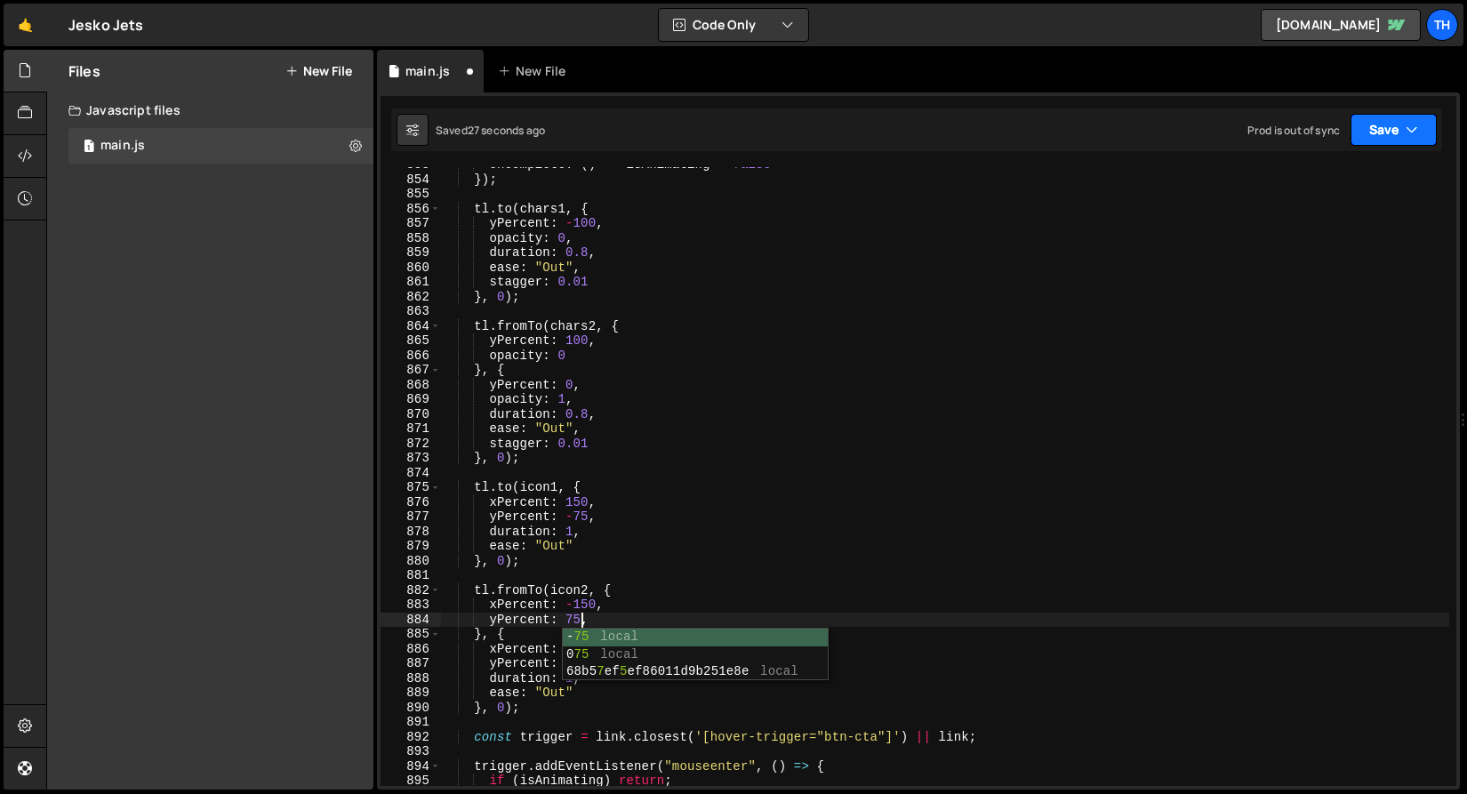
type textarea "yPercent: 75,"
click at [1382, 121] on button "Save" at bounding box center [1393, 130] width 86 height 32
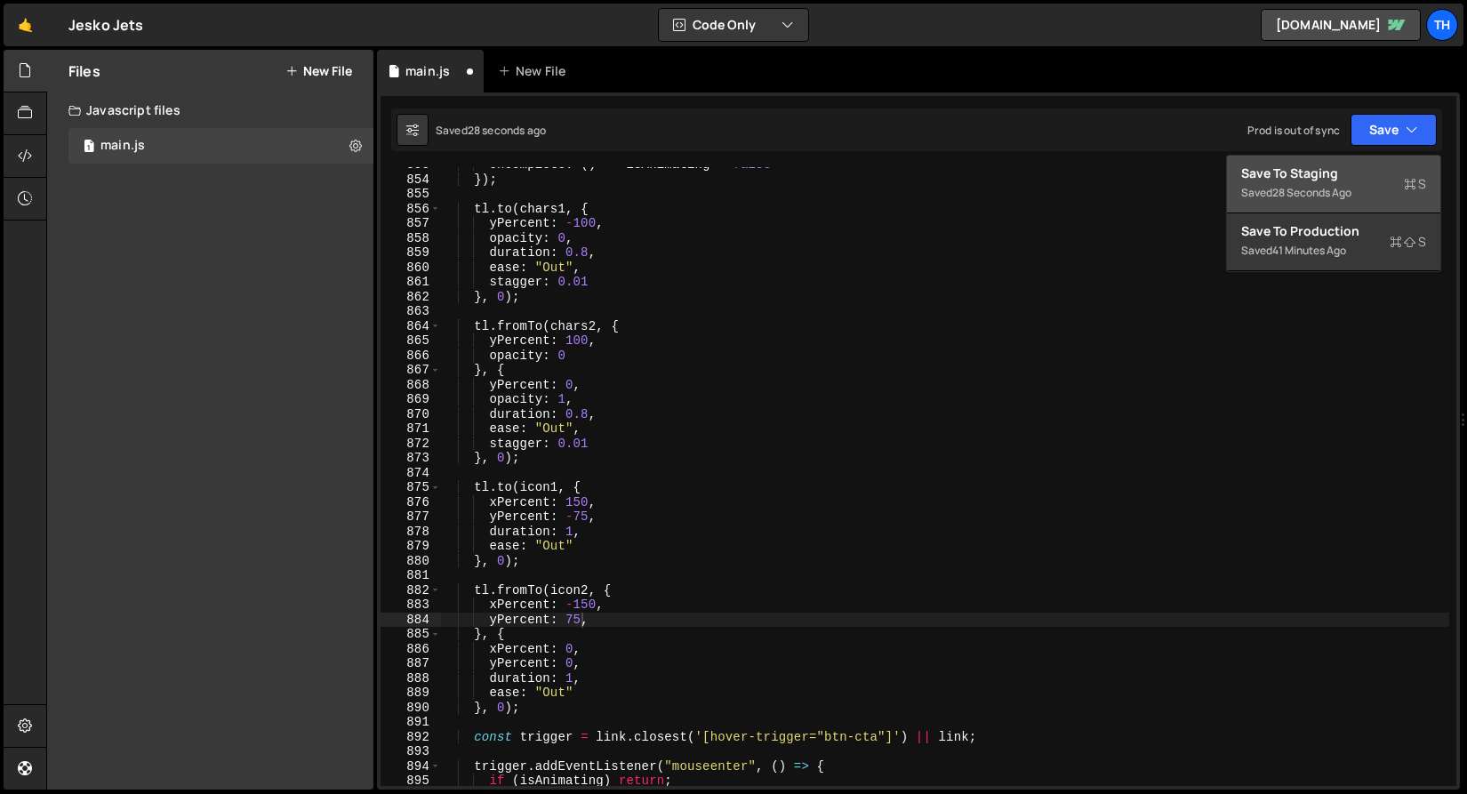
click at [1350, 166] on div "Save to Staging S" at bounding box center [1333, 173] width 185 height 18
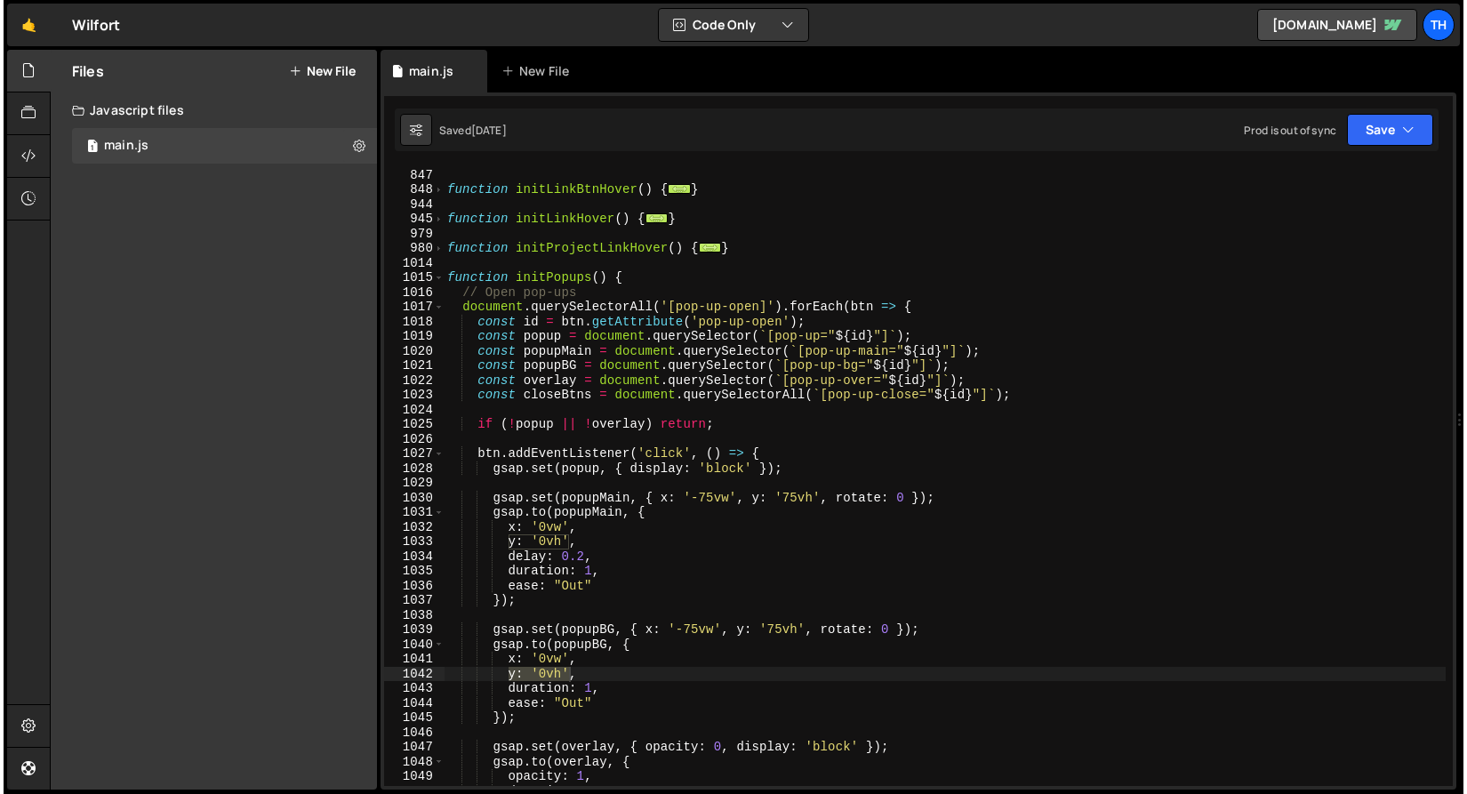
scroll to position [659, 0]
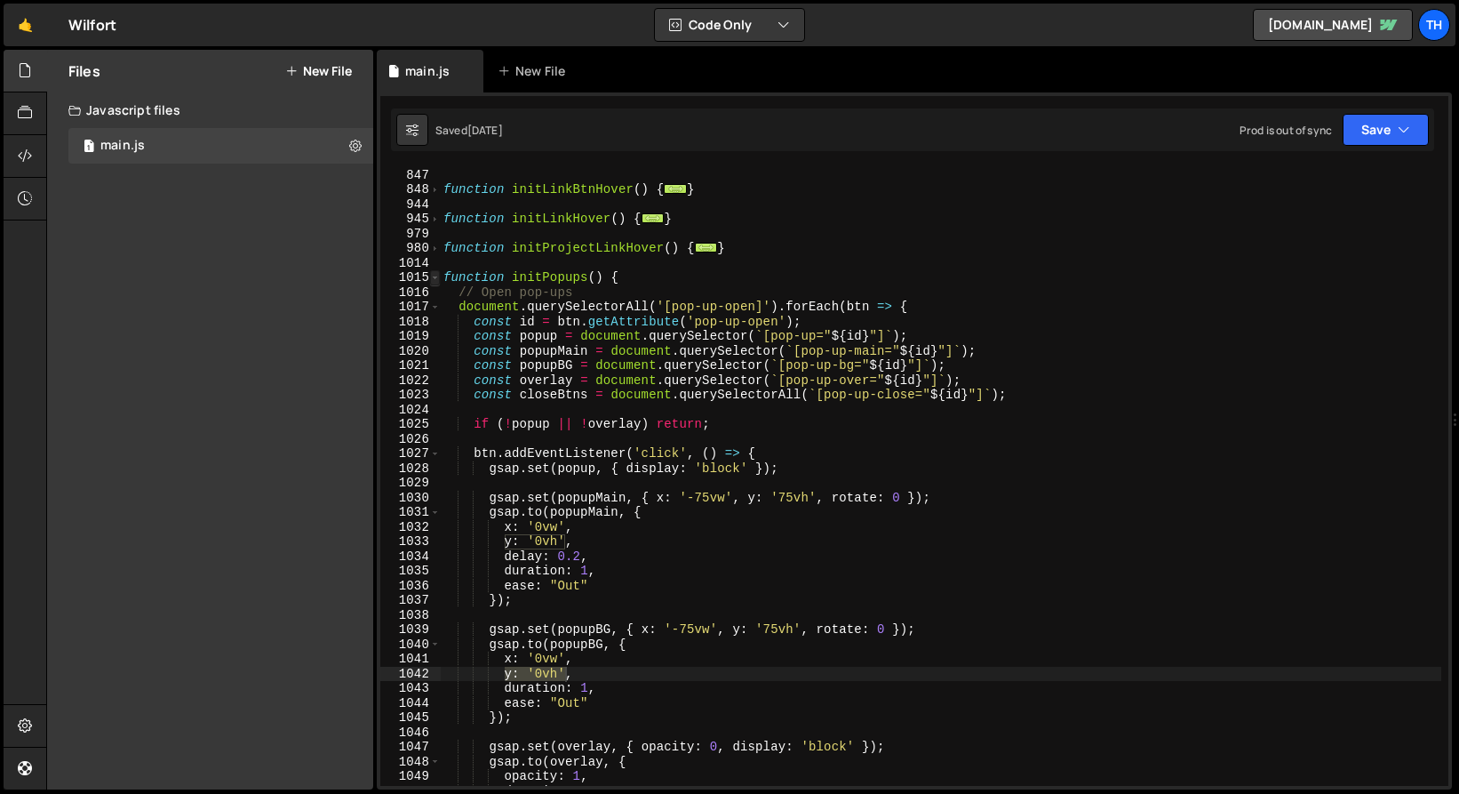
click at [436, 278] on span at bounding box center [435, 277] width 10 height 15
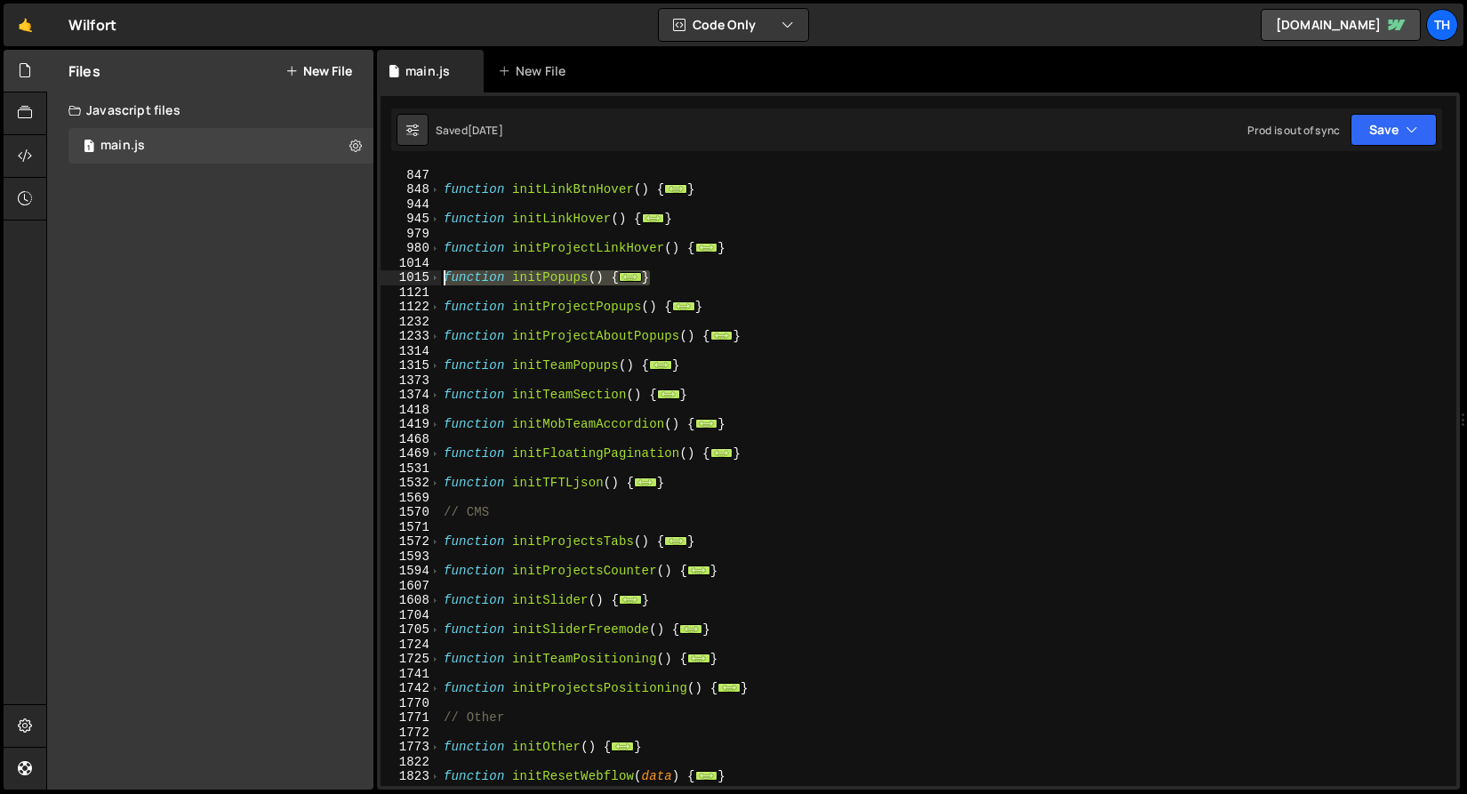
drag, startPoint x: 715, startPoint y: 284, endPoint x: 399, endPoint y: 275, distance: 316.6
click at [399, 275] on div "y: '0vh', 846 847 848 944 945 979 980 1014 1015 1121 1122 1232 1233 1314 1315 1…" at bounding box center [917, 476] width 1075 height 619
click at [497, 337] on div "// Components function initLinkBtnHover ( ) { ... } function initLinkHover ( ) …" at bounding box center [944, 477] width 1009 height 648
click at [434, 278] on span at bounding box center [435, 277] width 10 height 15
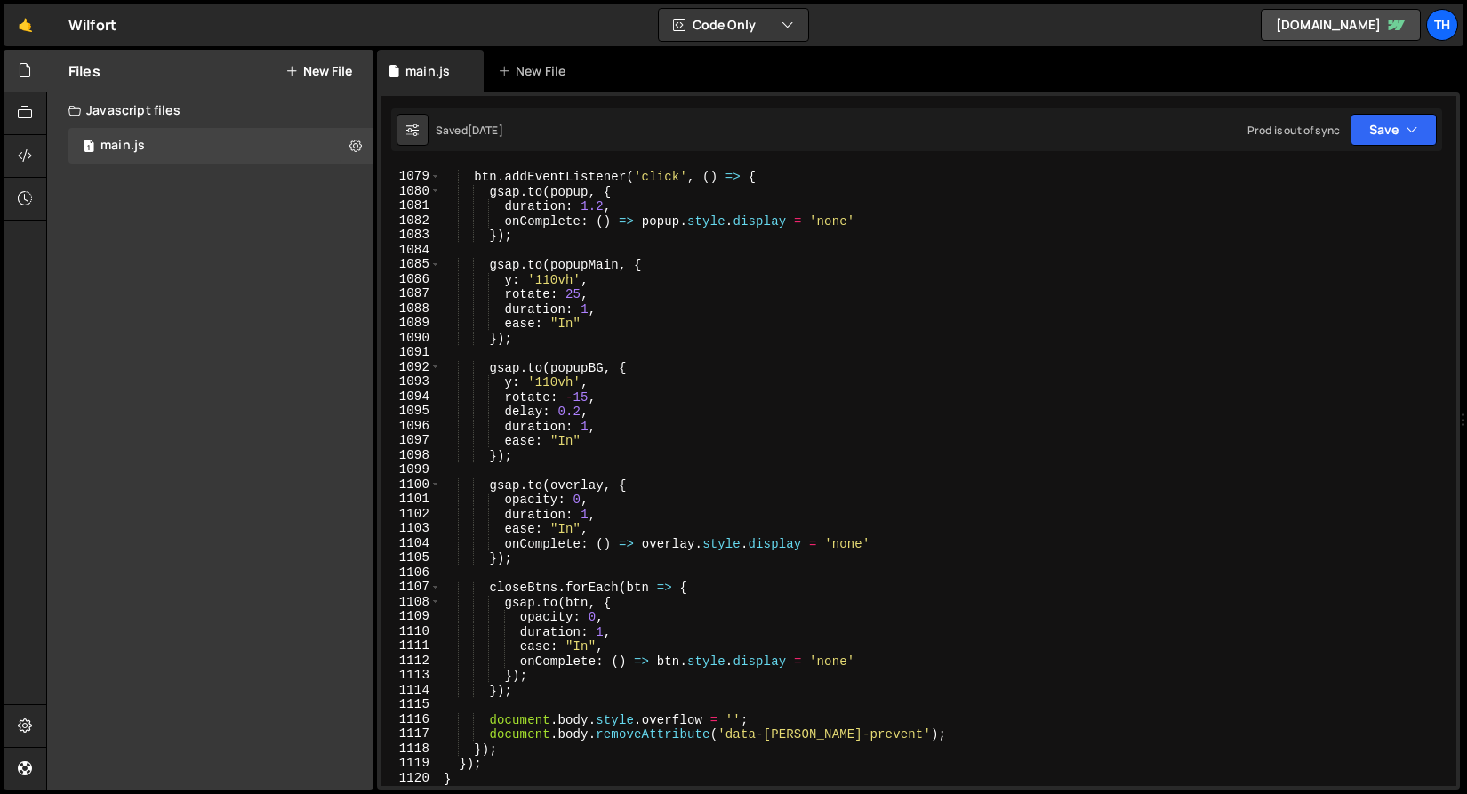
scroll to position [1751, 0]
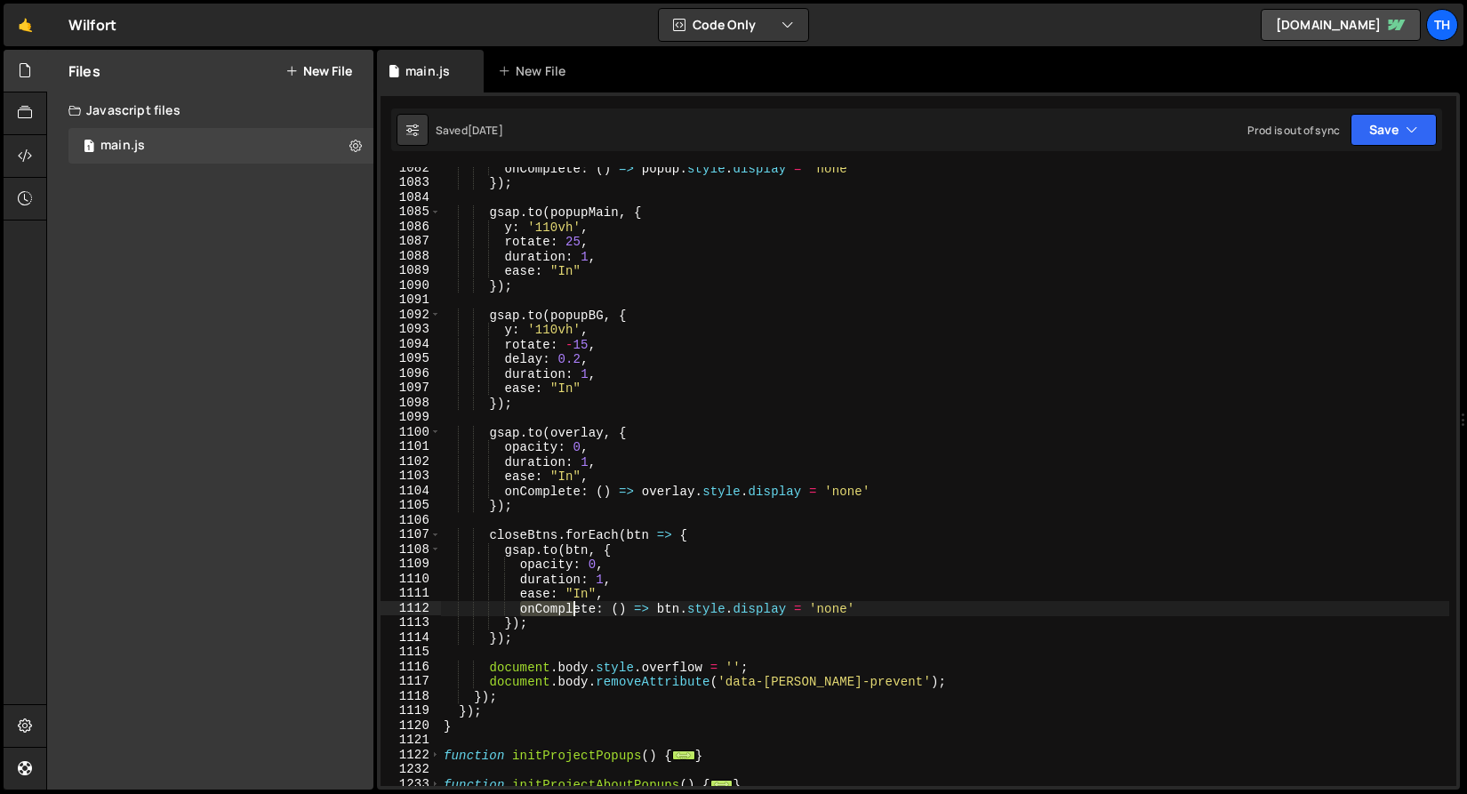
drag, startPoint x: 524, startPoint y: 602, endPoint x: 648, endPoint y: 602, distance: 124.4
click at [648, 602] on div "onComplete : ( ) => popup . style . display = 'none' }) ; gsap . to ( popupMain…" at bounding box center [944, 485] width 1009 height 648
type textarea "onComplete: () => btn.style.display = 'none'"
click at [564, 601] on div "onComplete : ( ) => popup . style . display = 'none' }) ; gsap . to ( popupMain…" at bounding box center [944, 476] width 1009 height 619
drag, startPoint x: 523, startPoint y: 605, endPoint x: 870, endPoint y: 610, distance: 347.6
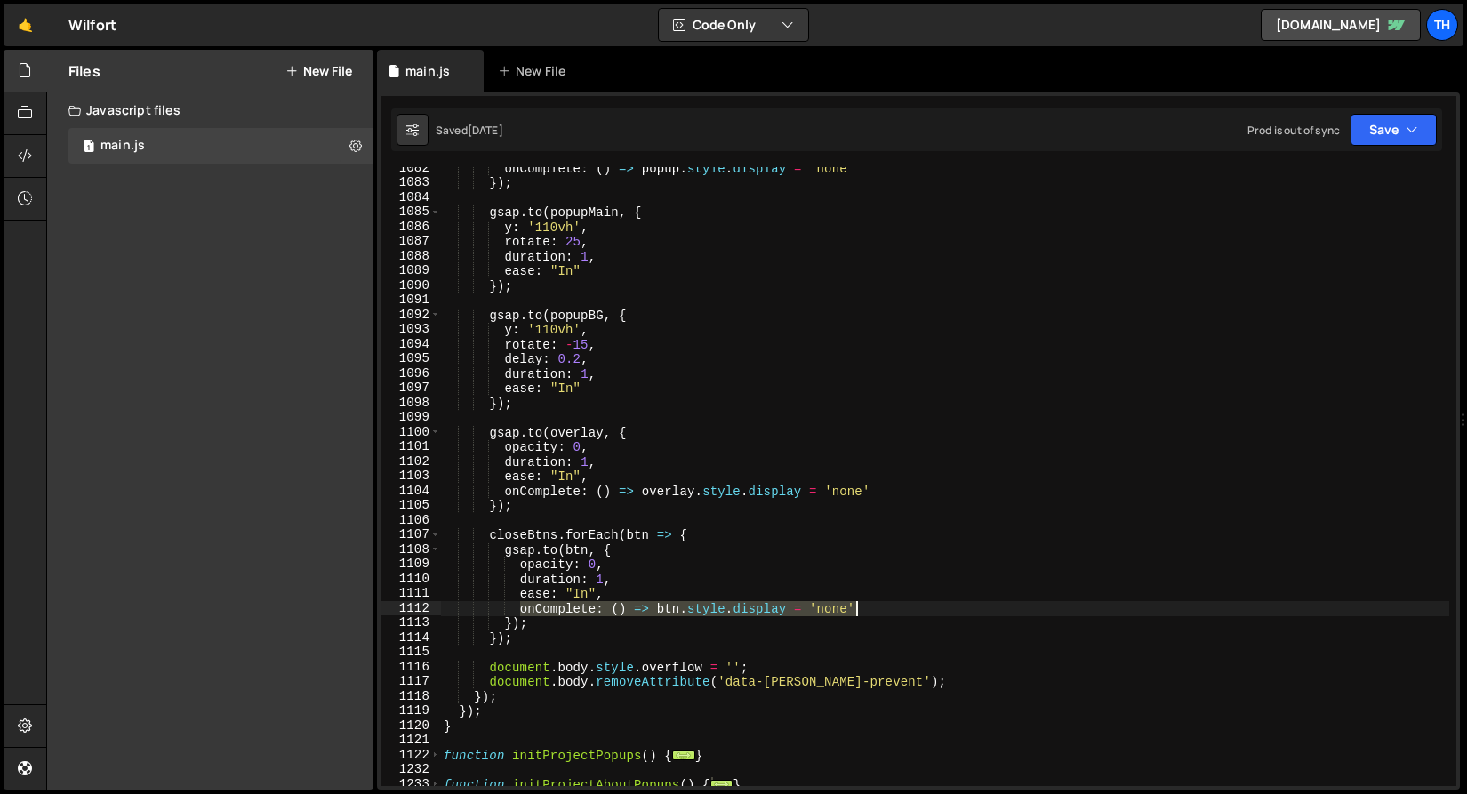
click at [870, 610] on div "onComplete : ( ) => popup . style . display = 'none' }) ; gsap . to ( popupMain…" at bounding box center [944, 485] width 1009 height 648
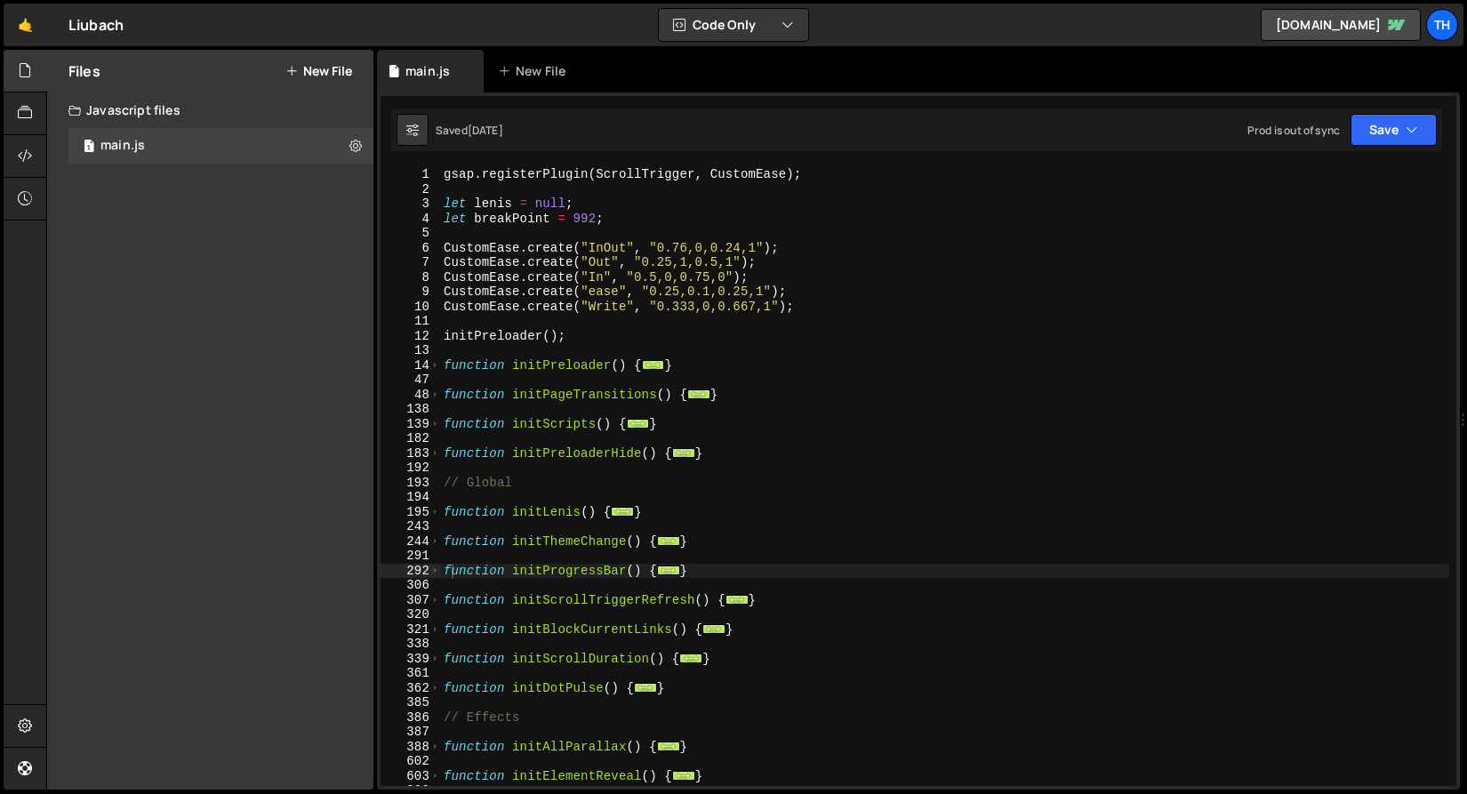
scroll to position [4698, 0]
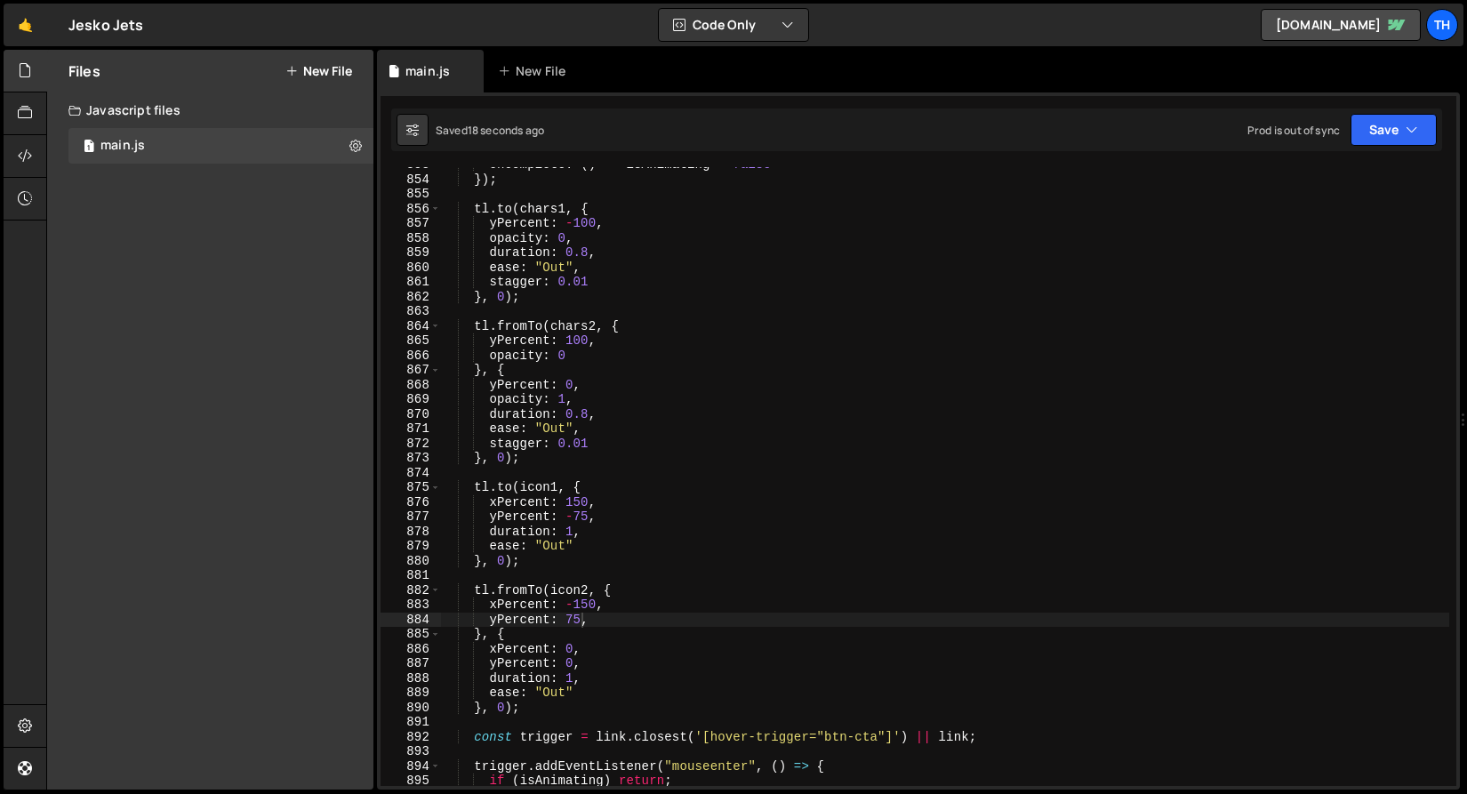
scroll to position [12505, 0]
click at [590, 253] on div "onComplete : ( ) => isAnimating = false }) ; tl . to ( chars1 , { yPercent : - …" at bounding box center [944, 481] width 1009 height 648
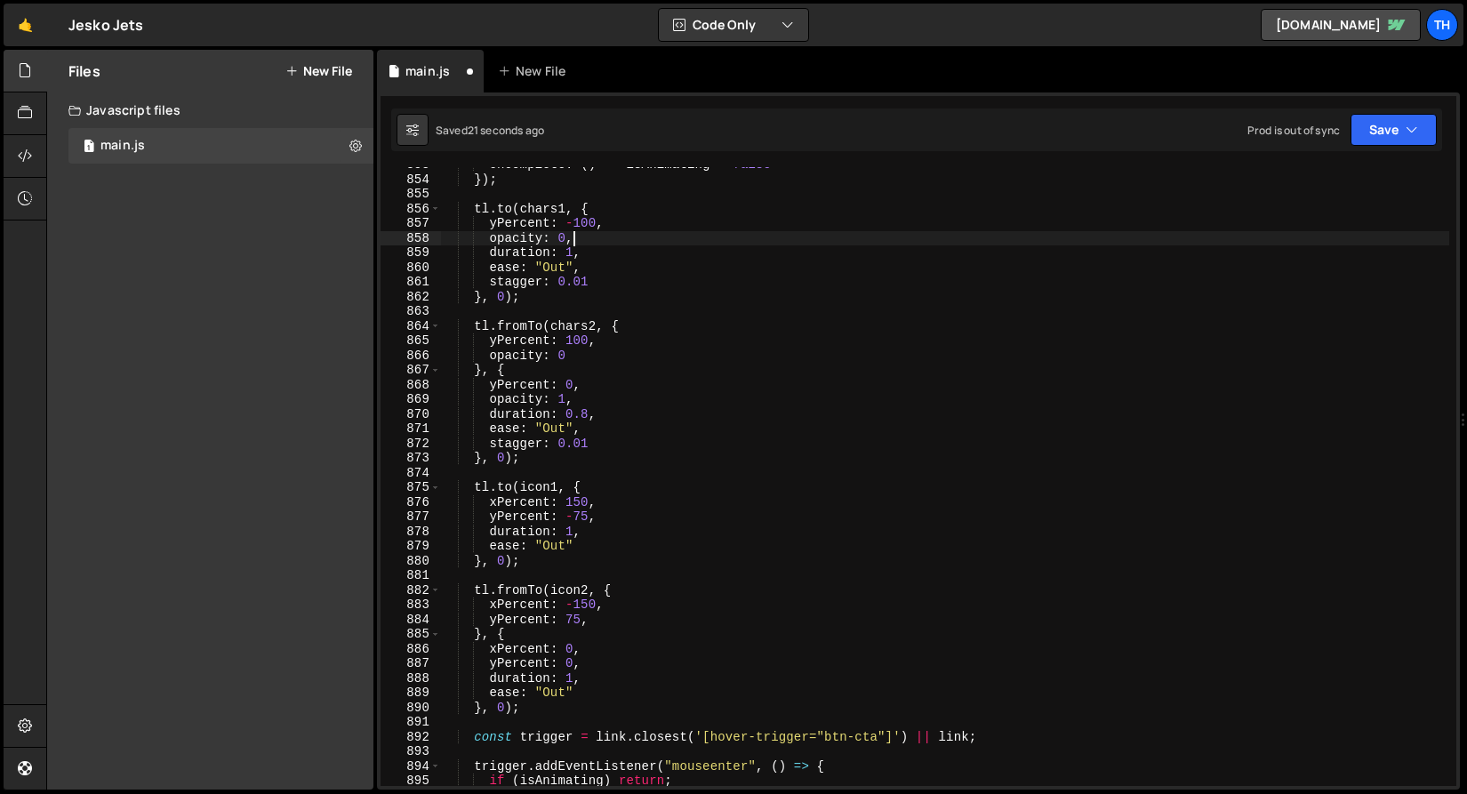
click at [575, 233] on div "onComplete : ( ) => isAnimating = false }) ; tl . to ( chars1 , { yPercent : - …" at bounding box center [944, 481] width 1009 height 648
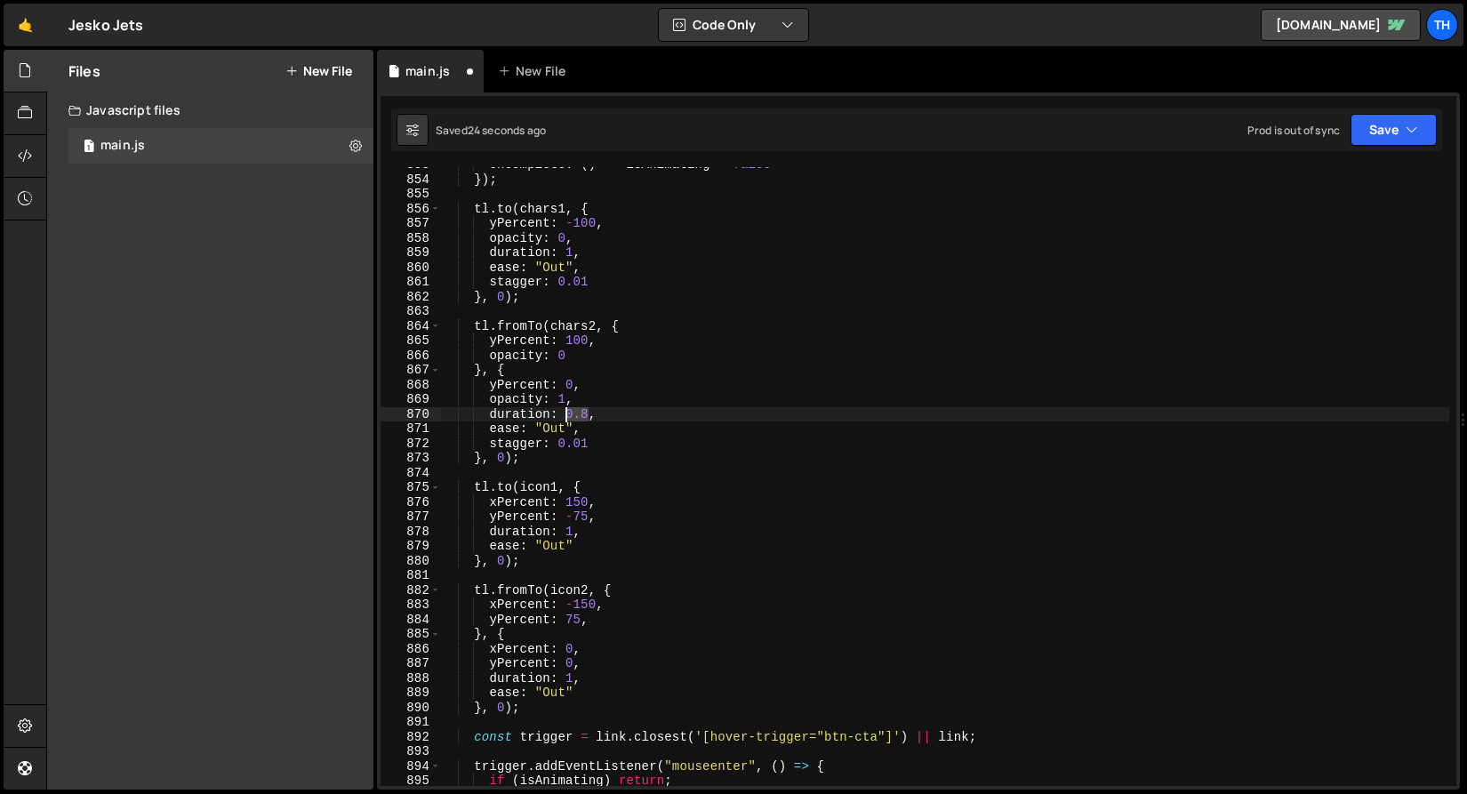
drag, startPoint x: 590, startPoint y: 412, endPoint x: 564, endPoint y: 414, distance: 25.8
click at [564, 414] on div "onComplete : ( ) => isAnimating = false }) ; tl . to ( chars1 , { yPercent : - …" at bounding box center [944, 481] width 1009 height 648
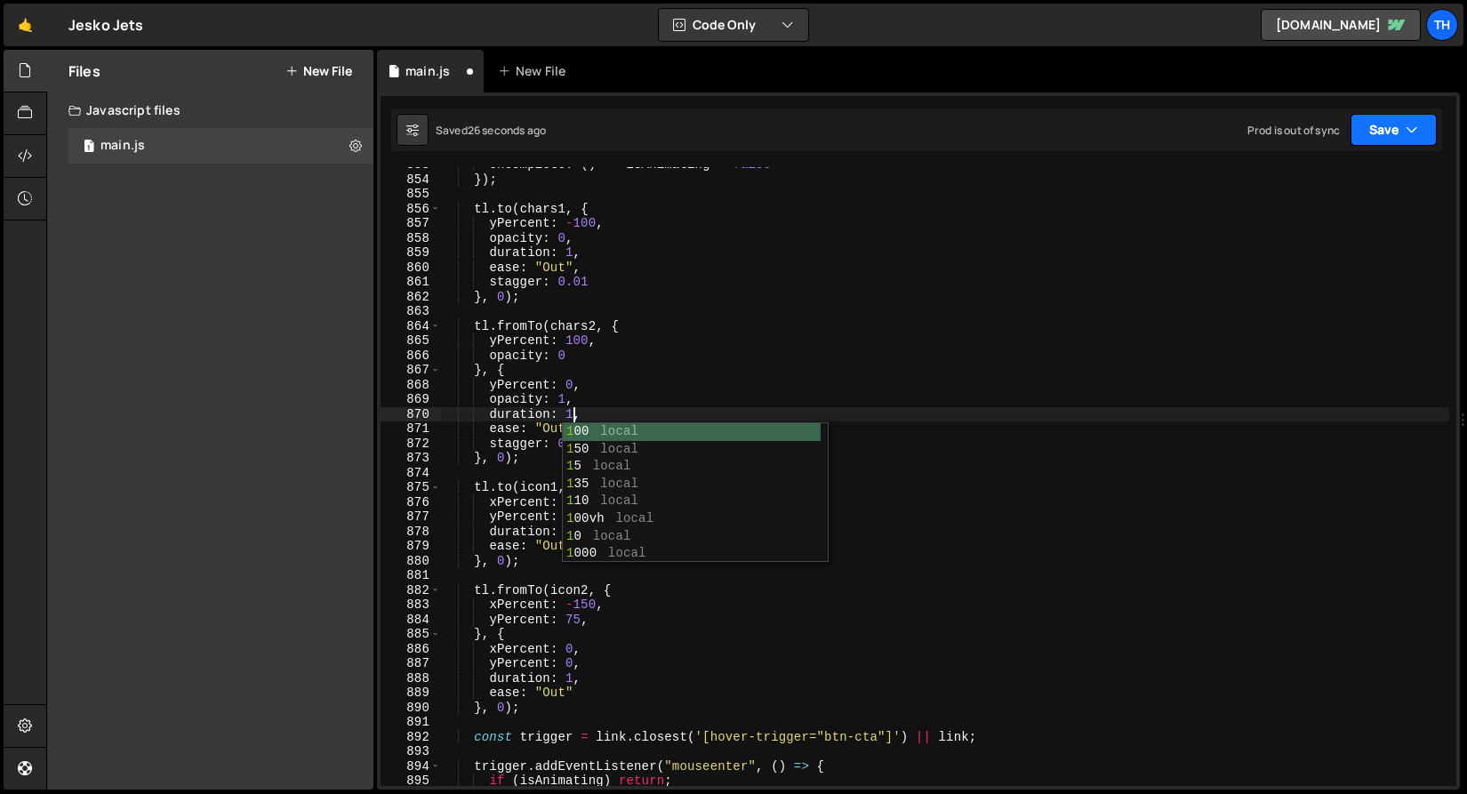
click at [1356, 126] on button "Save" at bounding box center [1393, 130] width 86 height 32
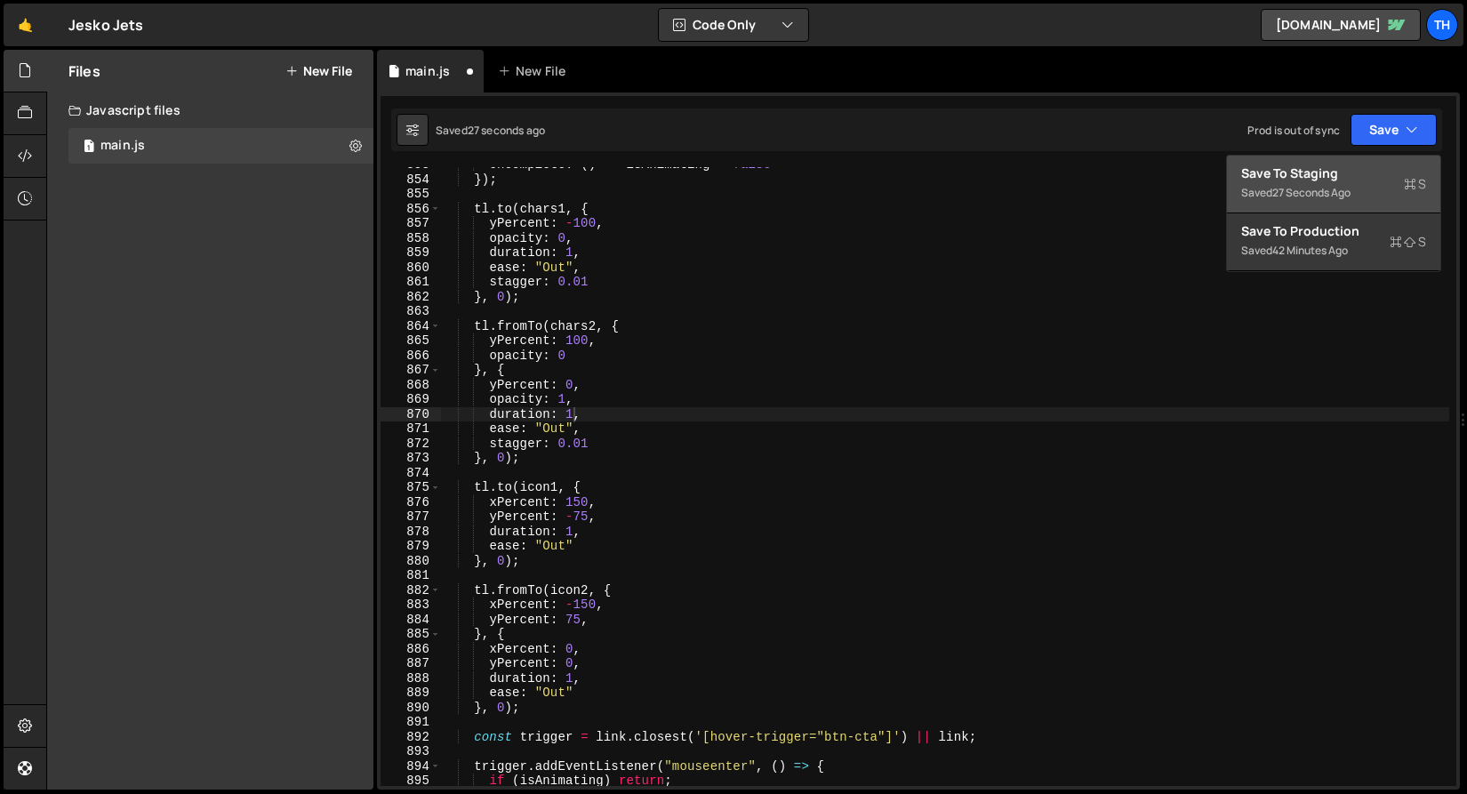
click at [1344, 157] on button "Save to Staging S Saved 27 seconds ago" at bounding box center [1333, 185] width 213 height 58
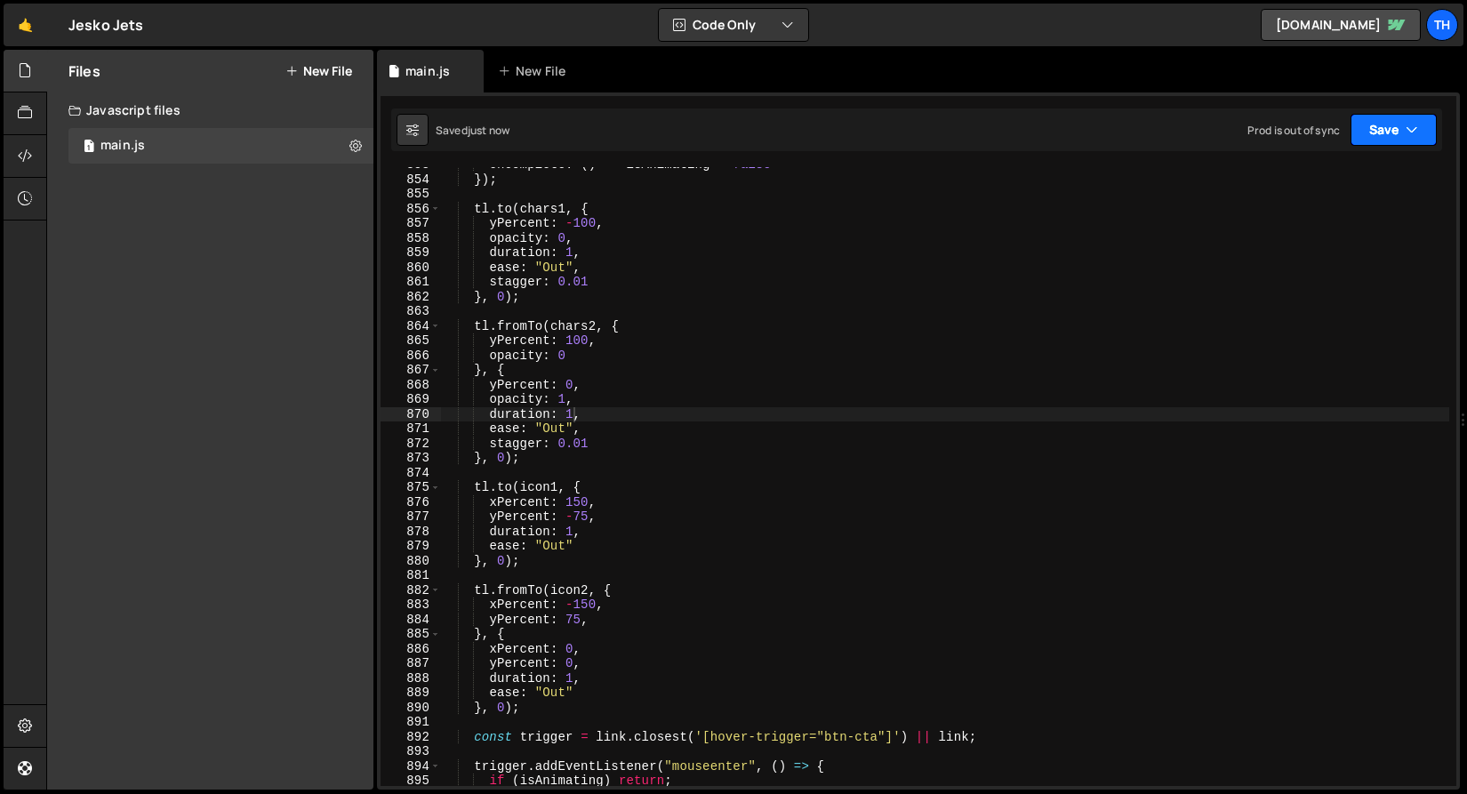
click at [1371, 132] on button "Save" at bounding box center [1393, 130] width 86 height 32
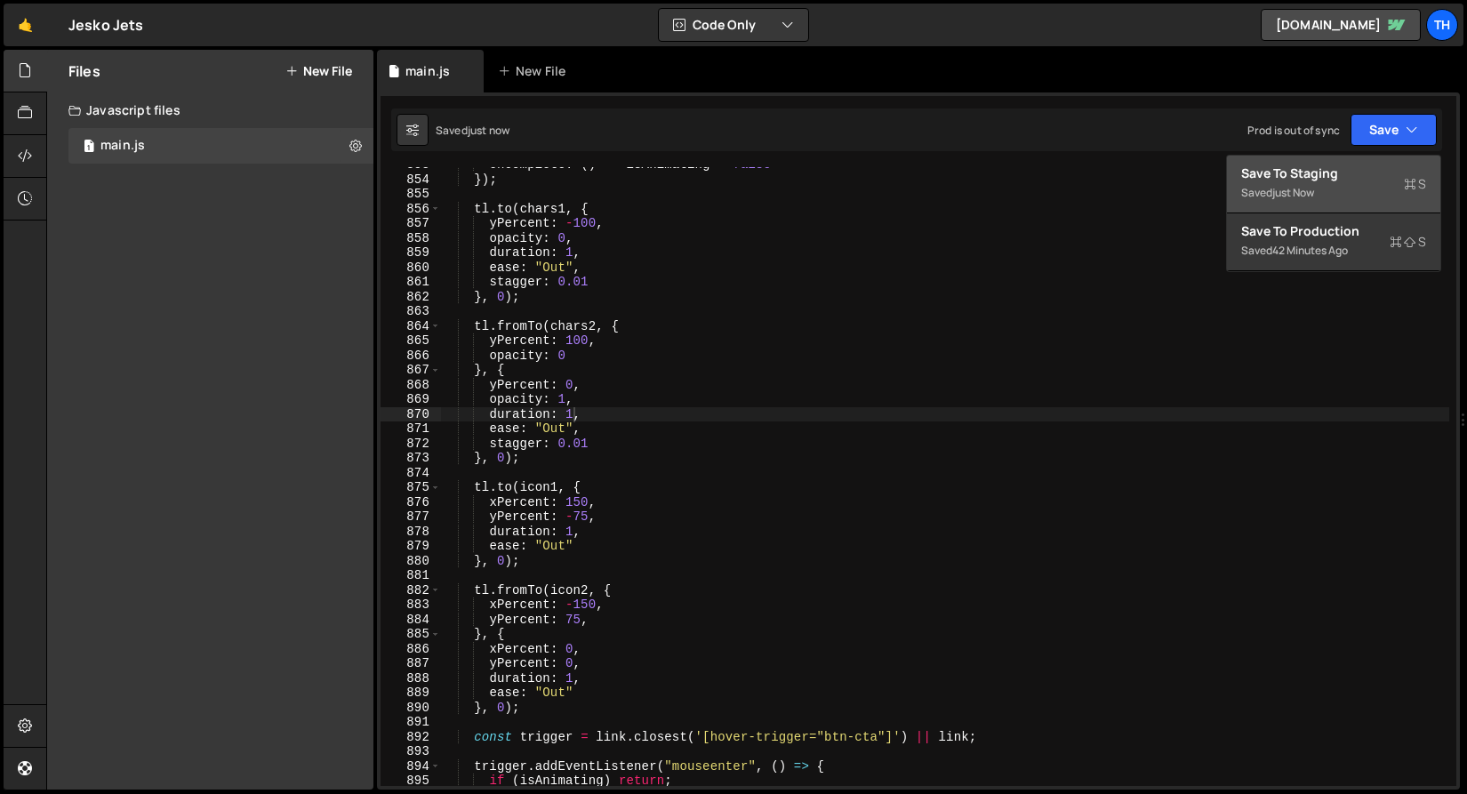
click at [1333, 171] on div "Save to Staging S" at bounding box center [1333, 173] width 185 height 18
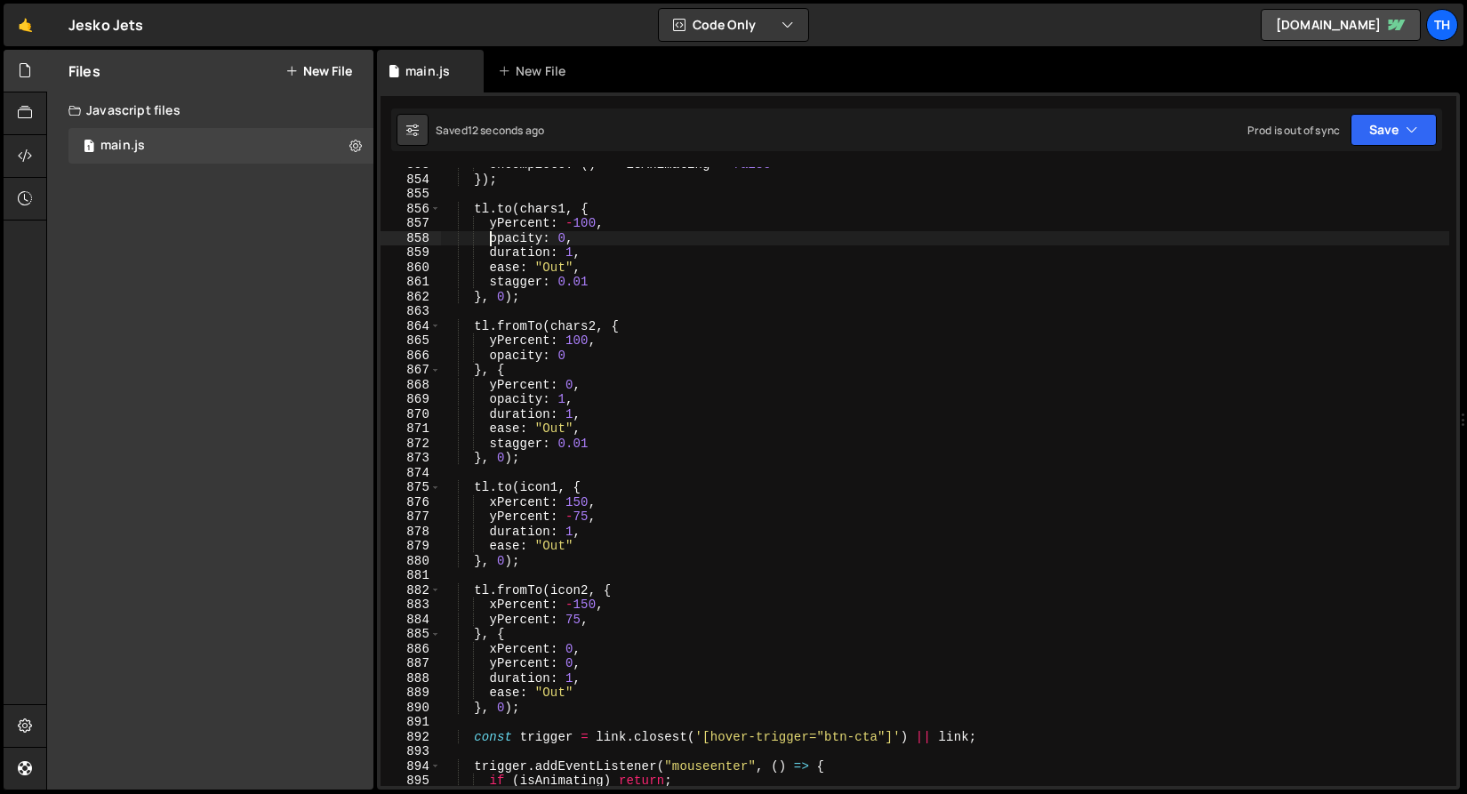
click at [488, 243] on div "onComplete : ( ) => isAnimating = false }) ; tl . to ( chars1 , { yPercent : - …" at bounding box center [944, 481] width 1009 height 648
click at [491, 356] on div "onComplete : ( ) => isAnimating = false }) ; tl . to ( chars1 , { yPercent : - …" at bounding box center [944, 481] width 1009 height 648
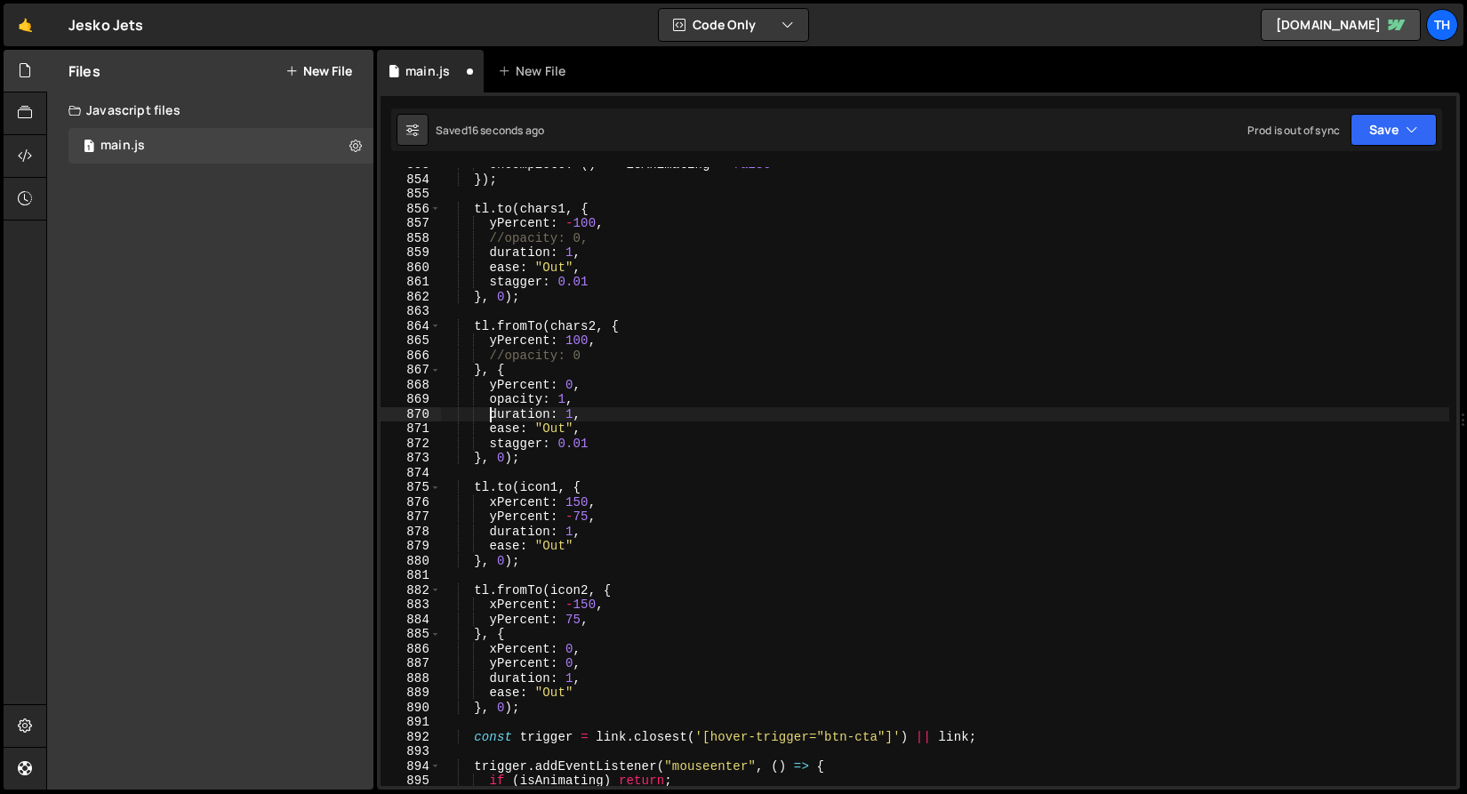
click at [489, 407] on div "onComplete : ( ) => isAnimating = false }) ; tl . to ( chars1 , { yPercent : - …" at bounding box center [944, 481] width 1009 height 648
click at [1392, 145] on button "Save" at bounding box center [1393, 130] width 86 height 32
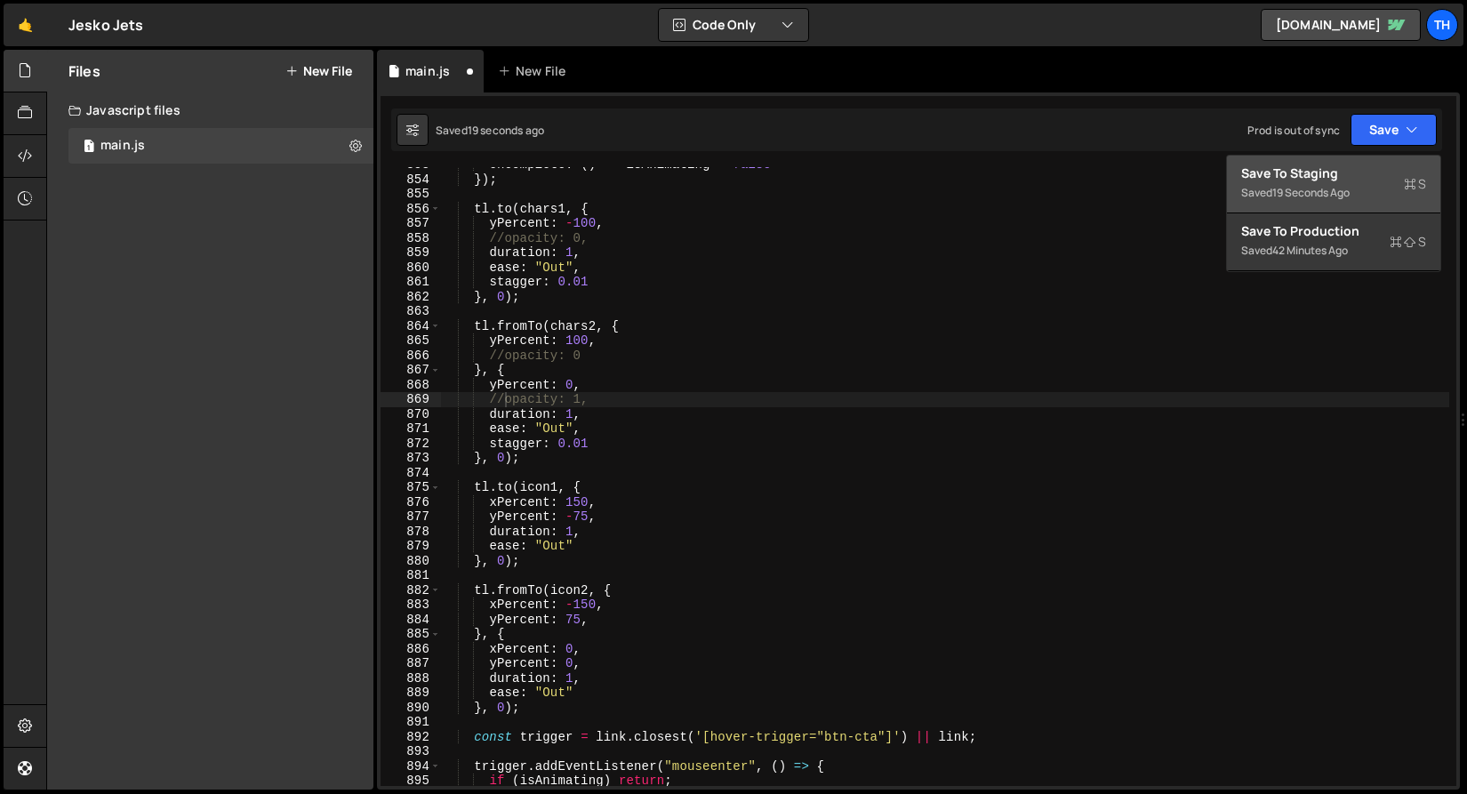
click at [1343, 163] on button "Save to Staging S Saved 19 seconds ago" at bounding box center [1333, 185] width 213 height 58
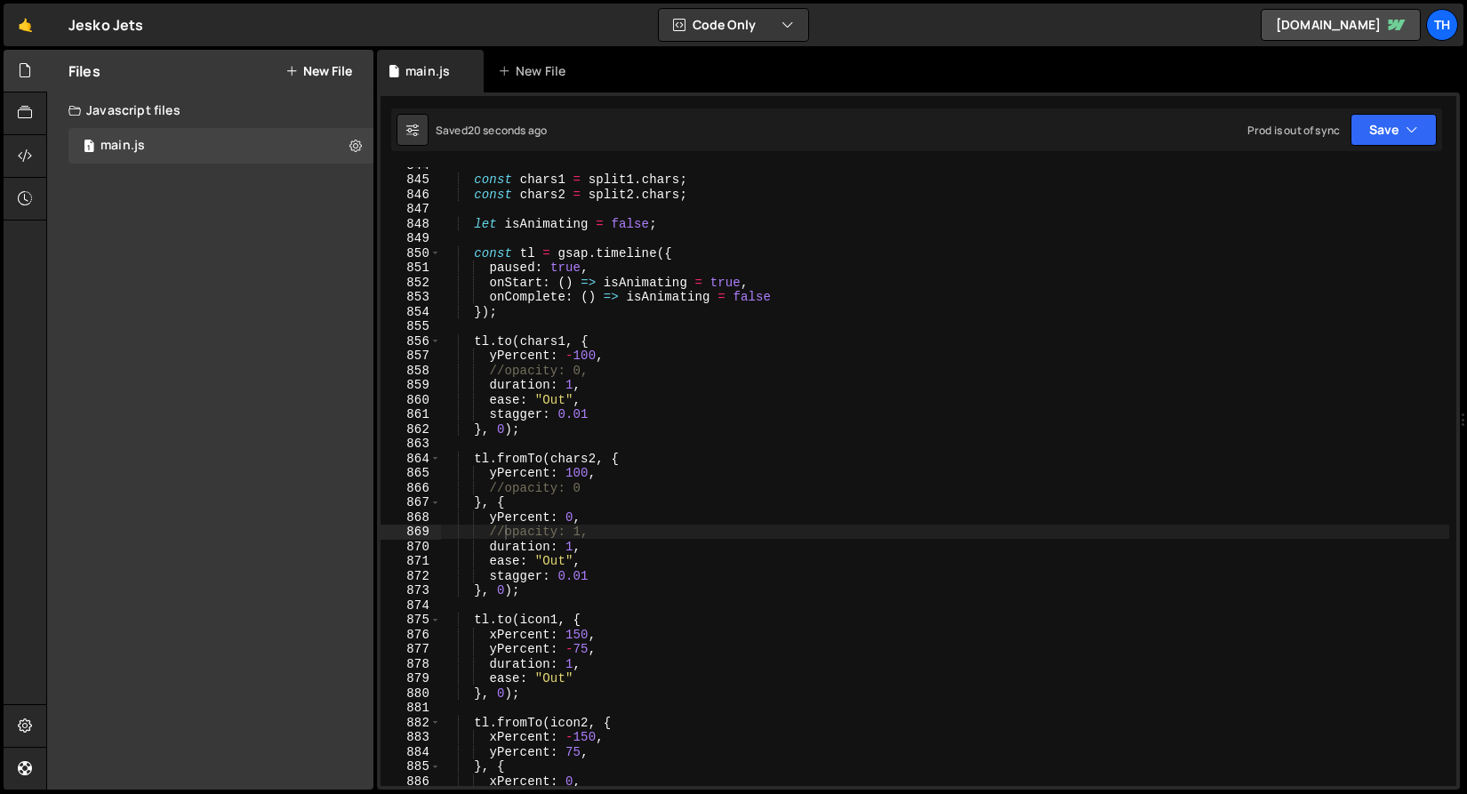
scroll to position [12372, 0]
click at [506, 485] on div "const chars1 = split1 . chars ; const chars2 = split2 . chars ; let isAnimating…" at bounding box center [944, 481] width 1009 height 648
click at [569, 490] on div "const chars1 = split1 . chars ; const chars2 = split2 . chars ; let isAnimating…" at bounding box center [944, 481] width 1009 height 648
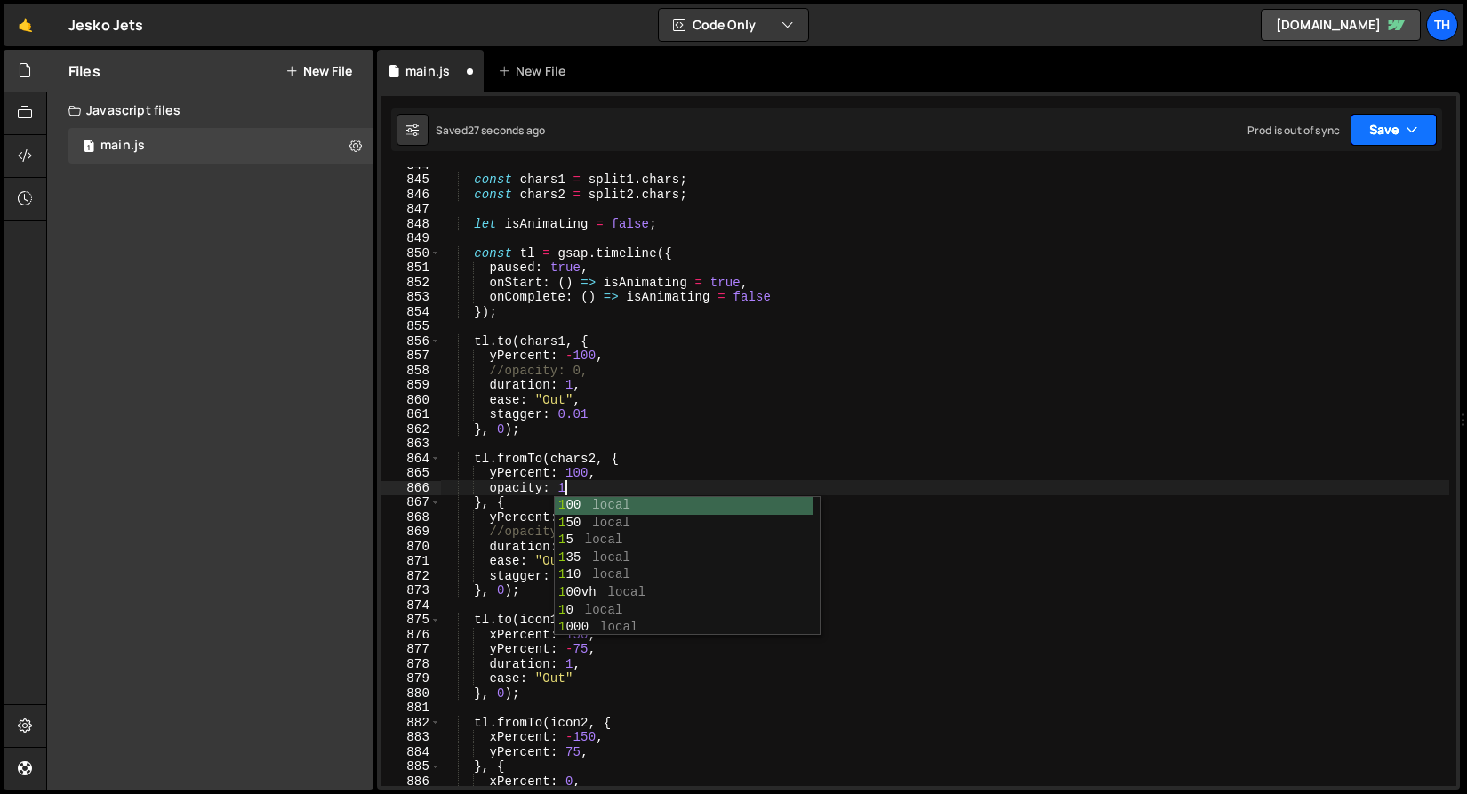
click at [1383, 126] on button "Save" at bounding box center [1393, 130] width 86 height 32
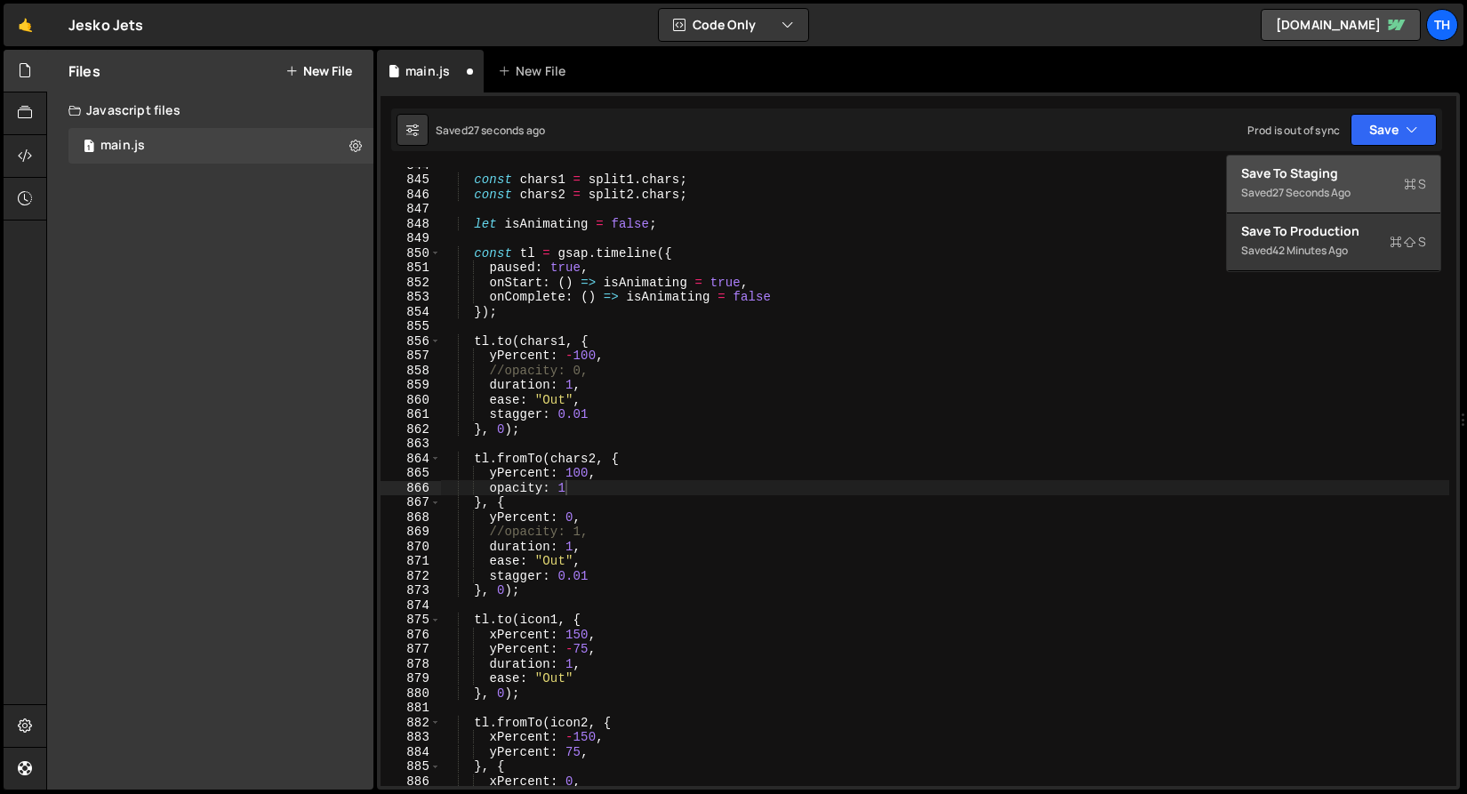
click at [1332, 167] on div "Save to Staging S" at bounding box center [1333, 173] width 185 height 18
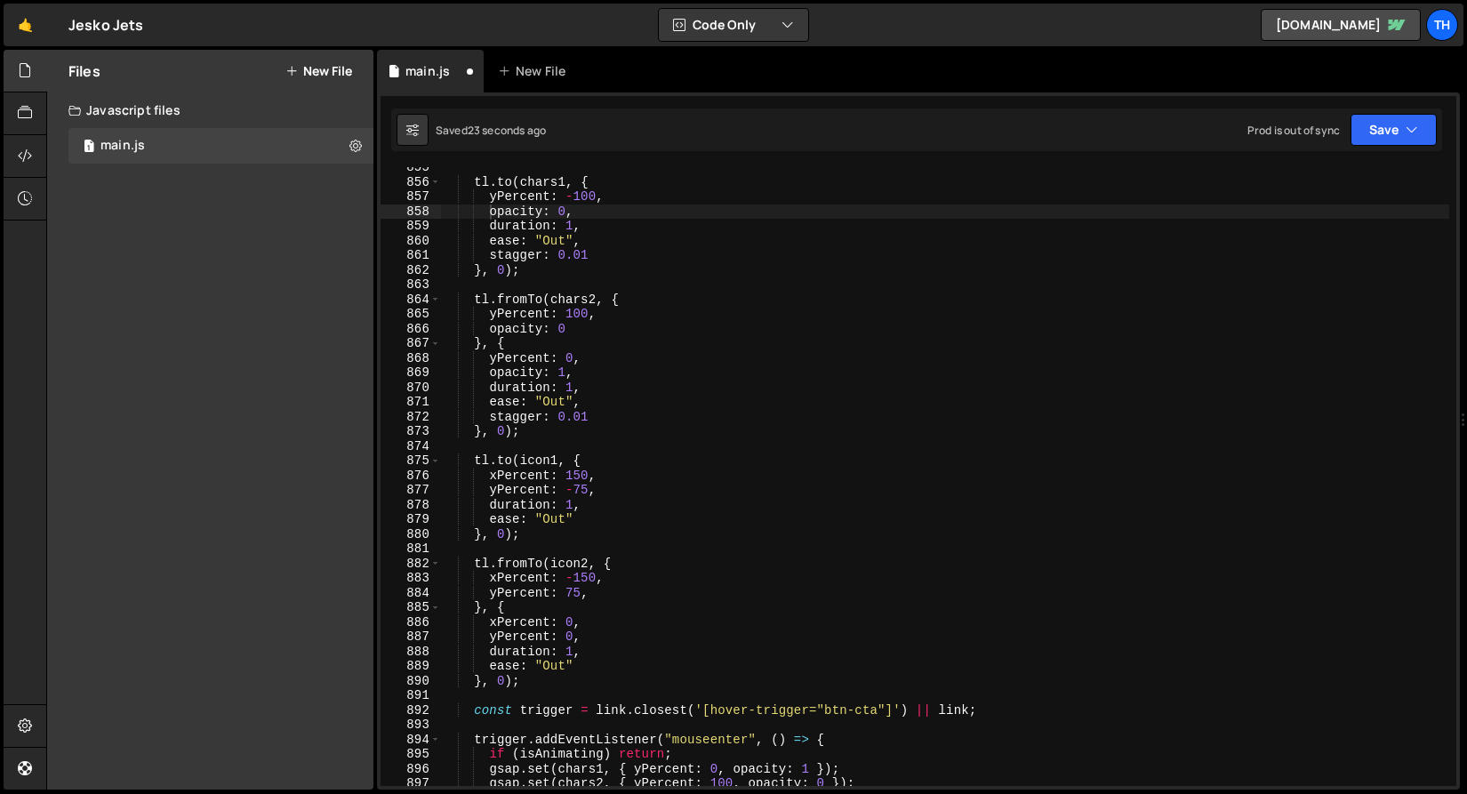
scroll to position [12499, 0]
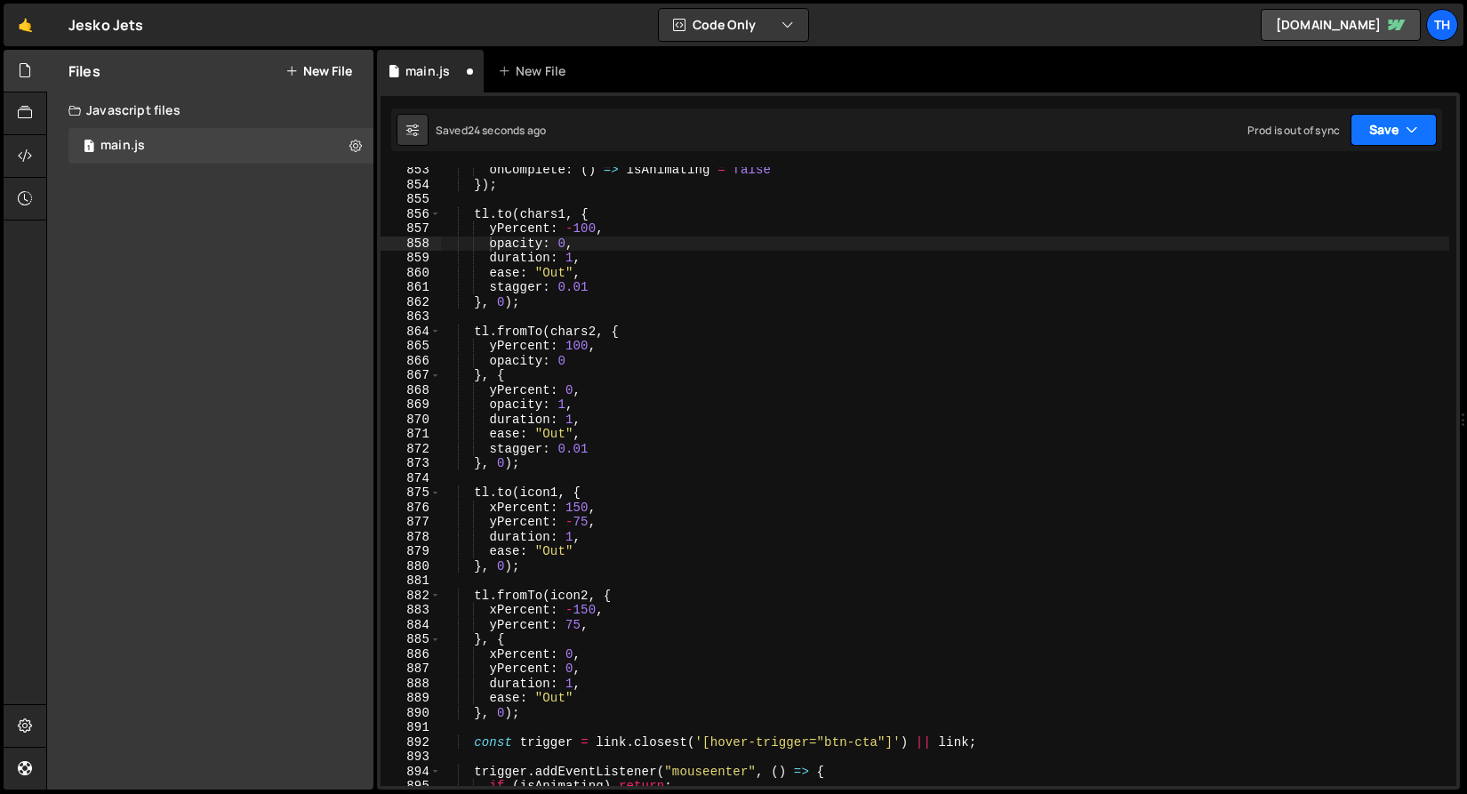
click at [1373, 139] on button "Save" at bounding box center [1393, 130] width 86 height 32
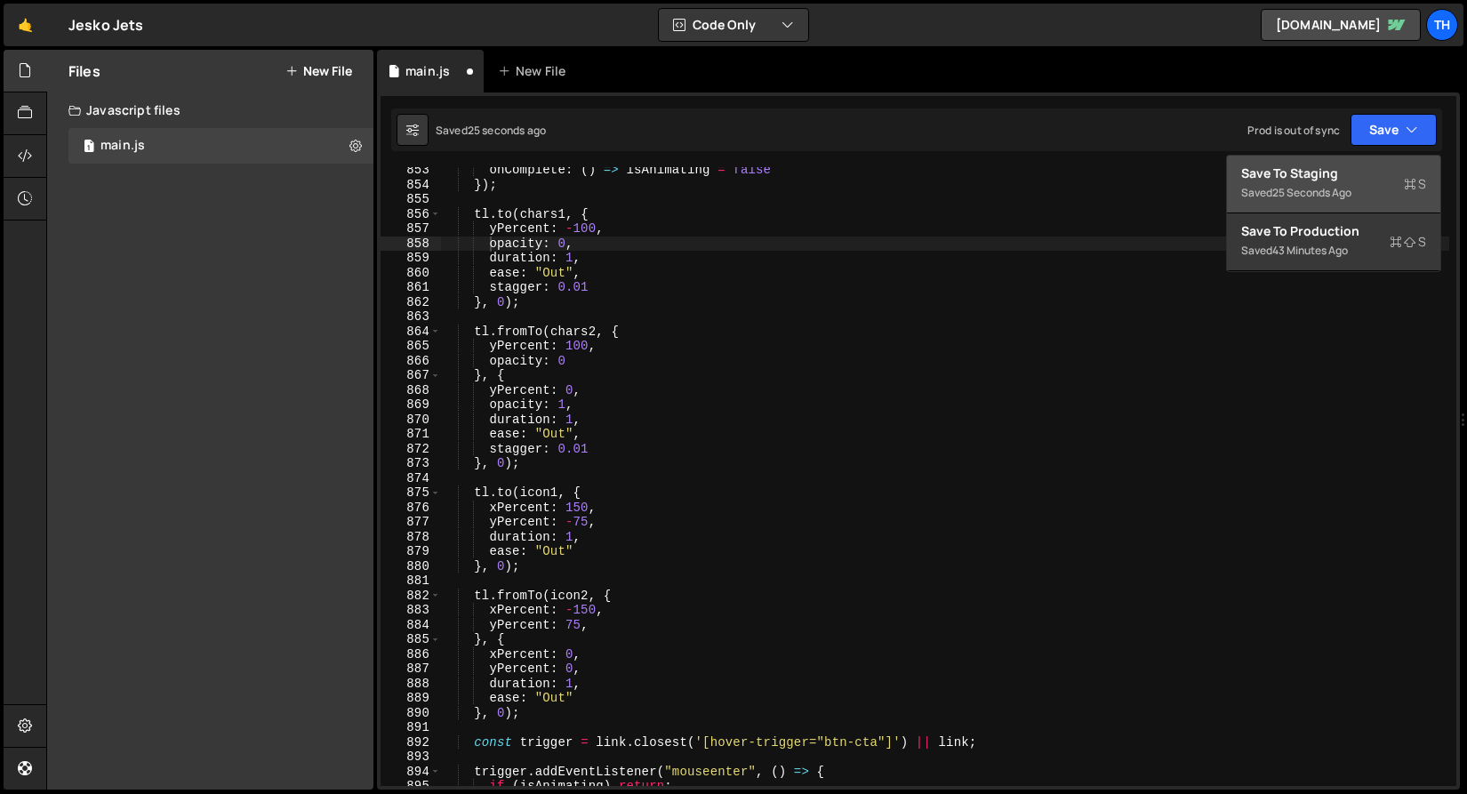
click at [1282, 182] on div "Saved 25 seconds ago" at bounding box center [1333, 192] width 185 height 21
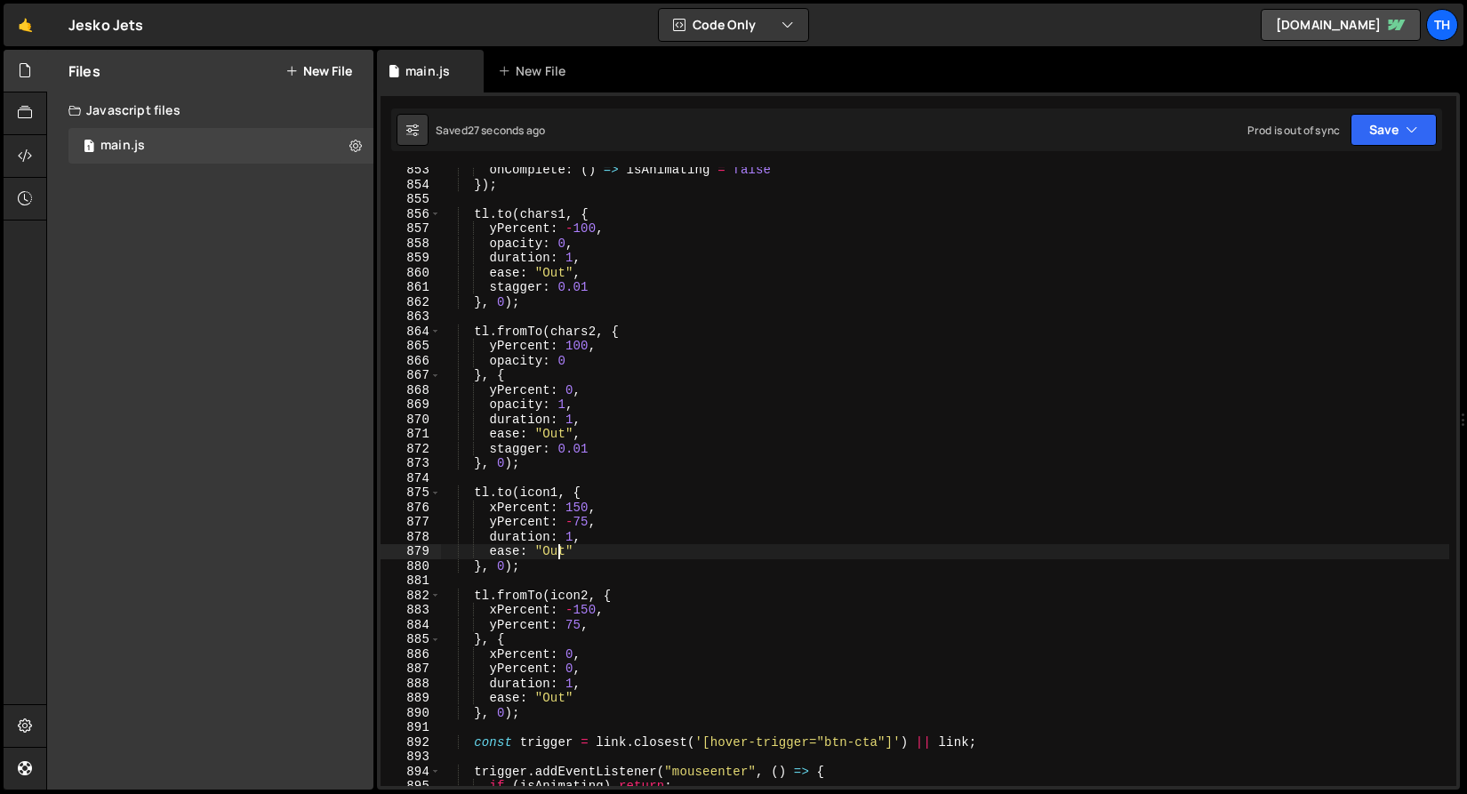
click at [555, 548] on div "onComplete : ( ) => isAnimating = false }) ; tl . to ( chars1 , { yPercent : - …" at bounding box center [944, 487] width 1009 height 648
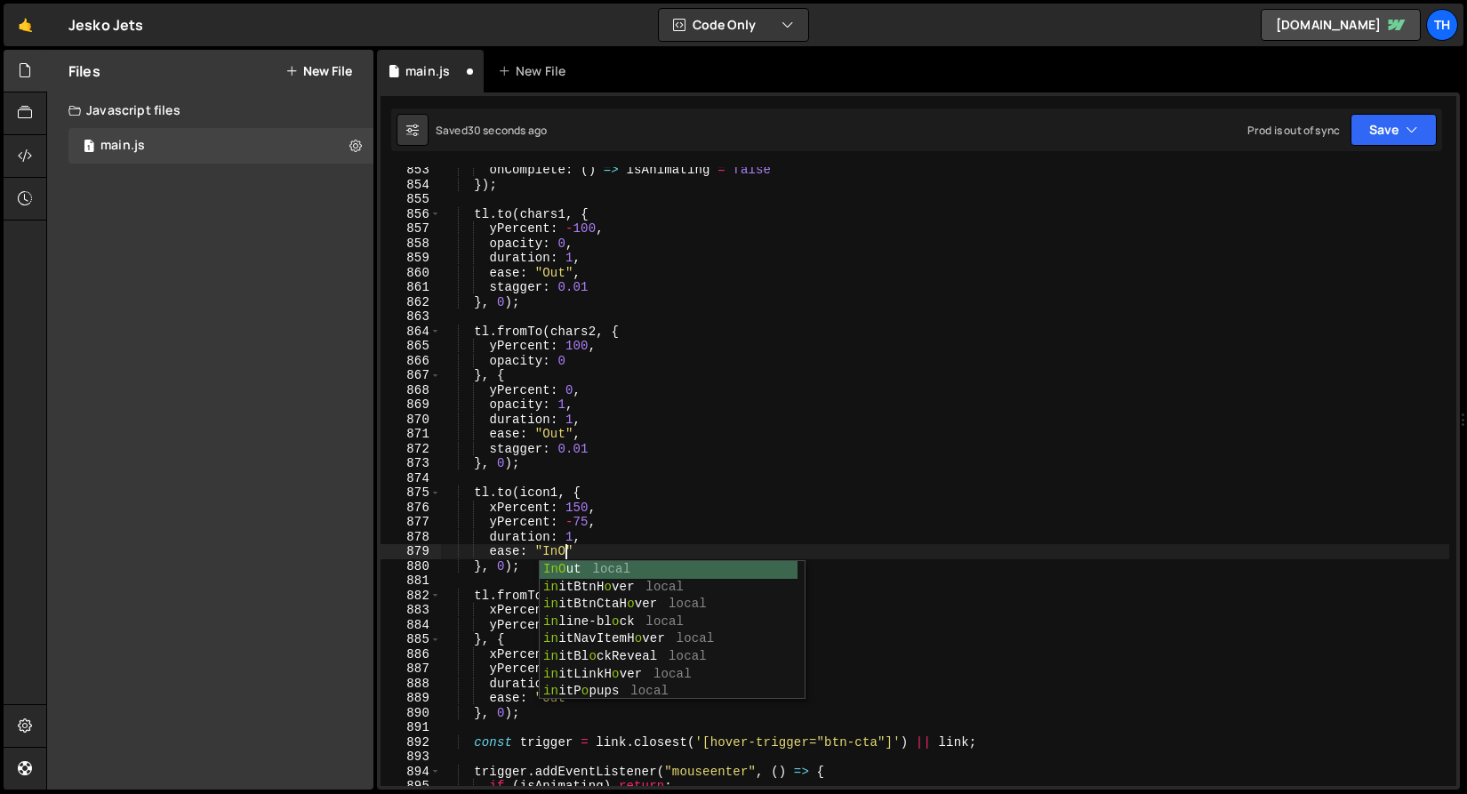
scroll to position [0, 9]
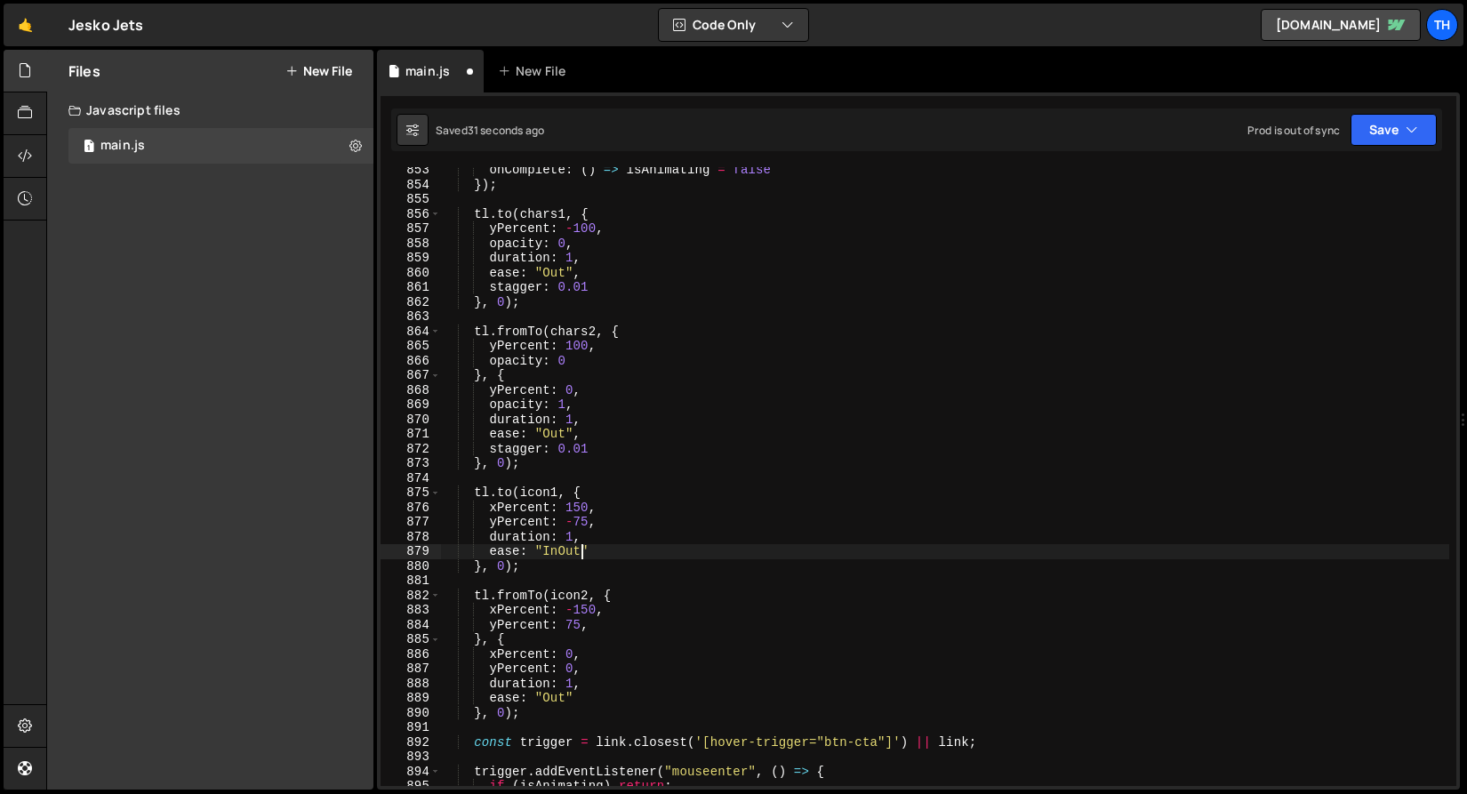
click at [564, 553] on div "onComplete : ( ) => isAnimating = false }) ; tl . to ( chars1 , { yPercent : - …" at bounding box center [944, 487] width 1009 height 648
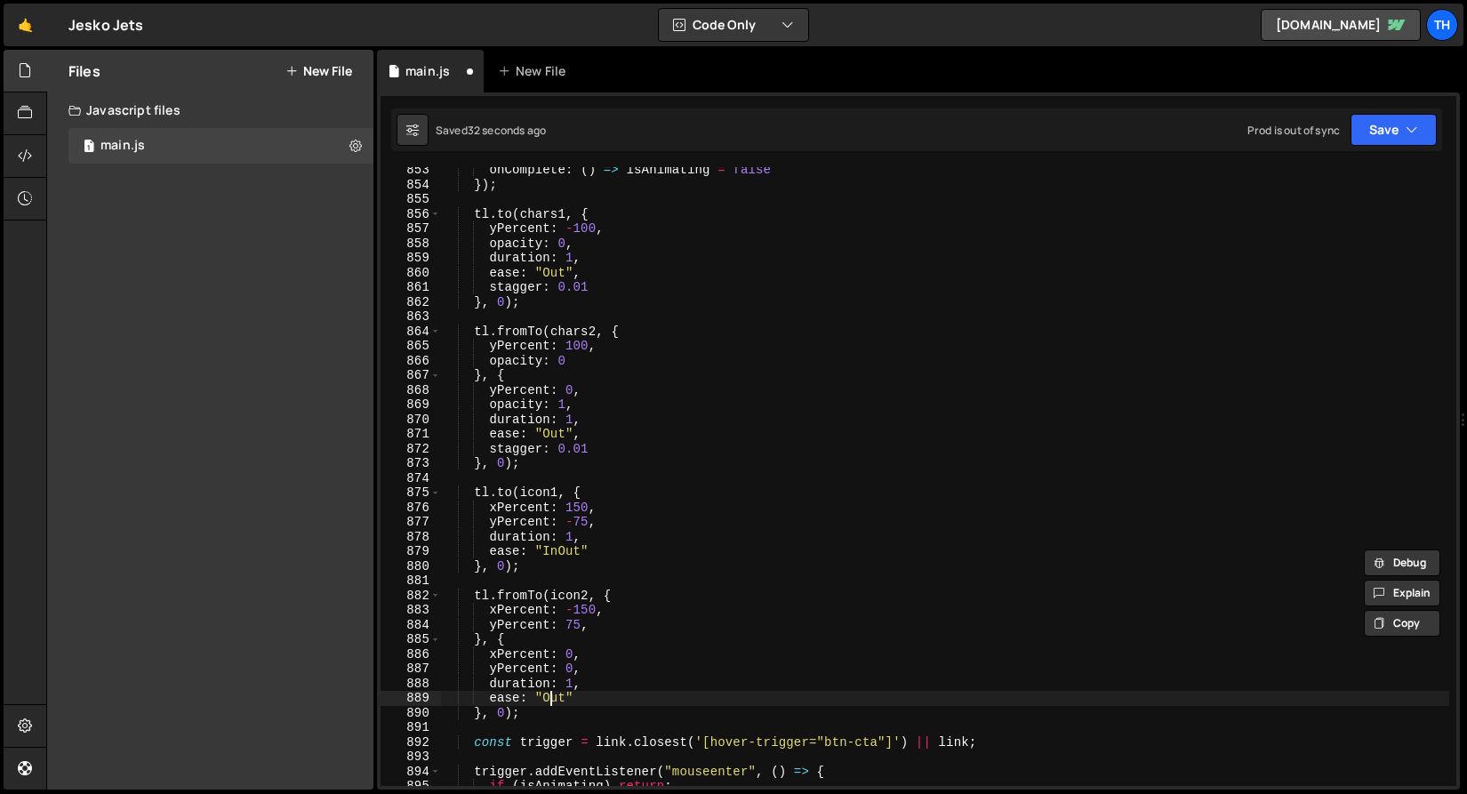
click at [549, 703] on div "onComplete : ( ) => isAnimating = false }) ; tl . to ( chars1 , { yPercent : - …" at bounding box center [944, 487] width 1009 height 648
paste textarea "In"
click at [1406, 136] on icon "button" at bounding box center [1411, 130] width 12 height 18
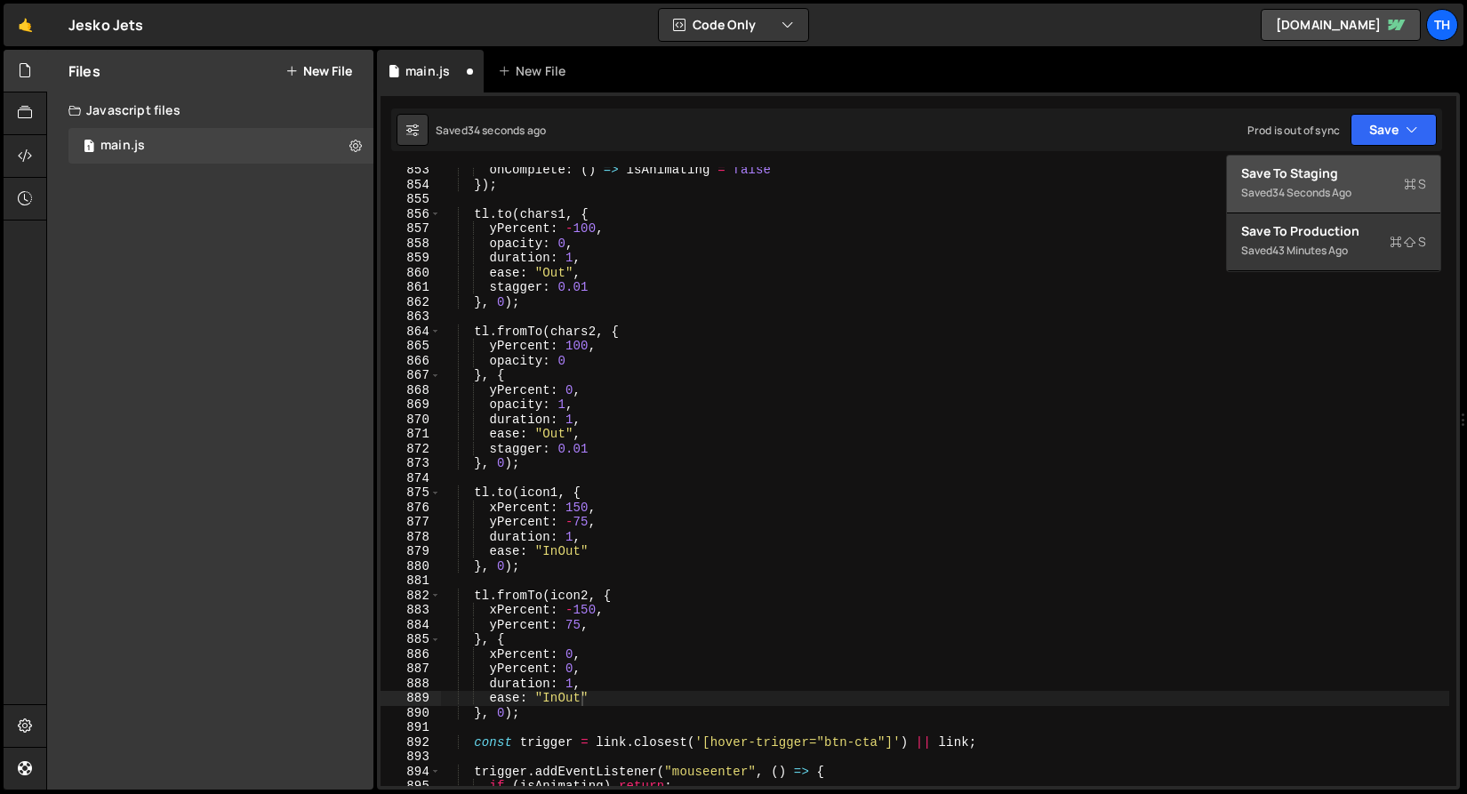
click at [1312, 171] on div "Save to Staging S" at bounding box center [1333, 173] width 185 height 18
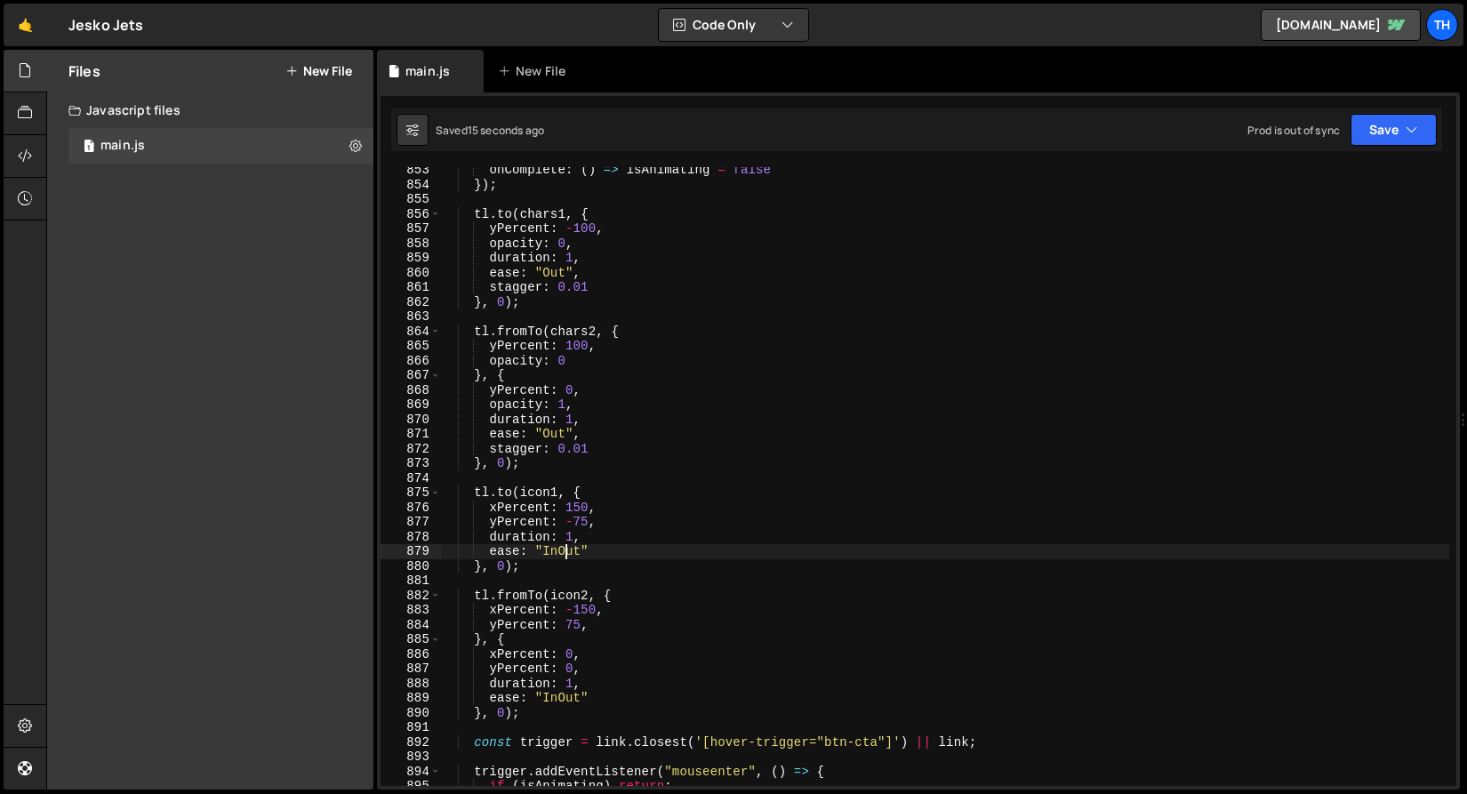
click at [567, 556] on div "onComplete : ( ) => isAnimating = false }) ; tl . to ( chars1 , { yPercent : - …" at bounding box center [944, 487] width 1009 height 648
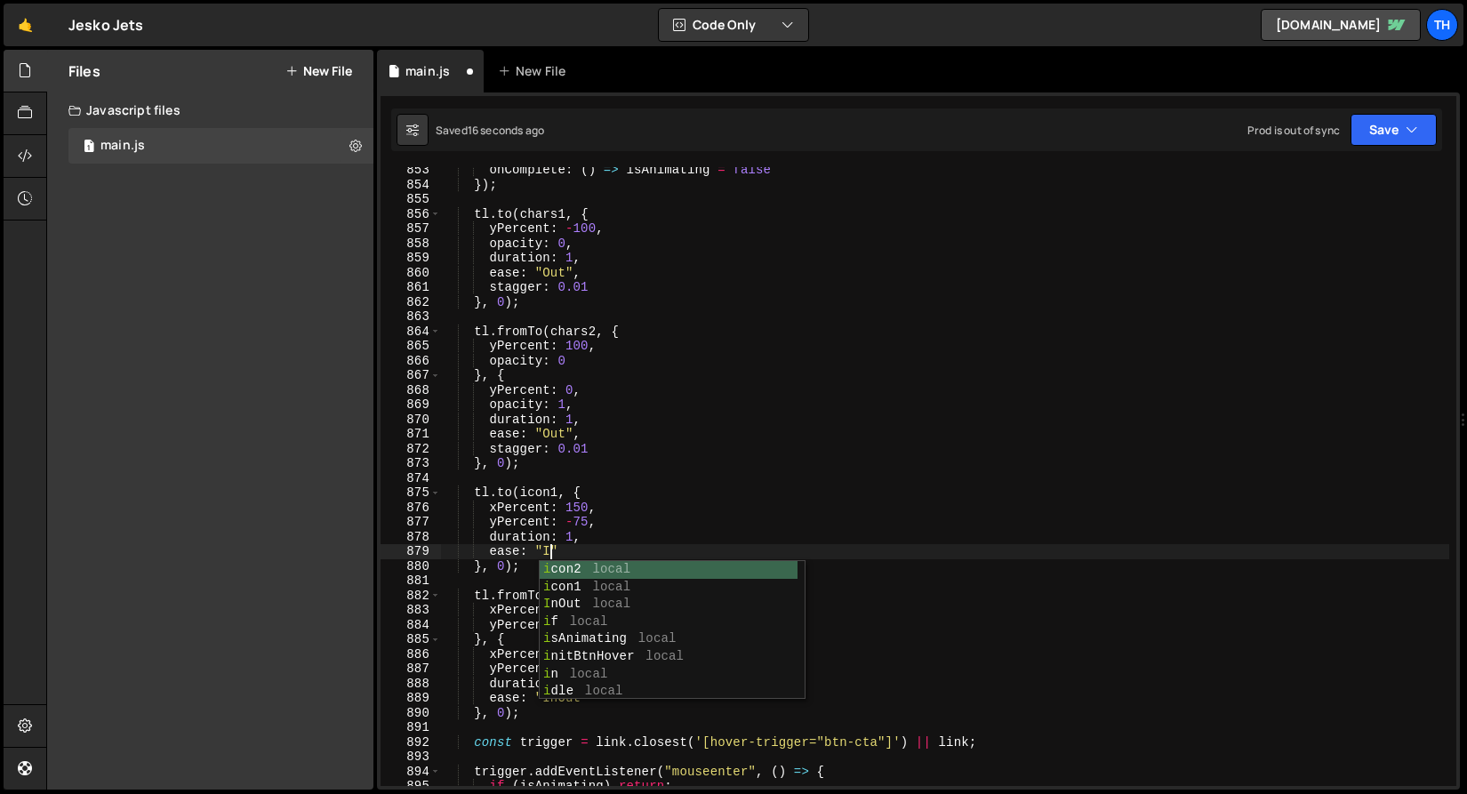
scroll to position [0, 7]
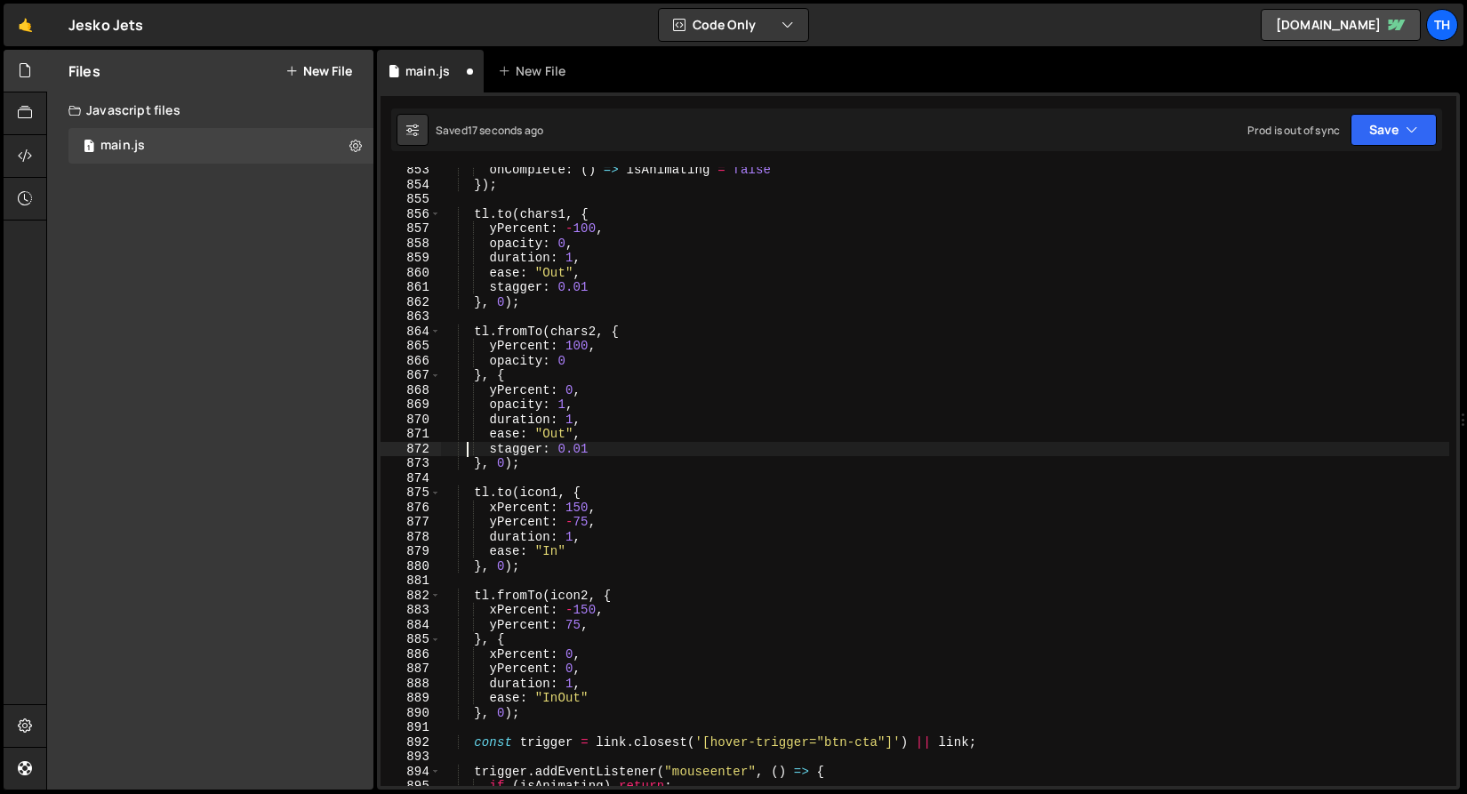
click at [466, 445] on div "onComplete : ( ) => isAnimating = false }) ; tl . to ( chars1 , { yPercent : - …" at bounding box center [944, 487] width 1009 height 648
click at [562, 704] on div "onComplete : ( ) => isAnimating = false }) ; tl . to ( chars1 , { yPercent : - …" at bounding box center [944, 487] width 1009 height 648
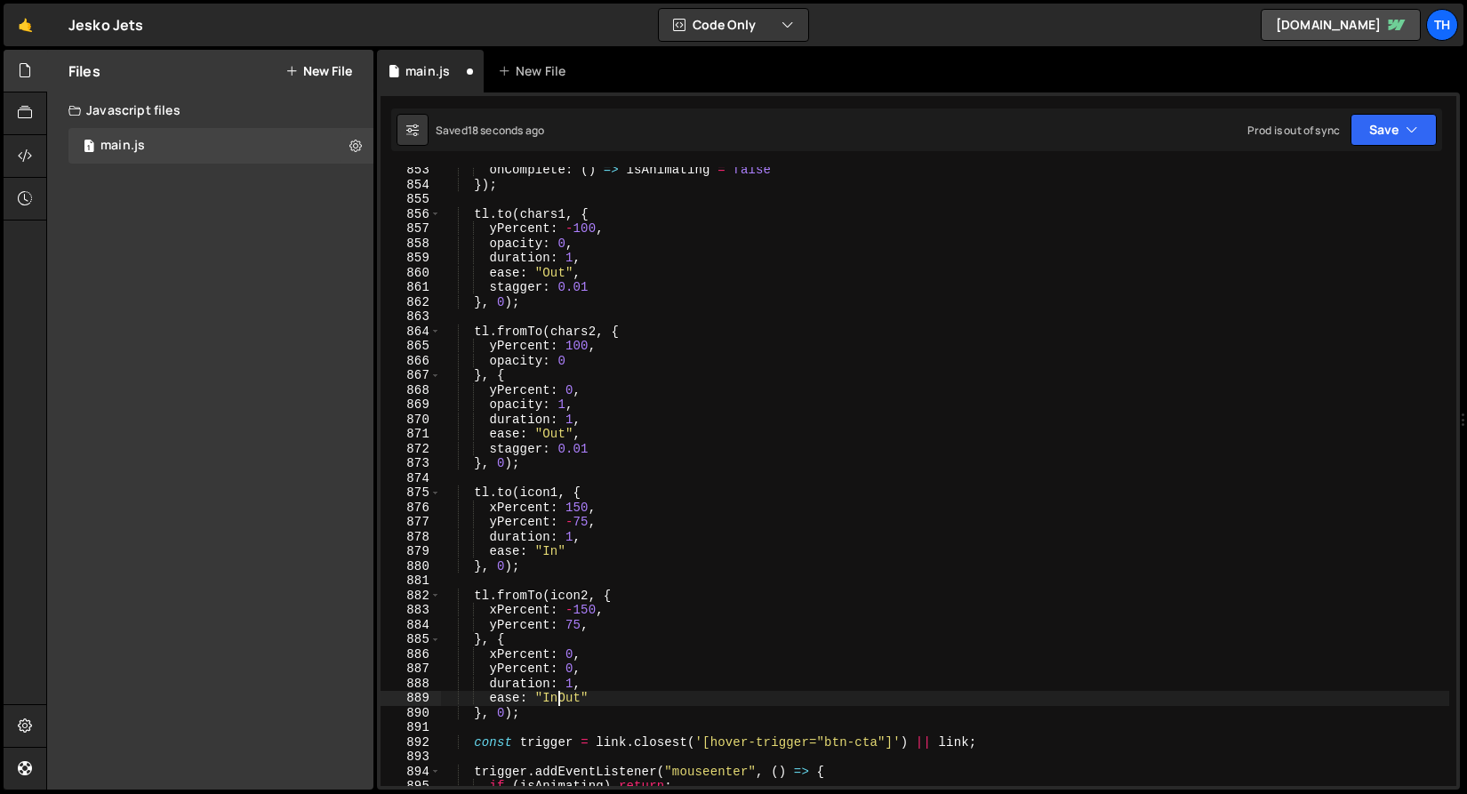
click at [562, 704] on div "onComplete : ( ) => isAnimating = false }) ; tl . to ( chars1 , { yPercent : - …" at bounding box center [944, 487] width 1009 height 648
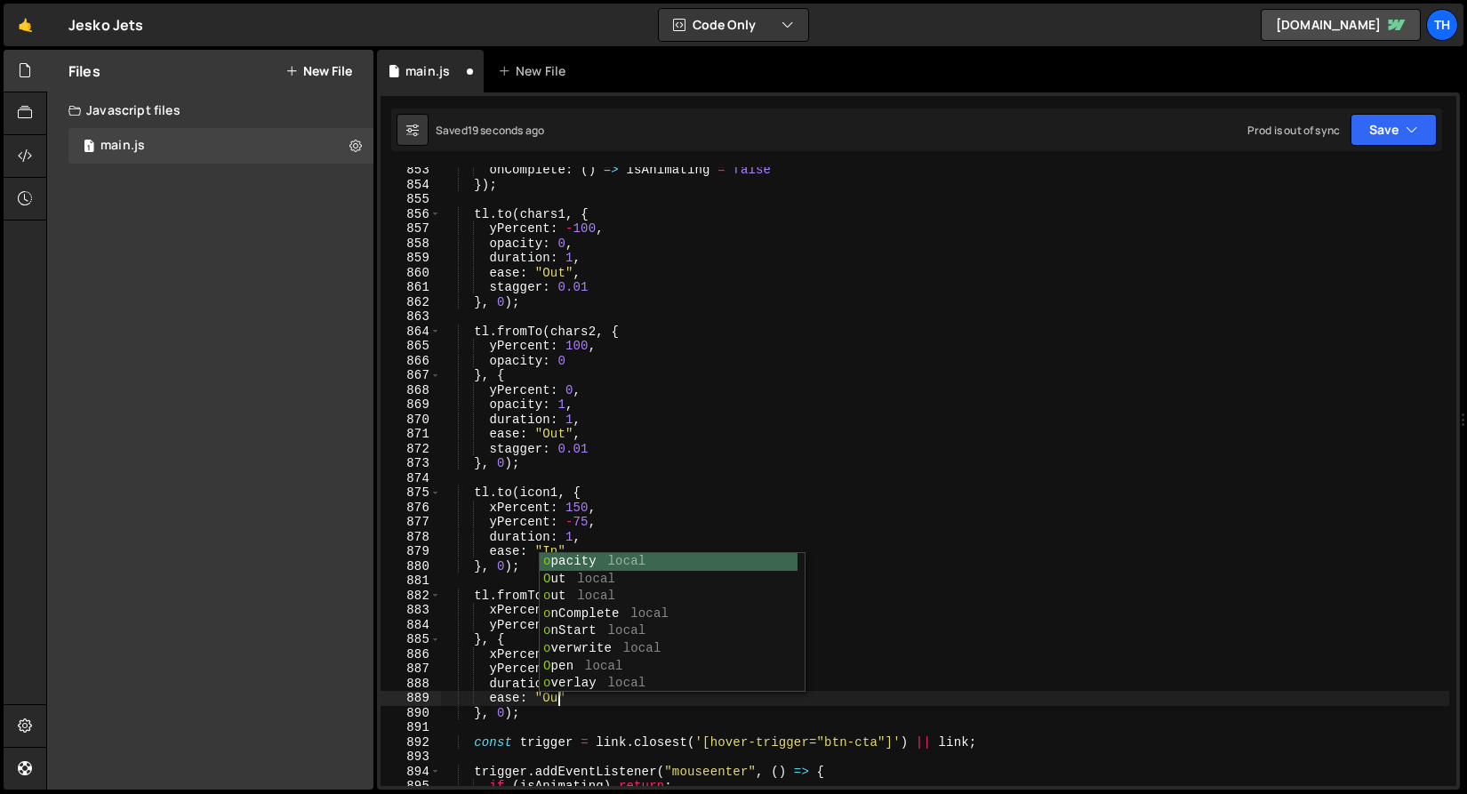
scroll to position [0, 8]
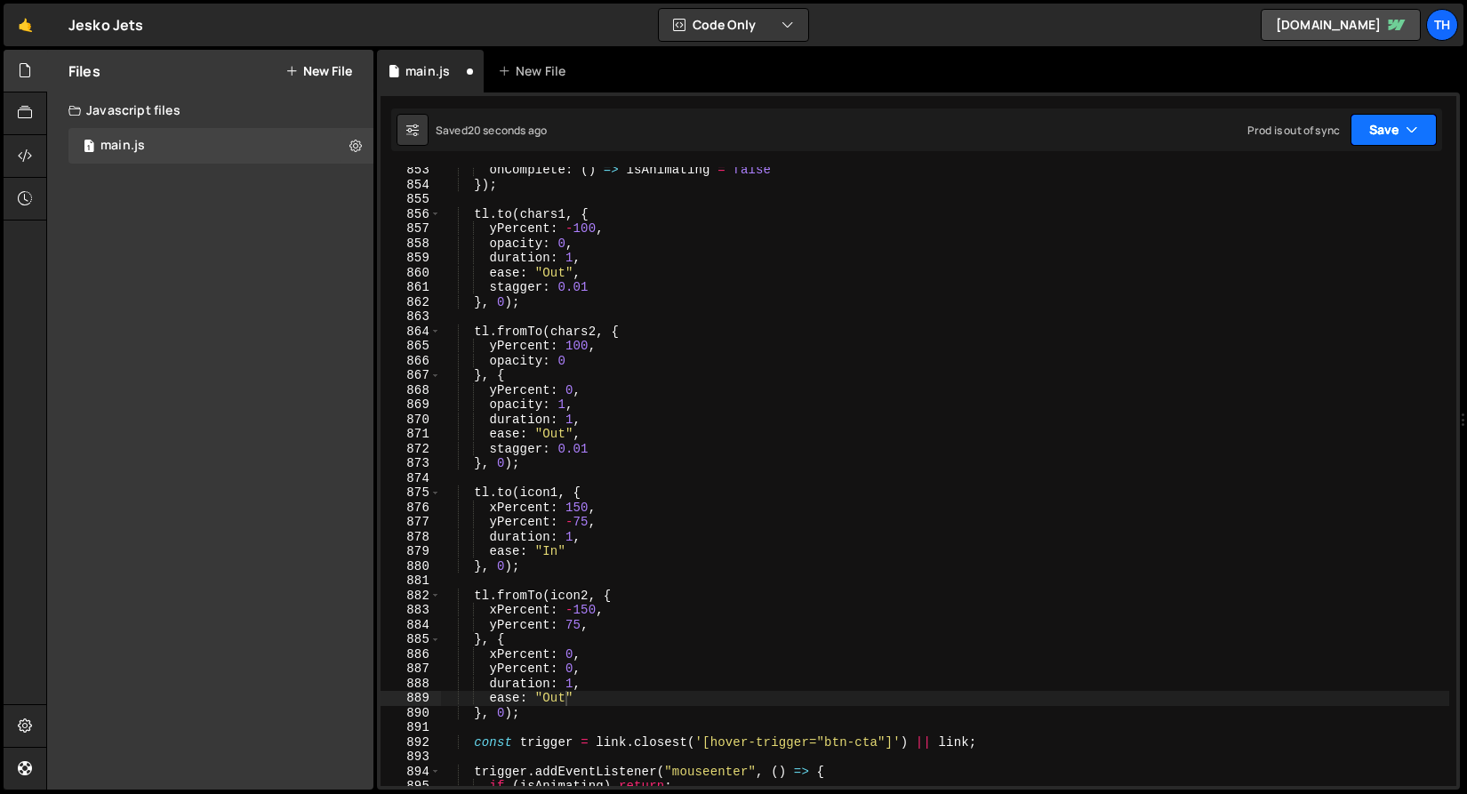
click at [1384, 122] on button "Save" at bounding box center [1393, 130] width 86 height 32
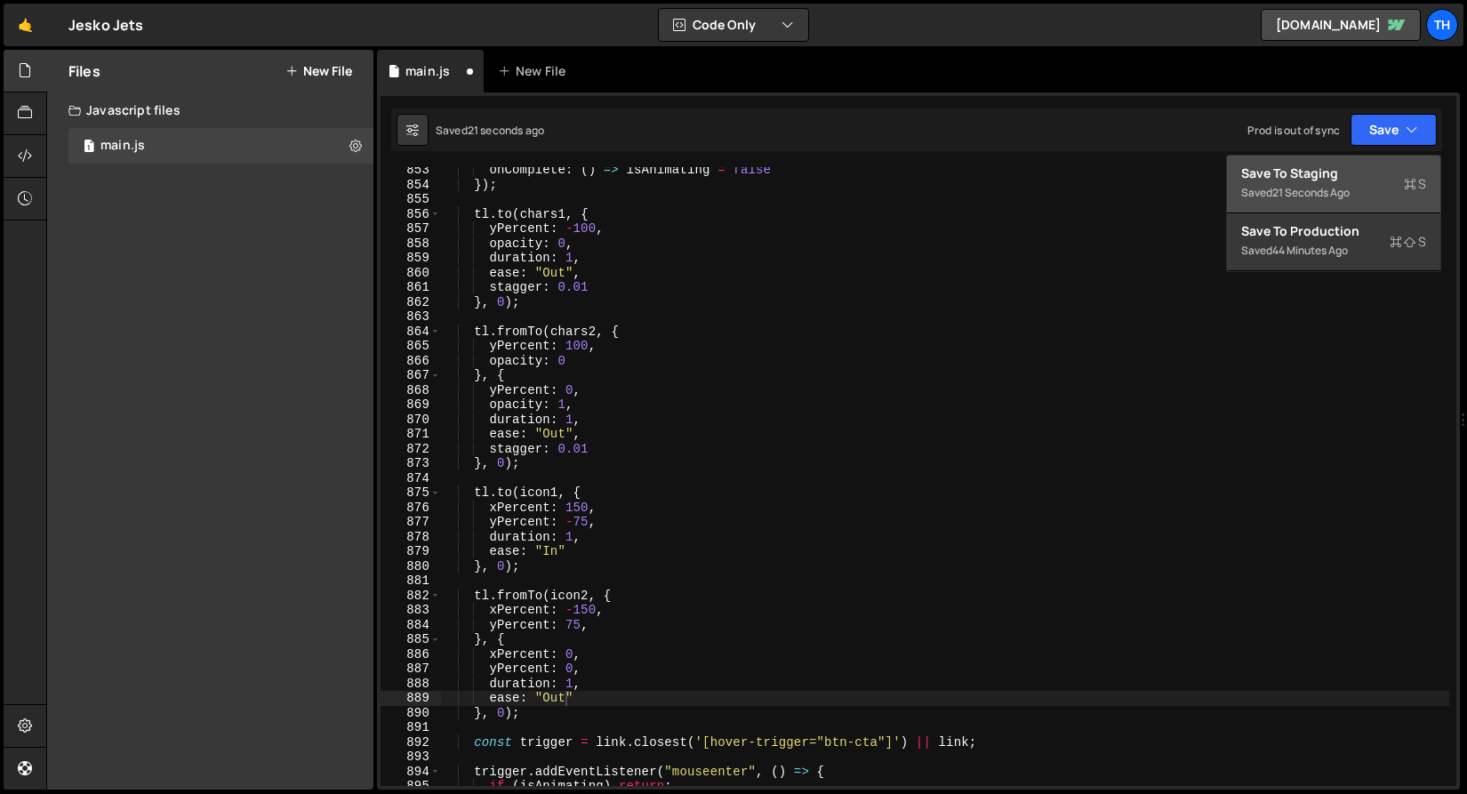
click at [1316, 188] on div "21 seconds ago" at bounding box center [1310, 192] width 77 height 15
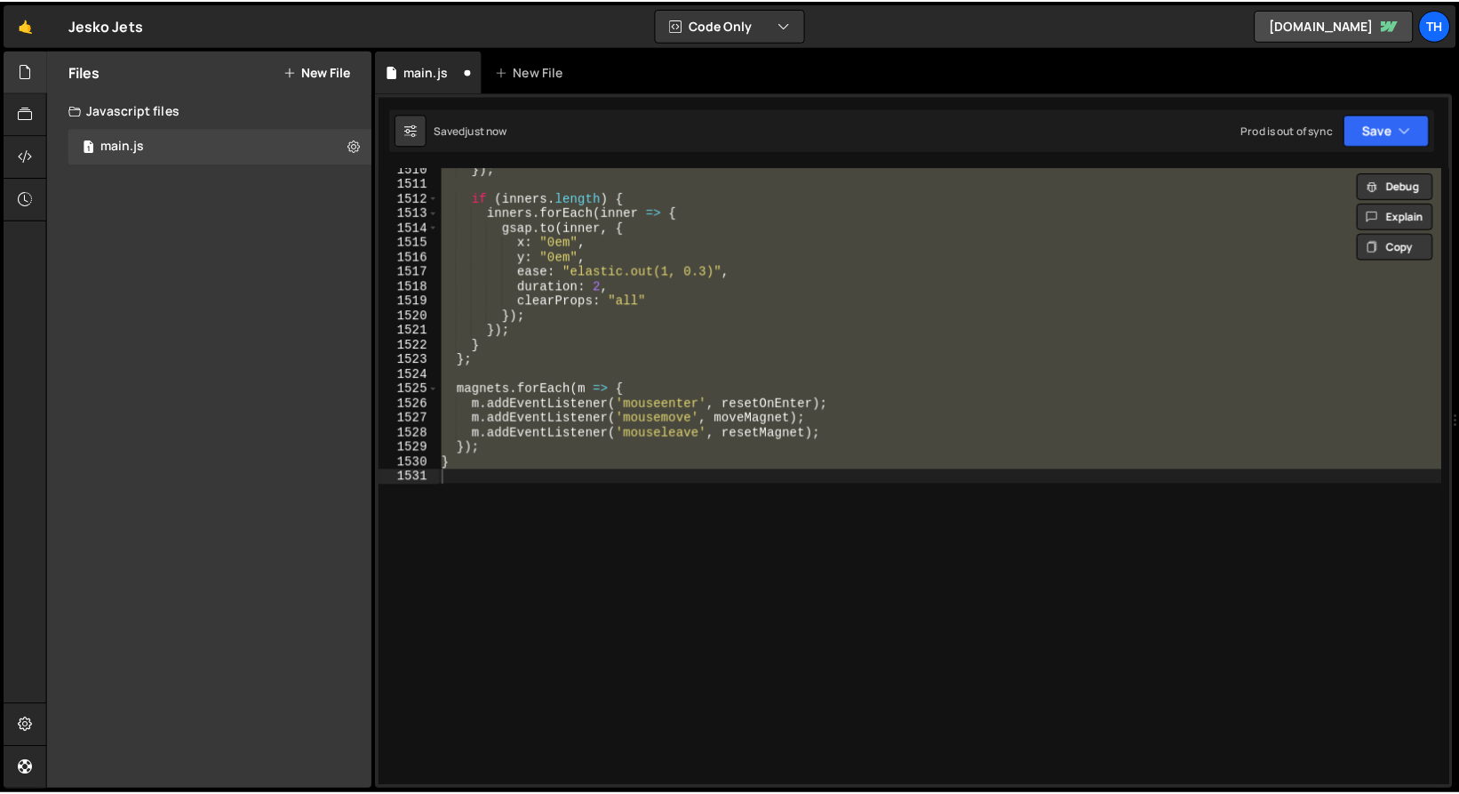
scroll to position [12713, 0]
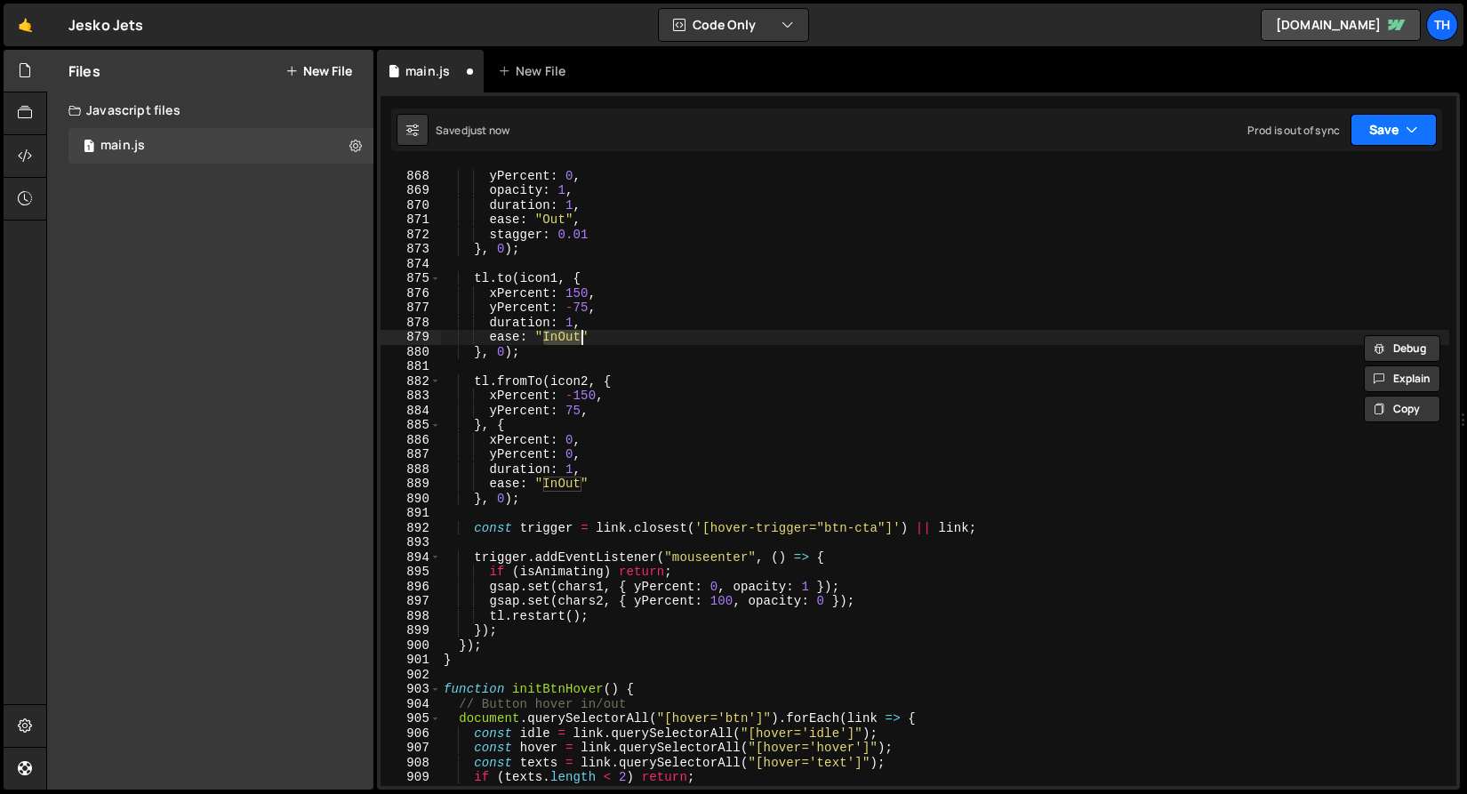
click at [1435, 133] on button "Save" at bounding box center [1393, 130] width 86 height 32
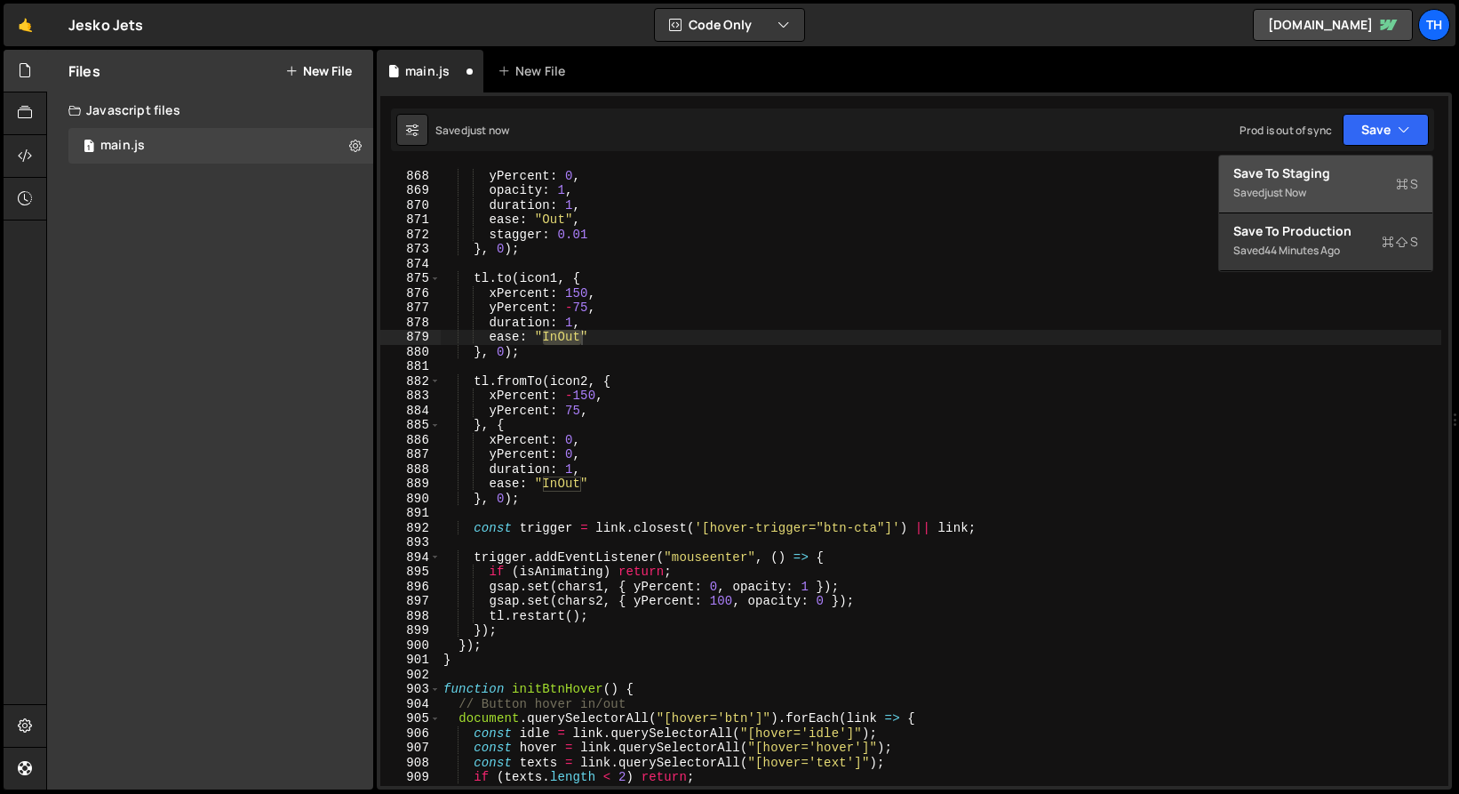
click at [1367, 180] on div "Save to Staging S" at bounding box center [1326, 173] width 185 height 18
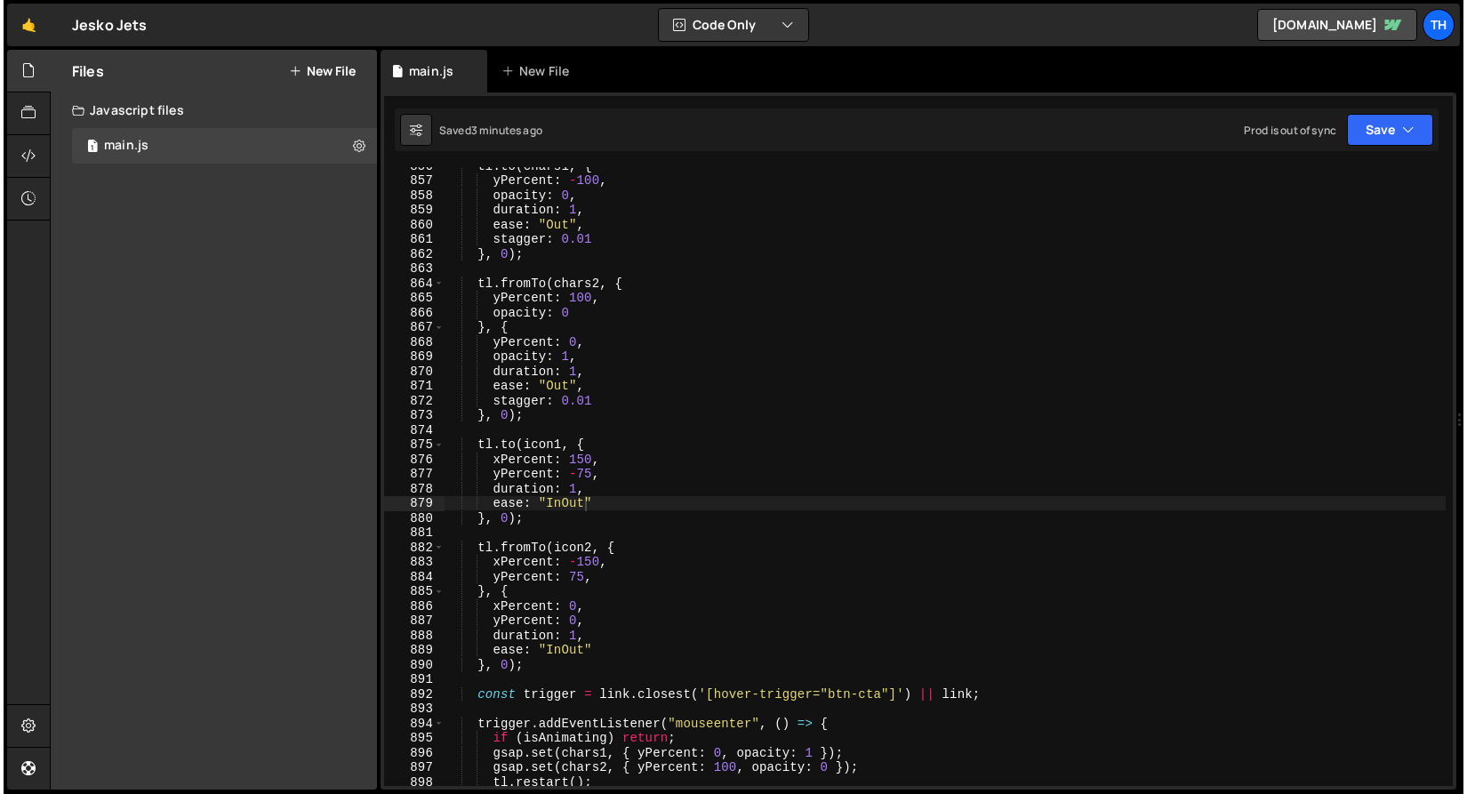
scroll to position [12540, 0]
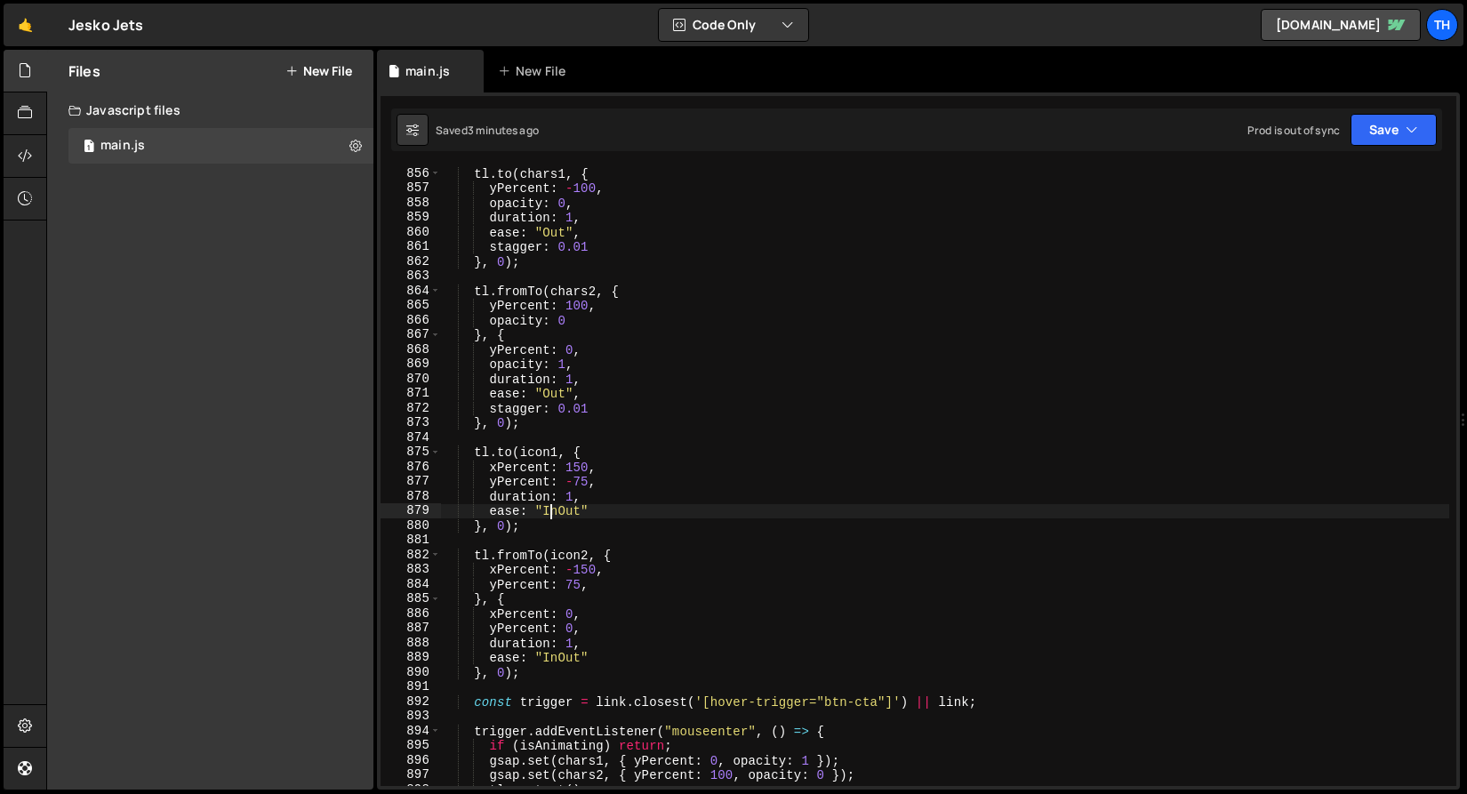
click at [554, 505] on div "tl . to ( chars1 , { yPercent : - 100 , opacity : 0 , duration : 1 , ease : "Ou…" at bounding box center [944, 490] width 1009 height 648
click at [558, 395] on div "tl . to ( chars1 , { yPercent : - 100 , opacity : 0 , duration : 1 , ease : "Ou…" at bounding box center [944, 490] width 1009 height 648
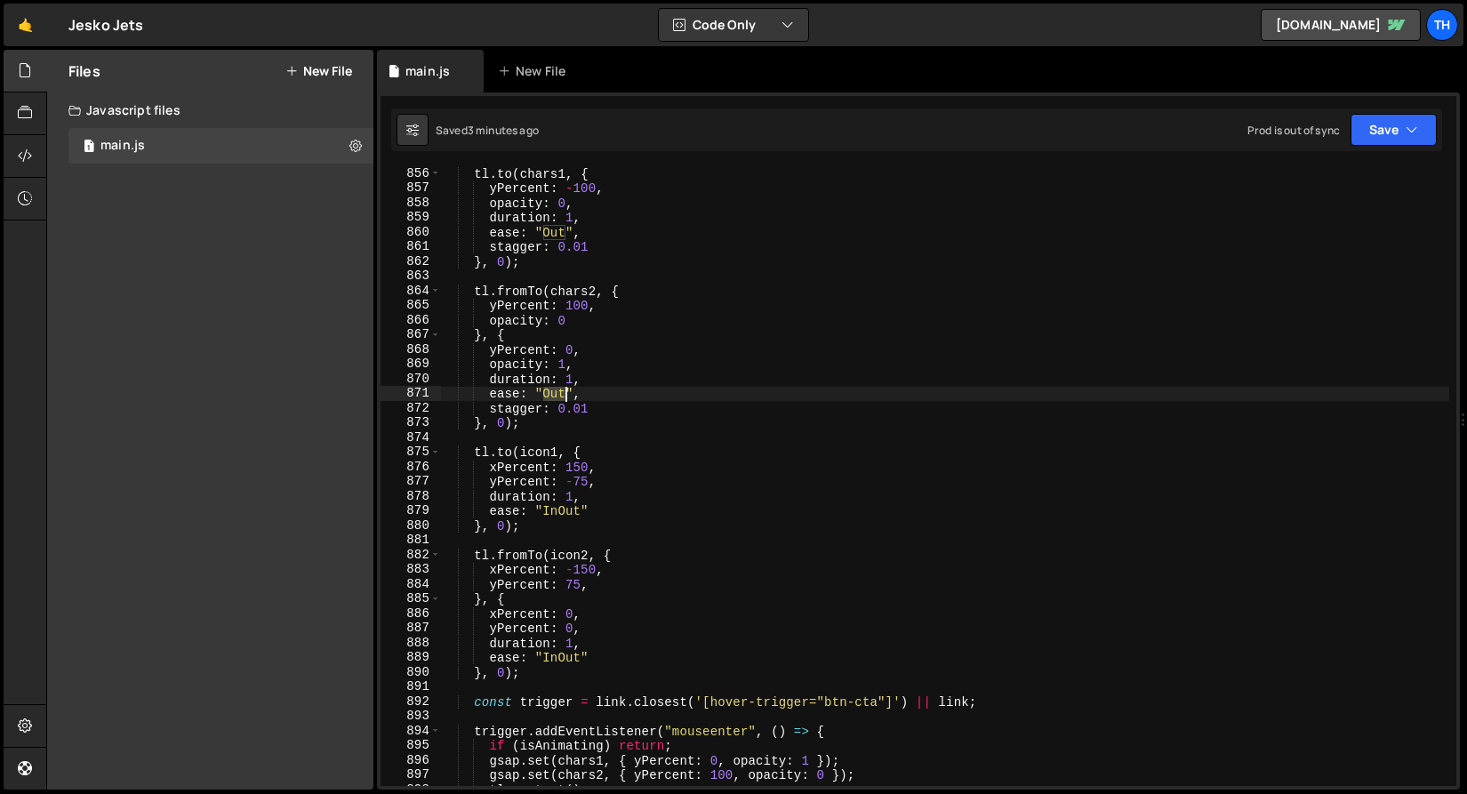
click at [558, 395] on div "tl . to ( chars1 , { yPercent : - 100 , opacity : 0 , duration : 1 , ease : "Ou…" at bounding box center [944, 490] width 1009 height 648
paste textarea "In"
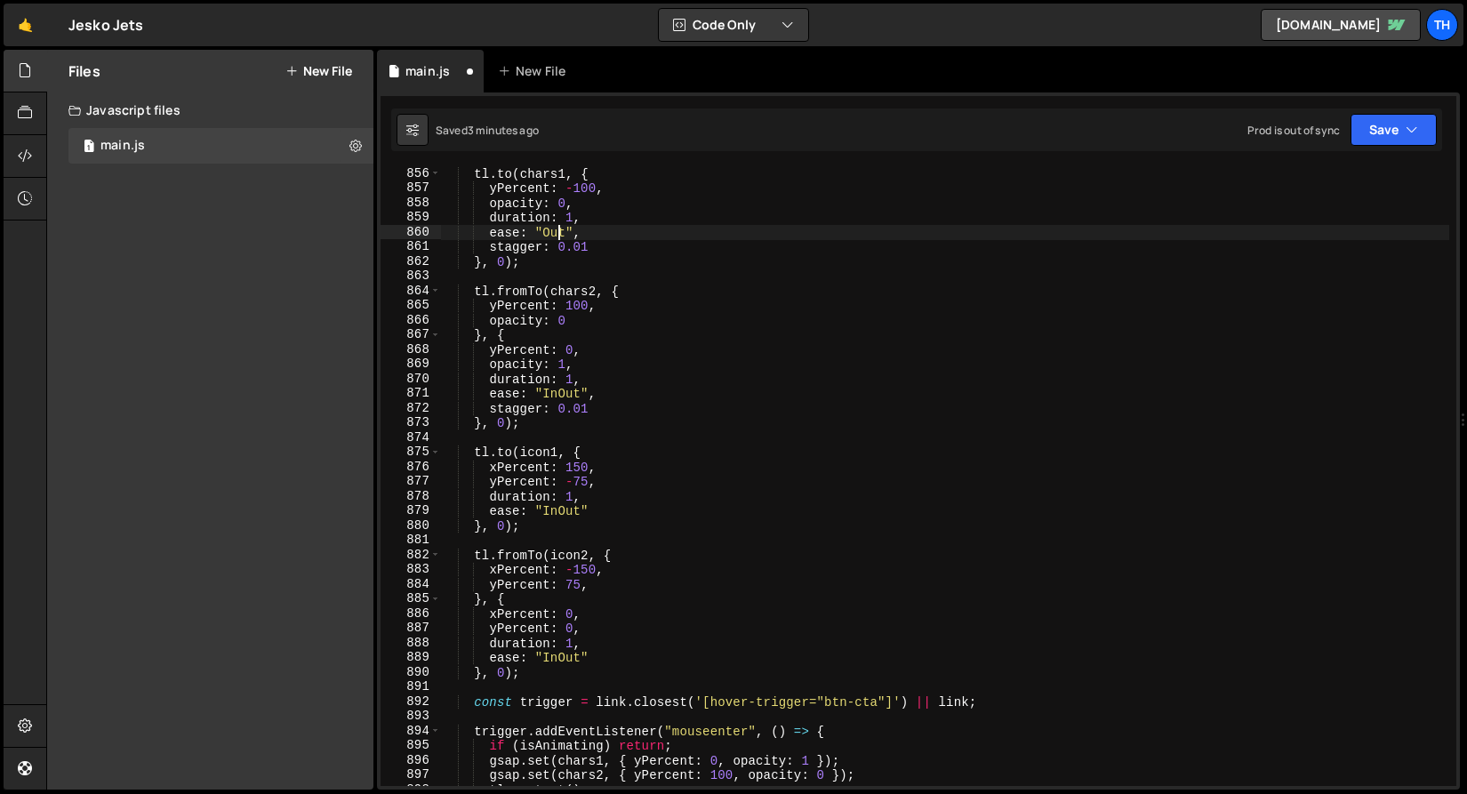
click at [556, 235] on div "tl . to ( chars1 , { yPercent : - 100 , opacity : 0 , duration : 1 , ease : "Ou…" at bounding box center [944, 490] width 1009 height 648
paste textarea "In"
click at [1365, 129] on button "Save" at bounding box center [1393, 130] width 86 height 32
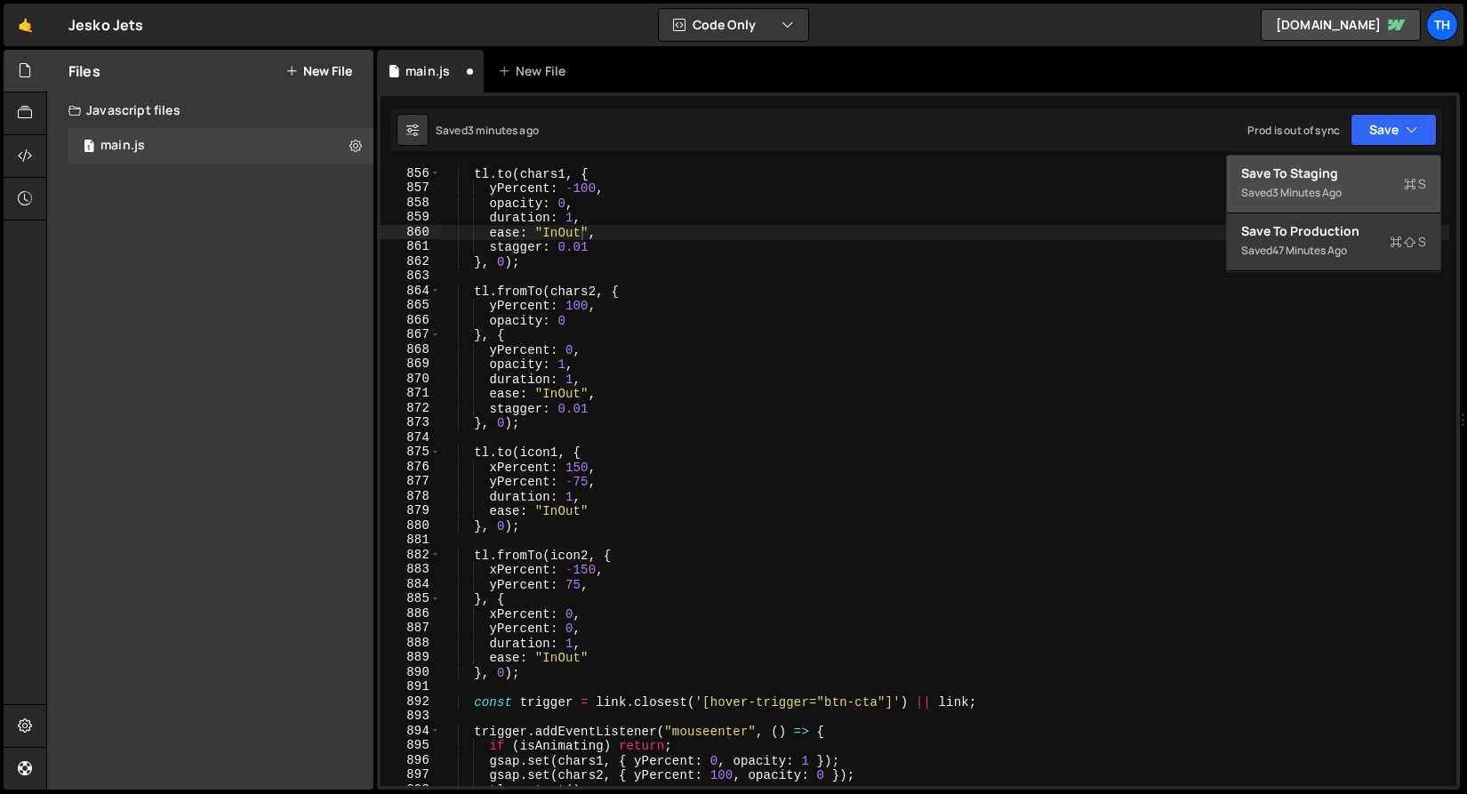
click at [1276, 168] on div "Save to Staging S" at bounding box center [1333, 173] width 185 height 18
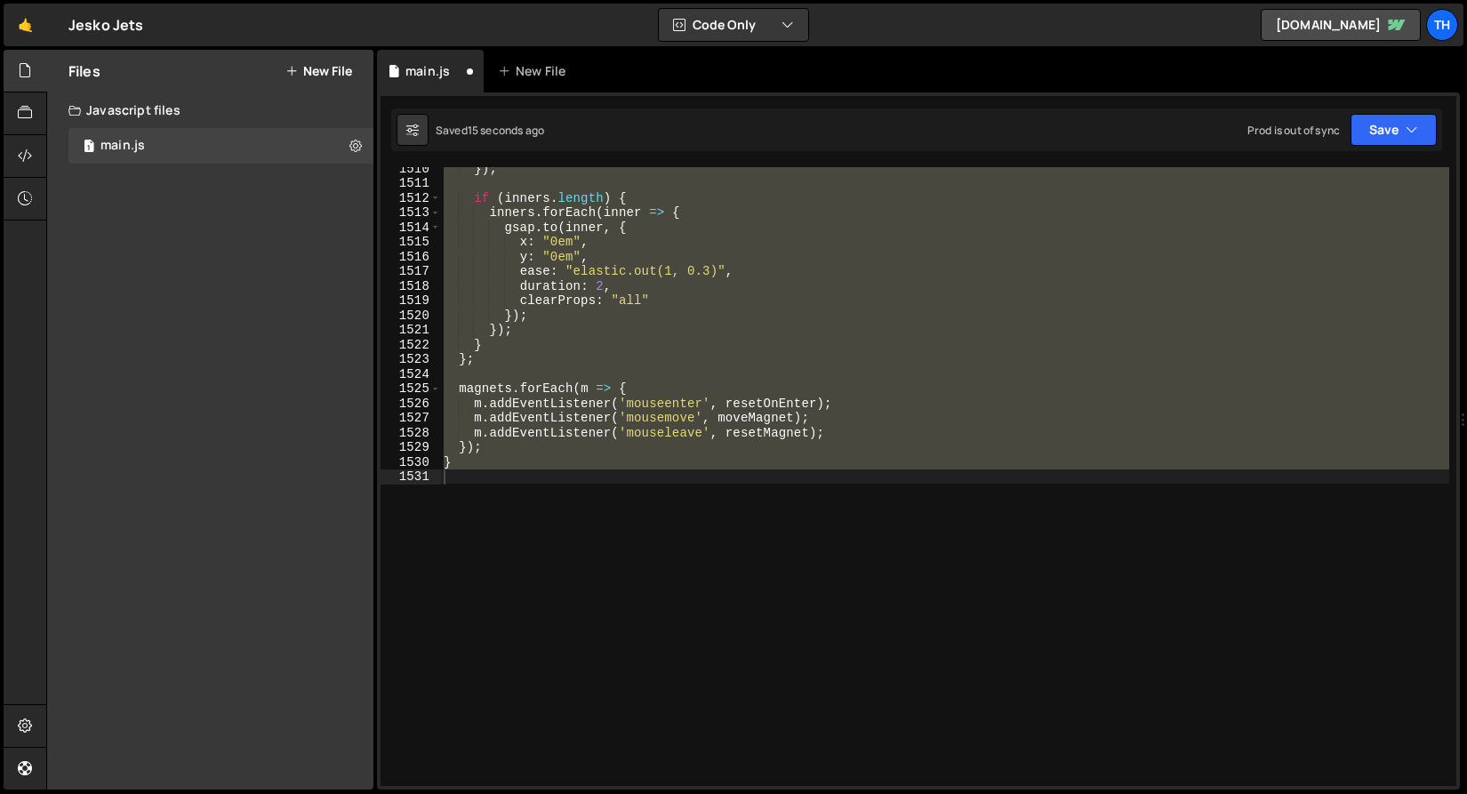
scroll to position [12288, 0]
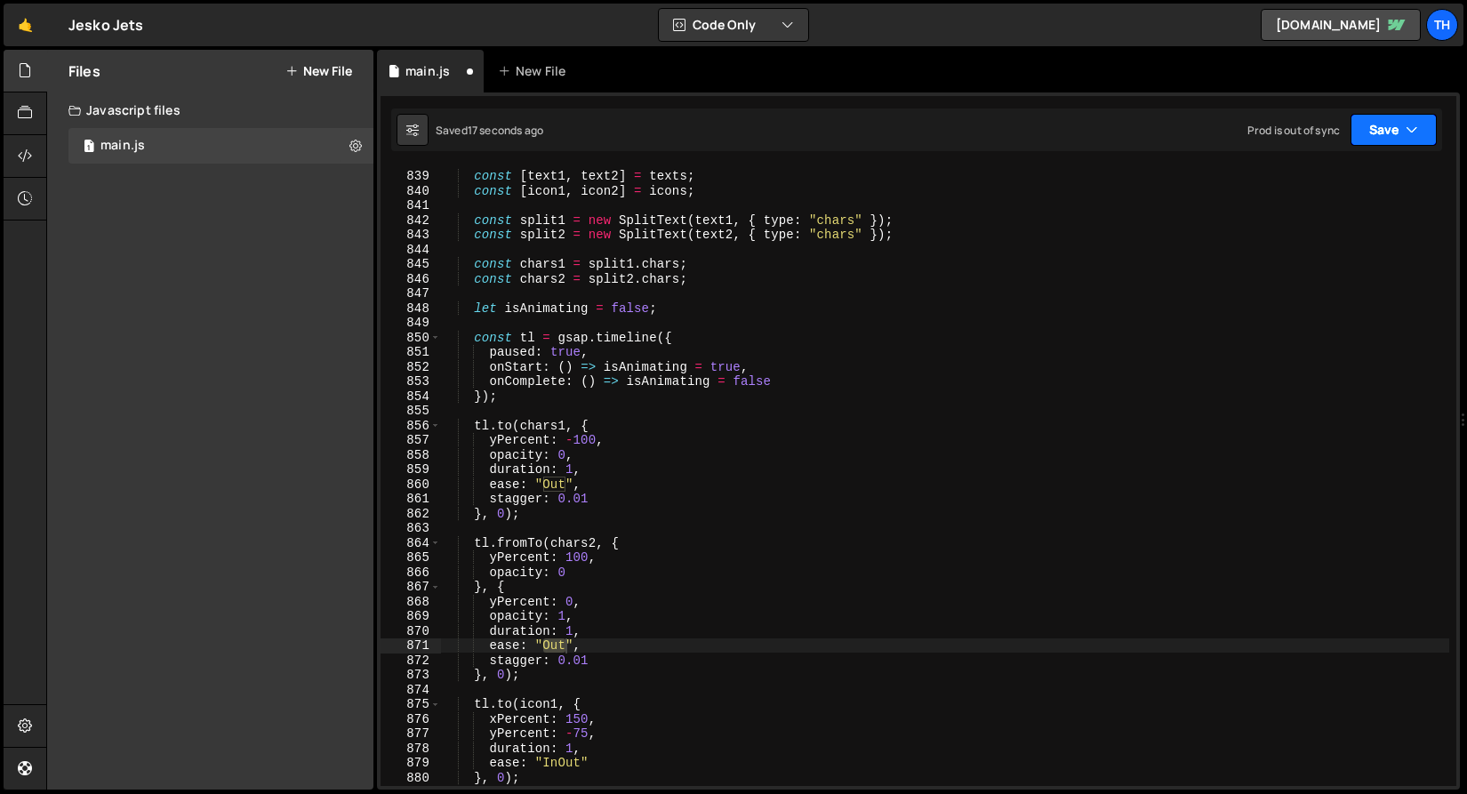
click at [1351, 136] on button "Save" at bounding box center [1393, 130] width 86 height 32
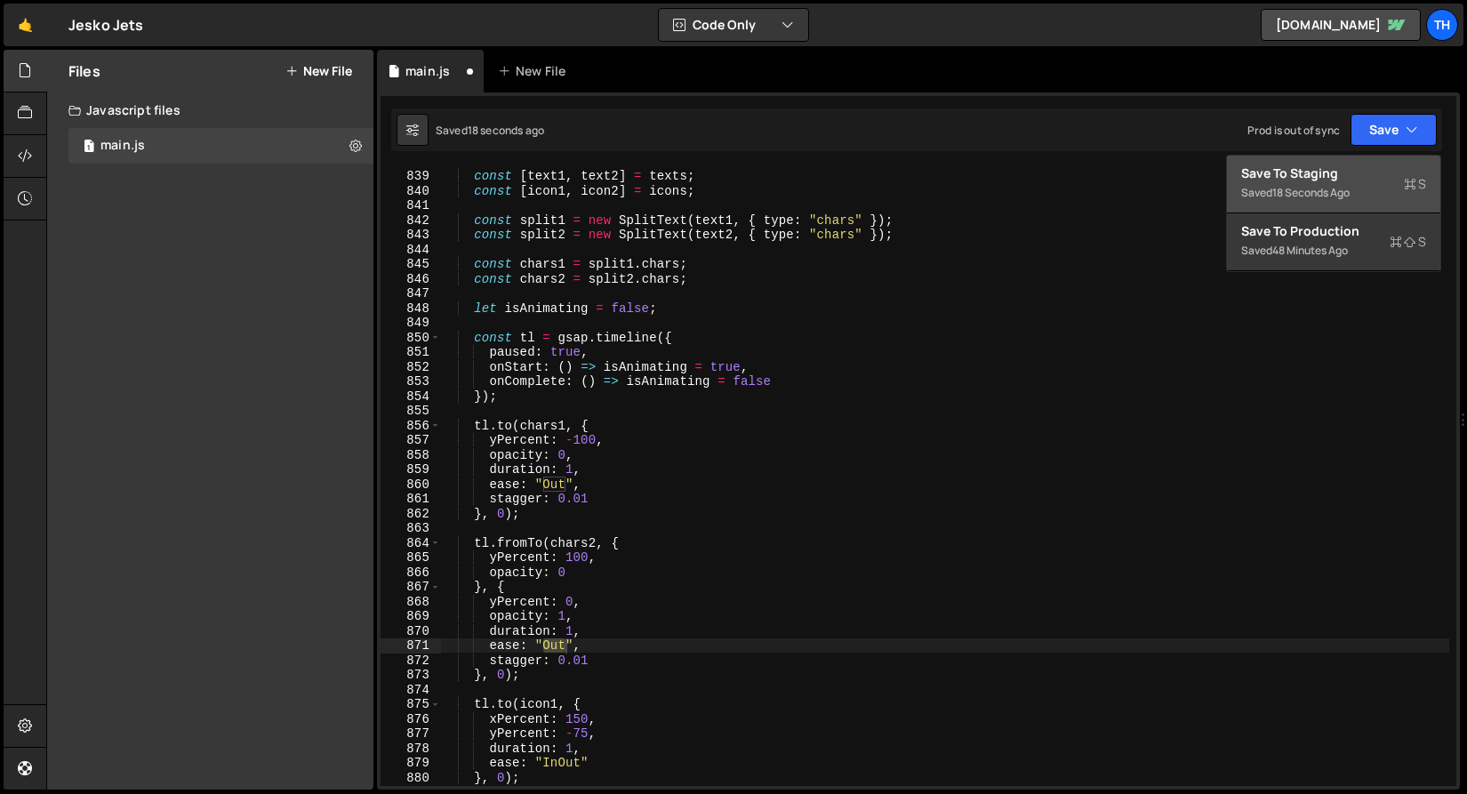
click at [1310, 172] on div "Save to Staging S" at bounding box center [1333, 173] width 185 height 18
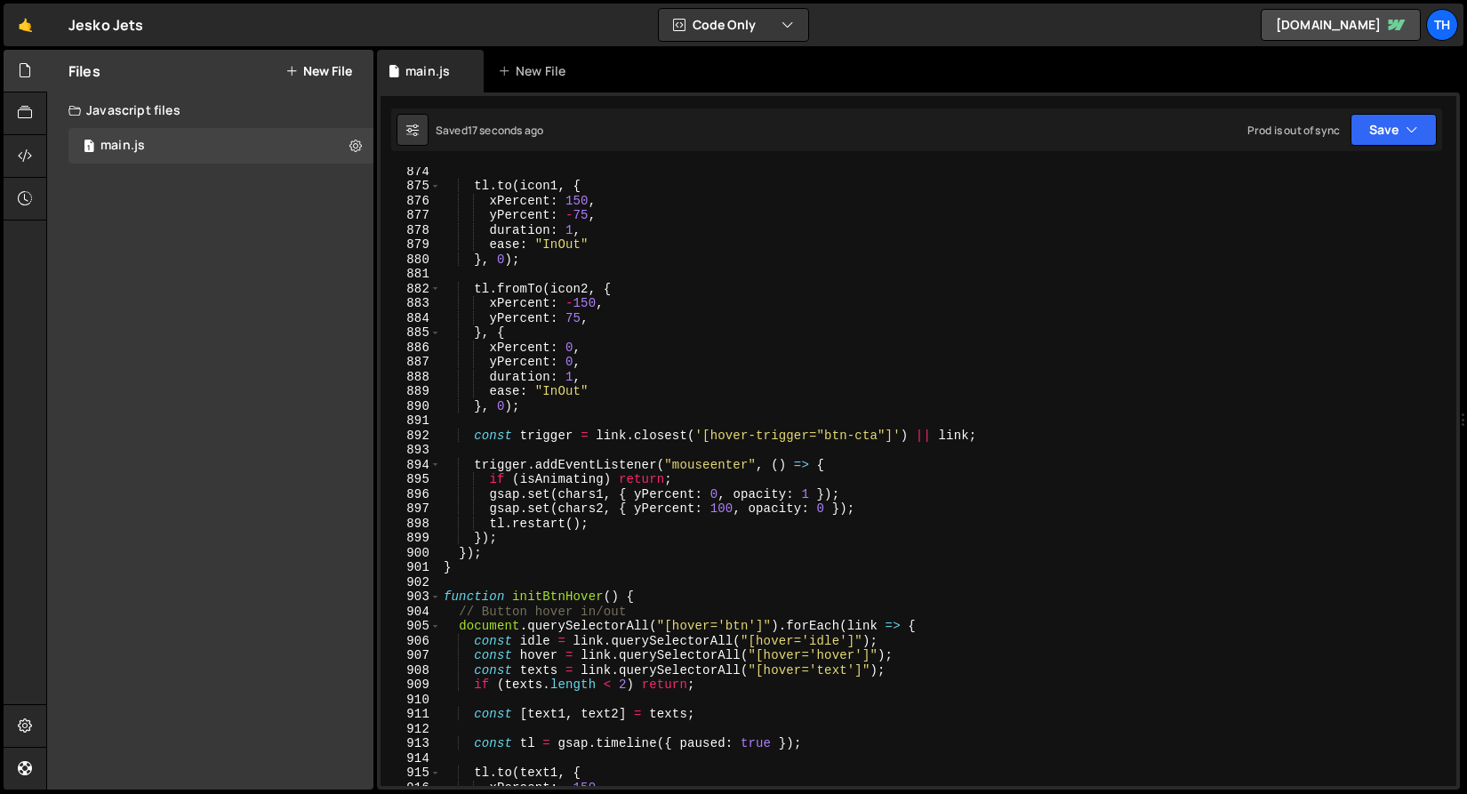
scroll to position [12806, 0]
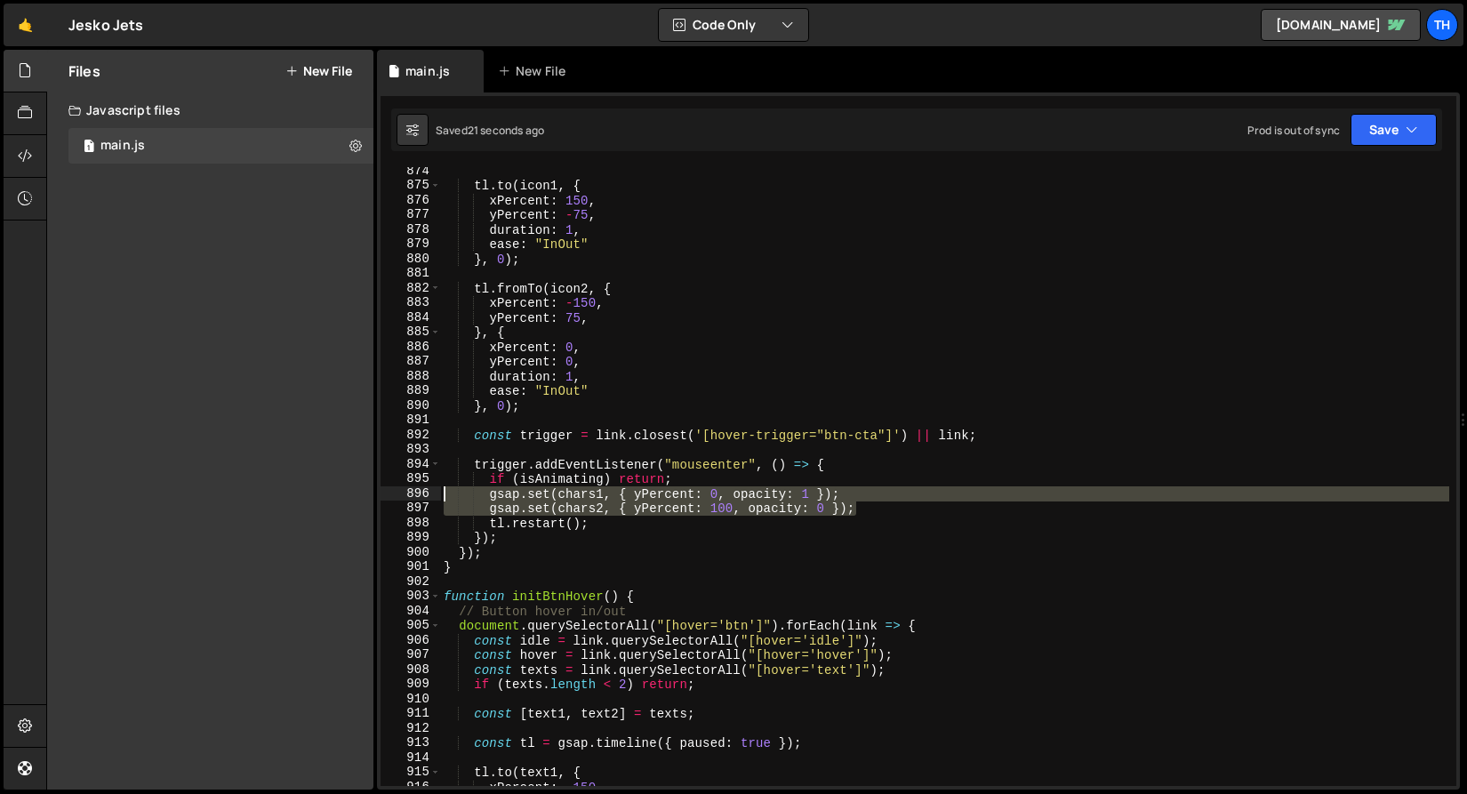
drag, startPoint x: 907, startPoint y: 515, endPoint x: 258, endPoint y: 494, distance: 649.1
click at [258, 494] on div "Files New File Javascript files 1 main.js 0 CSS files Copy share link Edit File…" at bounding box center [756, 420] width 1420 height 740
click at [889, 503] on div "tl . to ( icon1 , { xPercent : 150 , yPercent : - 75 , duration : 1 , ease : "I…" at bounding box center [944, 476] width 1009 height 619
type textarea "gsap.set(chars2, { yPercent: 100, opacity: 0 });"
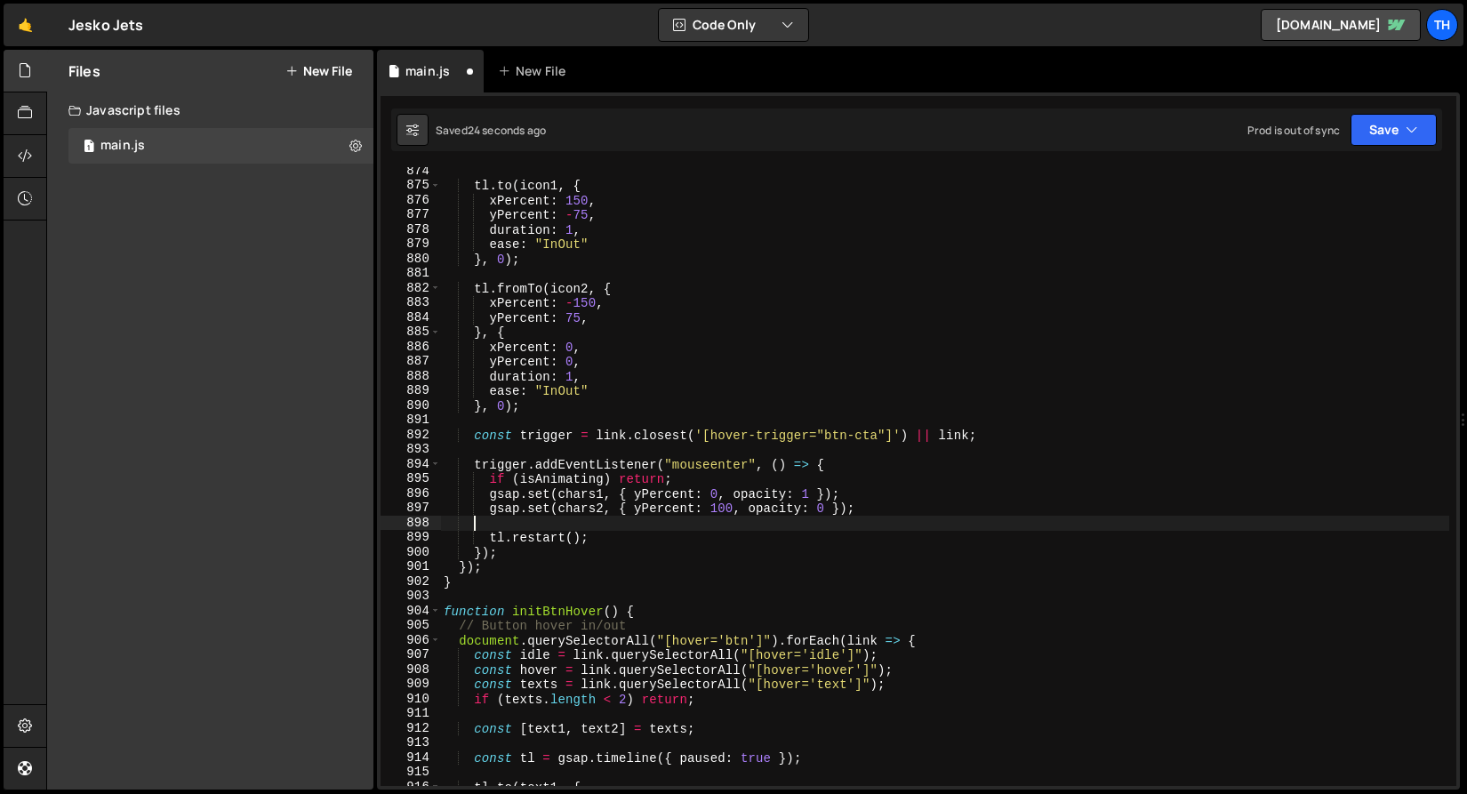
scroll to position [0, 0]
paste textarea "gsap.set(chars2, { yPercent: 100, opacity: 0 });"
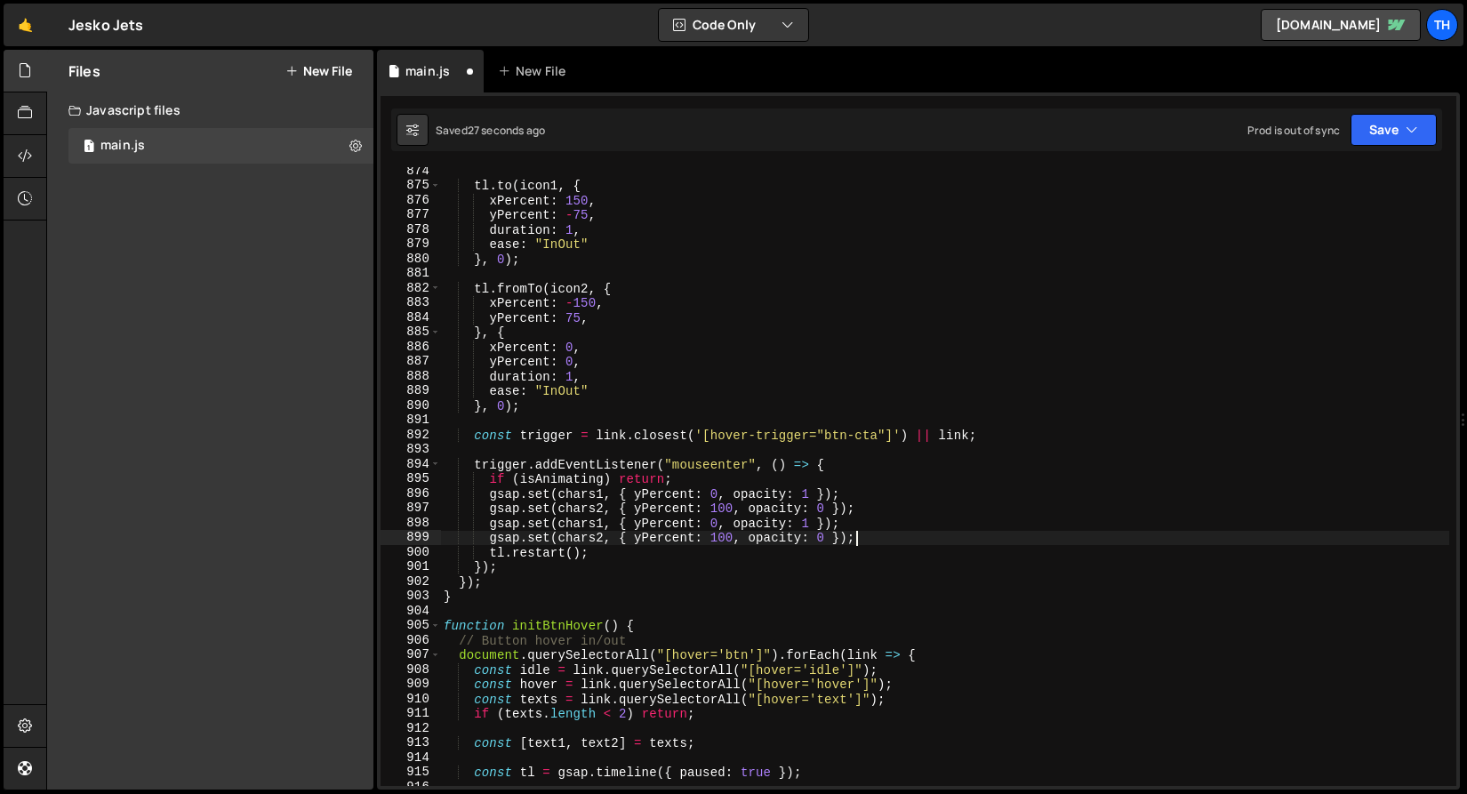
click at [580, 525] on div "tl . to ( icon1 , { xPercent : 150 , yPercent : - 75 , duration : 1 , ease : "I…" at bounding box center [944, 488] width 1009 height 648
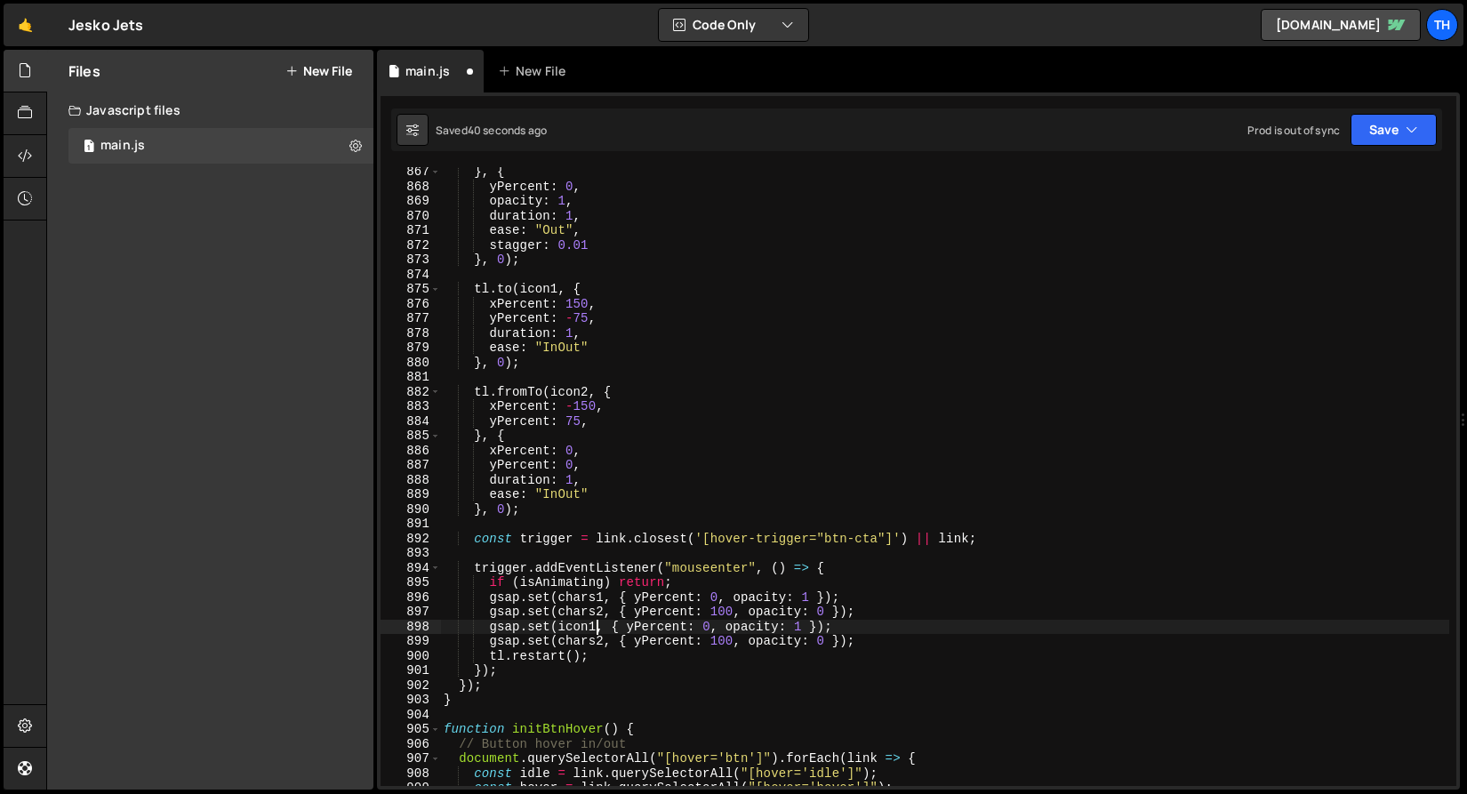
scroll to position [12703, 0]
click at [601, 642] on div "} , { yPercent : 0 , opacity : 1 , duration : 1 , ease : "Out" , stagger : 0.01…" at bounding box center [944, 488] width 1009 height 648
click at [678, 572] on div "} , { yPercent : 0 , opacity : 1 , duration : 1 , ease : "Out" , stagger : 0.01…" at bounding box center [944, 488] width 1009 height 648
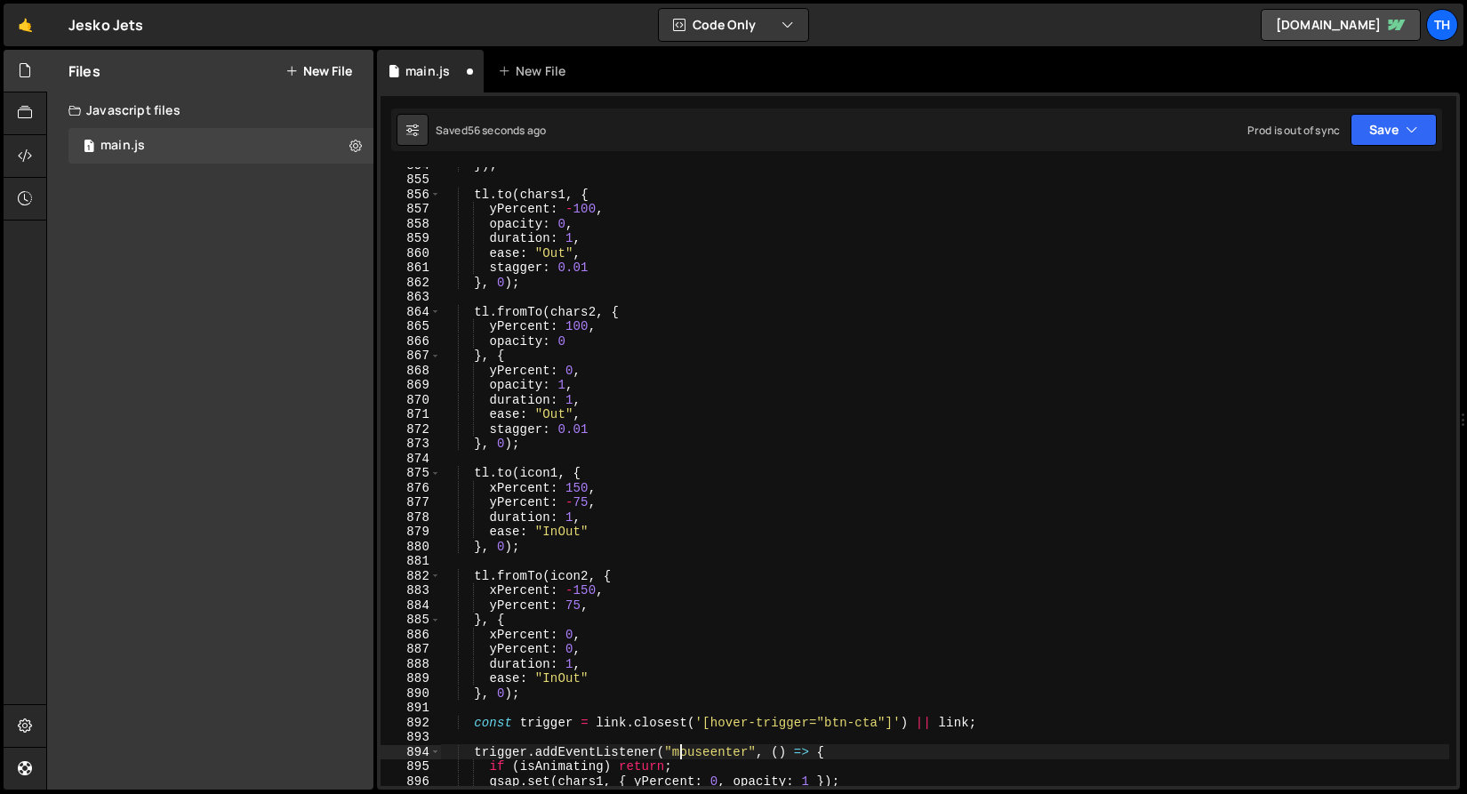
scroll to position [12538, 0]
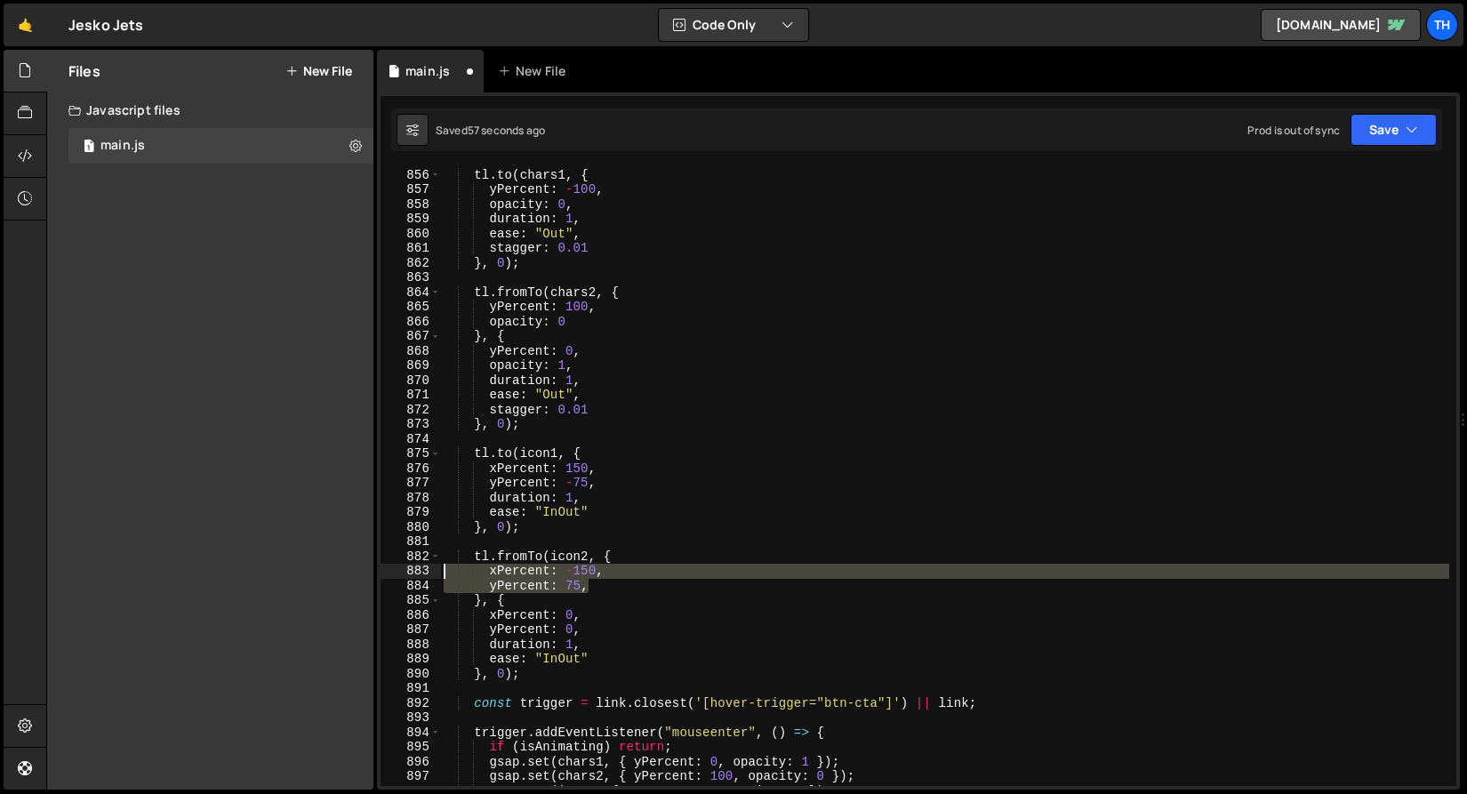
drag, startPoint x: 608, startPoint y: 583, endPoint x: 355, endPoint y: 577, distance: 253.4
click at [355, 577] on div "Files New File Javascript files 1 main.js 0 CSS files Copy share link Edit File…" at bounding box center [756, 420] width 1420 height 740
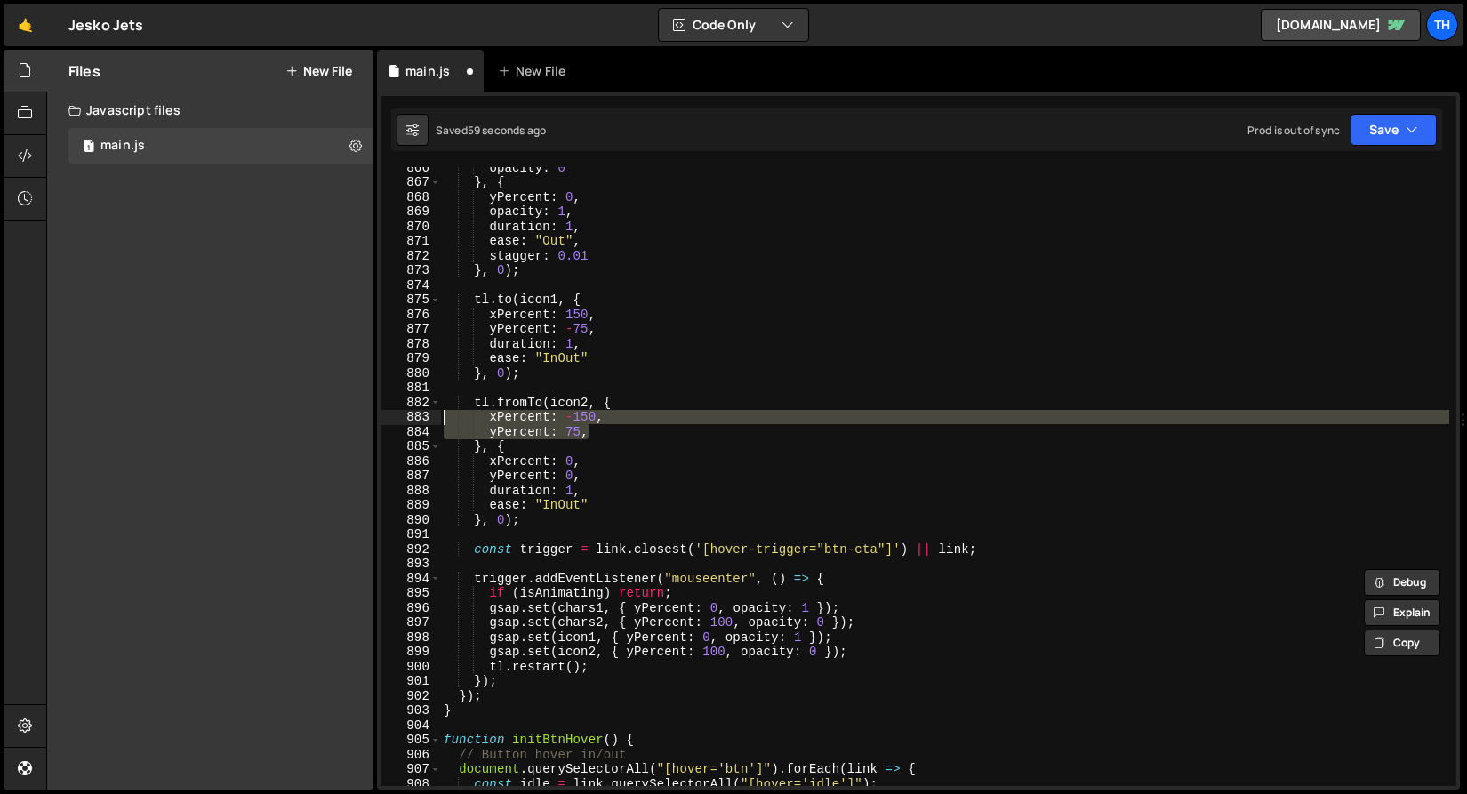
scroll to position [12692, 0]
click at [529, 424] on div "opacity : 0 } , { yPercent : 0 , opacity : 1 , duration : 1 , ease : "Out" , st…" at bounding box center [944, 476] width 1009 height 619
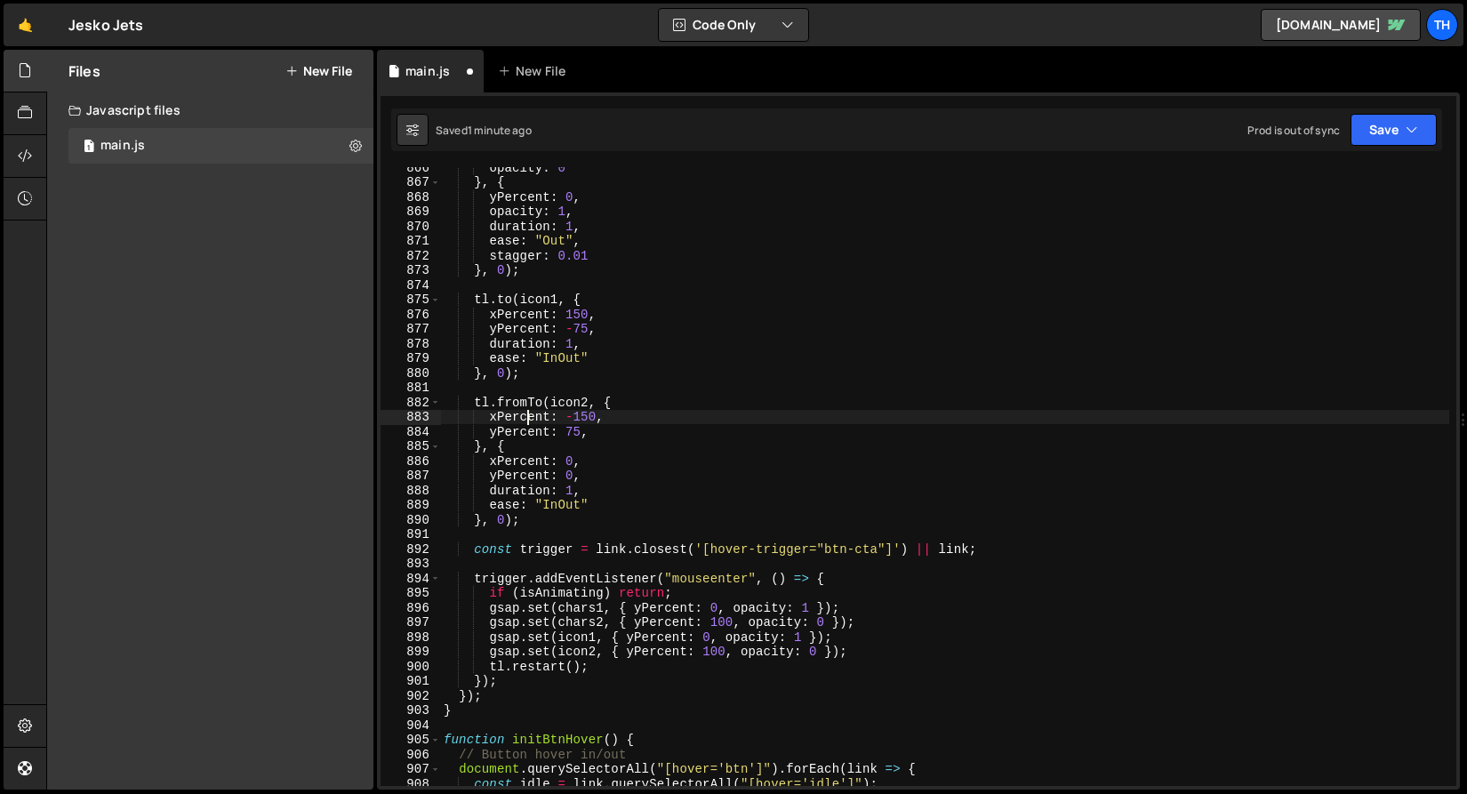
click at [529, 424] on div "opacity : 0 } , { yPercent : 0 , opacity : 1 , duration : 1 , ease : "Out" , st…" at bounding box center [944, 484] width 1009 height 648
click at [666, 654] on div "opacity : 0 } , { yPercent : 0 , opacity : 1 , duration : 1 , ease : "Out" , st…" at bounding box center [944, 484] width 1009 height 648
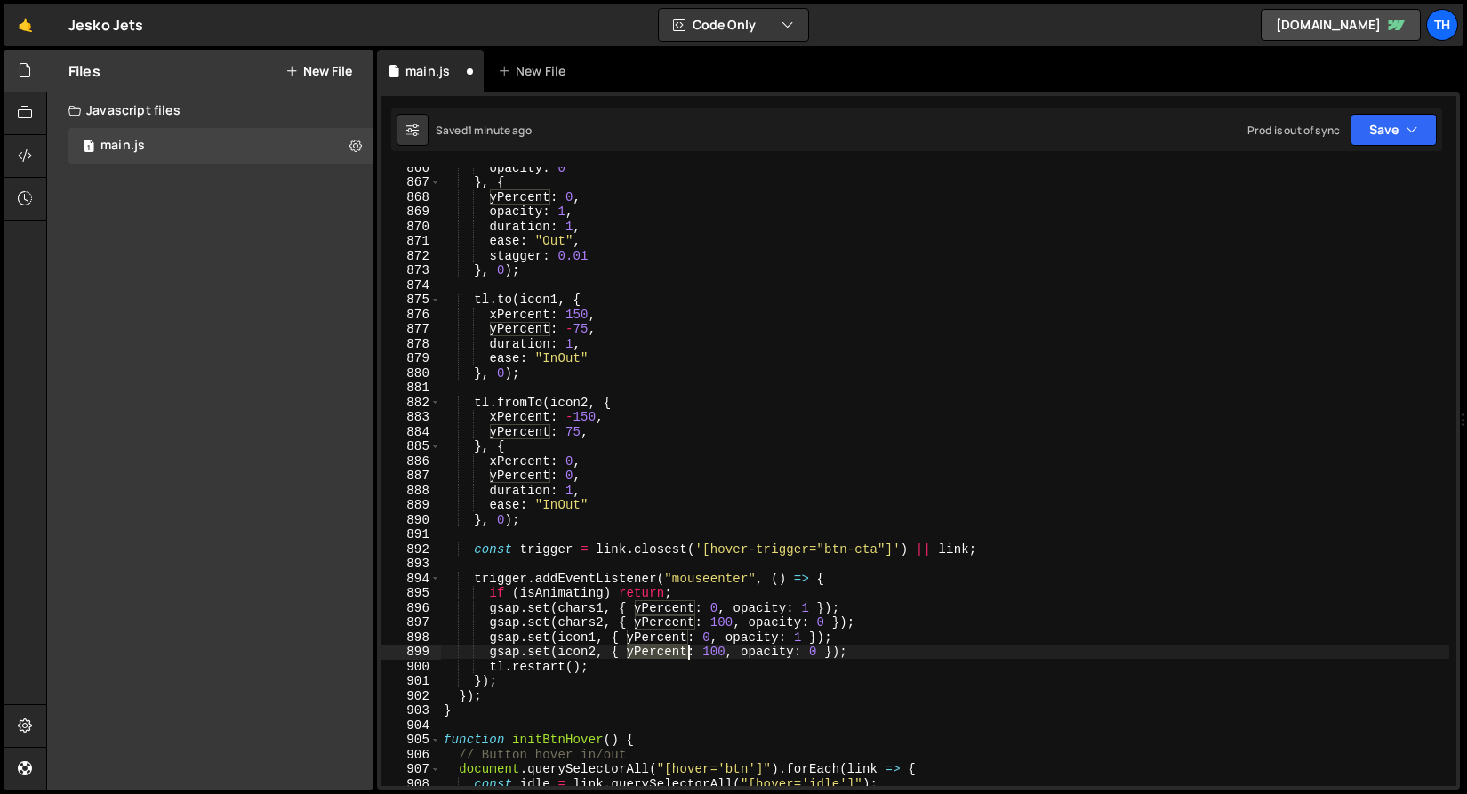
click at [666, 654] on div "opacity : 0 } , { yPercent : 0 , opacity : 1 , duration : 1 , ease : "Out" , st…" at bounding box center [944, 484] width 1009 height 648
paste textarea "x"
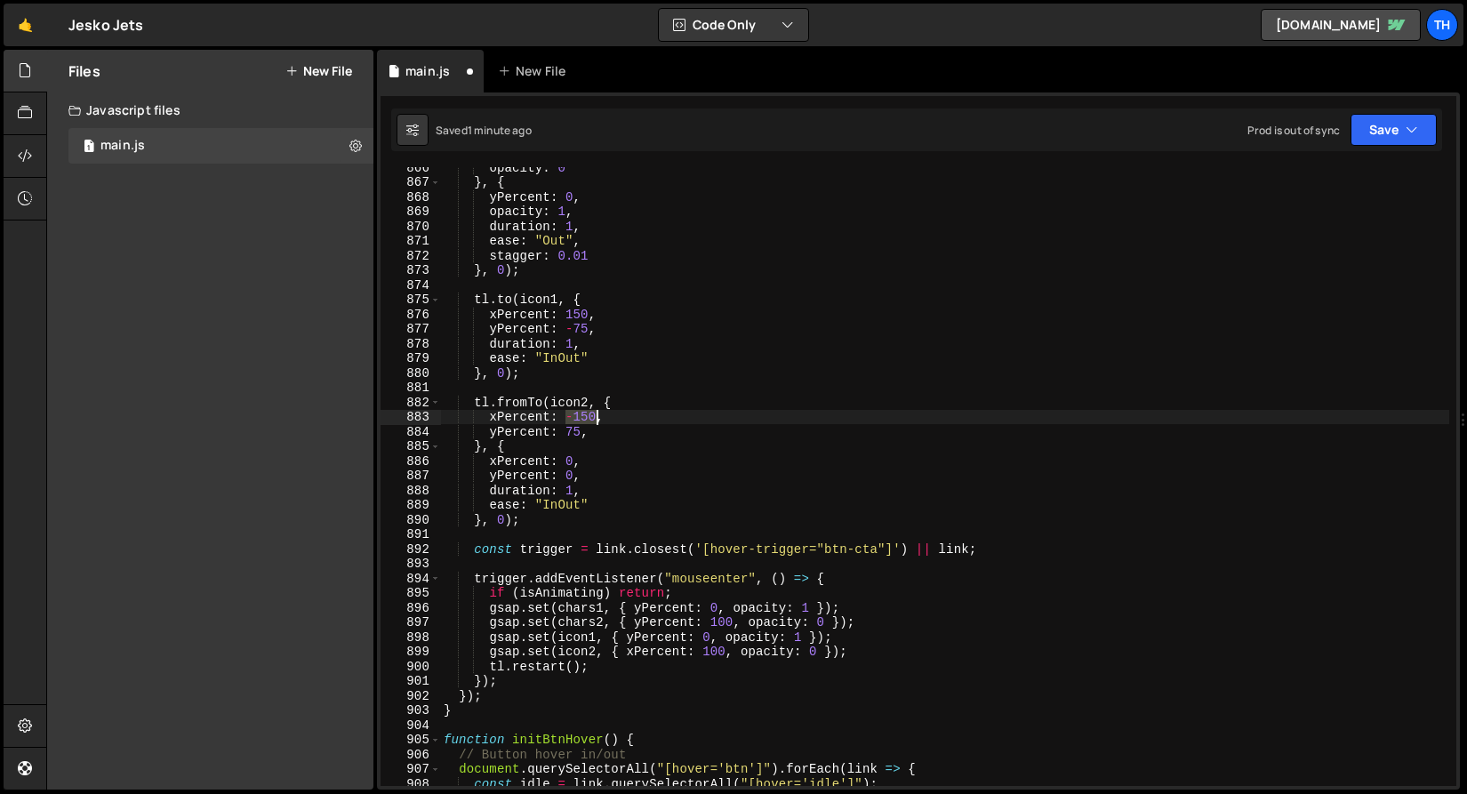
drag, startPoint x: 568, startPoint y: 422, endPoint x: 593, endPoint y: 423, distance: 24.9
click at [593, 423] on div "opacity : 0 } , { yPercent : 0 , opacity : 1 , duration : 1 , ease : "Out" , st…" at bounding box center [944, 484] width 1009 height 648
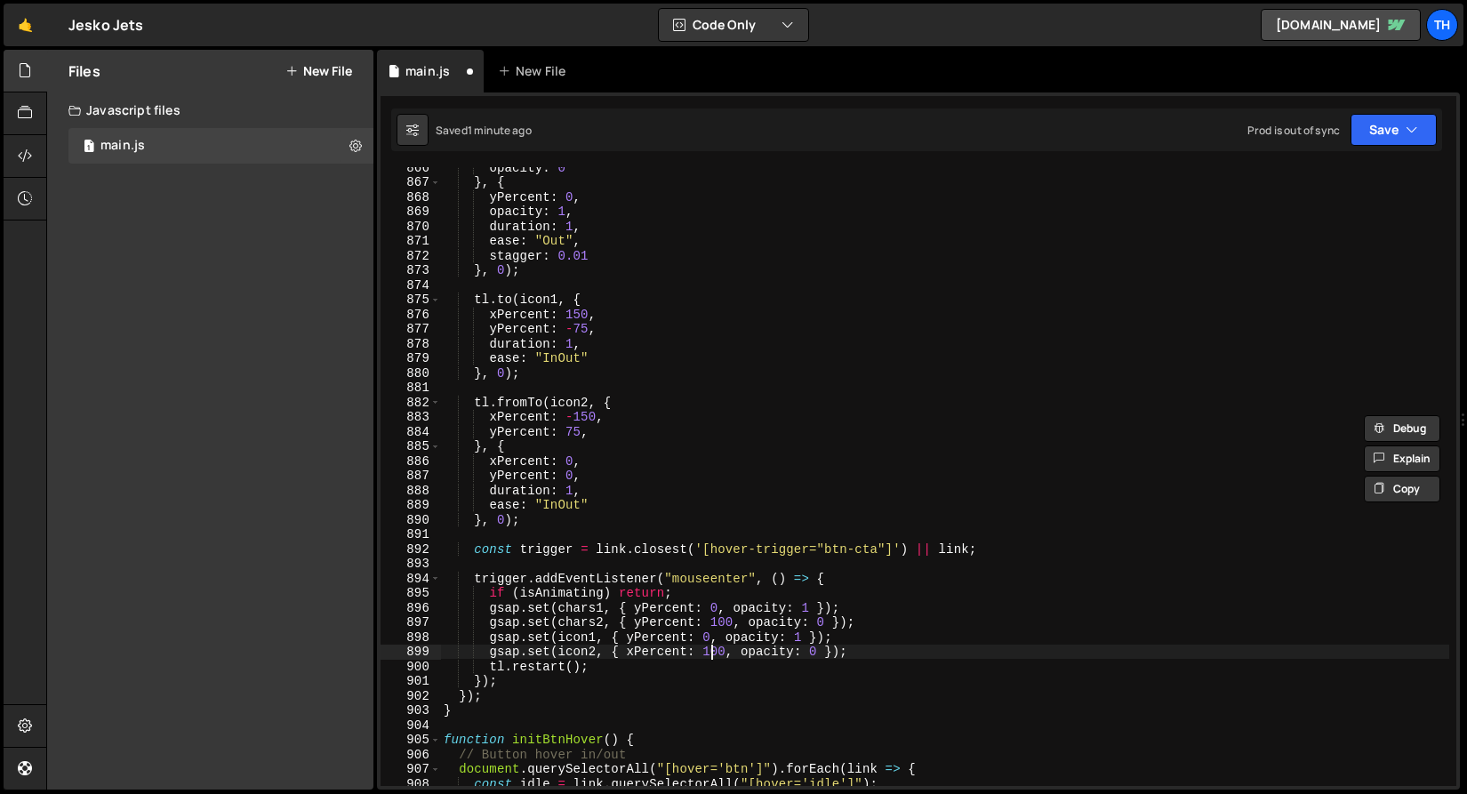
click at [711, 657] on div "opacity : 0 } , { yPercent : 0 , opacity : 1 , duration : 1 , ease : "Out" , st…" at bounding box center [944, 484] width 1009 height 648
paste textarea "-15"
click at [538, 429] on div "opacity : 0 } , { yPercent : 0 , opacity : 1 , duration : 1 , ease : "Out" , st…" at bounding box center [944, 484] width 1009 height 648
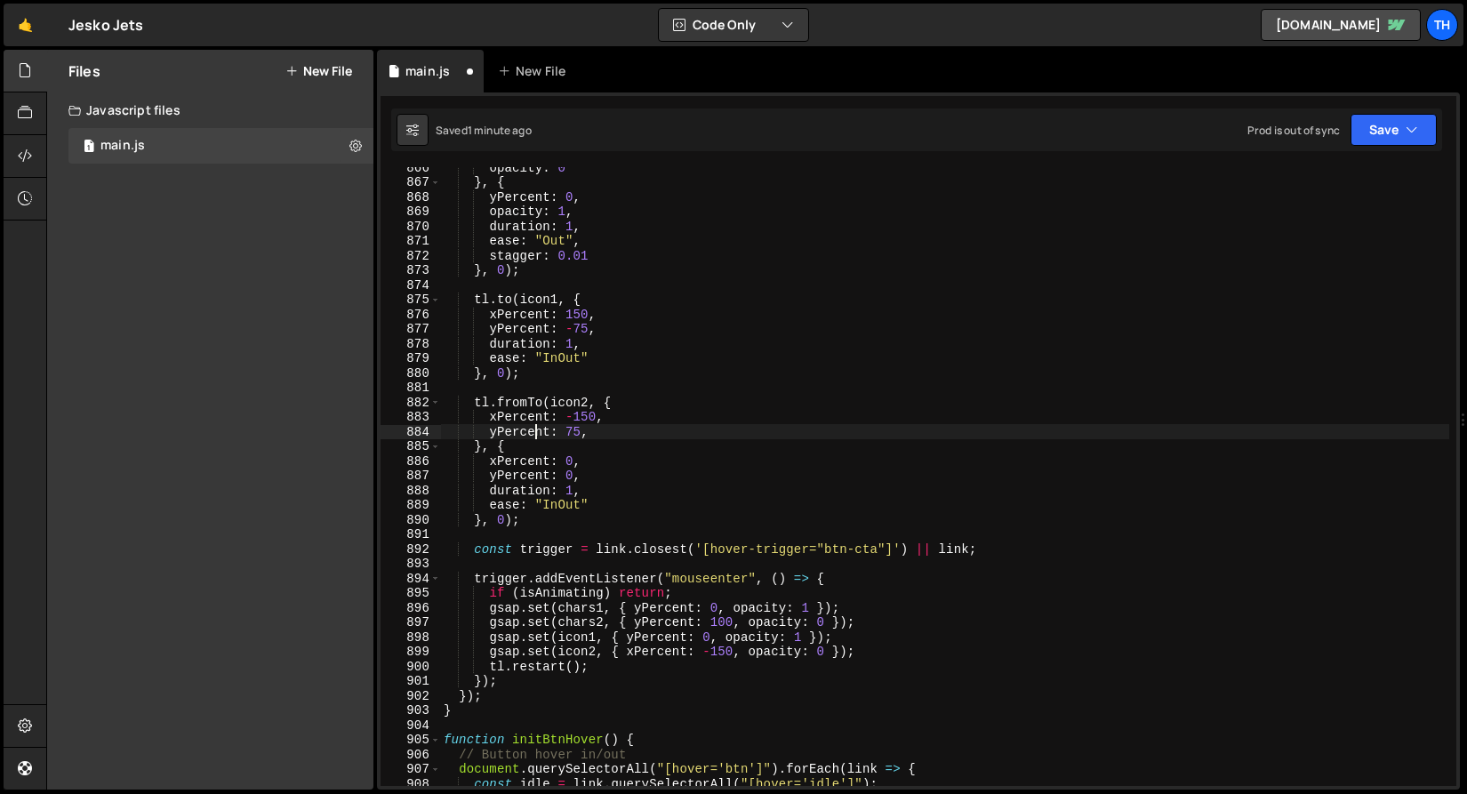
scroll to position [0, 9]
click at [538, 429] on div "opacity : 0 } , { yPercent : 0 , opacity : 1 , duration : 1 , ease : "Out" , st…" at bounding box center [944, 484] width 1009 height 648
click at [765, 642] on div "opacity : 0 } , { yPercent : 0 , opacity : 1 , duration : 1 , ease : "Out" , st…" at bounding box center [944, 484] width 1009 height 648
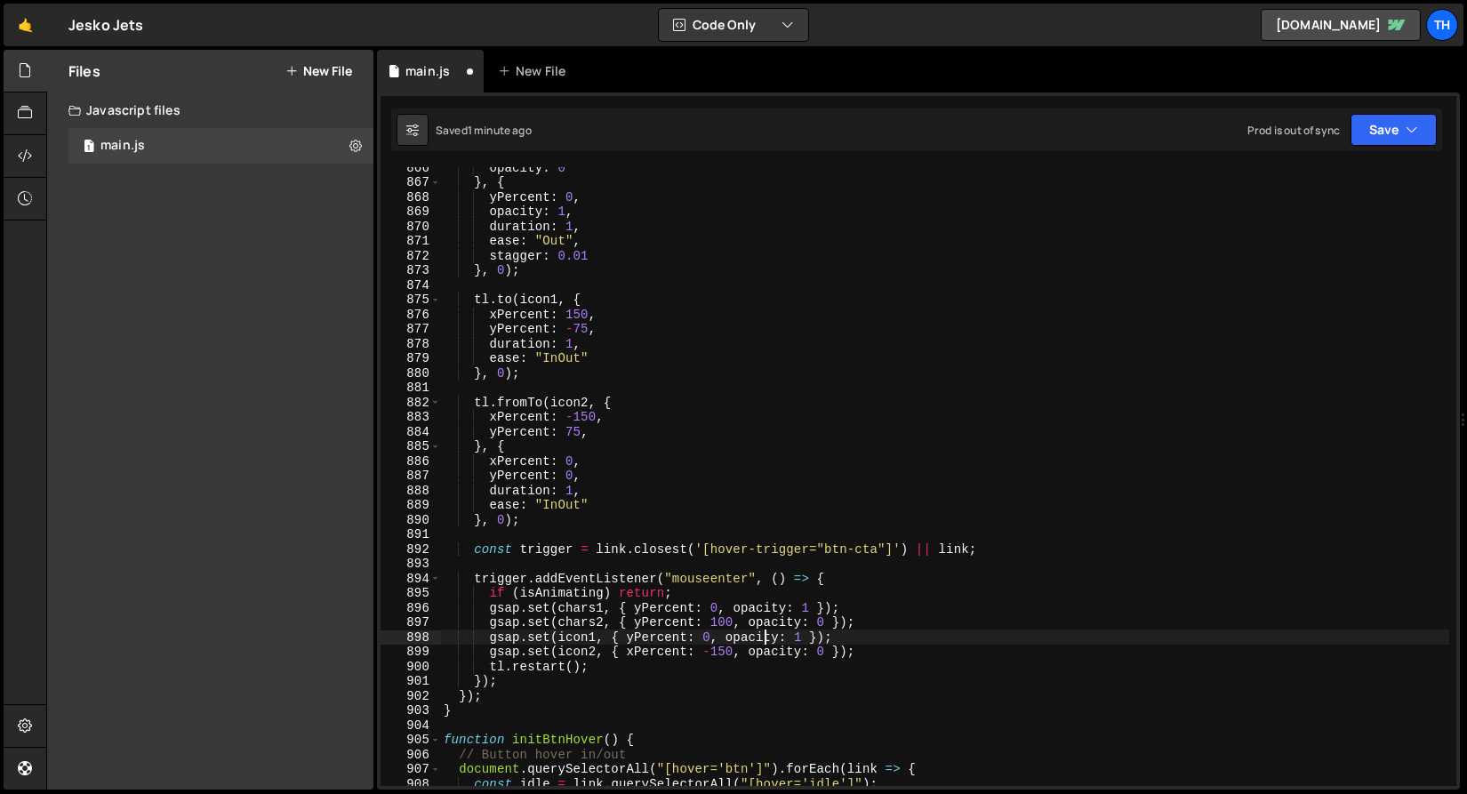
click at [765, 649] on div "opacity : 0 } , { yPercent : 0 , opacity : 1 , duration : 1 , ease : "Out" , st…" at bounding box center [944, 484] width 1009 height 648
paste textarea "yPercent"
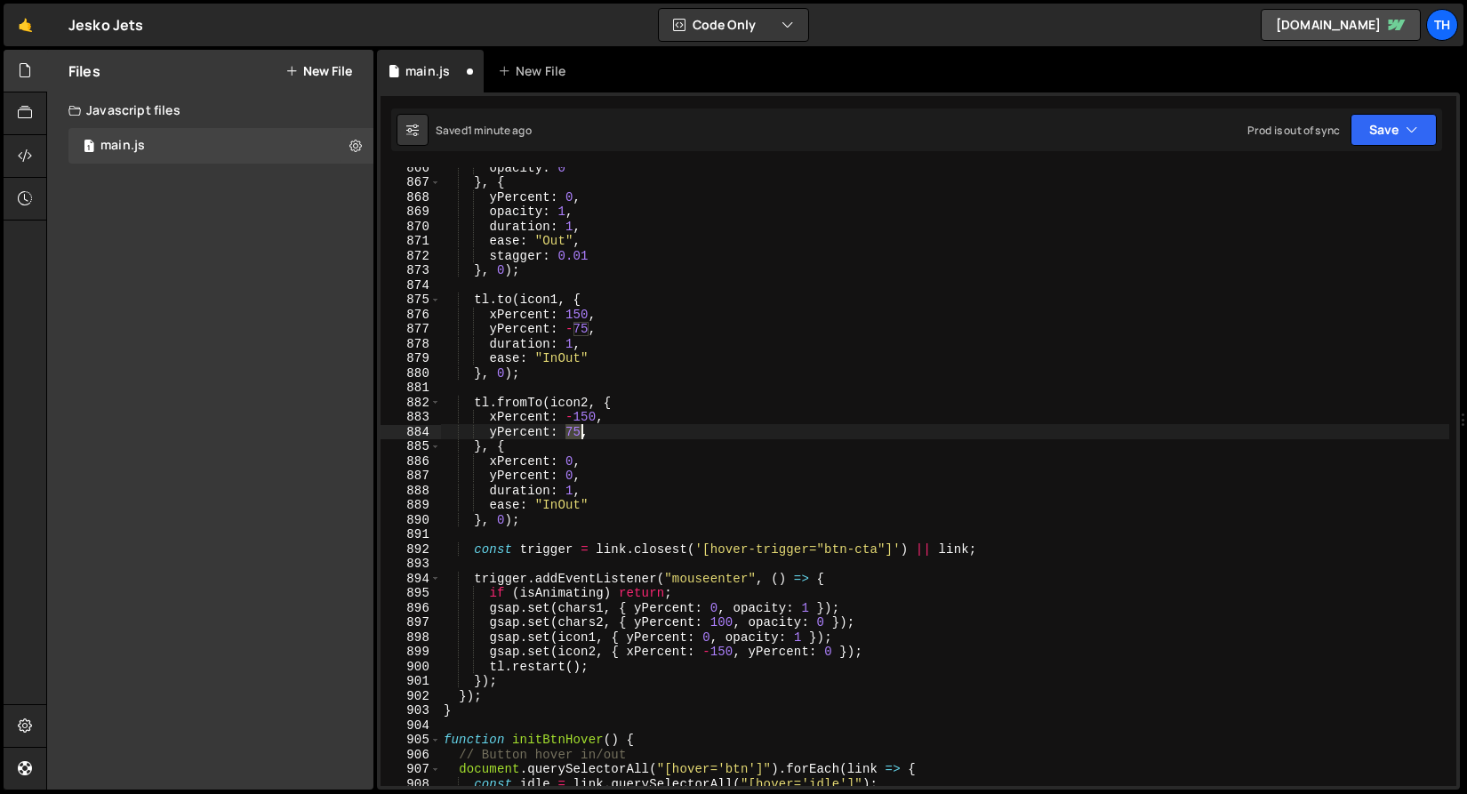
drag, startPoint x: 564, startPoint y: 429, endPoint x: 579, endPoint y: 430, distance: 14.2
click at [579, 430] on div "opacity : 0 } , { yPercent : 0 , opacity : 1 , duration : 1 , ease : "Out" , st…" at bounding box center [944, 484] width 1009 height 648
click at [827, 648] on div "opacity : 0 } , { yPercent : 0 , opacity : 1 , duration : 1 , ease : "Out" , st…" at bounding box center [944, 484] width 1009 height 648
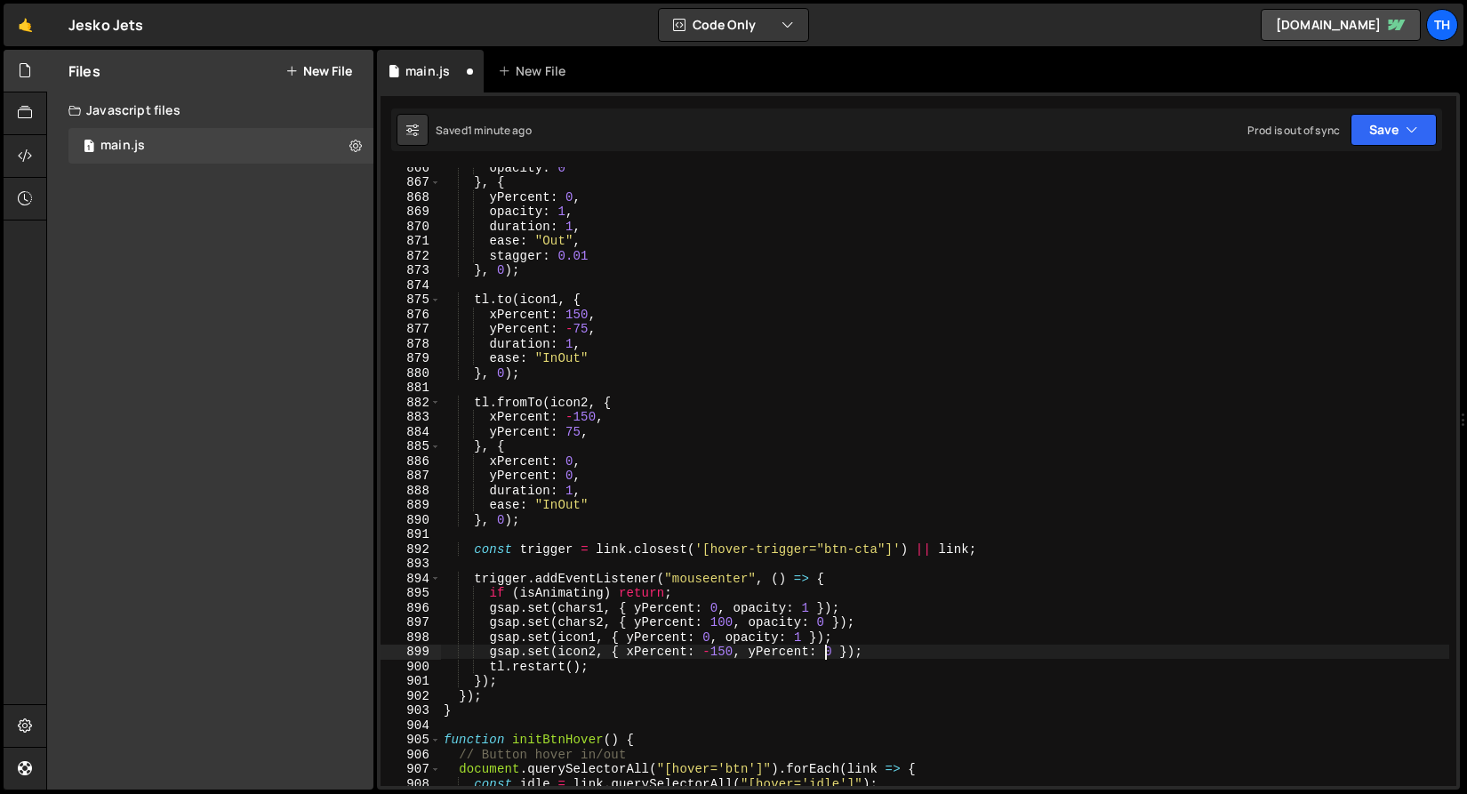
click at [827, 648] on div "opacity : 0 } , { yPercent : 0 , opacity : 1 , duration : 1 , ease : "Out" , st…" at bounding box center [944, 484] width 1009 height 648
paste textarea "75"
drag, startPoint x: 627, startPoint y: 652, endPoint x: 842, endPoint y: 655, distance: 215.1
click at [842, 655] on div "opacity : 0 } , { yPercent : 0 , opacity : 1 , duration : 1 , ease : "Out" , st…" at bounding box center [944, 484] width 1009 height 648
drag, startPoint x: 627, startPoint y: 641, endPoint x: 801, endPoint y: 642, distance: 173.3
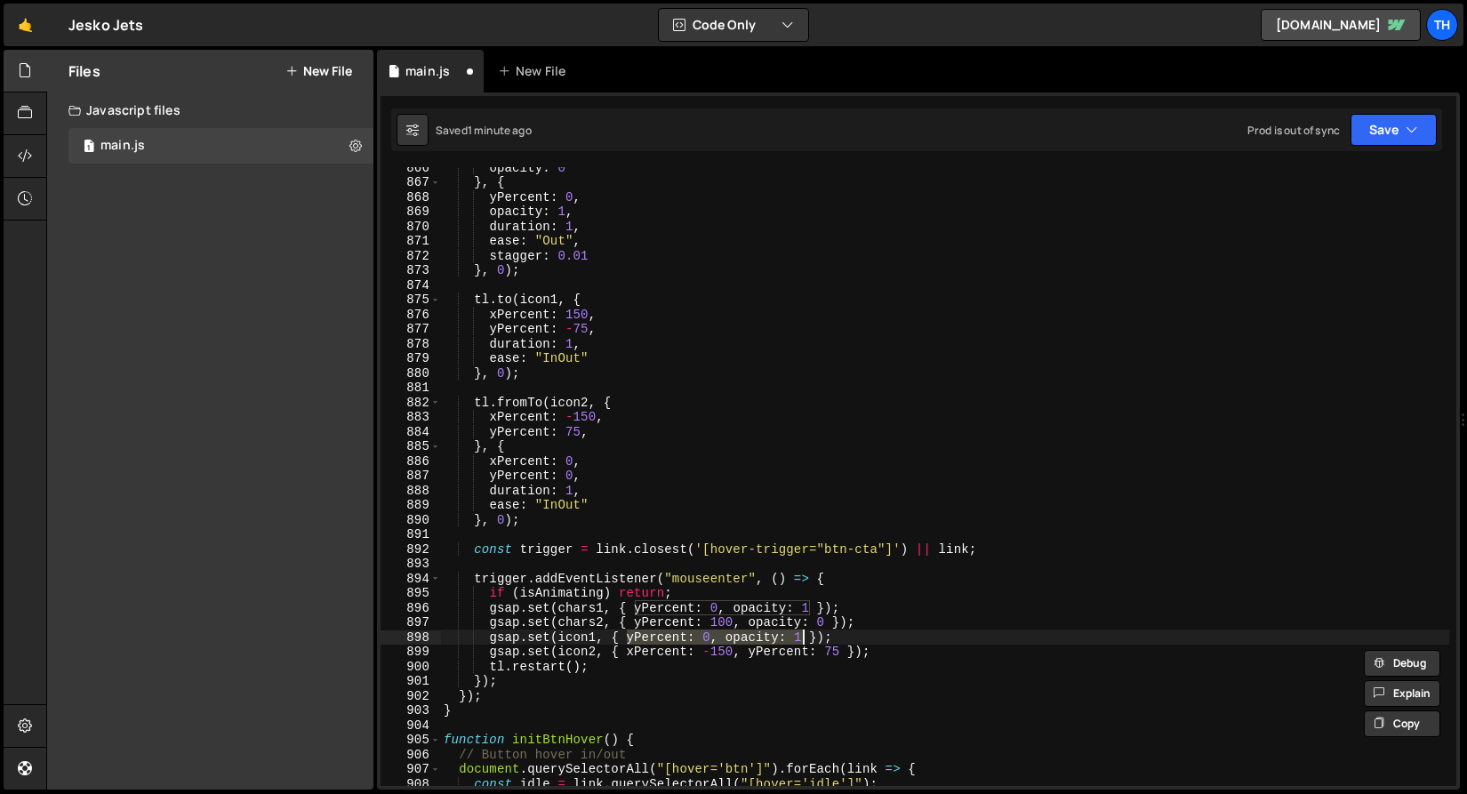
click at [801, 642] on div "opacity : 0 } , { yPercent : 0 , opacity : 1 , duration : 1 , ease : "Out" , st…" at bounding box center [944, 484] width 1009 height 648
paste textarea "xPercent: -150, yPercent: 75"
click at [727, 639] on div "opacity : 0 } , { yPercent : 0 , opacity : 1 , duration : 1 , ease : "Out" , st…" at bounding box center [944, 484] width 1009 height 648
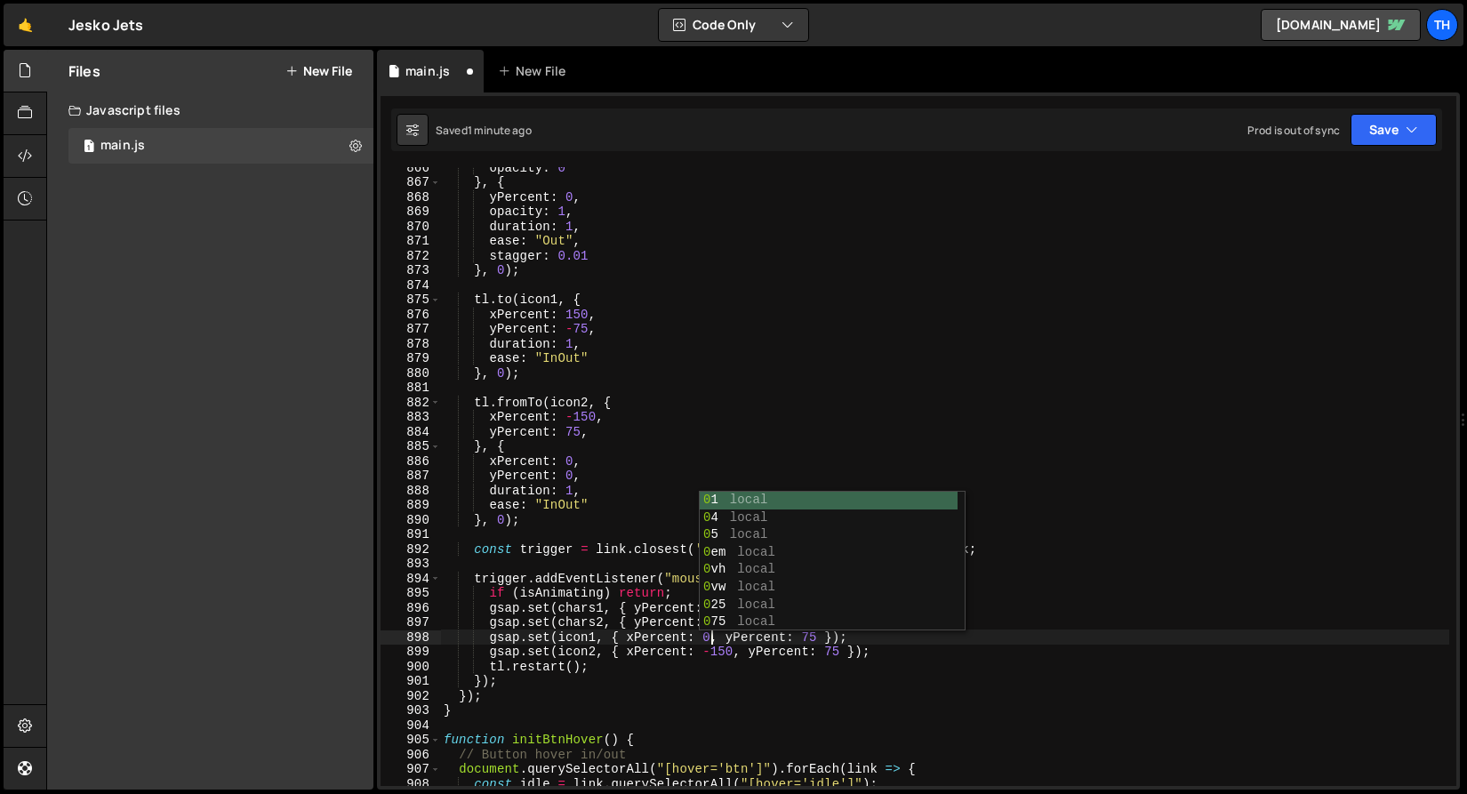
scroll to position [0, 18]
click at [803, 638] on div "opacity : 0 } , { yPercent : 0 , opacity : 1 , duration : 1 , ease : "Out" , st…" at bounding box center [944, 484] width 1009 height 648
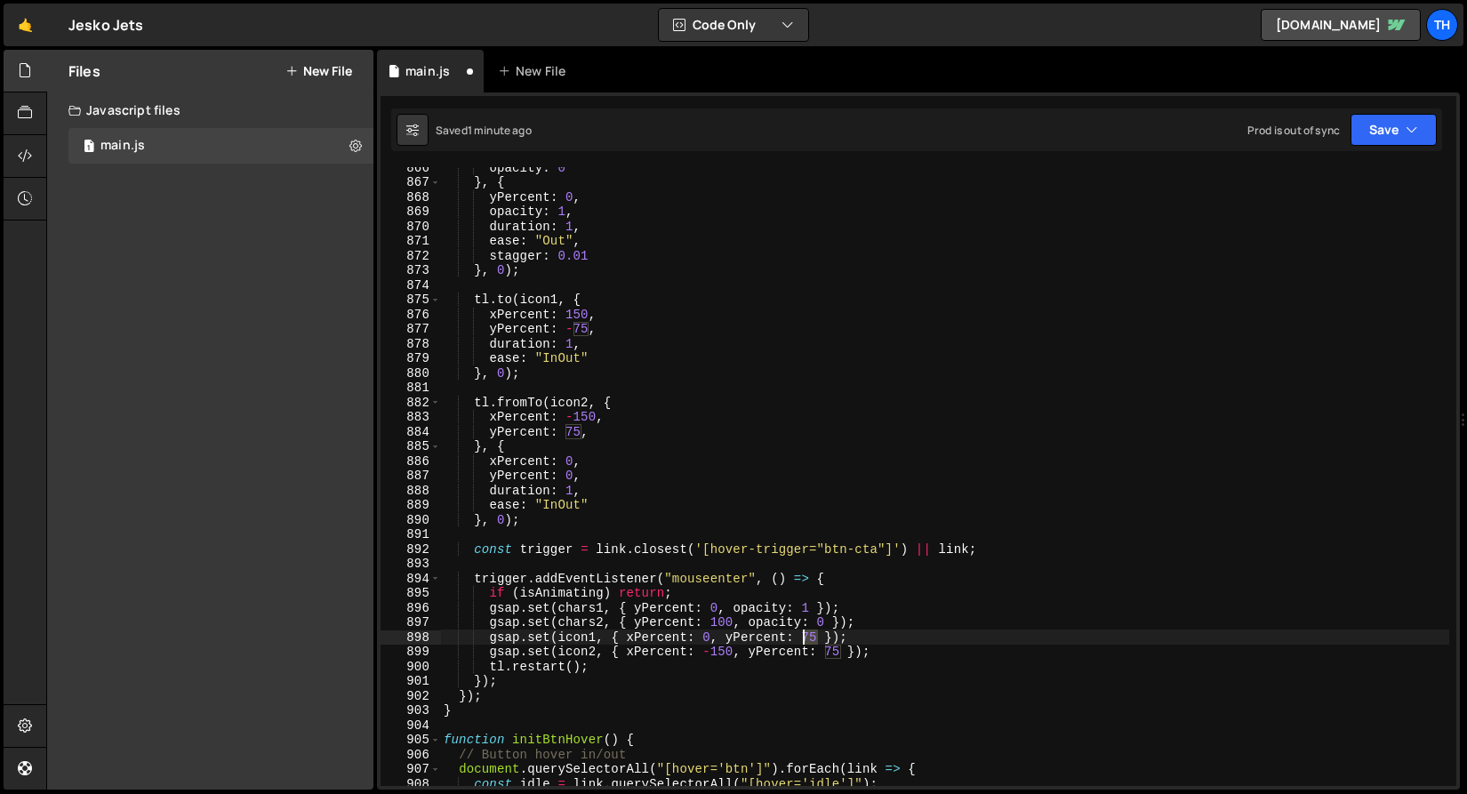
click at [803, 638] on div "opacity : 0 } , { yPercent : 0 , opacity : 1 , duration : 1 , ease : "Out" , st…" at bounding box center [944, 484] width 1009 height 648
click at [1122, 364] on div "opacity : 0 } , { yPercent : 0 , opacity : 1 , duration : 1 , ease : "Out" , st…" at bounding box center [944, 484] width 1009 height 648
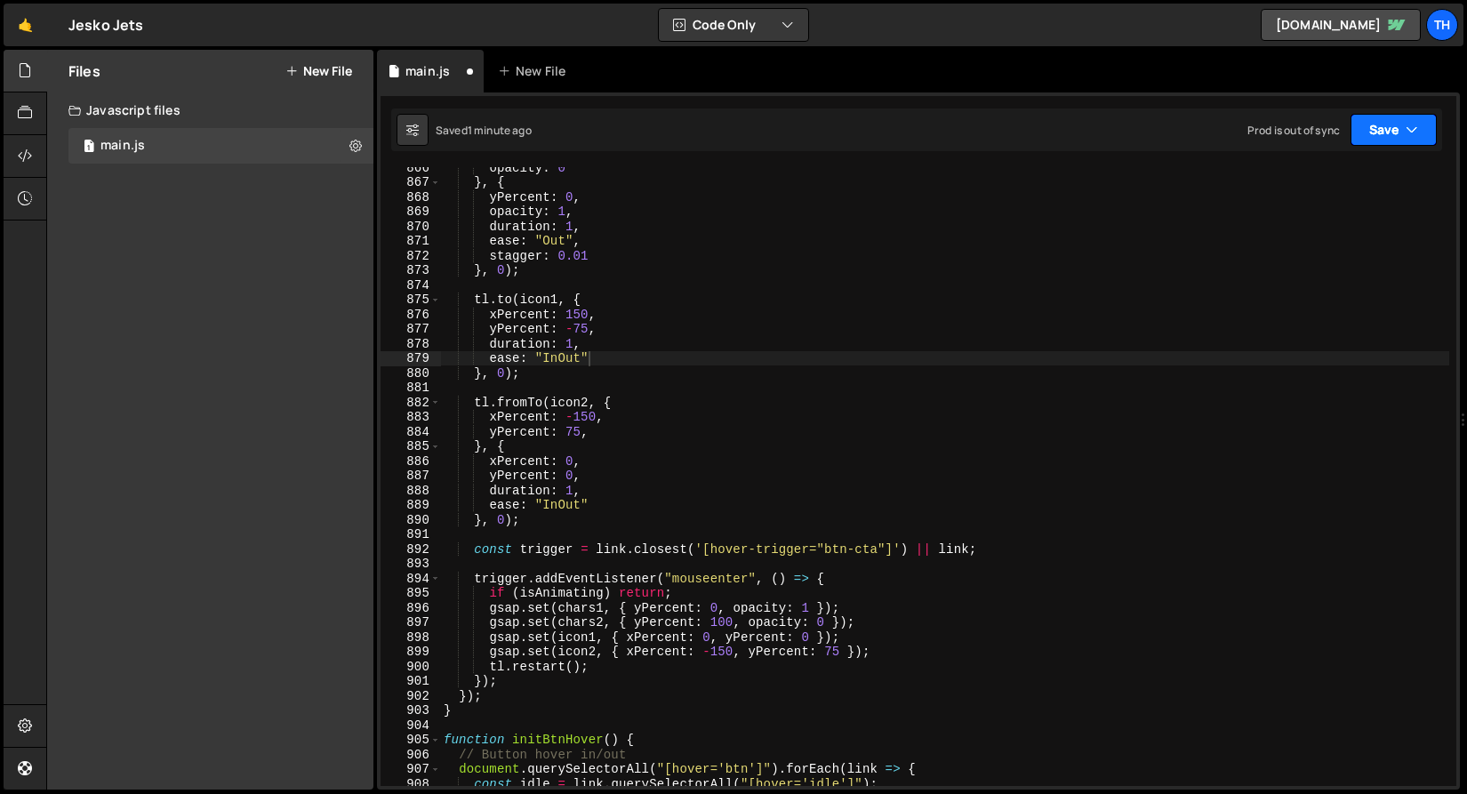
click at [1360, 131] on button "Save" at bounding box center [1393, 130] width 86 height 32
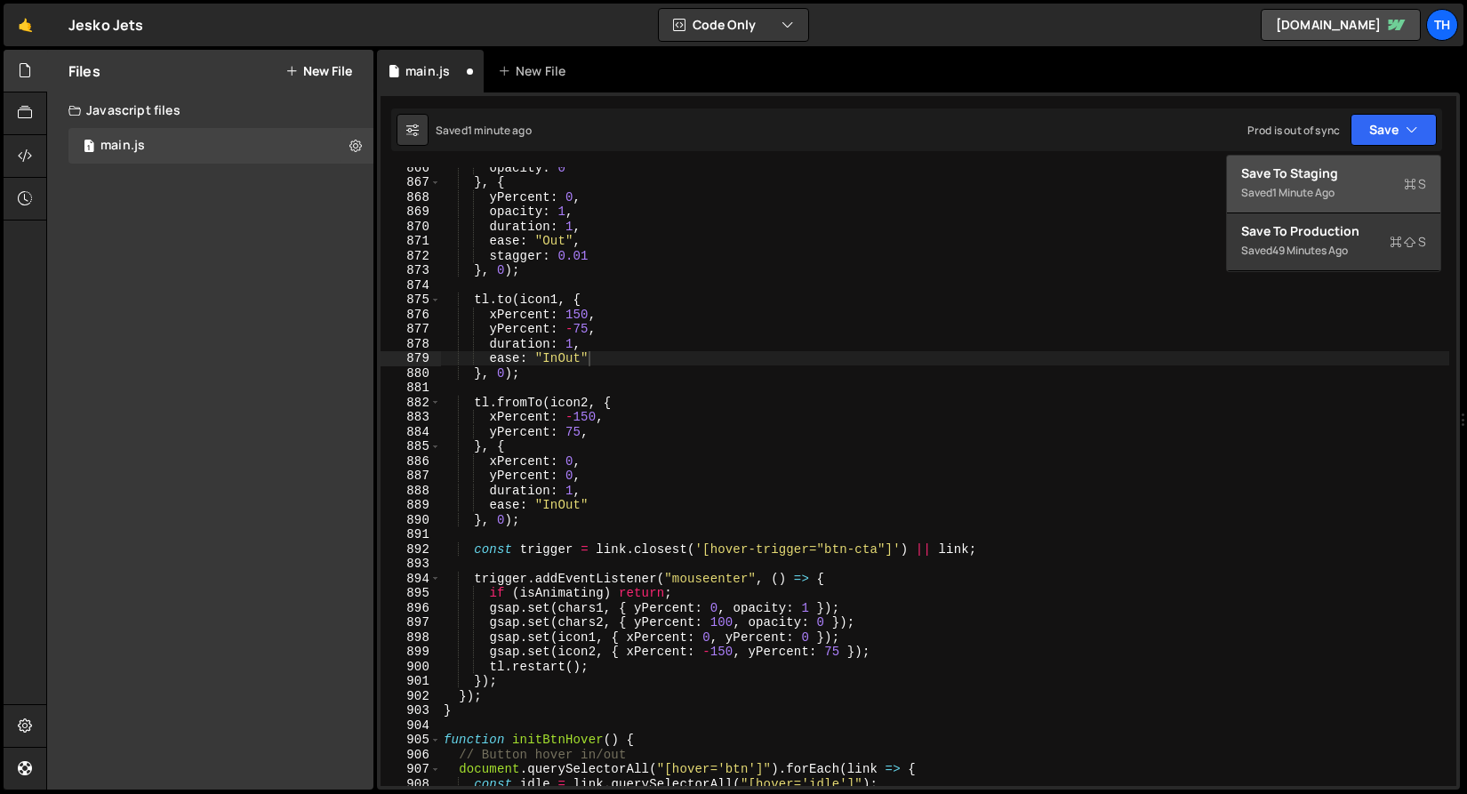
click at [1360, 175] on div "Save to Staging S" at bounding box center [1333, 173] width 185 height 18
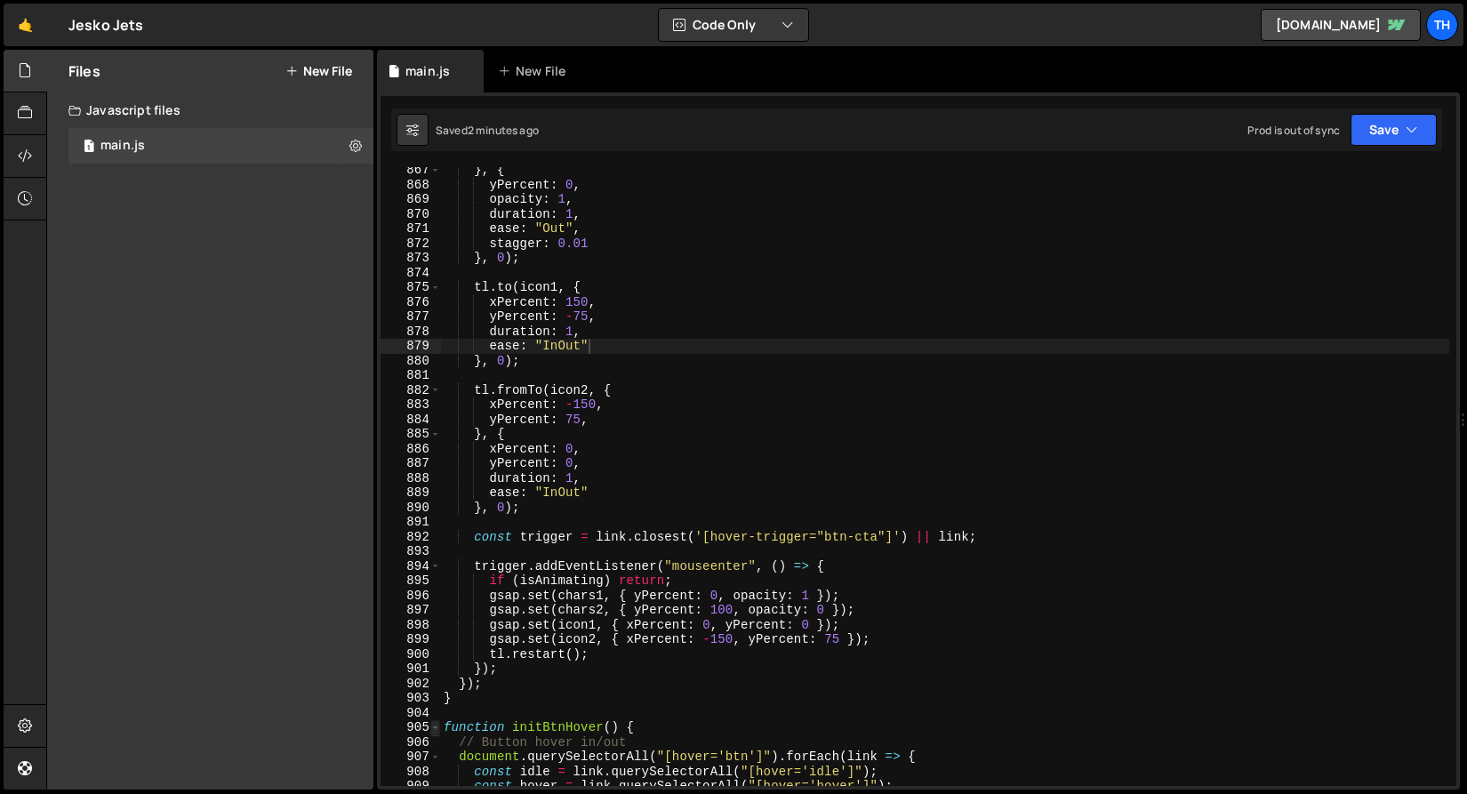
click at [439, 723] on span at bounding box center [435, 727] width 10 height 15
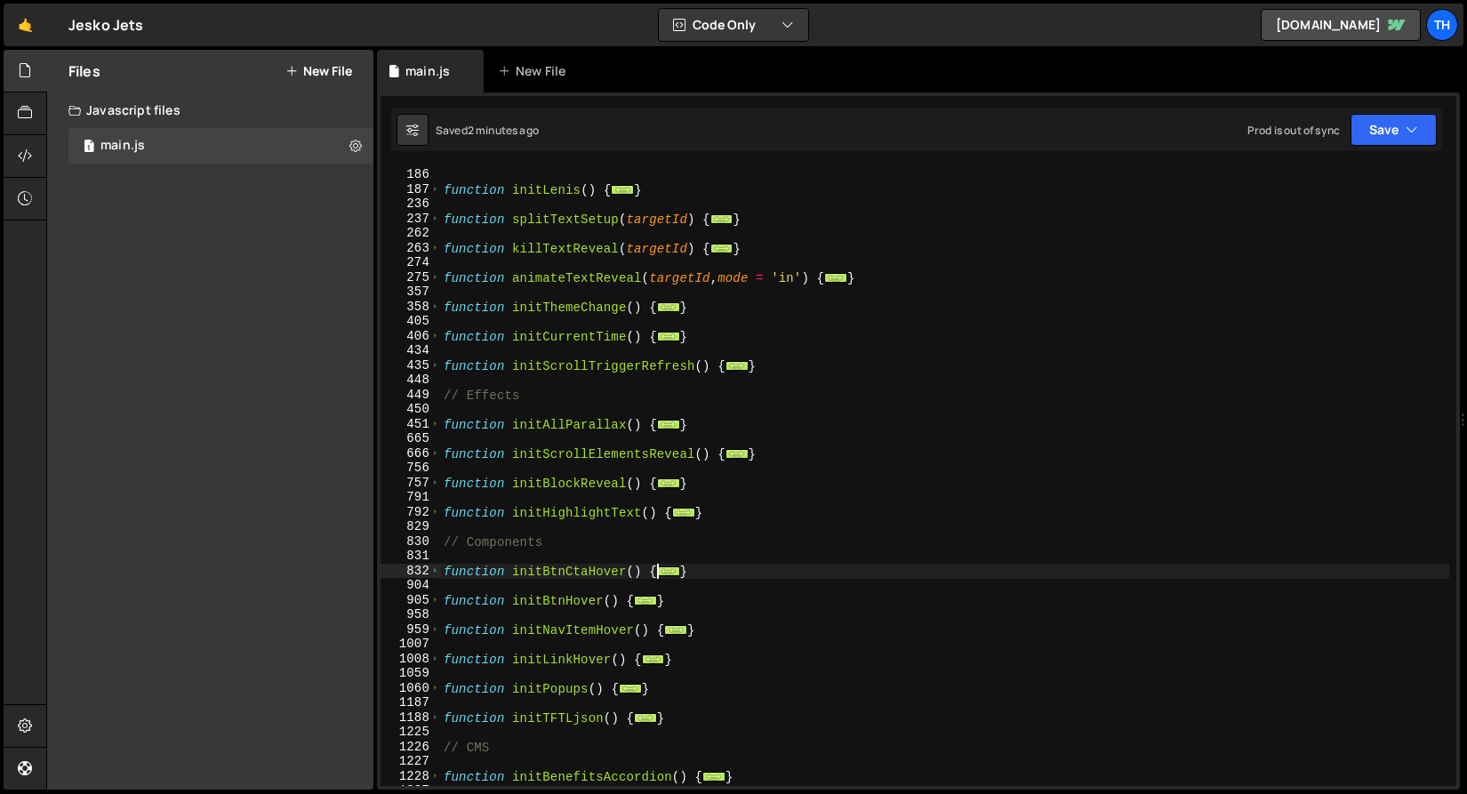
scroll to position [355, 0]
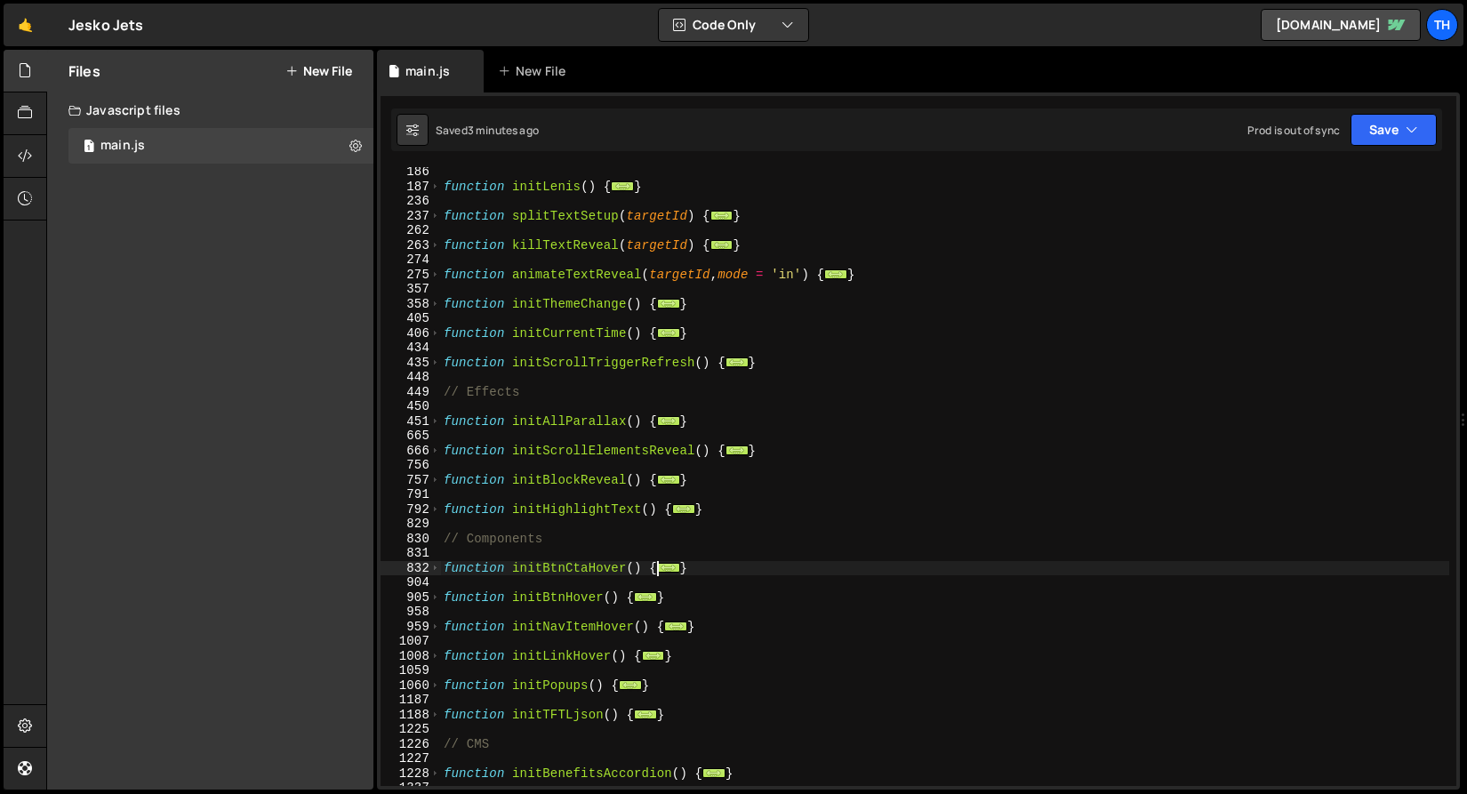
click at [440, 691] on div "1060" at bounding box center [410, 685] width 60 height 15
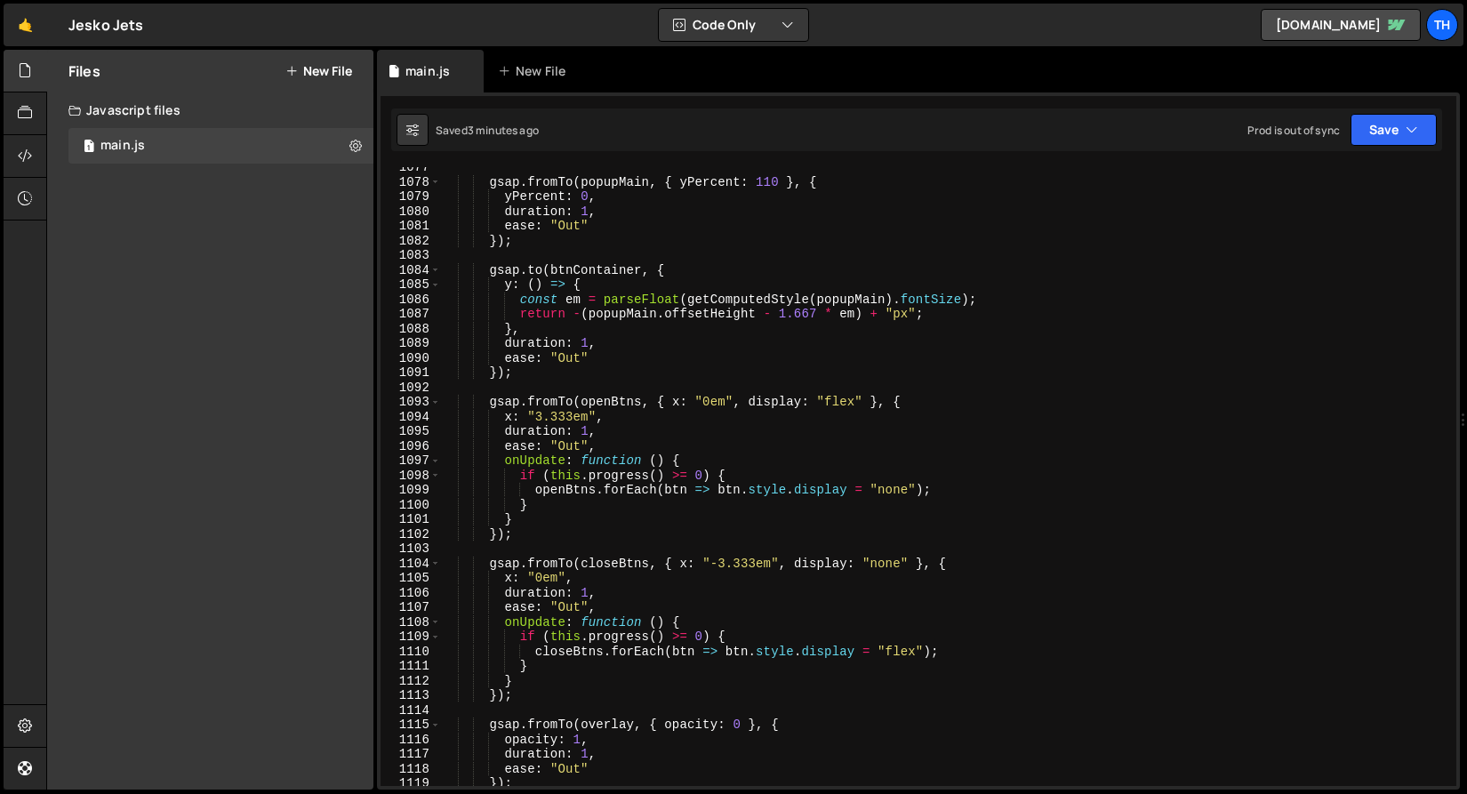
scroll to position [1121, 0]
click at [609, 420] on div "gsap . fromTo ( popupMain , { yPercent : 110 } , { yPercent : 0 , duration : 1 …" at bounding box center [944, 485] width 1009 height 648
type textarea "x: "3.333em","
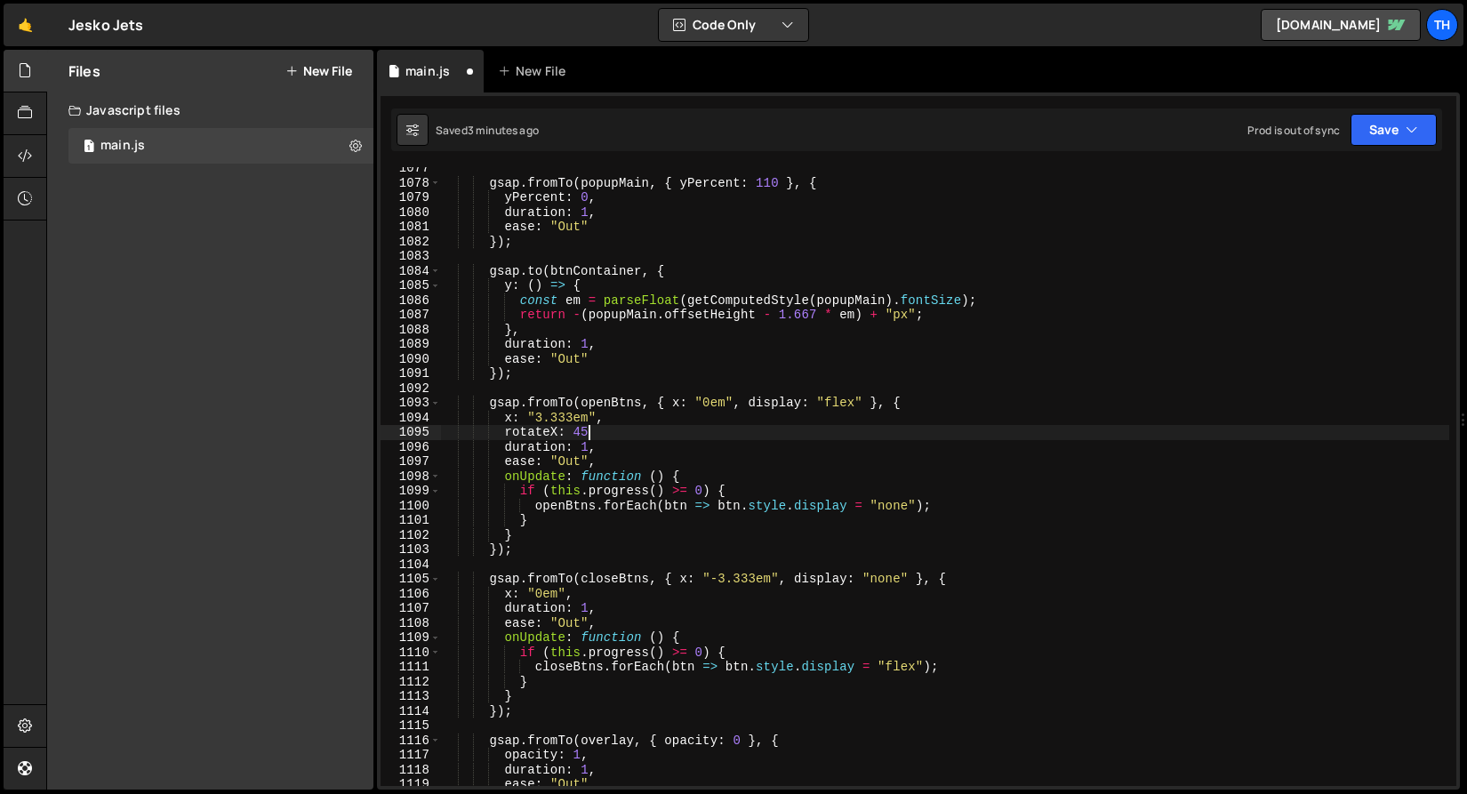
scroll to position [0, 10]
drag, startPoint x: 609, startPoint y: 429, endPoint x: 505, endPoint y: 433, distance: 104.1
click at [505, 433] on div "gsap . fromTo ( popupMain , { yPercent : 110 } , { yPercent : 0 , duration : 1 …" at bounding box center [944, 485] width 1009 height 648
click at [749, 403] on div "gsap . fromTo ( popupMain , { yPercent : 110 } , { yPercent : 0 , duration : 1 …" at bounding box center [944, 485] width 1009 height 648
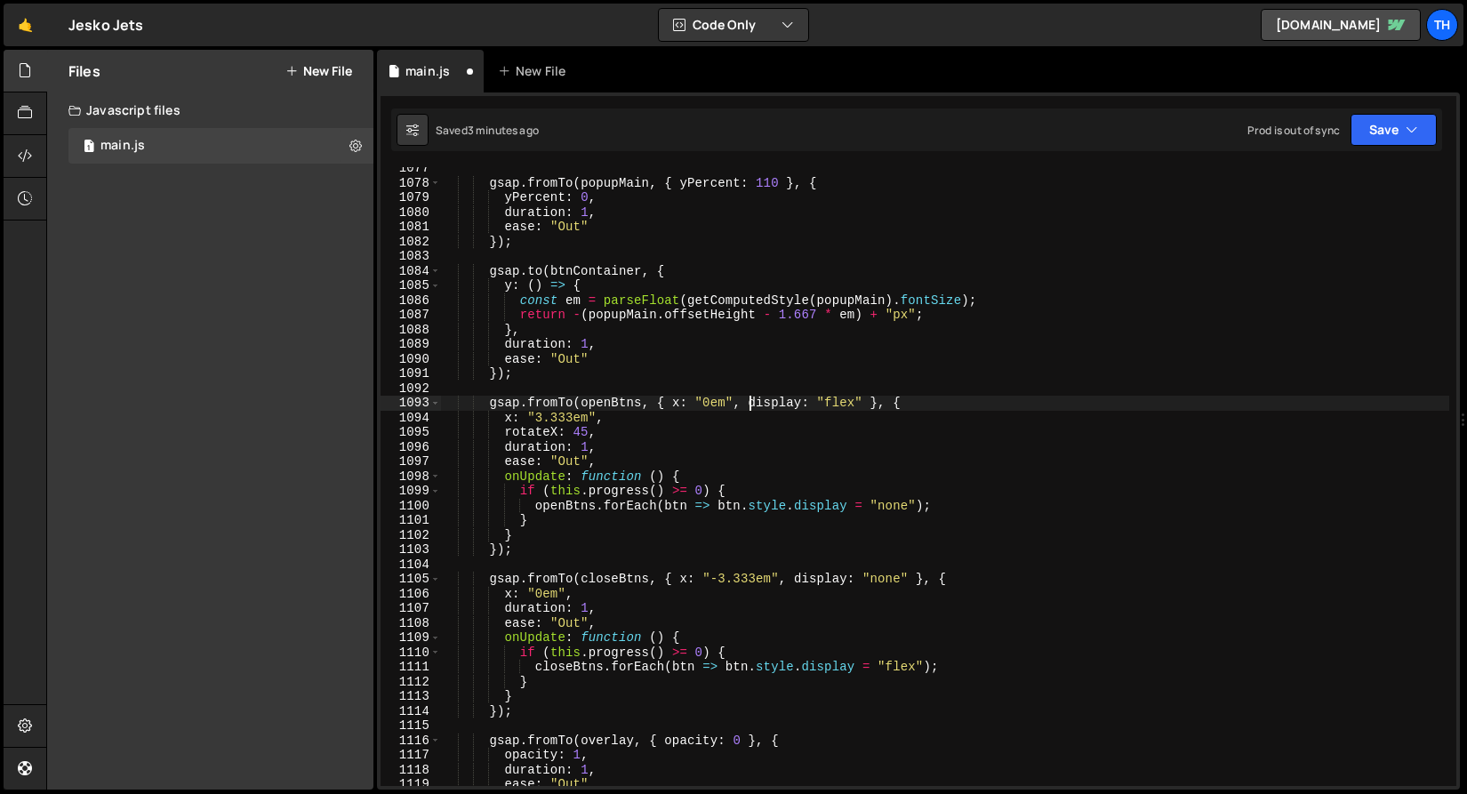
paste textarea "rotateX: 45,"
click at [583, 435] on div "gsap . fromTo ( popupMain , { yPercent : 110 } , { yPercent : 0 , duration : 1 …" at bounding box center [944, 485] width 1009 height 648
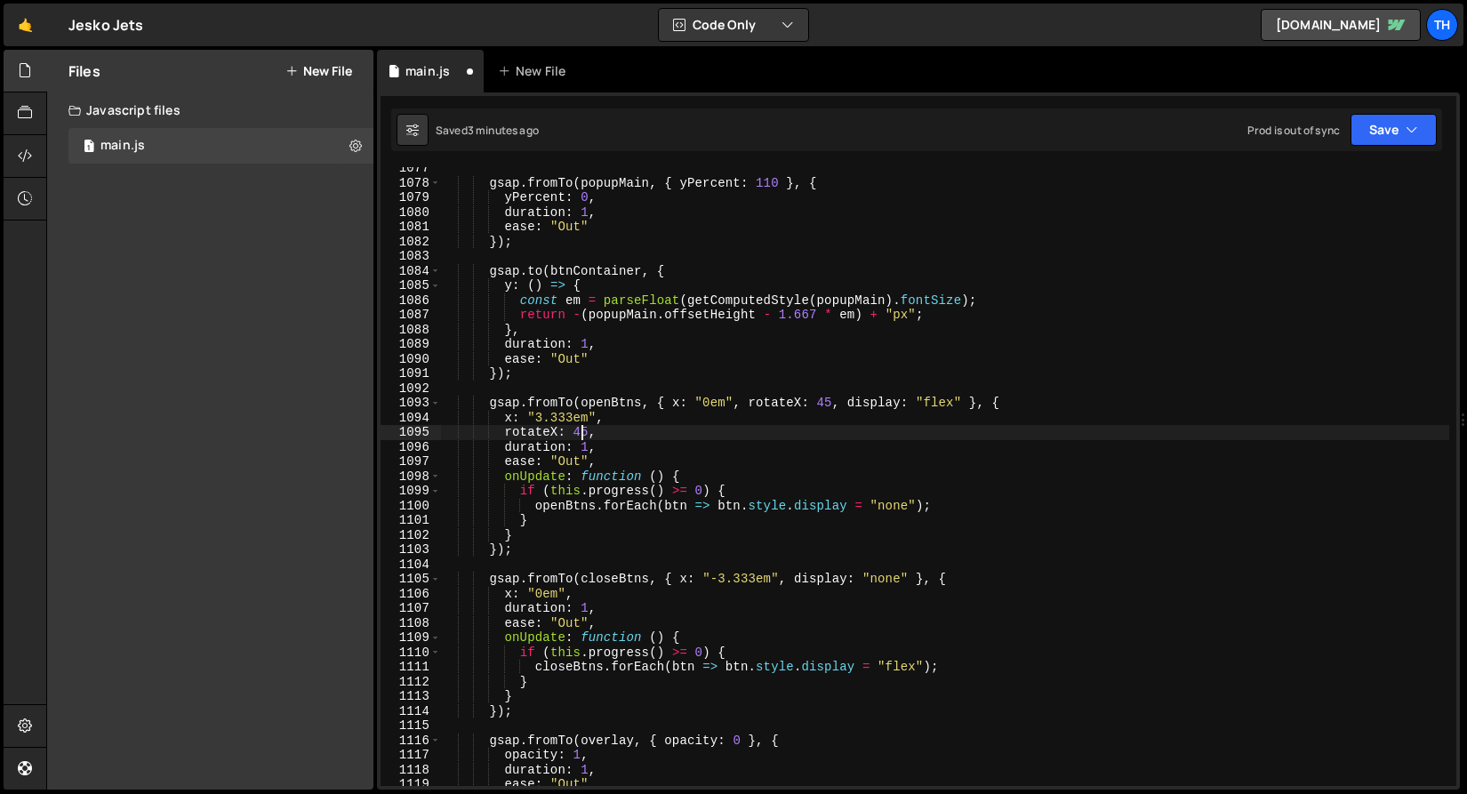
click at [583, 435] on div "gsap . fromTo ( popupMain , { yPercent : 110 } , { yPercent : 0 , duration : 1 …" at bounding box center [944, 485] width 1009 height 648
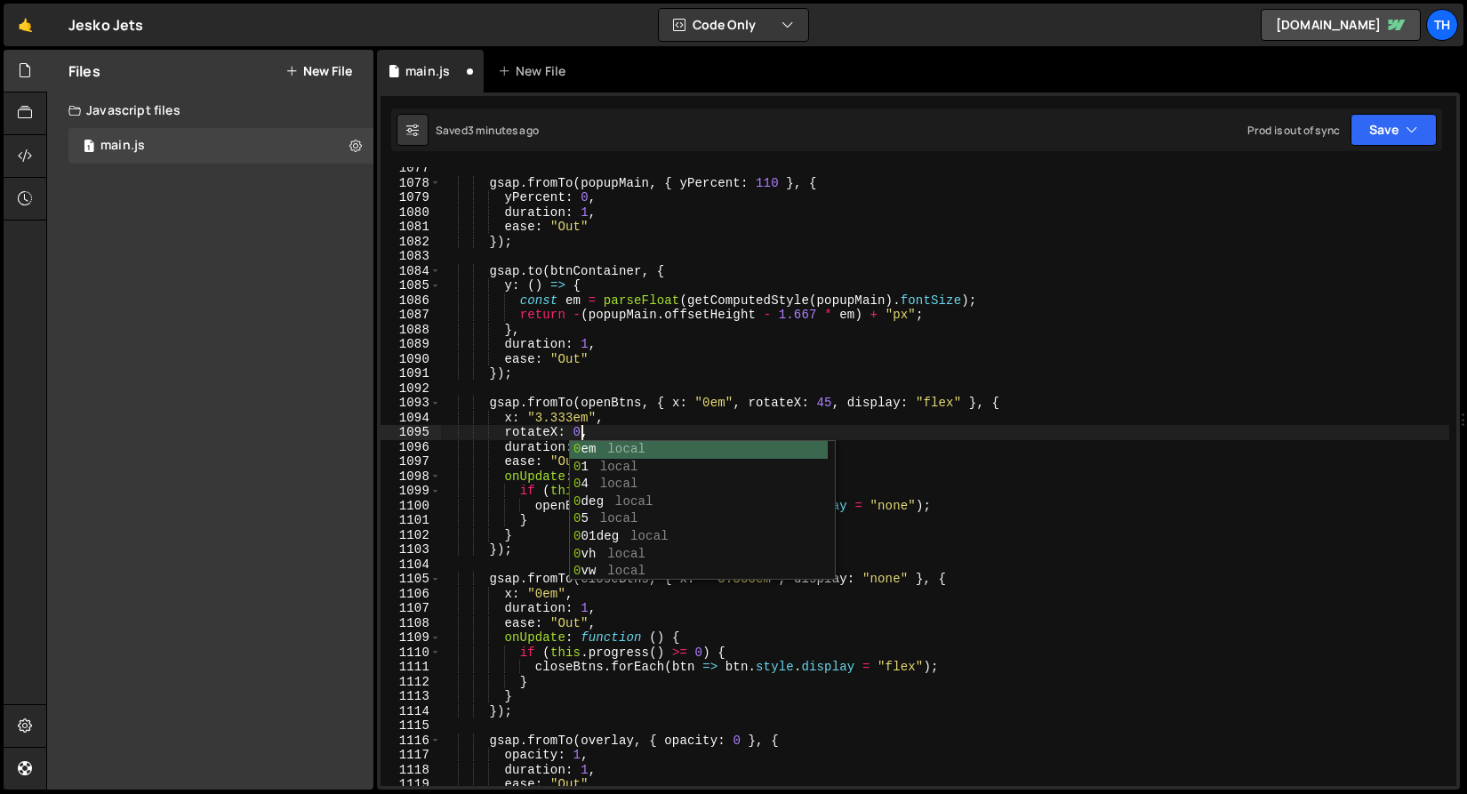
scroll to position [0, 9]
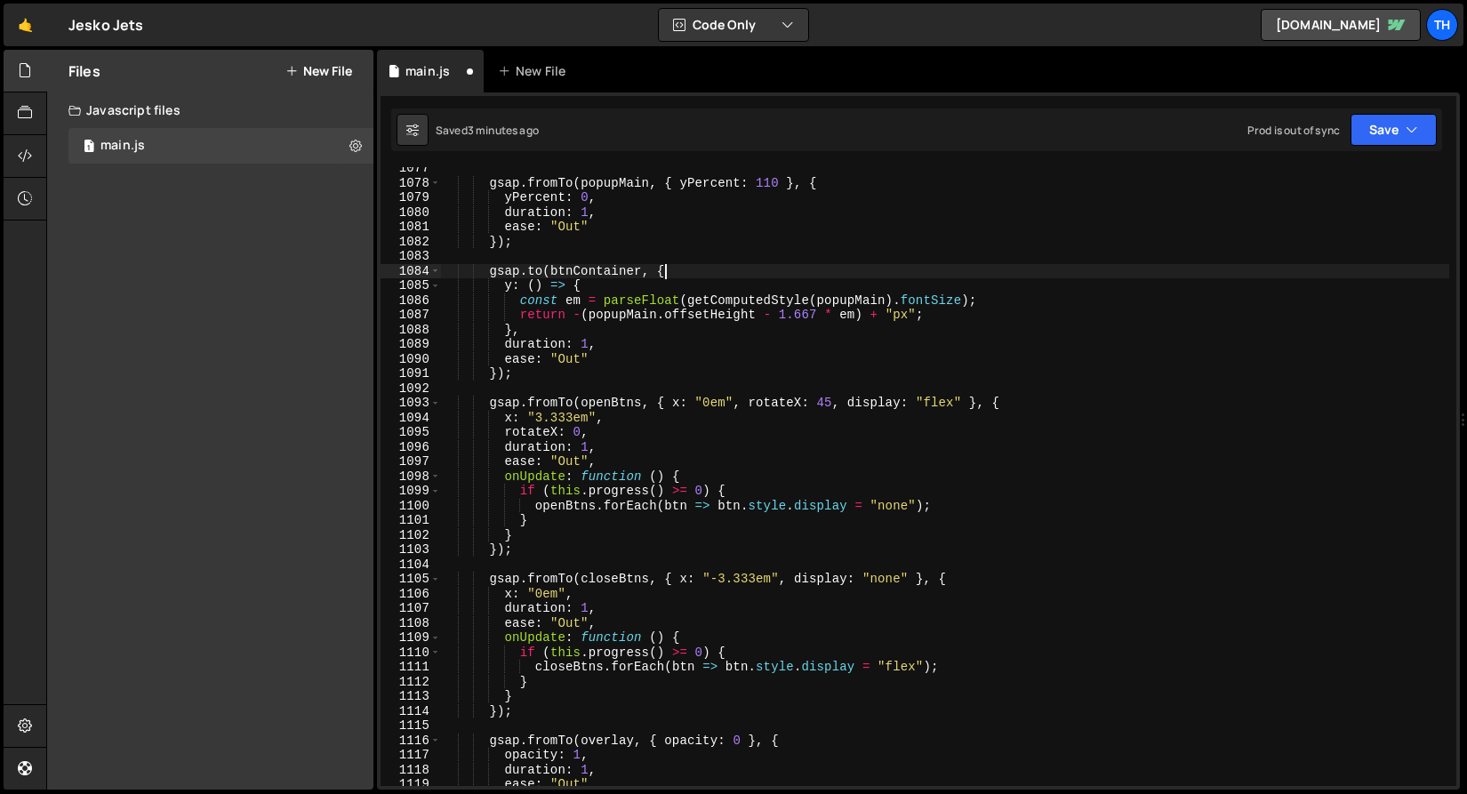
click at [1032, 276] on div "gsap . fromTo ( popupMain , { yPercent : 110 } , { yPercent : 0 , duration : 1 …" at bounding box center [944, 485] width 1009 height 648
type textarea "gsap.to(btnContainer, {"
click at [1403, 122] on button "Save" at bounding box center [1393, 130] width 86 height 32
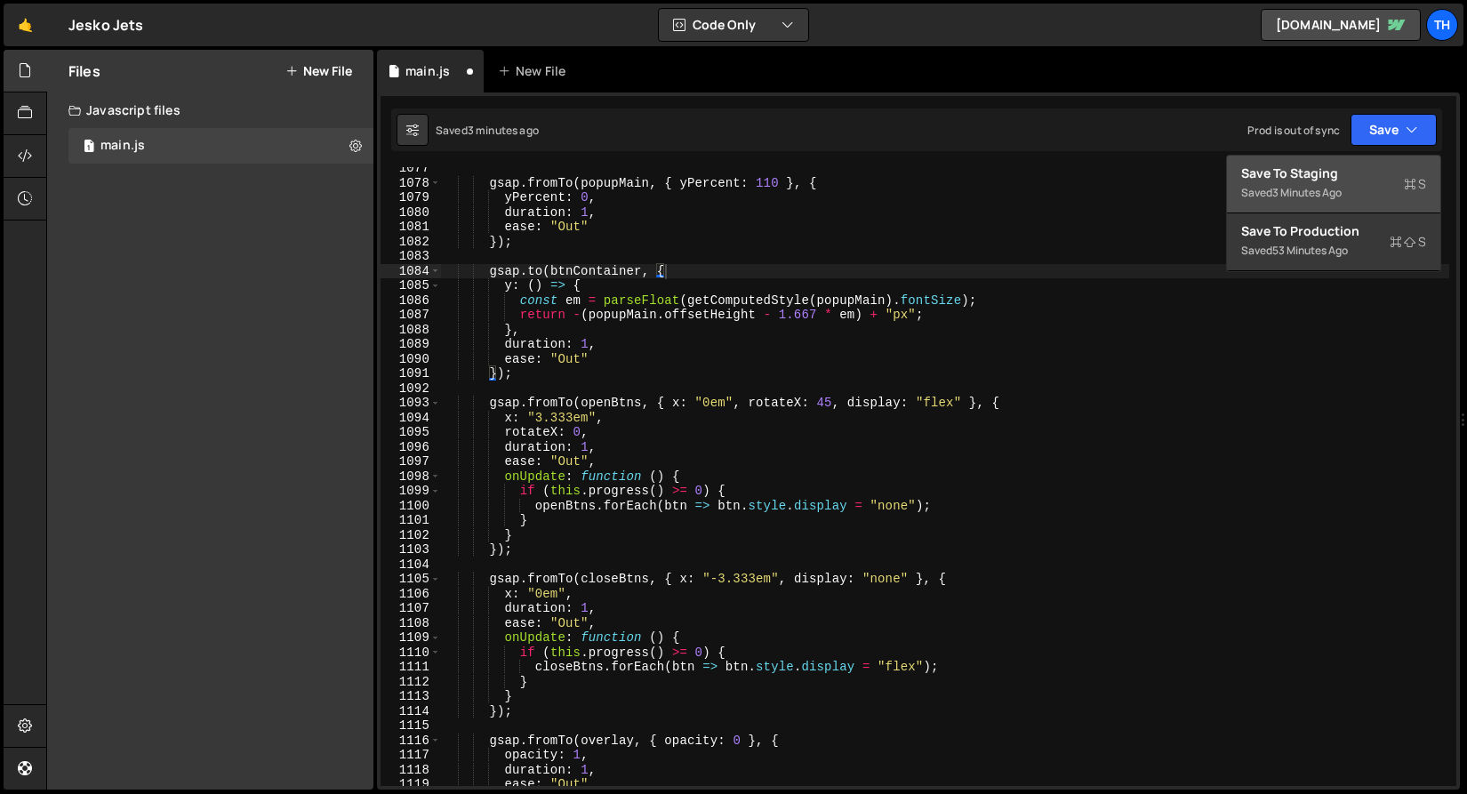
click at [1341, 166] on div "Save to Staging S" at bounding box center [1333, 173] width 185 height 18
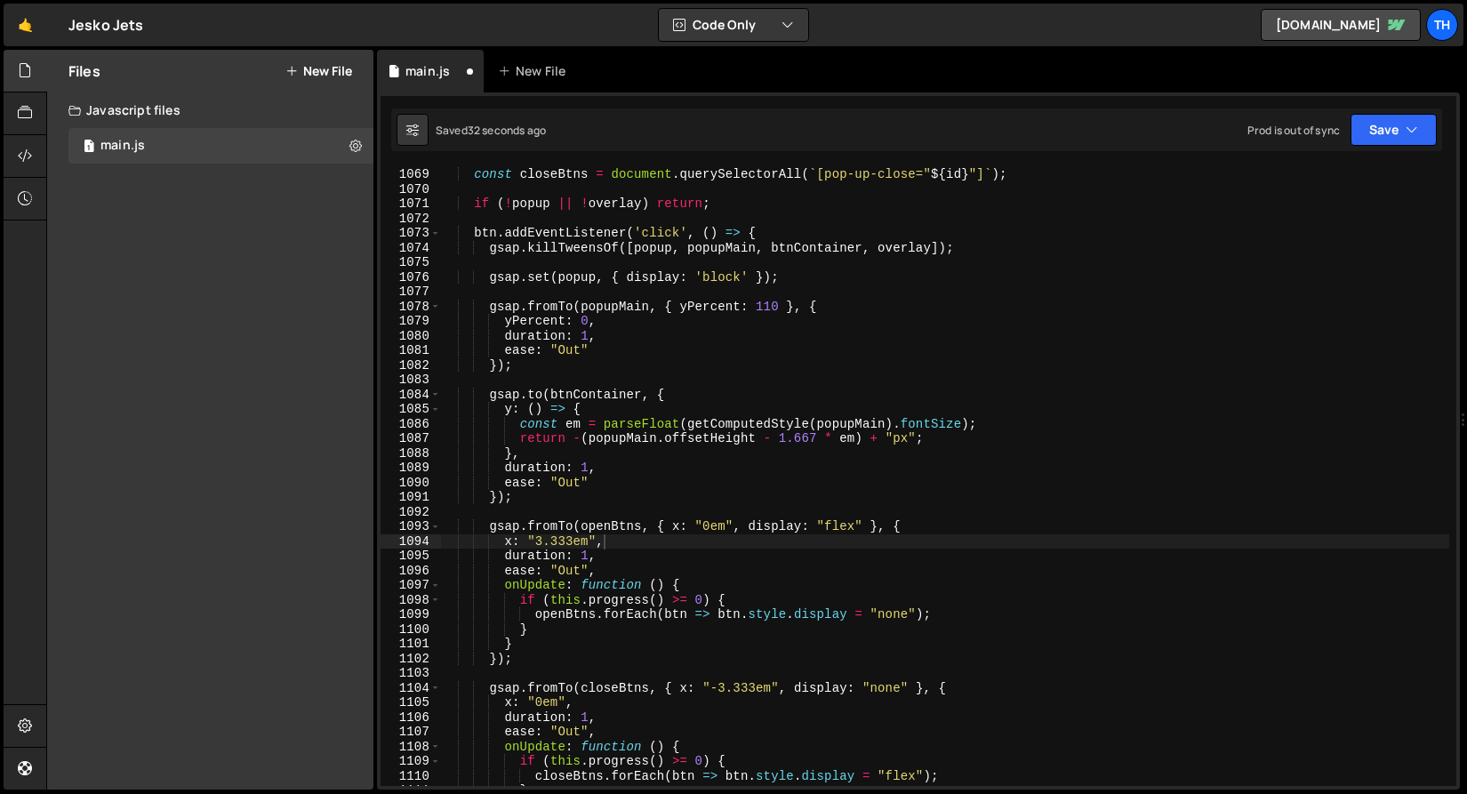
scroll to position [997, 0]
click at [784, 299] on div "const closeBtns = document . querySelectorAll ( ` [pop-up-close=" ${ id } "] ` …" at bounding box center [944, 491] width 1009 height 648
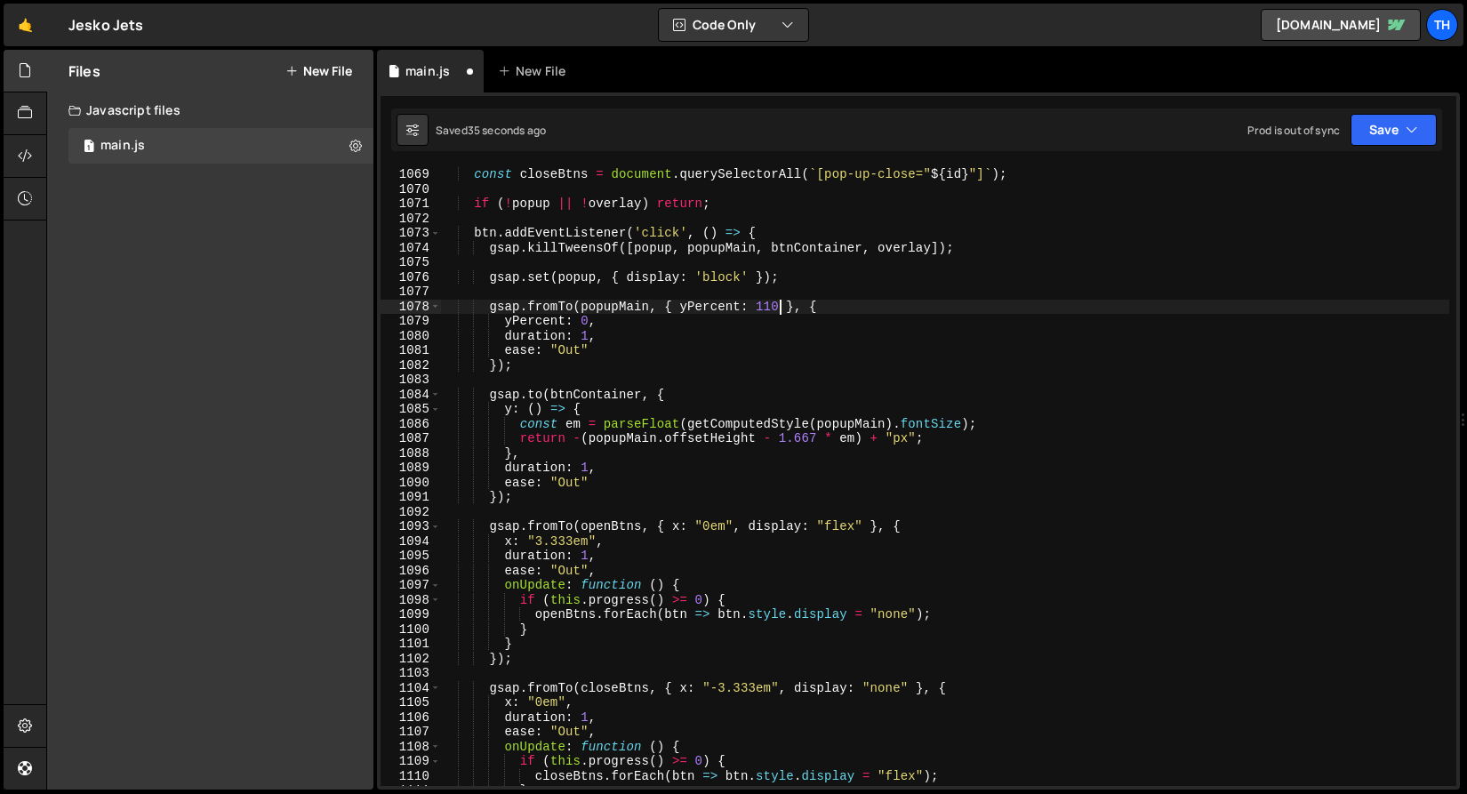
click at [781, 309] on div "const closeBtns = document . querySelectorAll ( ` [pop-up-close=" ${ id } "] ` …" at bounding box center [944, 491] width 1009 height 648
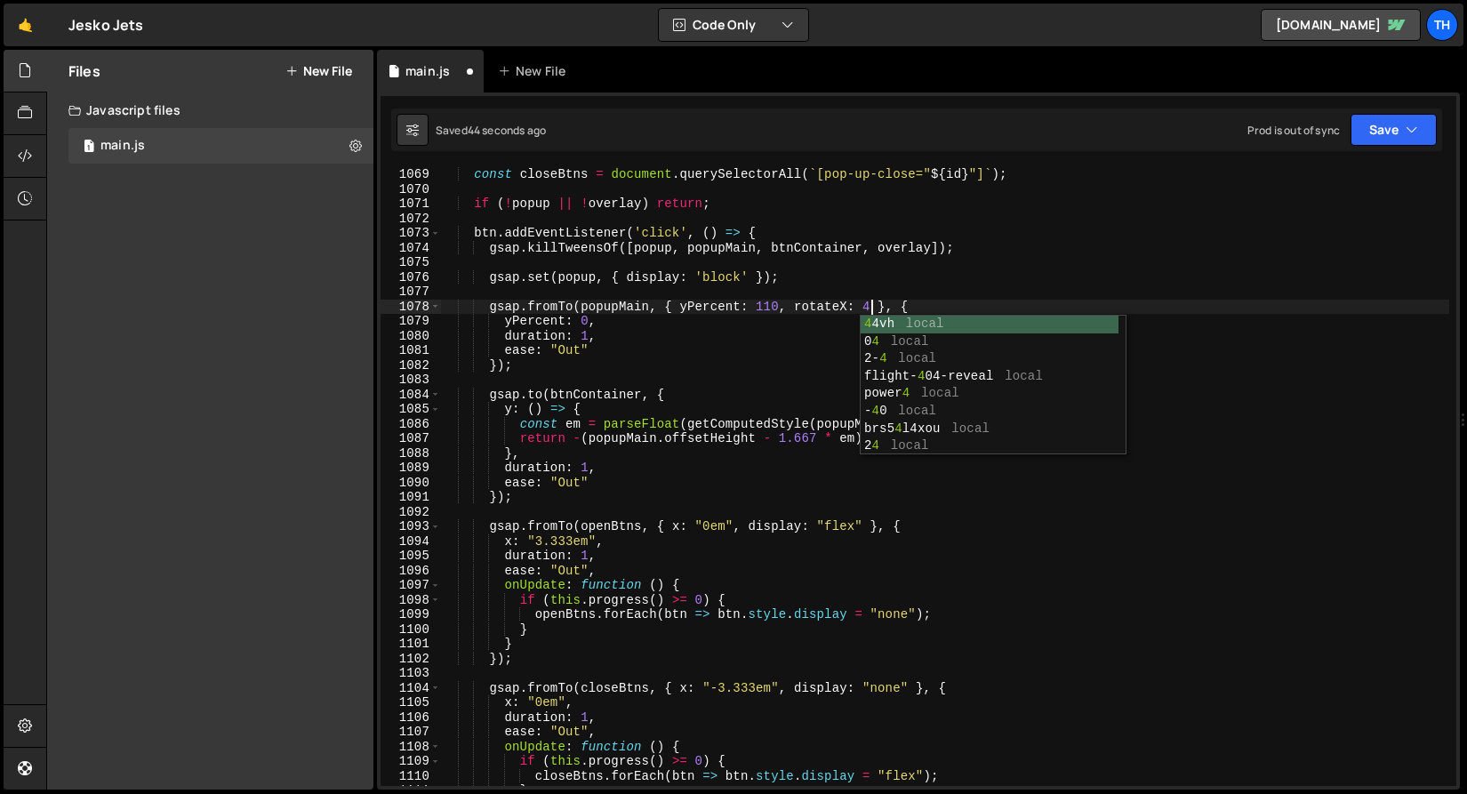
scroll to position [0, 30]
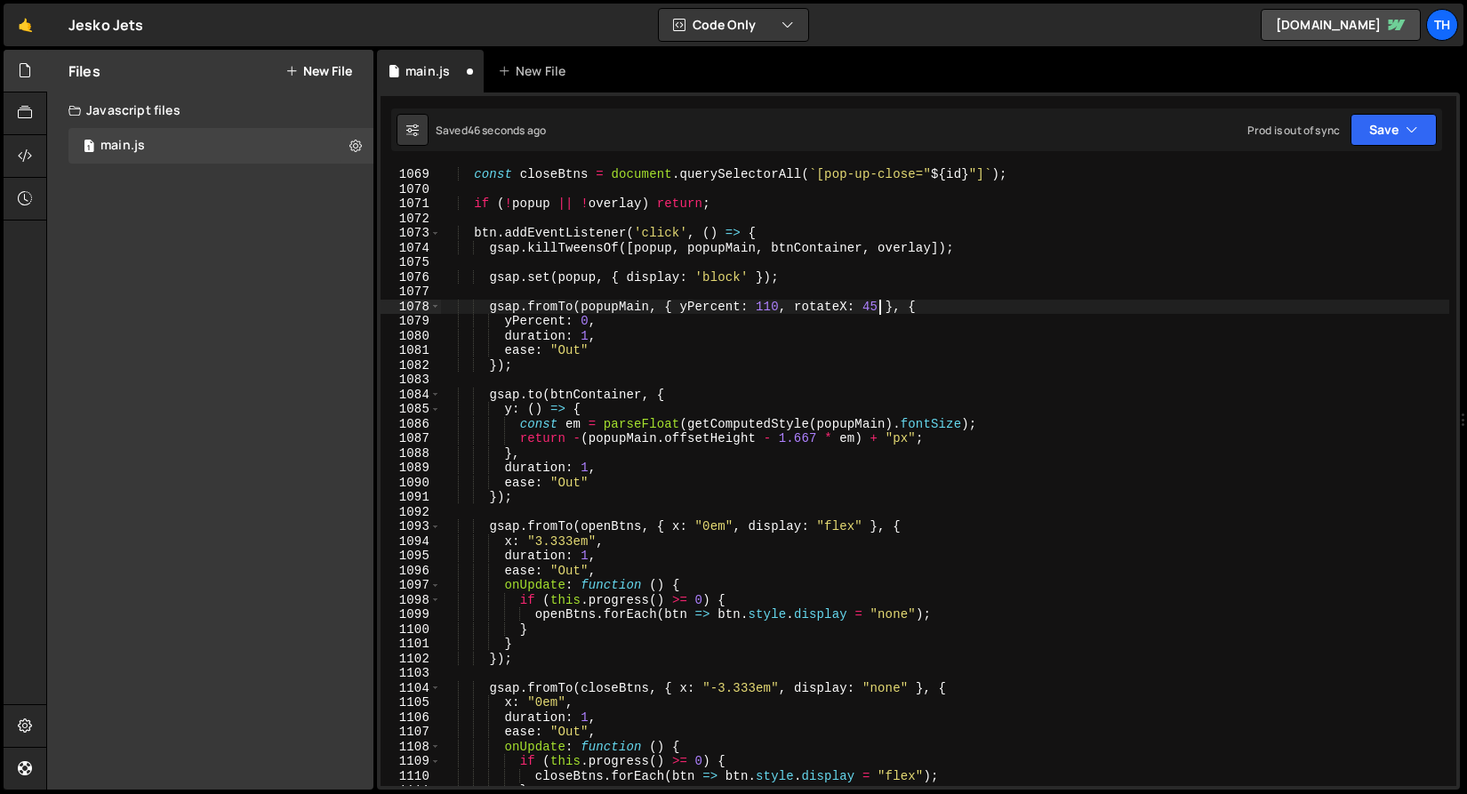
click at [667, 329] on div "const closeBtns = document . querySelectorAll ( ` [pop-up-close=" ${ id } "] ` …" at bounding box center [944, 491] width 1009 height 648
type textarea "yPercent: 0,"
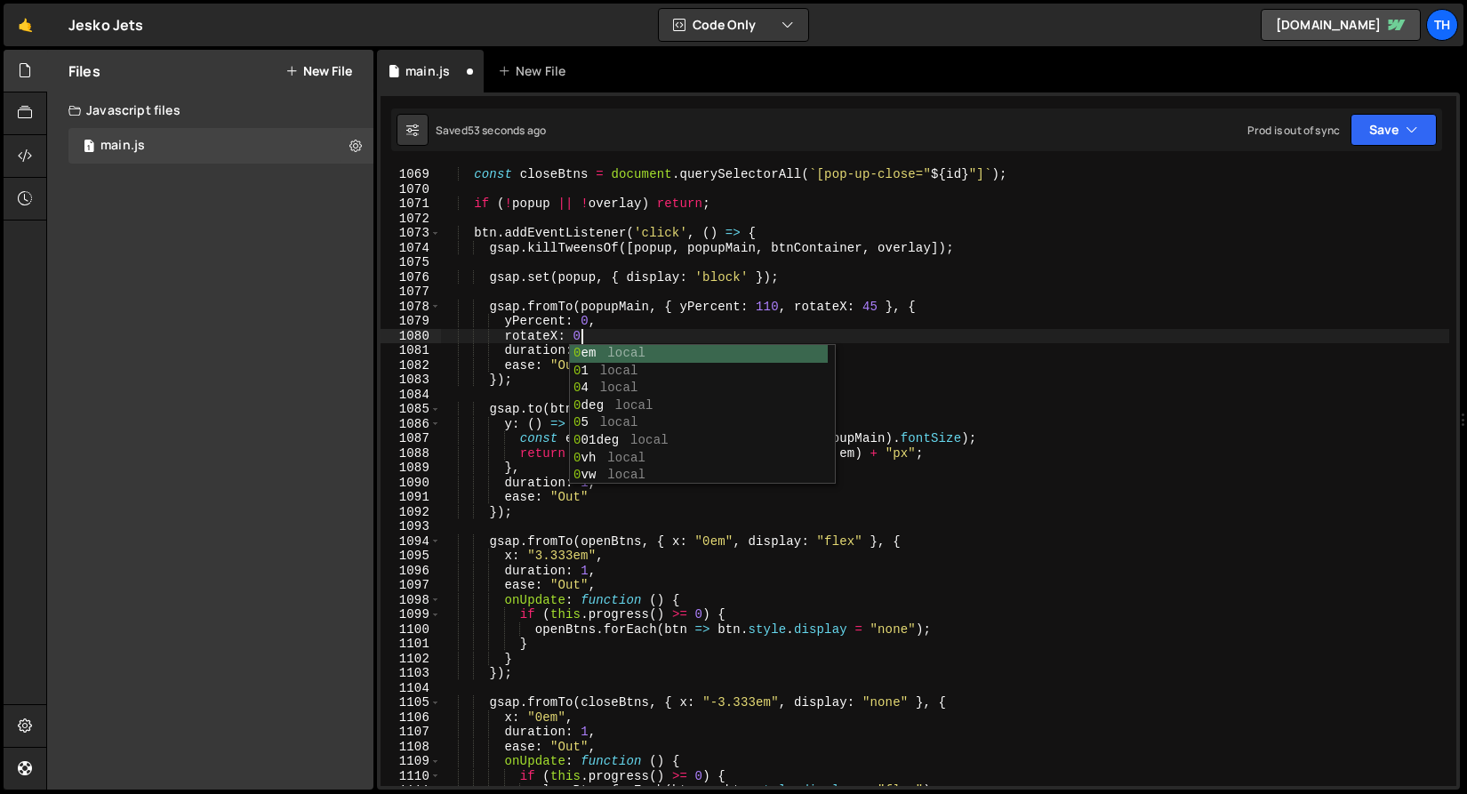
scroll to position [0, 9]
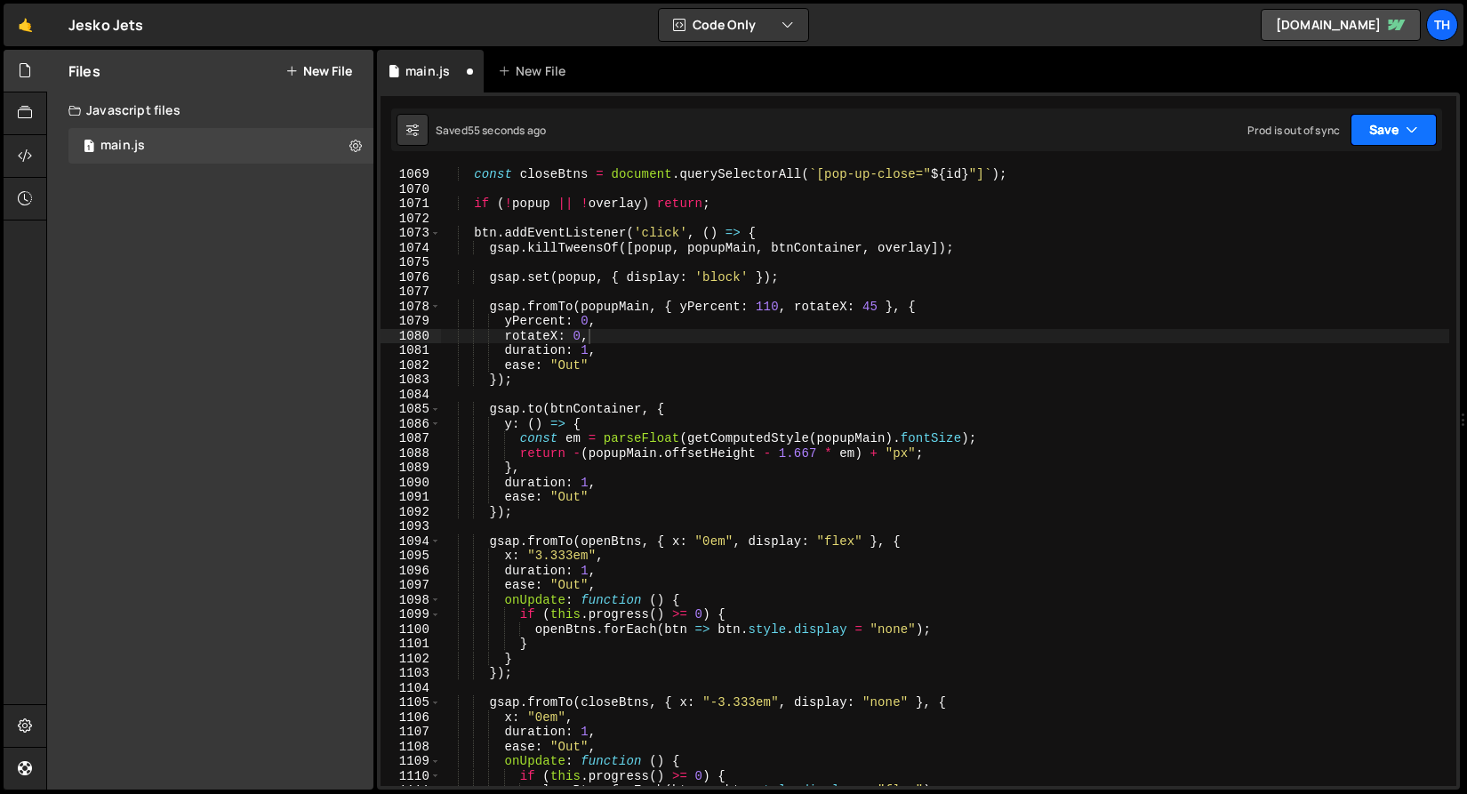
click at [1385, 121] on button "Save" at bounding box center [1393, 130] width 86 height 32
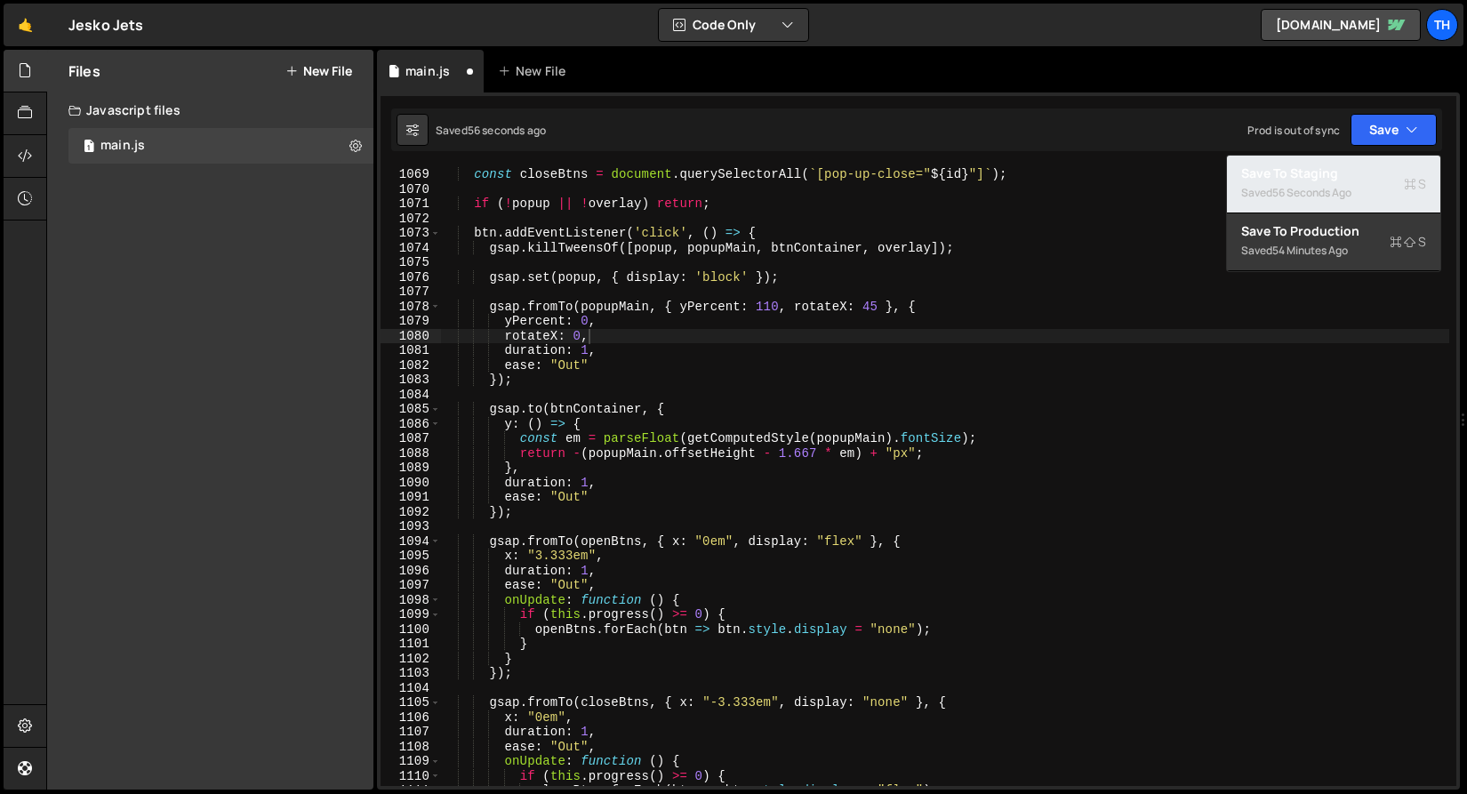
click at [1290, 190] on div "56 seconds ago" at bounding box center [1311, 192] width 79 height 15
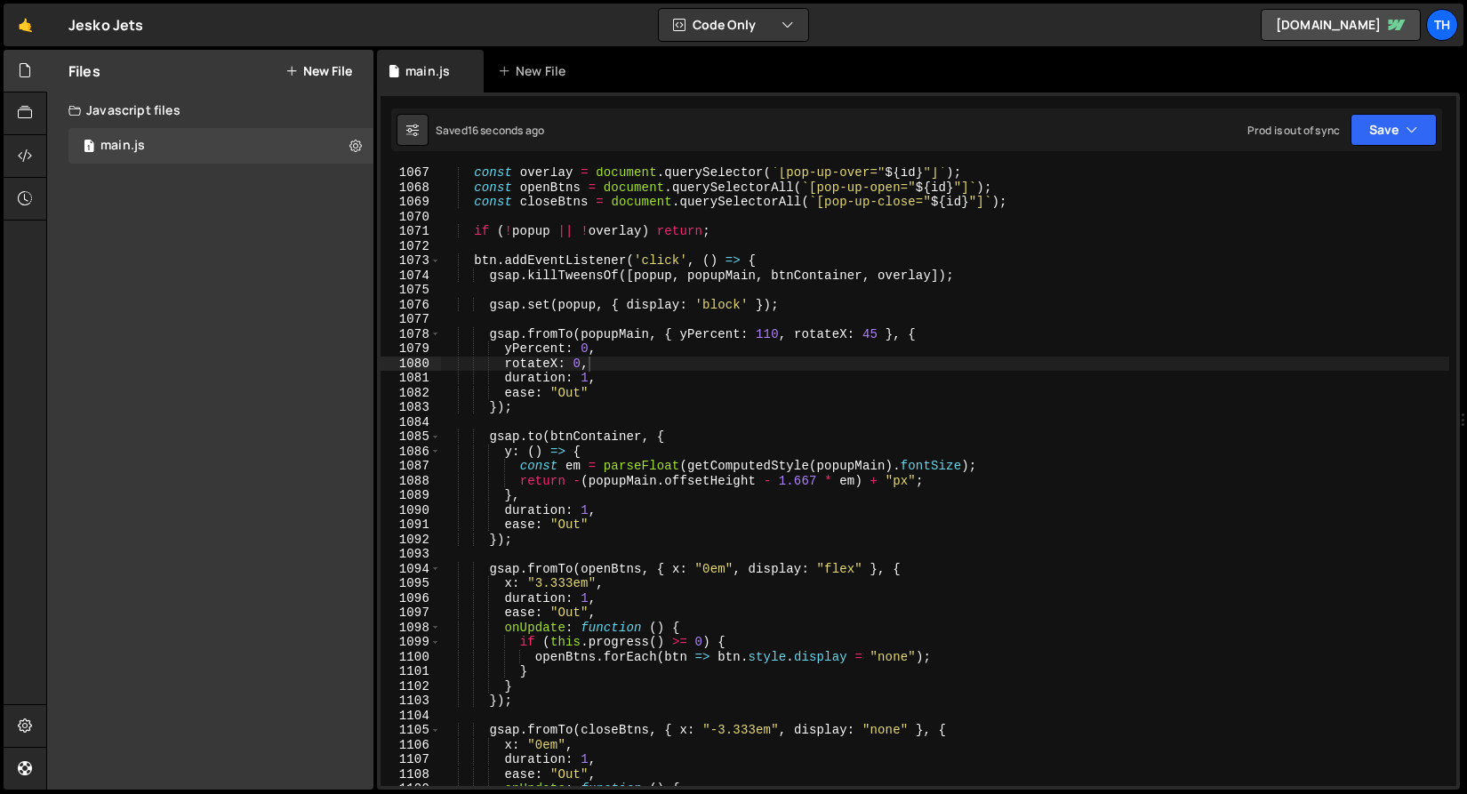
scroll to position [15635, 0]
click at [850, 329] on div "const overlay = document . querySelector ( ` [pop-up-over=" ${ id } "] ` ) ; co…" at bounding box center [944, 489] width 1009 height 648
click at [556, 357] on div "const overlay = document . querySelector ( ` [pop-up-over=" ${ id } "] ` ) ; co…" at bounding box center [944, 489] width 1009 height 648
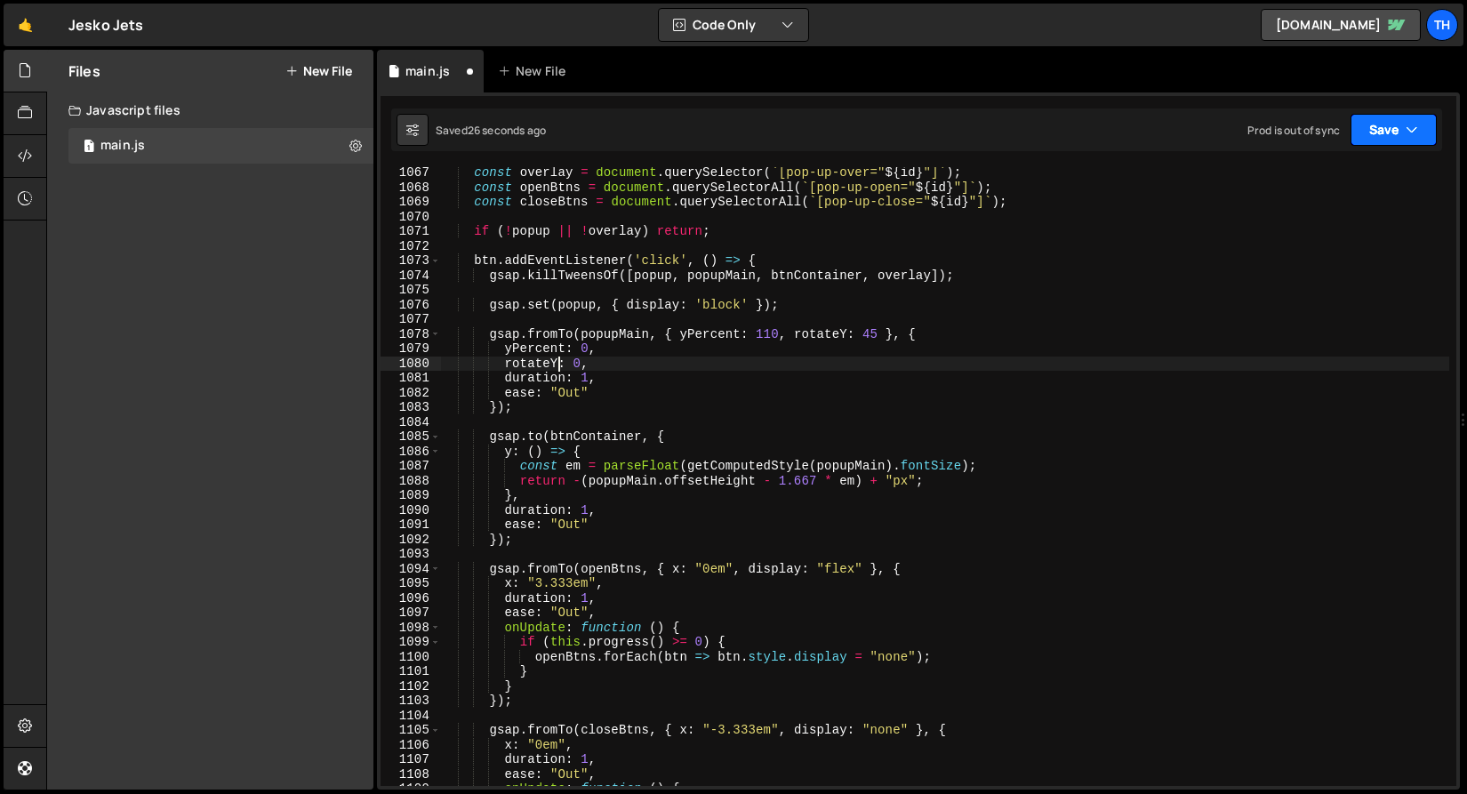
click at [1409, 121] on icon "button" at bounding box center [1411, 130] width 12 height 18
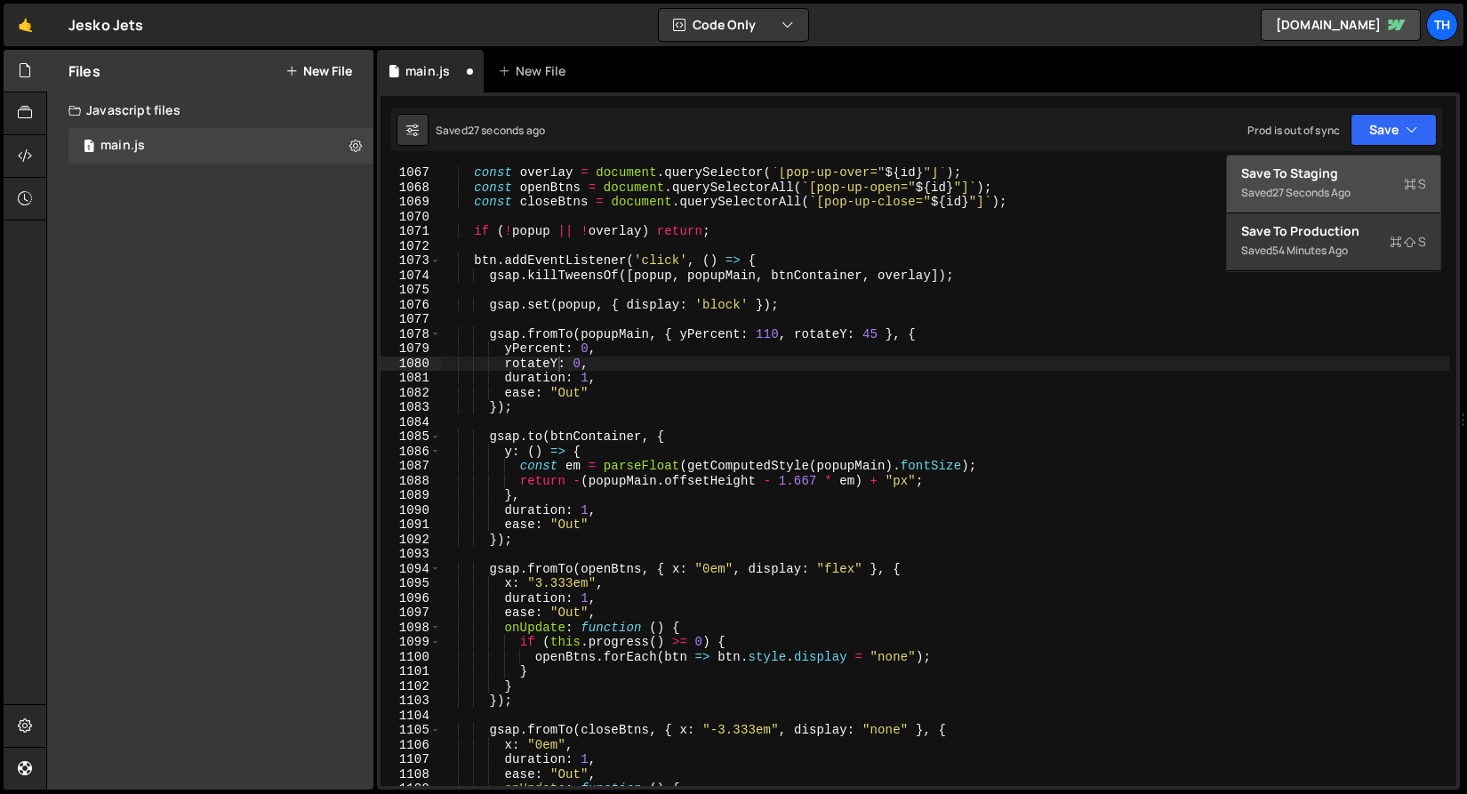
click at [1318, 172] on div "Save to Staging S" at bounding box center [1333, 173] width 185 height 18
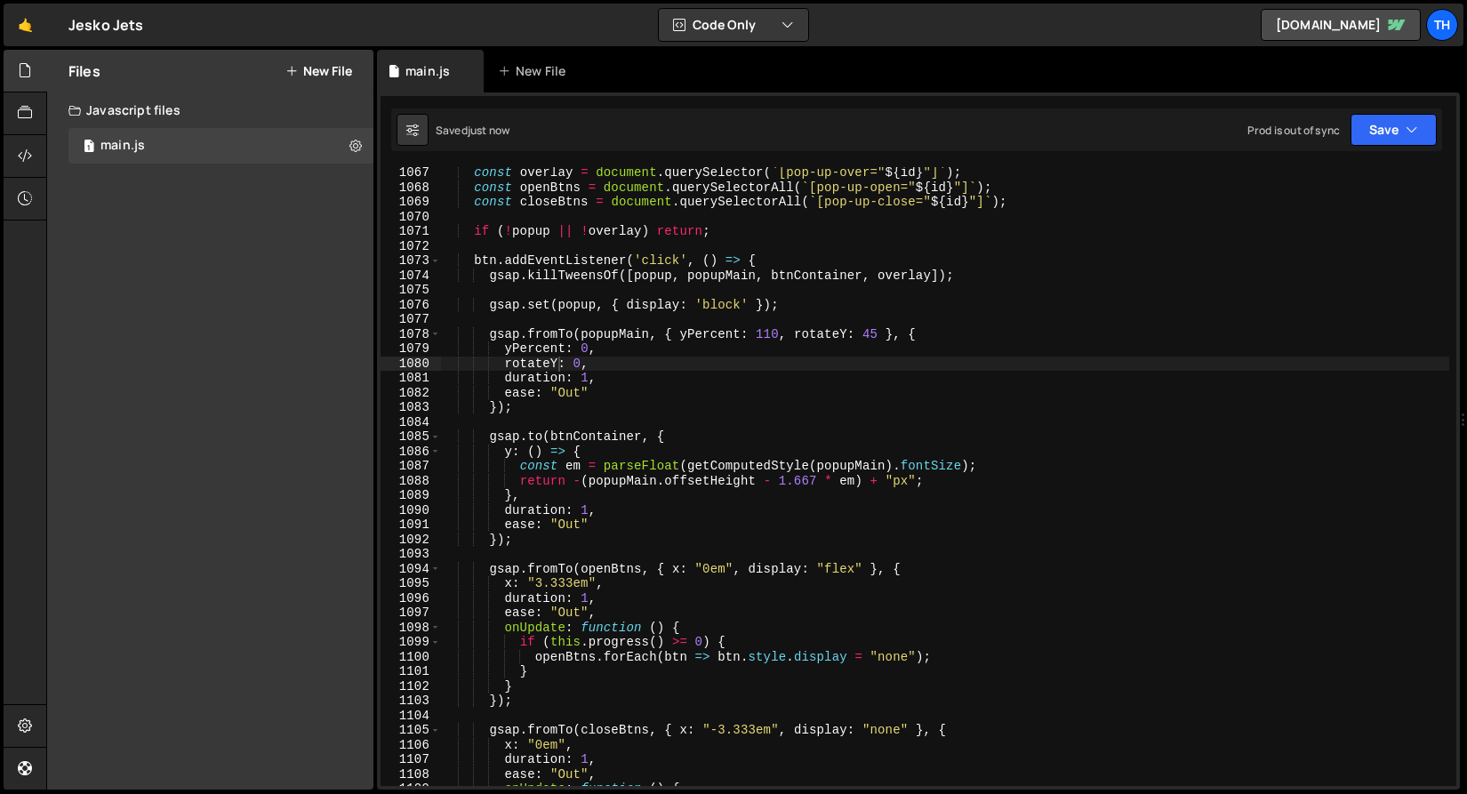
scroll to position [0, 4]
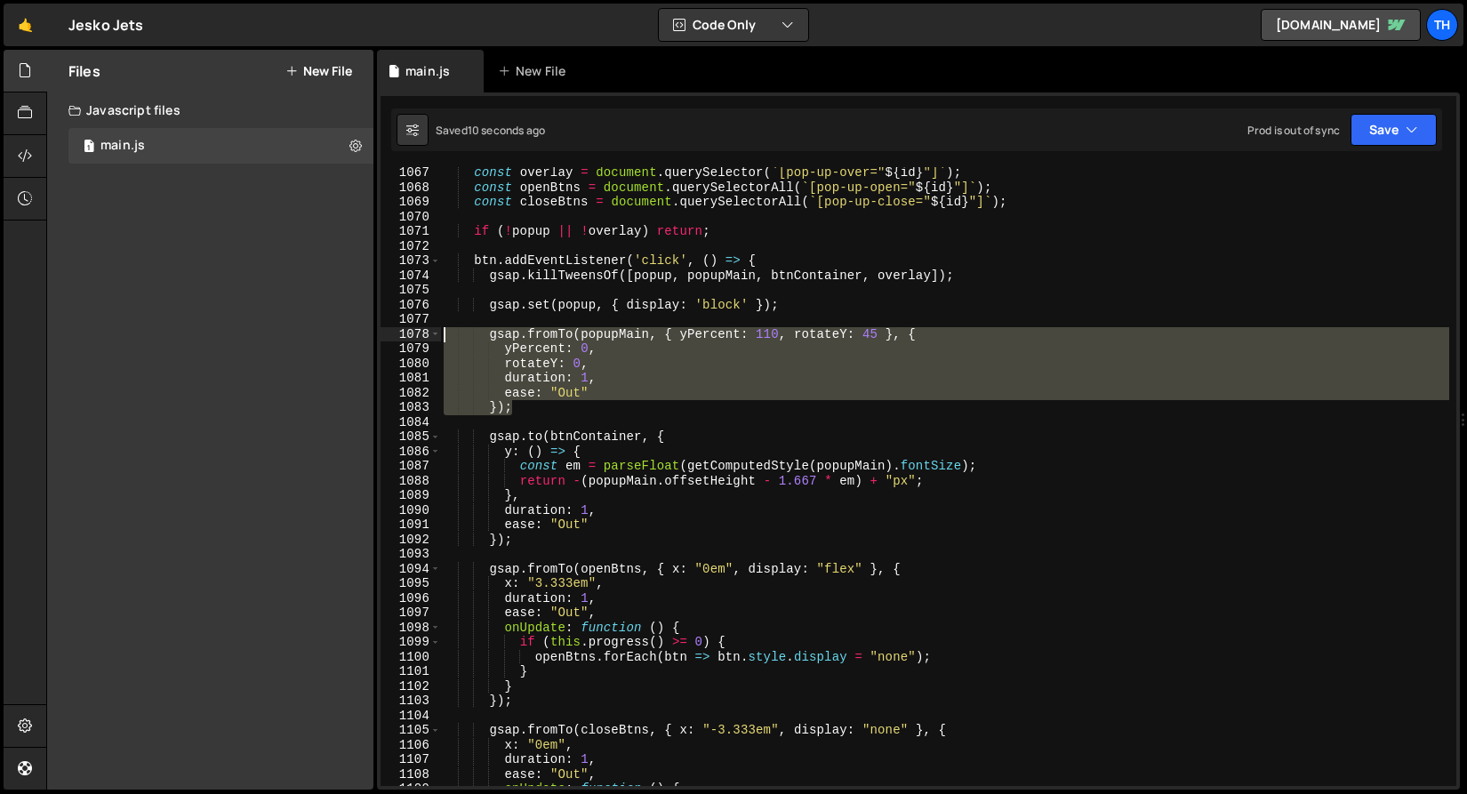
drag, startPoint x: 527, startPoint y: 411, endPoint x: 364, endPoint y: 330, distance: 182.4
click at [364, 330] on div "Files New File Javascript files 1 main.js 0 CSS files Copy share link Edit File…" at bounding box center [756, 420] width 1420 height 740
click at [866, 339] on div "const overlay = document . querySelector ( ` [pop-up-over=" ${ id } "] ` ) ; co…" at bounding box center [944, 476] width 1009 height 619
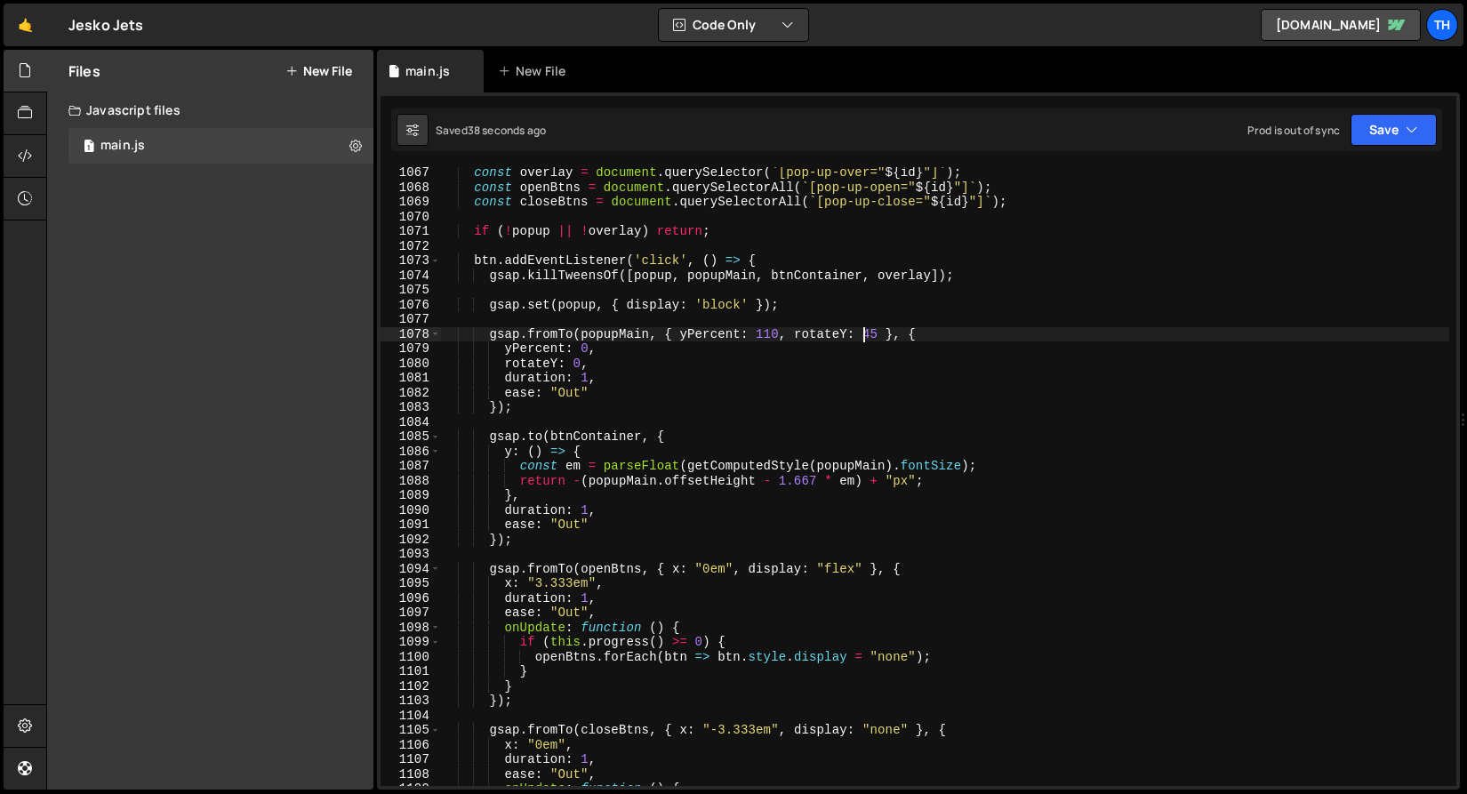
click at [866, 339] on div "const overlay = document . querySelector ( ` [pop-up-over=" ${ id } "] ` ) ; co…" at bounding box center [944, 489] width 1009 height 648
click at [1384, 128] on button "Save" at bounding box center [1393, 130] width 86 height 32
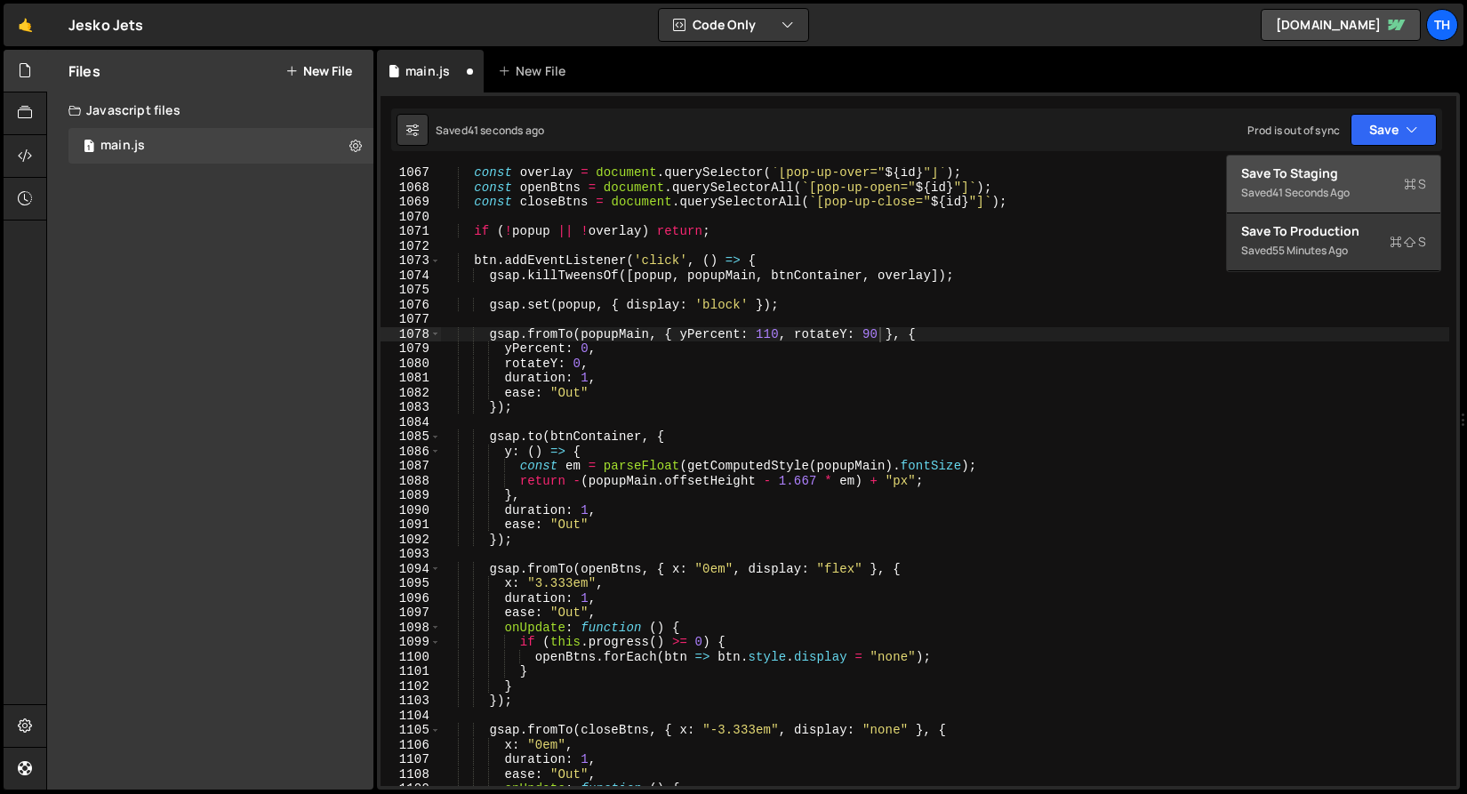
click at [1283, 172] on div "Save to Staging S" at bounding box center [1333, 173] width 185 height 18
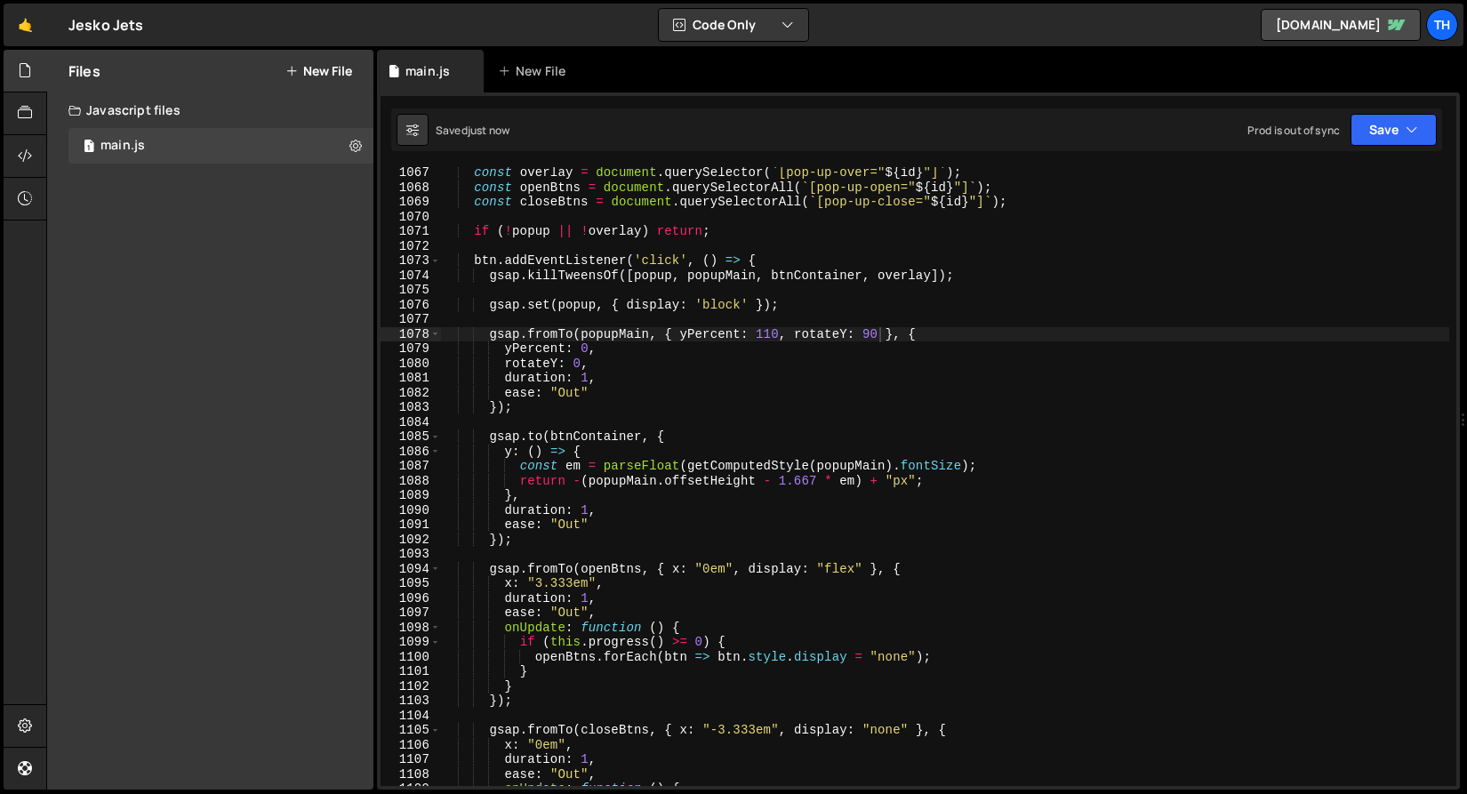
click at [588, 375] on div "const overlay = document . querySelector ( ` [pop-up-over=" ${ id } "] ` ) ; co…" at bounding box center [944, 489] width 1009 height 648
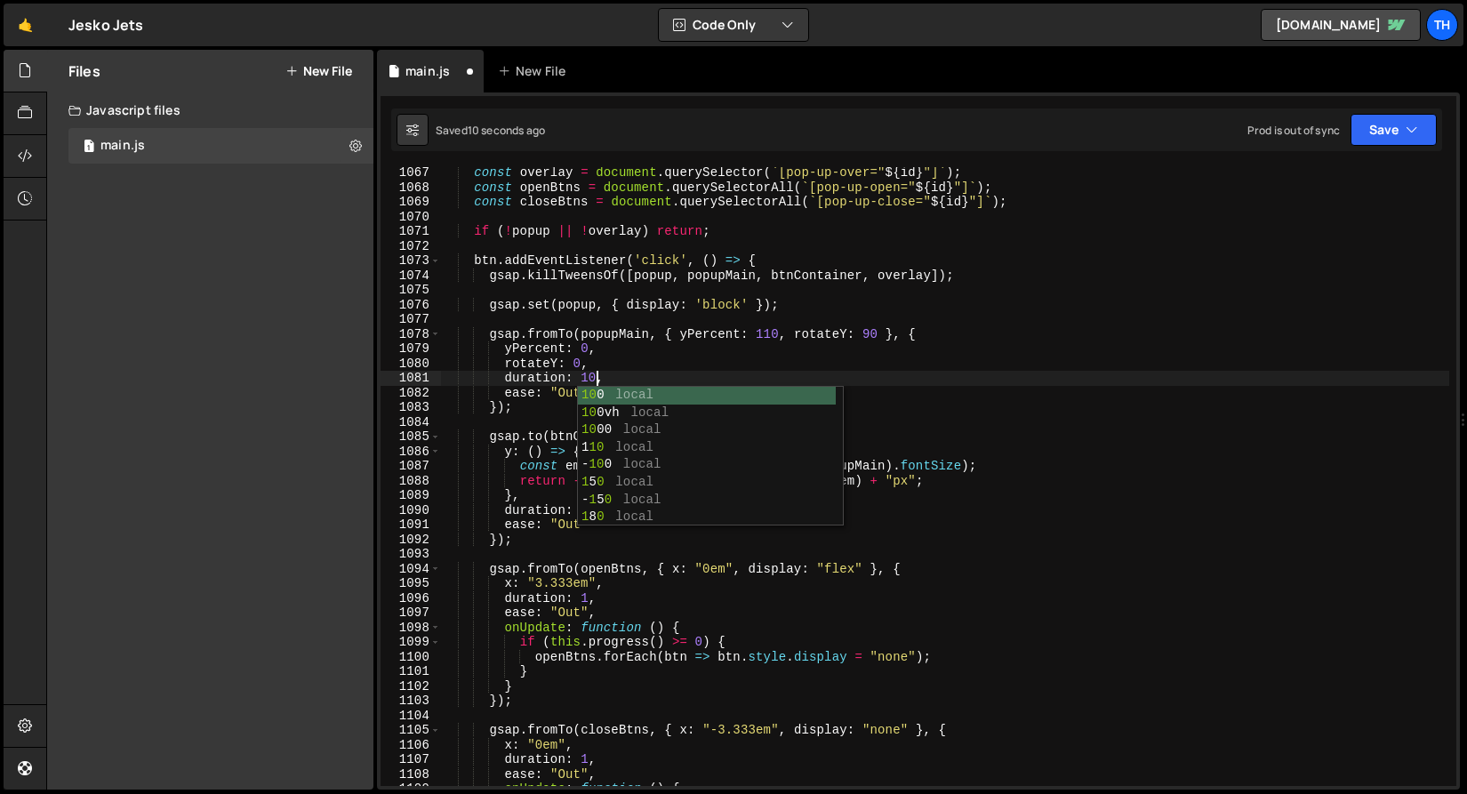
scroll to position [0, 10]
click at [1425, 120] on button "Save" at bounding box center [1393, 130] width 86 height 32
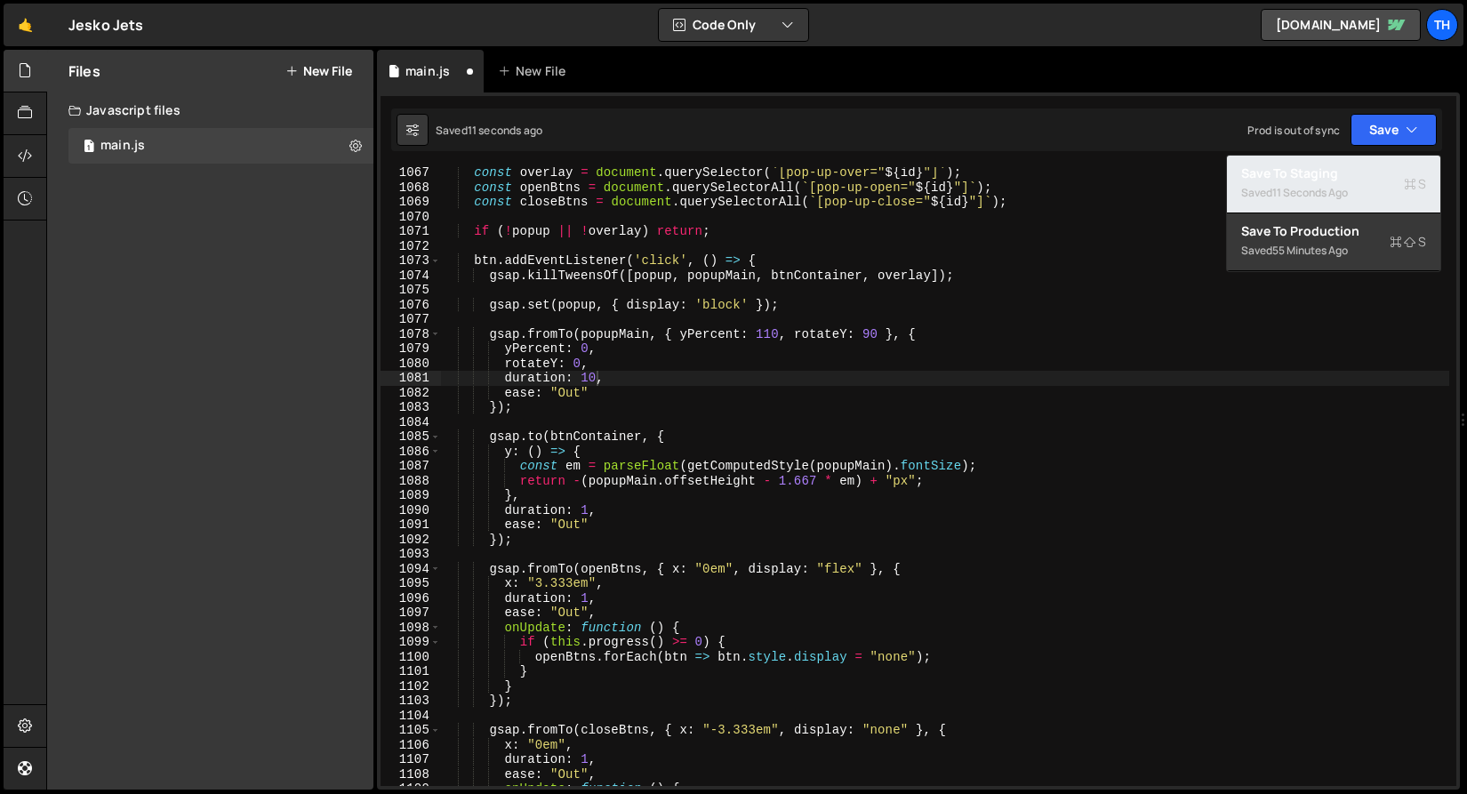
click at [1374, 169] on div "Save to Staging S" at bounding box center [1333, 173] width 185 height 18
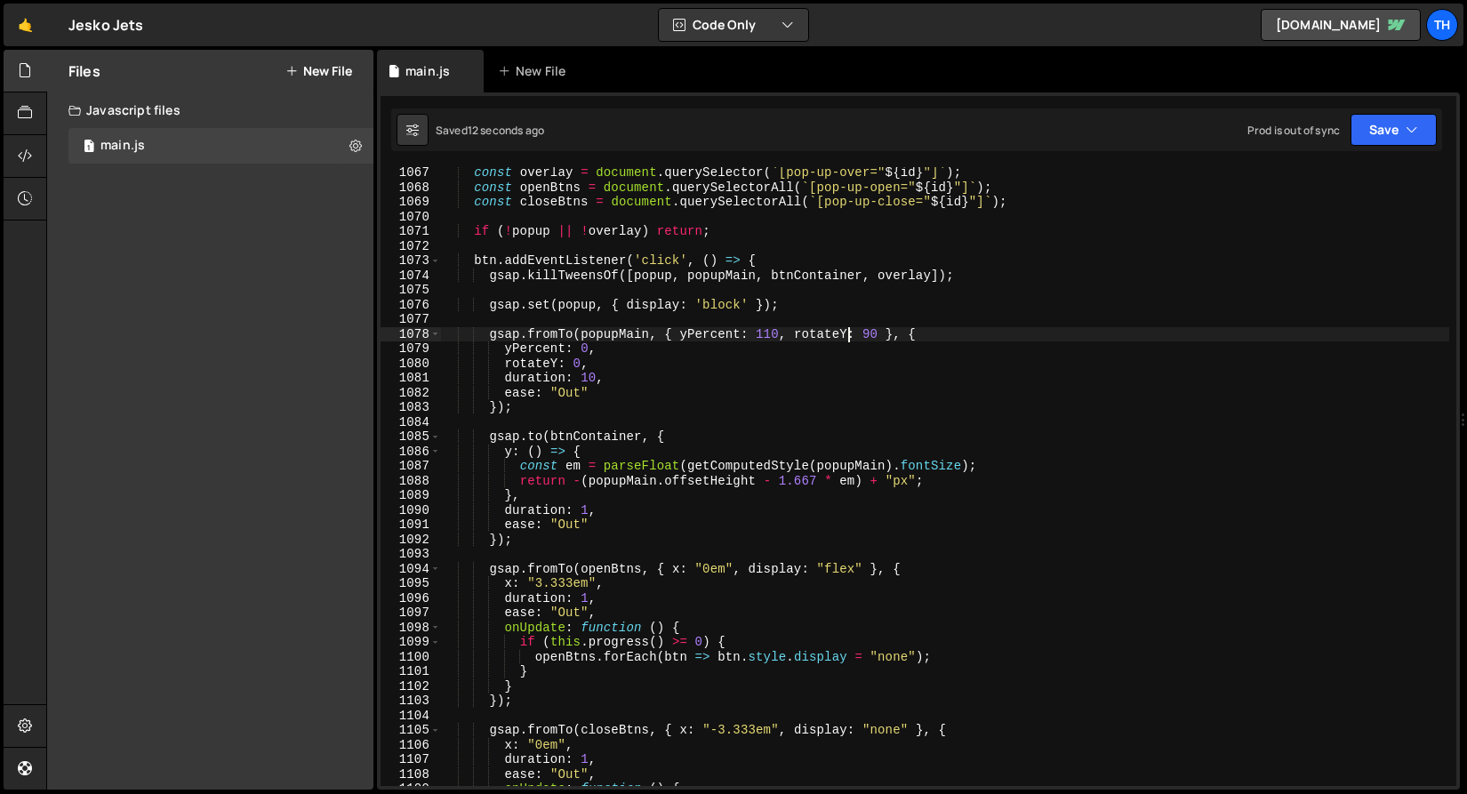
click at [848, 328] on div "const overlay = document . querySelector ( ` [pop-up-over=" ${ id } "] ` ) ; co…" at bounding box center [944, 489] width 1009 height 648
click at [557, 357] on div "const overlay = document . querySelector ( ` [pop-up-over=" ${ id } "] ` ) ; co…" at bounding box center [944, 489] width 1009 height 648
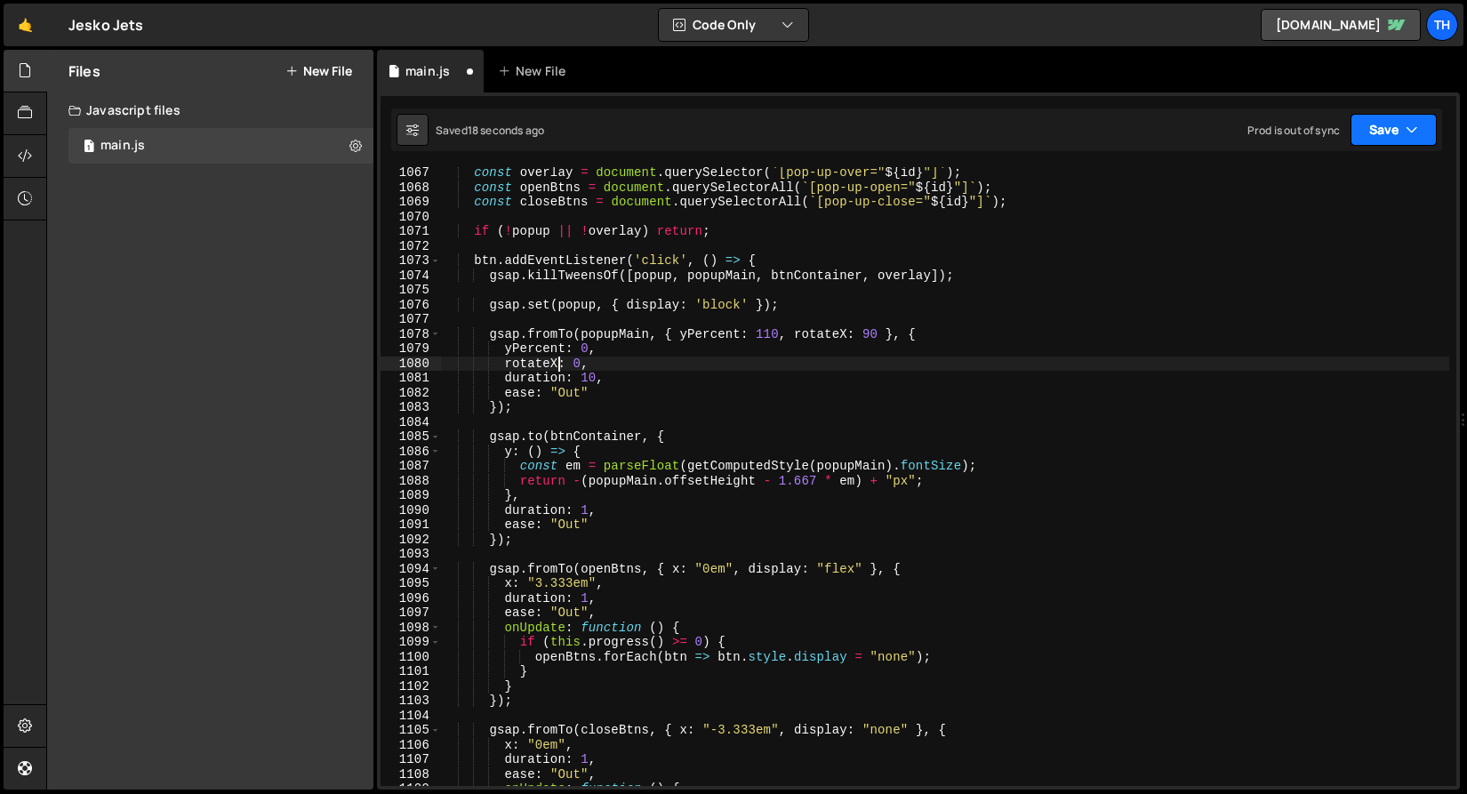
click at [1378, 134] on button "Save" at bounding box center [1393, 130] width 86 height 32
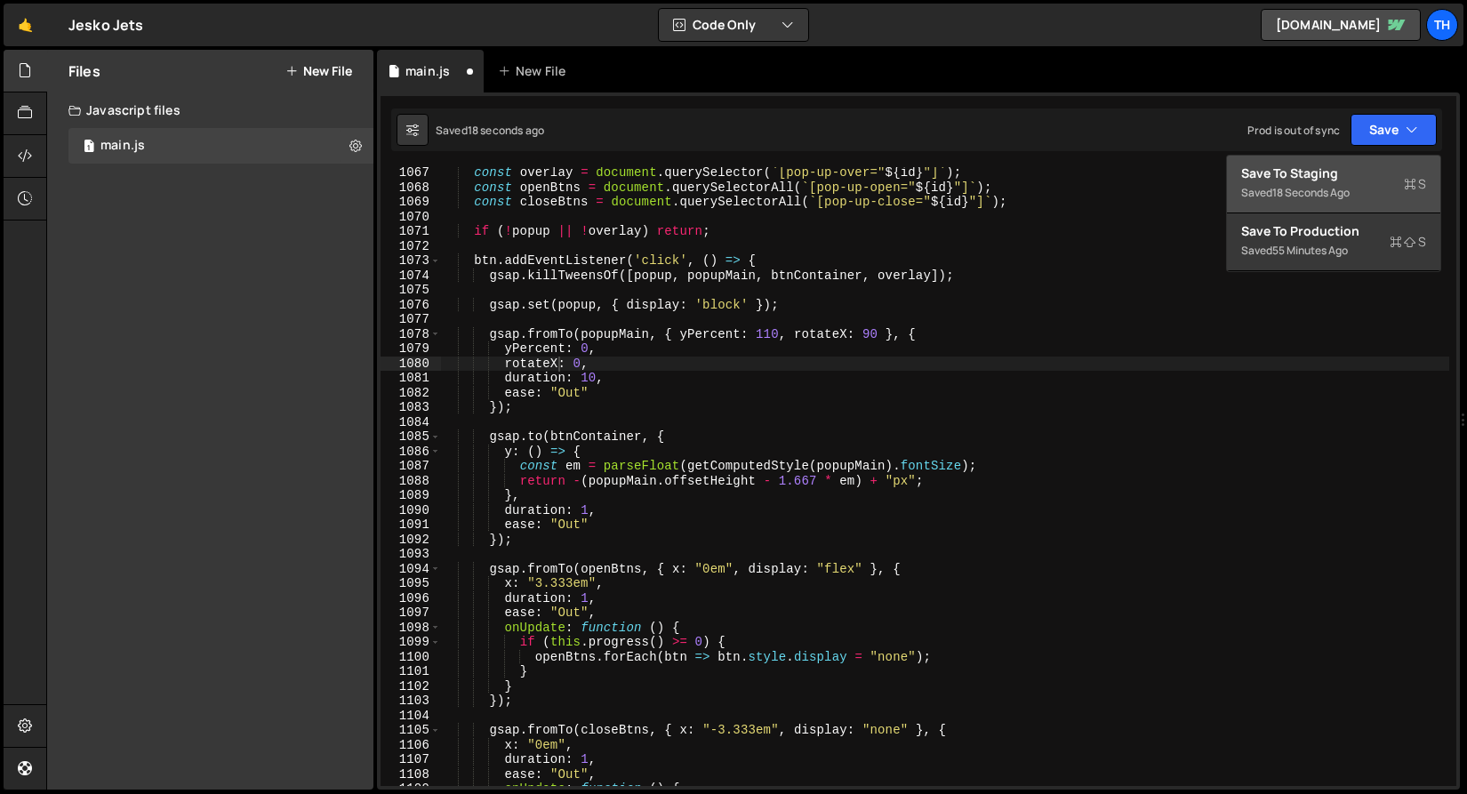
click at [1290, 180] on div "Save to Staging S" at bounding box center [1333, 173] width 185 height 18
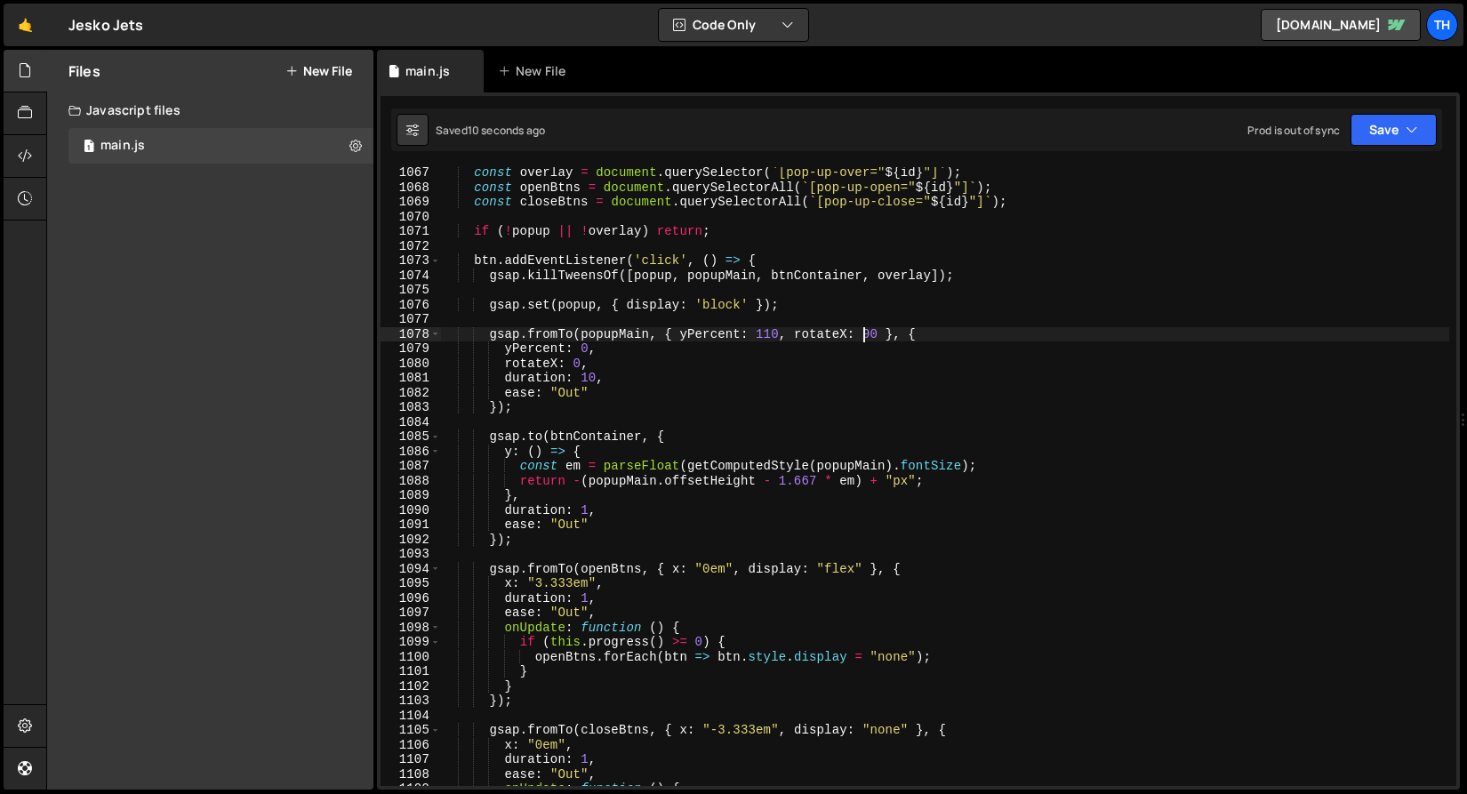
click at [867, 336] on div "const overlay = document . querySelector ( ` [pop-up-over=" ${ id } "] ` ) ; co…" at bounding box center [944, 489] width 1009 height 648
click at [1395, 129] on button "Save" at bounding box center [1393, 130] width 86 height 32
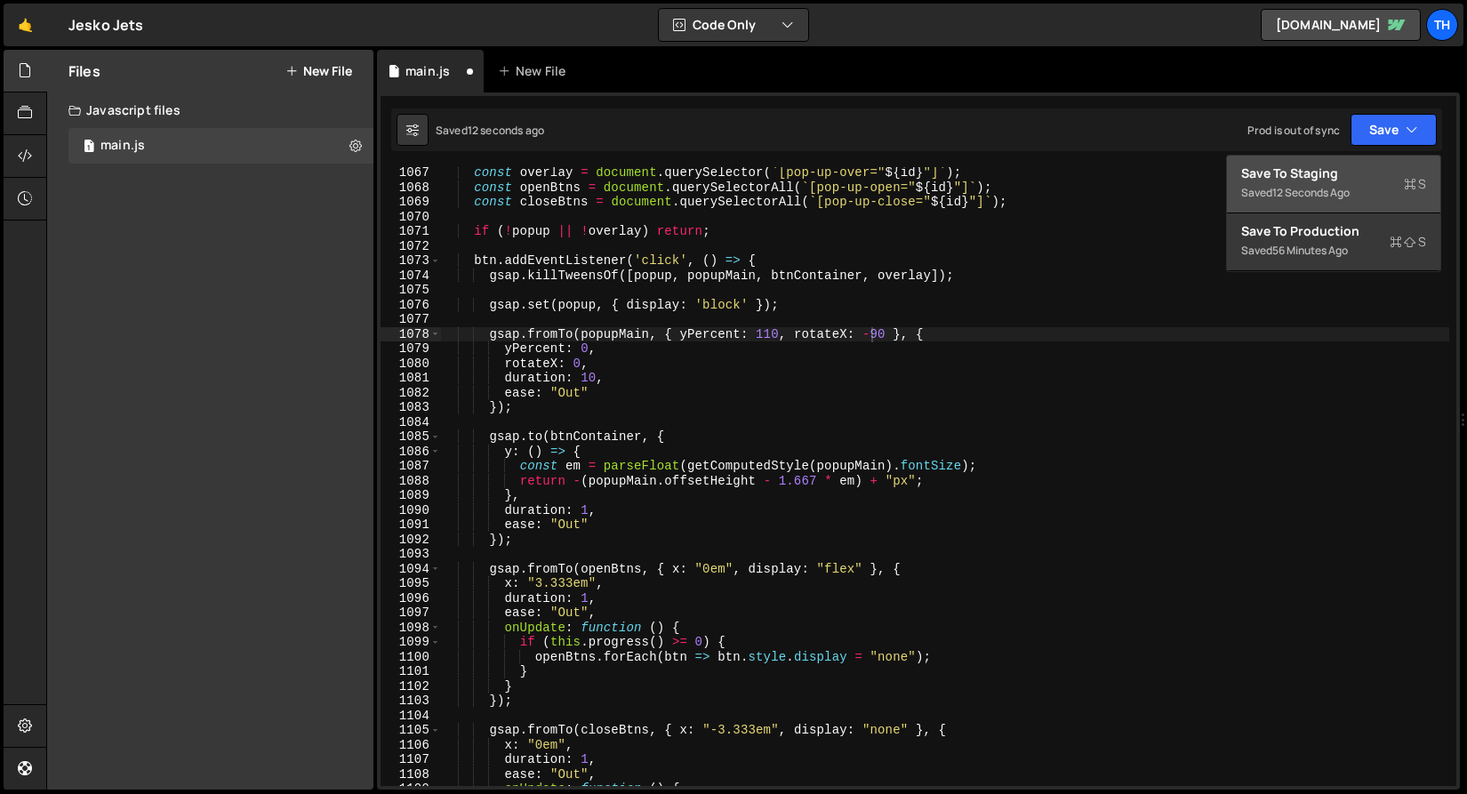
click at [1262, 163] on button "Save to Staging S Saved 12 seconds ago" at bounding box center [1333, 185] width 213 height 58
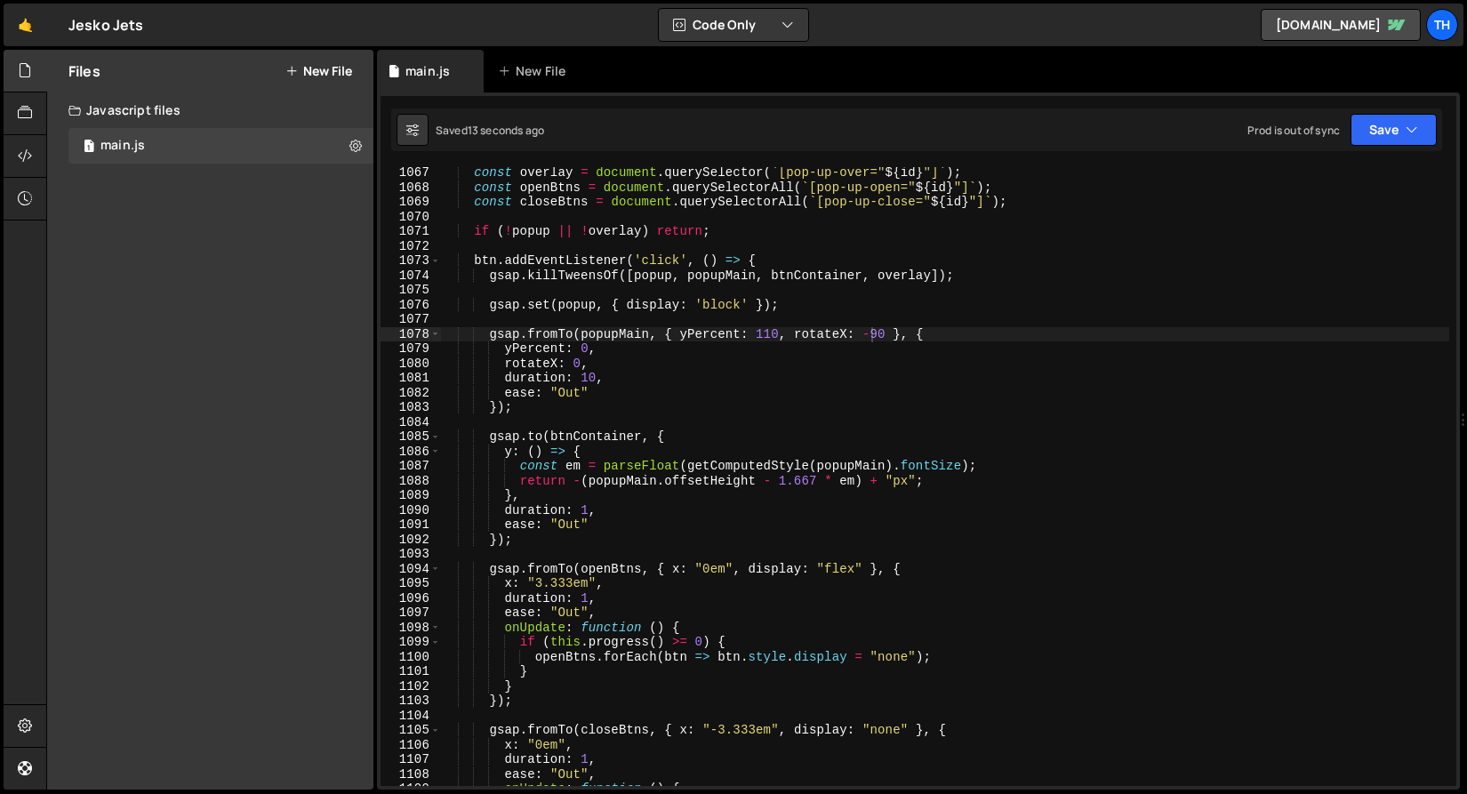
click at [768, 332] on div "const overlay = document . querySelector ( ` [pop-up-over=" ${ id } "] ` ) ; co…" at bounding box center [944, 489] width 1009 height 648
click at [1415, 137] on icon "button" at bounding box center [1411, 130] width 12 height 18
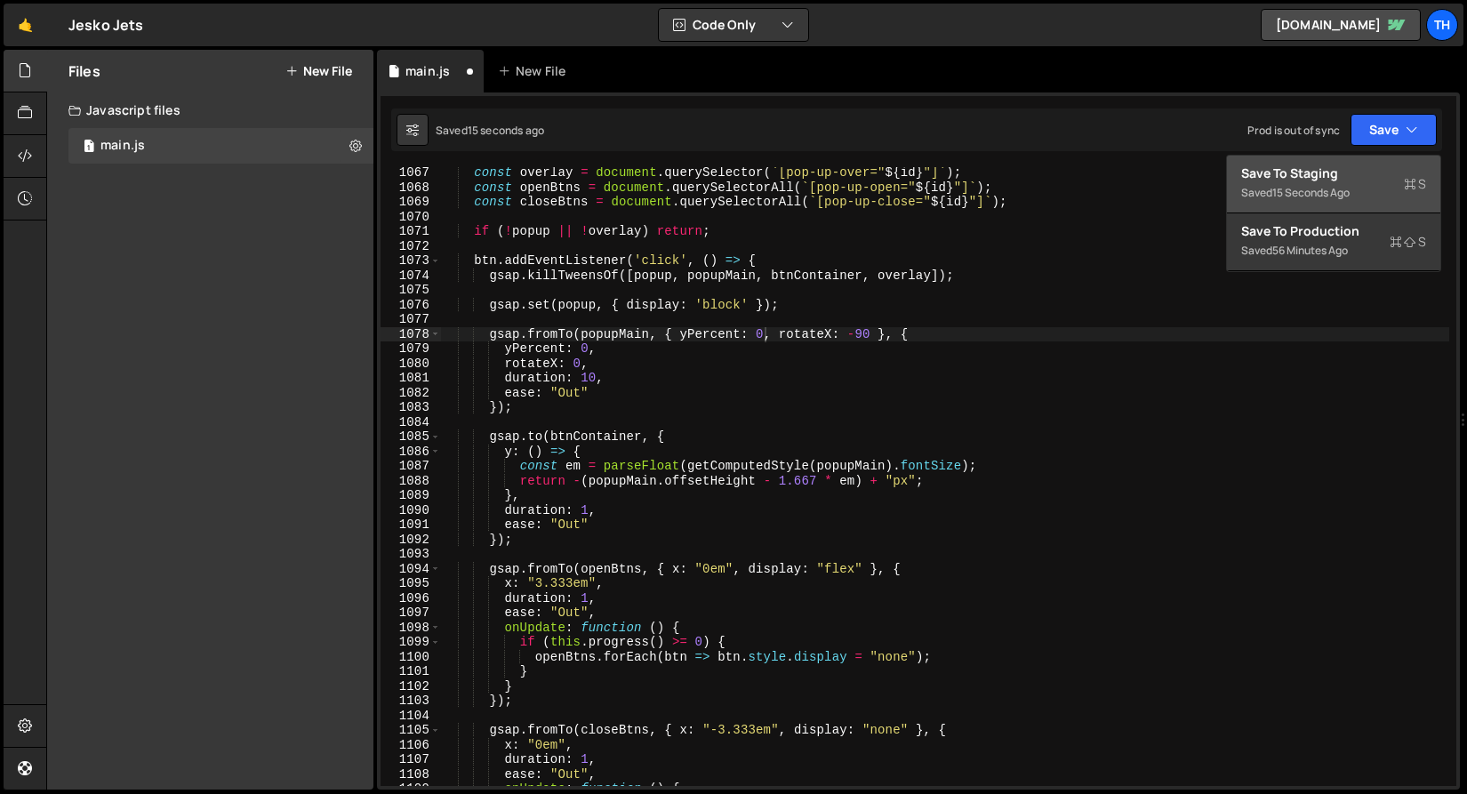
click at [1389, 164] on div "Save to Staging S" at bounding box center [1333, 173] width 185 height 18
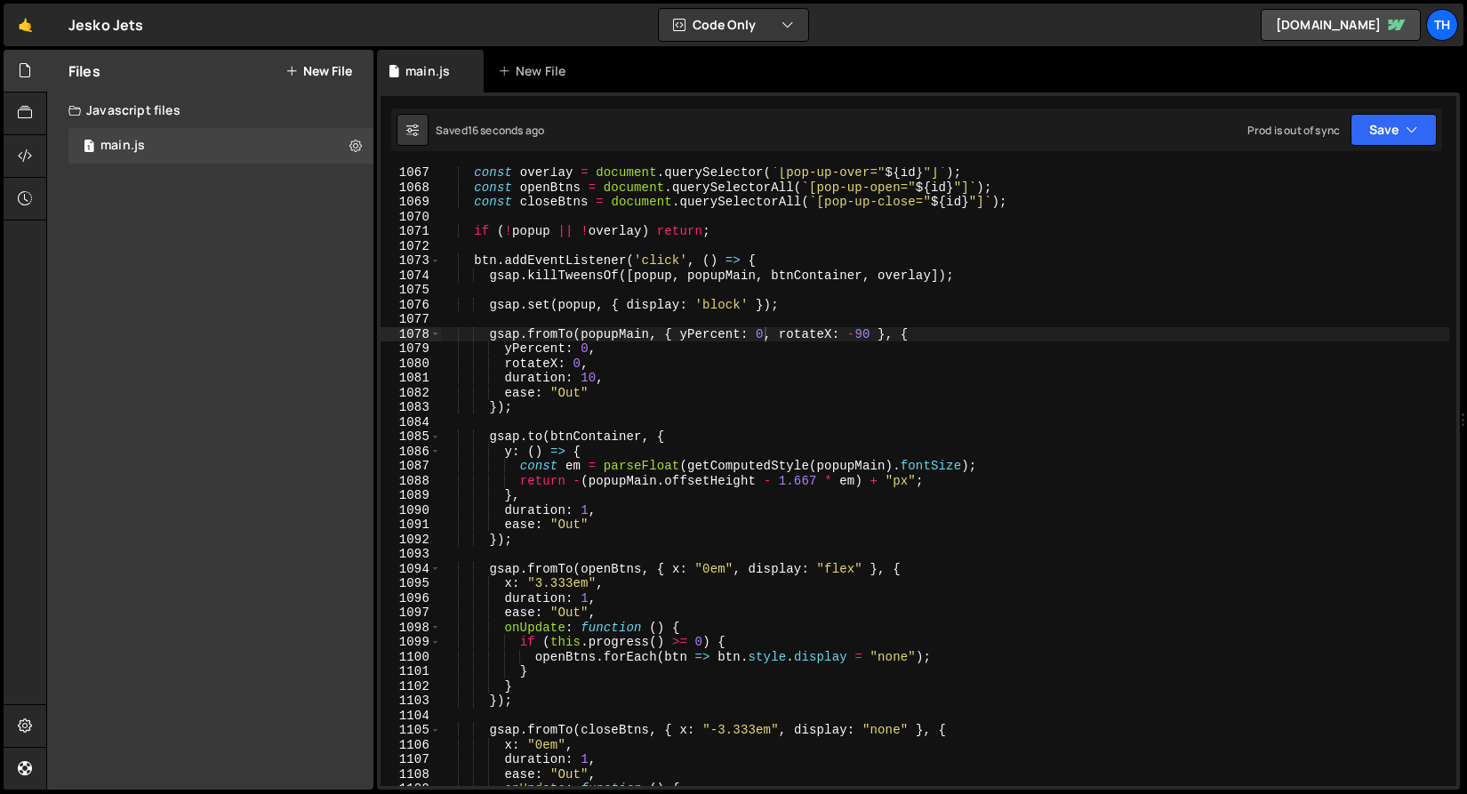
type textarea "rotateX: 0,"
click at [614, 367] on div "const overlay = document . querySelector ( ` [pop-up-over=" ${ id } "] ` ) ; co…" at bounding box center [944, 489] width 1009 height 648
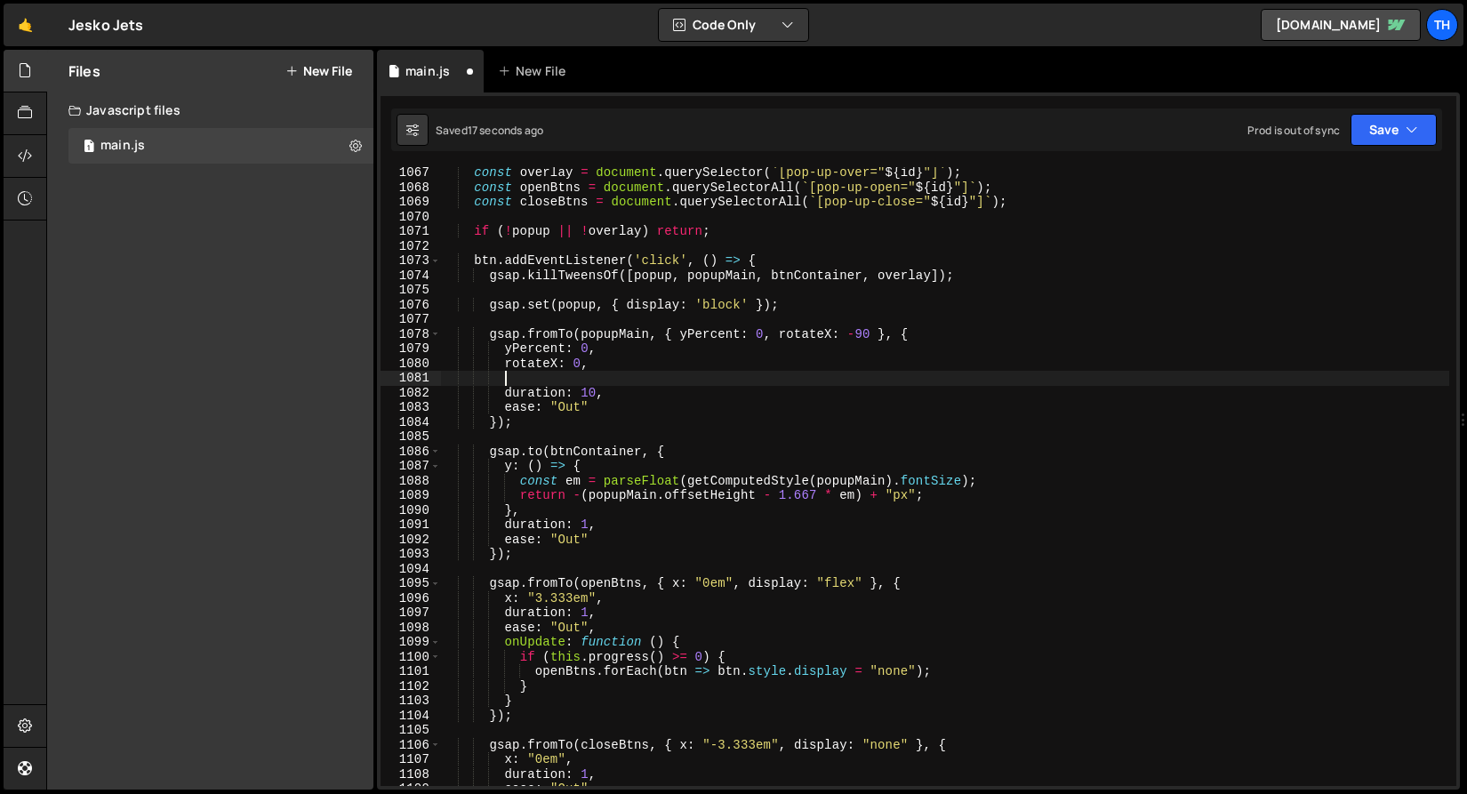
paste textarea "transformOrigin: "center bottom""
click at [508, 378] on div "const overlay = document . querySelector ( ` [pop-up-over=" ${ id } "] ` ) ; co…" at bounding box center [944, 489] width 1009 height 648
type textarea "transformOrigin: "center bottom","
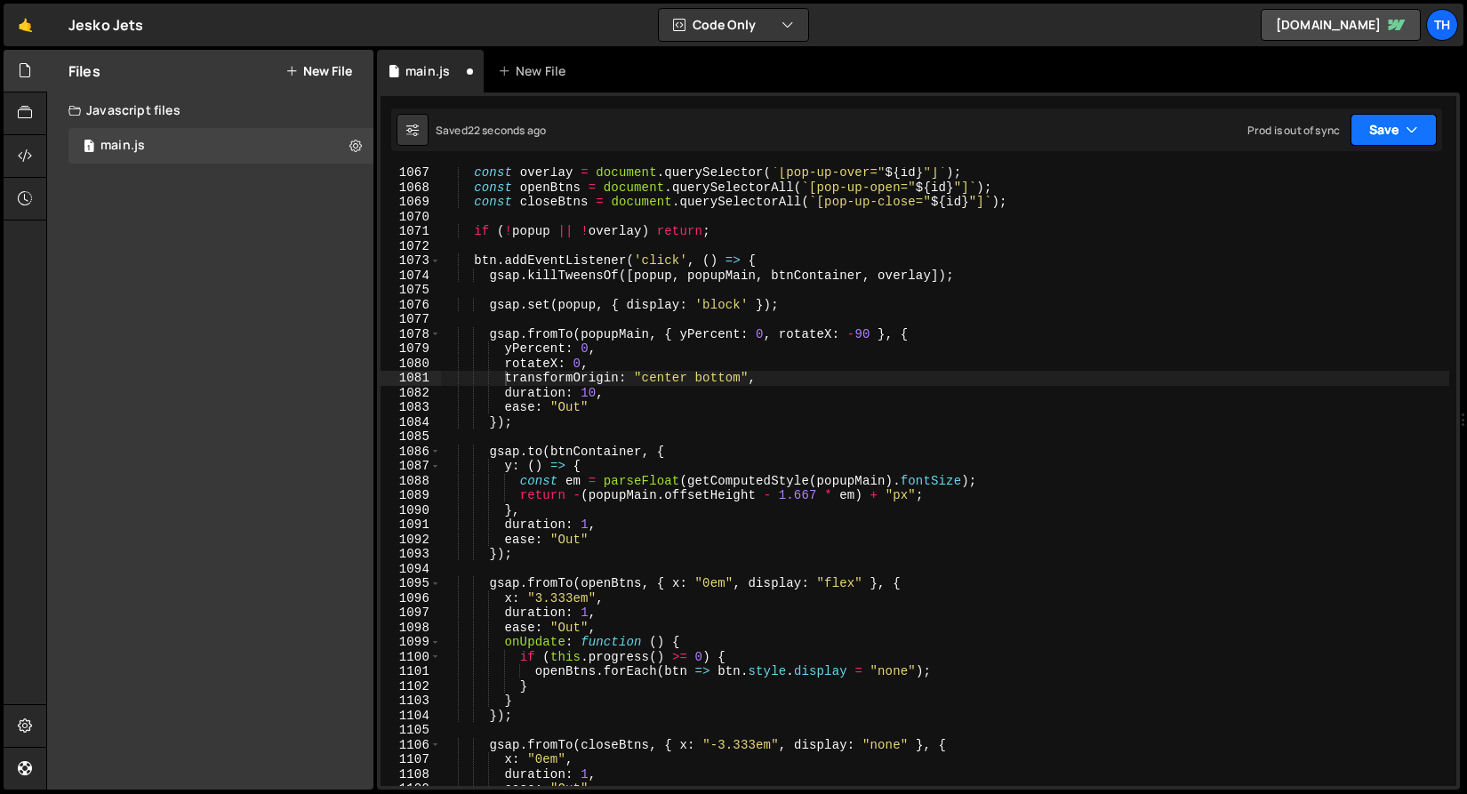
click at [1352, 127] on button "Save" at bounding box center [1393, 130] width 86 height 32
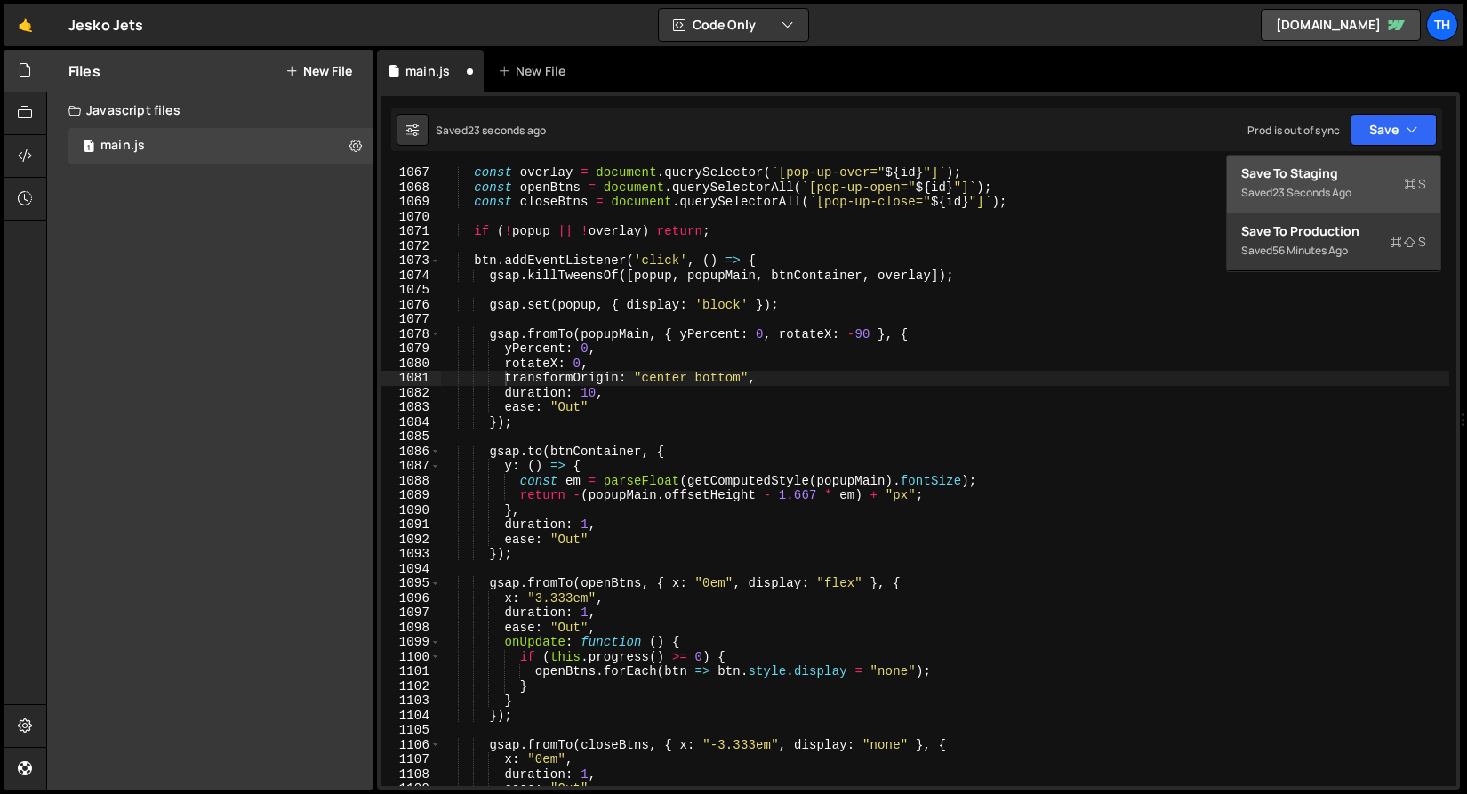
click at [1352, 164] on button "Save to Staging S Saved 23 seconds ago" at bounding box center [1333, 185] width 213 height 58
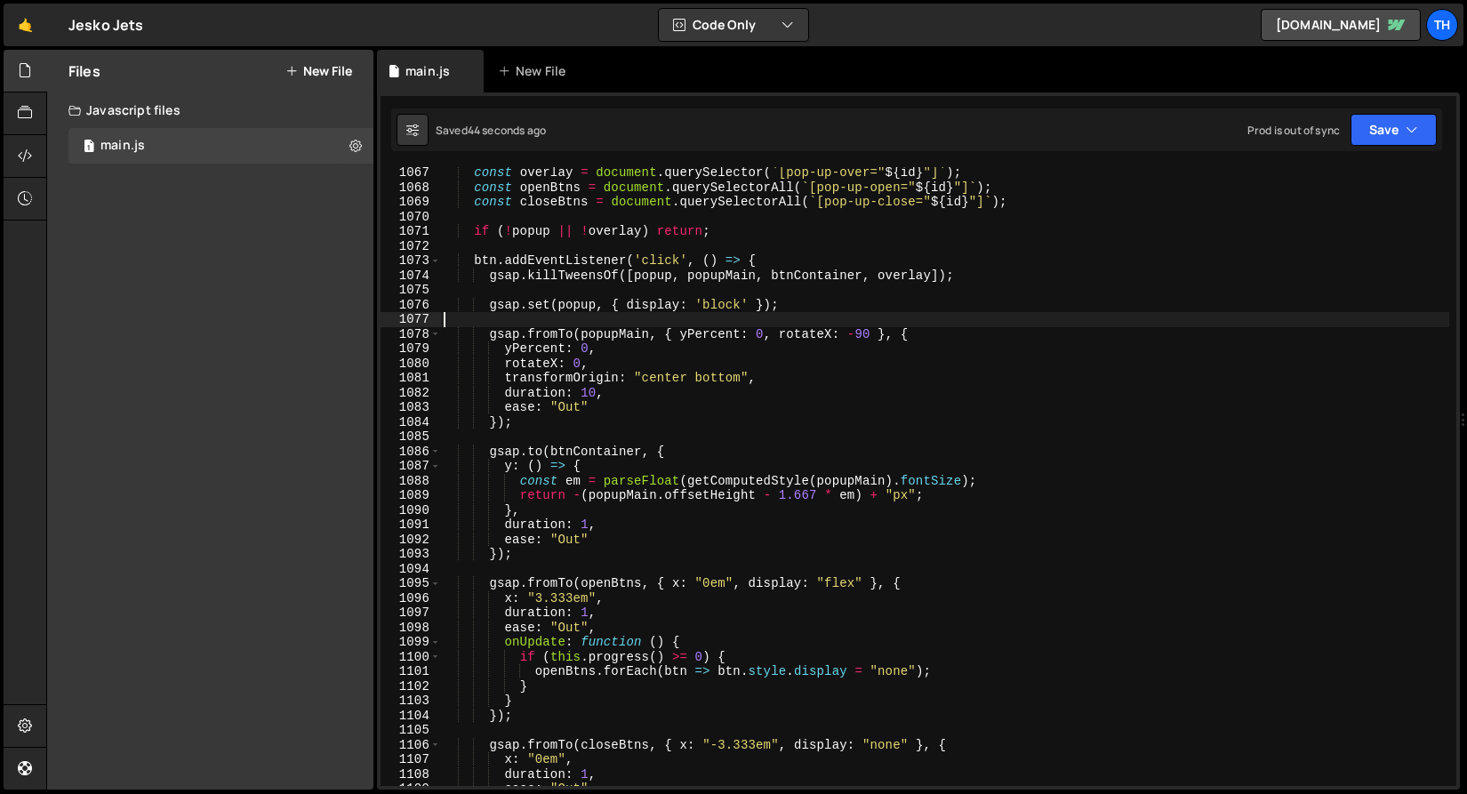
scroll to position [0, 0]
click at [803, 312] on div "const overlay = document . querySelector ( ` [pop-up-over=" ${ id } "] ` ) ; co…" at bounding box center [944, 489] width 1009 height 648
click at [814, 307] on div "const overlay = document . querySelector ( ` [pop-up-over=" ${ id } "] ` ) ; co…" at bounding box center [944, 489] width 1009 height 648
type textarea "gsap.set(popup, { display: 'block' });"
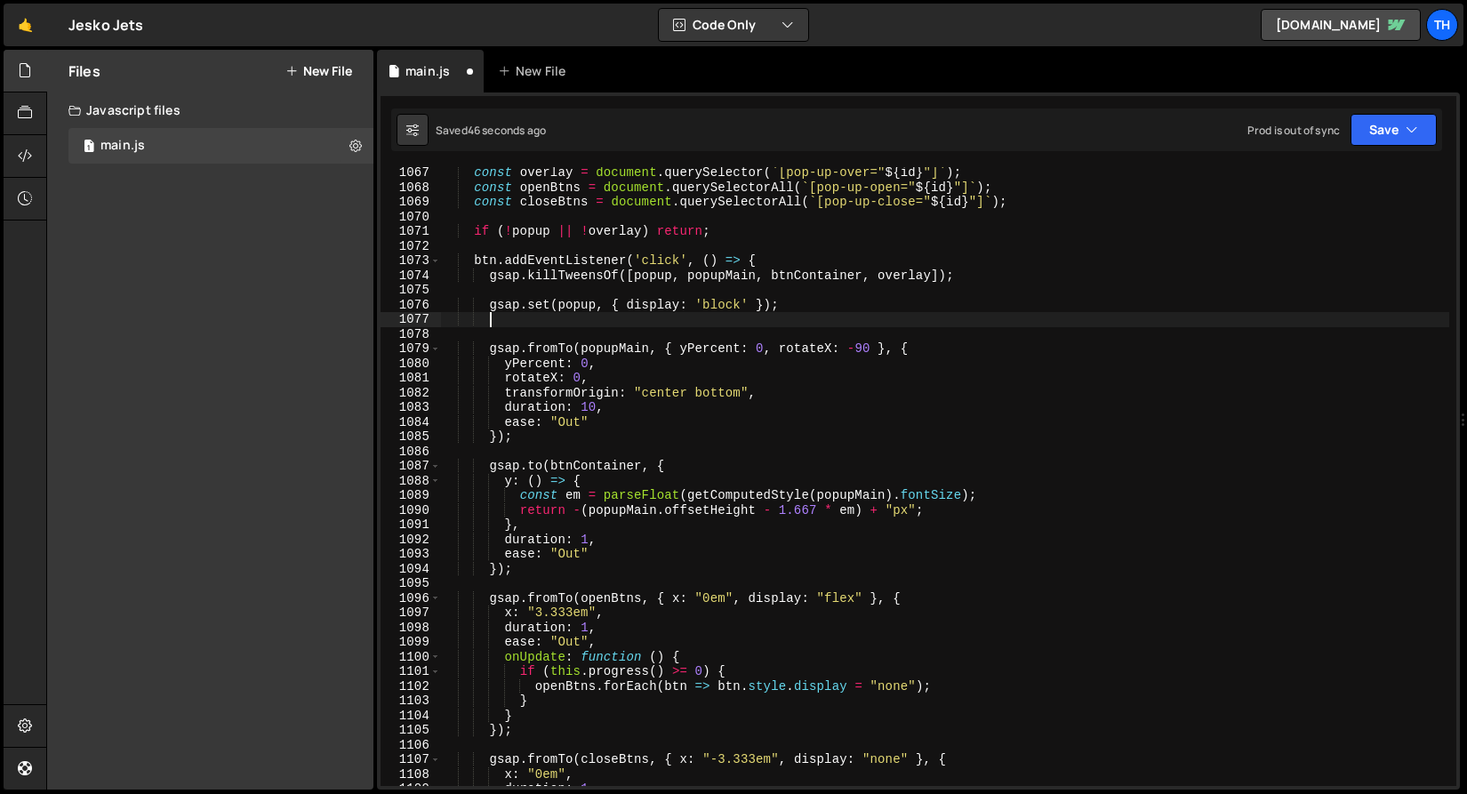
paste textarea "gsap.set(popupMain.parentElement, { perspective: 1000 });"
click at [1376, 144] on button "Save" at bounding box center [1393, 130] width 86 height 32
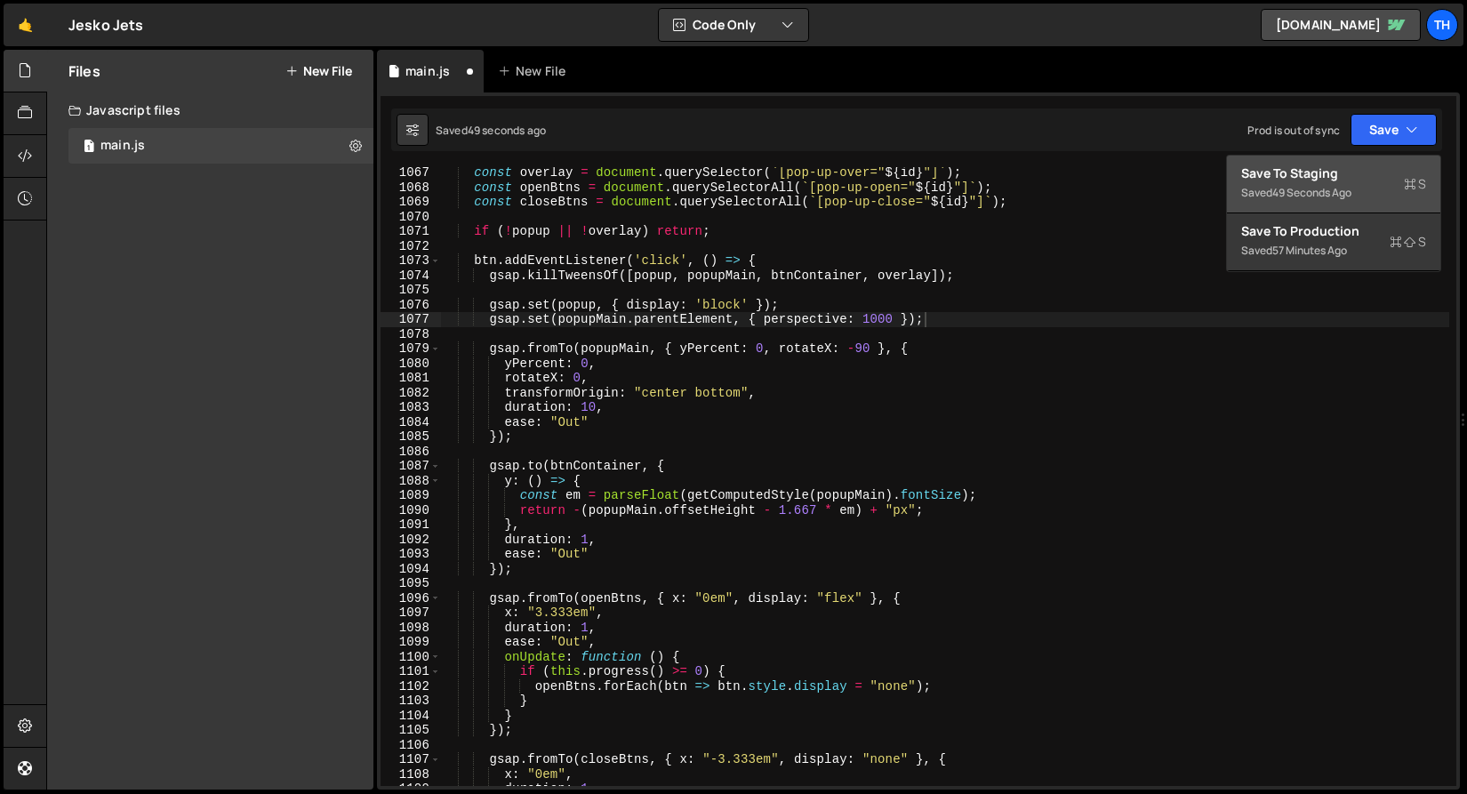
click at [1324, 173] on div "Save to Staging S" at bounding box center [1333, 173] width 185 height 18
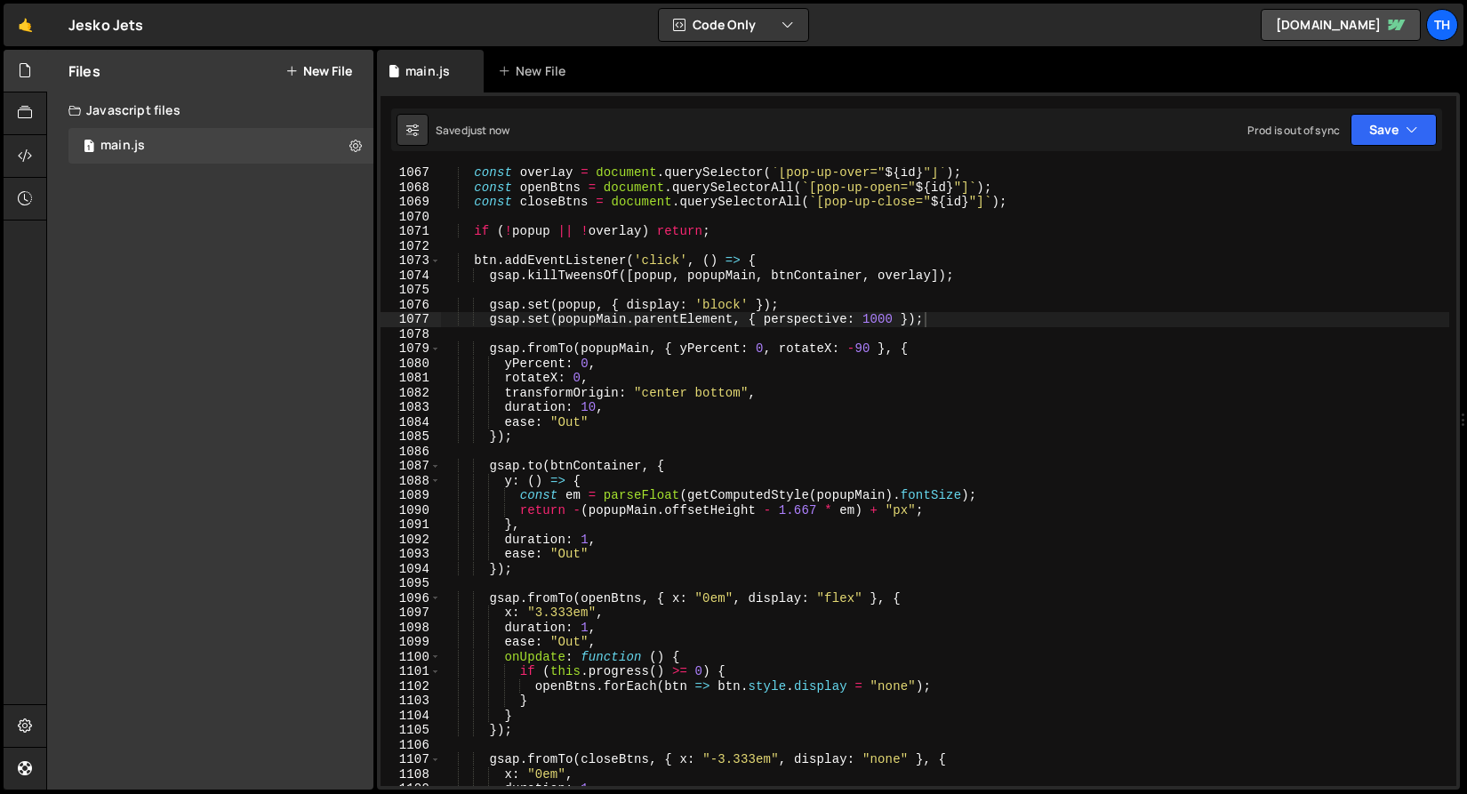
click at [859, 350] on div "const overlay = document . querySelector ( ` [pop-up-over=" ${ id } "] ` ) ; co…" at bounding box center [944, 489] width 1009 height 648
click at [1412, 124] on icon "button" at bounding box center [1411, 130] width 12 height 18
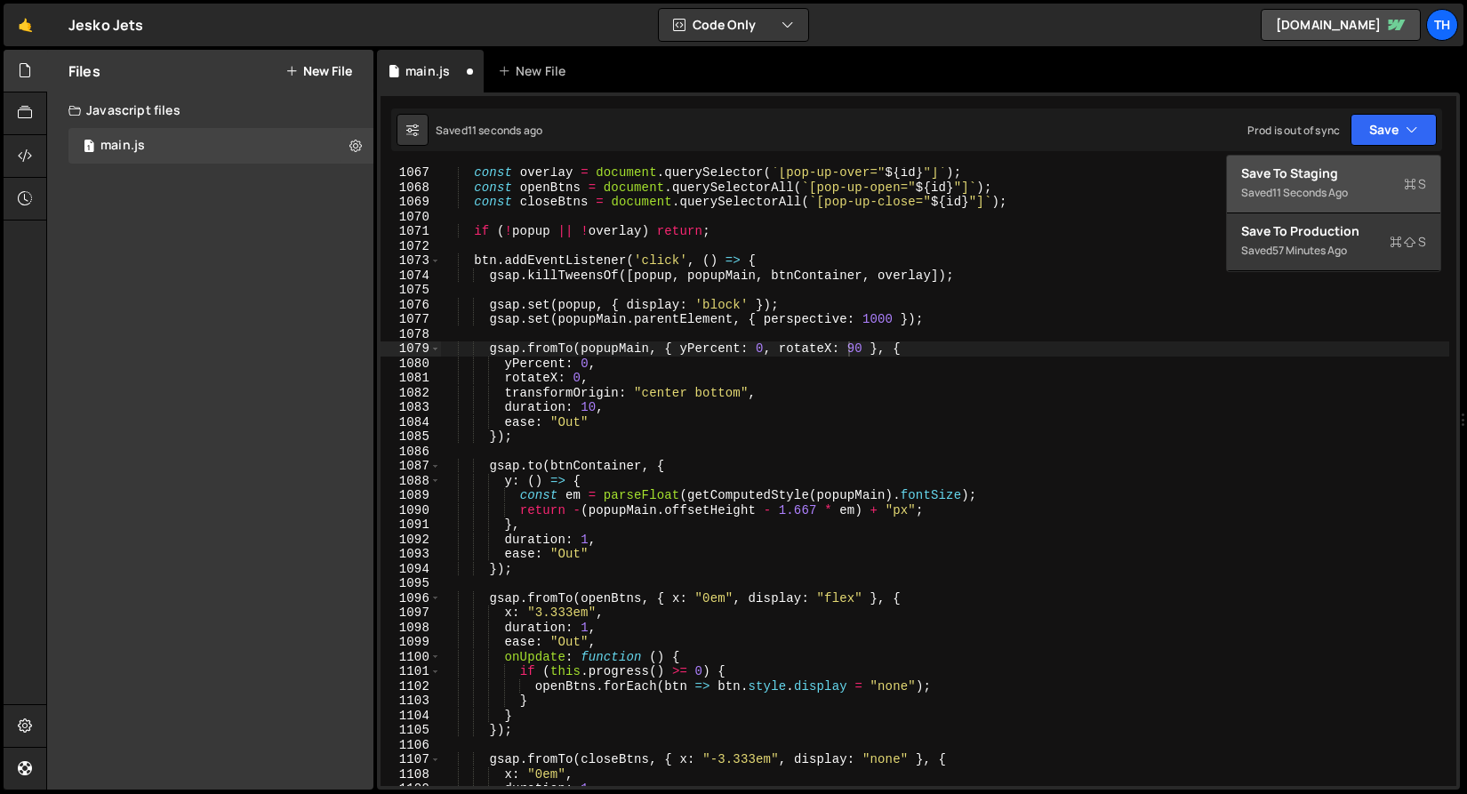
click at [1368, 173] on div "Save to Staging S" at bounding box center [1333, 173] width 185 height 18
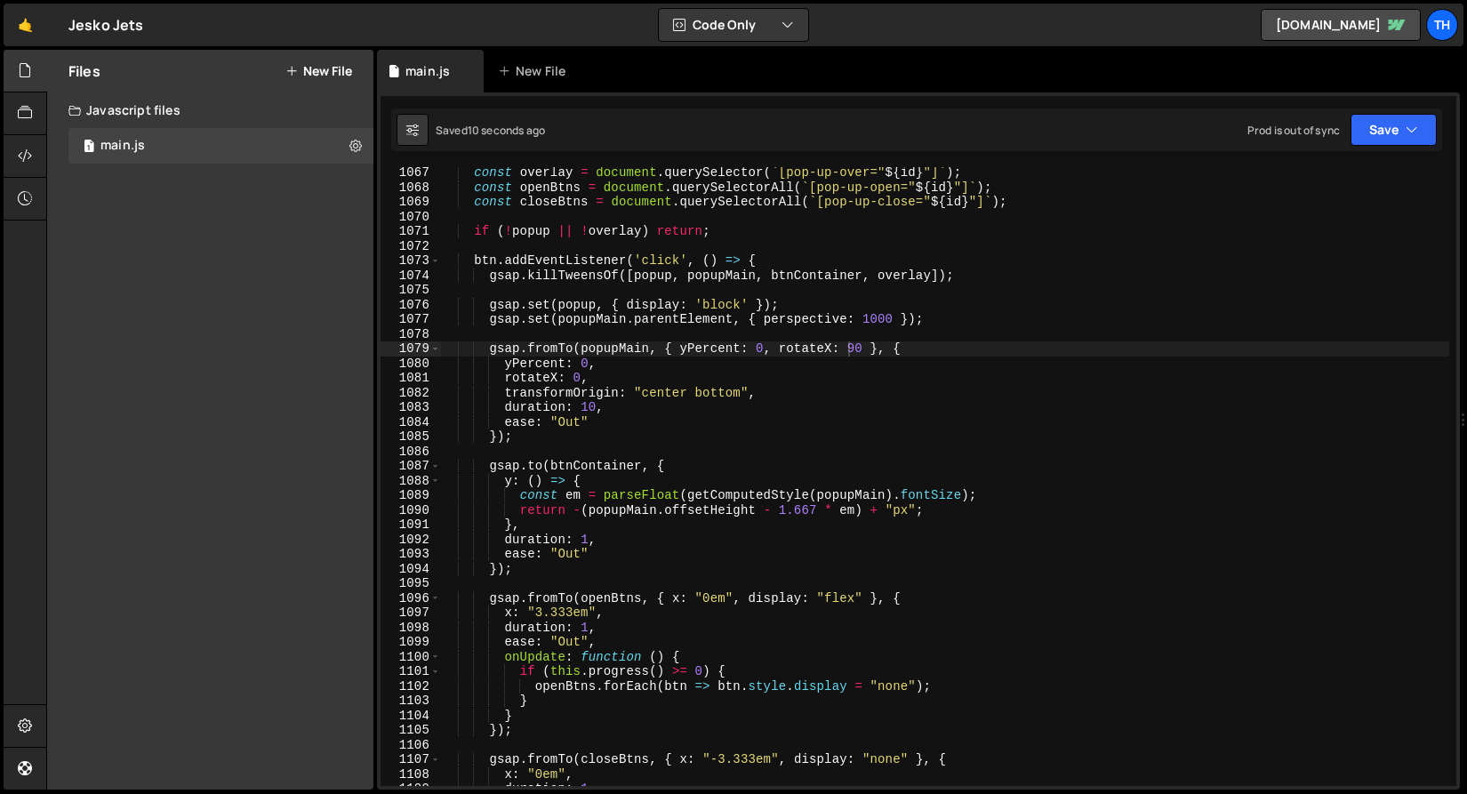
click at [596, 409] on div "const overlay = document . querySelector ( ` [pop-up-over=" ${ id } "] ` ) ; co…" at bounding box center [944, 489] width 1009 height 648
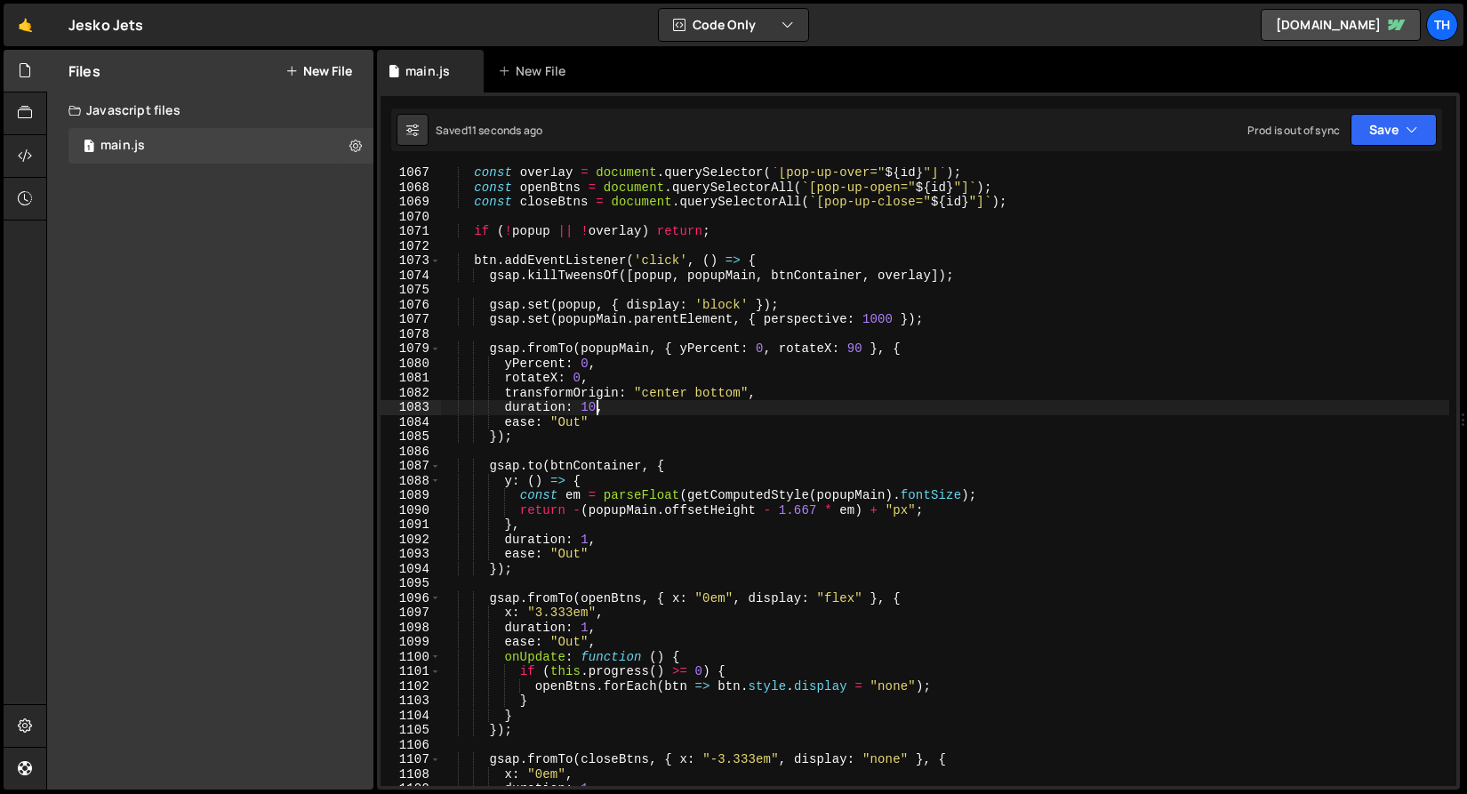
scroll to position [0, 10]
click at [1391, 125] on button "Save" at bounding box center [1393, 130] width 86 height 32
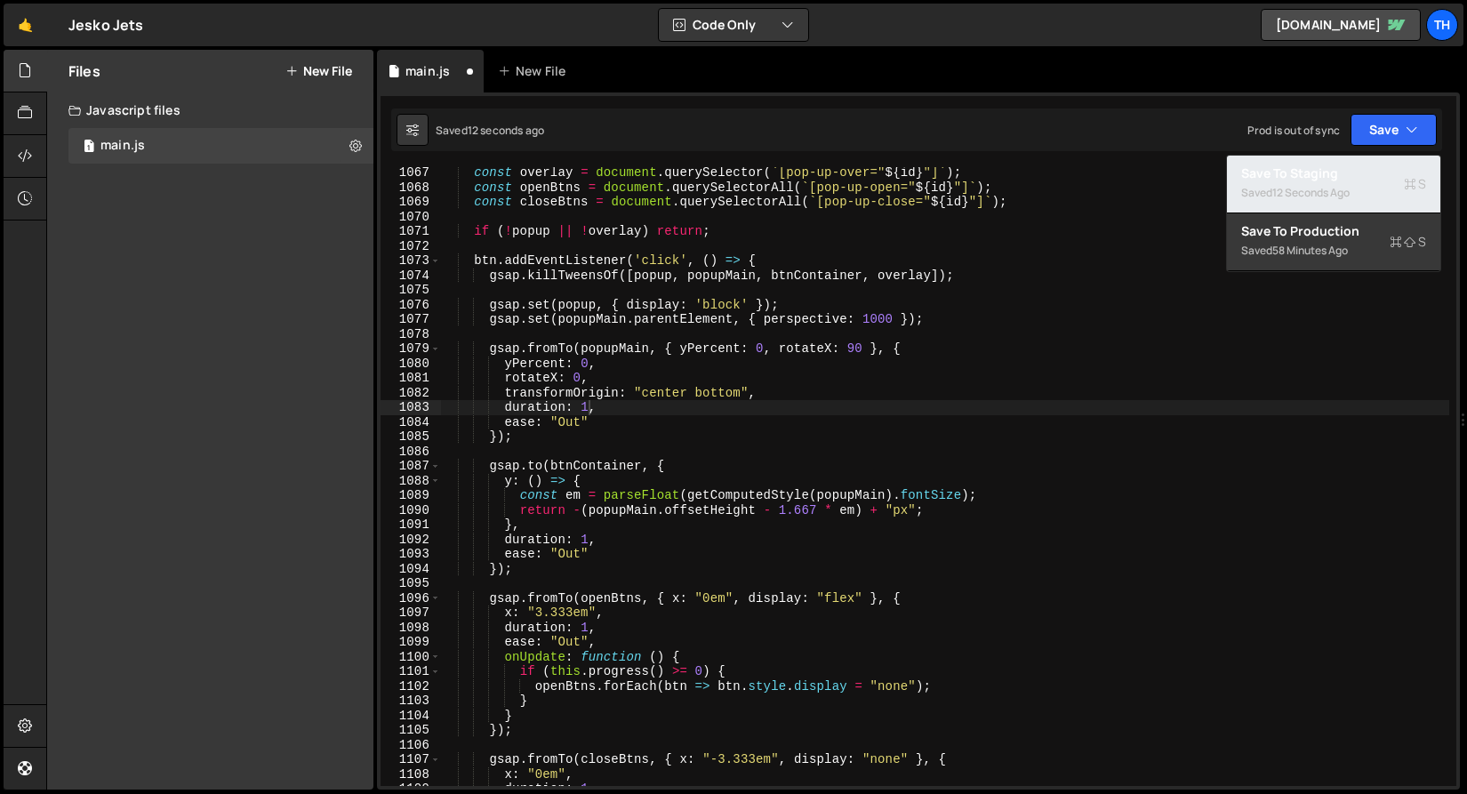
click at [1317, 189] on div "12 seconds ago" at bounding box center [1310, 192] width 77 height 15
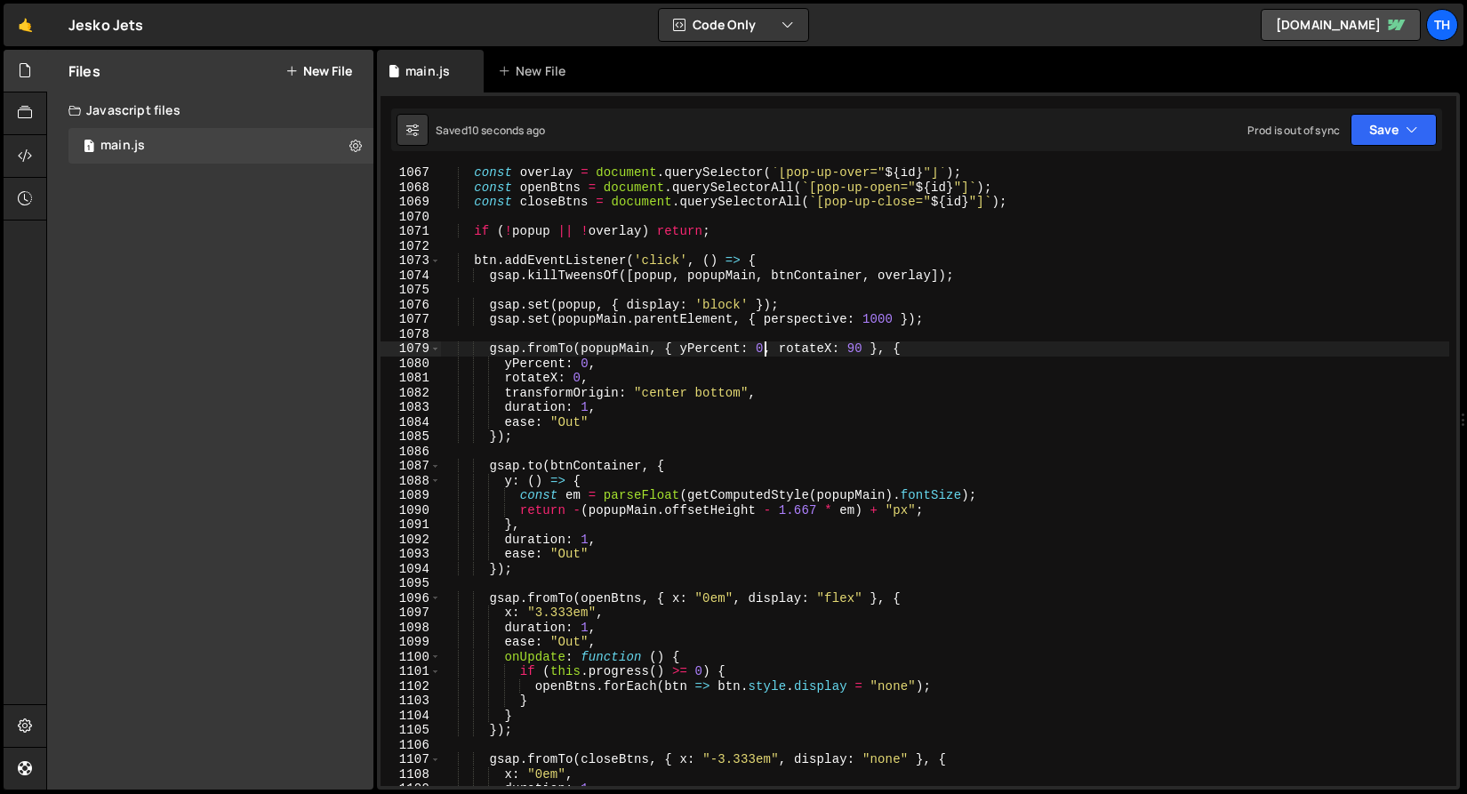
click at [762, 344] on div "const overlay = document . querySelector ( ` [pop-up-over=" ${ id } "] ` ) ; co…" at bounding box center [944, 489] width 1009 height 648
click at [1378, 111] on div "Saved 14 seconds ago Prod is out of sync Upgrade to Edit Save Save to Staging S…" at bounding box center [916, 129] width 1051 height 43
click at [1378, 117] on button "Save" at bounding box center [1393, 130] width 86 height 32
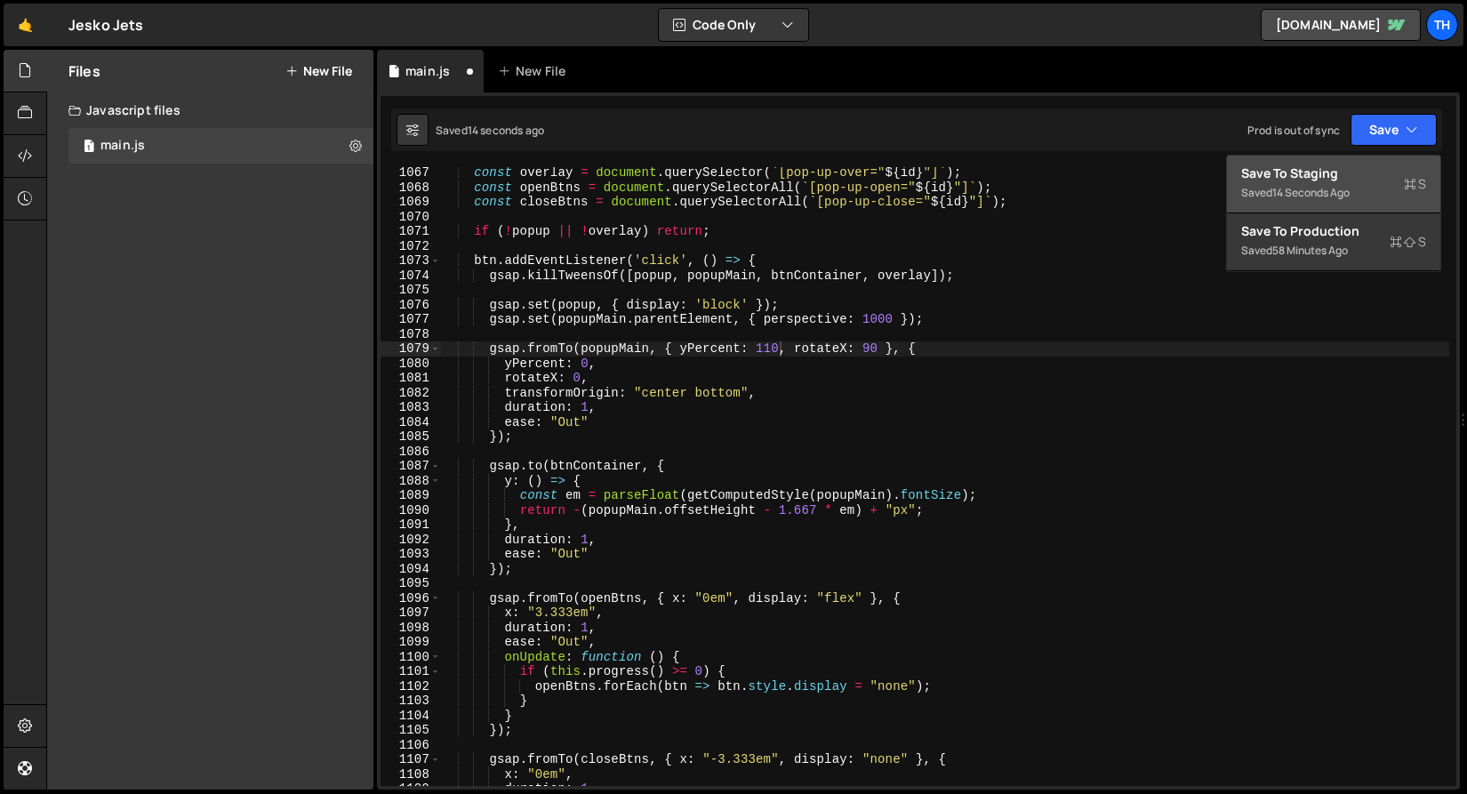
click at [1350, 160] on button "Save to Staging S Saved 14 seconds ago" at bounding box center [1333, 185] width 213 height 58
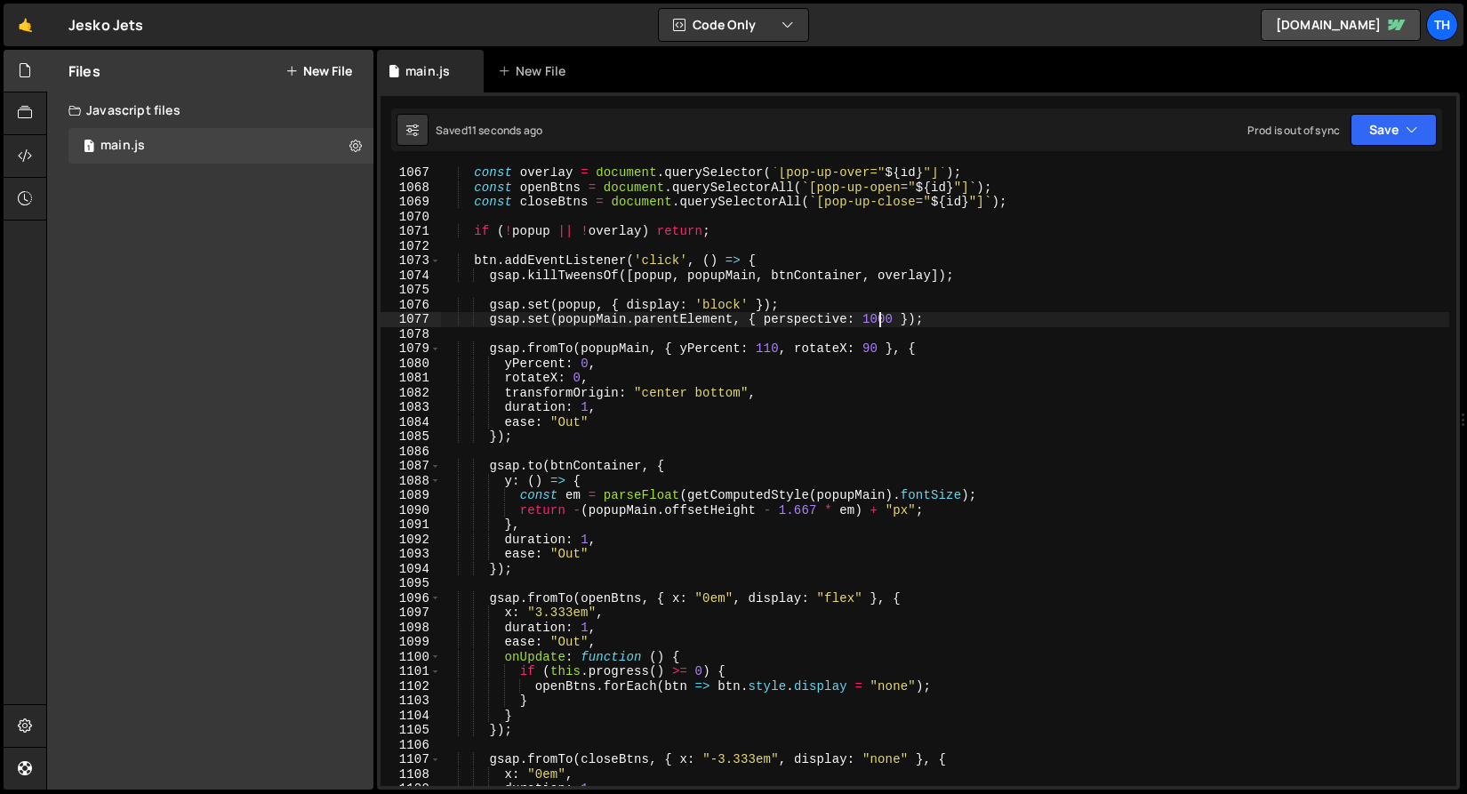
click at [881, 317] on div "const overlay = document . querySelector ( ` [pop-up-over=" ${ id } "] ` ) ; co…" at bounding box center [944, 489] width 1009 height 648
click at [1424, 146] on div "Saved 13 seconds ago Prod is out of sync Upgrade to Edit Save Save to Staging S…" at bounding box center [916, 129] width 1051 height 43
click at [1423, 138] on button "Save" at bounding box center [1393, 130] width 86 height 32
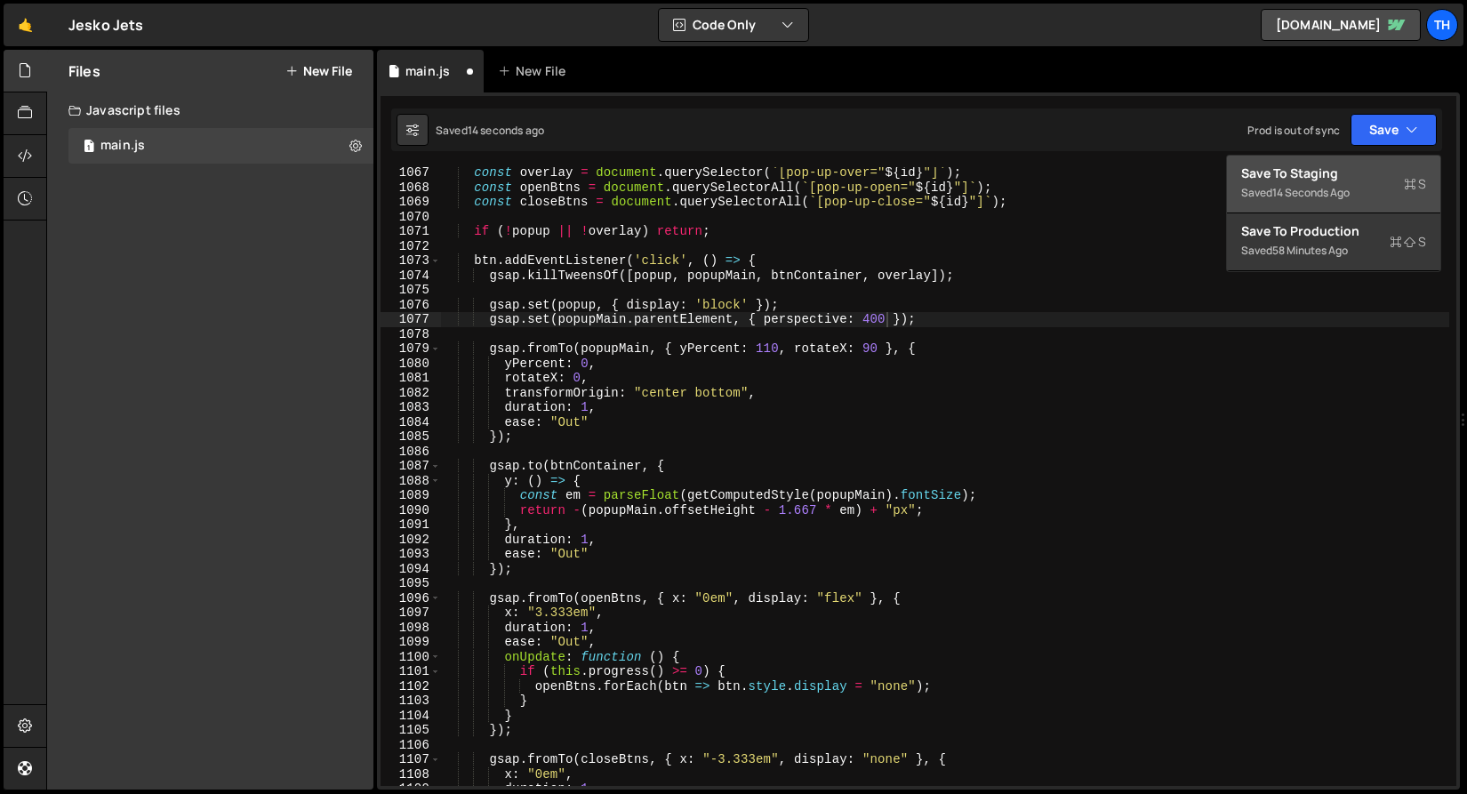
click at [1379, 169] on div "Save to Staging S" at bounding box center [1333, 173] width 185 height 18
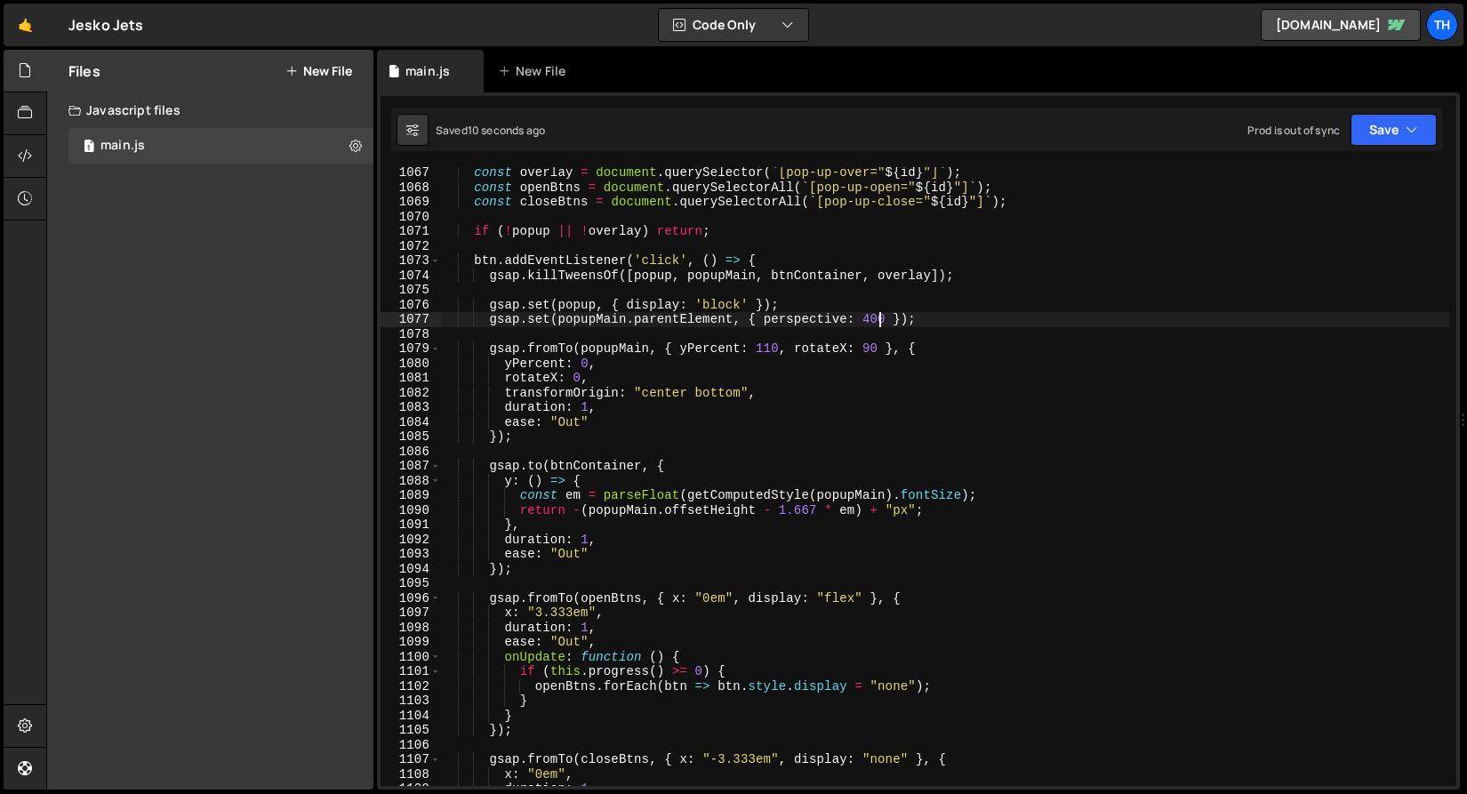
click at [878, 323] on div "const overlay = document . querySelector ( ` [pop-up-over=" ${ id } "] ` ) ; co…" at bounding box center [944, 489] width 1009 height 648
click at [1362, 118] on button "Save" at bounding box center [1393, 130] width 86 height 32
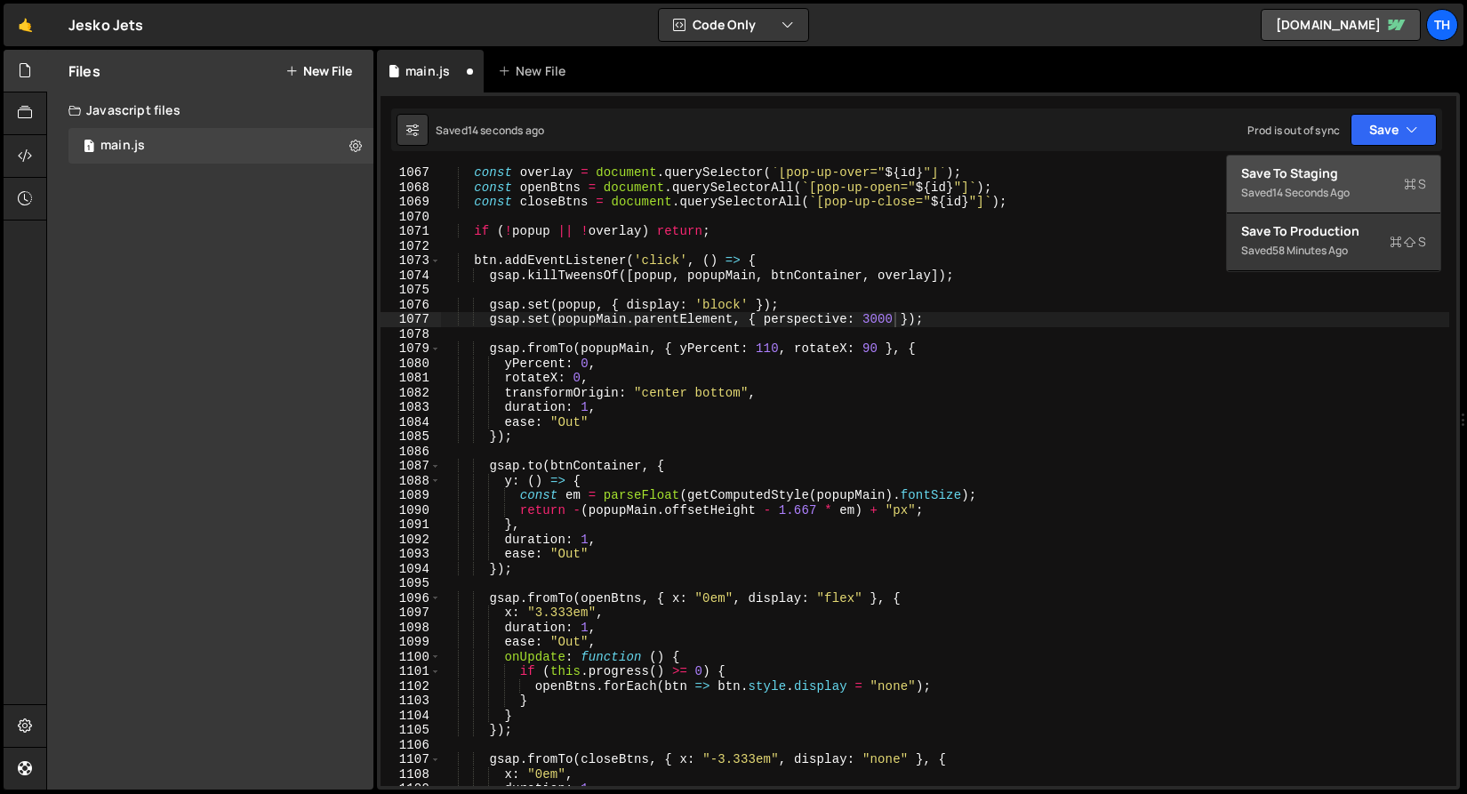
click at [1356, 161] on button "Save to Staging S Saved 14 seconds ago" at bounding box center [1333, 185] width 213 height 58
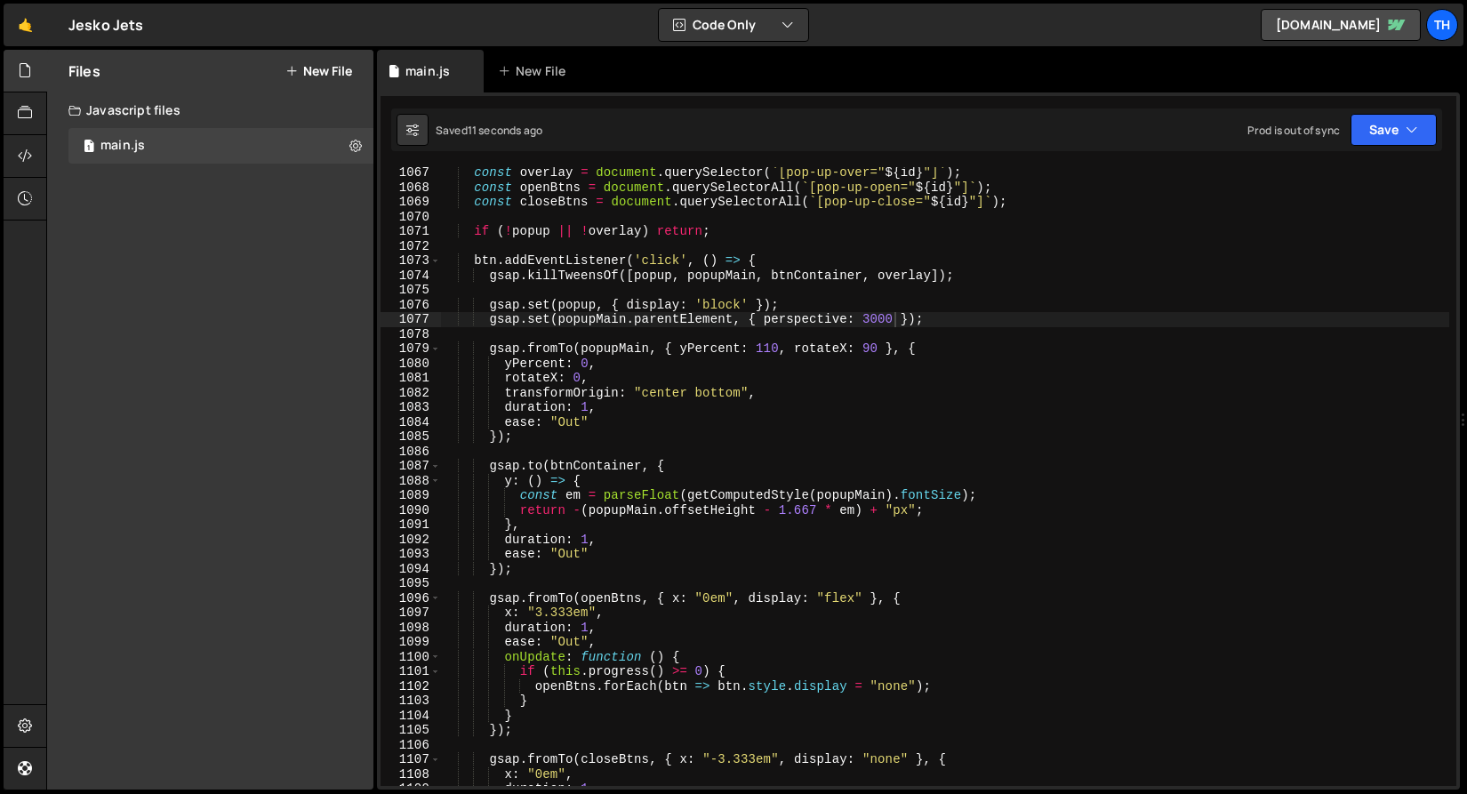
click at [889, 324] on div "const overlay = document . querySelector ( ` [pop-up-over=" ${ id } "] ` ) ; co…" at bounding box center [944, 489] width 1009 height 648
click at [1388, 114] on button "Save" at bounding box center [1393, 130] width 86 height 32
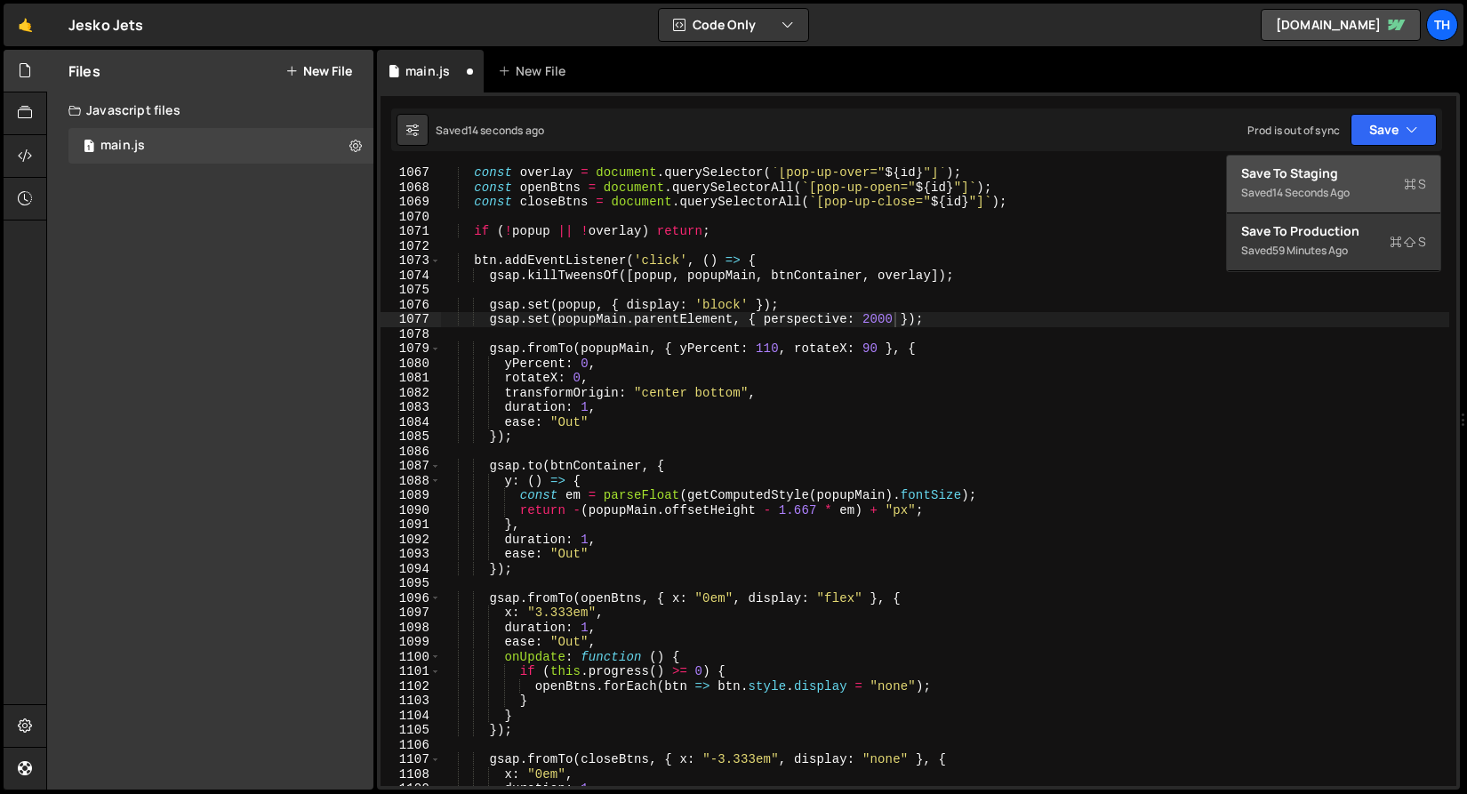
click at [1352, 179] on div "Save to Staging S" at bounding box center [1333, 173] width 185 height 18
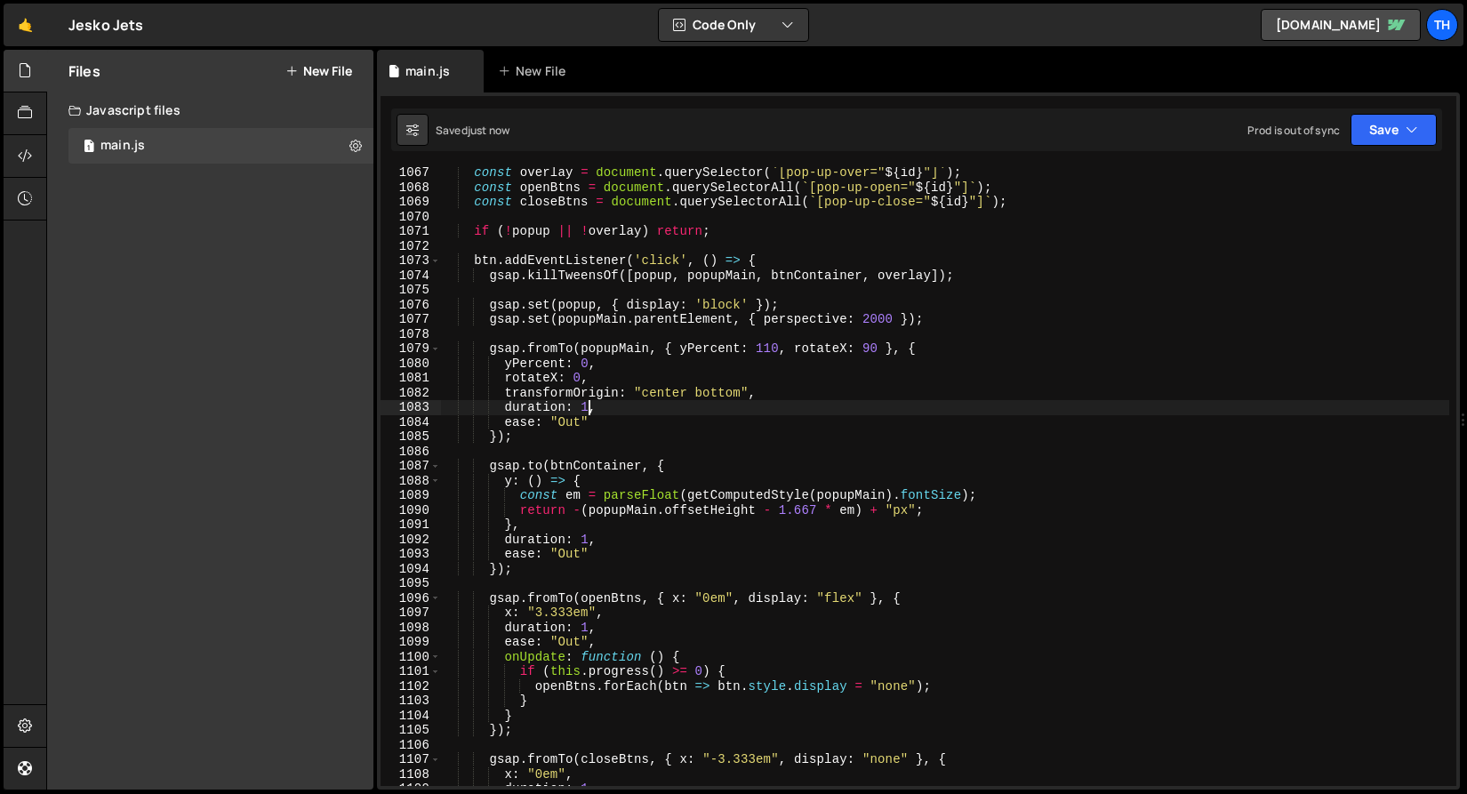
click at [588, 403] on div "const overlay = document . querySelector ( ` [pop-up-over=" ${ id } "] ` ) ; co…" at bounding box center [944, 489] width 1009 height 648
click at [1366, 136] on button "Save" at bounding box center [1393, 130] width 86 height 32
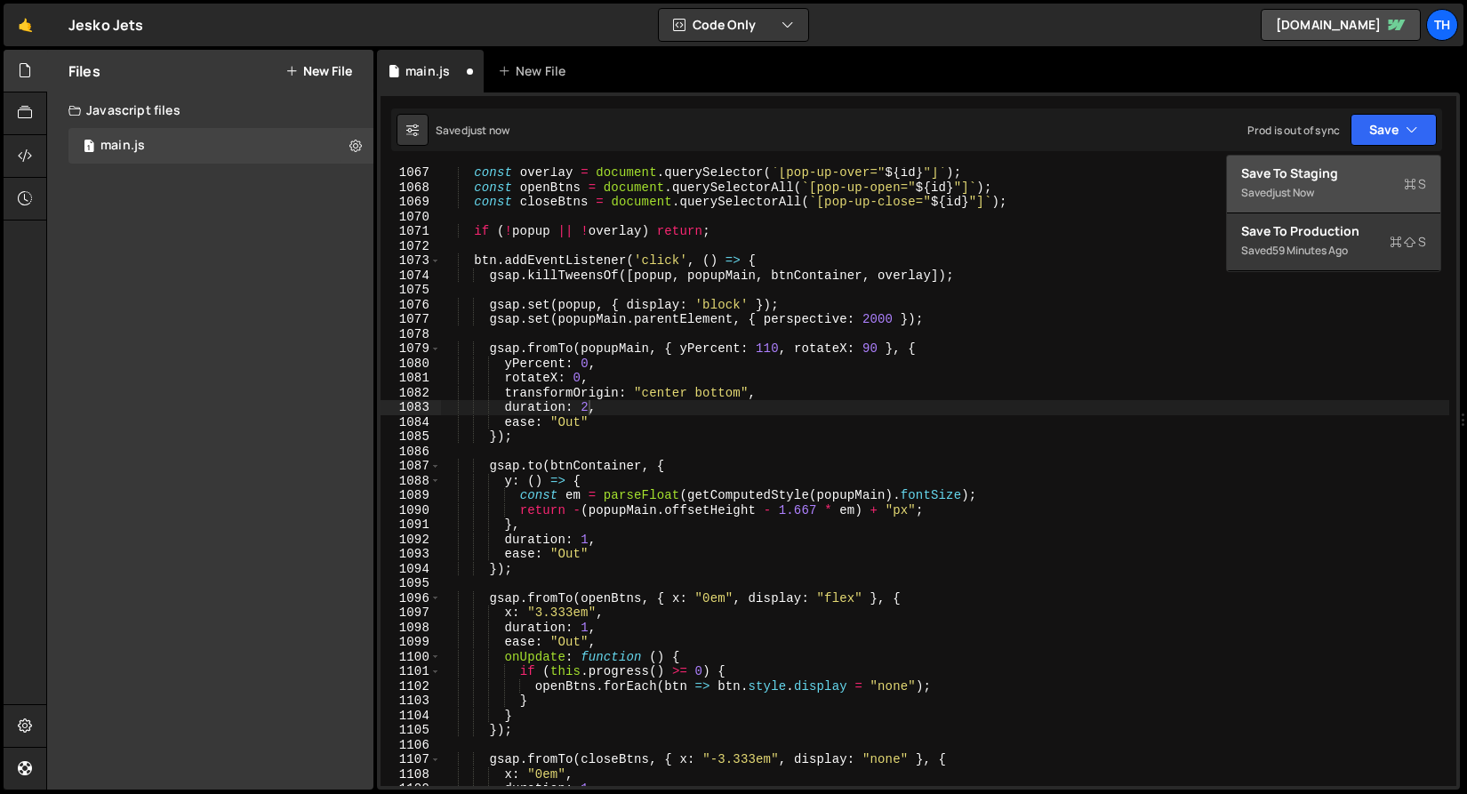
click at [1347, 175] on div "Save to Staging S" at bounding box center [1333, 173] width 185 height 18
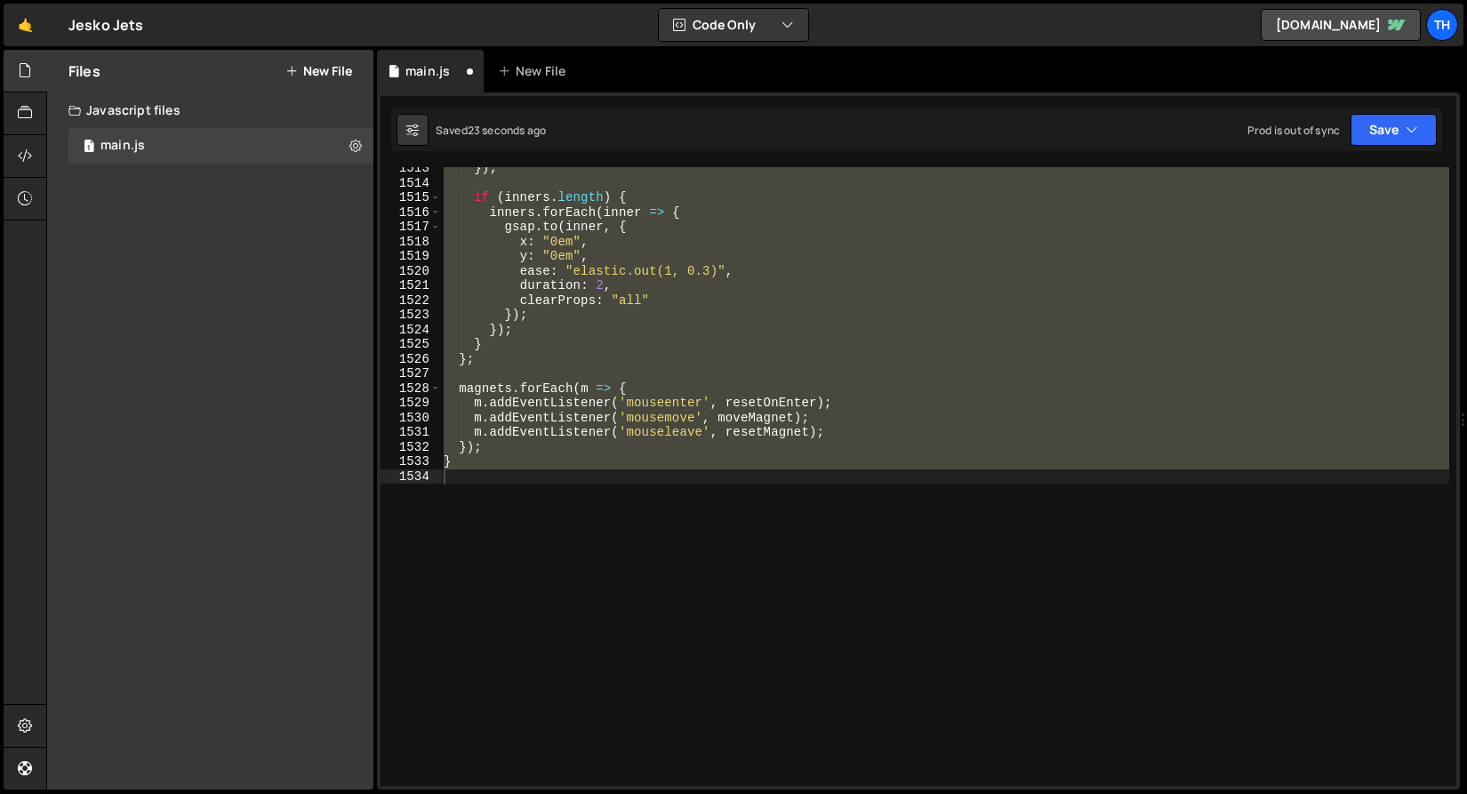
scroll to position [15514, 0]
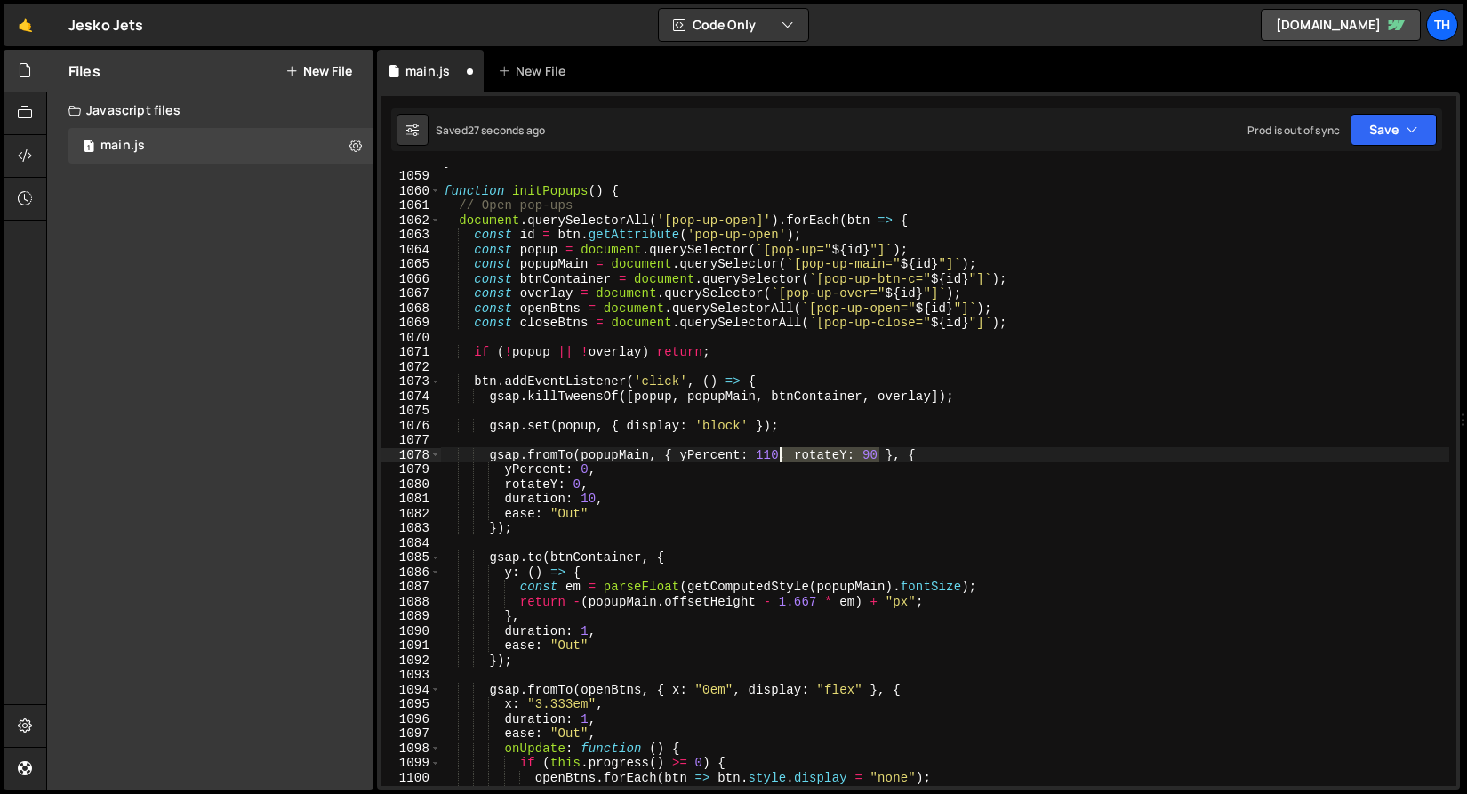
drag, startPoint x: 879, startPoint y: 455, endPoint x: 778, endPoint y: 457, distance: 101.3
click at [778, 457] on div "} function initPopups ( ) { // Open pop-ups document . querySelectorAll ( '[pop…" at bounding box center [944, 478] width 1009 height 648
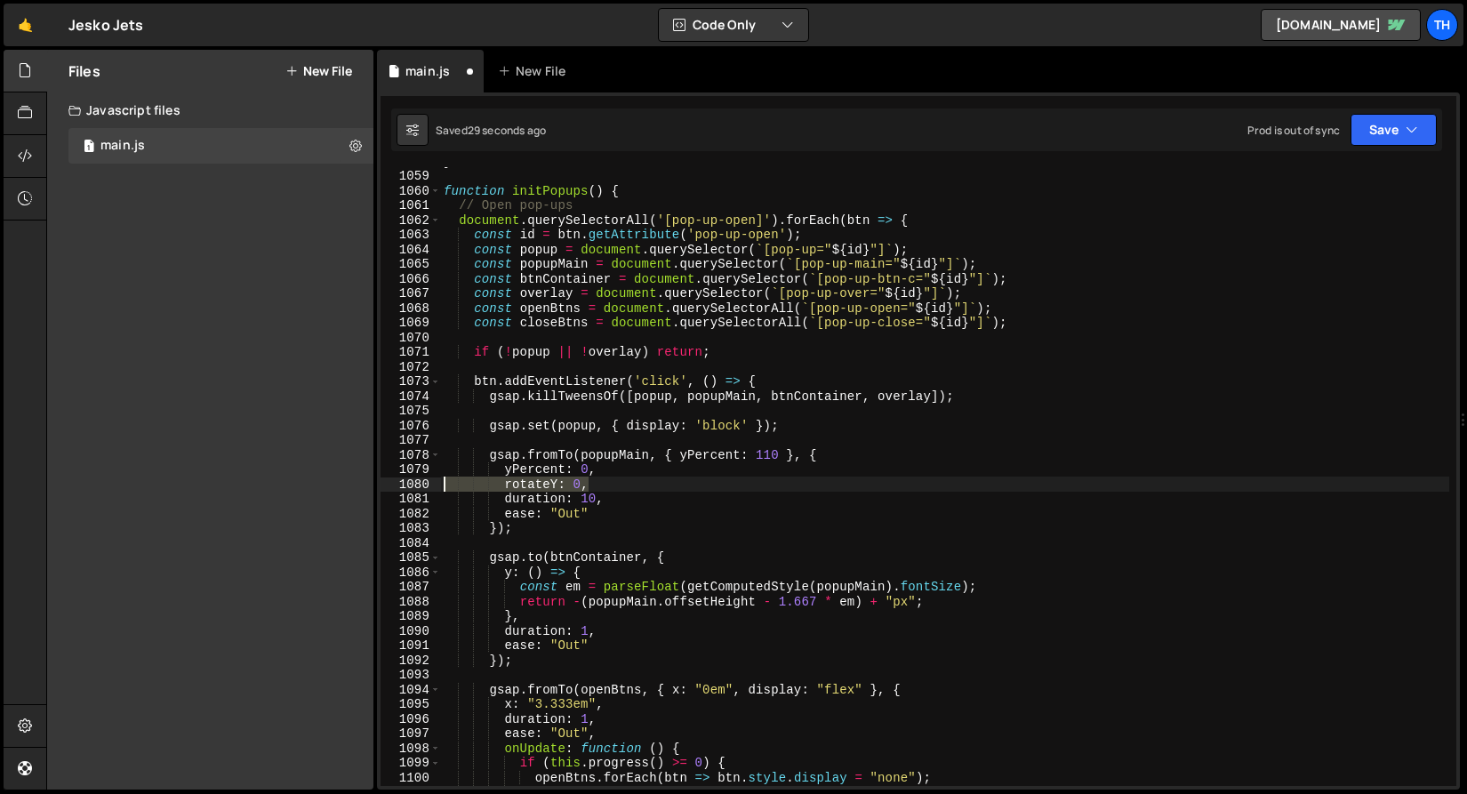
drag, startPoint x: 606, startPoint y: 484, endPoint x: 425, endPoint y: 489, distance: 181.4
click at [425, 489] on div "gsap.fromTo(popupMain, { yPercent: 110 }, { 1058 1059 1060 1061 1062 1063 1064 …" at bounding box center [917, 476] width 1075 height 619
type textarea "rotateY: 0,"
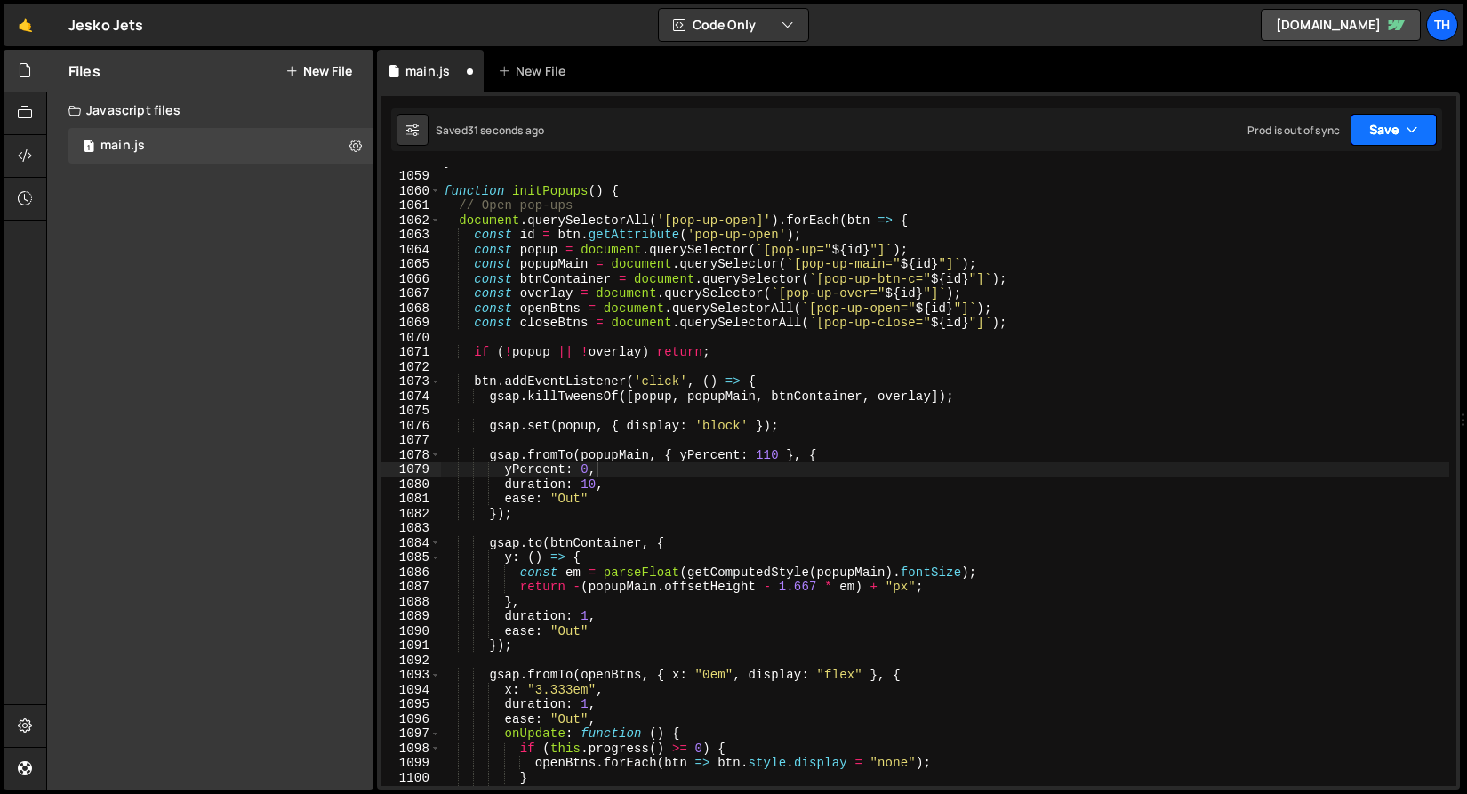
click at [1414, 139] on button "Save" at bounding box center [1393, 130] width 86 height 32
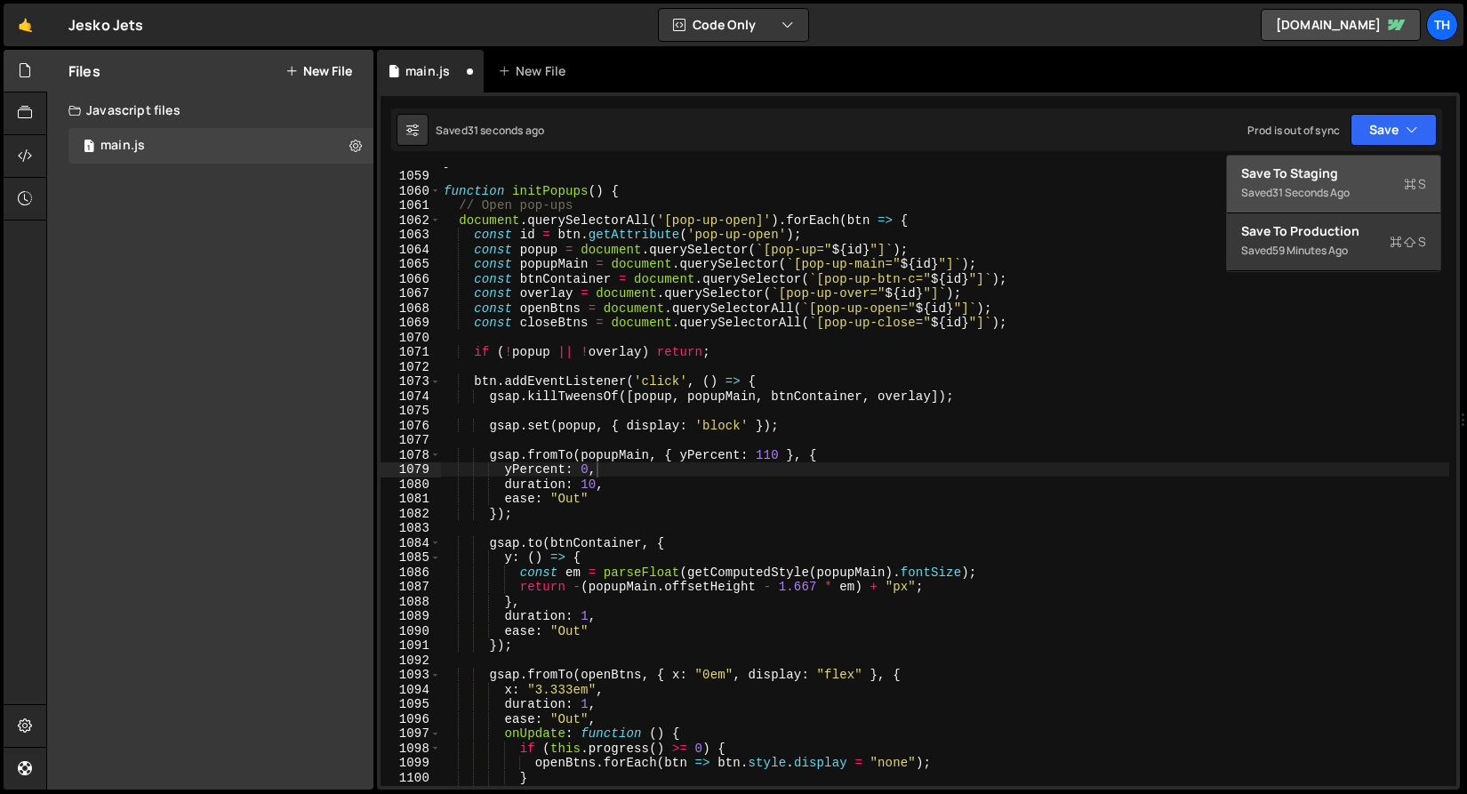
click at [1355, 174] on div "Save to Staging S" at bounding box center [1333, 173] width 185 height 18
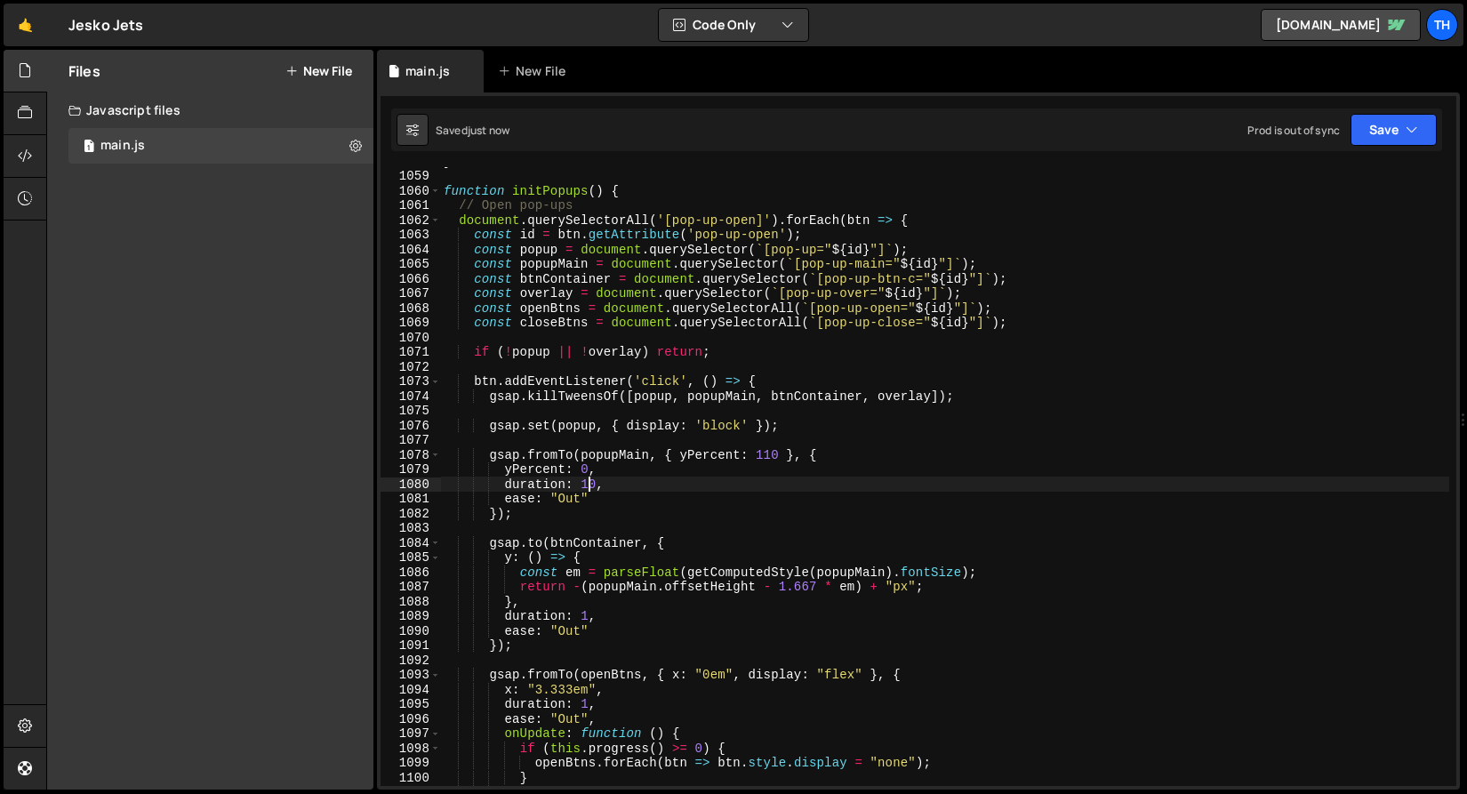
click at [587, 484] on div "} function initPopups ( ) { // Open pop-ups document . querySelectorAll ( '[pop…" at bounding box center [944, 478] width 1009 height 648
type textarea "duration: 1,"
click at [1366, 140] on button "Save" at bounding box center [1393, 130] width 86 height 32
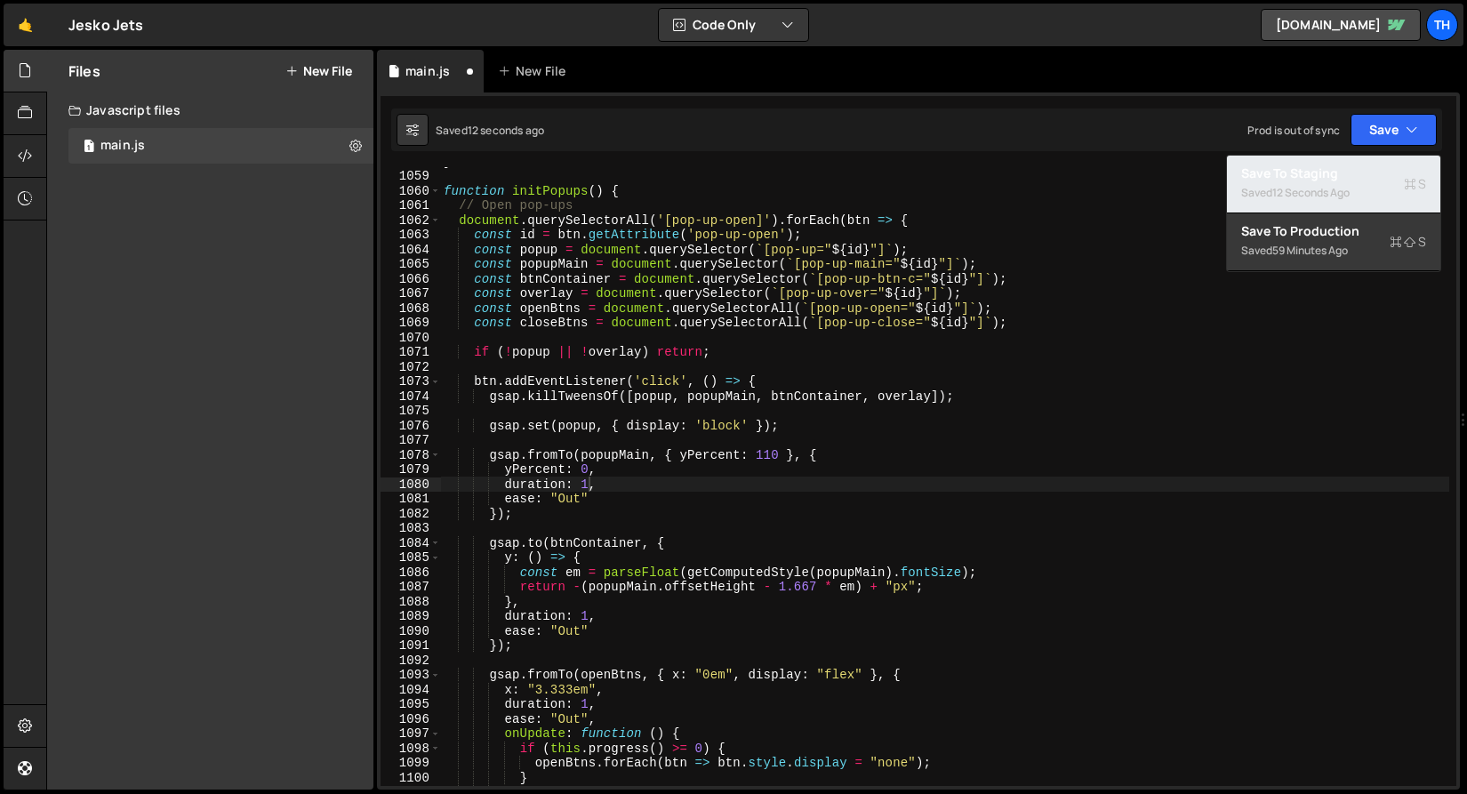
click at [1349, 183] on div "Saved 12 seconds ago" at bounding box center [1333, 192] width 185 height 21
